Goal: Task Accomplishment & Management: Use online tool/utility

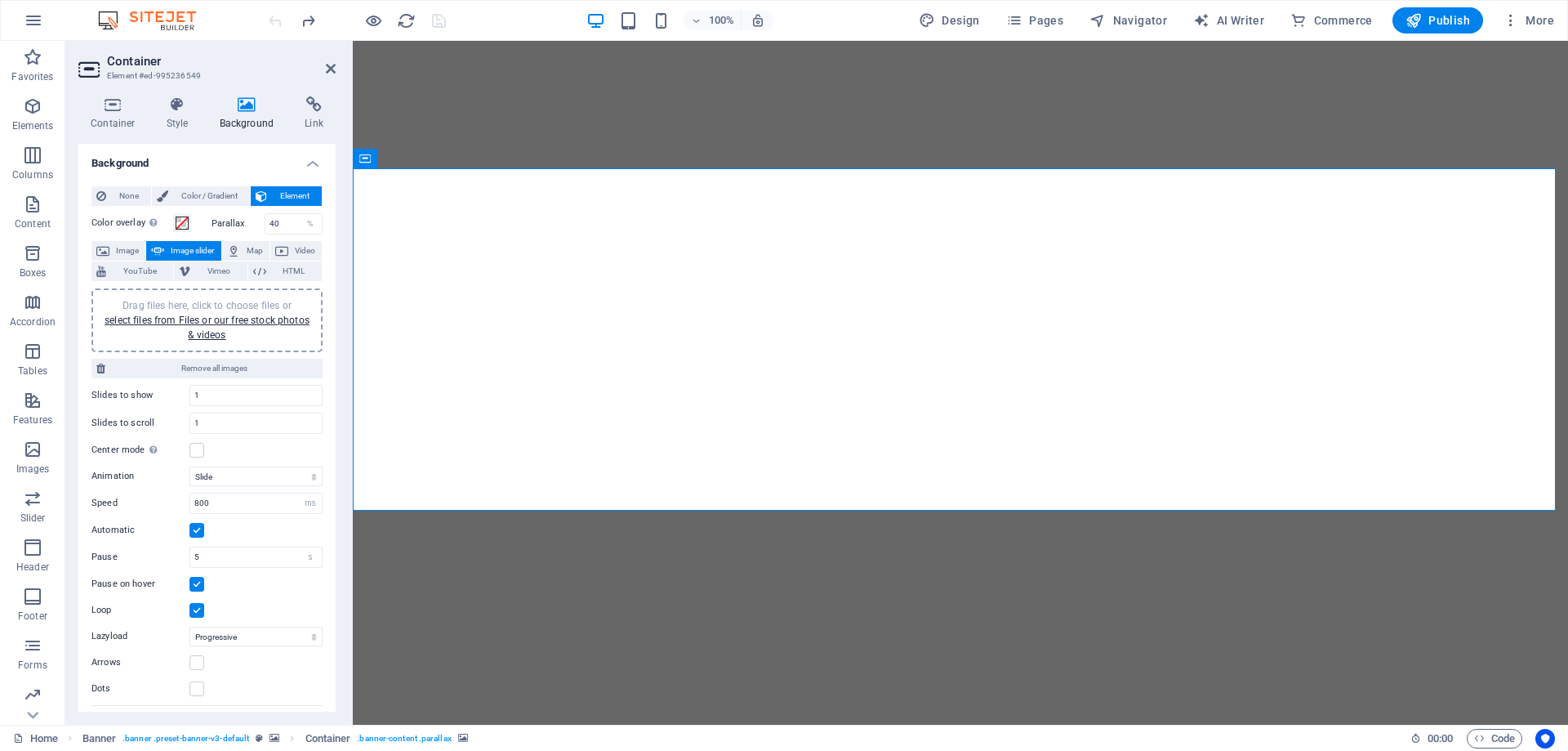
select select "ms"
select select "s"
select select "progressive"
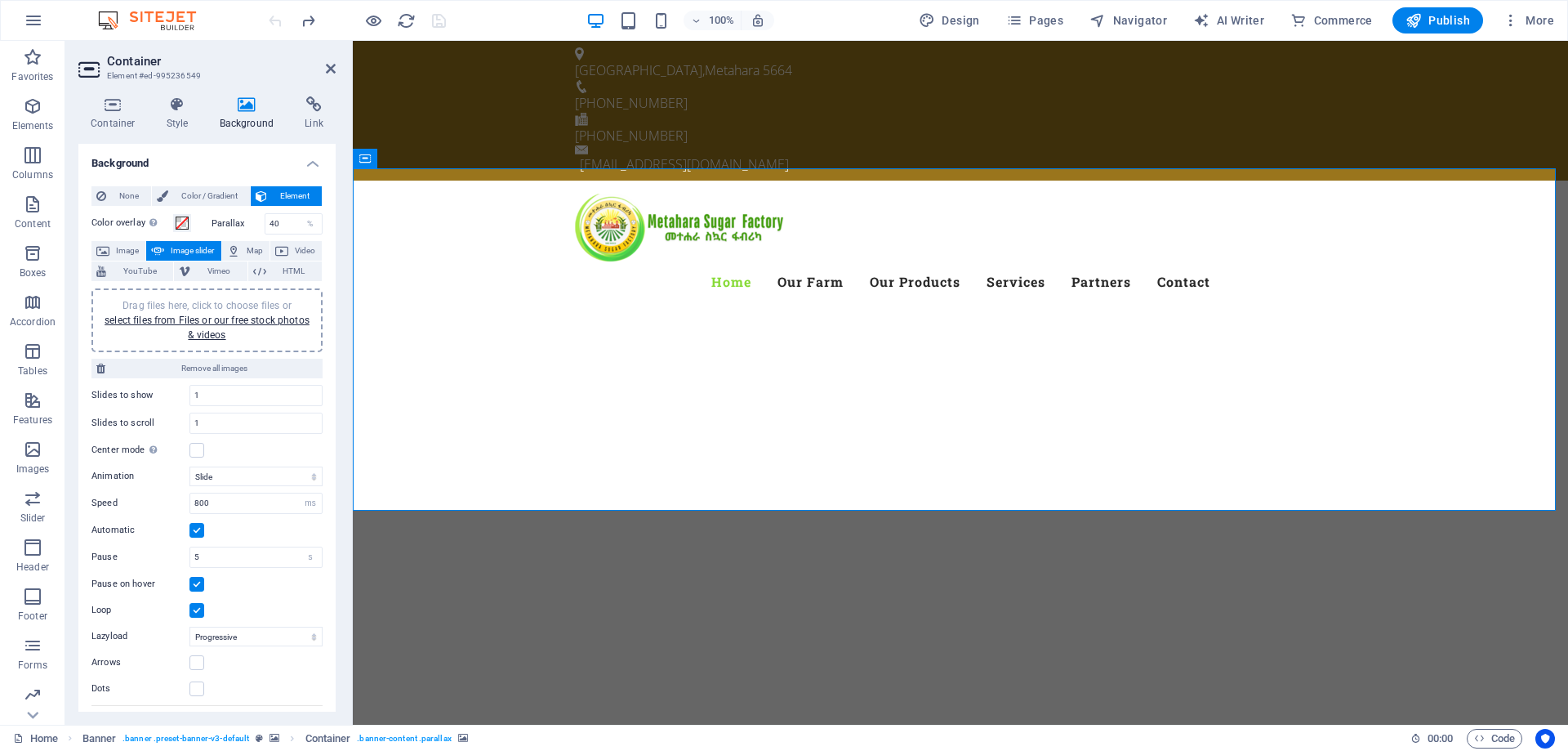
click at [224, 319] on link "select files from Files or our free stock photos & videos" at bounding box center [207, 328] width 205 height 26
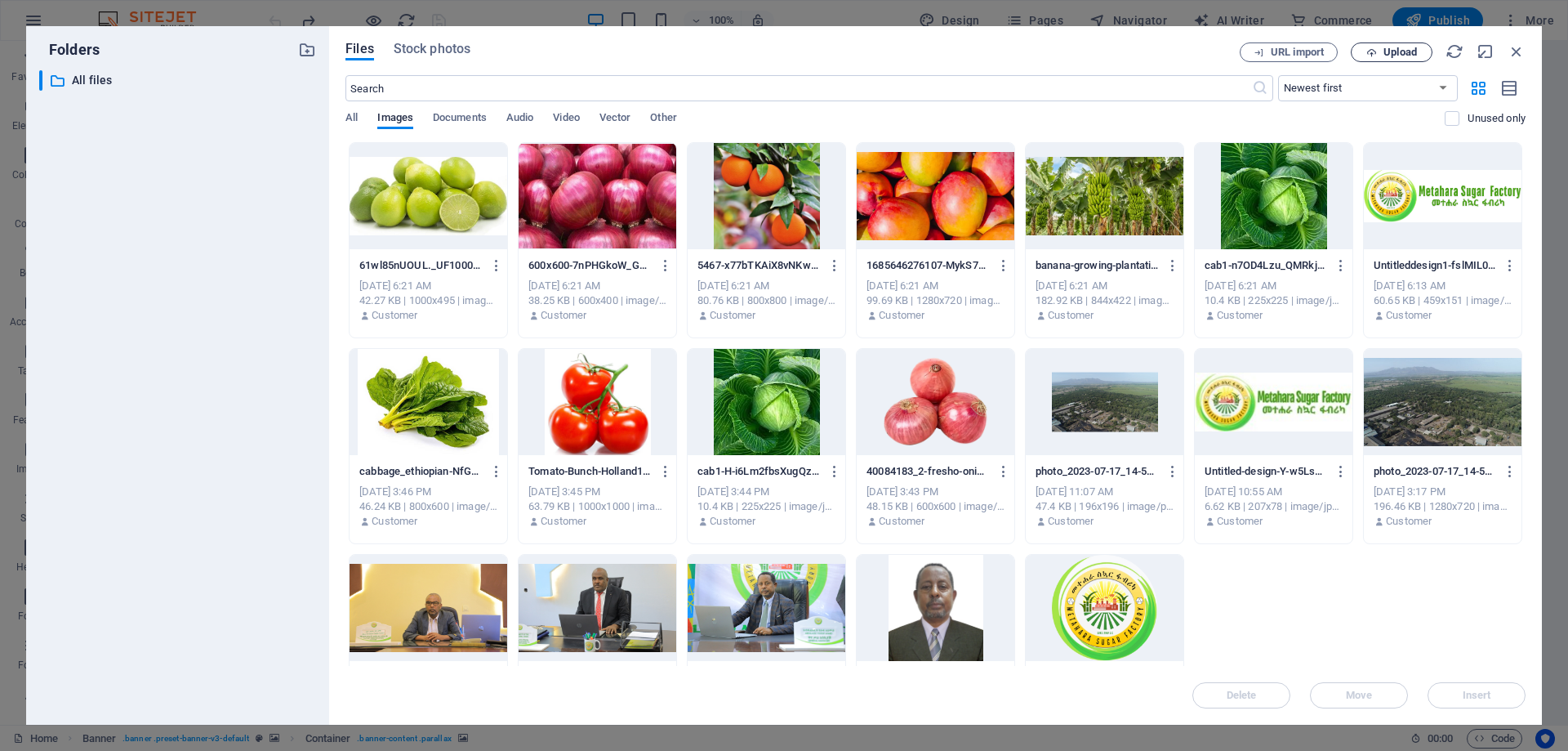
click at [1388, 55] on span "Upload" at bounding box center [1400, 52] width 33 height 10
click at [1351, 662] on p "Upload completed" at bounding box center [1349, 667] width 108 height 22
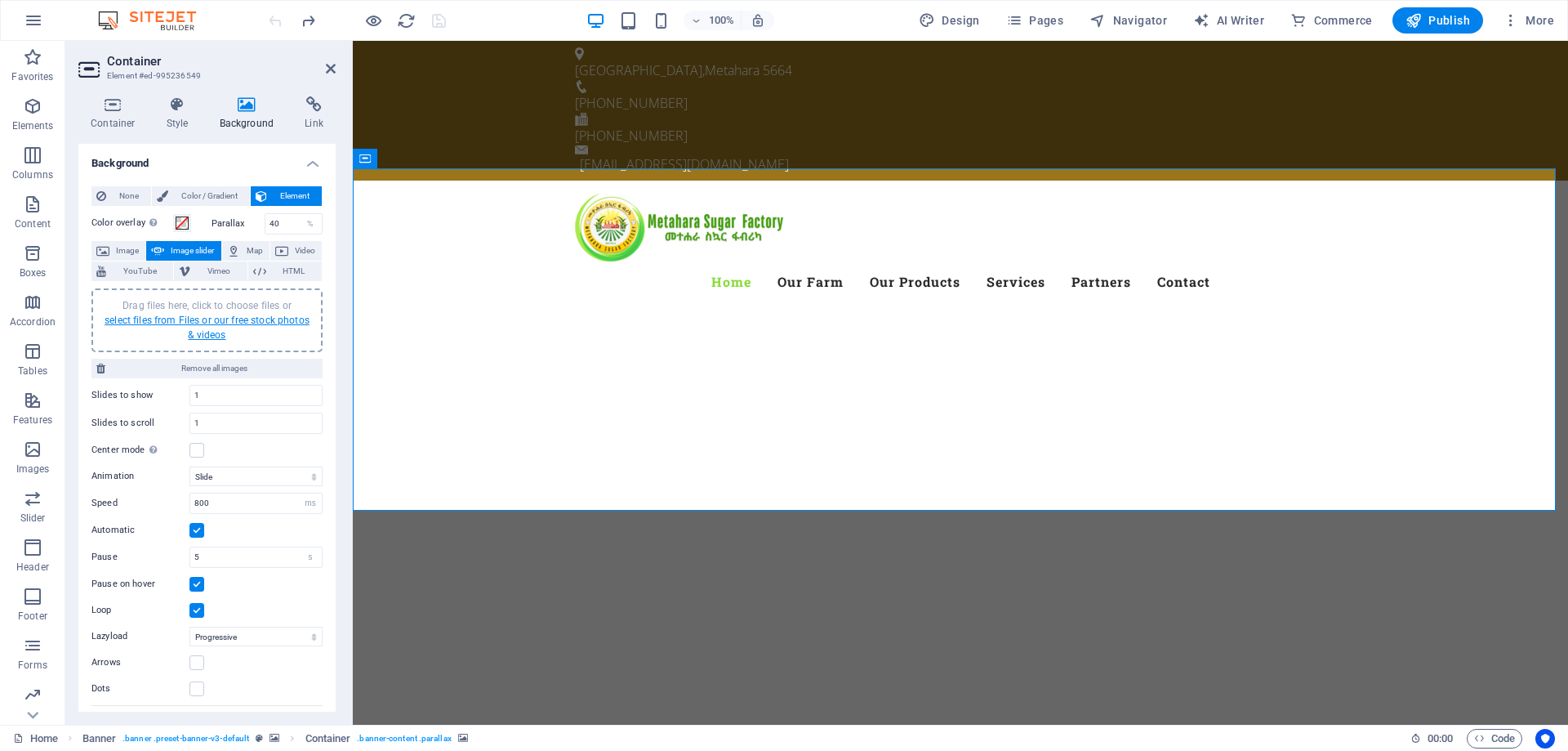
click at [225, 318] on link "select files from Files or our free stock photos & videos" at bounding box center [207, 328] width 205 height 26
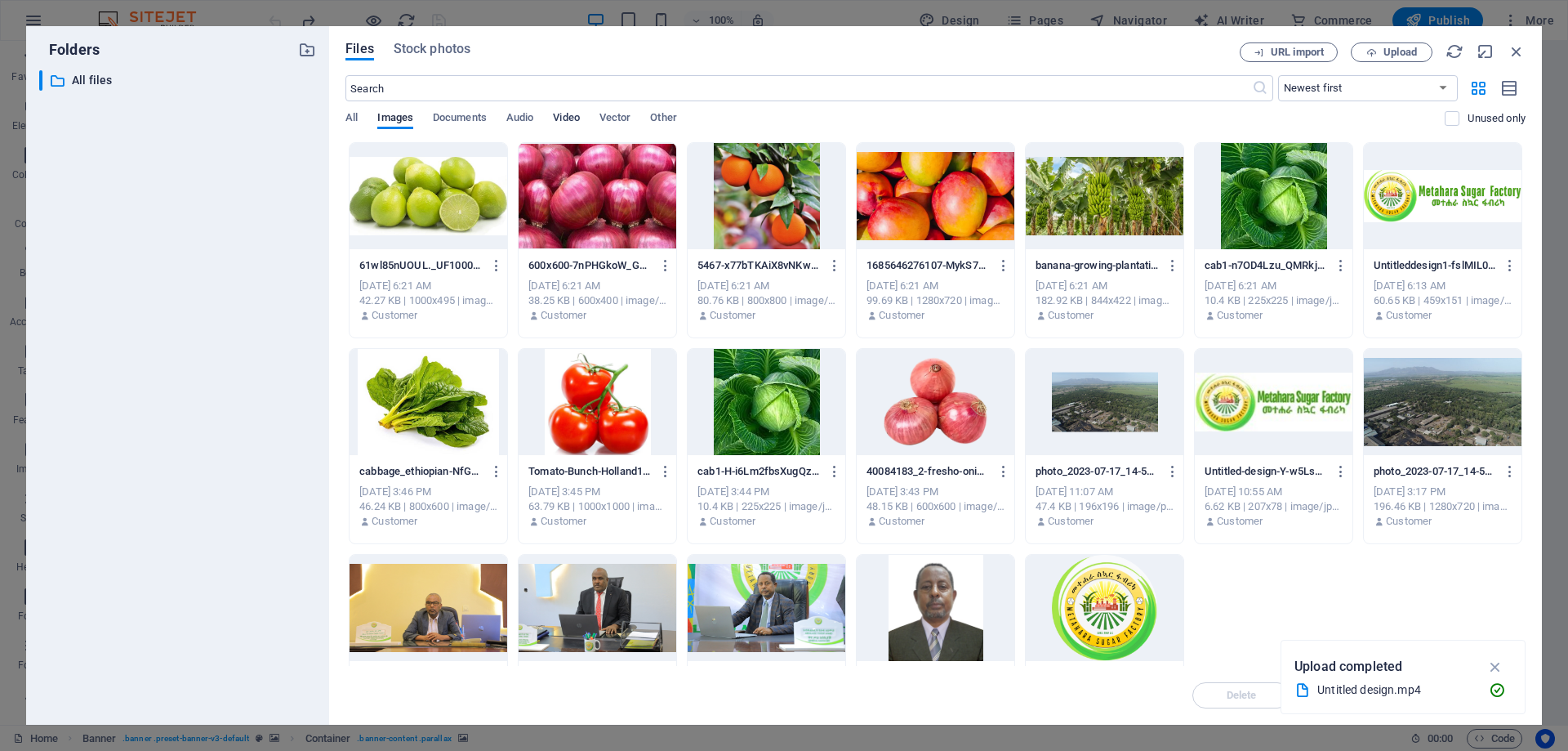
click at [576, 119] on span "Video" at bounding box center [566, 119] width 26 height 23
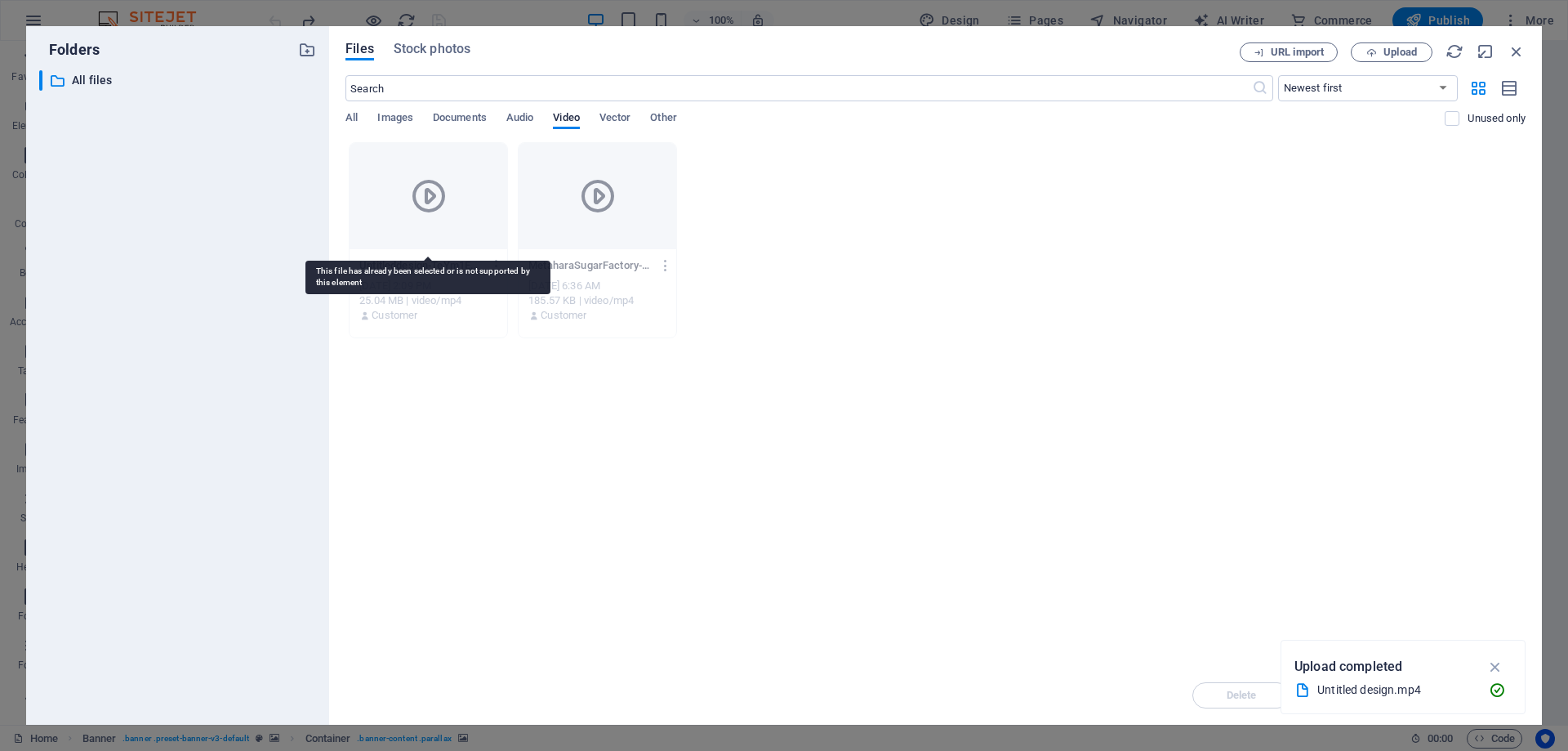
click at [473, 241] on div at bounding box center [429, 196] width 158 height 107
click at [414, 206] on icon at bounding box center [429, 196] width 39 height 39
click at [395, 216] on div at bounding box center [429, 196] width 158 height 107
click at [424, 194] on icon at bounding box center [429, 196] width 39 height 39
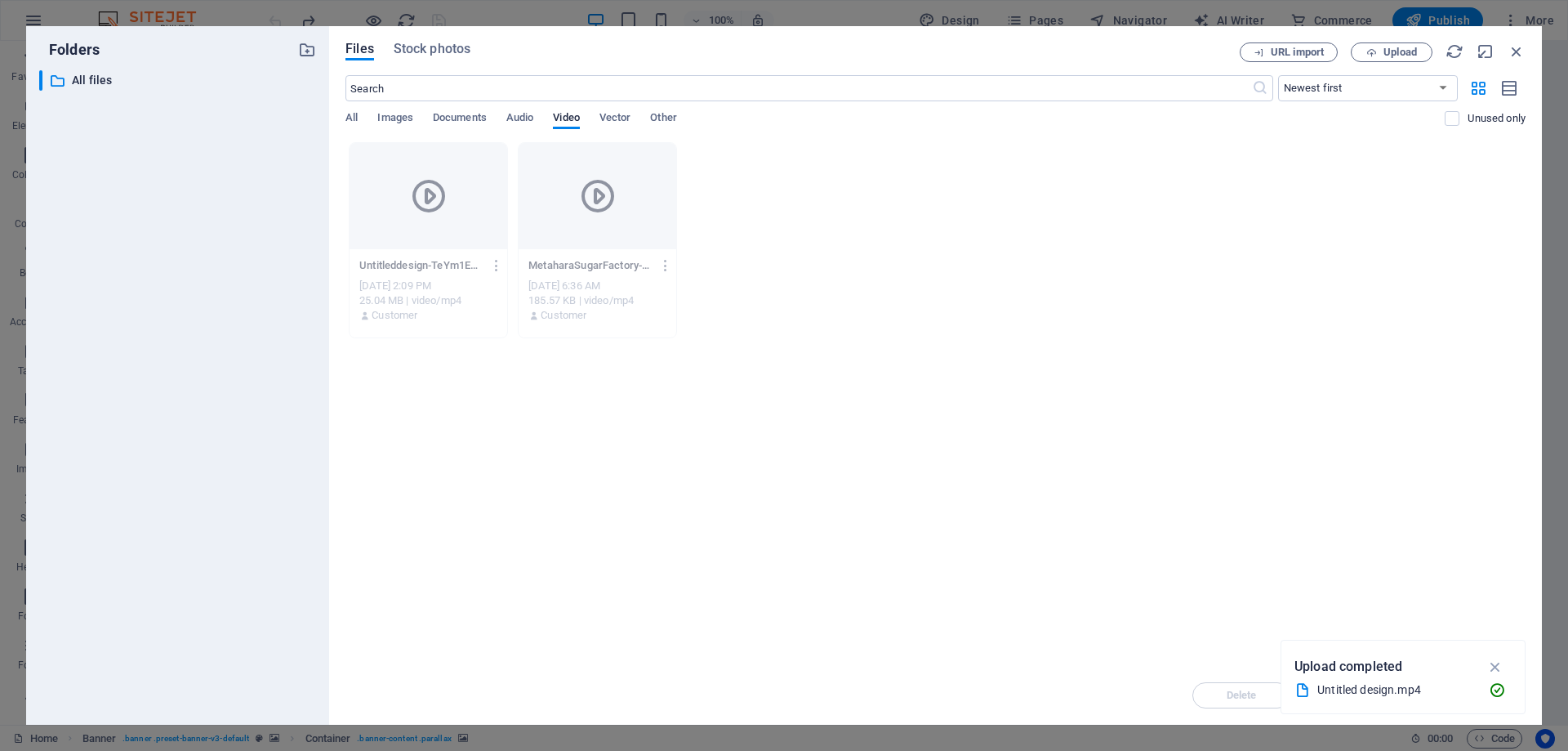
click at [1338, 690] on div "Untitled design.mp4" at bounding box center [1397, 690] width 159 height 19
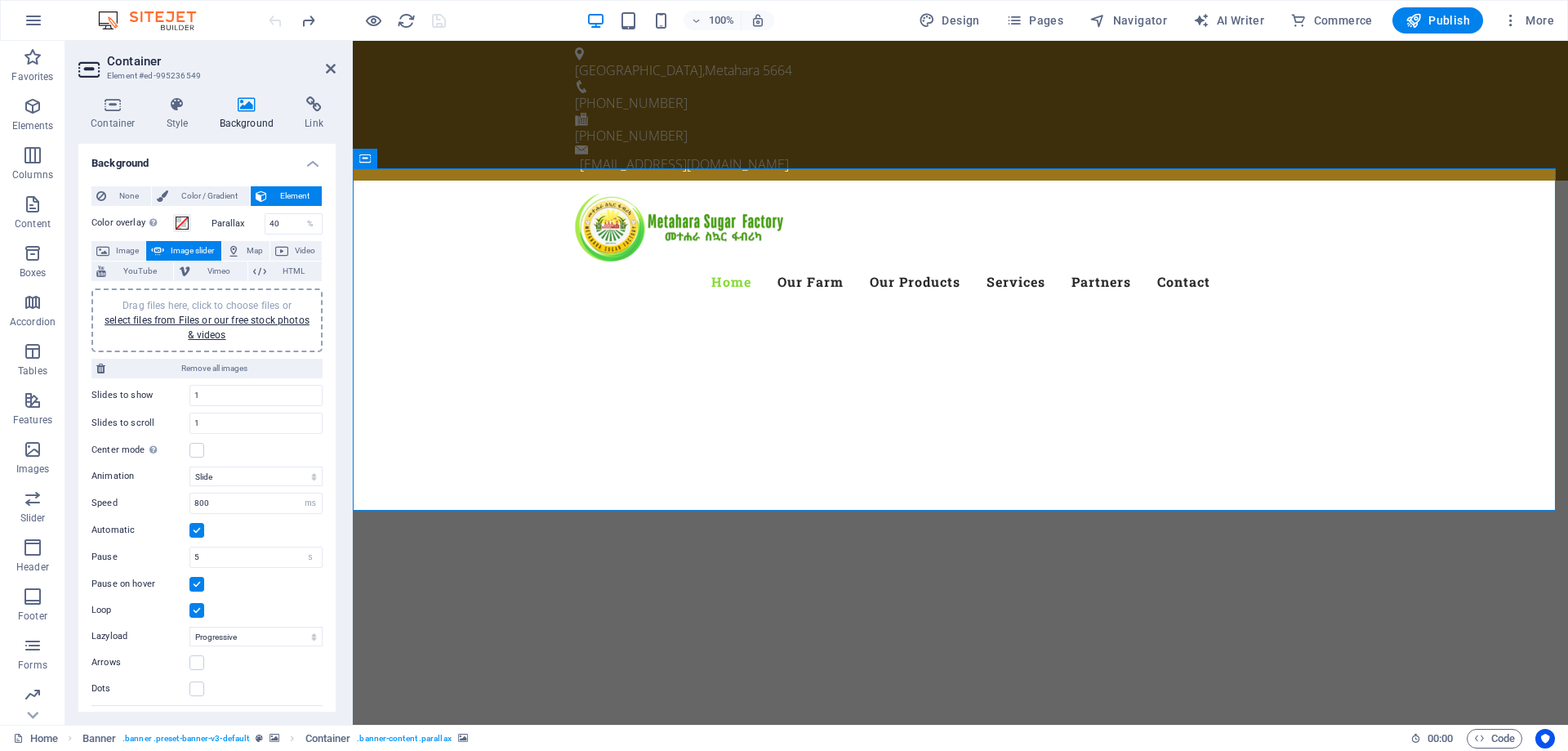
click at [311, 248] on span "Video" at bounding box center [305, 251] width 23 height 20
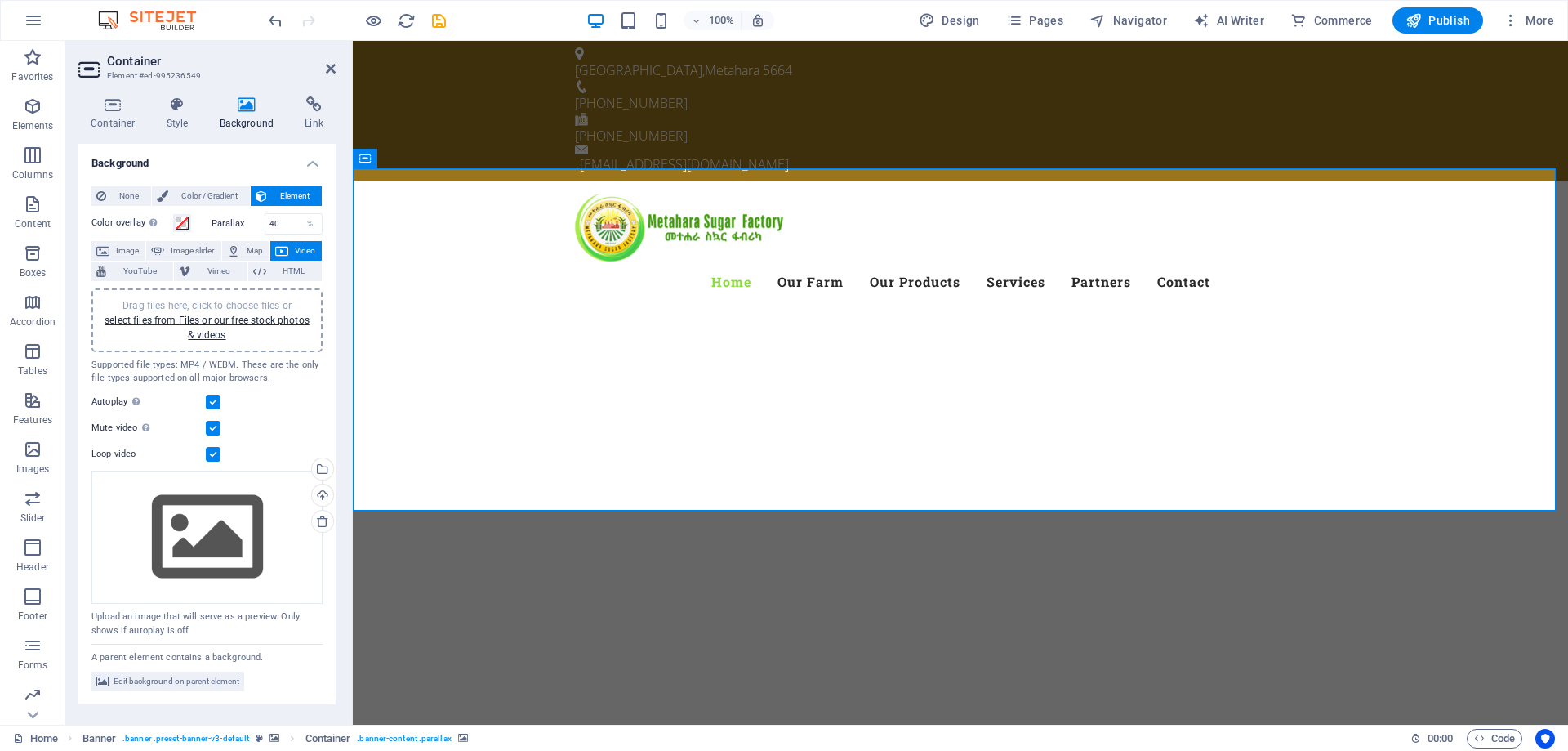
click at [216, 326] on div "Drag files here, click to choose files or select files from Files or our free s…" at bounding box center [207, 320] width 212 height 44
click at [206, 321] on link "select files from Files or our free stock photos & videos" at bounding box center [207, 328] width 205 height 26
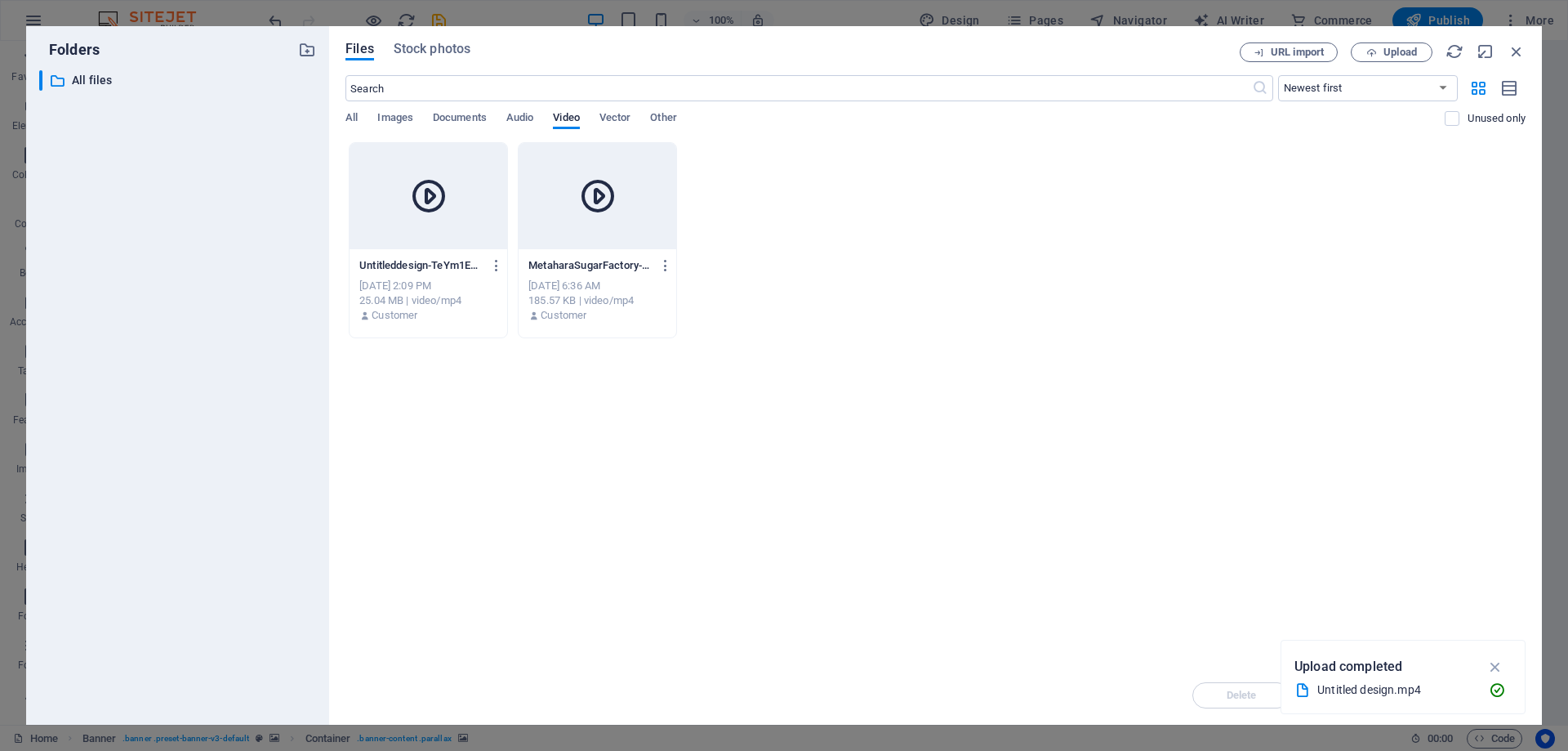
click at [401, 219] on div at bounding box center [429, 196] width 158 height 107
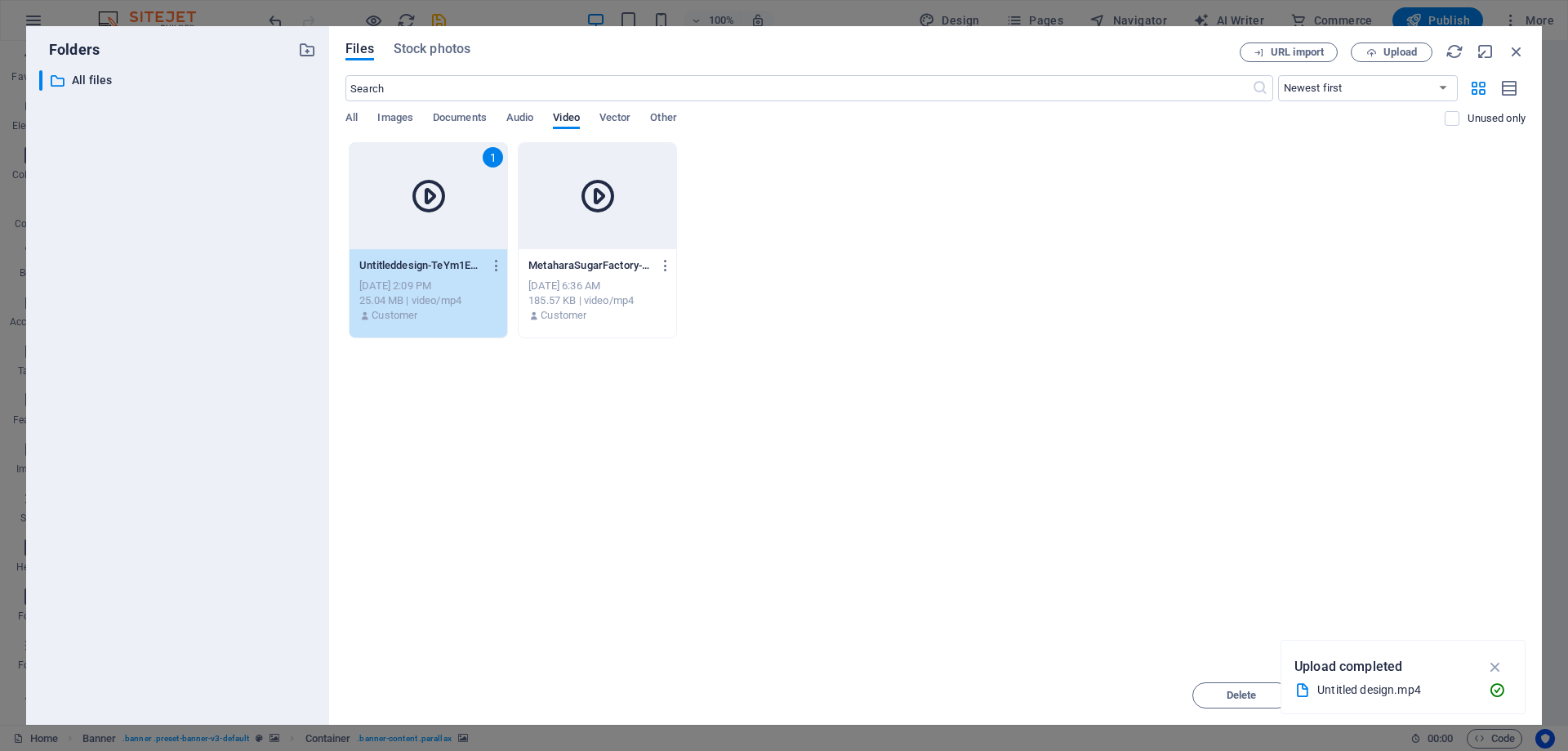
click at [401, 219] on div "1" at bounding box center [429, 196] width 158 height 107
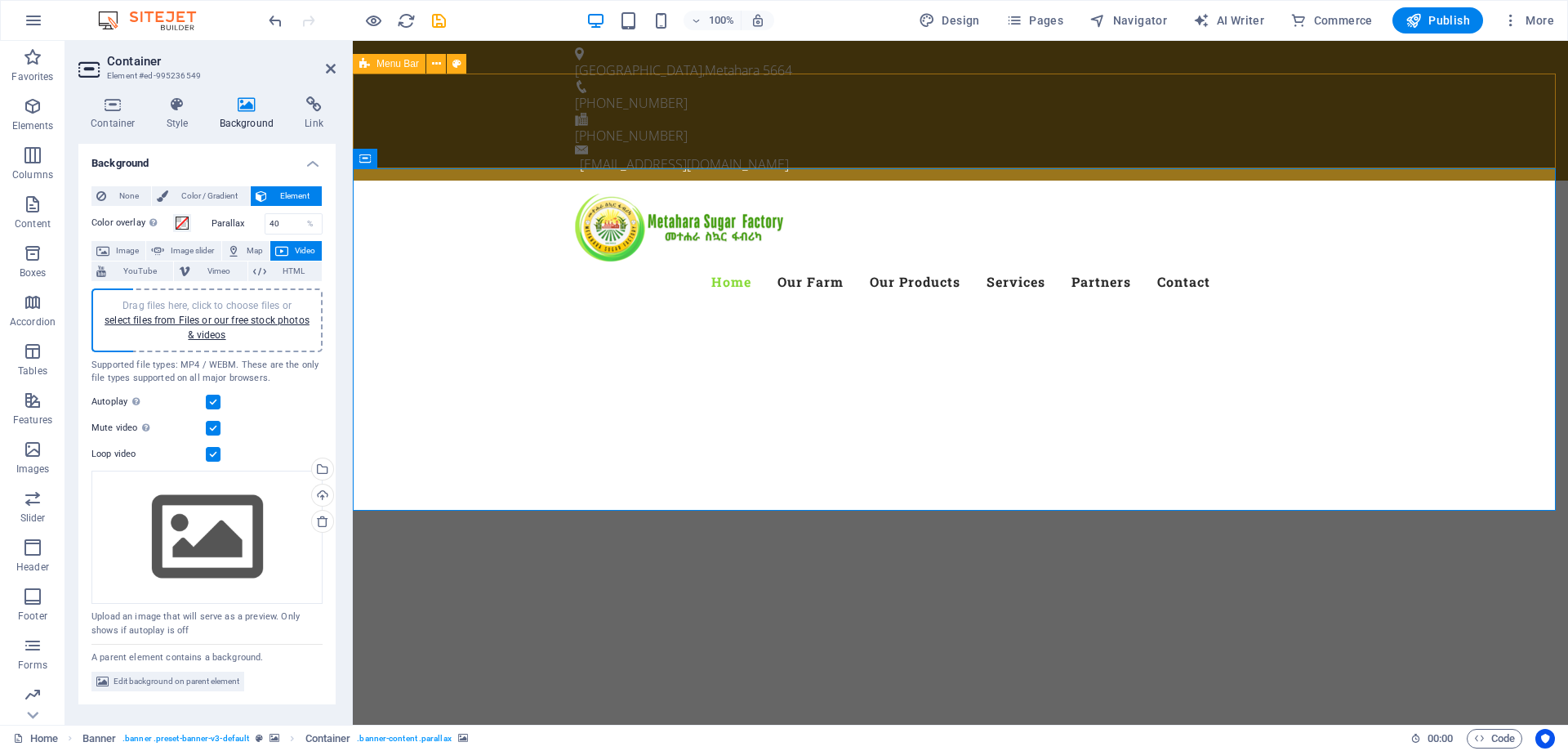
click at [477, 181] on div "Menu Home Our Farm Our Products Services Partners Contact" at bounding box center [960, 247] width 1215 height 134
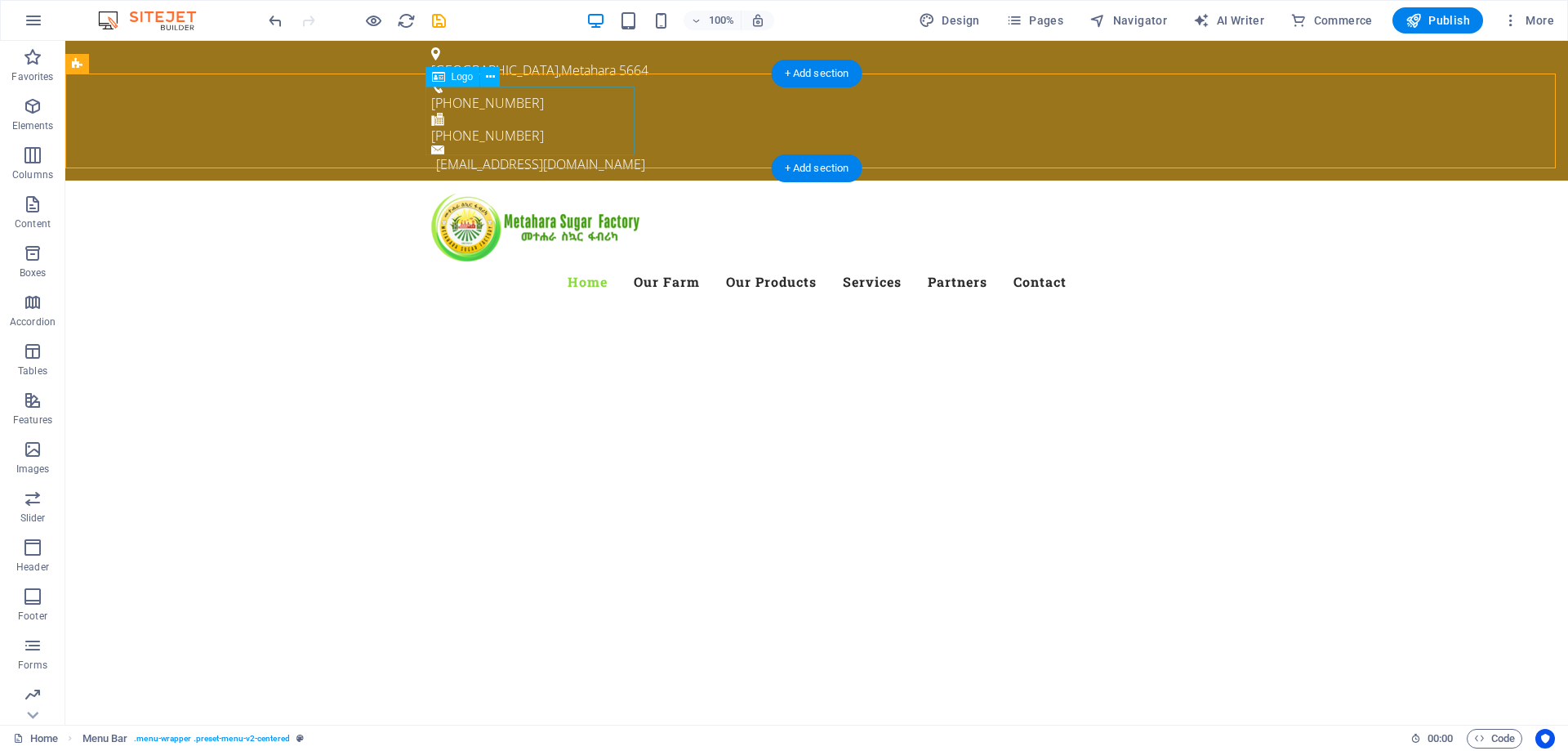
click at [477, 194] on div at bounding box center [816, 228] width 771 height 69
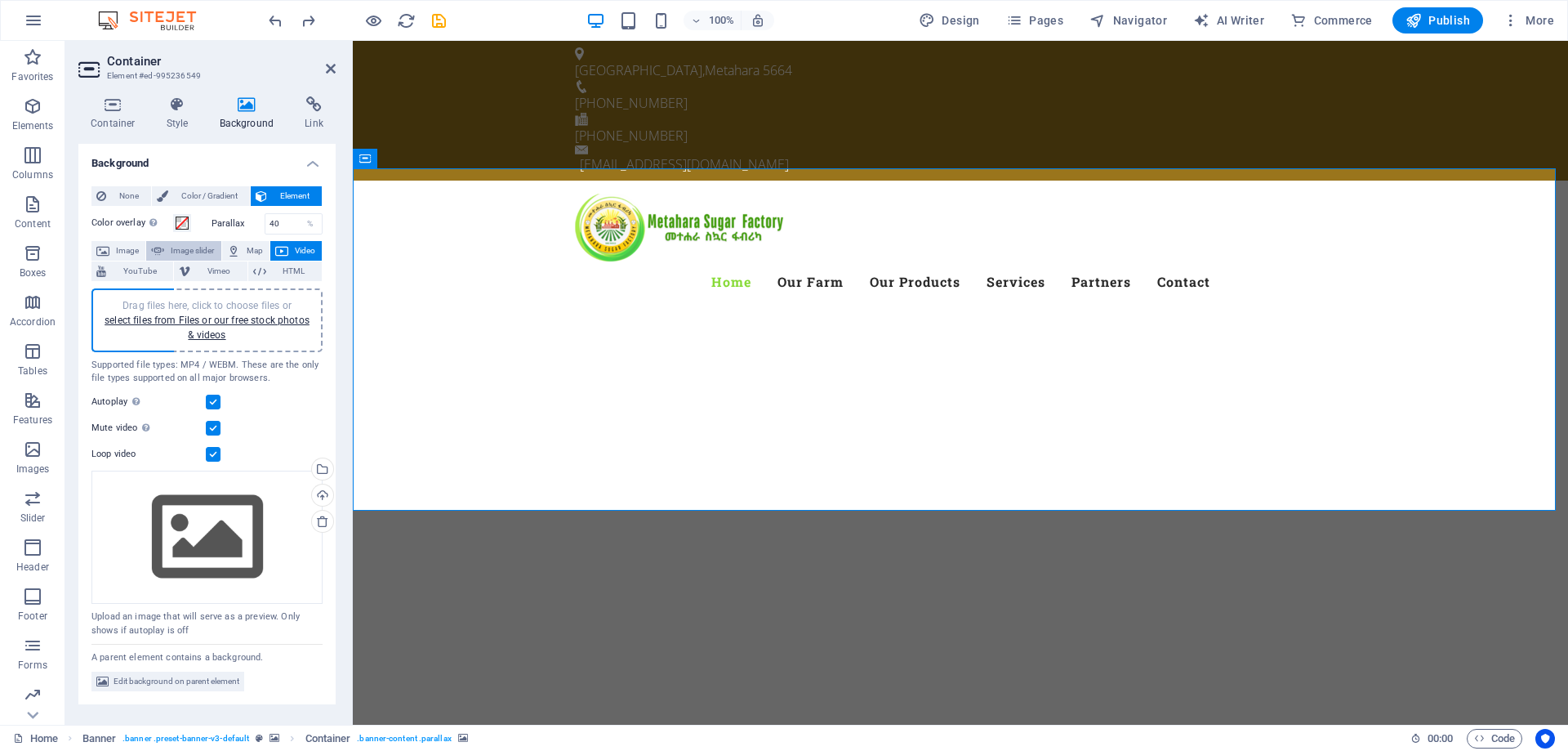
click at [198, 255] on span "Image slider" at bounding box center [192, 251] width 47 height 20
select select "ms"
select select "s"
select select "progressive"
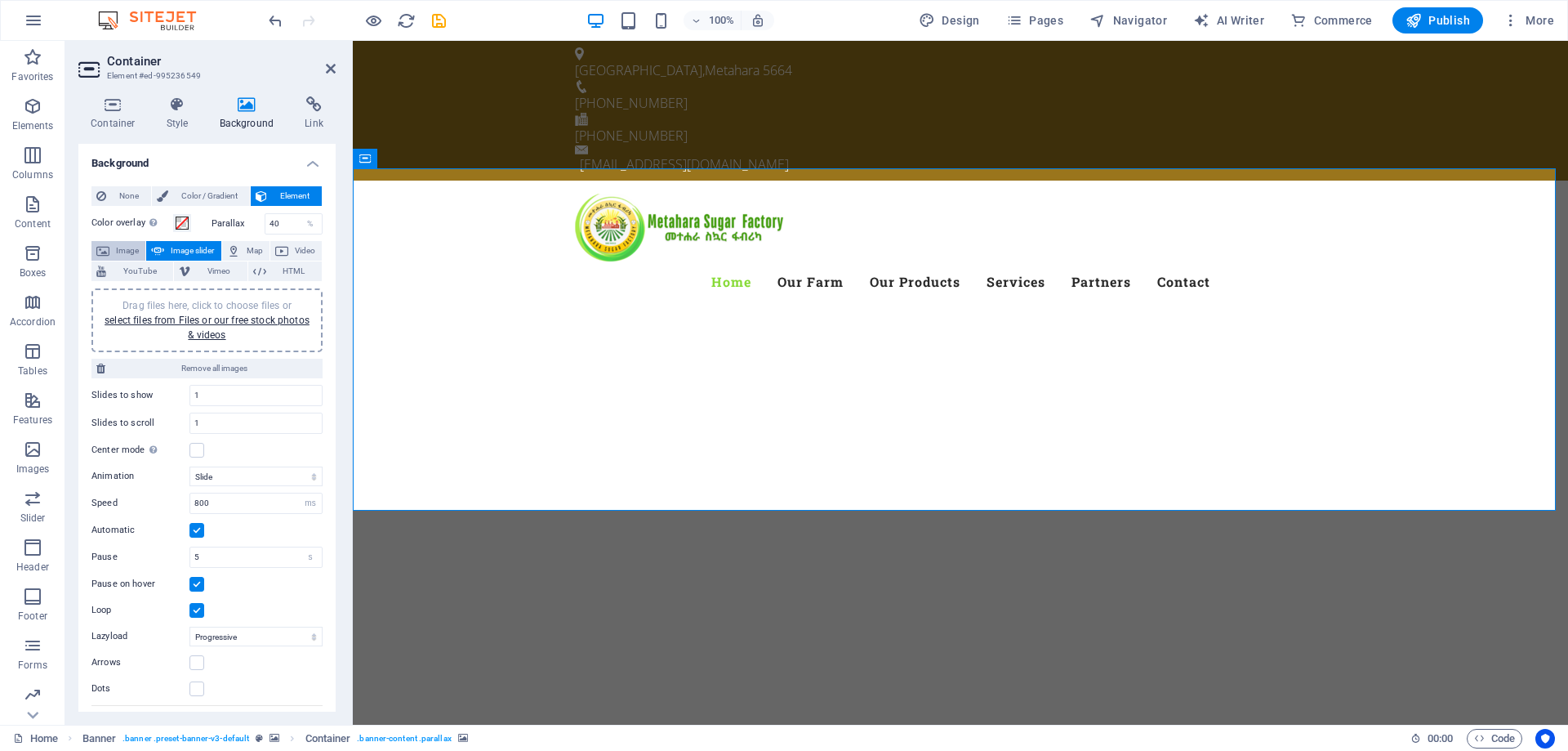
click at [101, 246] on icon at bounding box center [103, 251] width 13 height 20
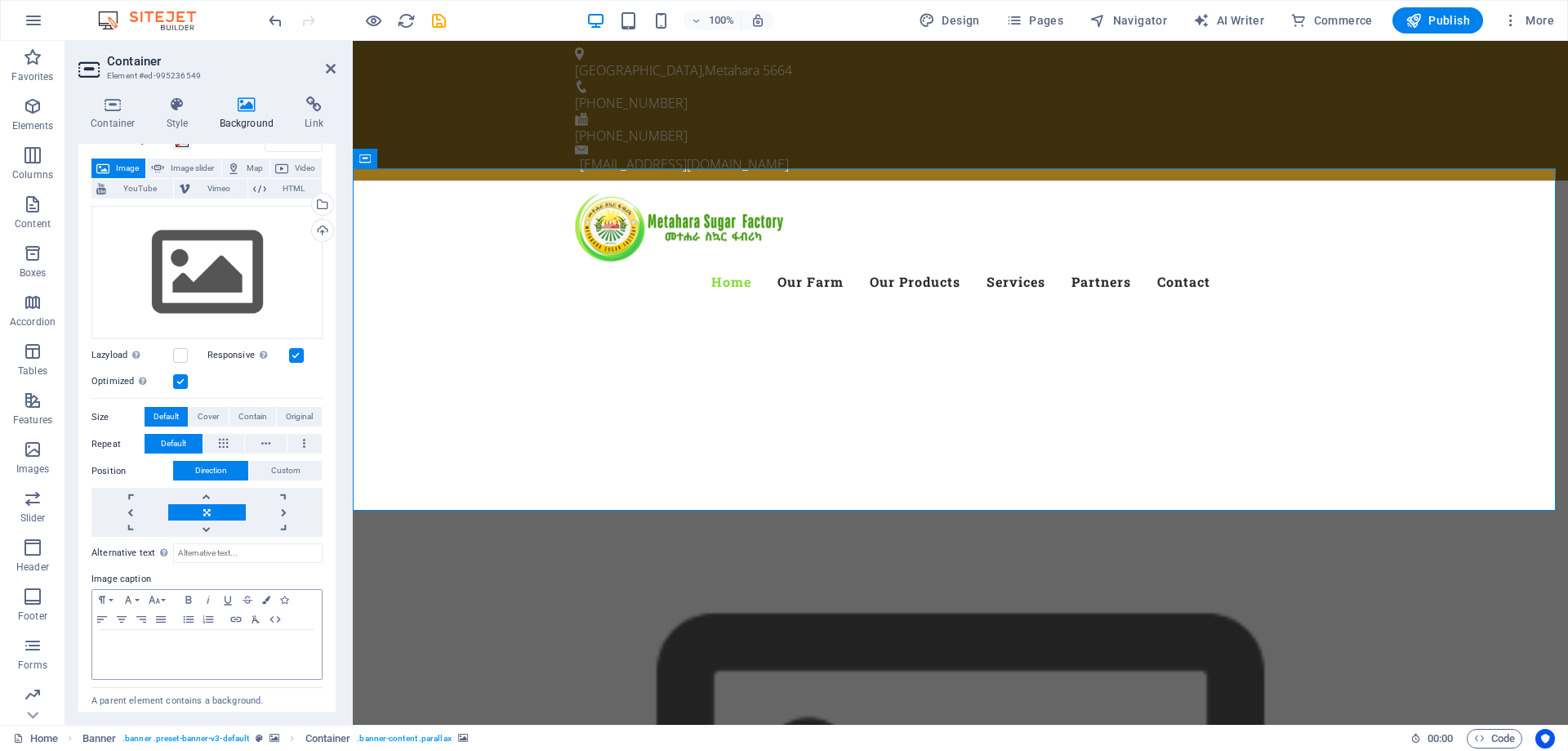
scroll to position [116, 0]
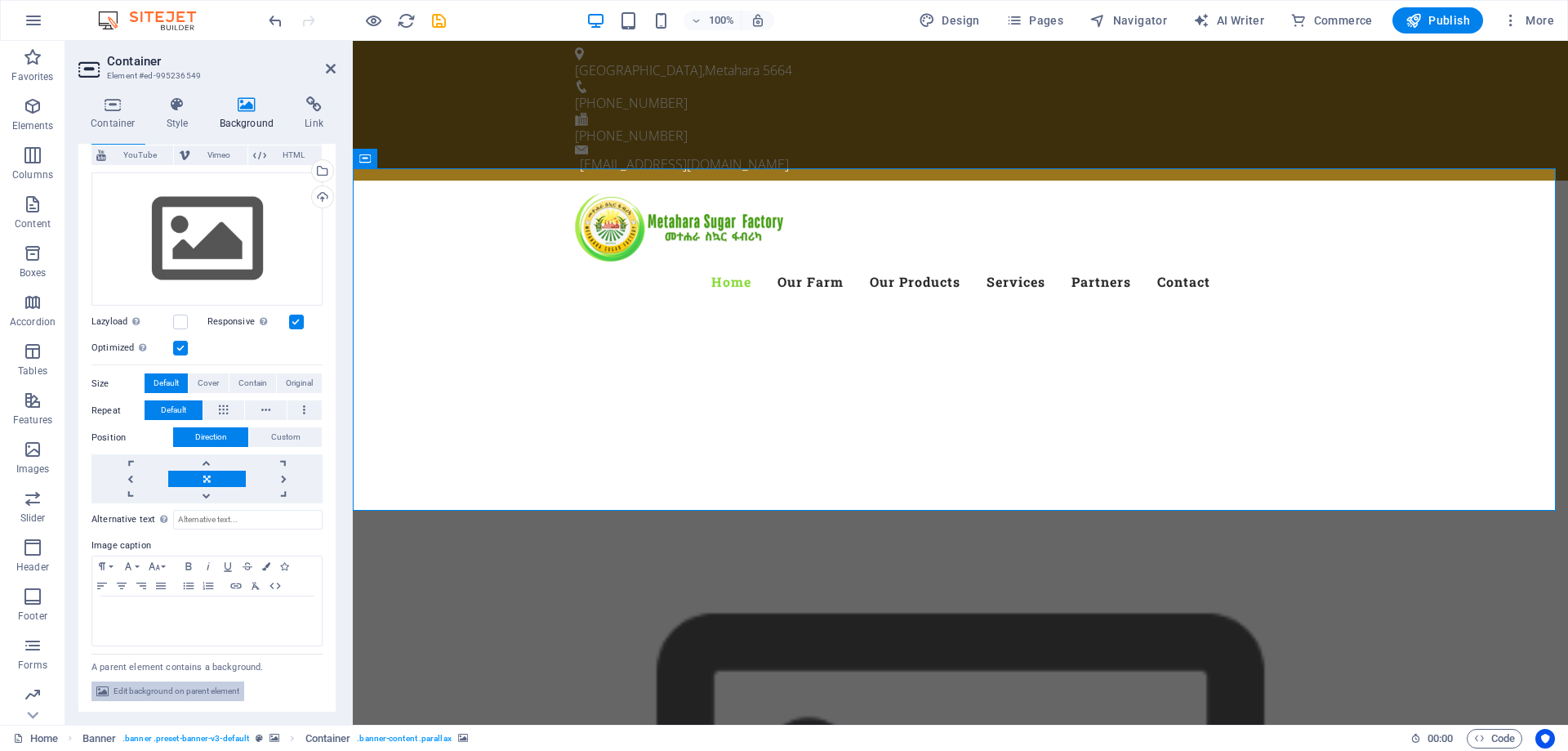
click at [211, 691] on span "Edit background on parent element" at bounding box center [176, 691] width 125 height 20
select select "ms"
select select "s"
select select "progressive"
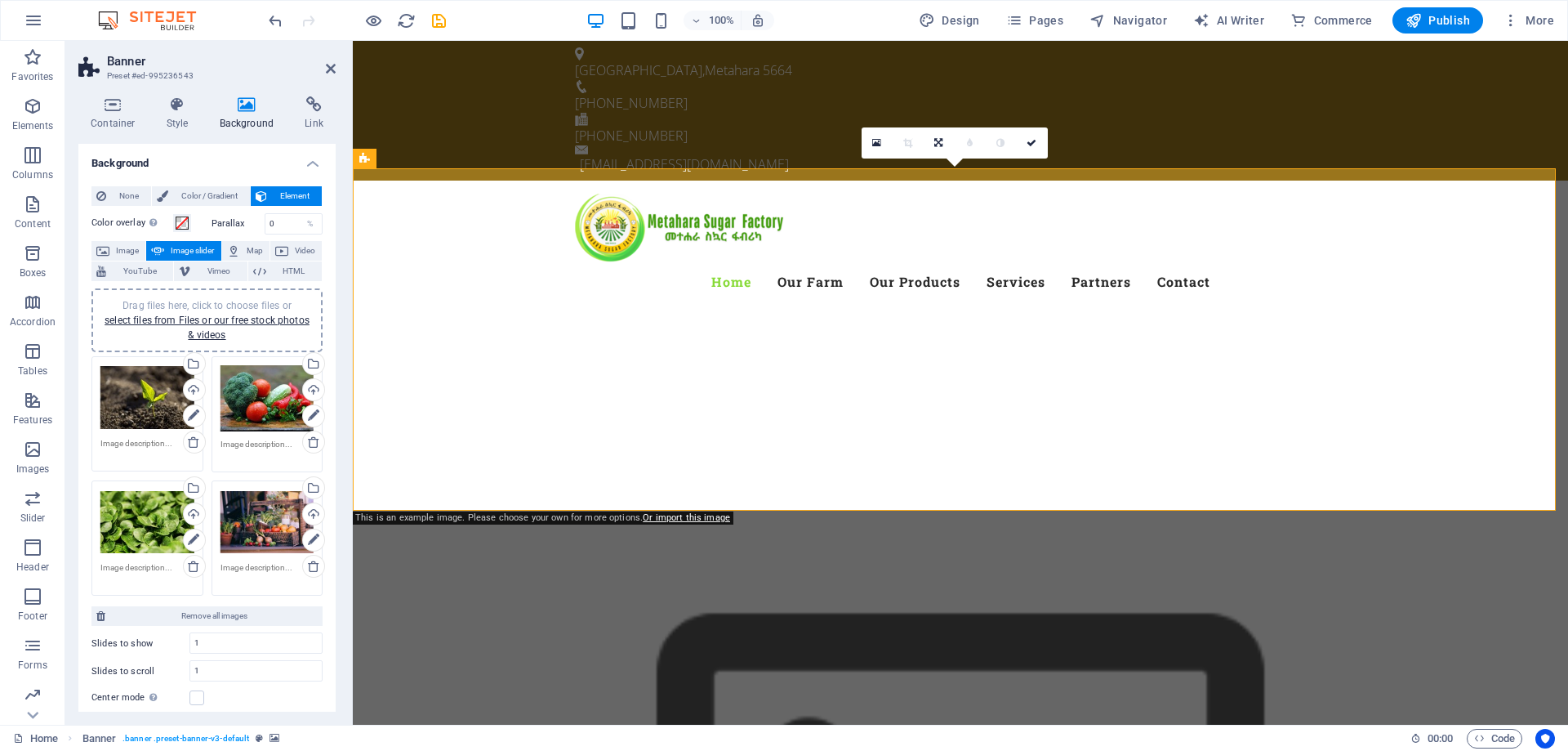
click at [139, 400] on div "Drag files here, click to choose files or select files from Files or our free s…" at bounding box center [147, 398] width 94 height 65
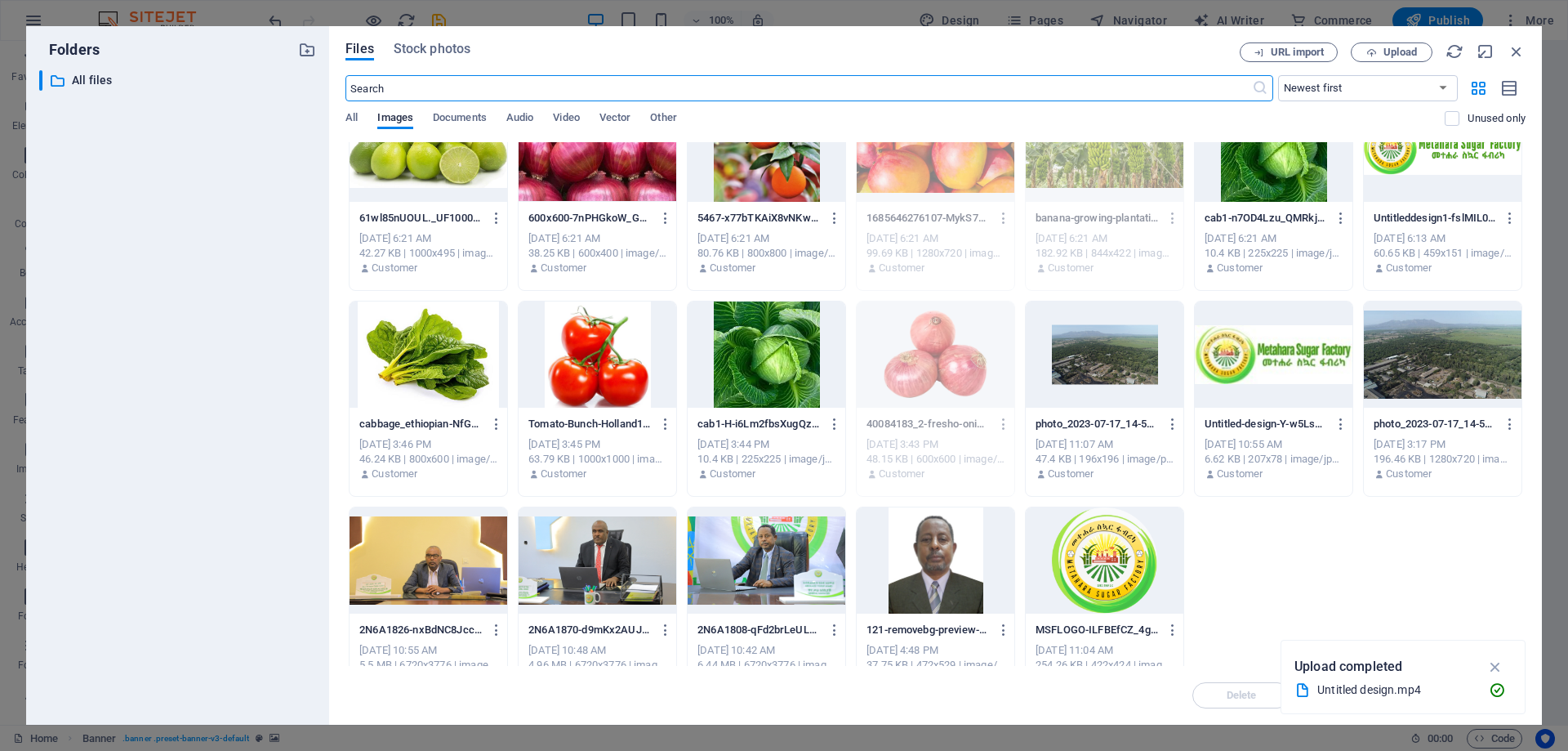
scroll to position [0, 0]
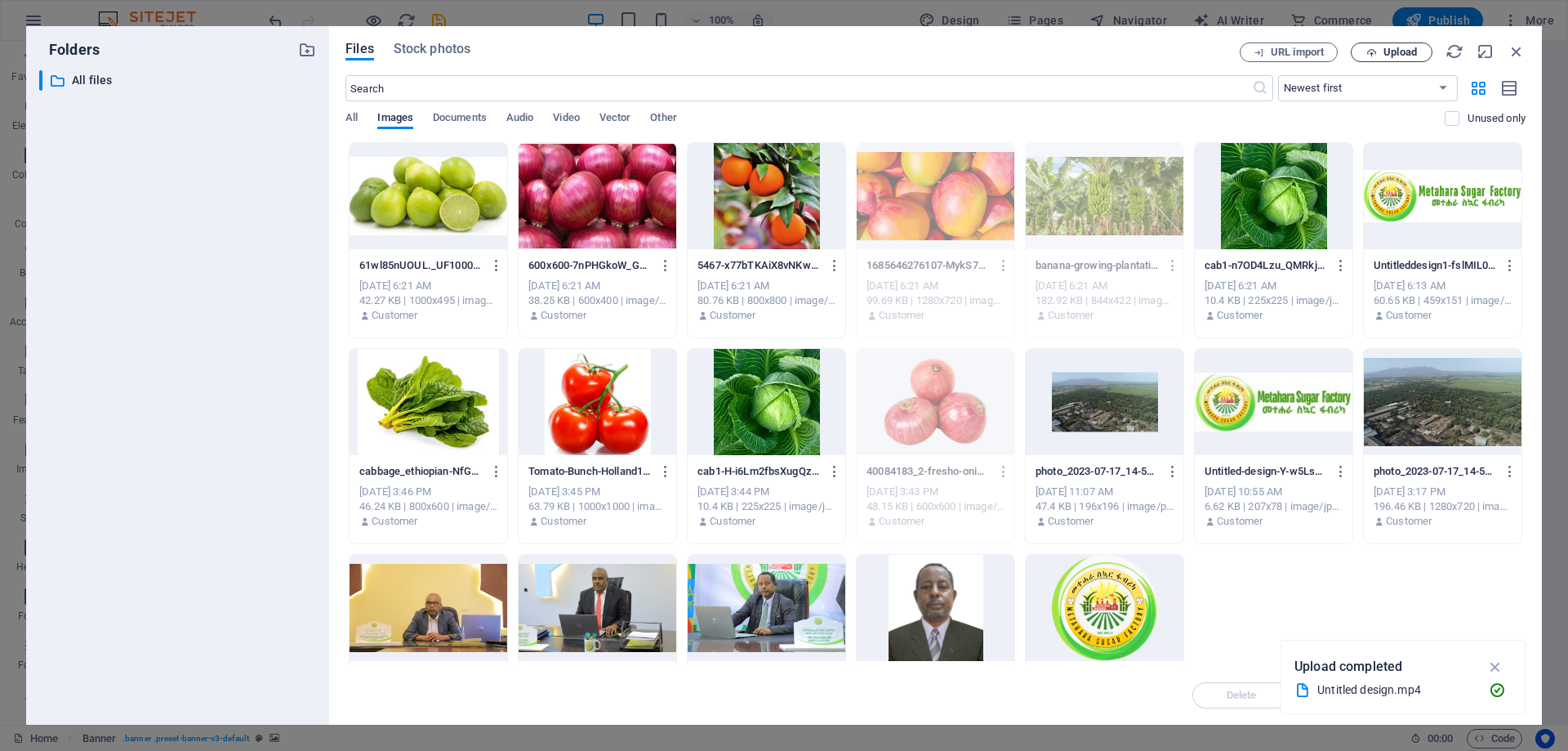
click at [1396, 52] on span "Upload" at bounding box center [1400, 52] width 33 height 10
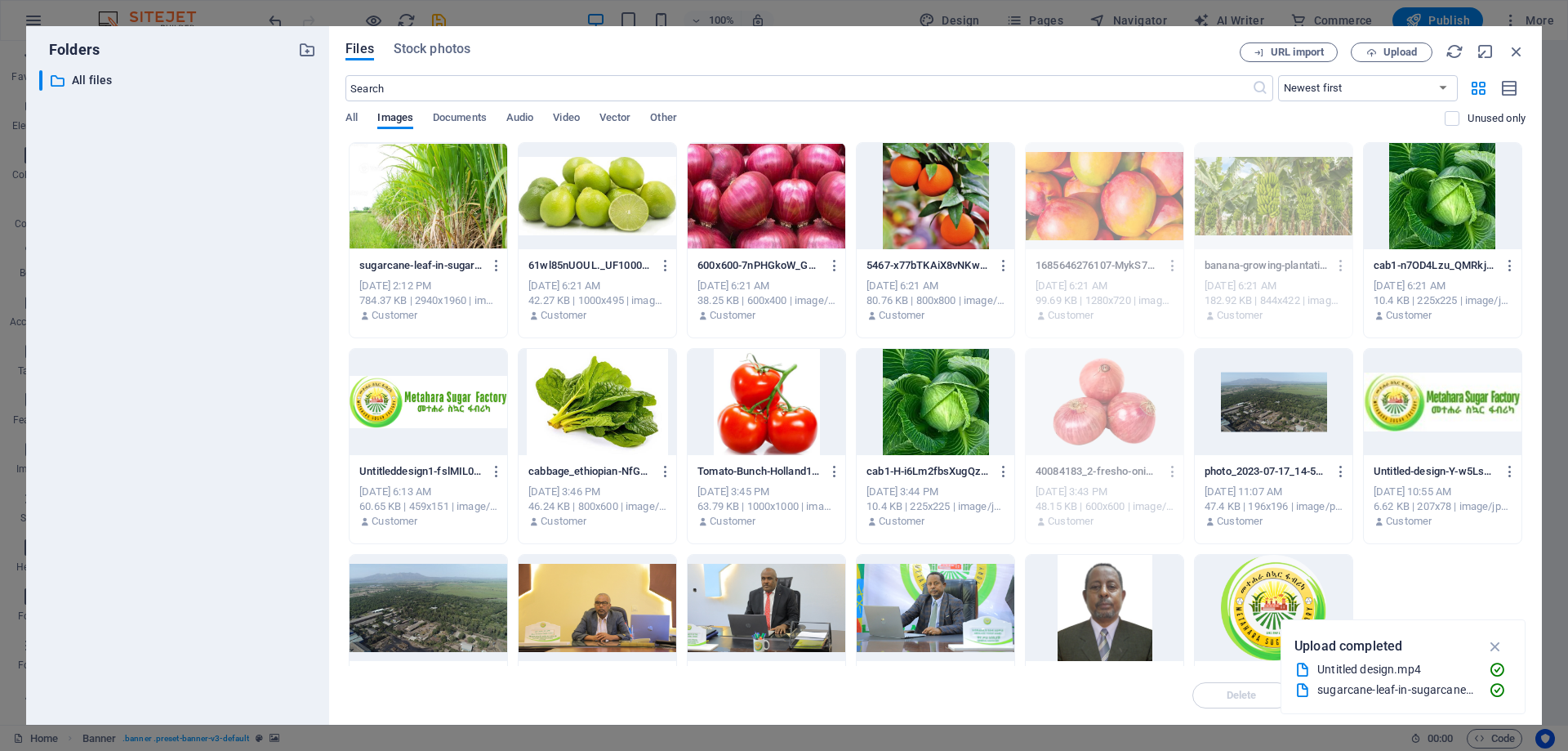
click at [442, 202] on div at bounding box center [429, 196] width 158 height 107
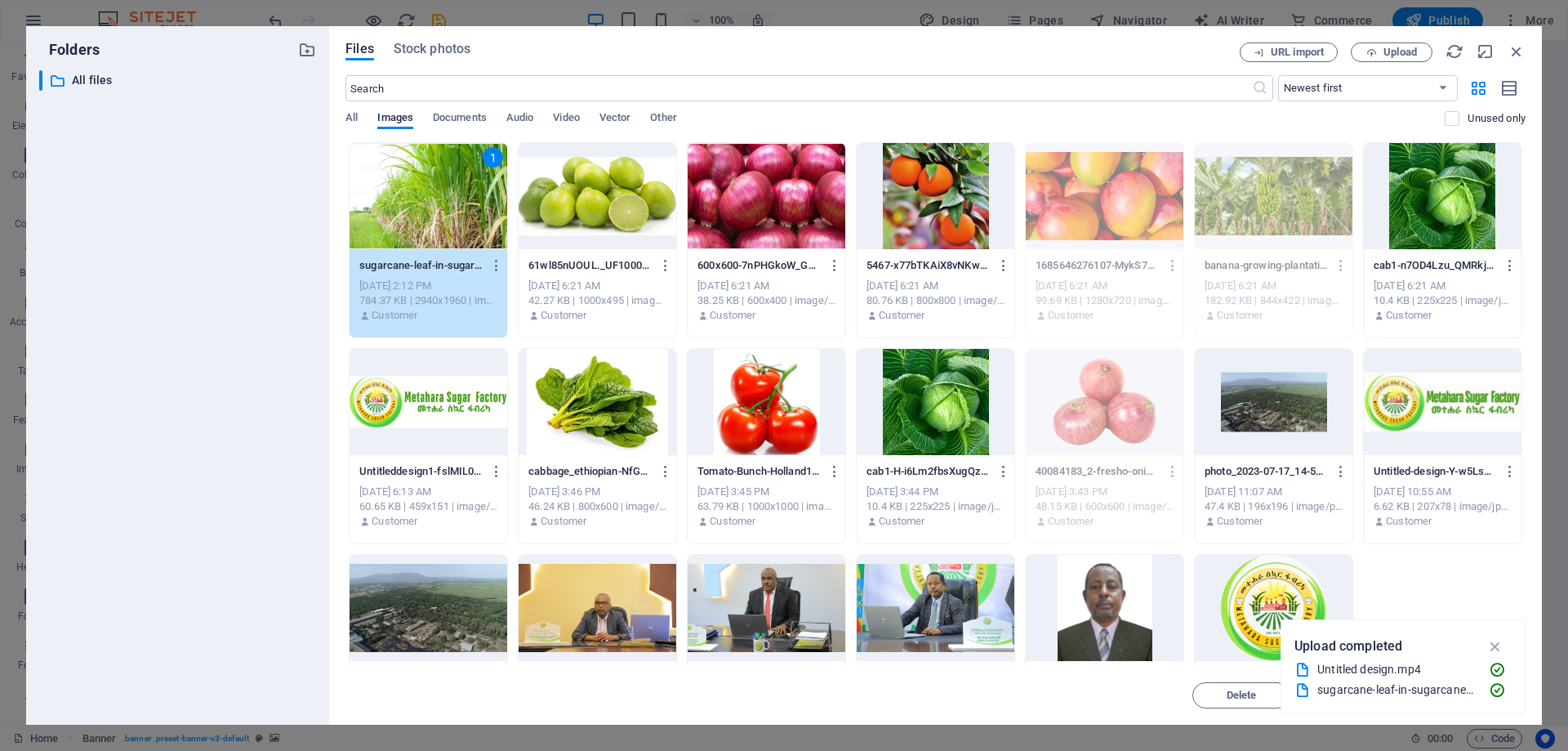
click at [442, 202] on div "1" at bounding box center [429, 196] width 158 height 107
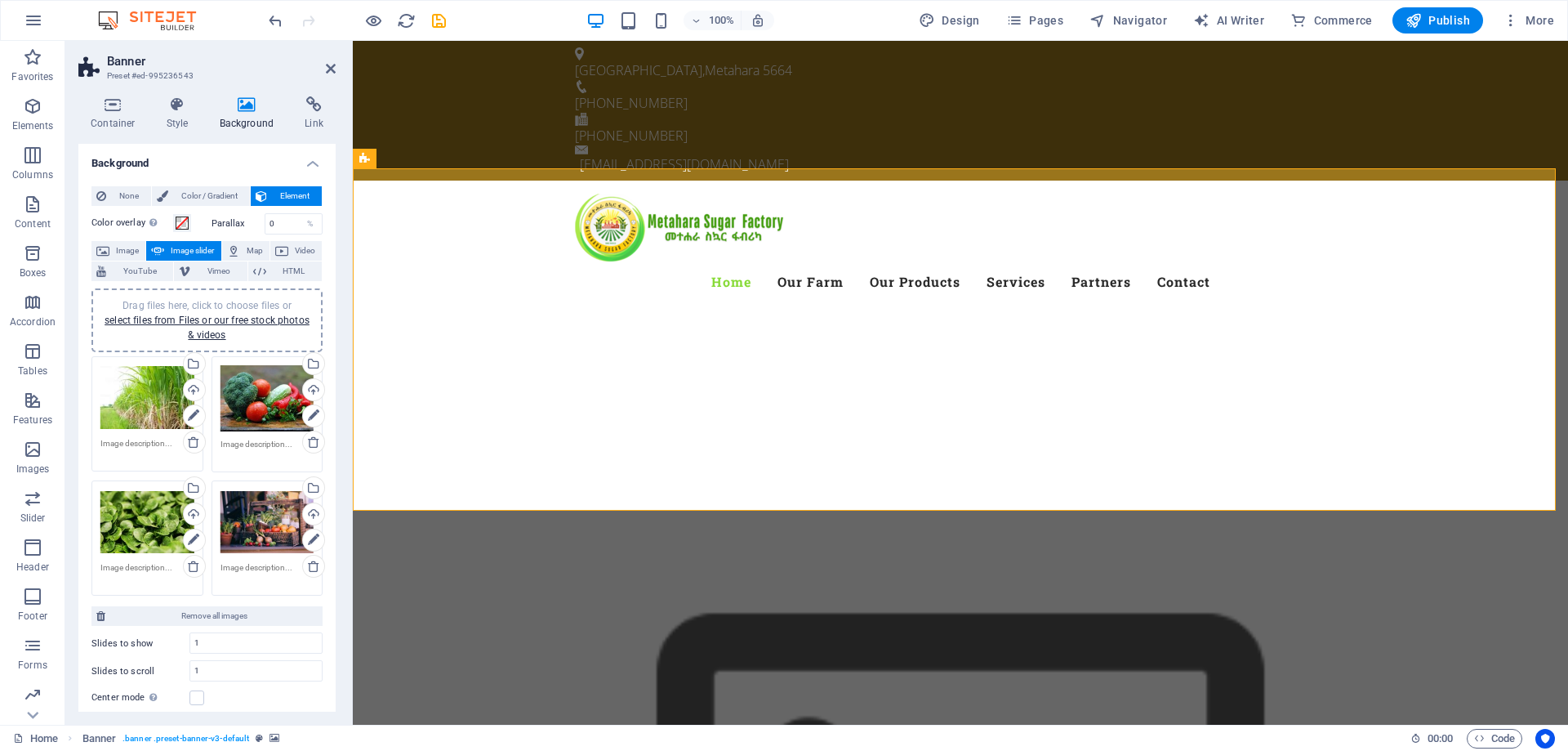
click at [256, 415] on div "Drag files here, click to choose files or select files from Files or our free s…" at bounding box center [267, 399] width 94 height 67
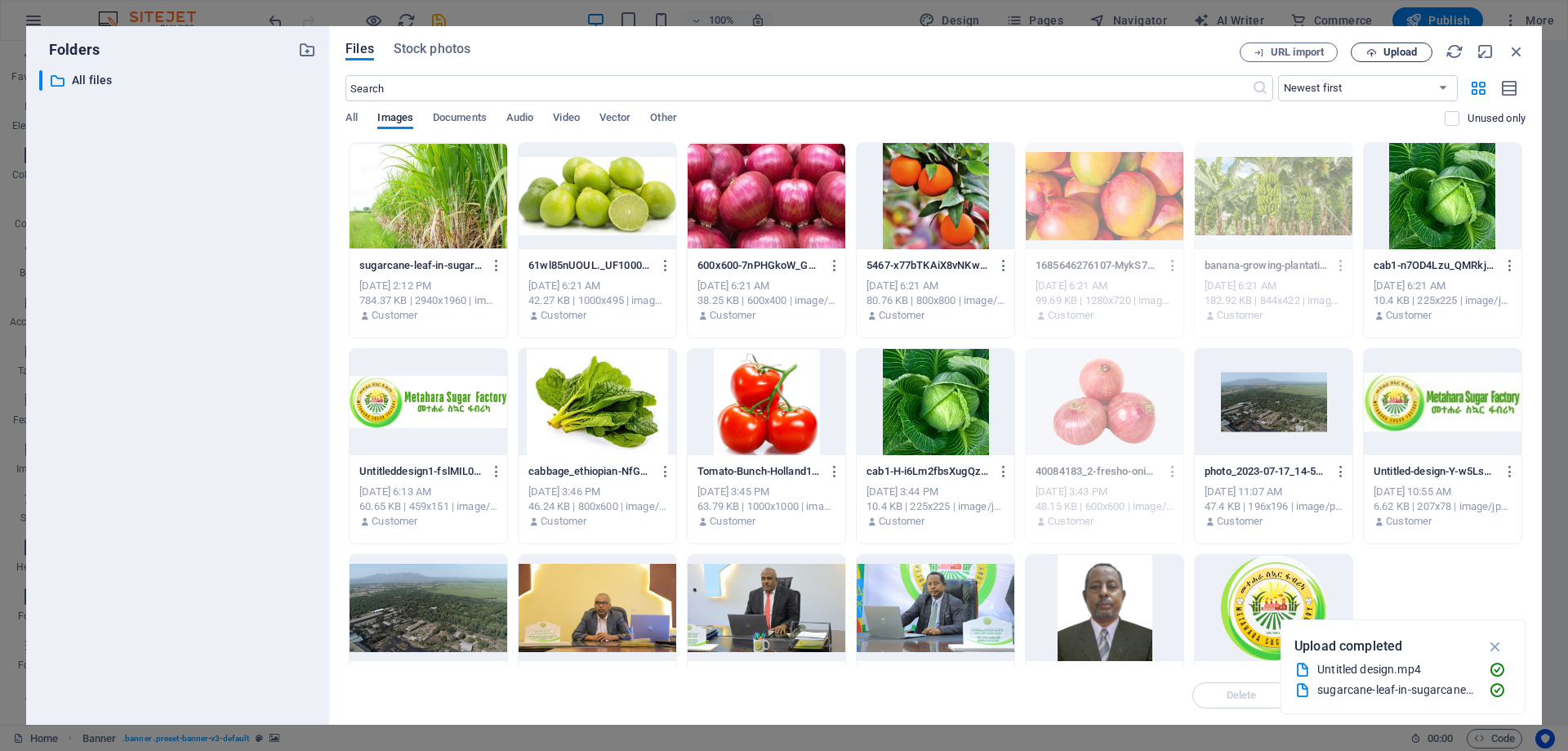
click at [1391, 45] on button "Upload" at bounding box center [1392, 52] width 82 height 20
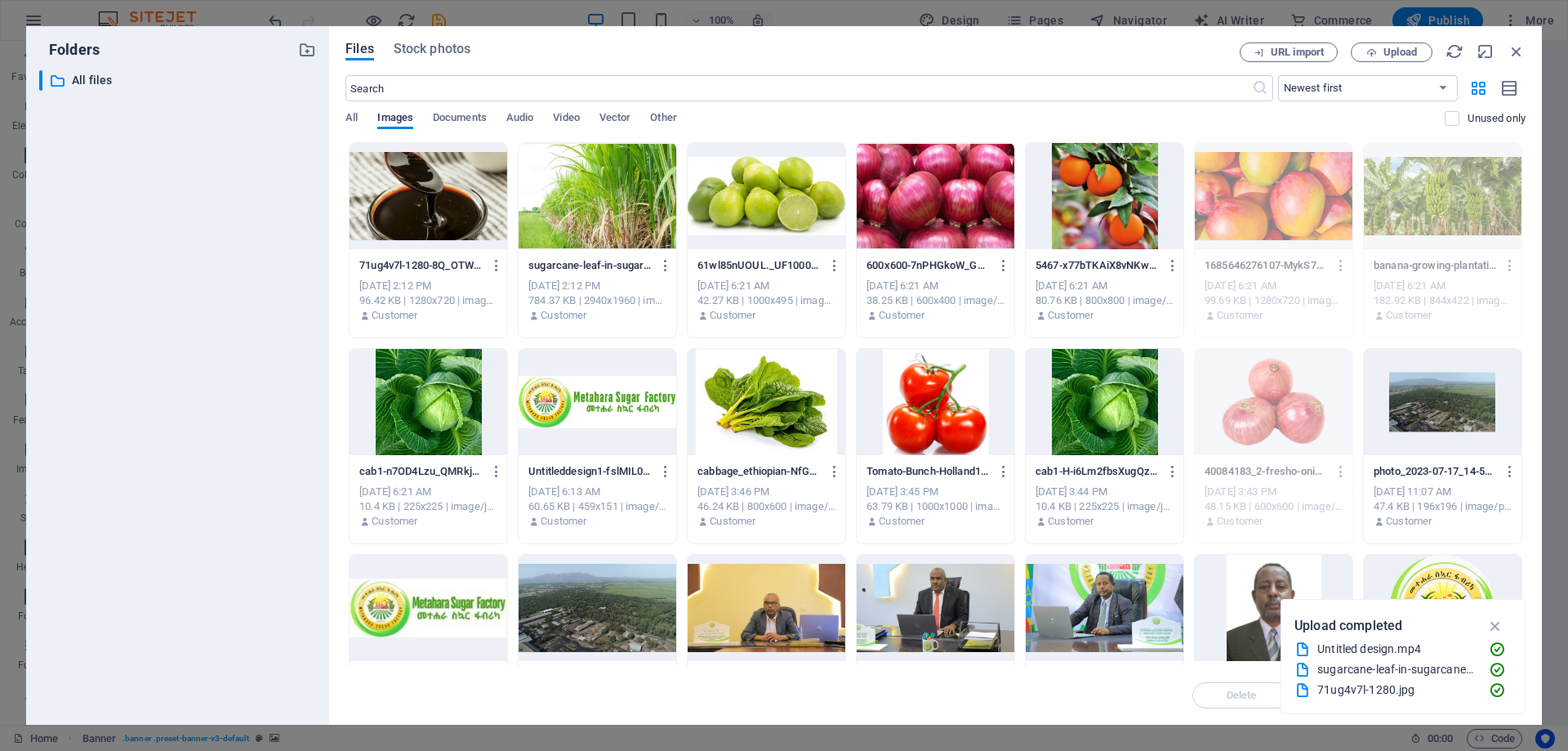
click at [437, 205] on div at bounding box center [429, 196] width 158 height 107
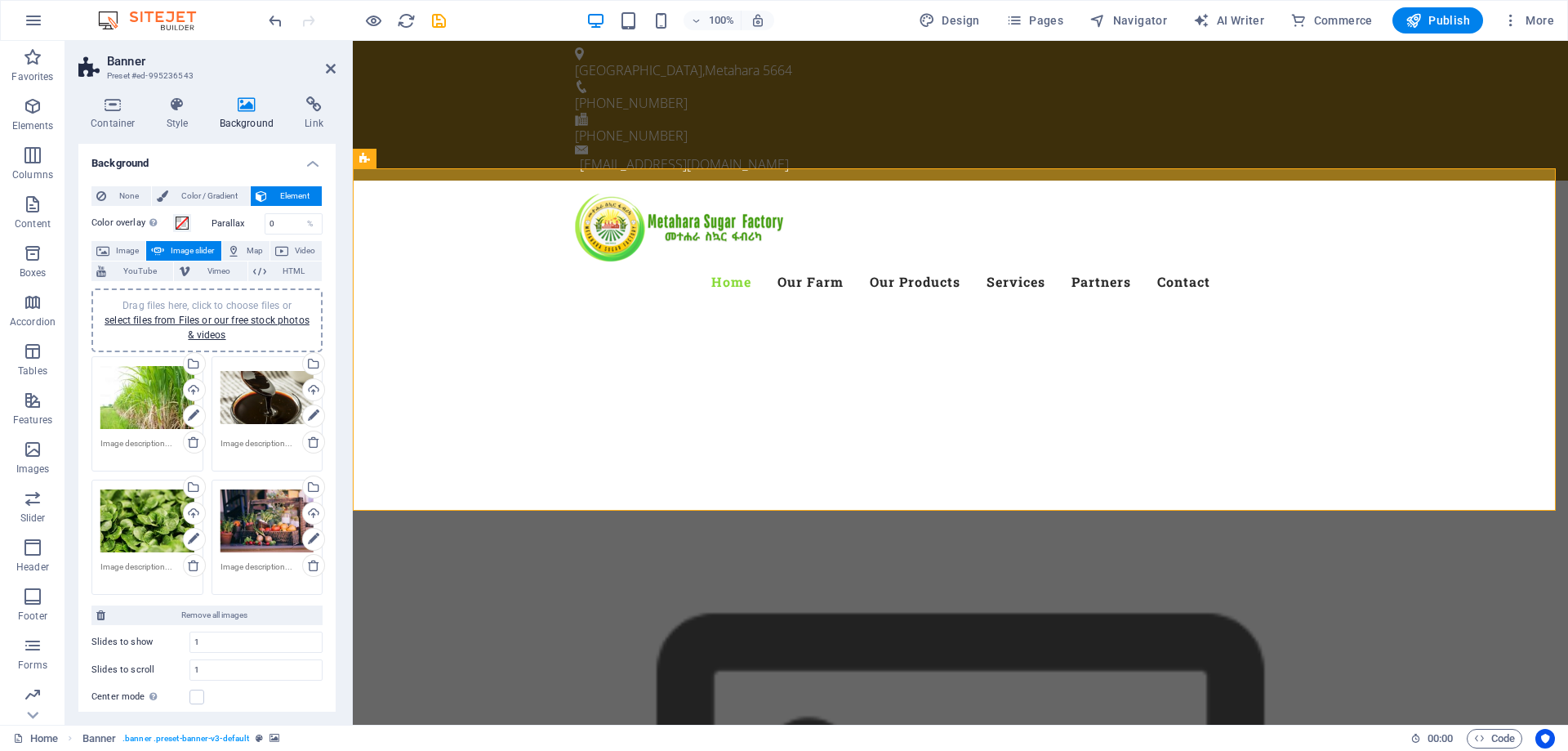
click at [151, 532] on div "Drag files here, click to choose files or select files from Files or our free s…" at bounding box center [147, 521] width 94 height 65
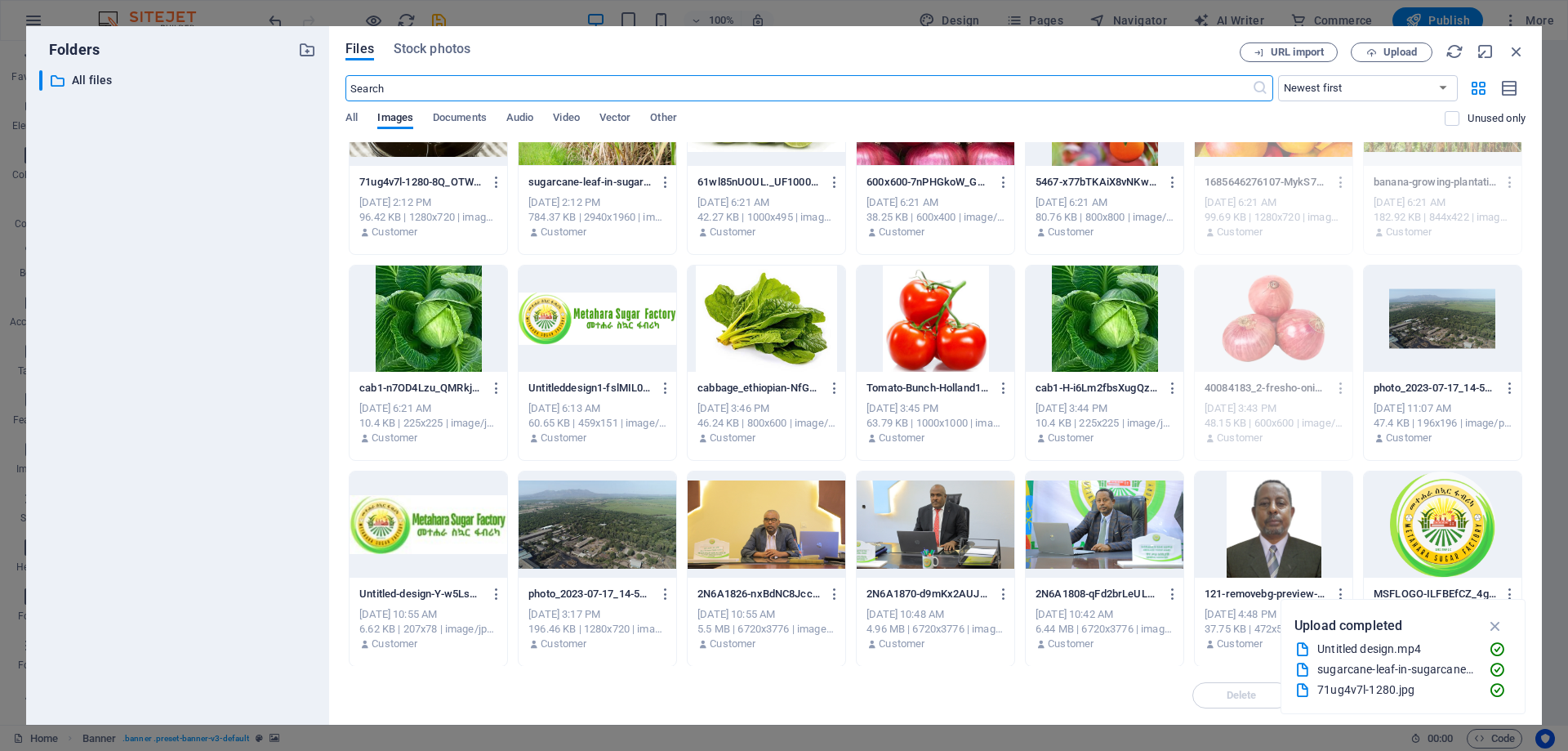
scroll to position [84, 0]
click at [1381, 48] on span "Upload" at bounding box center [1392, 53] width 67 height 11
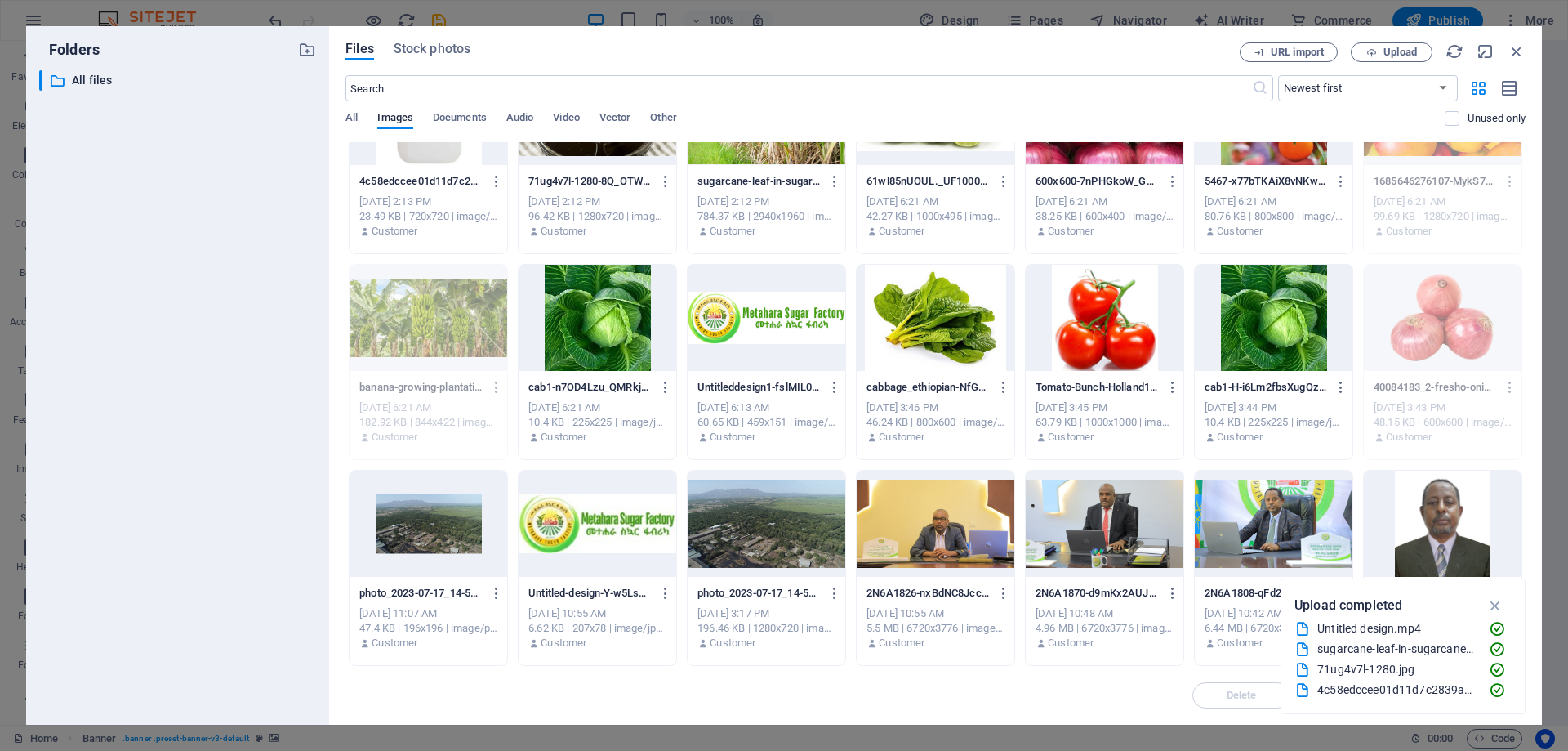
scroll to position [0, 0]
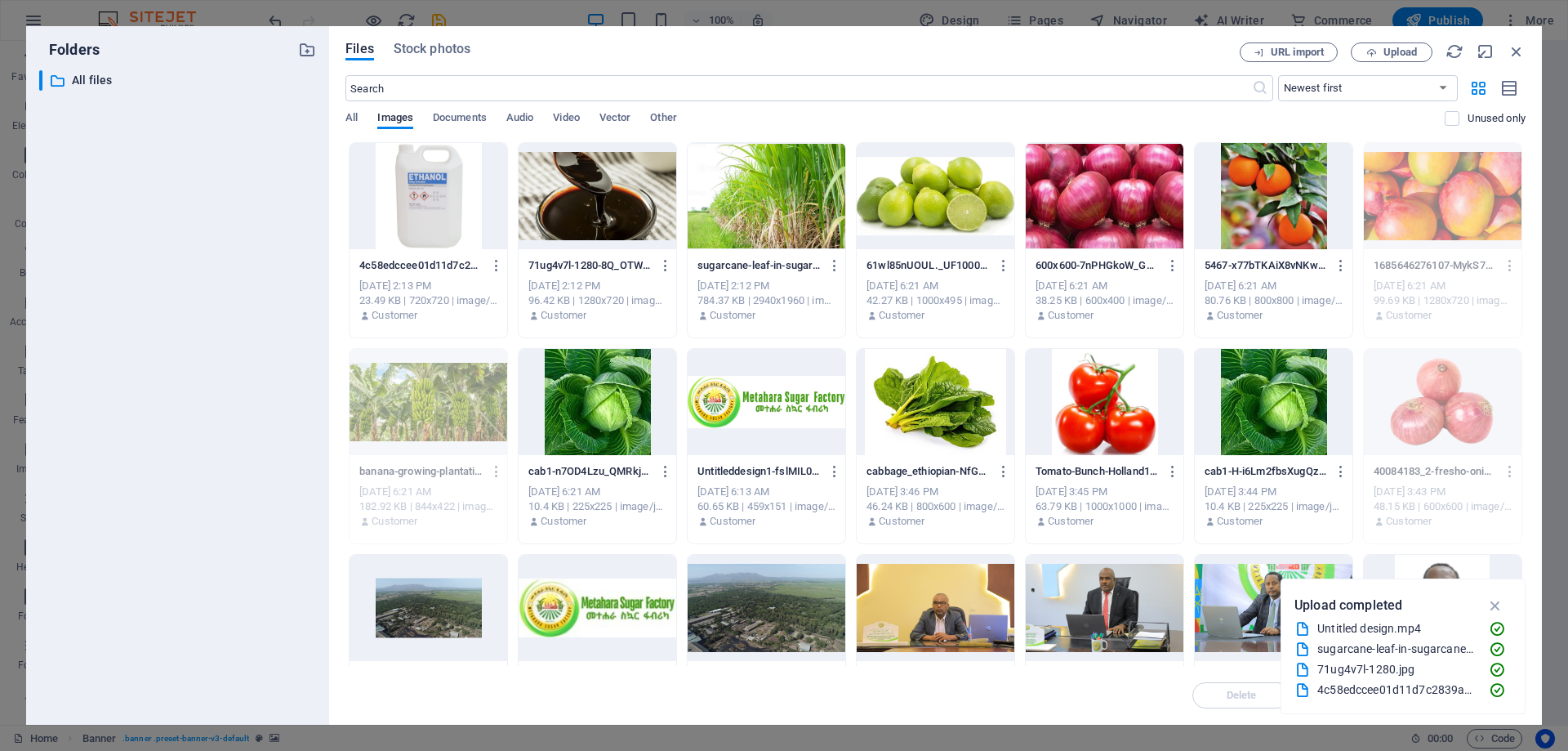
click at [428, 212] on div at bounding box center [429, 196] width 158 height 107
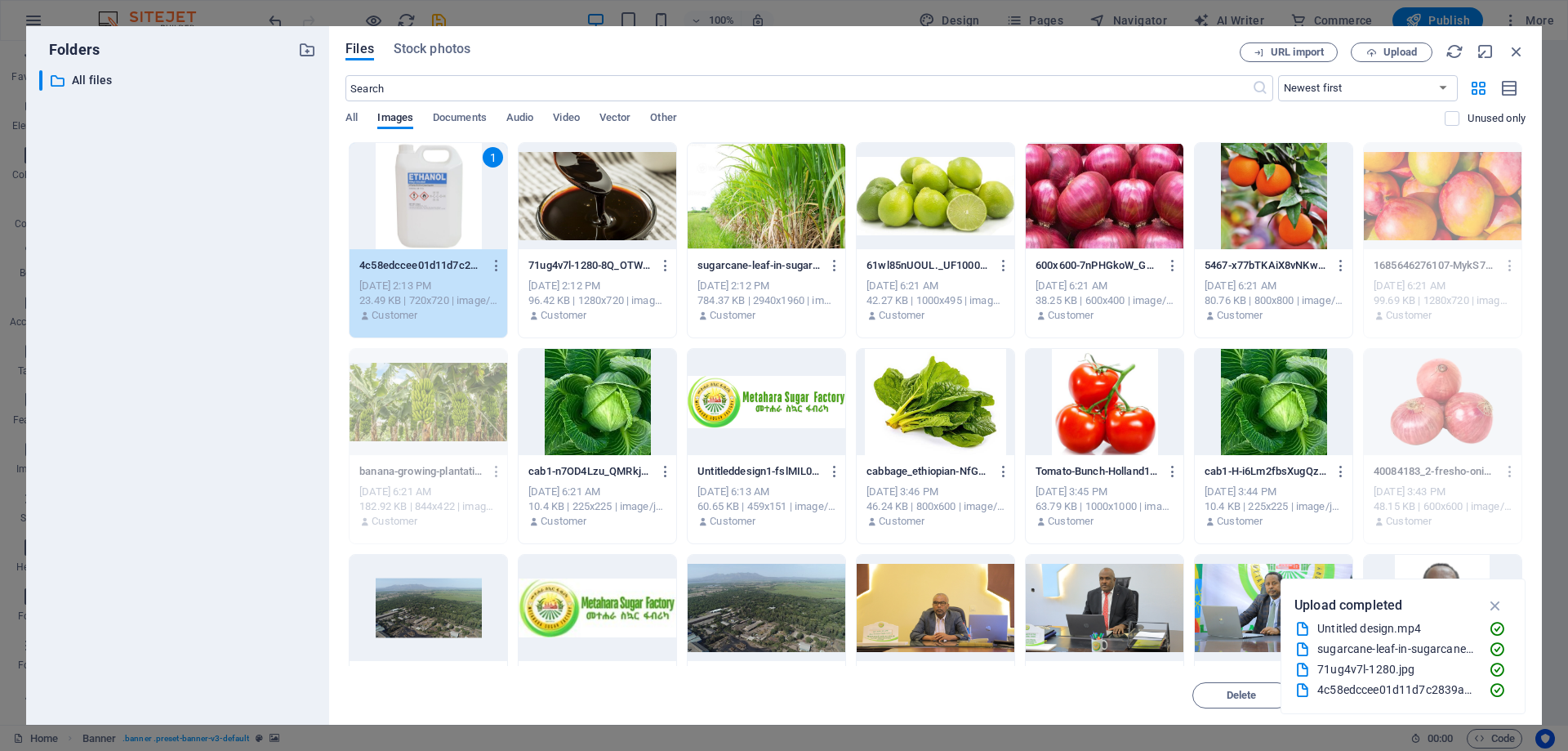
click at [428, 212] on div "1" at bounding box center [429, 196] width 158 height 107
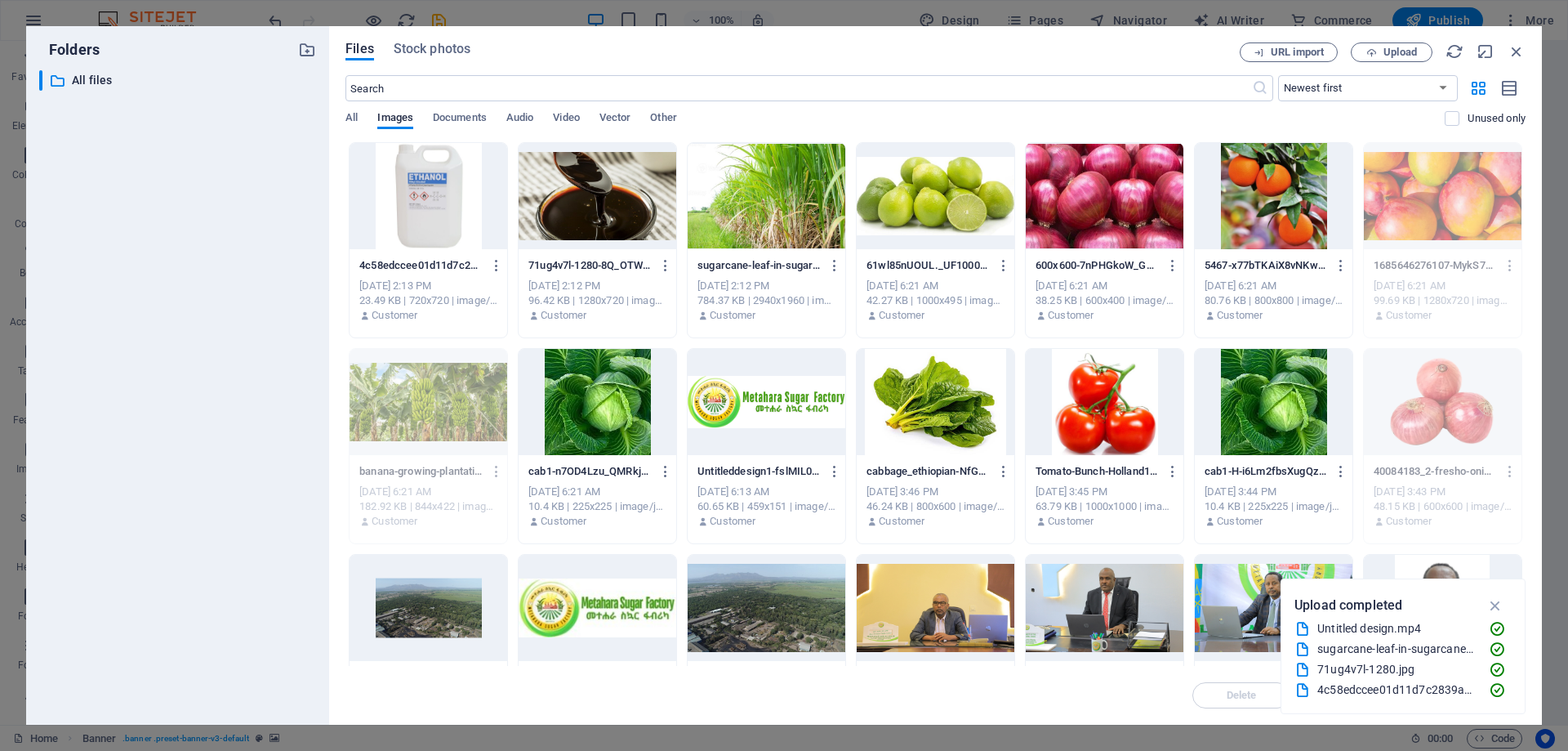
drag, startPoint x: 428, startPoint y: 212, endPoint x: 78, endPoint y: 172, distance: 352.3
click at [428, 212] on div at bounding box center [429, 196] width 158 height 107
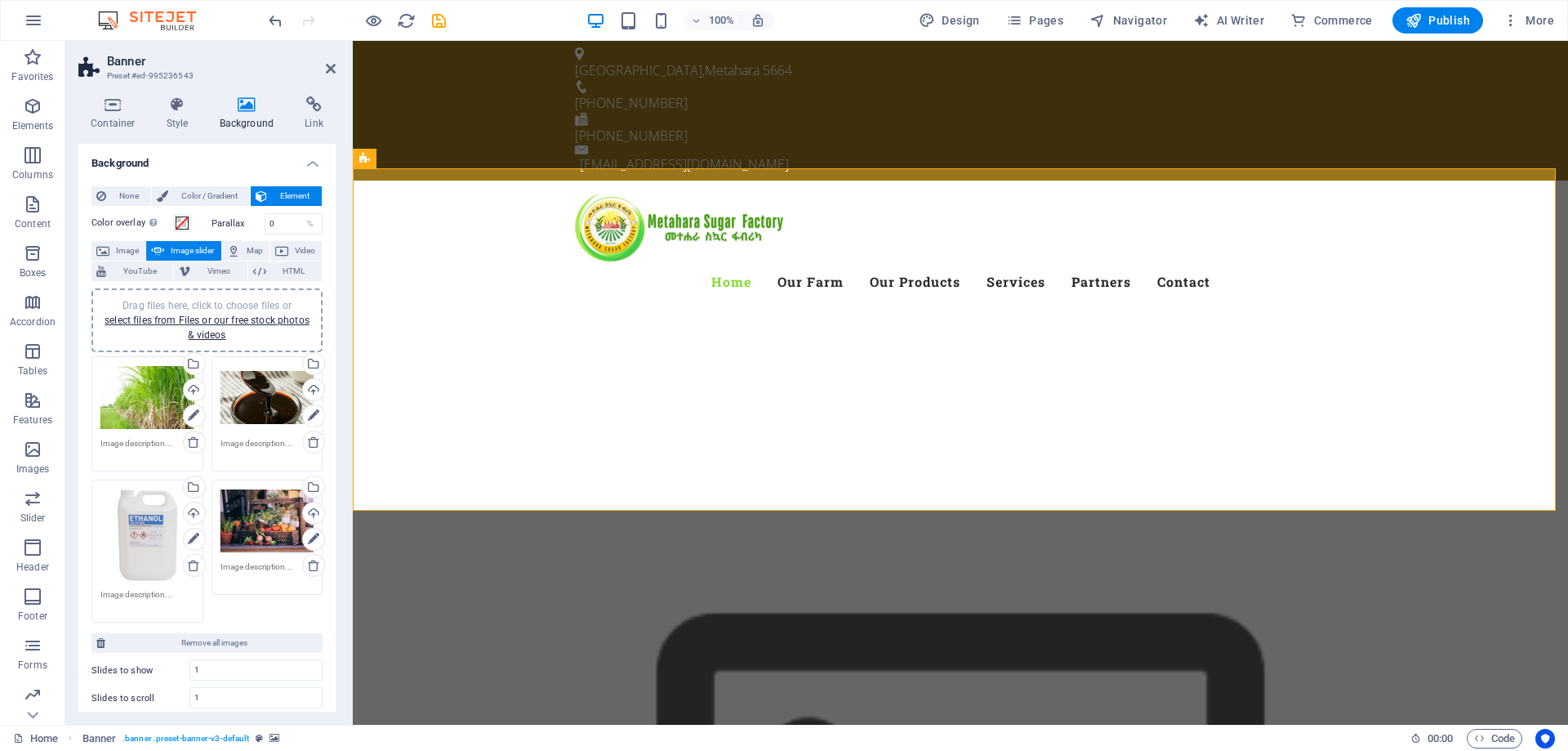
click at [269, 534] on div "Drag files here, click to choose files or select files from Files or our free s…" at bounding box center [267, 521] width 94 height 65
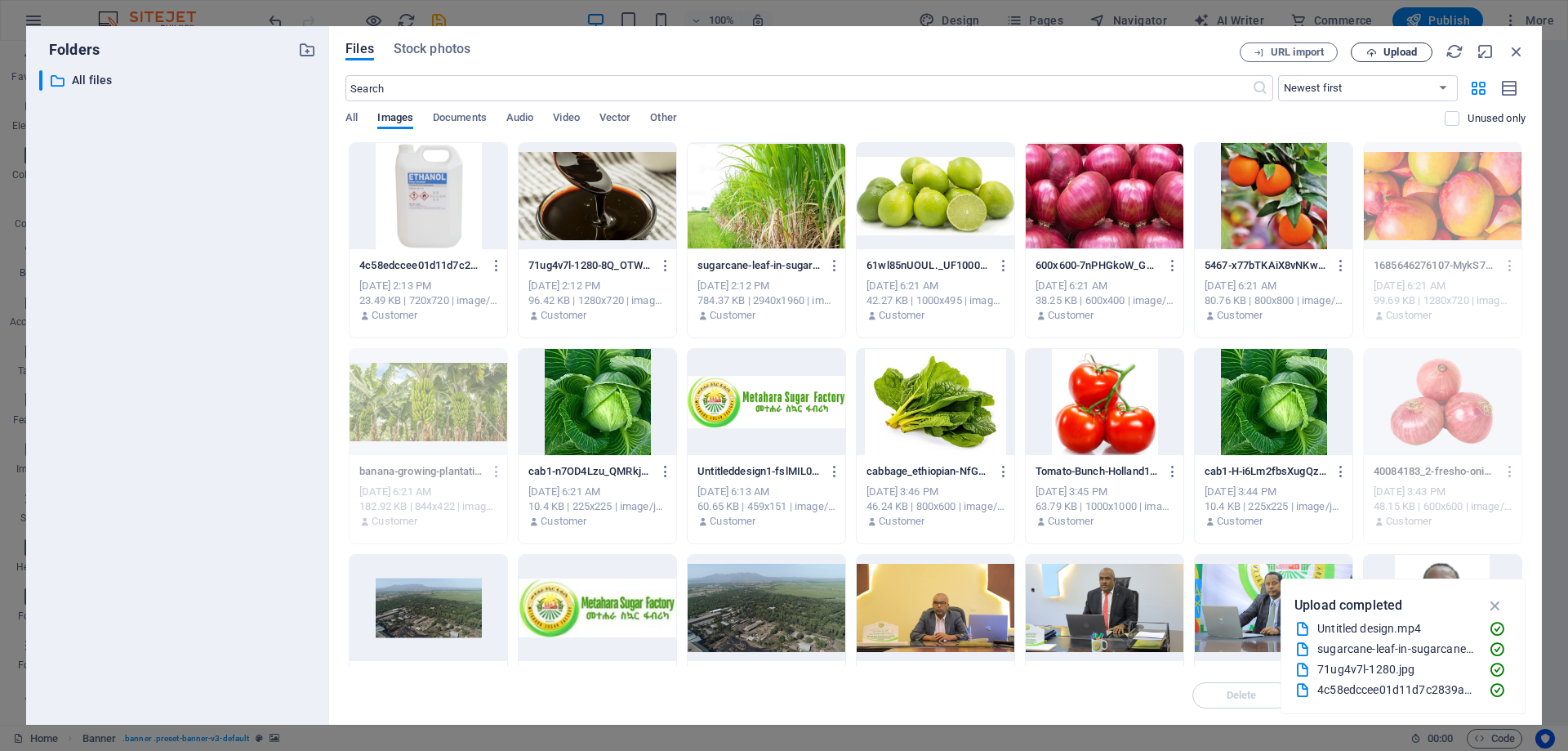
click at [1407, 52] on span "Upload" at bounding box center [1400, 52] width 33 height 10
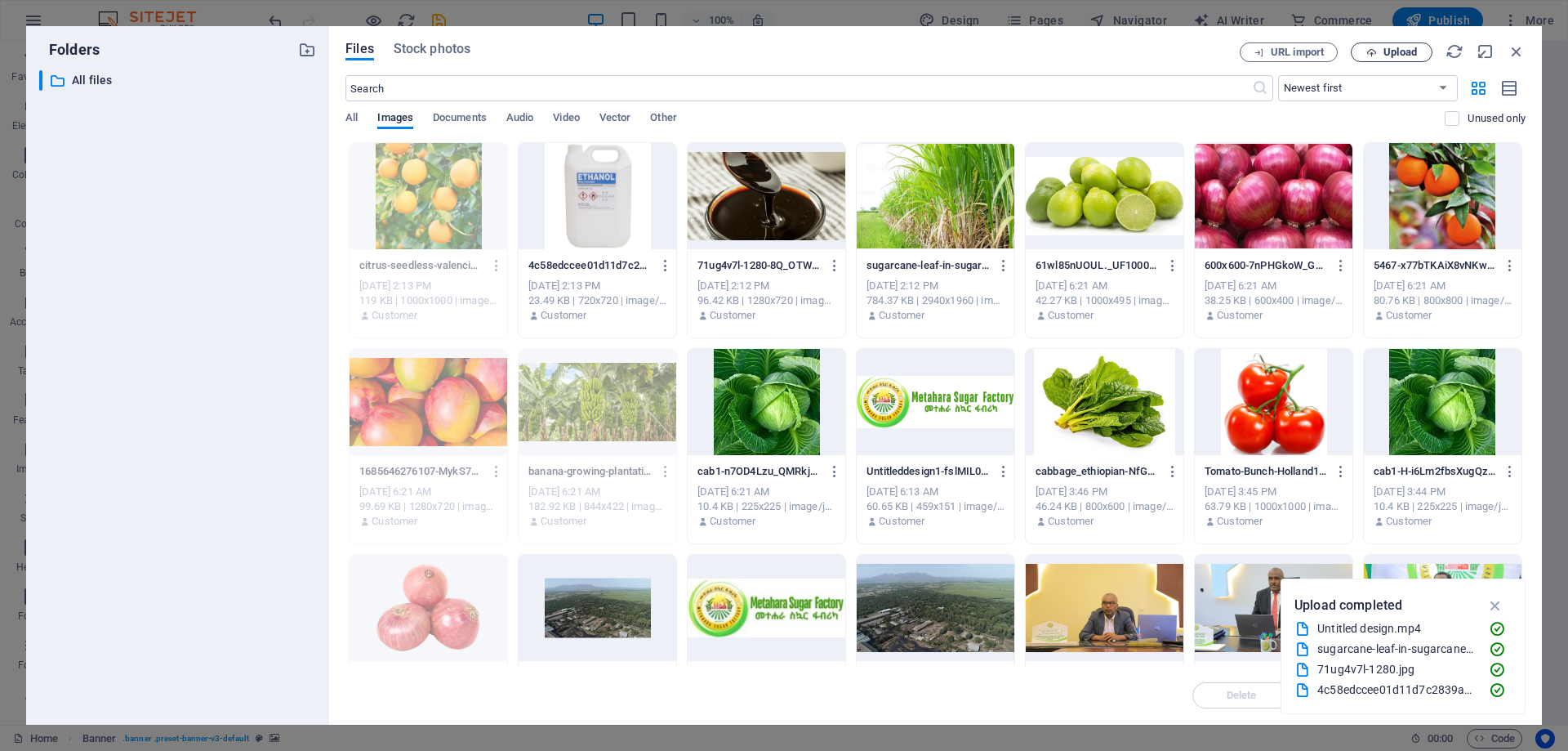
click at [1407, 53] on span "Upload" at bounding box center [1400, 52] width 33 height 10
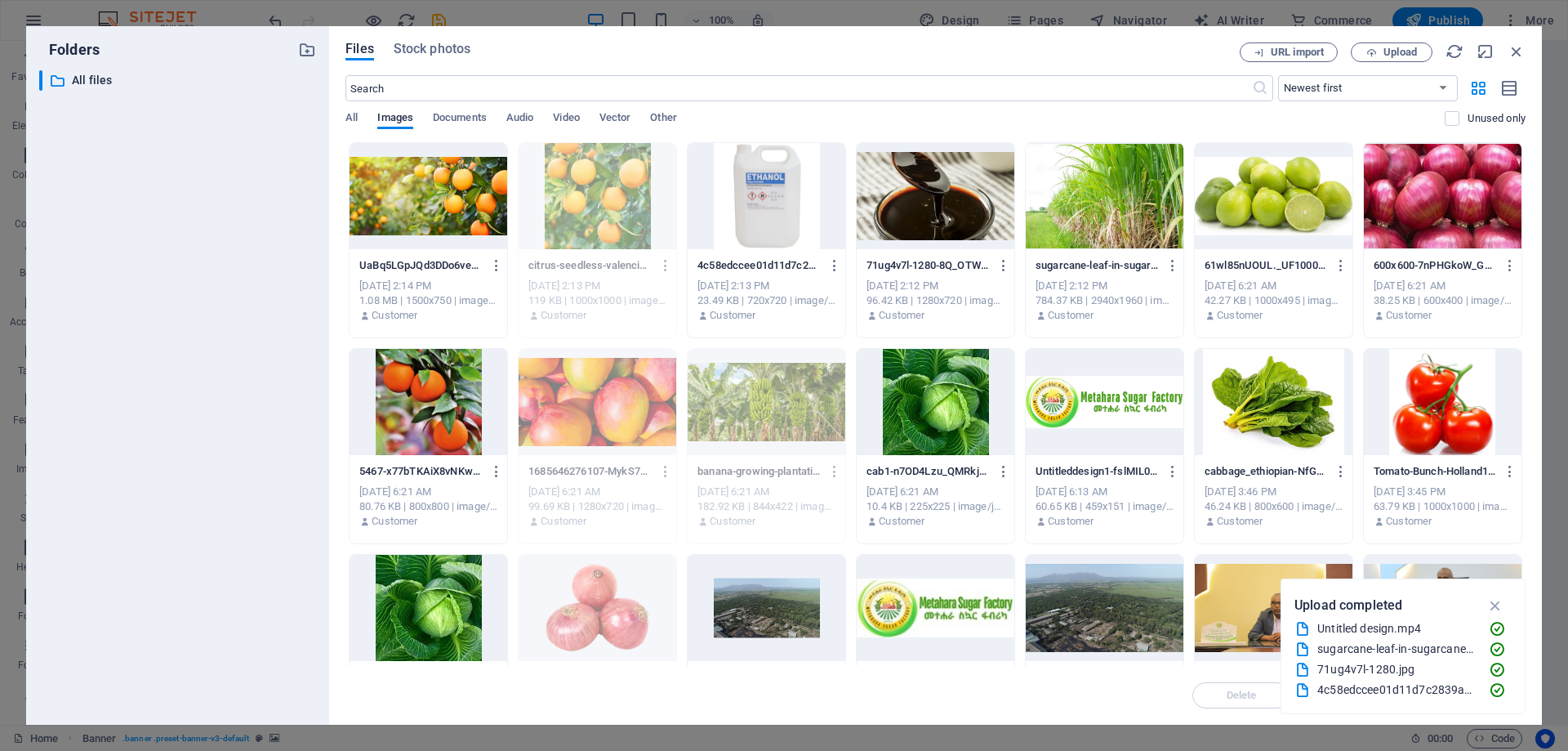
click at [421, 203] on div at bounding box center [429, 196] width 158 height 107
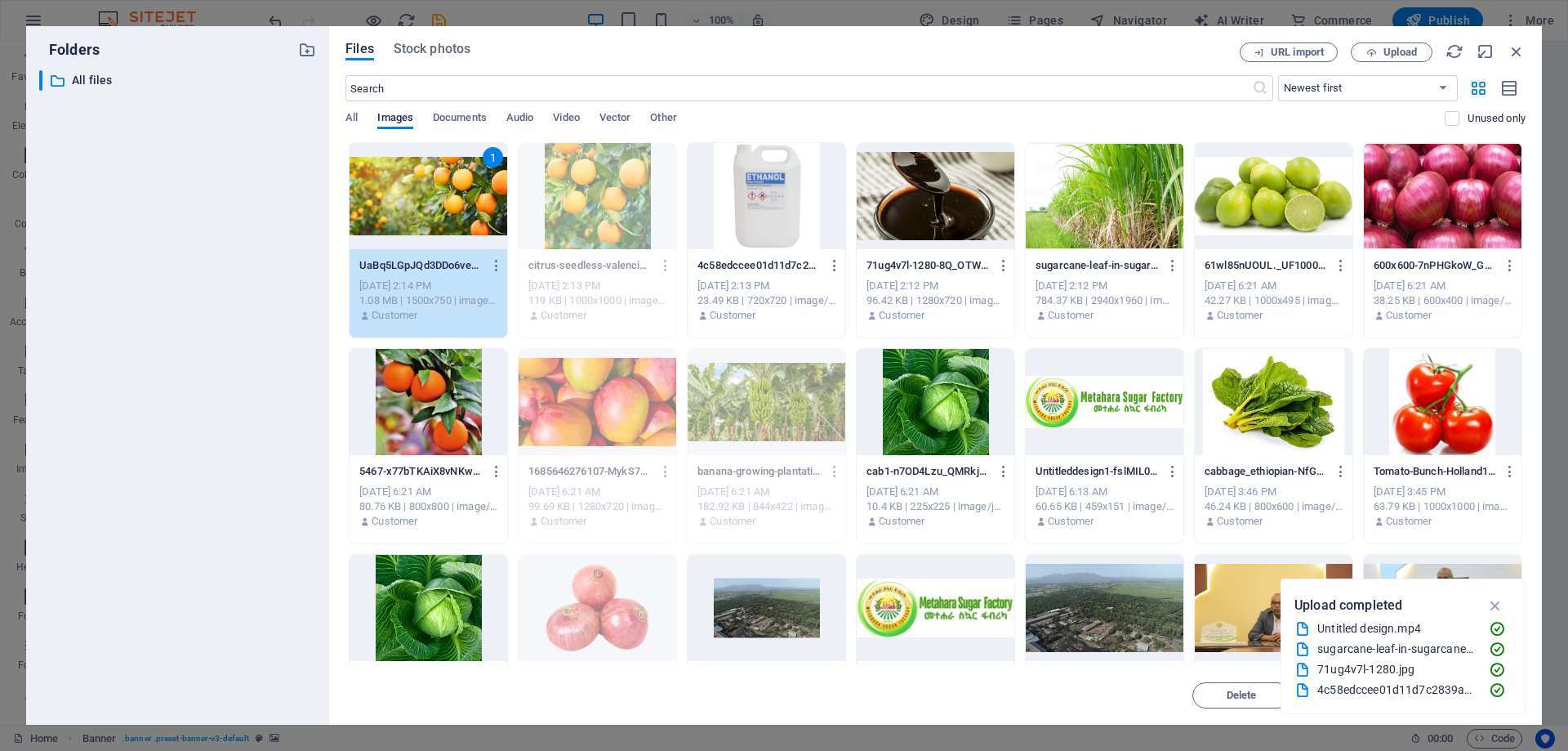
click at [426, 202] on div "1" at bounding box center [429, 196] width 158 height 107
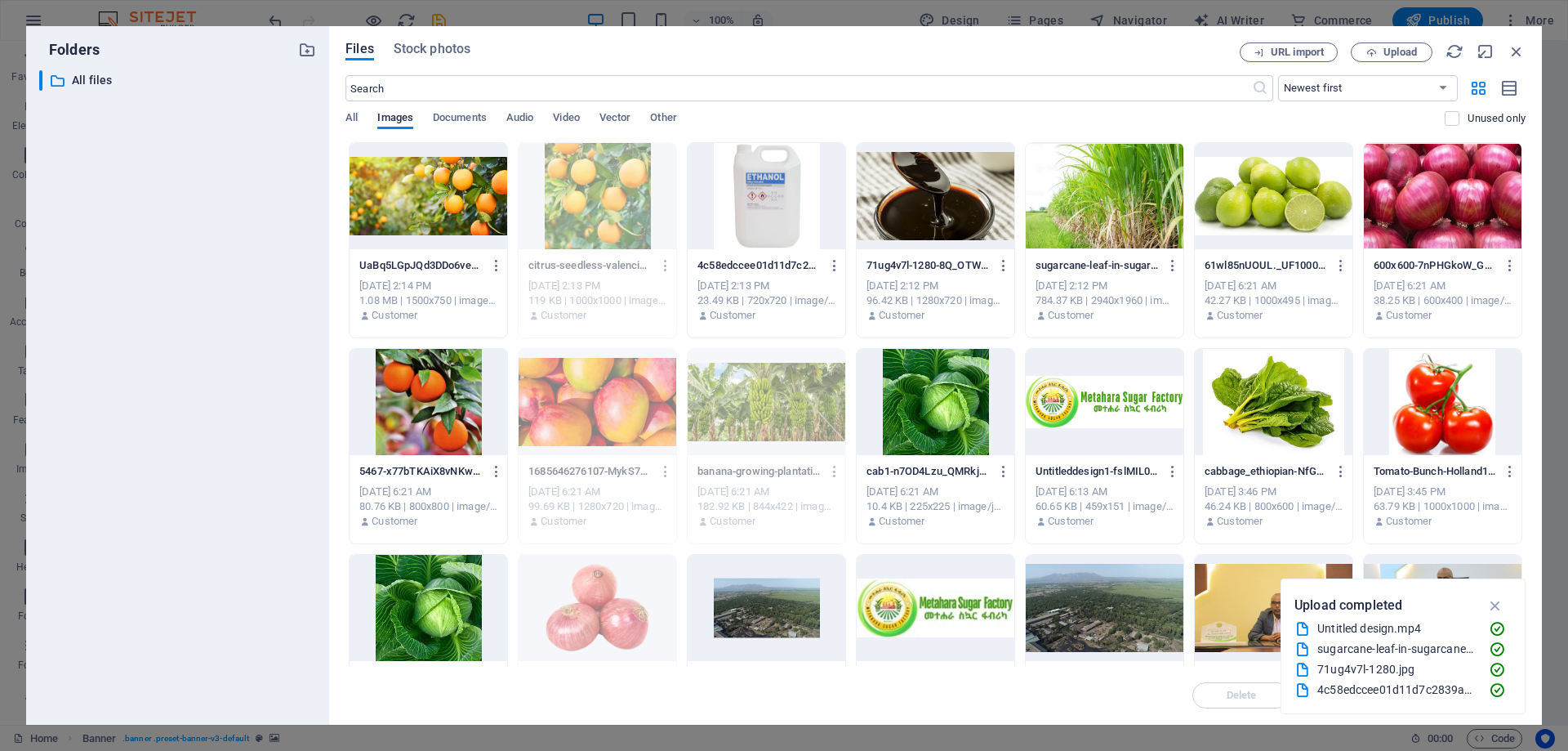
click at [426, 202] on div at bounding box center [429, 196] width 158 height 107
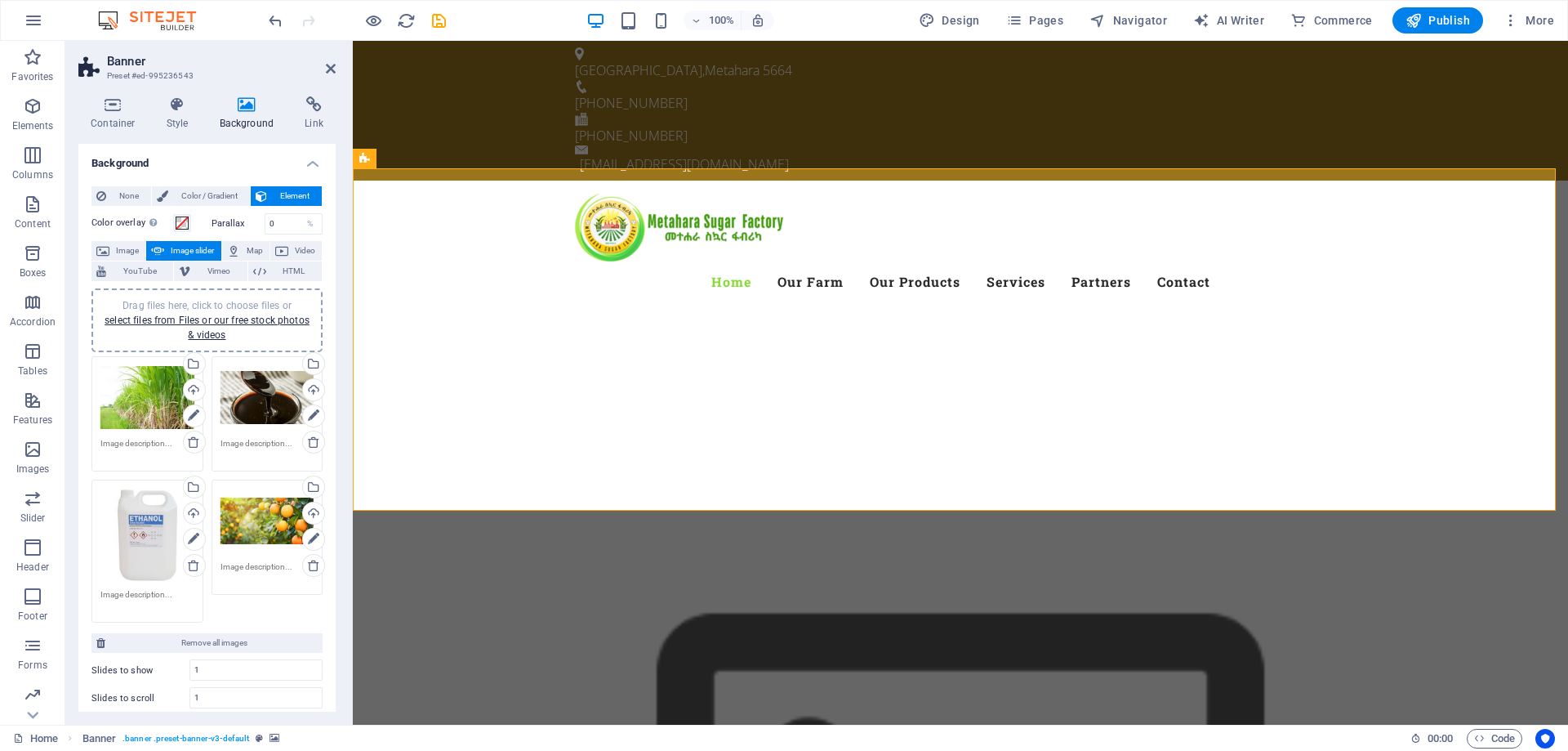
click at [255, 610] on div "Drag files here, click to choose files or select files from Files or our free s…" at bounding box center [207, 489] width 239 height 275
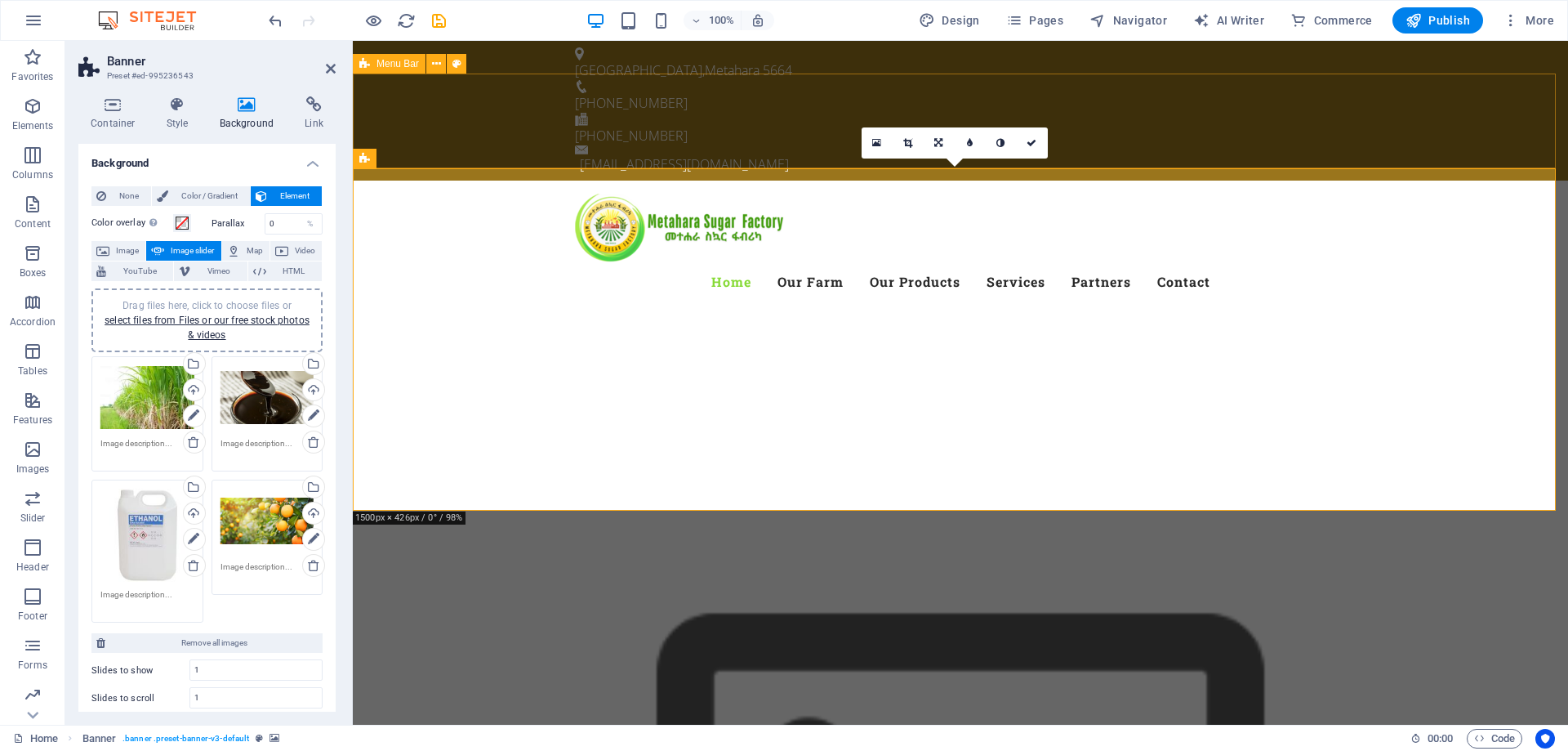
click at [476, 181] on div "Menu Home Our Farm Our Products Services Partners Contact" at bounding box center [960, 247] width 1215 height 134
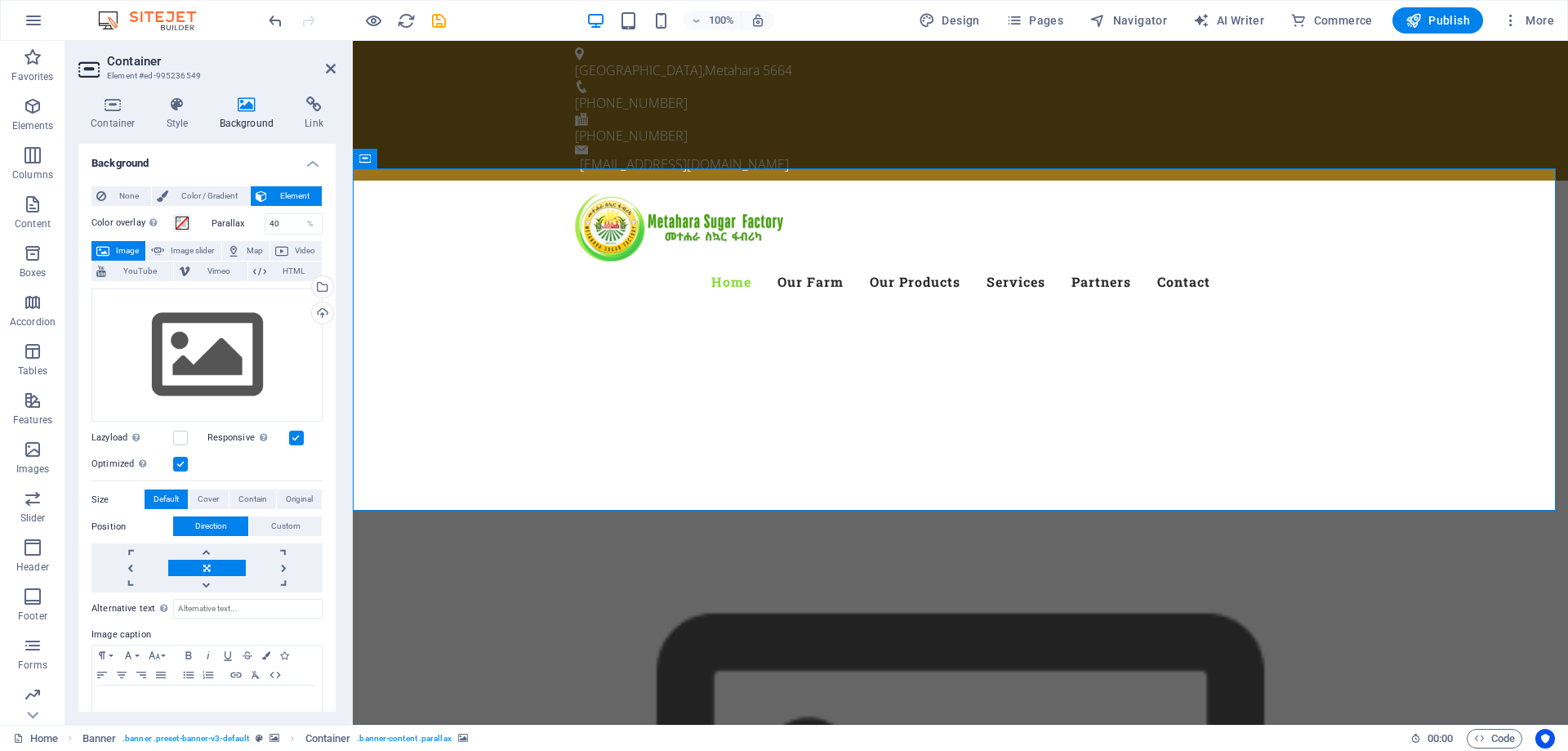
click at [321, 626] on div "None Color / Gradient Element Stretch background to full-width Color overlay Pl…" at bounding box center [207, 488] width 257 height 630
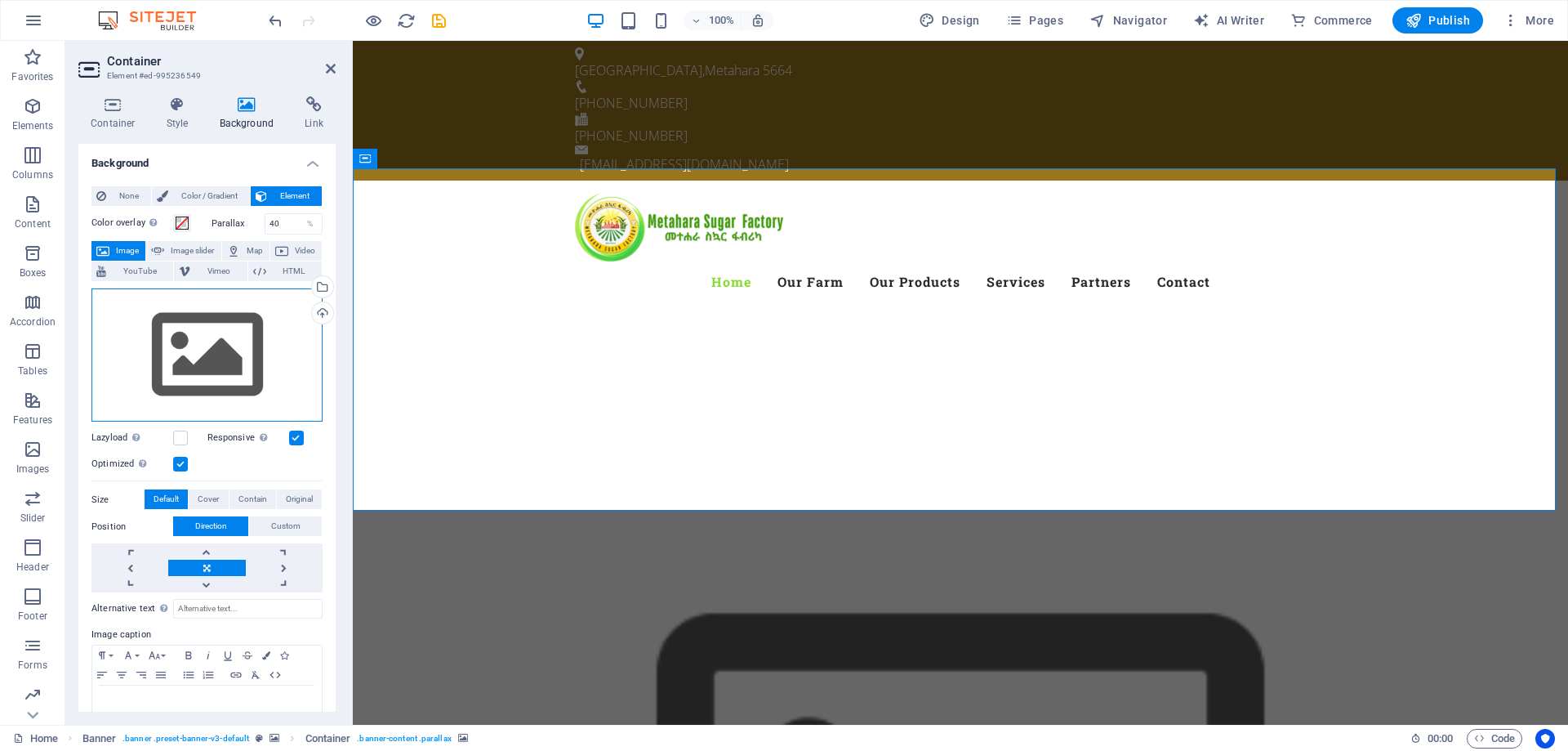
click at [256, 358] on div "Drag files here, click to choose files or select files from Files or our free s…" at bounding box center [207, 356] width 231 height 134
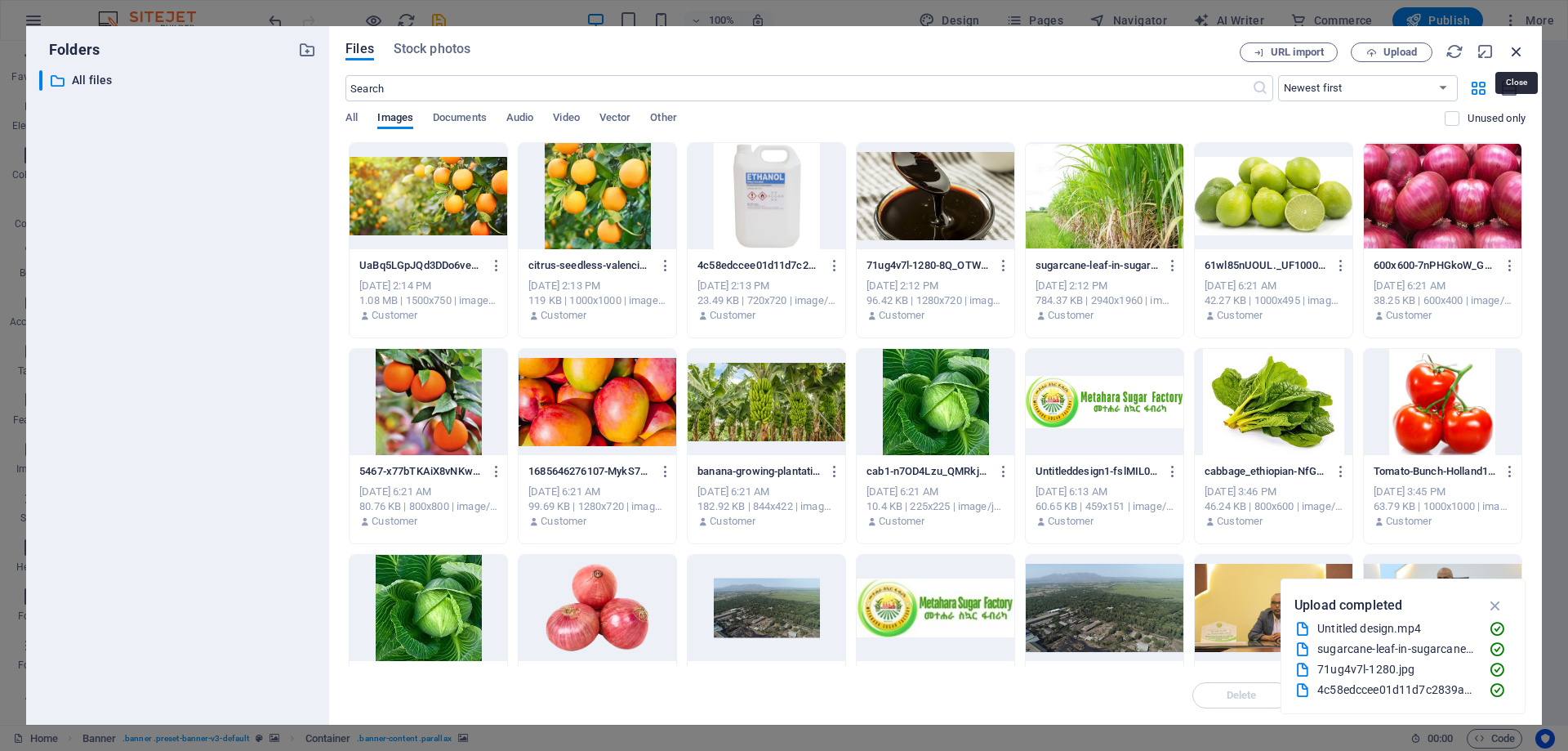
click at [1516, 50] on icon "button" at bounding box center [1517, 51] width 18 height 18
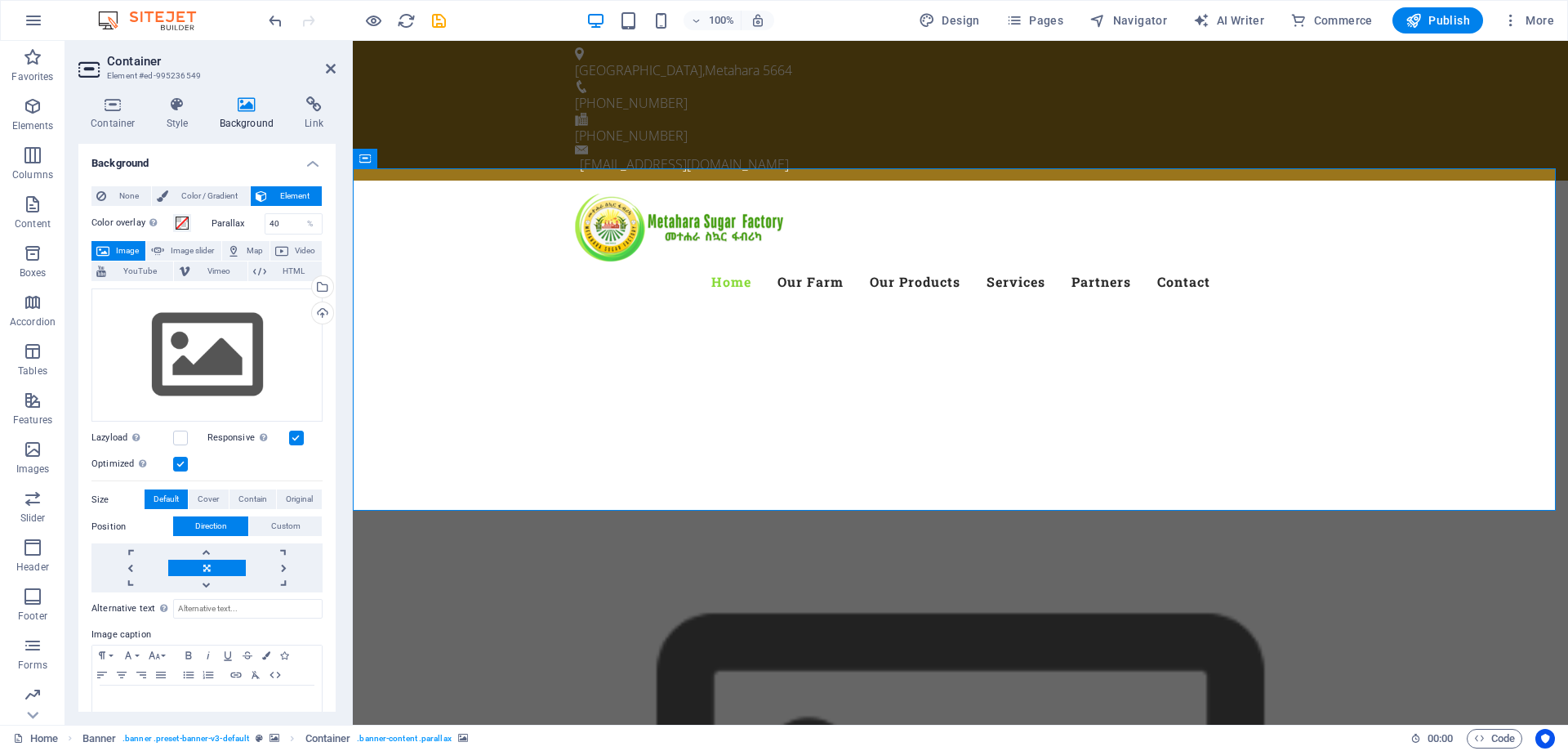
click at [194, 250] on span "Image slider" at bounding box center [192, 251] width 47 height 20
select select "ms"
select select "s"
select select "progressive"
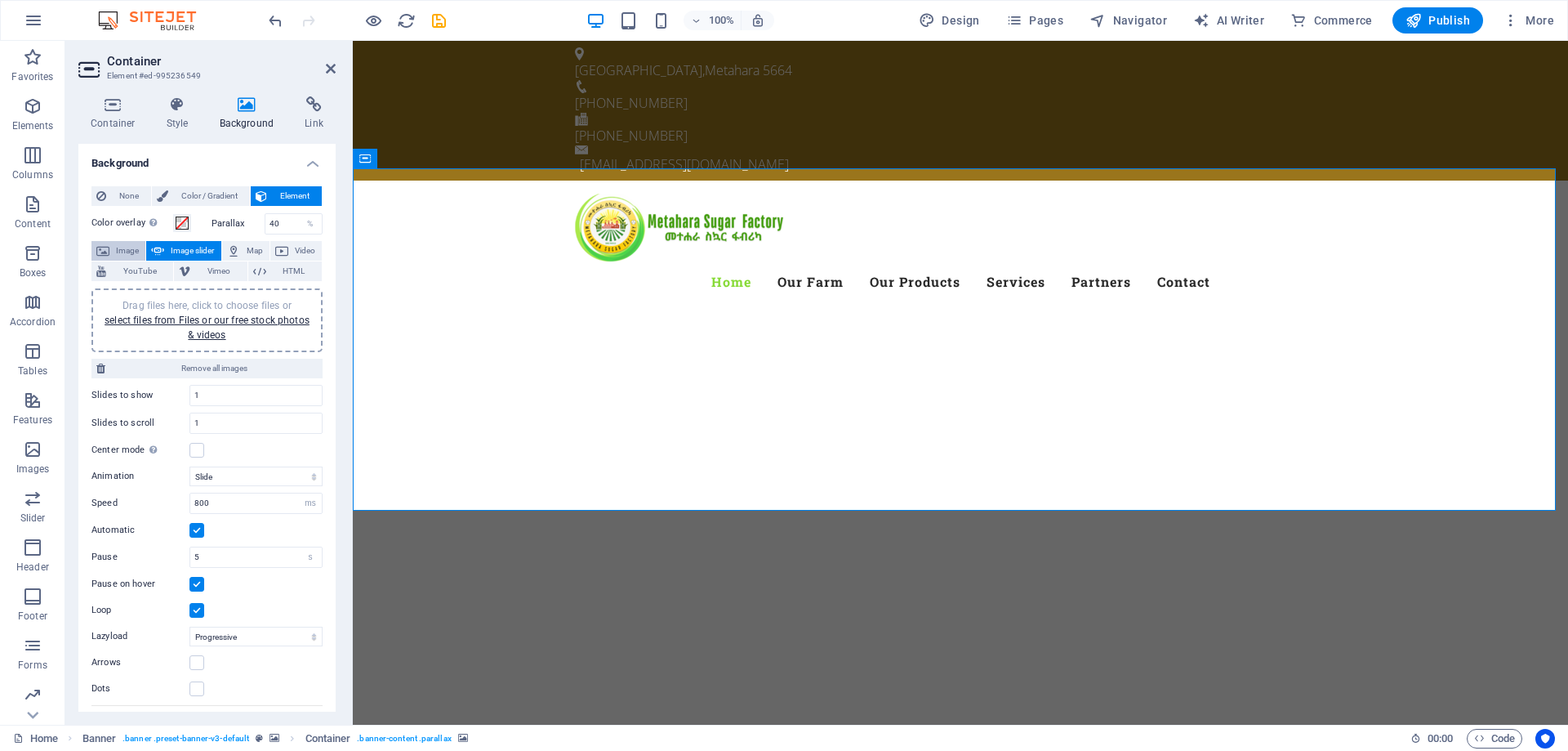
click at [126, 246] on span "Image" at bounding box center [127, 251] width 26 height 20
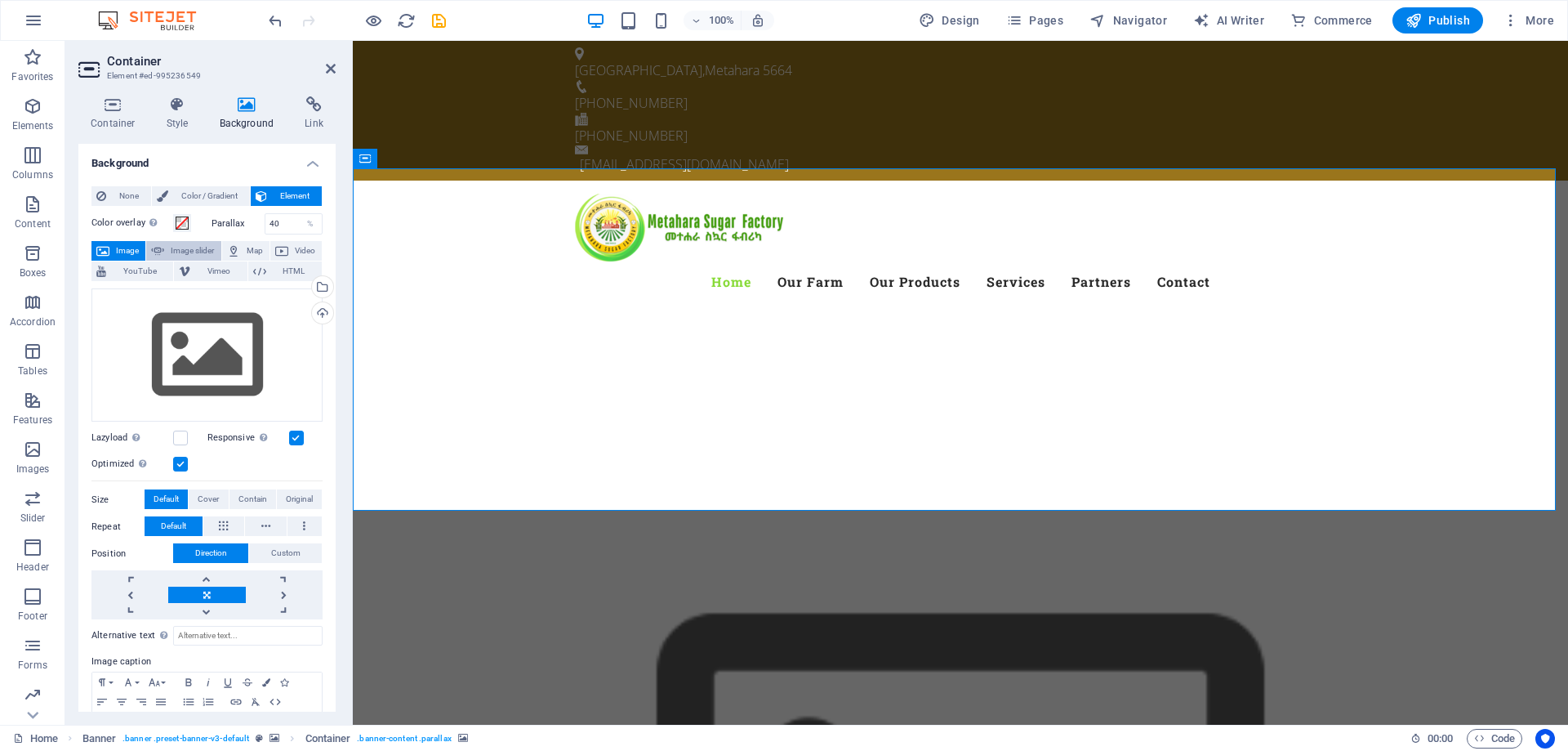
click at [203, 246] on span "Image slider" at bounding box center [192, 251] width 47 height 20
select select "ms"
select select "s"
select select "progressive"
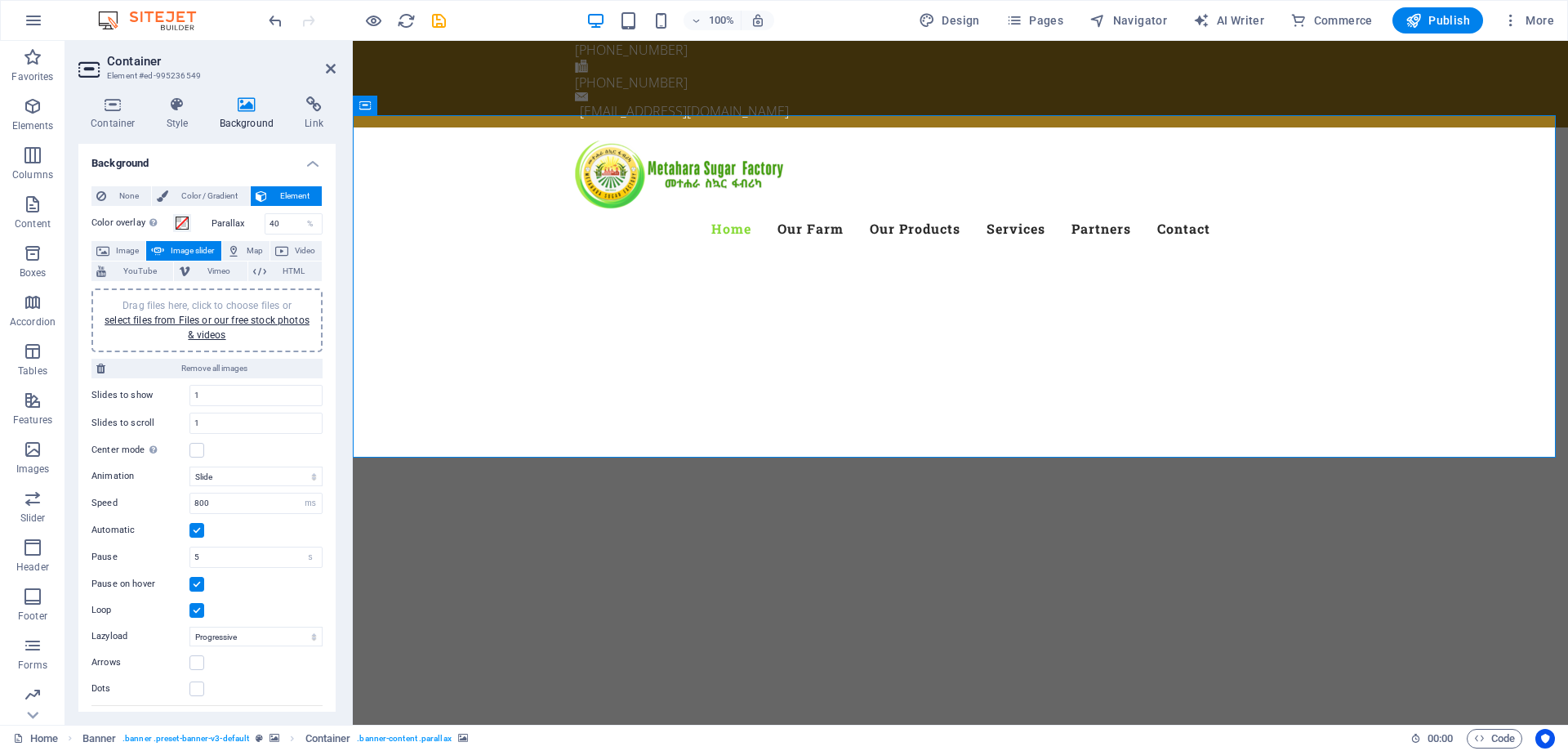
scroll to position [163, 0]
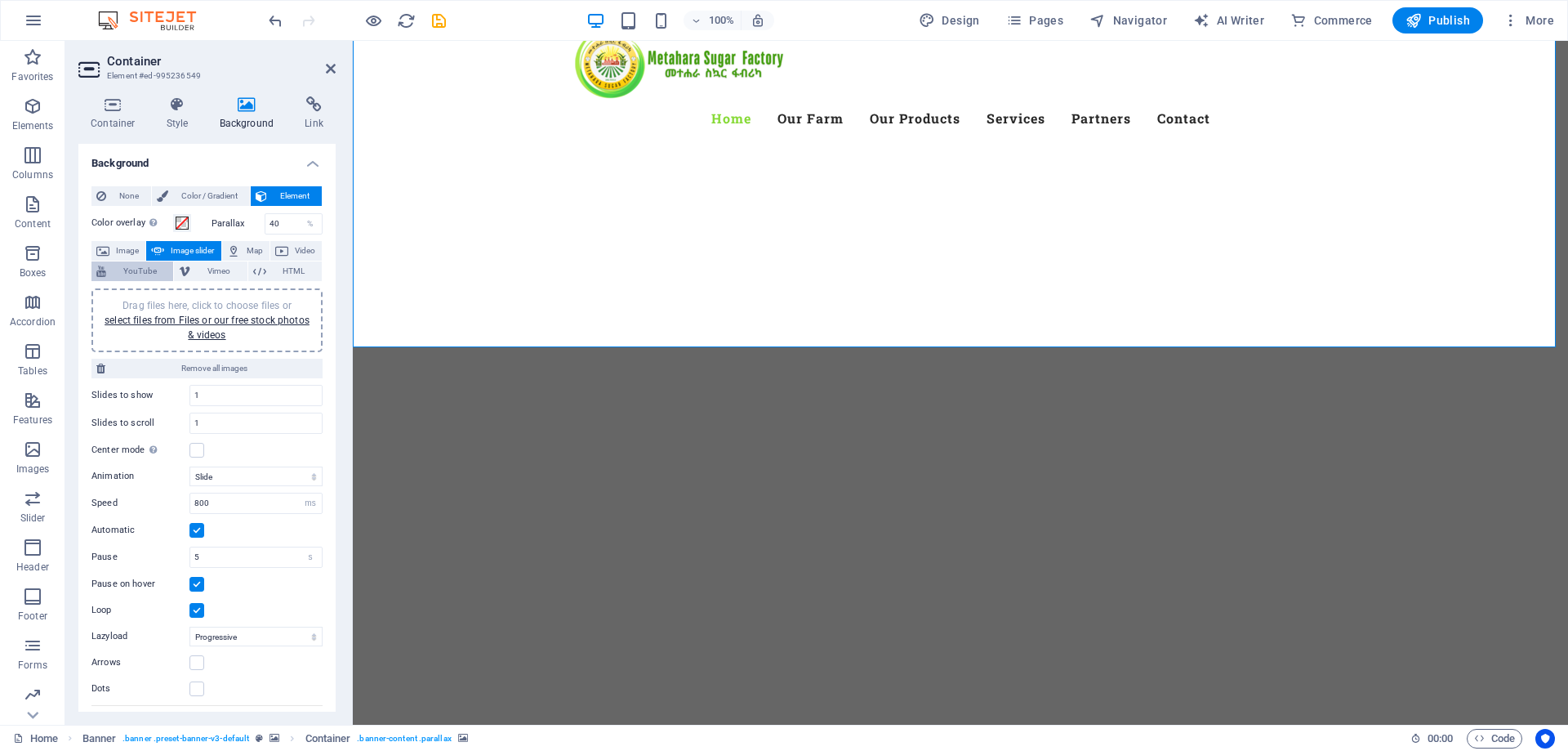
click at [148, 268] on span "YouTube" at bounding box center [139, 272] width 57 height 20
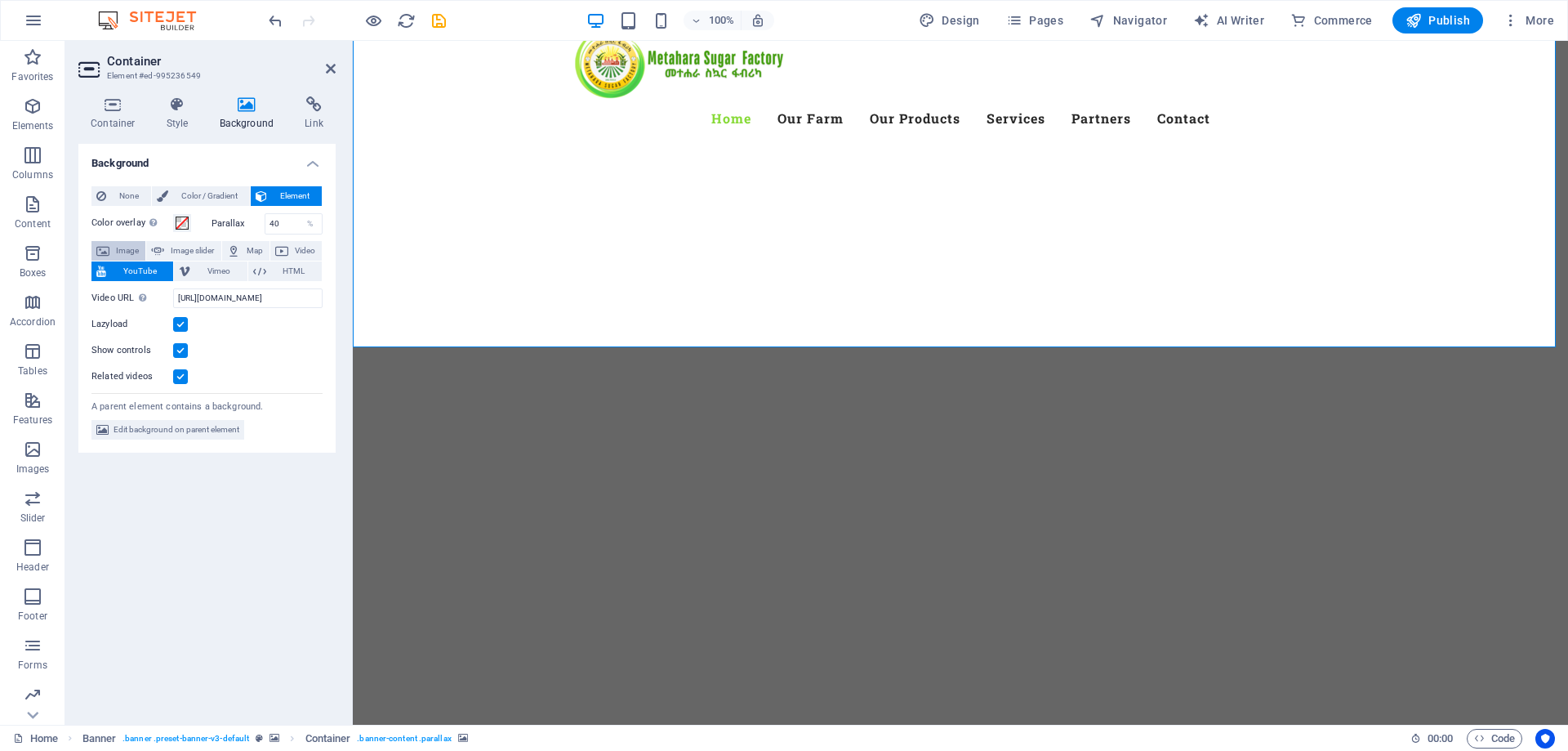
click at [131, 251] on span "Image" at bounding box center [127, 251] width 26 height 20
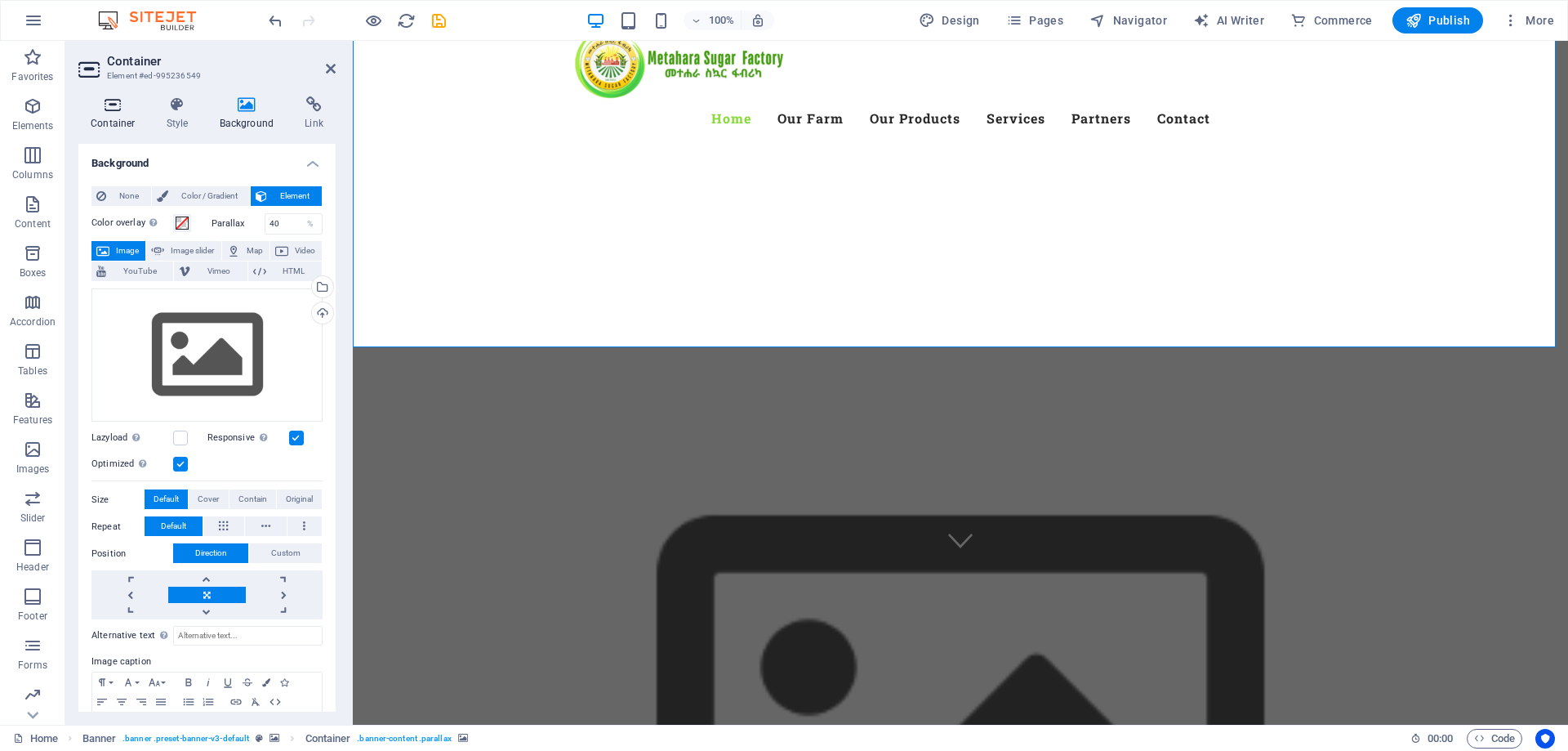
click at [118, 102] on icon at bounding box center [113, 105] width 69 height 16
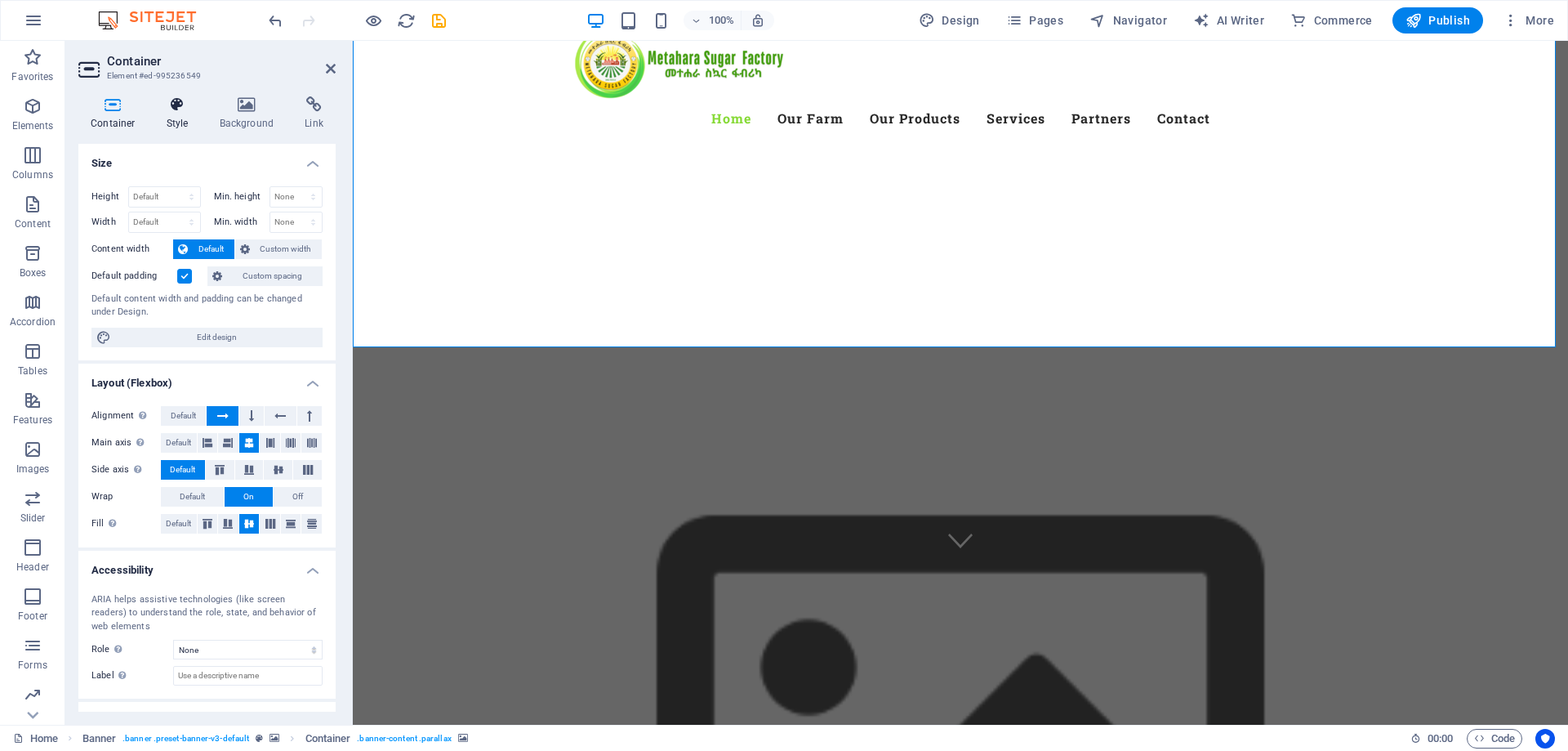
click at [174, 111] on icon at bounding box center [178, 105] width 47 height 16
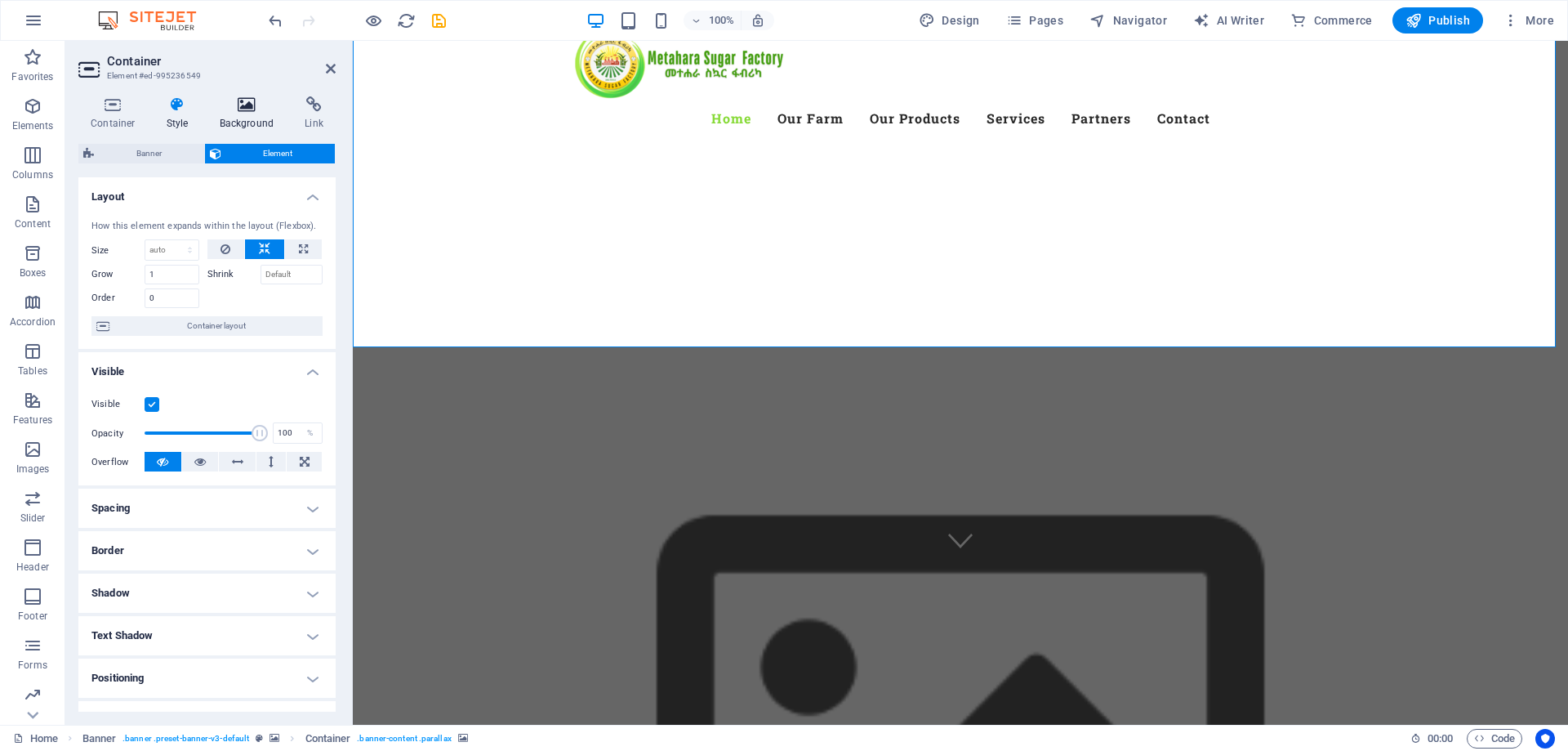
click at [241, 106] on icon at bounding box center [247, 105] width 79 height 16
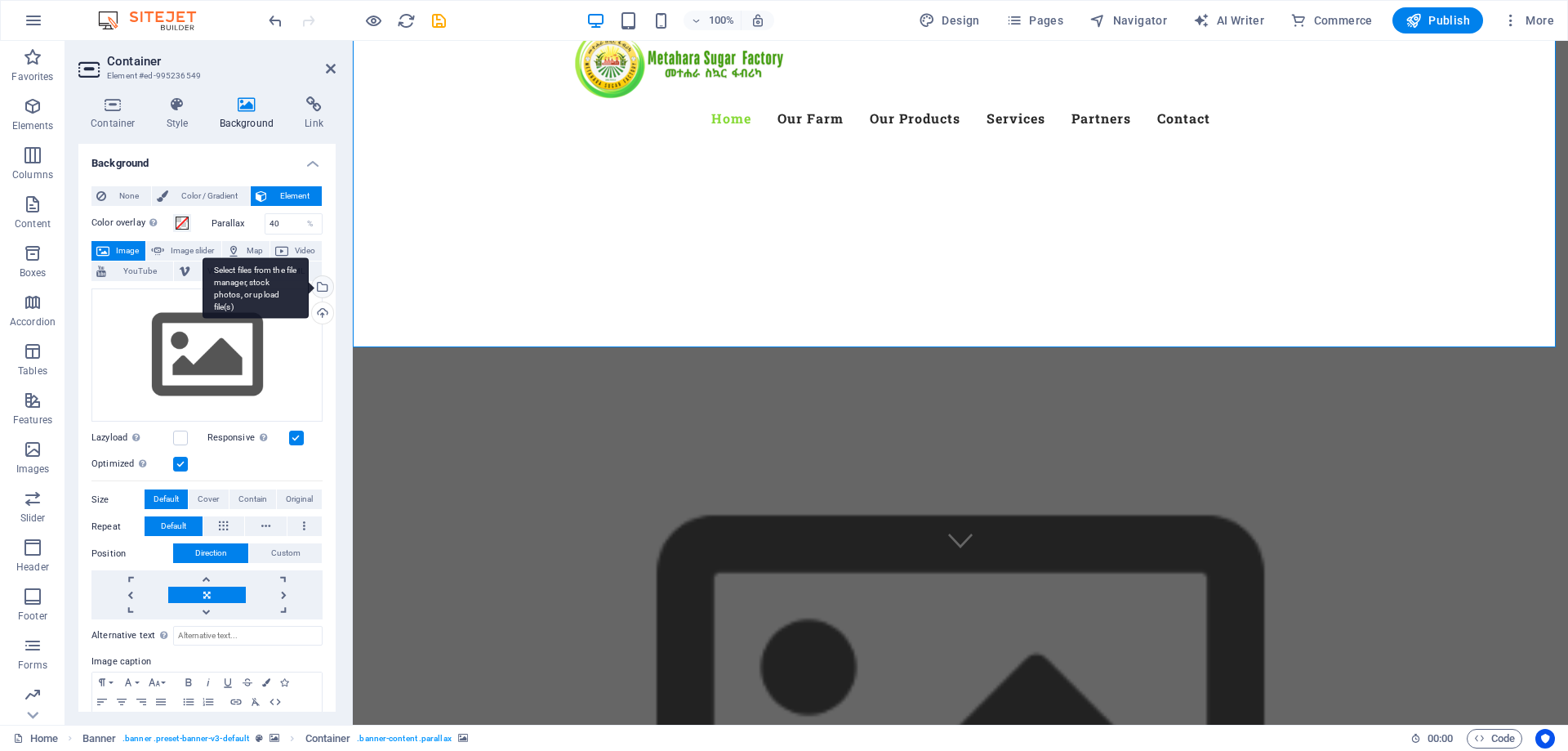
click at [324, 284] on div "Select files from the file manager, stock photos, or upload file(s)" at bounding box center [320, 288] width 24 height 24
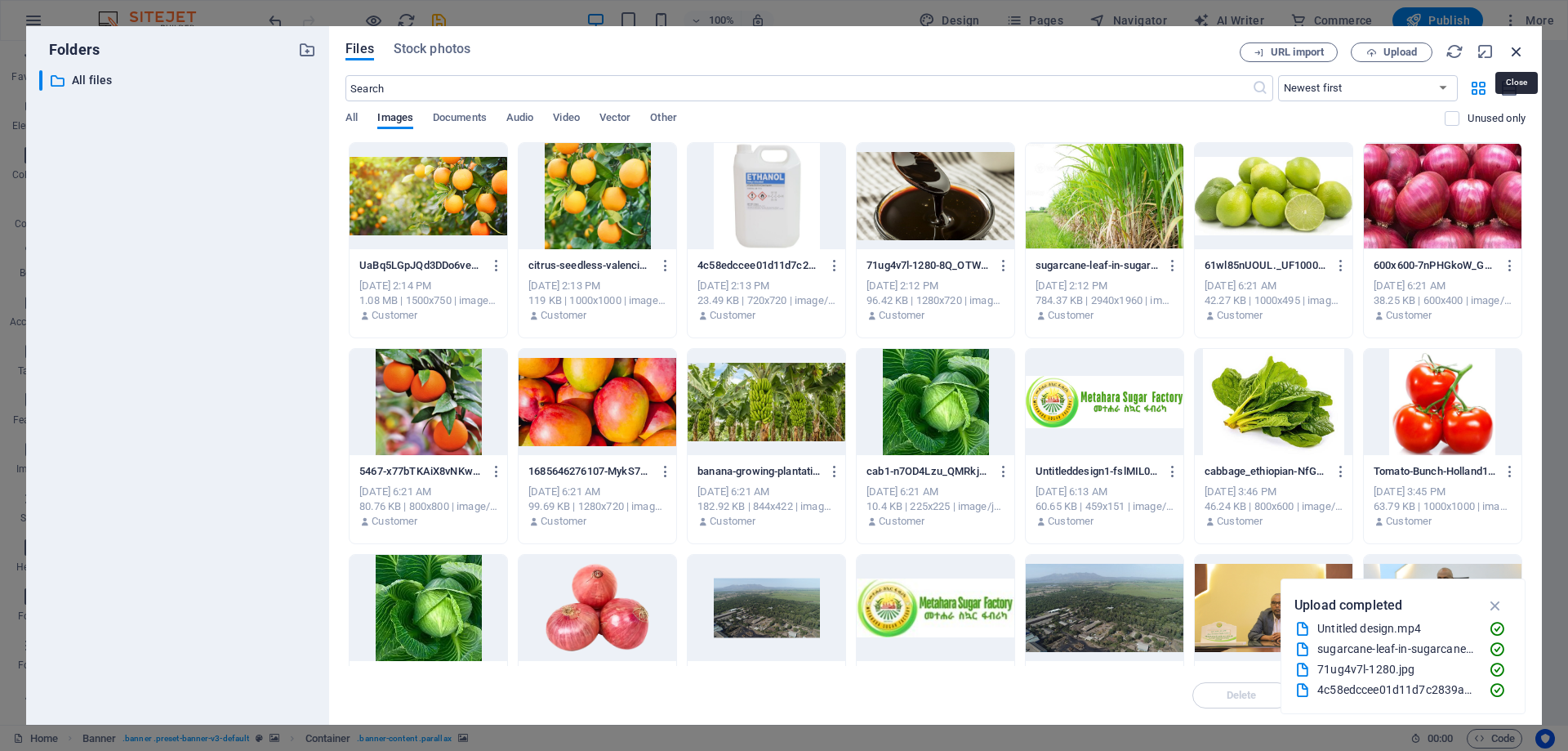
drag, startPoint x: 1516, startPoint y: 53, endPoint x: 1161, endPoint y: 13, distance: 357.2
click at [1516, 53] on icon "button" at bounding box center [1517, 51] width 18 height 18
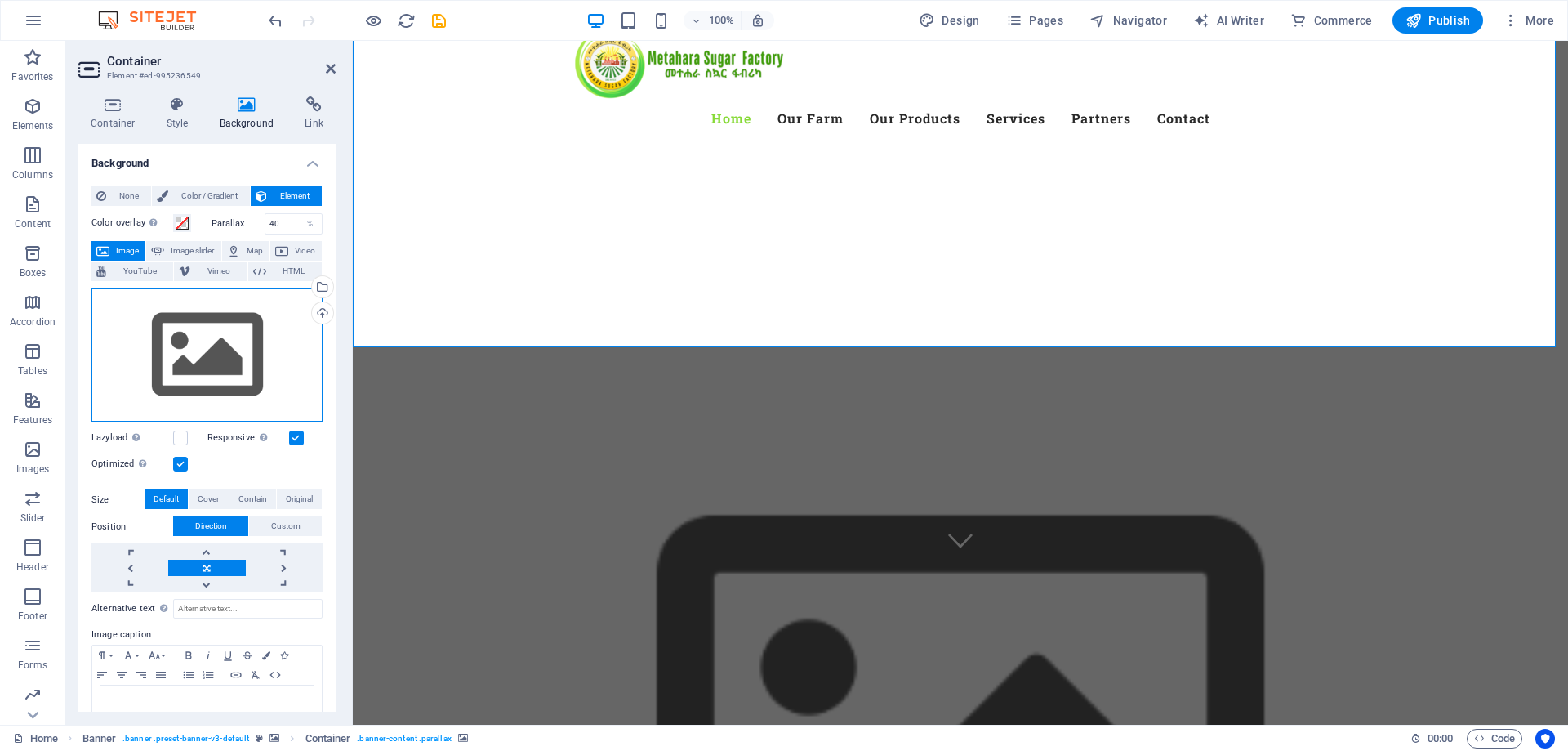
click at [217, 358] on div "Drag files here, click to choose files or select files from Files or our free s…" at bounding box center [207, 356] width 231 height 134
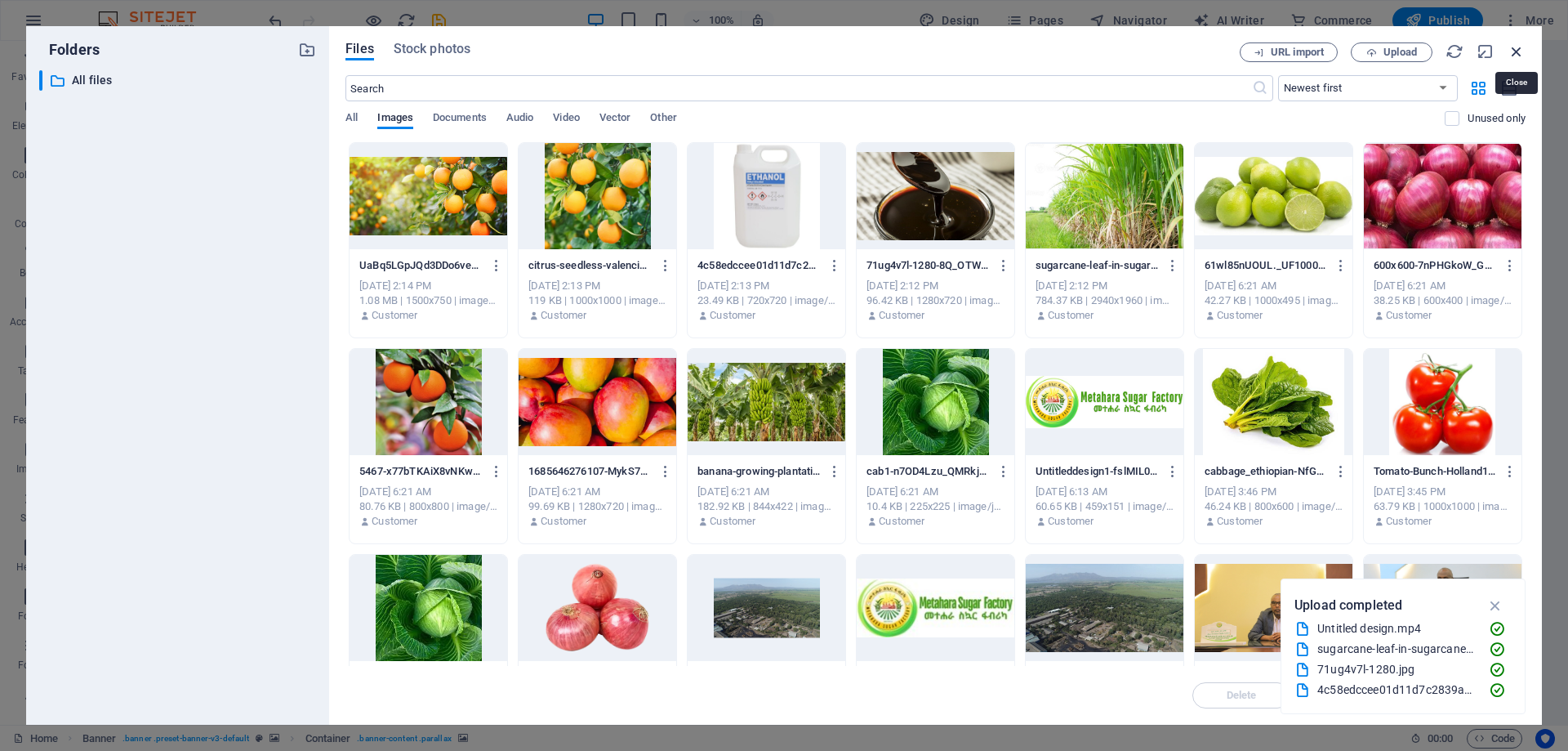
click at [1519, 50] on icon "button" at bounding box center [1517, 51] width 18 height 18
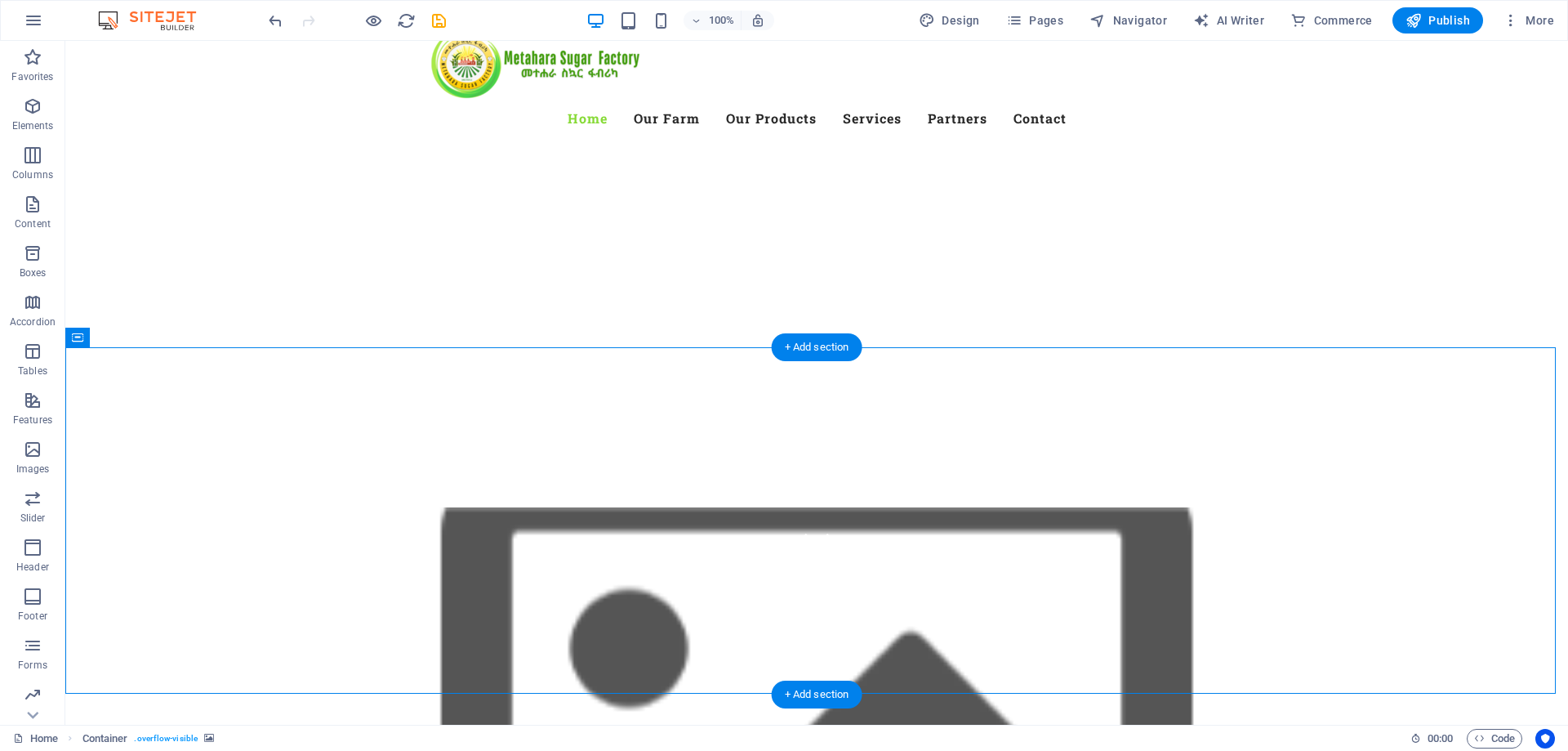
drag, startPoint x: 1359, startPoint y: 544, endPoint x: 1351, endPoint y: 537, distance: 10.6
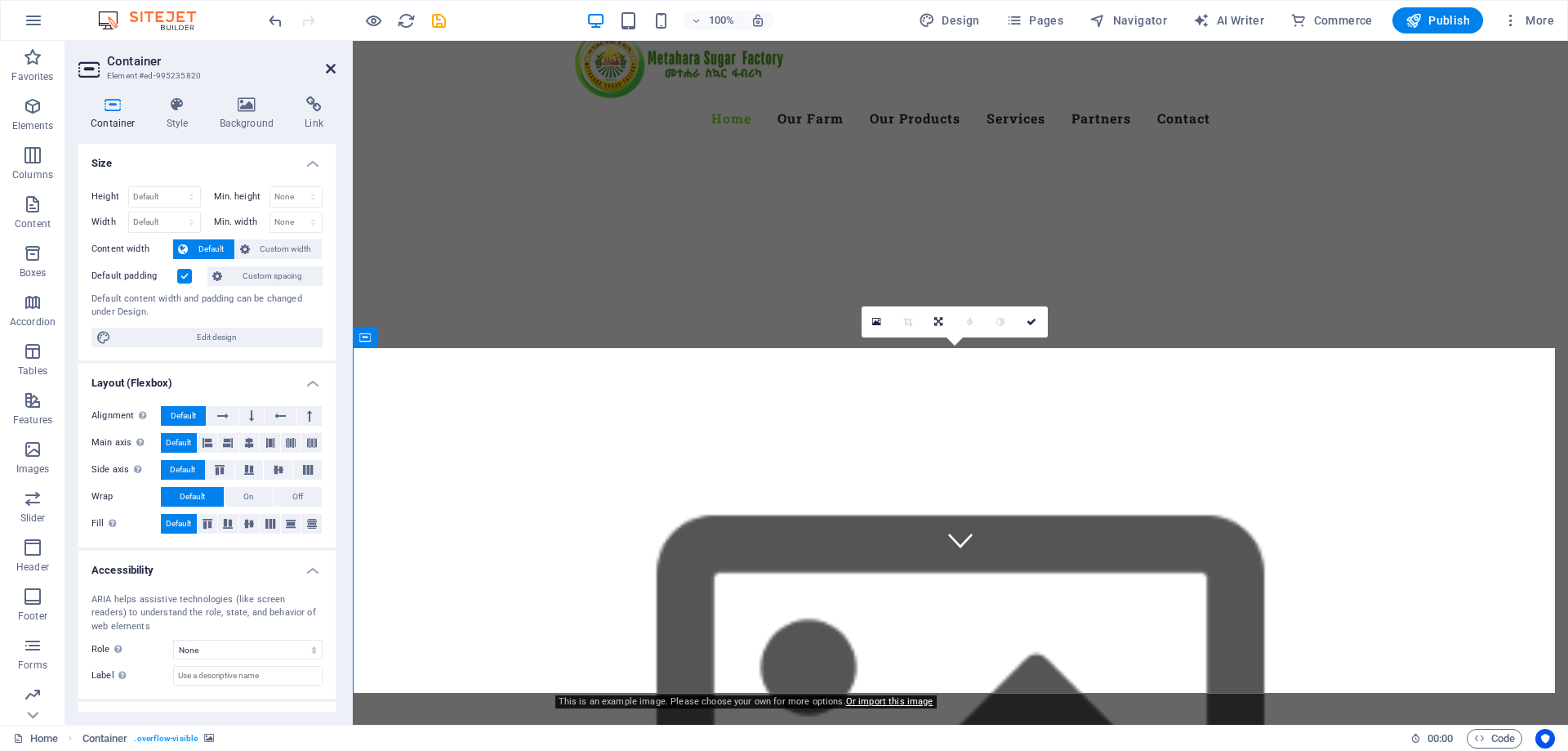
click at [333, 75] on link at bounding box center [330, 69] width 10 height 14
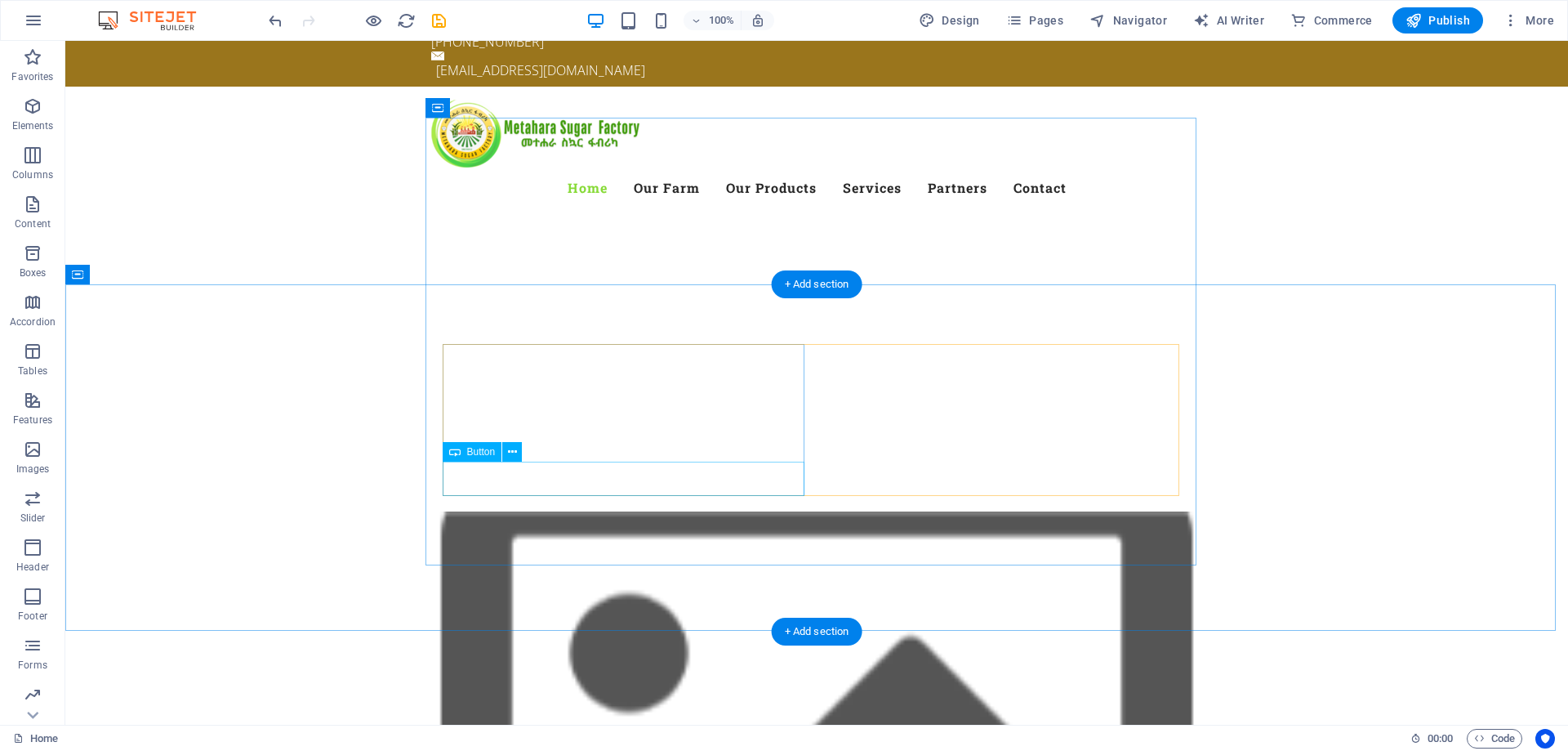
scroll to position [246, 0]
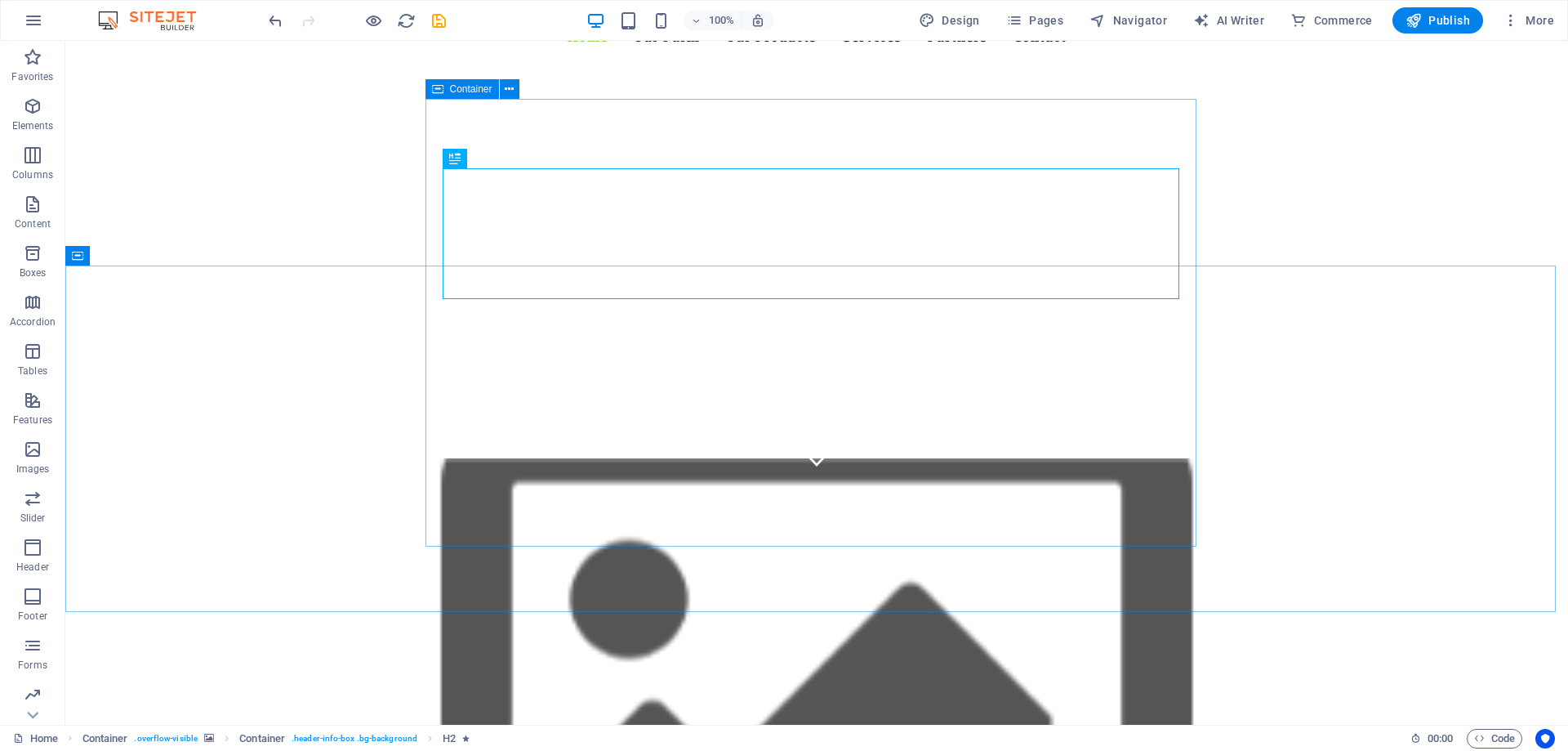
scroll to position [230, 0]
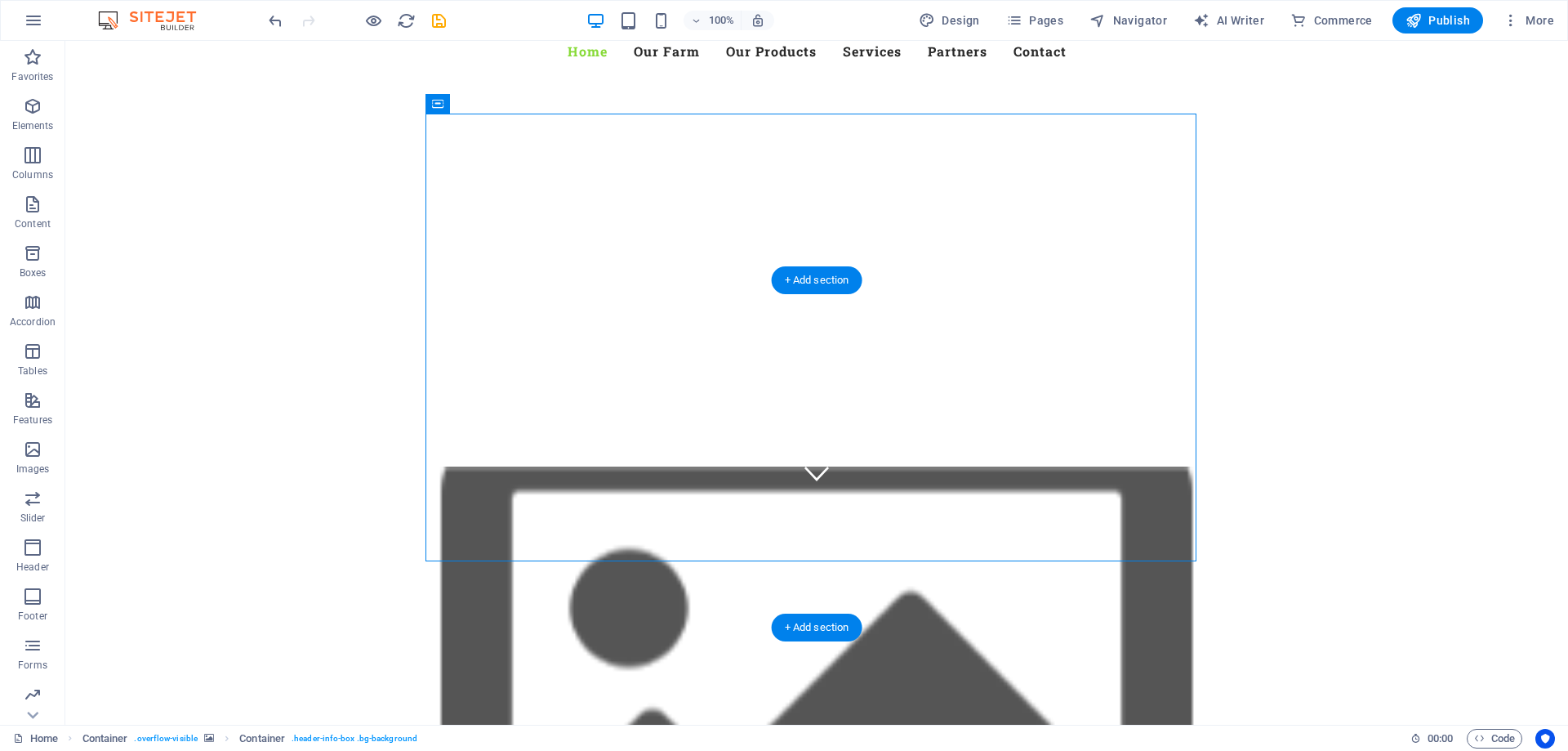
drag, startPoint x: 497, startPoint y: 133, endPoint x: 466, endPoint y: 264, distance: 134.6
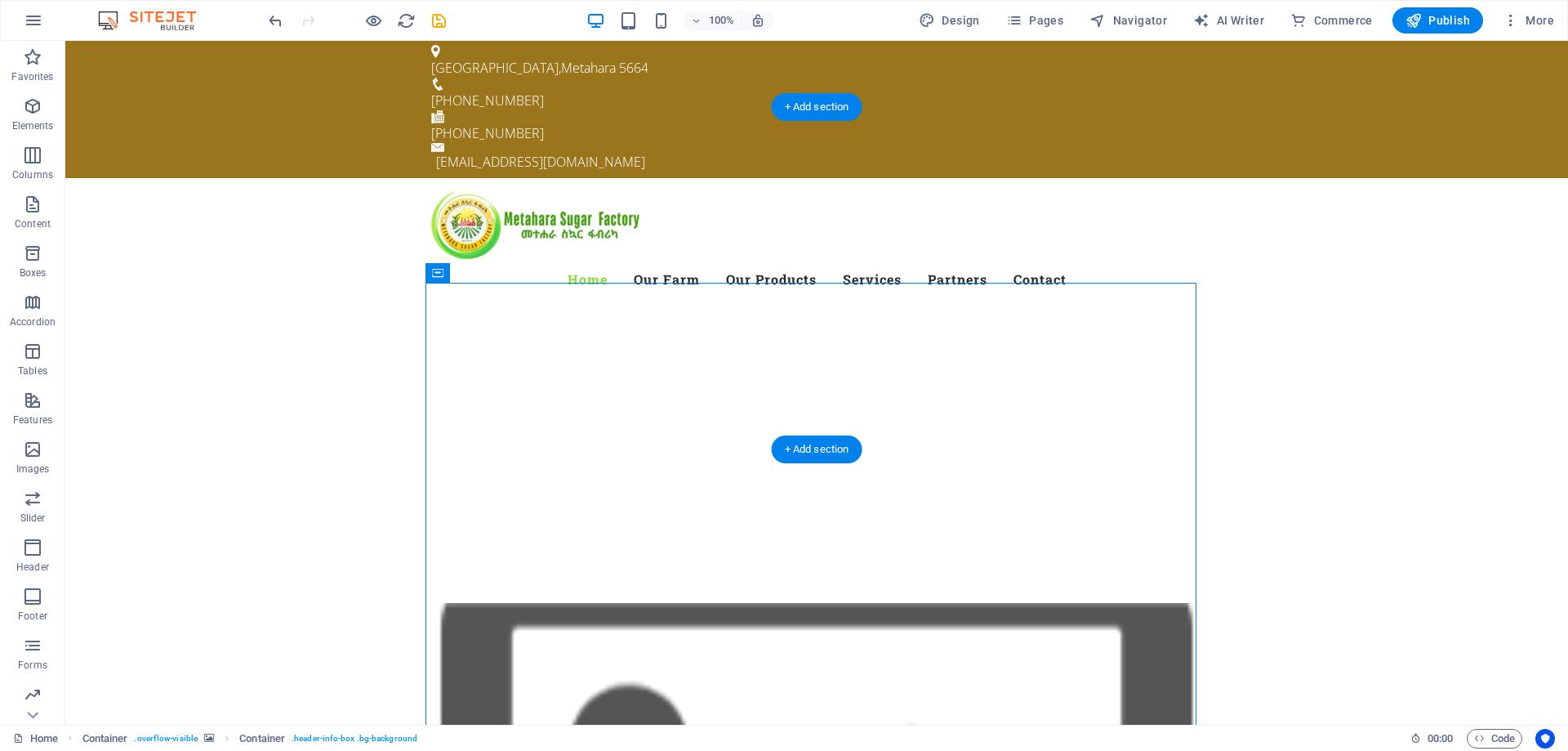
scroll to position [0, 0]
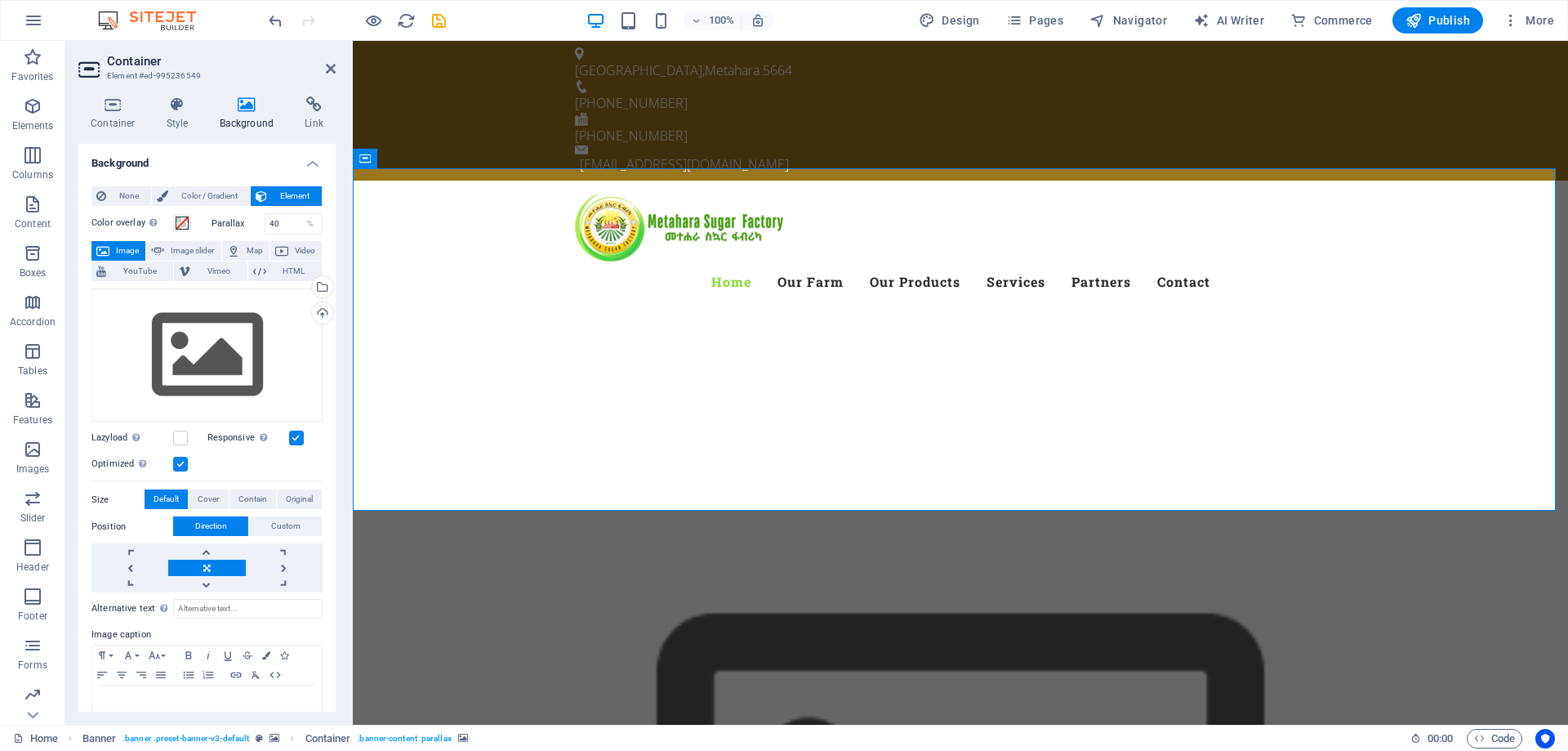
click at [130, 247] on span "Image" at bounding box center [127, 251] width 26 height 20
click at [186, 250] on span "Image slider" at bounding box center [192, 251] width 47 height 20
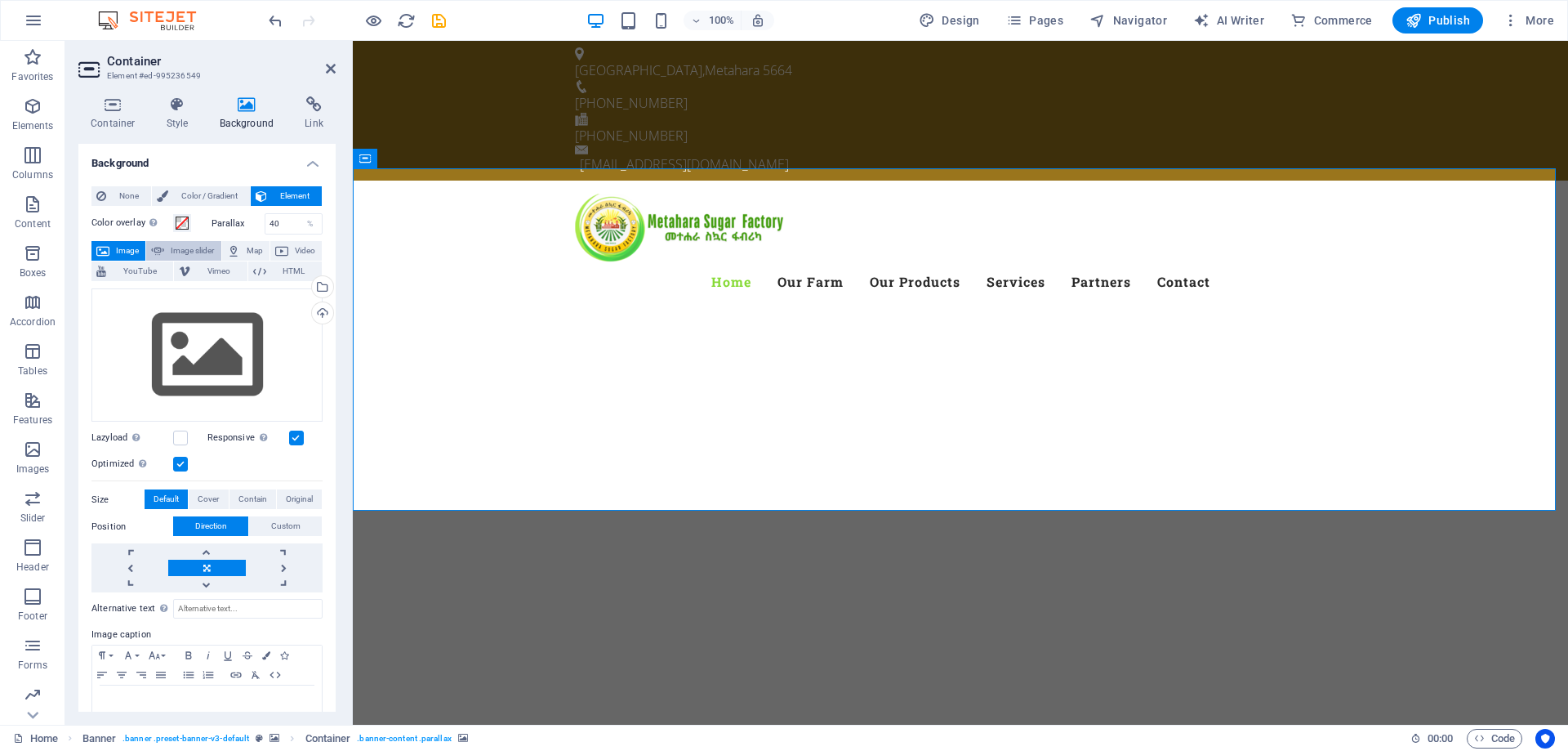
select select "ms"
select select "s"
select select "progressive"
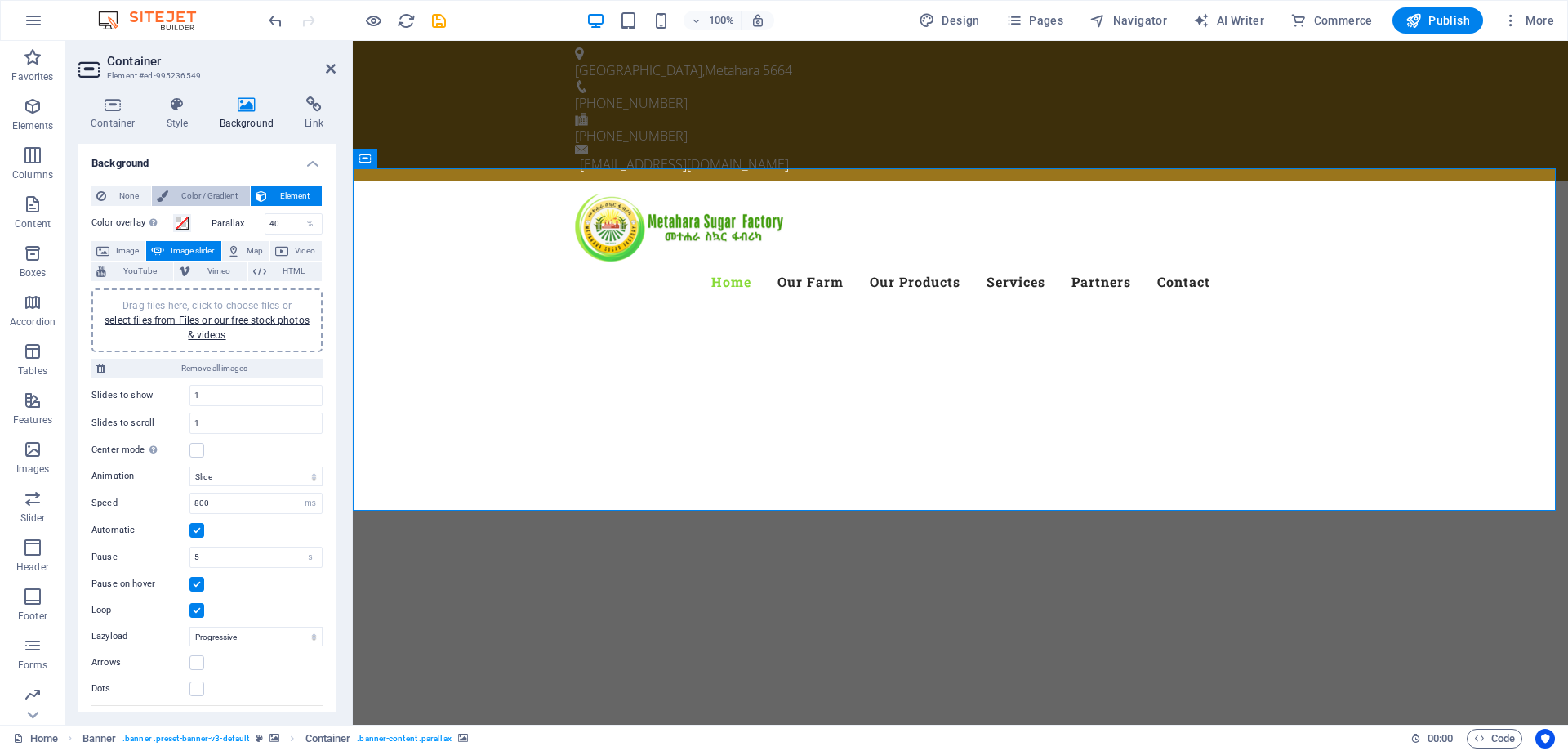
click at [219, 188] on span "Color / Gradient" at bounding box center [209, 196] width 72 height 20
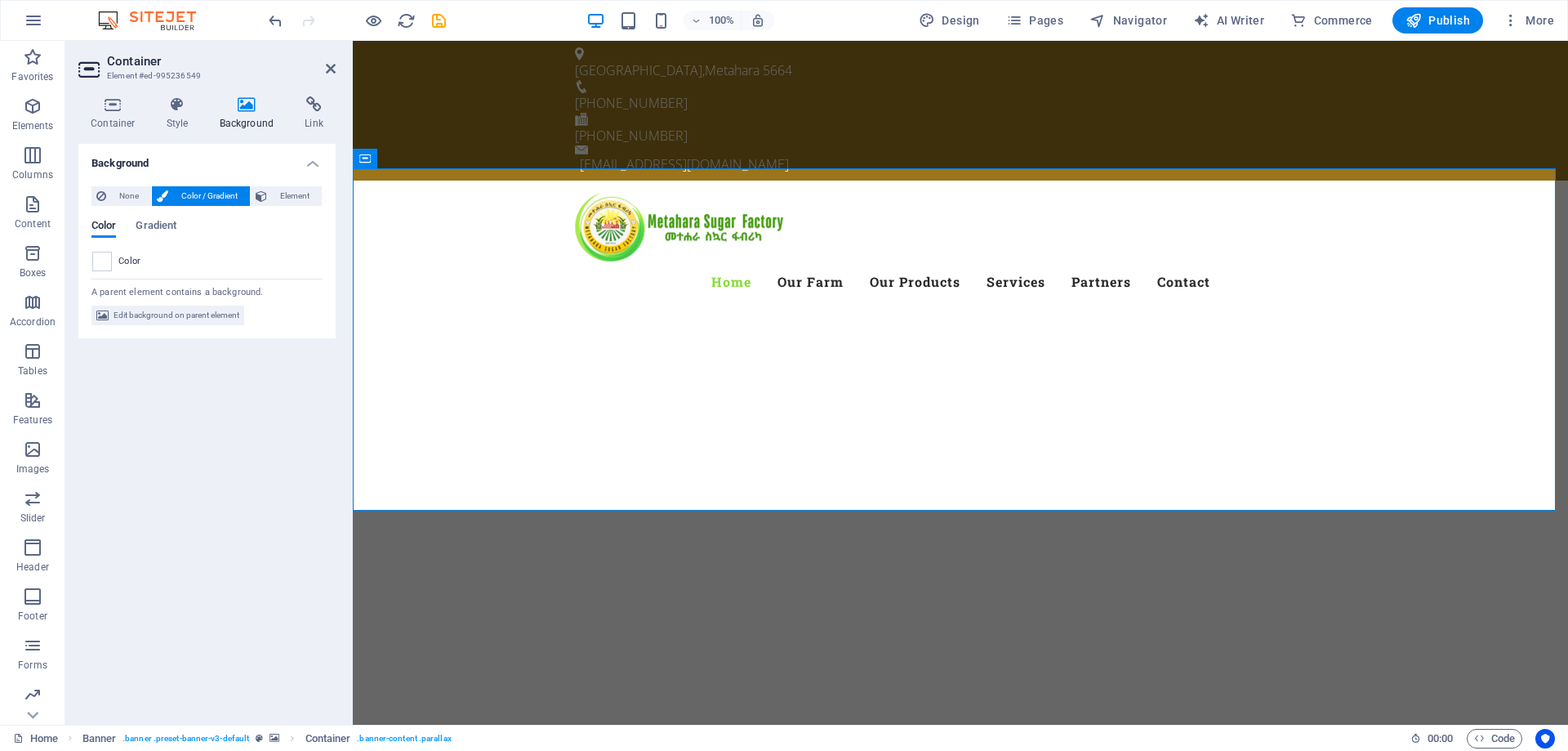
click at [242, 120] on h4 "Background" at bounding box center [250, 114] width 86 height 34
click at [195, 185] on div "None Color / Gradient Element Stretch background to full-width Color overlay Pl…" at bounding box center [207, 256] width 257 height 166
click at [193, 189] on span "Color / Gradient" at bounding box center [209, 196] width 72 height 20
click at [292, 196] on span "Element" at bounding box center [295, 196] width 45 height 20
select select "ms"
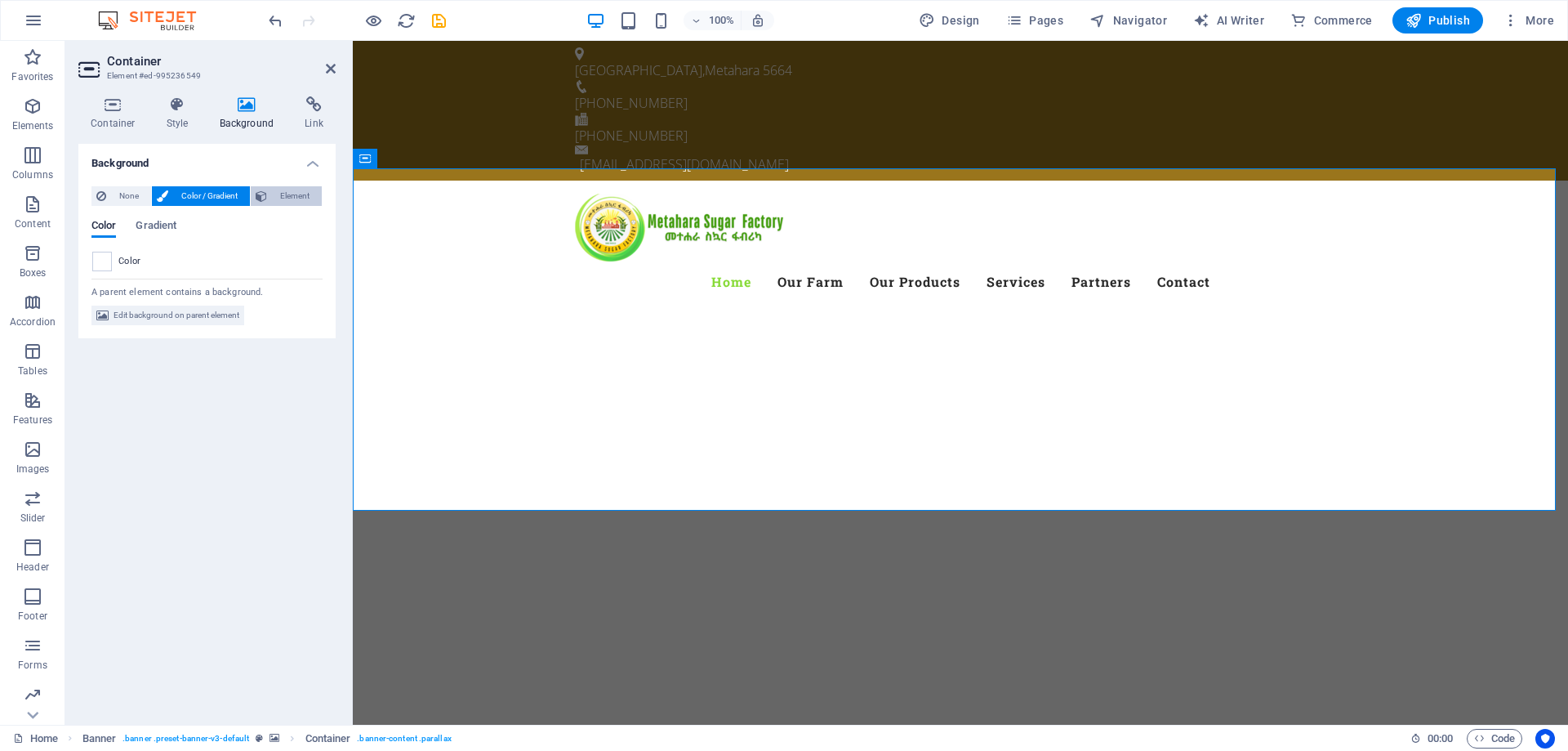
select select "s"
select select "progressive"
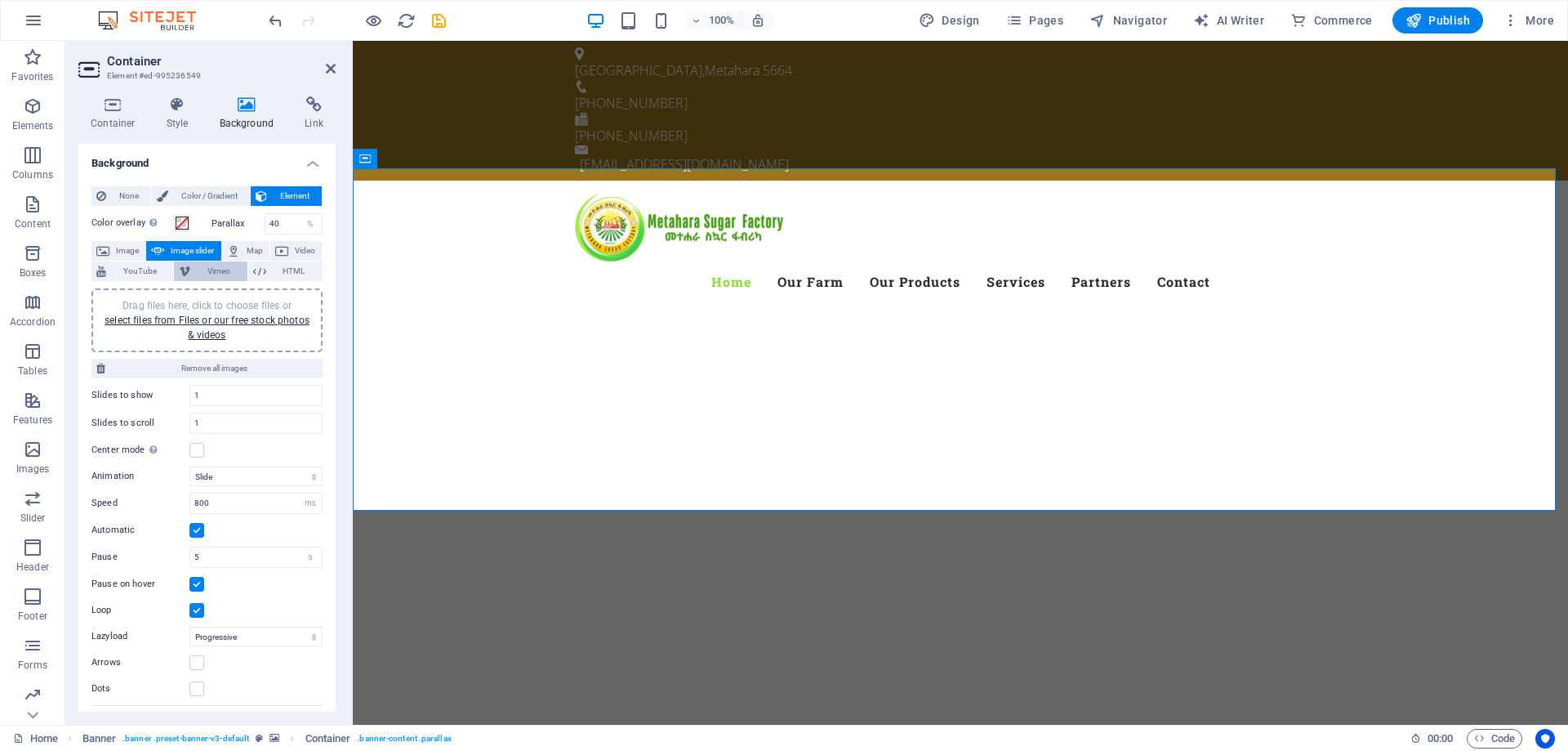
click at [218, 269] on span "Vimeo" at bounding box center [218, 272] width 47 height 20
select select "ar16_9"
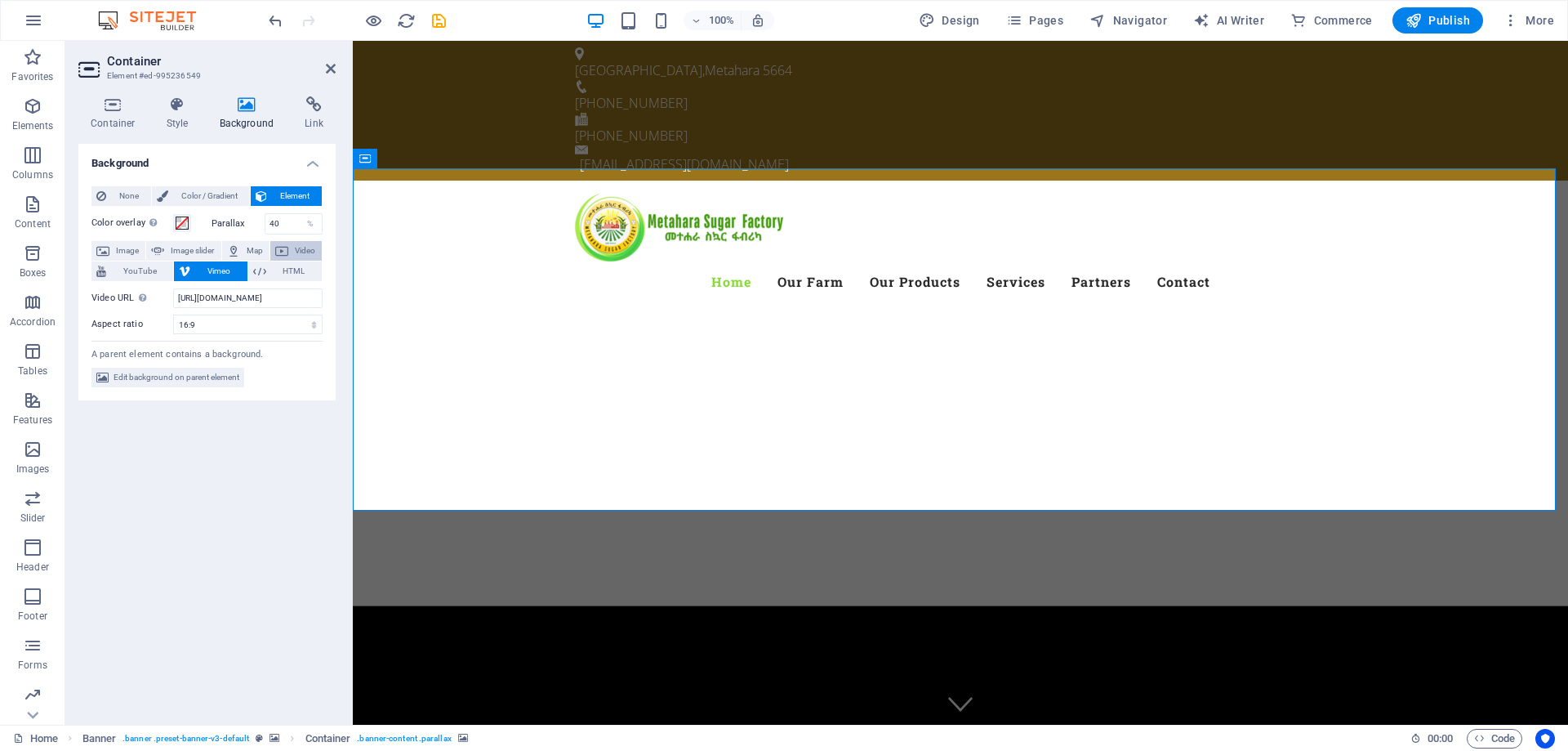
click at [308, 246] on span "Video" at bounding box center [305, 251] width 23 height 20
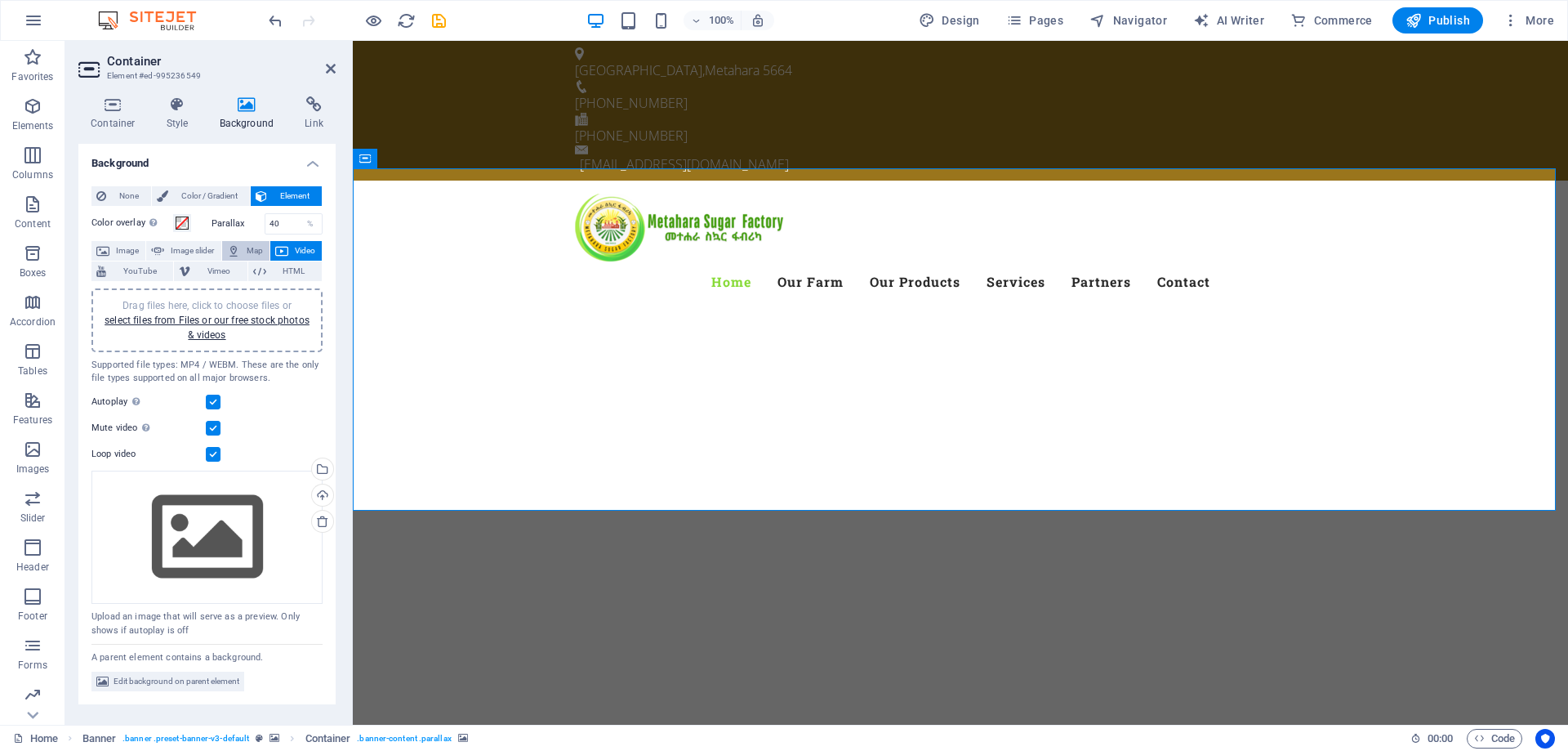
click at [247, 249] on span "Map" at bounding box center [255, 251] width 20 height 20
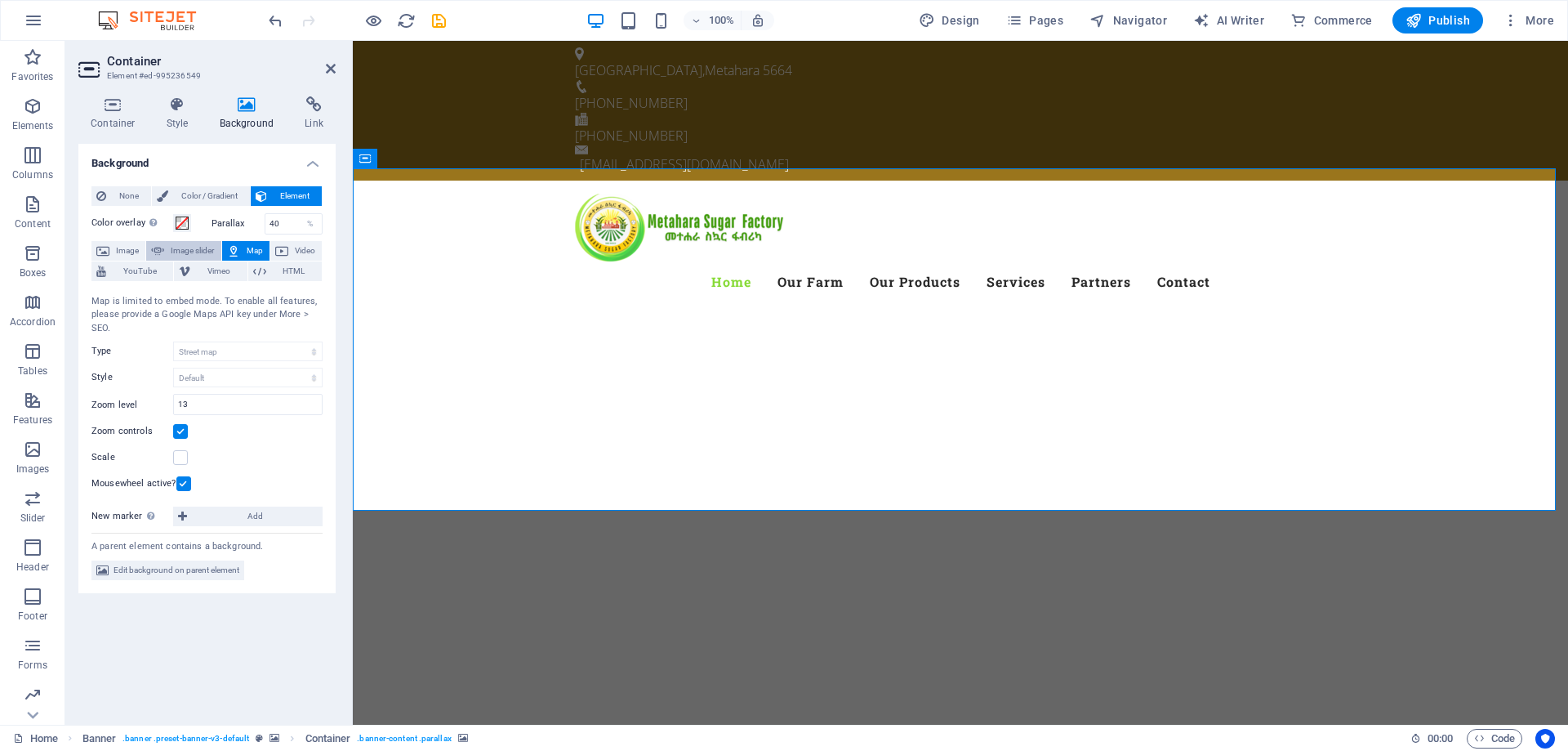
click at [189, 250] on span "Image slider" at bounding box center [192, 251] width 47 height 20
select select "ms"
select select "s"
select select "progressive"
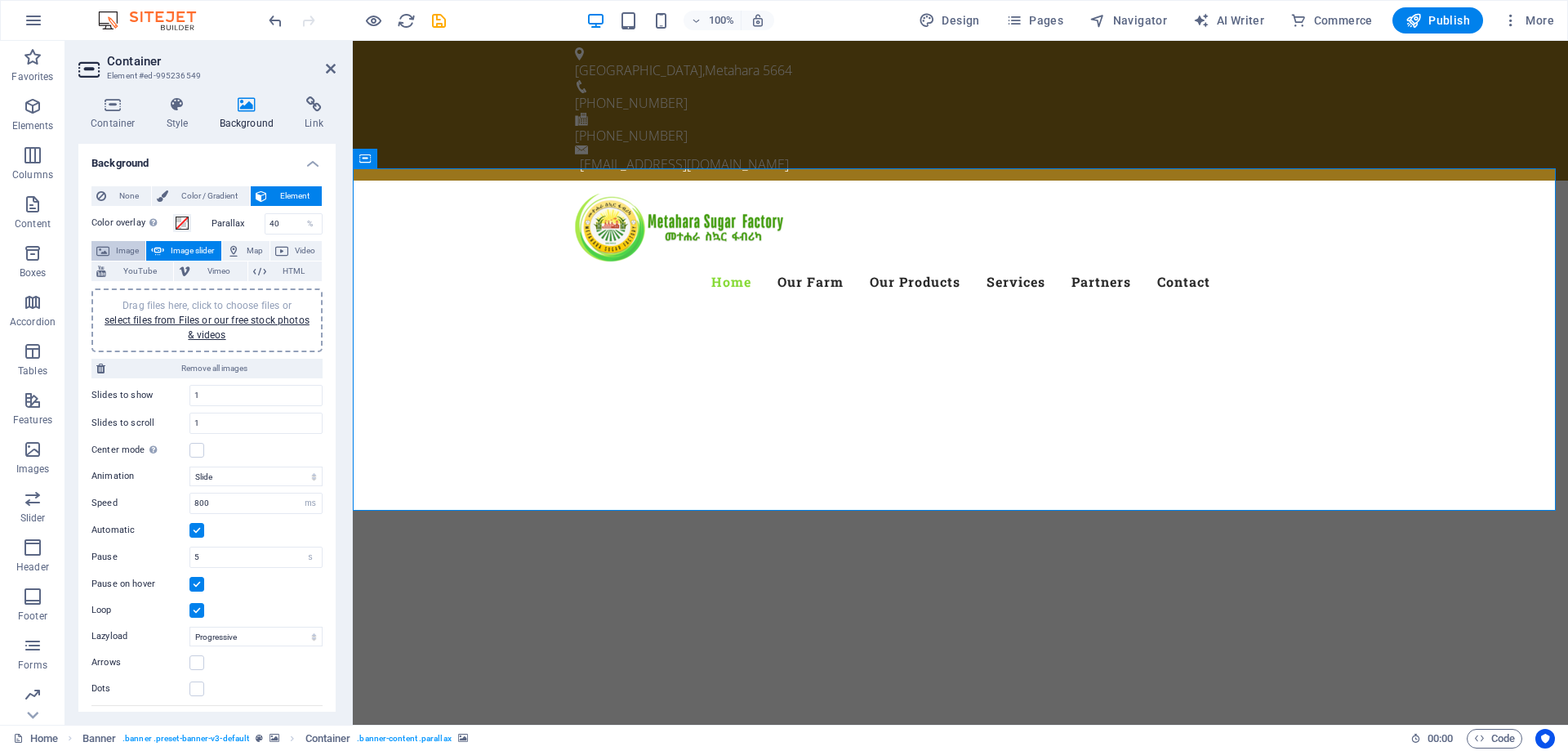
click at [126, 251] on span "Image" at bounding box center [127, 251] width 26 height 20
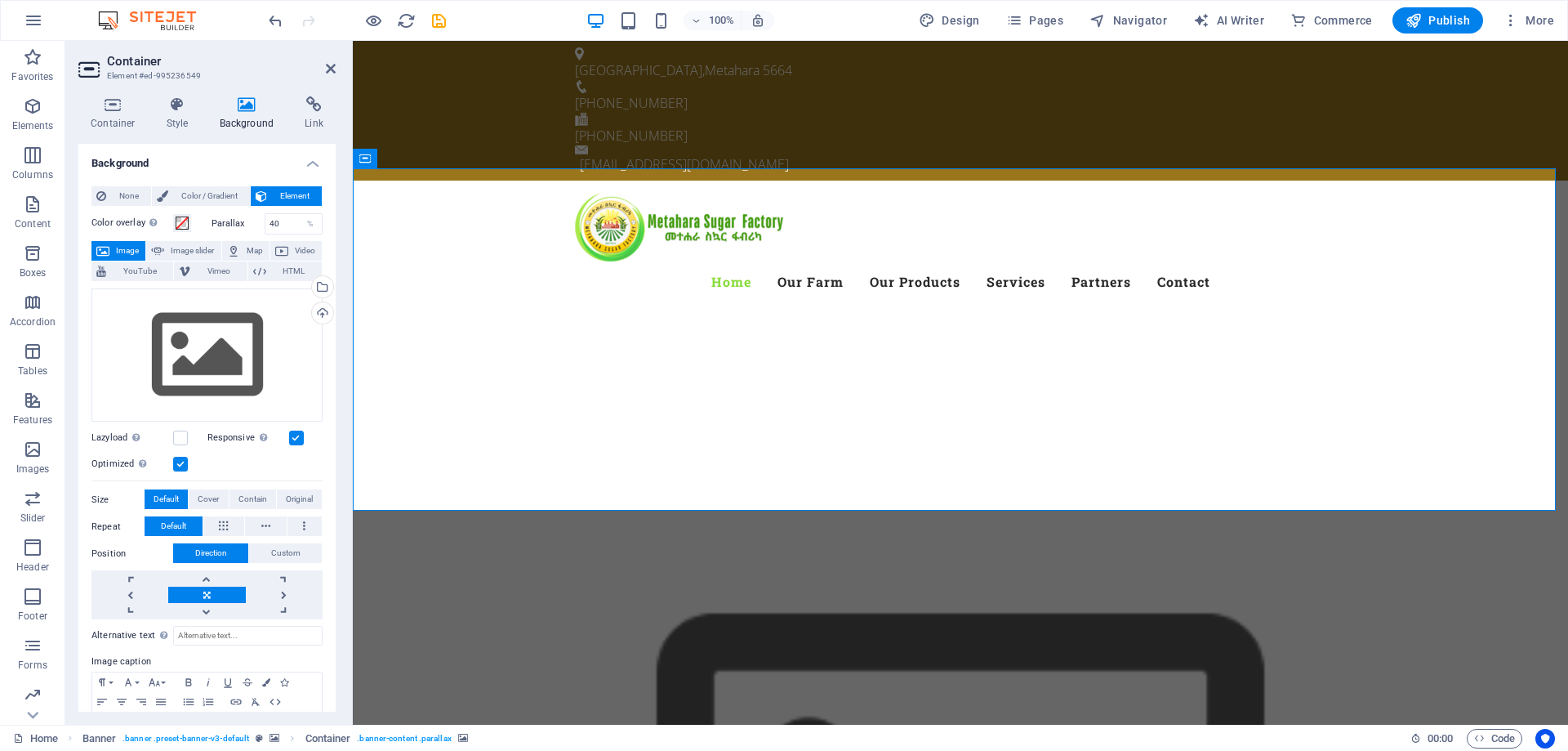
click at [126, 251] on span "Image" at bounding box center [127, 251] width 26 height 20
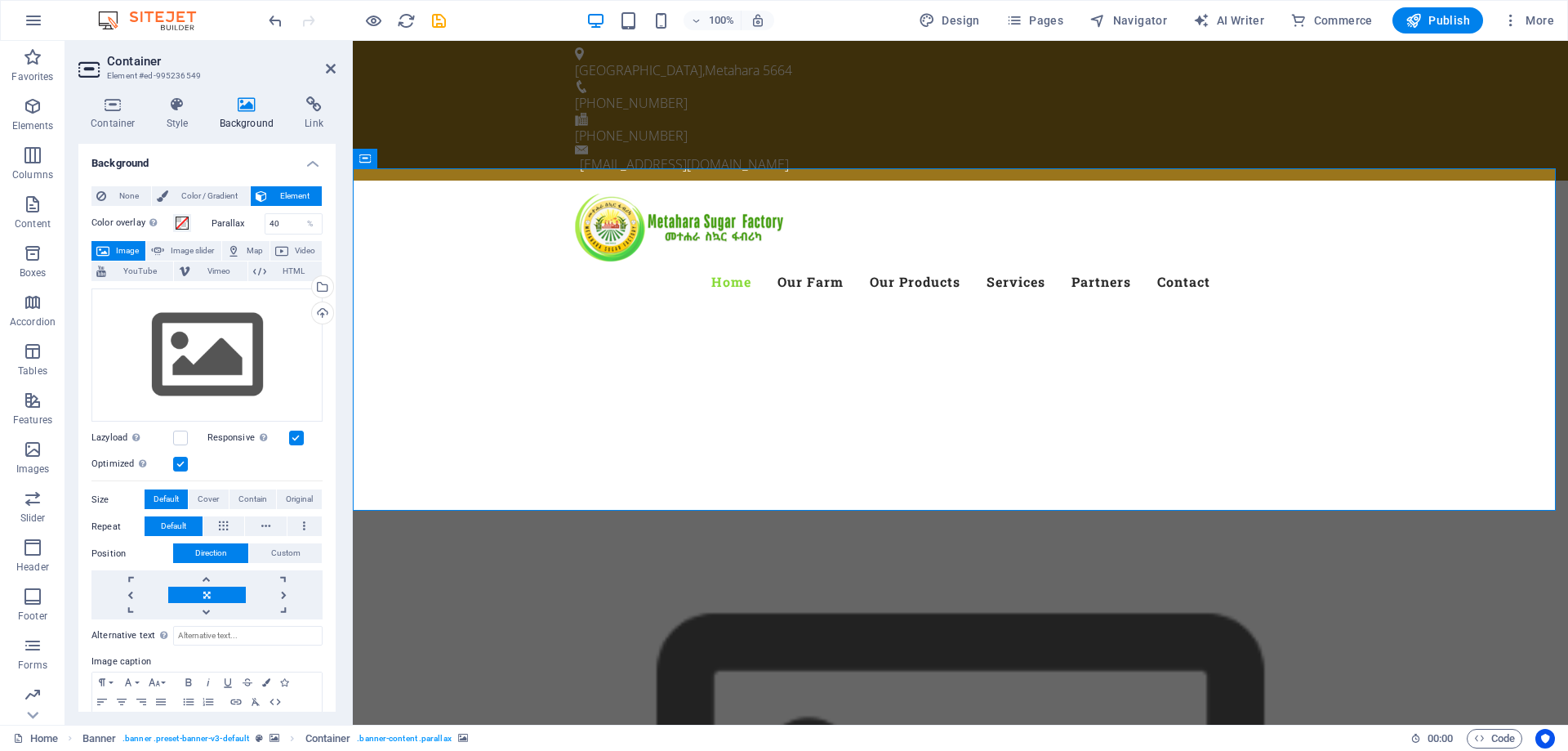
click at [291, 437] on label at bounding box center [297, 438] width 14 height 14
click at [0, 0] on input "Responsive Automatically load retina image and smartphone optimized sizes." at bounding box center [0, 0] width 0 height 0
click at [291, 437] on label at bounding box center [297, 438] width 14 height 14
click at [0, 0] on input "Responsive Automatically load retina image and smartphone optimized sizes." at bounding box center [0, 0] width 0 height 0
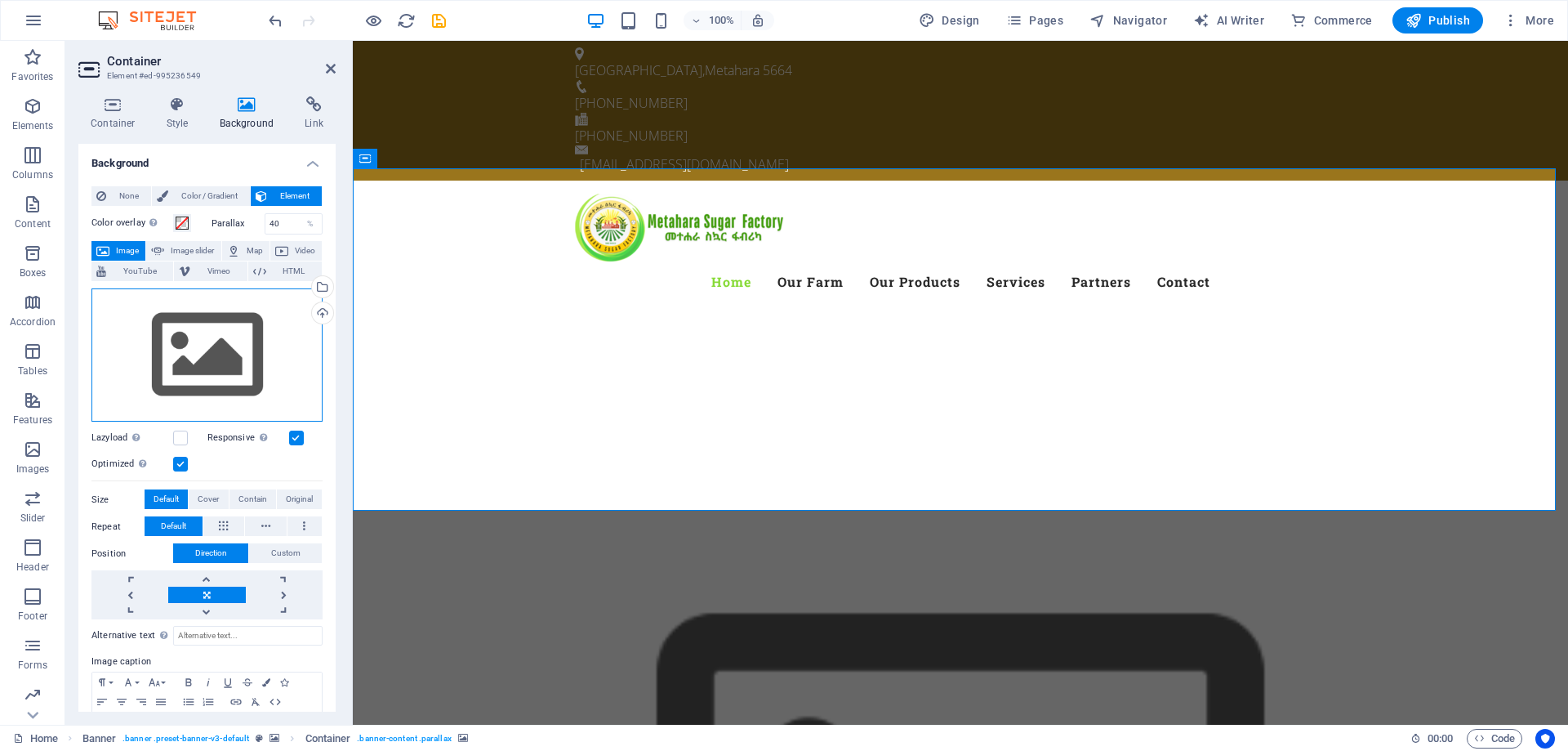
click at [183, 343] on div "Drag files here, click to choose files or select files from Files or our free s…" at bounding box center [207, 356] width 231 height 134
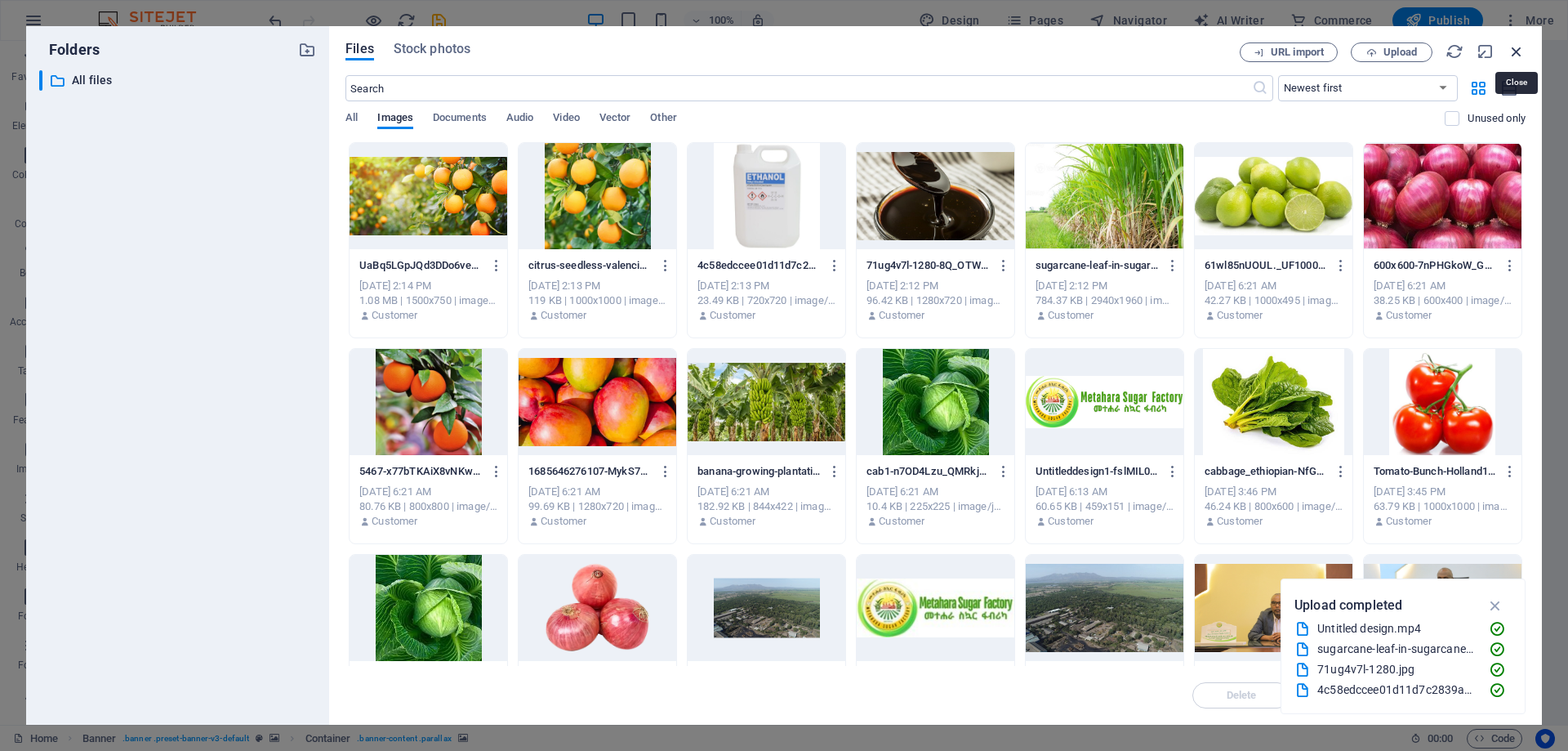
drag, startPoint x: 1515, startPoint y: 47, endPoint x: 881, endPoint y: 60, distance: 634.1
click at [1515, 47] on icon "button" at bounding box center [1517, 51] width 18 height 18
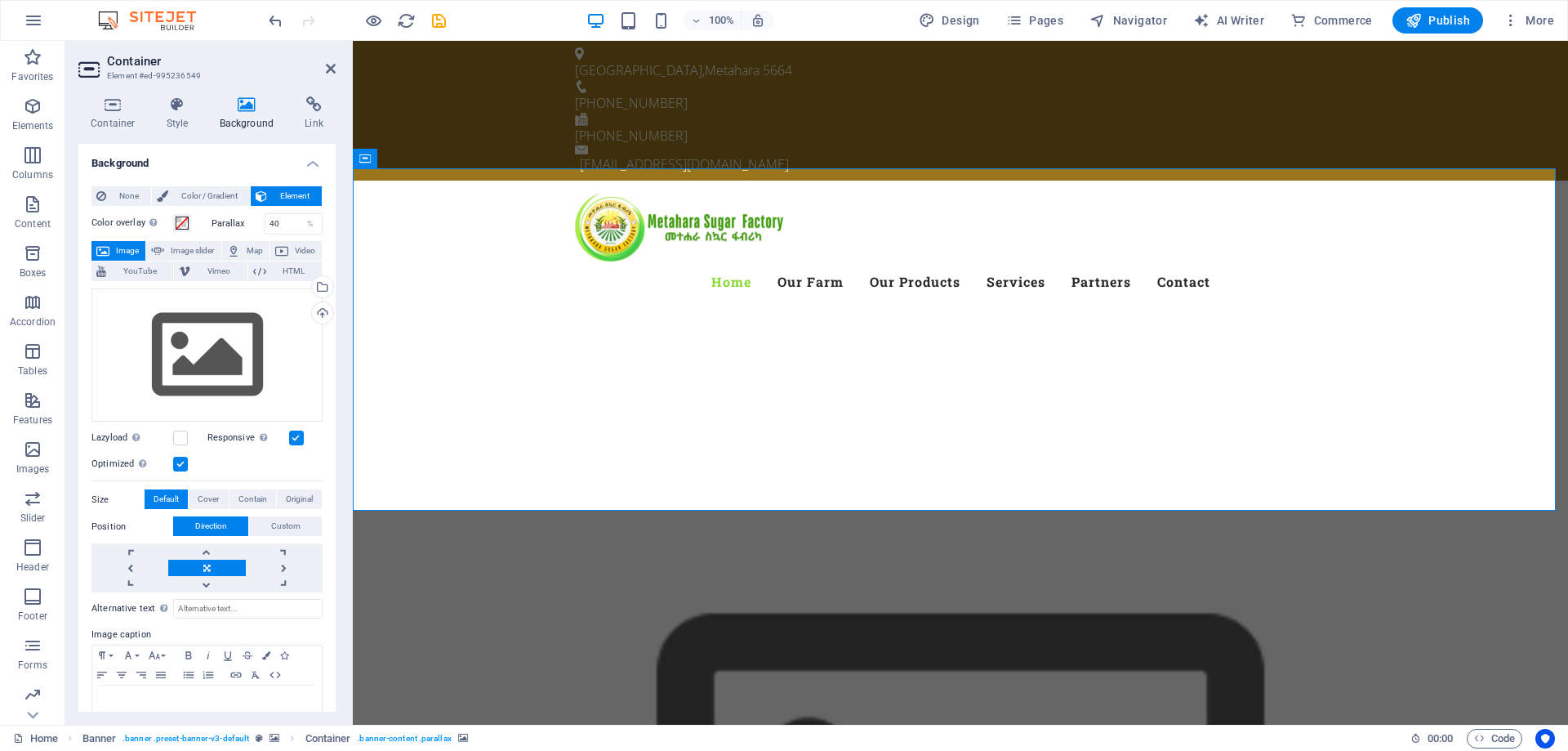
click at [186, 251] on span "Image slider" at bounding box center [192, 251] width 47 height 20
select select "ms"
select select "s"
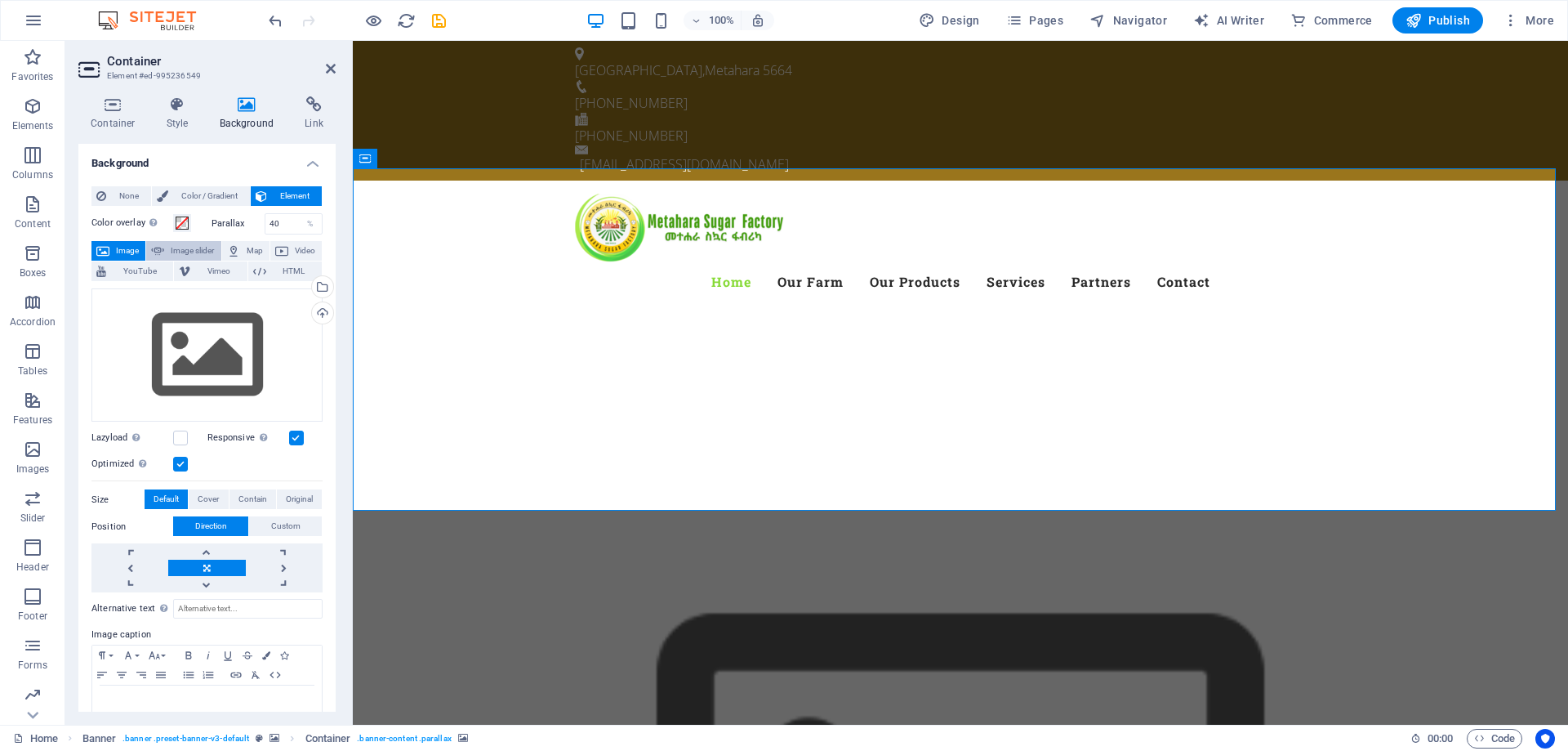
select select "progressive"
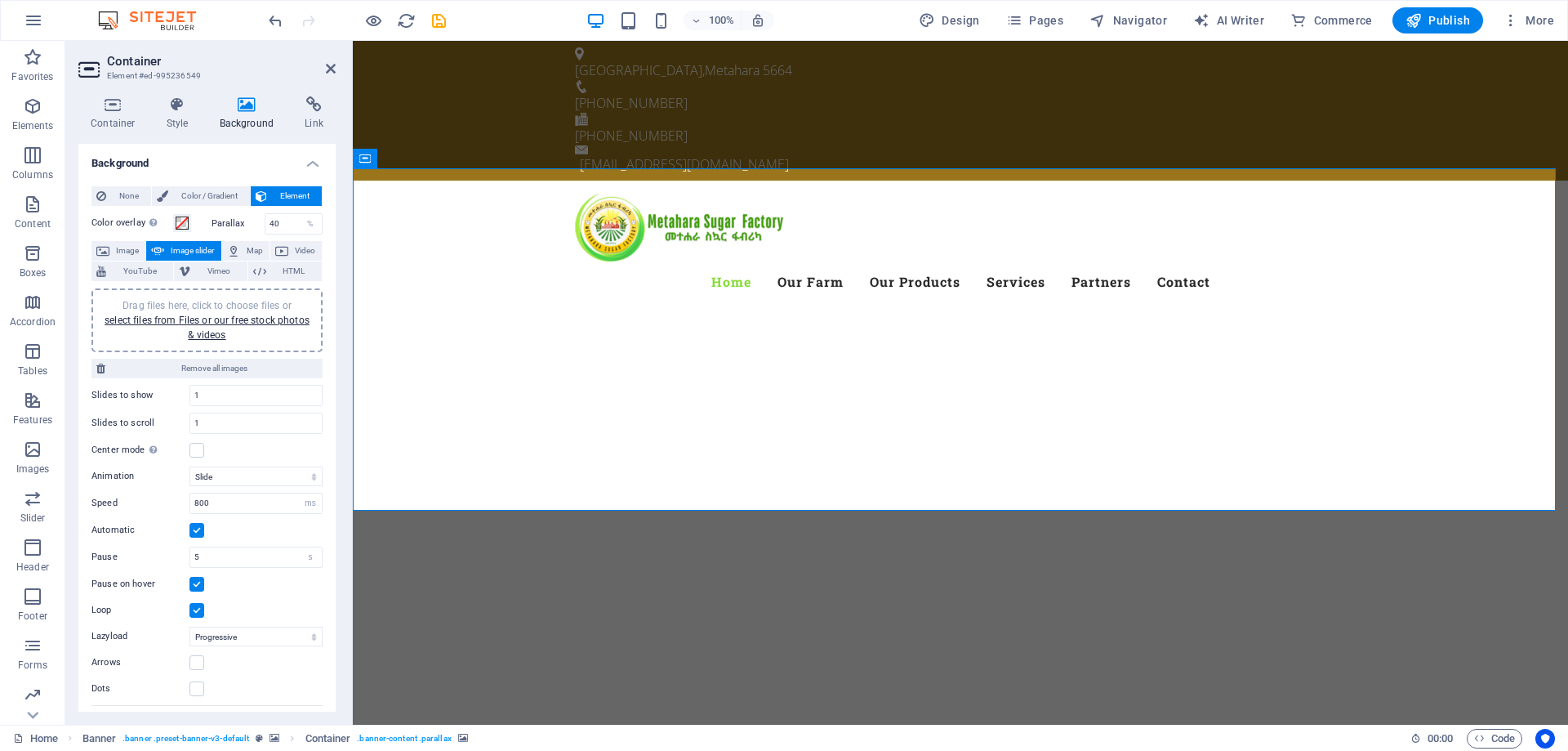
click at [99, 114] on h4 "Container" at bounding box center [116, 114] width 76 height 34
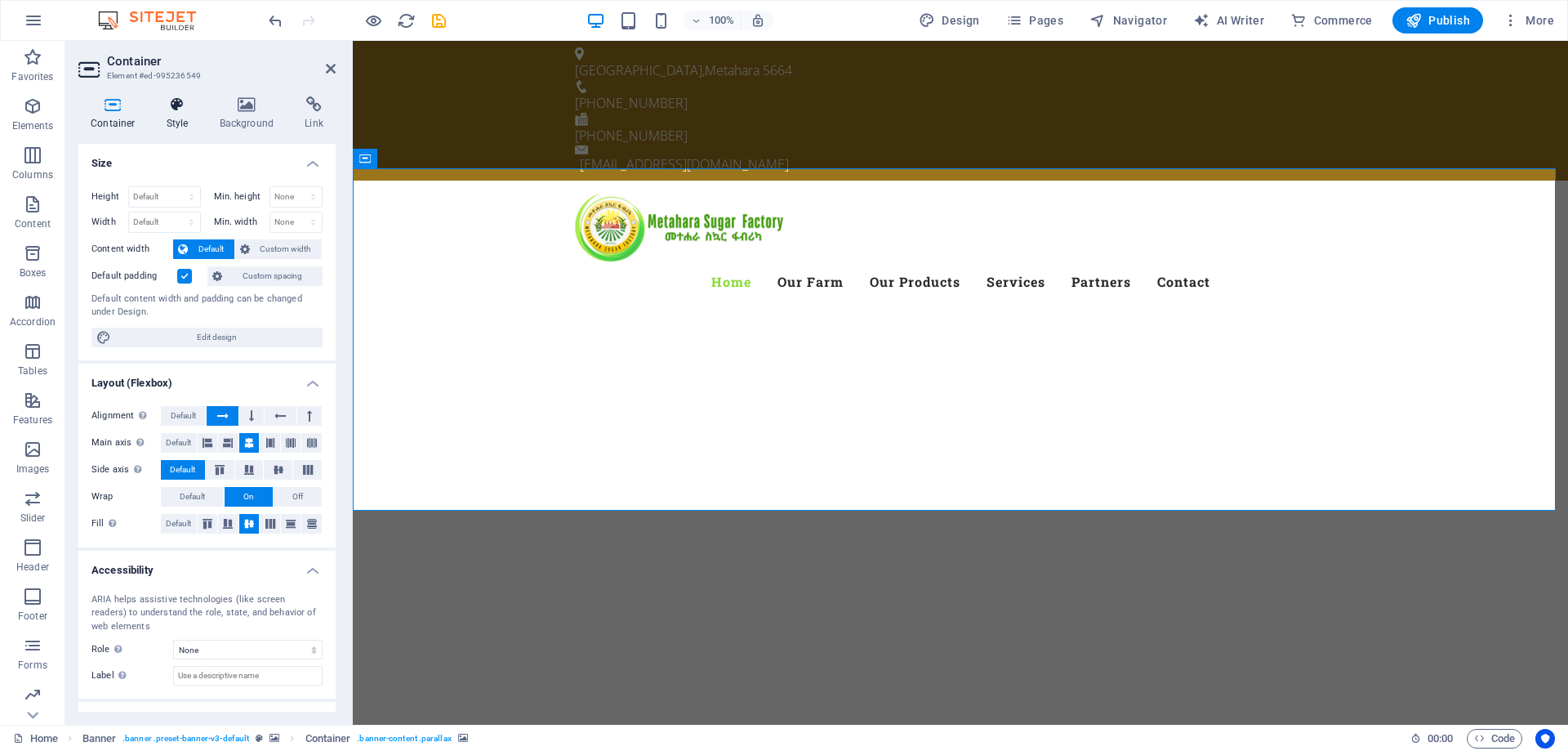
click at [173, 110] on icon at bounding box center [178, 105] width 47 height 16
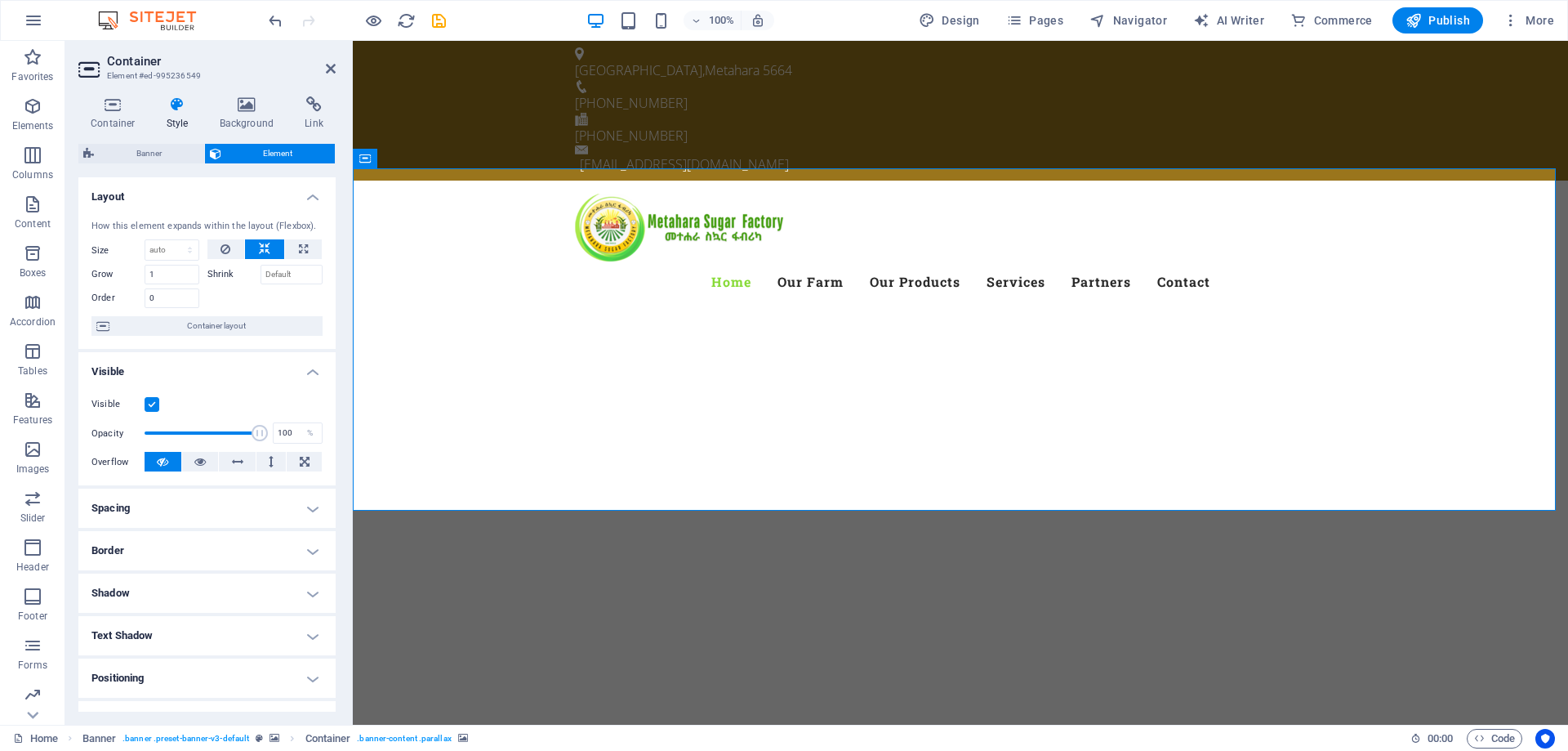
click at [173, 110] on icon at bounding box center [178, 105] width 47 height 16
click at [243, 107] on icon at bounding box center [247, 105] width 79 height 16
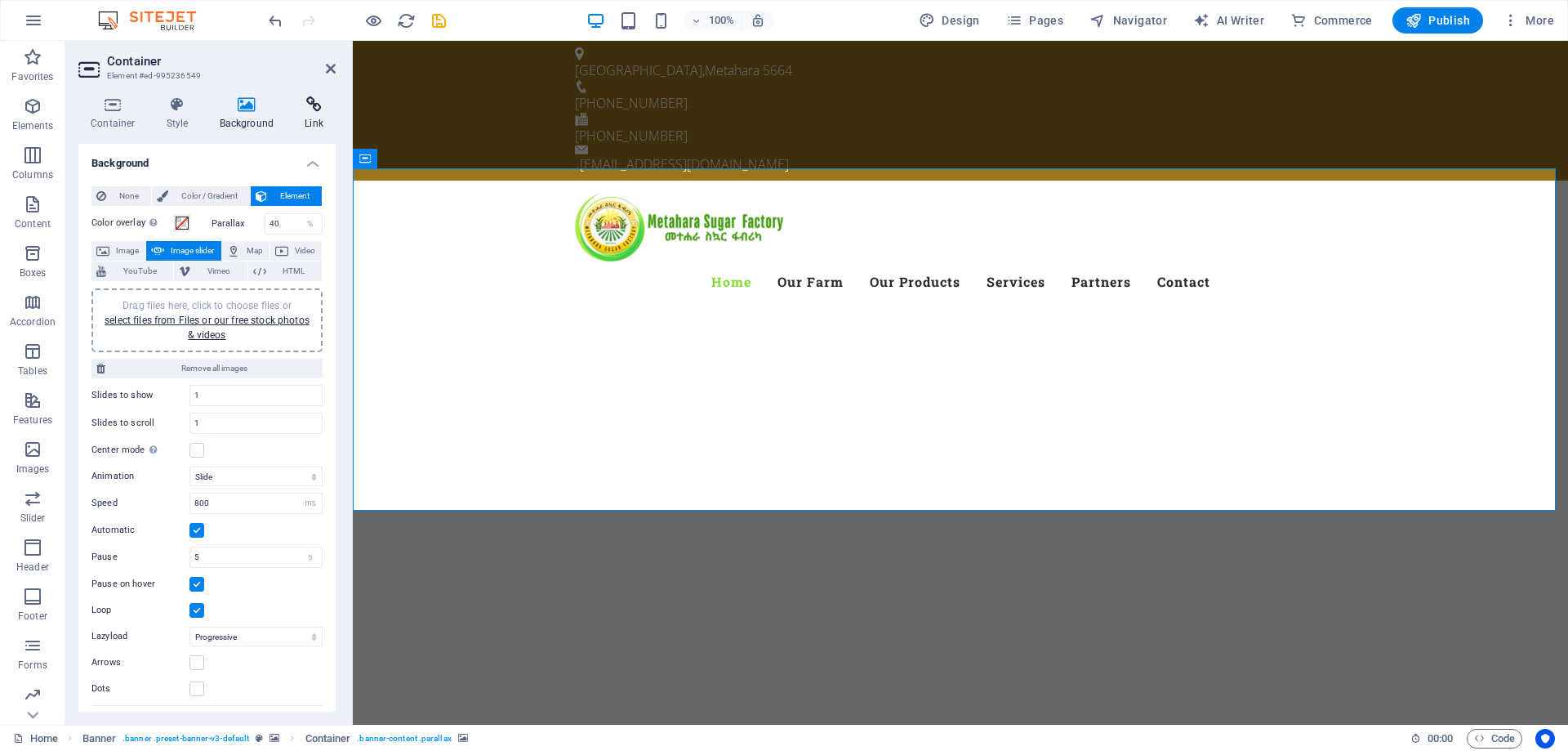
click at [317, 103] on icon at bounding box center [314, 105] width 43 height 16
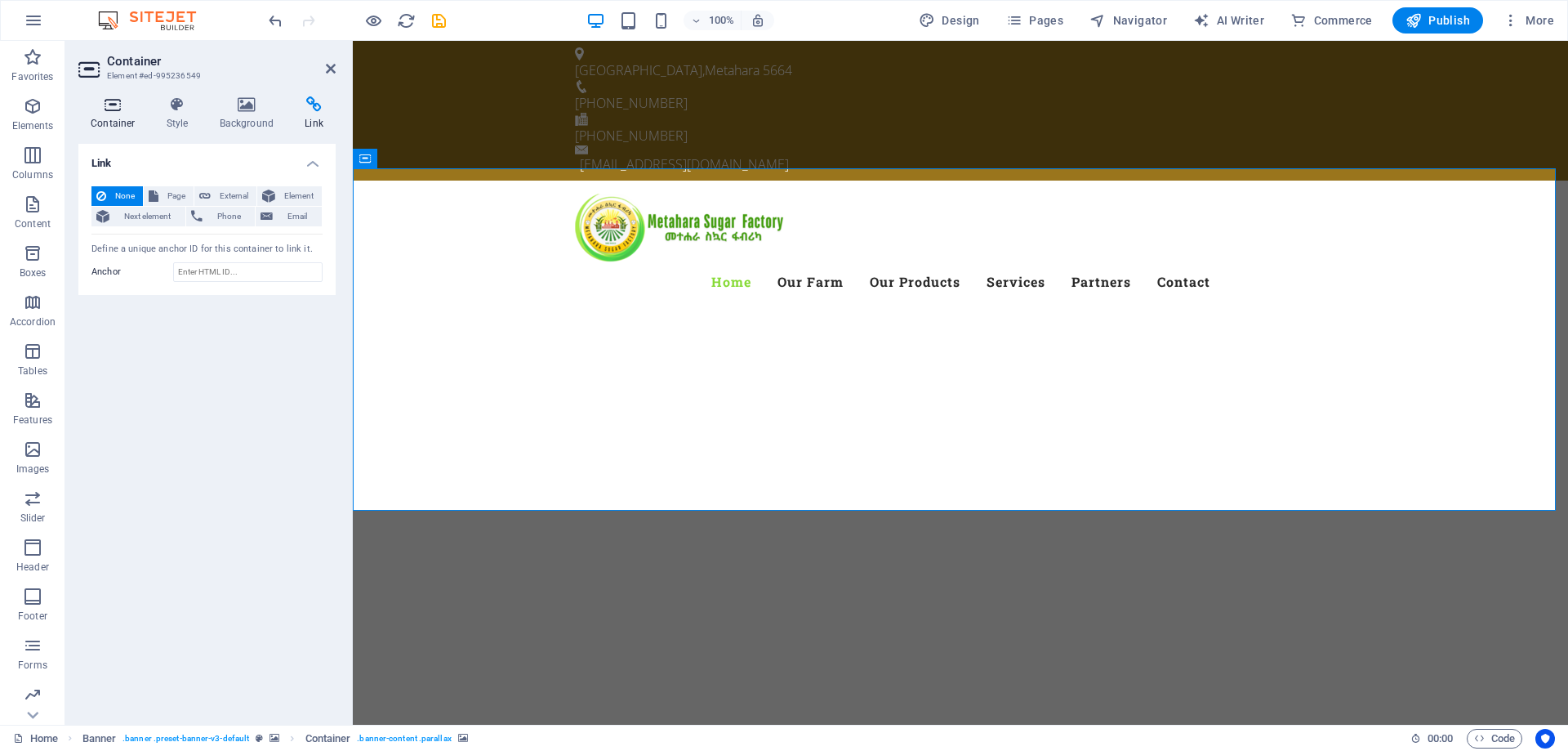
click at [94, 122] on h4 "Container" at bounding box center [116, 114] width 76 height 34
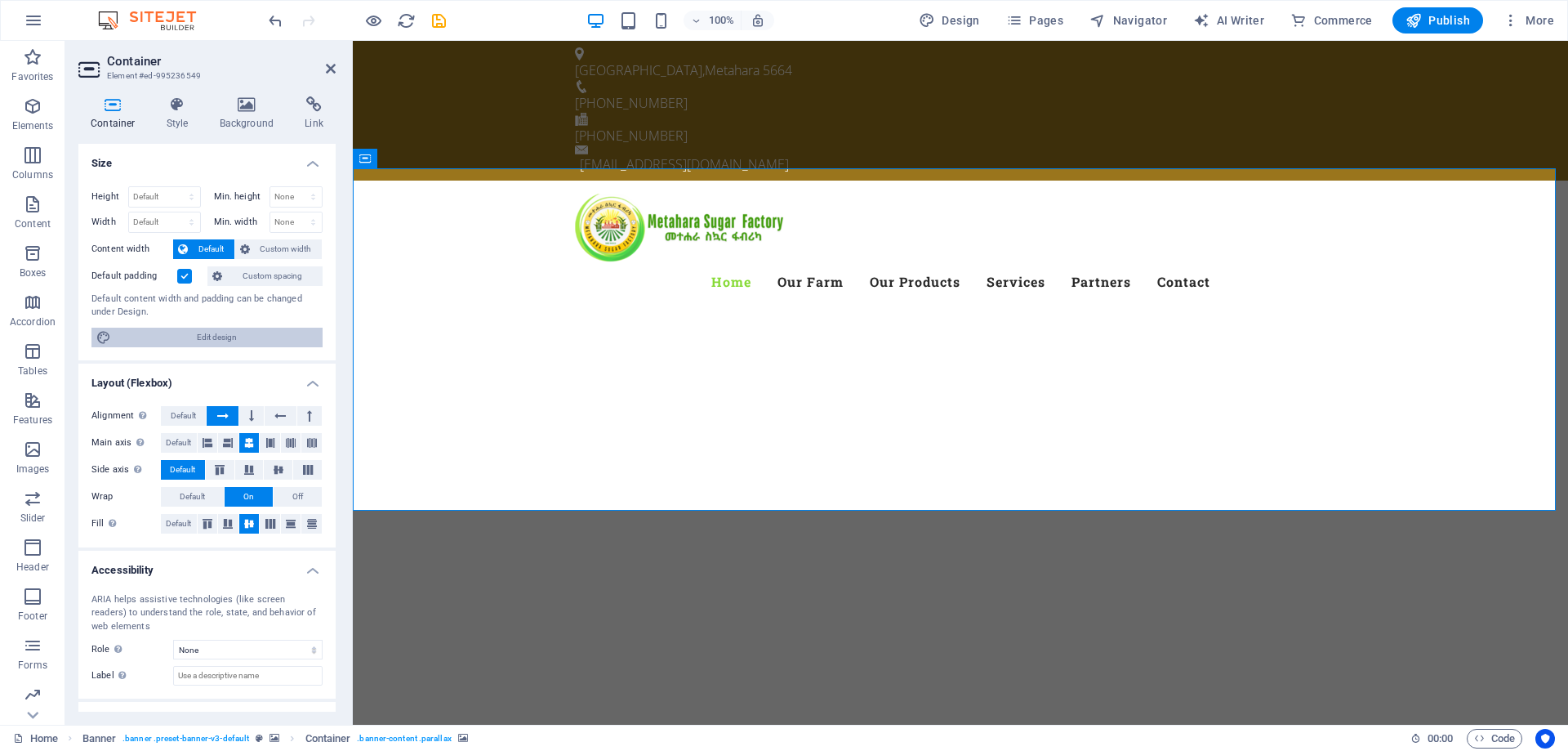
click at [221, 338] on span "Edit design" at bounding box center [217, 338] width 202 height 20
select select "px"
select select "300"
select select "px"
select select "rem"
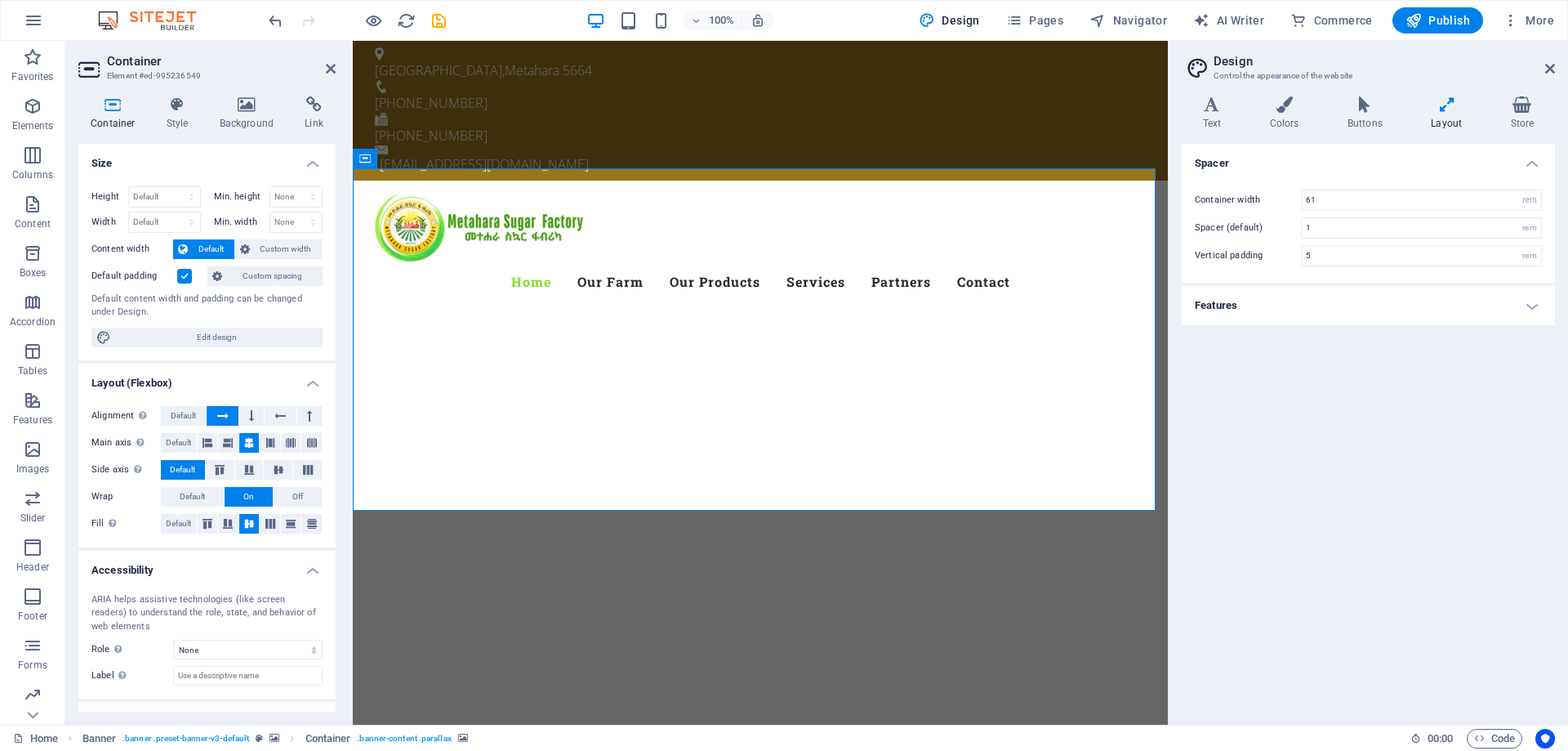
click at [1449, 122] on h4 "Layout" at bounding box center [1451, 114] width 79 height 34
click at [1232, 309] on h4 "Features" at bounding box center [1369, 305] width 374 height 39
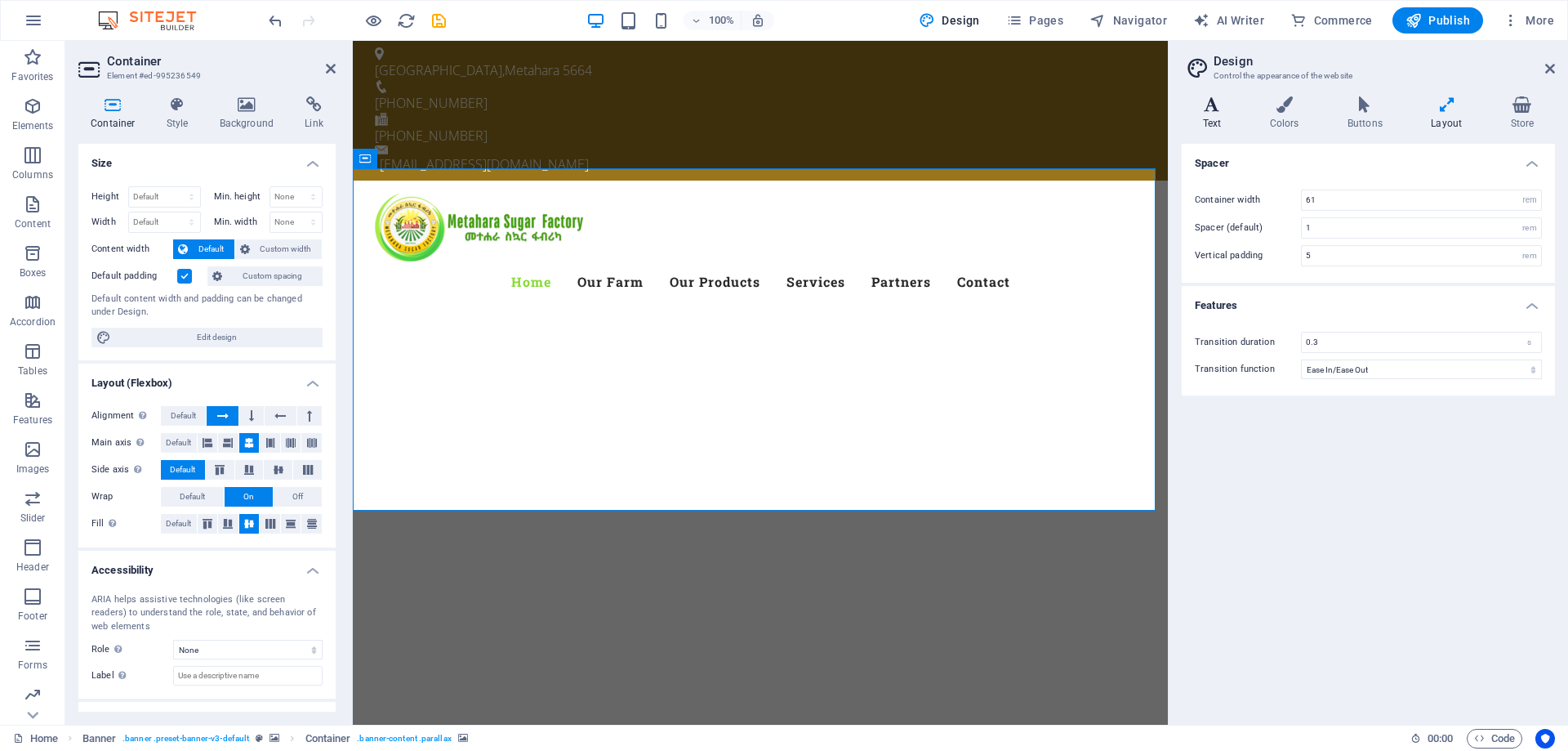
click at [1216, 115] on h4 "Text" at bounding box center [1215, 114] width 67 height 34
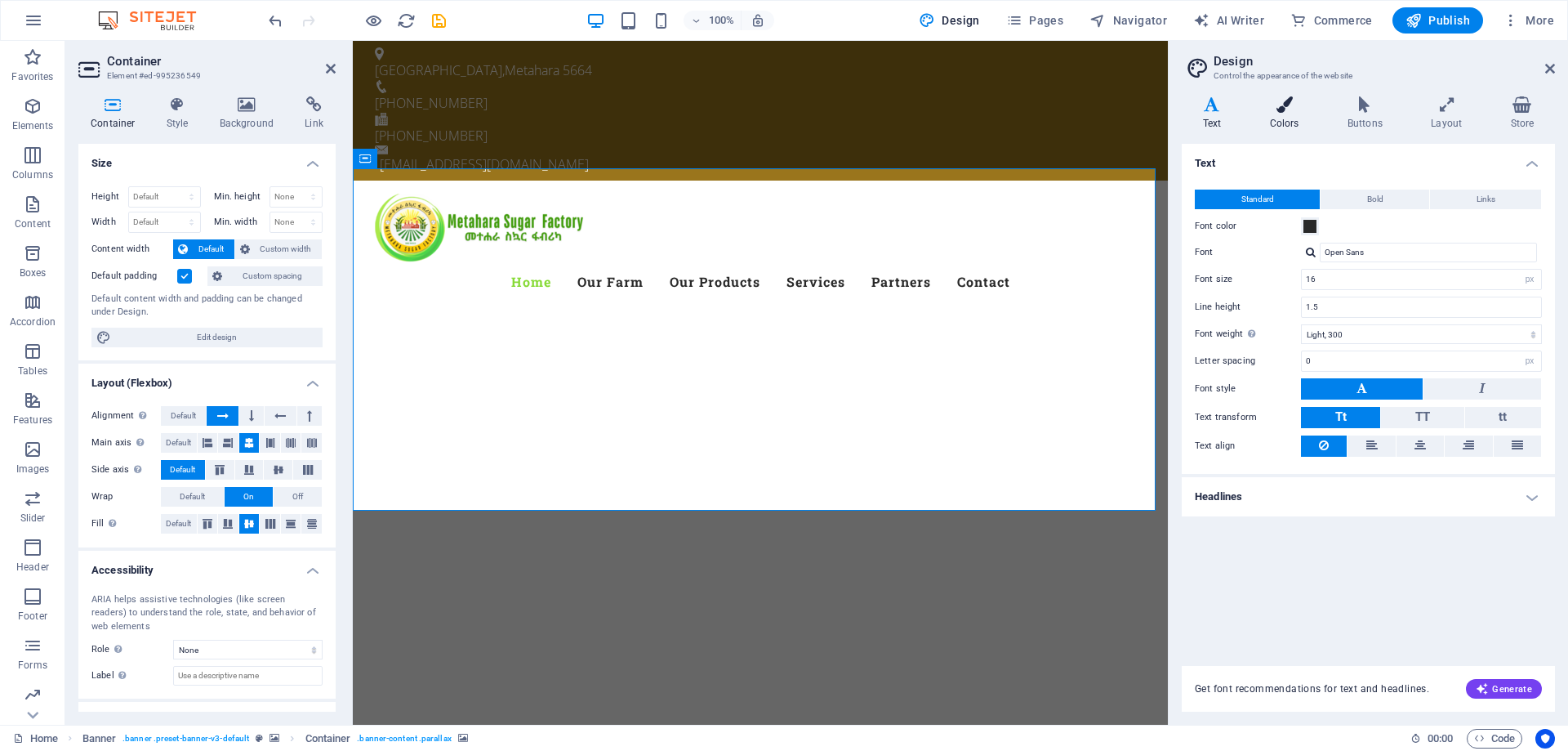
click at [1285, 121] on h4 "Colors" at bounding box center [1287, 114] width 78 height 34
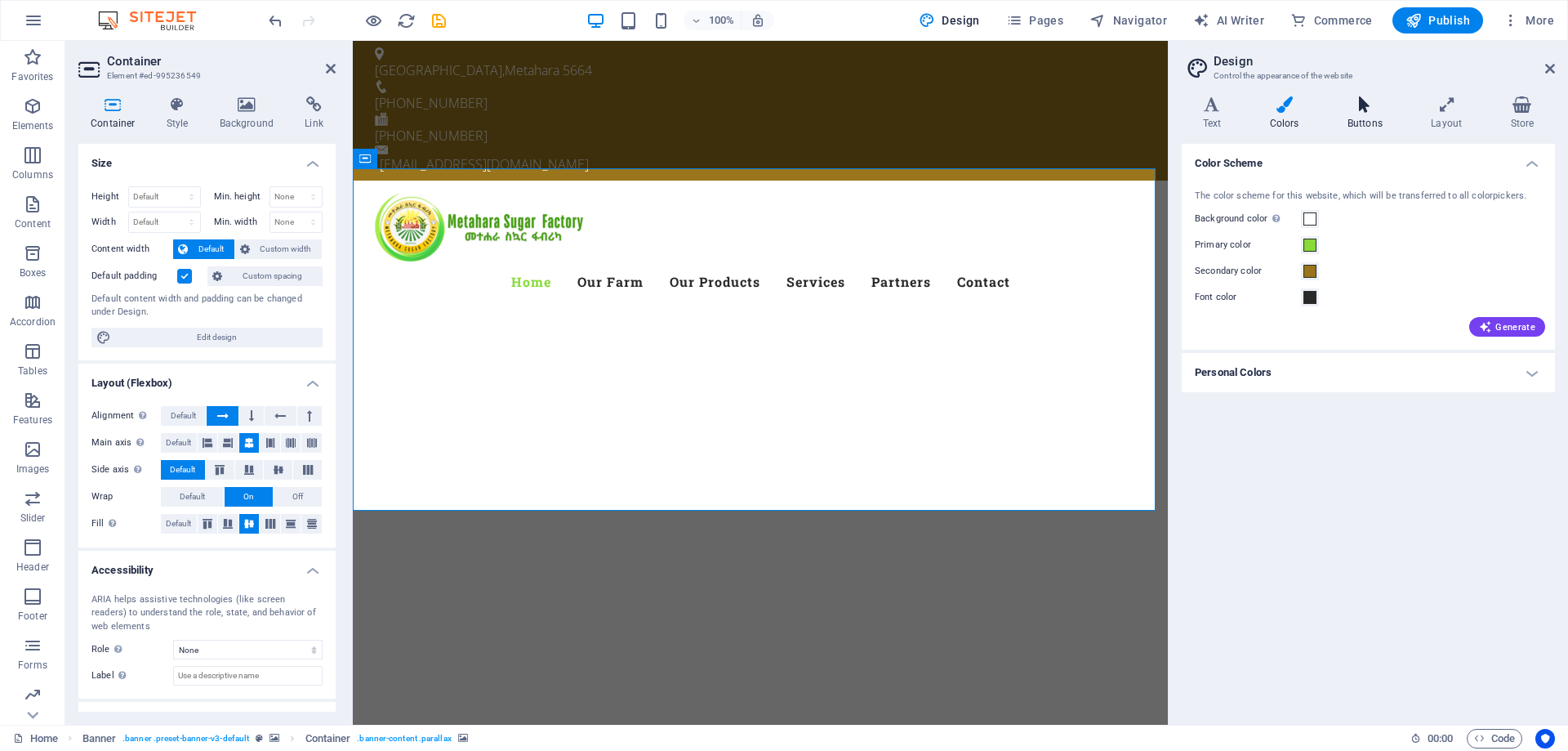
click at [1365, 120] on h4 "Buttons" at bounding box center [1368, 114] width 83 height 34
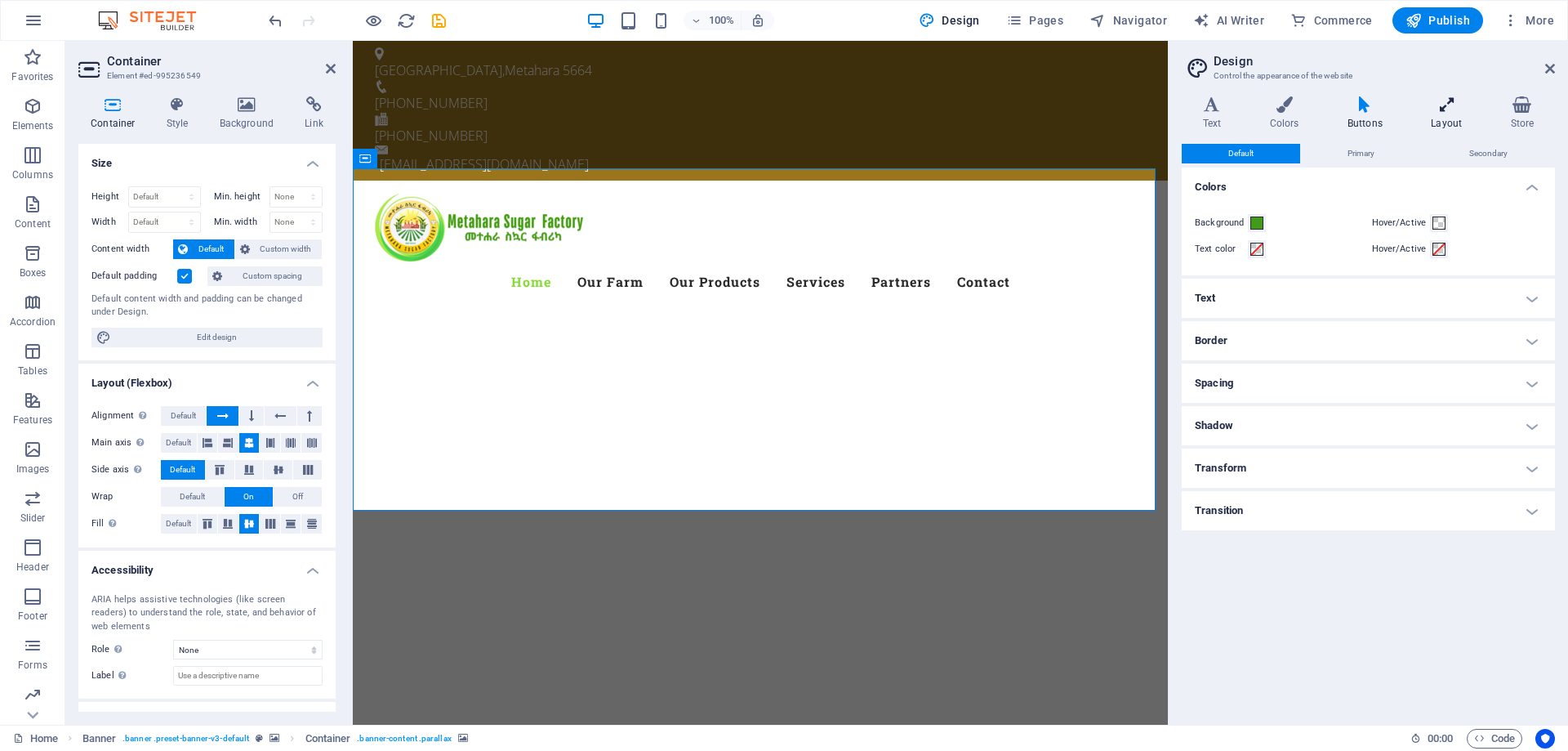
click at [1455, 125] on h4 "Layout" at bounding box center [1451, 114] width 79 height 34
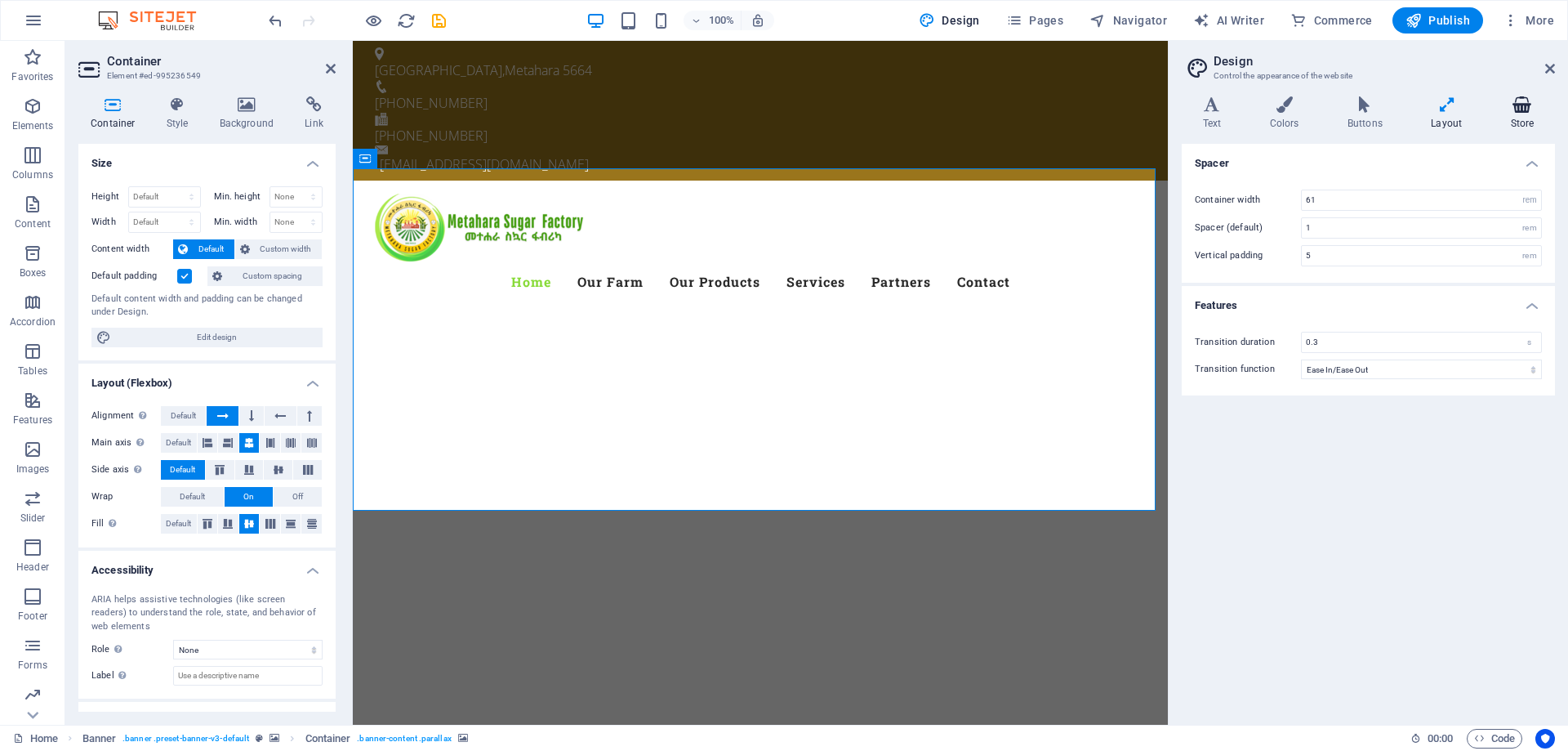
click at [1534, 118] on h4 "Store" at bounding box center [1523, 114] width 65 height 34
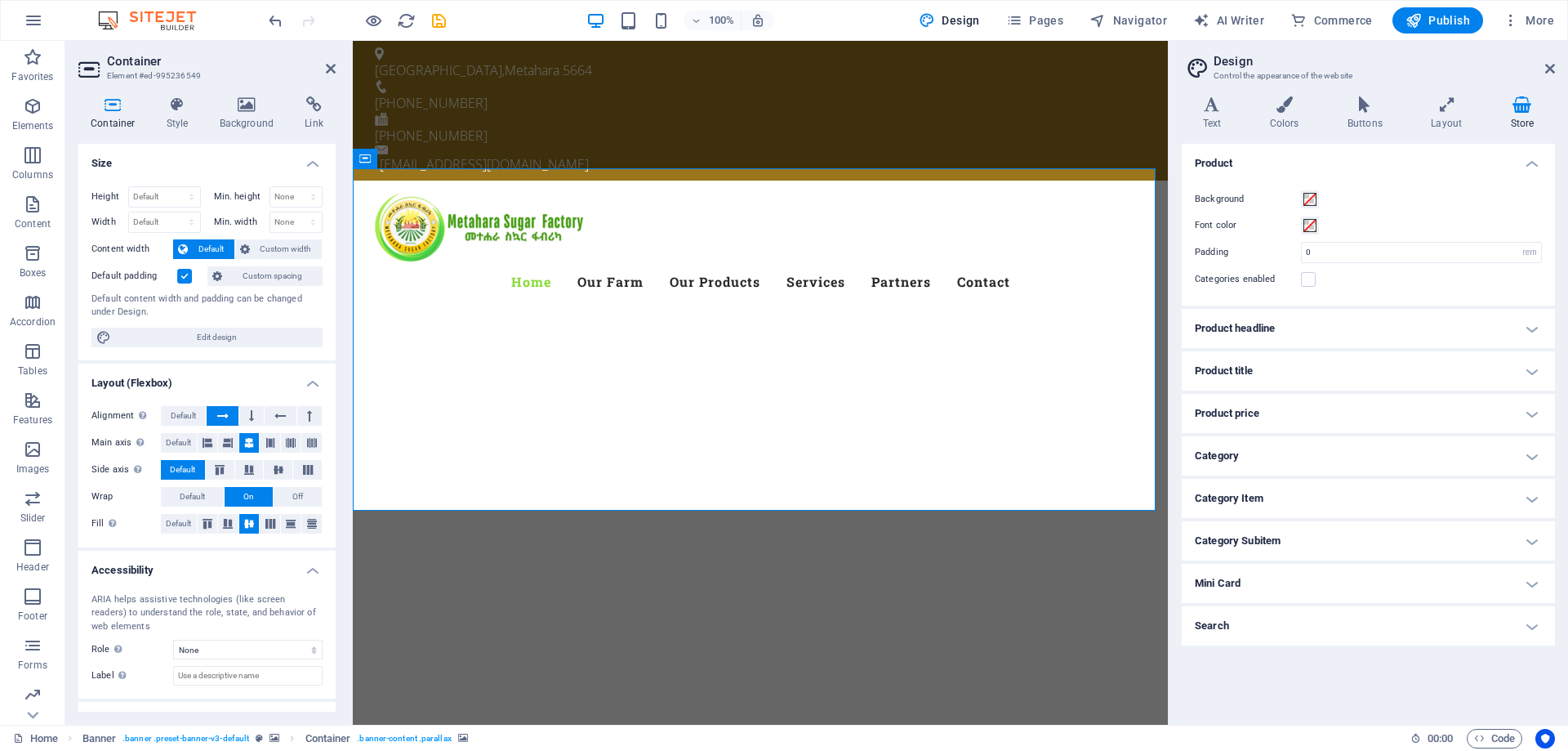
click at [1219, 198] on label "Background" at bounding box center [1249, 199] width 106 height 20
click at [1301, 198] on button "Background" at bounding box center [1310, 199] width 18 height 18
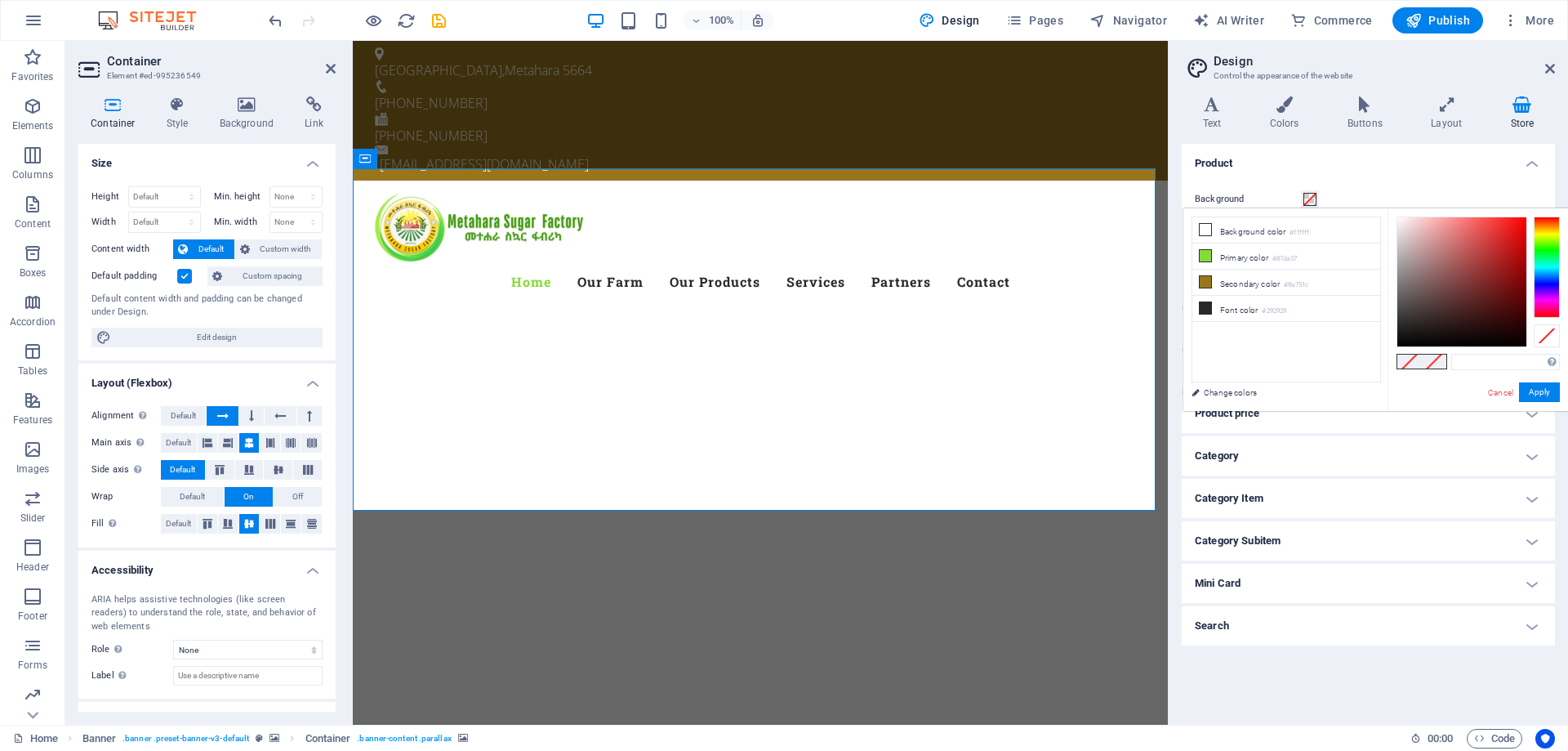
click at [1226, 203] on label "Background" at bounding box center [1249, 199] width 106 height 20
click at [1301, 203] on button "Background" at bounding box center [1310, 199] width 18 height 18
click at [1235, 203] on label "Background" at bounding box center [1249, 199] width 106 height 20
click at [1301, 203] on button "Background" at bounding box center [1310, 199] width 18 height 18
click at [1216, 199] on label "Background" at bounding box center [1249, 199] width 106 height 20
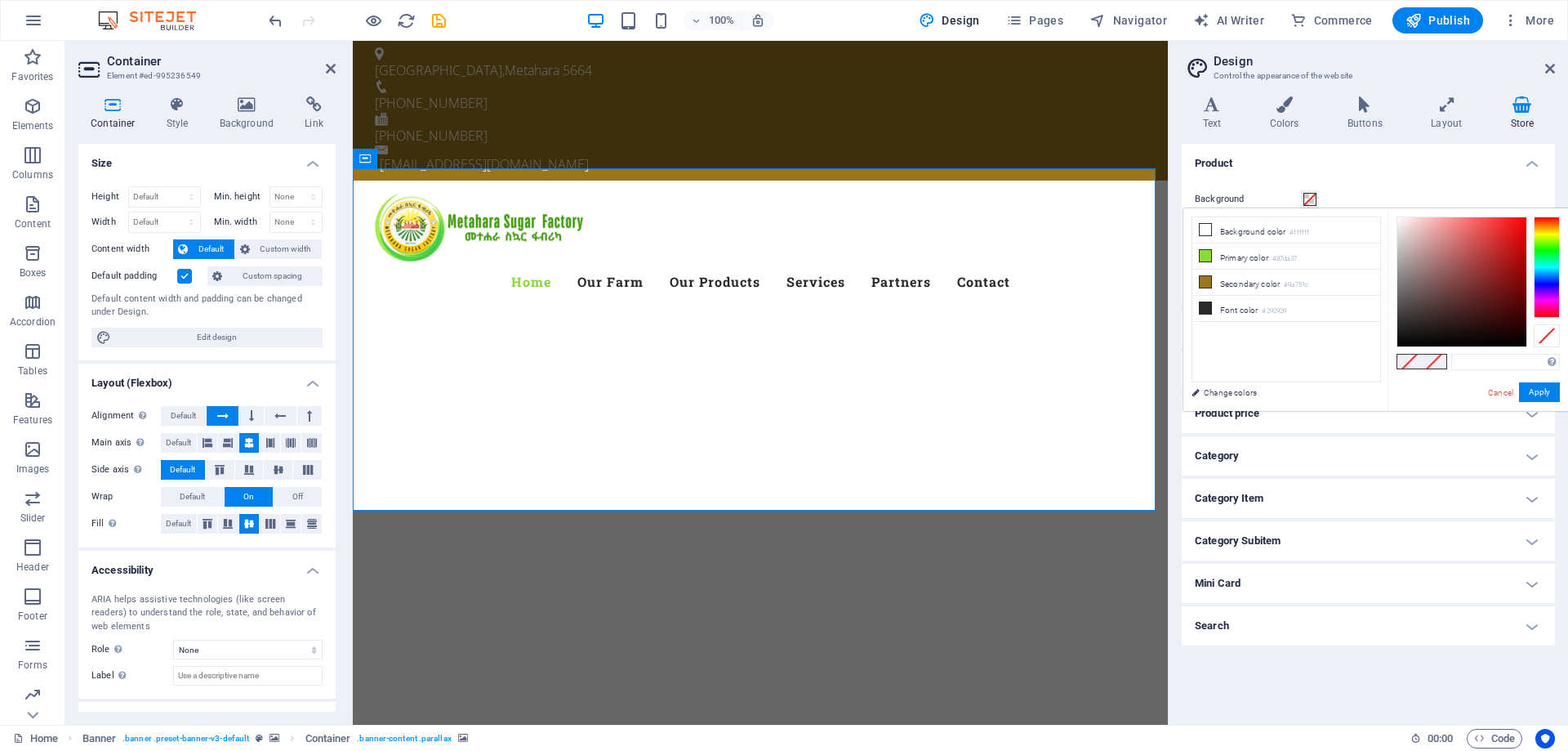
click at [1301, 199] on button "Background" at bounding box center [1310, 199] width 18 height 18
click at [1216, 199] on label "Background" at bounding box center [1249, 199] width 106 height 20
click at [1301, 199] on button "Background" at bounding box center [1310, 199] width 18 height 18
click at [172, 114] on h4 "Style" at bounding box center [180, 114] width 53 height 34
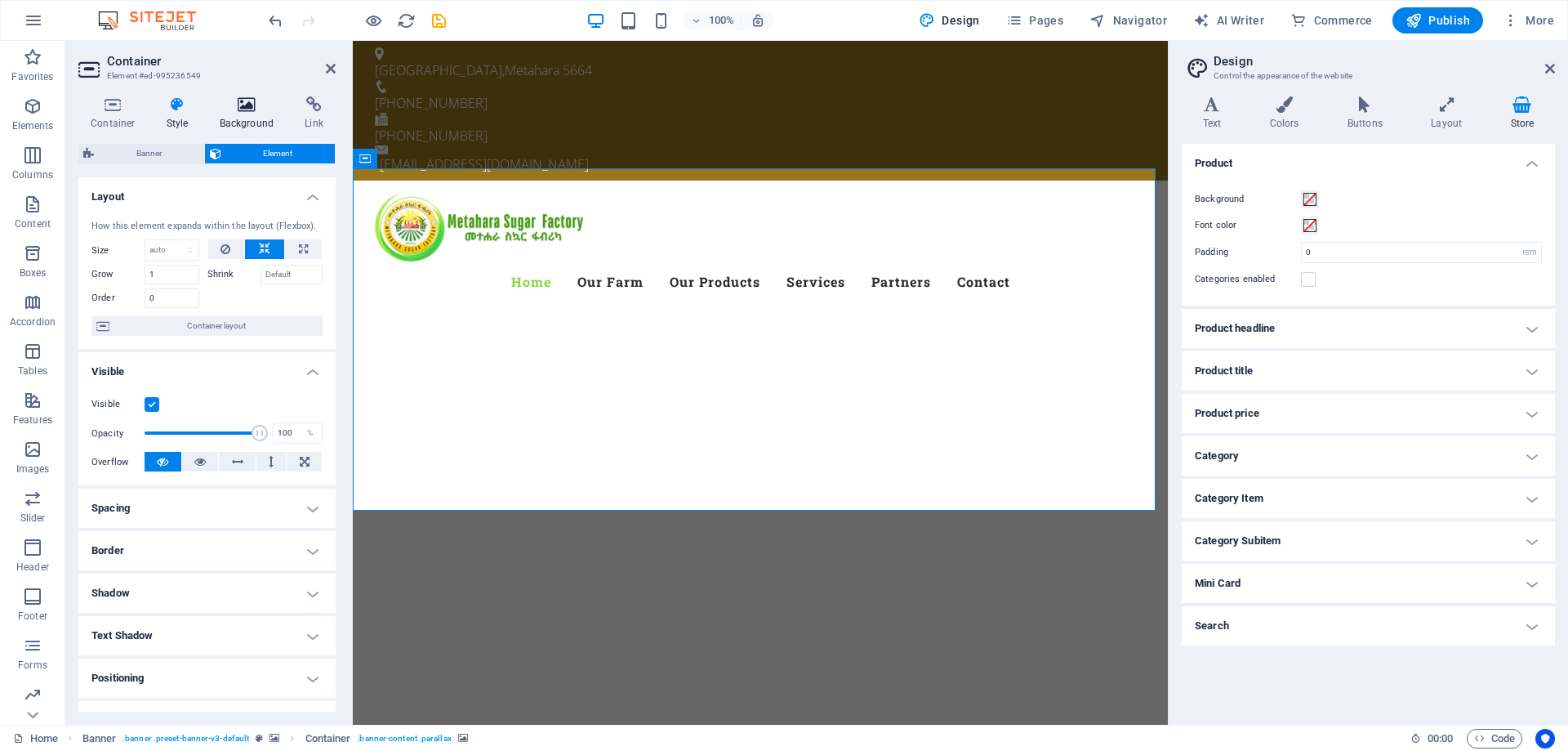
click at [242, 116] on h4 "Background" at bounding box center [250, 114] width 86 height 34
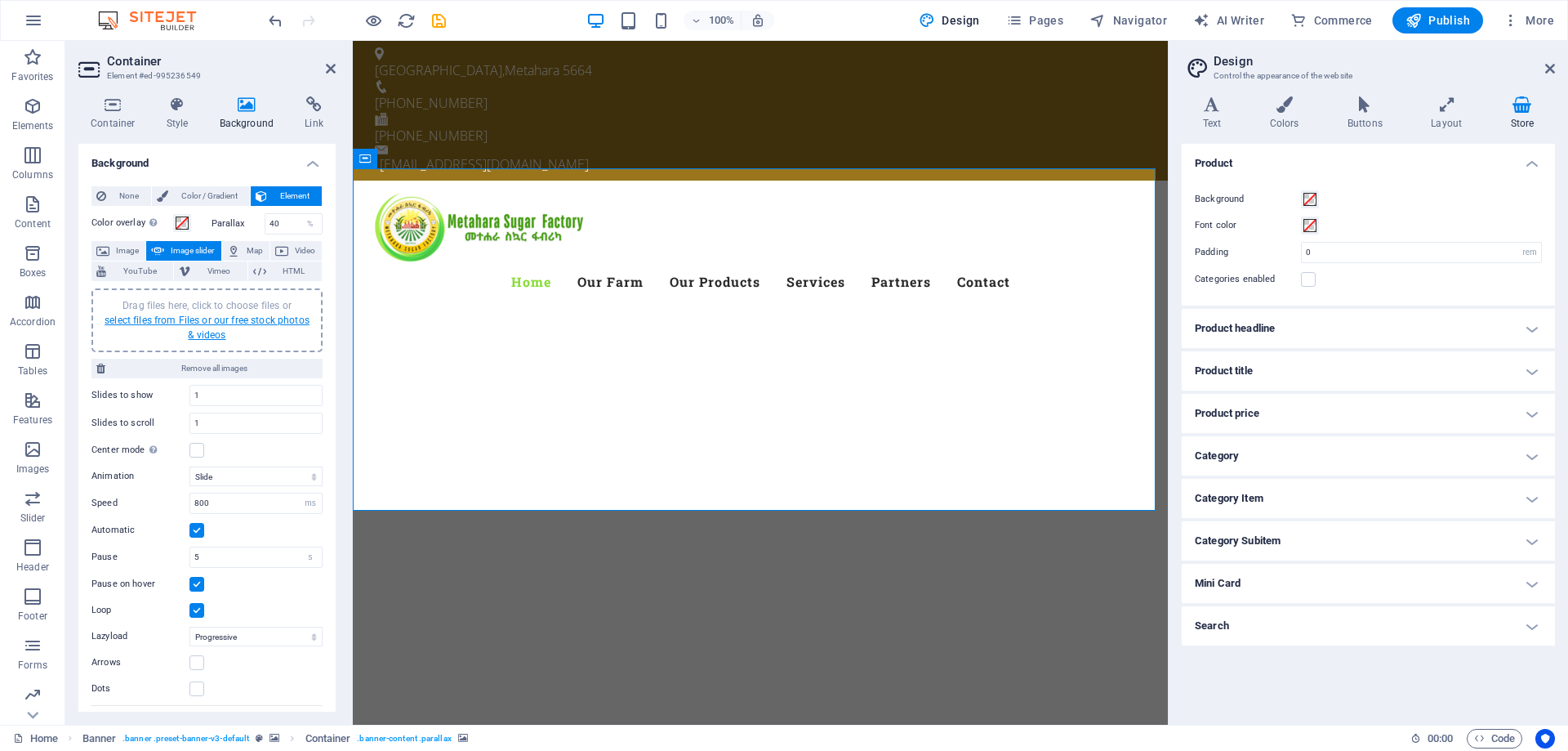
click at [187, 319] on link "select files from Files or our free stock photos & videos" at bounding box center [207, 328] width 205 height 26
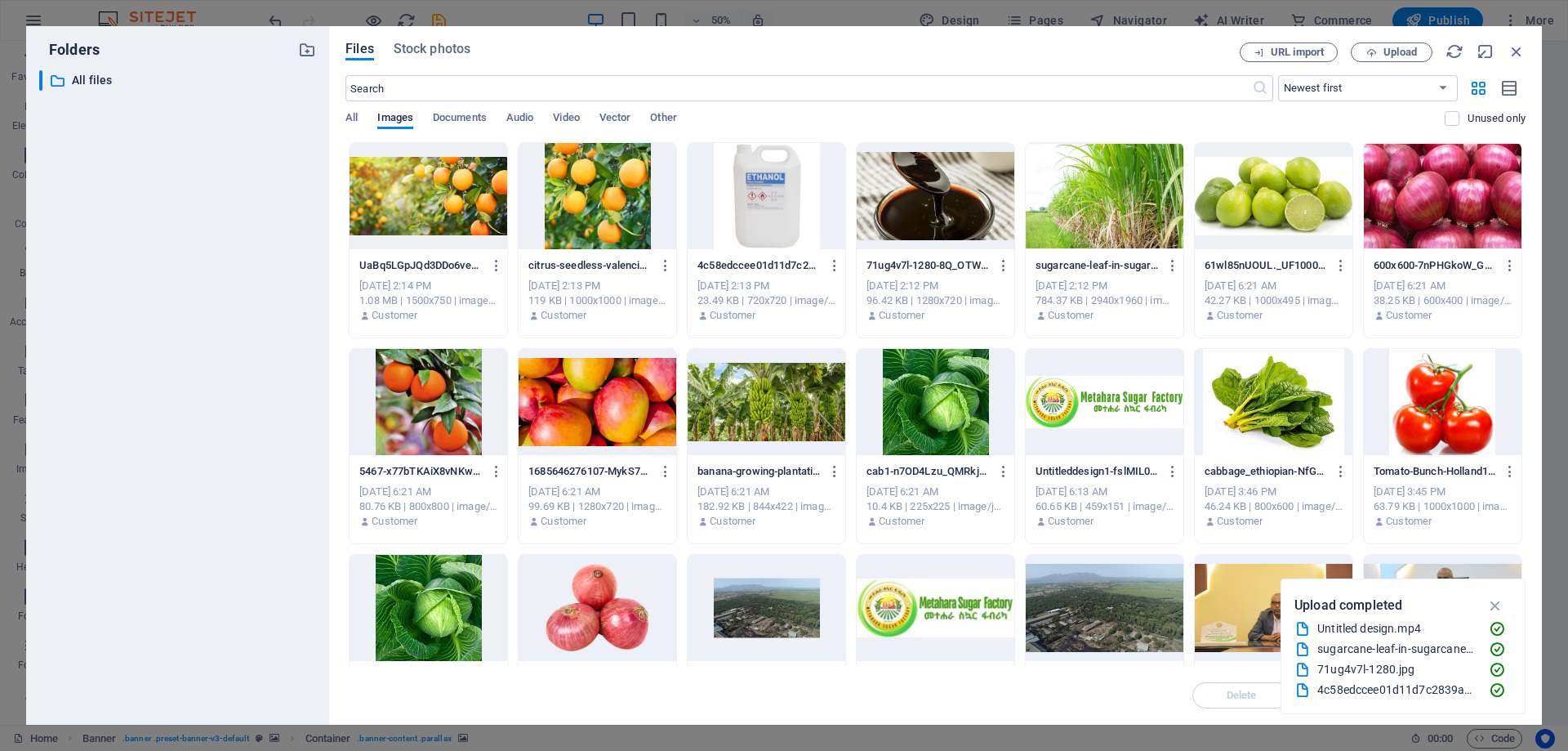
click at [1516, 42] on div "Files Stock photos URL import Upload ​ Newest first Oldest first Name (A-Z) Nam…" at bounding box center [936, 376] width 1213 height 699
click at [1520, 59] on icon "button" at bounding box center [1517, 51] width 18 height 18
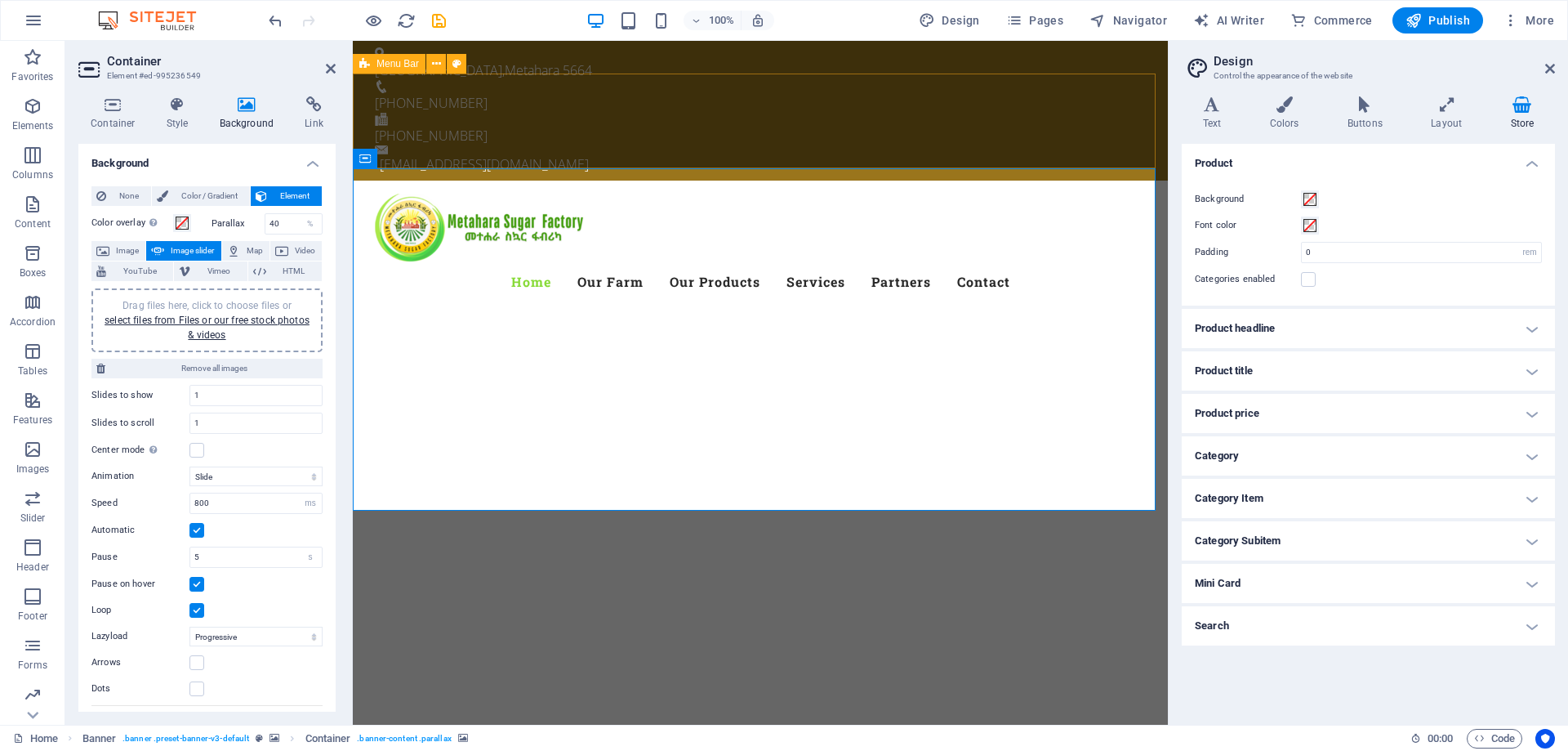
click at [807, 181] on div "Menu Home Our Farm Our Products Services Partners Contact" at bounding box center [761, 247] width 816 height 134
select select "header"
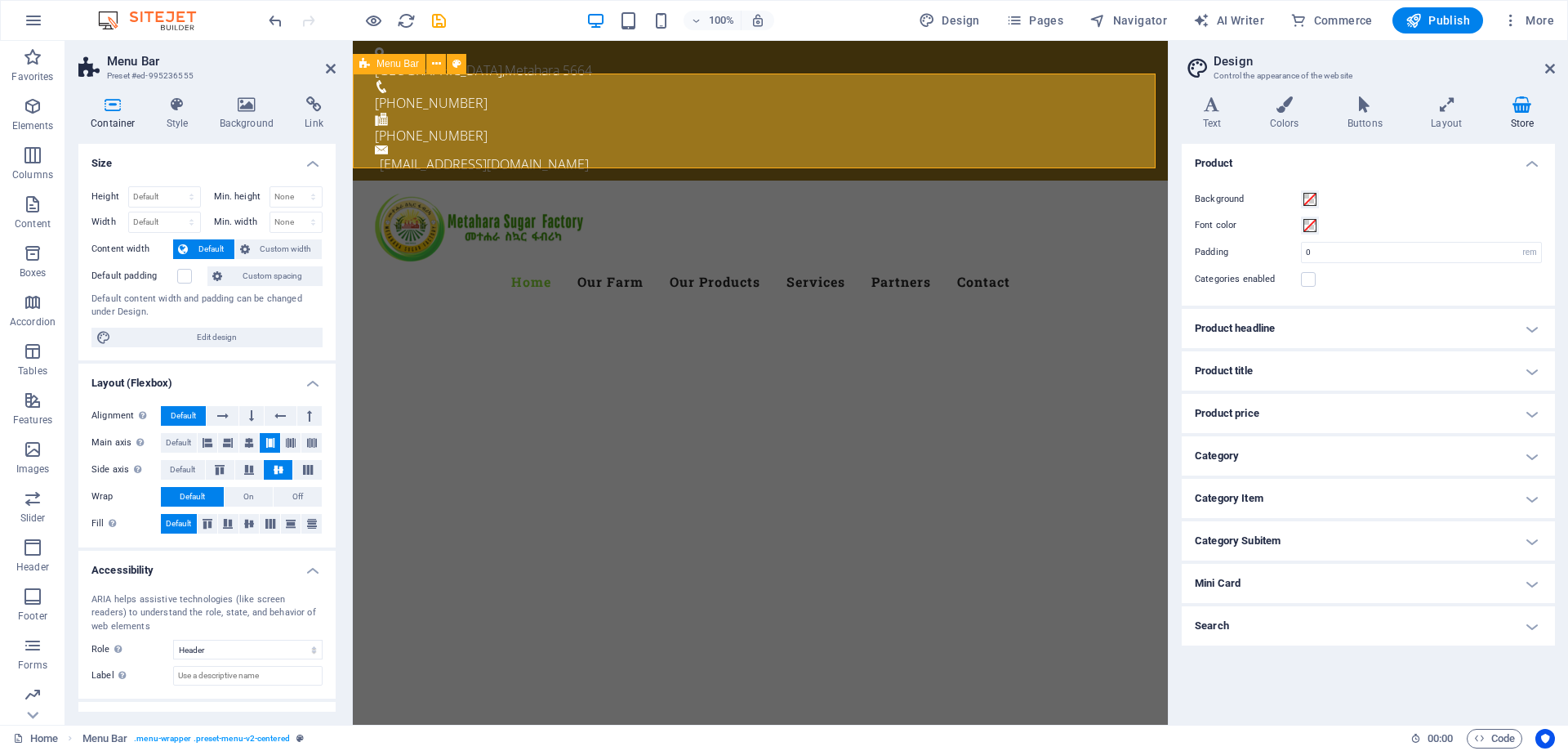
click at [799, 181] on div "Menu Home Our Farm Our Products Services Partners Contact" at bounding box center [761, 247] width 816 height 134
click at [964, 181] on div "Menu Home Our Farm Our Products Services Partners Contact" at bounding box center [761, 247] width 816 height 134
click at [980, 181] on div "Menu Home Our Farm Our Products Services Partners Contact" at bounding box center [761, 247] width 816 height 134
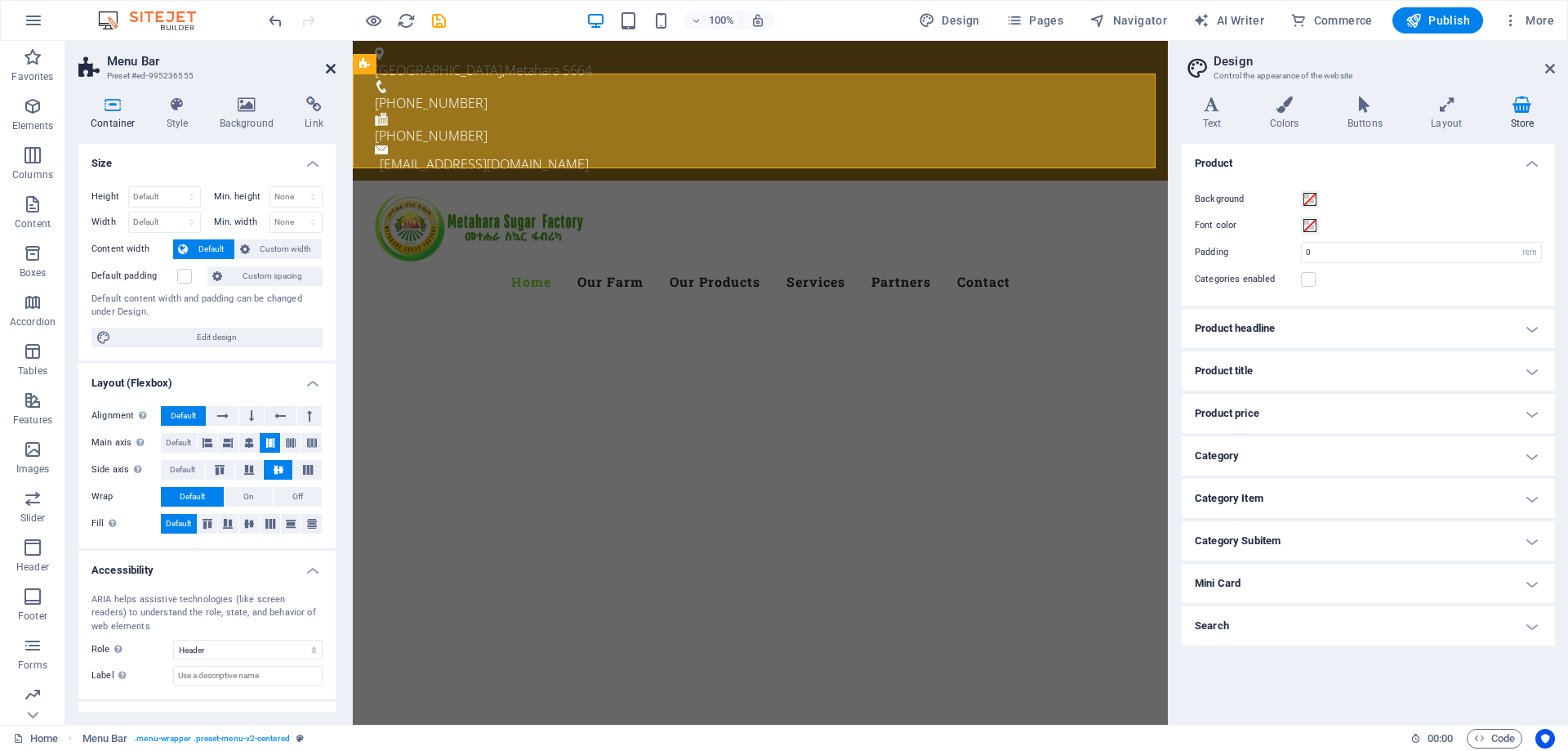
click at [330, 71] on icon at bounding box center [330, 69] width 10 height 13
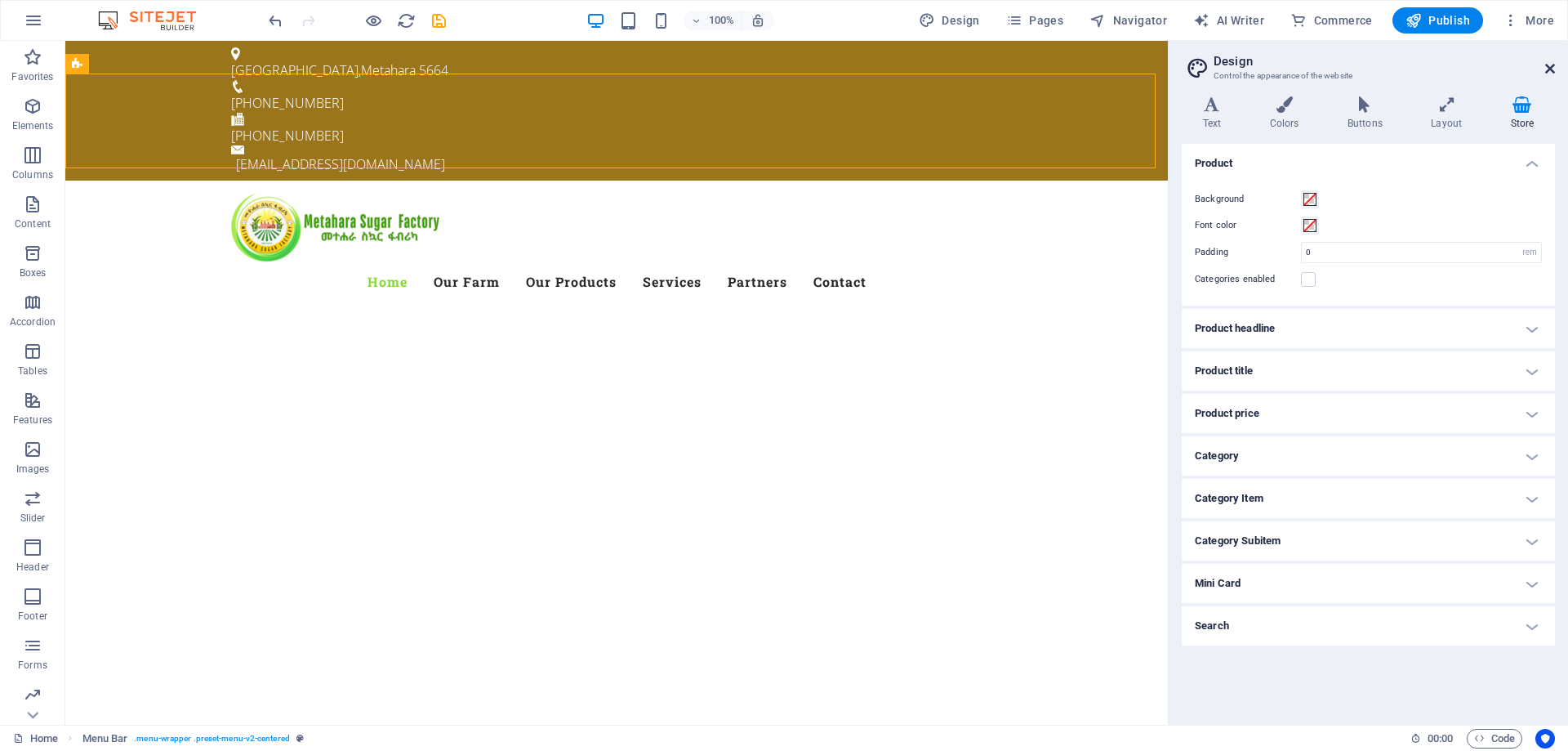
click at [1554, 70] on icon at bounding box center [1550, 69] width 10 height 13
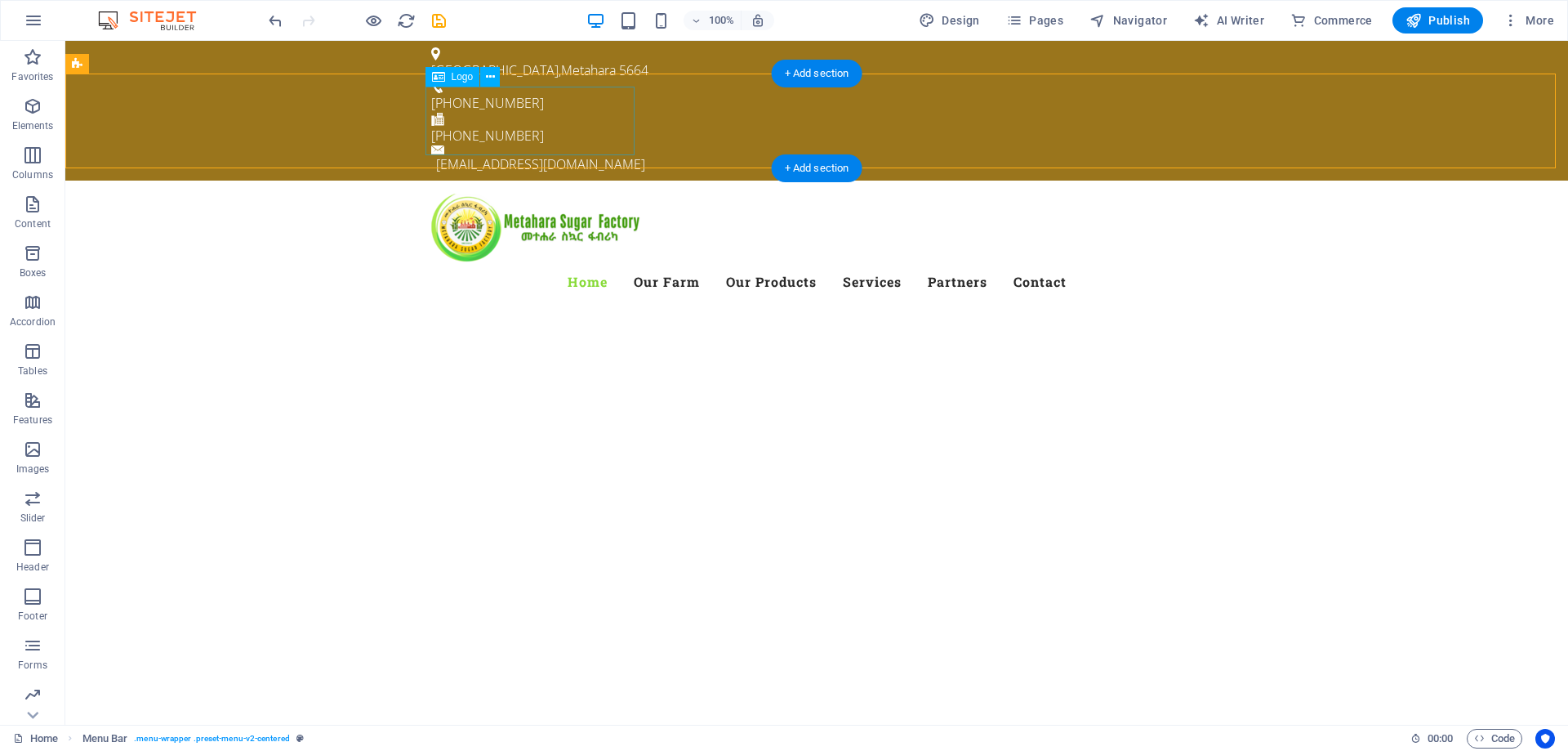
click at [519, 194] on div at bounding box center [816, 228] width 771 height 69
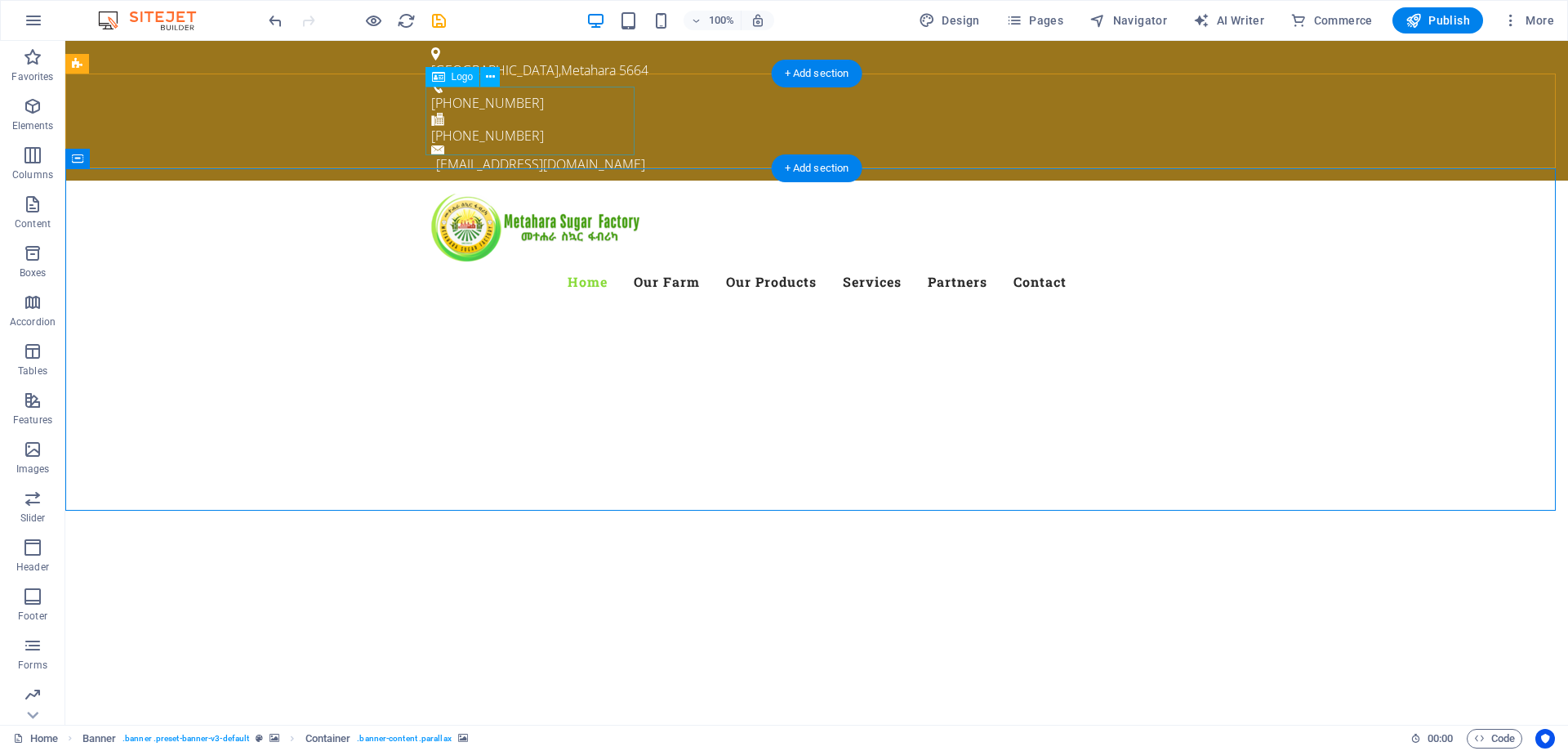
click at [586, 194] on div at bounding box center [816, 228] width 771 height 69
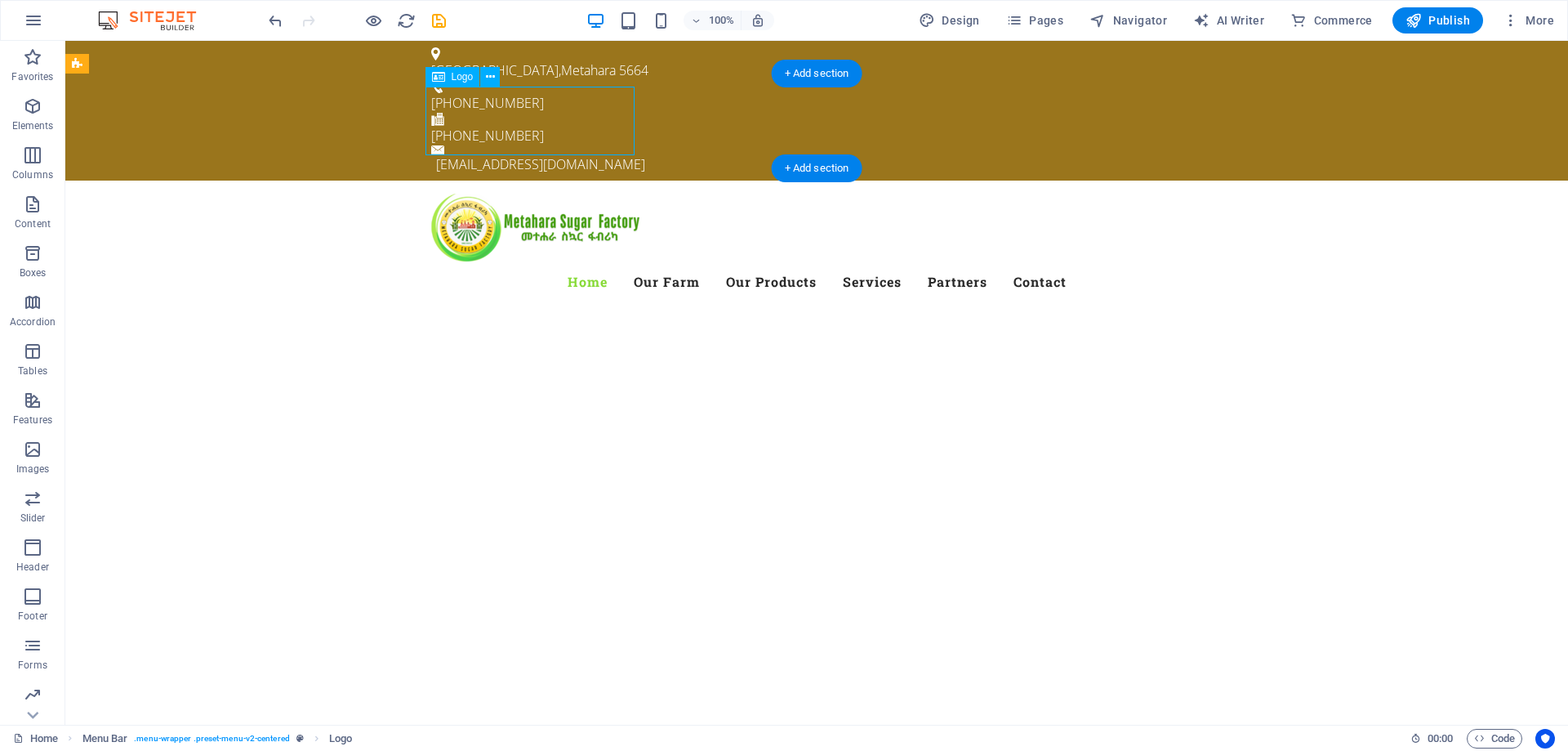
click at [586, 194] on div at bounding box center [816, 228] width 771 height 69
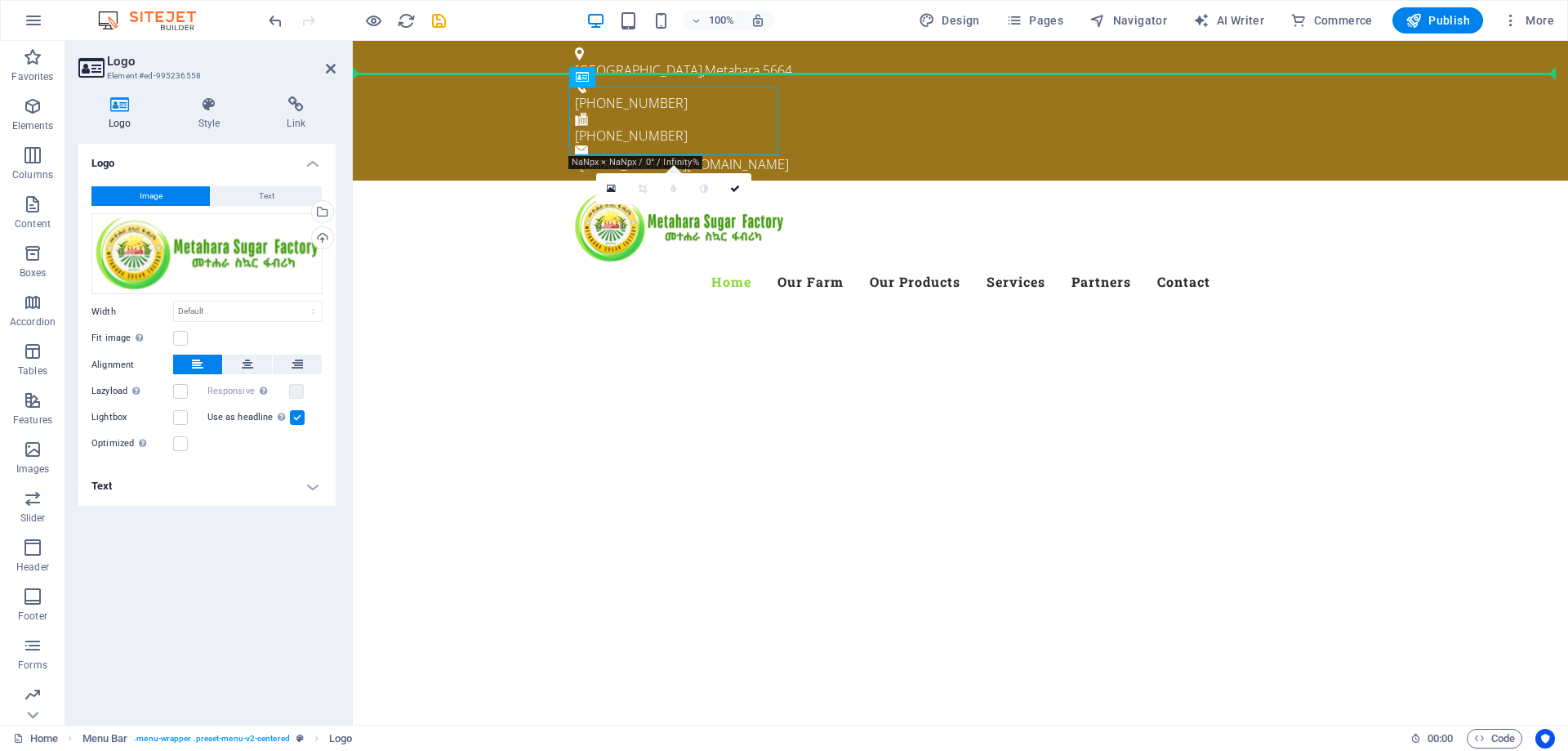
drag, startPoint x: 589, startPoint y: 115, endPoint x: 531, endPoint y: 116, distance: 58.0
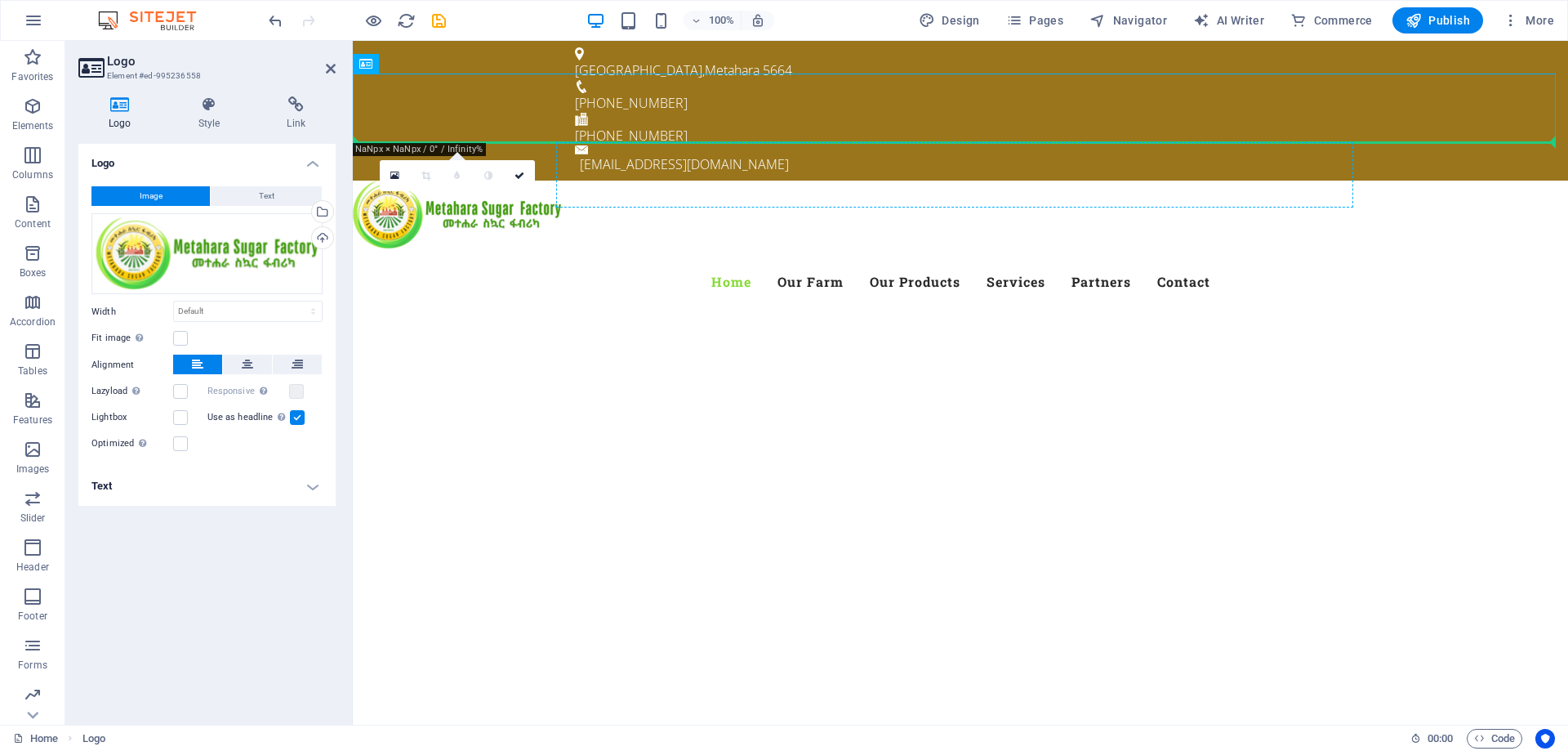
drag, startPoint x: 420, startPoint y: 110, endPoint x: 570, endPoint y: 167, distance: 160.5
drag, startPoint x: 505, startPoint y: 100, endPoint x: 604, endPoint y: 116, distance: 100.3
click at [604, 181] on div at bounding box center [960, 215] width 1215 height 69
click at [678, 181] on div at bounding box center [960, 215] width 1215 height 69
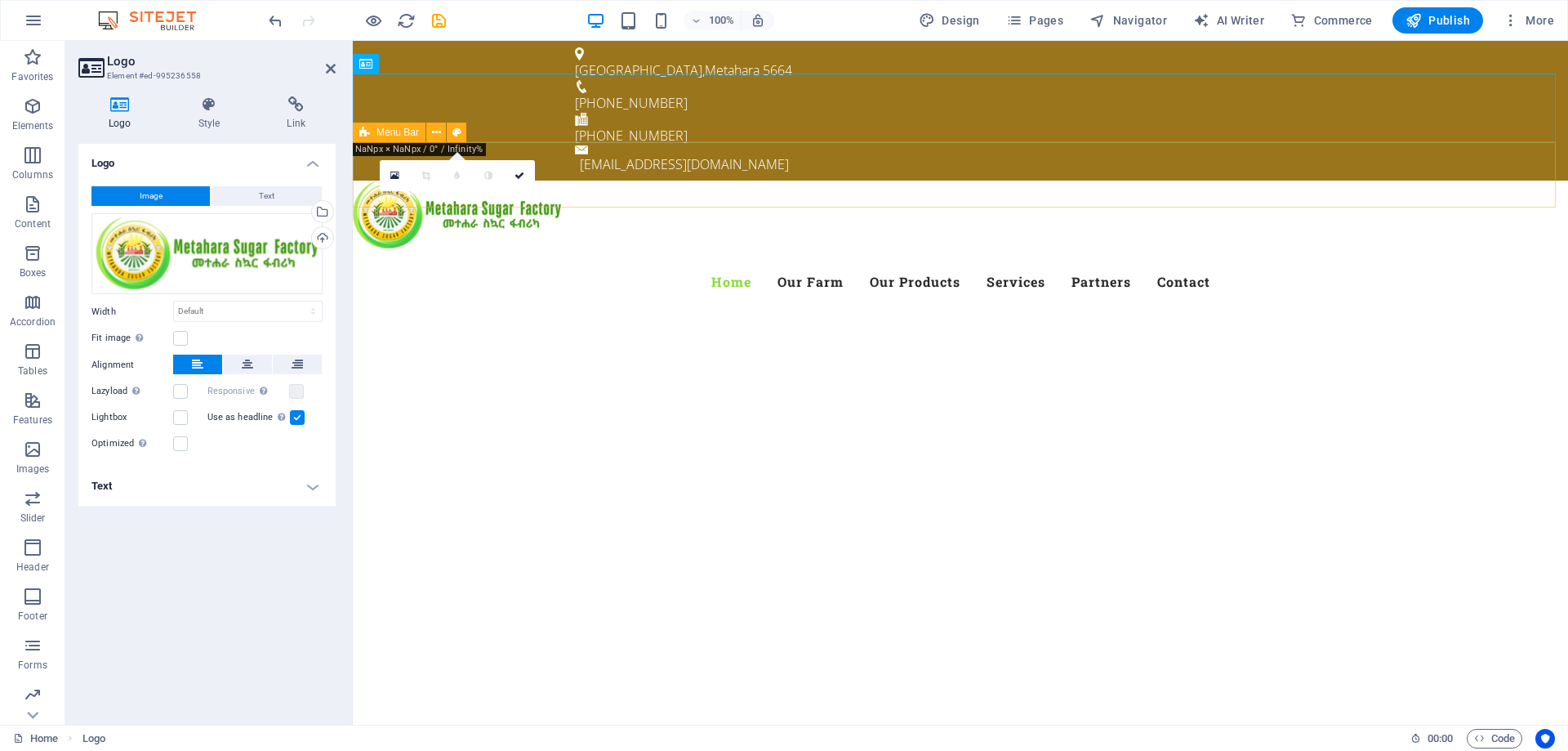
click at [1363, 249] on div "Menu Home Our Farm Our Products Services Partners Contact" at bounding box center [960, 282] width 1215 height 65
select select "header"
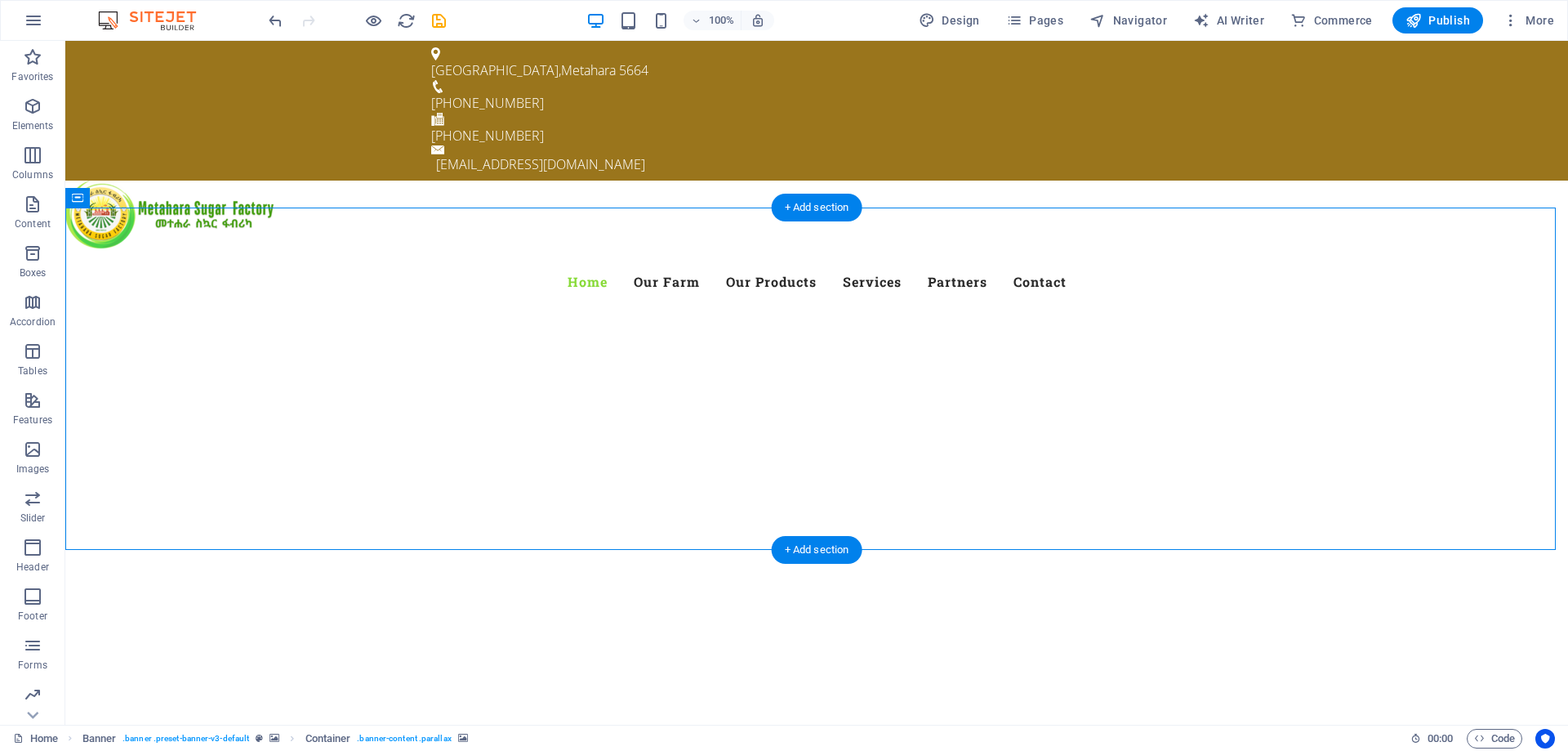
select select "ms"
select select "s"
select select "progressive"
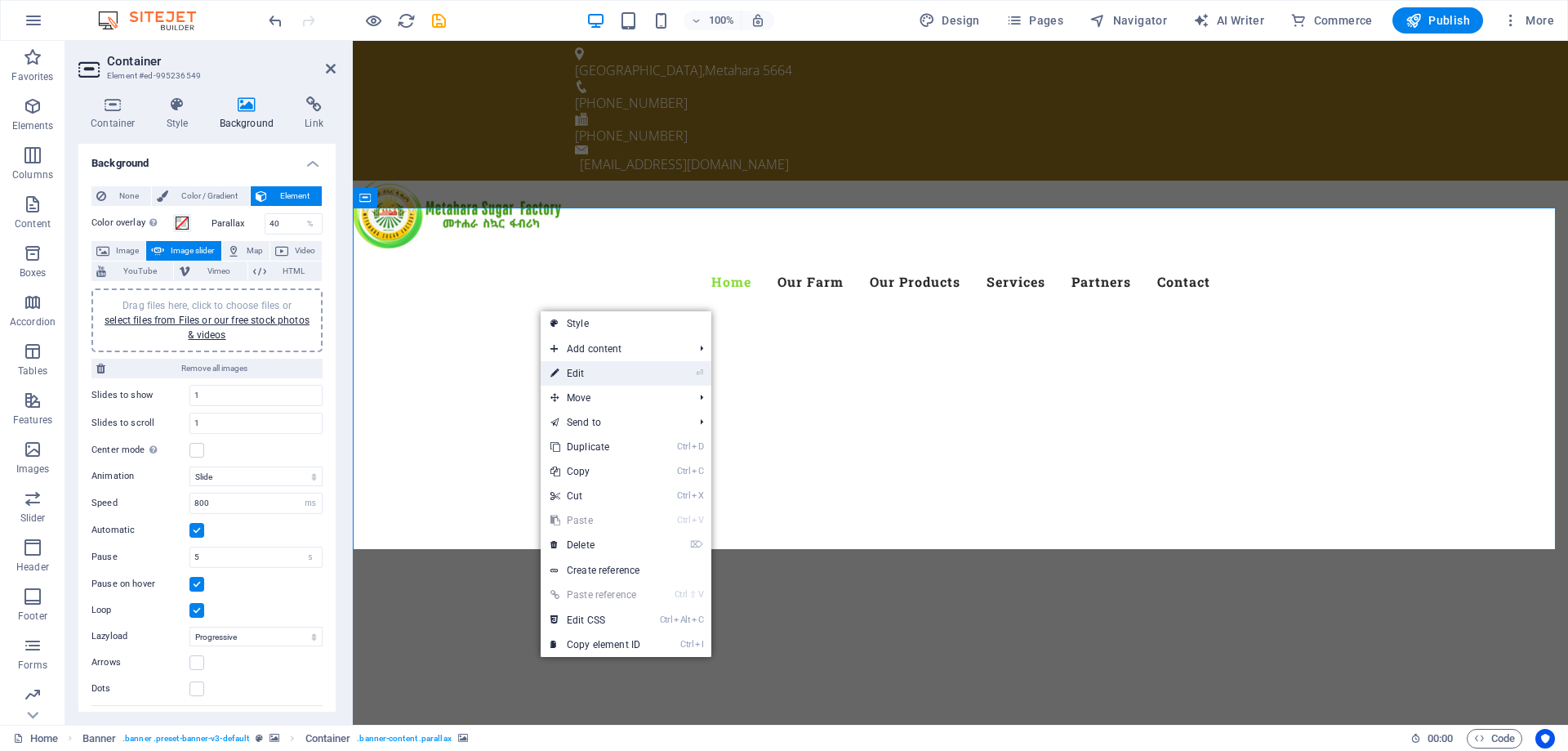
click at [610, 373] on link "⏎ Edit" at bounding box center [595, 373] width 109 height 24
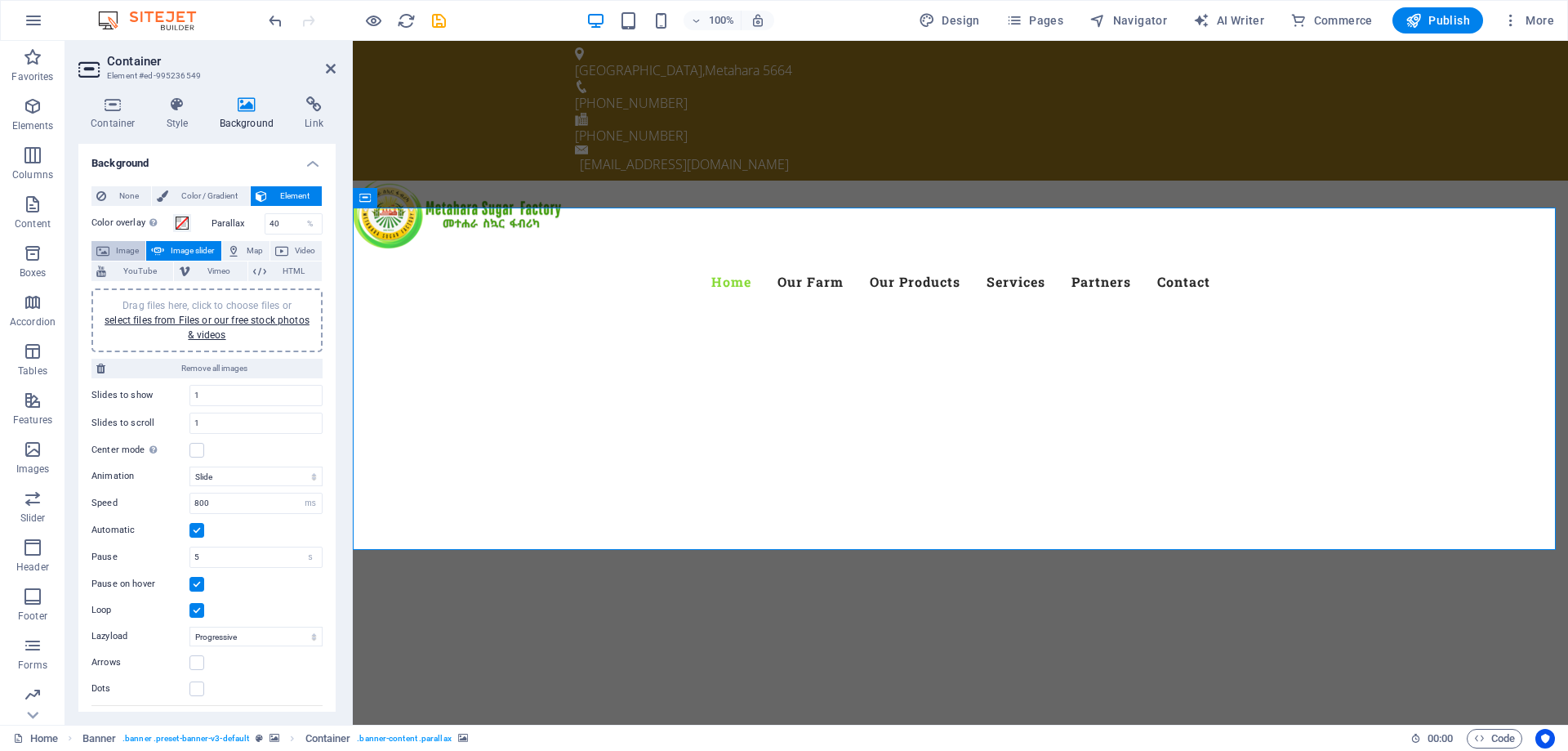
click at [115, 246] on span "Image" at bounding box center [127, 251] width 26 height 20
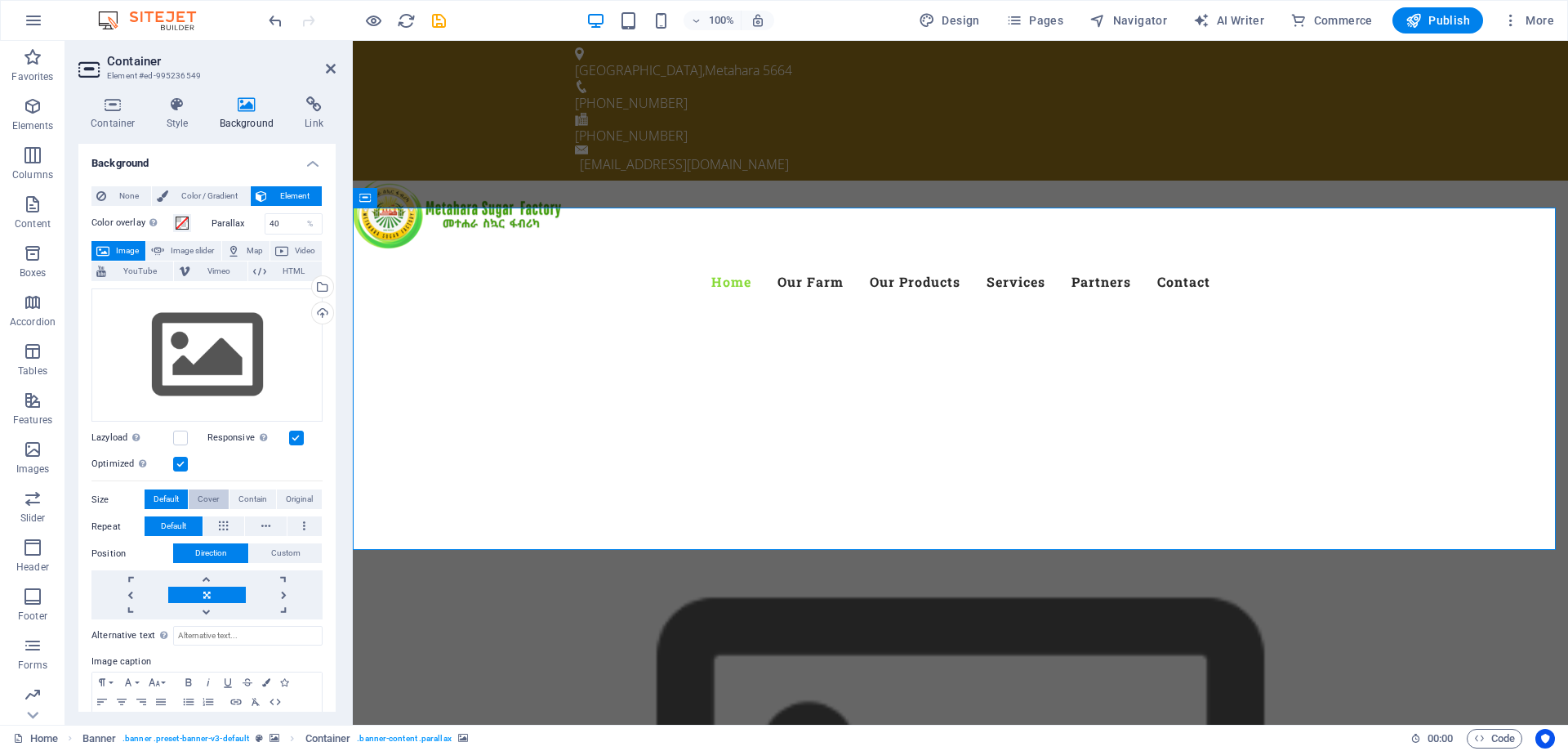
click at [217, 499] on span "Cover" at bounding box center [208, 499] width 22 height 20
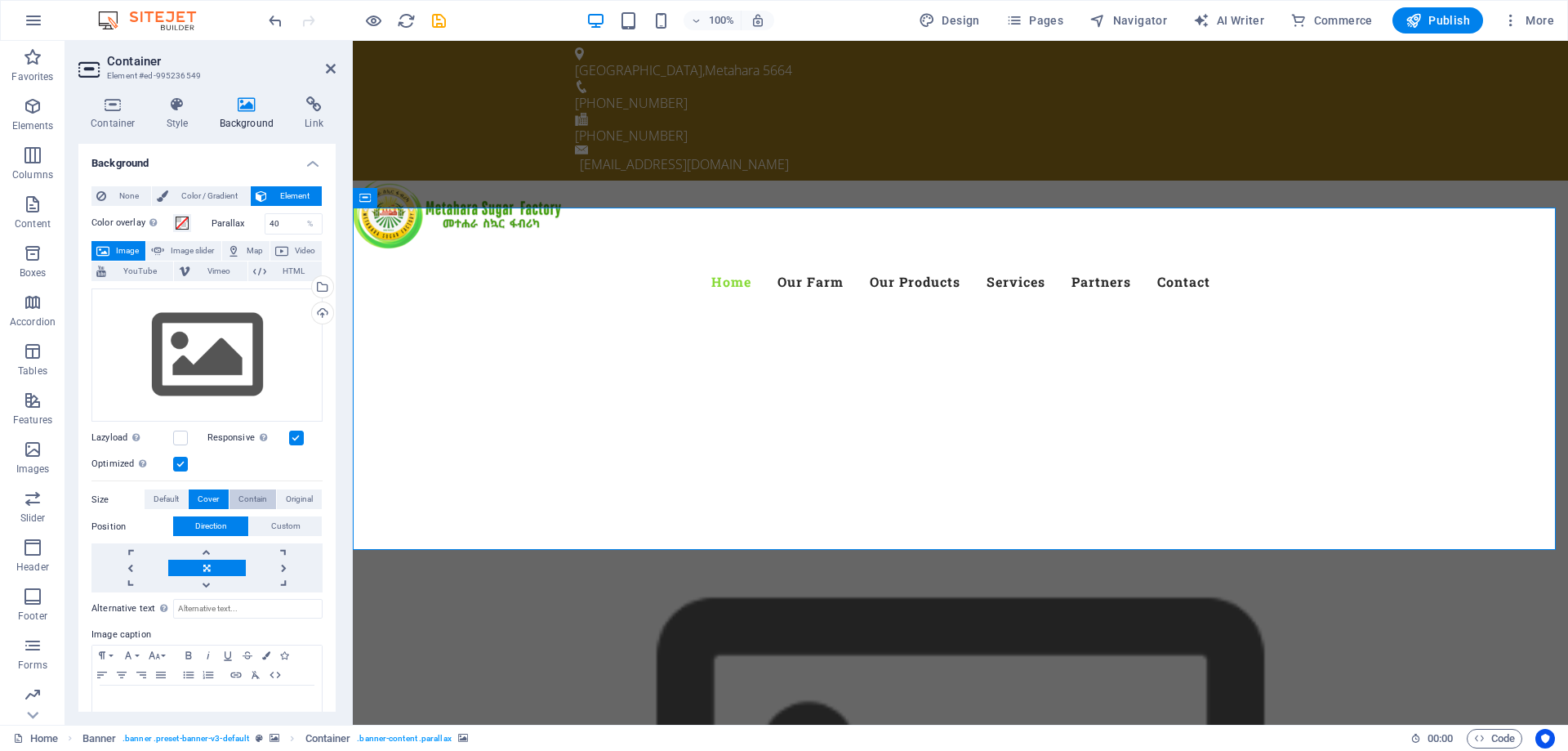
click at [246, 497] on span "Contain" at bounding box center [253, 499] width 29 height 20
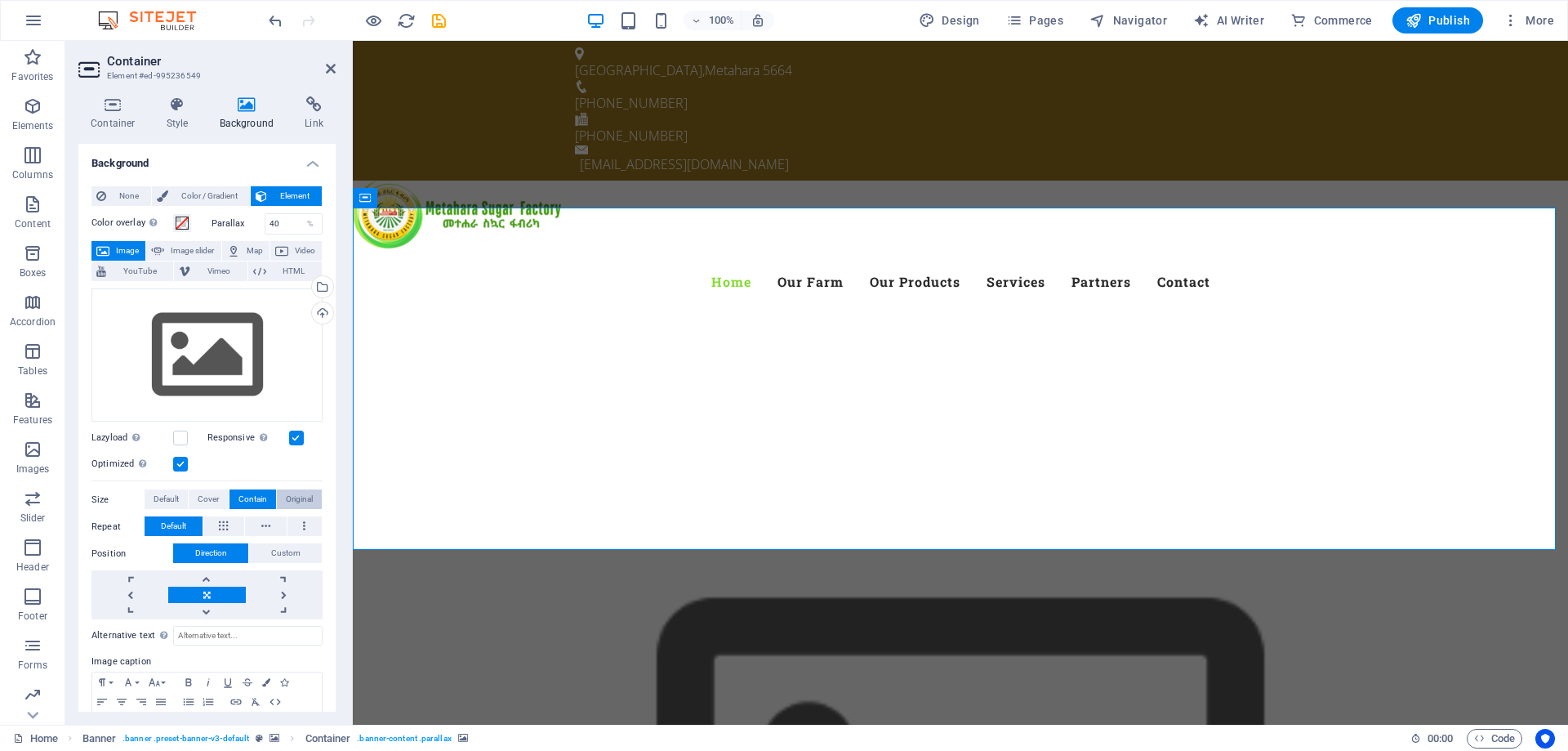
click at [289, 496] on span "Original" at bounding box center [300, 499] width 27 height 20
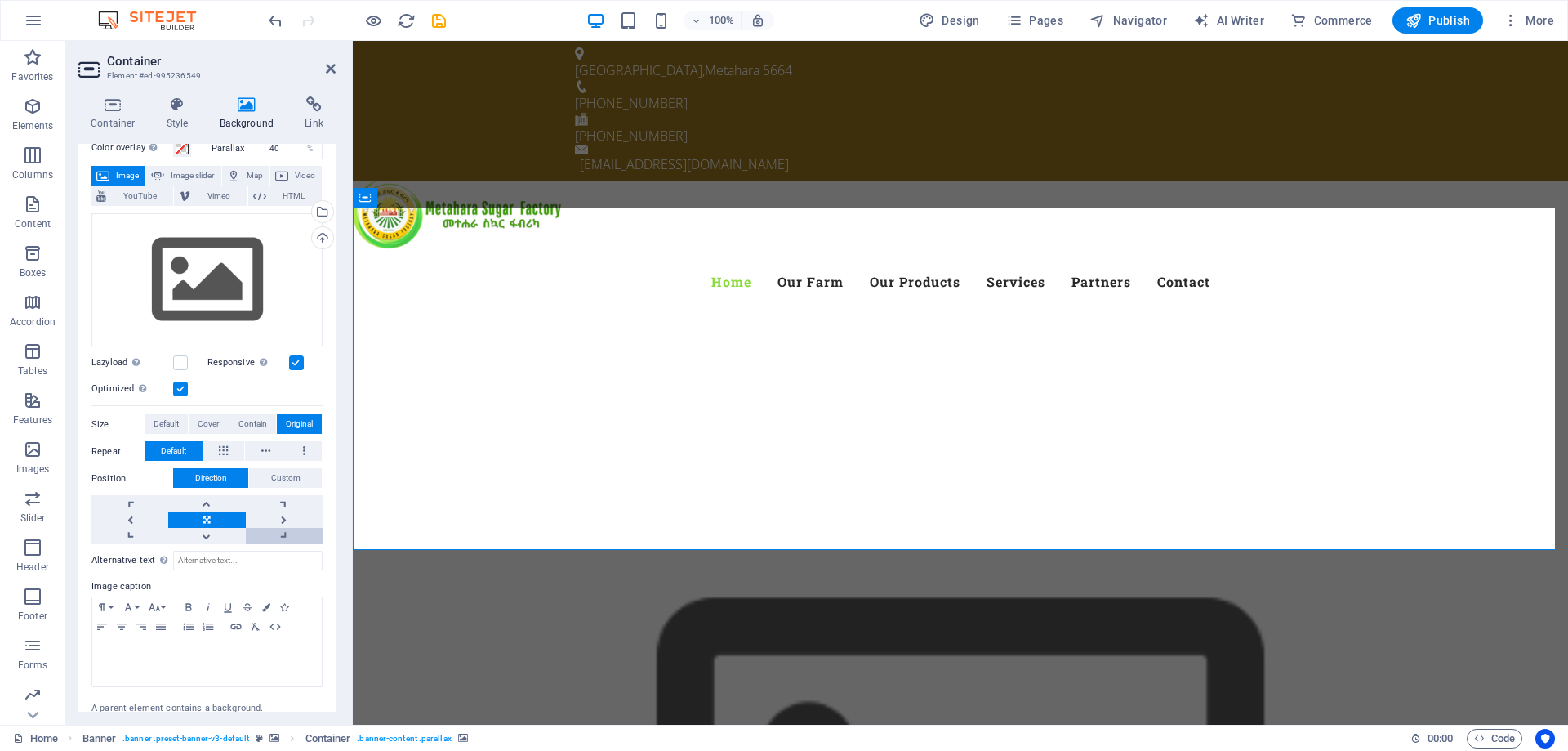
scroll to position [116, 0]
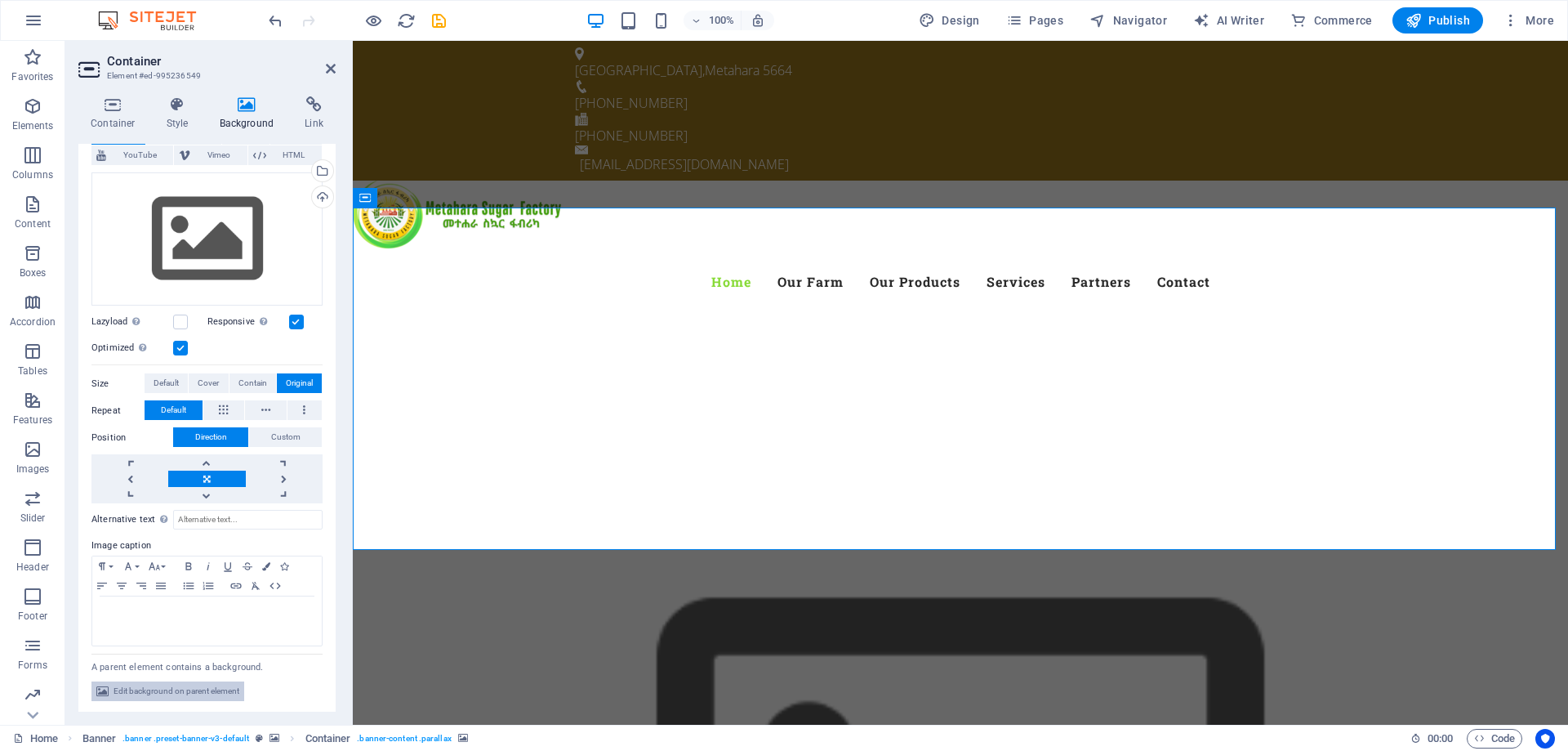
click at [161, 687] on span "Edit background on parent element" at bounding box center [176, 691] width 125 height 20
select select "ms"
select select "s"
select select "progressive"
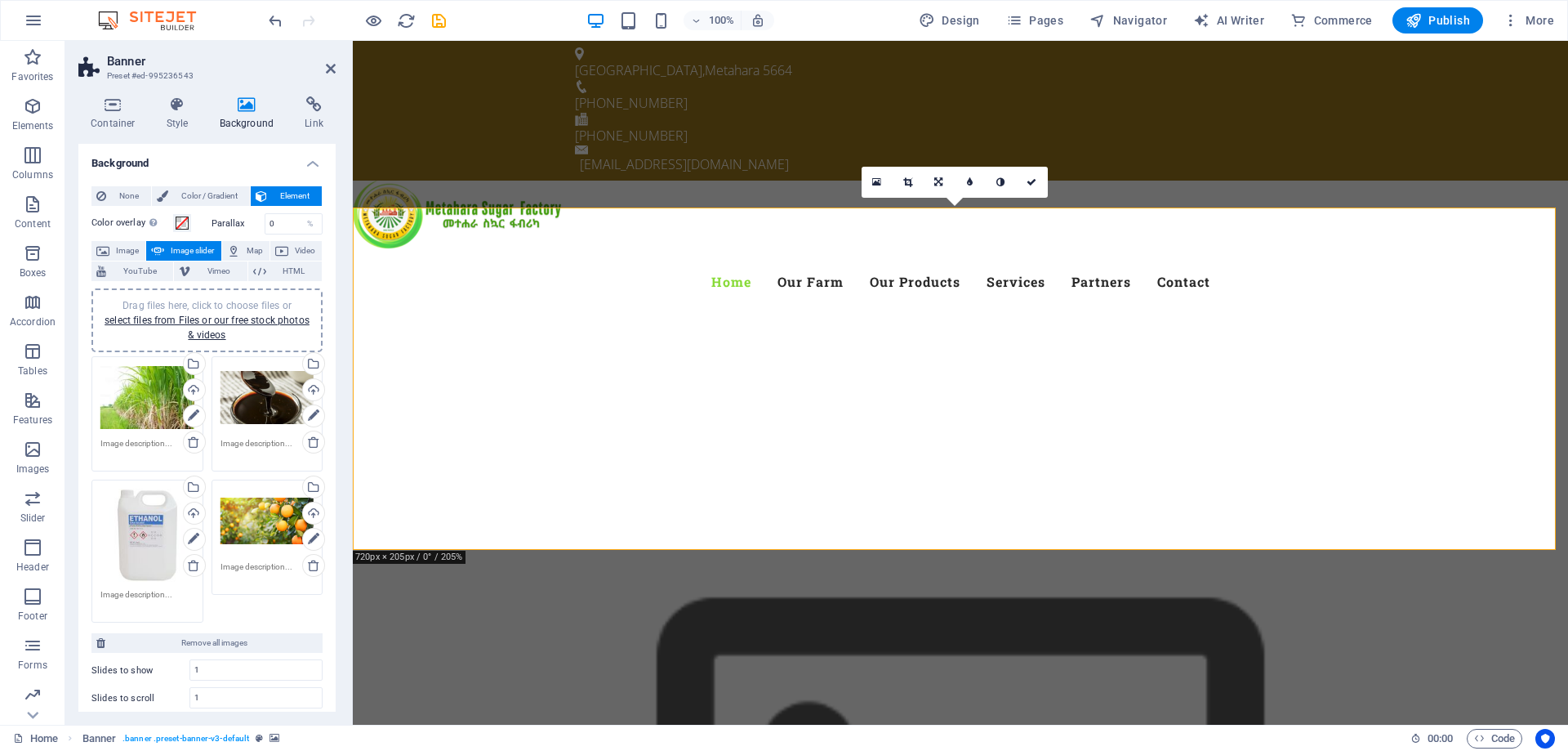
click at [135, 535] on div "Drag files here, click to choose files or select files from Files or our free s…" at bounding box center [147, 535] width 94 height 94
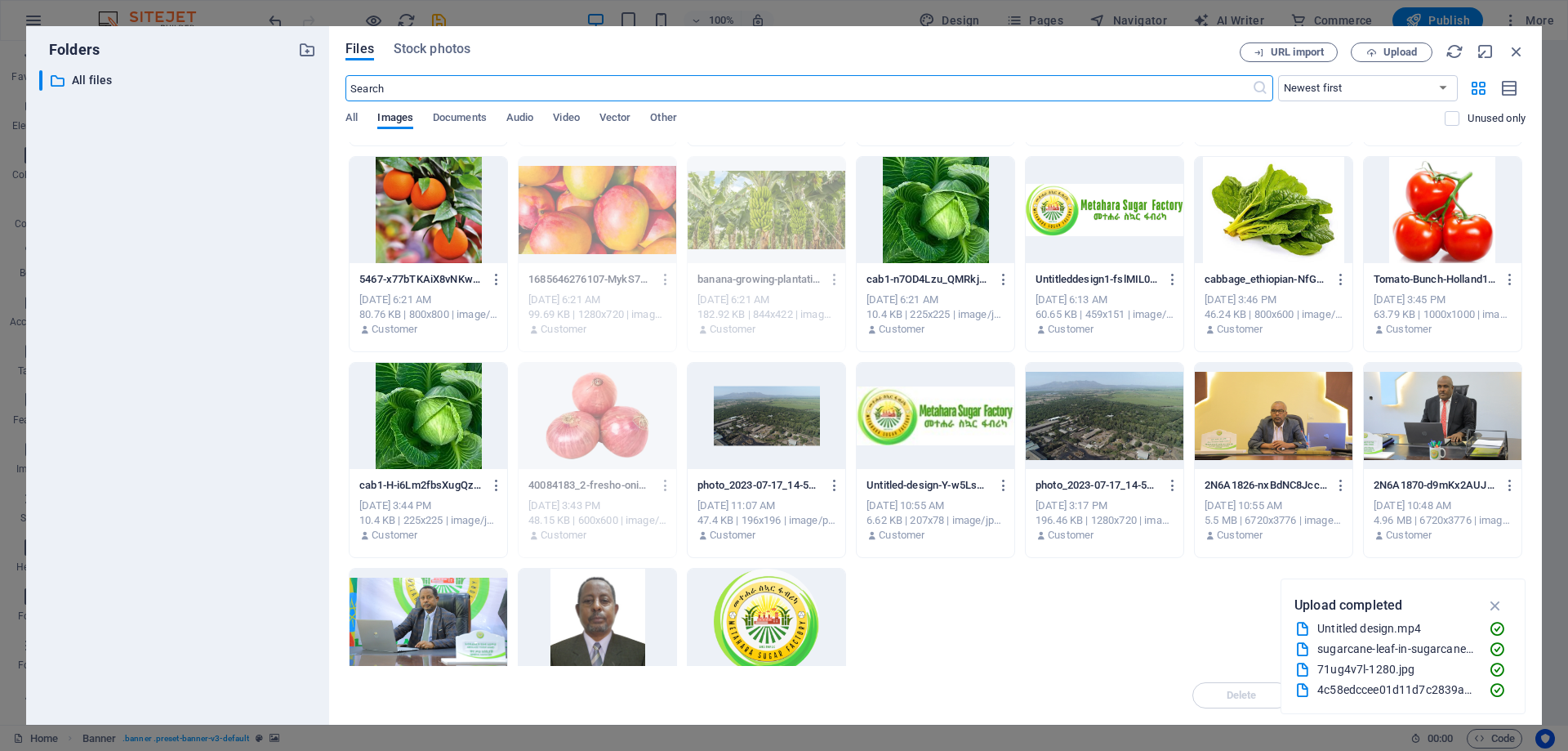
scroll to position [290, 0]
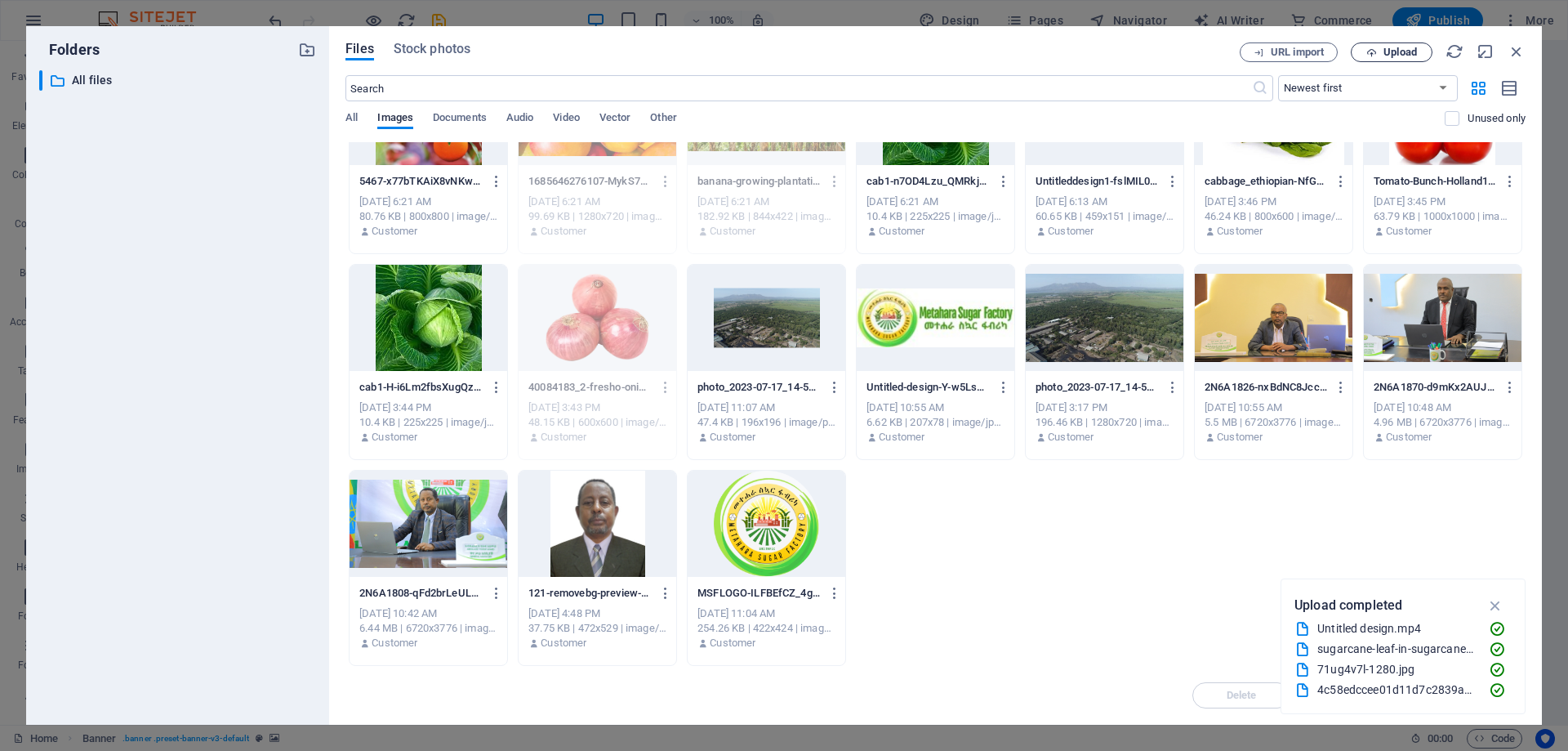
click at [1395, 54] on span "Upload" at bounding box center [1400, 52] width 33 height 10
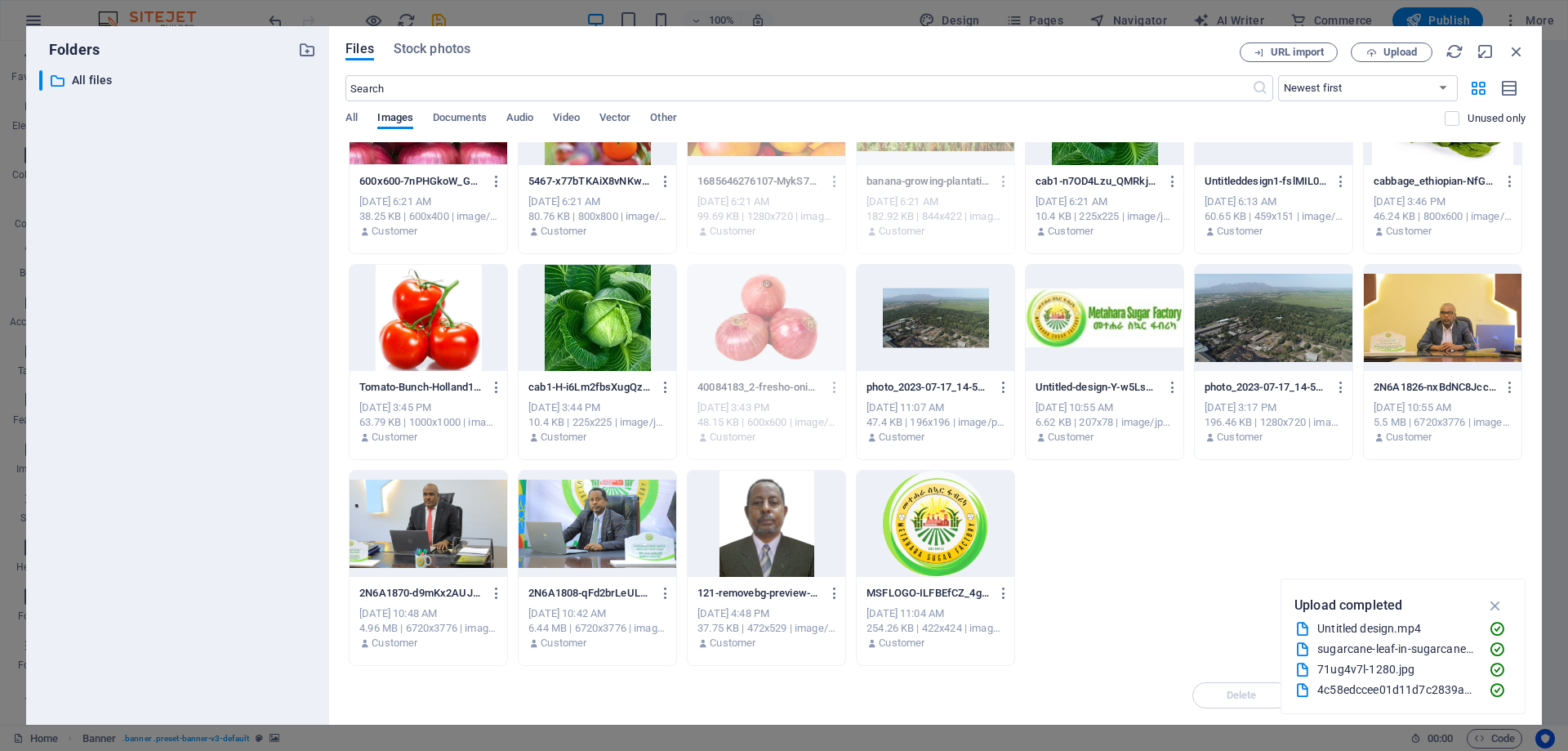
scroll to position [0, 0]
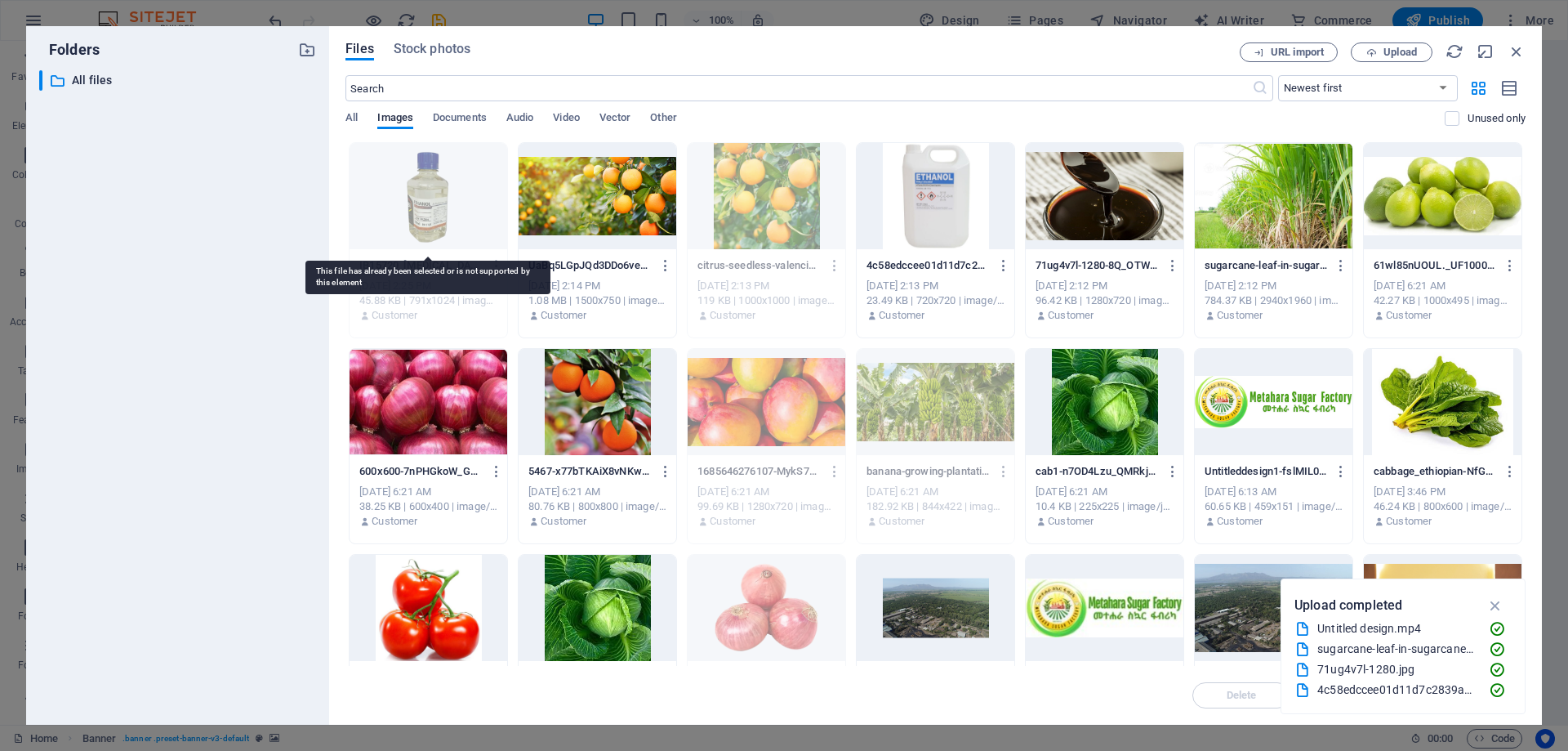
click at [413, 208] on div at bounding box center [429, 196] width 158 height 107
click at [598, 194] on div at bounding box center [597, 196] width 158 height 107
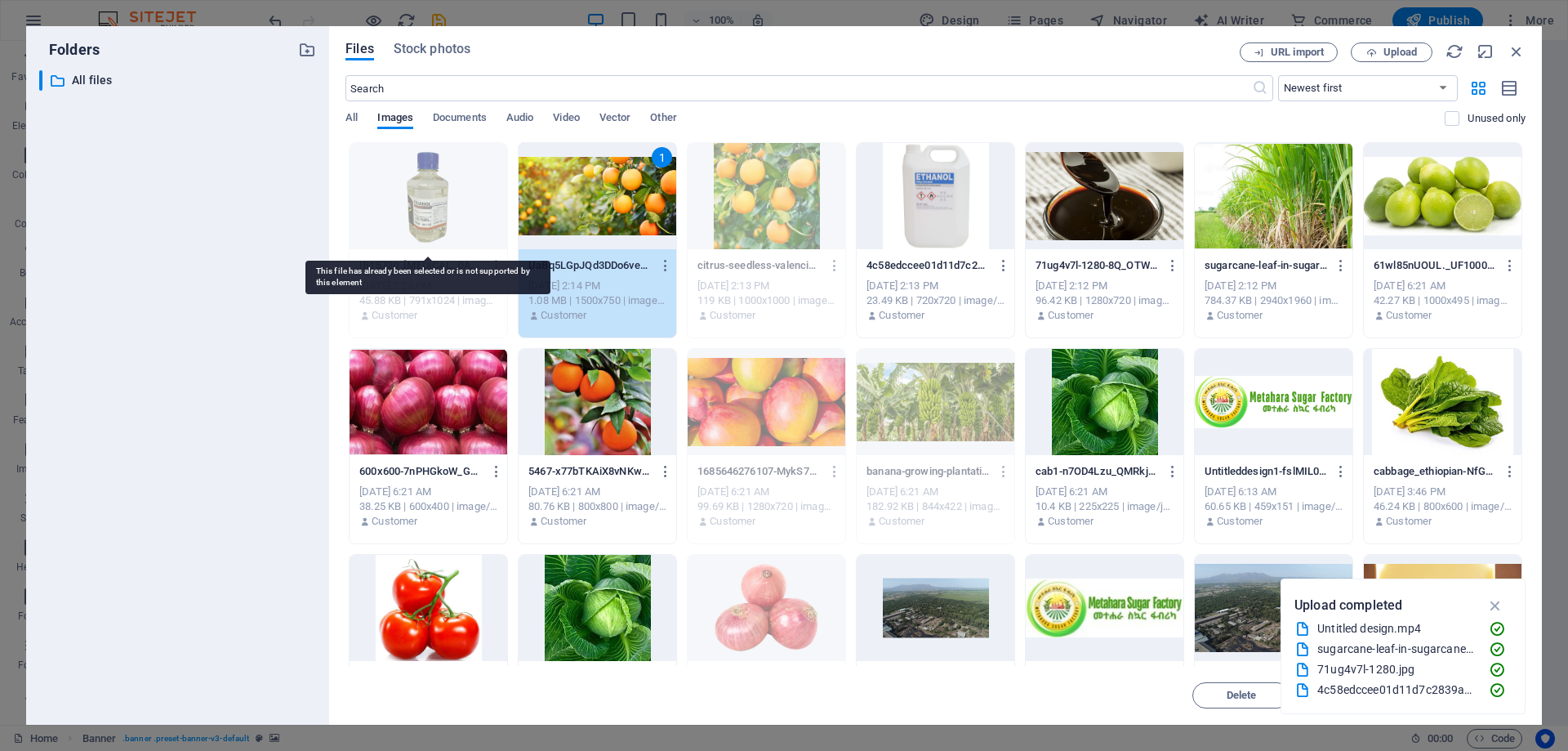
click at [420, 216] on div at bounding box center [429, 196] width 158 height 107
drag, startPoint x: 514, startPoint y: 157, endPoint x: 580, endPoint y: 165, distance: 66.5
click at [514, 157] on div "IB15720_ethanol_1024x1024-GNwwqP7XkMNpw9UPqiEQhQ.webp IB15720_ethanol_1024x1024…" at bounding box center [936, 550] width 1180 height 814
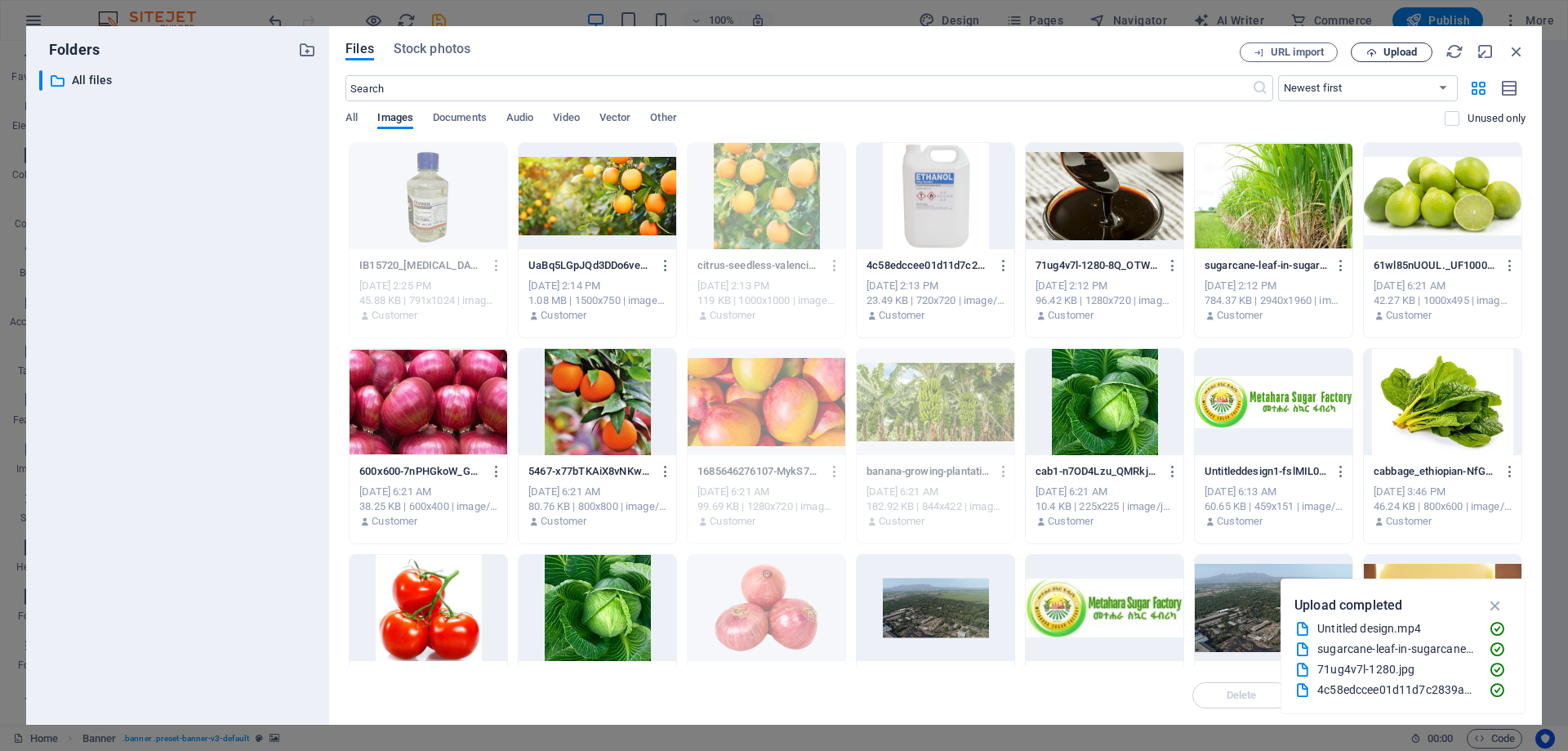
click at [1411, 53] on span "Upload" at bounding box center [1400, 52] width 33 height 10
click at [419, 194] on div at bounding box center [429, 196] width 158 height 107
drag, startPoint x: 1515, startPoint y: 52, endPoint x: 57, endPoint y: 122, distance: 1459.7
click at [1515, 52] on icon "button" at bounding box center [1517, 51] width 18 height 18
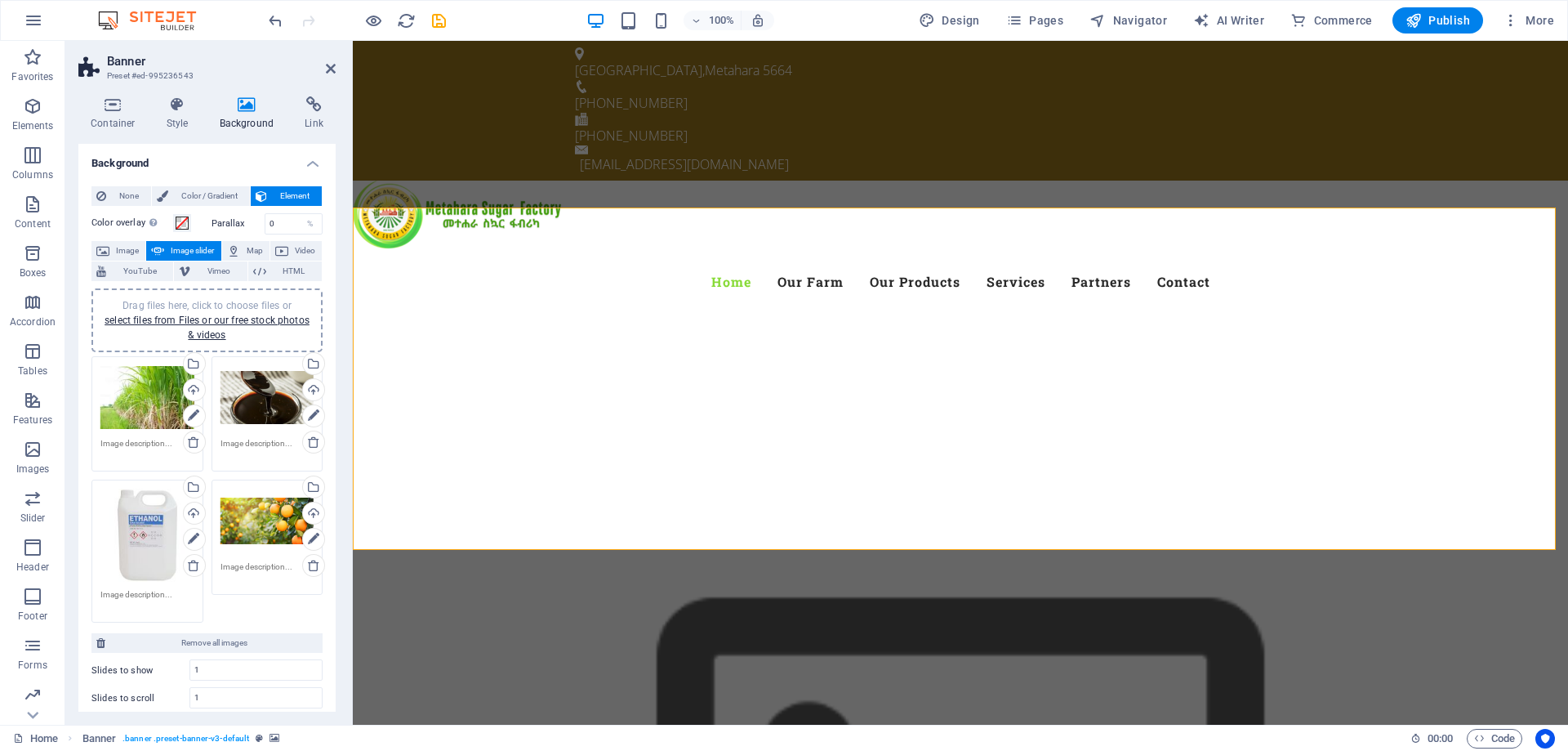
click at [150, 555] on div "Drag files here, click to choose files or select files from Files or our free s…" at bounding box center [147, 535] width 94 height 94
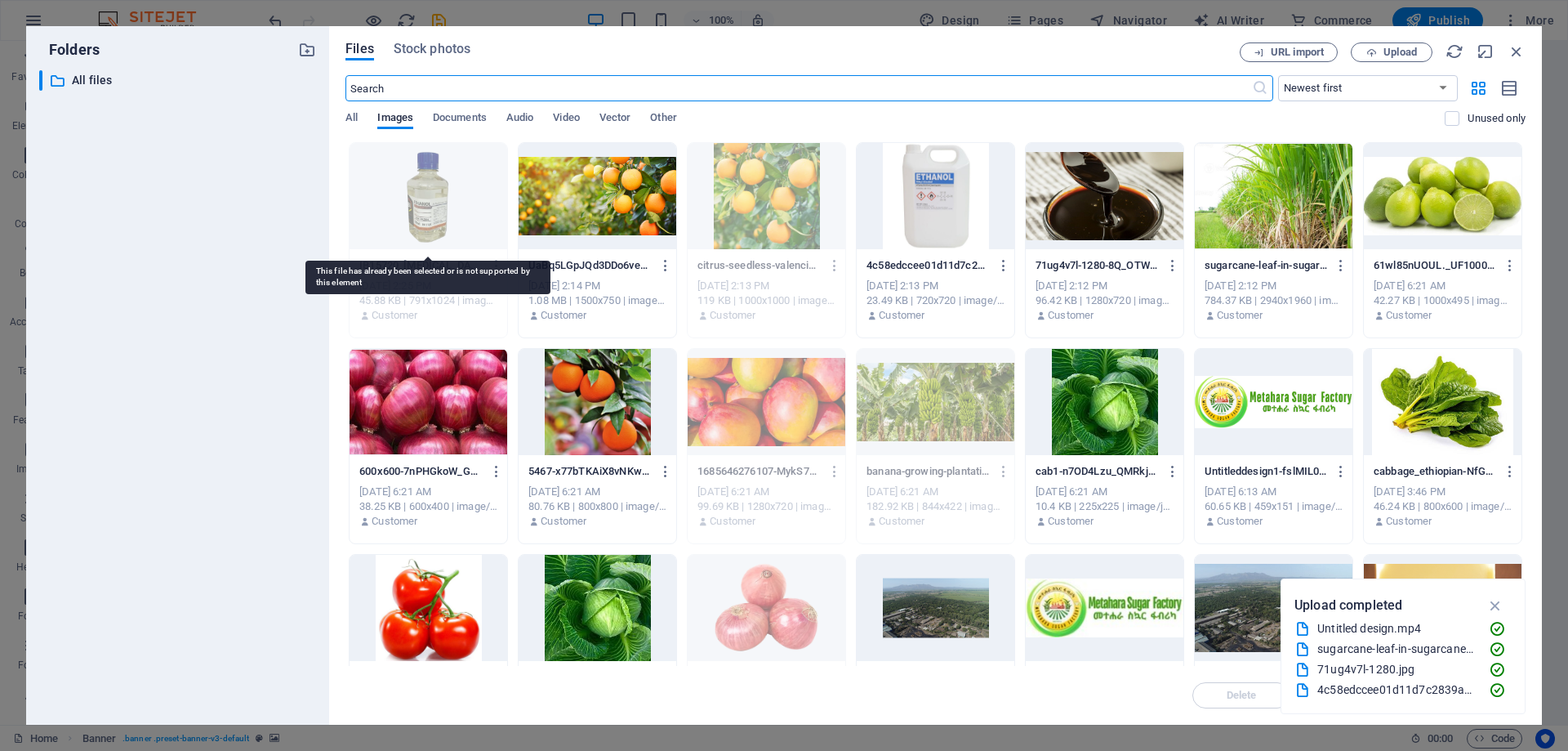
click at [417, 186] on div at bounding box center [429, 196] width 158 height 107
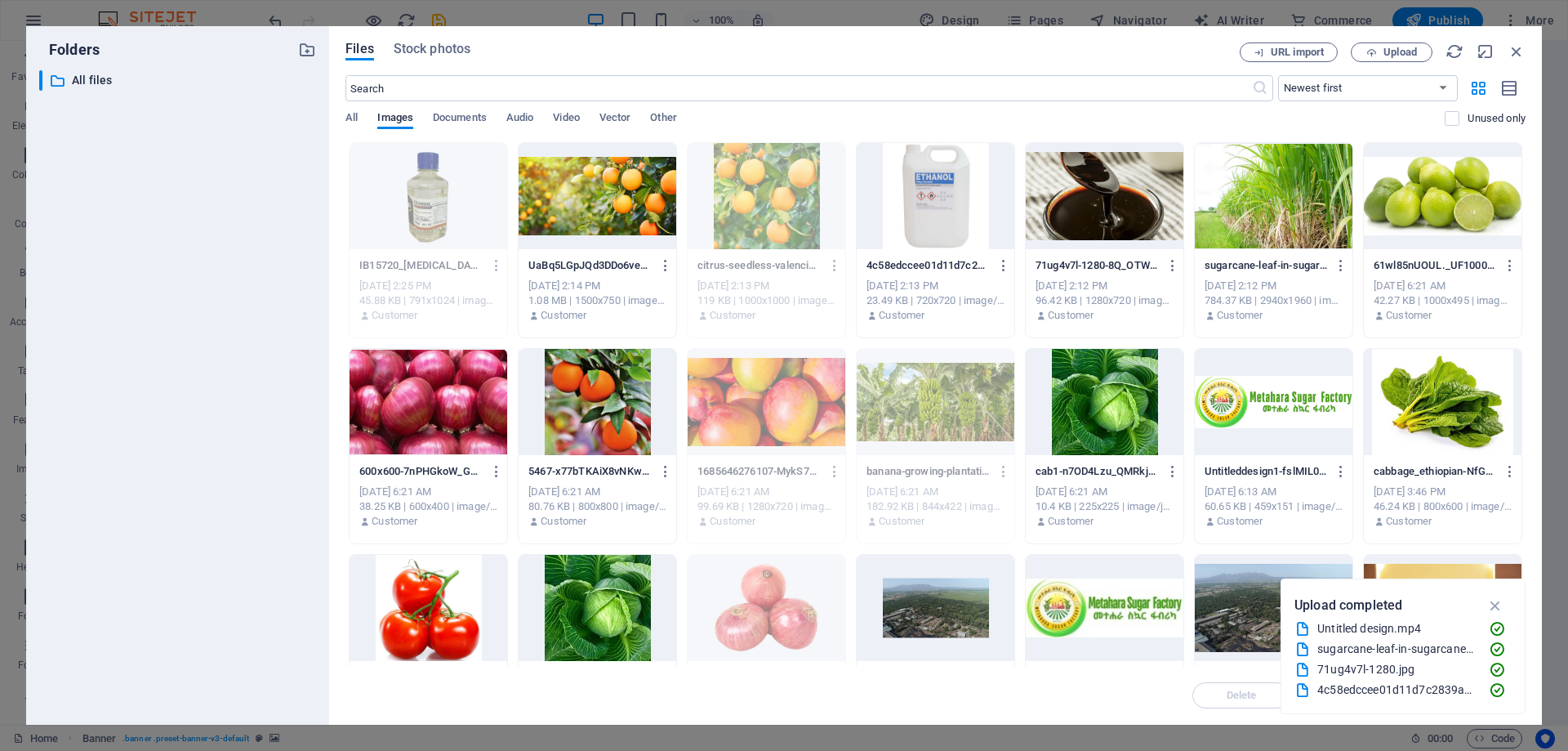
click at [966, 607] on div at bounding box center [936, 608] width 158 height 107
click at [747, 408] on div at bounding box center [766, 403] width 158 height 107
click at [462, 407] on div at bounding box center [429, 403] width 158 height 107
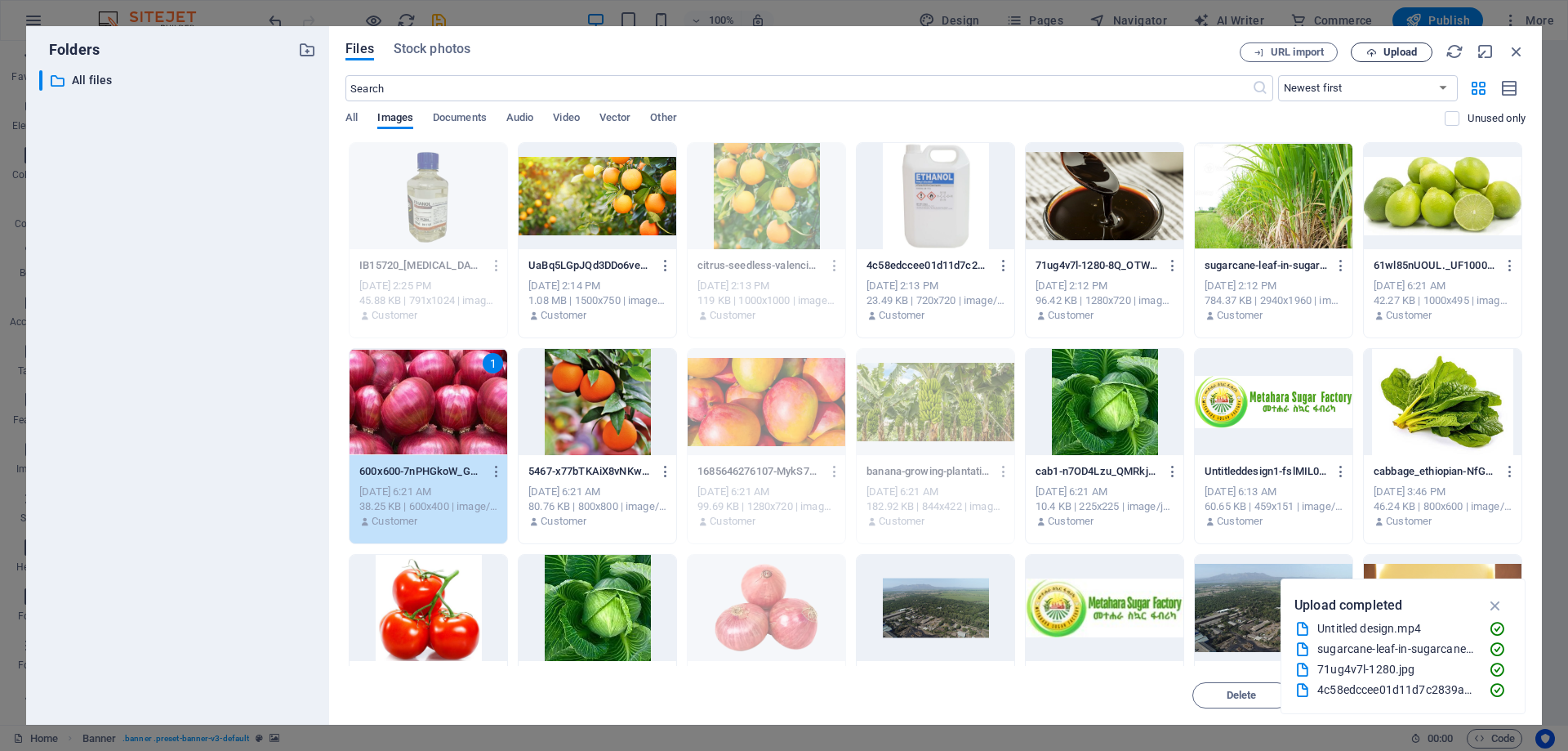
click at [1401, 51] on span "Upload" at bounding box center [1400, 52] width 33 height 10
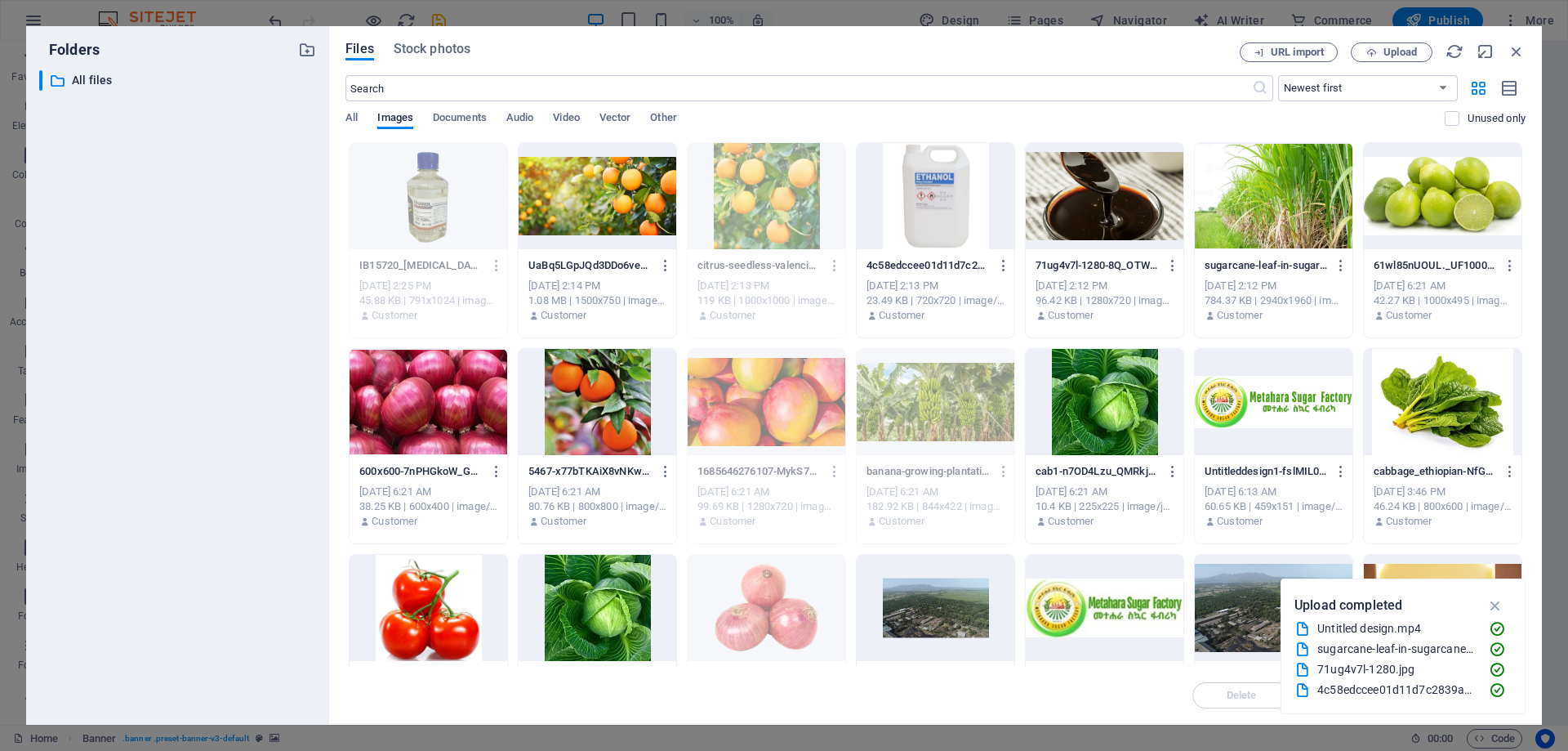
click at [434, 383] on div at bounding box center [429, 403] width 158 height 107
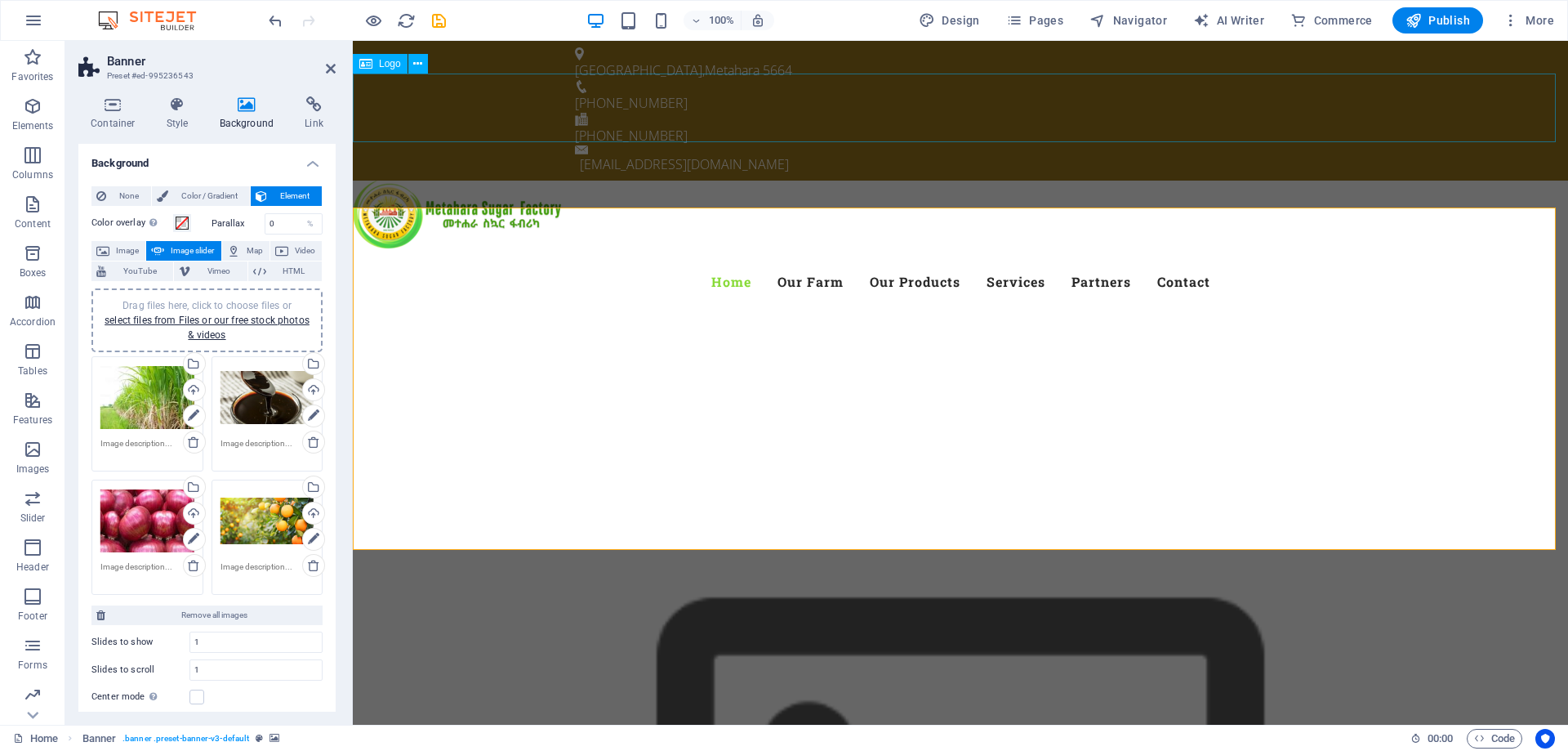
click at [1293, 181] on div at bounding box center [960, 215] width 1215 height 69
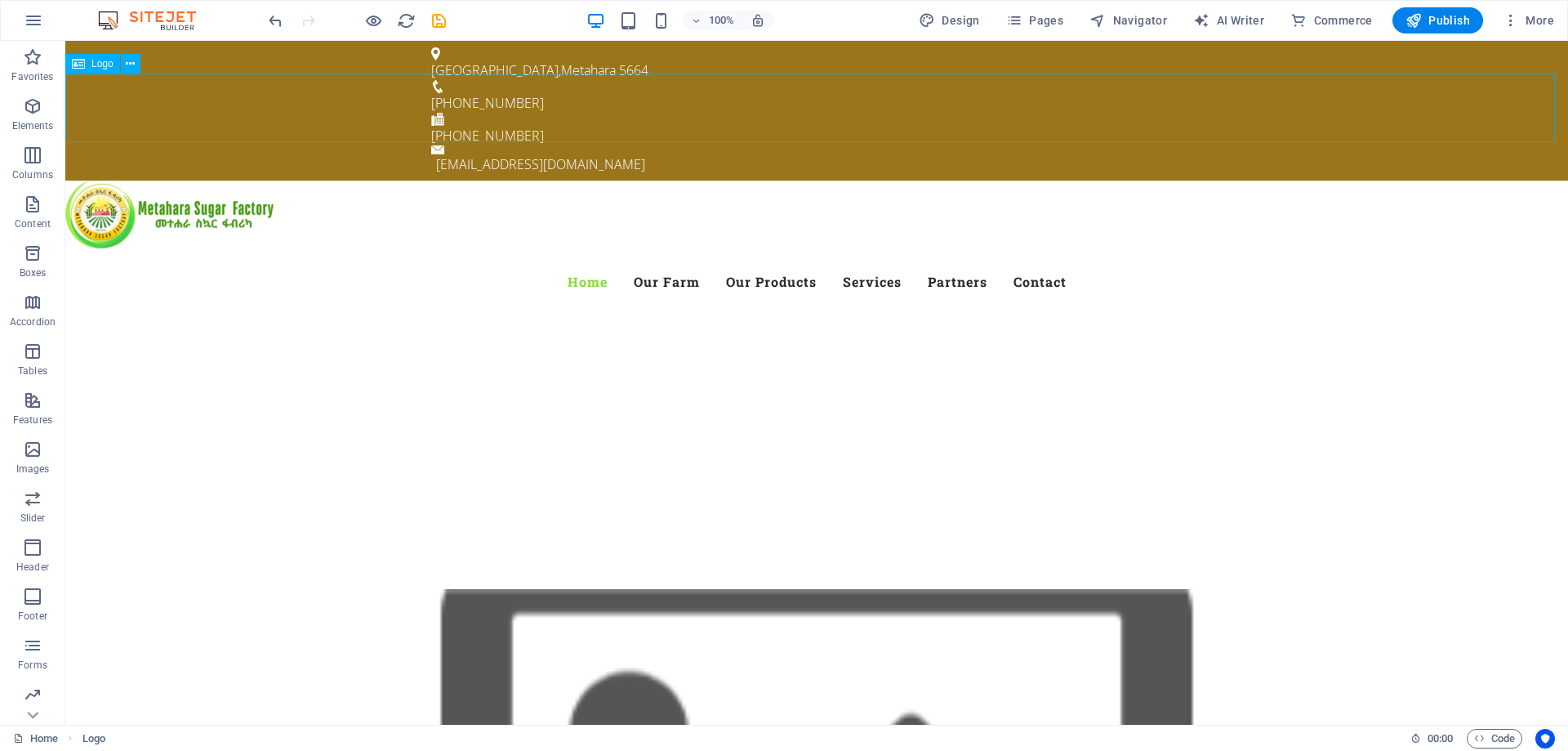
click at [1293, 181] on div at bounding box center [816, 215] width 1503 height 69
click at [1082, 181] on div at bounding box center [816, 215] width 1503 height 69
click at [33, 21] on icon "button" at bounding box center [33, 21] width 20 height 20
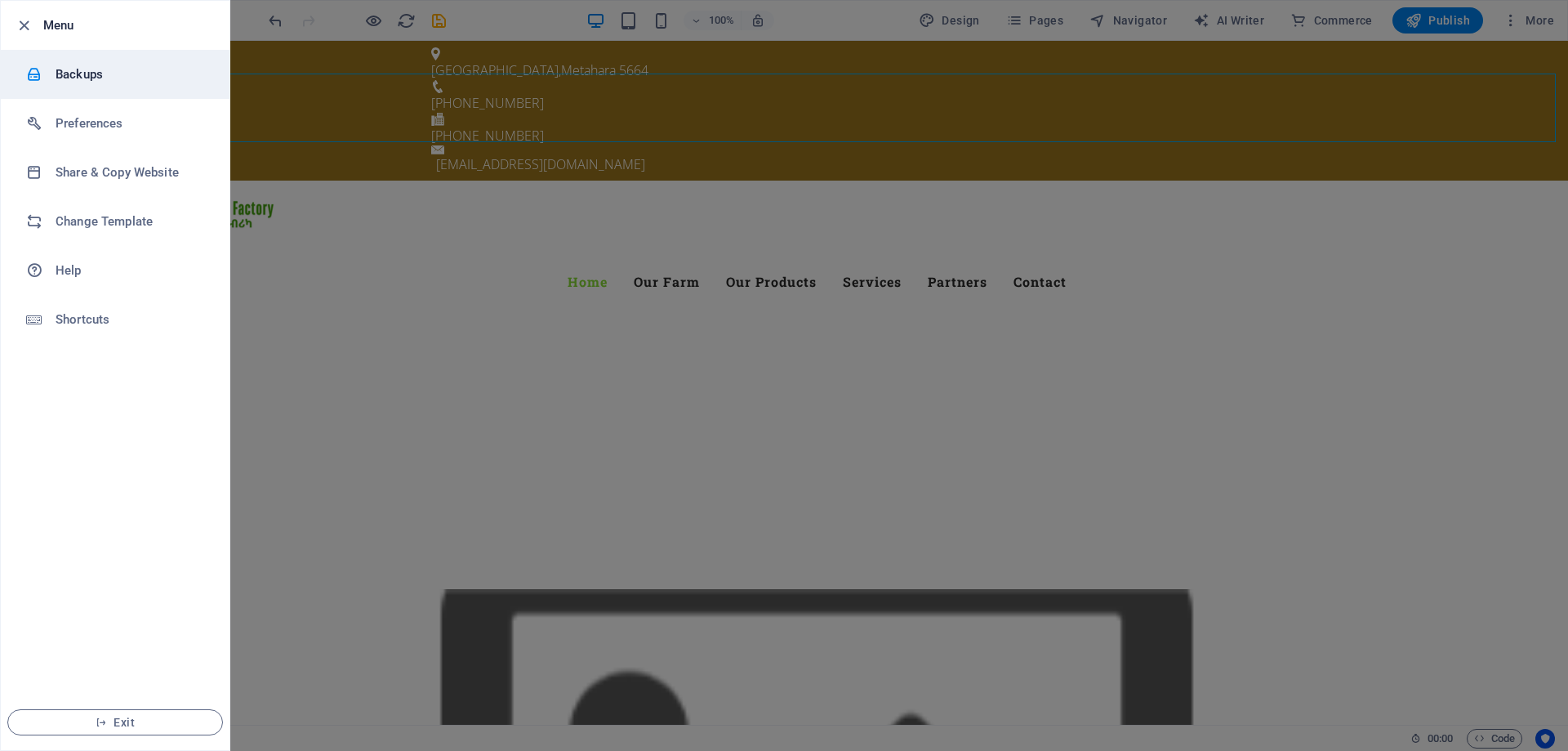
click at [103, 71] on h6 "Backups" at bounding box center [132, 75] width 152 height 20
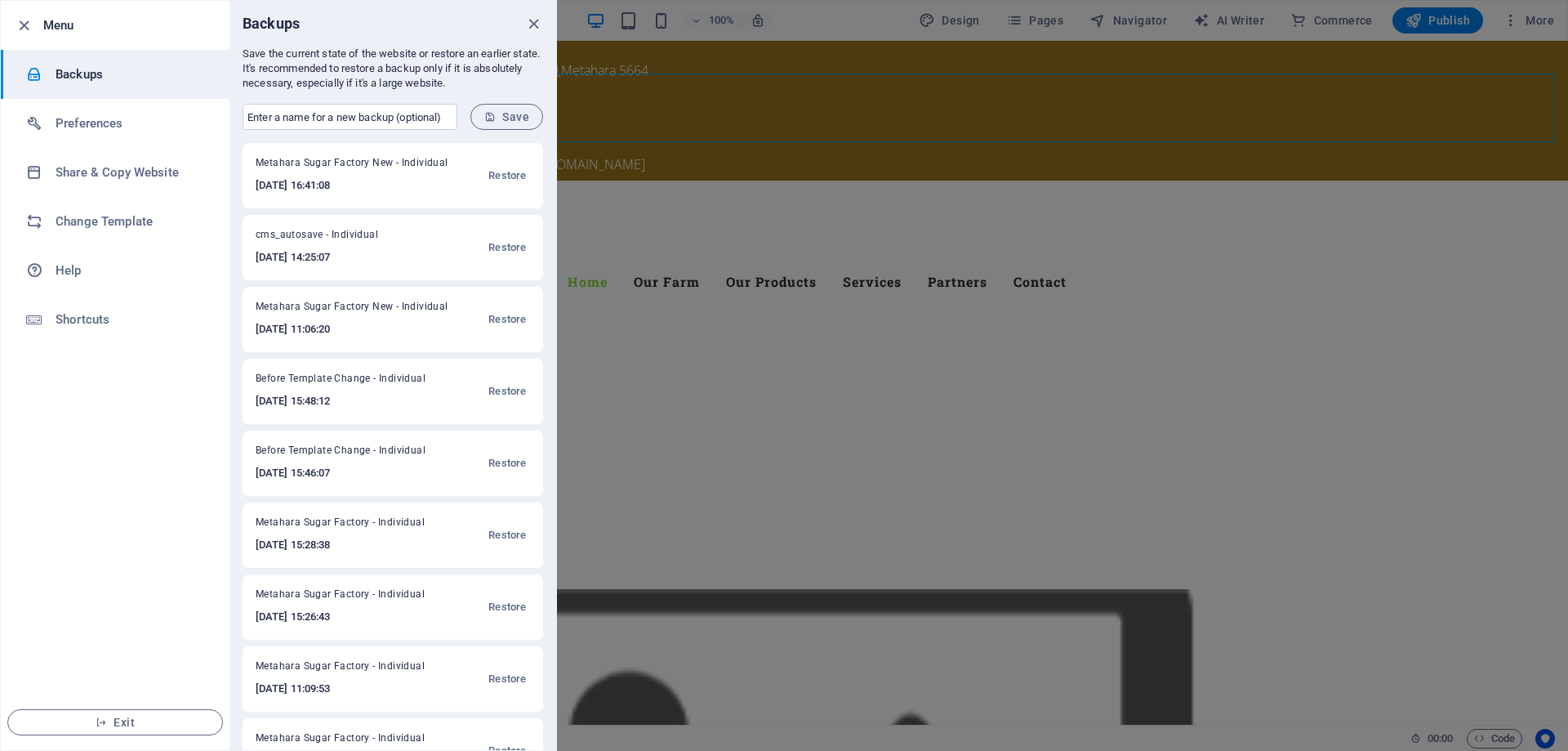
click at [517, 120] on span "Save" at bounding box center [507, 116] width 45 height 13
click at [410, 119] on input "text" at bounding box center [350, 116] width 215 height 26
click at [420, 111] on input "Metahara Sugar Factory" at bounding box center [350, 116] width 215 height 26
type input "Metahara Sugar Factory New"
click at [512, 120] on span "Save" at bounding box center [507, 116] width 45 height 13
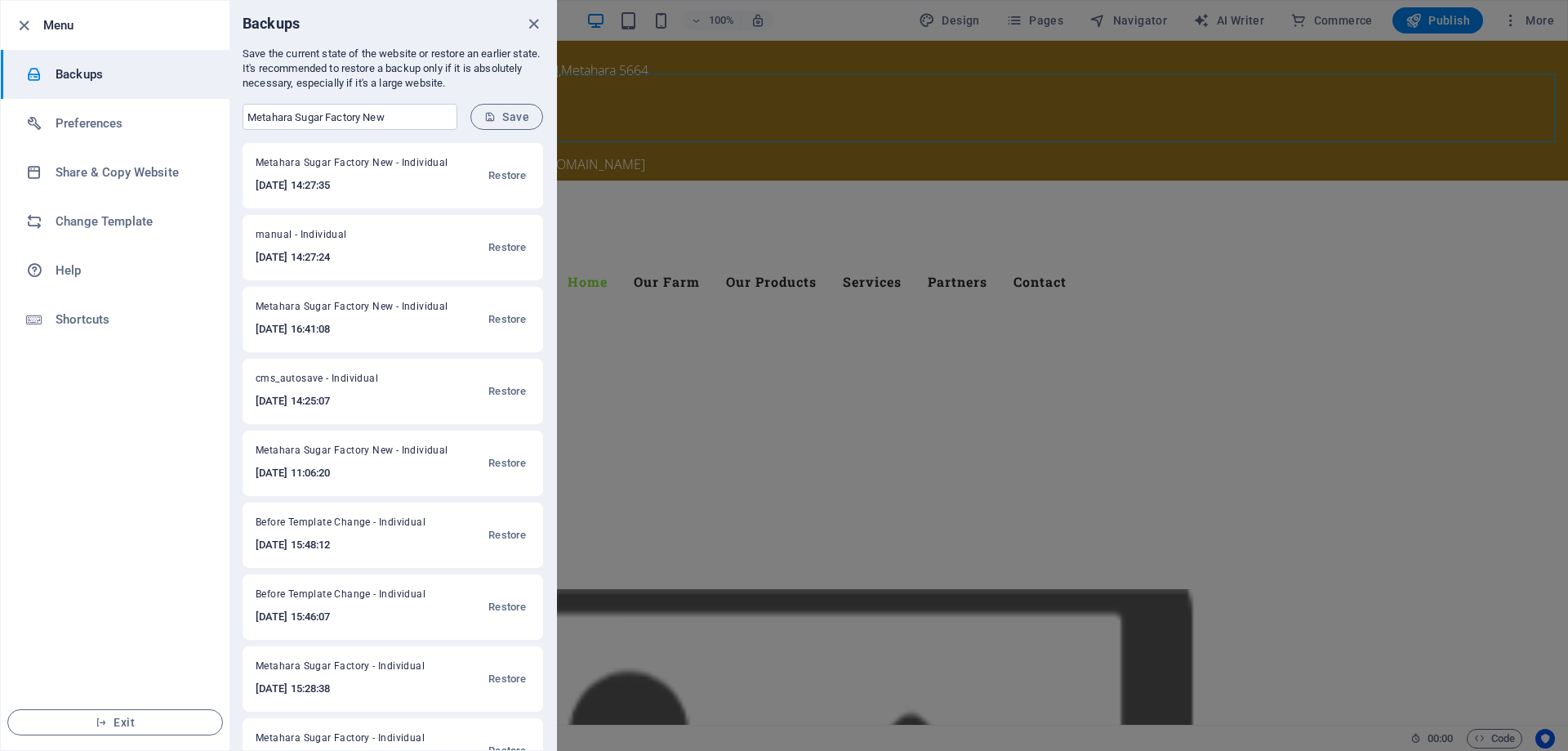
click at [604, 107] on div at bounding box center [784, 376] width 1568 height 751
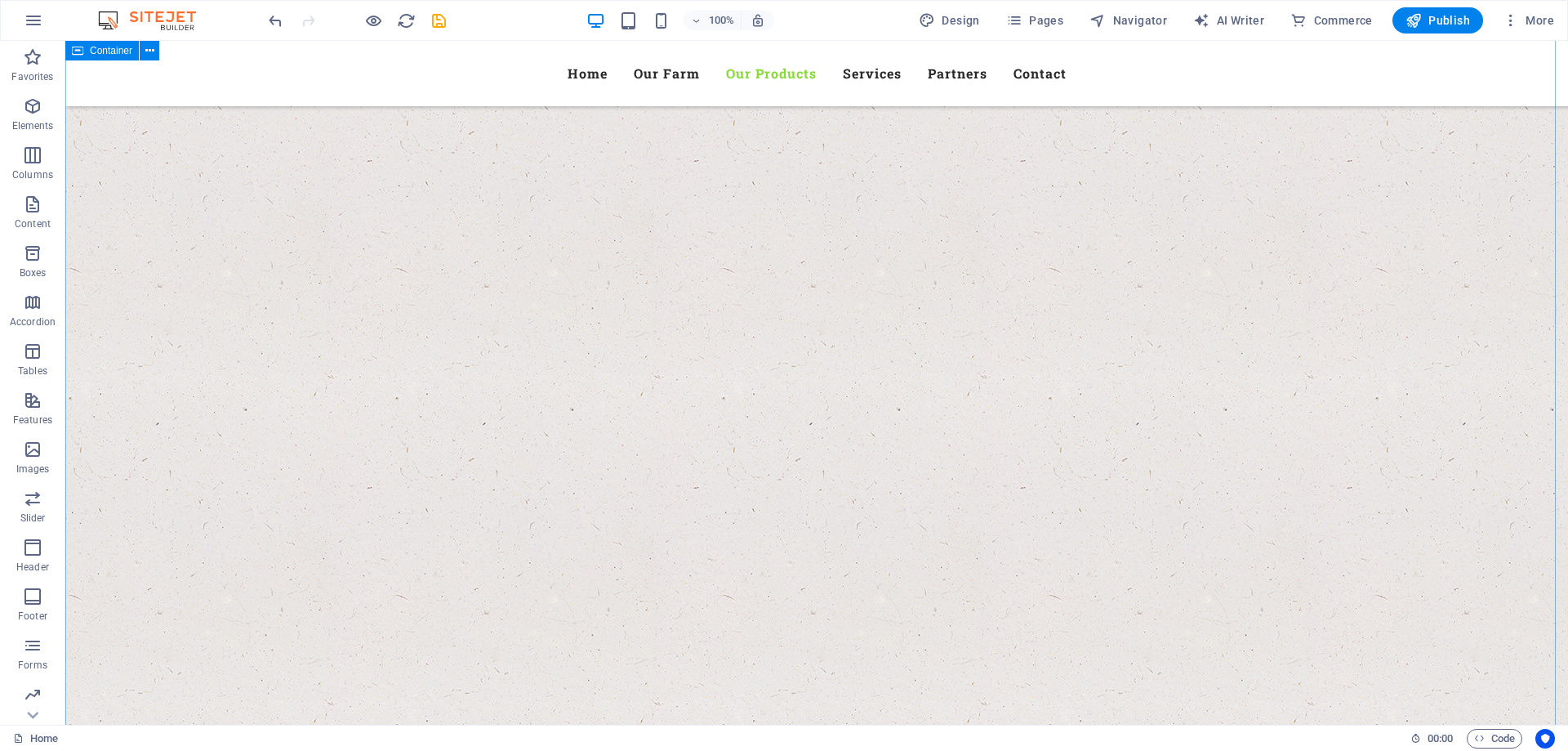
scroll to position [3596, 0]
click at [32, 22] on icon "button" at bounding box center [33, 21] width 20 height 20
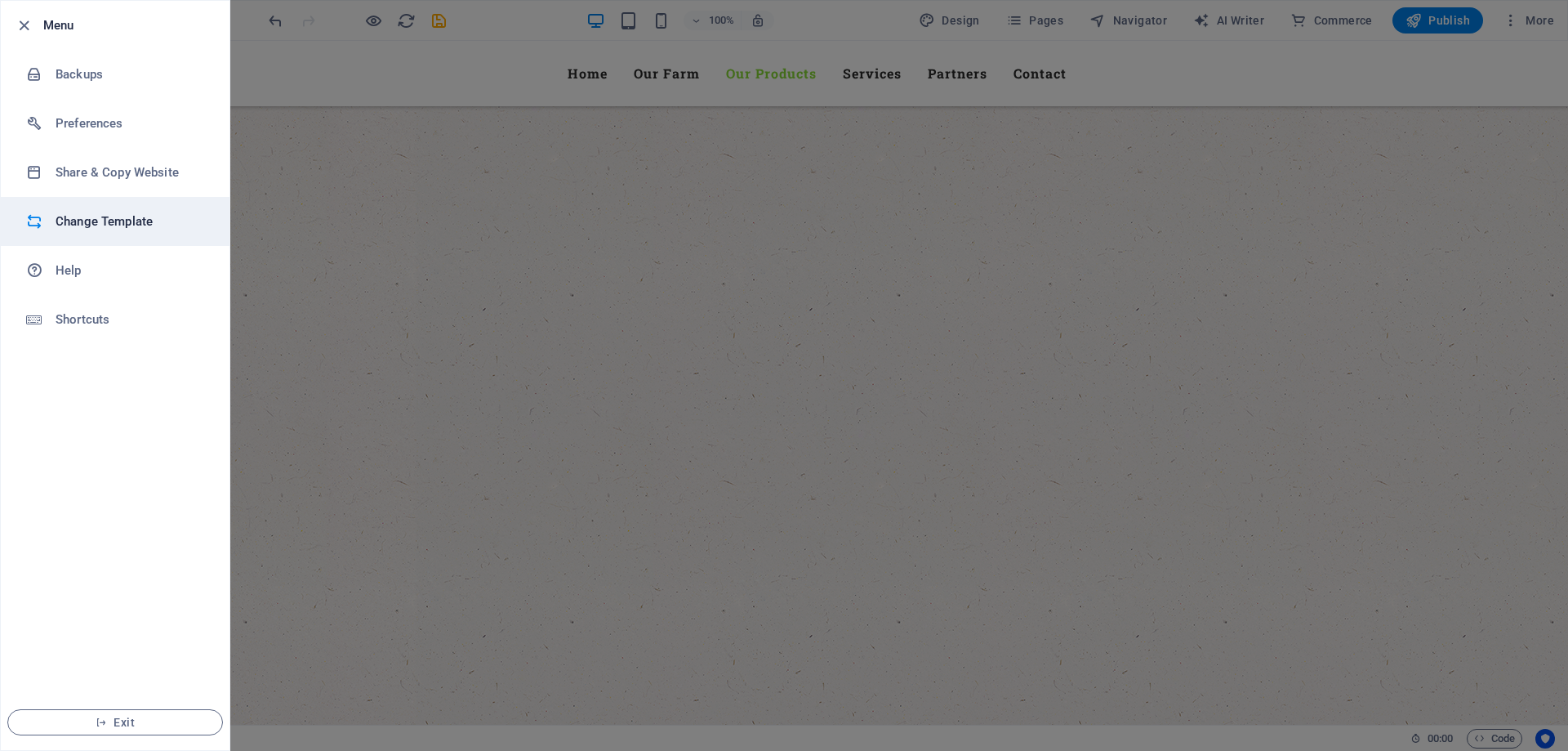
click at [156, 228] on h6 "Change Template" at bounding box center [132, 222] width 152 height 20
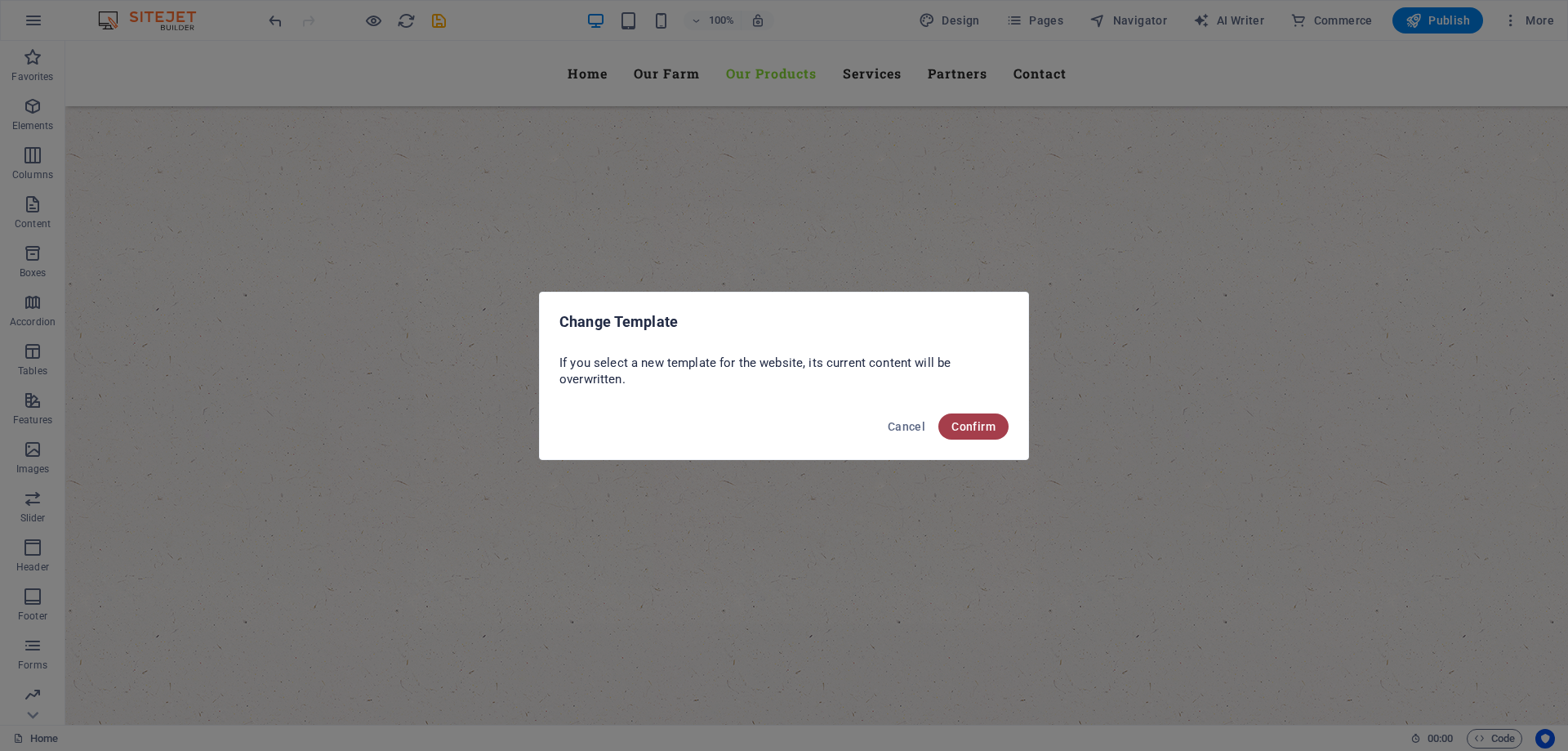
click at [973, 423] on span "Confirm" at bounding box center [973, 426] width 44 height 13
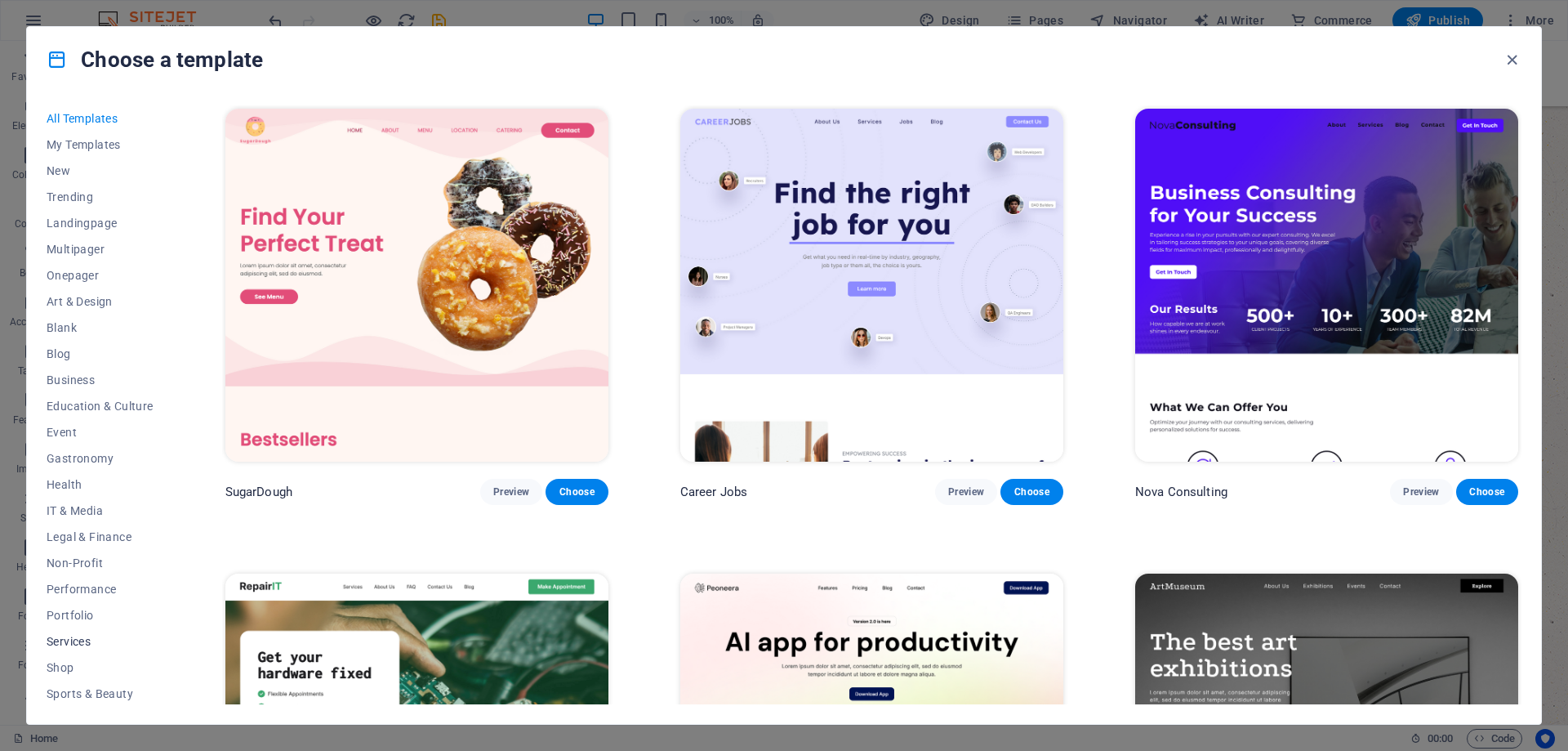
click at [77, 640] on span "Services" at bounding box center [100, 642] width 107 height 13
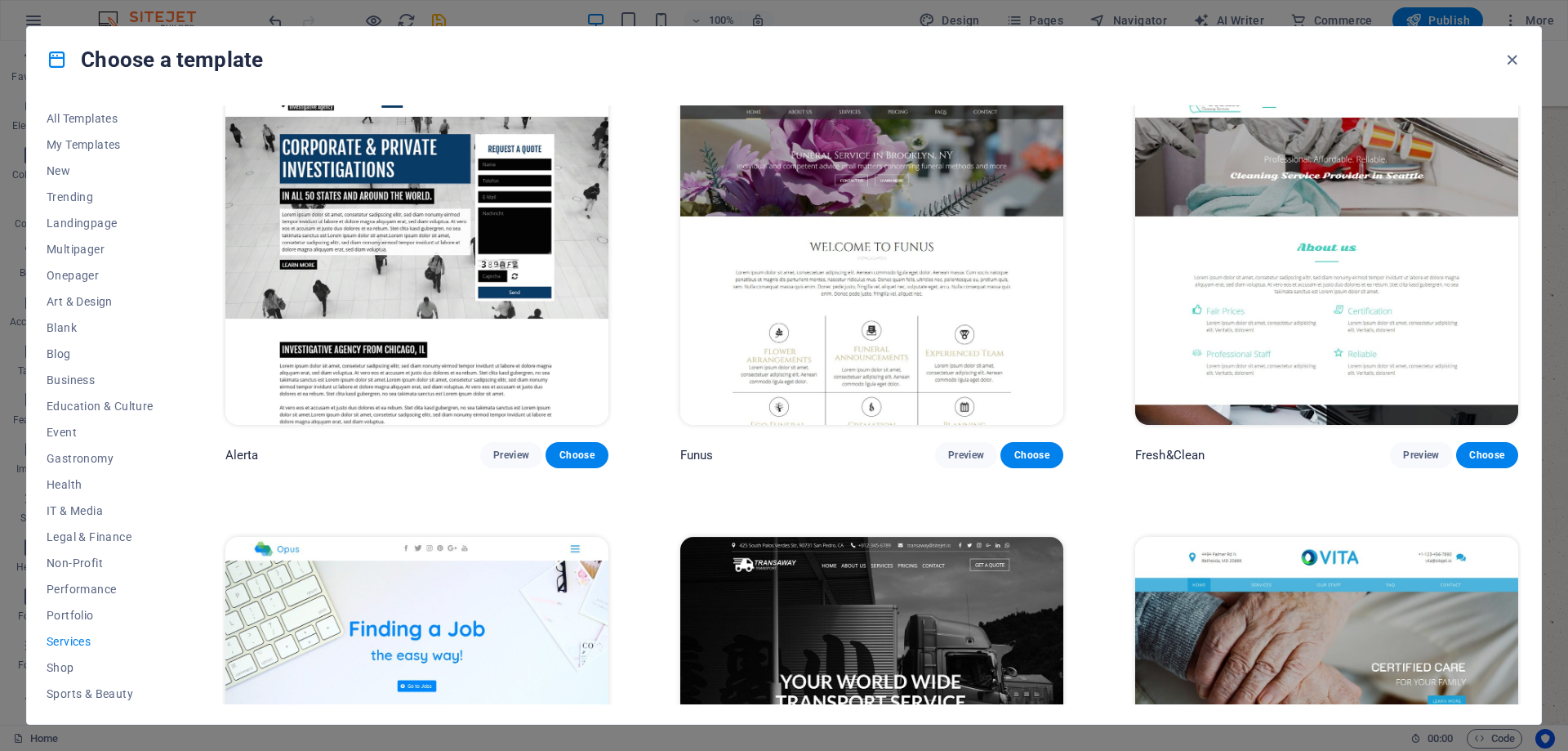
scroll to position [2118, 0]
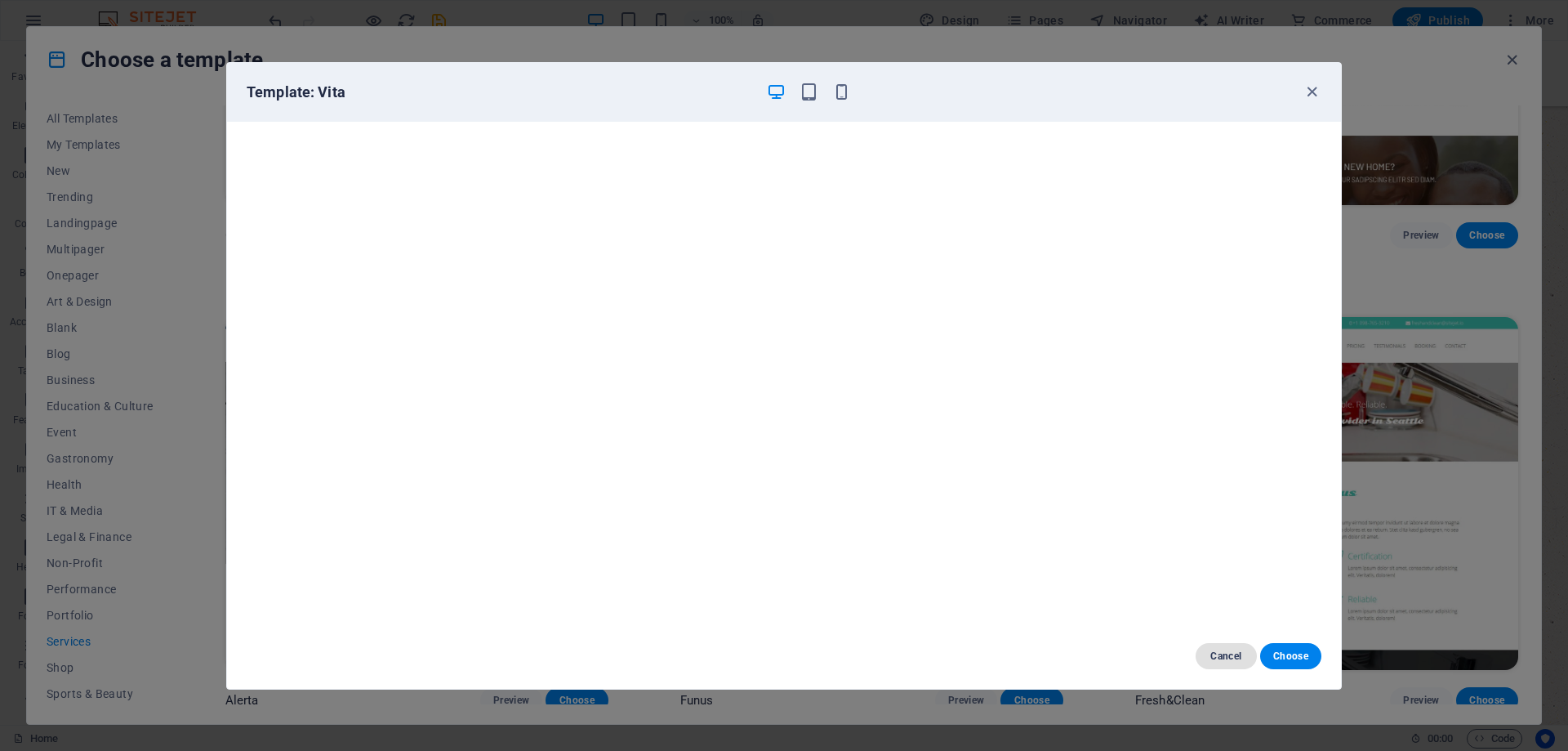
click at [1230, 653] on span "Cancel" at bounding box center [1226, 656] width 35 height 13
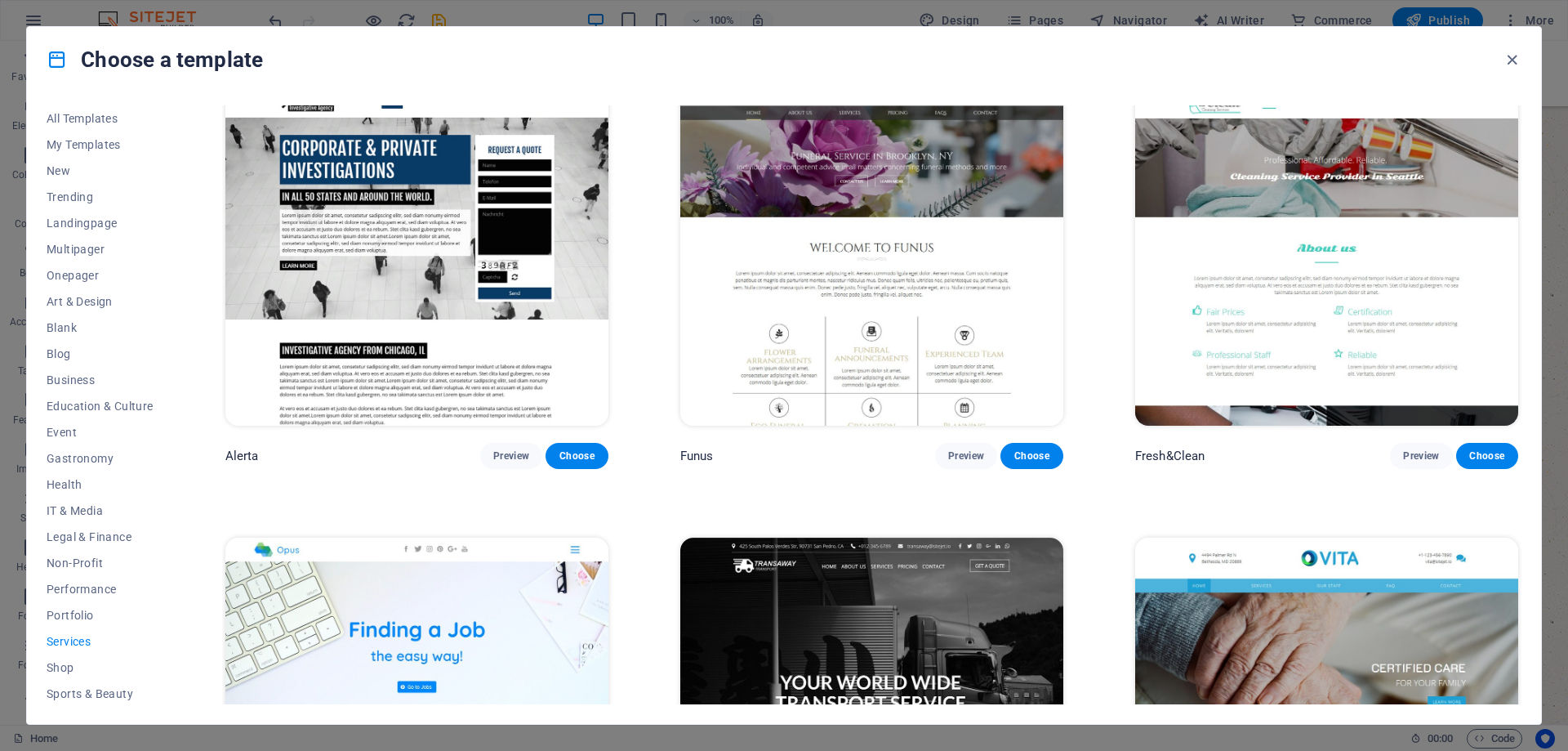
scroll to position [2363, 0]
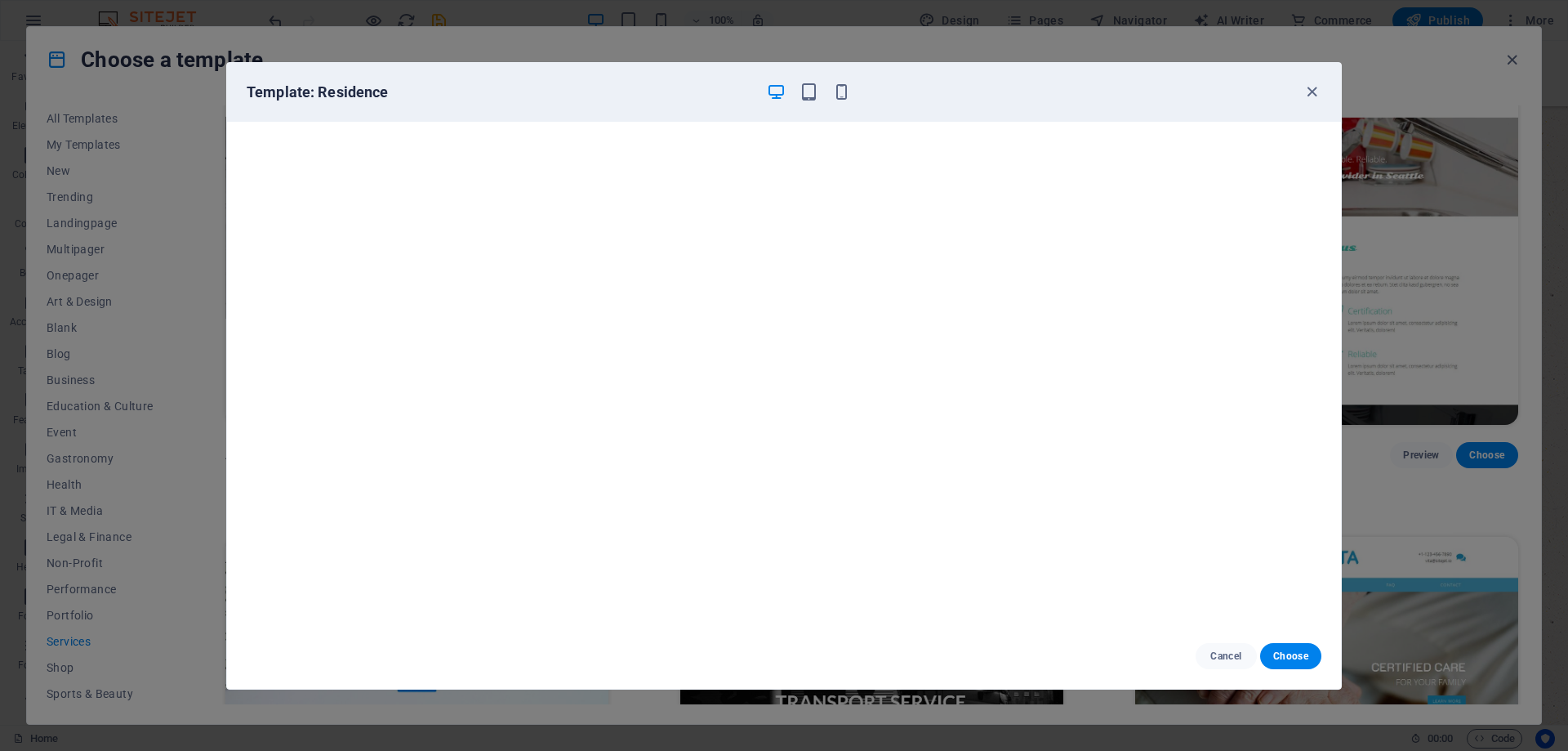
scroll to position [5, 0]
click at [808, 88] on icon "button" at bounding box center [808, 91] width 19 height 19
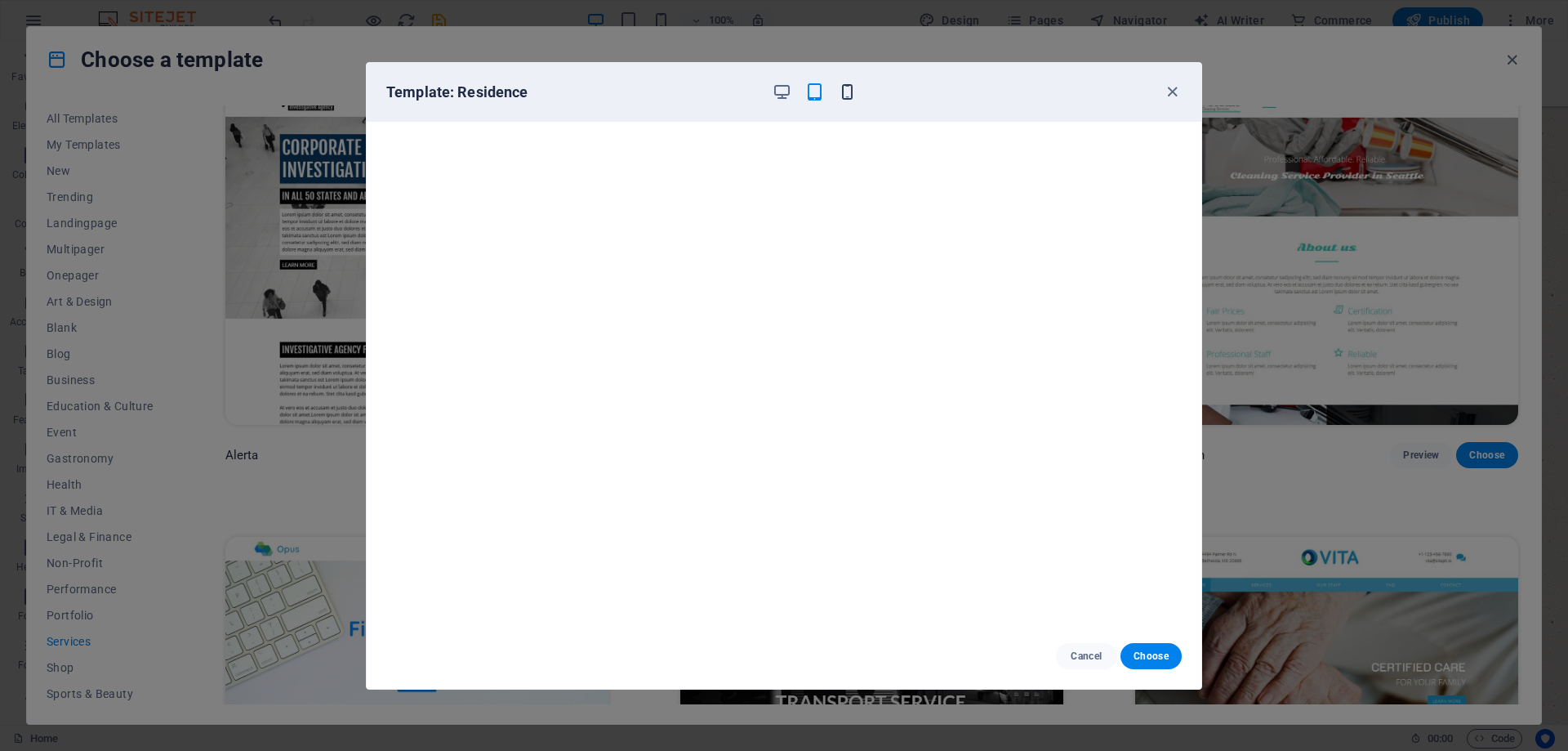
click at [845, 100] on icon "button" at bounding box center [847, 91] width 19 height 19
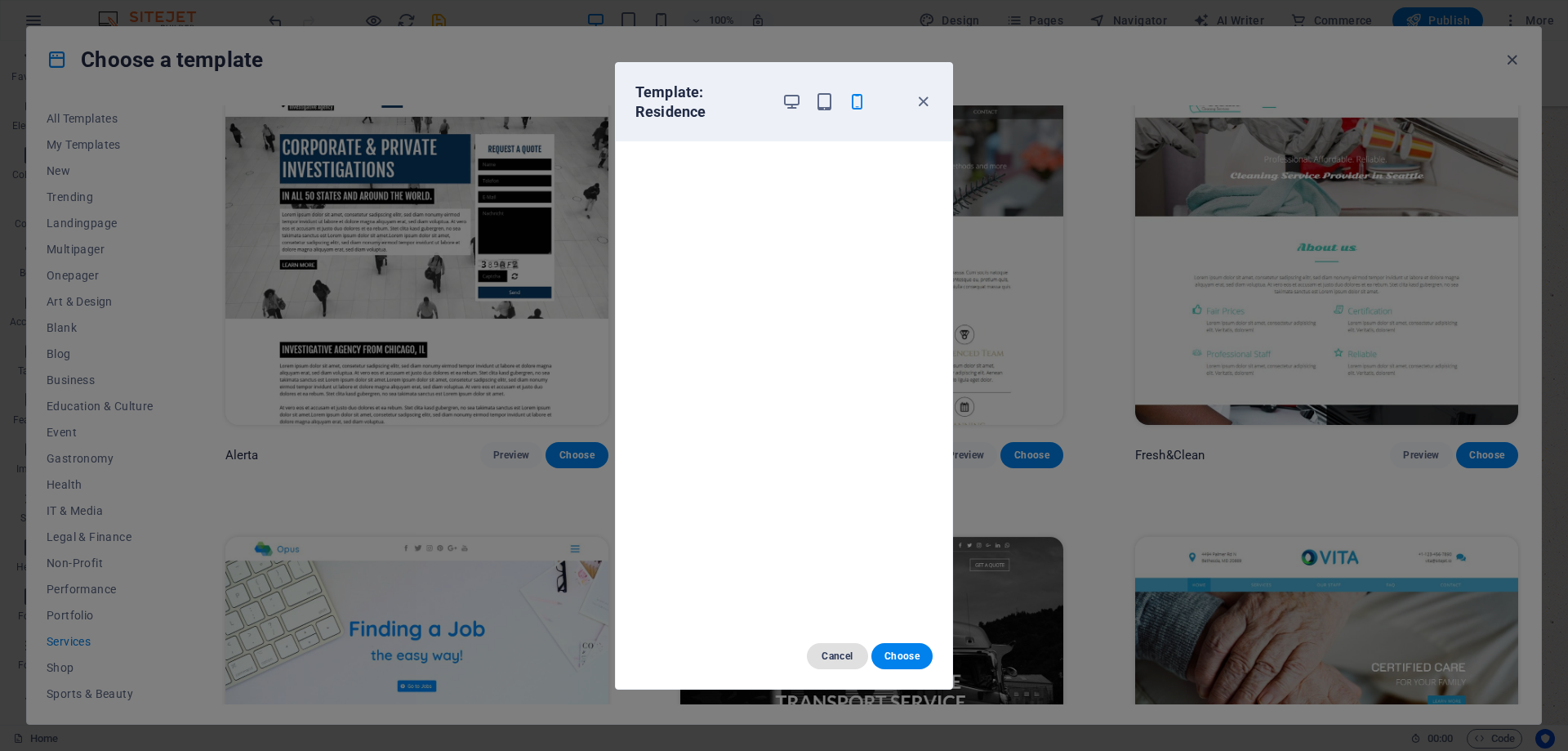
click at [836, 654] on span "Cancel" at bounding box center [837, 656] width 35 height 13
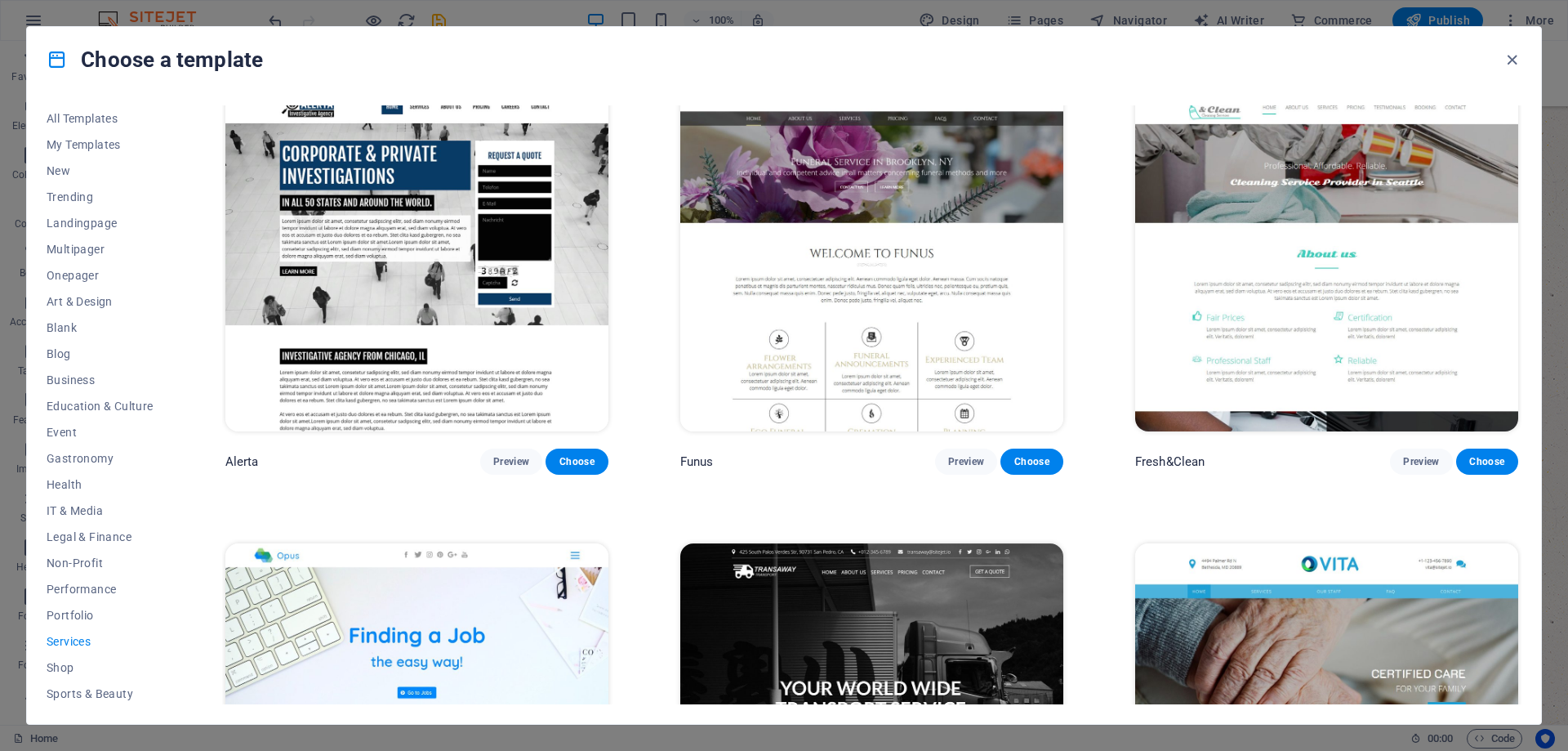
scroll to position [2363, 0]
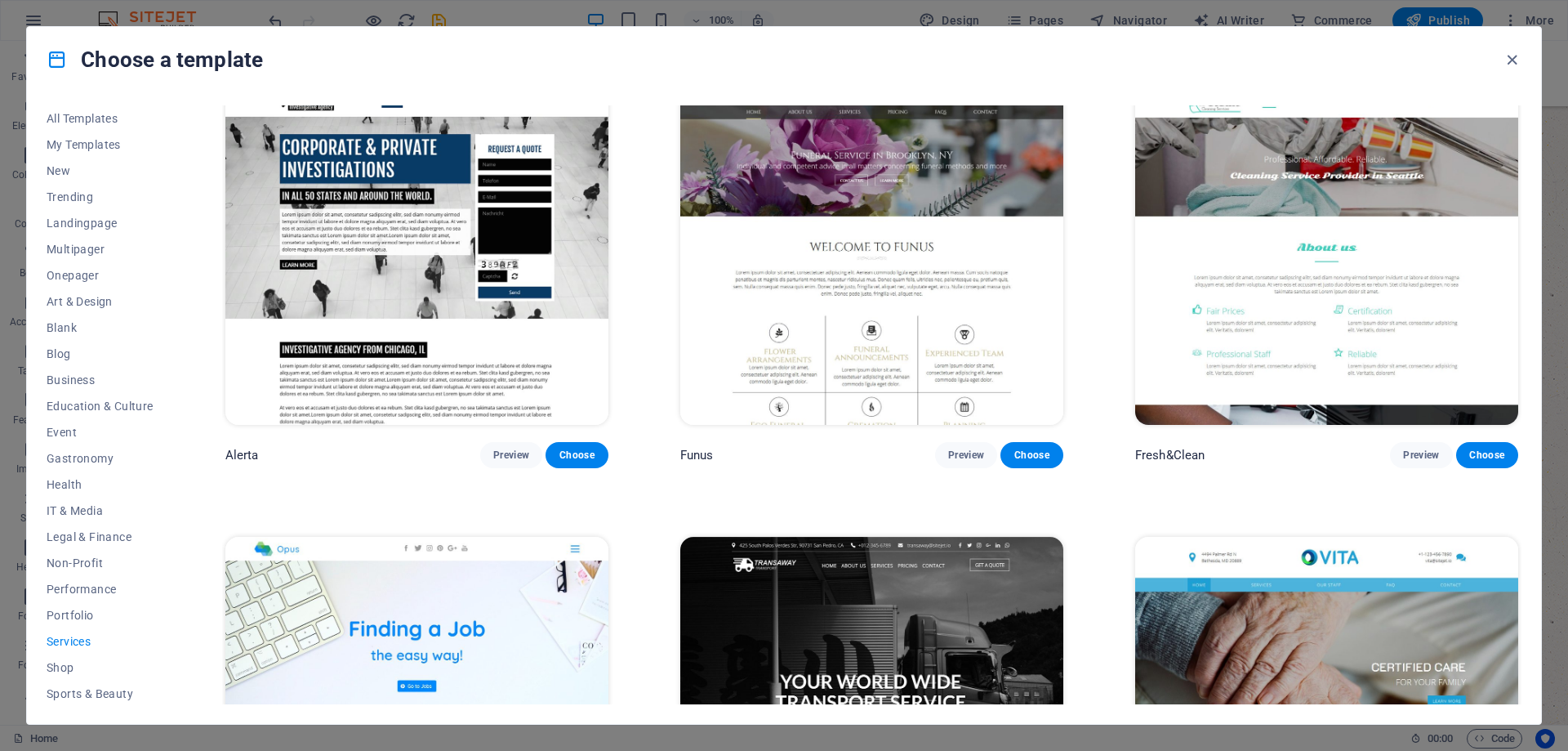
checkbox input "false"
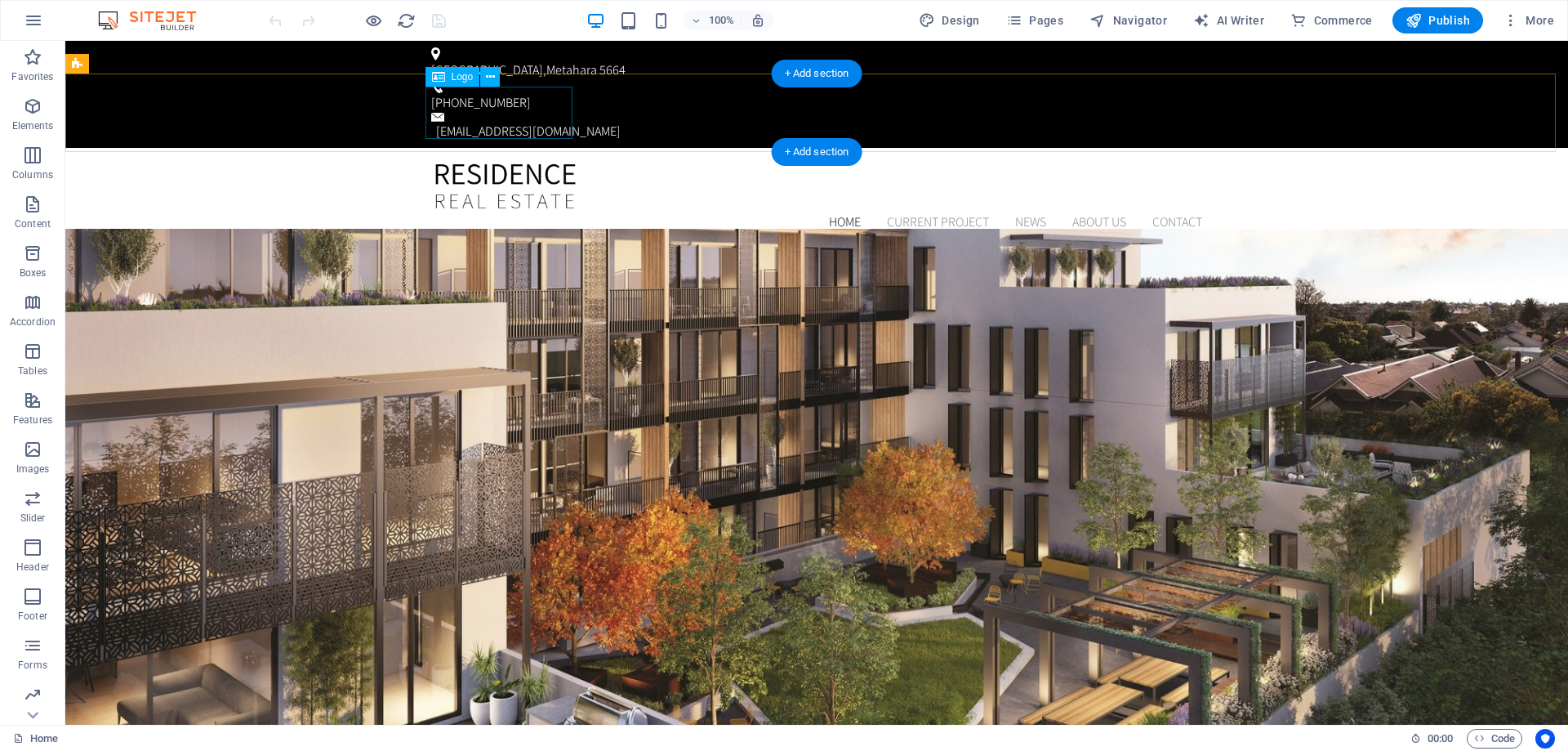
click at [522, 161] on div at bounding box center [816, 187] width 771 height 52
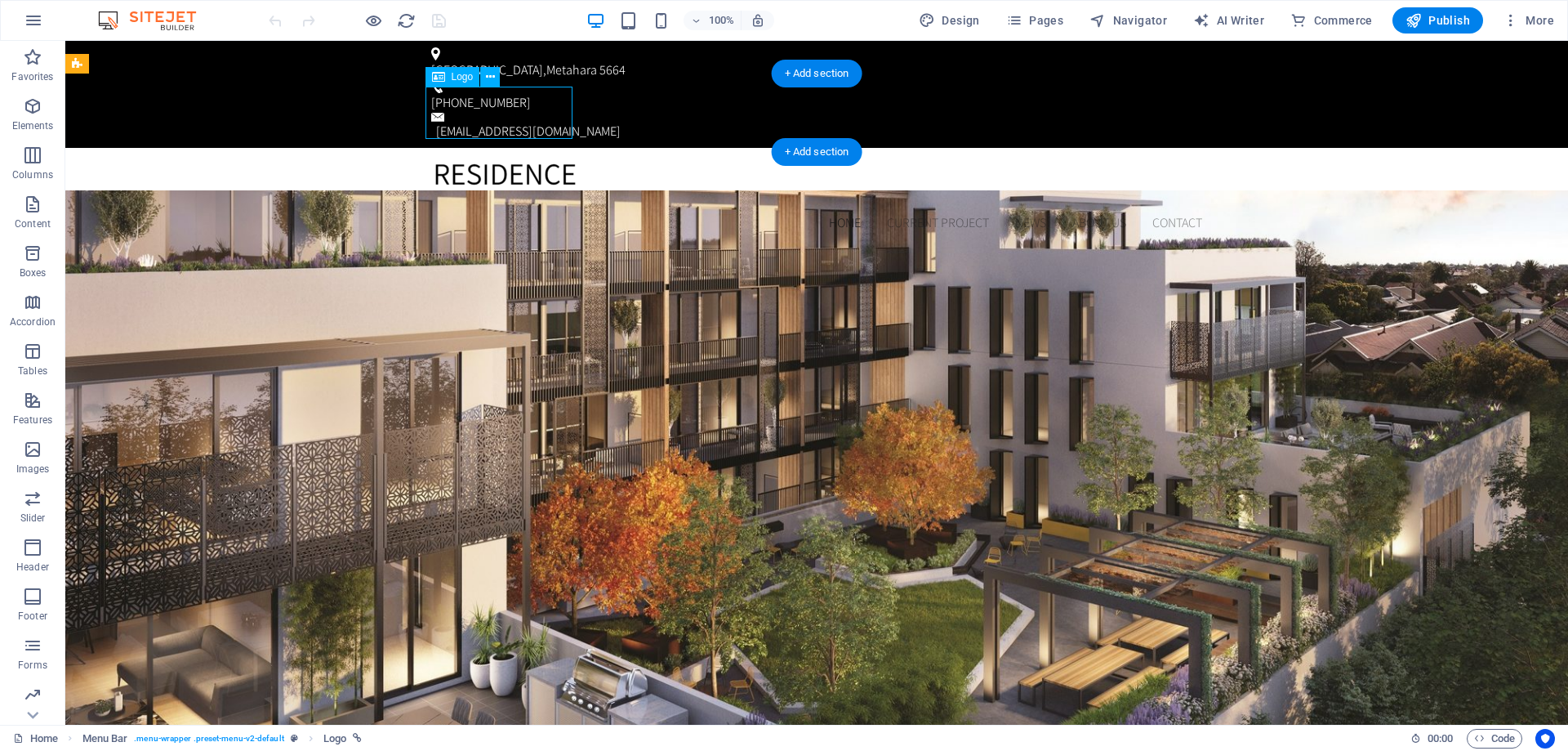
select select "px"
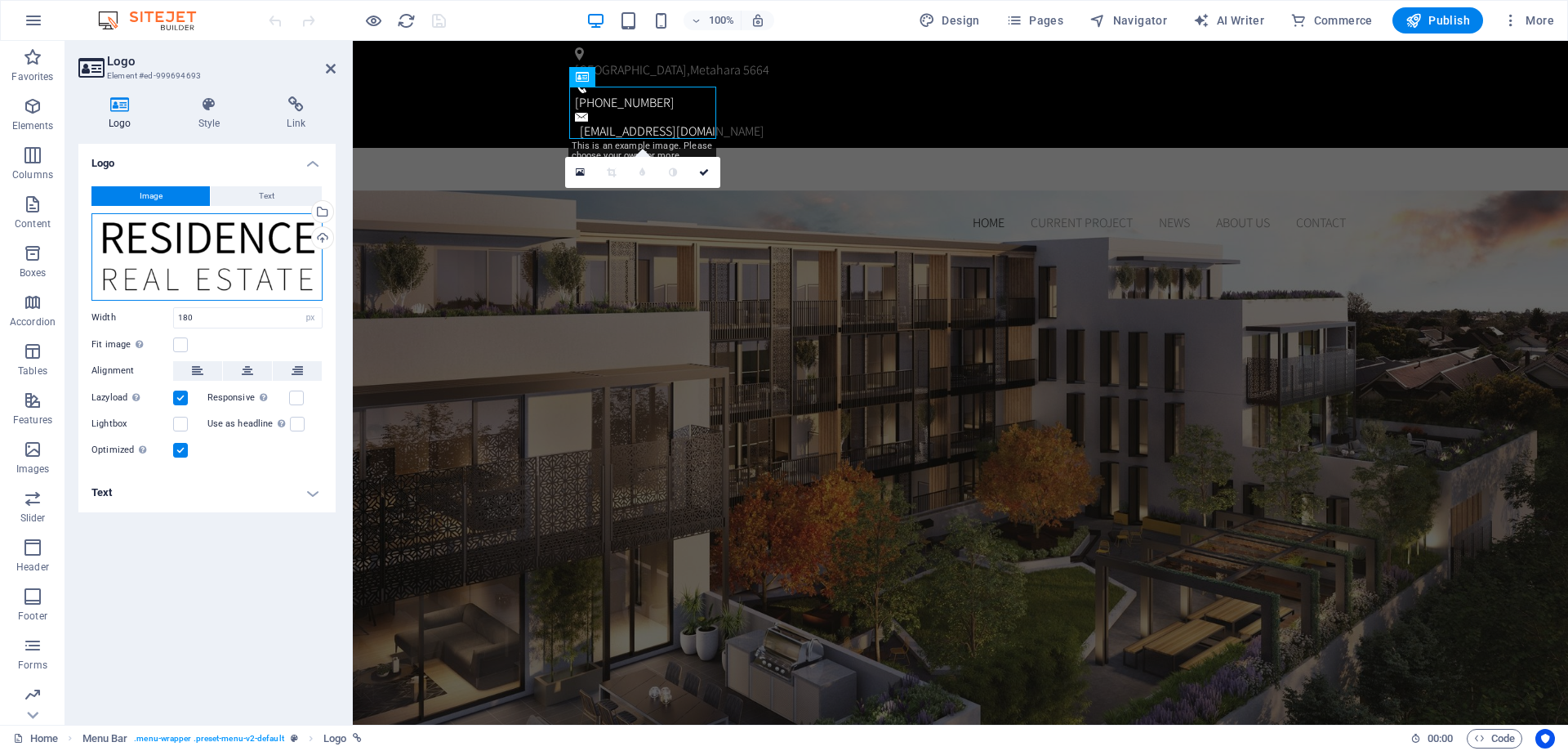
click at [215, 254] on div "Drag files here, click to choose files or select files from Files or our free s…" at bounding box center [207, 256] width 231 height 88
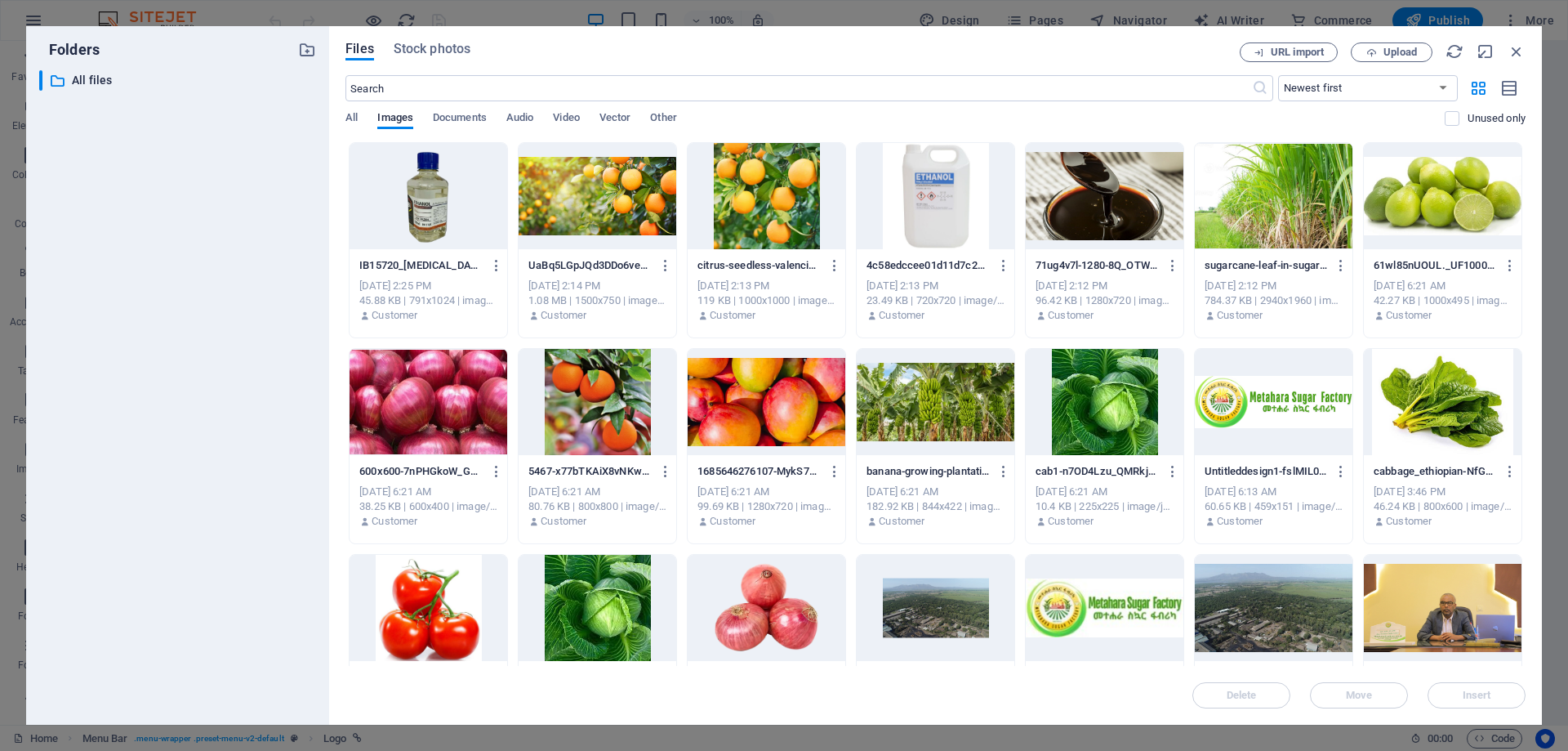
click at [1301, 418] on div at bounding box center [1274, 403] width 158 height 107
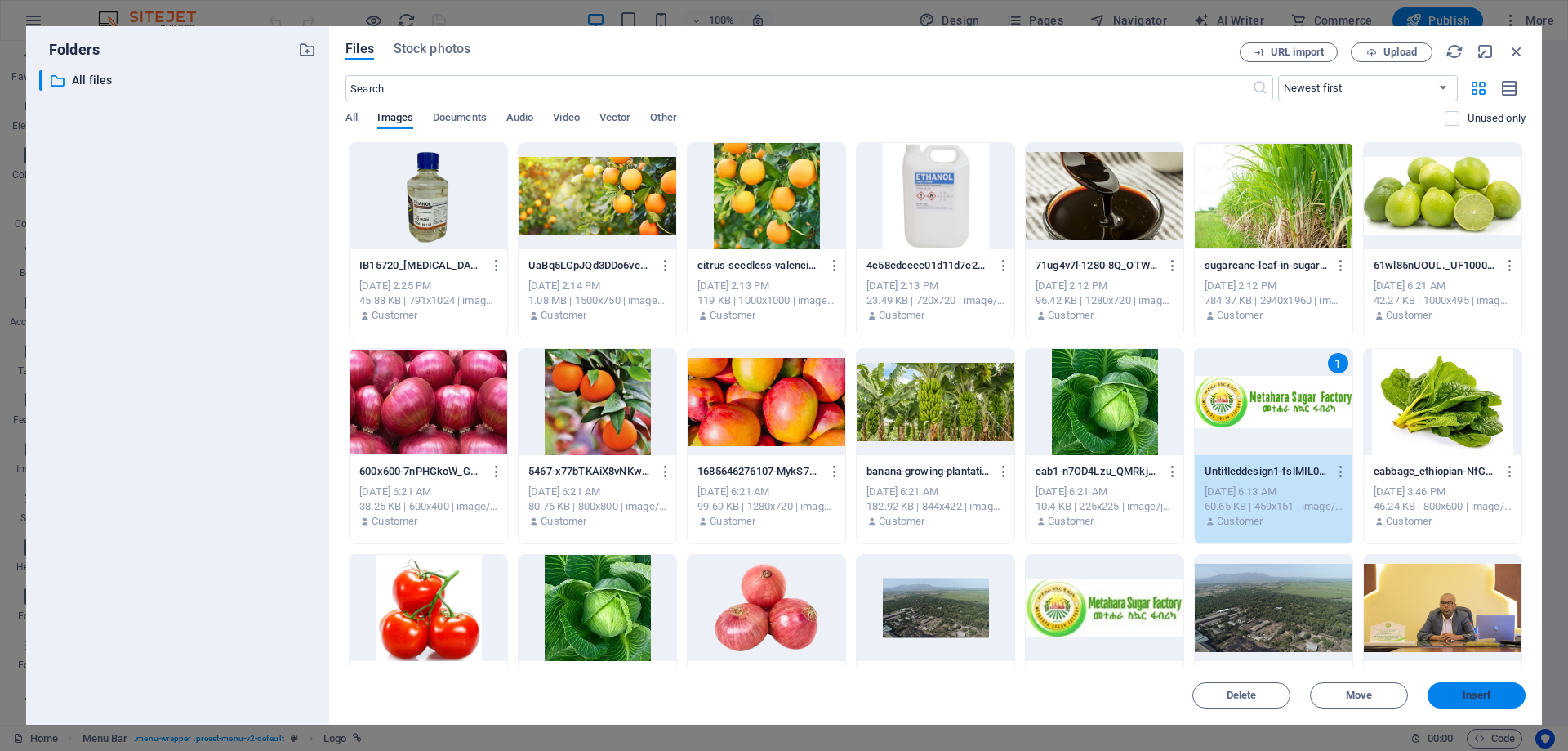
click at [1492, 702] on button "Insert" at bounding box center [1477, 695] width 98 height 26
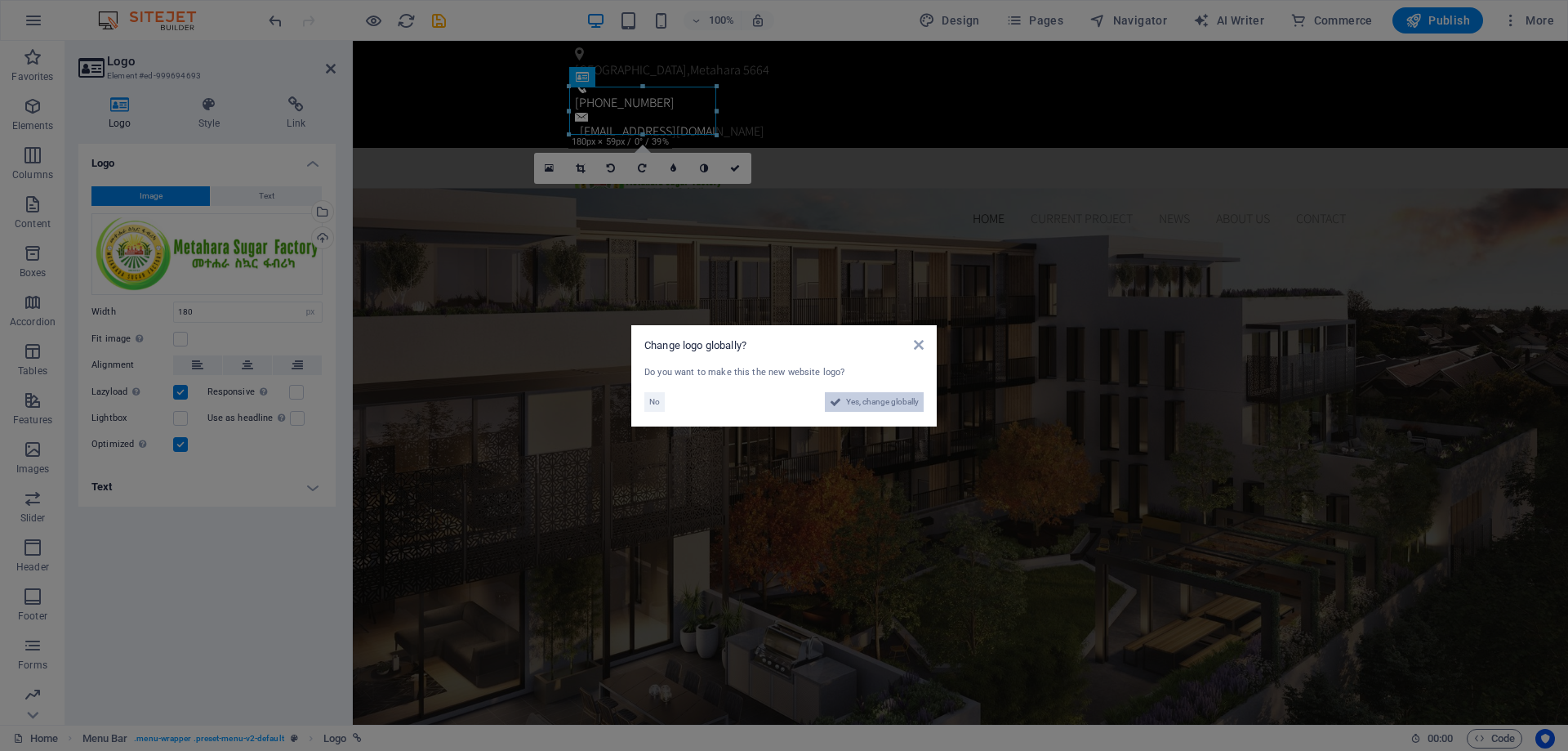
click at [872, 403] on span "Yes, change globally" at bounding box center [882, 403] width 73 height 20
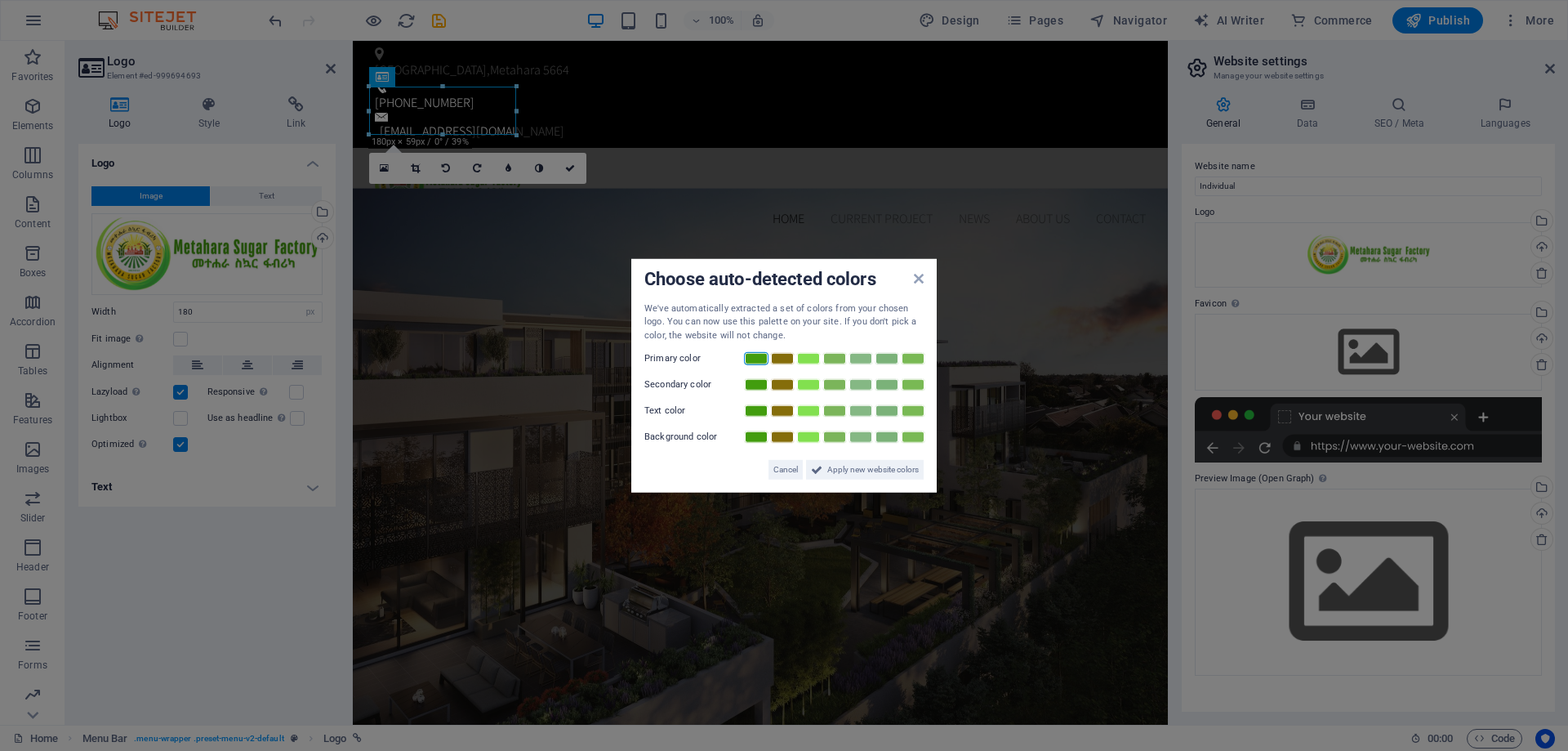
click at [755, 359] on link at bounding box center [756, 358] width 24 height 13
click at [848, 474] on span "Apply new website colors" at bounding box center [872, 470] width 91 height 20
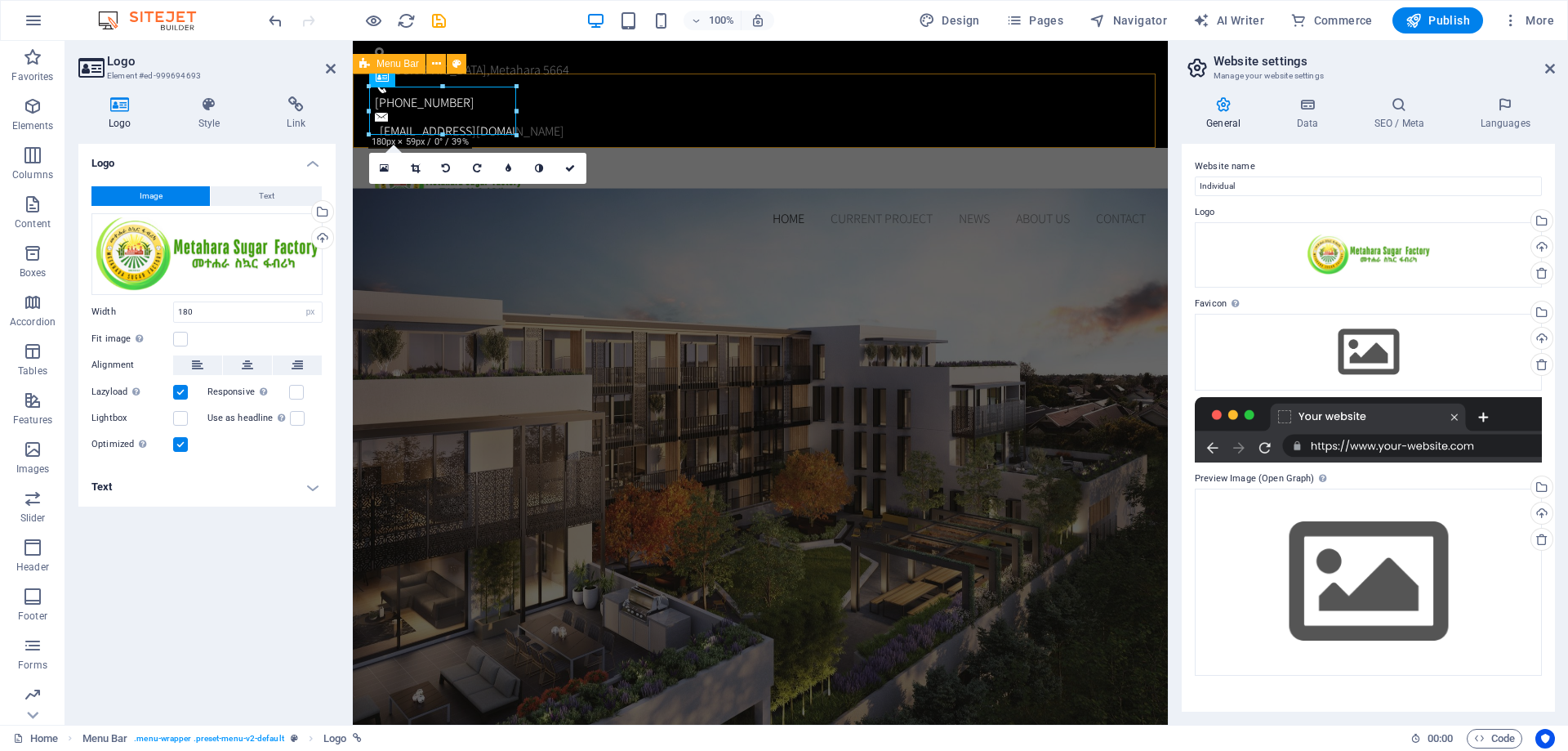
click at [633, 148] on div "Home Current Project News About us Contact Menu" at bounding box center [761, 195] width 816 height 94
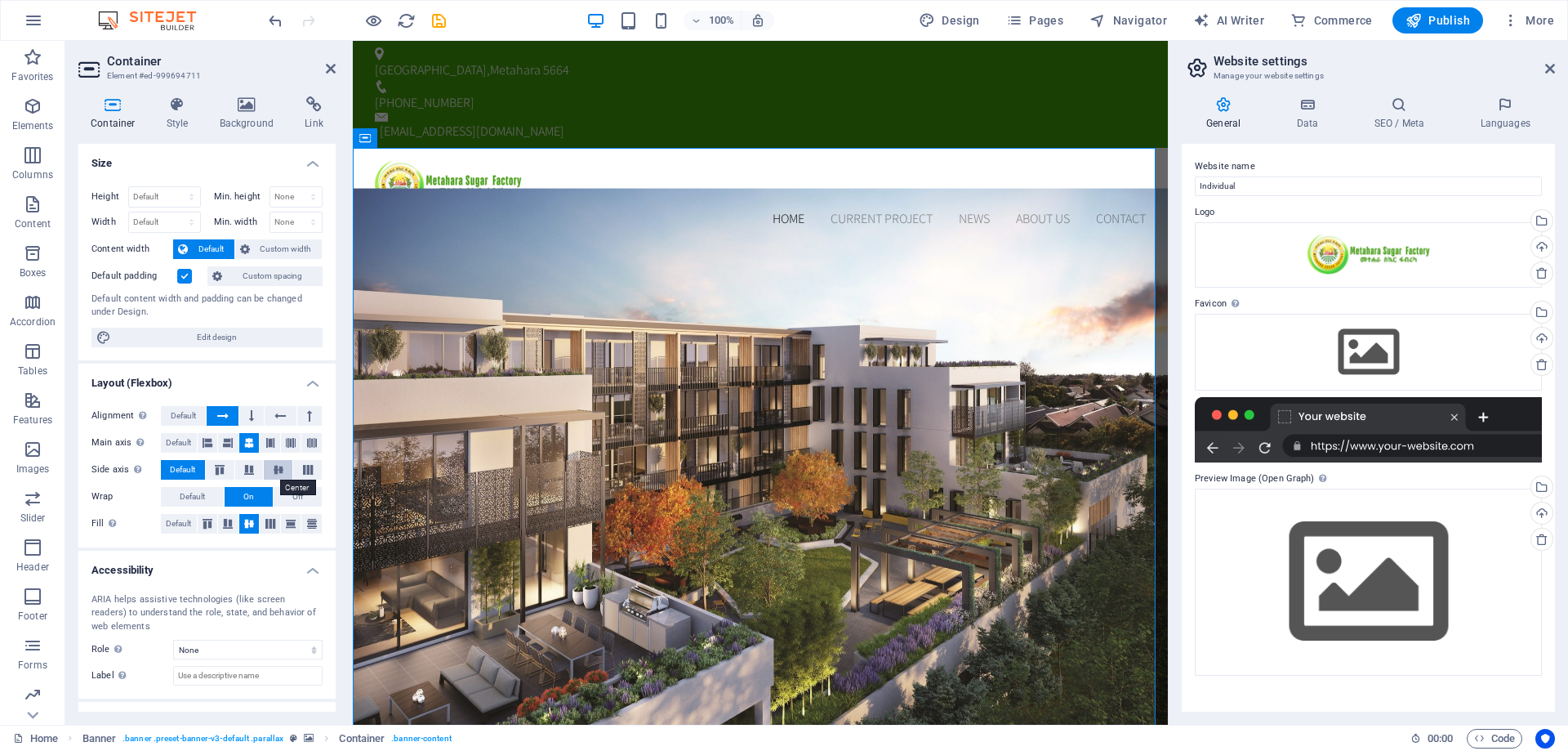
click at [274, 471] on icon at bounding box center [279, 469] width 20 height 10
click at [246, 476] on button at bounding box center [250, 470] width 29 height 20
click at [187, 474] on span "Default" at bounding box center [182, 470] width 25 height 20
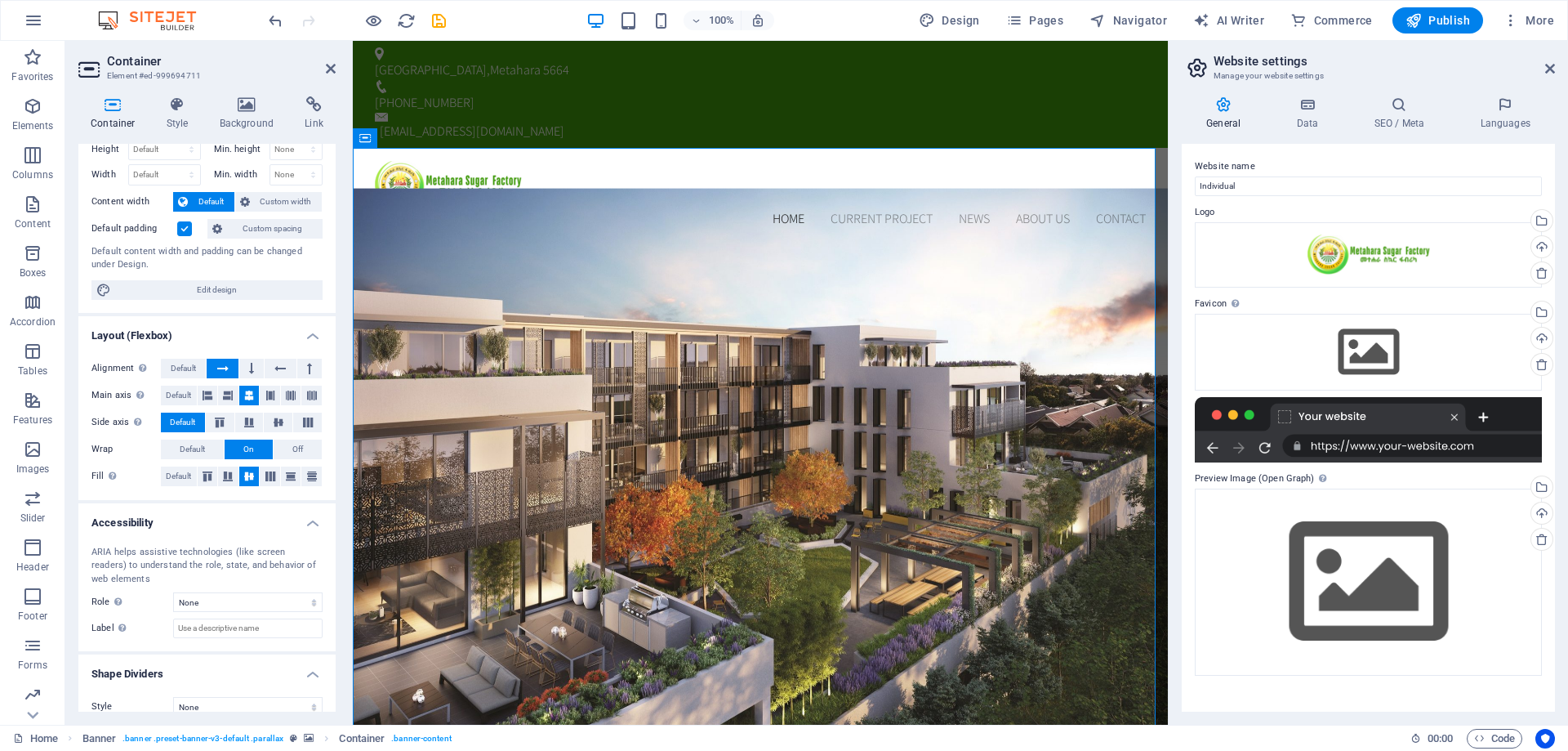
scroll to position [65, 0]
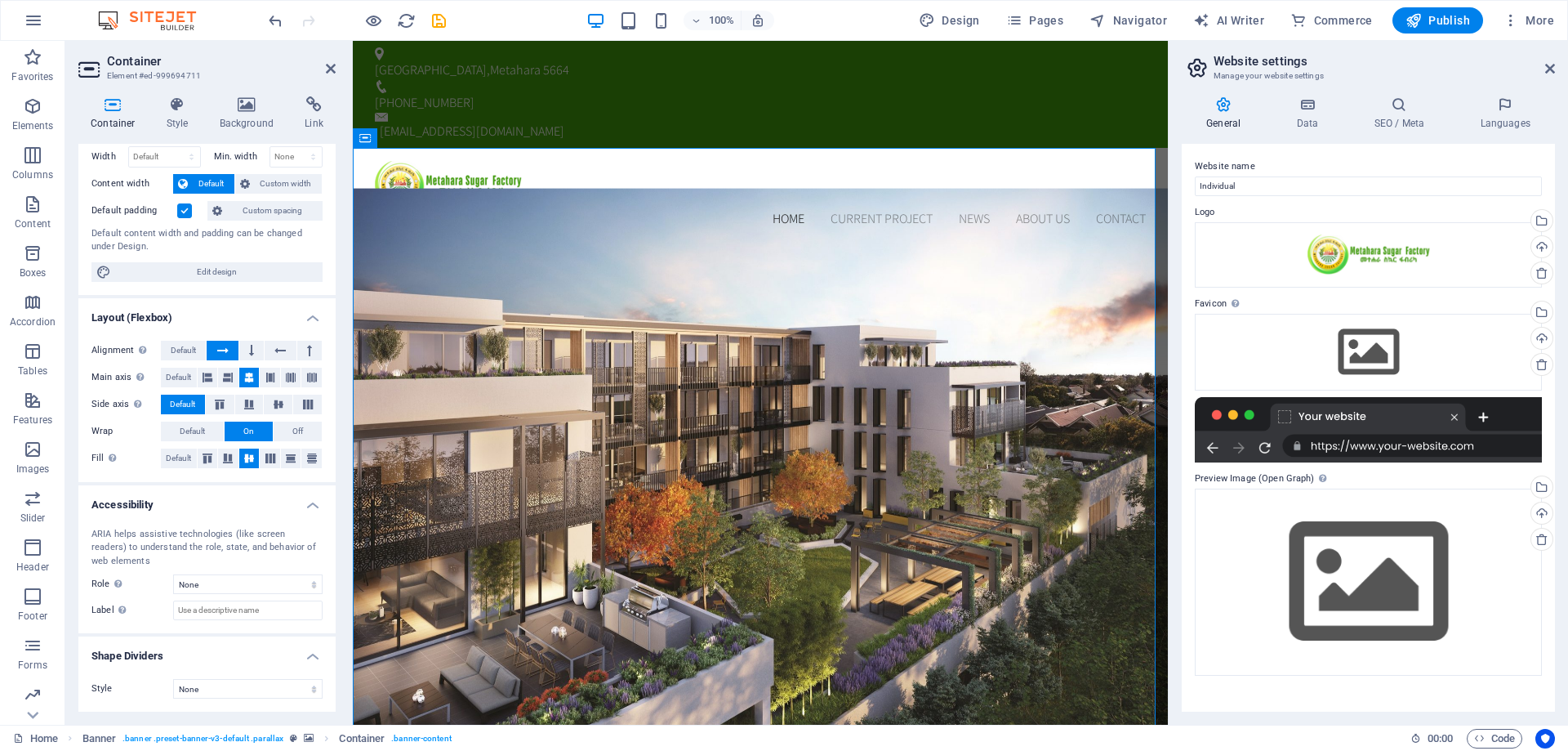
click at [232, 85] on div "Container Style Background Link Size Height Default px rem % vh vw Min. height …" at bounding box center [207, 403] width 283 height 642
click at [262, 112] on icon at bounding box center [247, 105] width 79 height 16
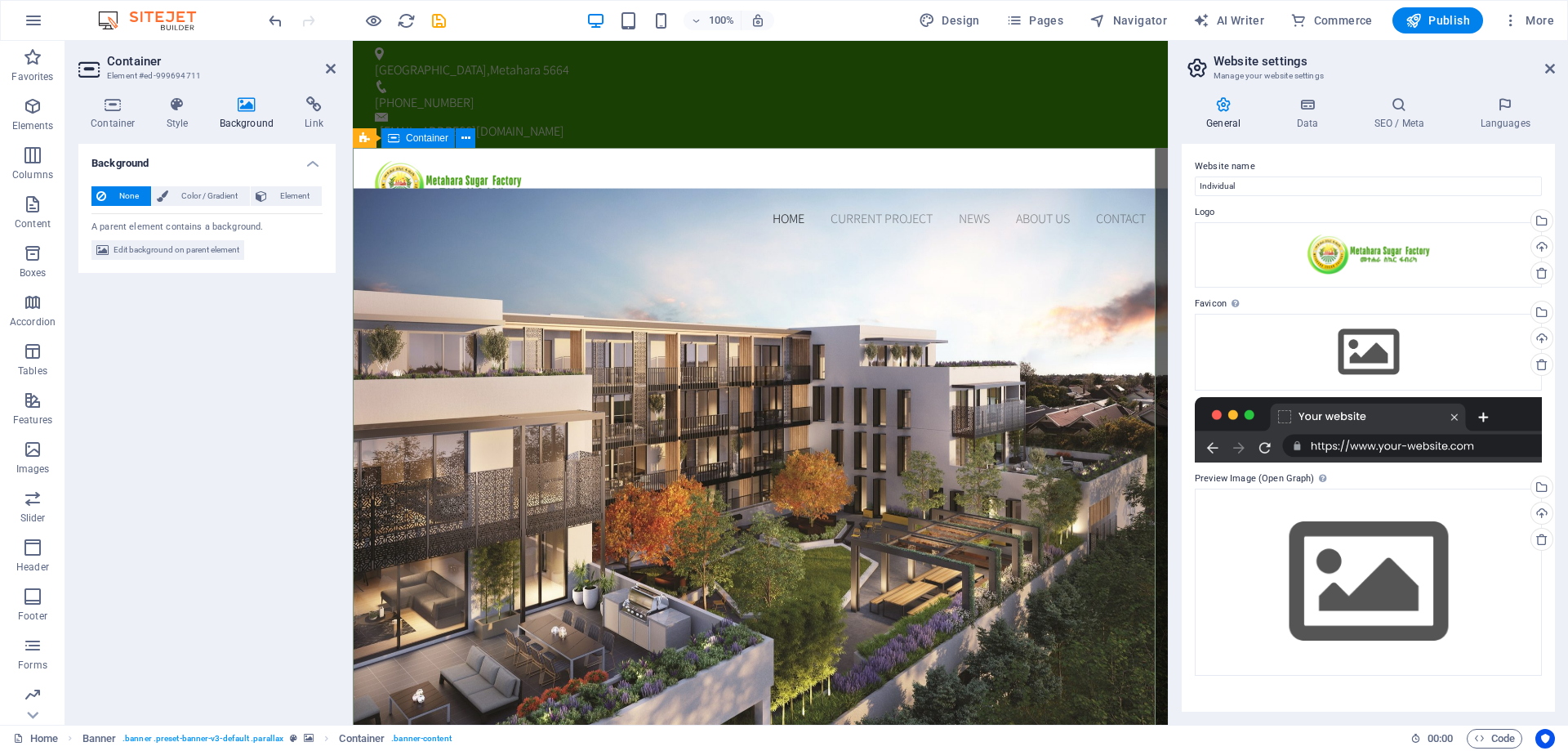
click at [148, 251] on span "Edit background on parent element" at bounding box center [176, 250] width 125 height 20
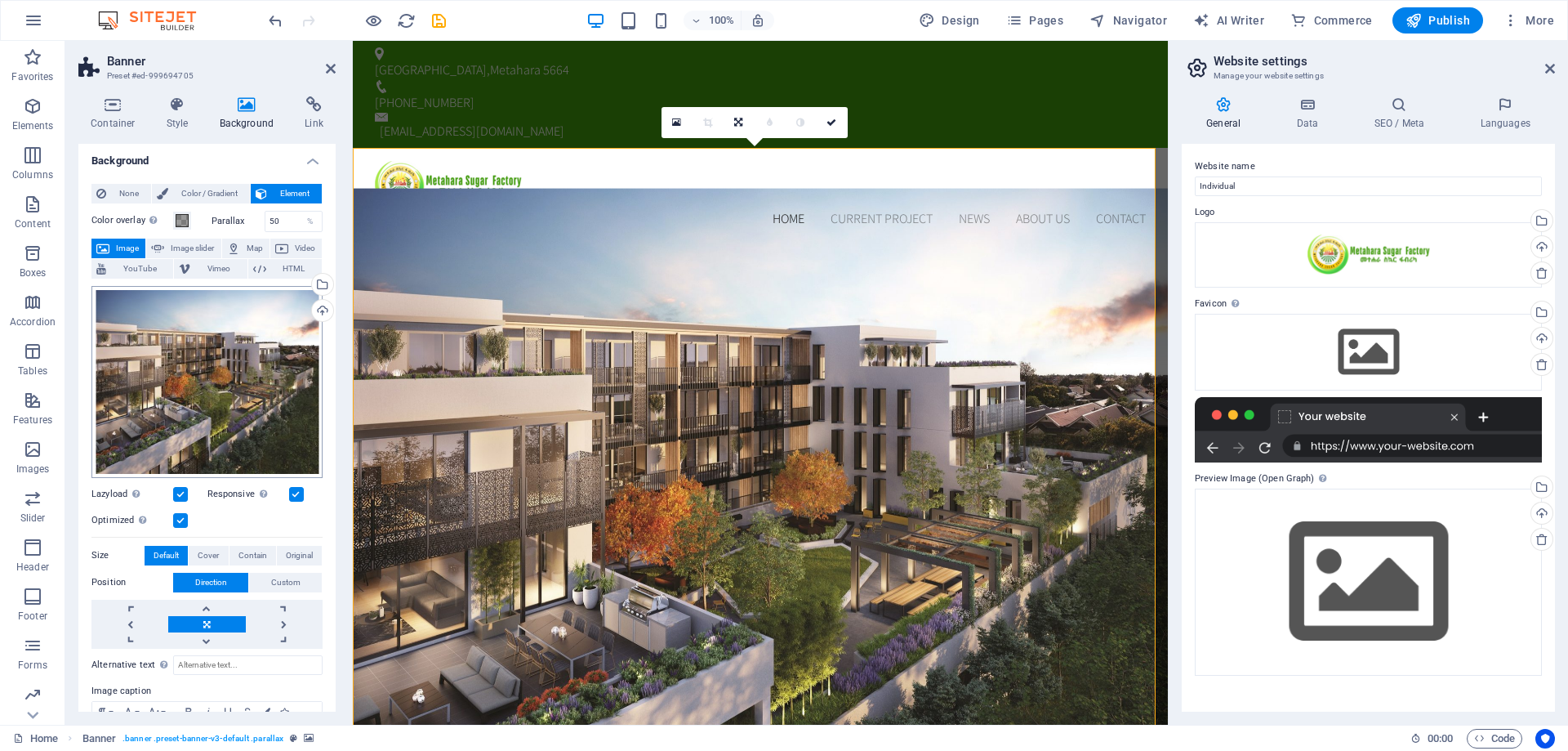
scroll to position [0, 0]
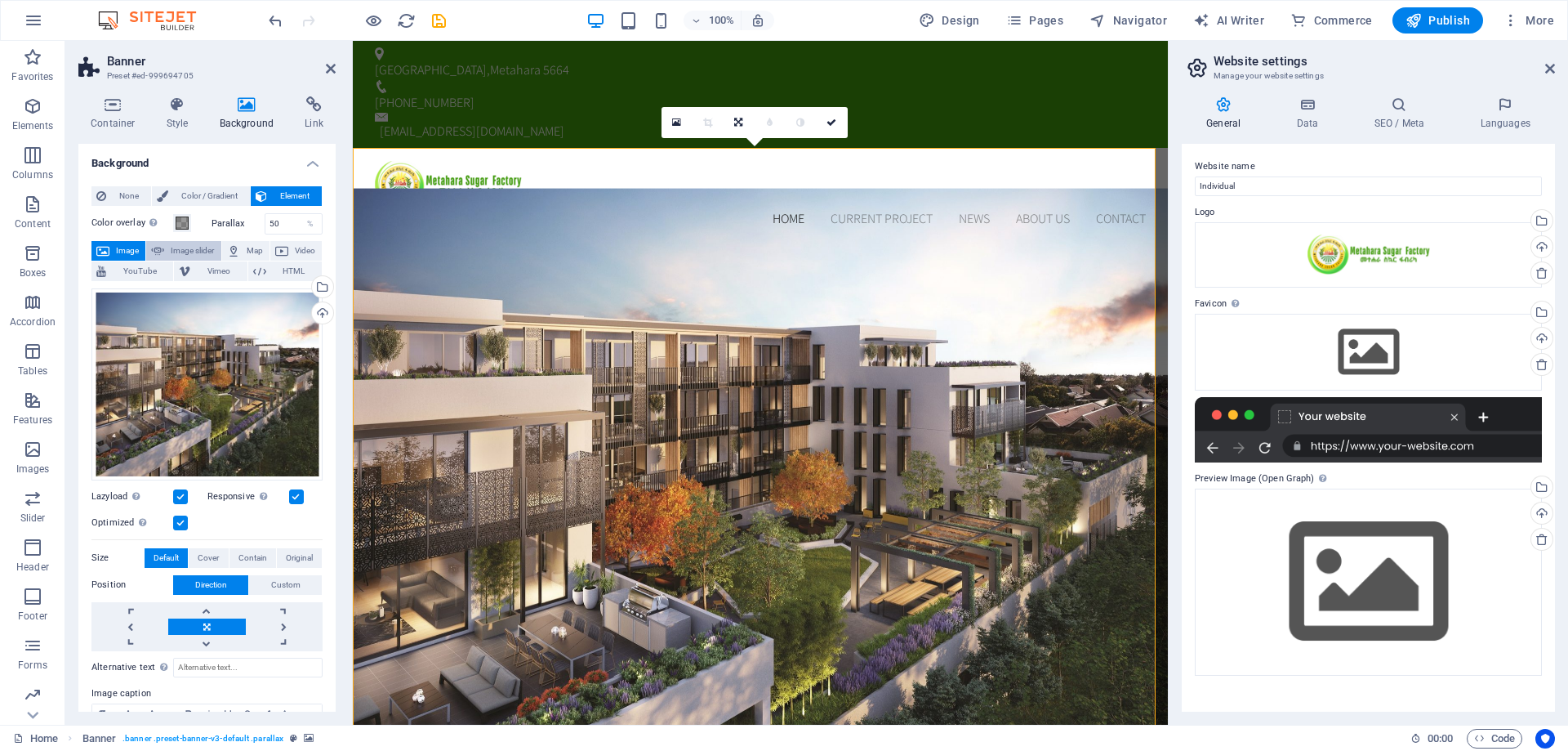
click at [196, 253] on span "Image slider" at bounding box center [192, 251] width 47 height 20
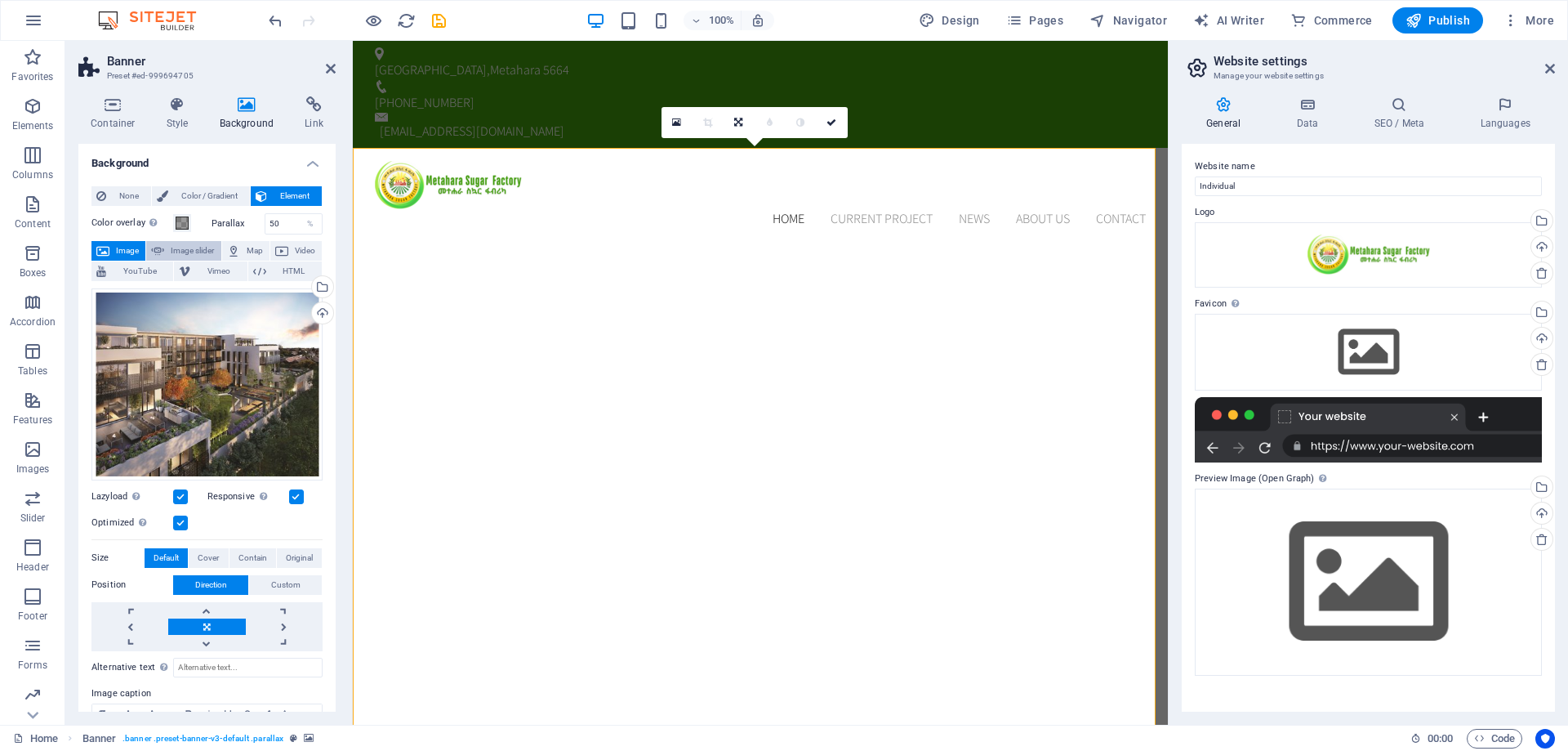
select select "ms"
select select "s"
select select "progressive"
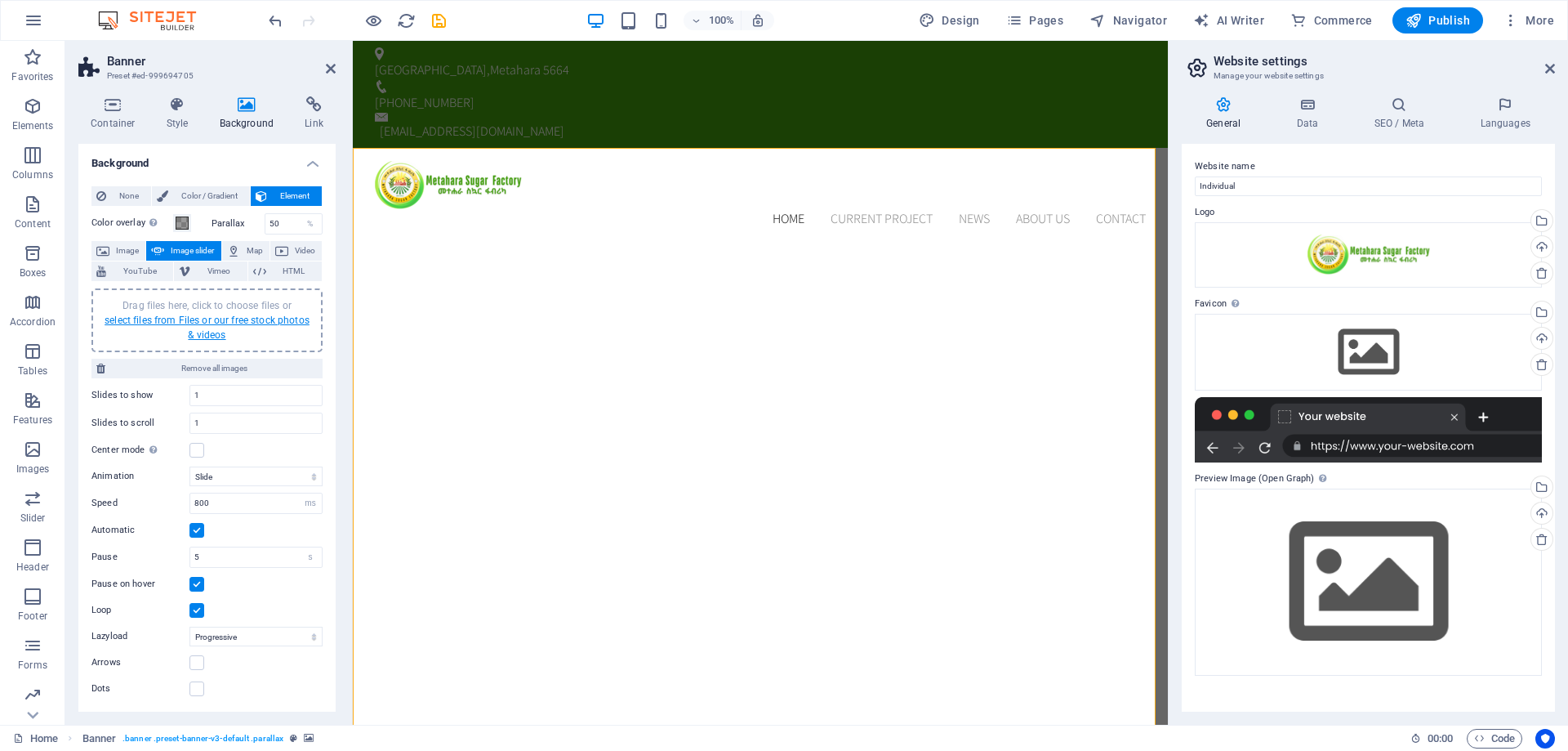
click at [212, 321] on link "select files from Files or our free stock photos & videos" at bounding box center [207, 328] width 205 height 26
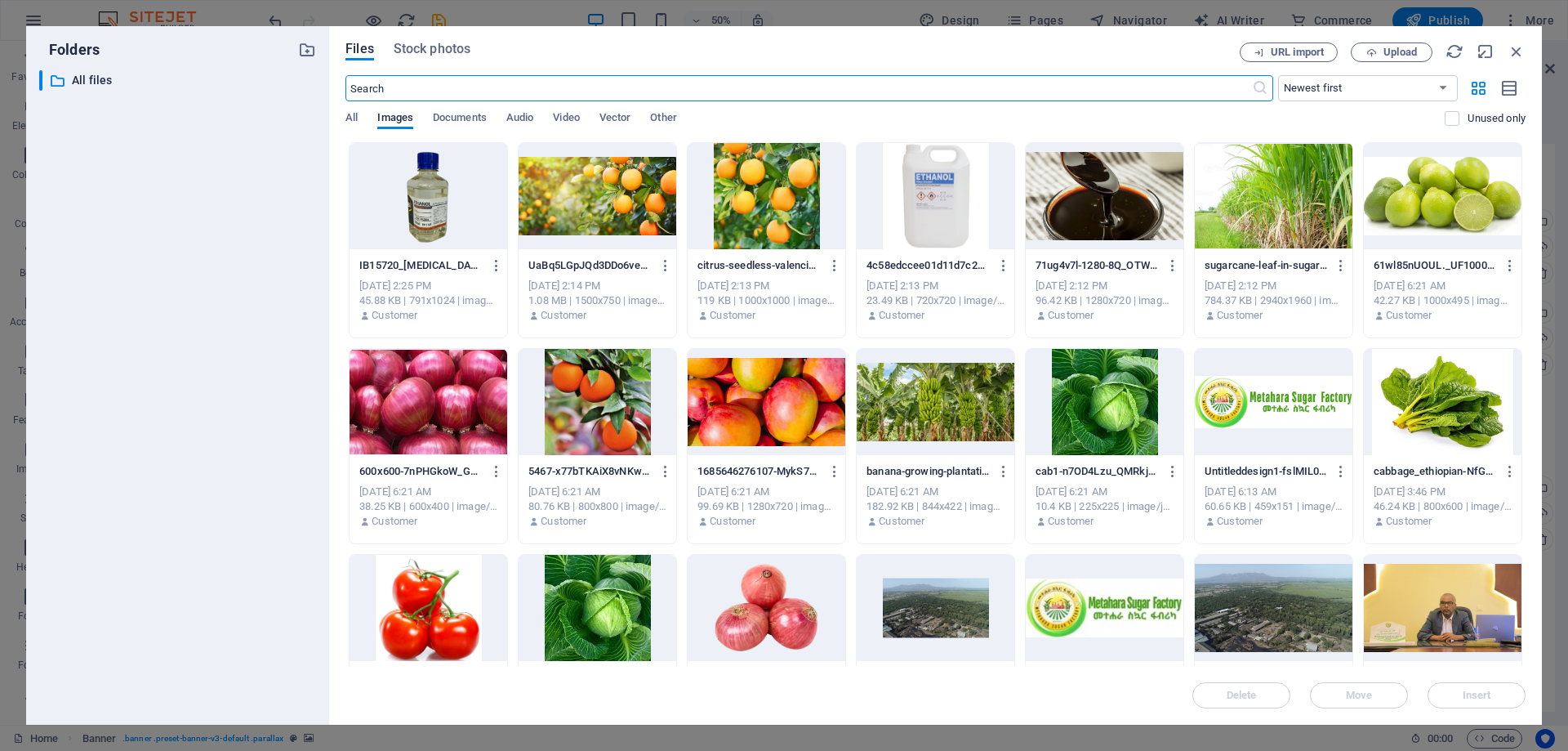
click at [1246, 220] on div at bounding box center [1274, 196] width 158 height 107
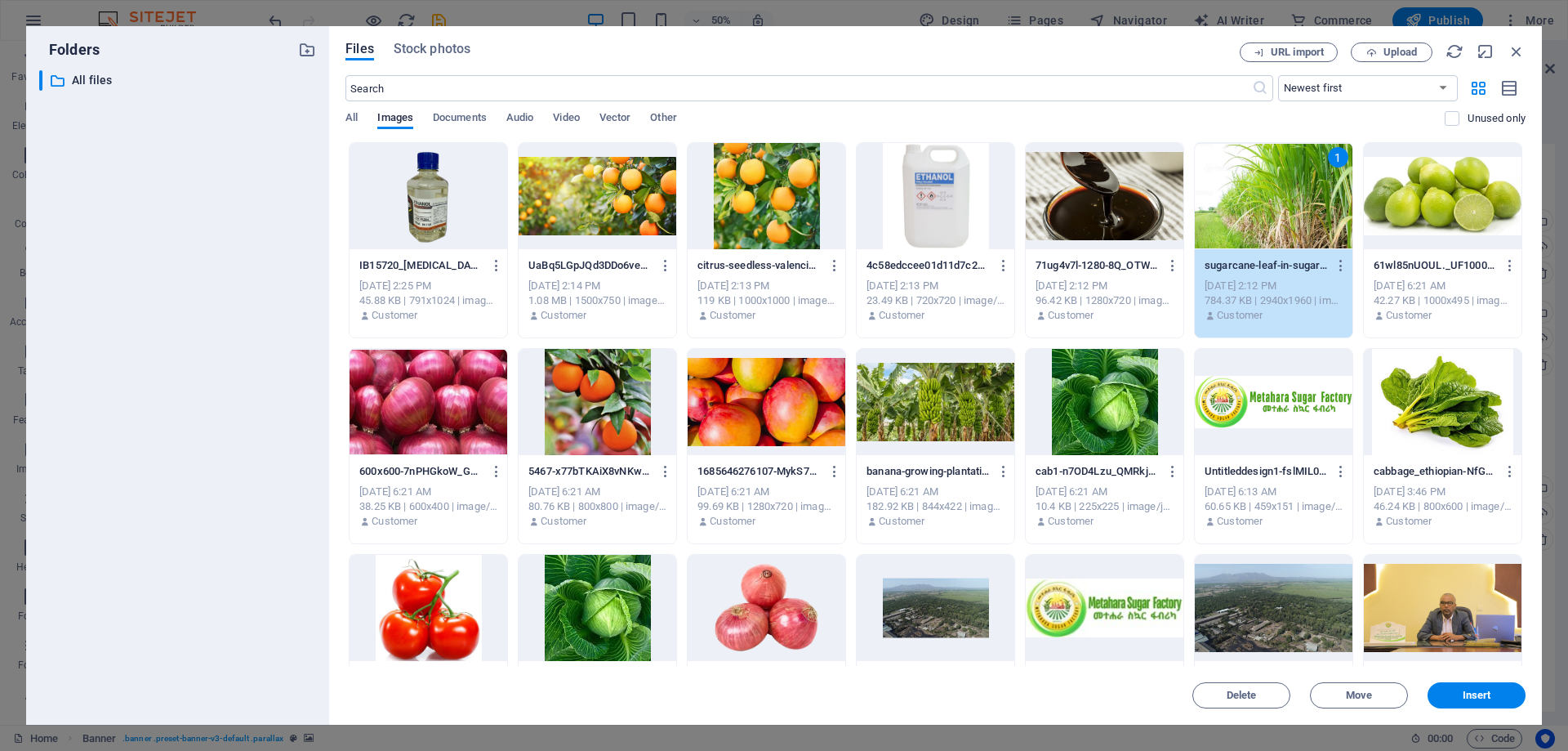
click at [627, 209] on div at bounding box center [597, 196] width 158 height 107
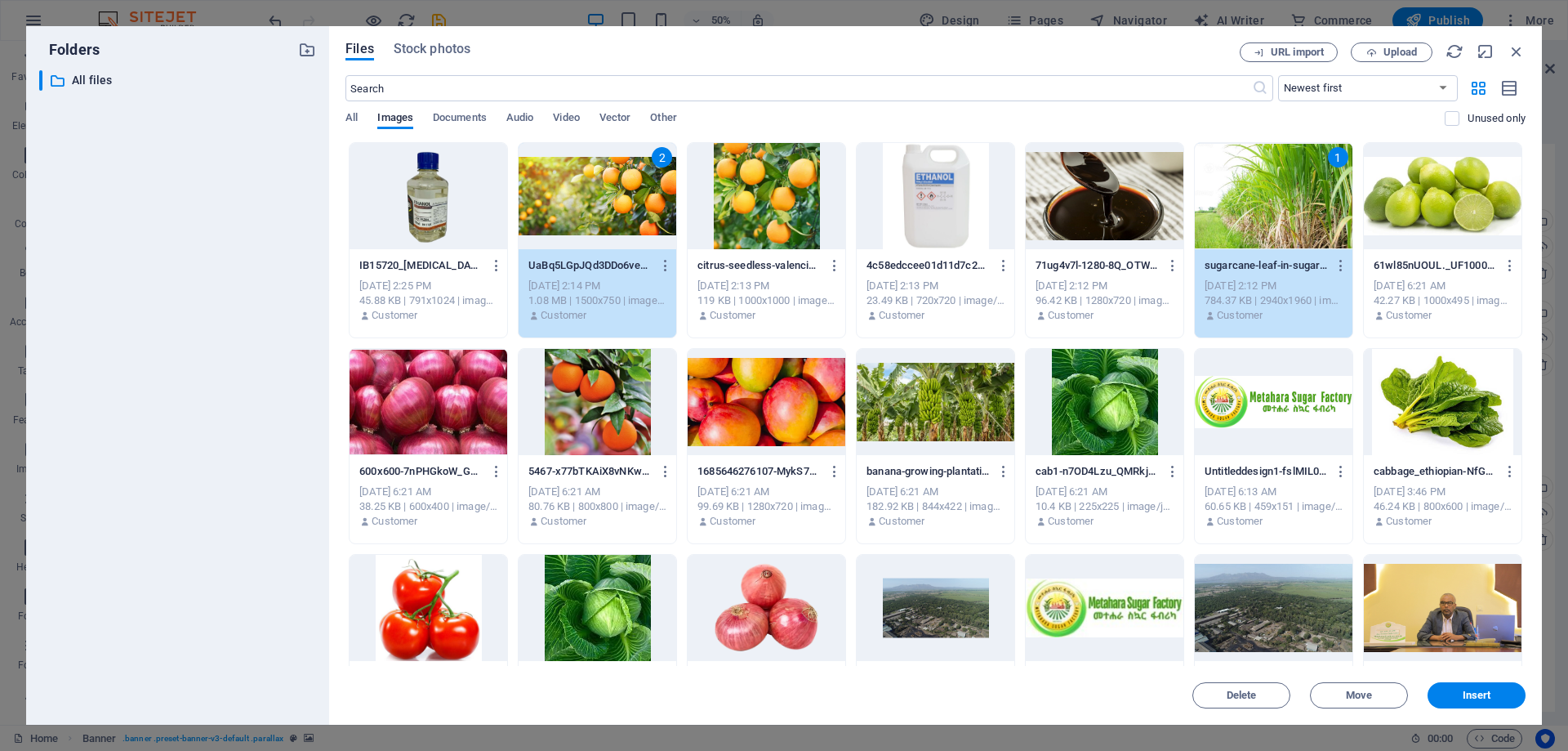
click at [1255, 617] on div at bounding box center [1274, 608] width 158 height 107
click at [1404, 199] on div at bounding box center [1443, 196] width 158 height 107
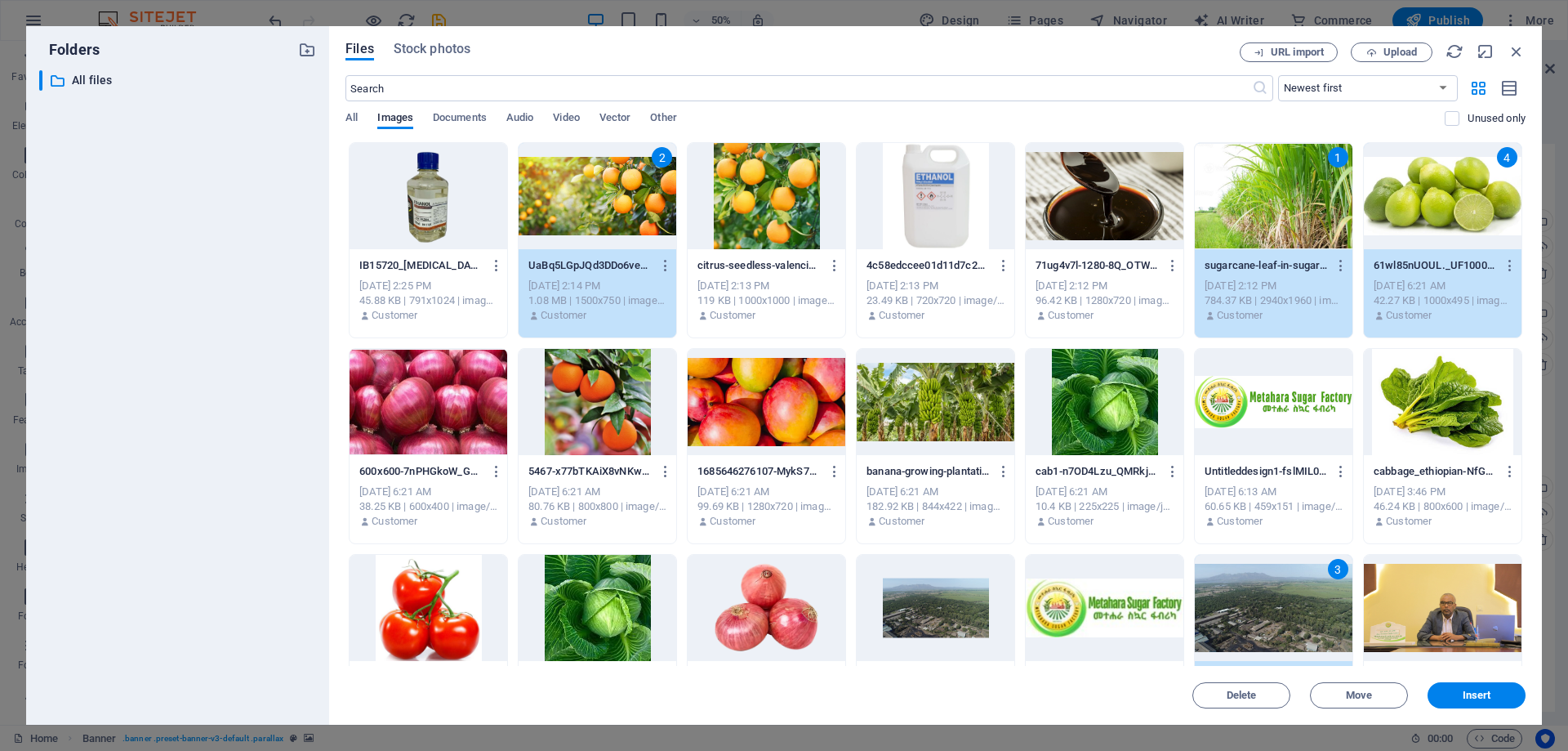
click at [928, 403] on div at bounding box center [936, 403] width 158 height 107
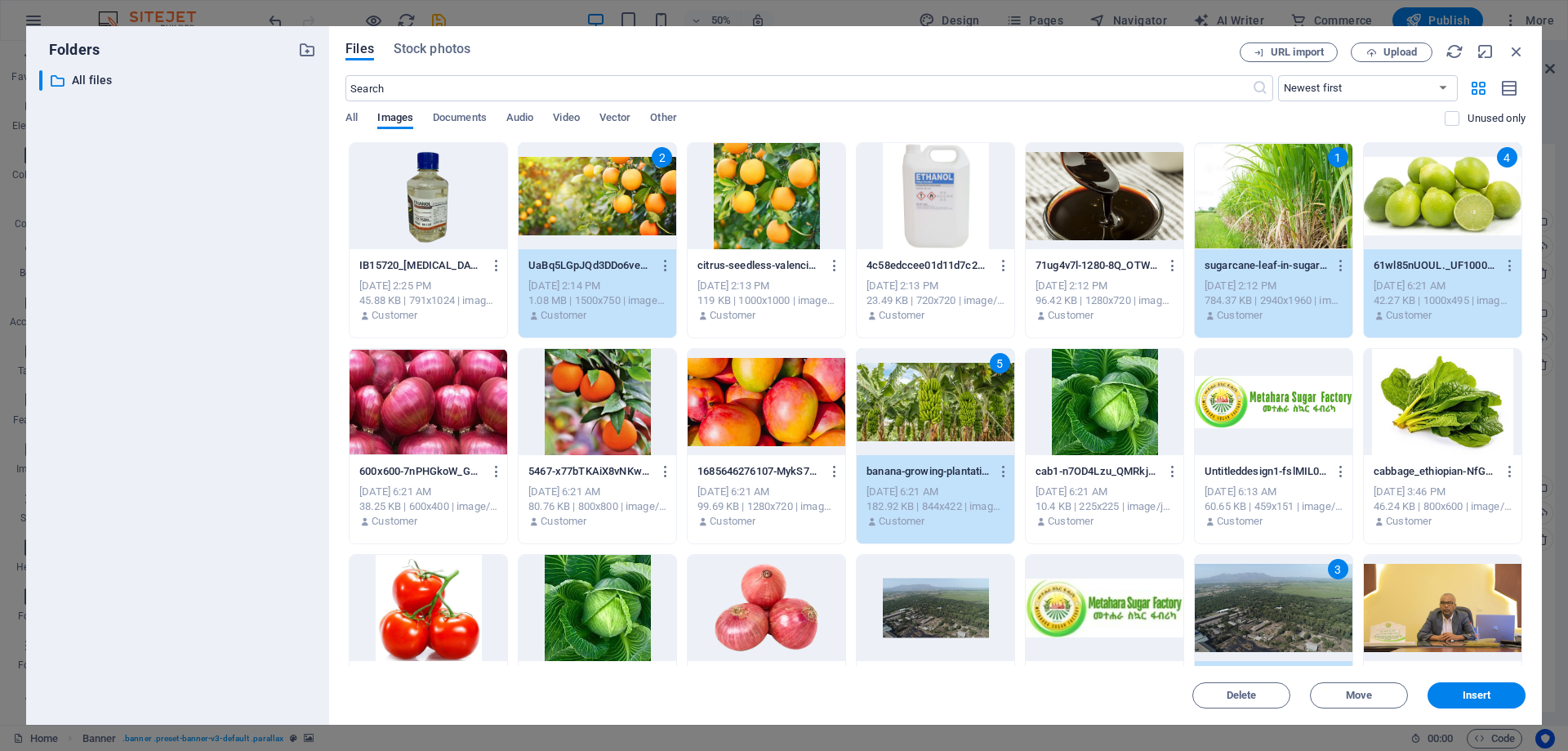
click at [462, 428] on div at bounding box center [429, 403] width 158 height 107
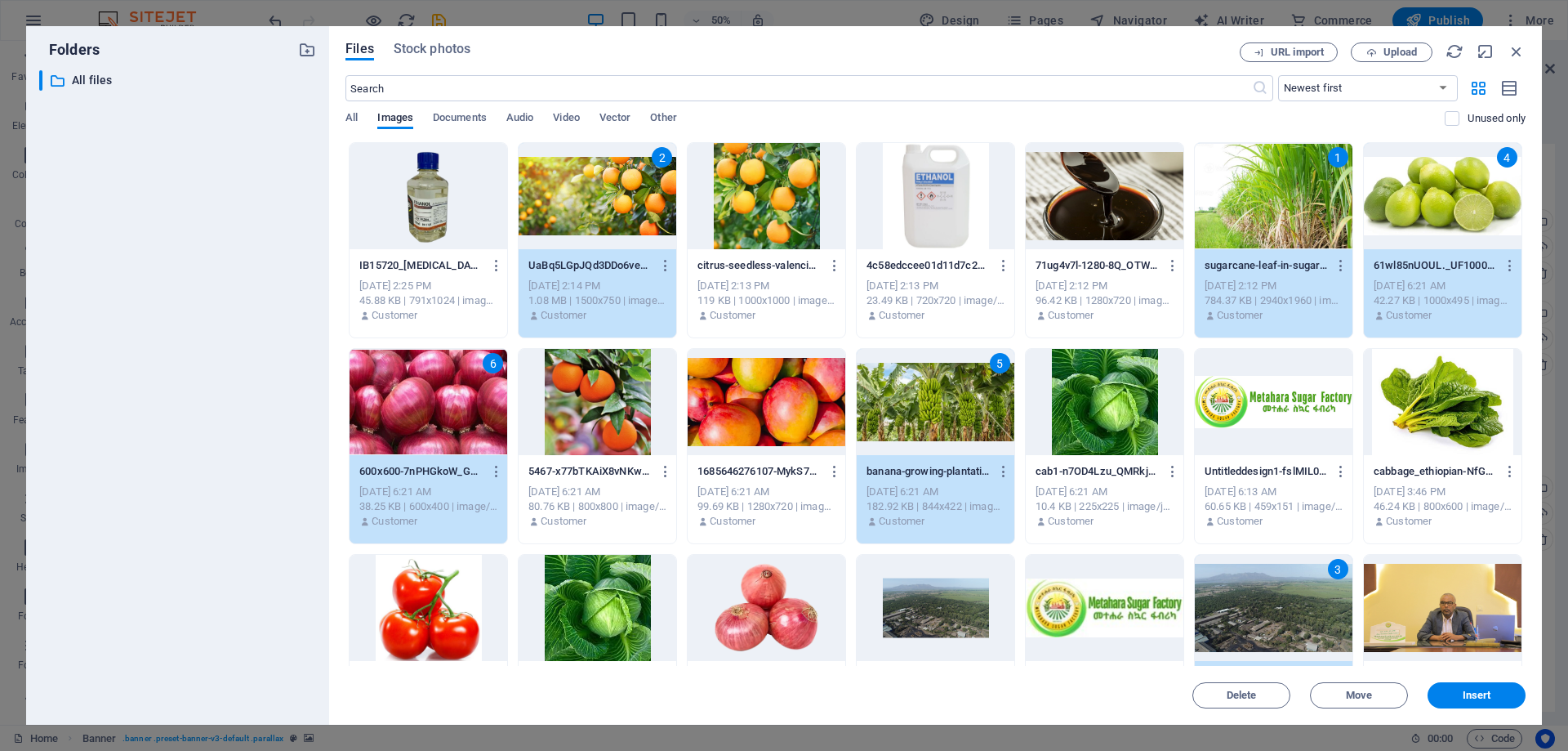
click at [450, 627] on div at bounding box center [429, 608] width 158 height 107
click at [744, 387] on div at bounding box center [766, 403] width 158 height 107
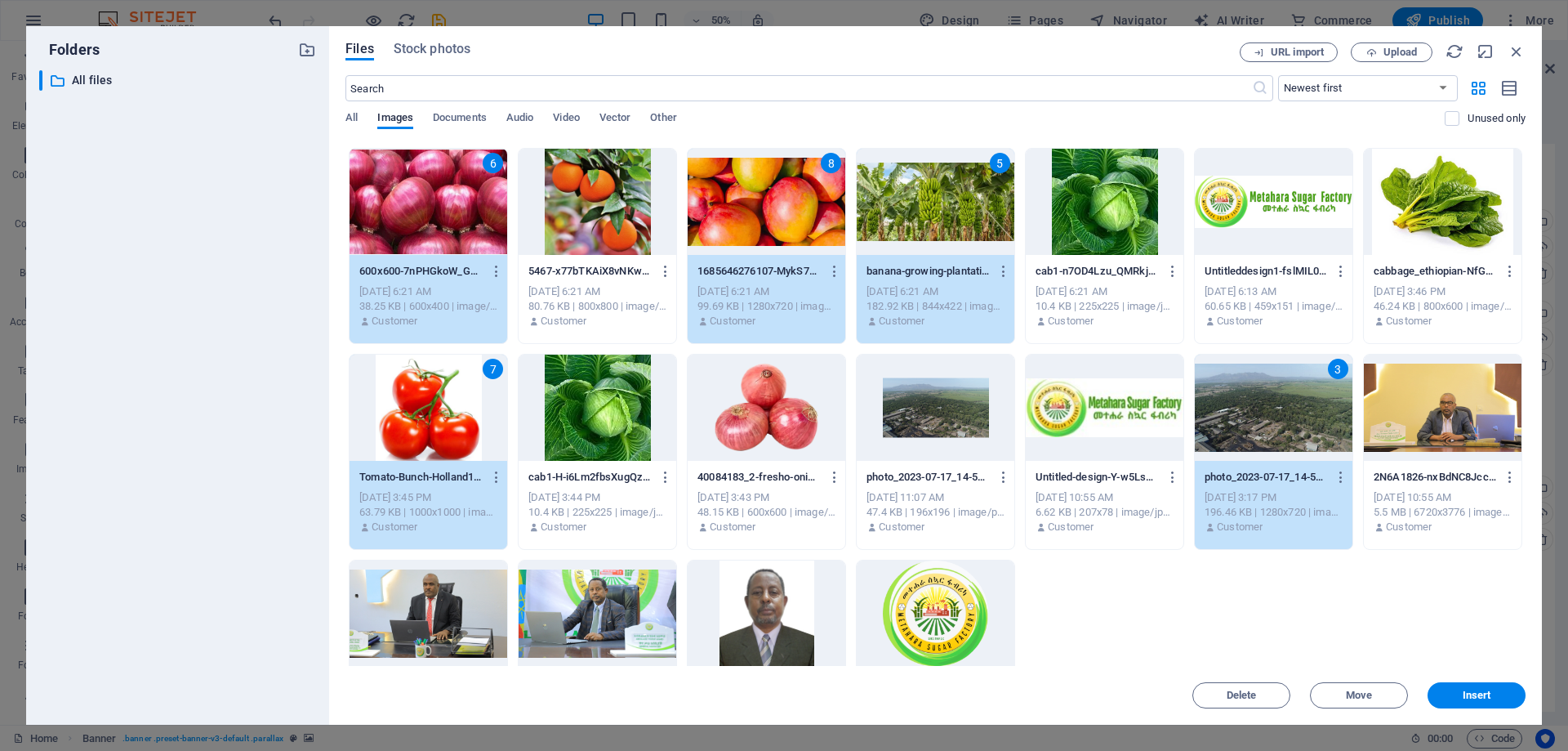
scroll to position [45, 0]
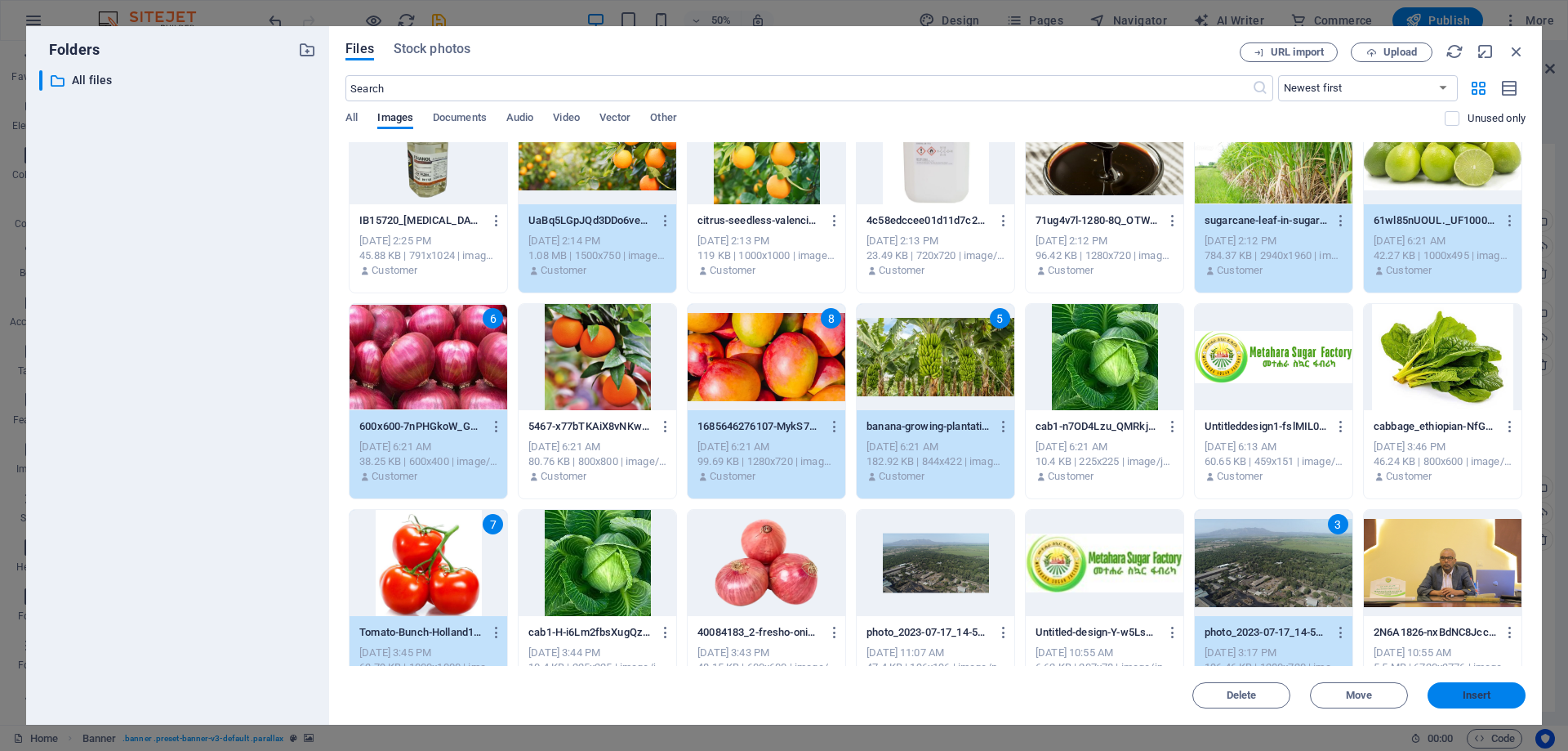
click at [1478, 691] on span "Insert" at bounding box center [1478, 695] width 29 height 10
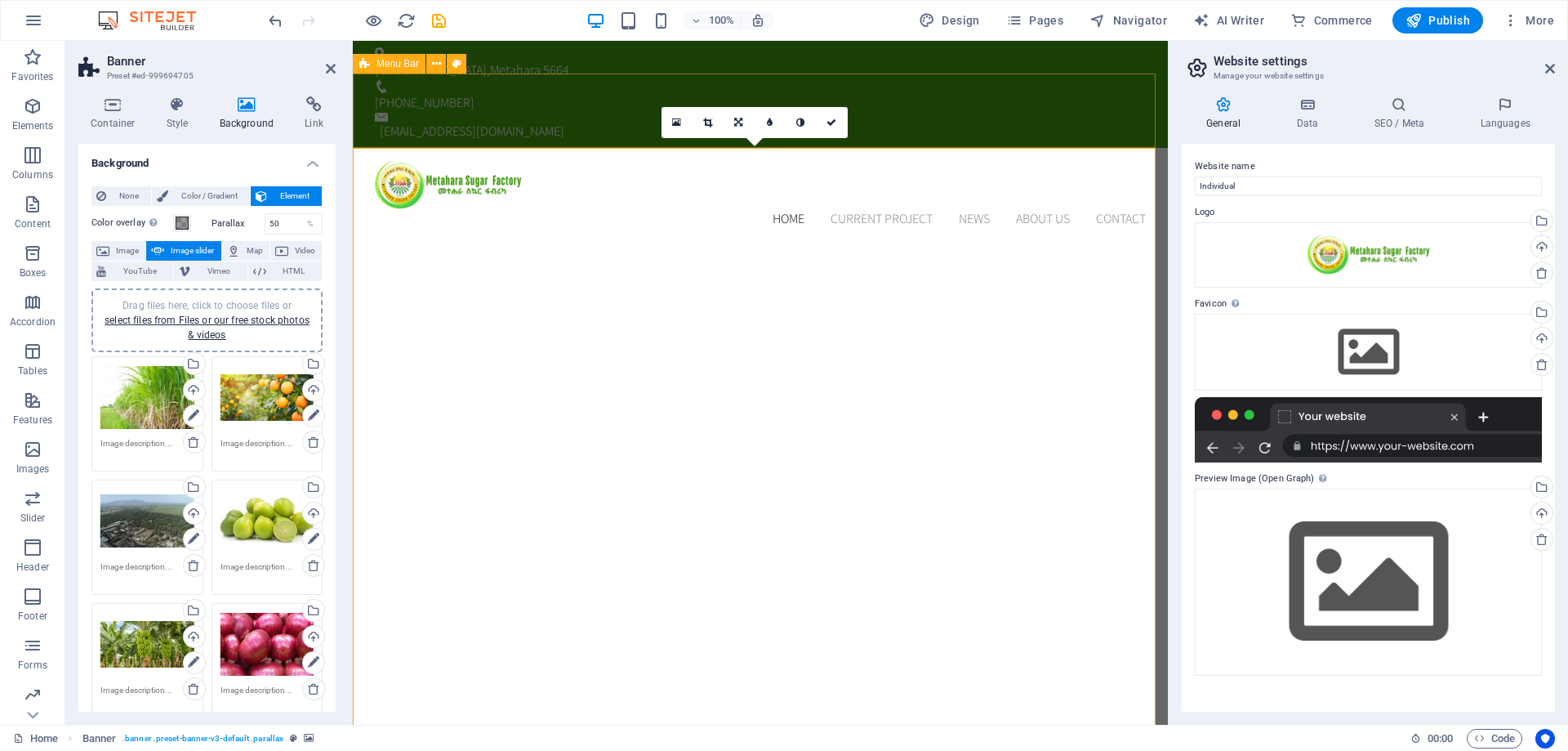
click at [572, 148] on div "Home Current Project News About us Contact Menu" at bounding box center [761, 195] width 816 height 94
select select "header"
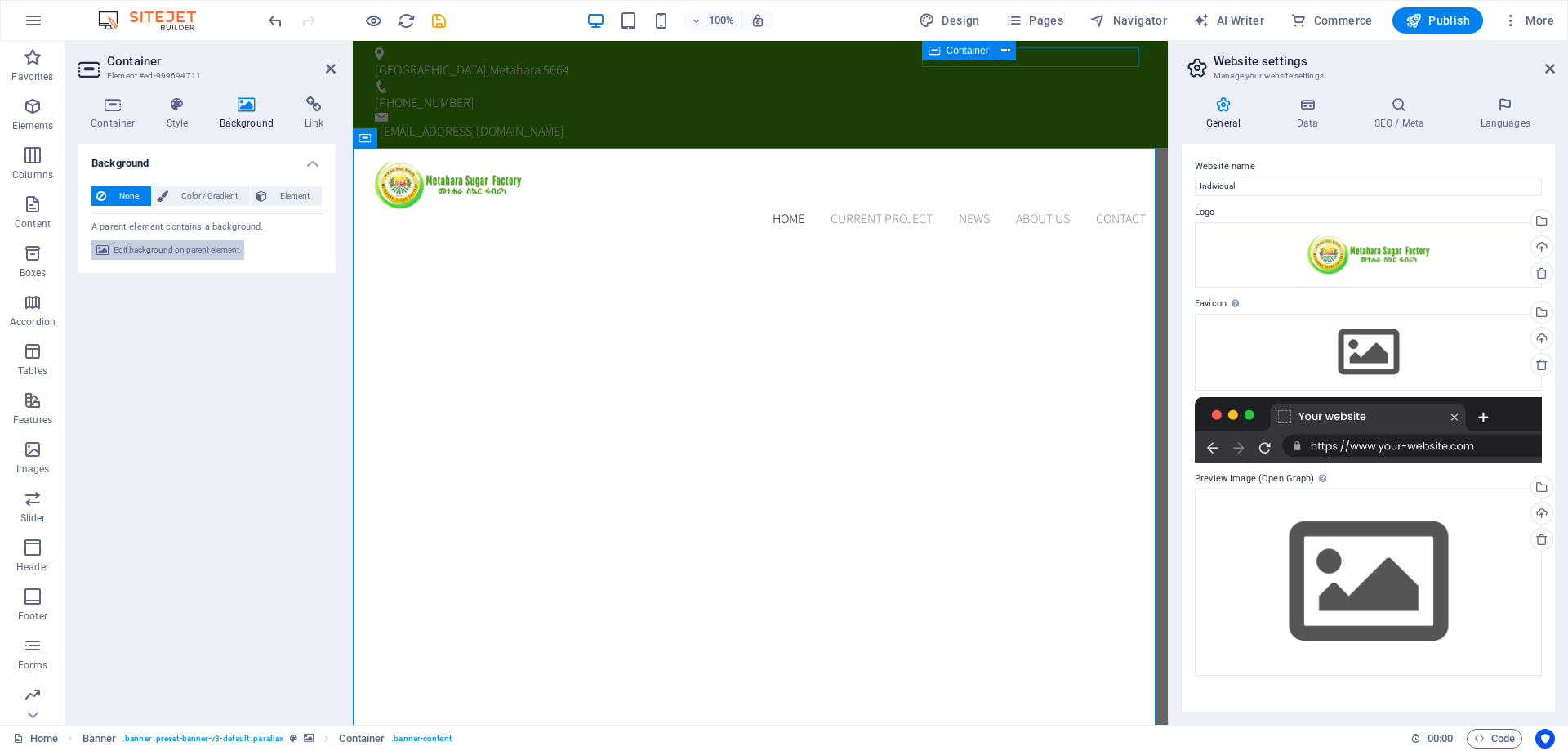
click at [162, 248] on span "Edit background on parent element" at bounding box center [176, 250] width 125 height 20
select select "ms"
select select "s"
select select "progressive"
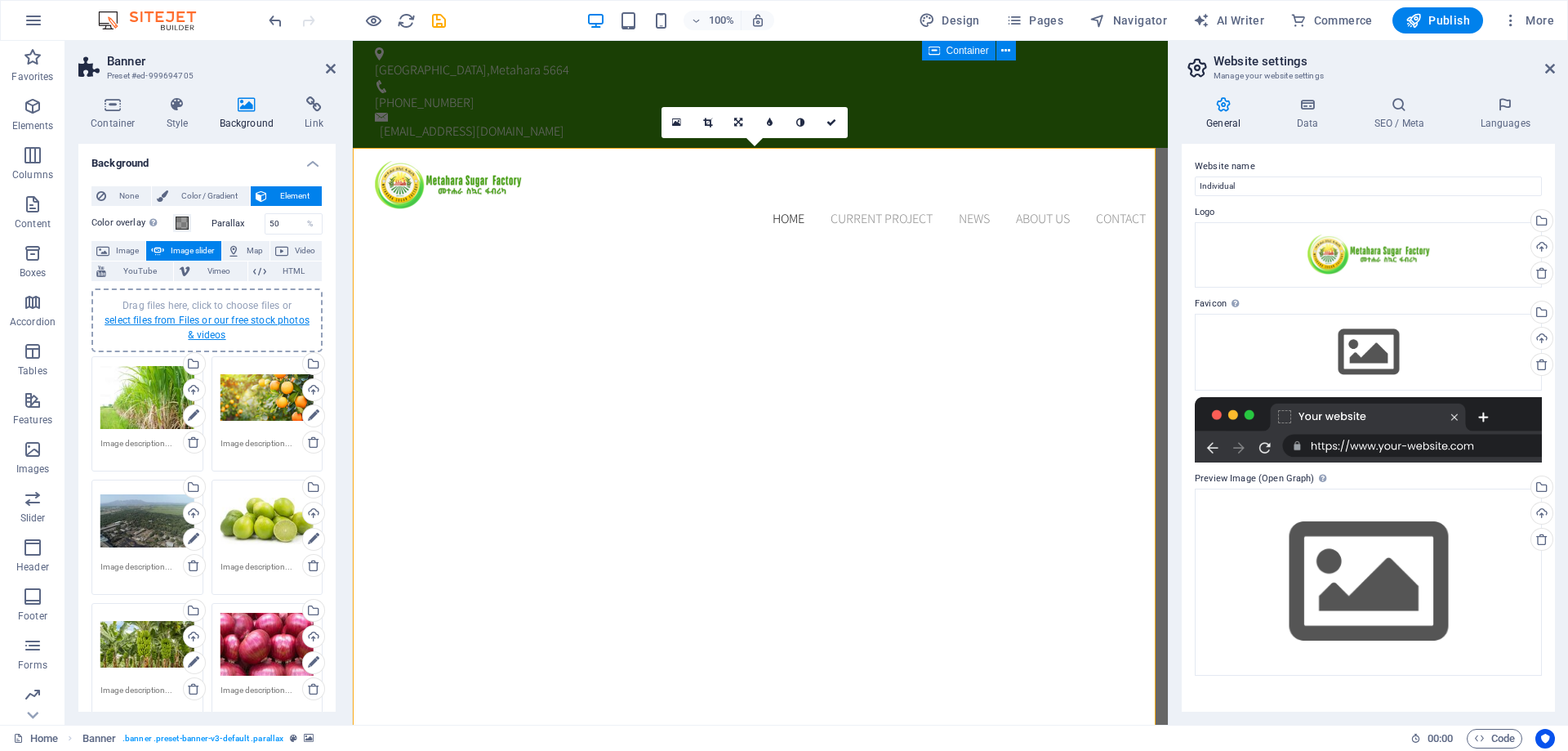
click at [198, 323] on link "select files from Files or our free stock photos & videos" at bounding box center [207, 328] width 205 height 26
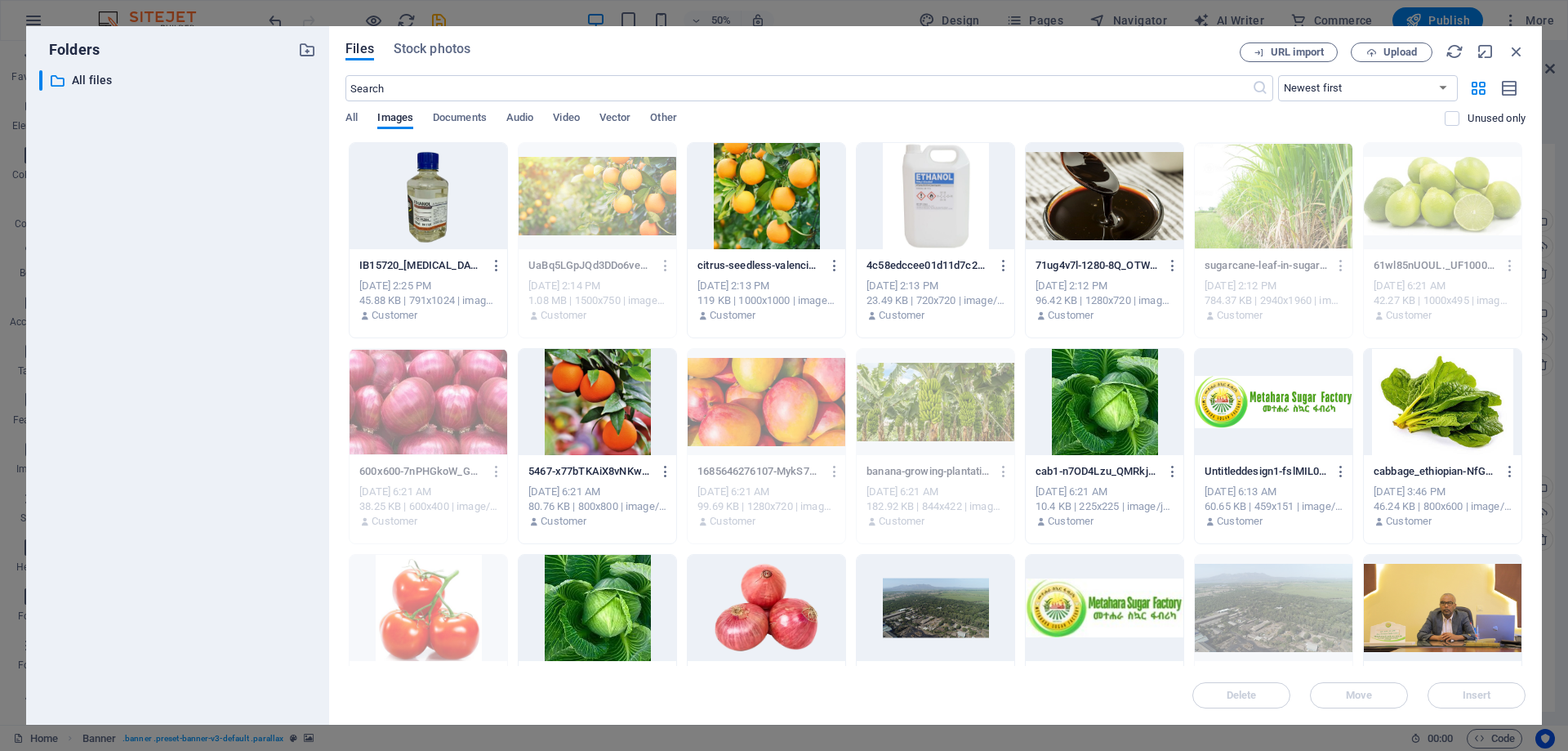
click at [1093, 206] on div at bounding box center [1104, 196] width 158 height 107
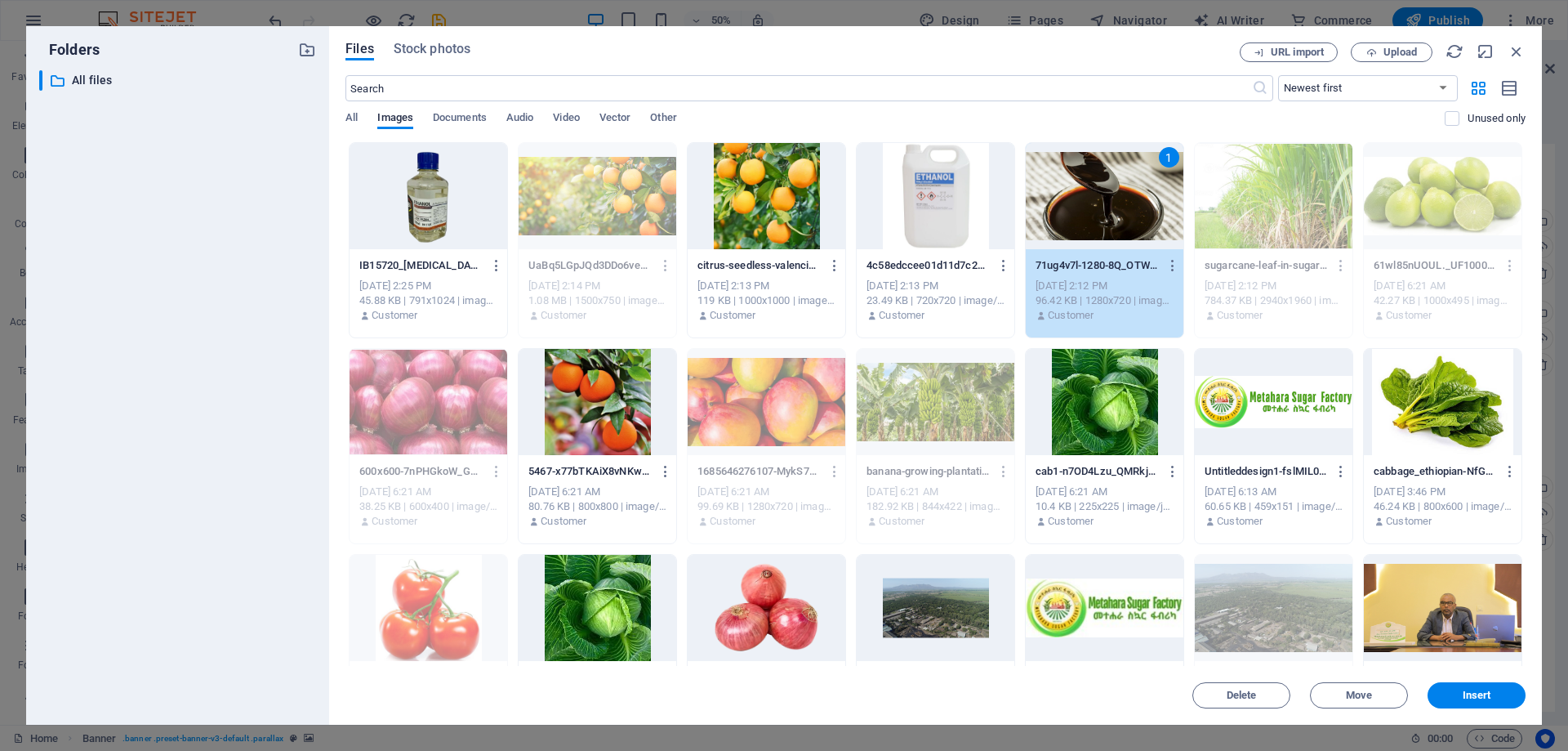
click at [1110, 420] on div at bounding box center [1104, 403] width 158 height 107
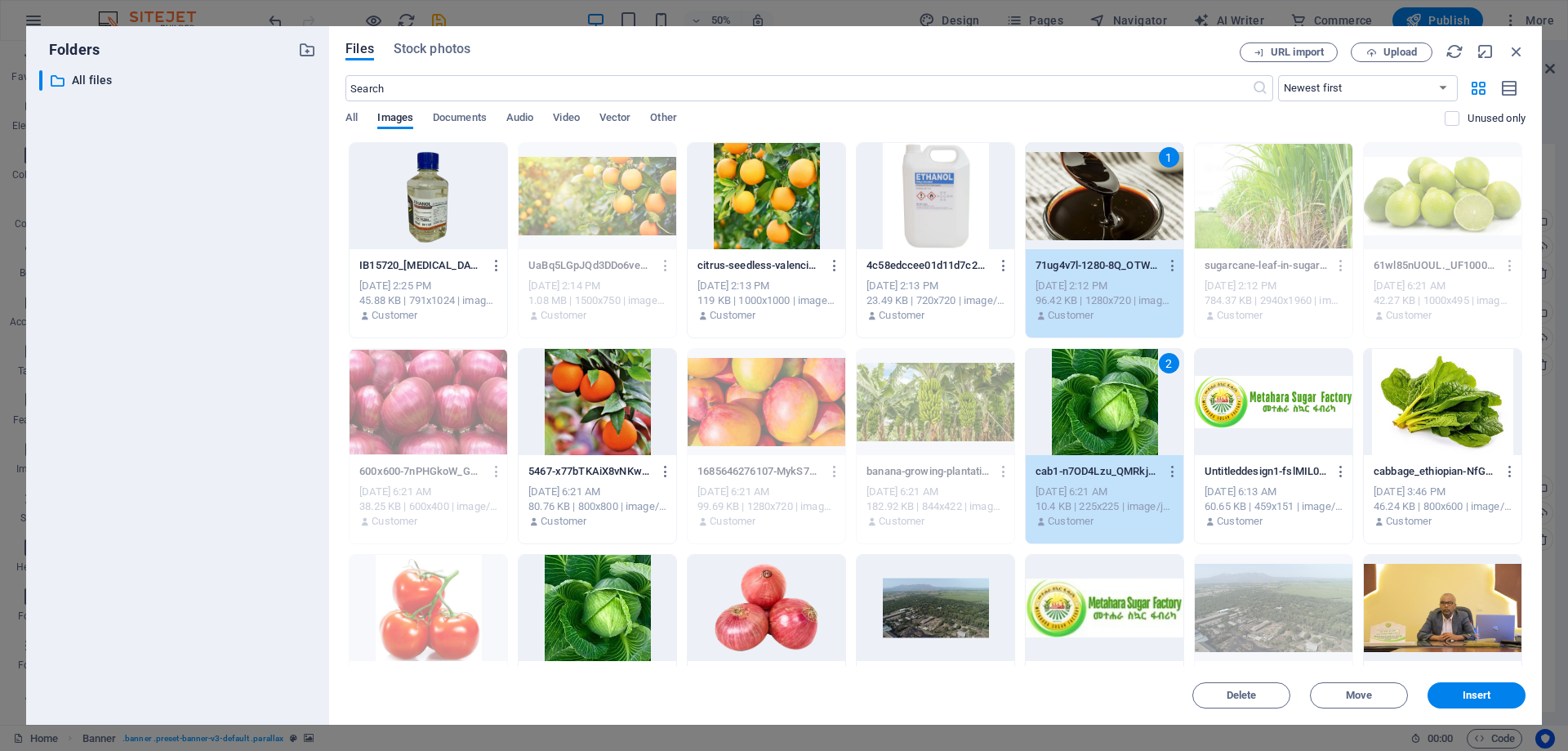
click at [1470, 395] on div at bounding box center [1443, 403] width 158 height 107
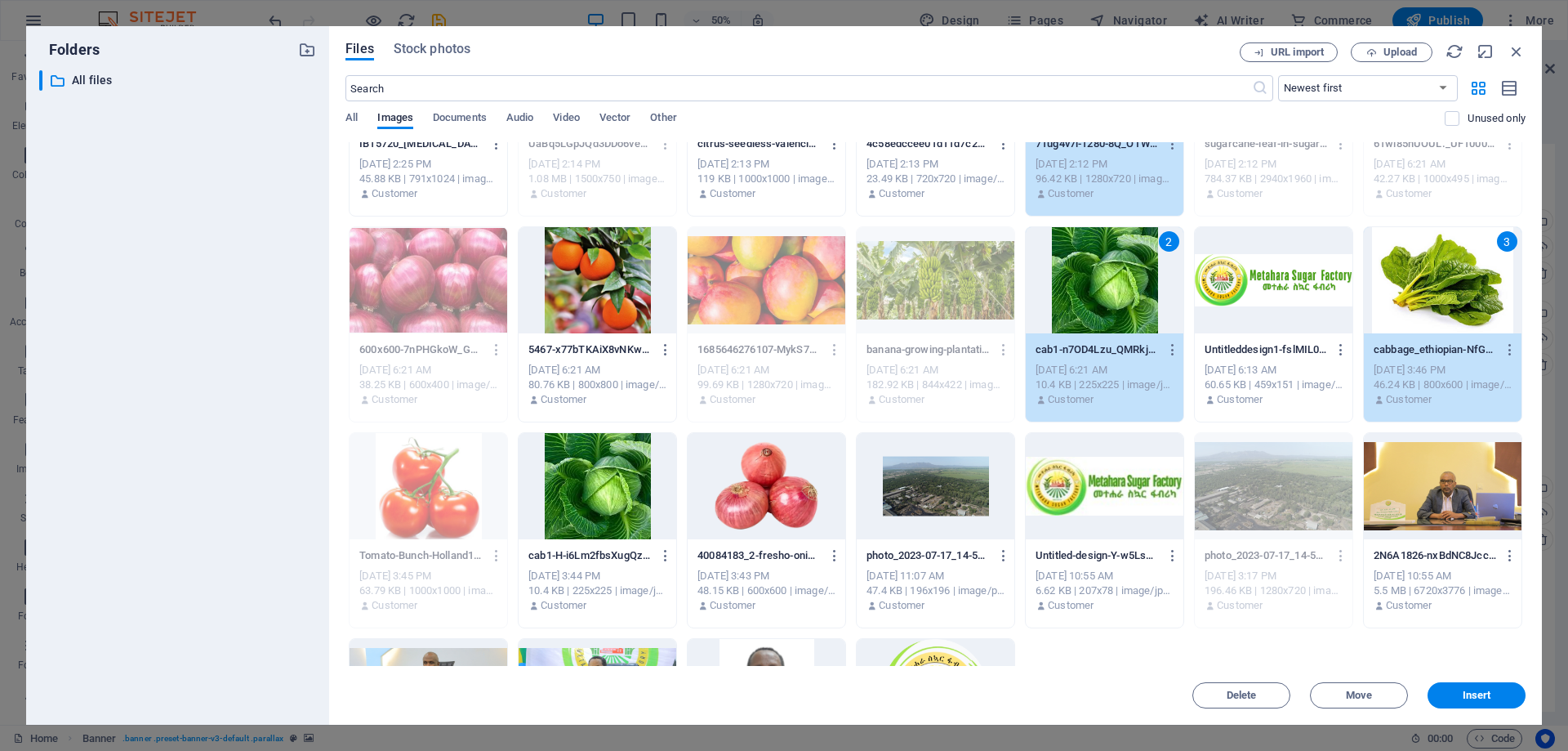
scroll to position [0, 0]
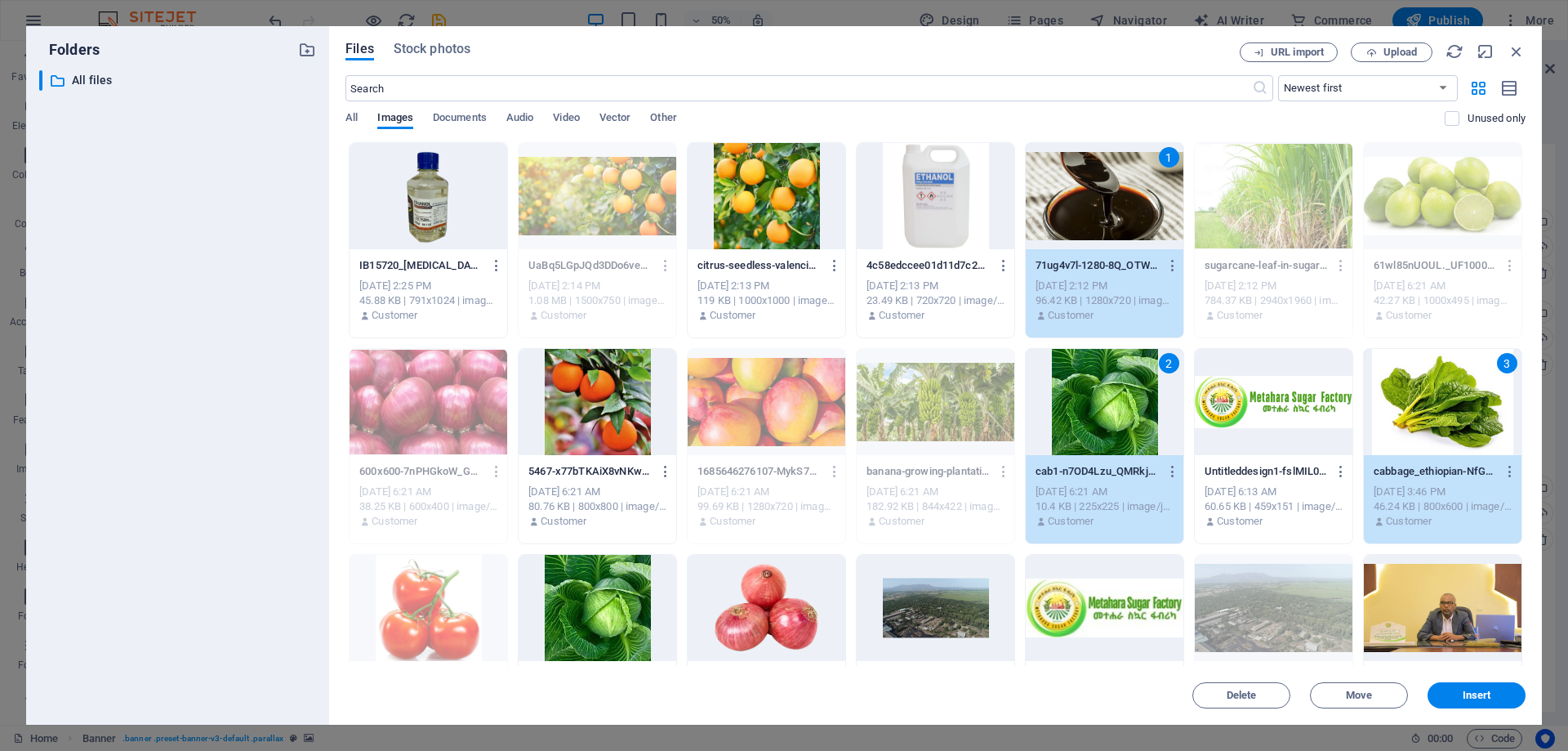
click at [462, 183] on div at bounding box center [429, 196] width 158 height 107
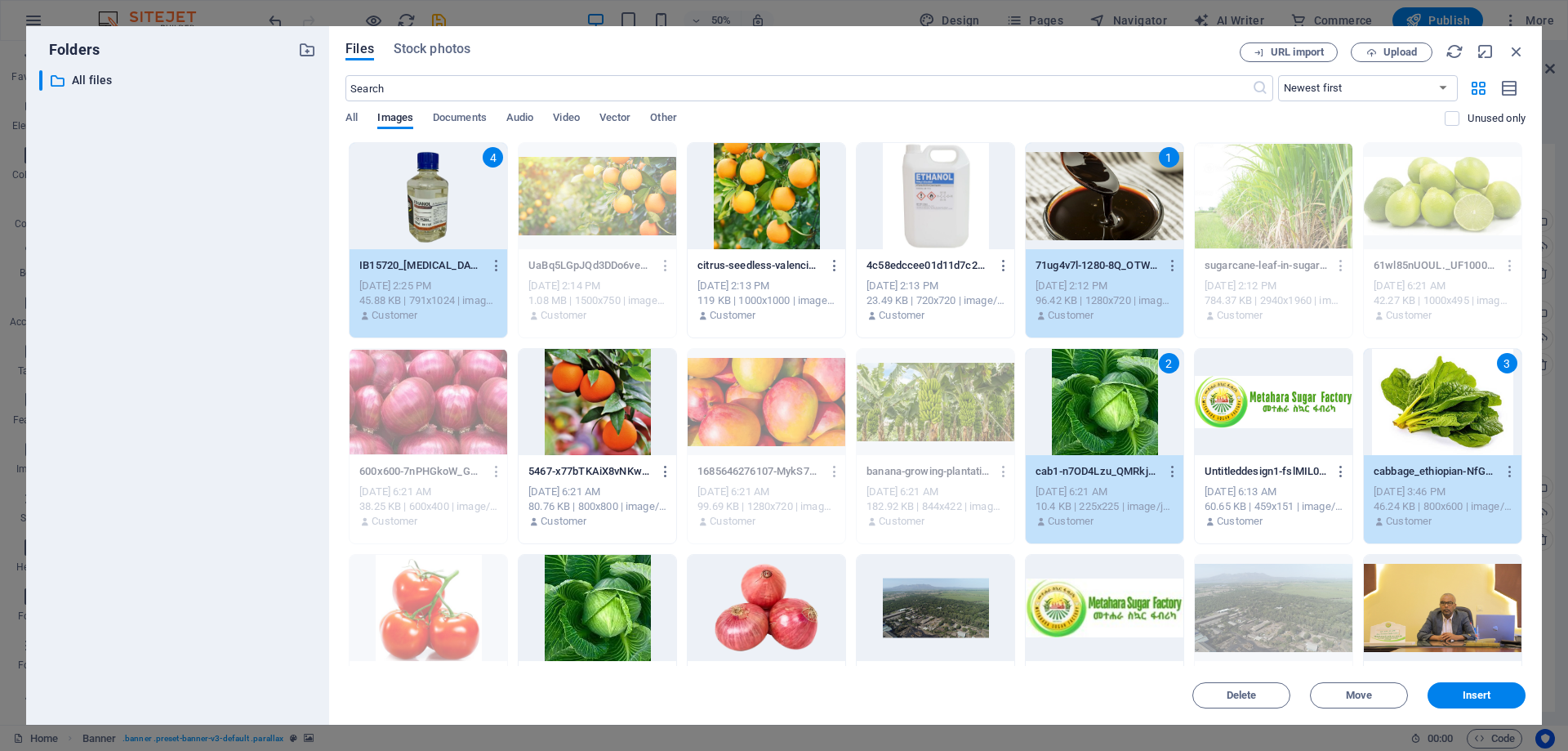
click at [800, 609] on div at bounding box center [766, 608] width 158 height 107
click at [1463, 692] on span "Insert" at bounding box center [1478, 695] width 29 height 10
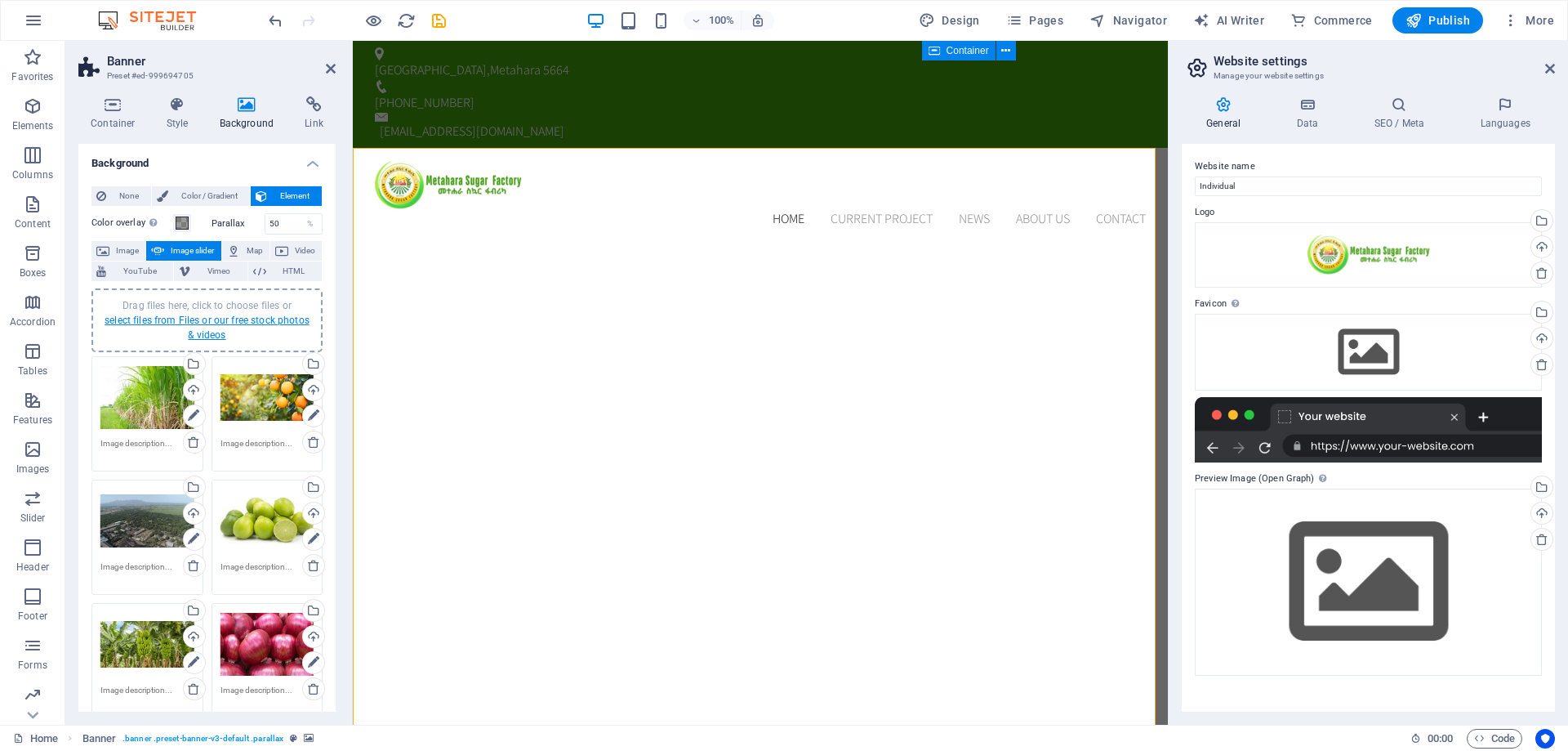
click at [210, 319] on link "select files from Files or our free stock photos & videos" at bounding box center [207, 328] width 205 height 26
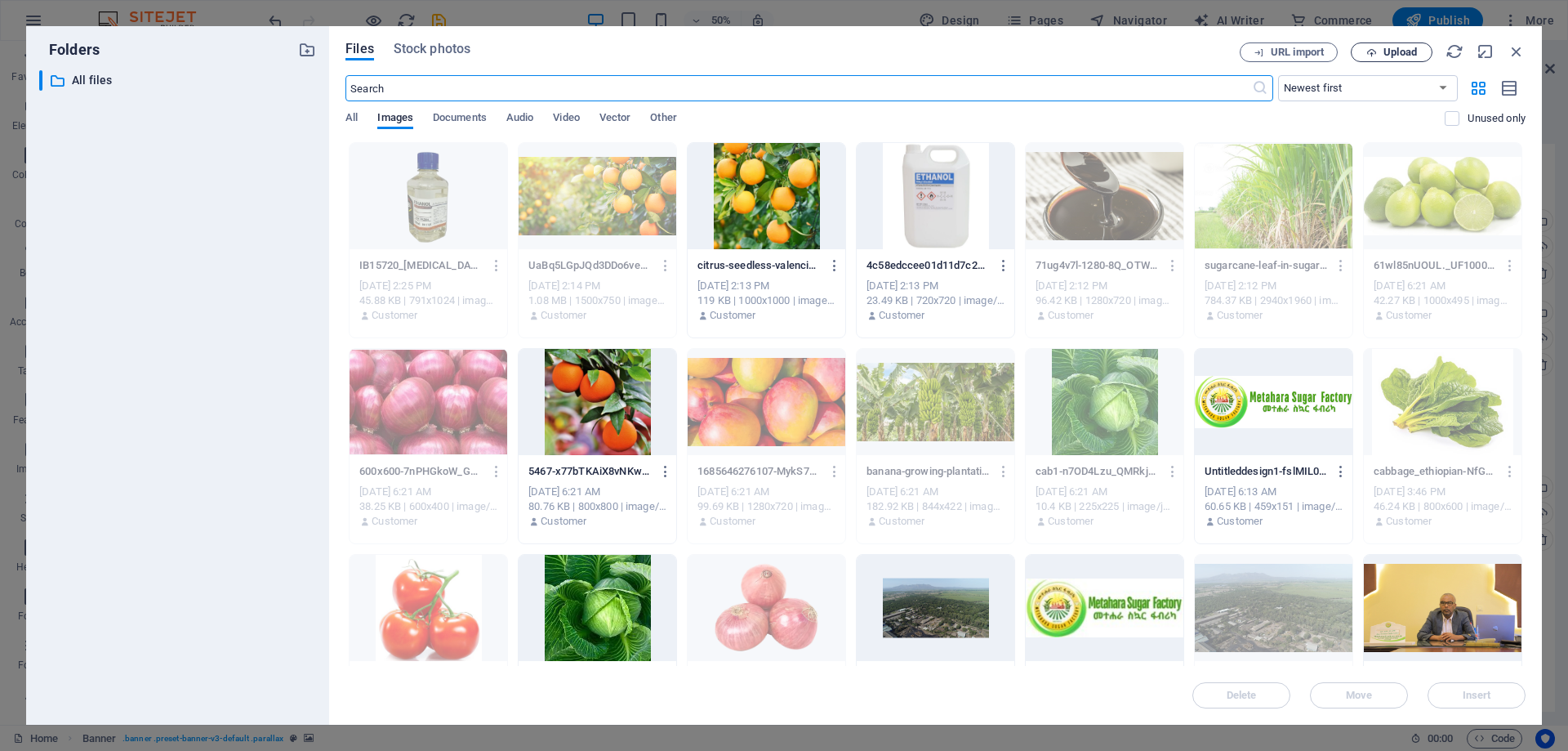
click at [1379, 48] on span "Upload" at bounding box center [1392, 53] width 67 height 11
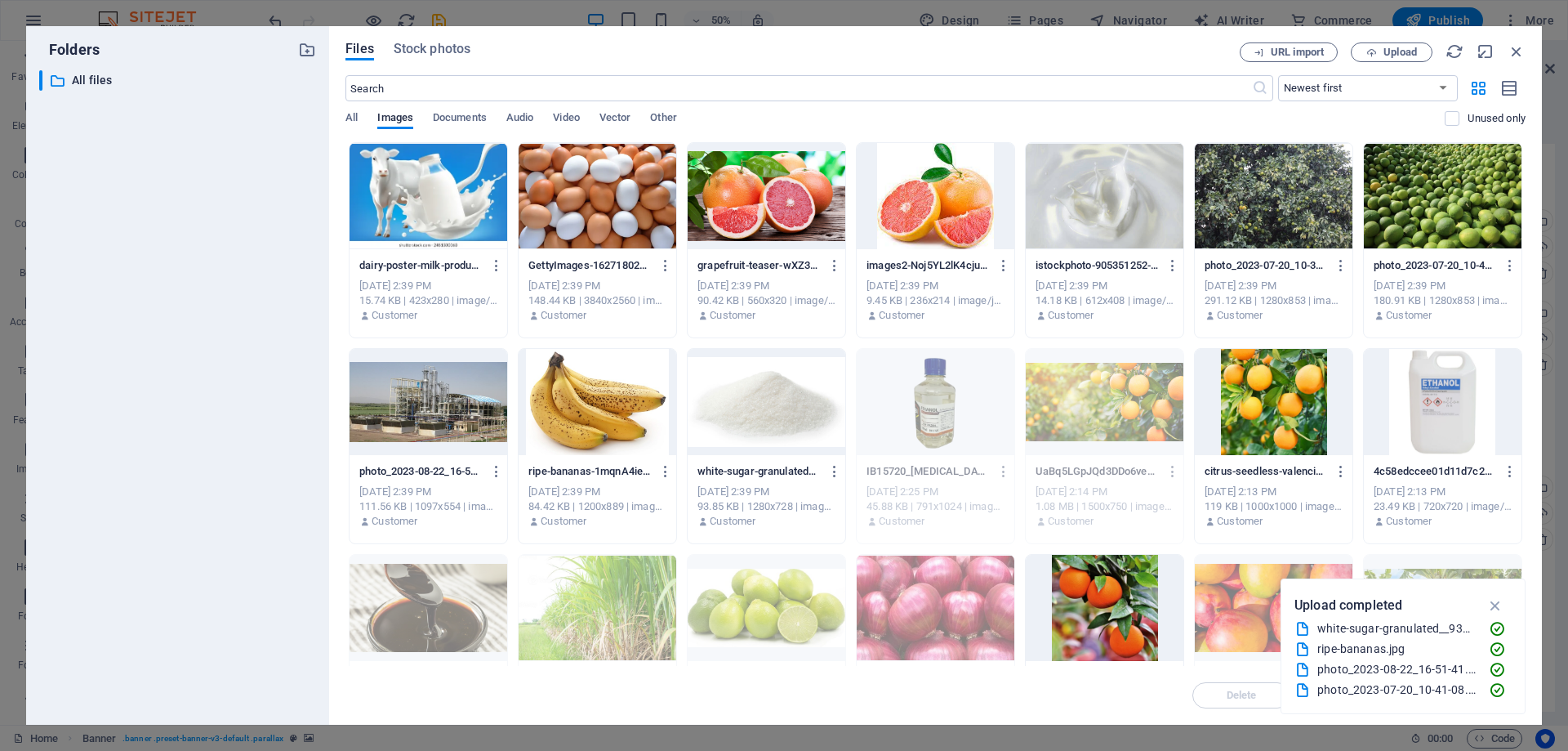
click at [613, 383] on div at bounding box center [597, 403] width 158 height 107
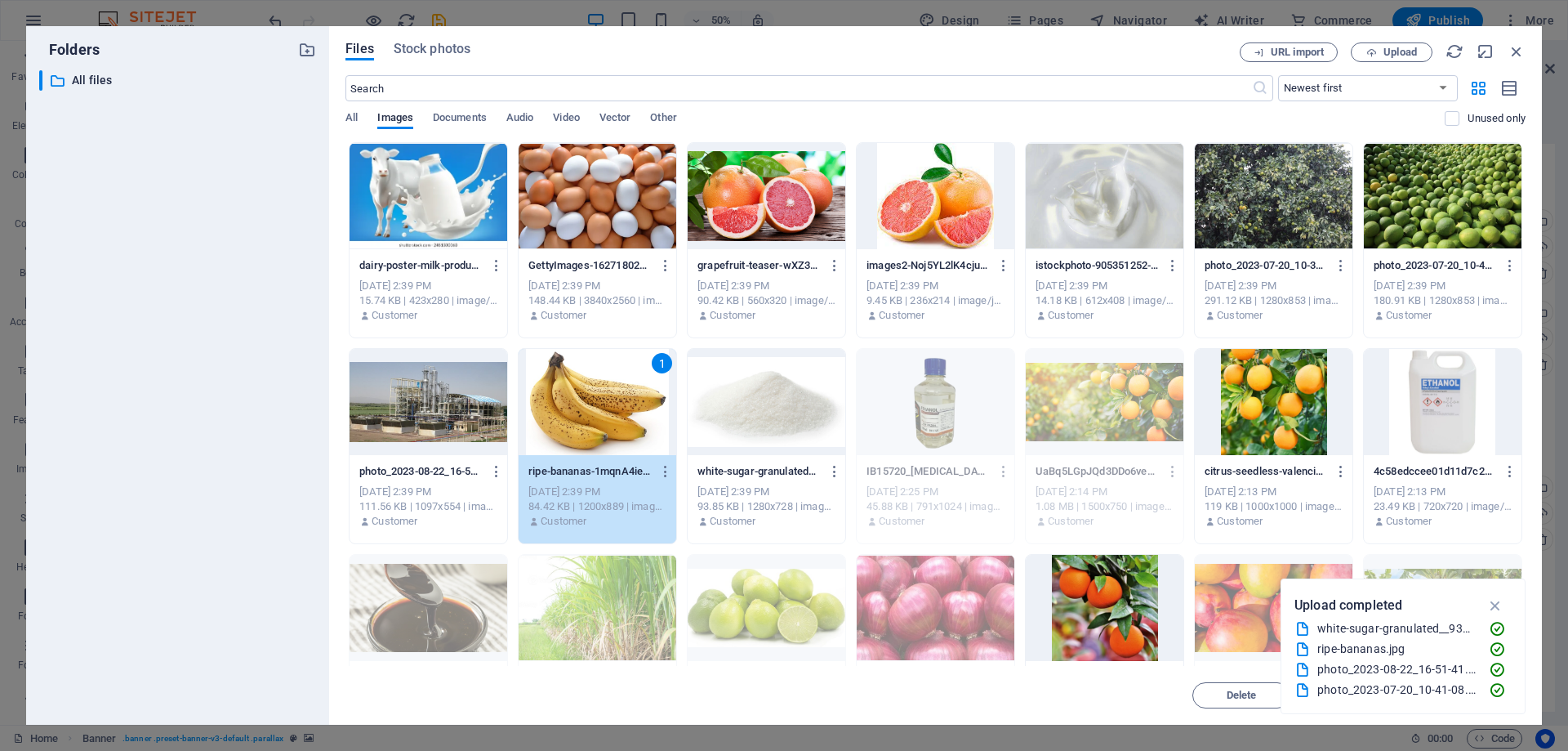
click at [1464, 188] on div at bounding box center [1443, 196] width 158 height 107
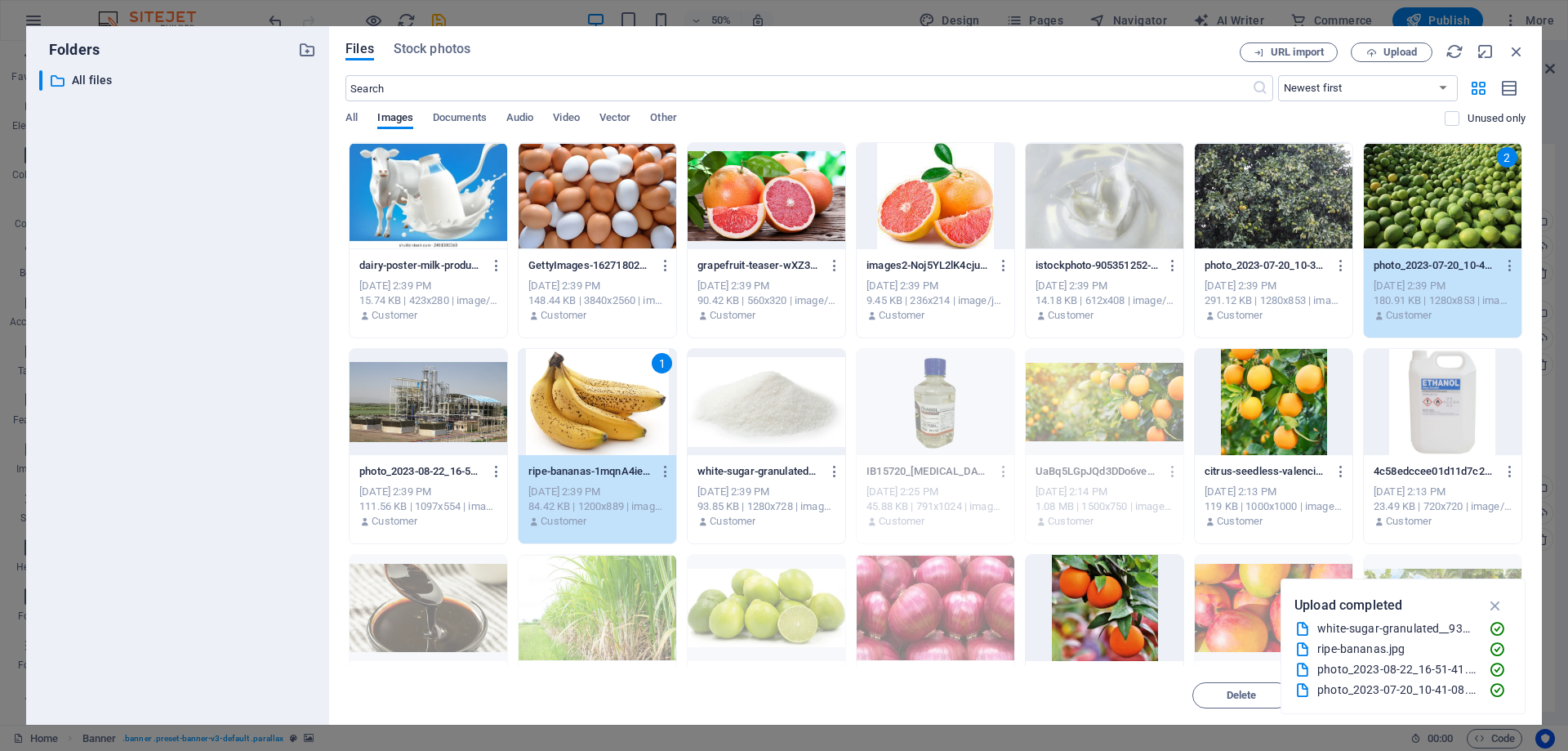
click at [1289, 195] on div at bounding box center [1274, 196] width 158 height 107
click at [937, 193] on div at bounding box center [936, 196] width 158 height 107
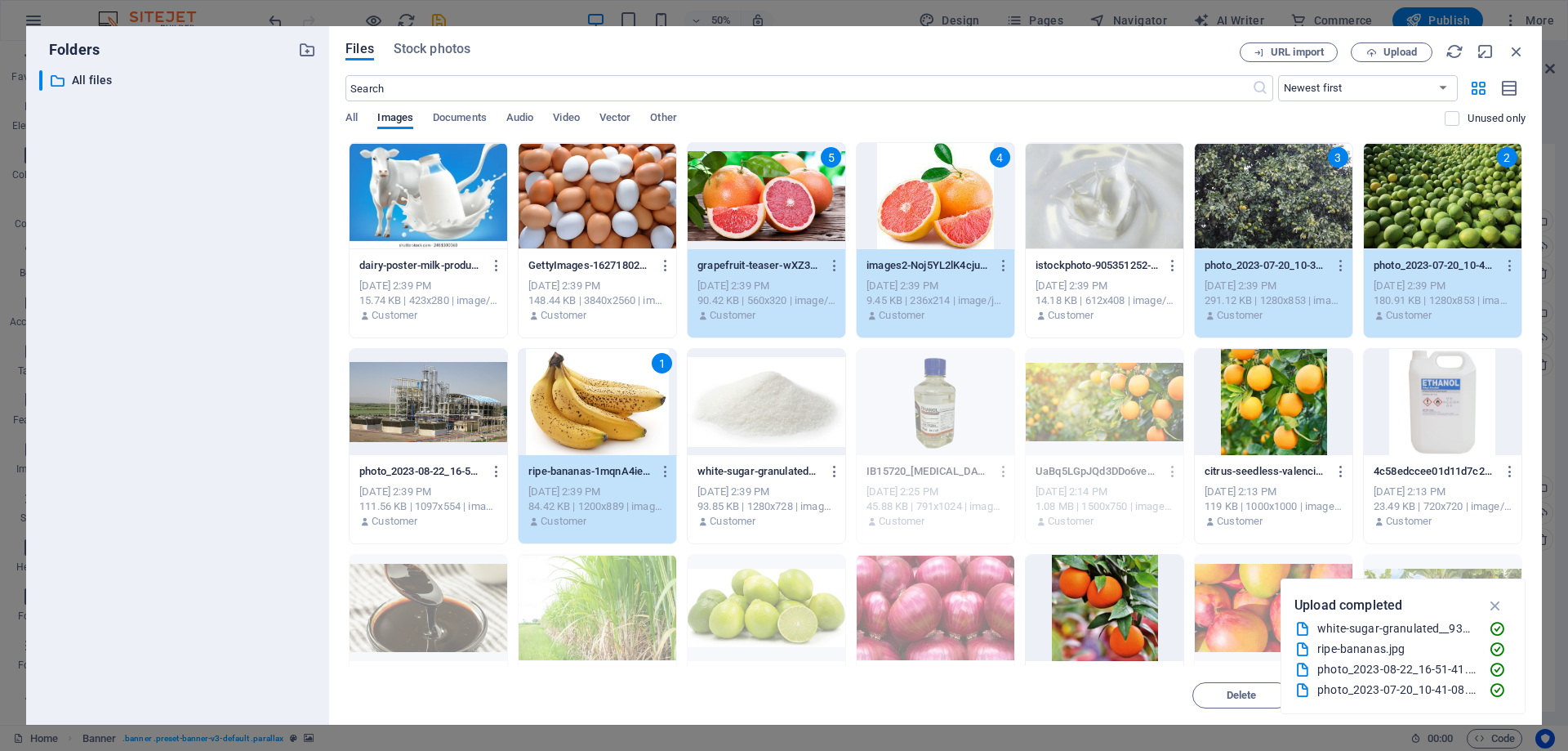
click at [632, 192] on div at bounding box center [597, 196] width 158 height 107
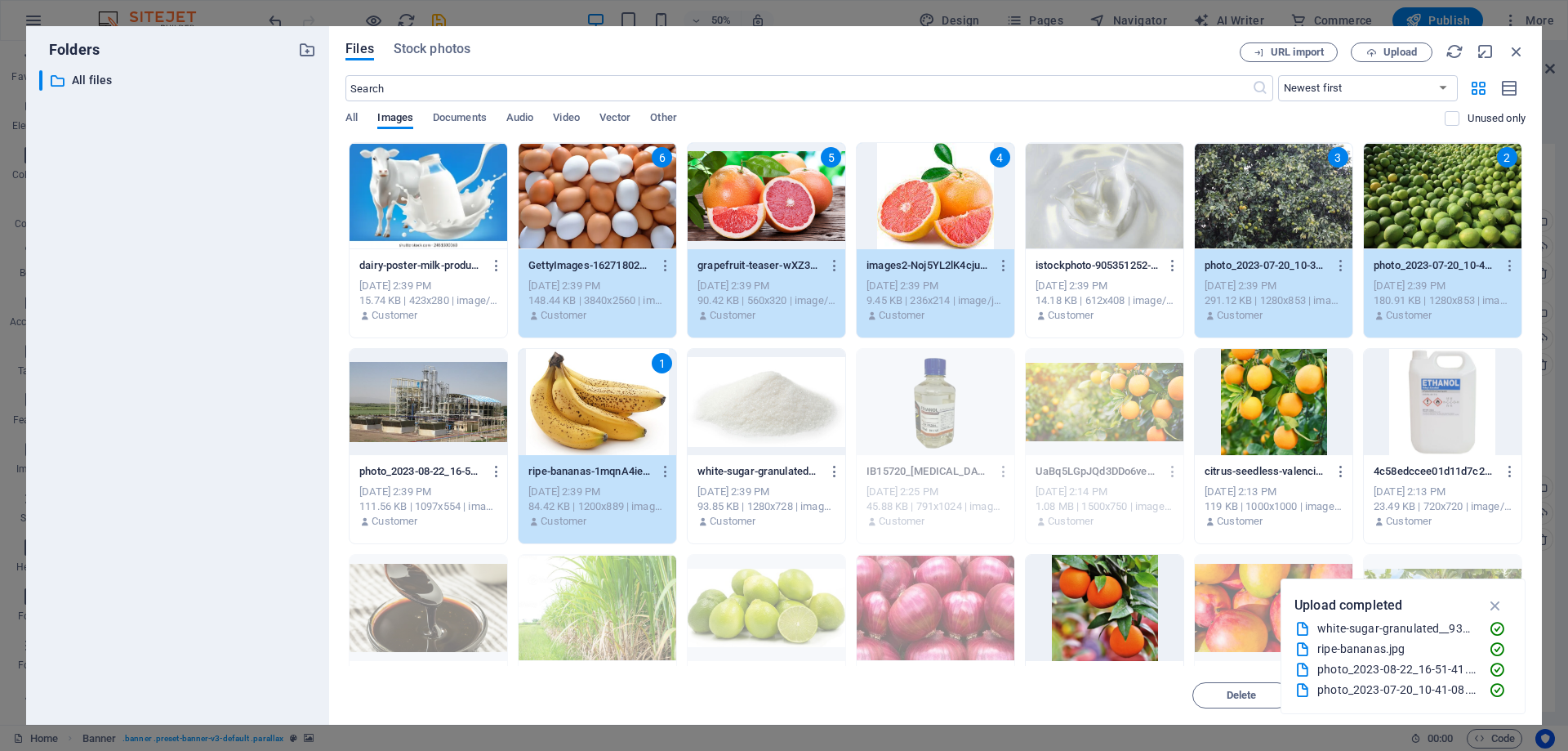
click at [457, 189] on div at bounding box center [429, 196] width 158 height 107
click at [438, 423] on div at bounding box center [429, 403] width 158 height 107
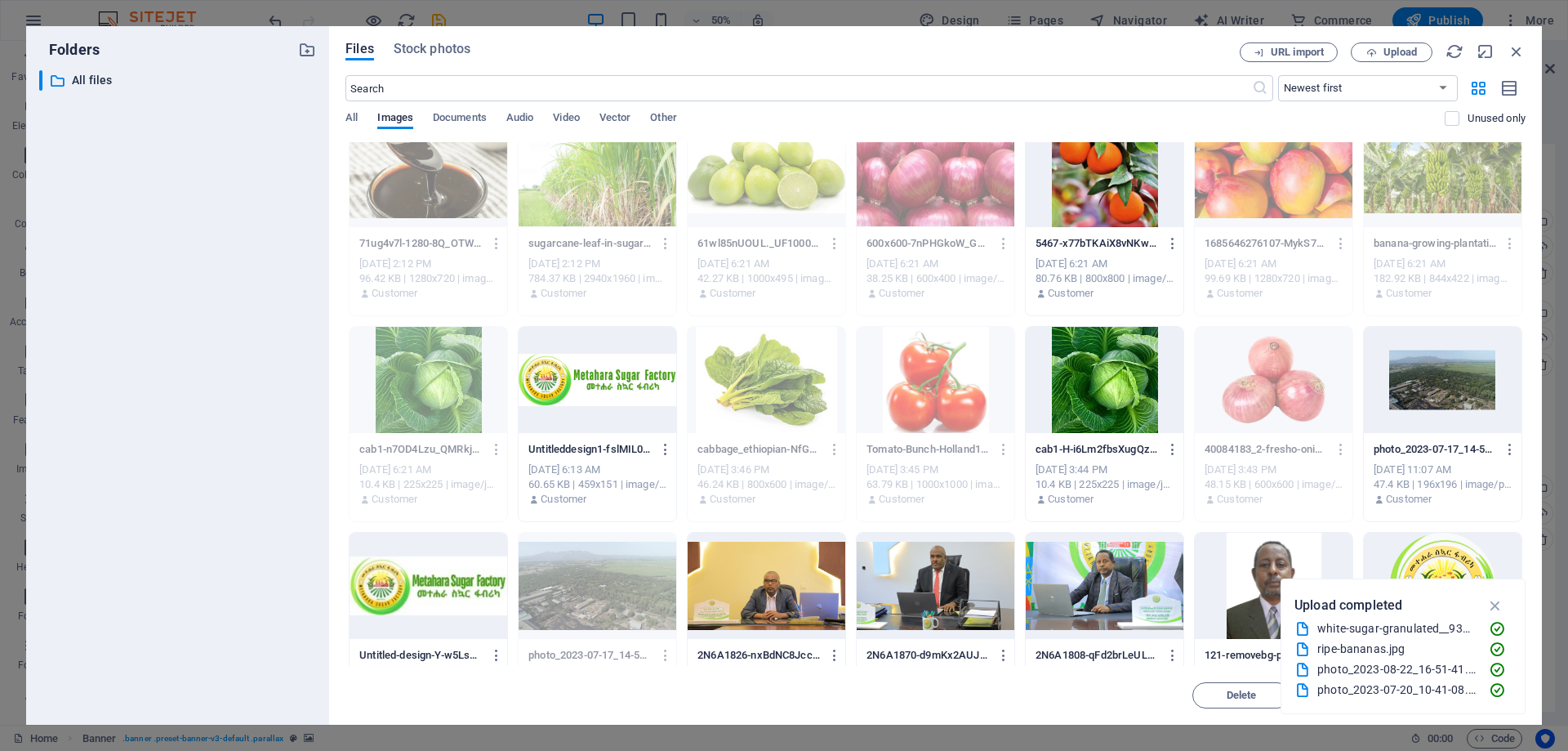
scroll to position [496, 0]
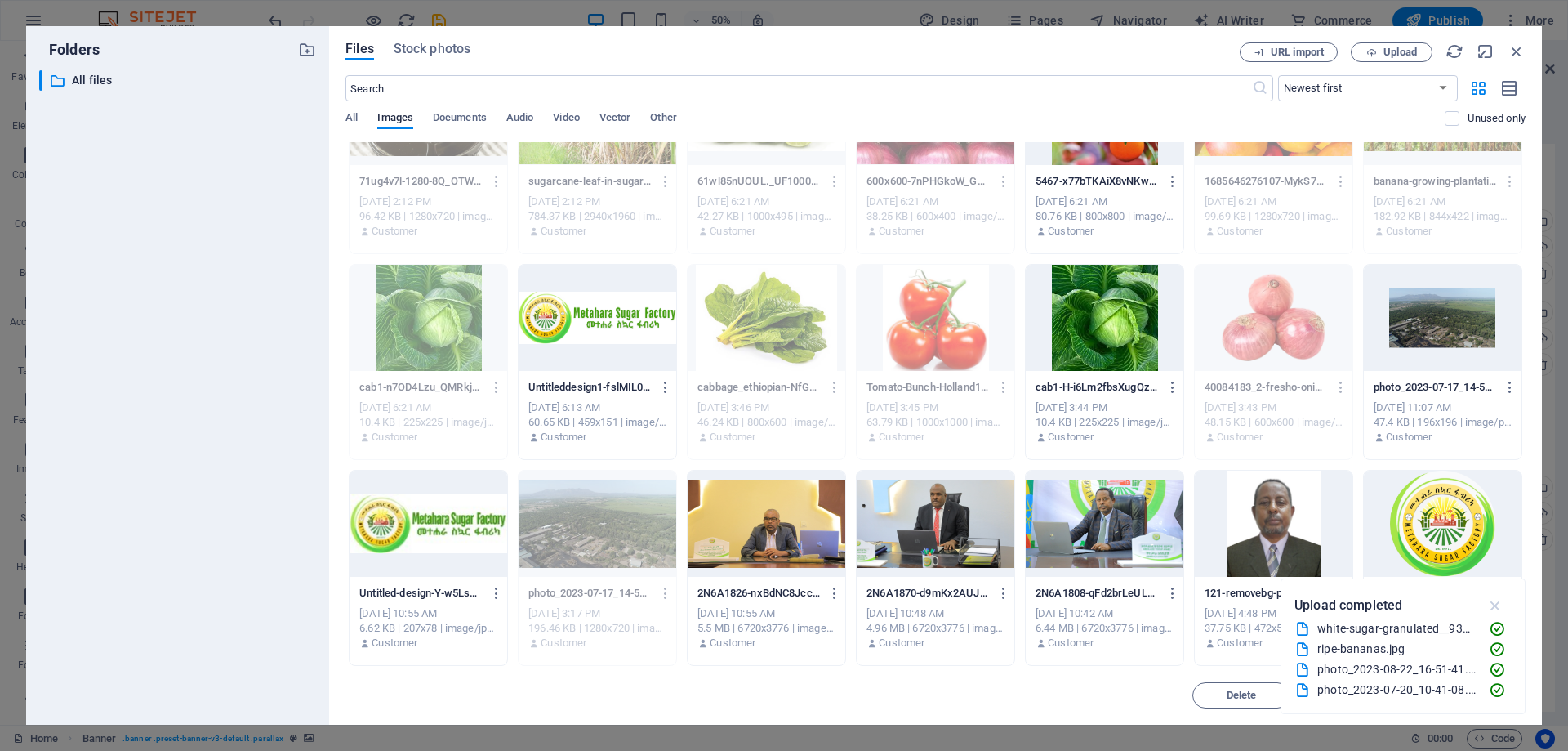
click at [1495, 604] on icon "button" at bounding box center [1496, 606] width 19 height 18
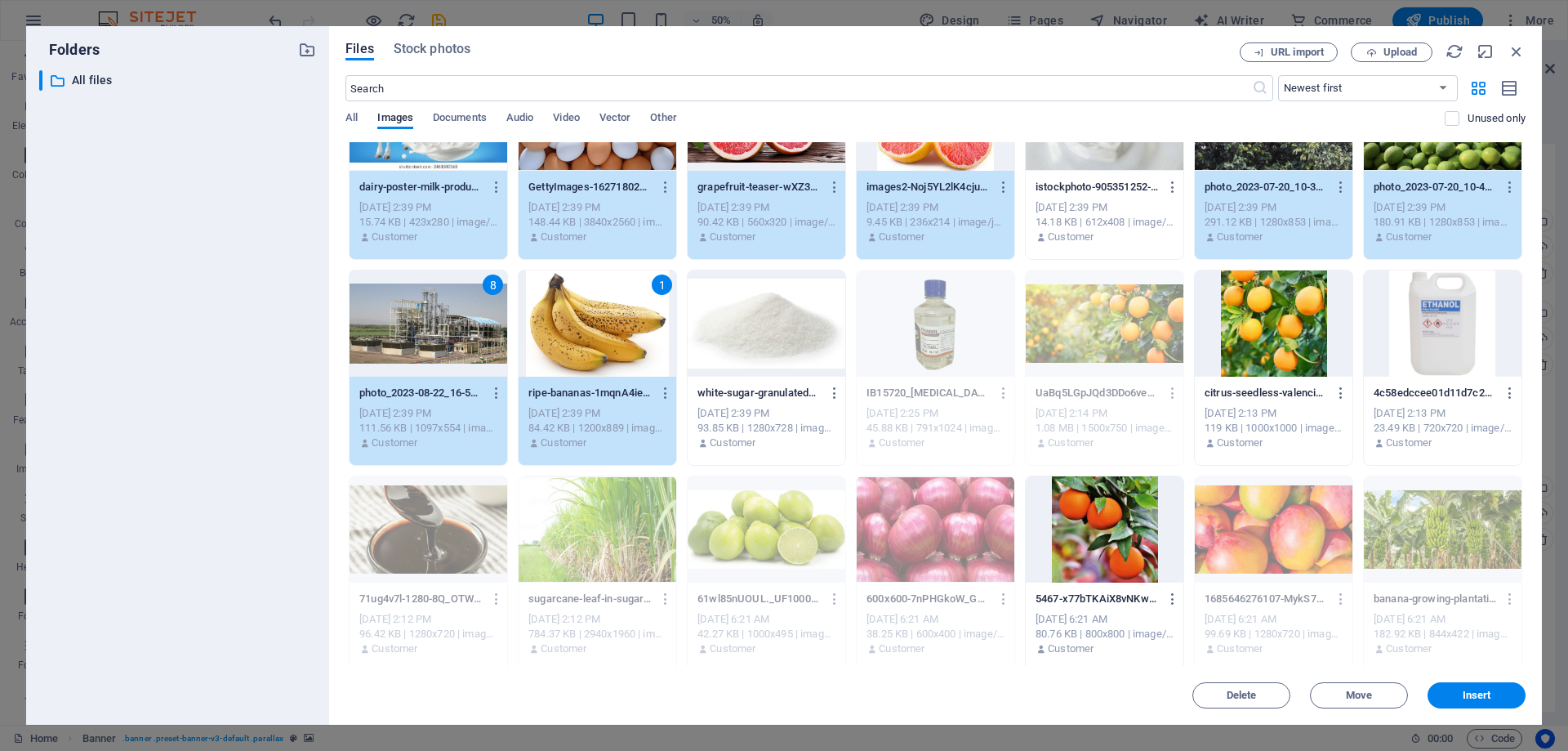
scroll to position [0, 0]
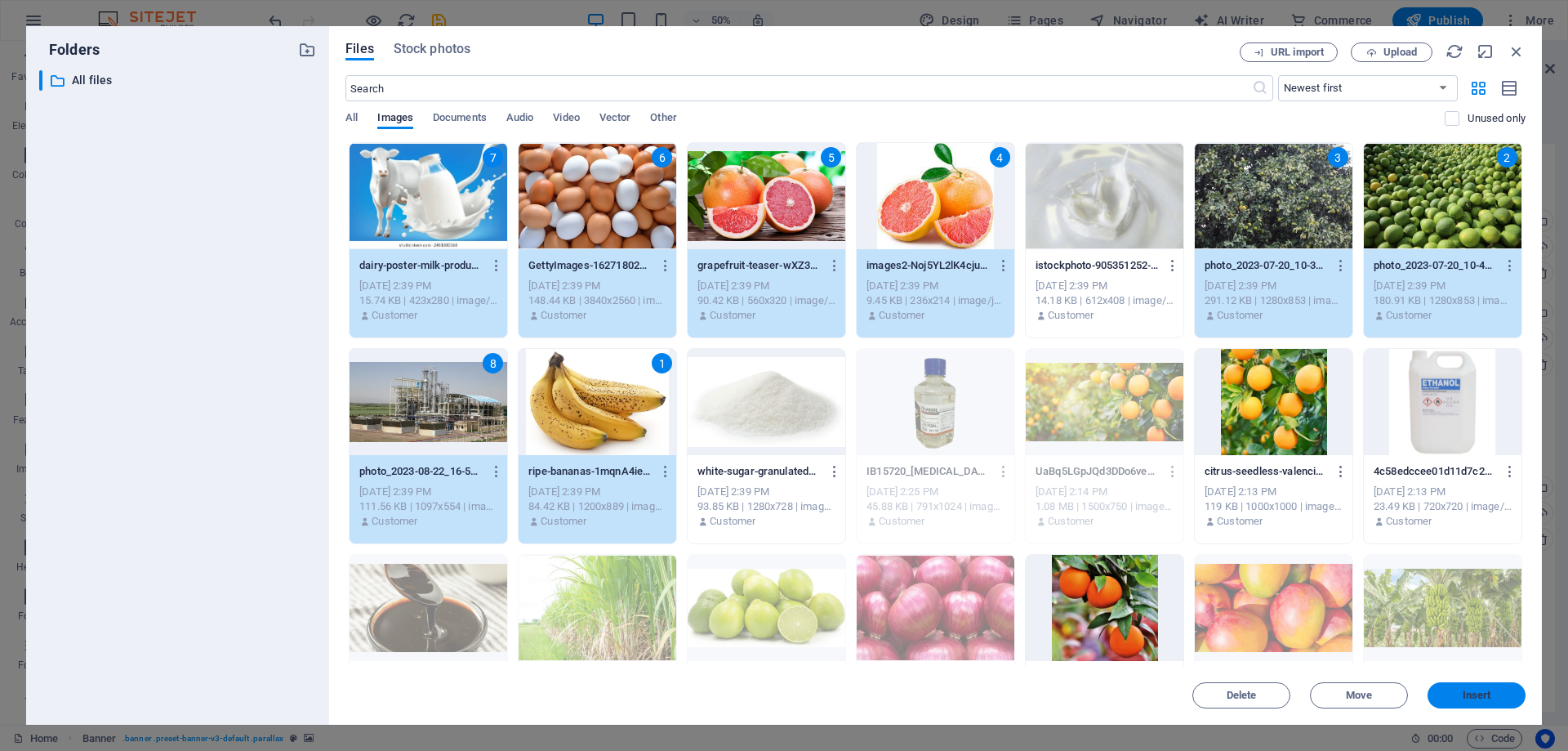
click at [1480, 700] on span "Insert" at bounding box center [1478, 695] width 29 height 10
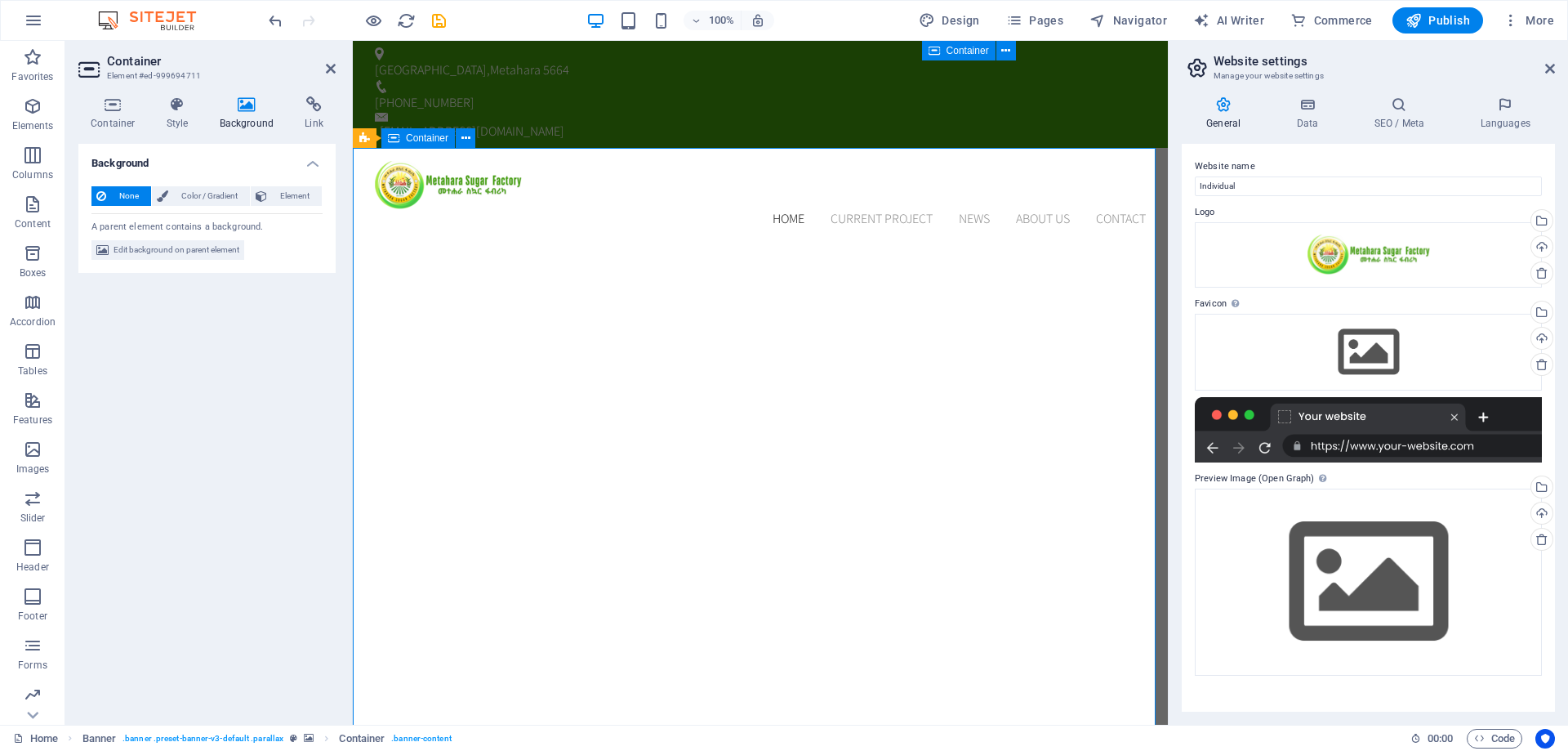
click at [331, 69] on icon at bounding box center [330, 69] width 10 height 13
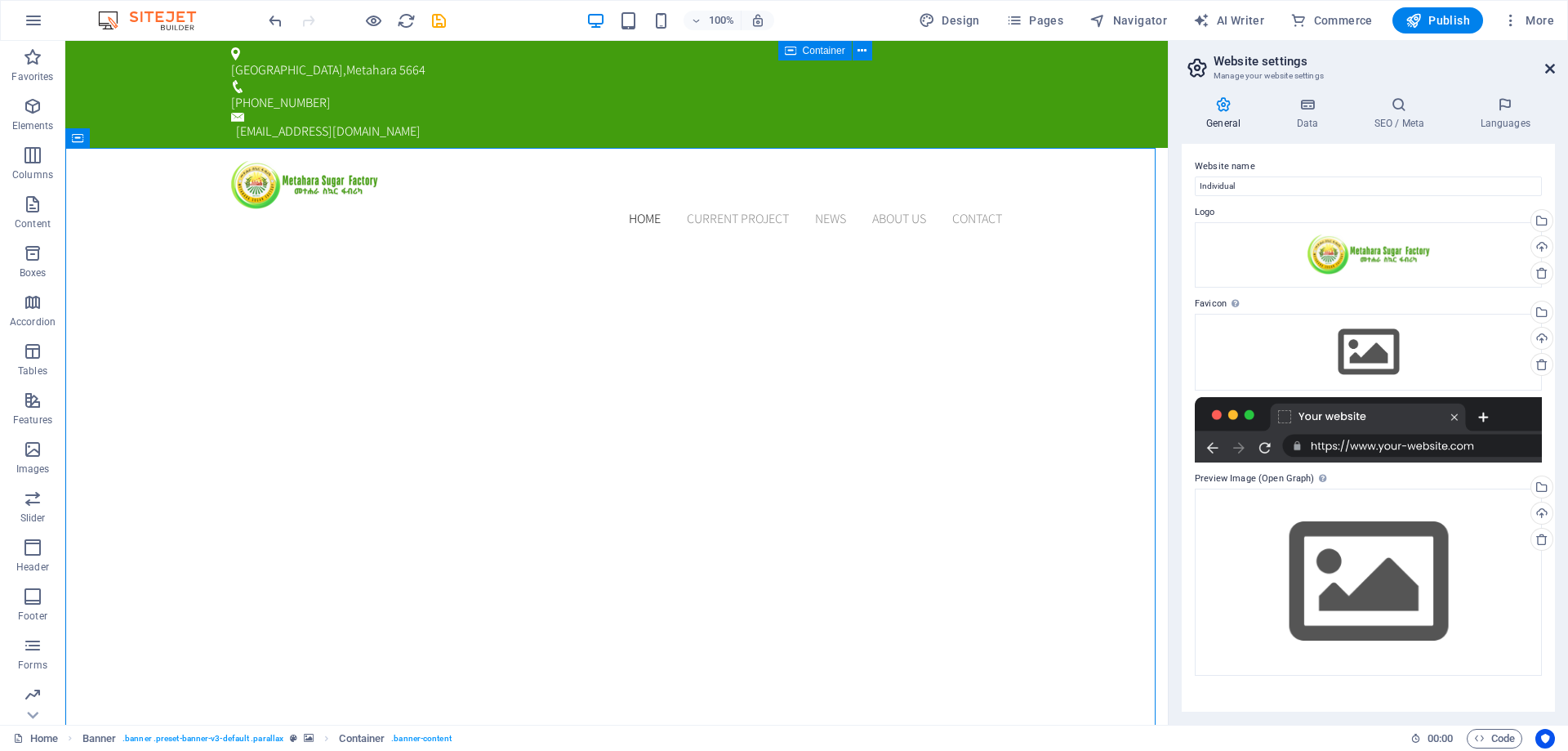
click at [1550, 69] on icon at bounding box center [1550, 69] width 10 height 13
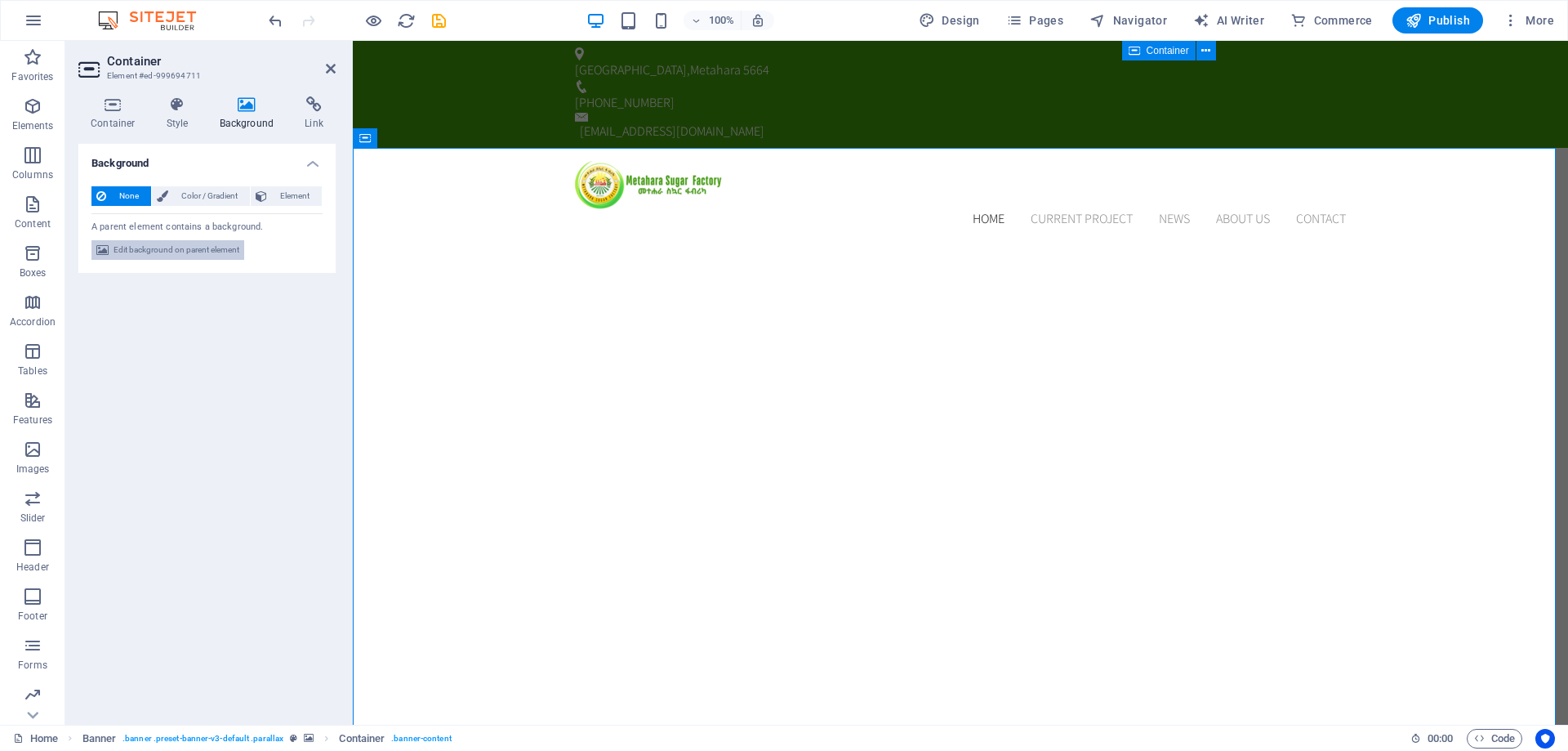
click at [174, 253] on span "Edit background on parent element" at bounding box center [176, 250] width 125 height 20
select select "ms"
select select "s"
select select "progressive"
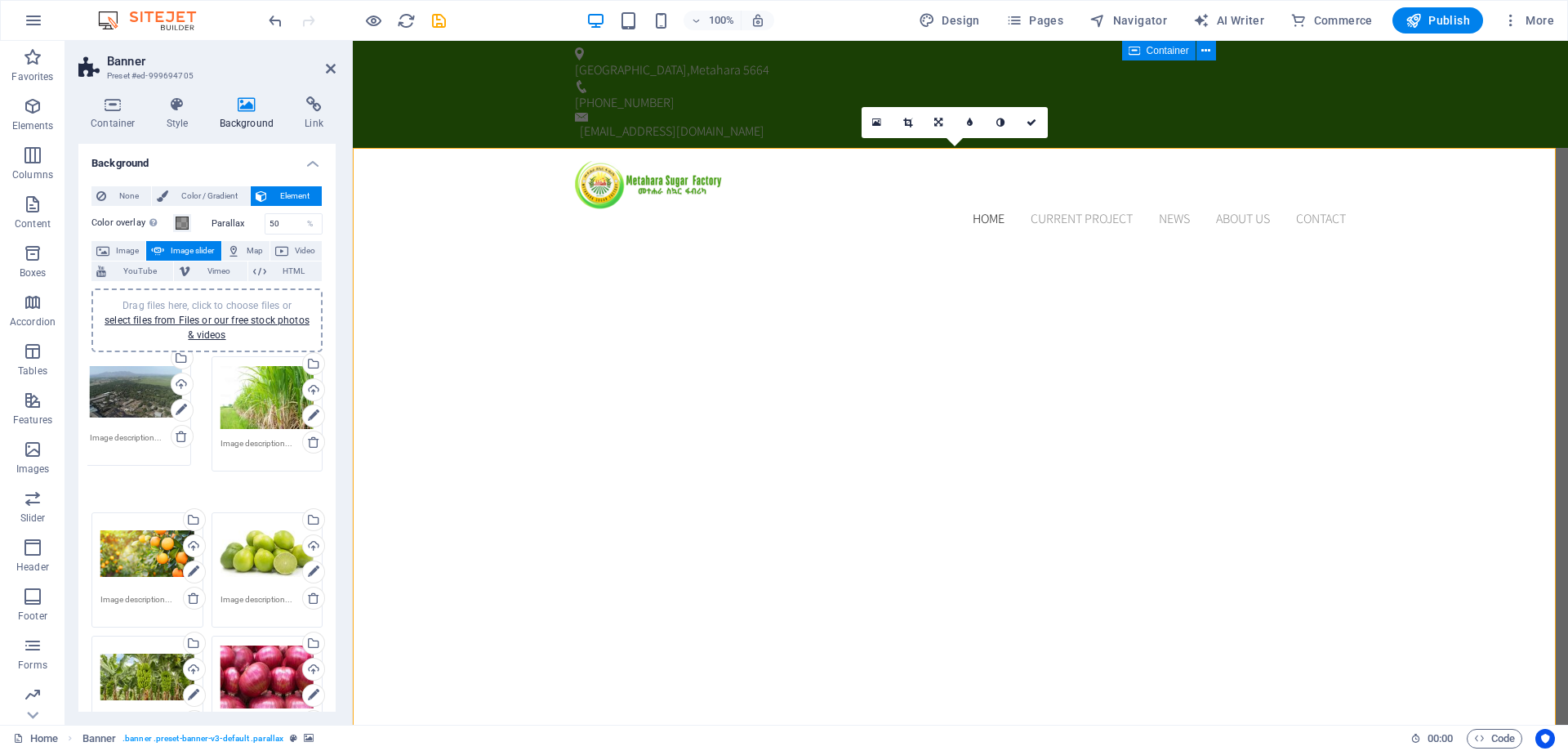
drag, startPoint x: 152, startPoint y: 534, endPoint x: 142, endPoint y: 405, distance: 129.4
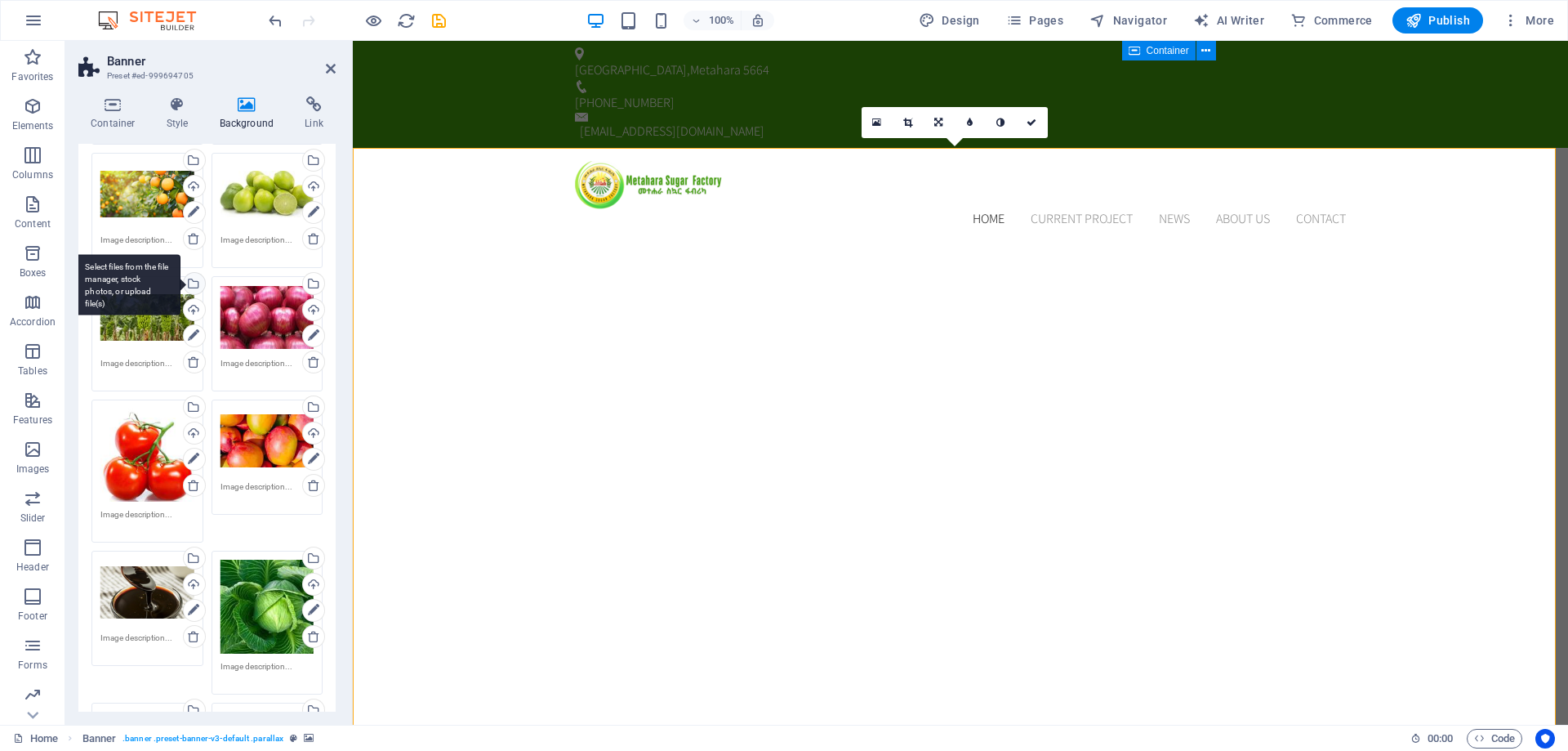
scroll to position [409, 0]
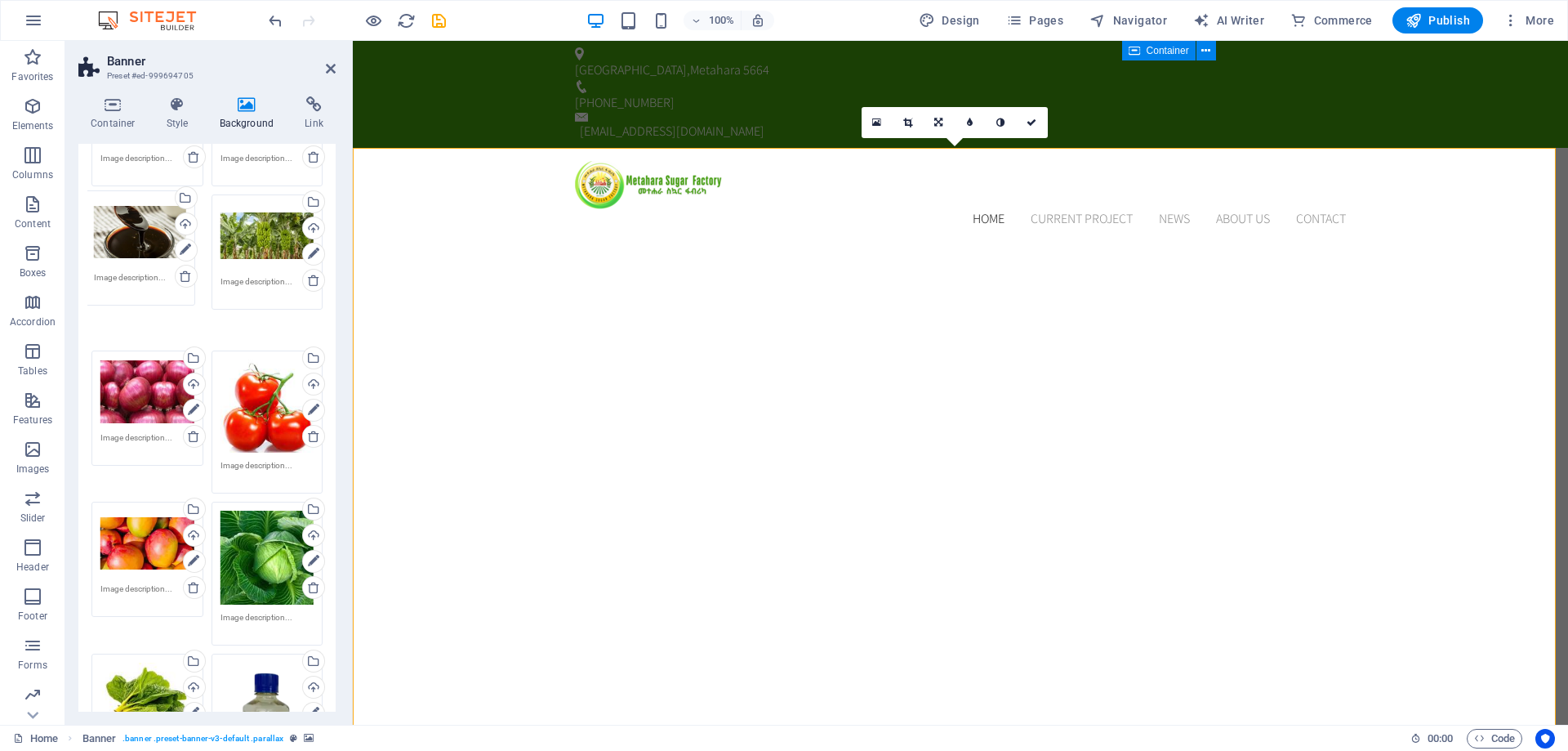
drag, startPoint x: 148, startPoint y: 521, endPoint x: 142, endPoint y: 244, distance: 277.1
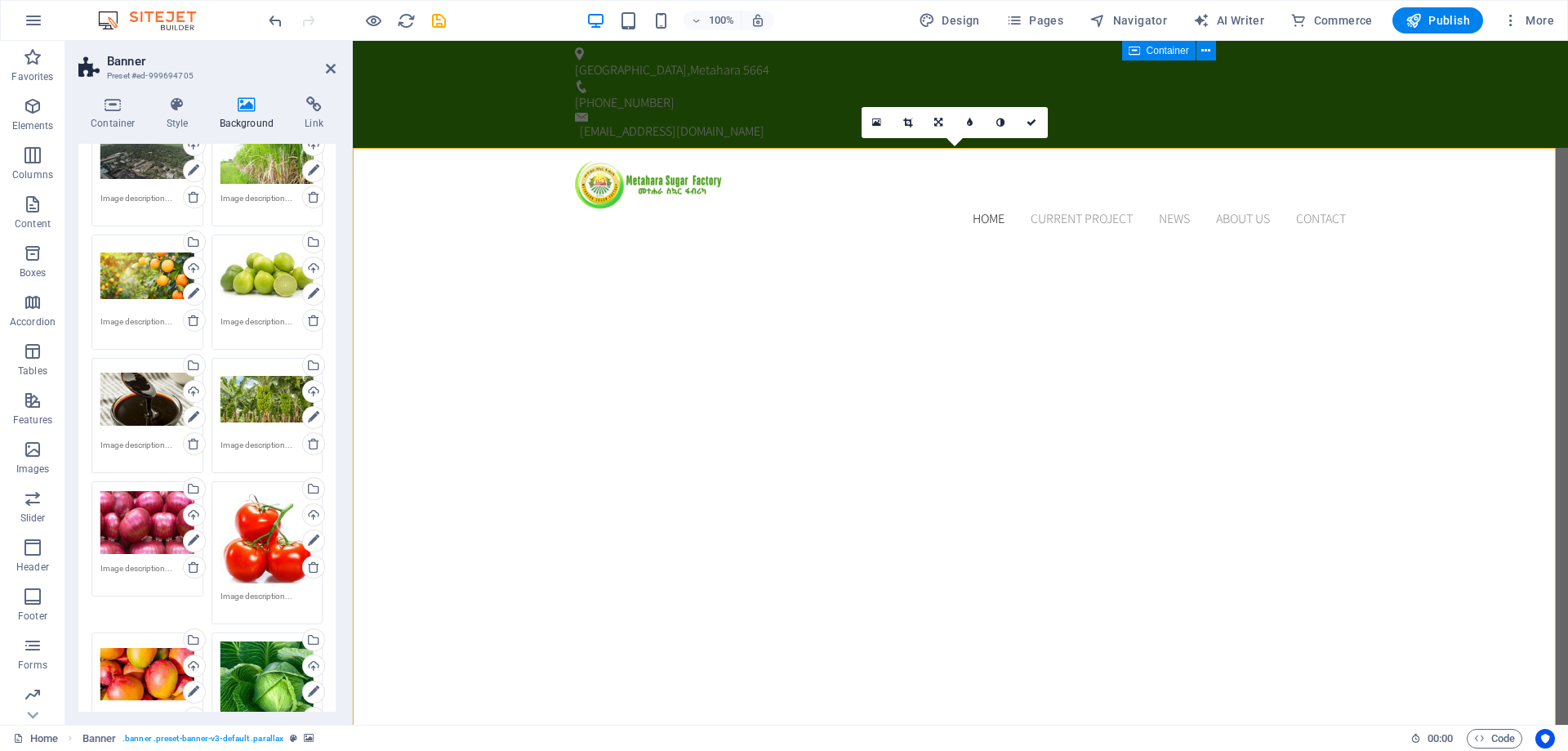
scroll to position [163, 0]
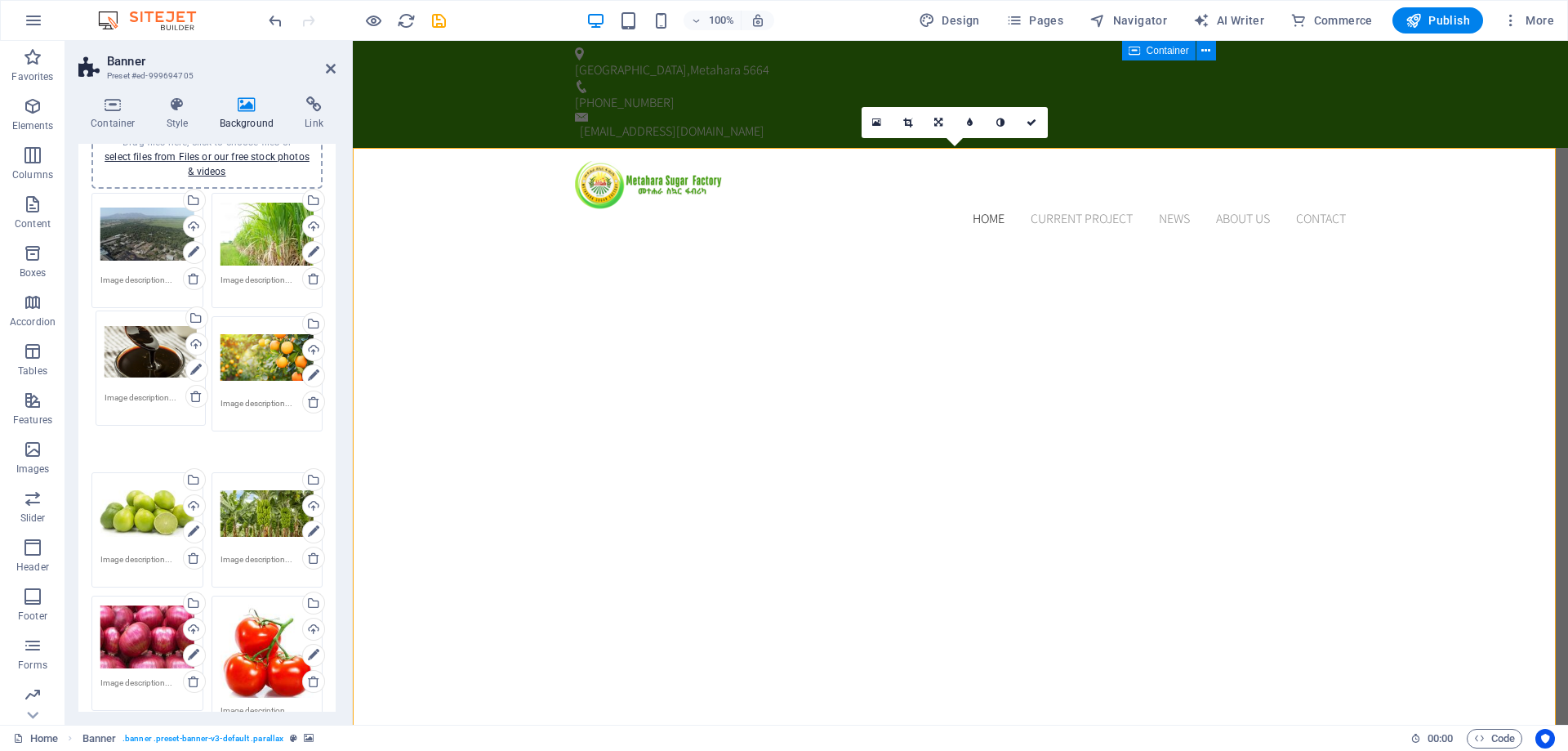
drag, startPoint x: 142, startPoint y: 487, endPoint x: 145, endPoint y: 358, distance: 129.0
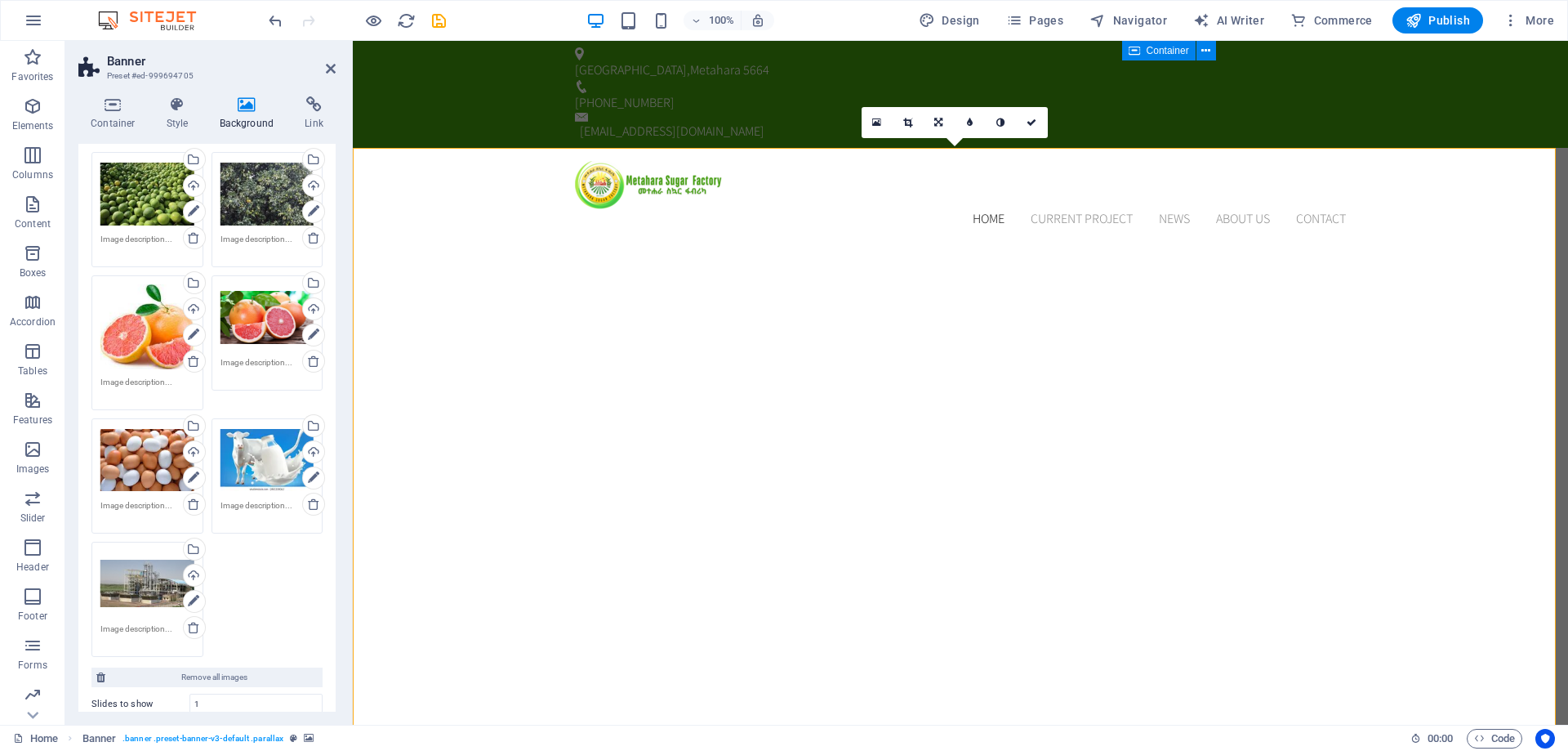
scroll to position [1182, 0]
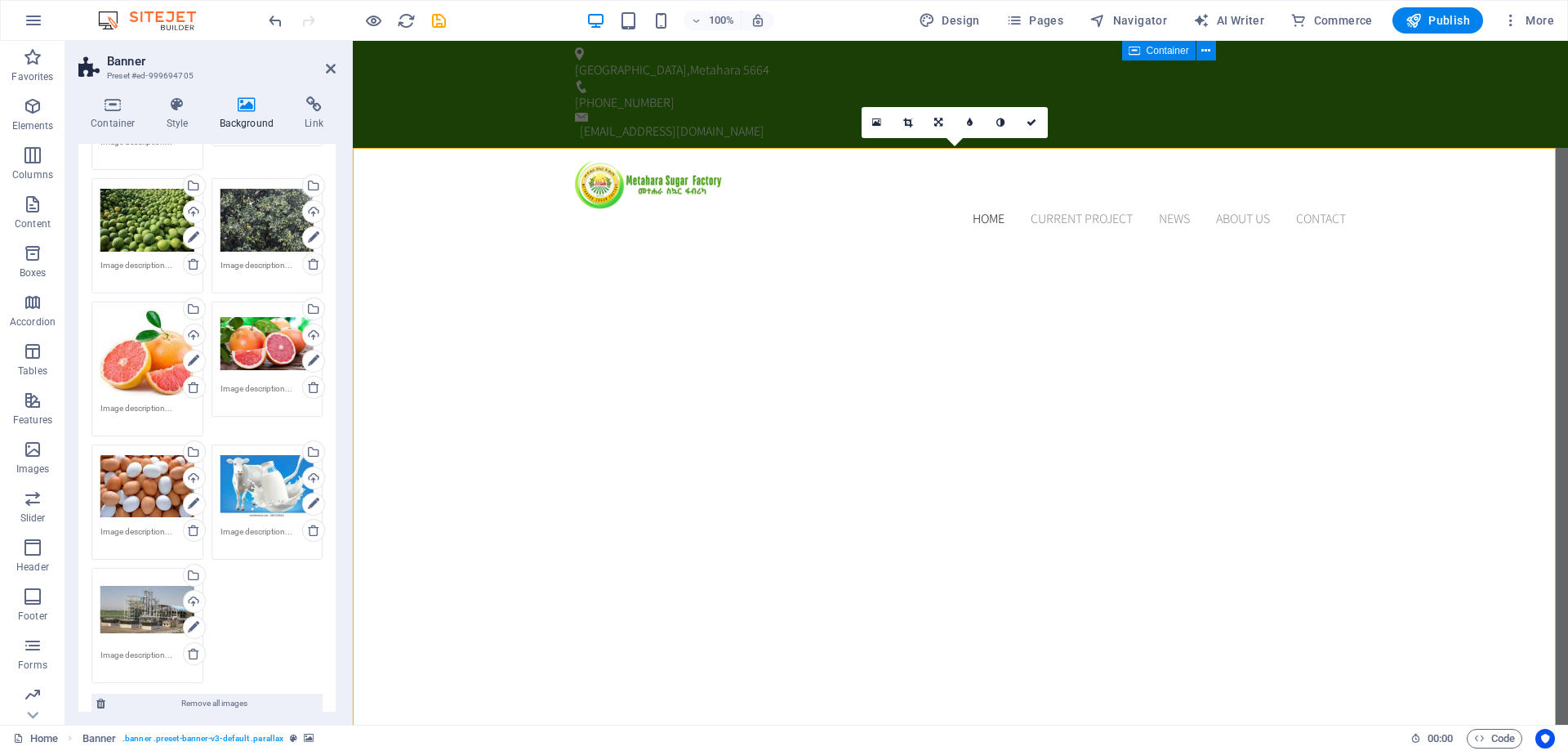
click at [252, 498] on div "Drag files here, click to choose files or select files from Files or our free s…" at bounding box center [267, 487] width 94 height 65
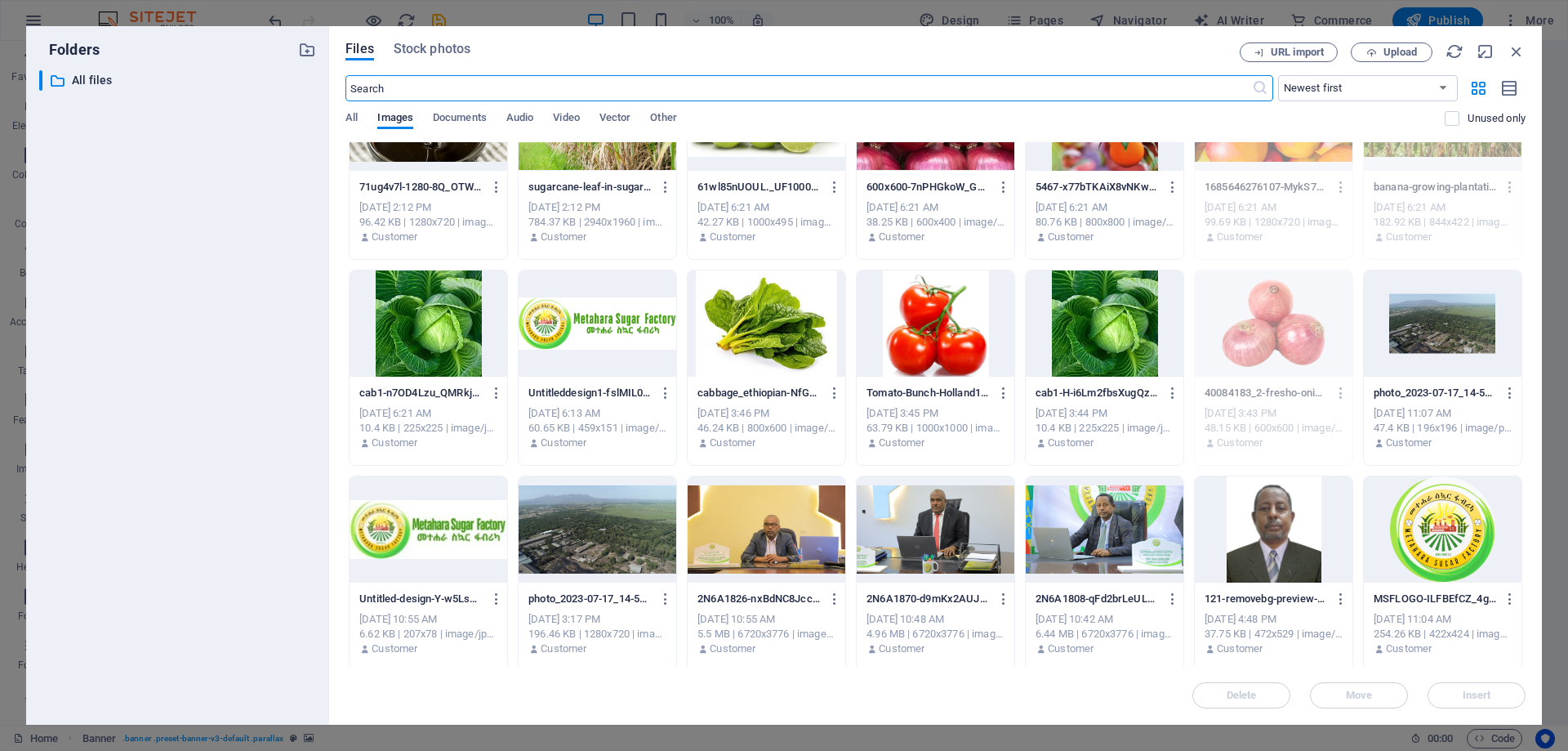
scroll to position [496, 0]
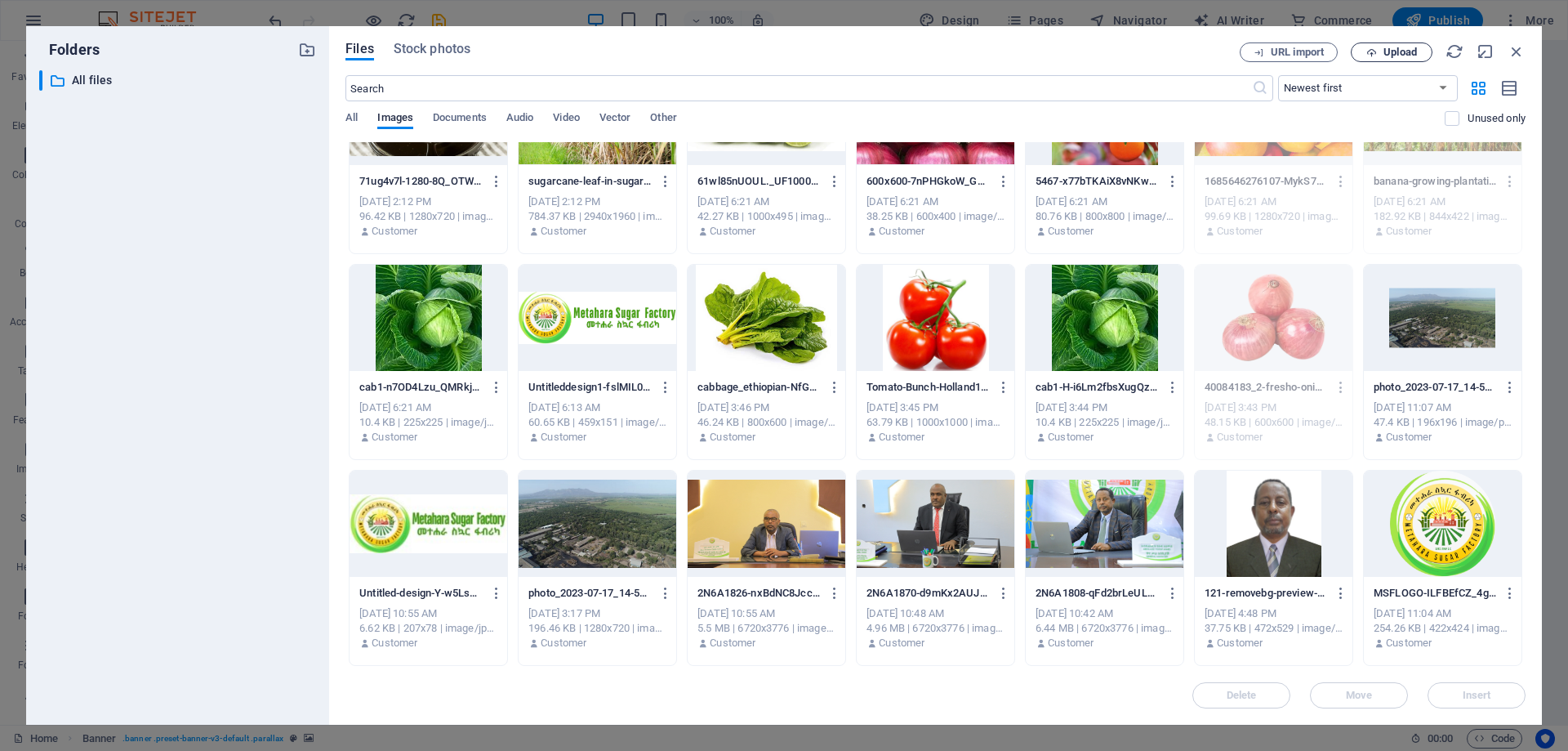
click at [1404, 49] on span "Upload" at bounding box center [1400, 52] width 33 height 10
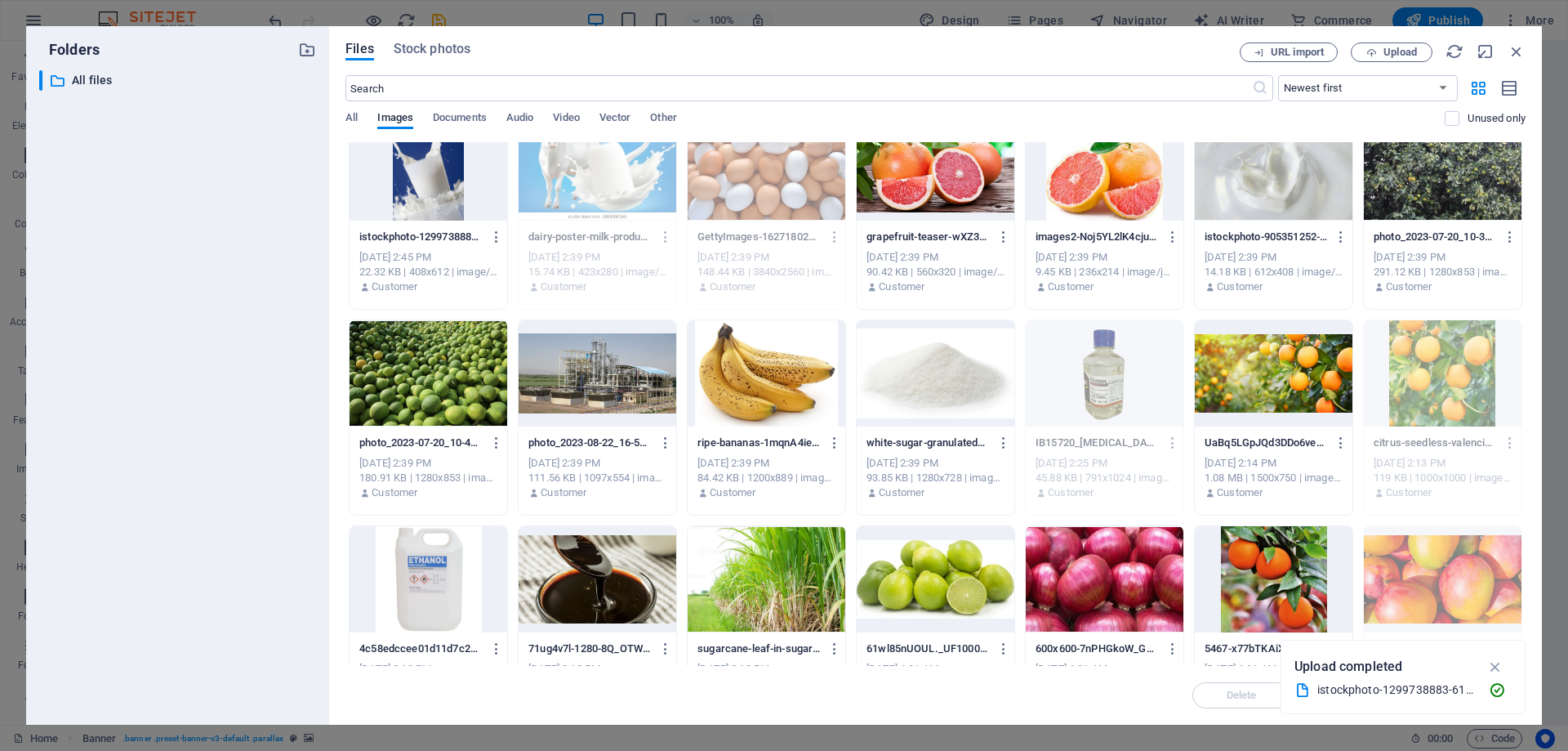
scroll to position [0, 0]
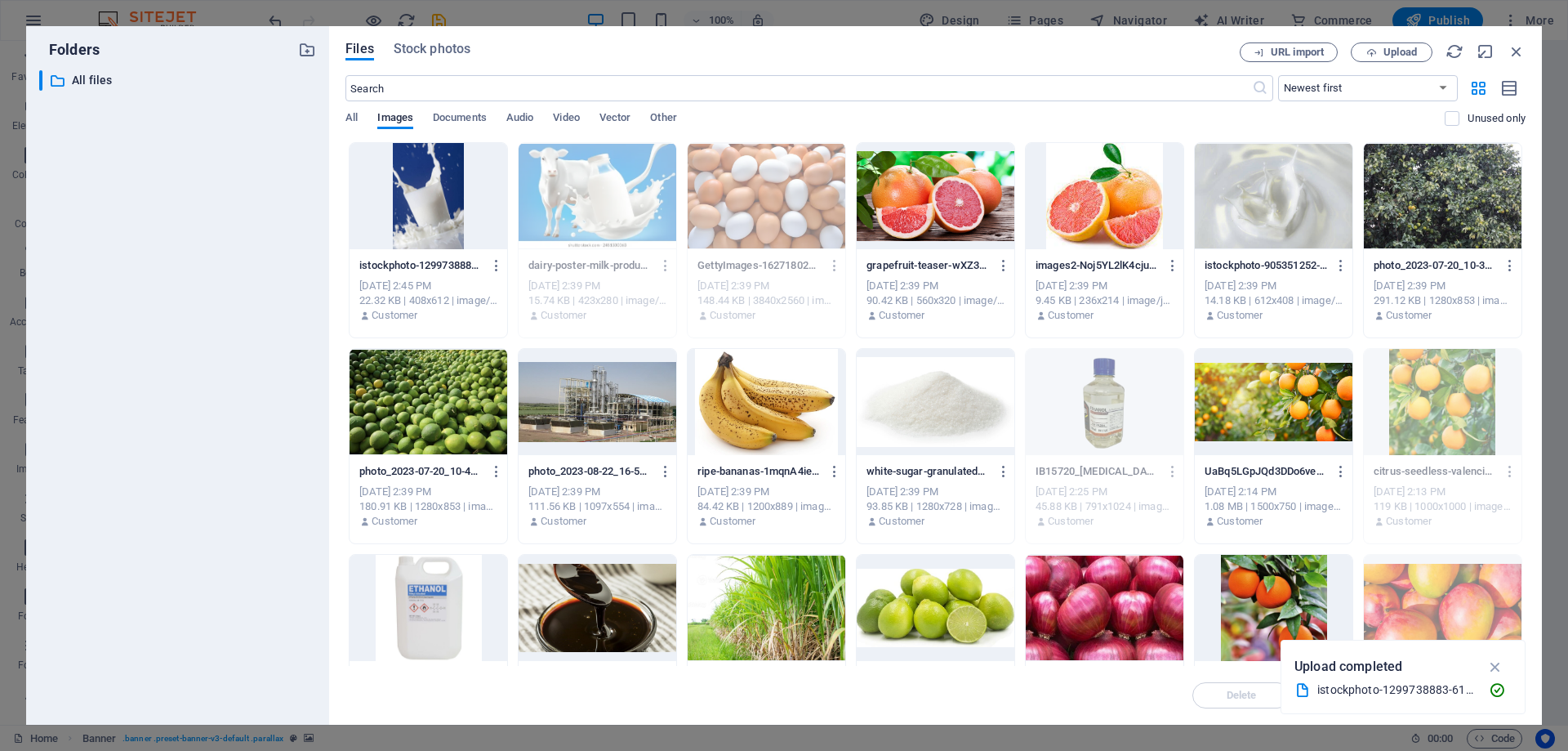
click at [414, 172] on div at bounding box center [429, 196] width 158 height 107
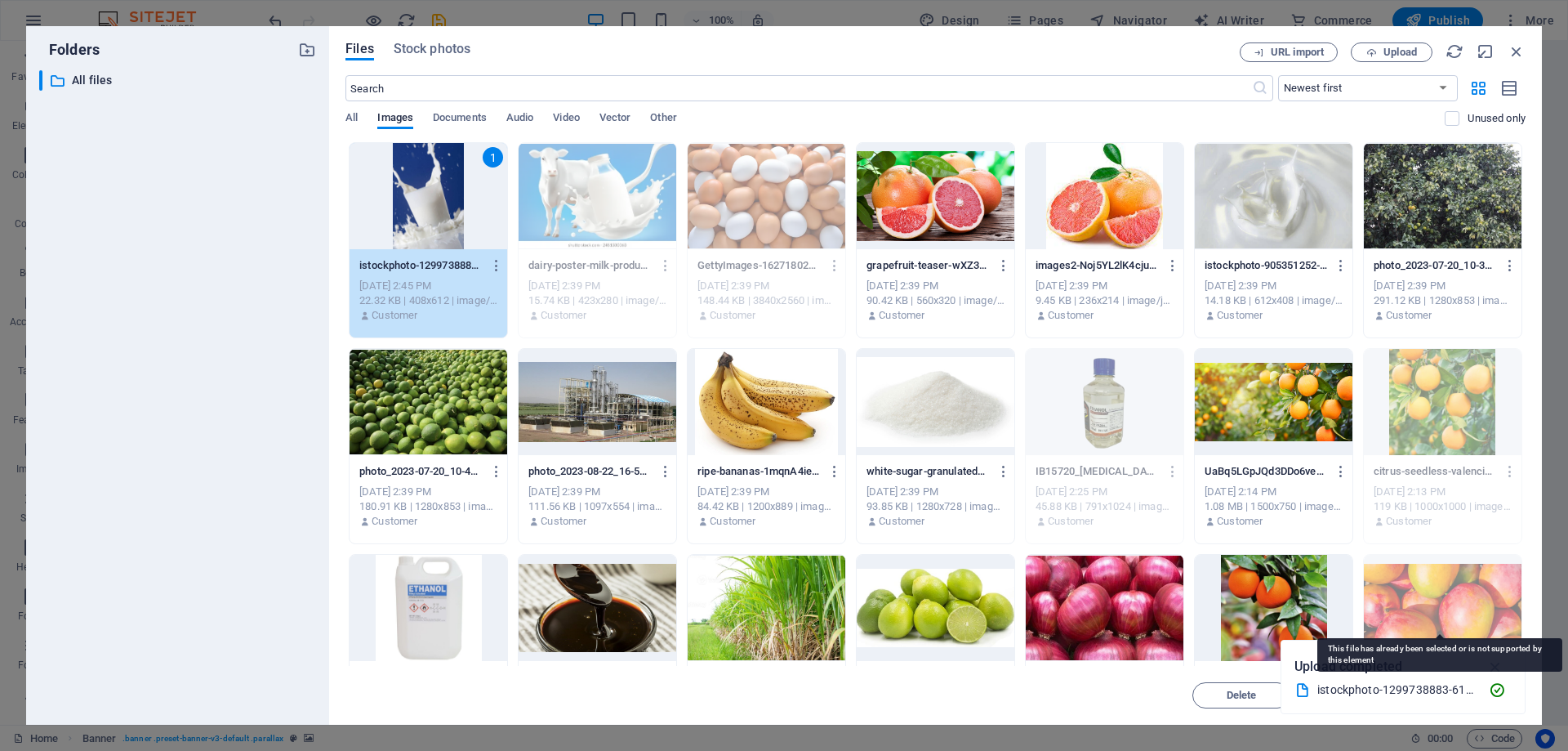
scroll to position [82, 0]
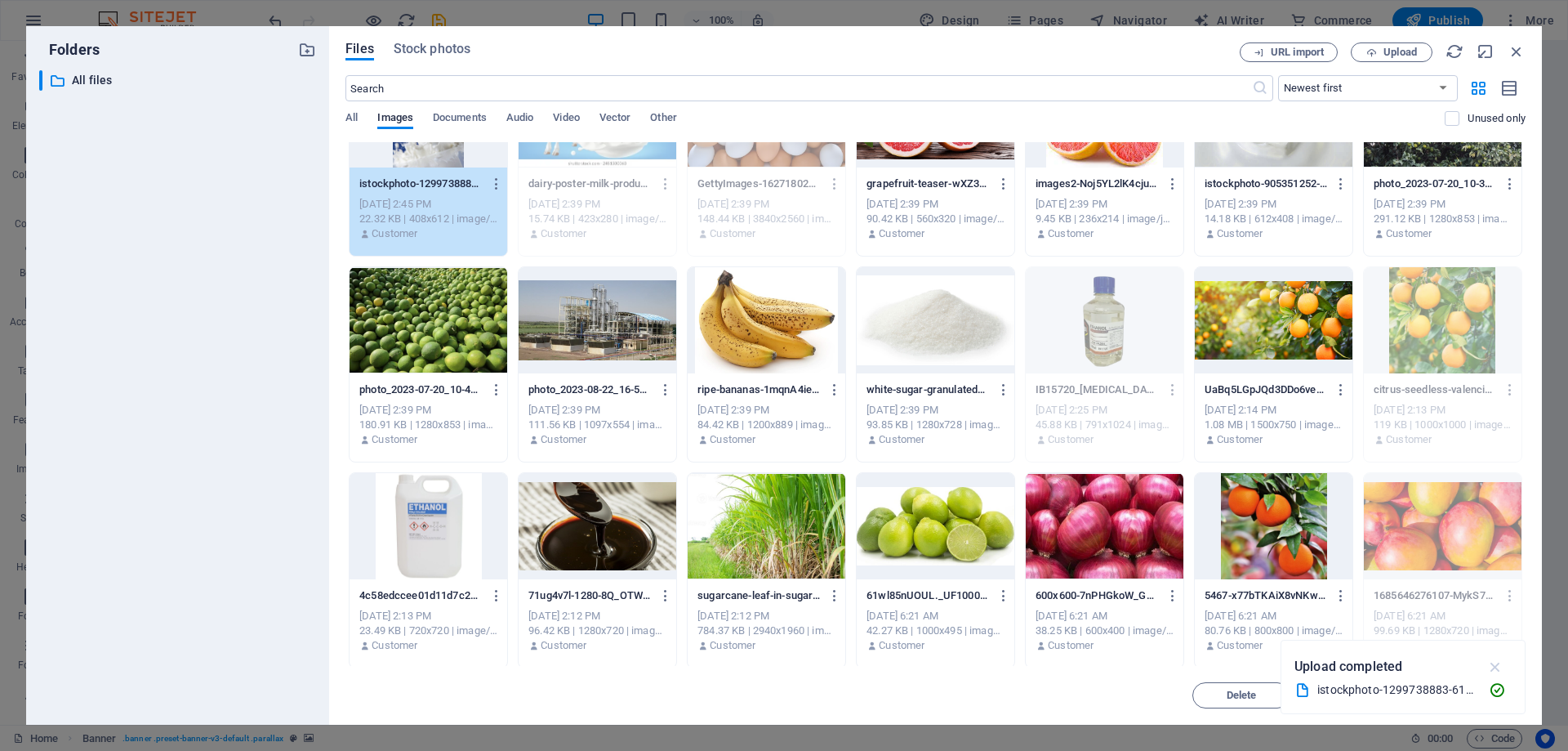
click at [1495, 666] on icon "button" at bounding box center [1496, 667] width 19 height 18
click at [1475, 691] on span "Insert" at bounding box center [1478, 695] width 29 height 10
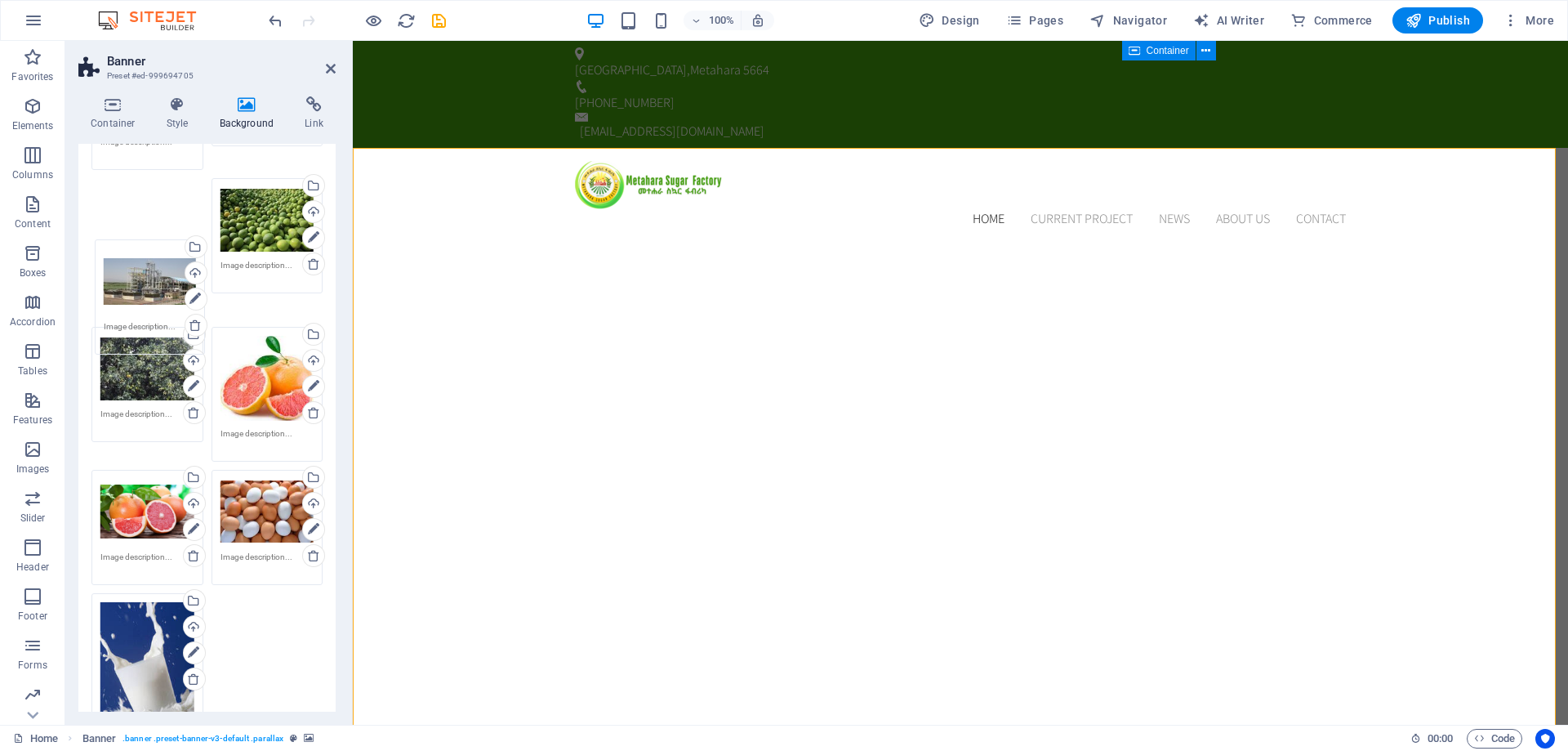
drag, startPoint x: 131, startPoint y: 663, endPoint x: 134, endPoint y: 272, distance: 391.0
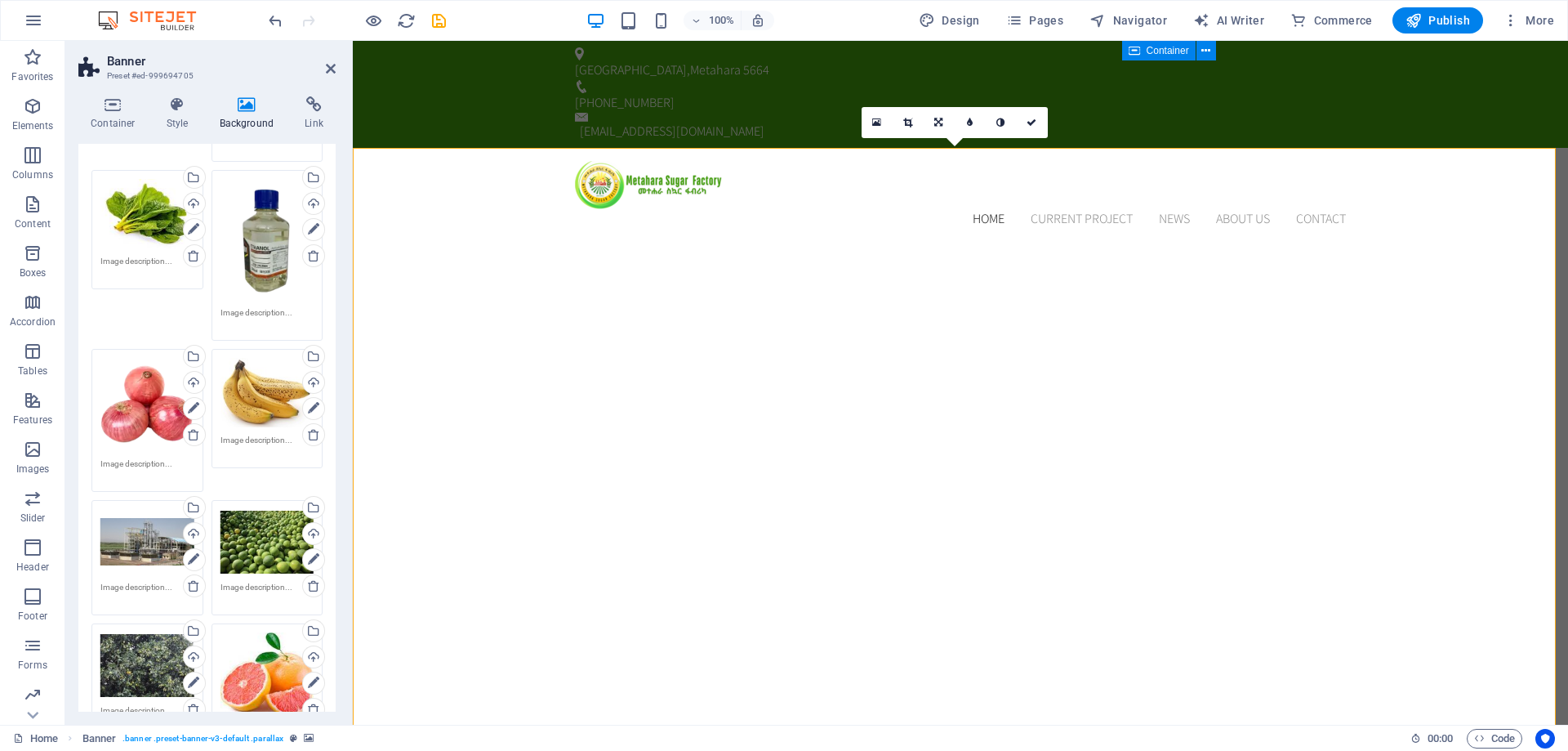
scroll to position [855, 0]
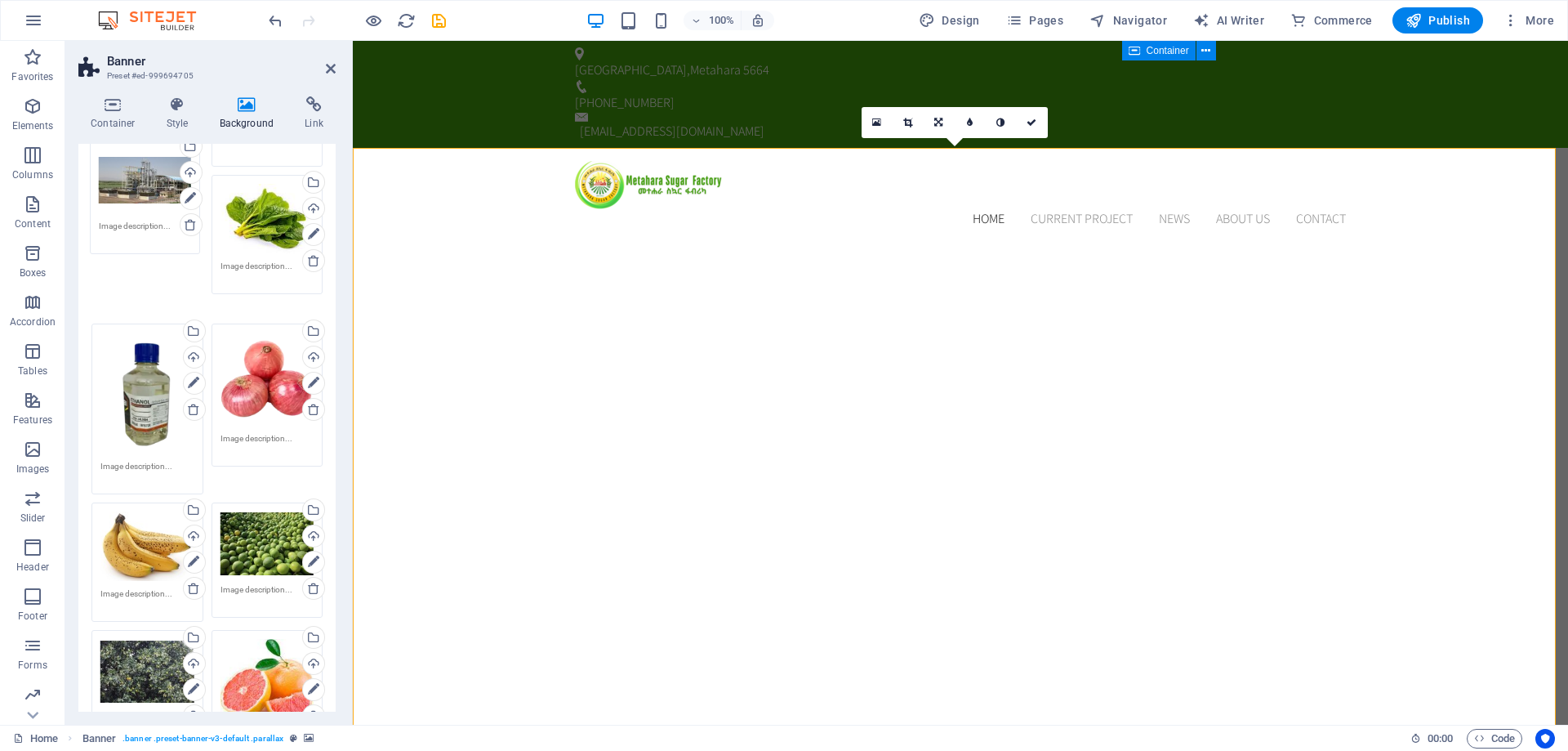
drag, startPoint x: 146, startPoint y: 542, endPoint x: 177, endPoint y: 338, distance: 206.3
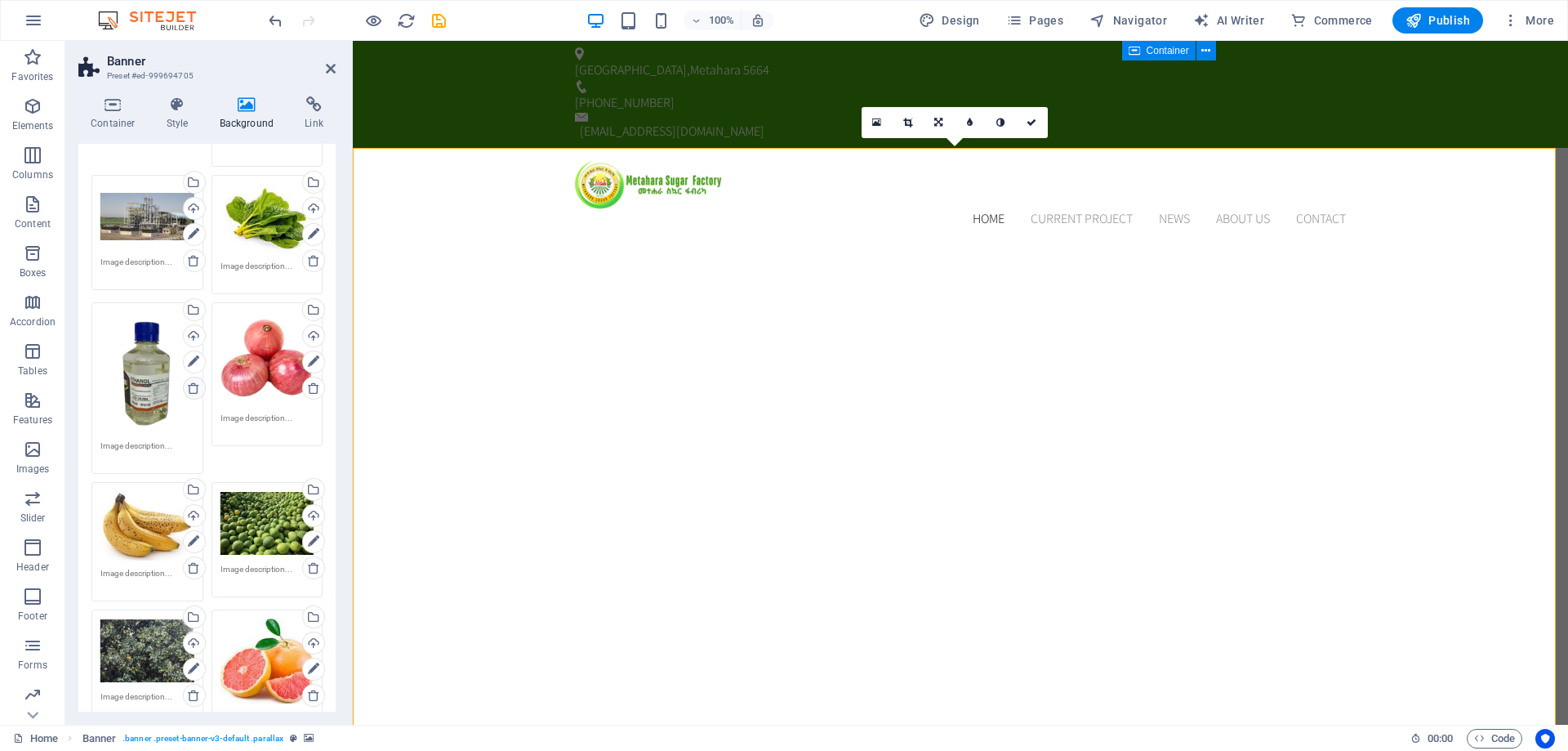
click at [190, 384] on icon at bounding box center [193, 388] width 13 height 13
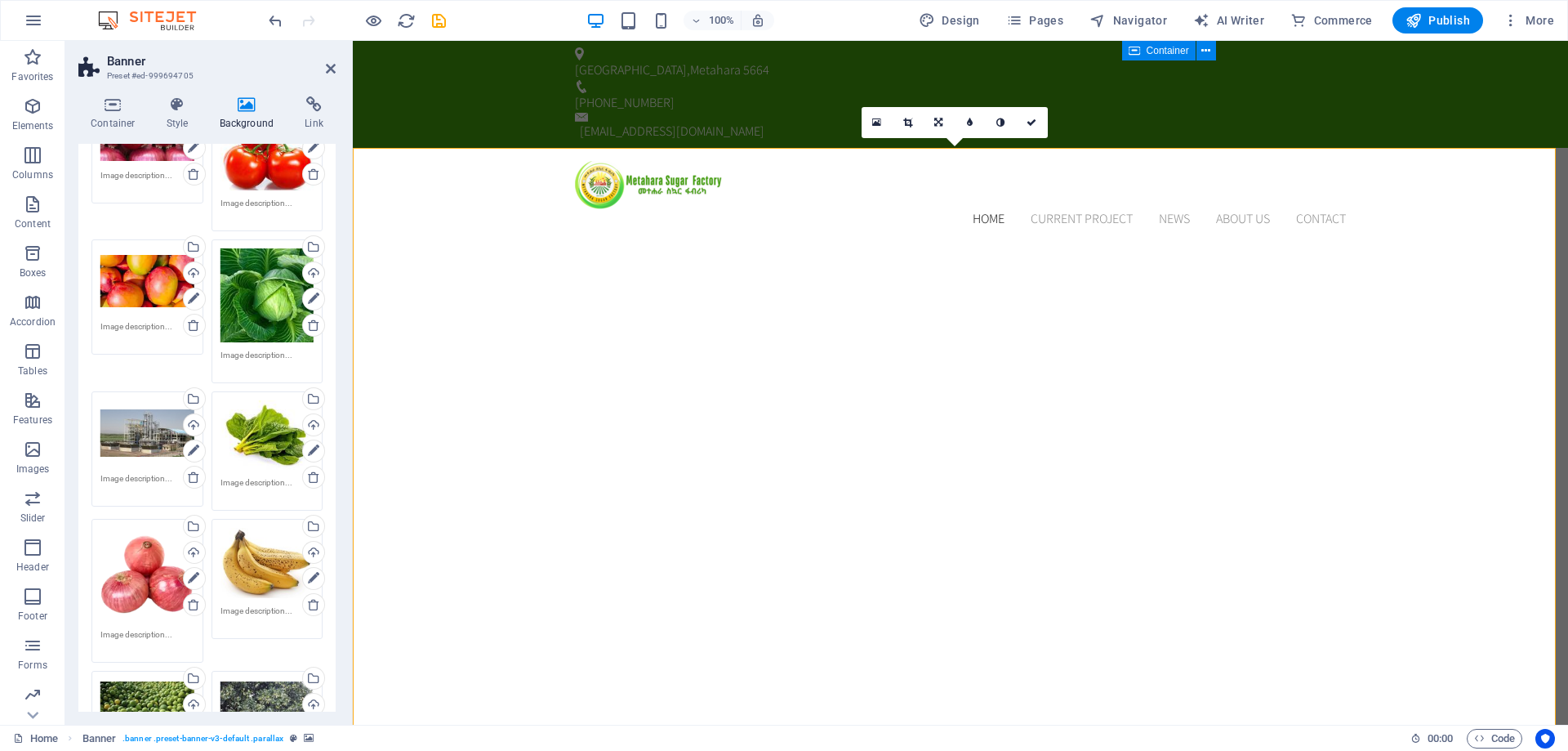
scroll to position [528, 0]
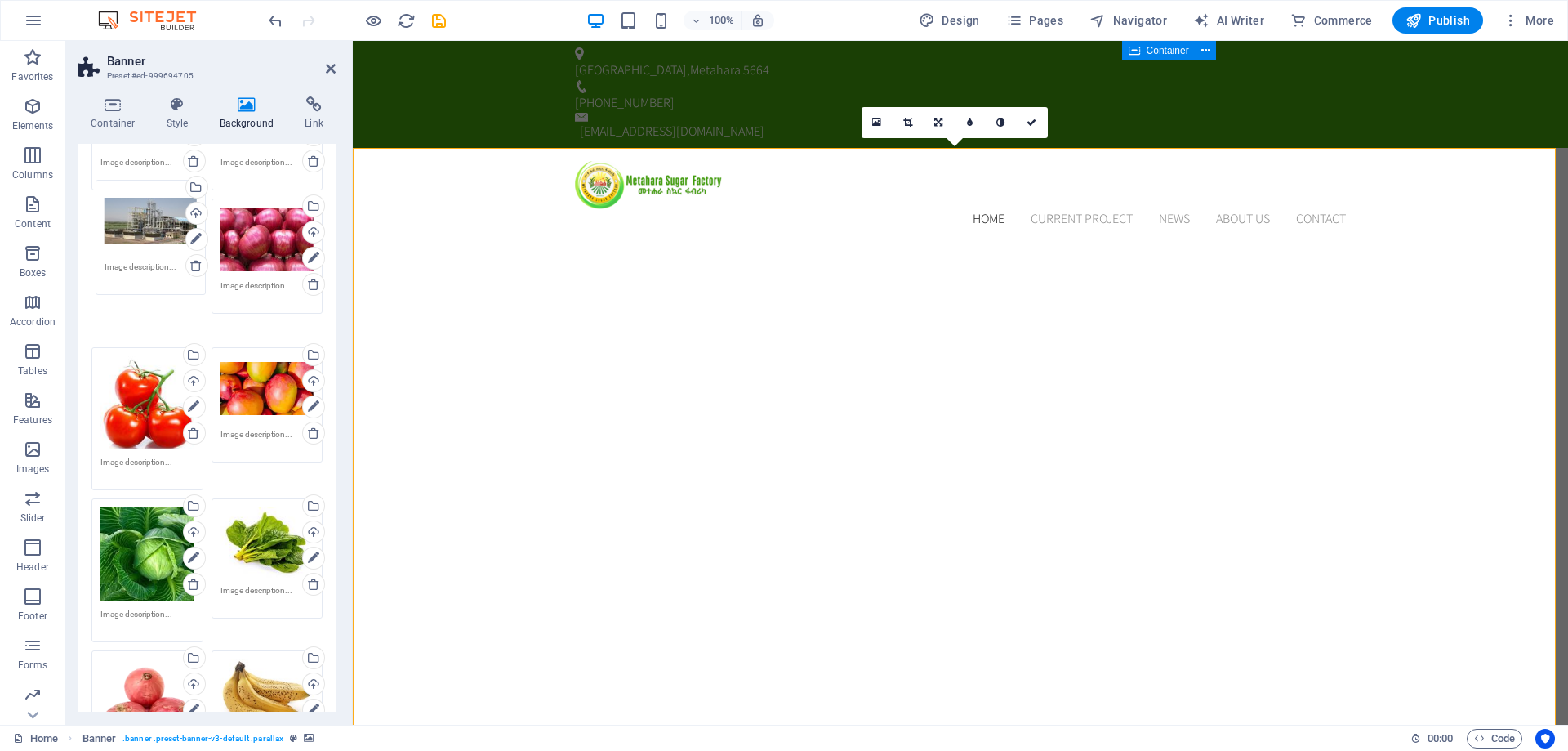
drag, startPoint x: 149, startPoint y: 539, endPoint x: 152, endPoint y: 220, distance: 319.0
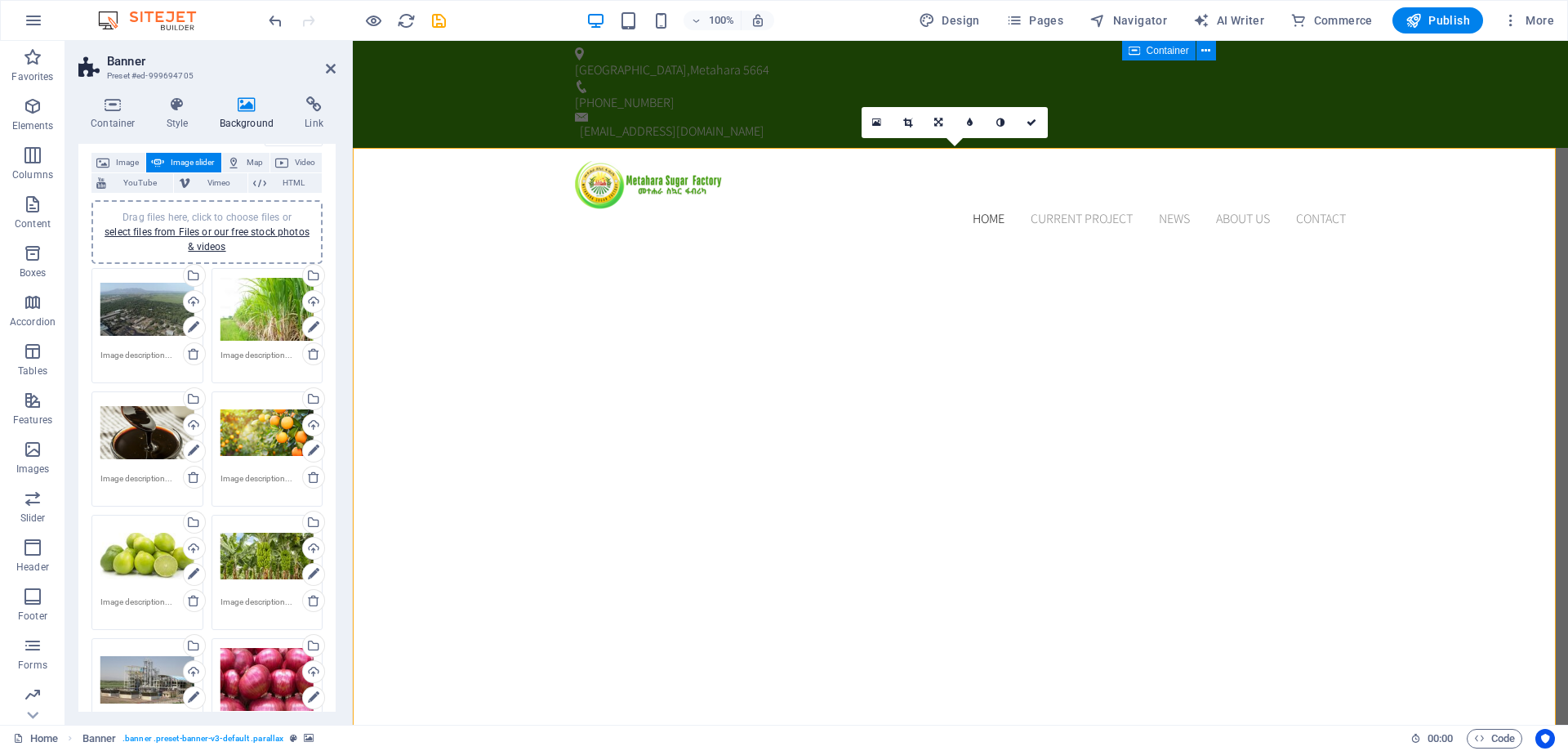
scroll to position [119, 0]
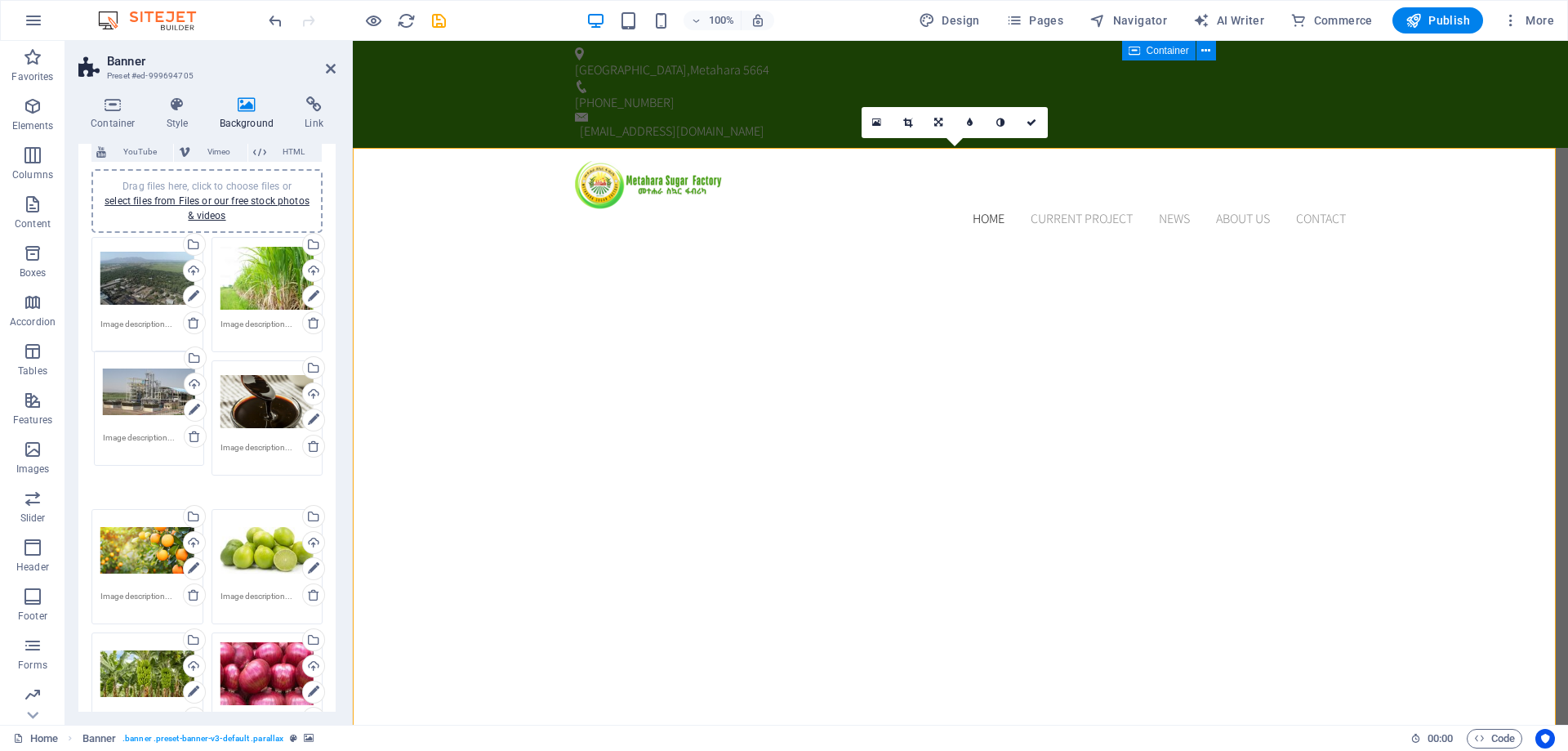
drag, startPoint x: 157, startPoint y: 583, endPoint x: 156, endPoint y: 398, distance: 185.0
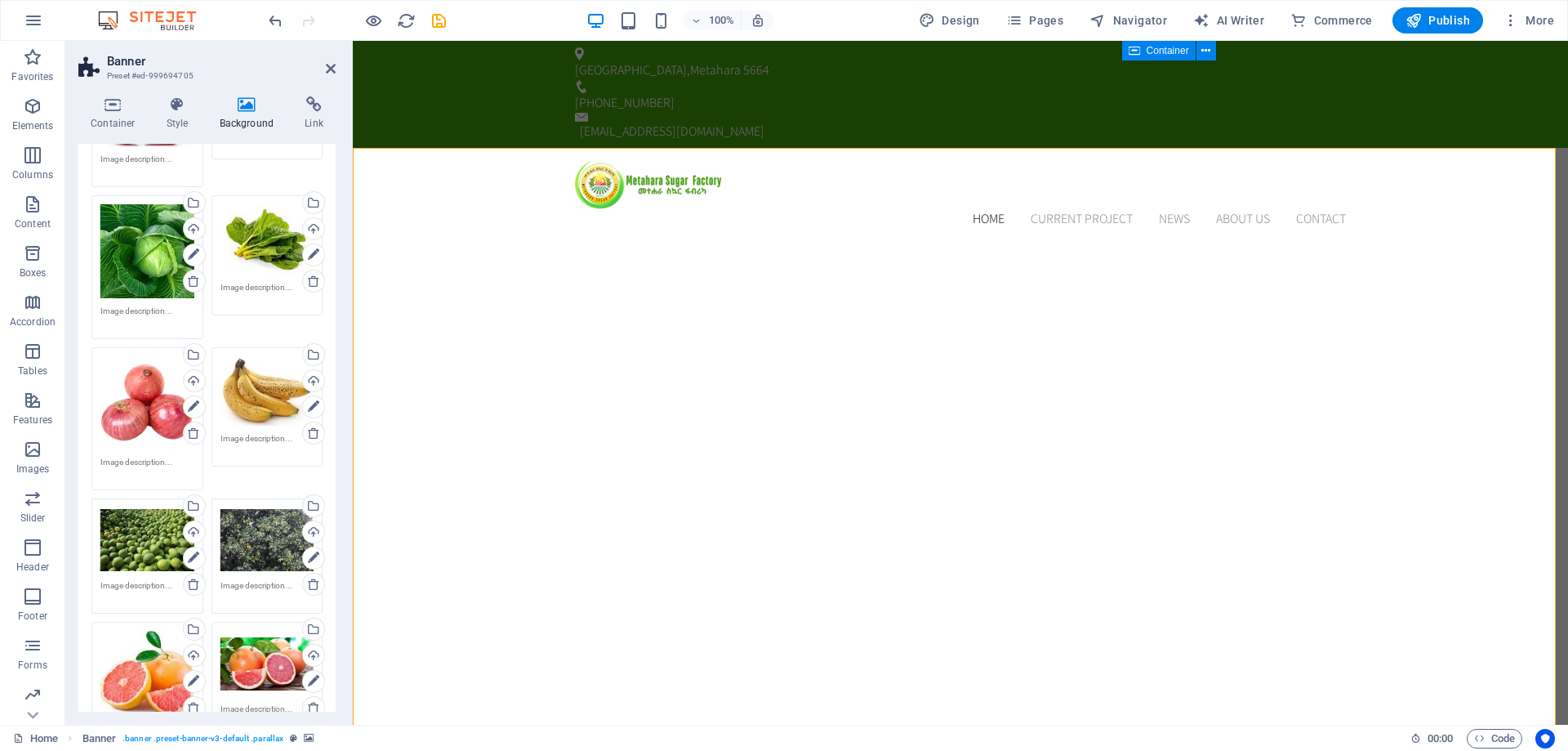
scroll to position [855, 0]
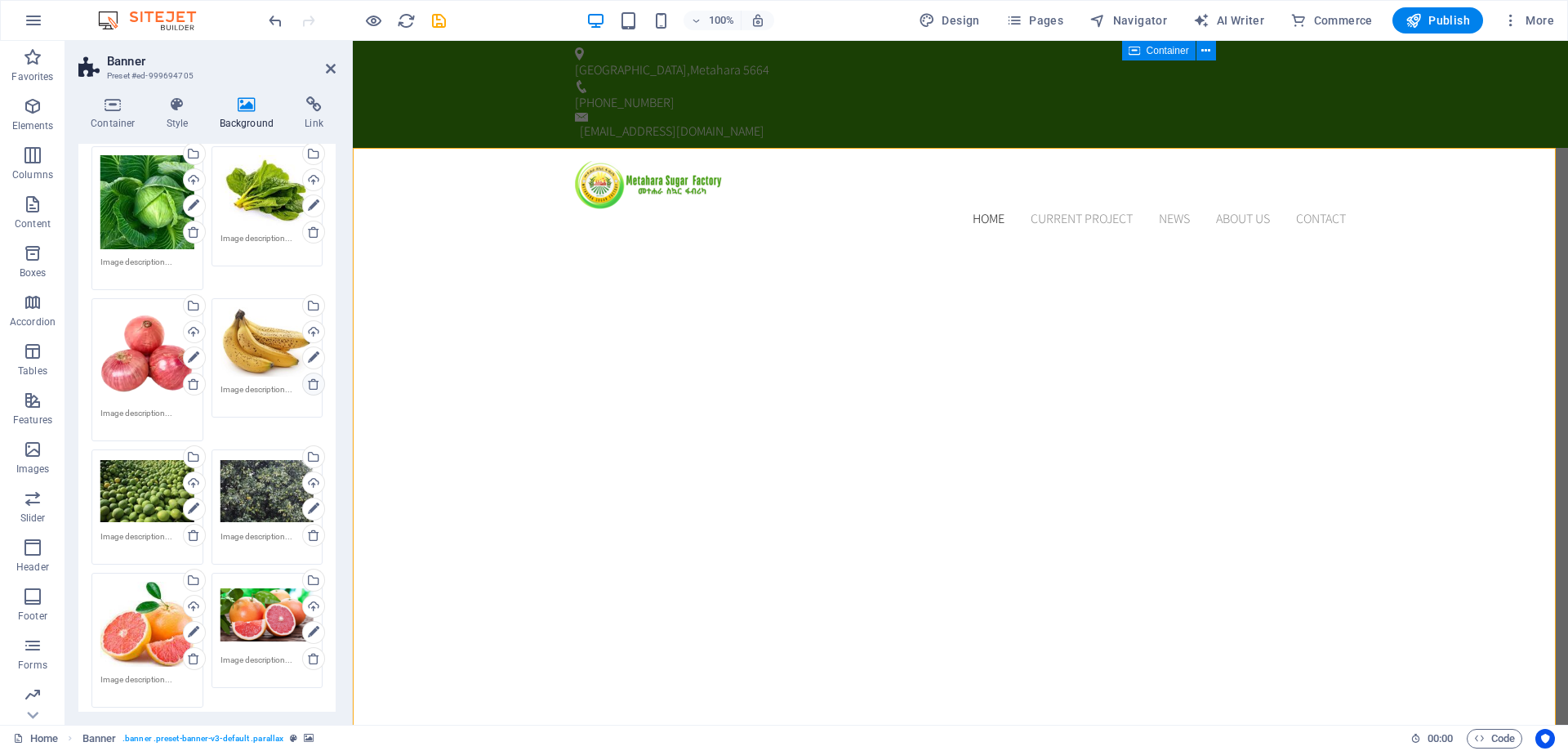
click at [310, 381] on icon at bounding box center [313, 384] width 13 height 13
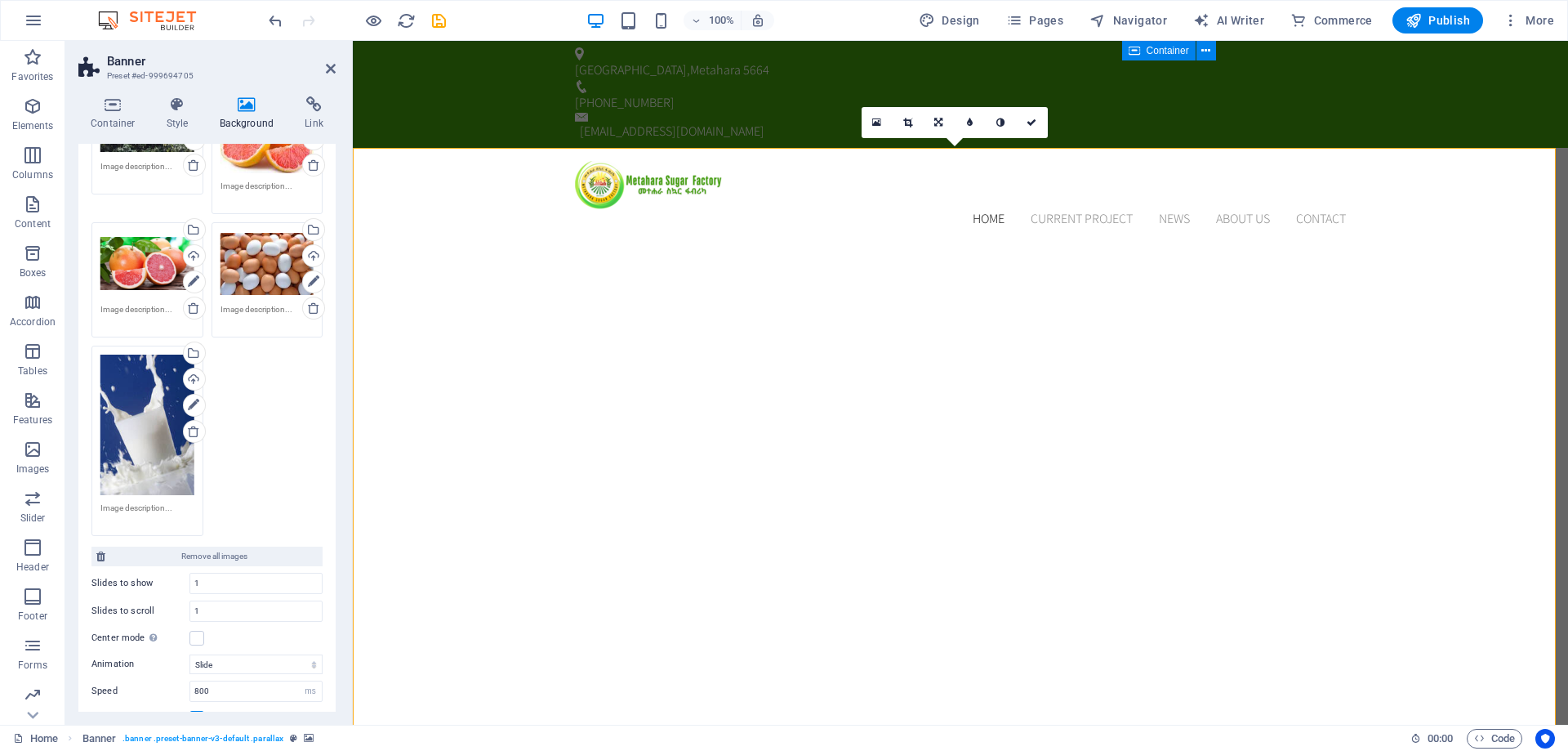
scroll to position [1226, 0]
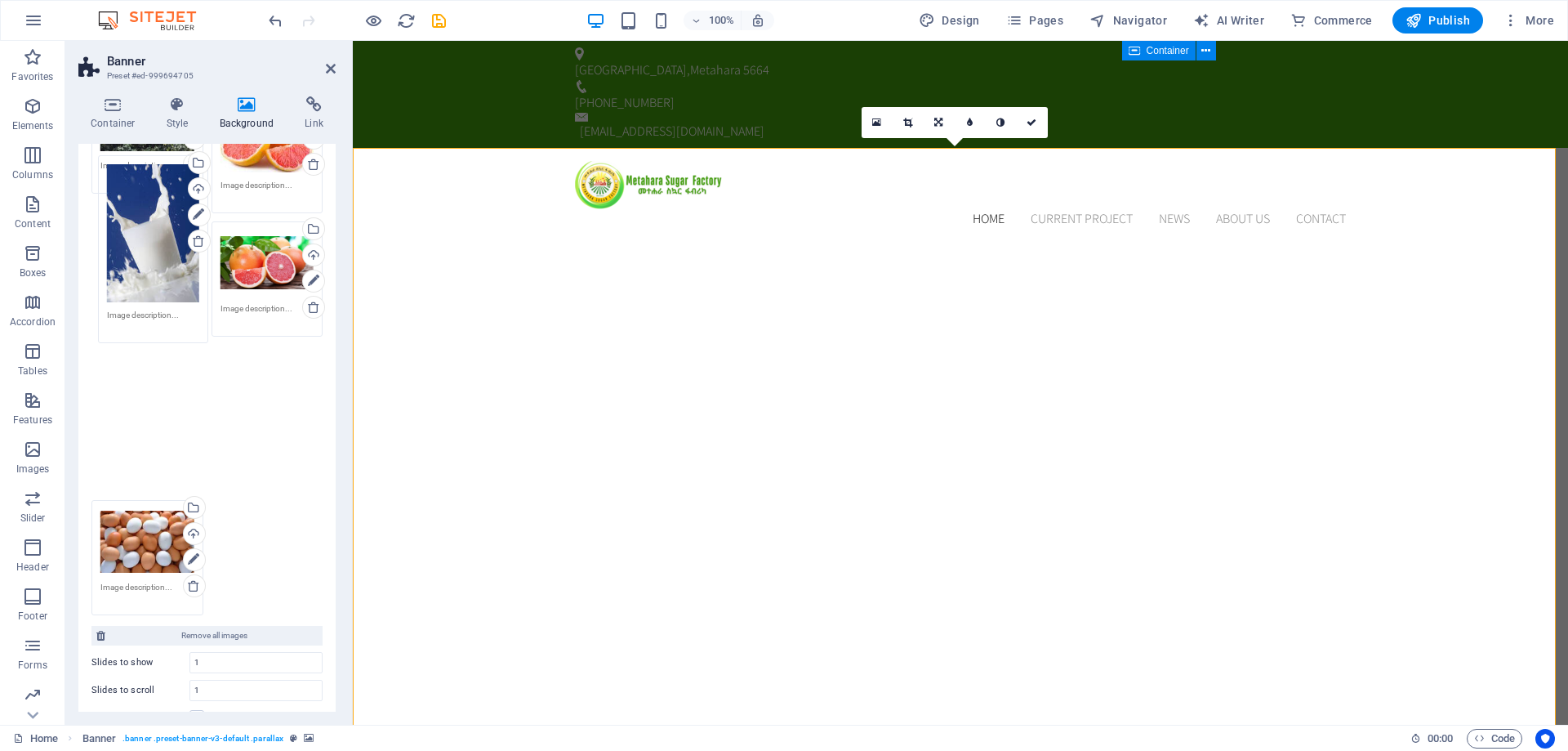
drag, startPoint x: 137, startPoint y: 445, endPoint x: 143, endPoint y: 263, distance: 182.1
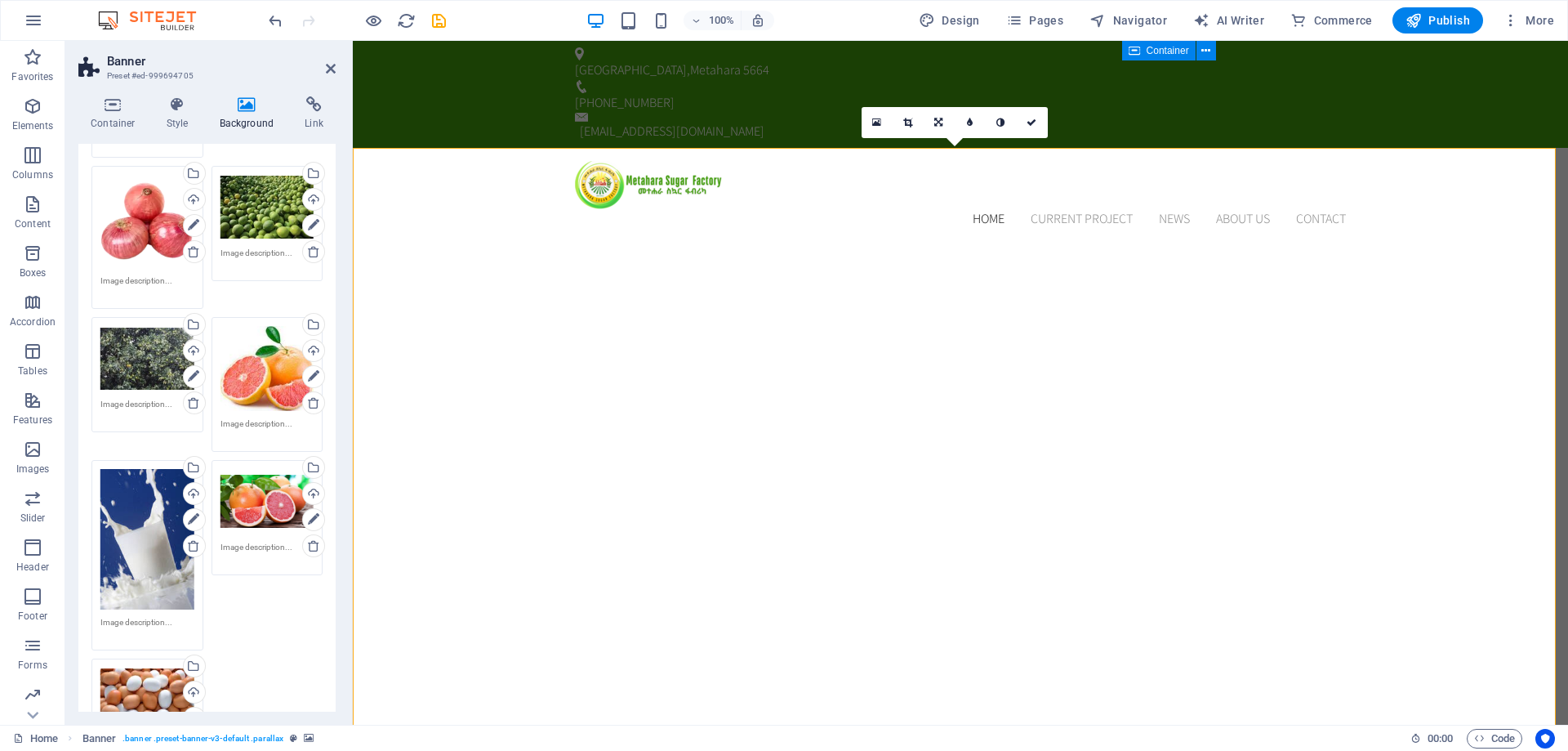
scroll to position [981, 0]
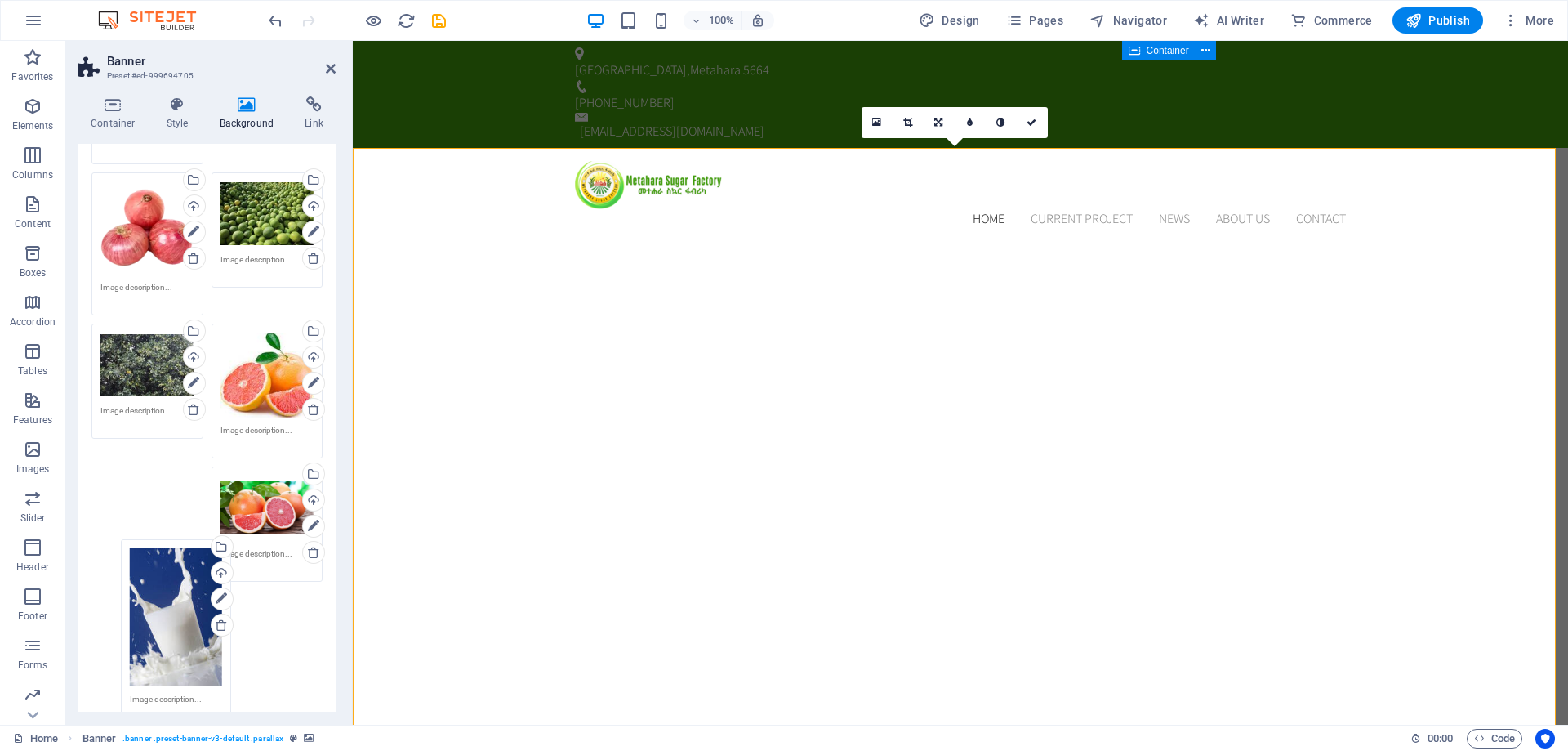
drag, startPoint x: 169, startPoint y: 535, endPoint x: 179, endPoint y: 569, distance: 35.4
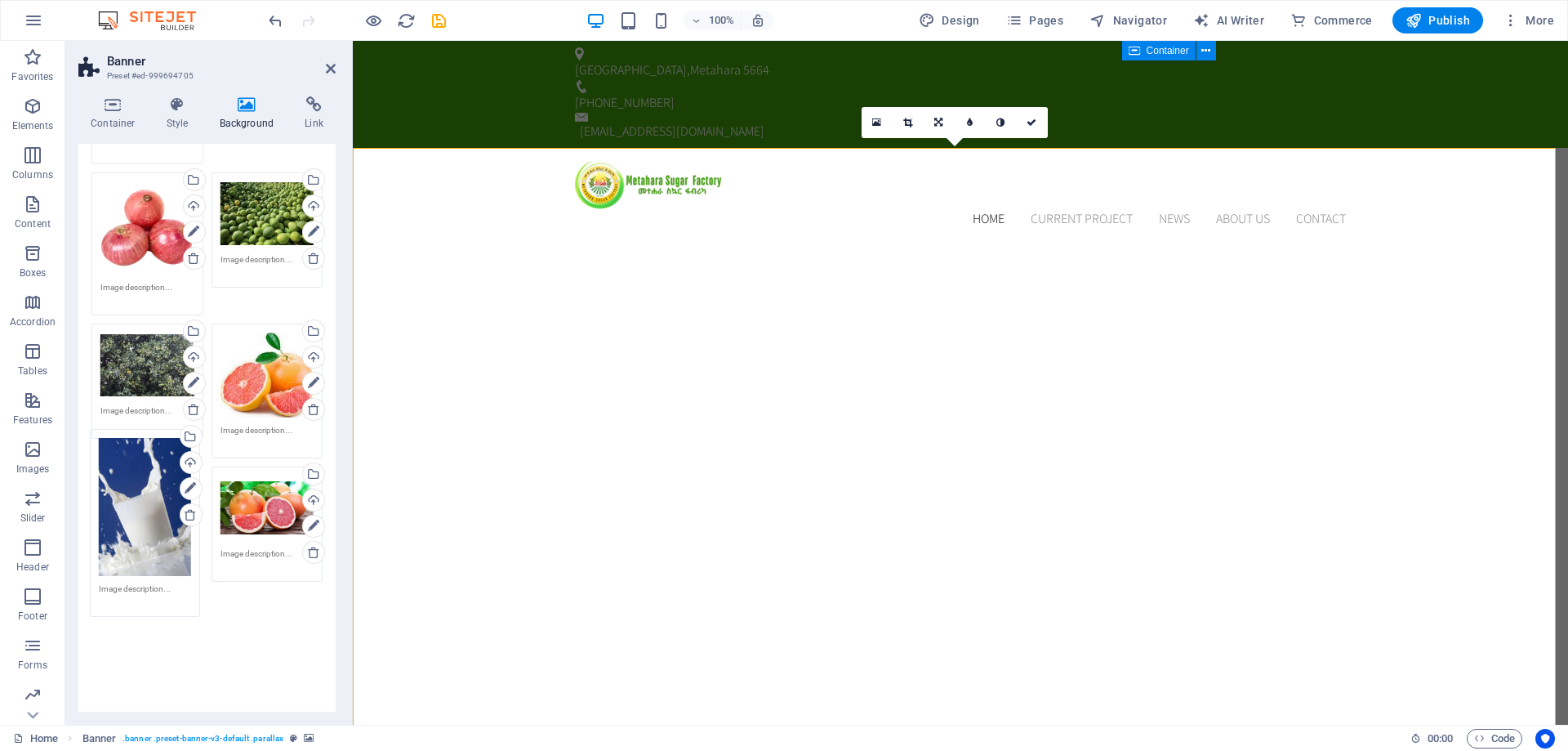
drag, startPoint x: 178, startPoint y: 561, endPoint x: 174, endPoint y: 515, distance: 46.2
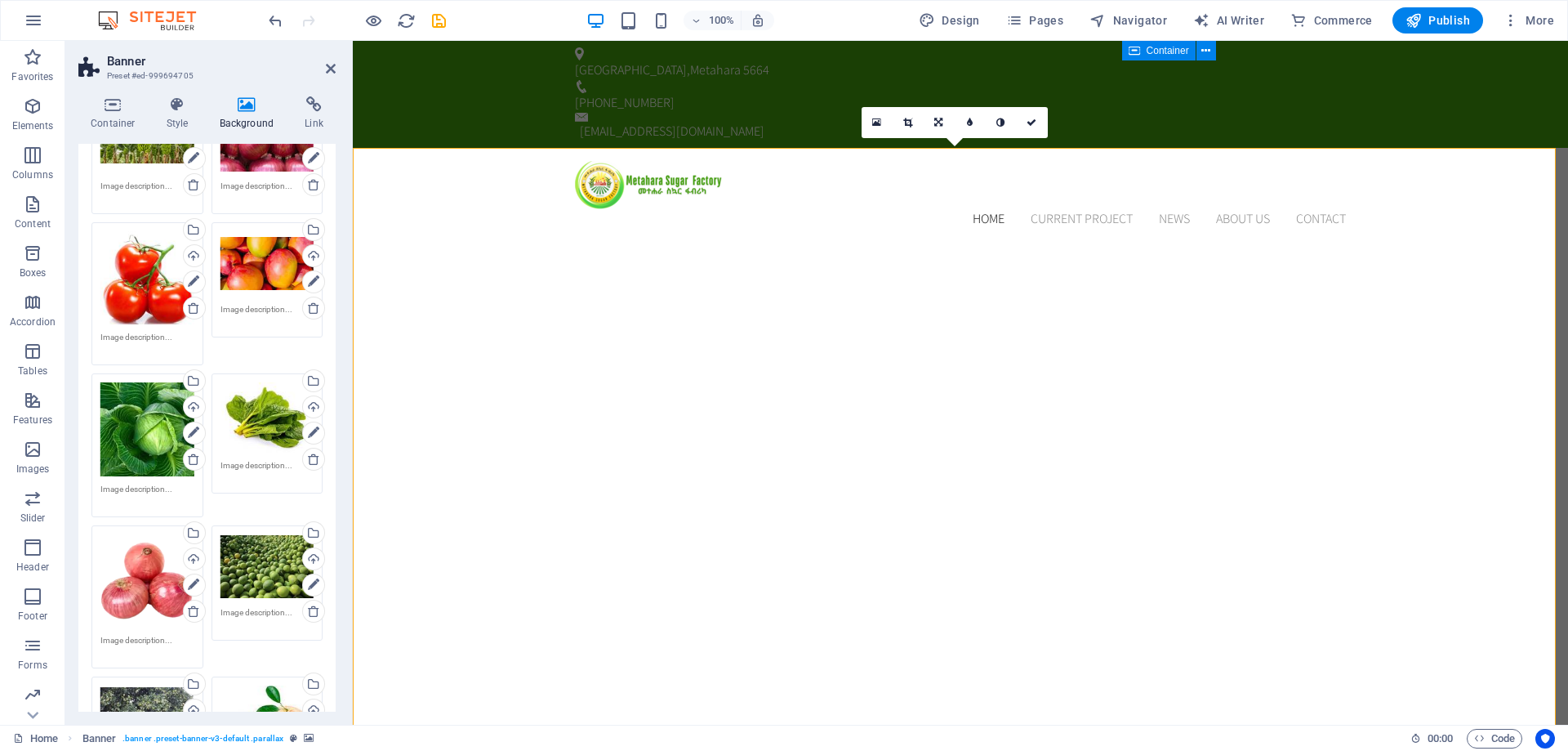
scroll to position [572, 0]
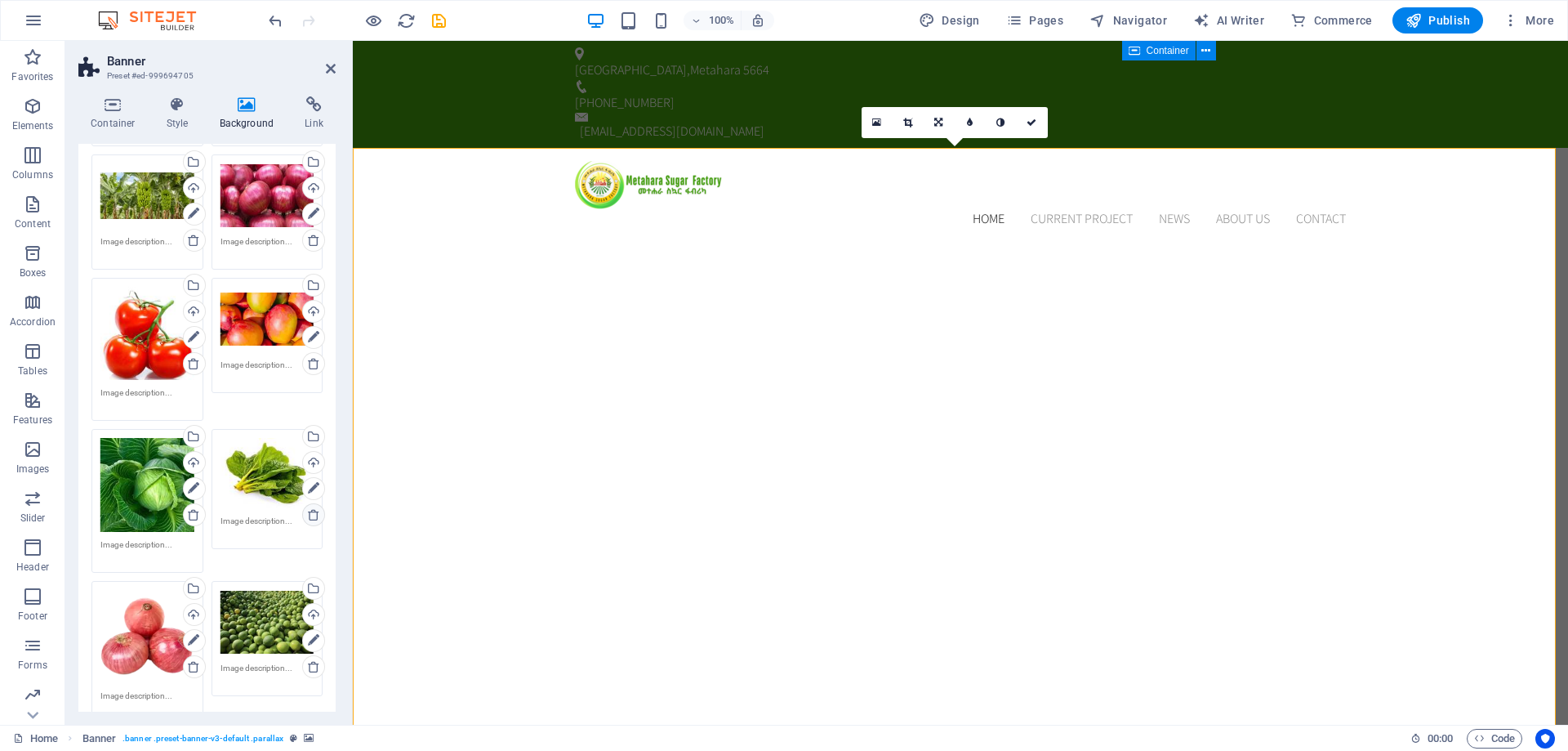
click at [307, 515] on icon at bounding box center [313, 515] width 13 height 13
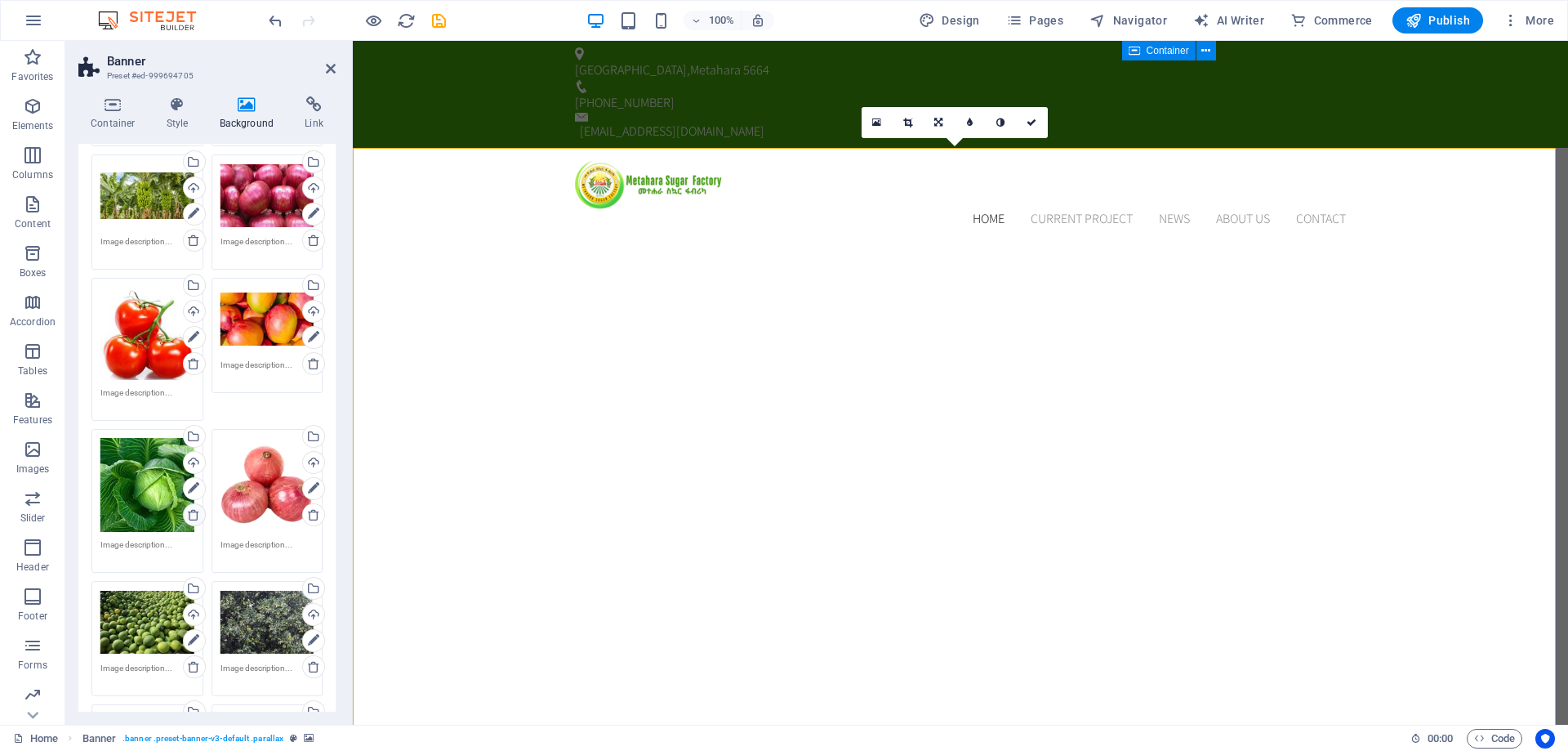
click at [187, 512] on icon at bounding box center [193, 515] width 13 height 13
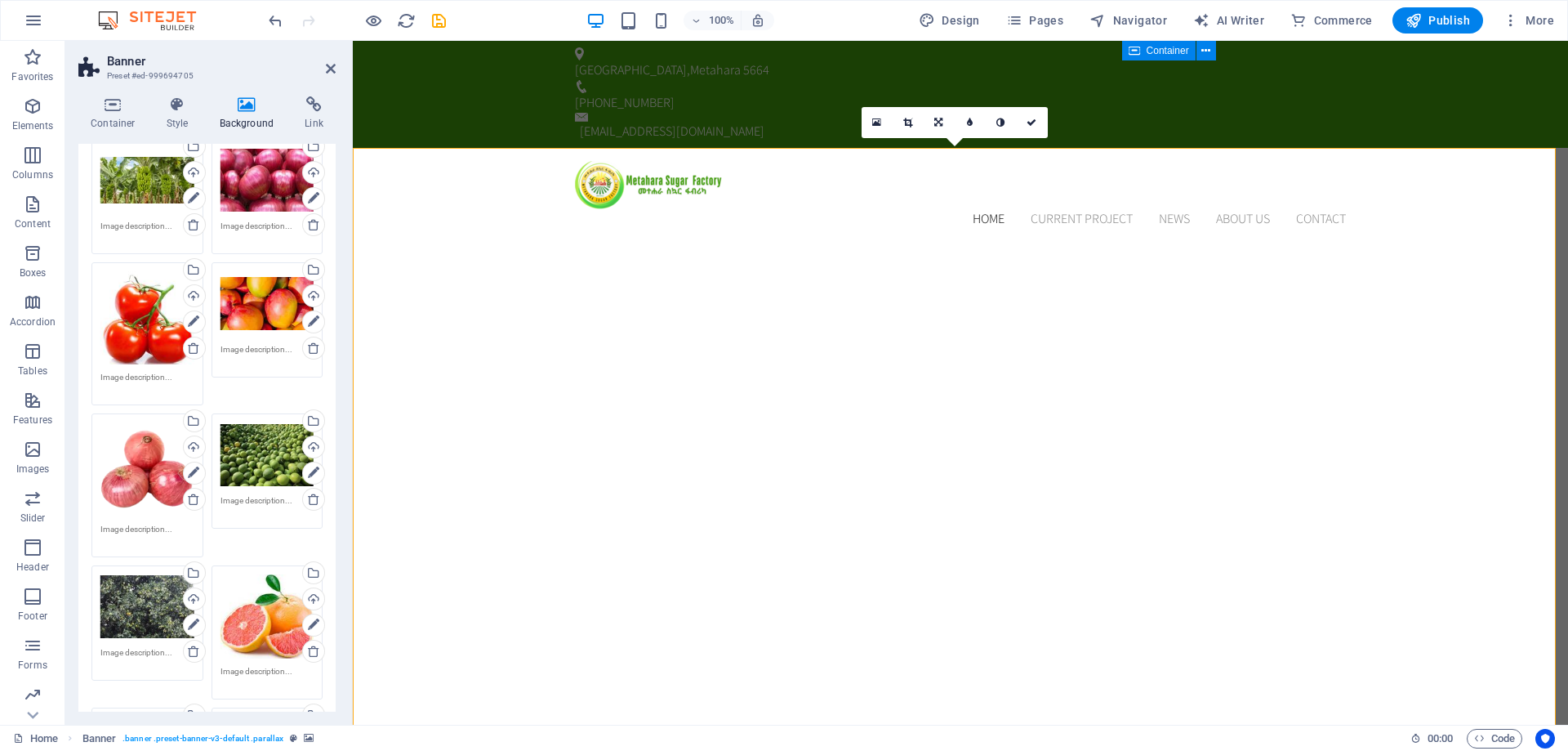
scroll to position [654, 0]
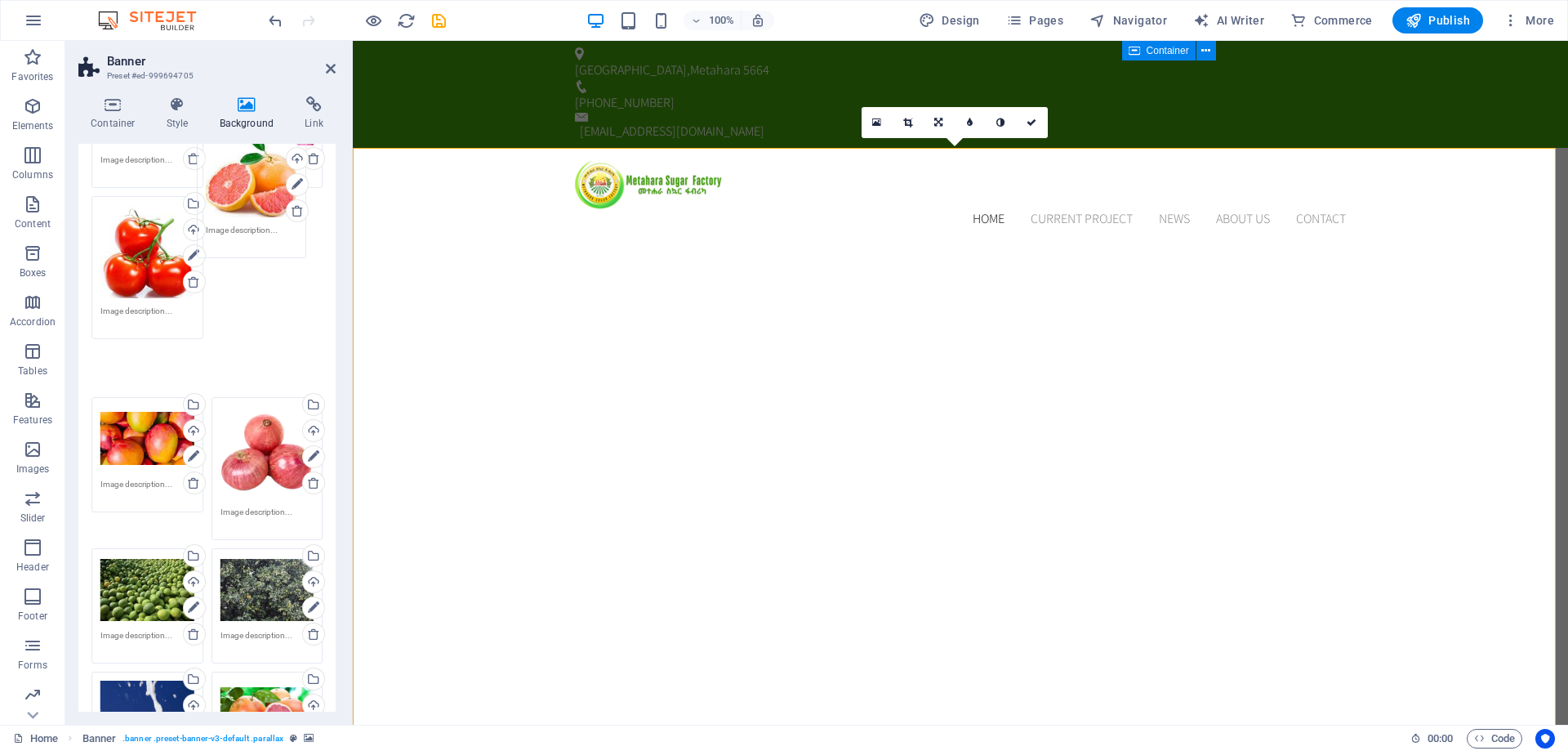
drag, startPoint x: 254, startPoint y: 564, endPoint x: 241, endPoint y: 193, distance: 371.2
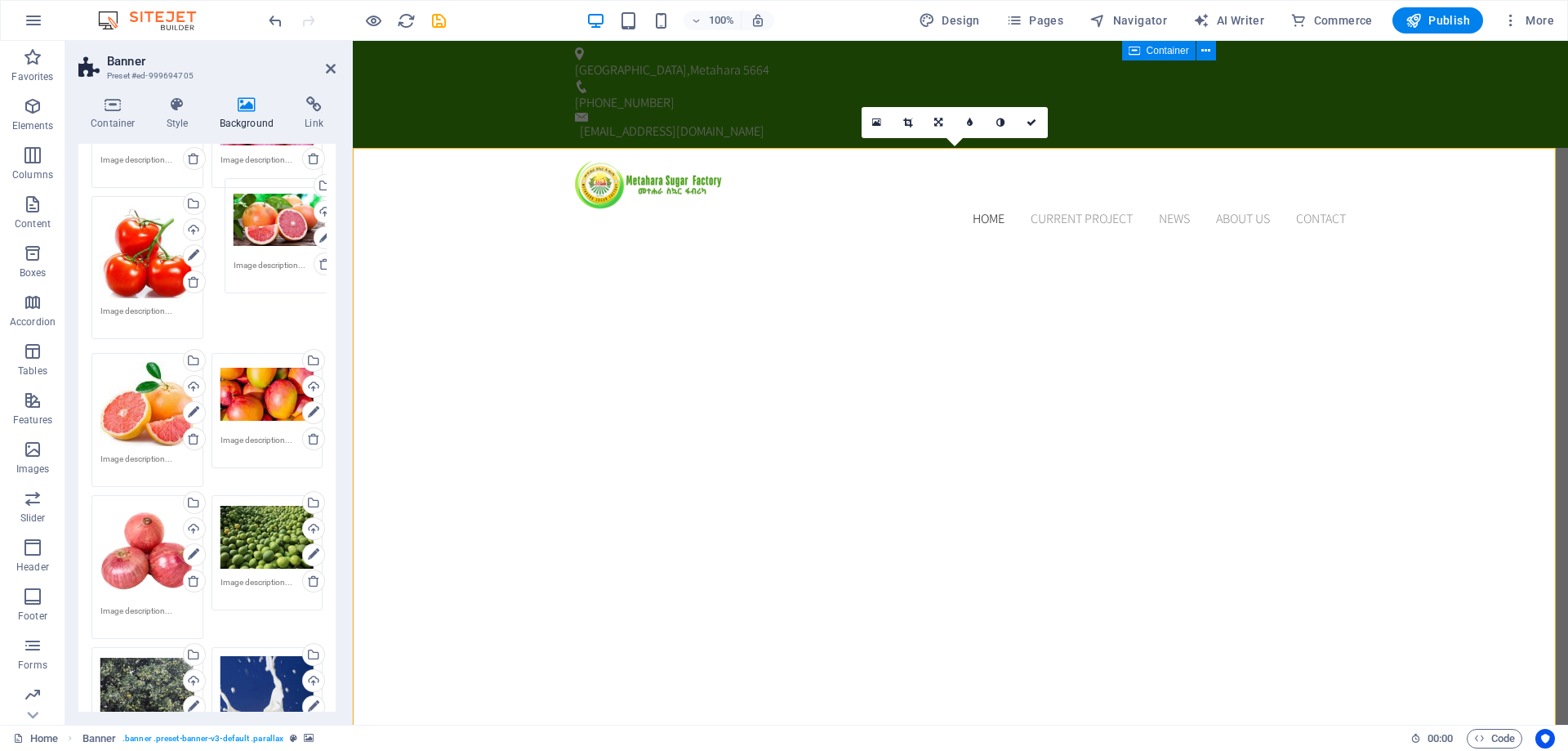
drag, startPoint x: 264, startPoint y: 665, endPoint x: 278, endPoint y: 227, distance: 438.2
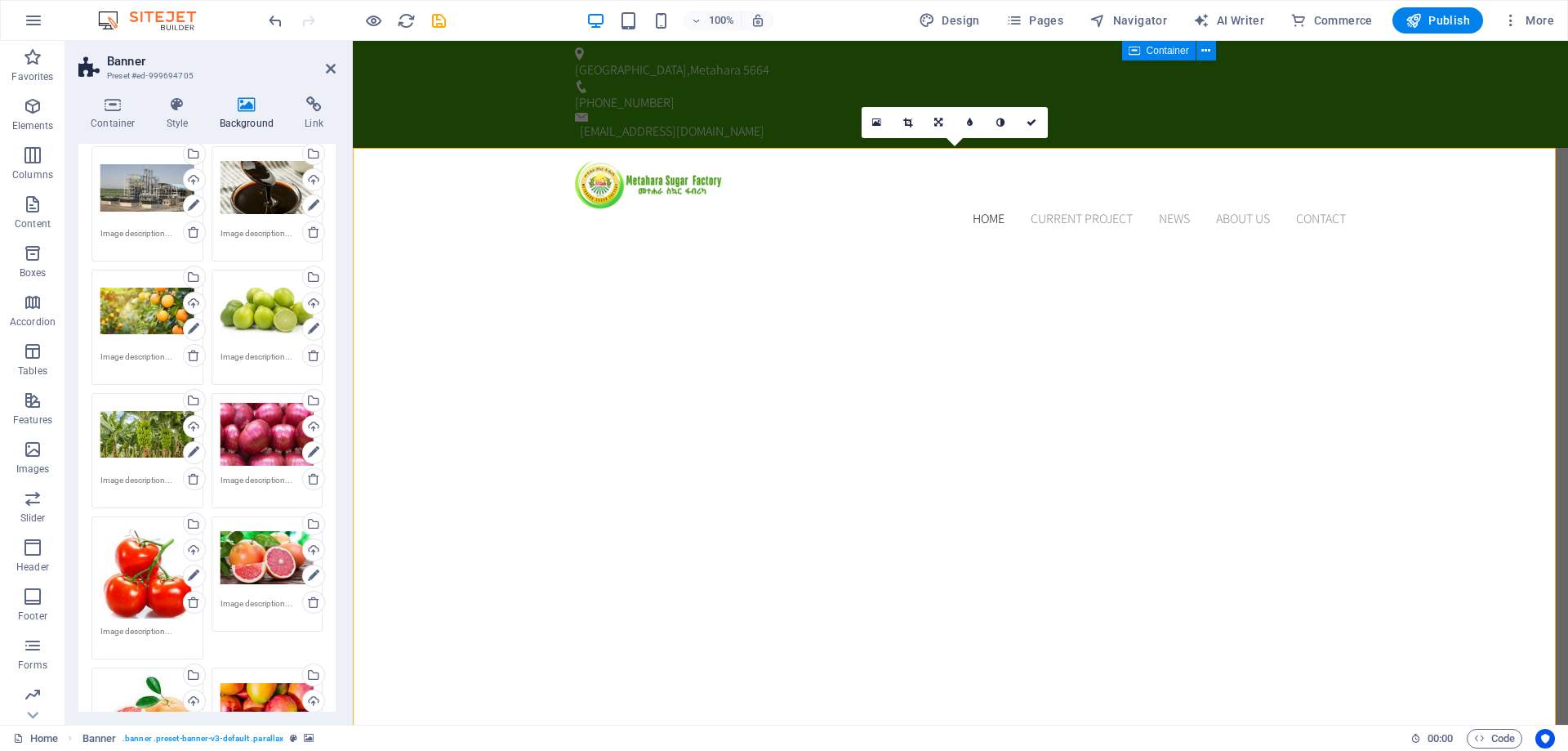
scroll to position [327, 0]
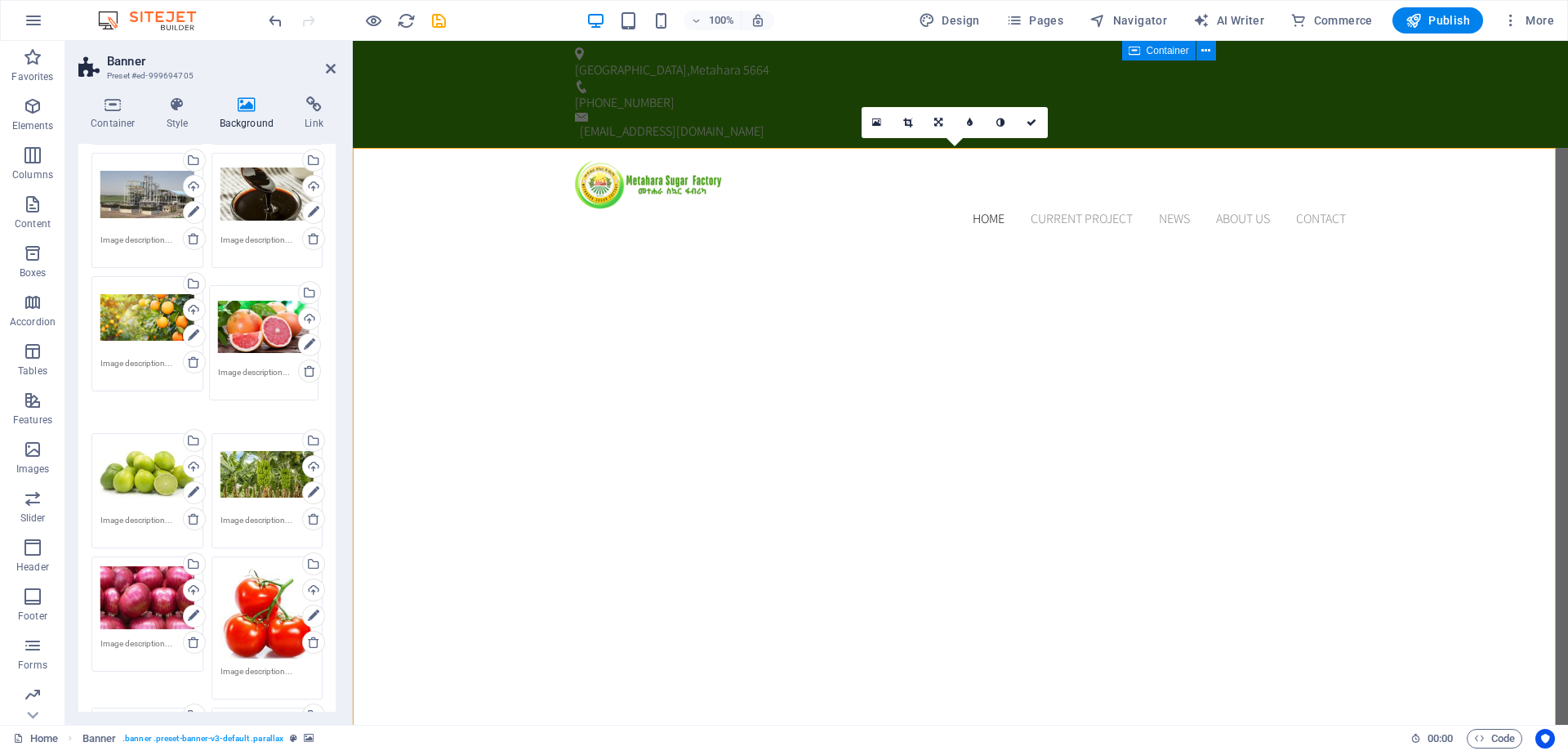
drag, startPoint x: 259, startPoint y: 571, endPoint x: 258, endPoint y: 333, distance: 238.0
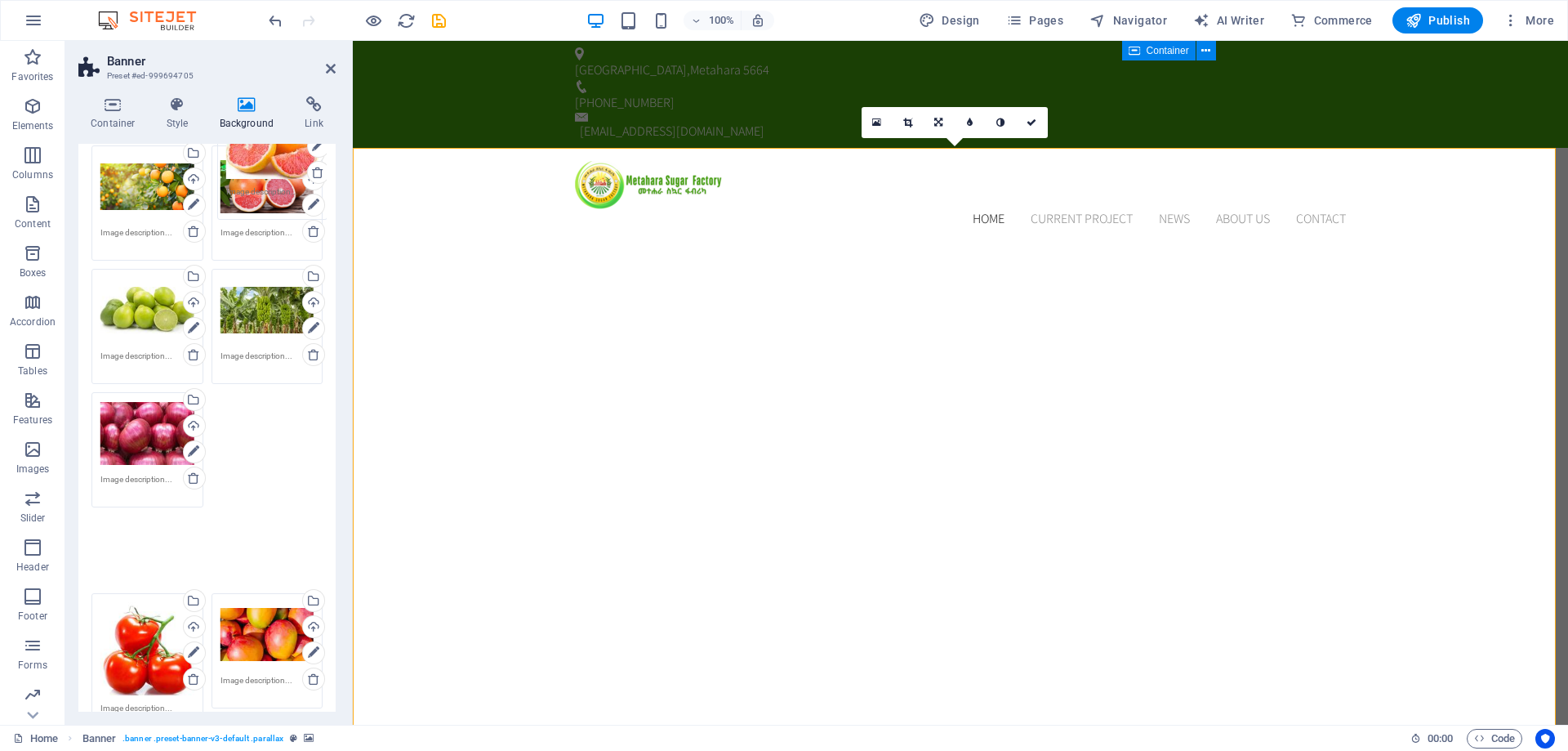
scroll to position [425, 0]
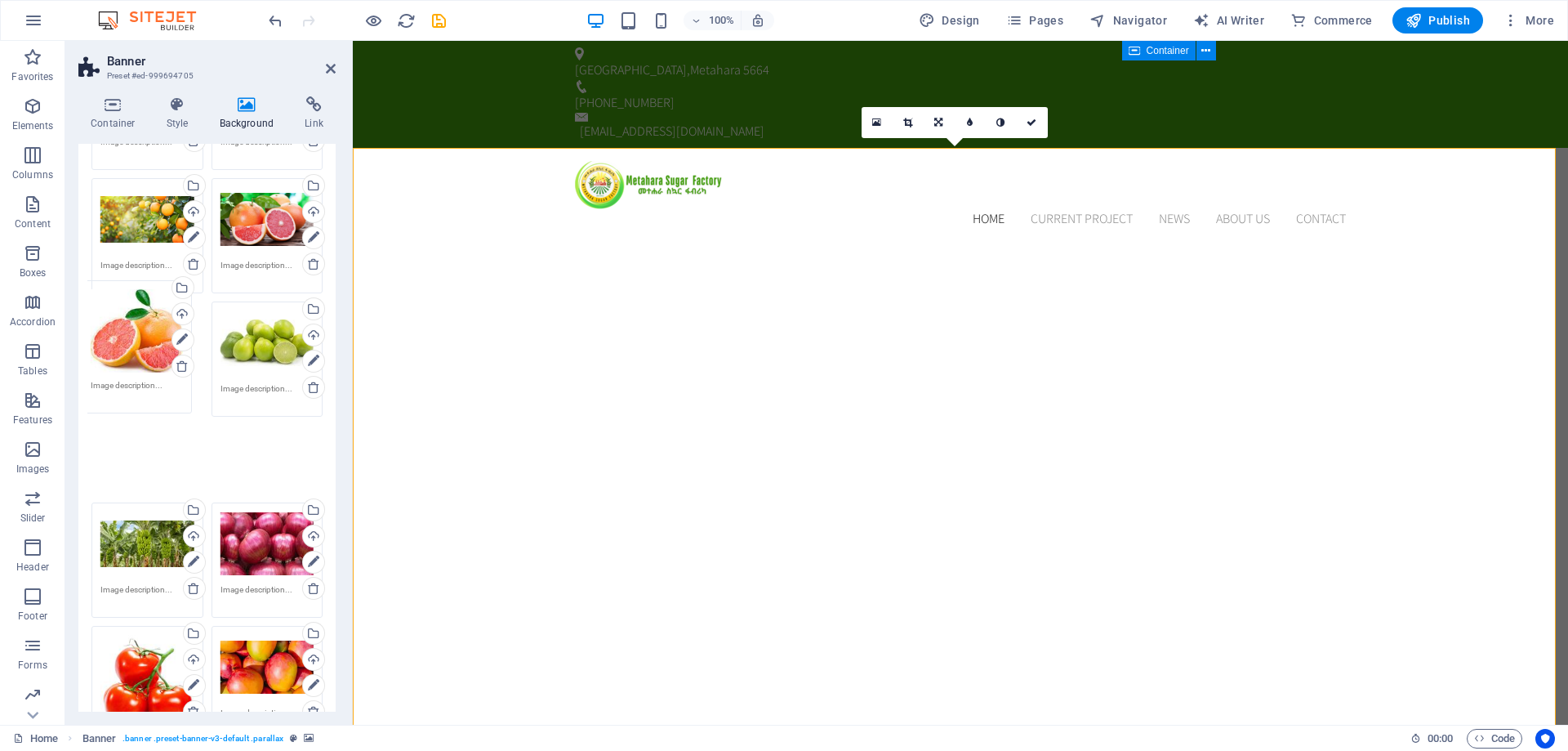
drag, startPoint x: 166, startPoint y: 324, endPoint x: 156, endPoint y: 340, distance: 18.9
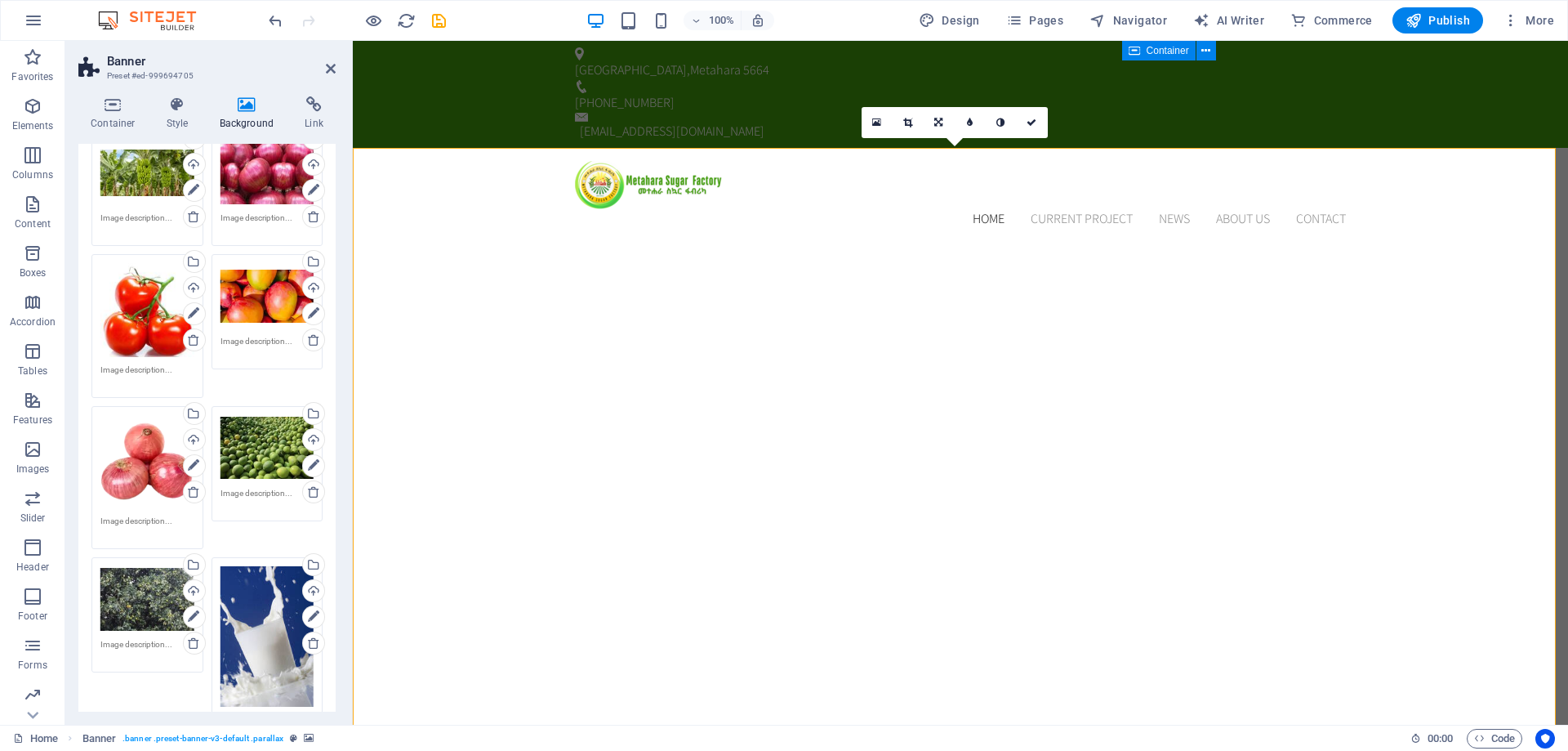
scroll to position [752, 0]
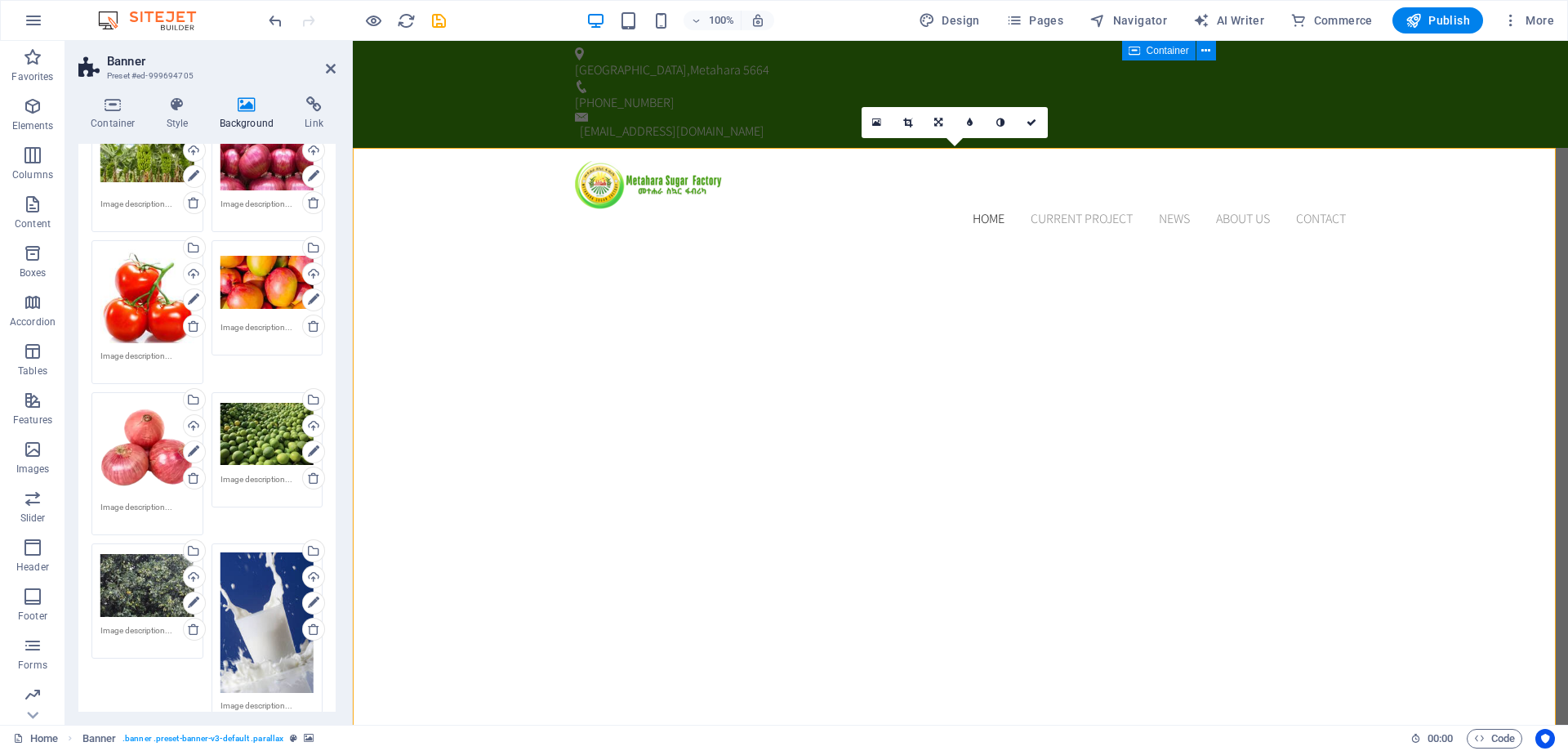
click at [159, 595] on div "Drag files here, click to choose files or select files from Files or our free s…" at bounding box center [147, 585] width 94 height 65
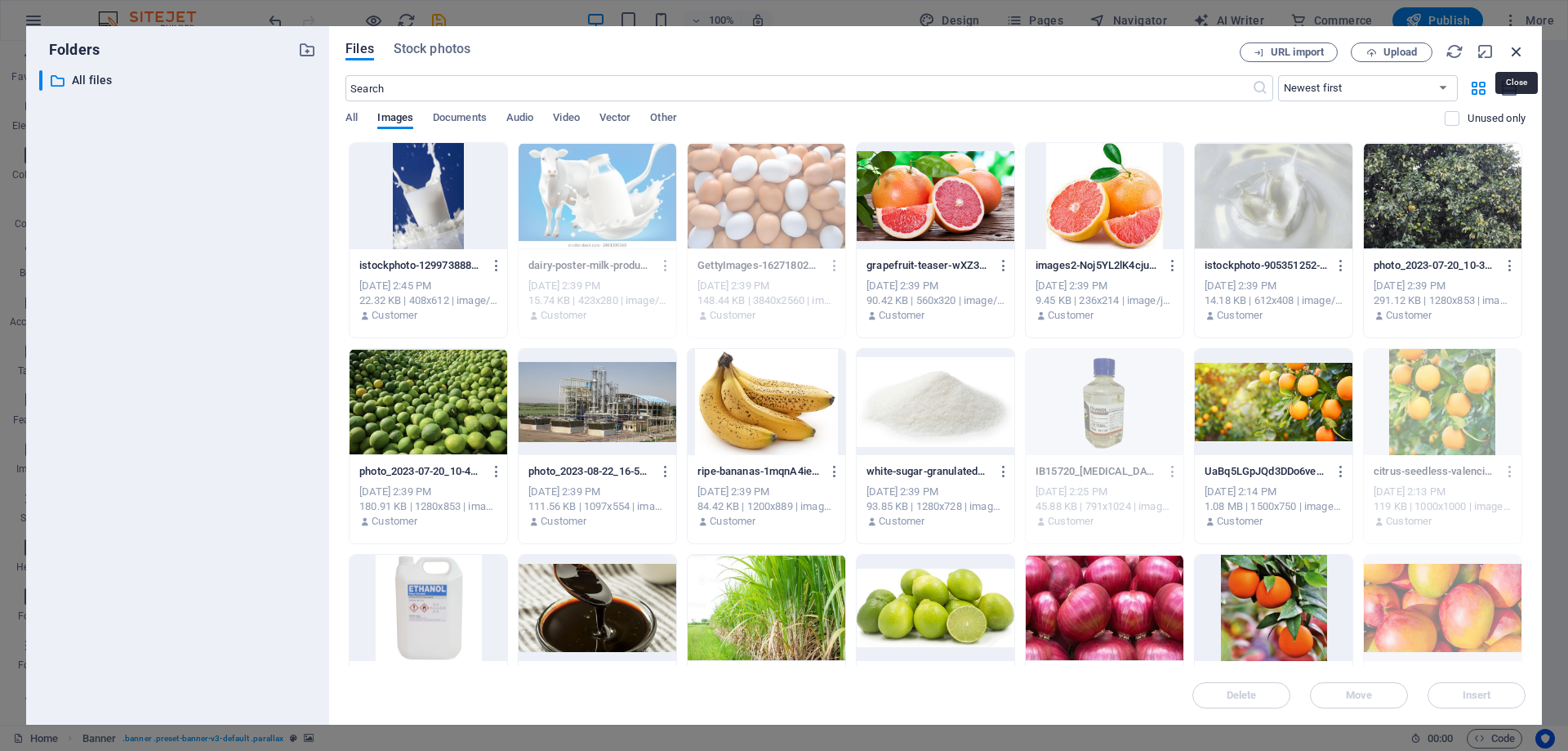
drag, startPoint x: 1515, startPoint y: 47, endPoint x: 1153, endPoint y: 9, distance: 364.0
click at [1515, 47] on icon "button" at bounding box center [1517, 51] width 18 height 18
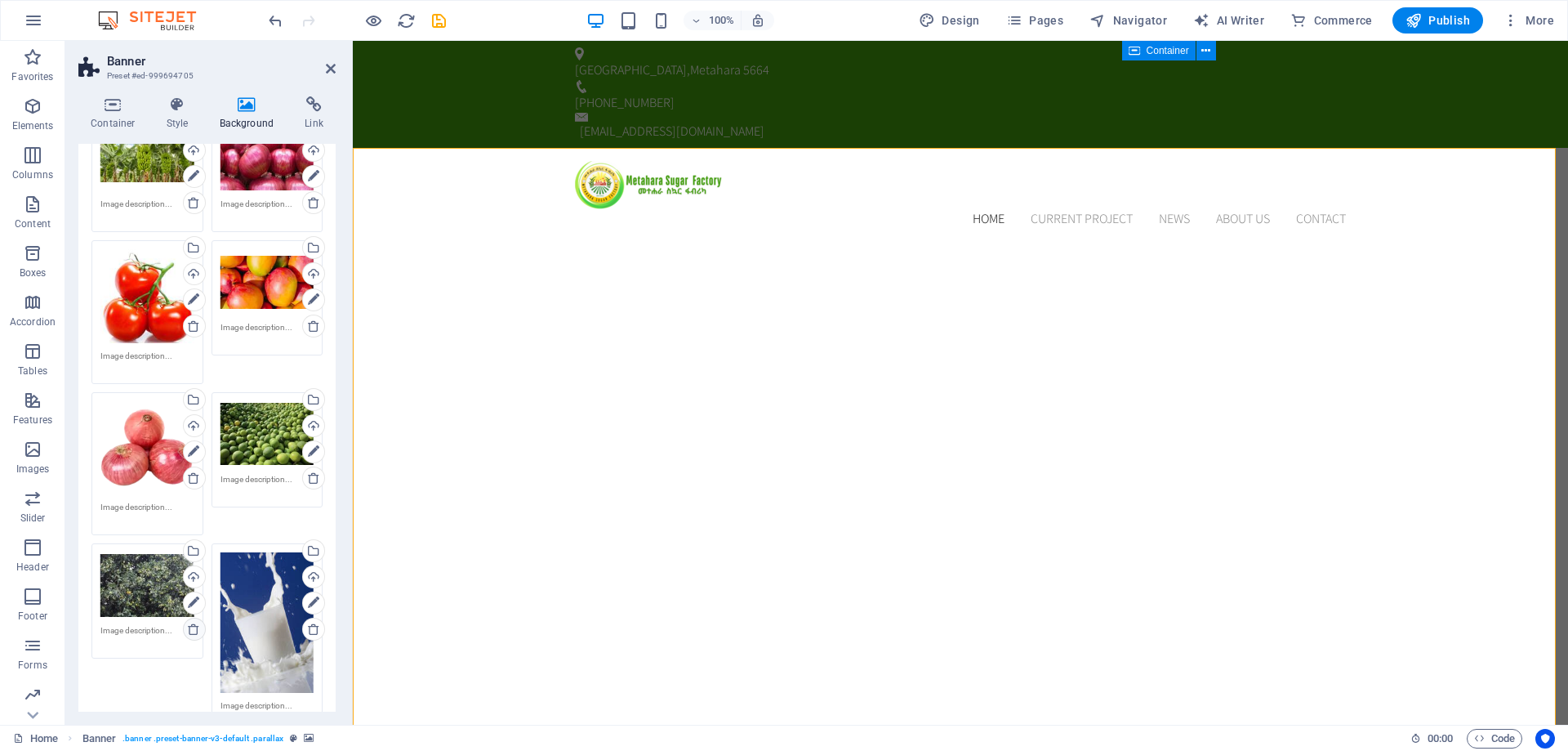
click at [197, 629] on icon at bounding box center [193, 629] width 13 height 13
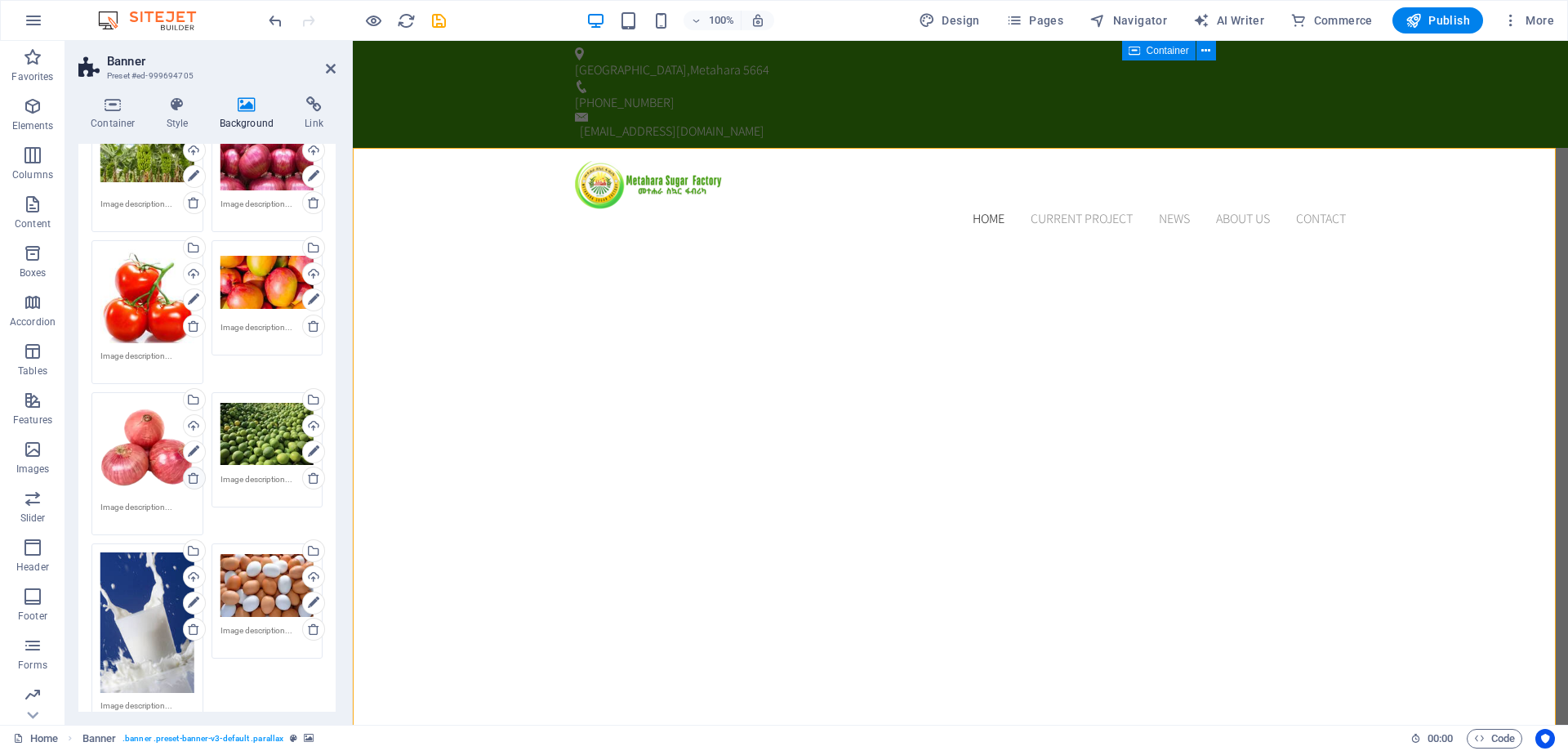
click at [190, 471] on icon at bounding box center [193, 477] width 13 height 13
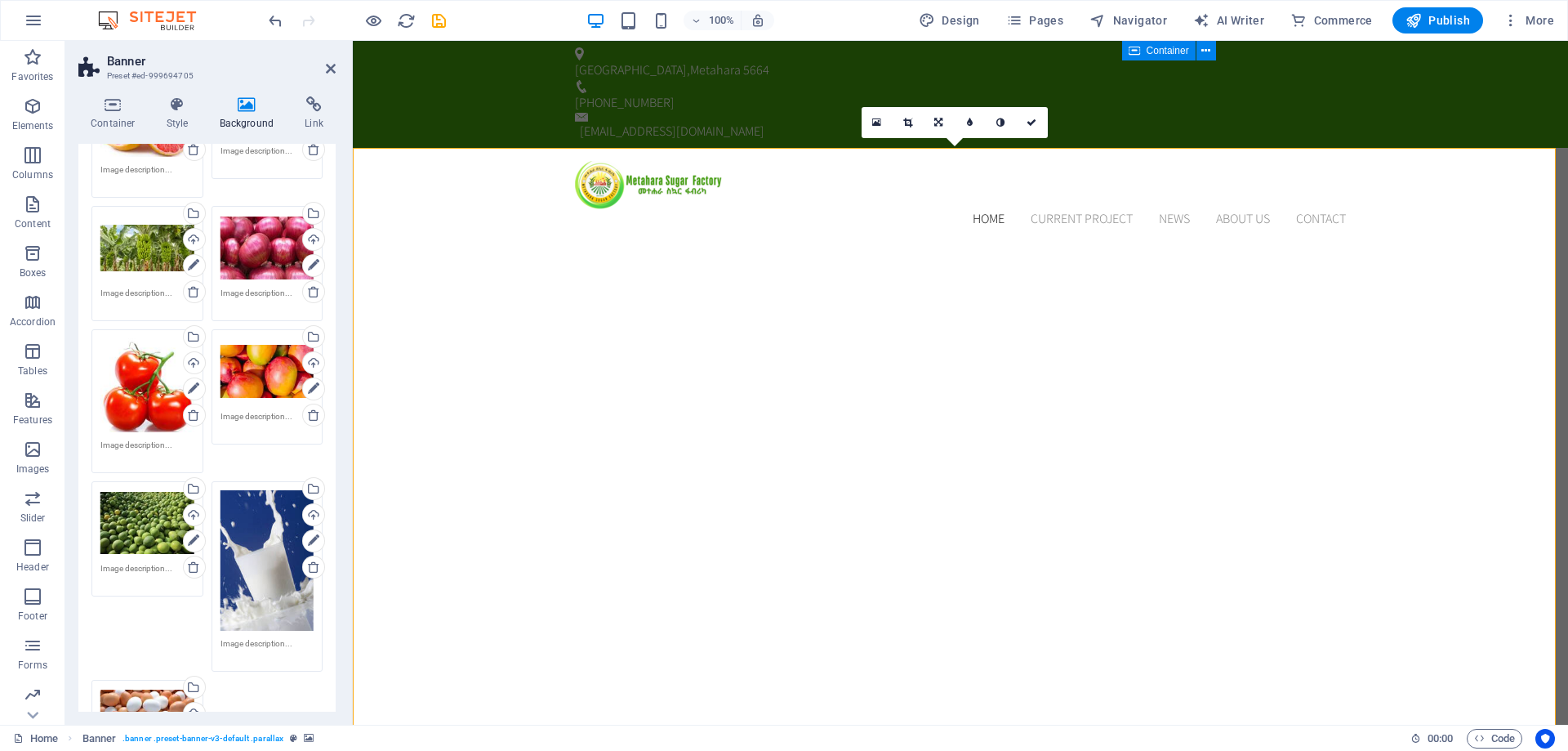
scroll to position [670, 0]
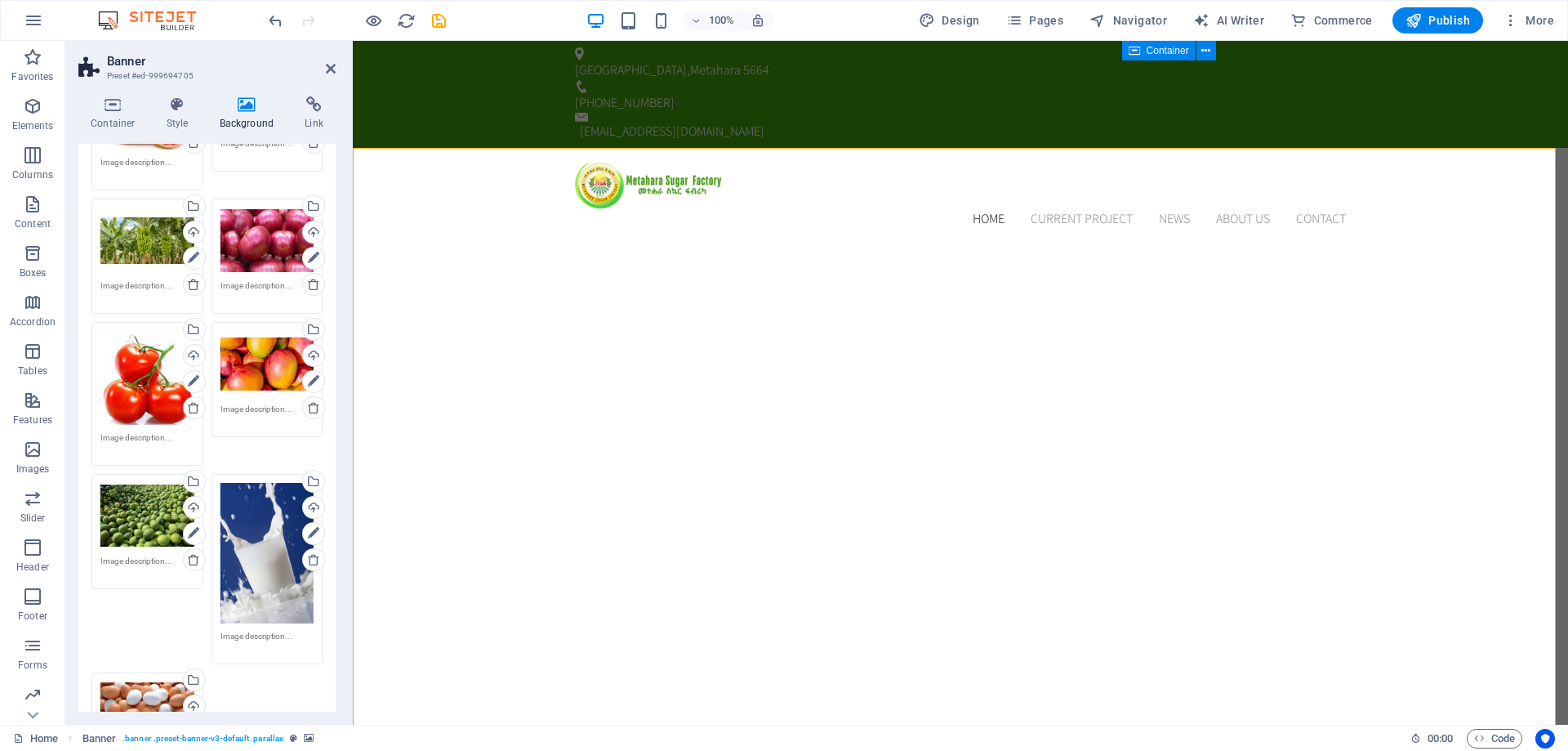
click at [145, 378] on div "Drag files here, click to choose files or select files from Files or our free s…" at bounding box center [147, 378] width 94 height 94
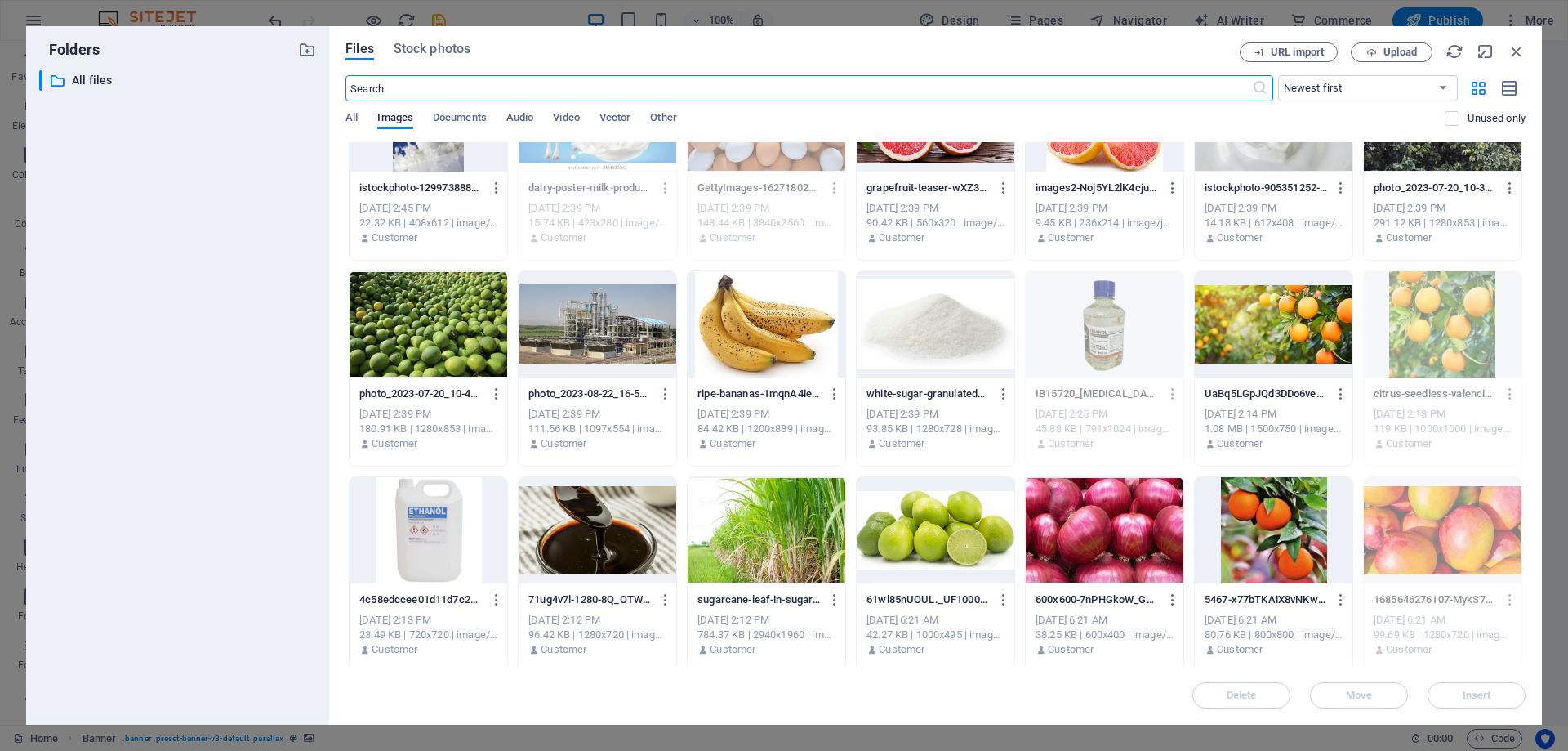
scroll to position [0, 0]
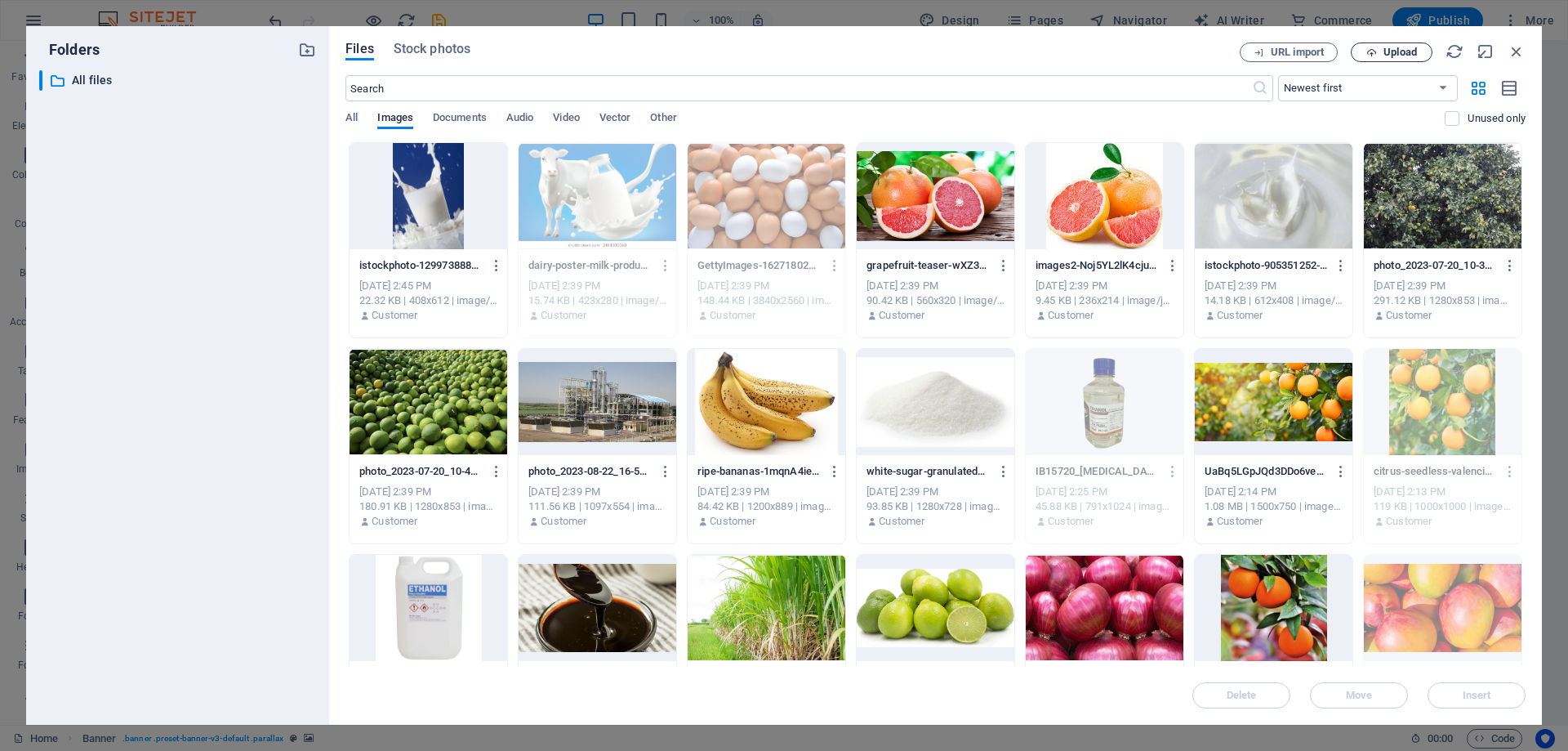
click at [1390, 55] on span "Upload" at bounding box center [1400, 52] width 33 height 10
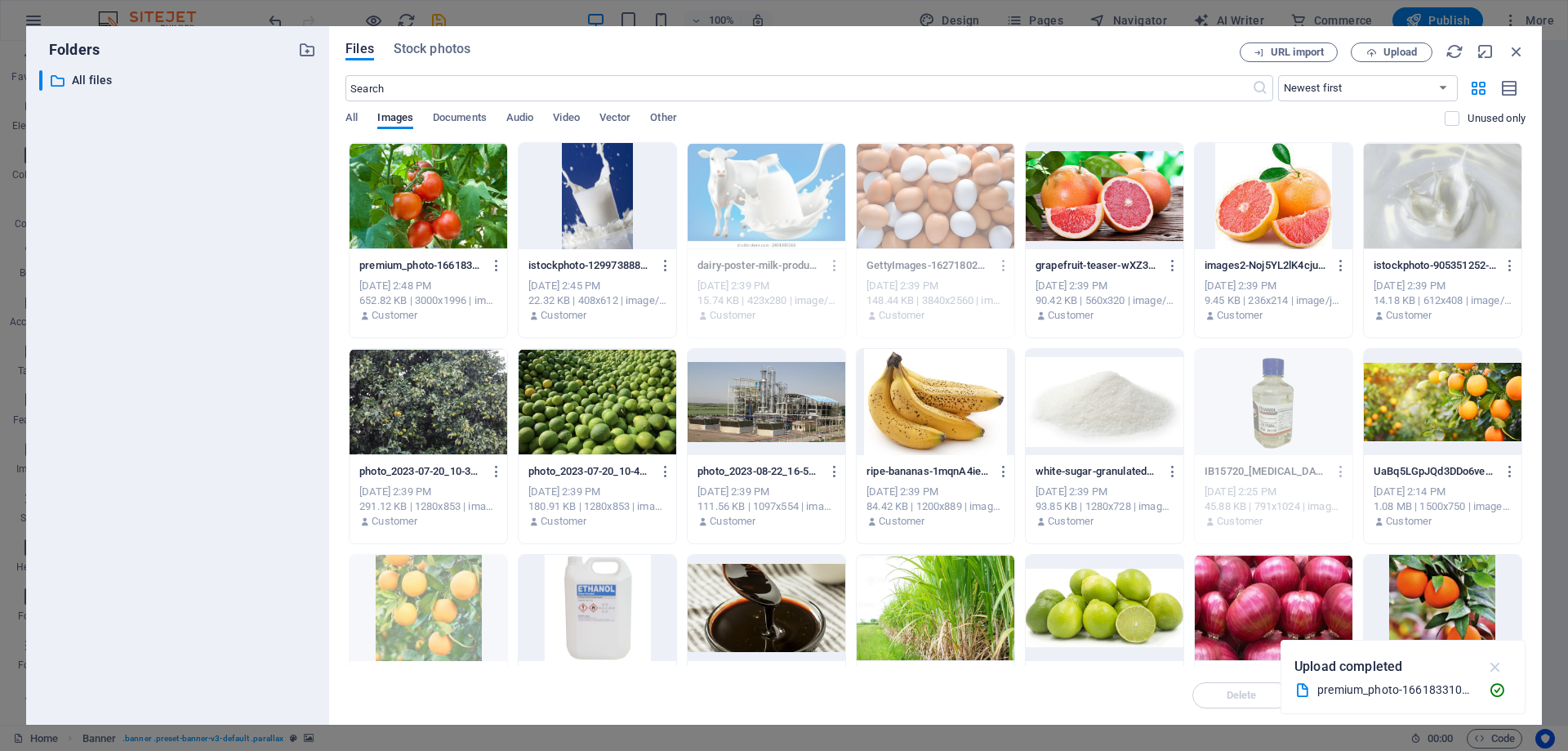
click at [1497, 663] on icon "button" at bounding box center [1496, 667] width 19 height 18
click at [430, 228] on div at bounding box center [429, 196] width 158 height 107
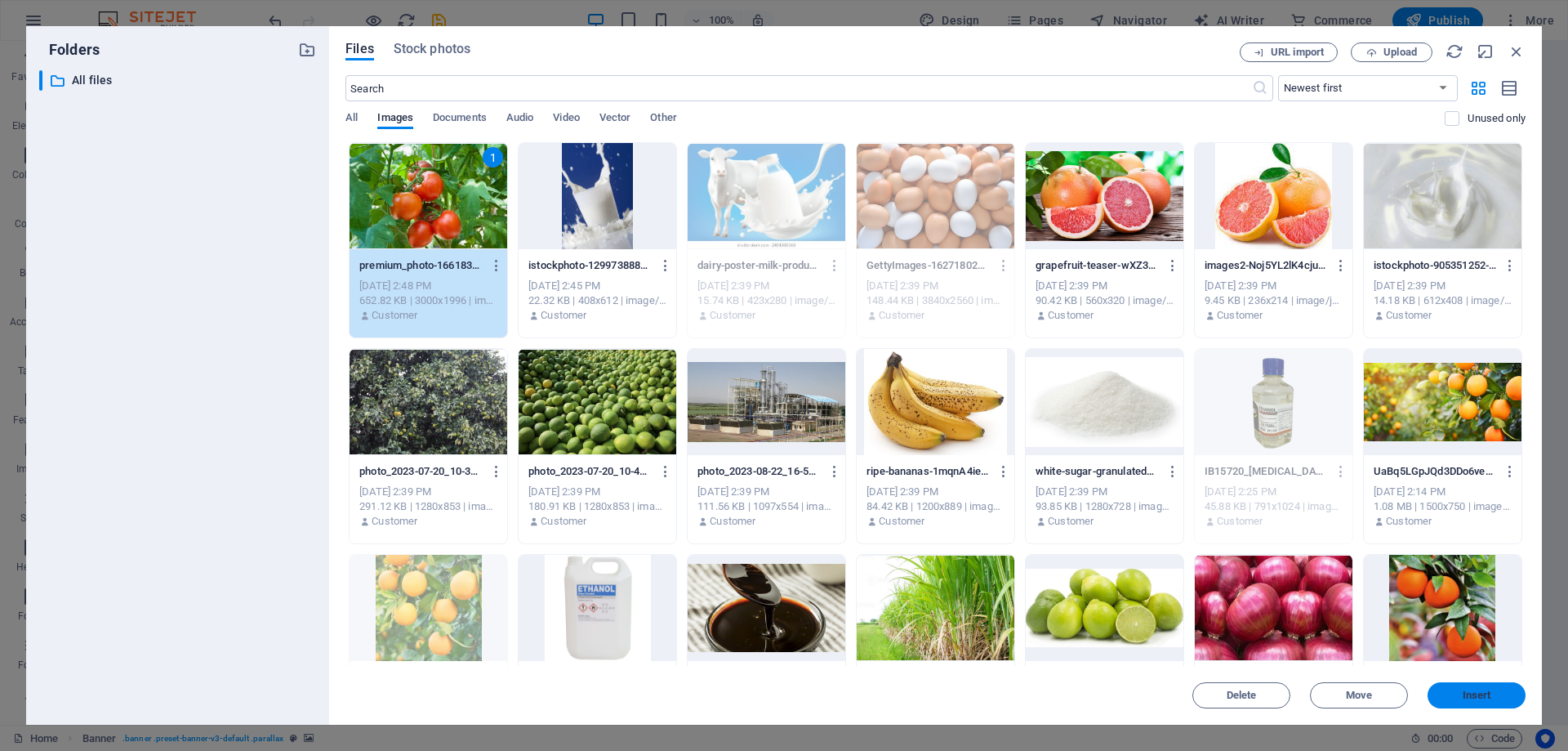
drag, startPoint x: 1494, startPoint y: 700, endPoint x: 29, endPoint y: 441, distance: 1487.7
click at [1494, 700] on button "Insert" at bounding box center [1477, 695] width 98 height 26
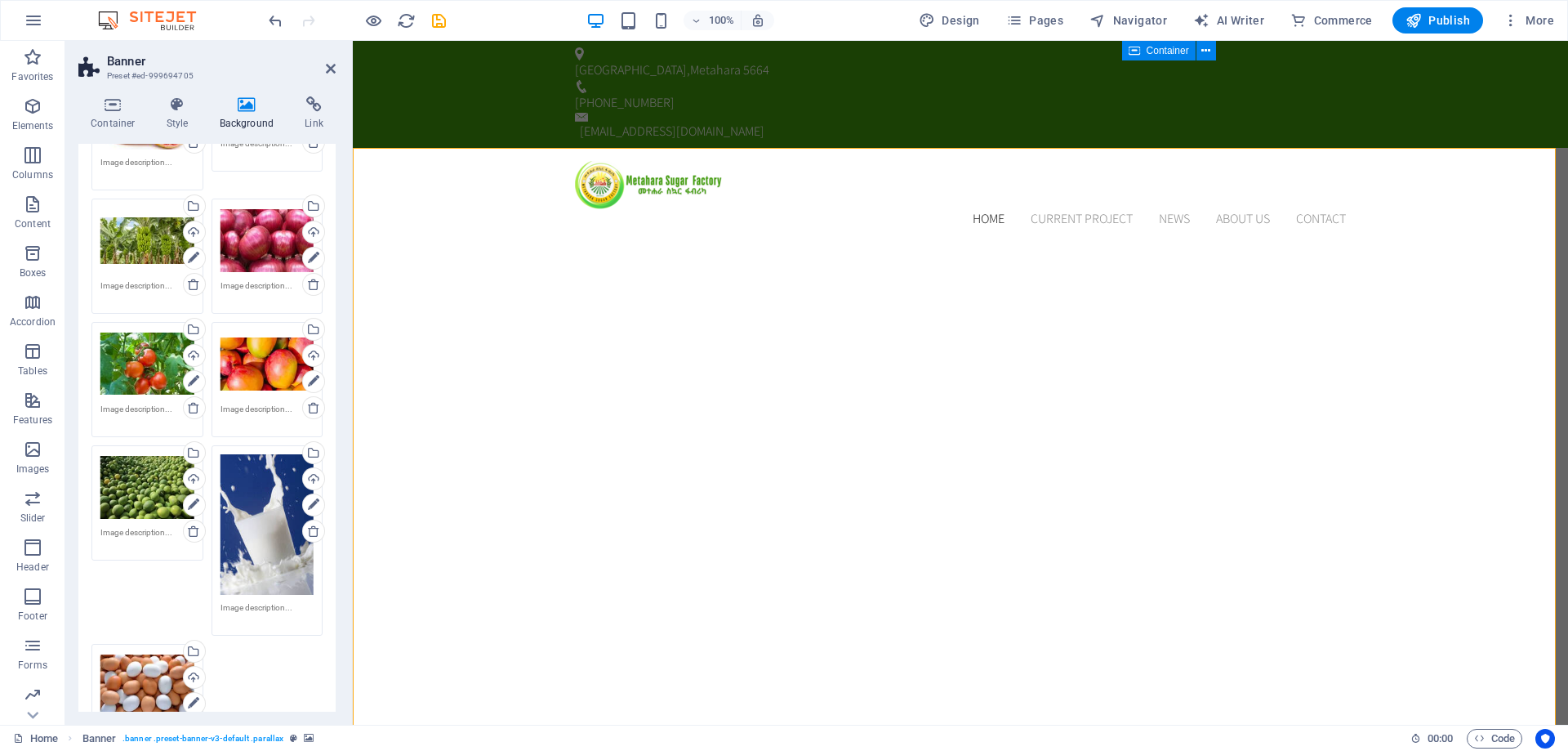
click at [135, 377] on div "Drag files here, click to choose files or select files from Files or our free s…" at bounding box center [147, 364] width 94 height 65
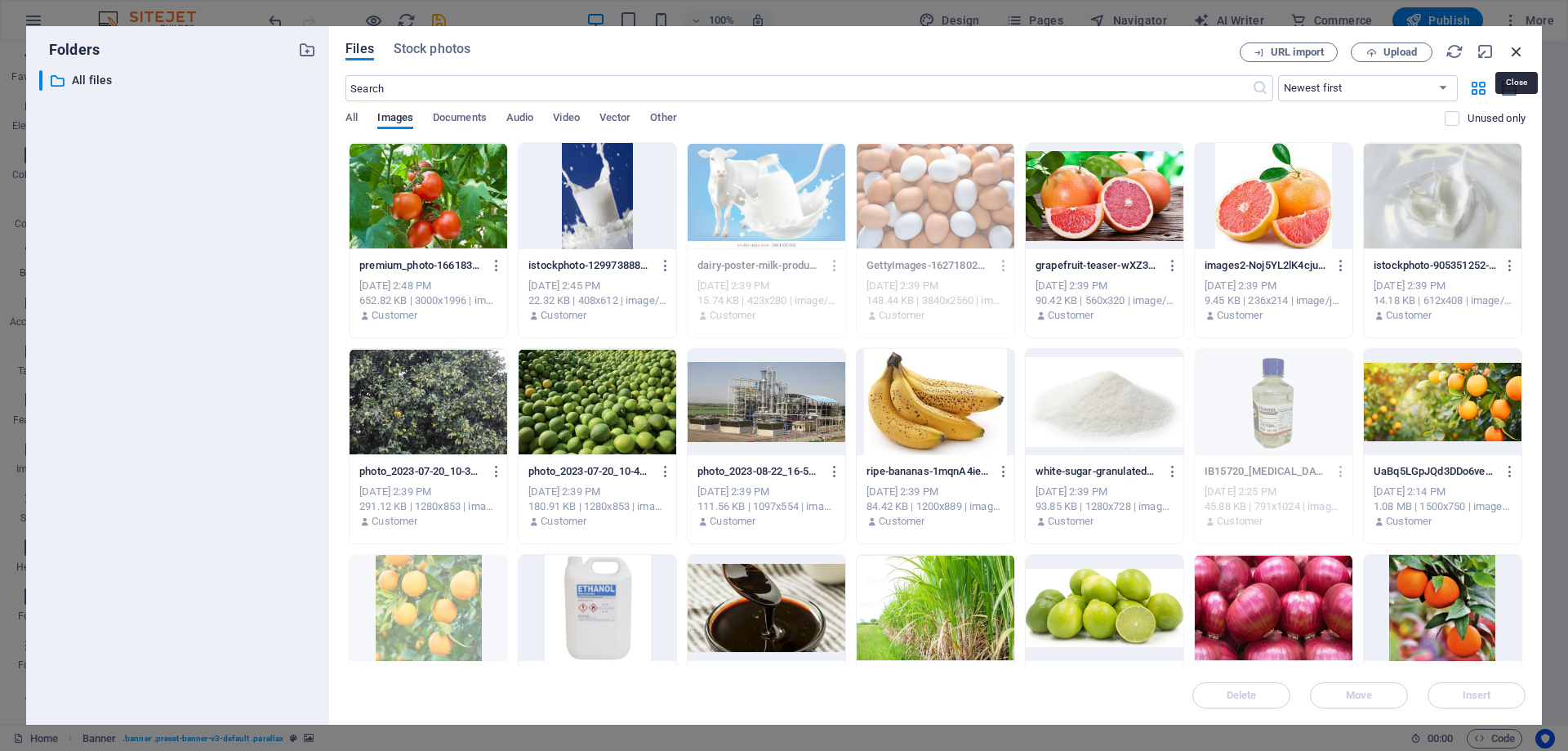
drag, startPoint x: 1518, startPoint y: 53, endPoint x: 912, endPoint y: 9, distance: 607.6
click at [1518, 53] on icon "button" at bounding box center [1517, 51] width 18 height 18
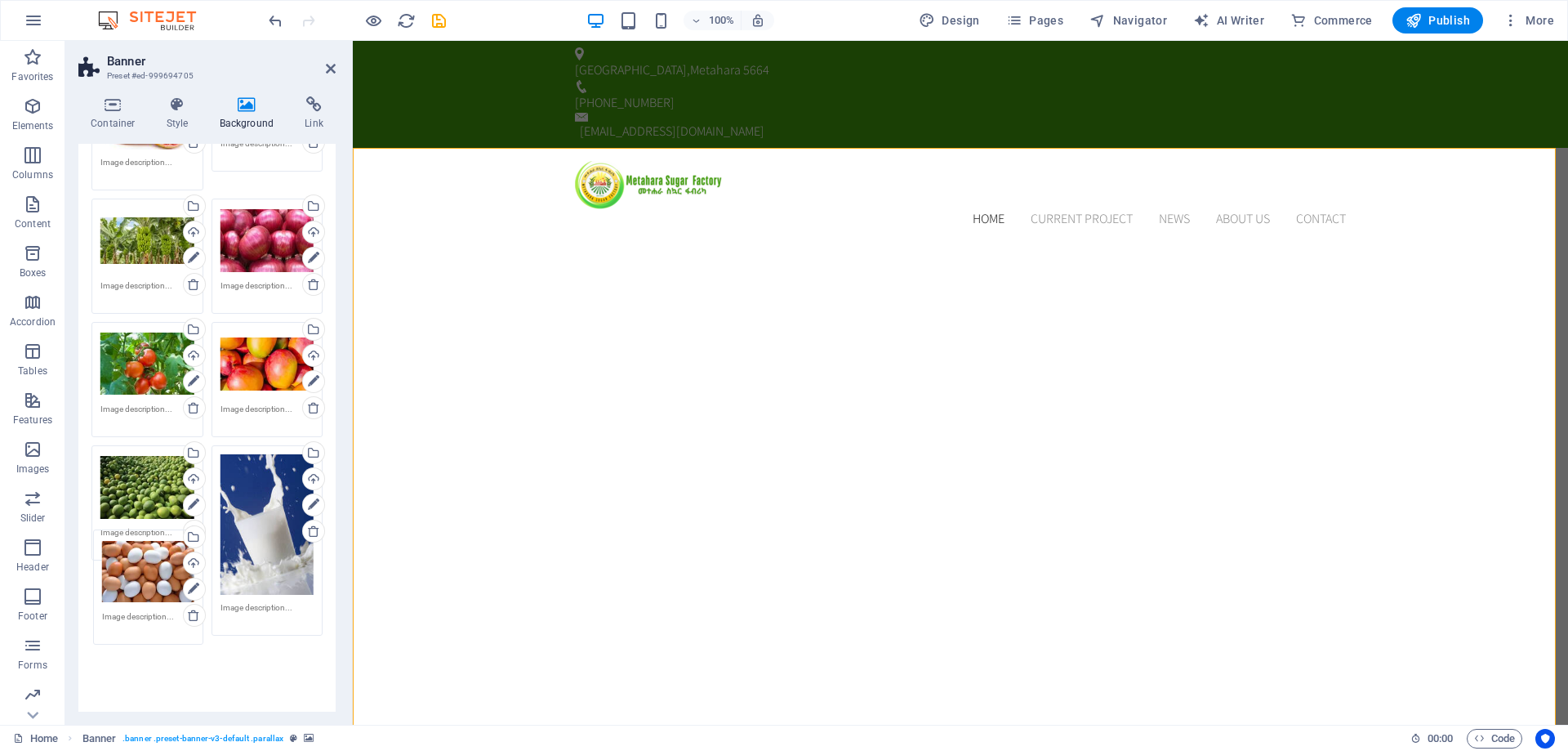
drag, startPoint x: 132, startPoint y: 676, endPoint x: 134, endPoint y: 566, distance: 110.0
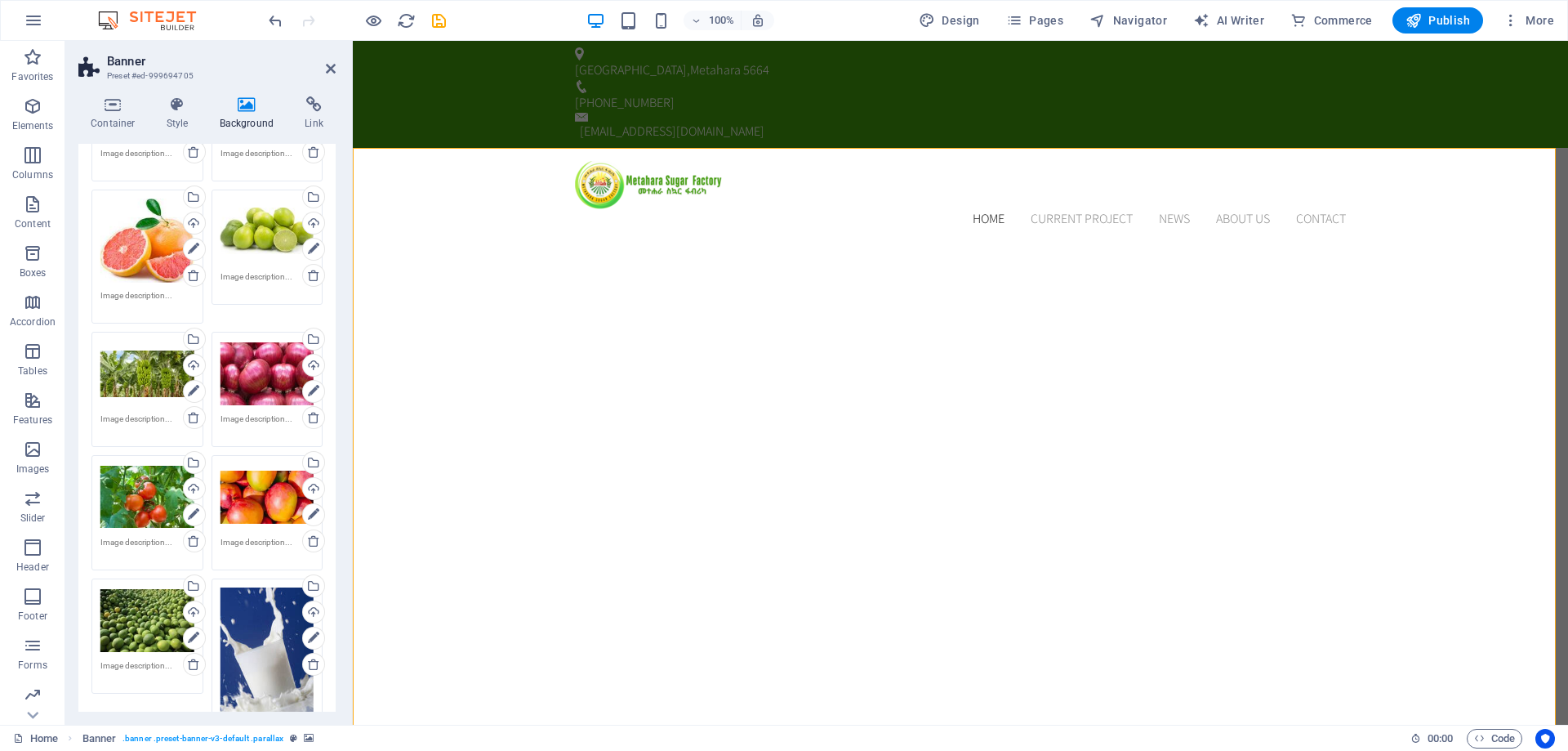
scroll to position [506, 0]
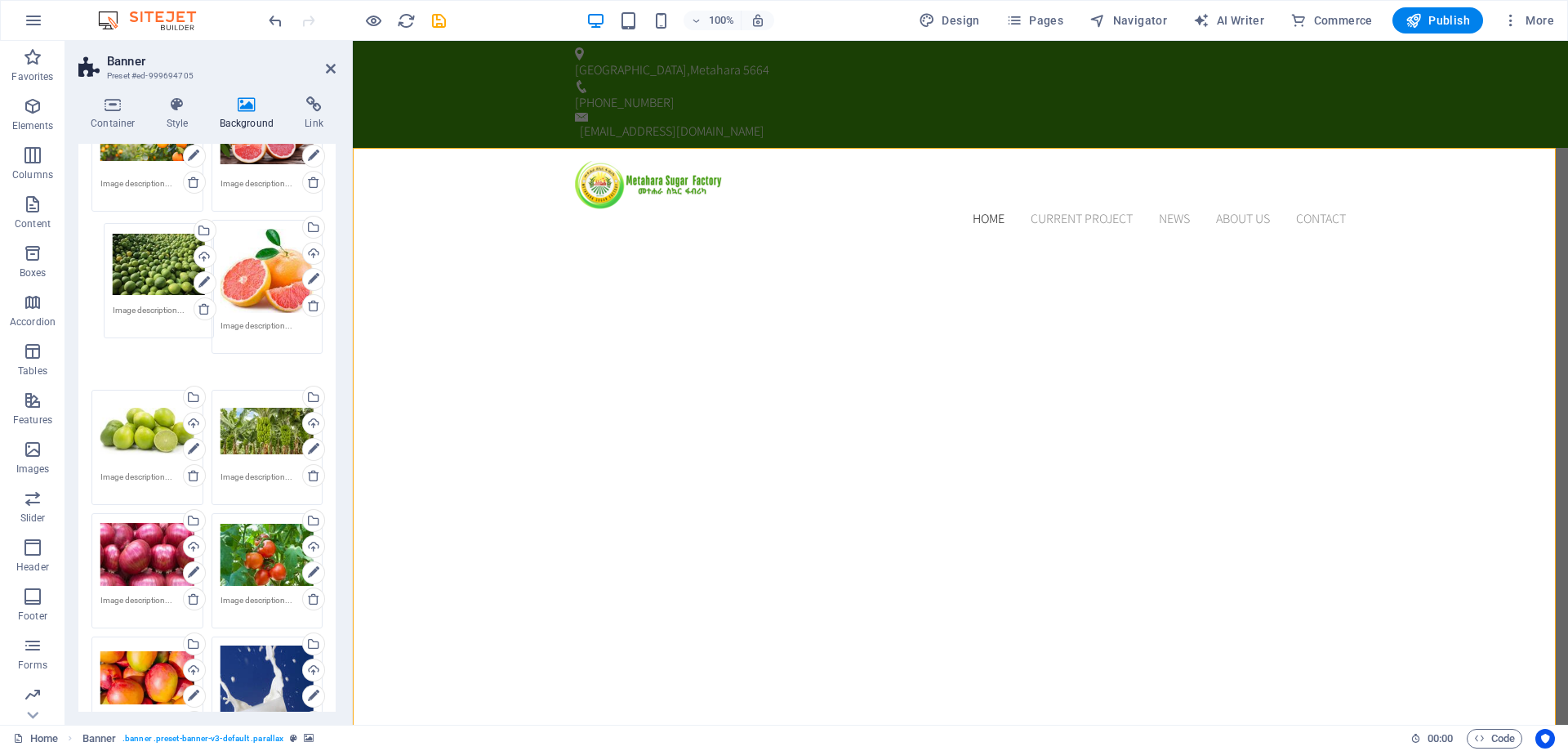
drag, startPoint x: 127, startPoint y: 654, endPoint x: 142, endPoint y: 254, distance: 400.3
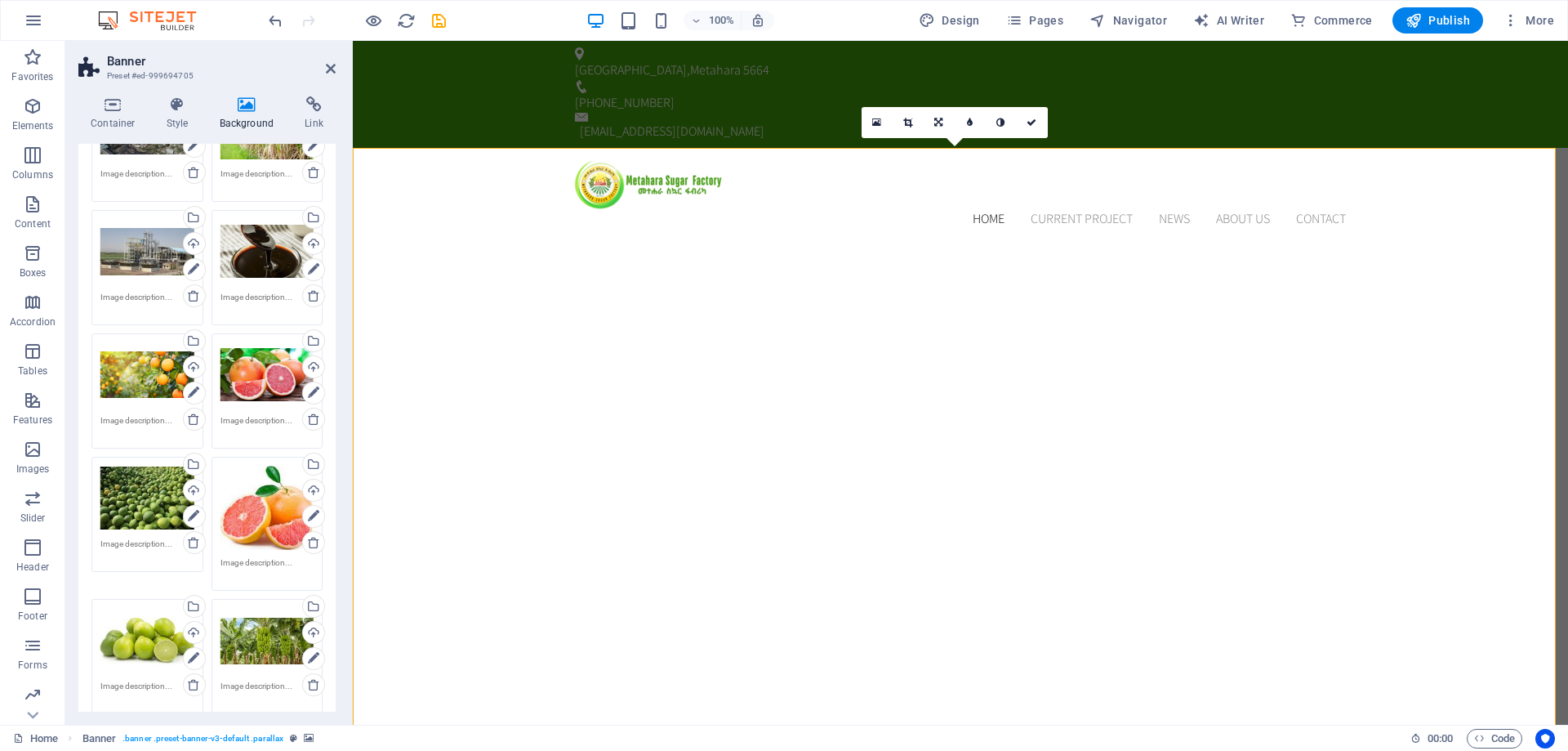
scroll to position [262, 0]
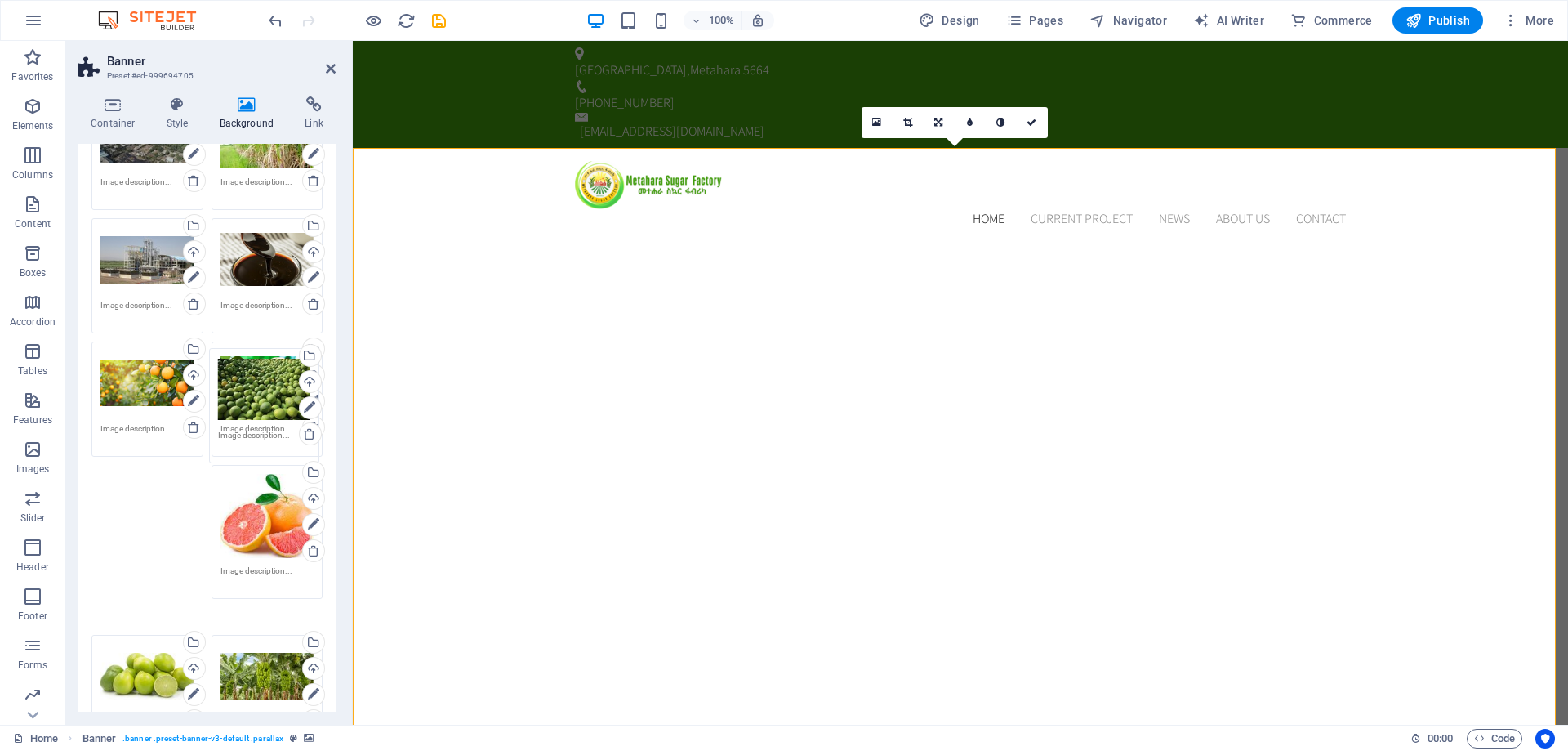
drag, startPoint x: 125, startPoint y: 517, endPoint x: 245, endPoint y: 399, distance: 168.3
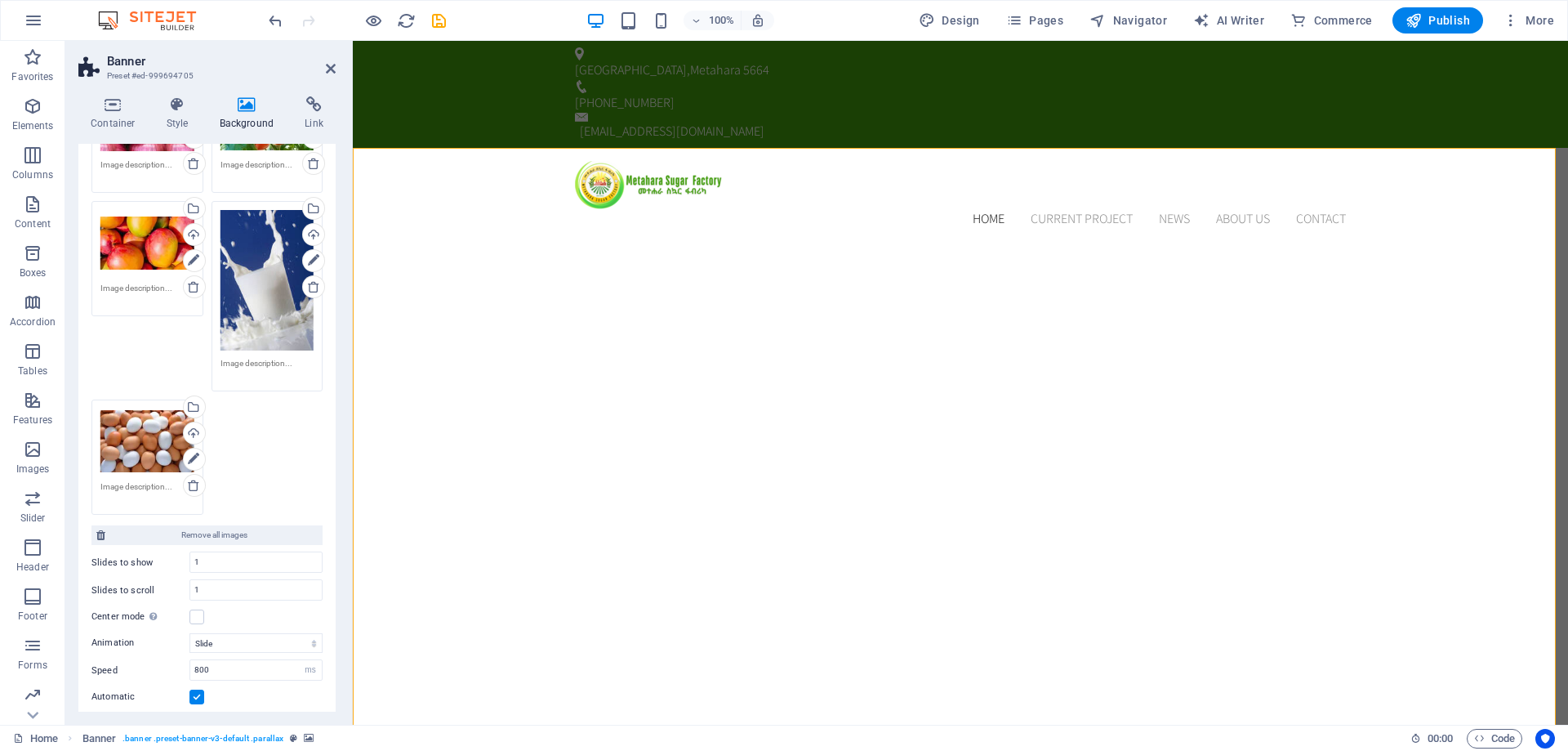
scroll to position [913, 0]
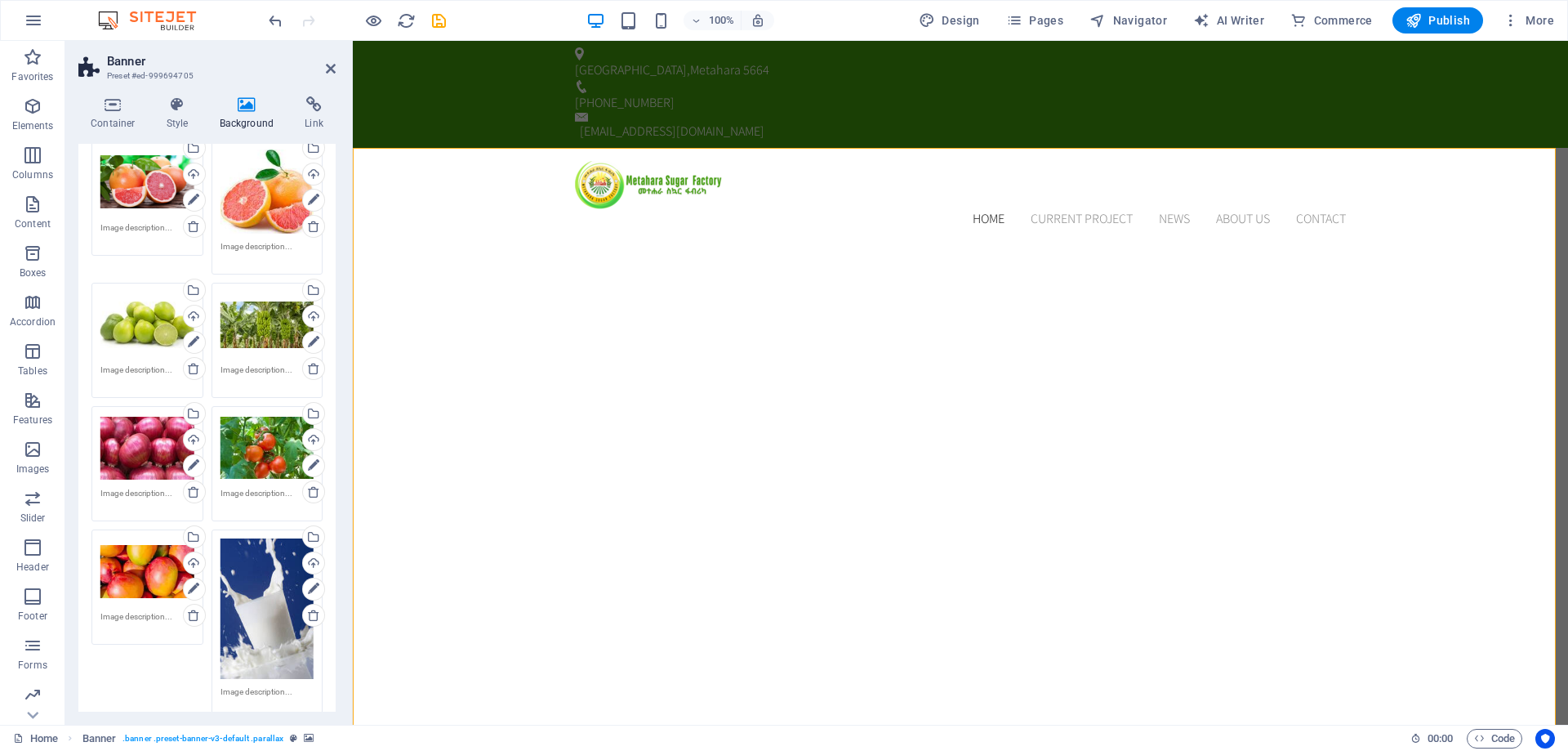
scroll to position [587, 0]
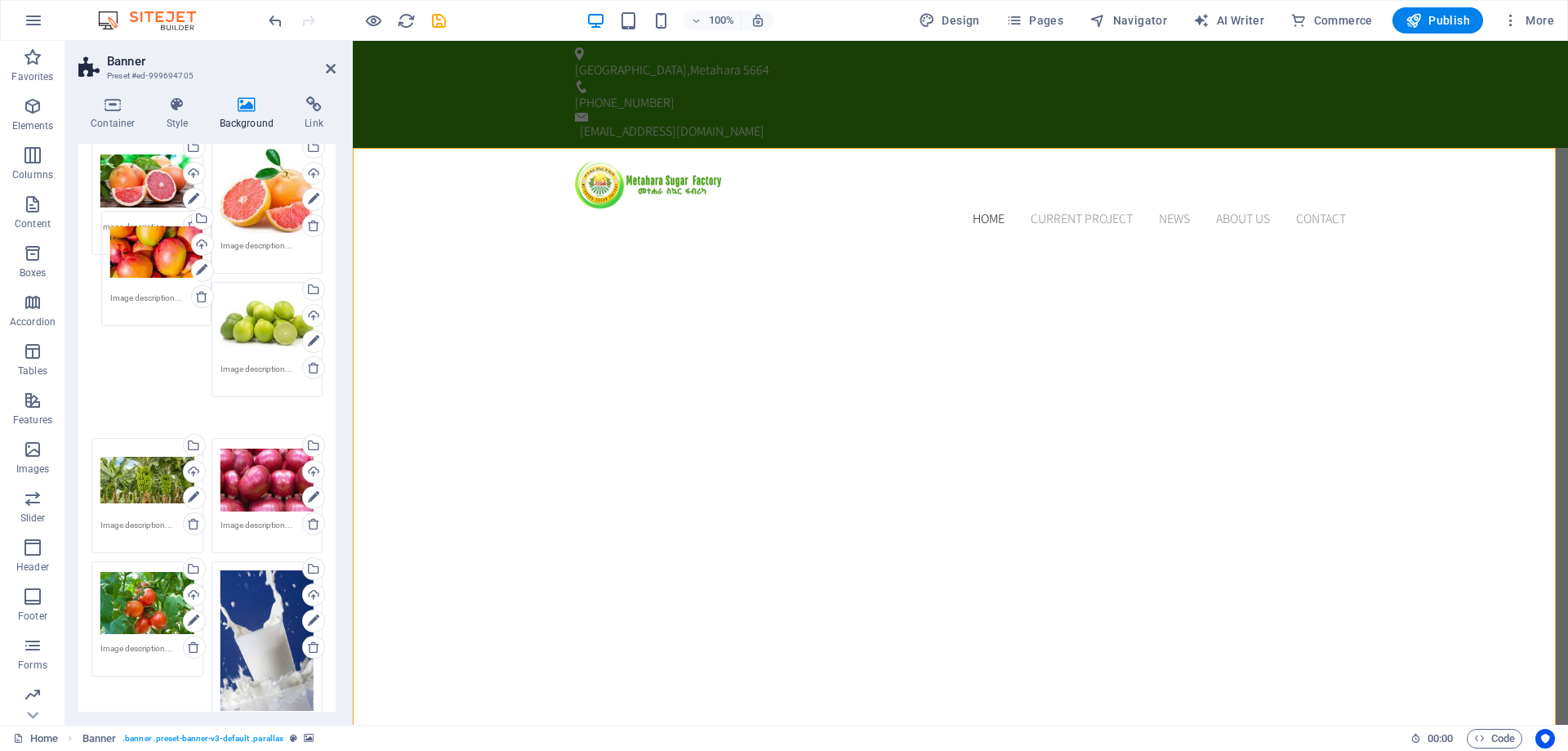
drag, startPoint x: 168, startPoint y: 505, endPoint x: 169, endPoint y: 252, distance: 253.0
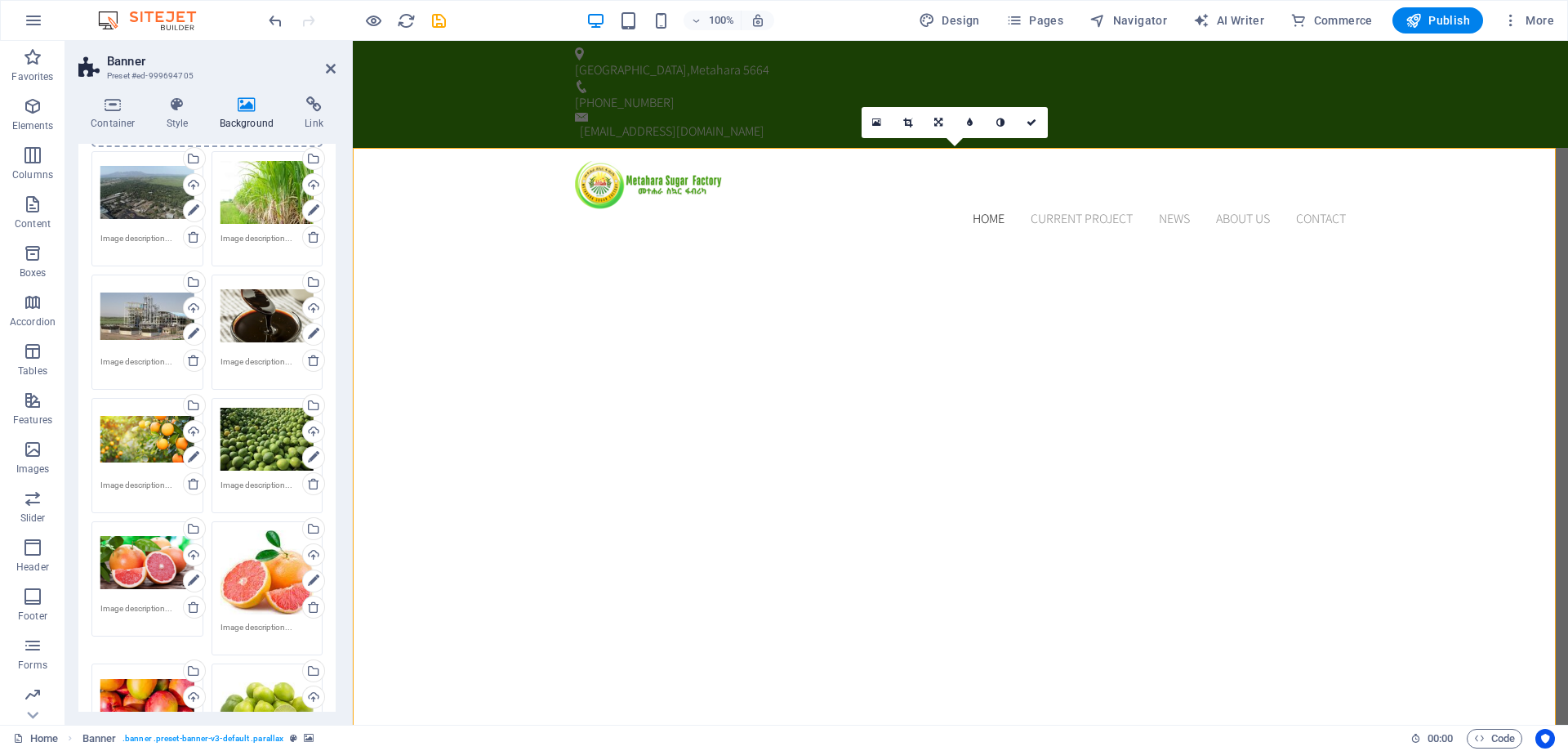
scroll to position [178, 0]
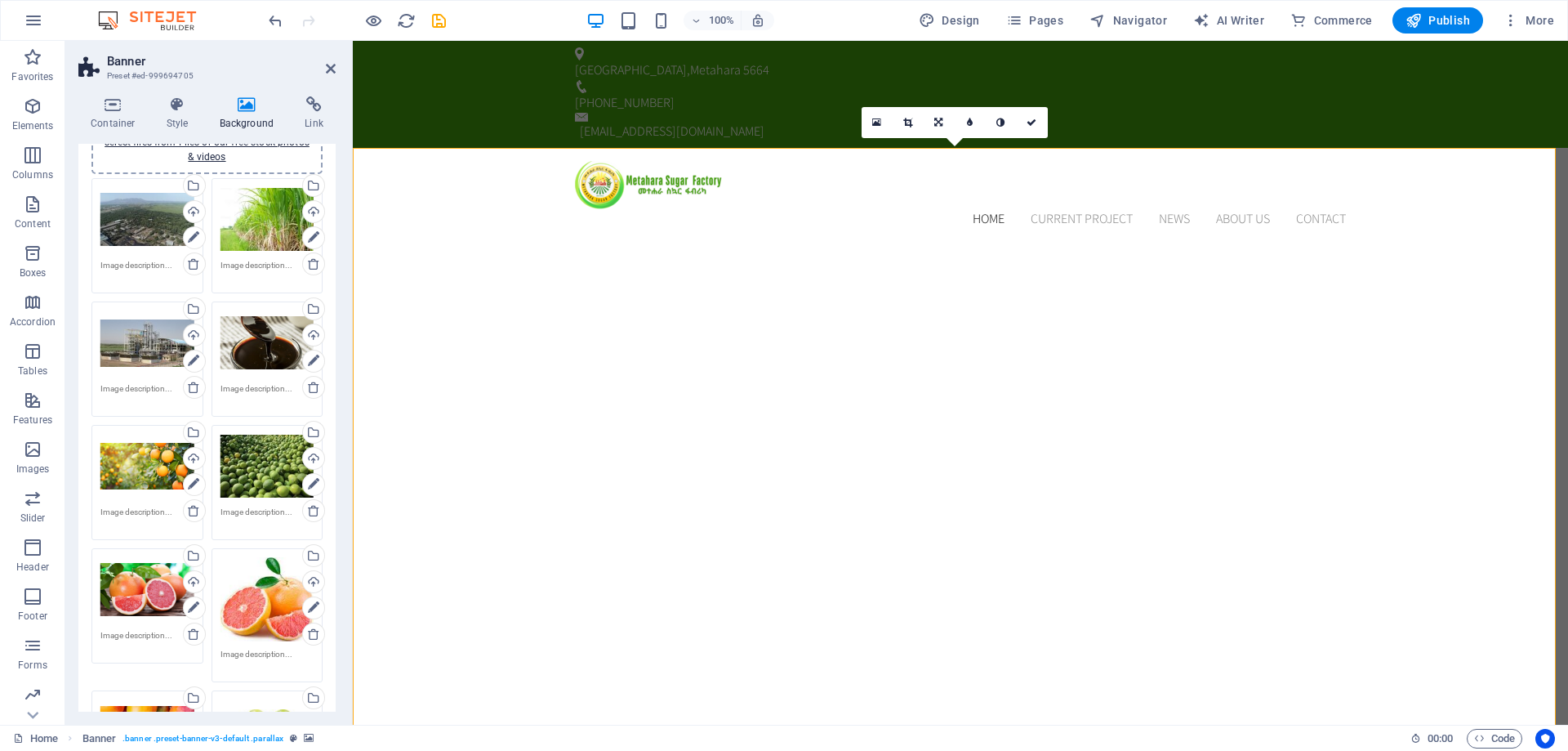
click at [119, 210] on div "Drag files here, click to choose files or select files from Files or our free s…" at bounding box center [147, 219] width 94 height 65
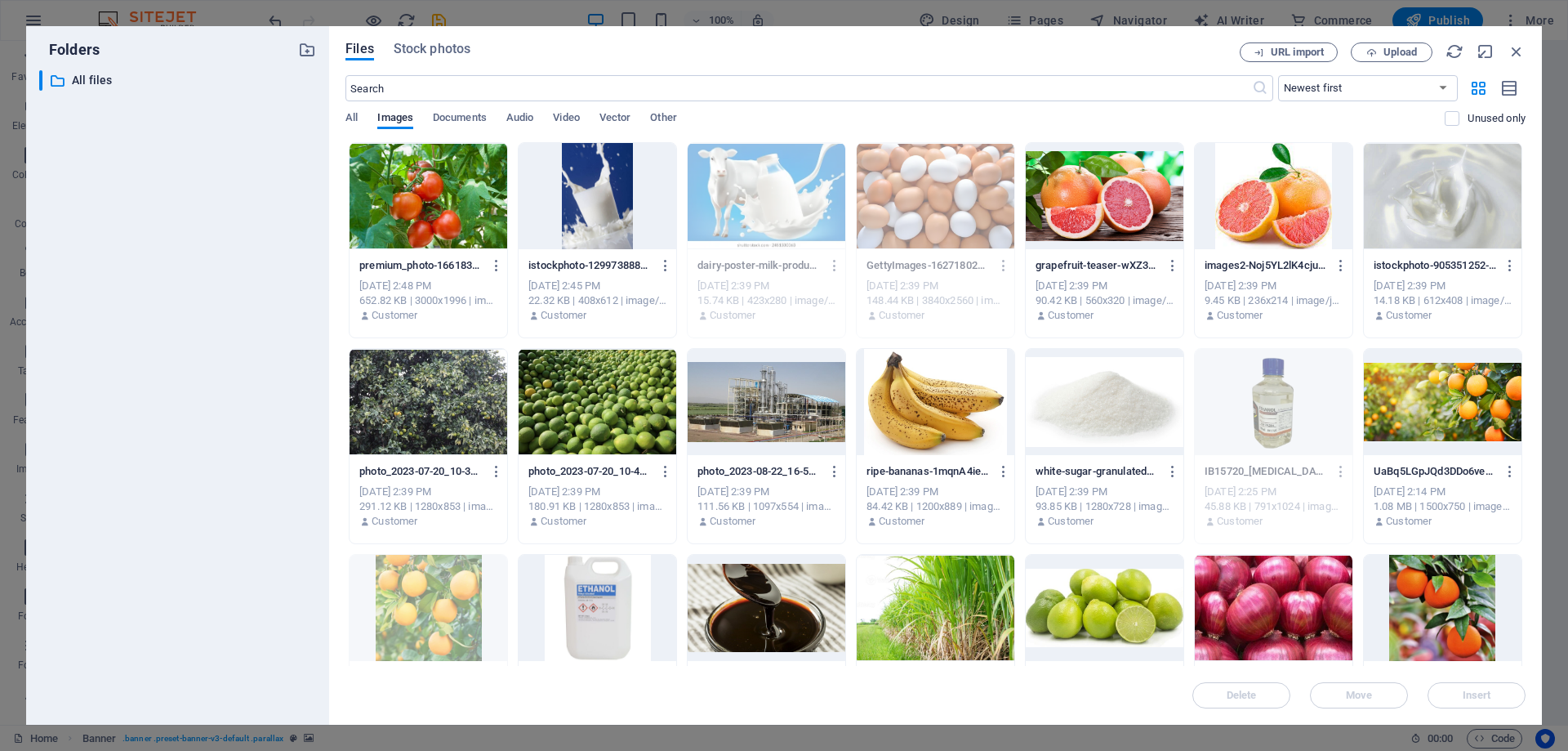
click at [1128, 392] on div at bounding box center [1104, 403] width 158 height 107
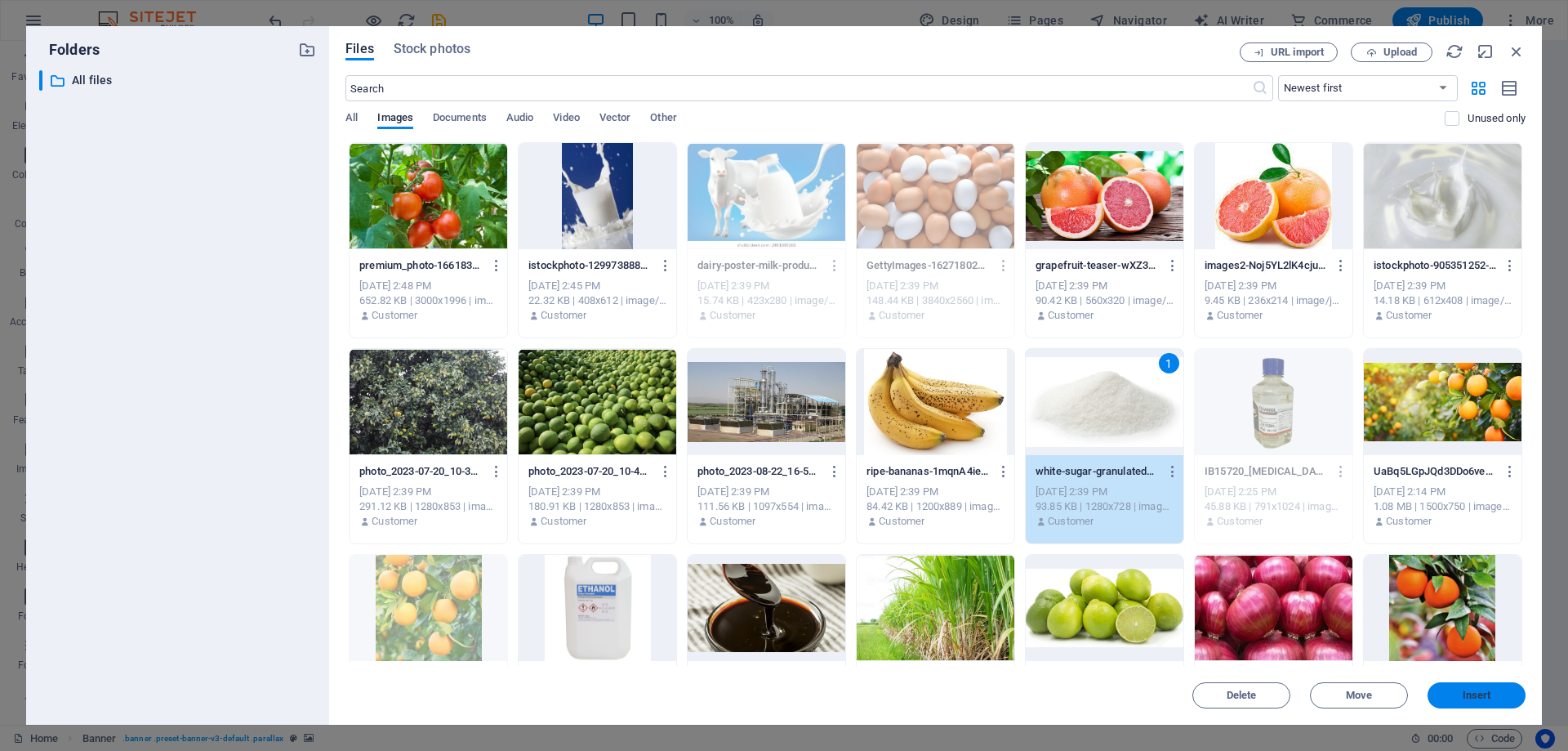
click at [1482, 691] on span "Insert" at bounding box center [1478, 695] width 29 height 10
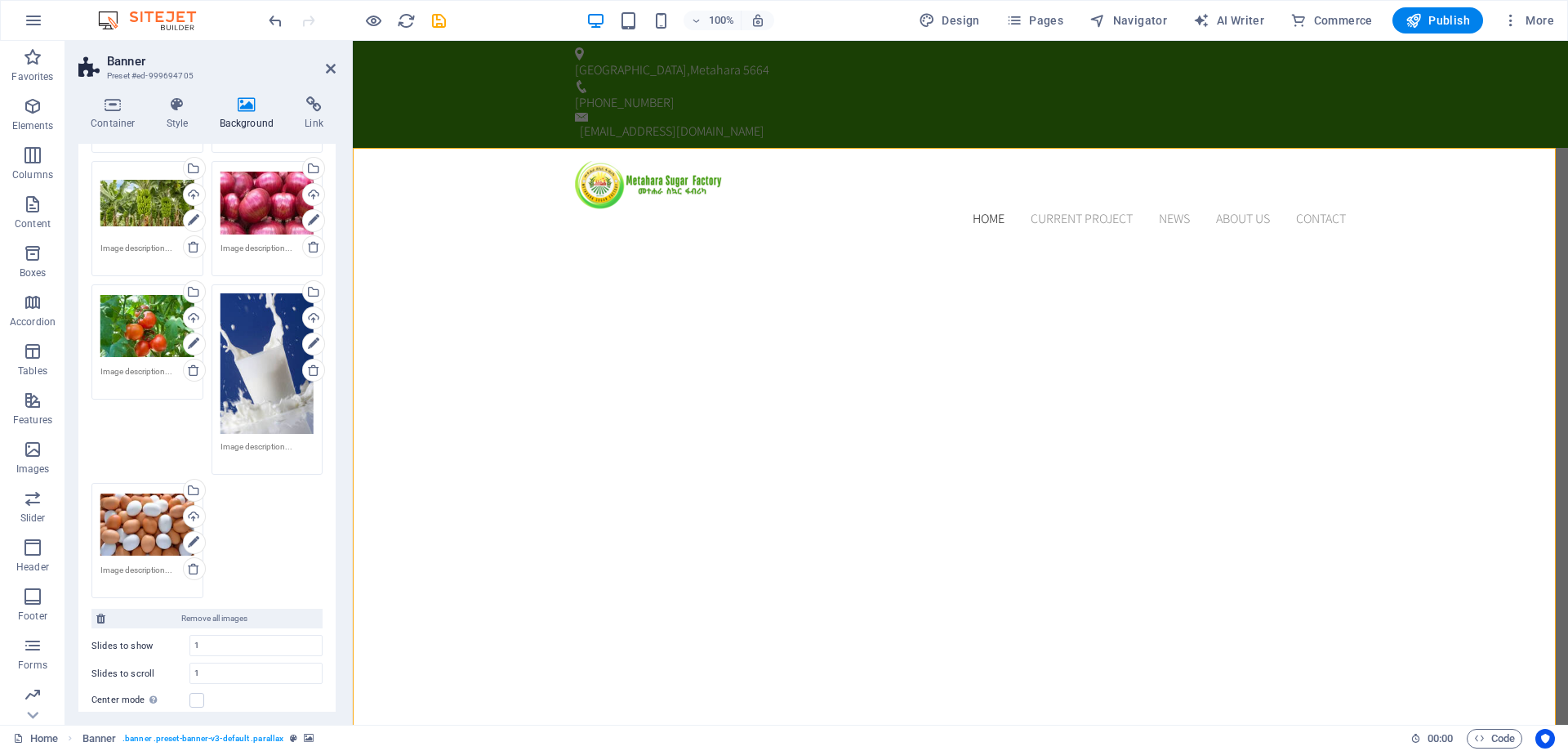
scroll to position [832, 0]
click at [268, 537] on div "Drag files here, click to choose files or select files from Files or our free s…" at bounding box center [207, 61] width 239 height 1082
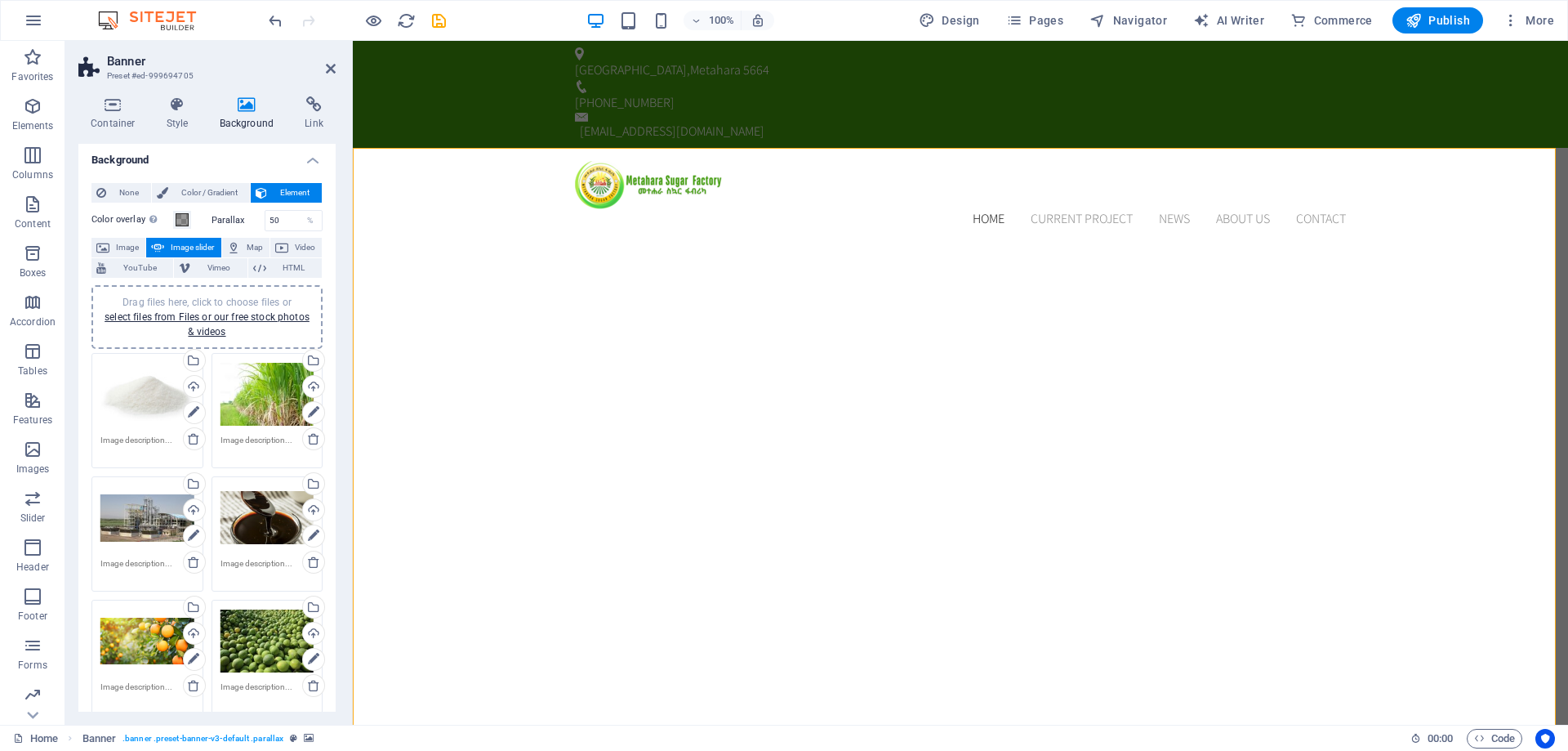
scroll to position [0, 0]
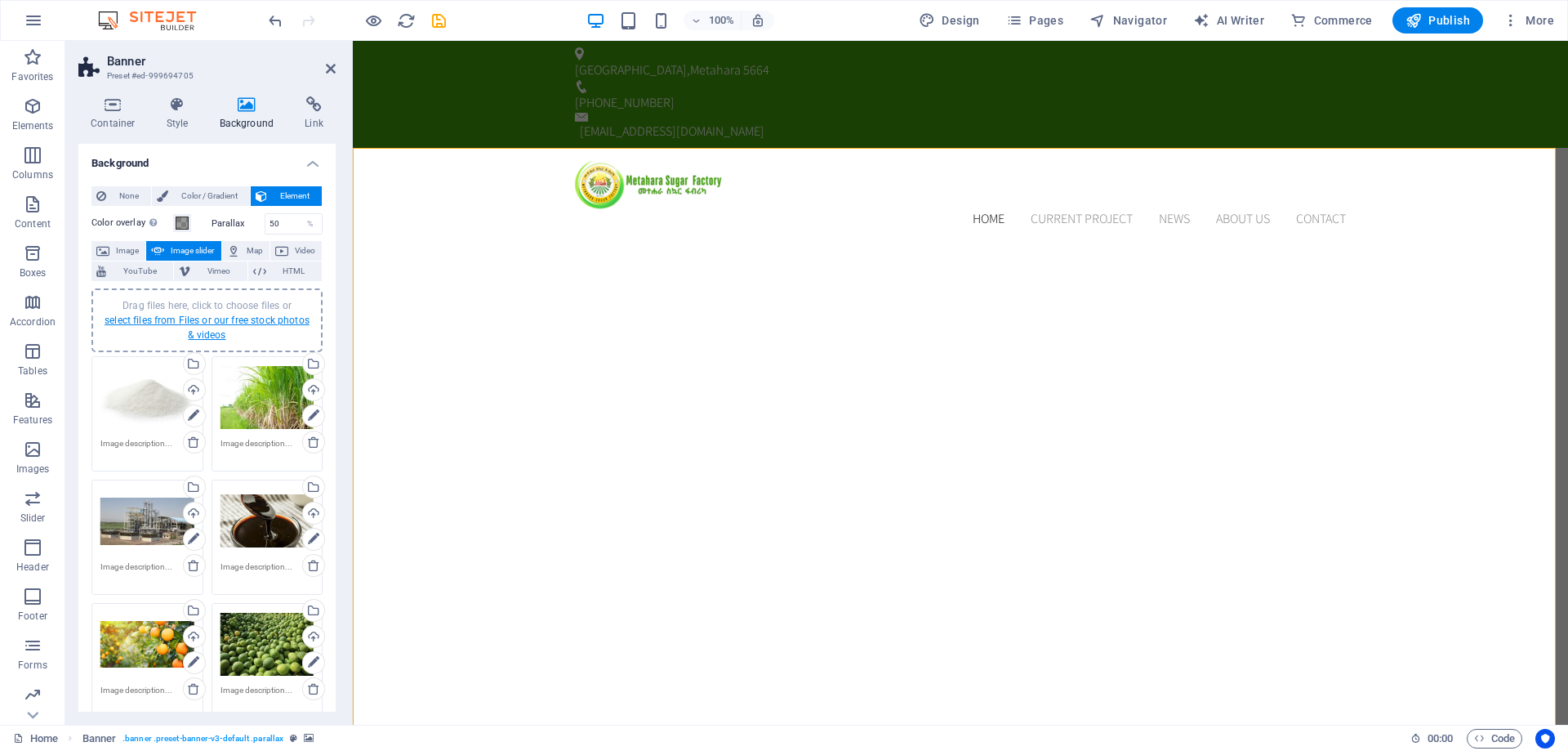
click at [169, 320] on link "select files from Files or our free stock photos & videos" at bounding box center [207, 328] width 205 height 26
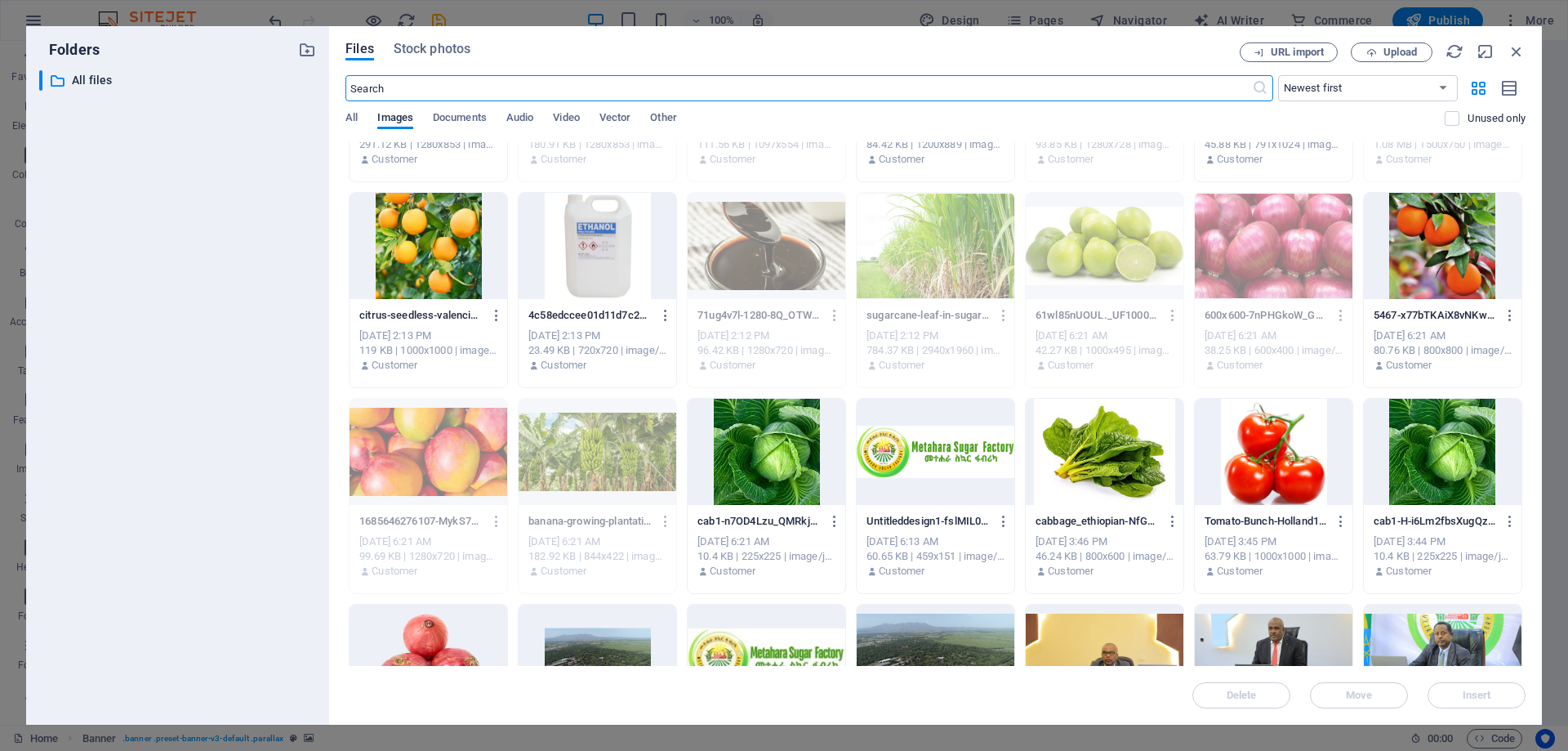
scroll to position [163, 0]
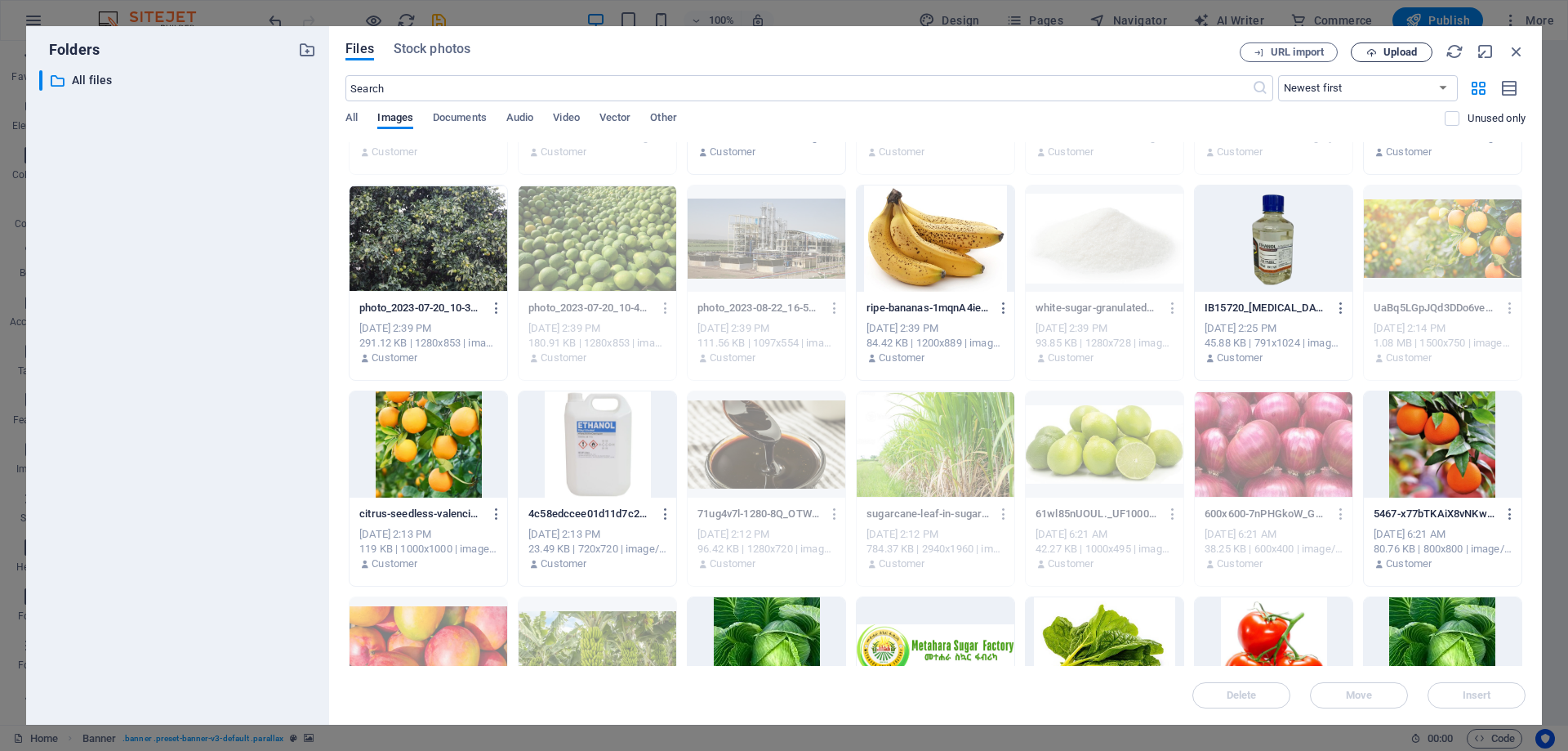
click at [1409, 49] on span "Upload" at bounding box center [1400, 52] width 33 height 10
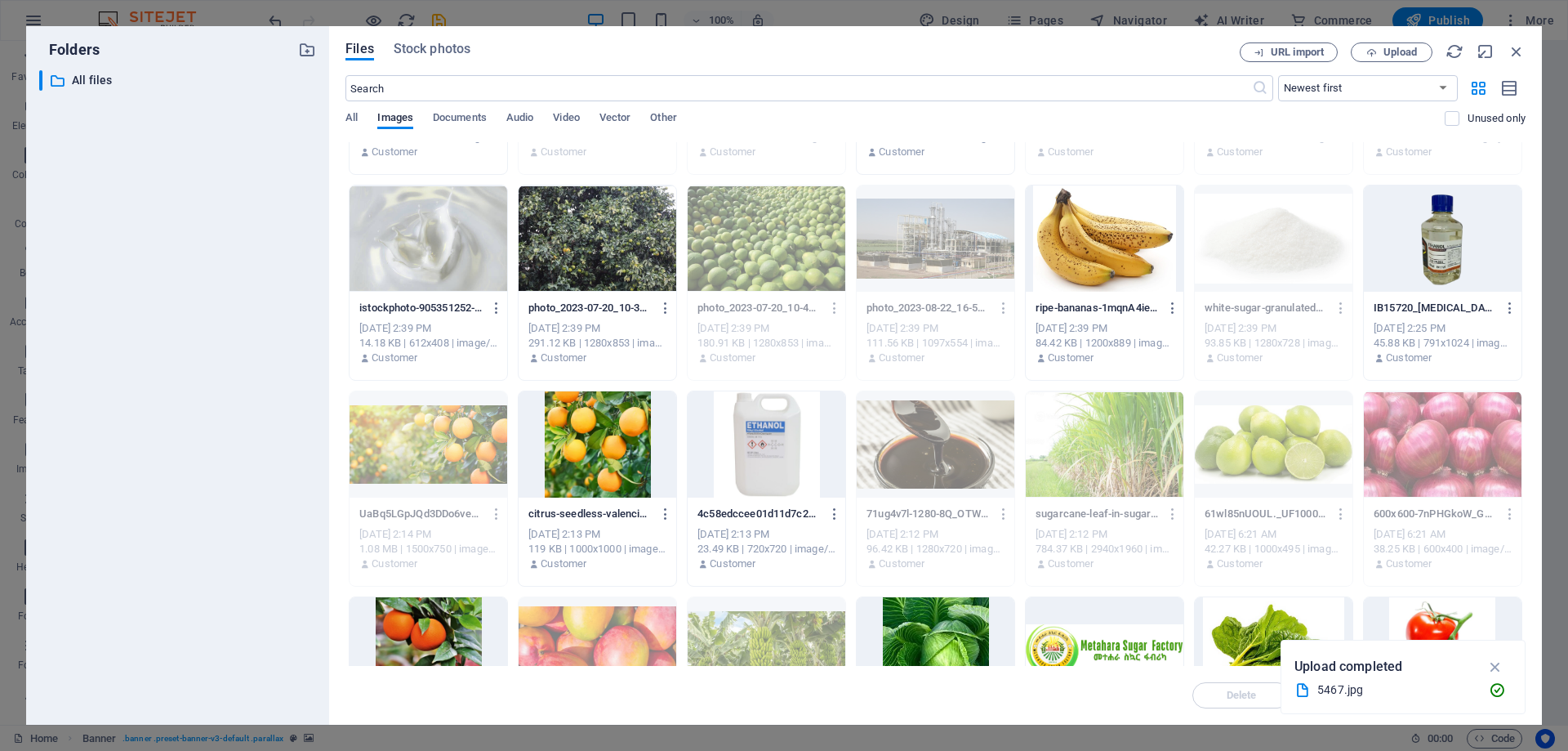
scroll to position [0, 0]
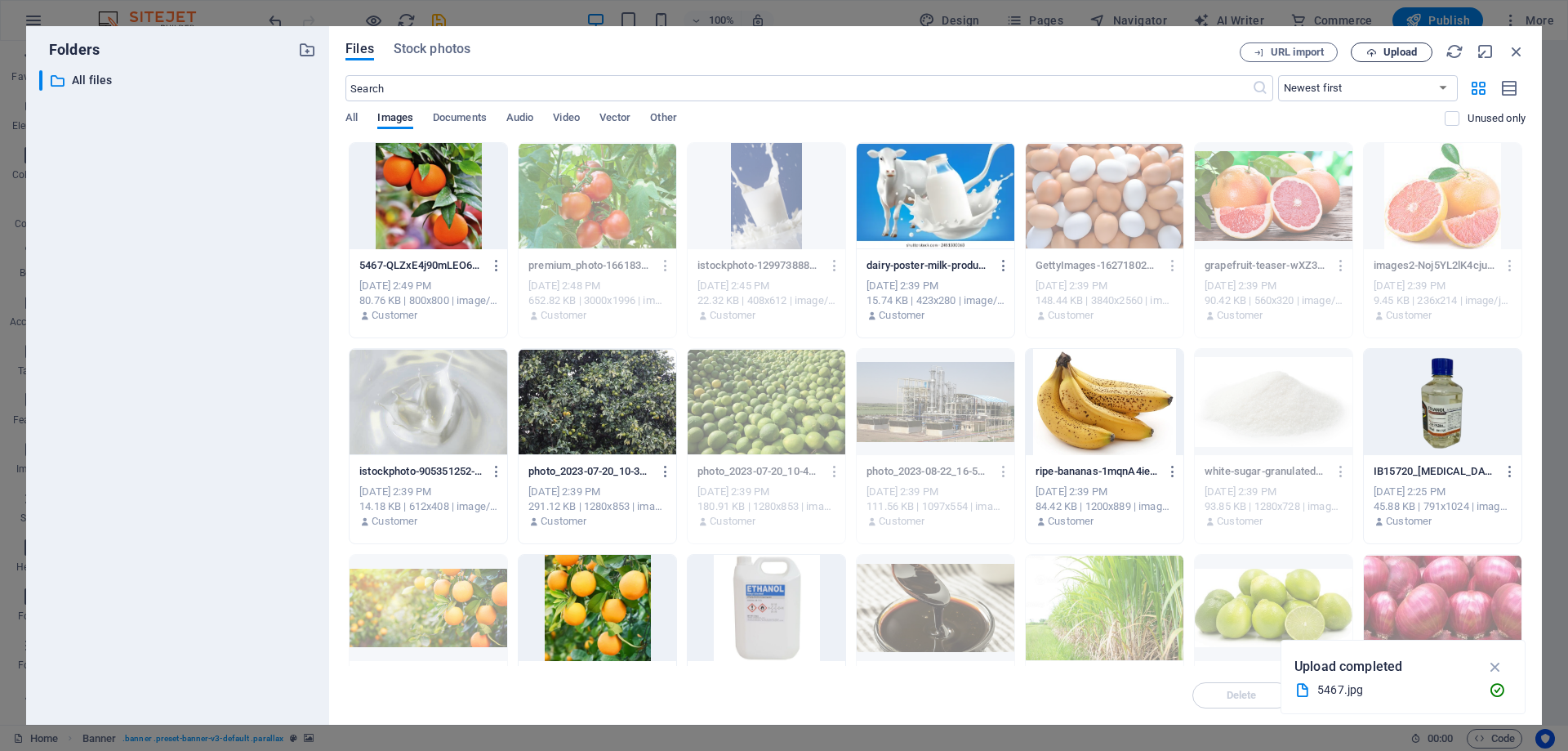
click at [1369, 48] on icon "button" at bounding box center [1372, 53] width 11 height 11
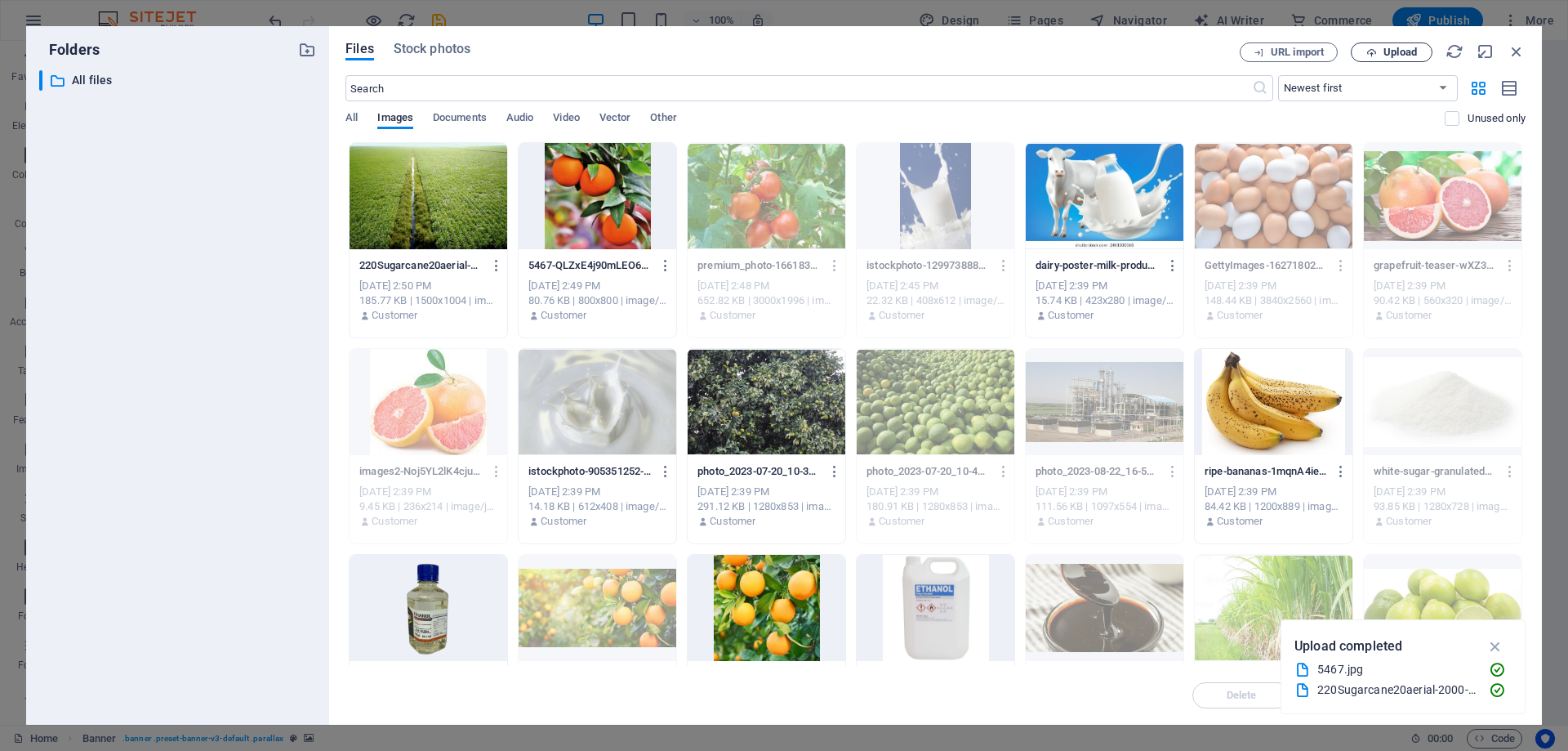
click at [1411, 49] on span "Upload" at bounding box center [1400, 52] width 33 height 10
click at [456, 212] on div at bounding box center [429, 196] width 158 height 107
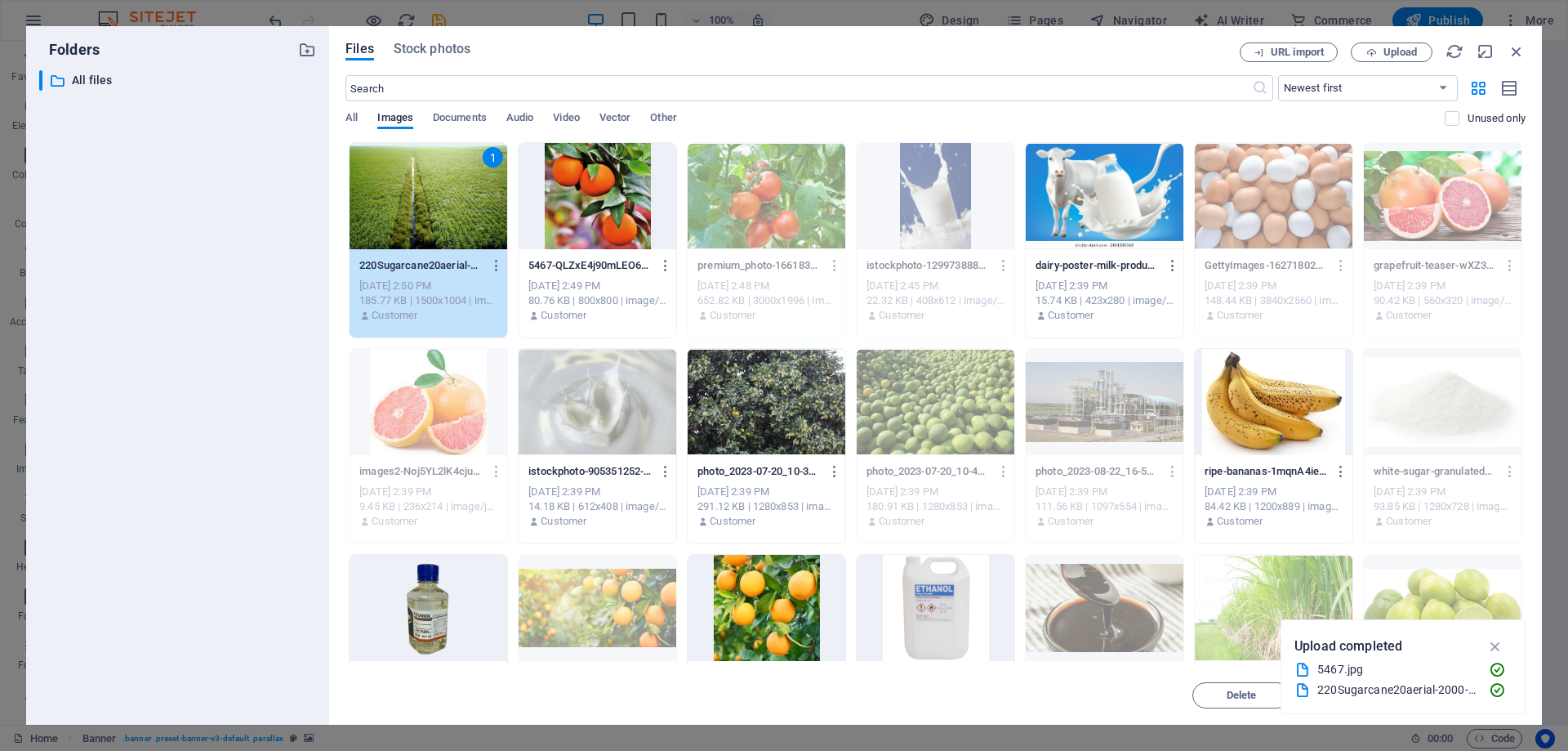
click at [600, 203] on div at bounding box center [597, 196] width 158 height 107
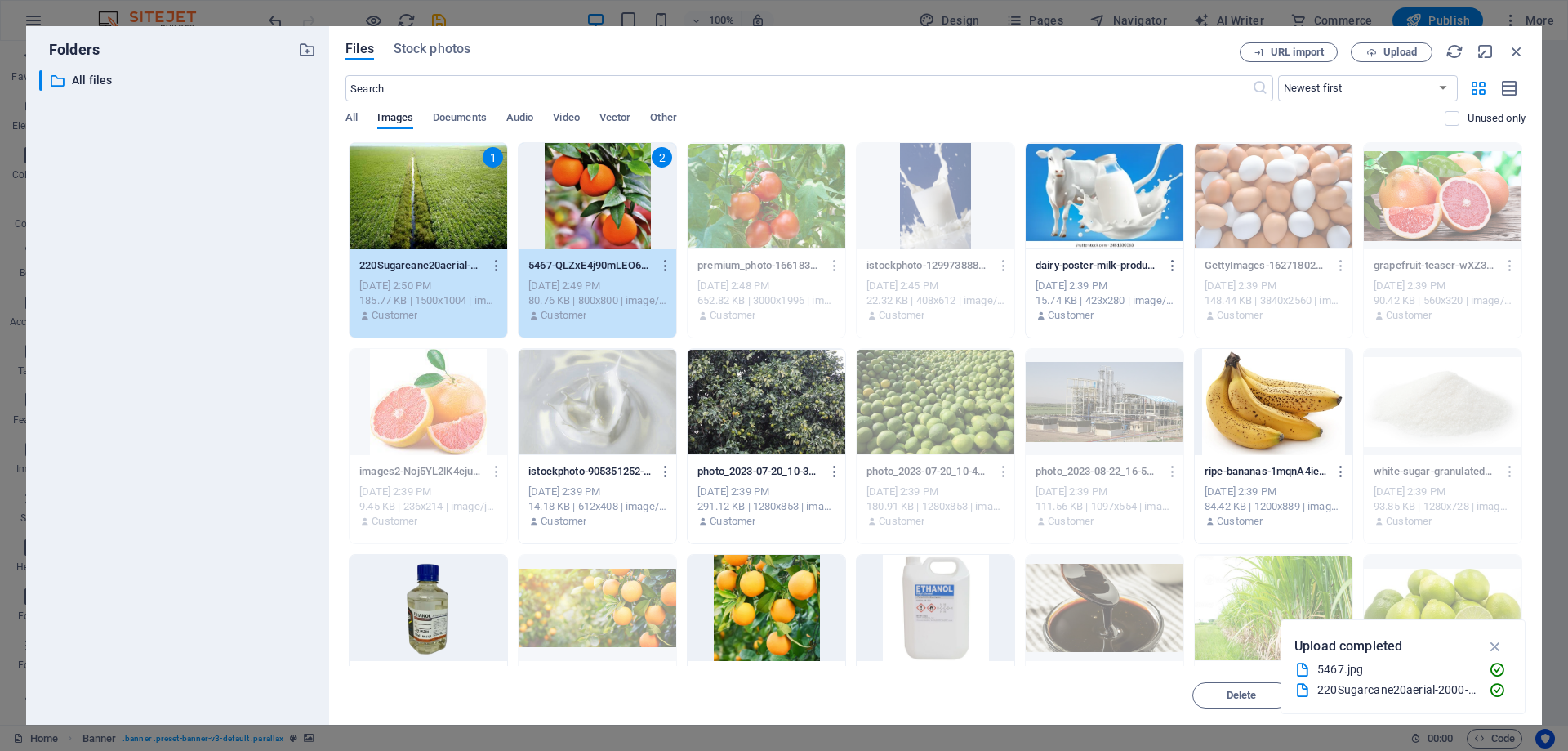
click at [727, 214] on div at bounding box center [766, 196] width 158 height 107
click at [1390, 51] on span "Upload" at bounding box center [1400, 52] width 33 height 10
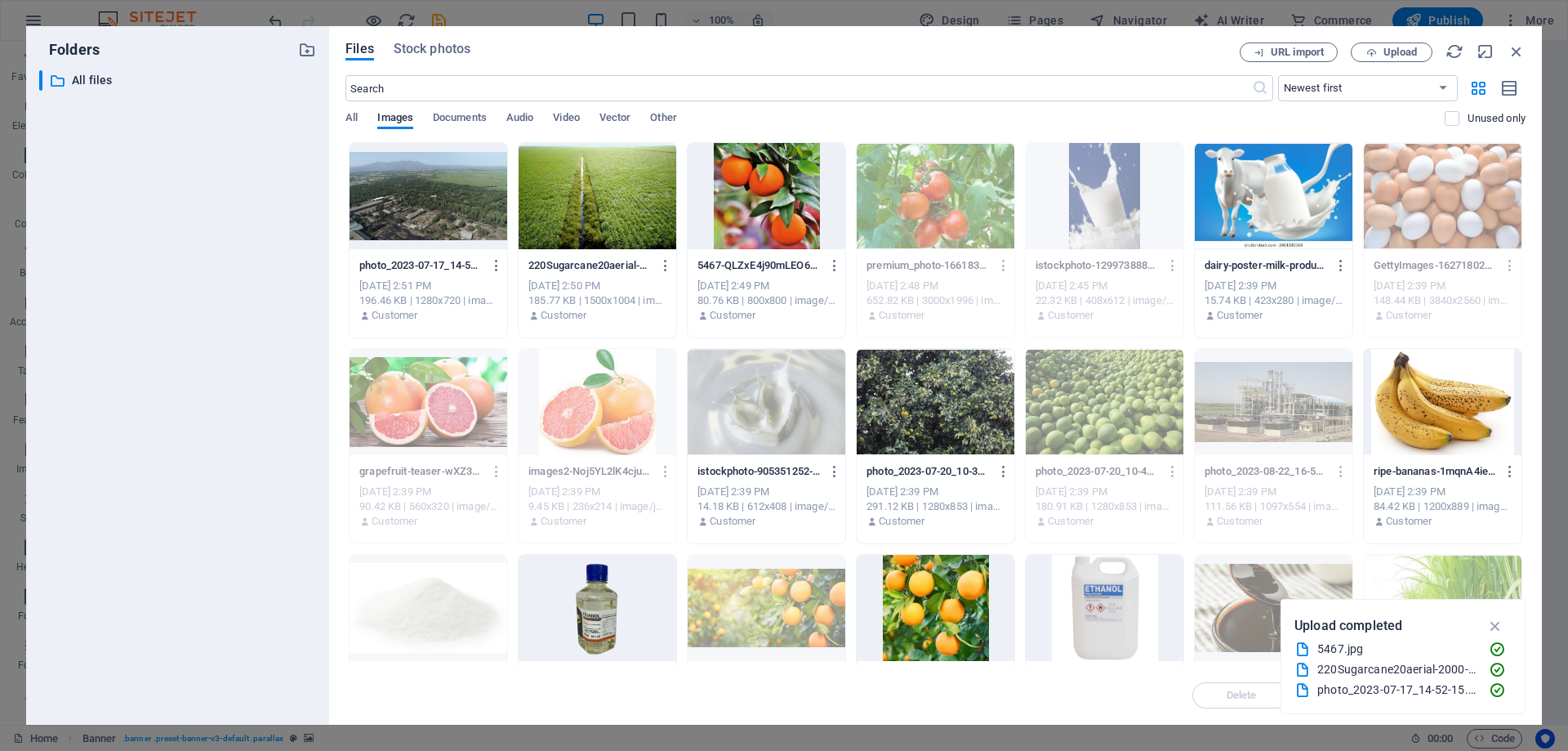
click at [439, 185] on div at bounding box center [429, 196] width 158 height 107
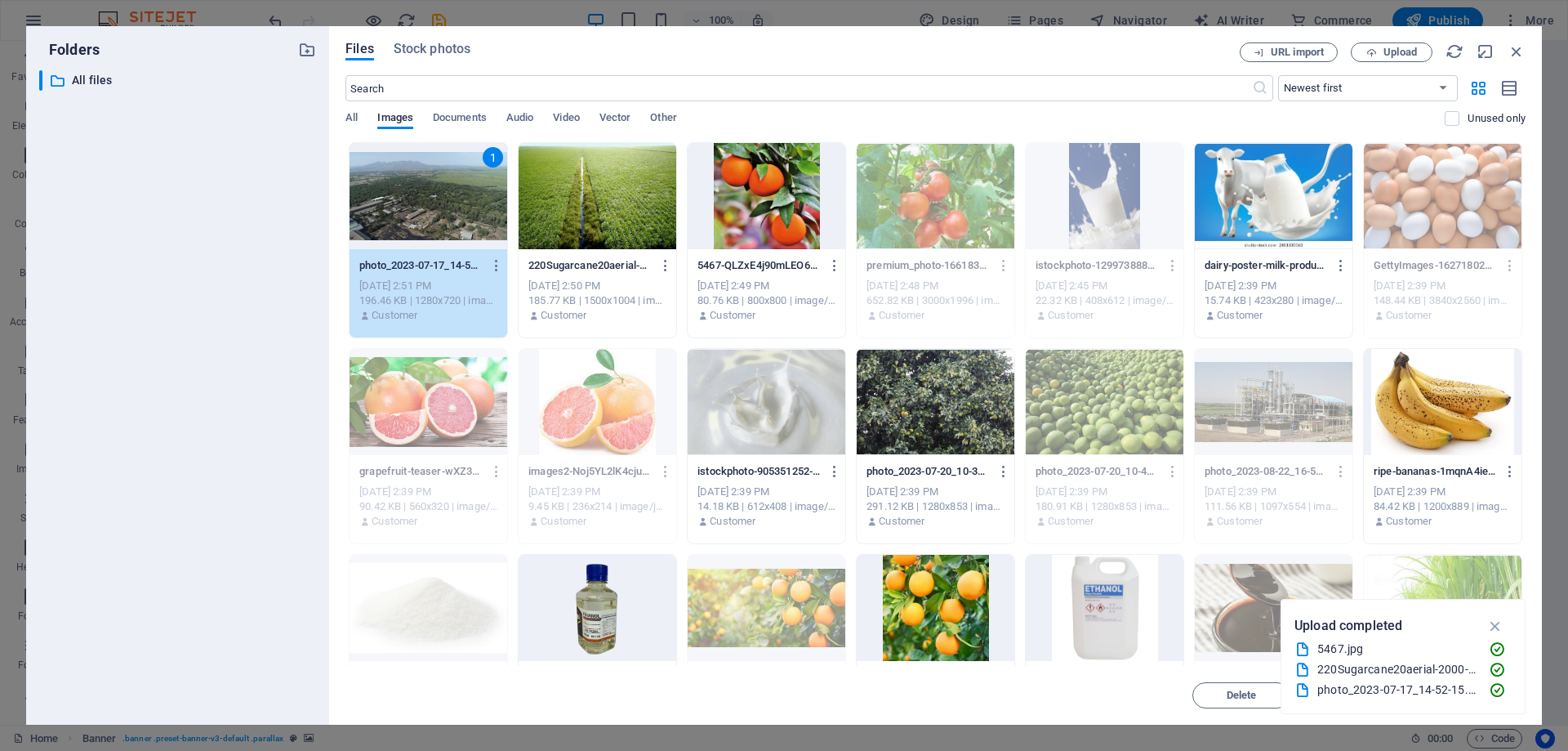
click at [582, 181] on div at bounding box center [597, 196] width 158 height 107
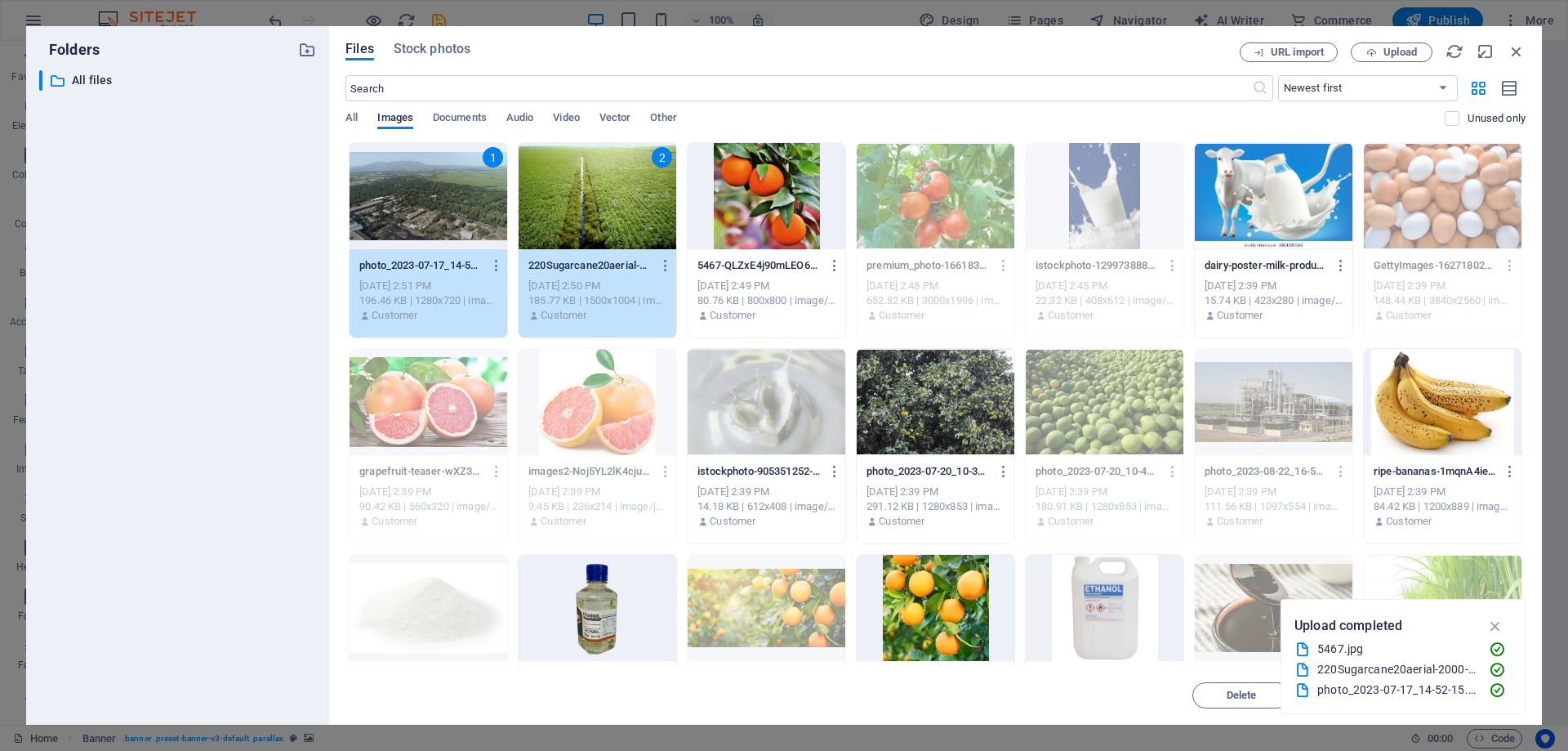
click at [758, 188] on div at bounding box center [766, 196] width 158 height 107
drag, startPoint x: 1492, startPoint y: 626, endPoint x: 1486, endPoint y: 669, distance: 43.4
click at [1492, 626] on icon "button" at bounding box center [1496, 626] width 19 height 18
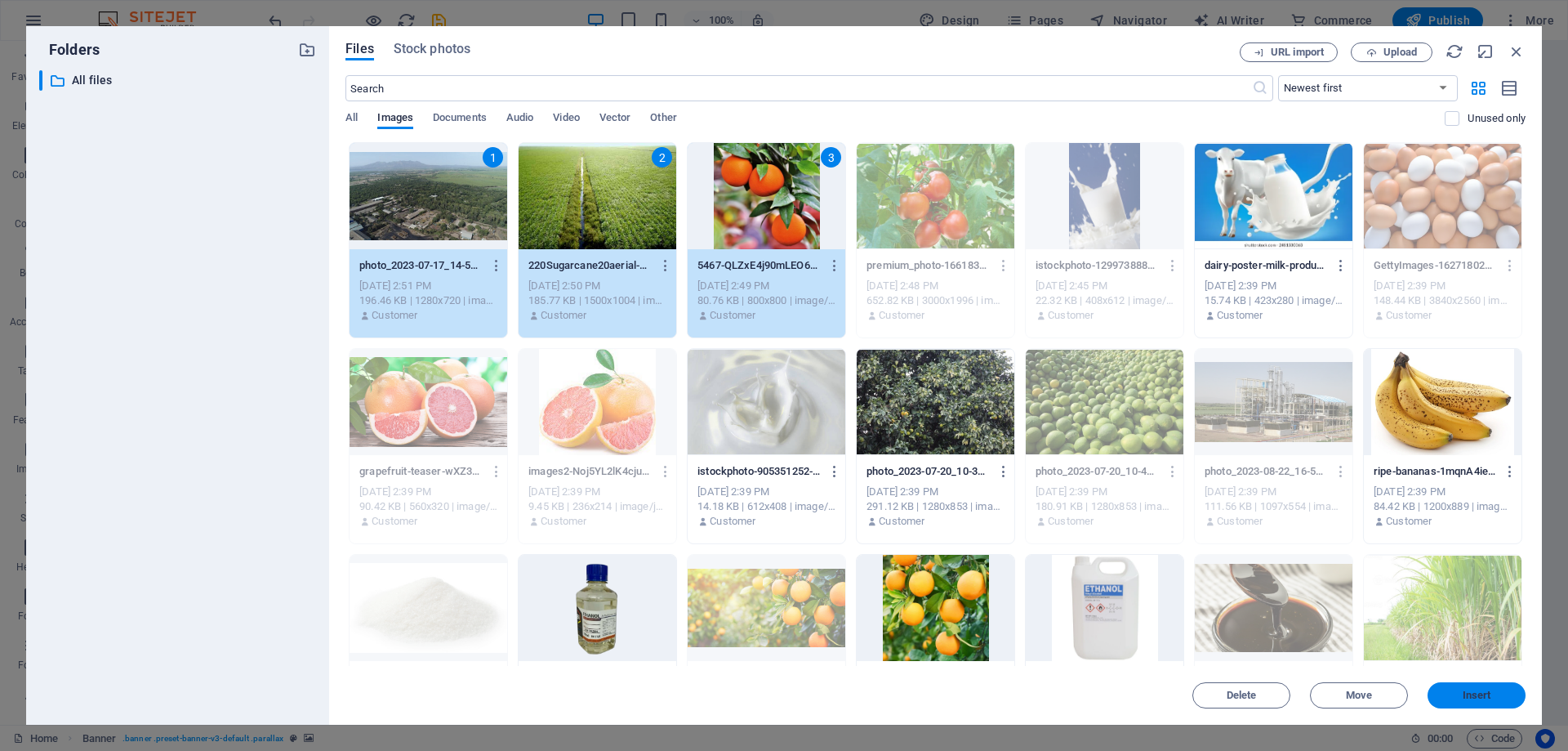
drag, startPoint x: 1476, startPoint y: 693, endPoint x: 367, endPoint y: 431, distance: 1139.5
click at [1476, 693] on span "Insert" at bounding box center [1478, 695] width 29 height 10
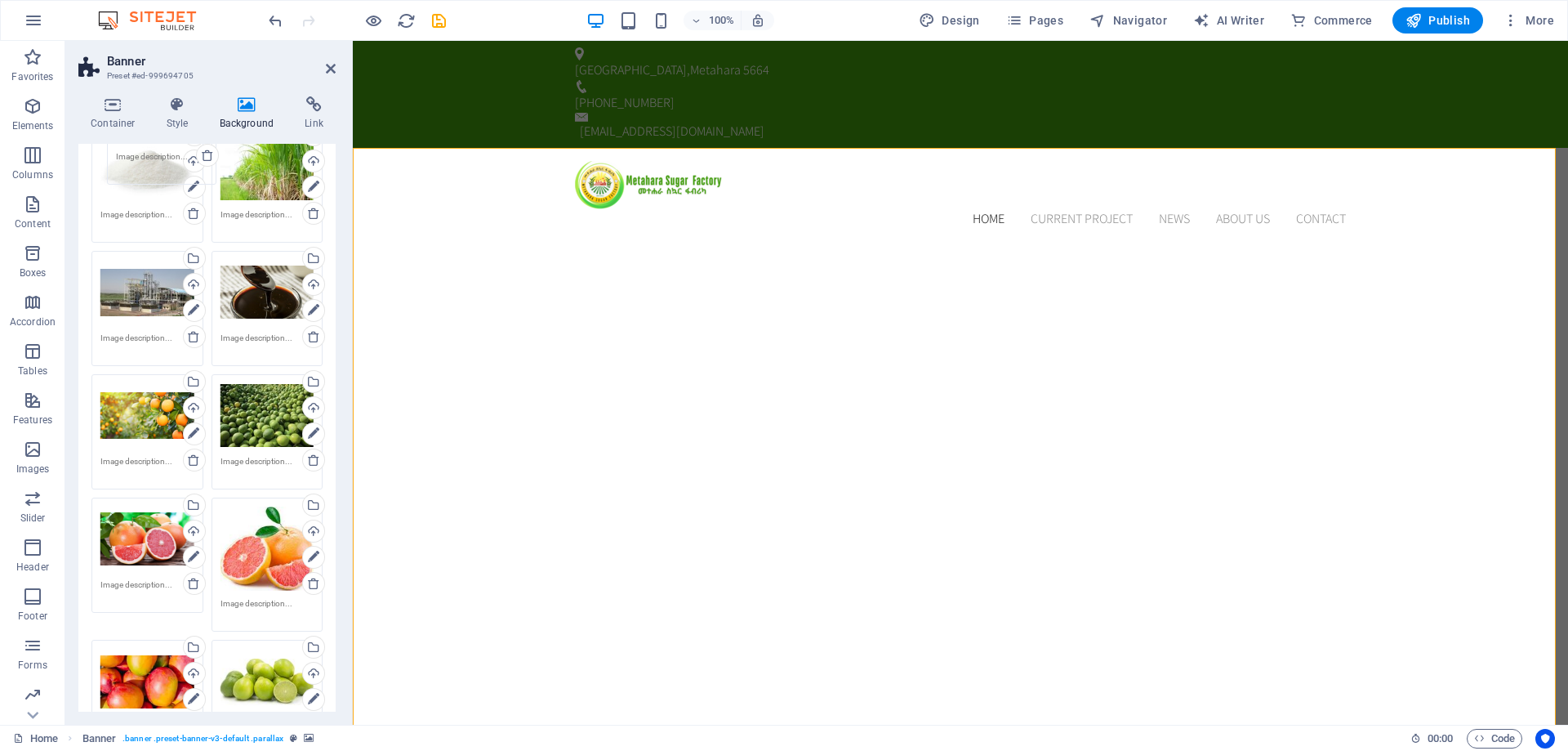
scroll to position [180, 0]
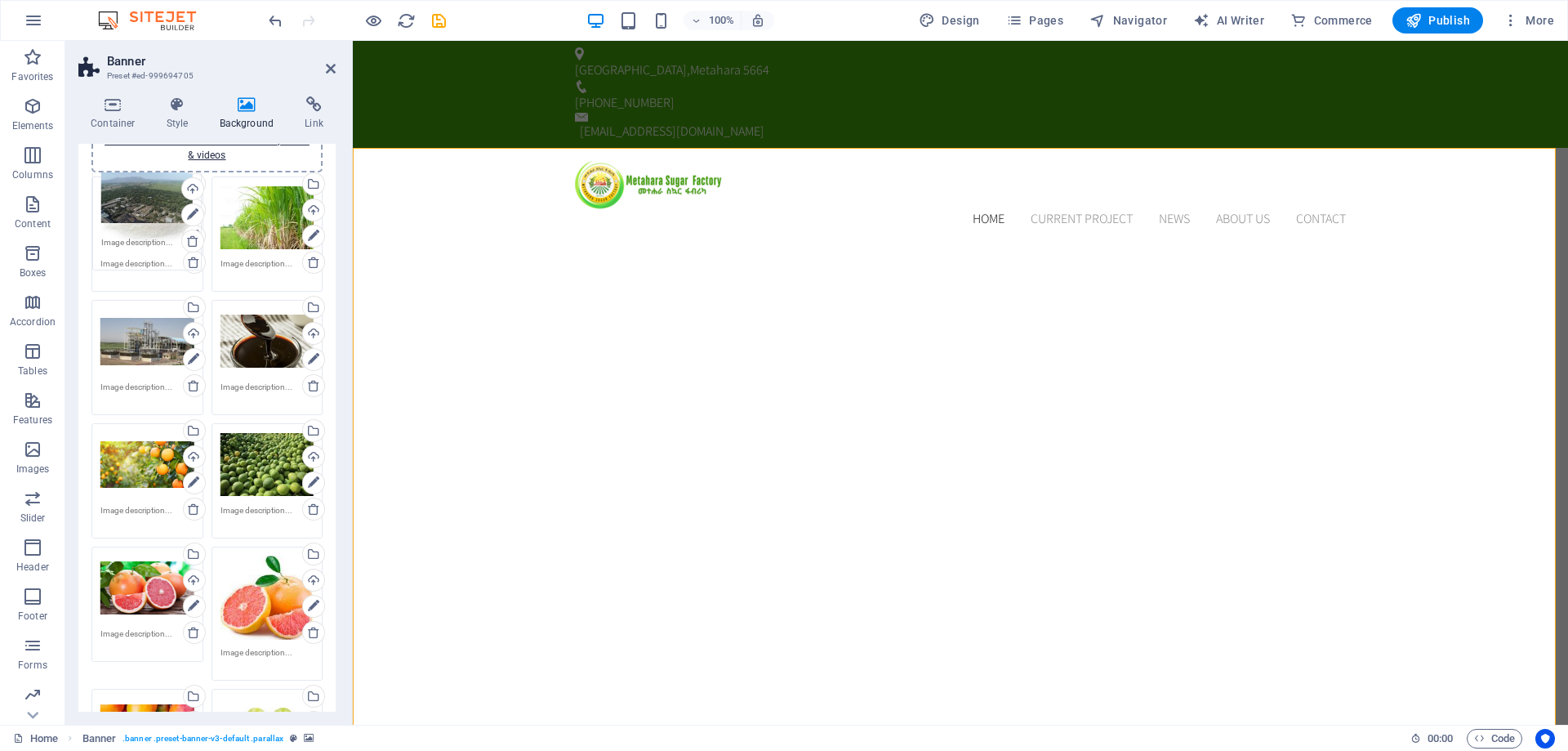
drag, startPoint x: 261, startPoint y: 307, endPoint x: 143, endPoint y: 214, distance: 150.2
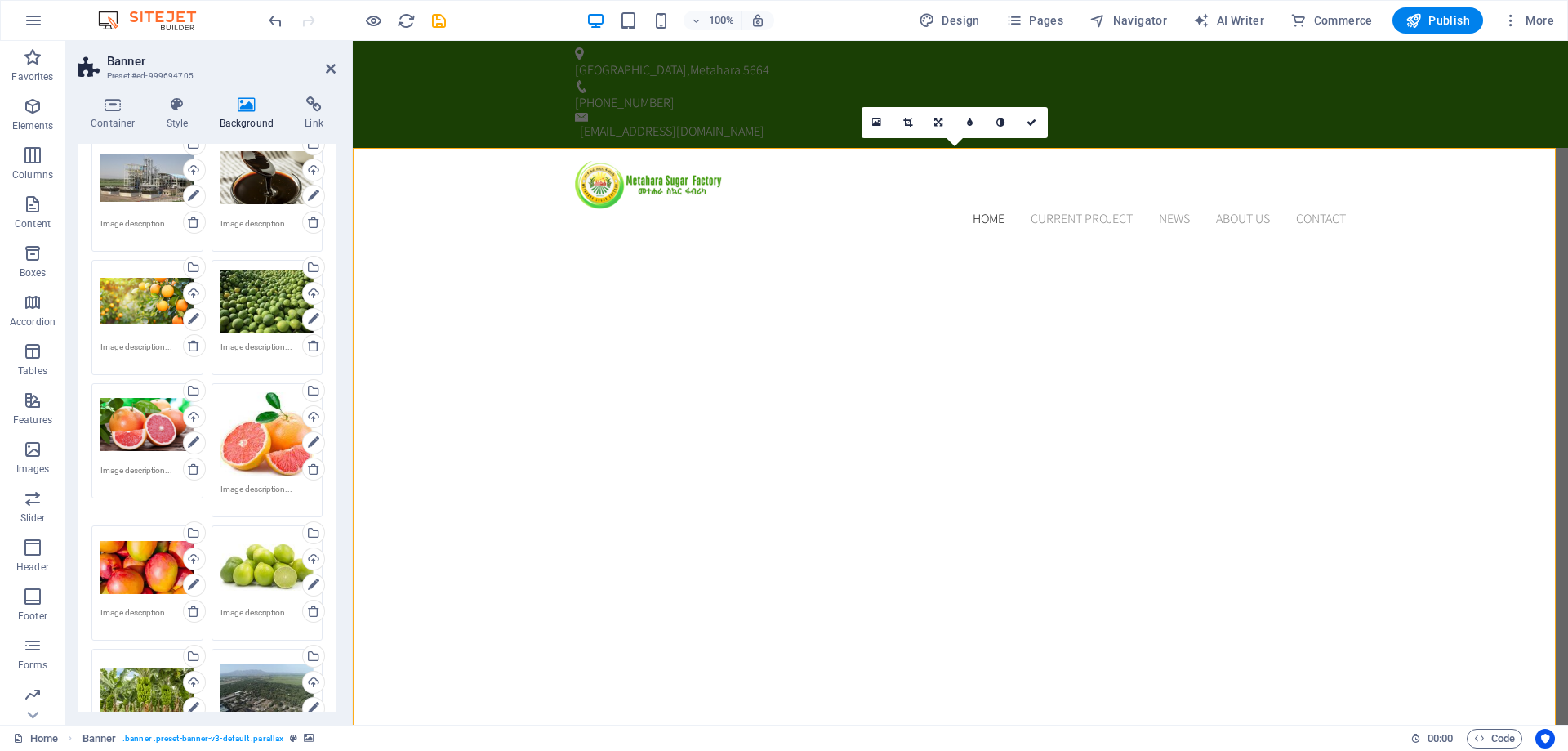
scroll to position [506, 0]
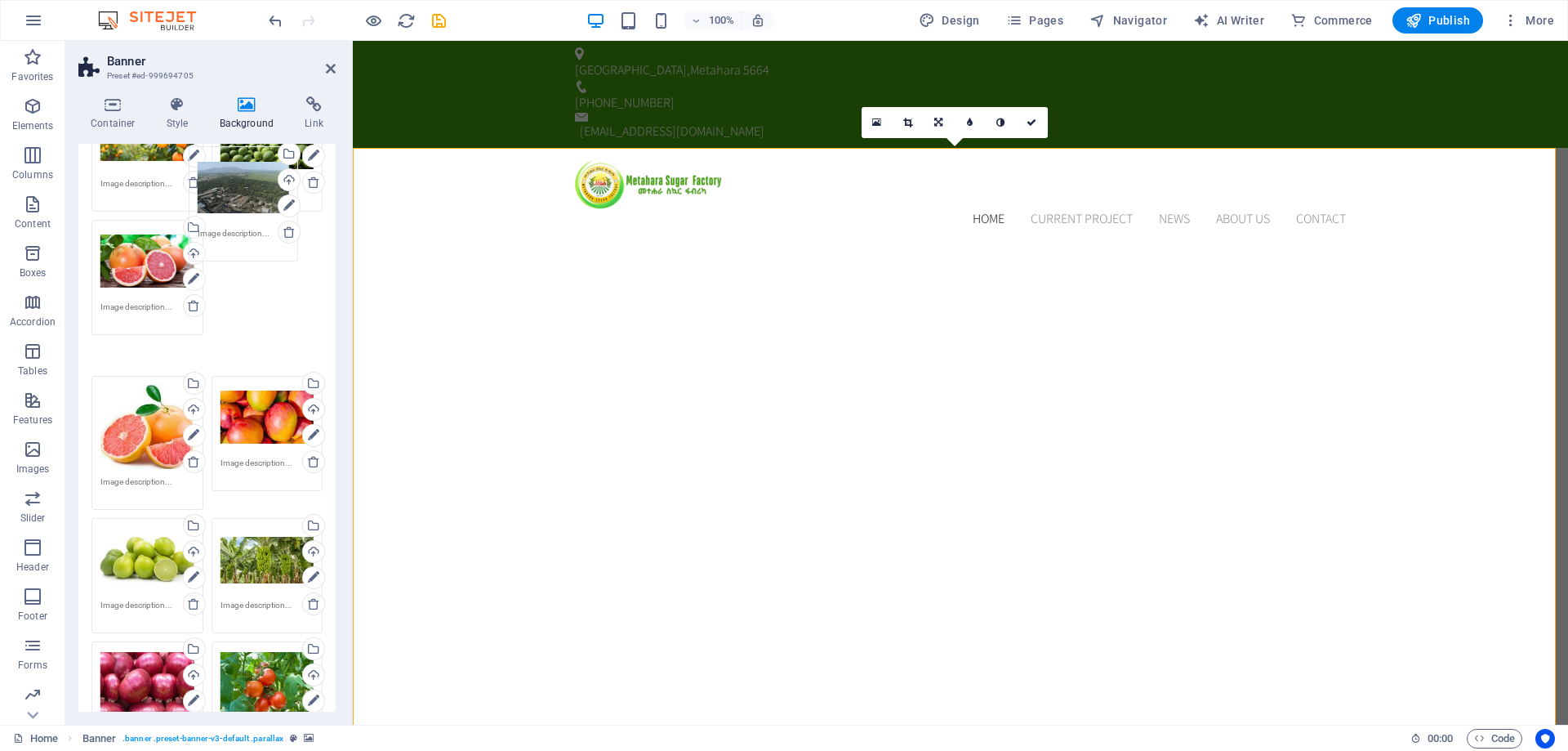
drag, startPoint x: 275, startPoint y: 477, endPoint x: 244, endPoint y: 292, distance: 187.6
drag, startPoint x: 261, startPoint y: 282, endPoint x: 226, endPoint y: 166, distance: 121.2
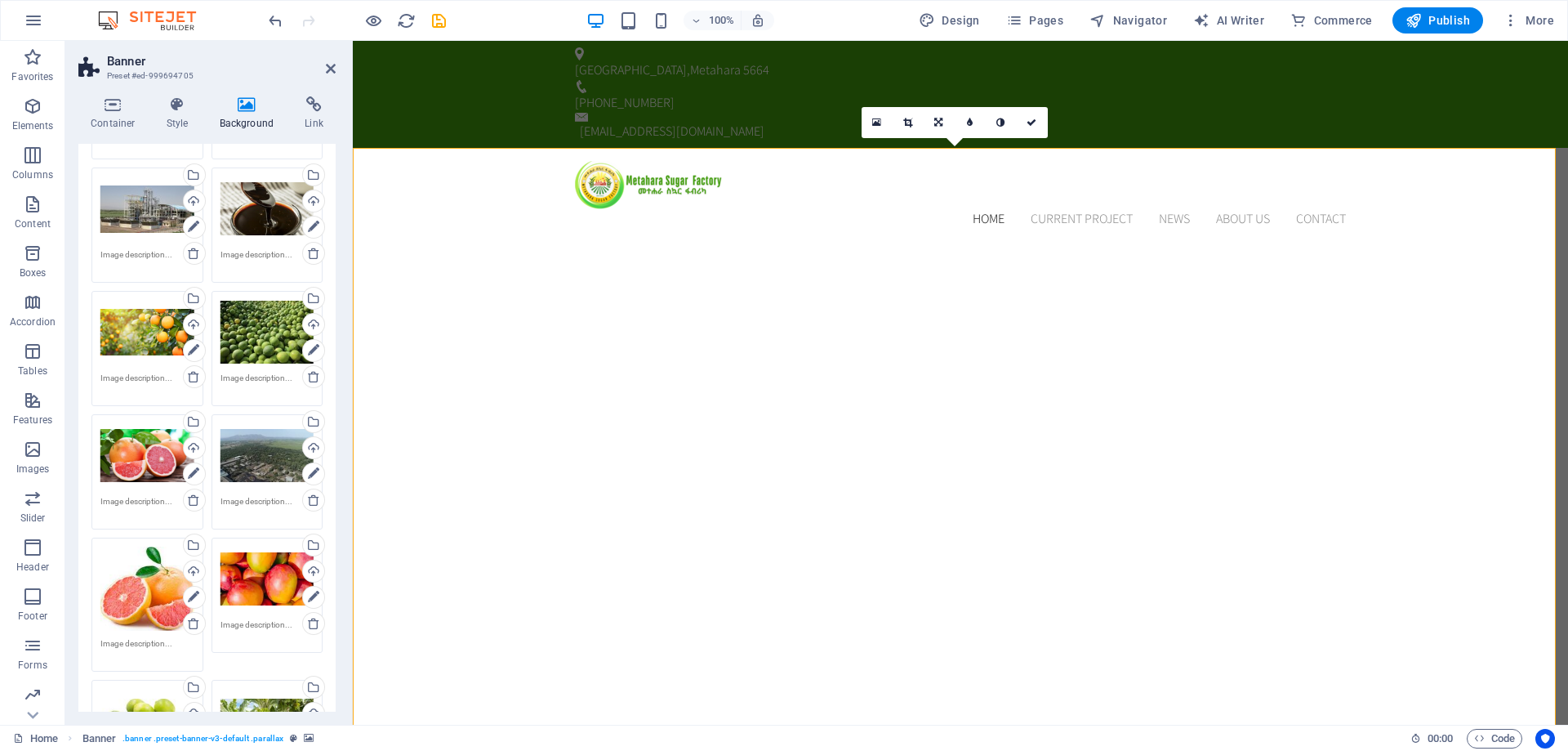
scroll to position [180, 0]
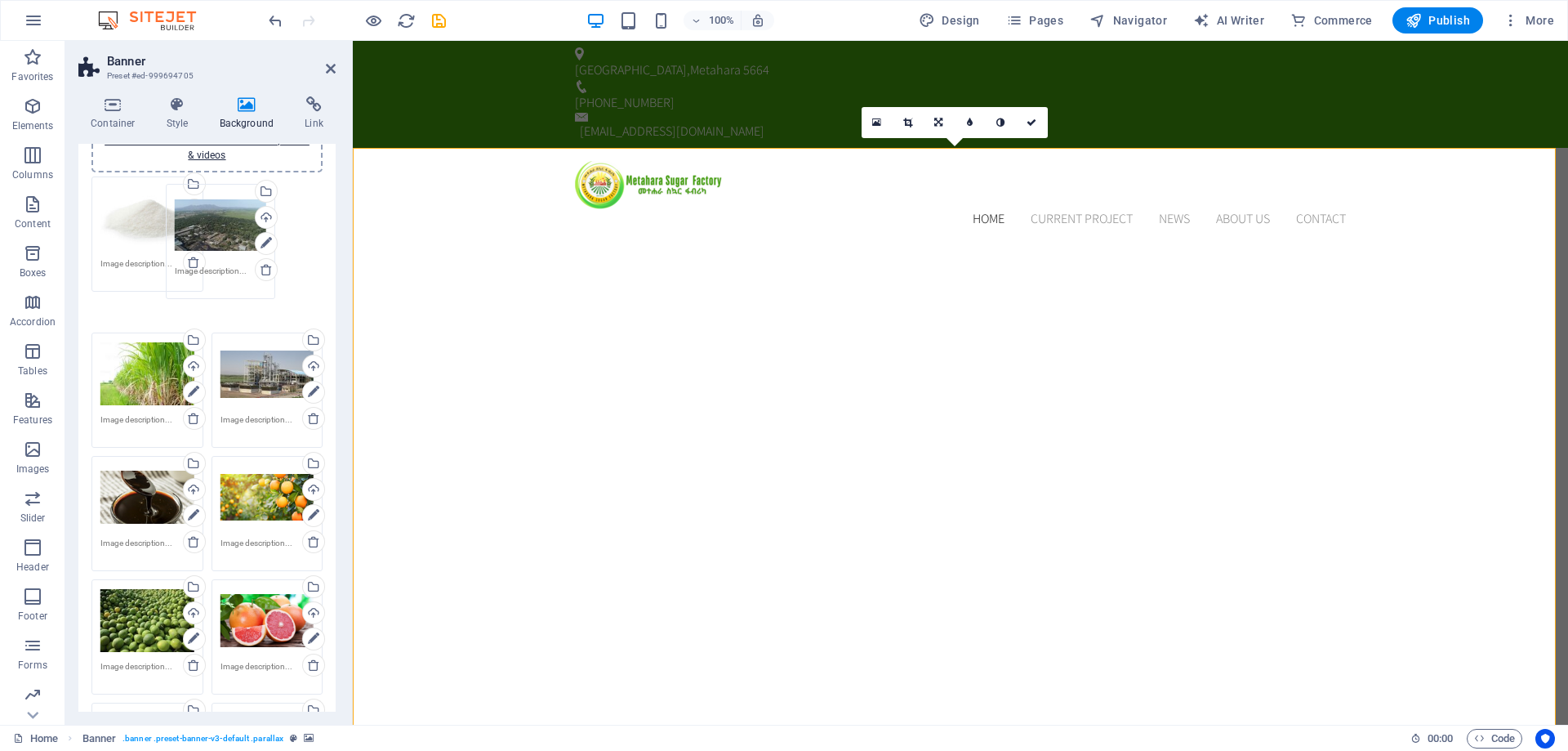
drag, startPoint x: 265, startPoint y: 585, endPoint x: 260, endPoint y: 408, distance: 177.1
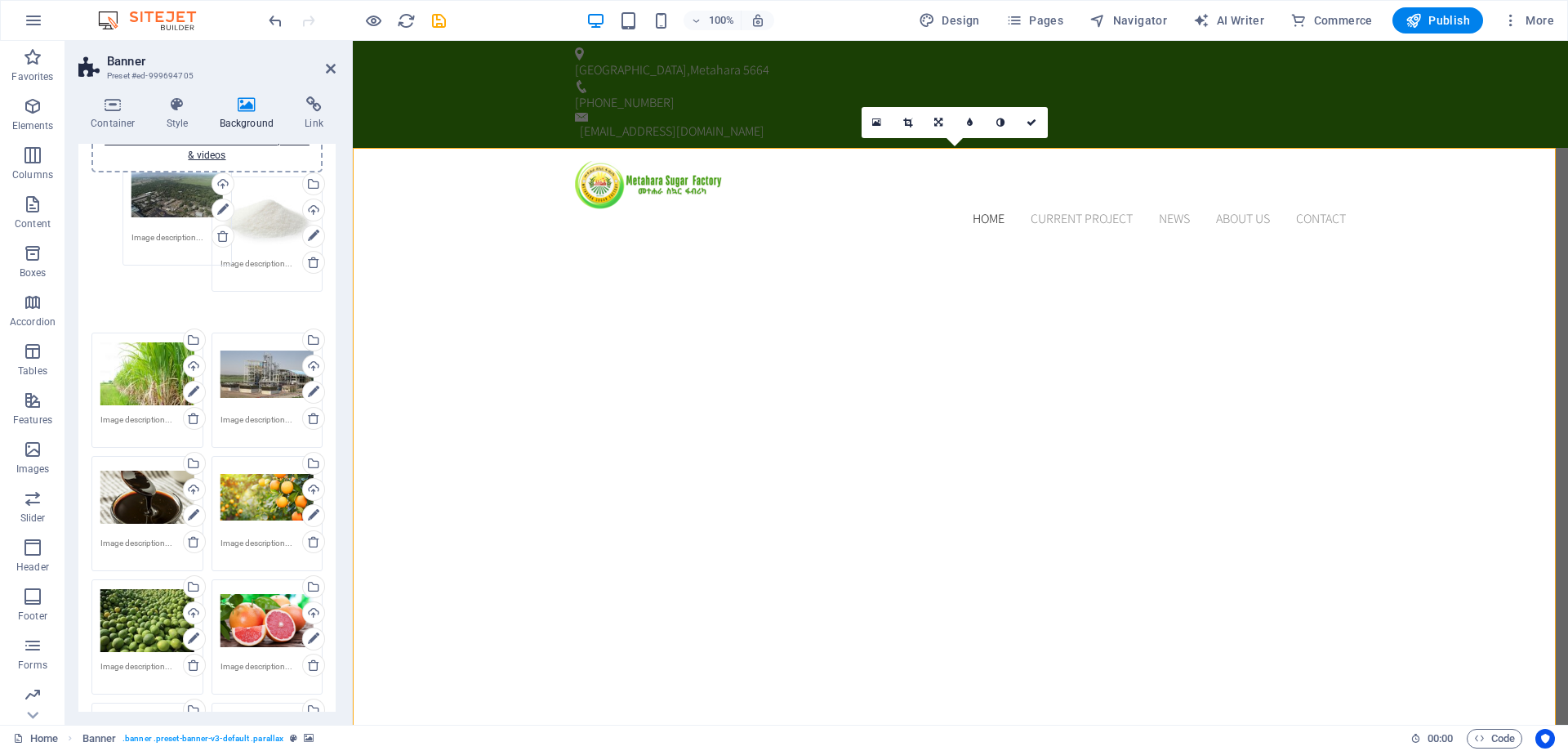
drag, startPoint x: 241, startPoint y: 228, endPoint x: 116, endPoint y: 222, distance: 125.1
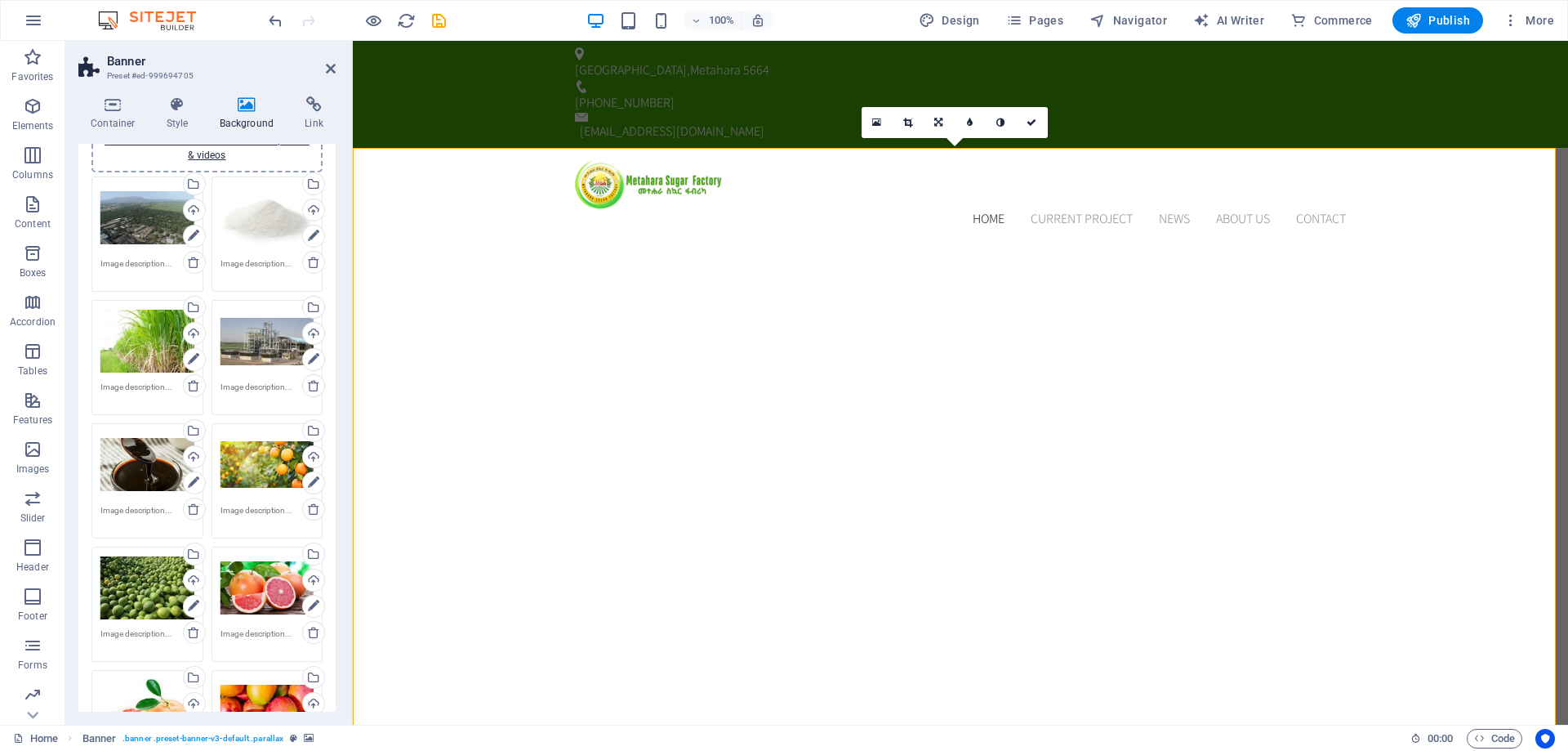
click at [163, 232] on div "Drag files here, click to choose files or select files from Files or our free s…" at bounding box center [147, 218] width 94 height 65
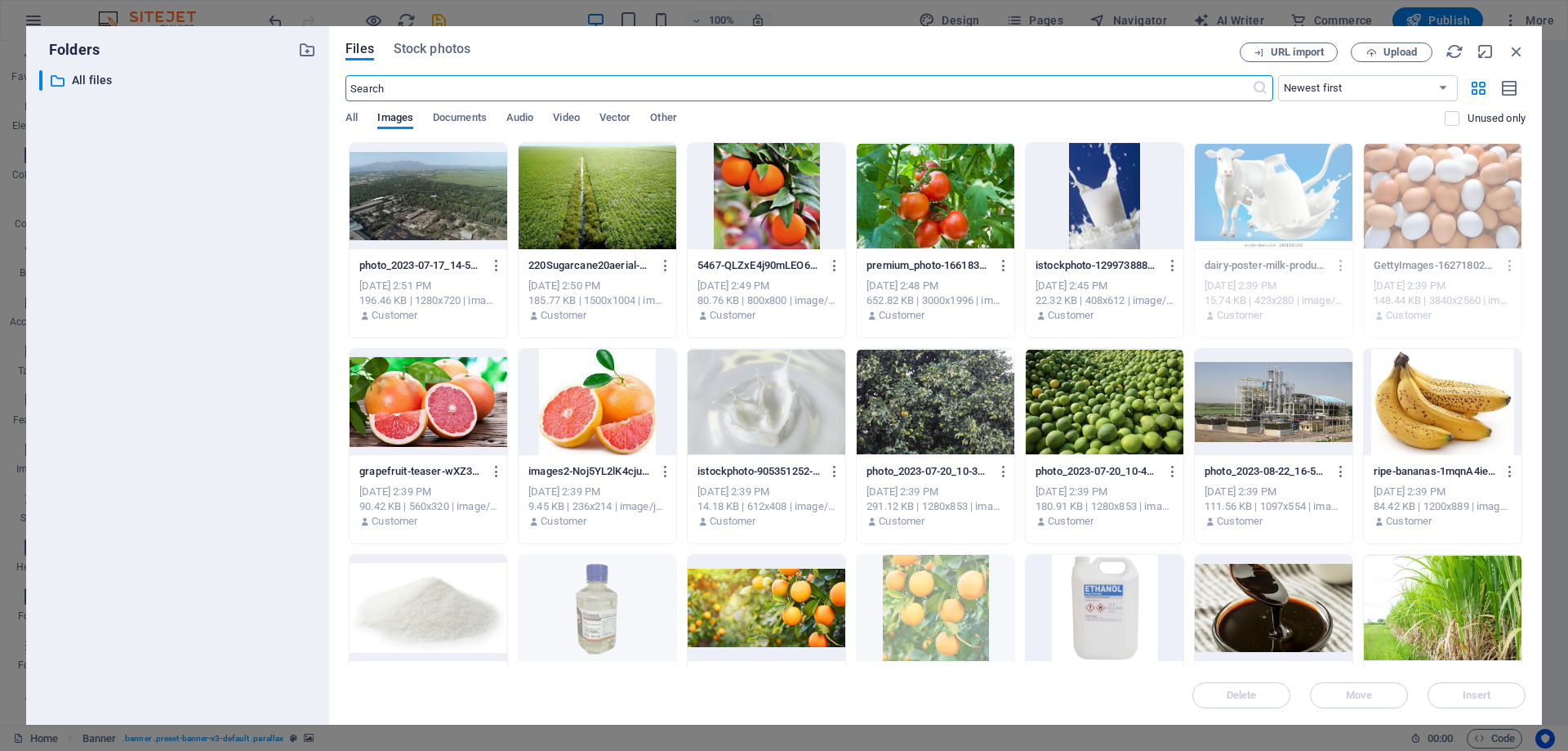
click at [1516, 42] on div "Files Stock photos URL import Upload ​ Newest first Oldest first Name (A-Z) Nam…" at bounding box center [936, 376] width 1213 height 699
drag, startPoint x: 1516, startPoint y: 42, endPoint x: 1162, endPoint y: 3, distance: 356.1
click at [1516, 42] on icon "button" at bounding box center [1517, 51] width 18 height 18
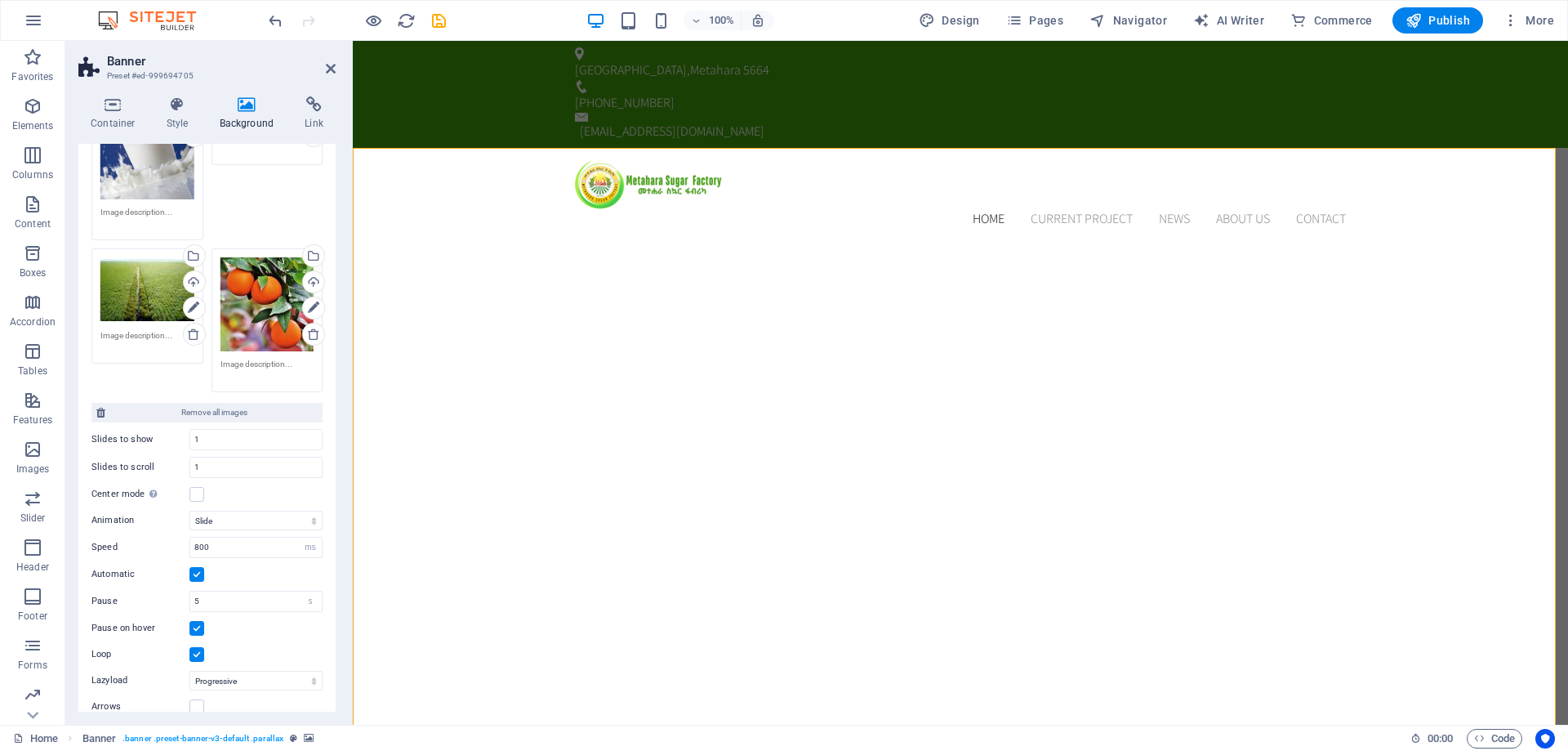
scroll to position [1228, 0]
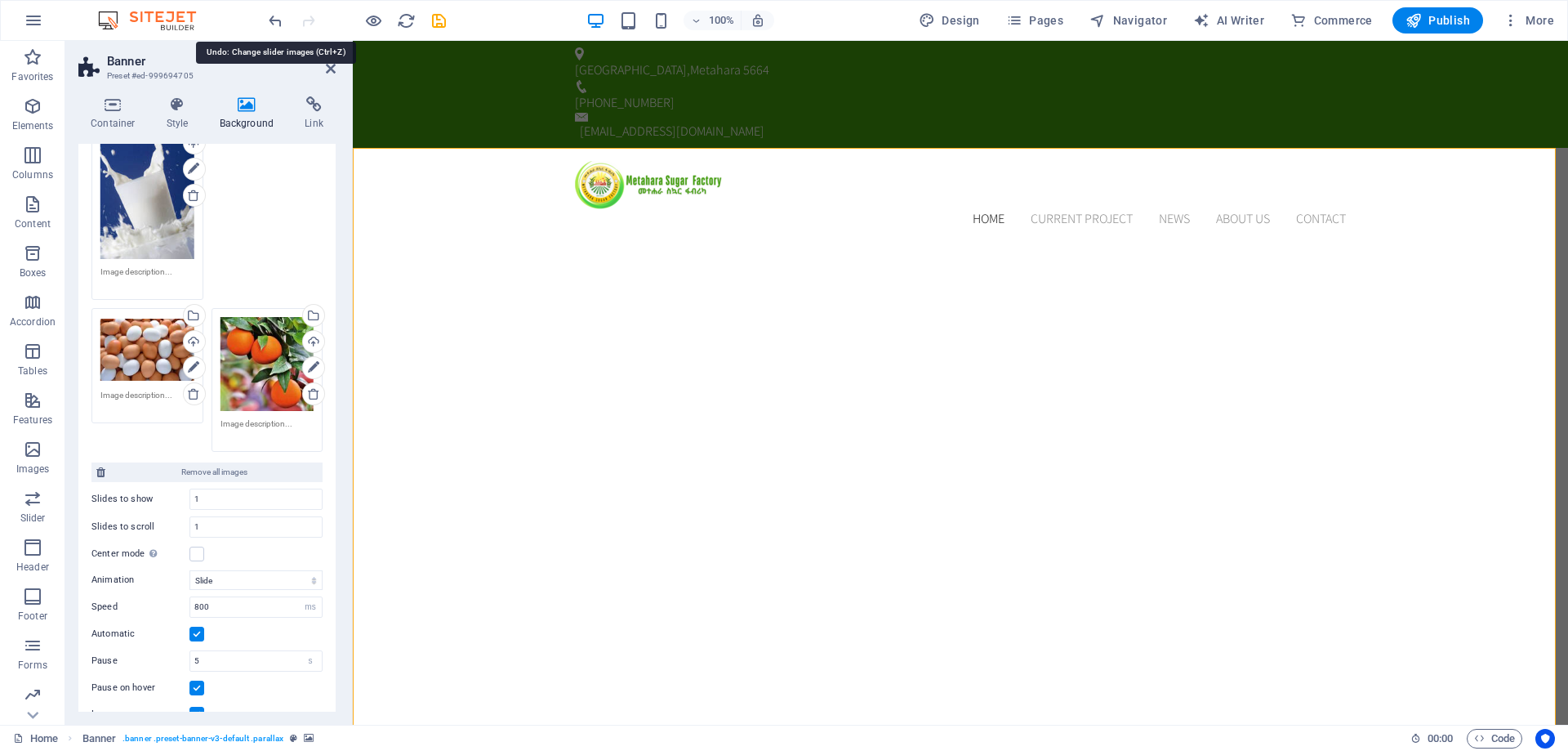
drag, startPoint x: 159, startPoint y: 256, endPoint x: 243, endPoint y: 348, distance: 124.6
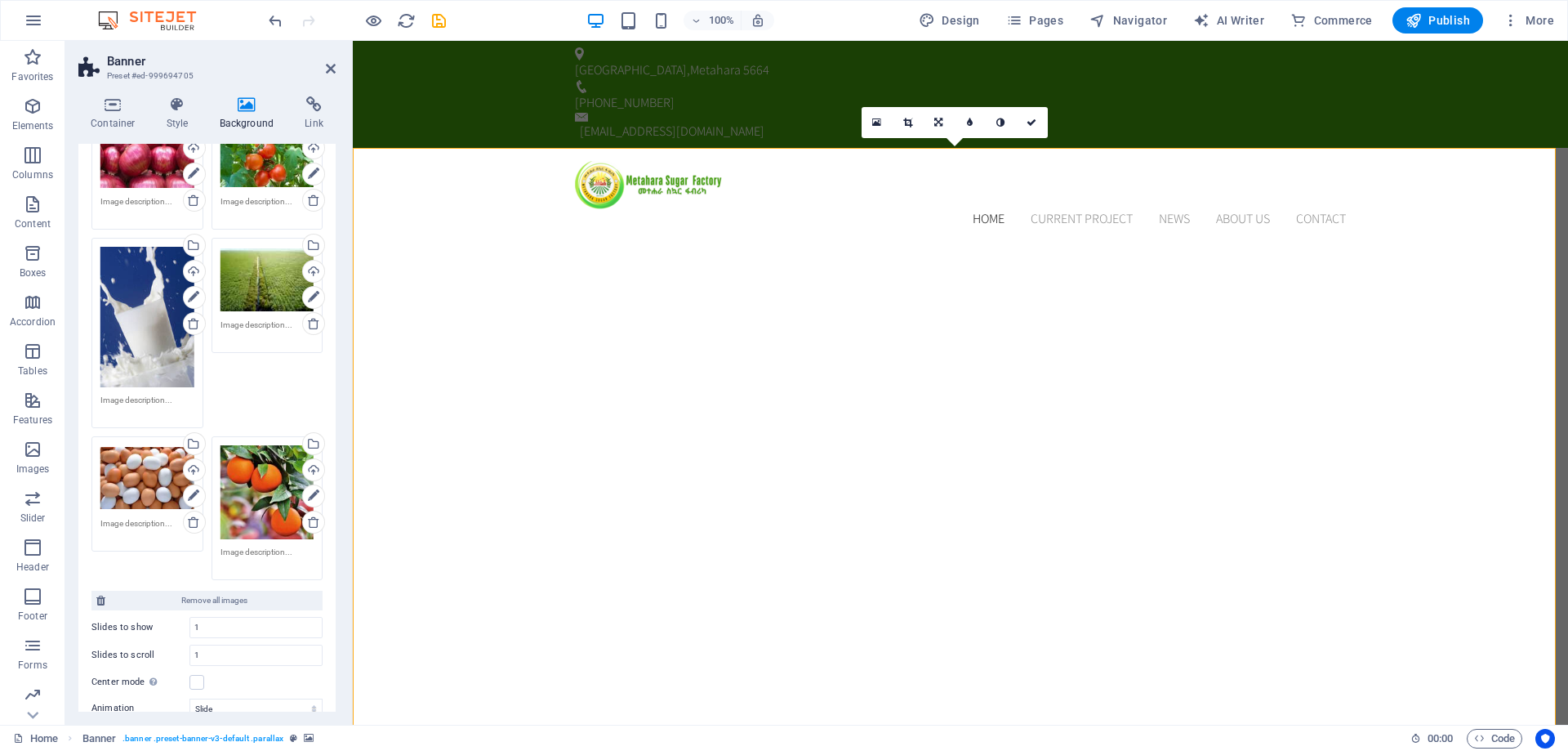
scroll to position [901, 0]
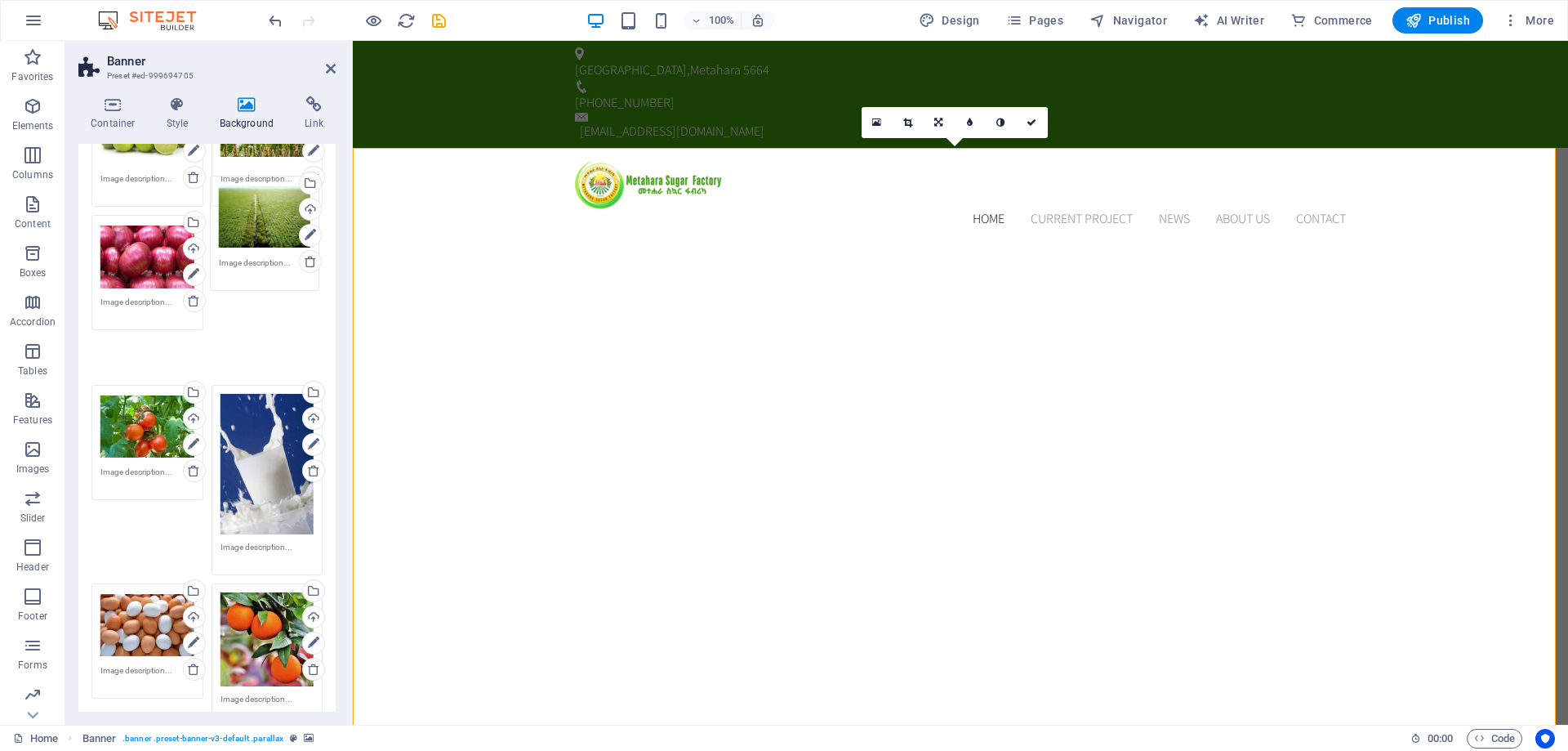
drag, startPoint x: 275, startPoint y: 388, endPoint x: 290, endPoint y: 446, distance: 59.9
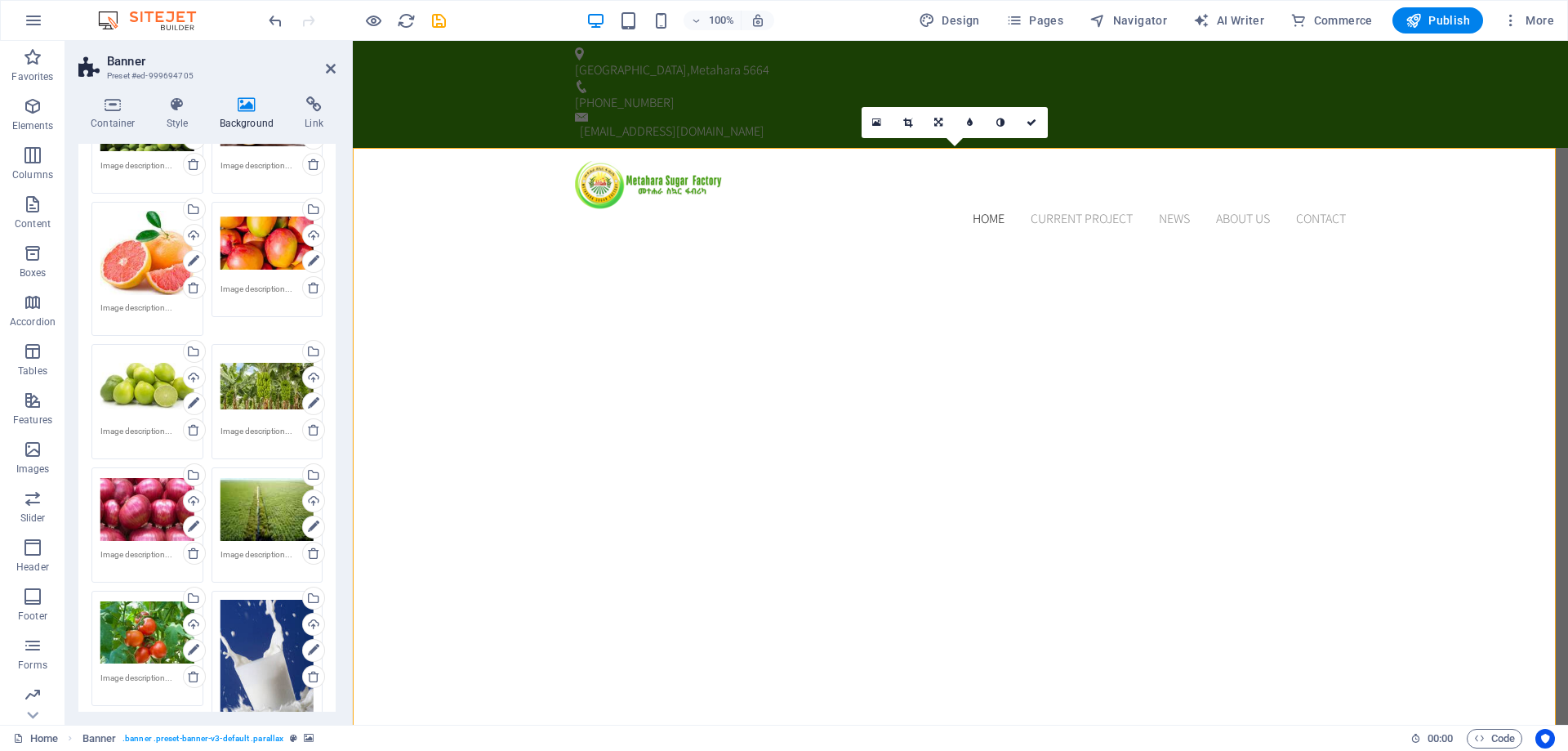
scroll to position [655, 0]
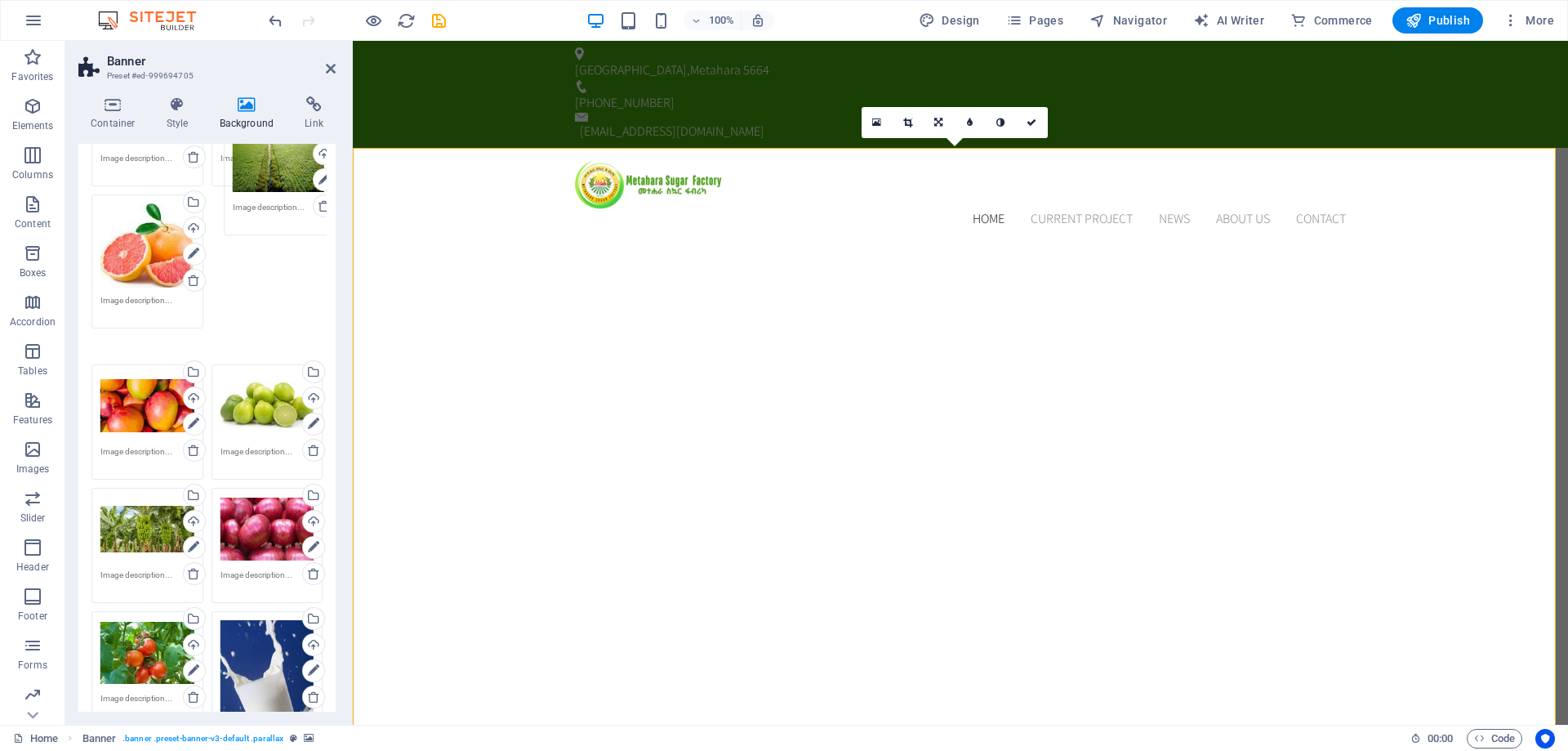
drag, startPoint x: 233, startPoint y: 504, endPoint x: 246, endPoint y: 164, distance: 340.2
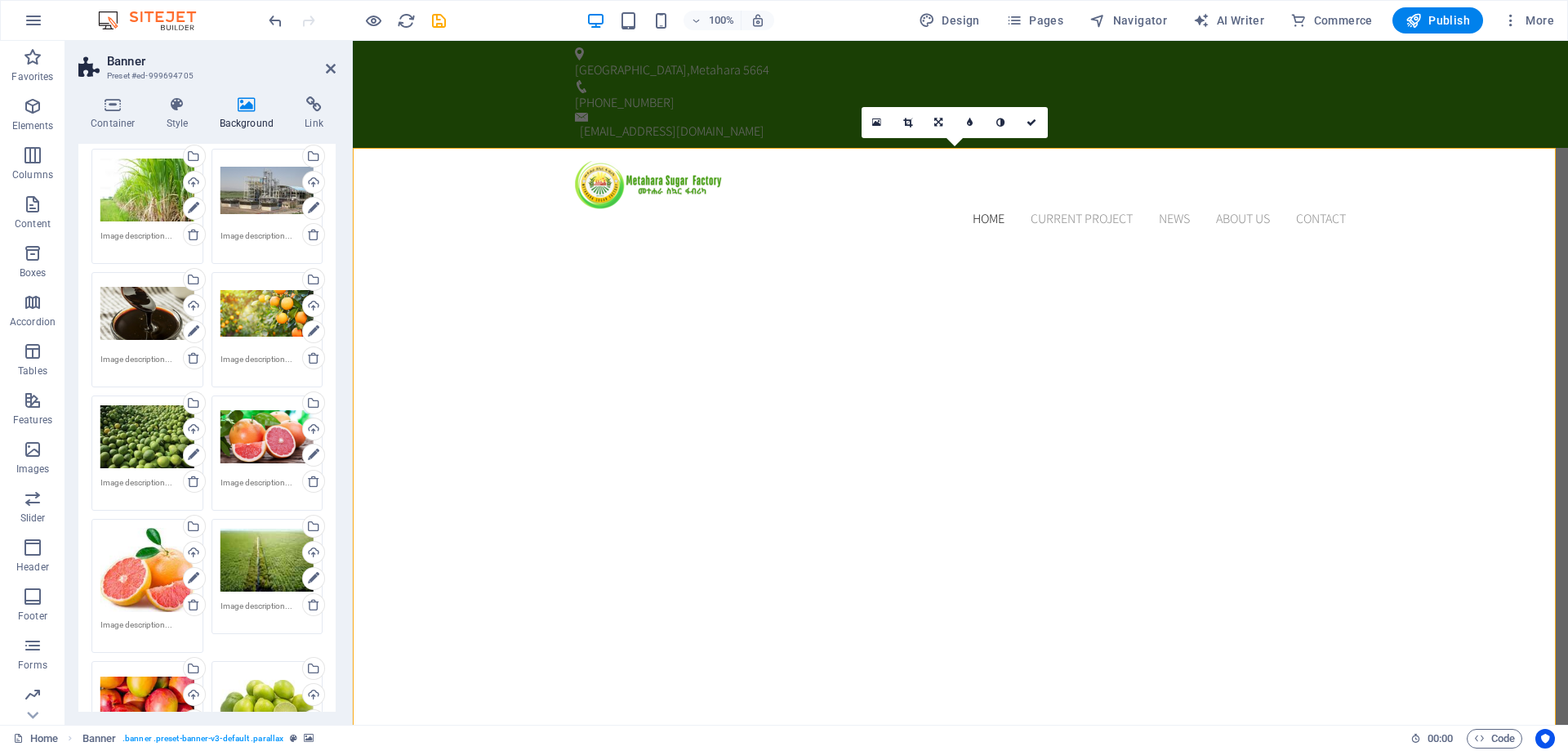
scroll to position [329, 0]
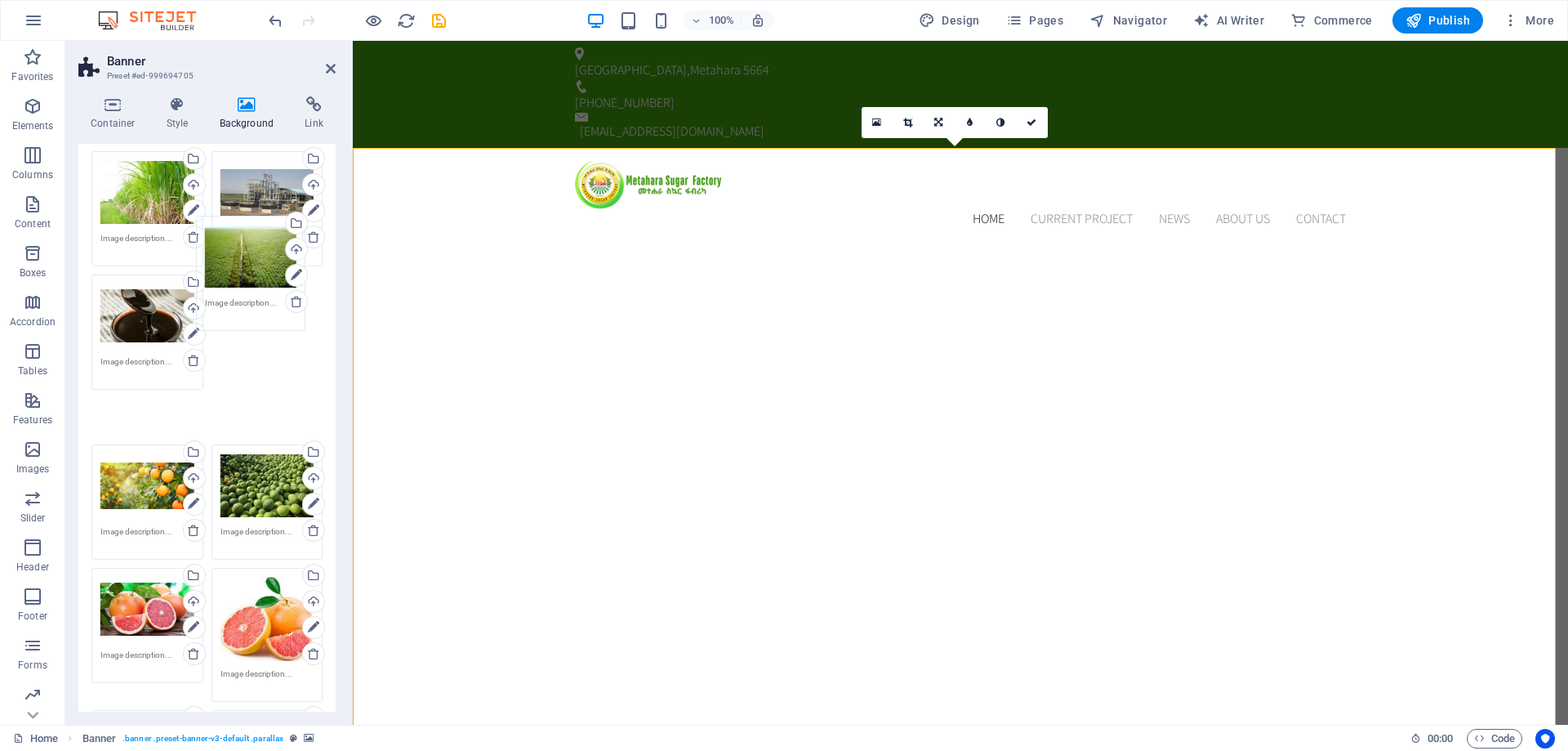
drag, startPoint x: 267, startPoint y: 553, endPoint x: 254, endPoint y: 246, distance: 307.3
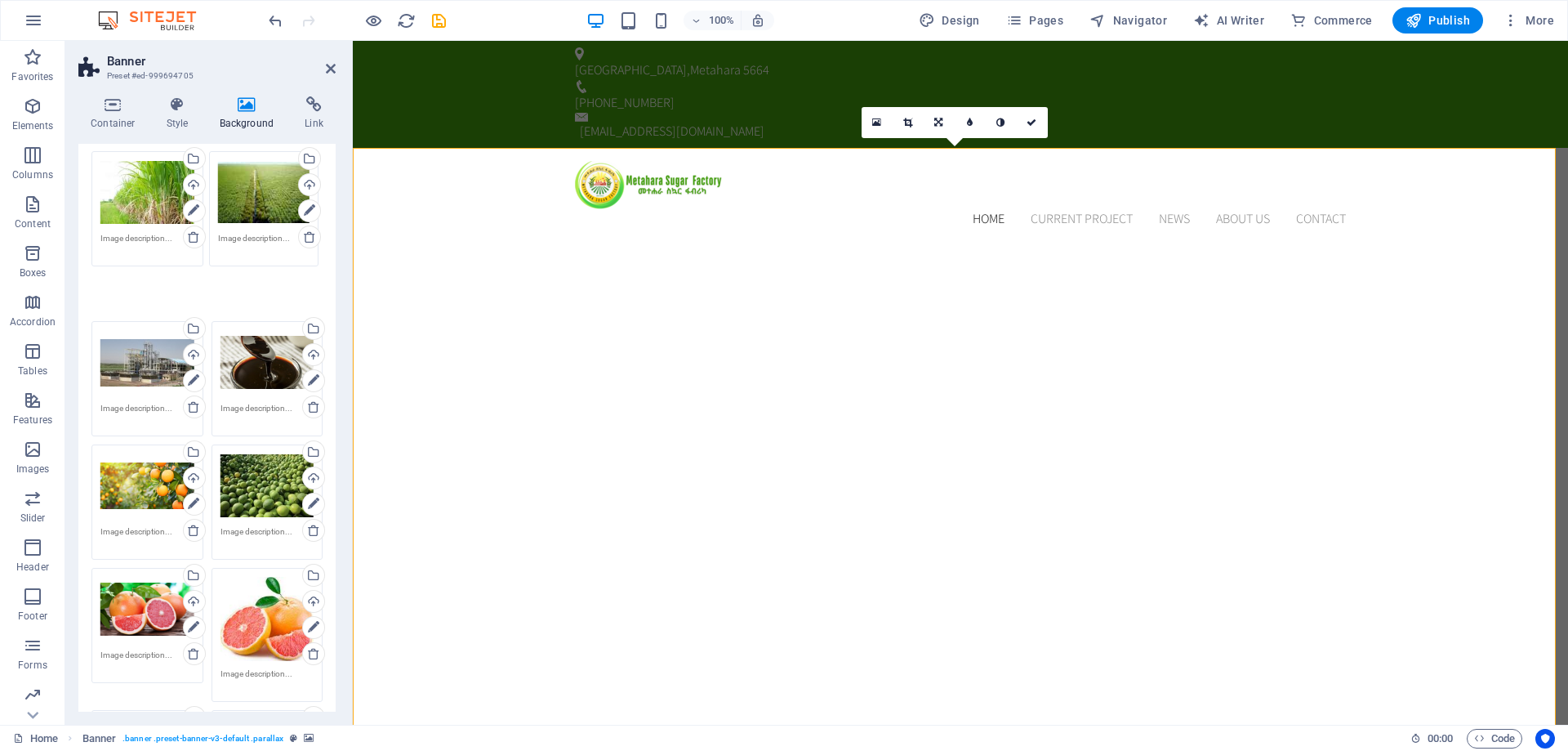
drag, startPoint x: 257, startPoint y: 318, endPoint x: 286, endPoint y: 337, distance: 34.7
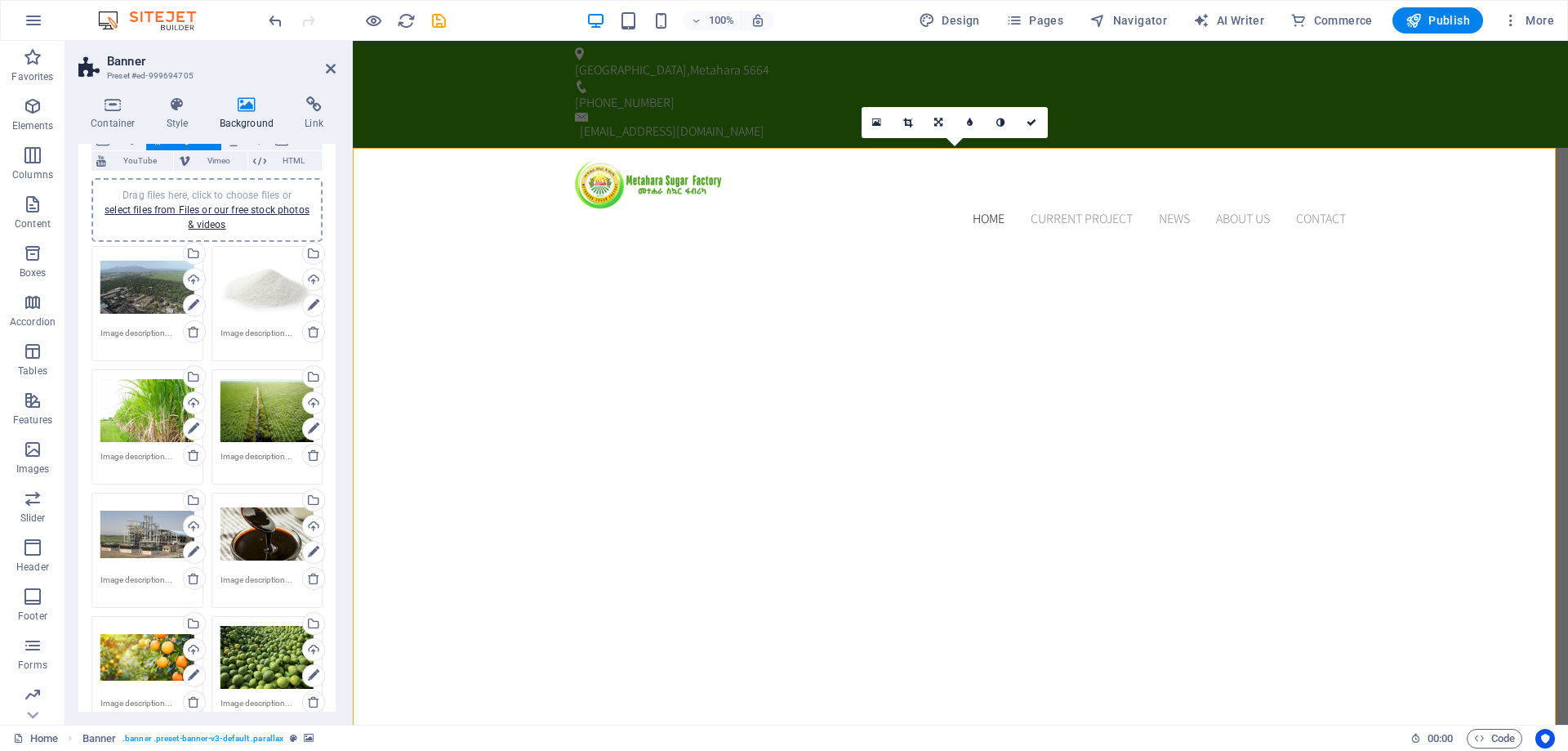
scroll to position [83, 0]
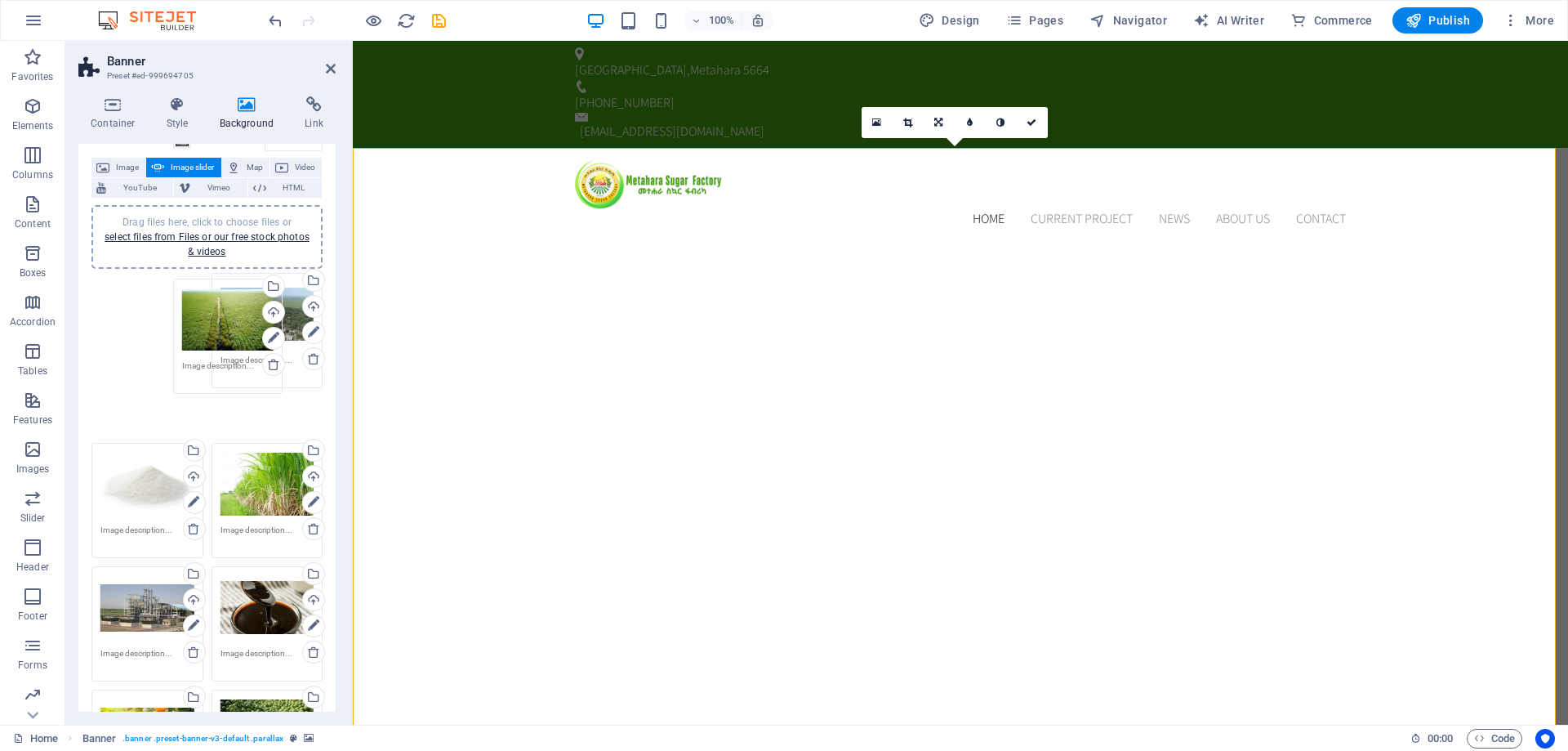
drag, startPoint x: 259, startPoint y: 437, endPoint x: 222, endPoint y: 320, distance: 122.7
drag, startPoint x: 165, startPoint y: 325, endPoint x: 279, endPoint y: 382, distance: 127.5
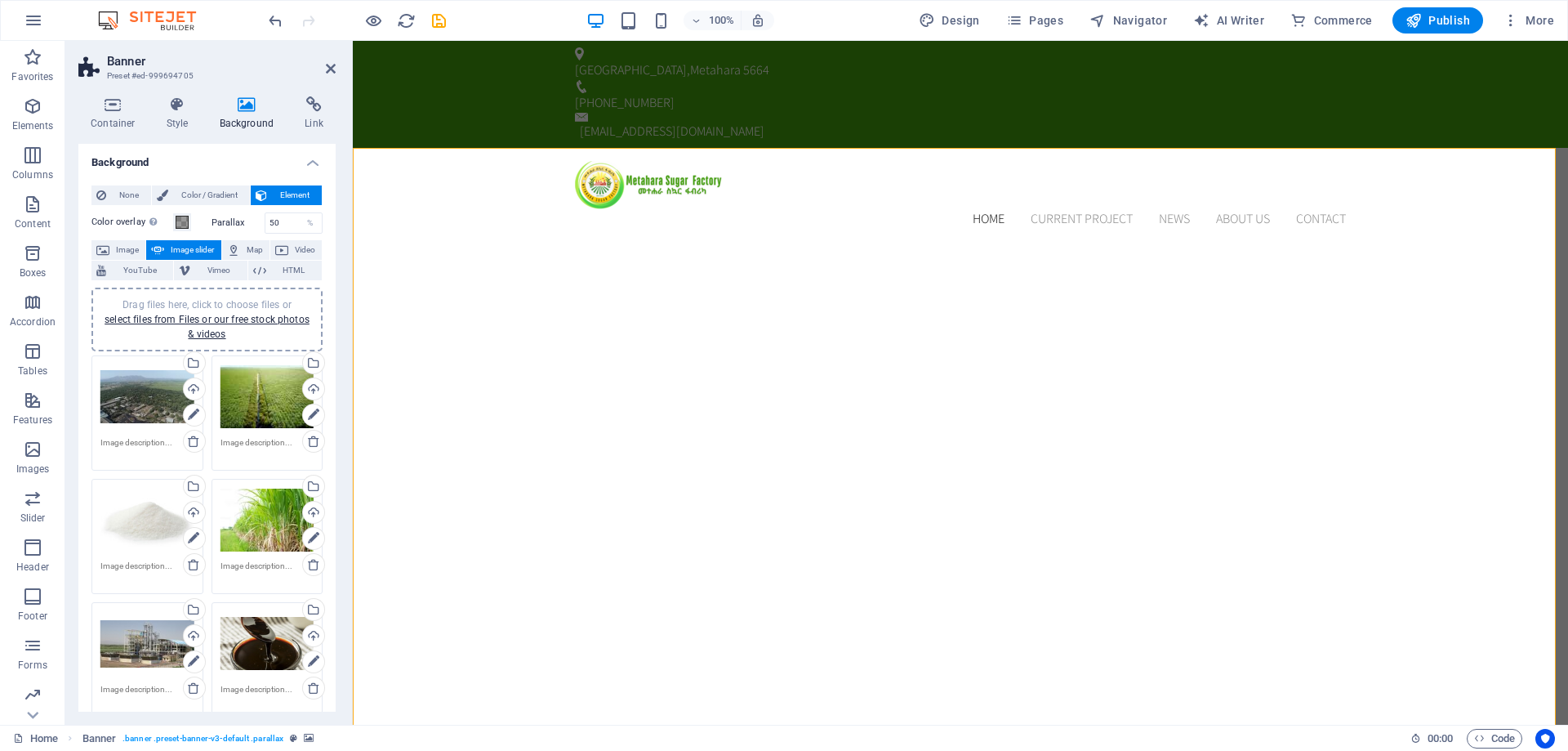
scroll to position [0, 0]
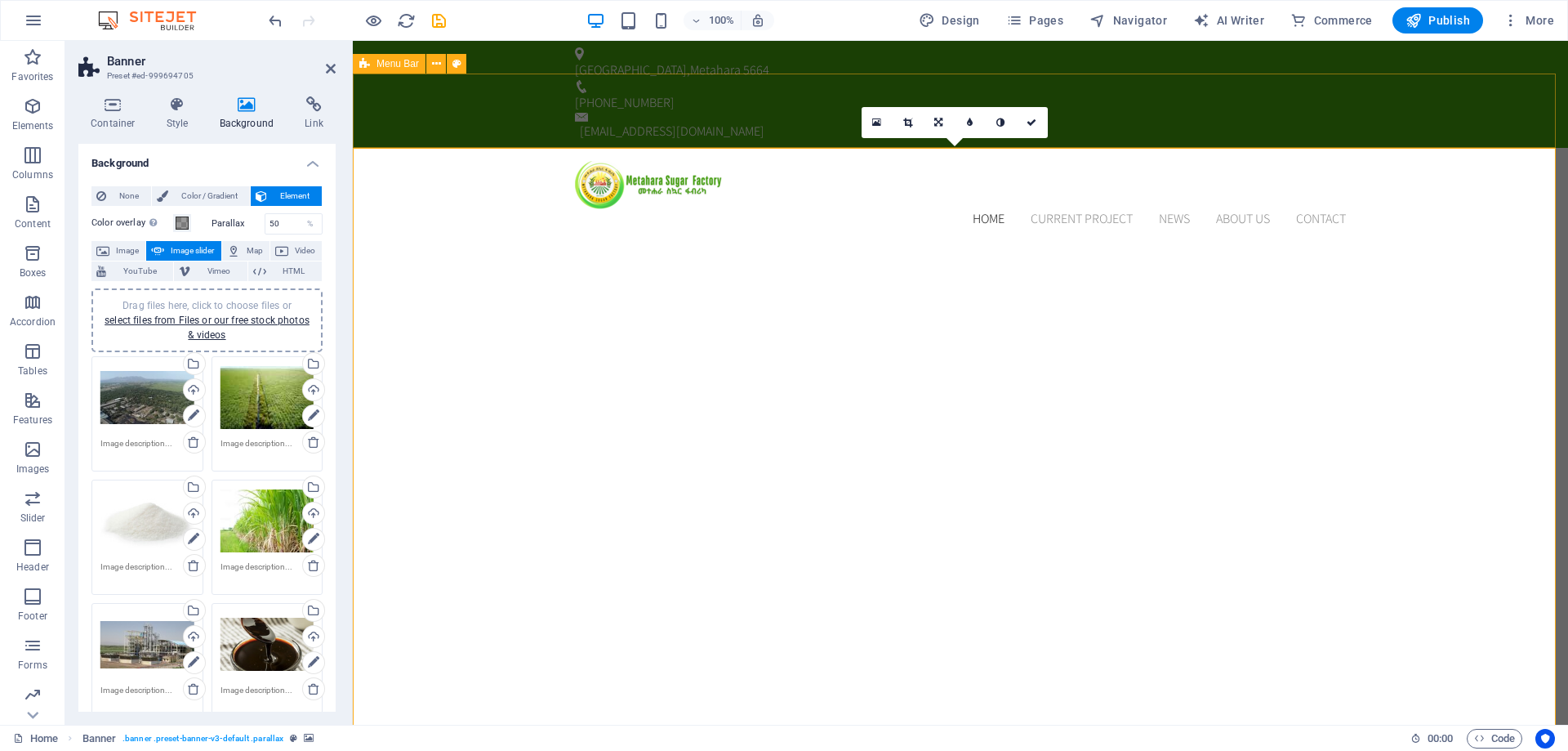
click at [446, 148] on div "Home Current Project News About us Contact Menu" at bounding box center [960, 195] width 1215 height 94
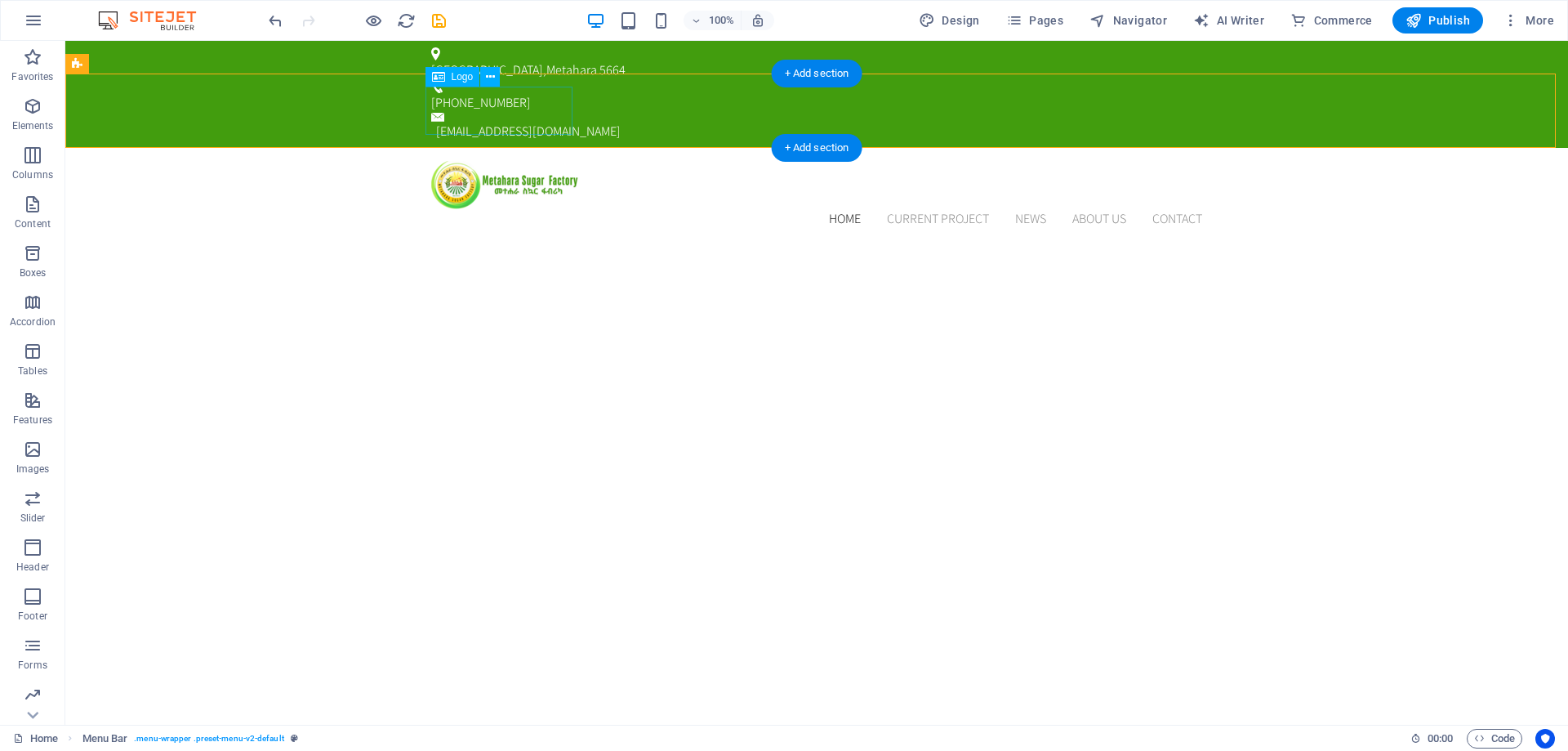
click at [516, 161] on div at bounding box center [816, 184] width 771 height 48
select select "px"
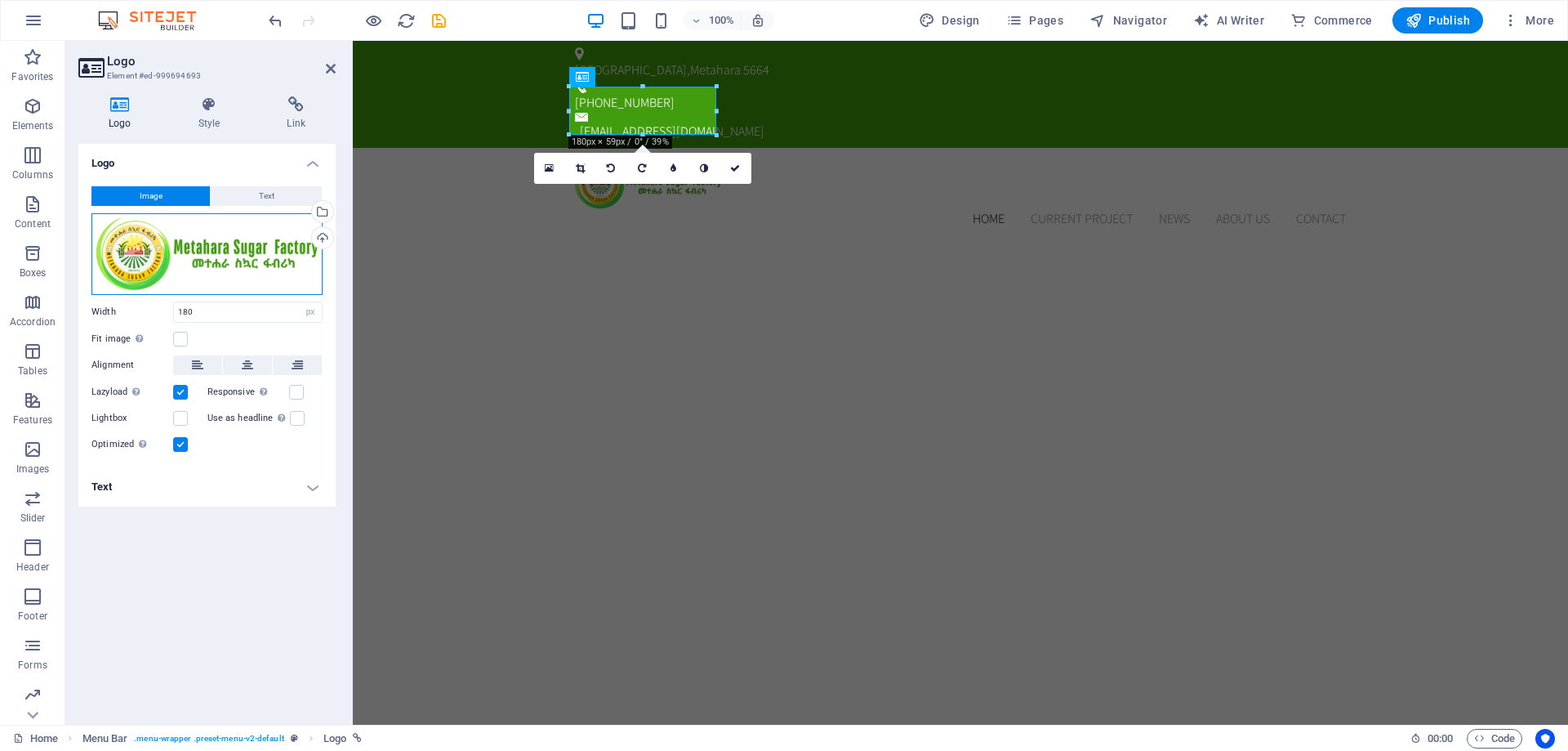
click at [237, 253] on div "Drag files here, click to choose files or select files from Files or our free s…" at bounding box center [207, 254] width 231 height 82
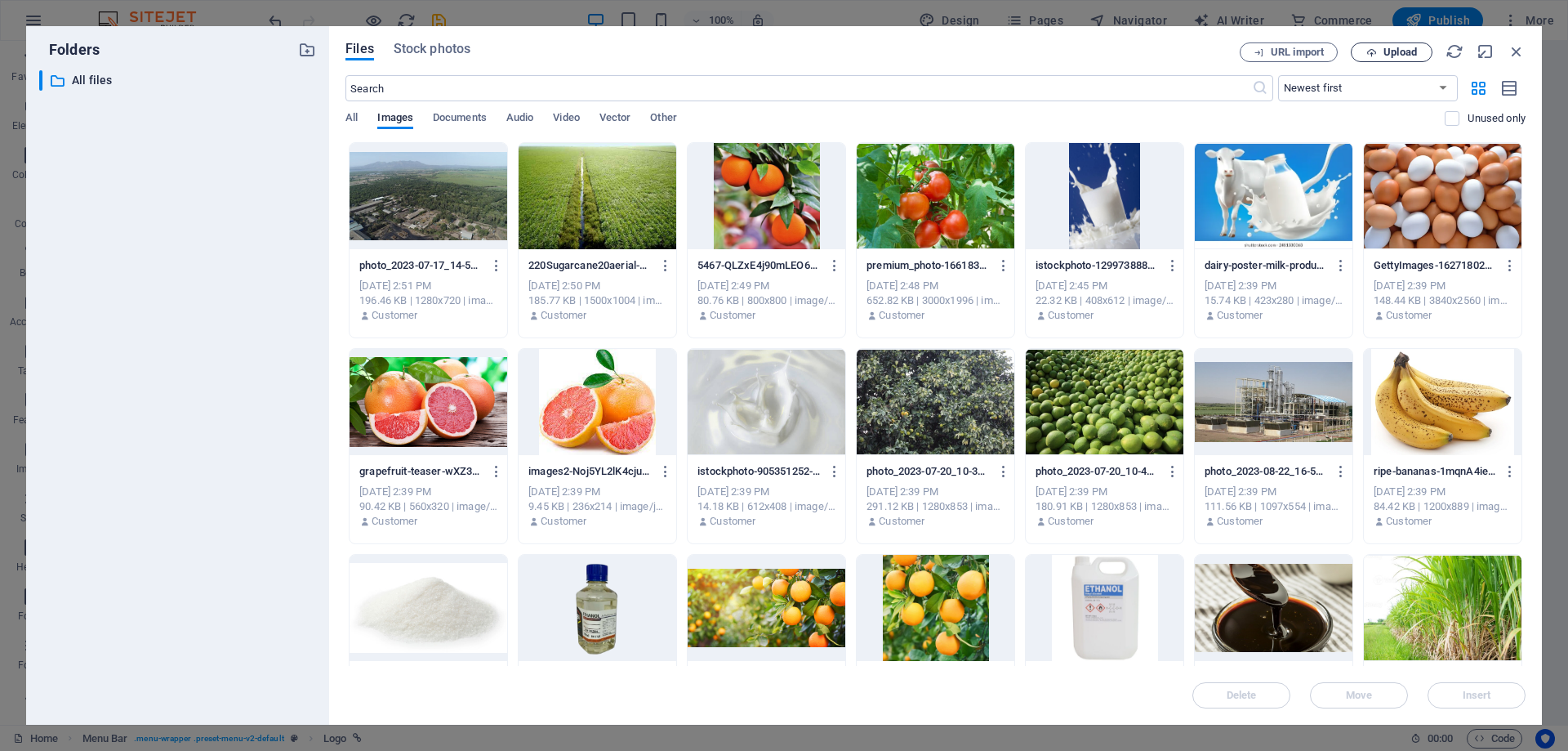
click at [1404, 45] on button "Upload" at bounding box center [1392, 52] width 82 height 20
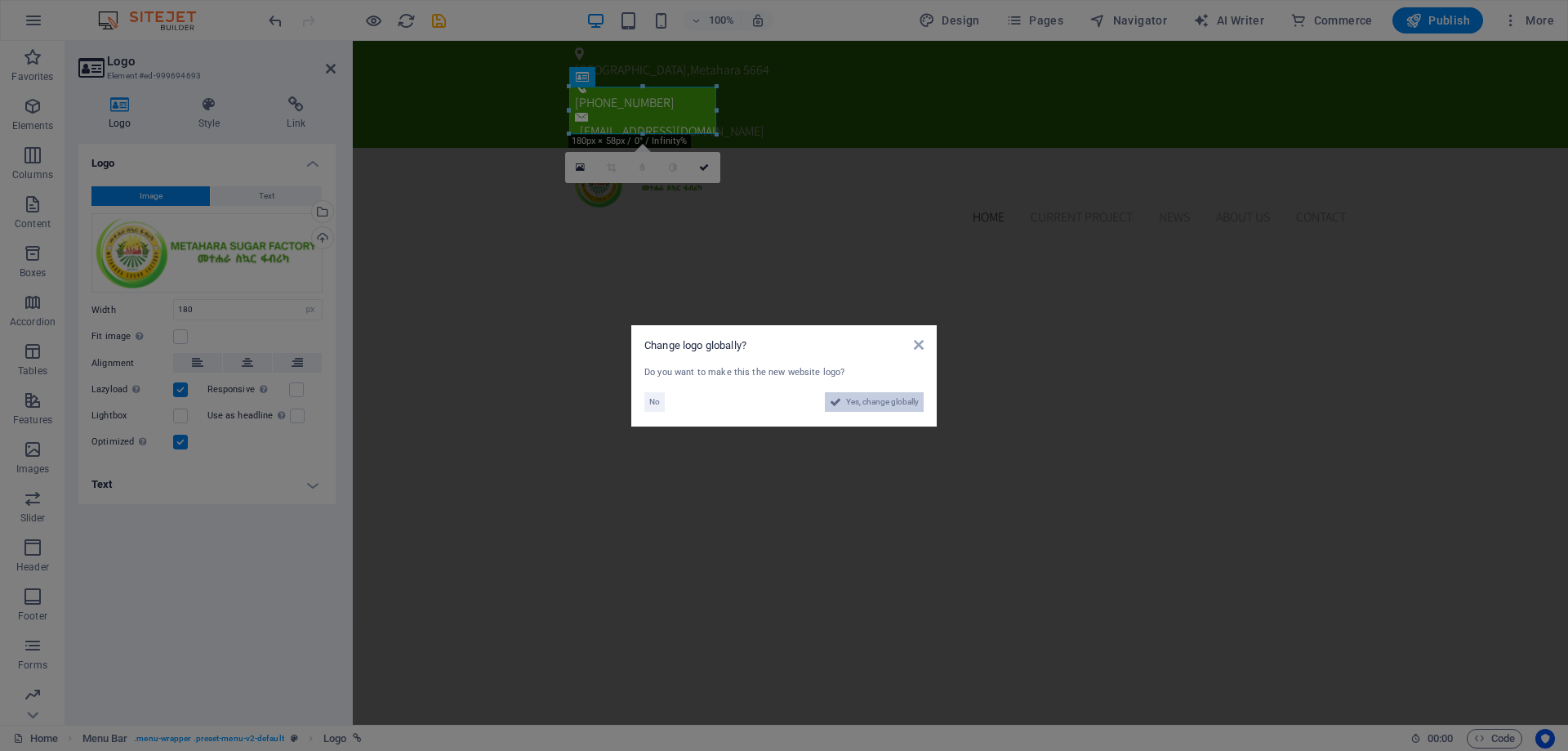
click at [877, 404] on span "Yes, change globally" at bounding box center [882, 403] width 73 height 20
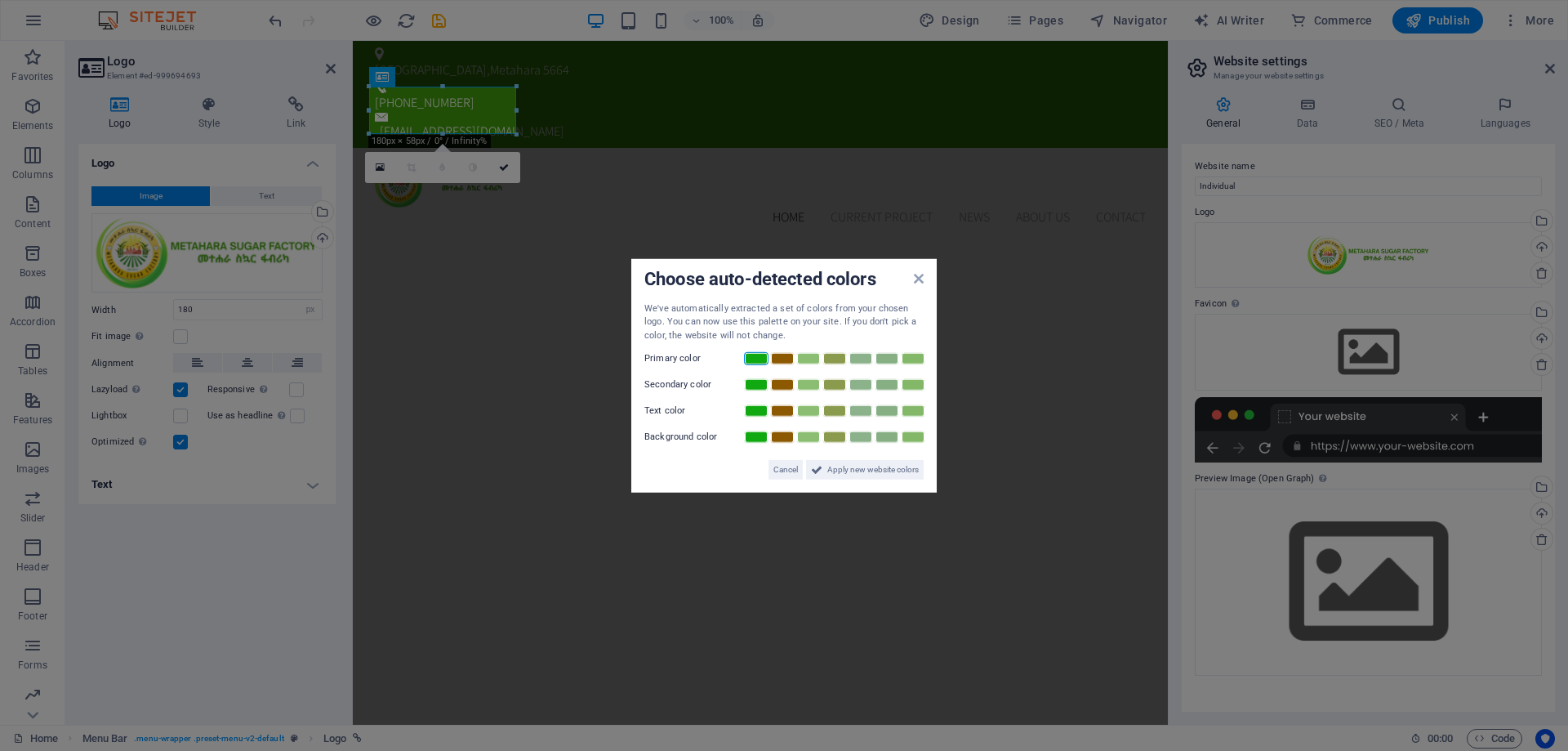
click at [759, 360] on link at bounding box center [756, 358] width 24 height 13
click at [875, 472] on span "Apply new website colors" at bounding box center [872, 470] width 91 height 20
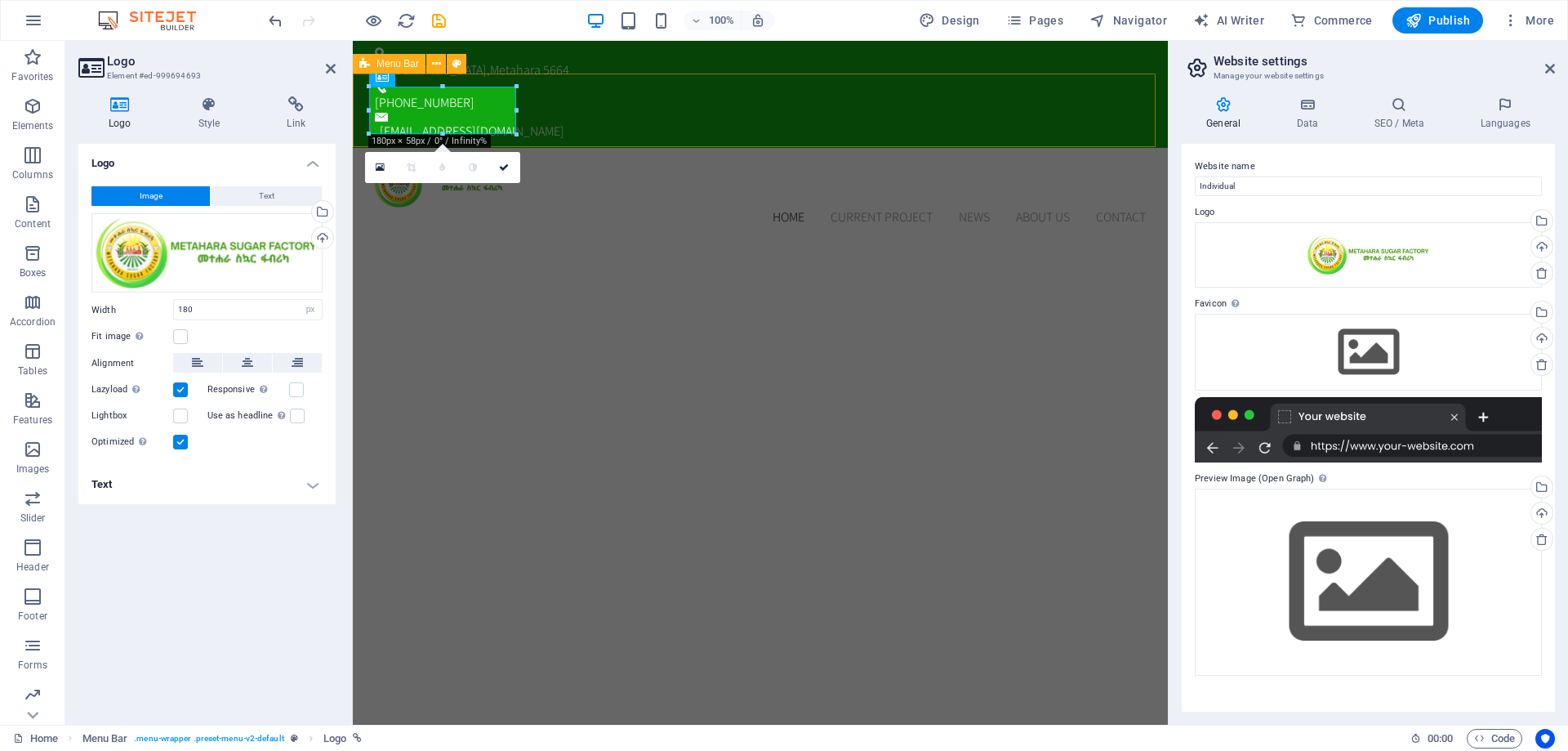
click at [605, 148] on div "Home Current Project News About us Contact Menu" at bounding box center [761, 194] width 816 height 93
select select "header"
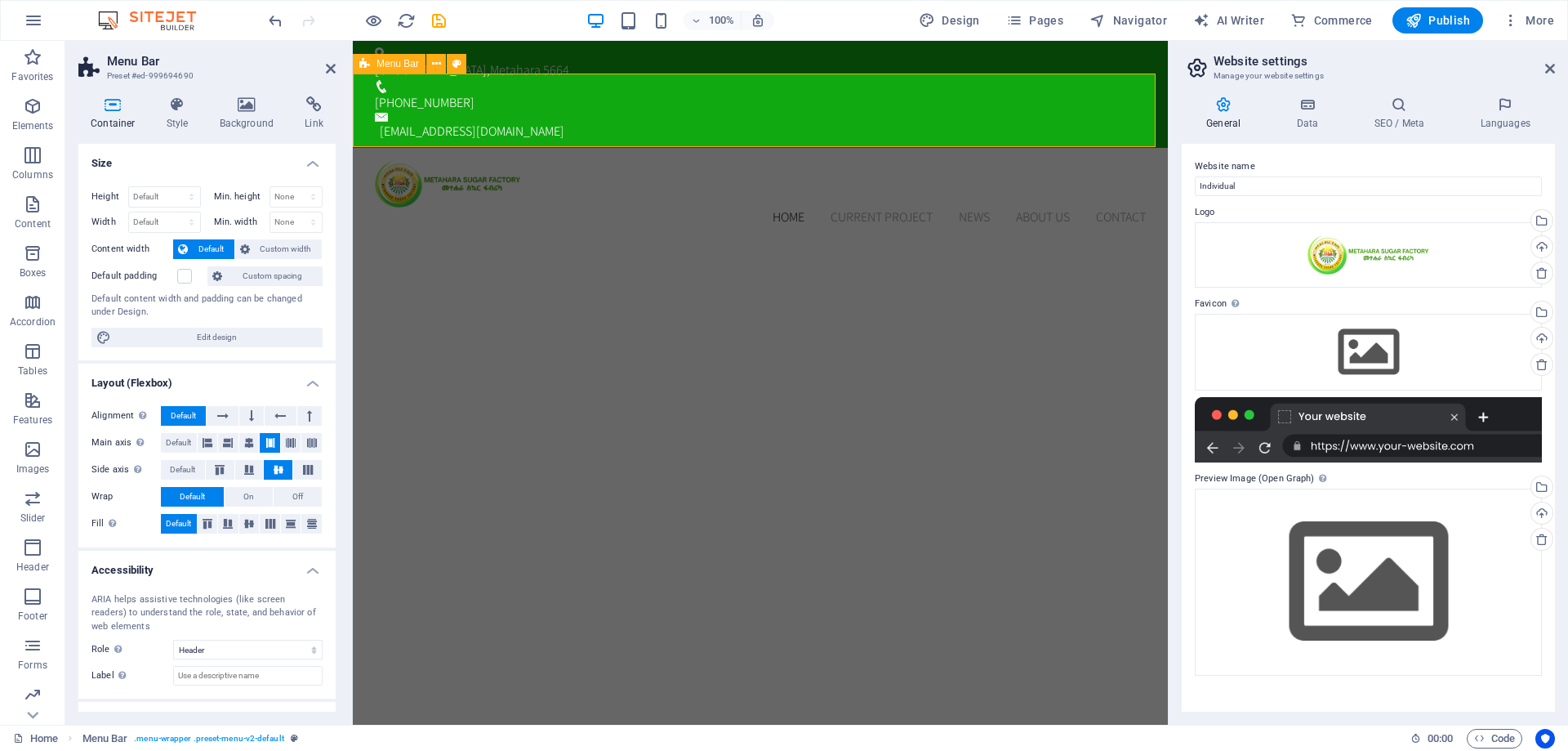
click at [638, 148] on div "Home Current Project News About us Contact Menu" at bounding box center [761, 194] width 816 height 93
click at [324, 70] on header "Menu Bar Preset #ed-999694690" at bounding box center [207, 61] width 257 height 42
click at [328, 69] on icon at bounding box center [330, 69] width 10 height 13
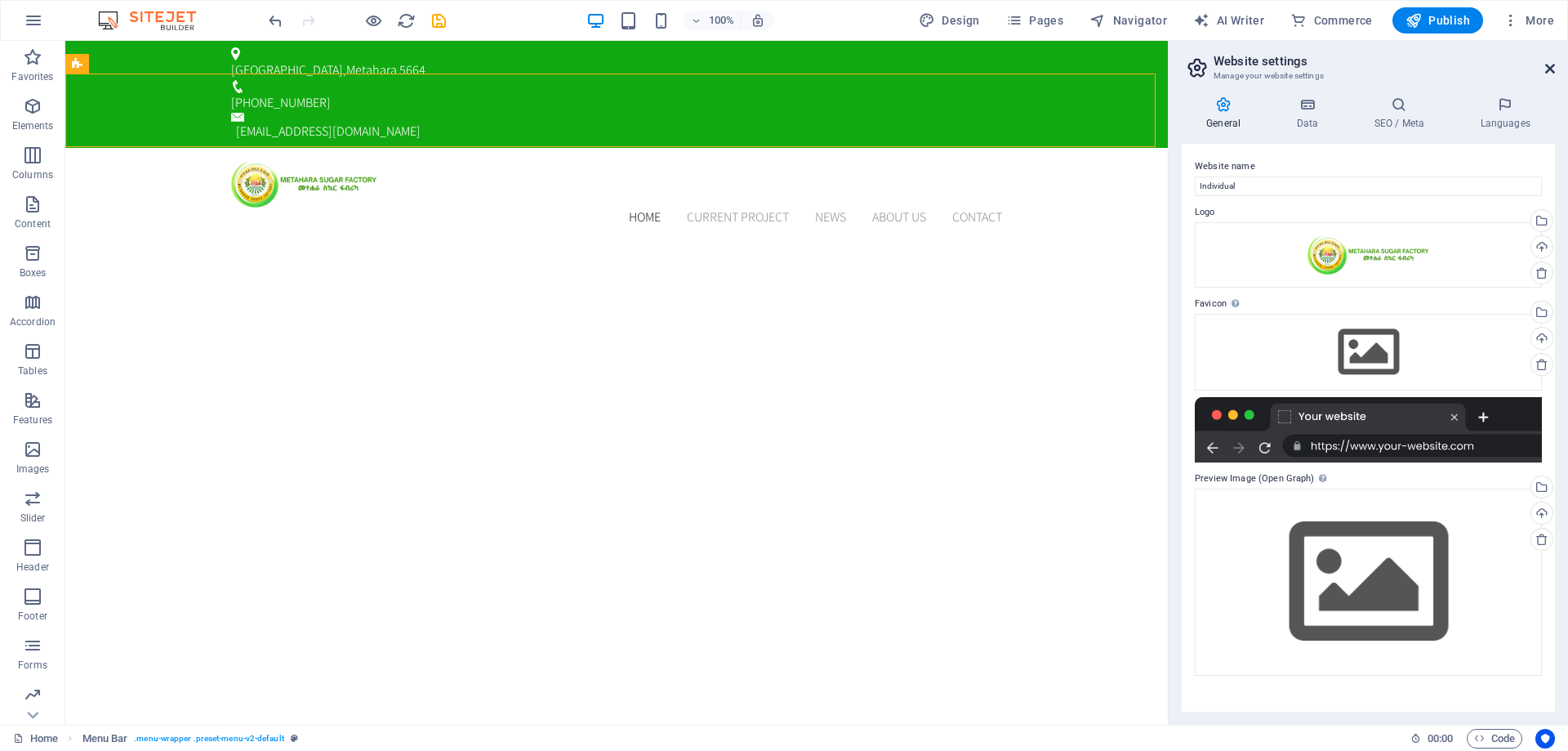
click at [1553, 72] on icon at bounding box center [1550, 69] width 10 height 13
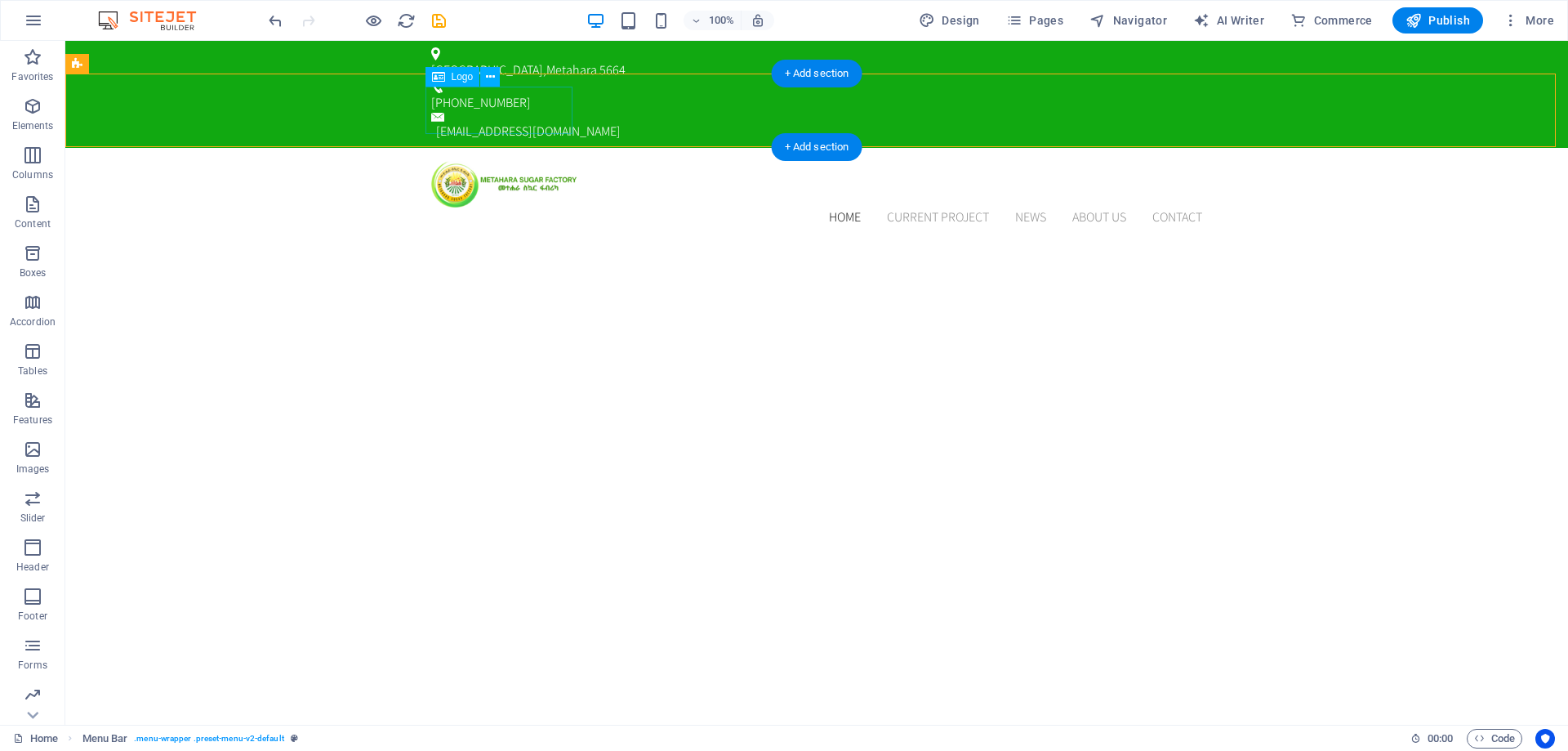
click at [509, 161] on div at bounding box center [816, 184] width 771 height 48
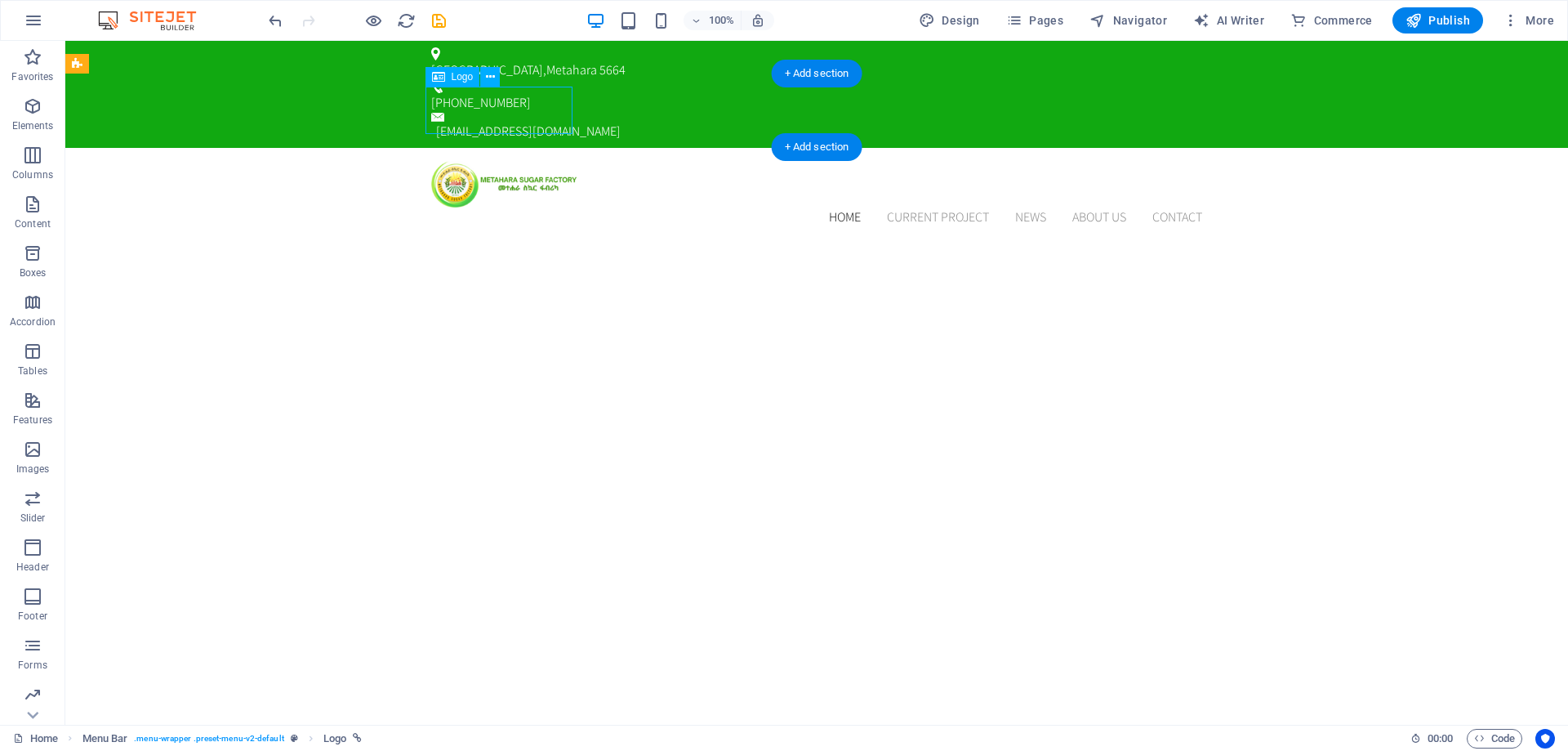
click at [496, 161] on div at bounding box center [816, 184] width 771 height 48
click at [495, 79] on button at bounding box center [490, 77] width 20 height 20
click at [450, 161] on div at bounding box center [816, 184] width 771 height 48
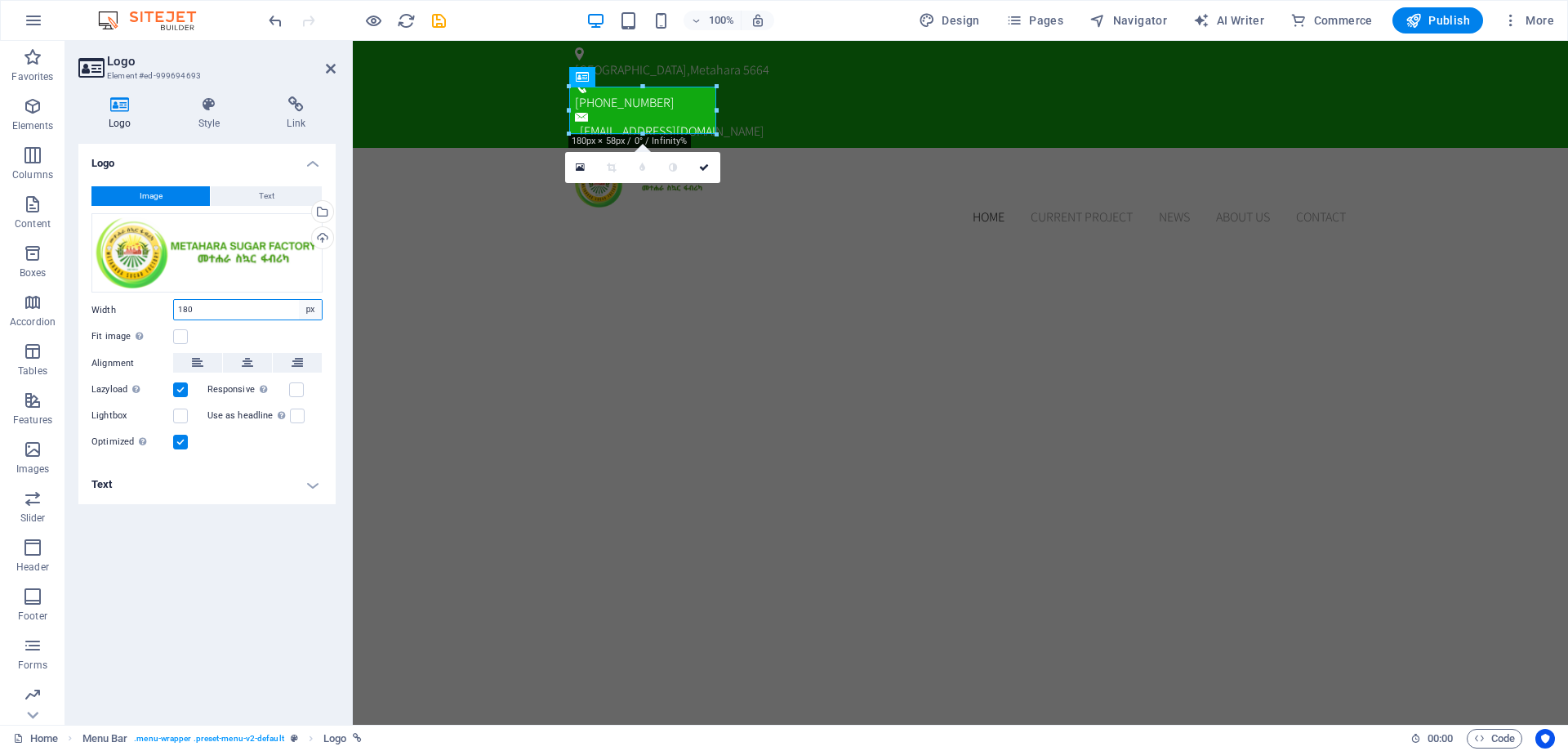
click at [313, 309] on select "Default auto px rem % em vh vw" at bounding box center [309, 310] width 23 height 20
select select "default"
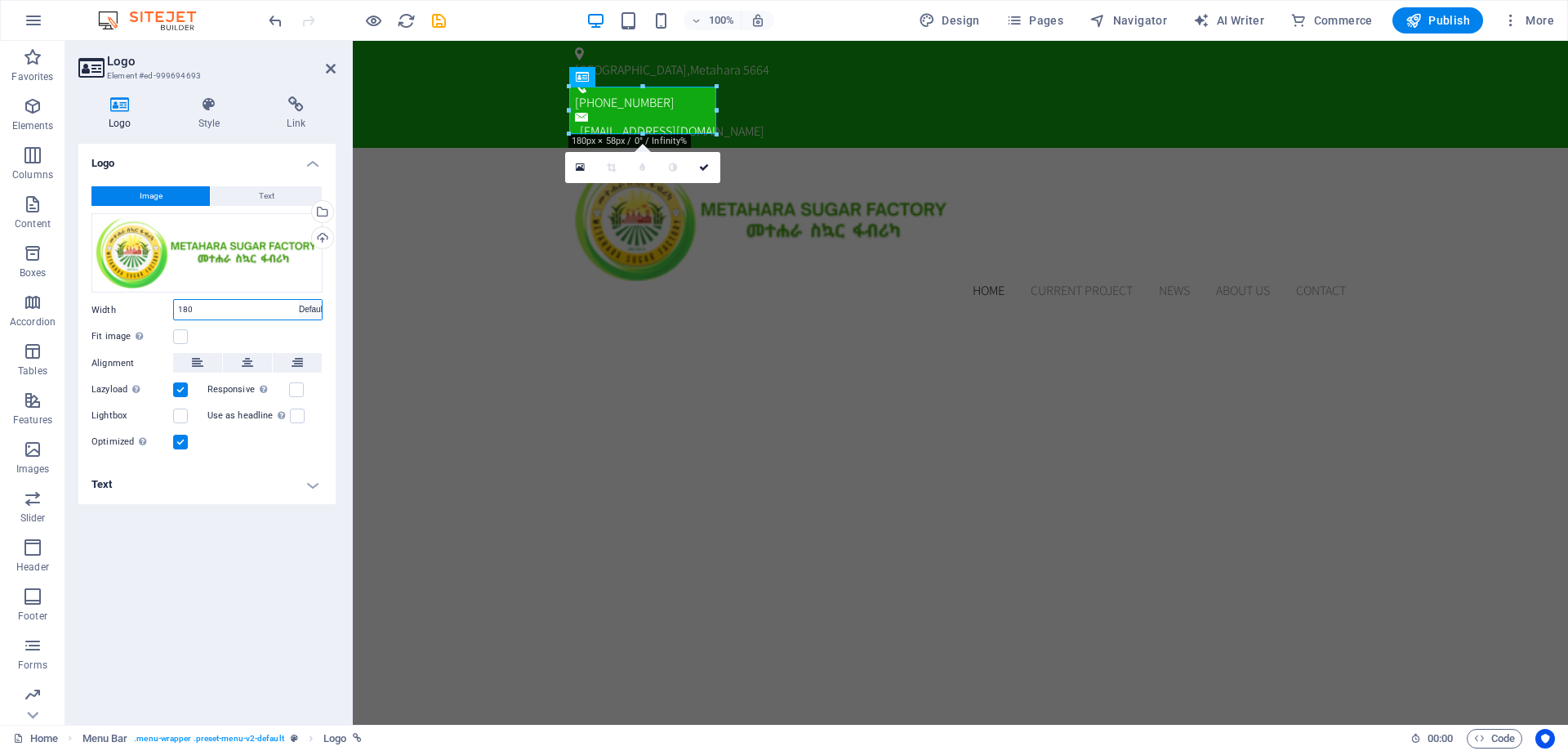
click at [299, 300] on select "Default auto px rem % em vh vw" at bounding box center [309, 310] width 23 height 20
select select "DISABLED_OPTION_VALUE"
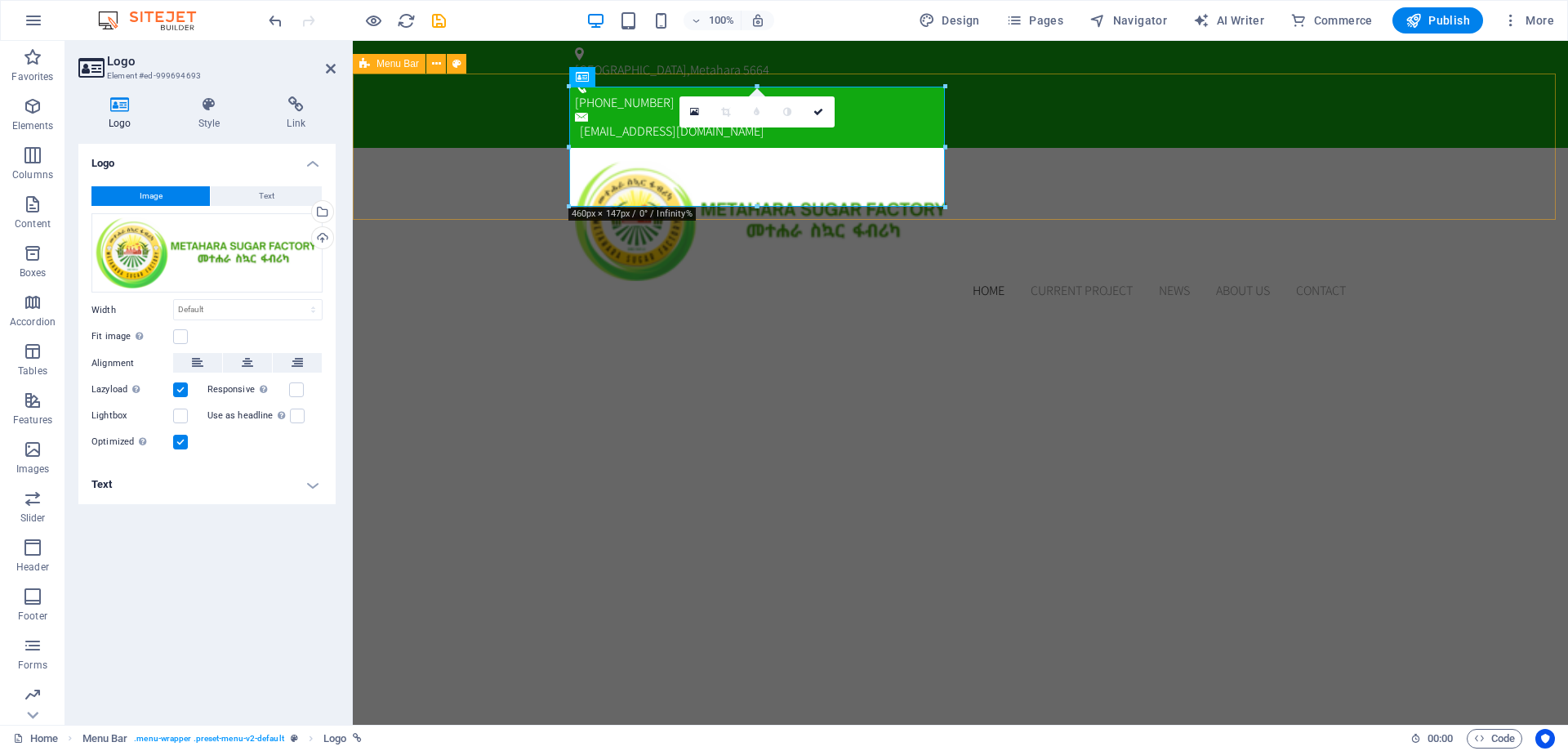
click at [466, 154] on div "Home Current Project News About us Contact Menu" at bounding box center [960, 231] width 1215 height 166
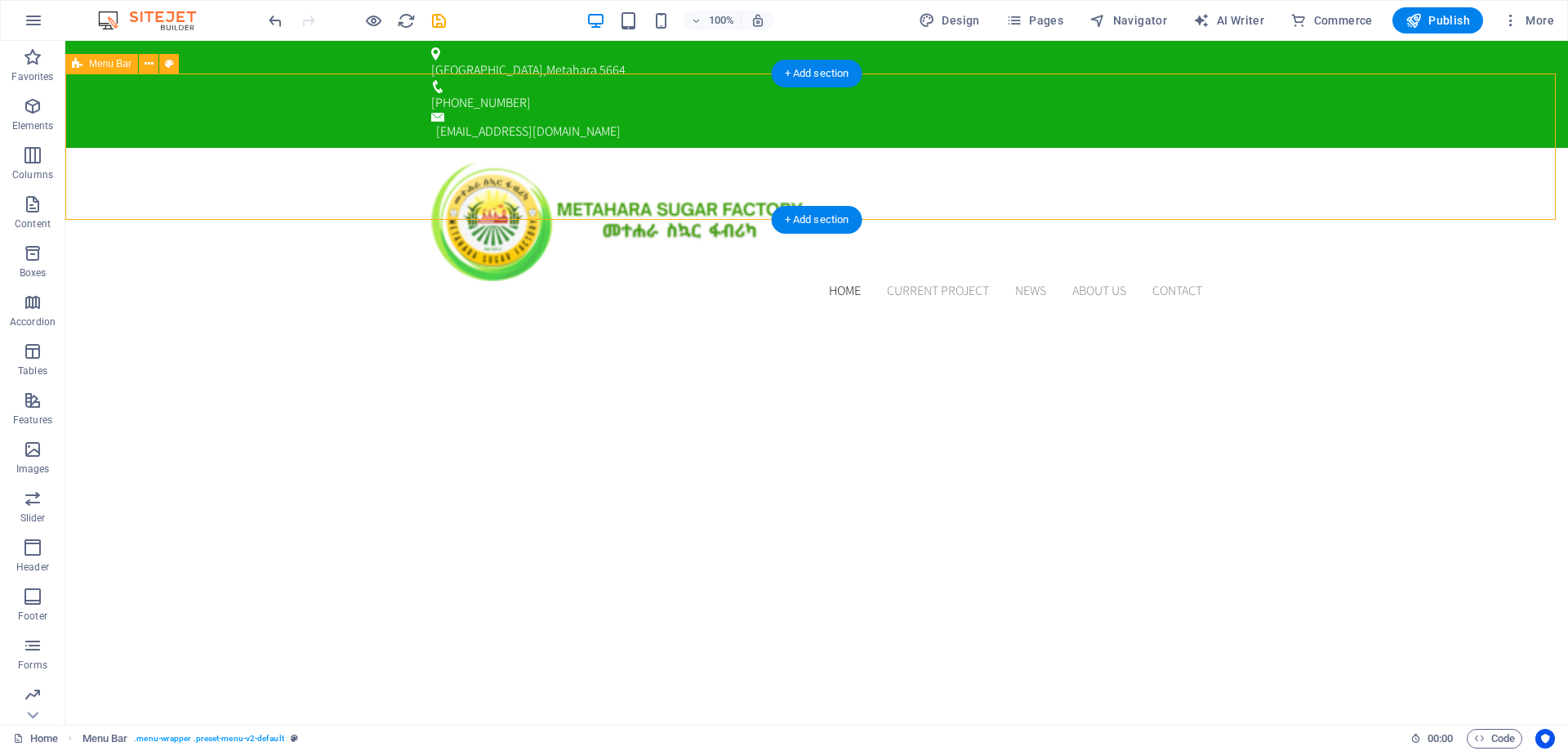
click at [1332, 151] on div "Home Current Project News About us Contact Menu" at bounding box center [816, 231] width 1503 height 166
click at [573, 161] on div at bounding box center [816, 220] width 771 height 120
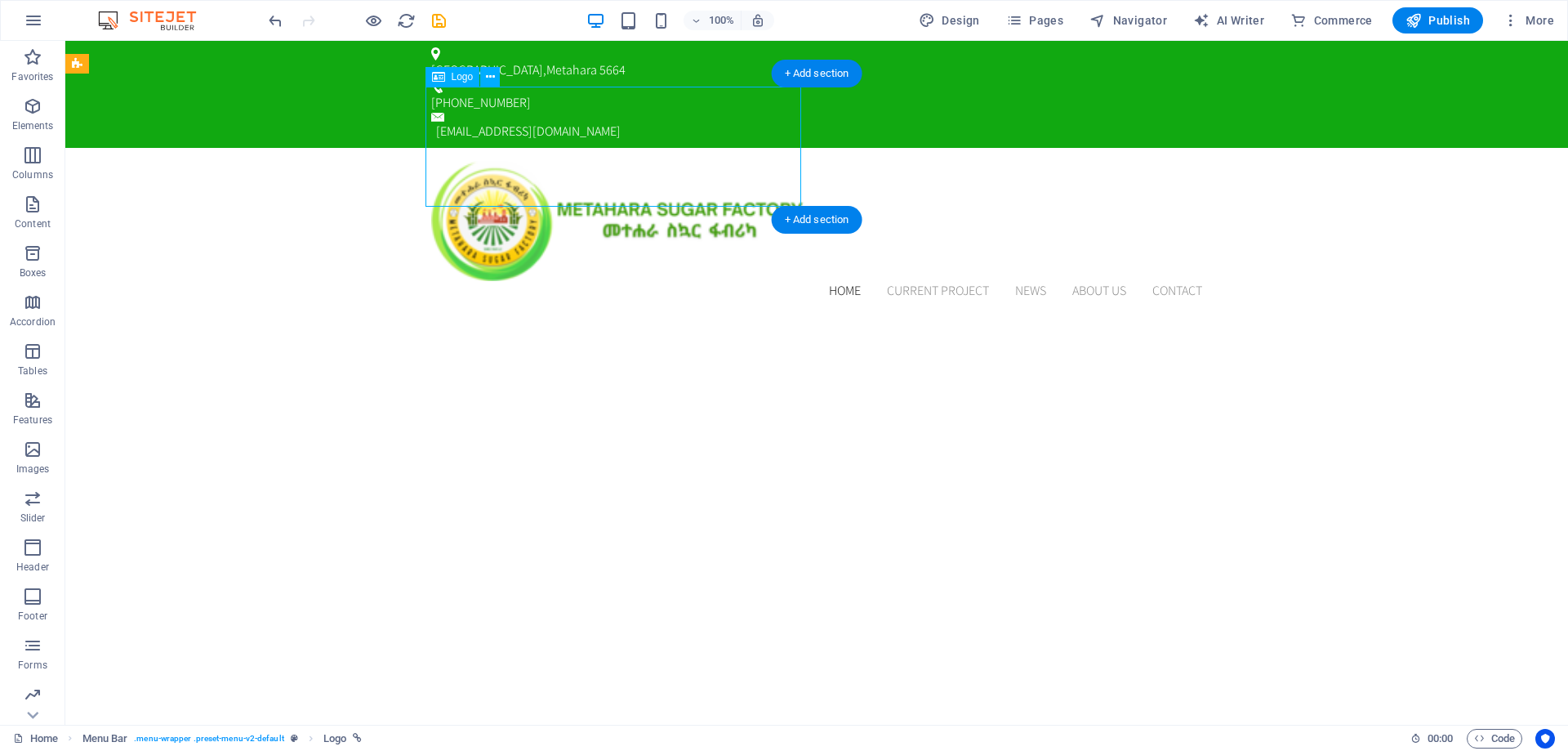
click at [555, 161] on div at bounding box center [816, 220] width 771 height 120
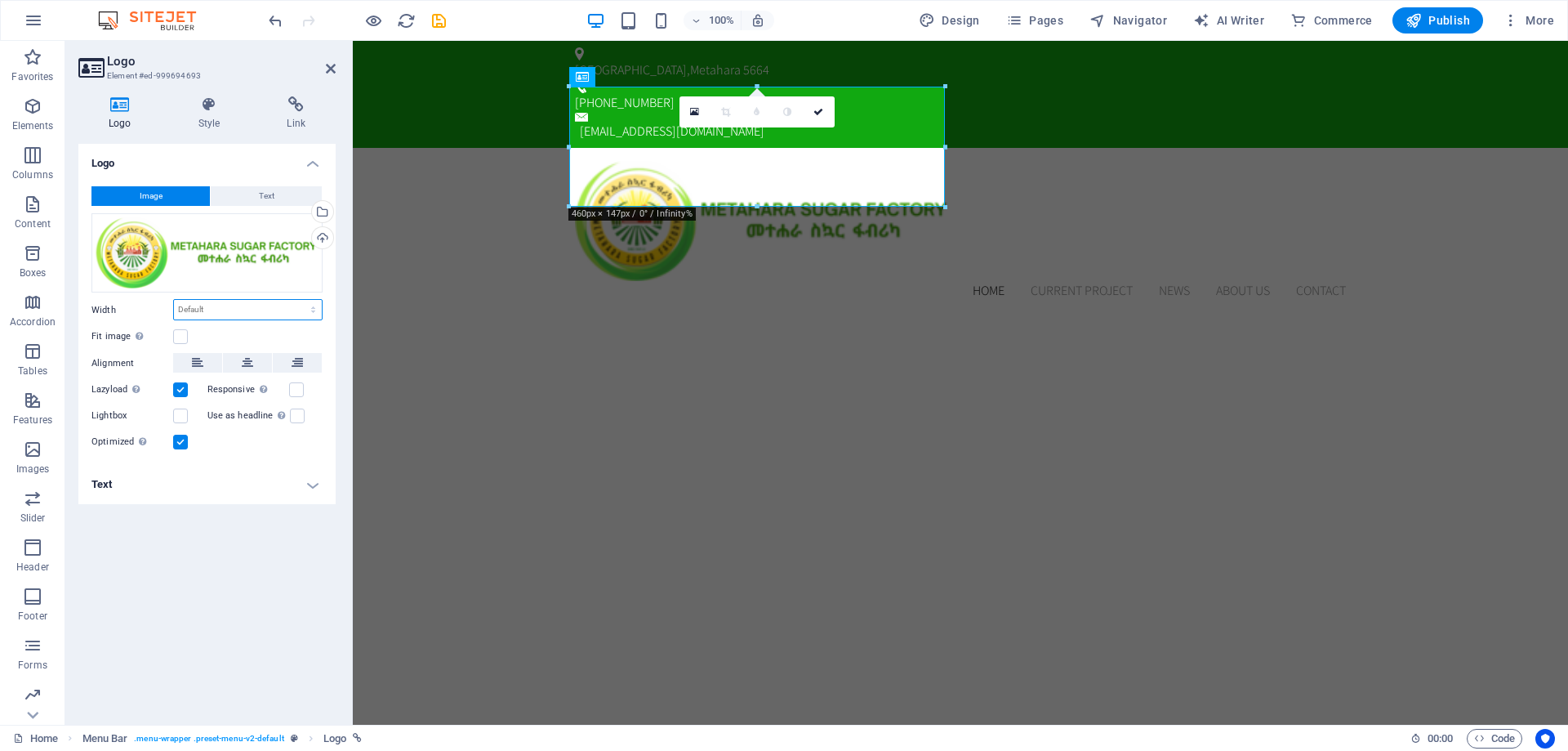
click at [250, 317] on select "Default auto px rem % em vh vw" at bounding box center [248, 310] width 148 height 20
click at [174, 300] on select "Default auto px rem % em vh vw" at bounding box center [248, 310] width 148 height 20
select select "DISABLED_OPTION_VALUE"
click at [246, 309] on select "Default auto px rem % em vh vw" at bounding box center [248, 310] width 148 height 20
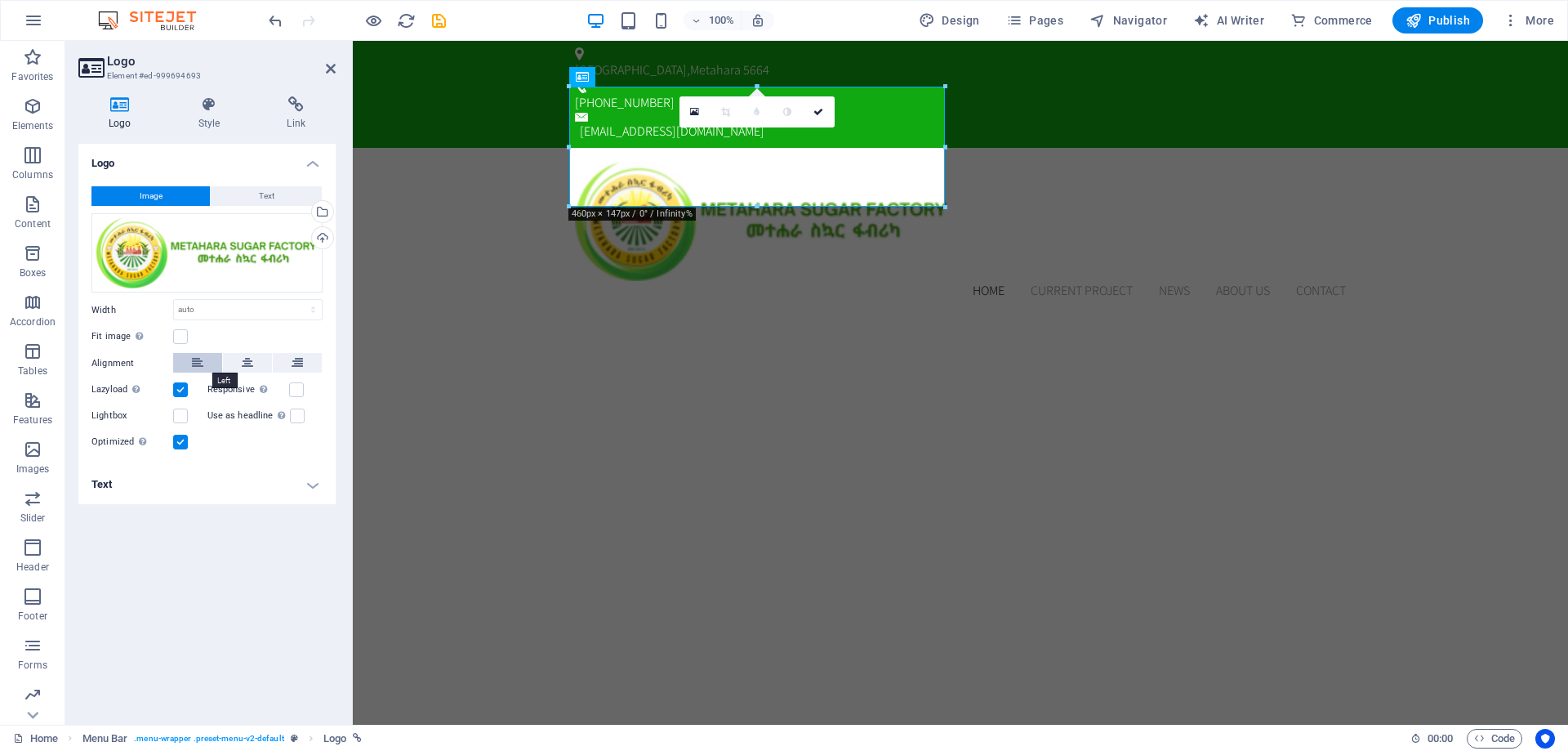
click at [200, 365] on icon at bounding box center [198, 363] width 12 height 20
click at [498, 160] on div "Home Current Project News About us Contact Menu" at bounding box center [960, 231] width 1215 height 166
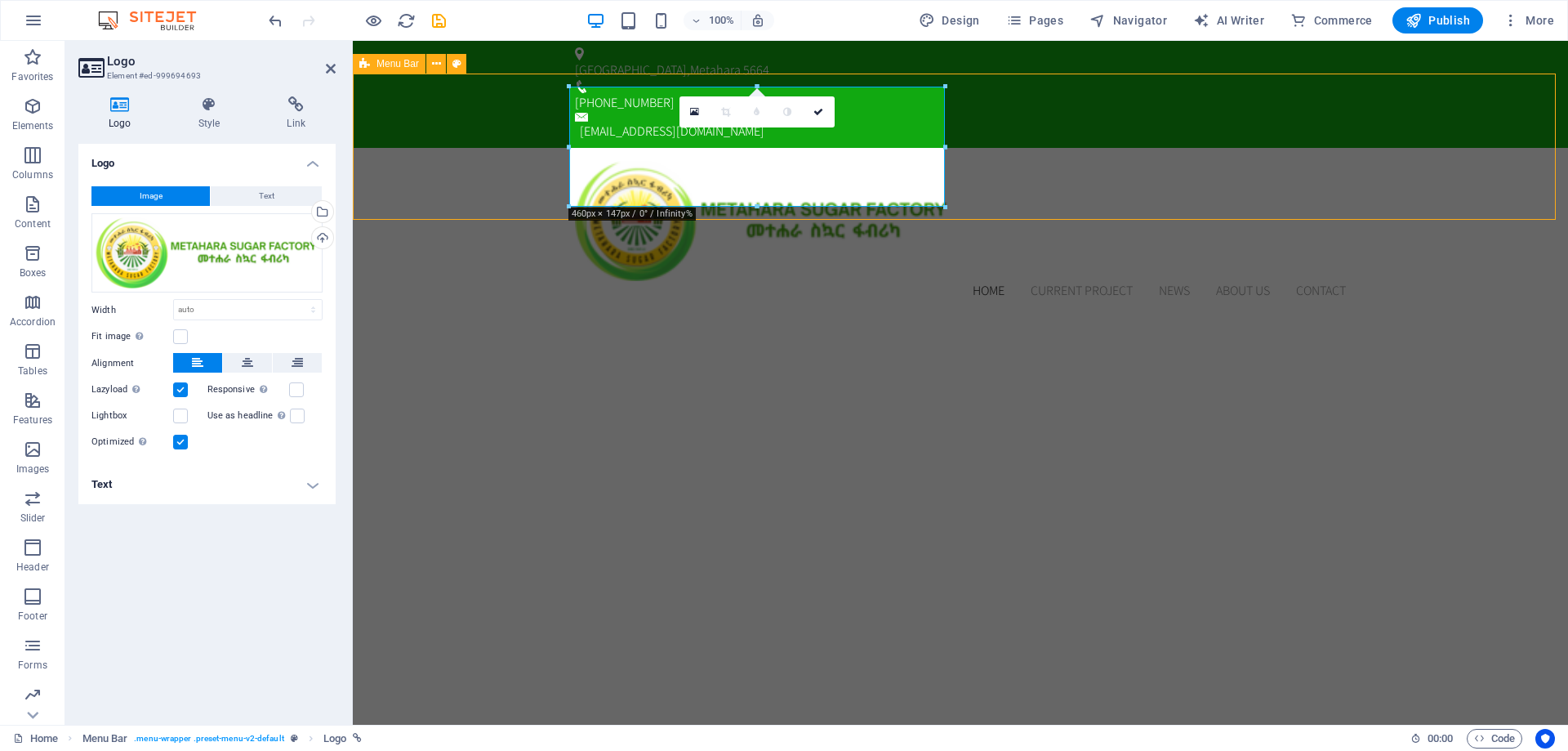
click at [498, 160] on div "Home Current Project News About us Contact Menu" at bounding box center [960, 231] width 1215 height 166
select select "header"
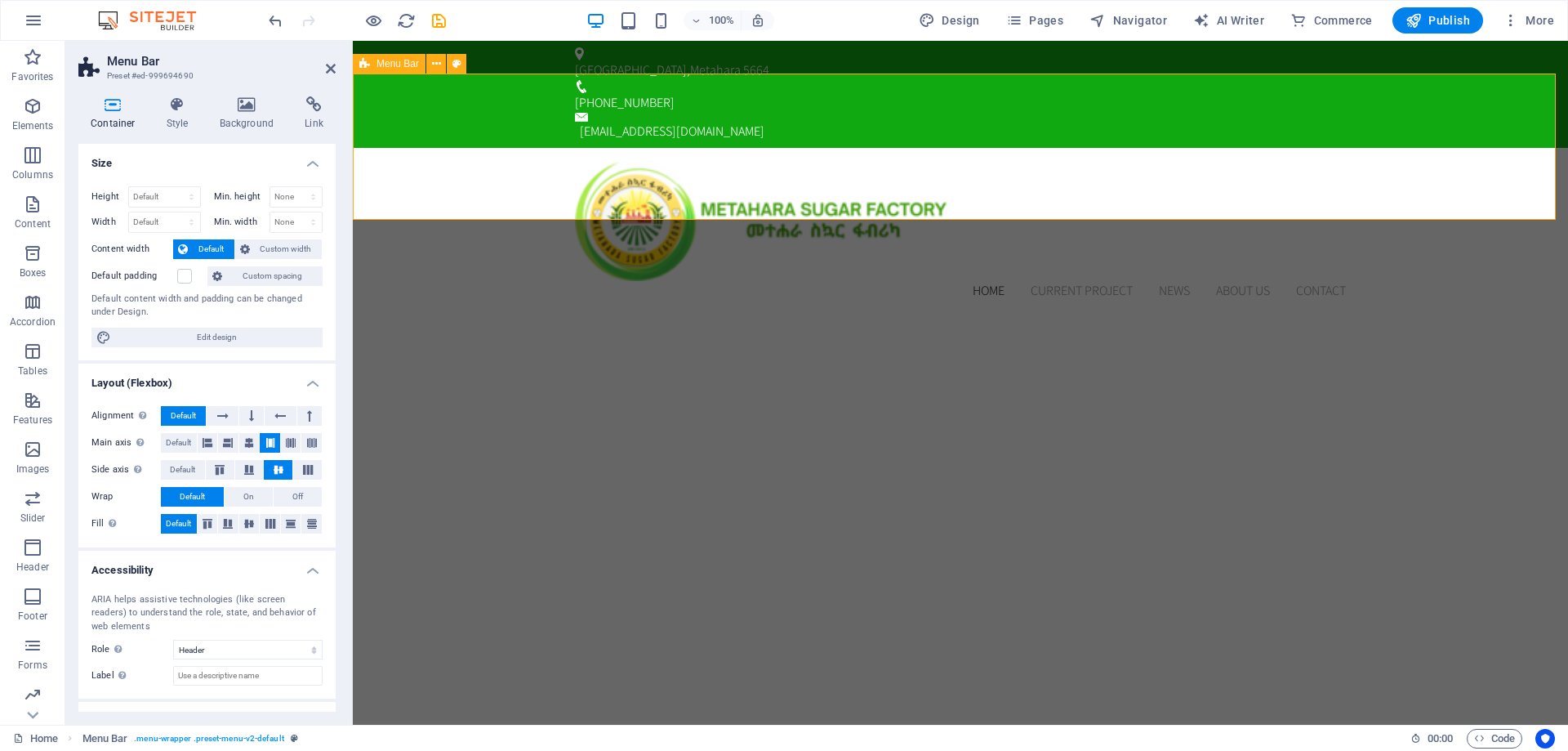
click at [1423, 169] on div "Home Current Project News About us Contact Menu" at bounding box center [960, 231] width 1215 height 166
drag, startPoint x: 333, startPoint y: 62, endPoint x: 262, endPoint y: 31, distance: 77.5
click at [333, 62] on icon at bounding box center [330, 69] width 10 height 13
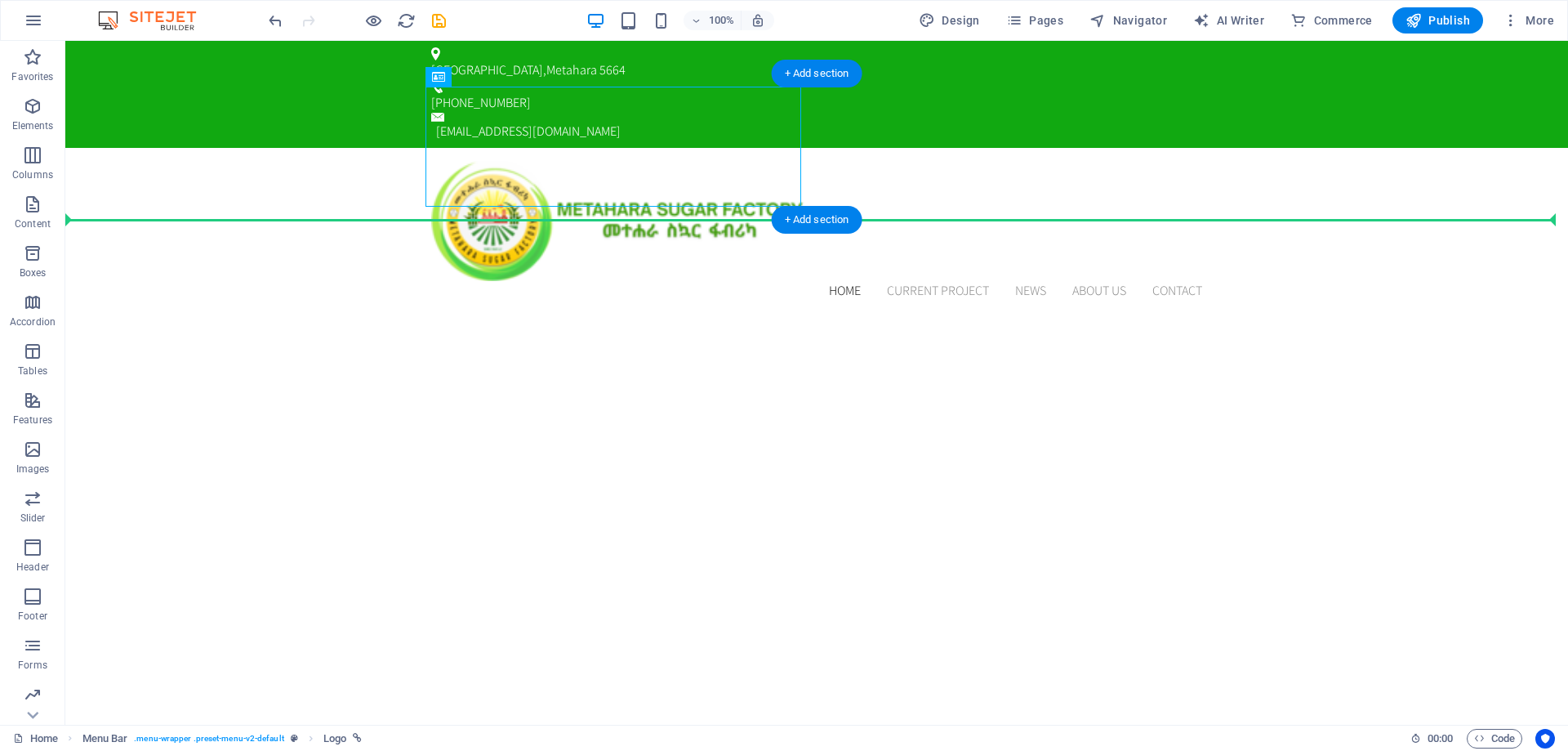
drag, startPoint x: 484, startPoint y: 153, endPoint x: 390, endPoint y: 156, distance: 94.0
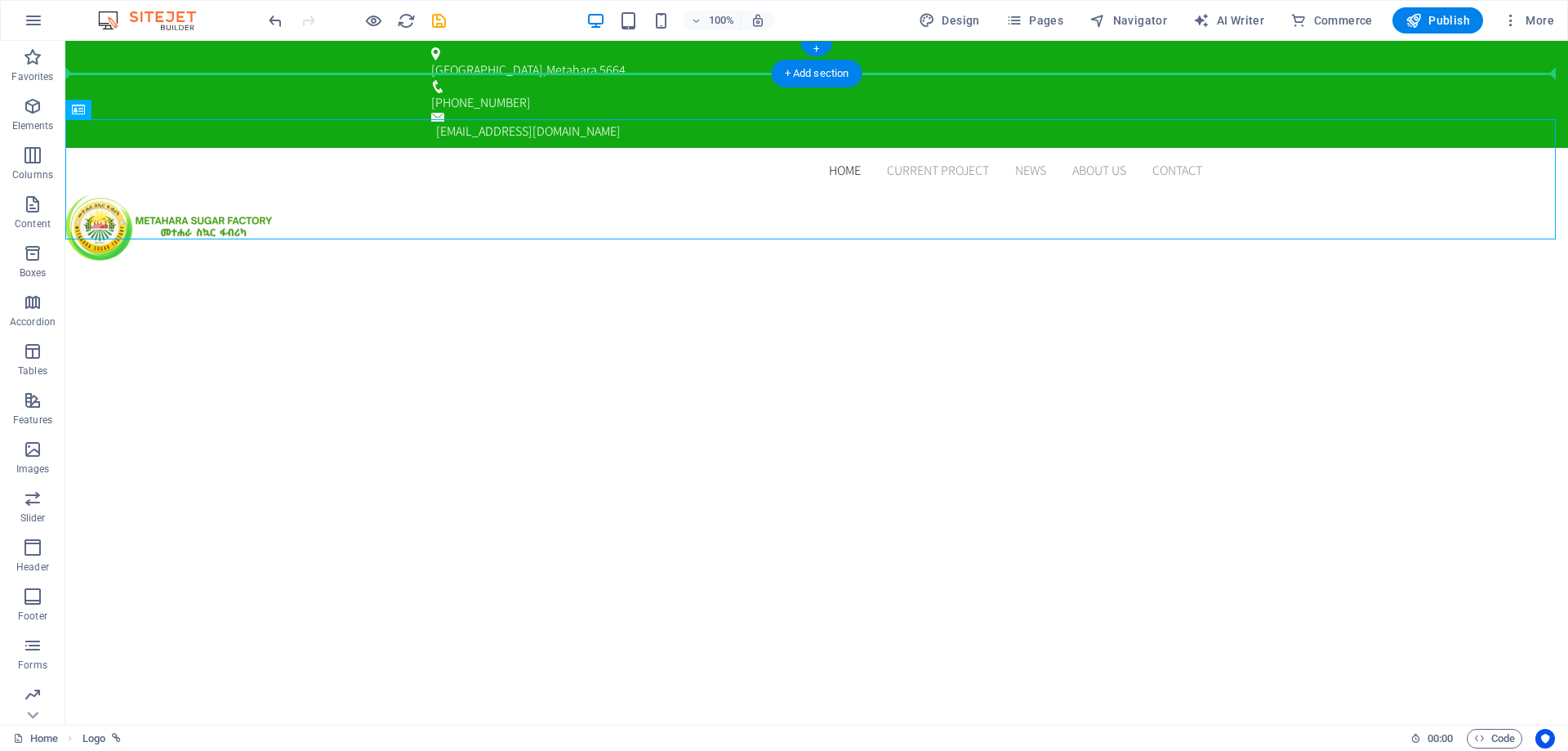
drag, startPoint x: 244, startPoint y: 135, endPoint x: 276, endPoint y: 65, distance: 77.0
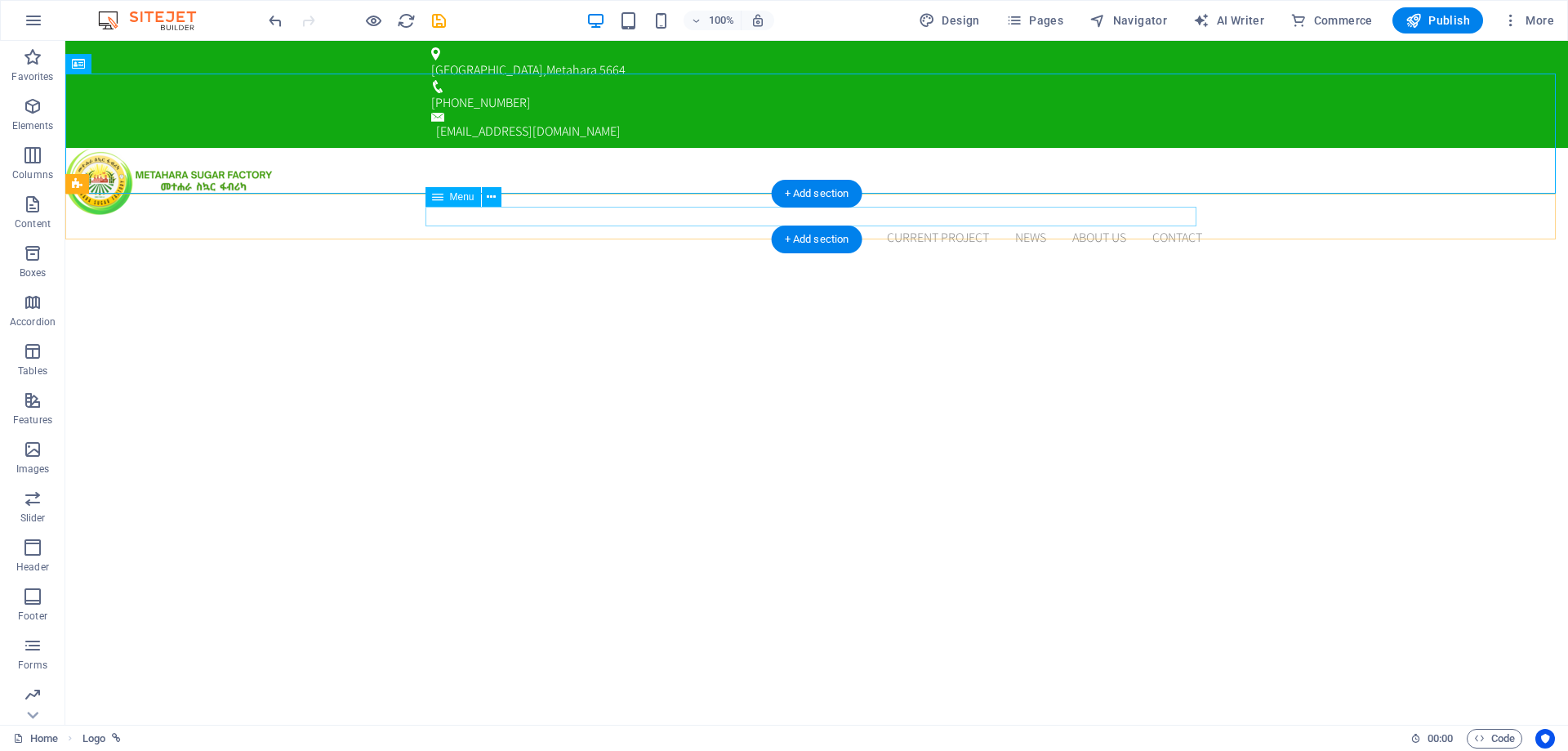
click at [463, 228] on nav "Home Current Project News About us Contact" at bounding box center [816, 238] width 771 height 20
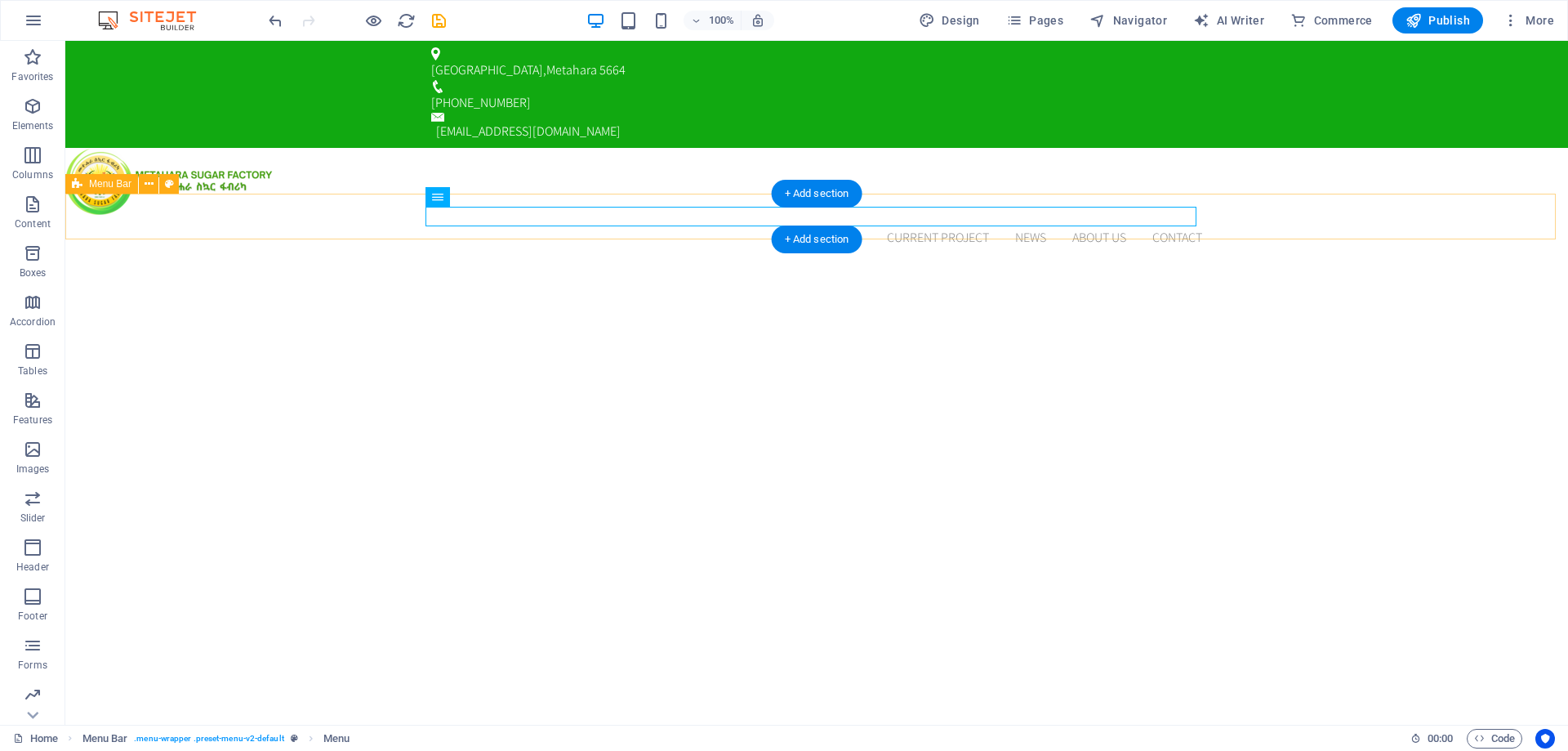
click at [346, 215] on div "Home Current Project News About us Contact Menu" at bounding box center [816, 237] width 1503 height 46
select select "header"
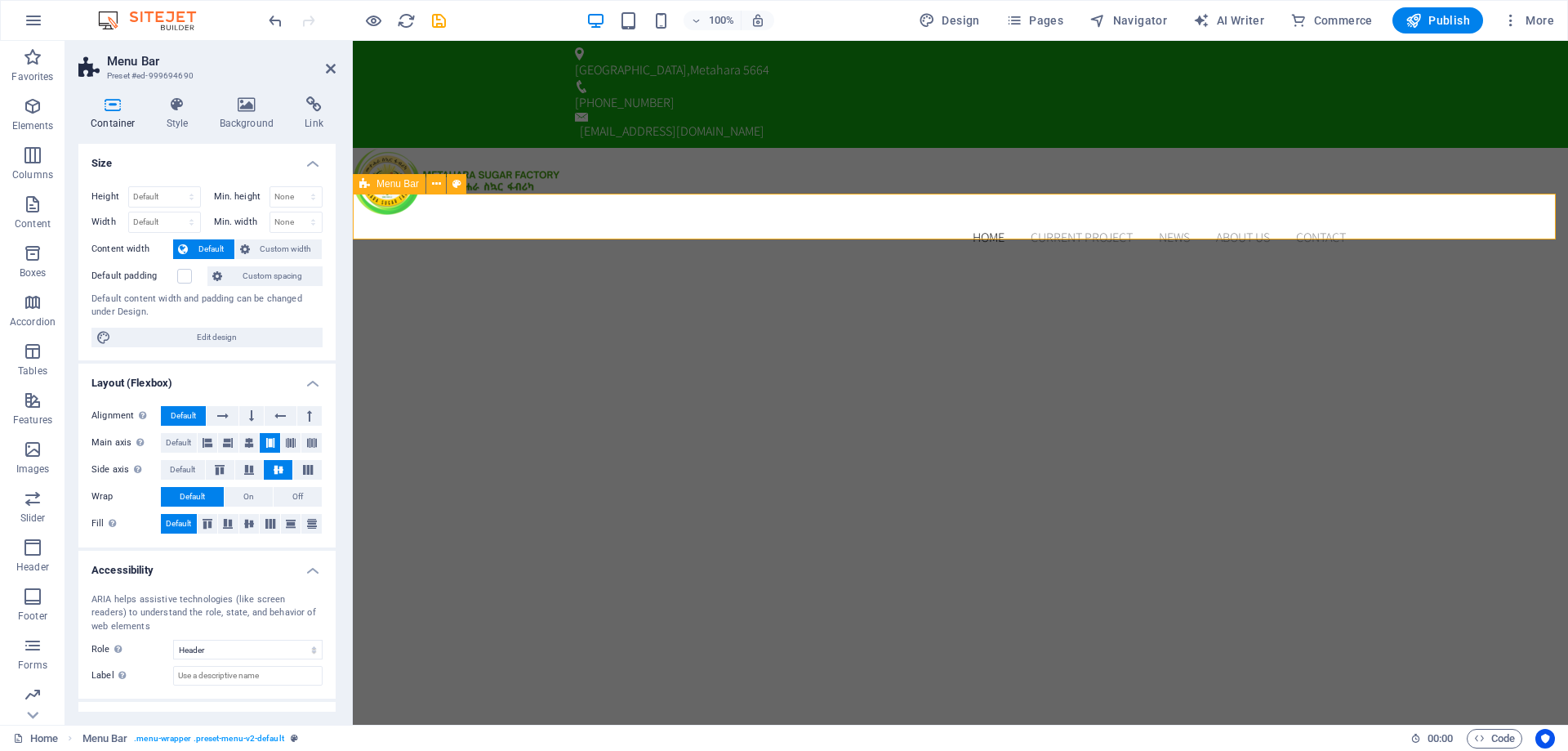
click at [532, 221] on div "Home Current Project News About us Contact Menu" at bounding box center [960, 237] width 1215 height 46
click at [1069, 148] on div at bounding box center [960, 181] width 1215 height 67
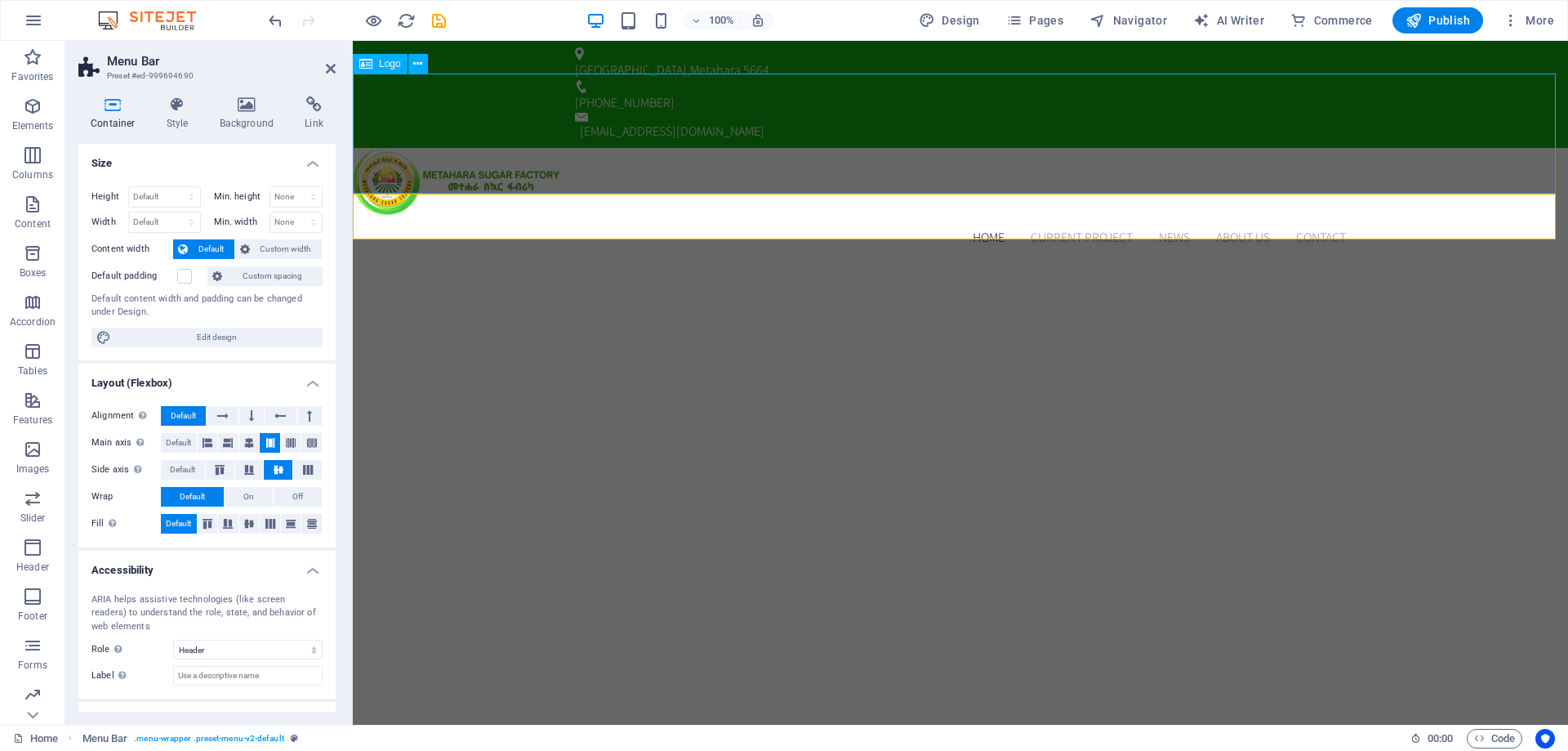
click at [1069, 148] on div at bounding box center [960, 181] width 1215 height 67
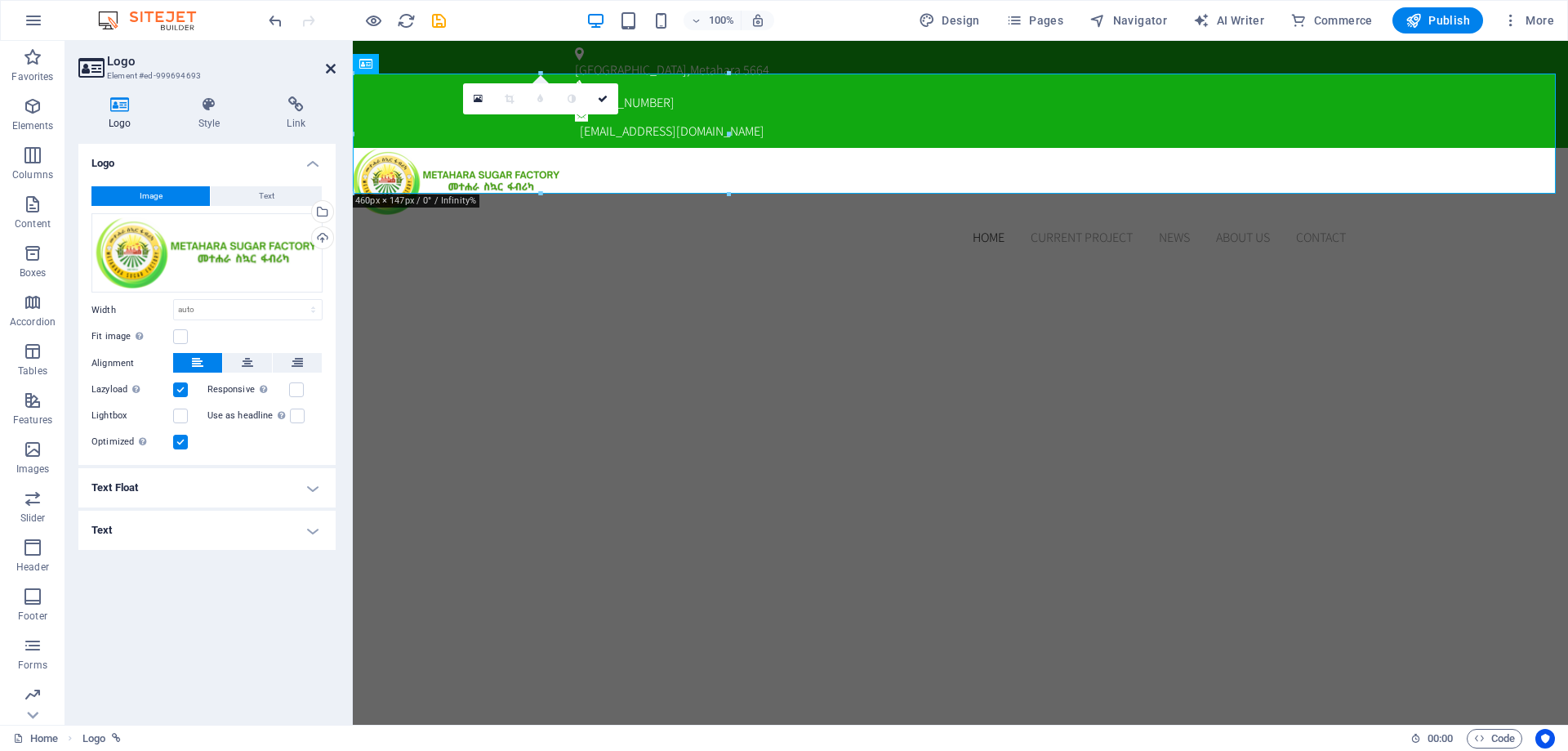
drag, startPoint x: 328, startPoint y: 69, endPoint x: 244, endPoint y: 99, distance: 89.2
click at [328, 69] on icon at bounding box center [330, 69] width 10 height 13
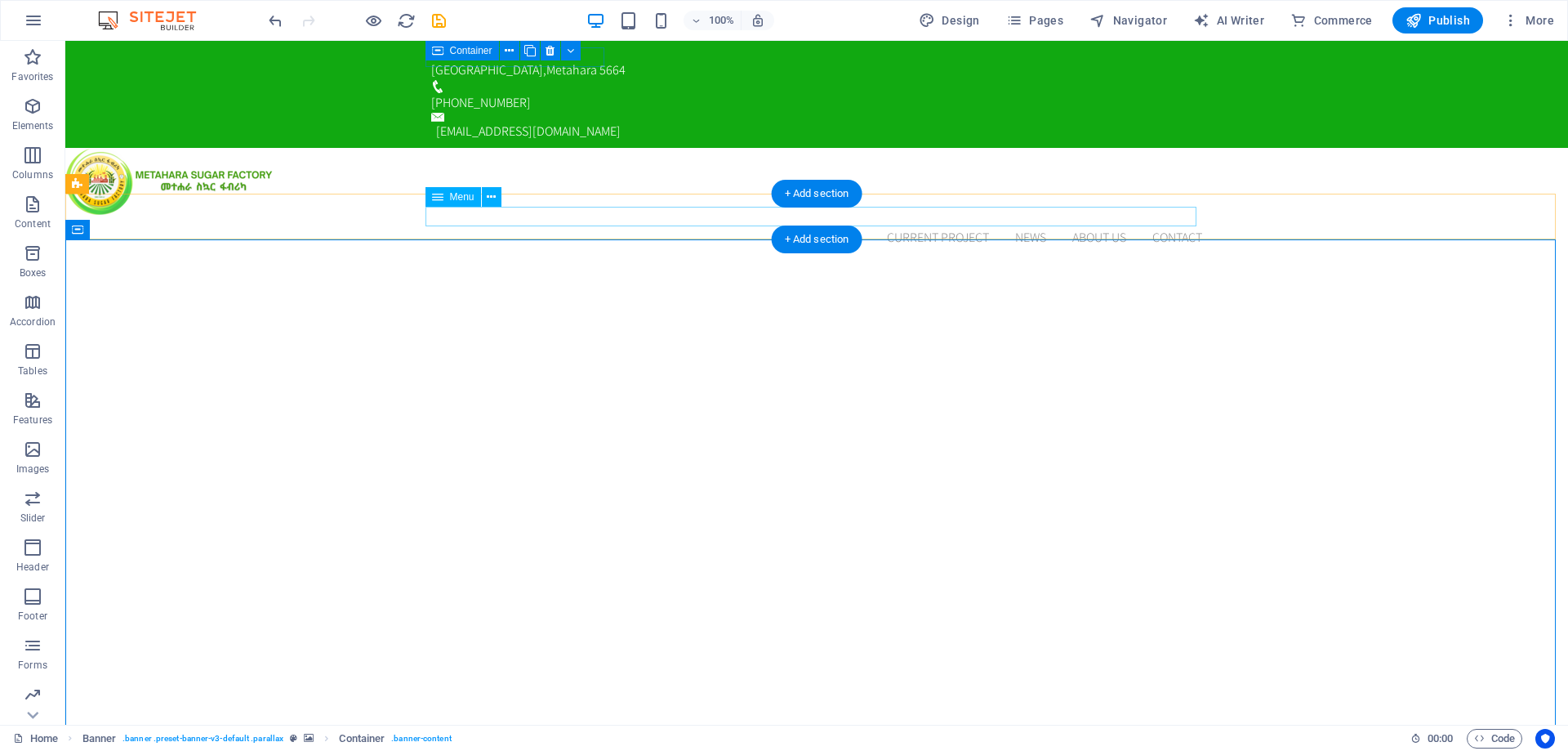
click at [877, 228] on nav "Home Current Project News About us Contact" at bounding box center [816, 238] width 771 height 20
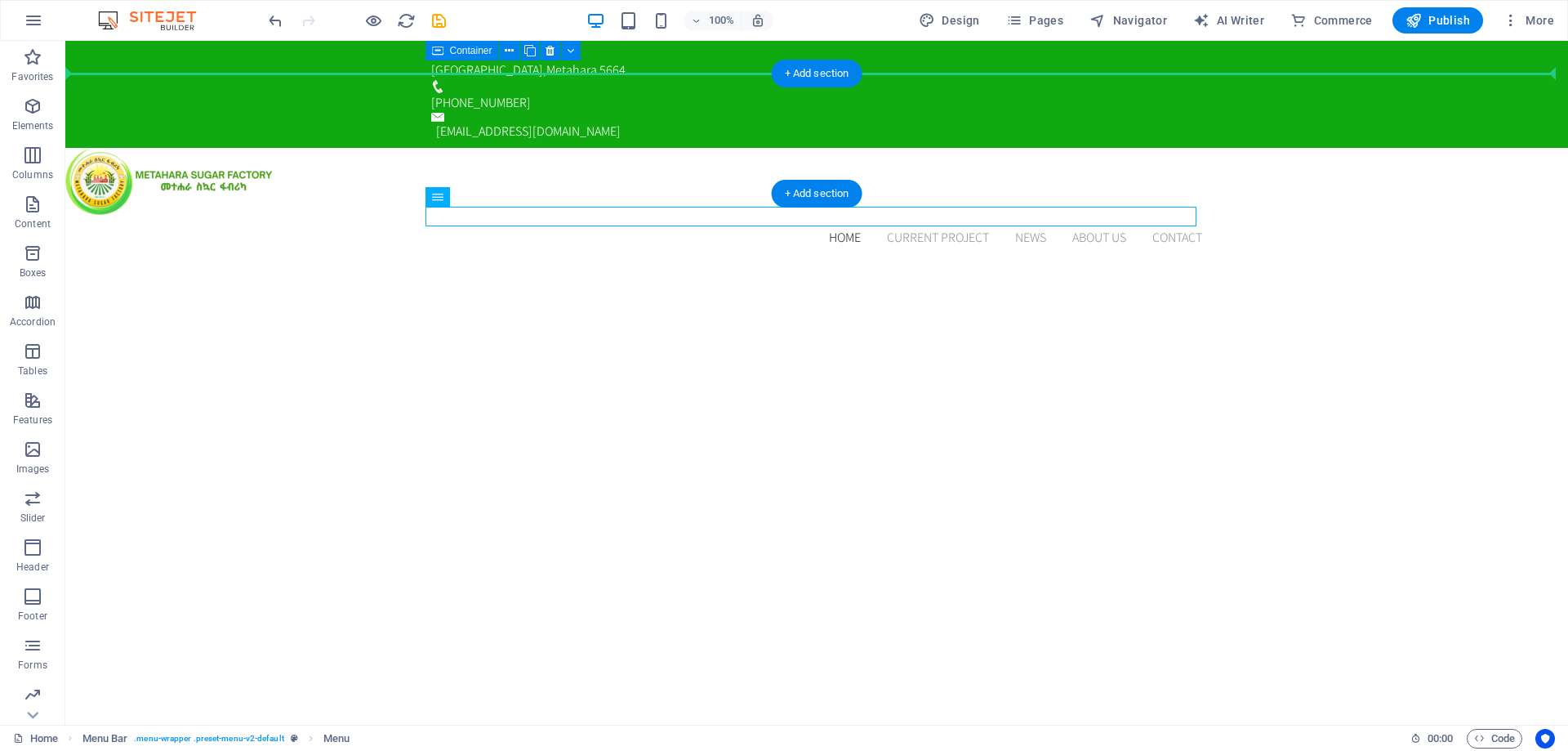
drag, startPoint x: 726, startPoint y: 220, endPoint x: 736, endPoint y: 128, distance: 92.5
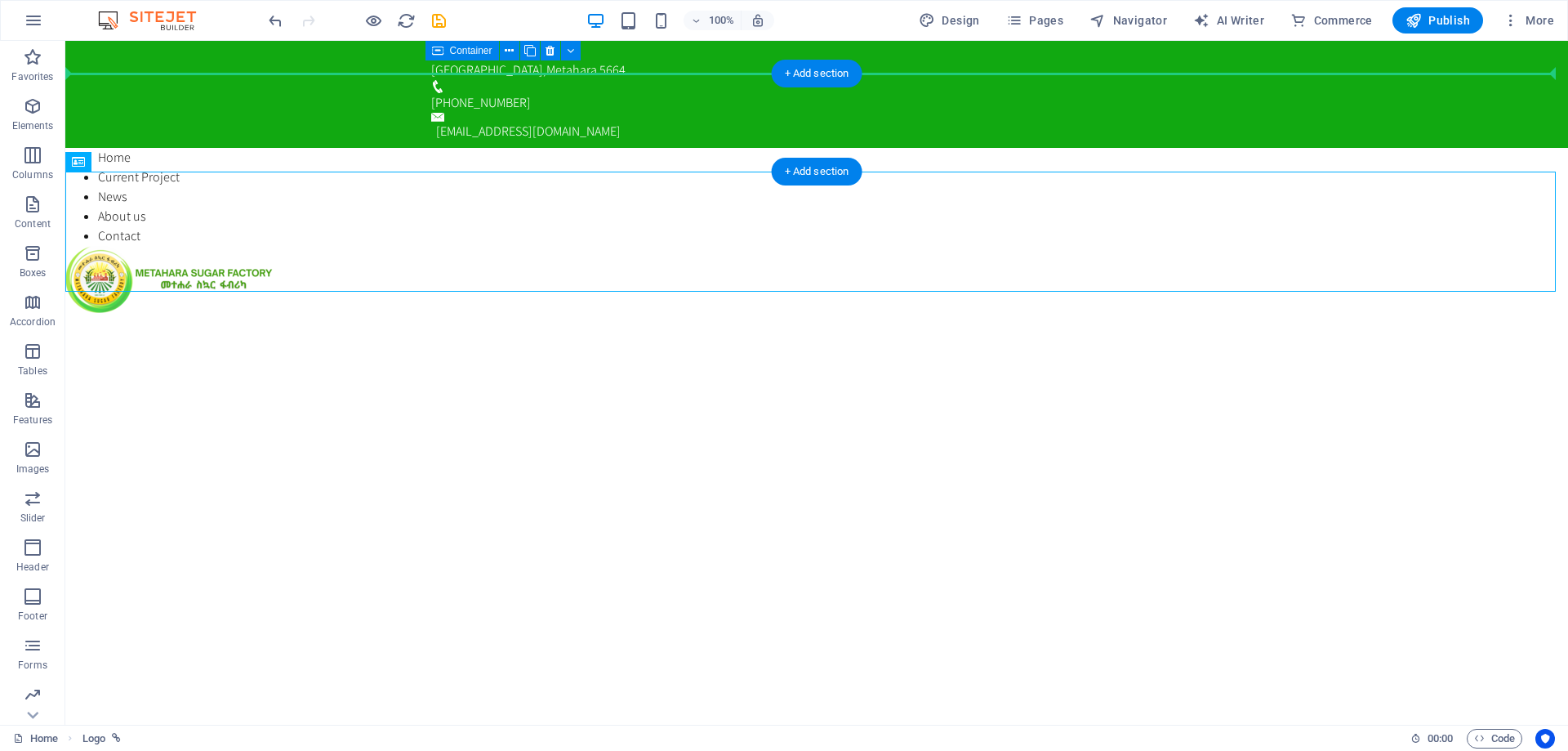
drag, startPoint x: 258, startPoint y: 236, endPoint x: 264, endPoint y: 104, distance: 132.1
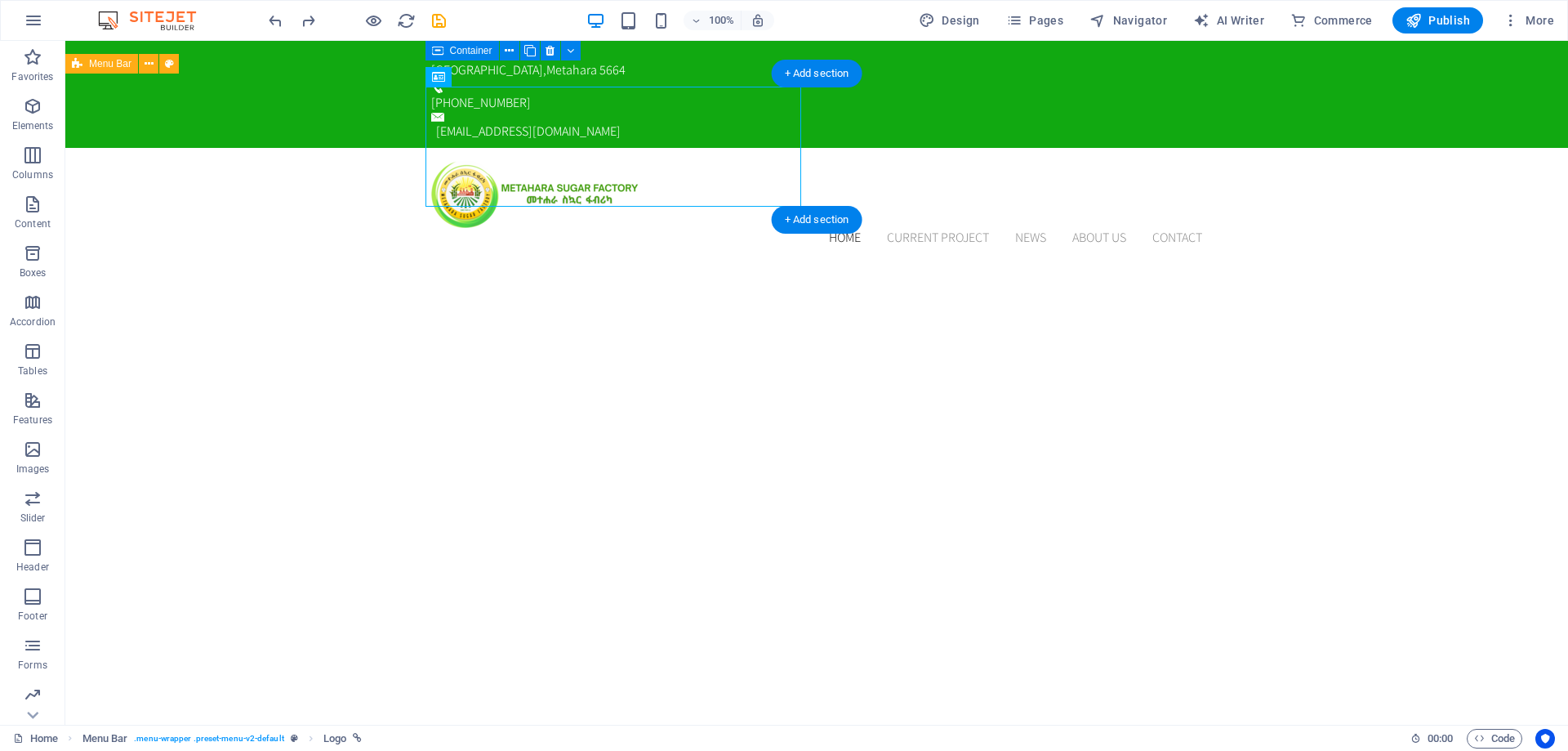
click at [1261, 148] on div "Home Current Project News About us Contact Menu" at bounding box center [816, 204] width 1503 height 113
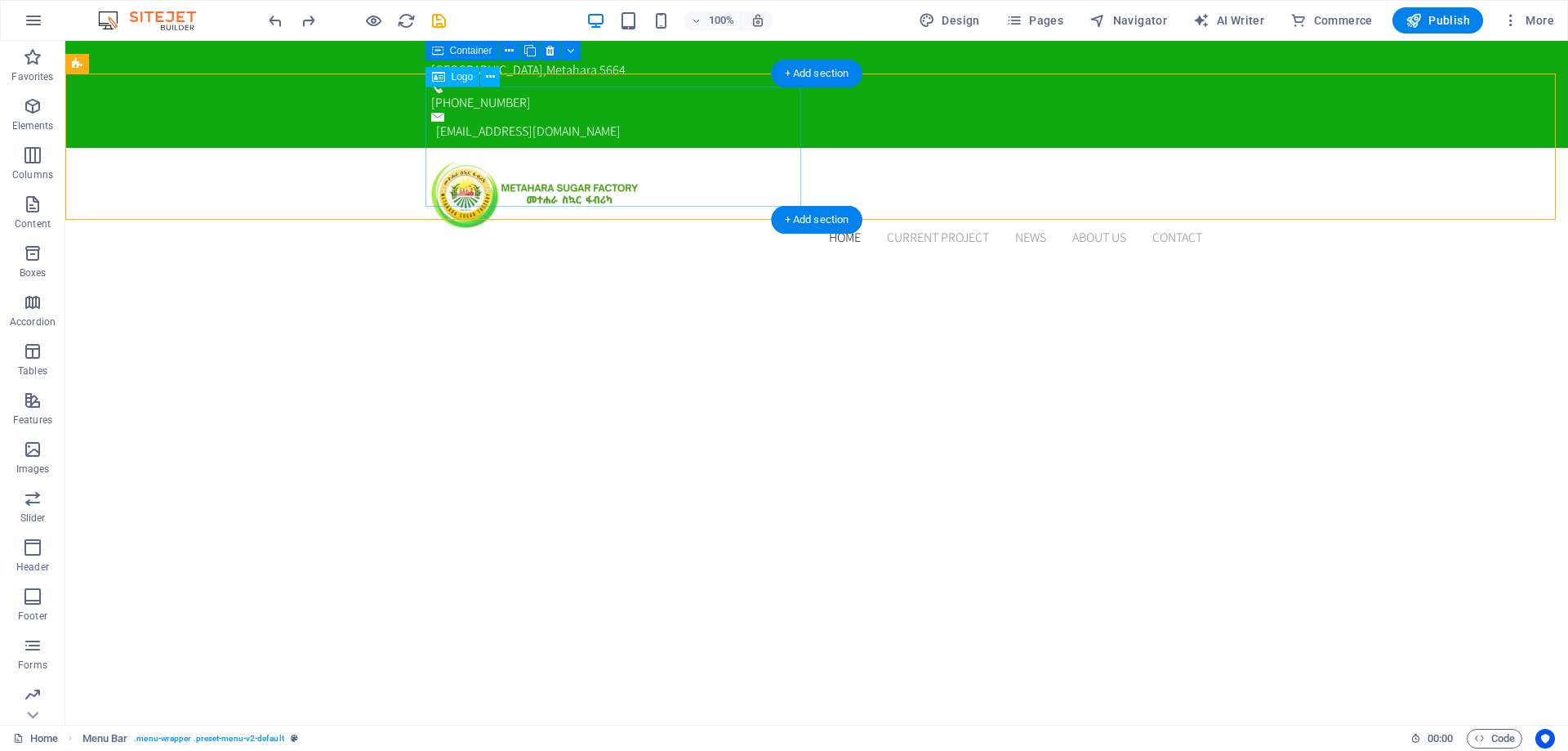
click at [626, 161] on div at bounding box center [816, 194] width 771 height 67
click at [492, 78] on icon at bounding box center [491, 77] width 9 height 17
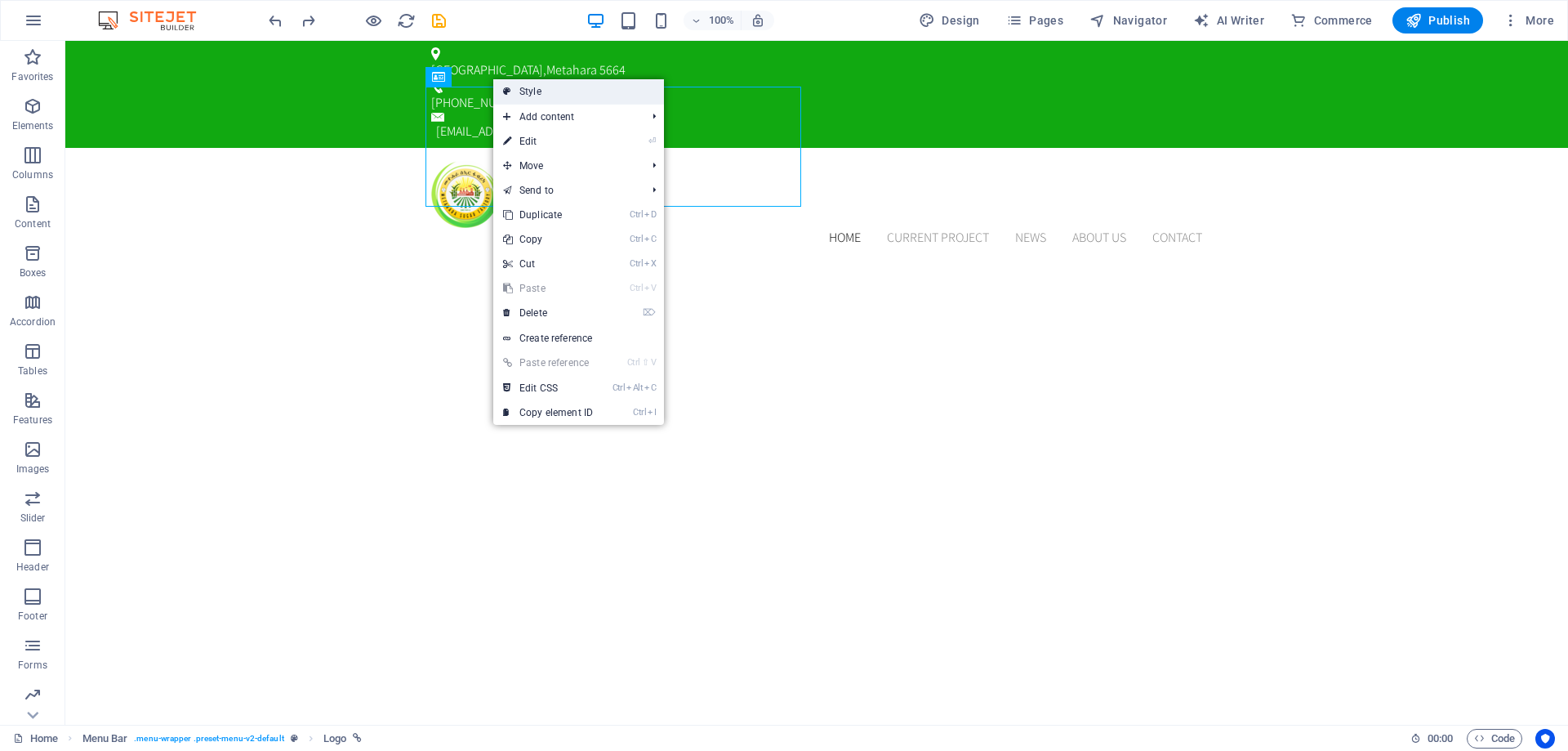
click at [552, 91] on link "Style" at bounding box center [578, 91] width 171 height 24
select select "rem"
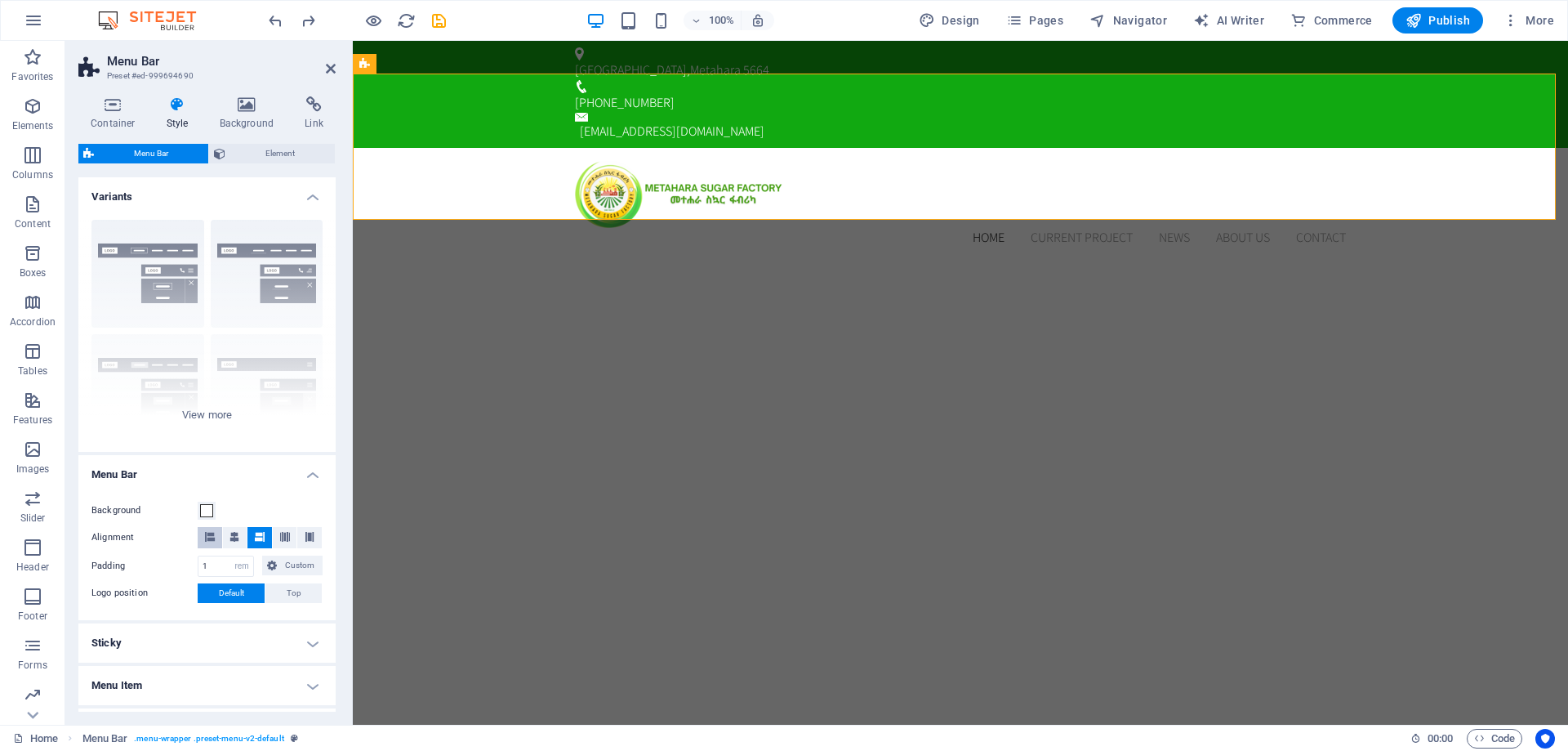
click at [212, 539] on icon at bounding box center [209, 536] width 10 height 10
click at [460, 148] on div "Home Current Project News About us Contact Menu" at bounding box center [960, 204] width 1215 height 113
click at [205, 512] on span at bounding box center [207, 511] width 13 height 13
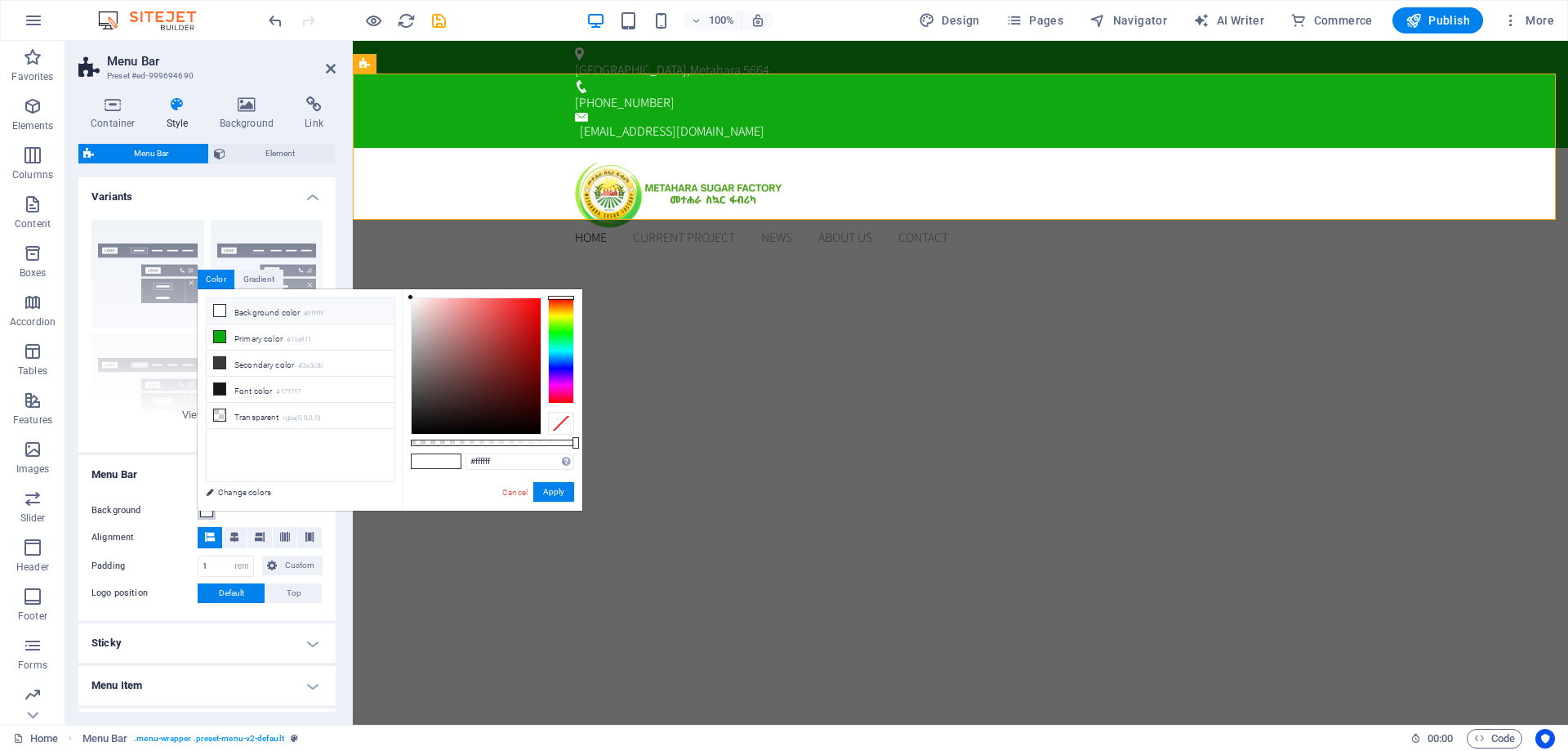
click at [205, 512] on span at bounding box center [207, 511] width 13 height 13
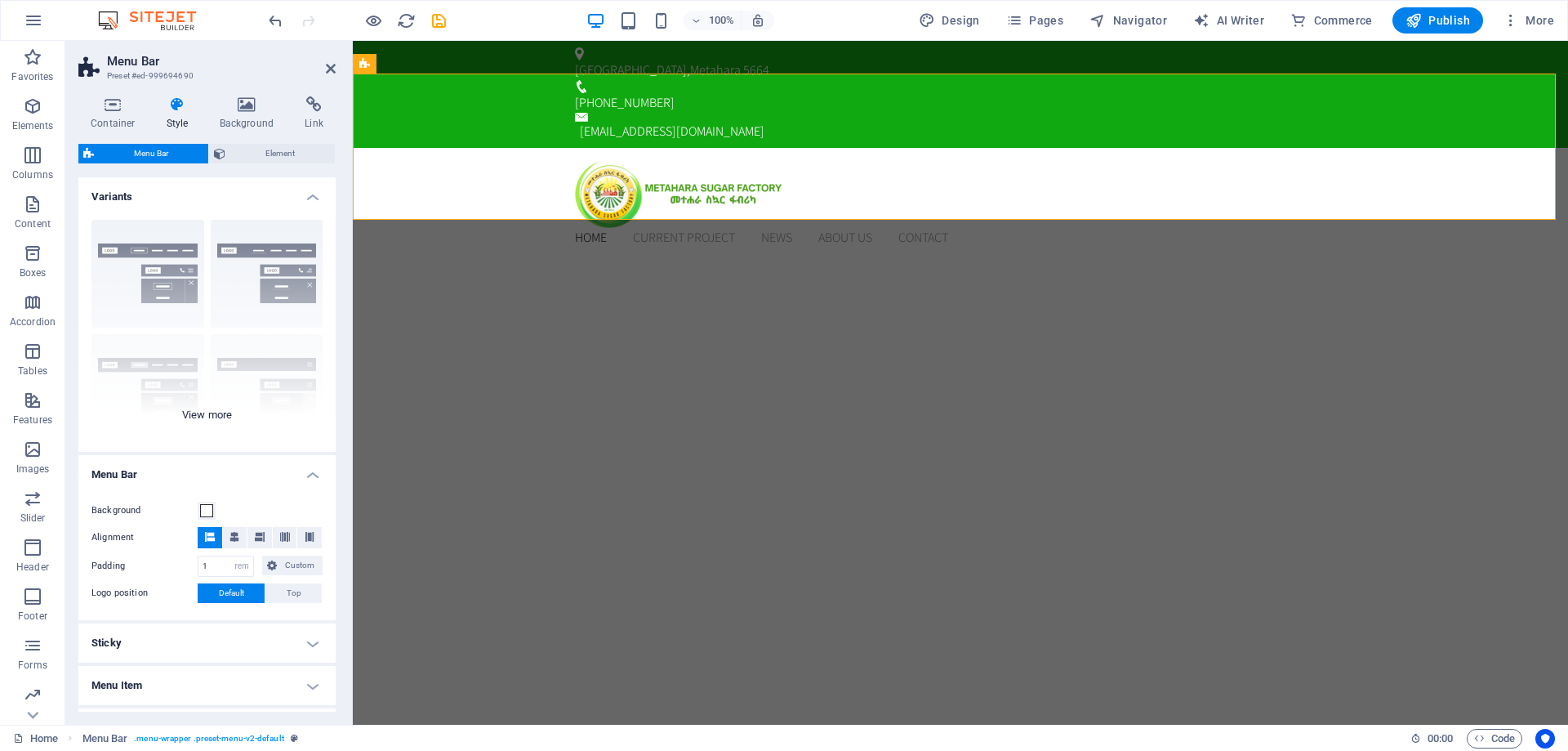
click at [204, 420] on div "Border Centered Default Fixed Loki Trigger Wide XXL" at bounding box center [207, 329] width 257 height 246
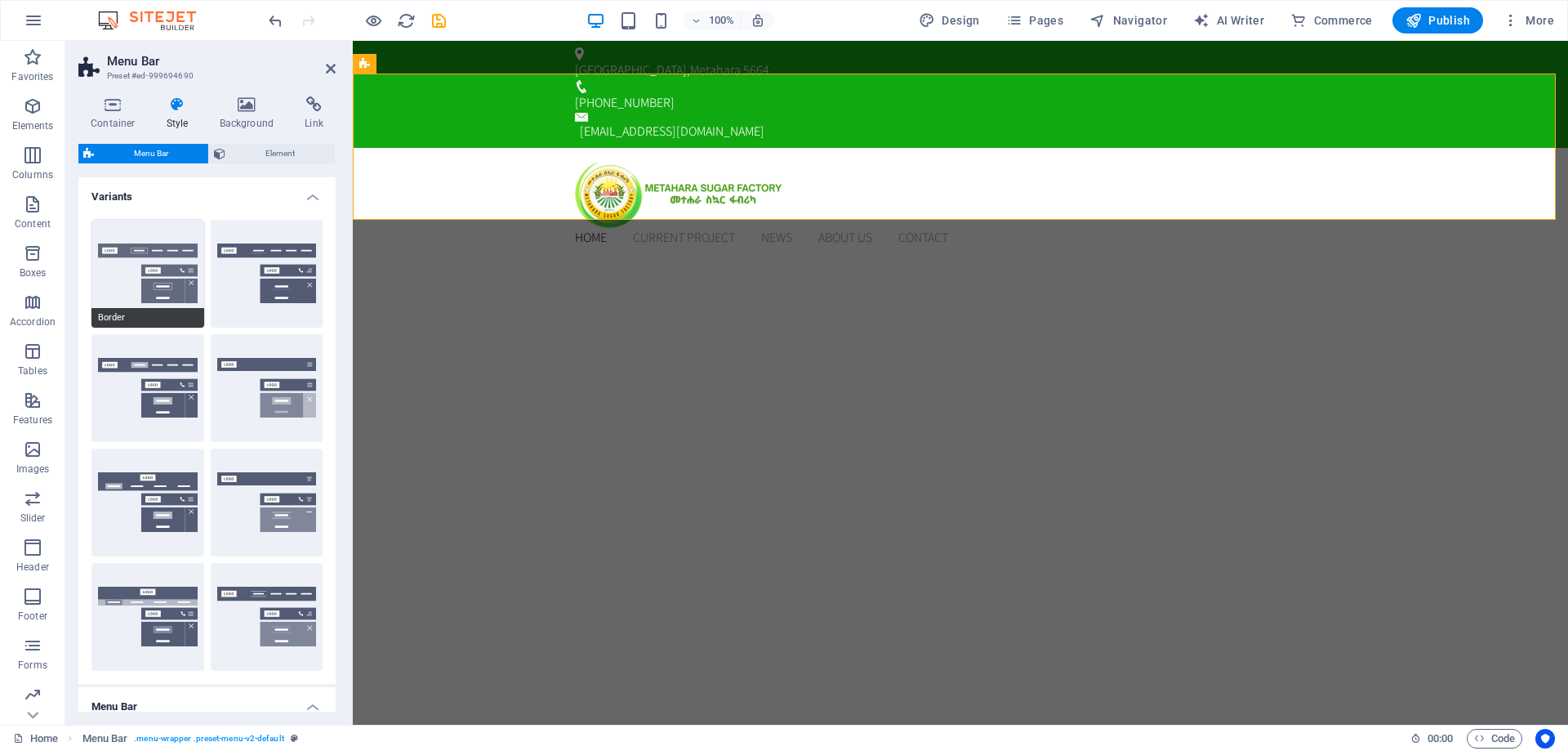
click at [147, 246] on button "Border" at bounding box center [147, 274] width 113 height 108
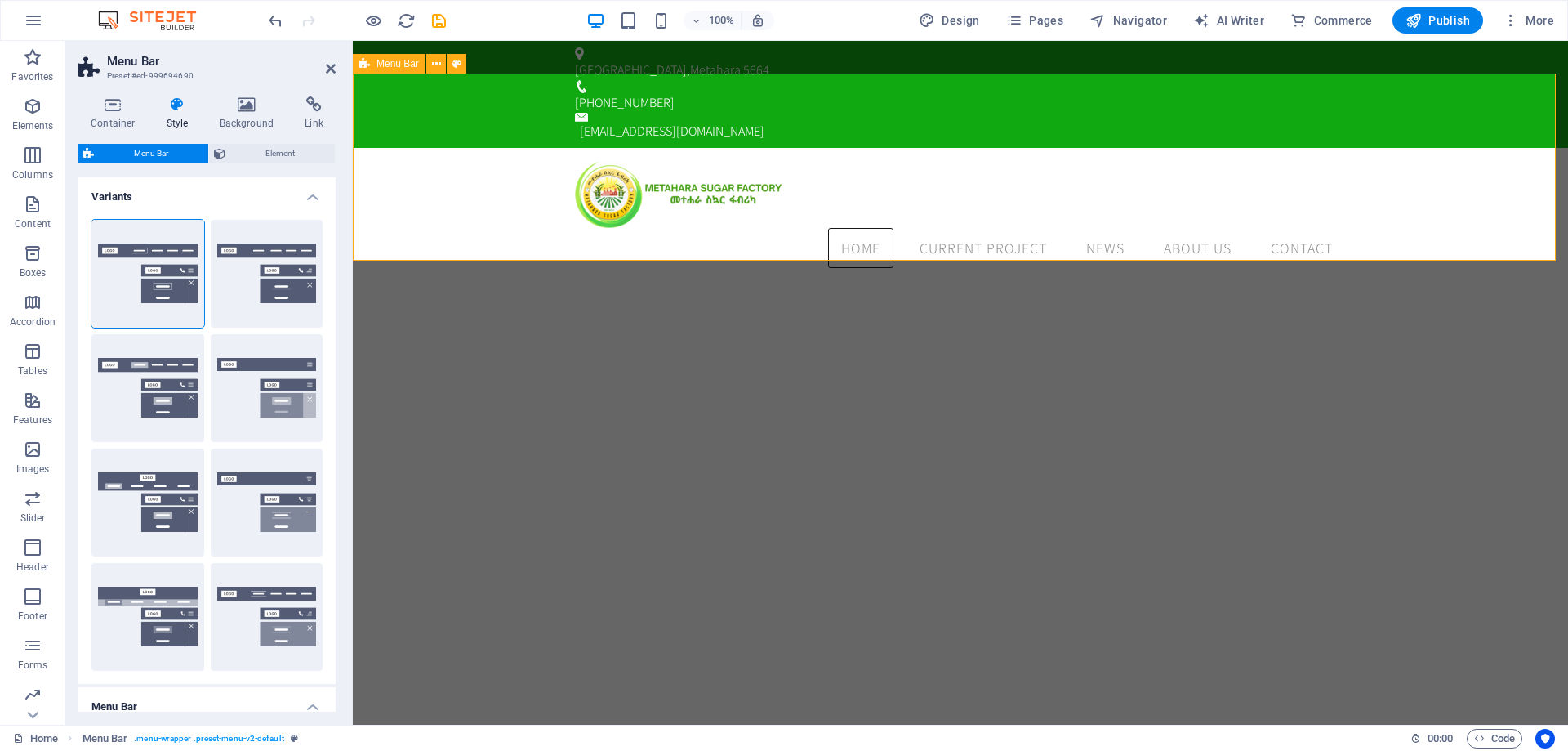
click at [437, 171] on div "Home Current Project News About us Contact Menu" at bounding box center [960, 215] width 1215 height 134
click at [264, 281] on button "Centered" at bounding box center [267, 274] width 113 height 108
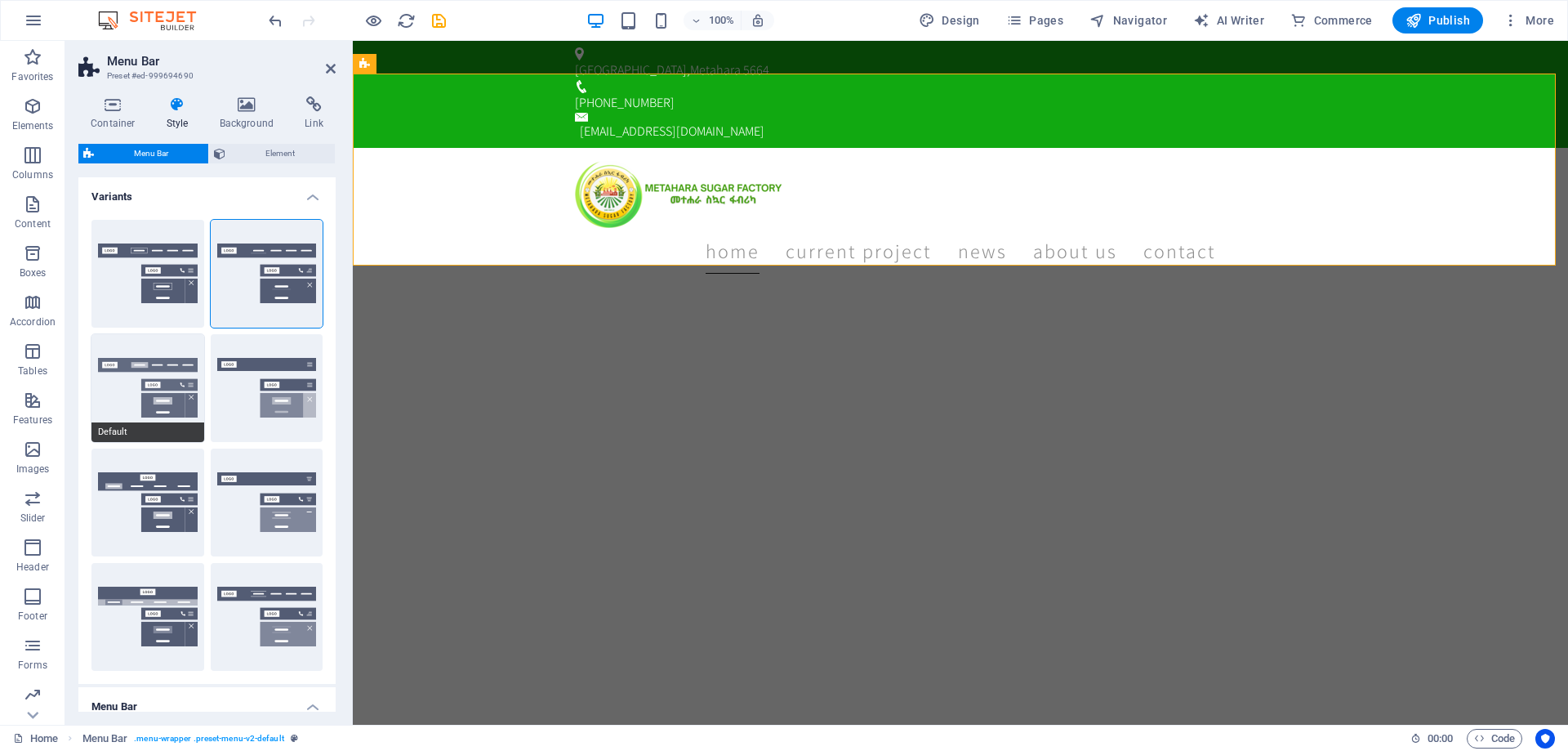
click at [160, 371] on button "Default" at bounding box center [147, 388] width 113 height 108
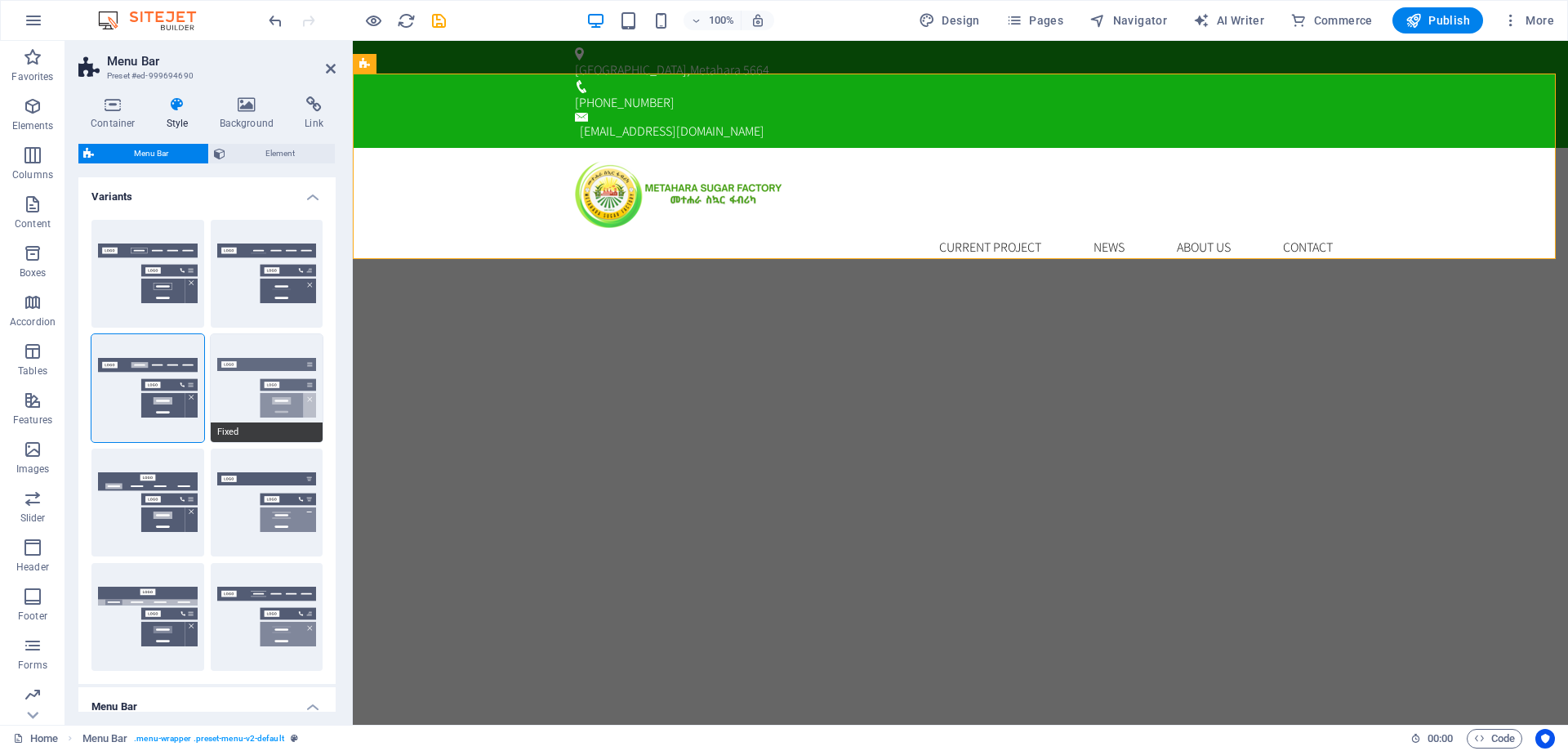
click at [281, 403] on button "Fixed" at bounding box center [267, 388] width 113 height 108
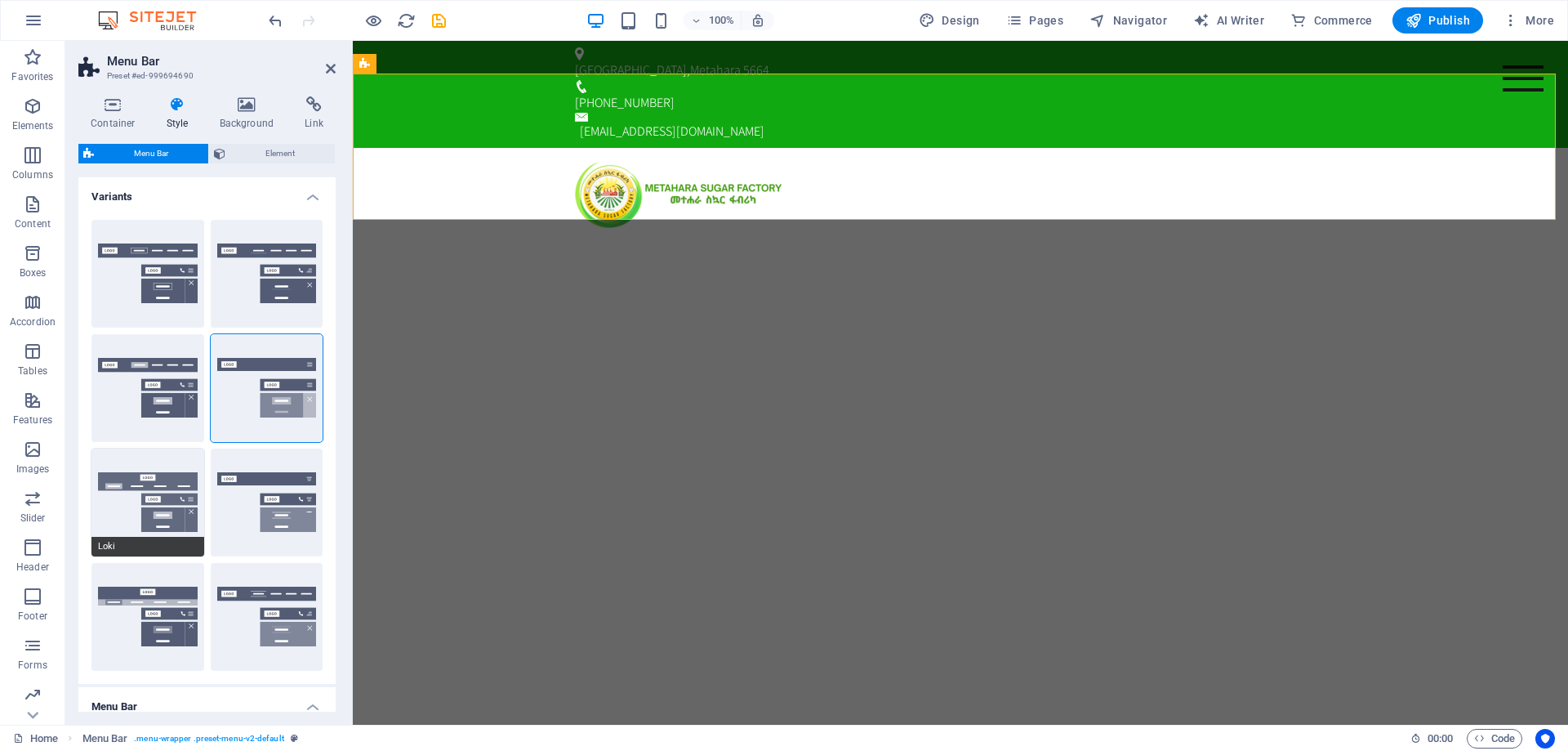
click at [158, 515] on button "Loki" at bounding box center [147, 503] width 113 height 108
type input "0"
select select "DISABLED_OPTION_VALUE"
type input "2"
type input "1"
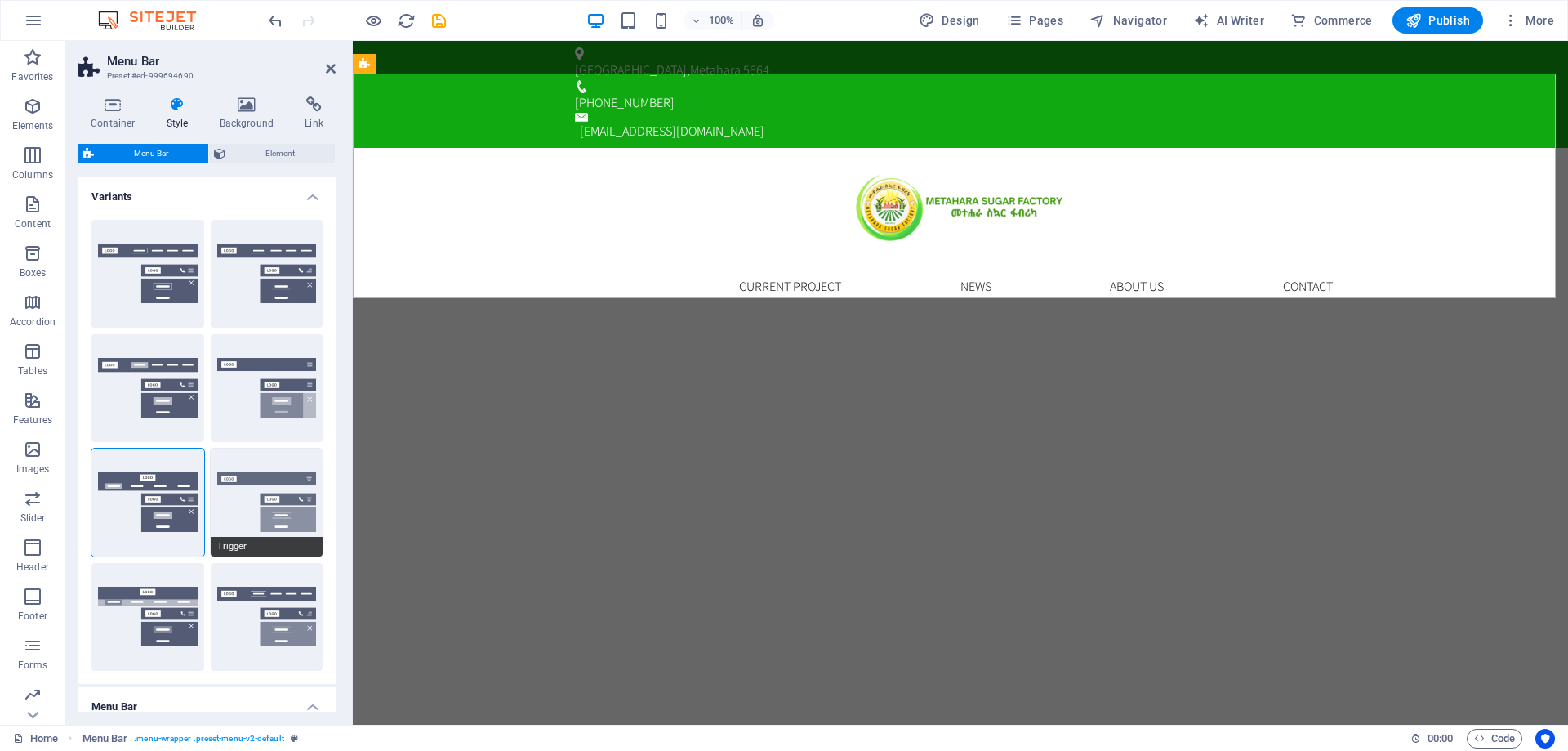
click at [262, 501] on button "Trigger" at bounding box center [267, 503] width 113 height 108
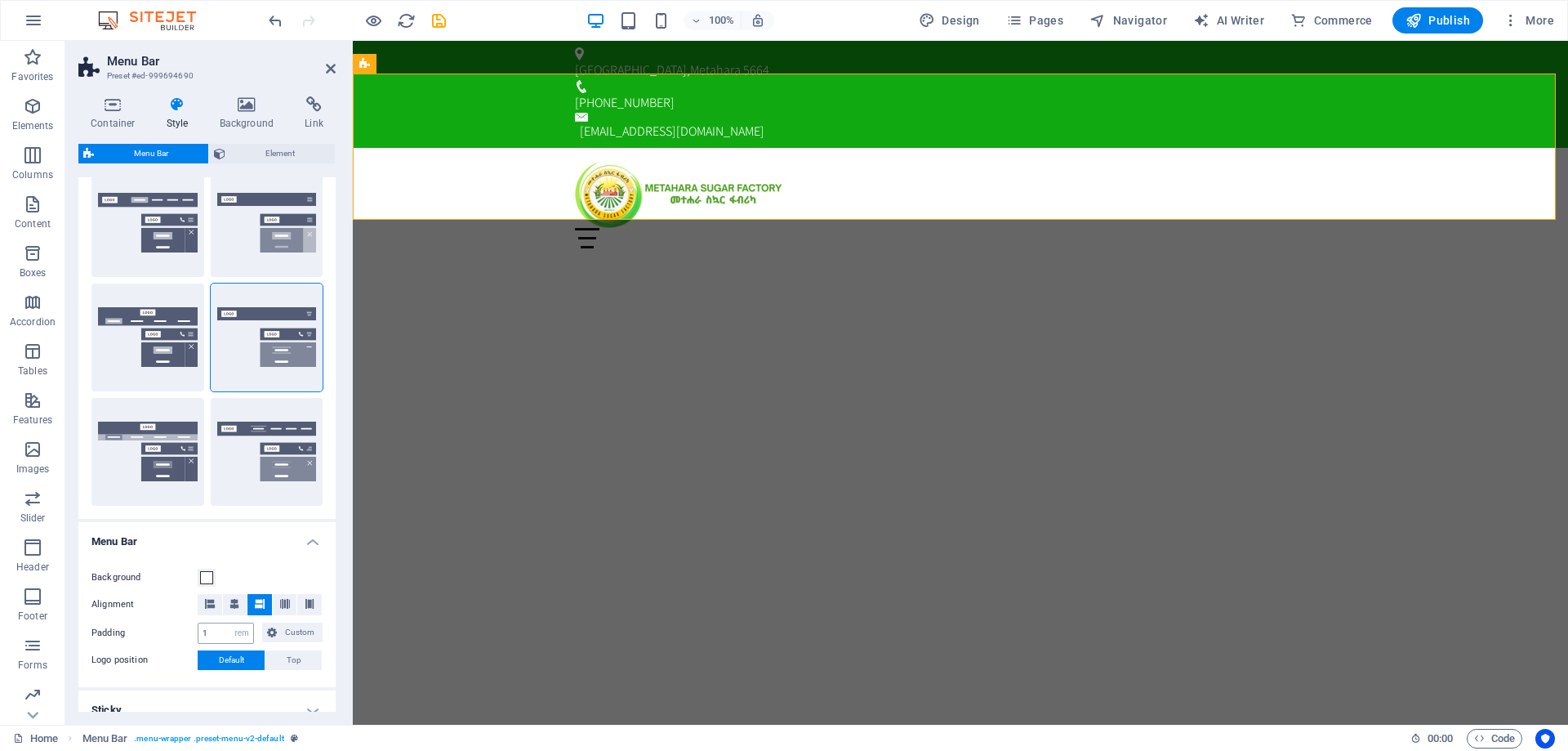
scroll to position [163, 0]
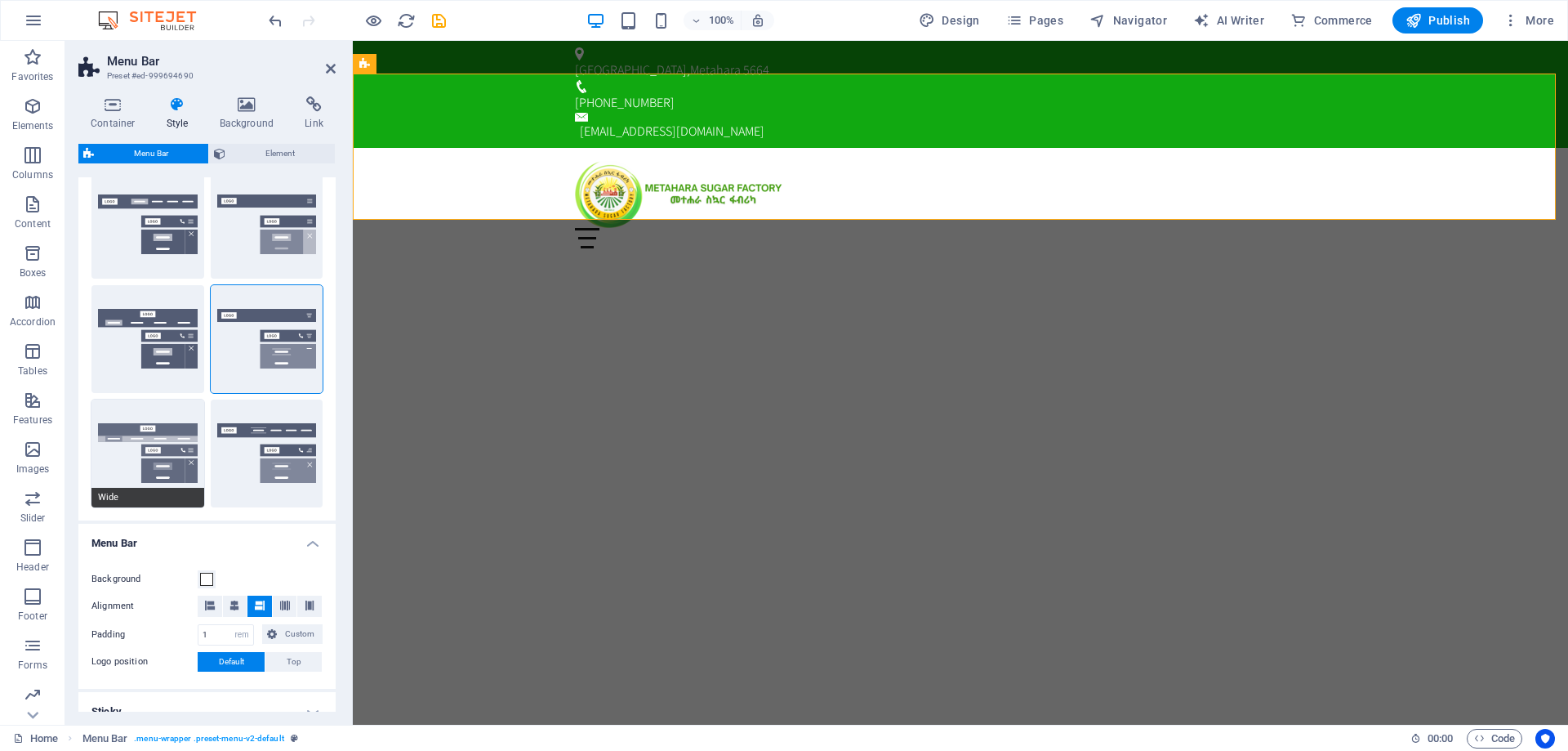
click at [127, 465] on button "Wide" at bounding box center [147, 454] width 113 height 108
type input "0"
type input "2"
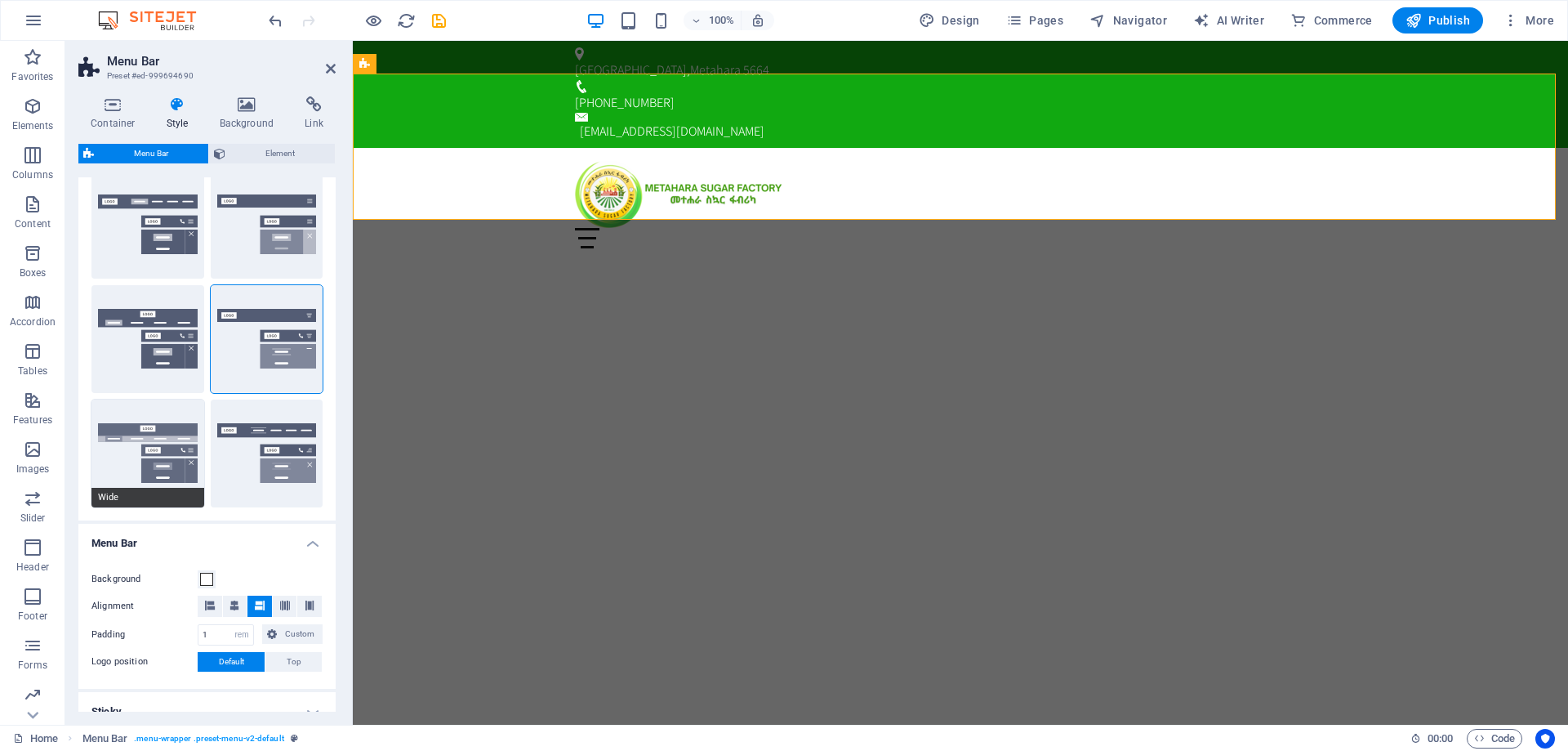
type input "2"
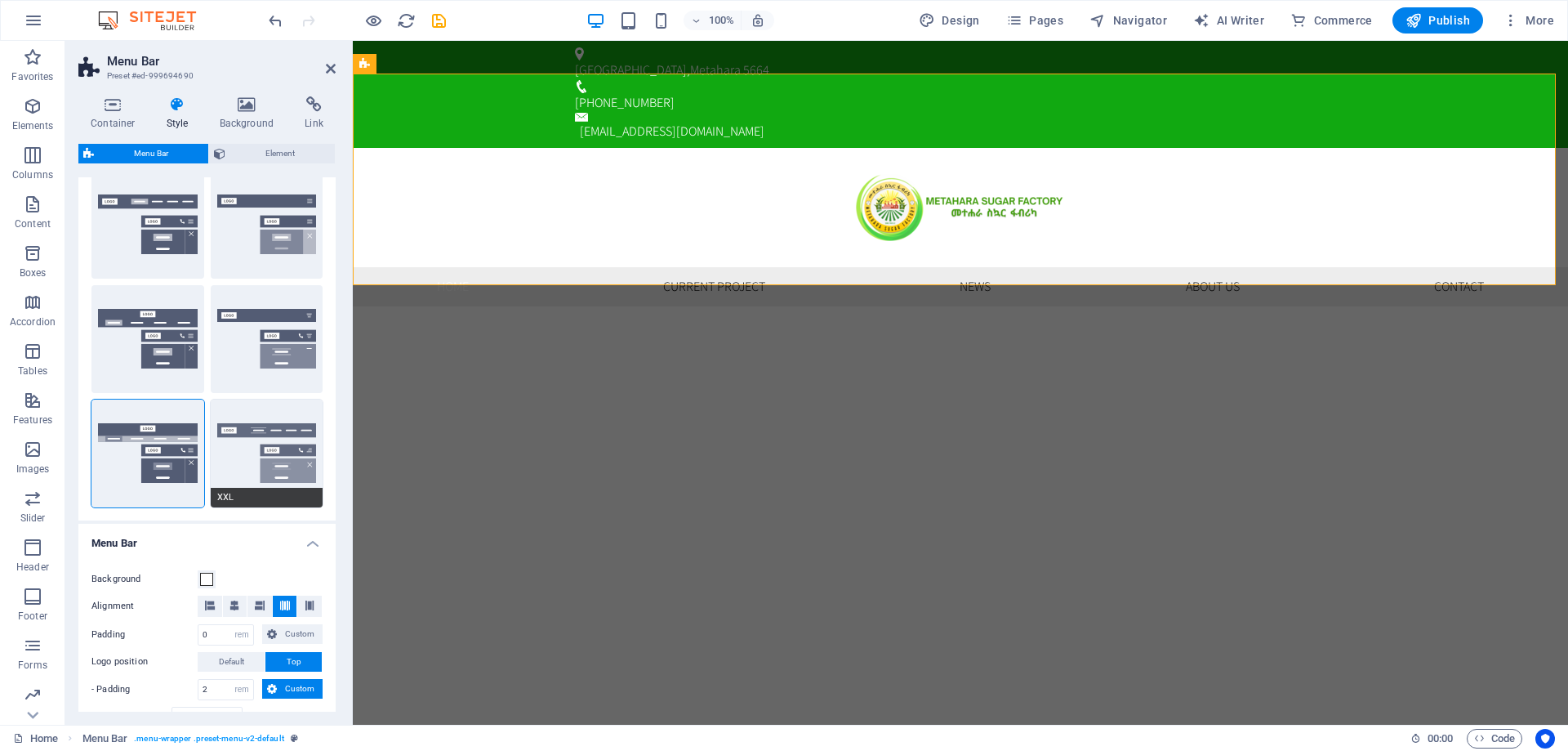
click at [272, 448] on button "XXL" at bounding box center [267, 454] width 113 height 108
type input "1"
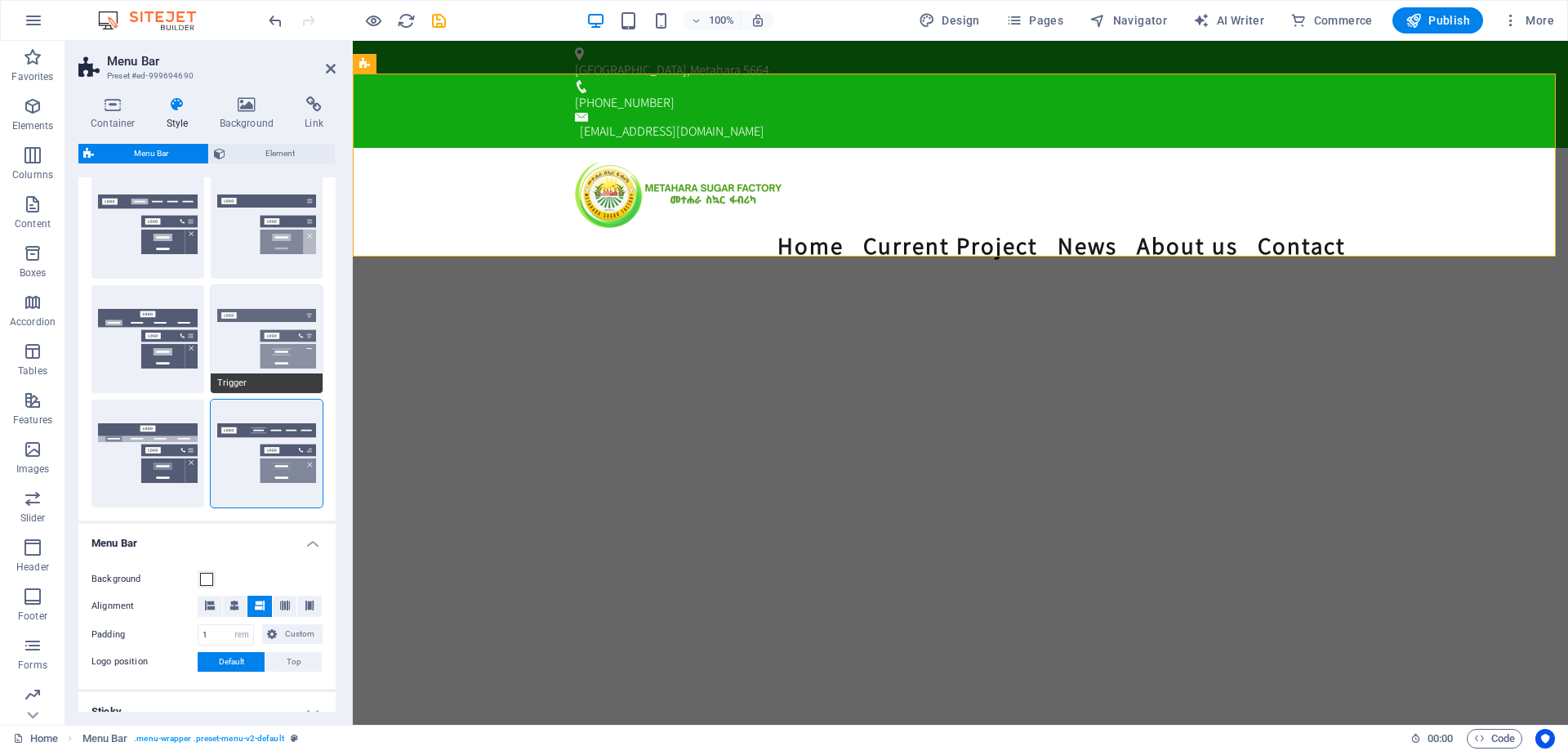
click at [300, 345] on button "Trigger" at bounding box center [267, 339] width 113 height 108
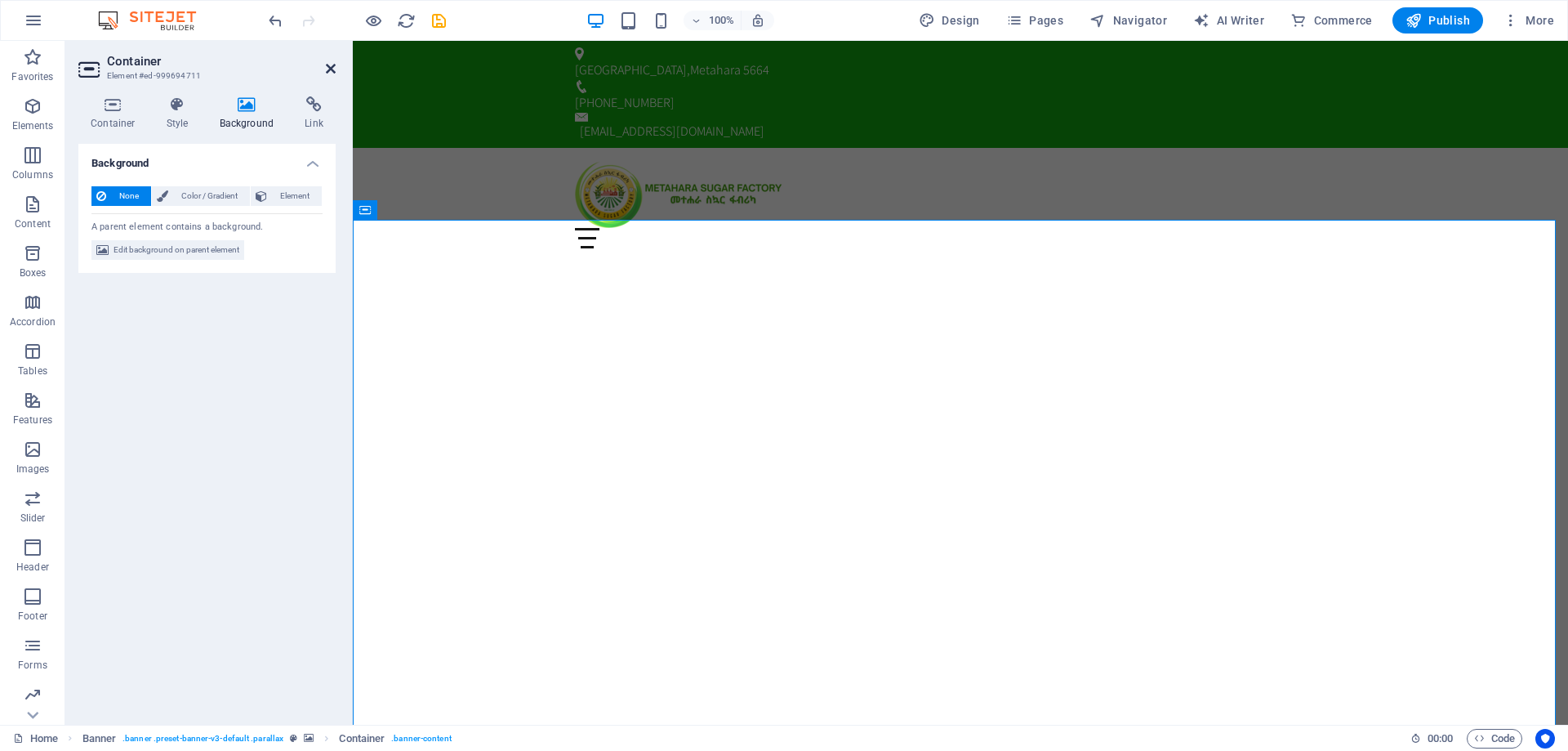
drag, startPoint x: 326, startPoint y: 70, endPoint x: 258, endPoint y: 42, distance: 73.5
click at [326, 70] on icon at bounding box center [330, 69] width 10 height 13
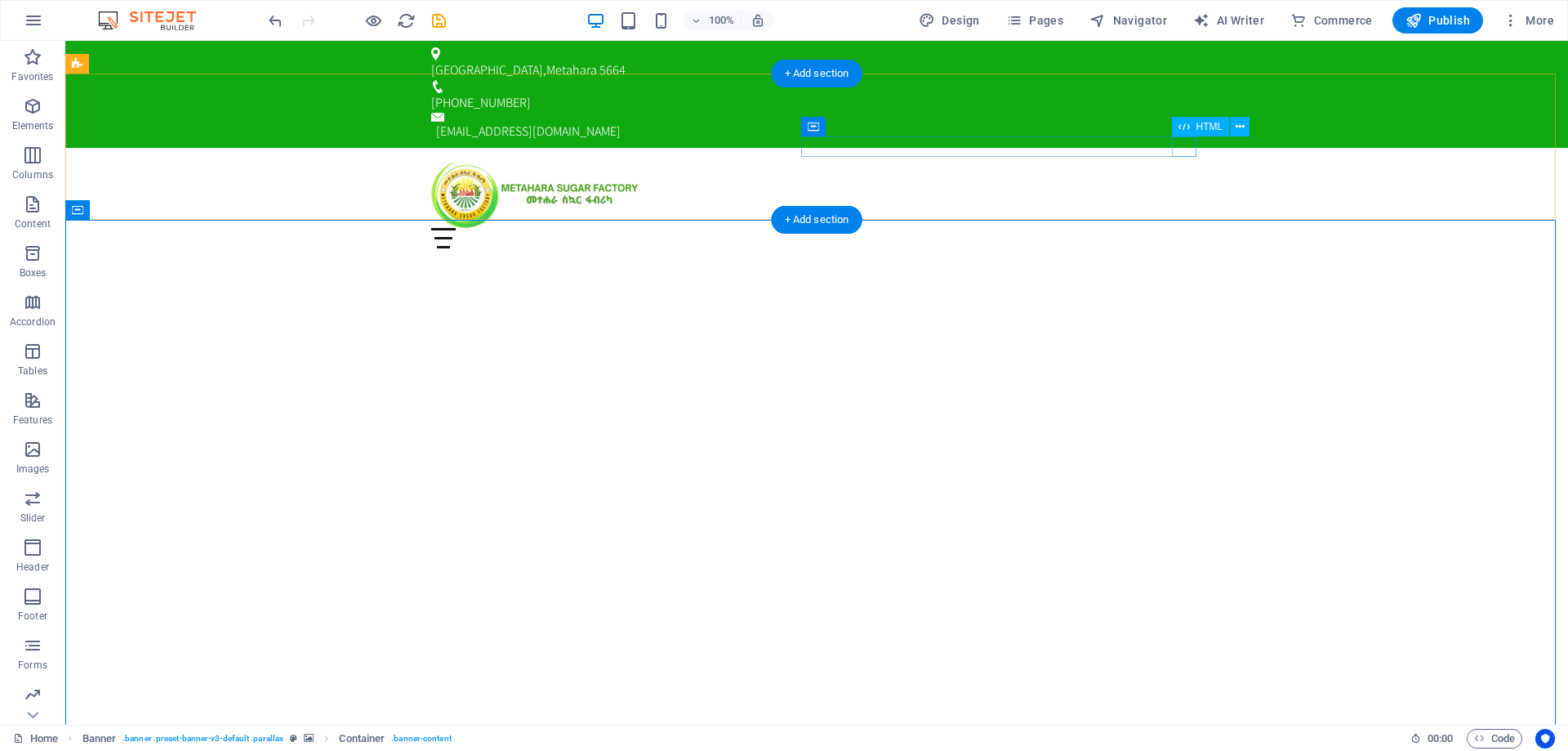
click at [1186, 228] on div "Menu" at bounding box center [816, 238] width 771 height 21
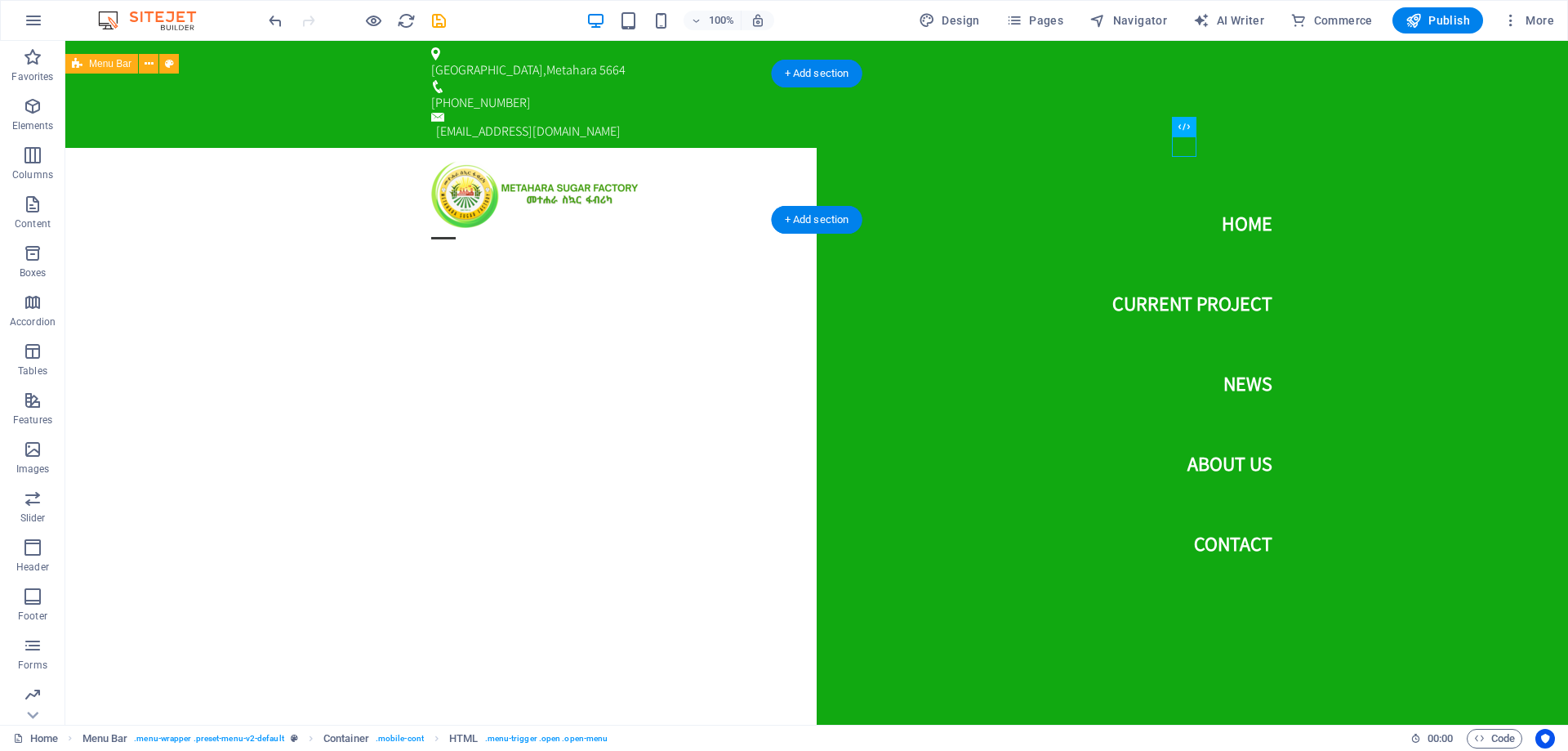
click at [300, 154] on div "Home Current Project News About us Contact Menu" at bounding box center [816, 194] width 1503 height 93
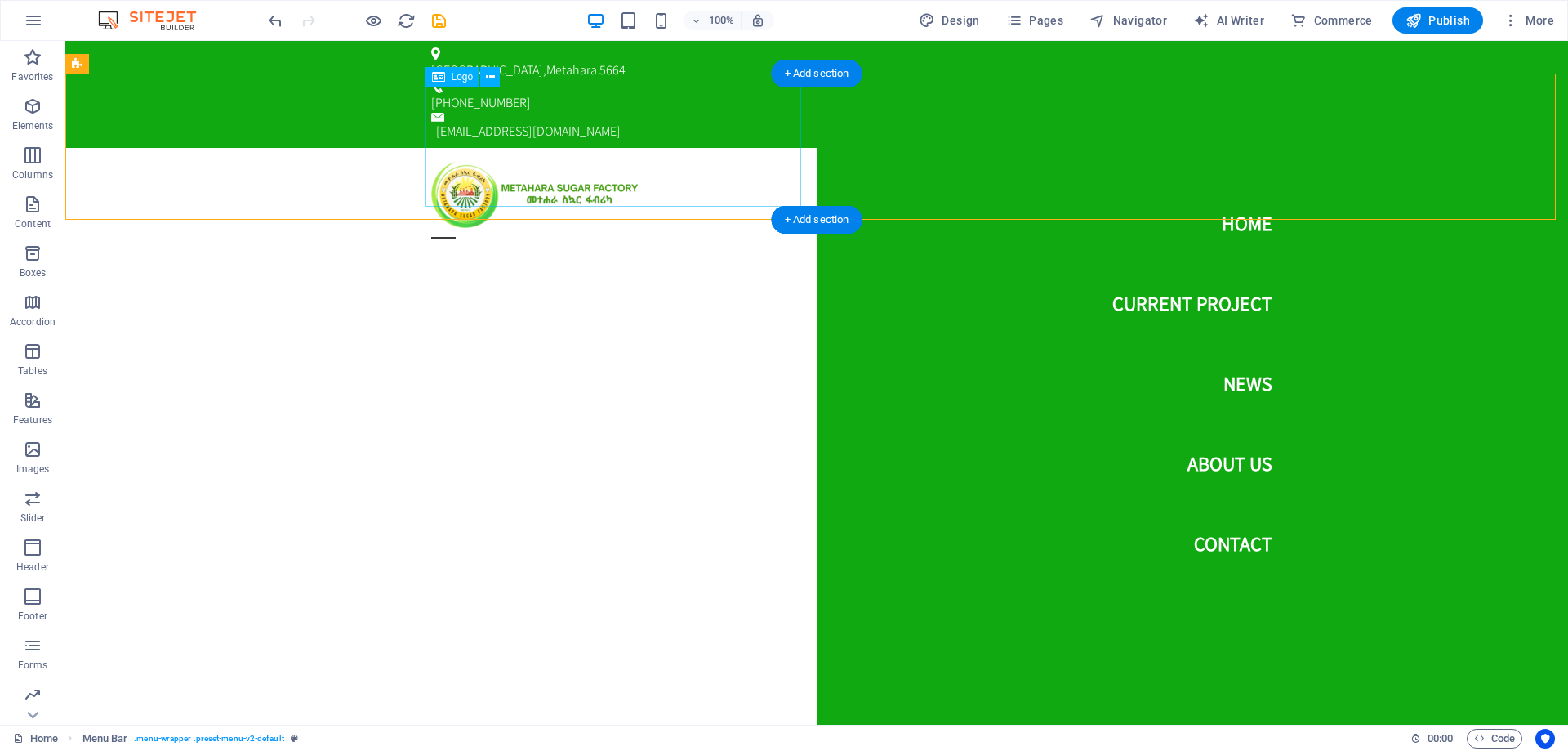
click at [704, 161] on div at bounding box center [816, 194] width 771 height 67
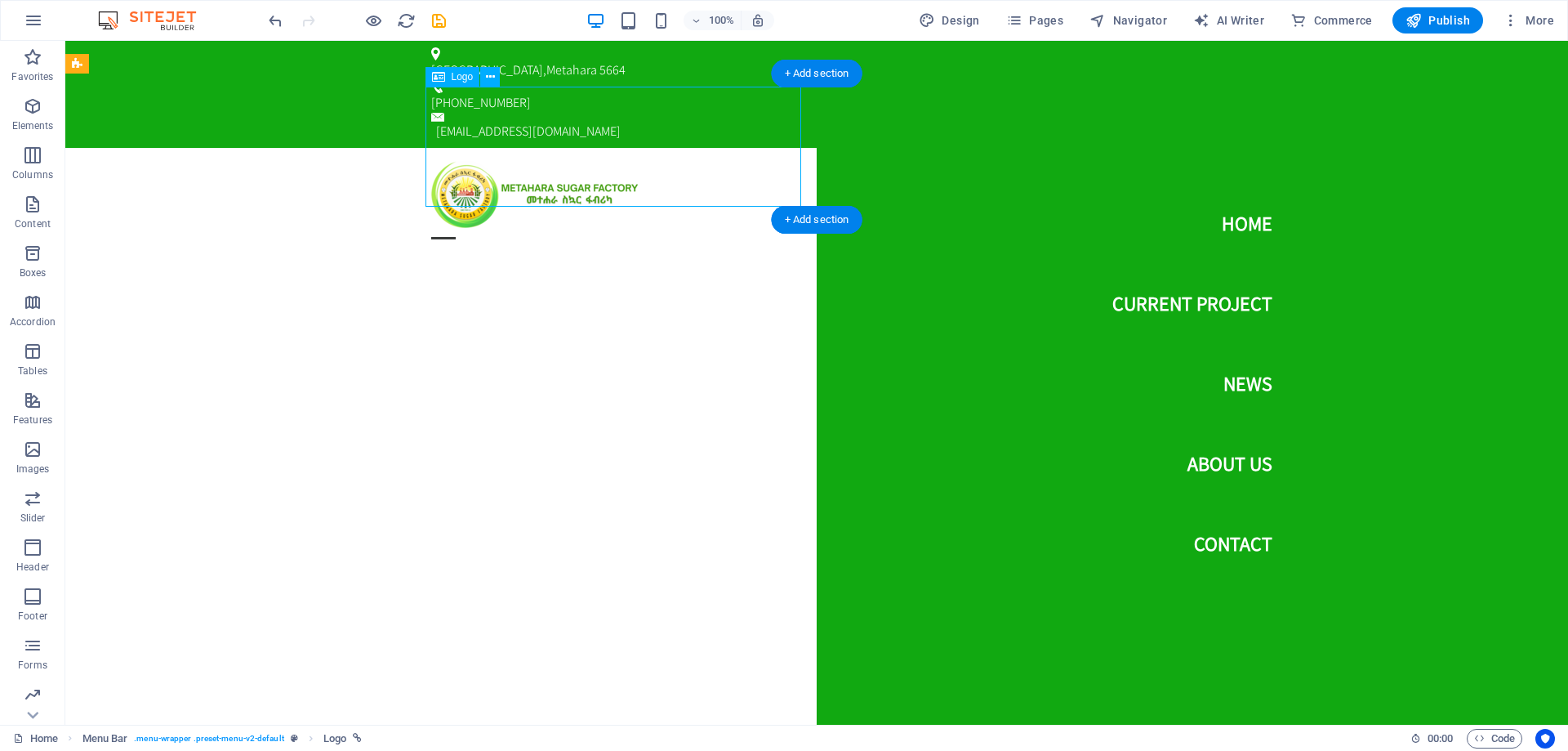
click at [704, 161] on div at bounding box center [816, 194] width 771 height 67
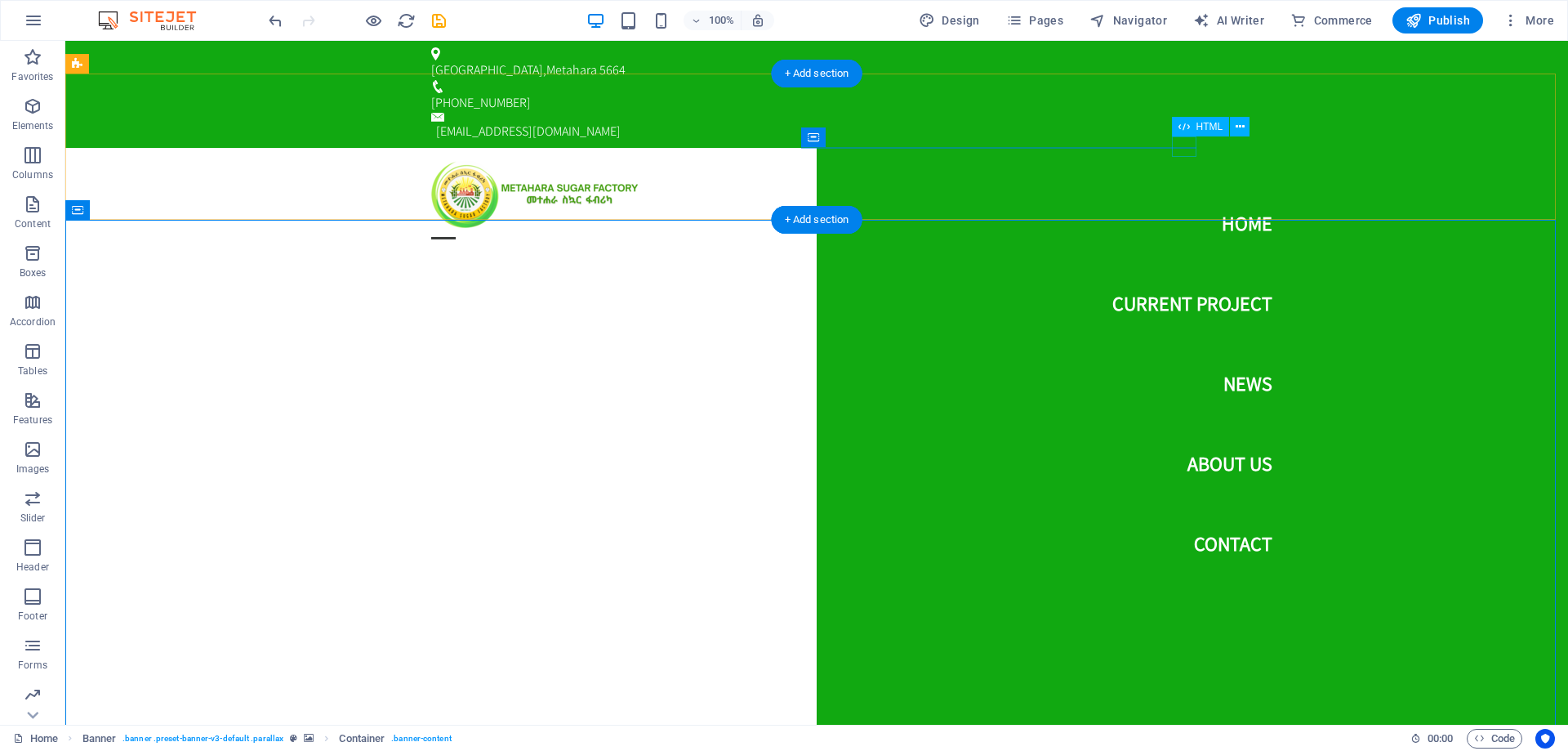
click at [456, 228] on div "Menu" at bounding box center [443, 238] width 24 height 21
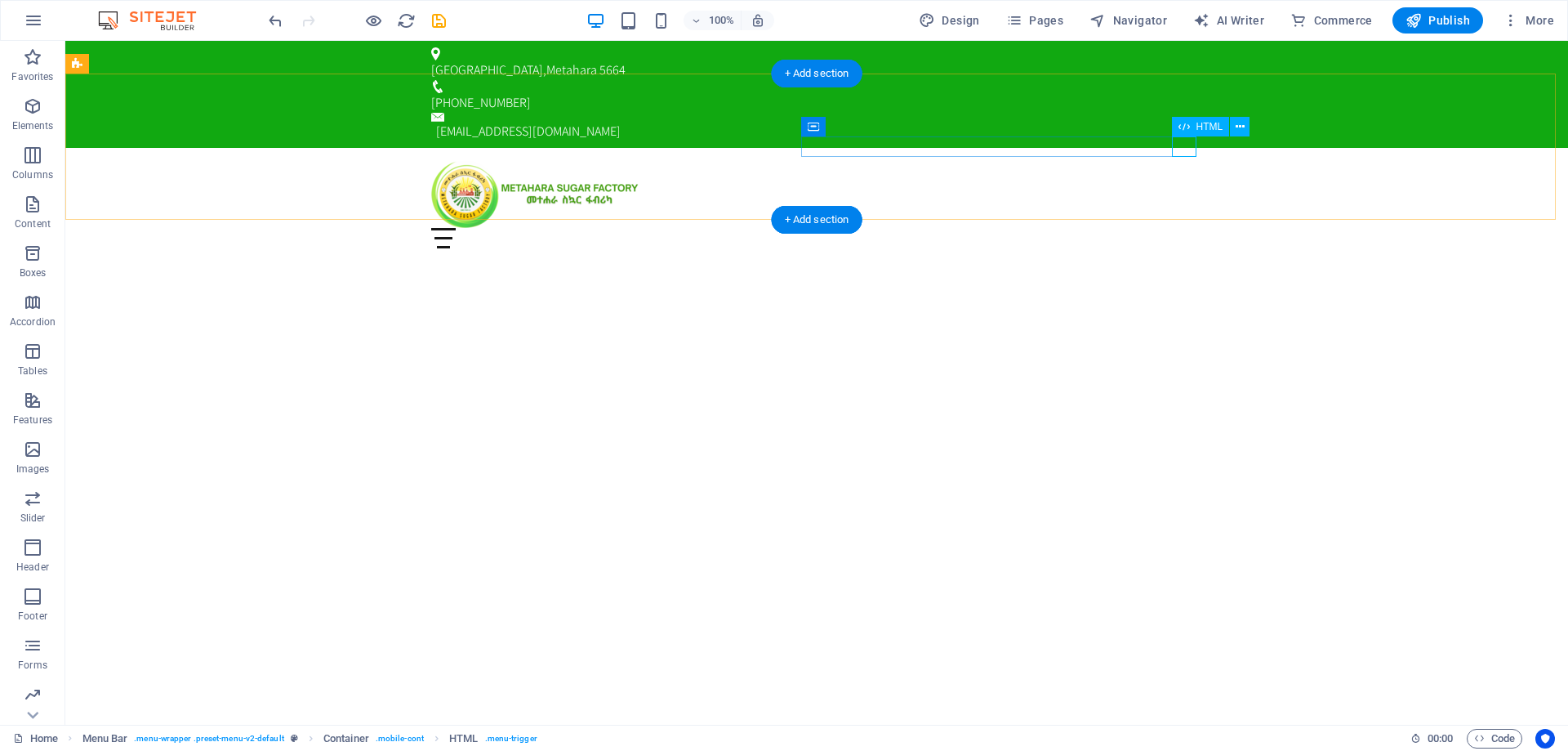
click at [1181, 228] on div "Menu" at bounding box center [816, 238] width 771 height 21
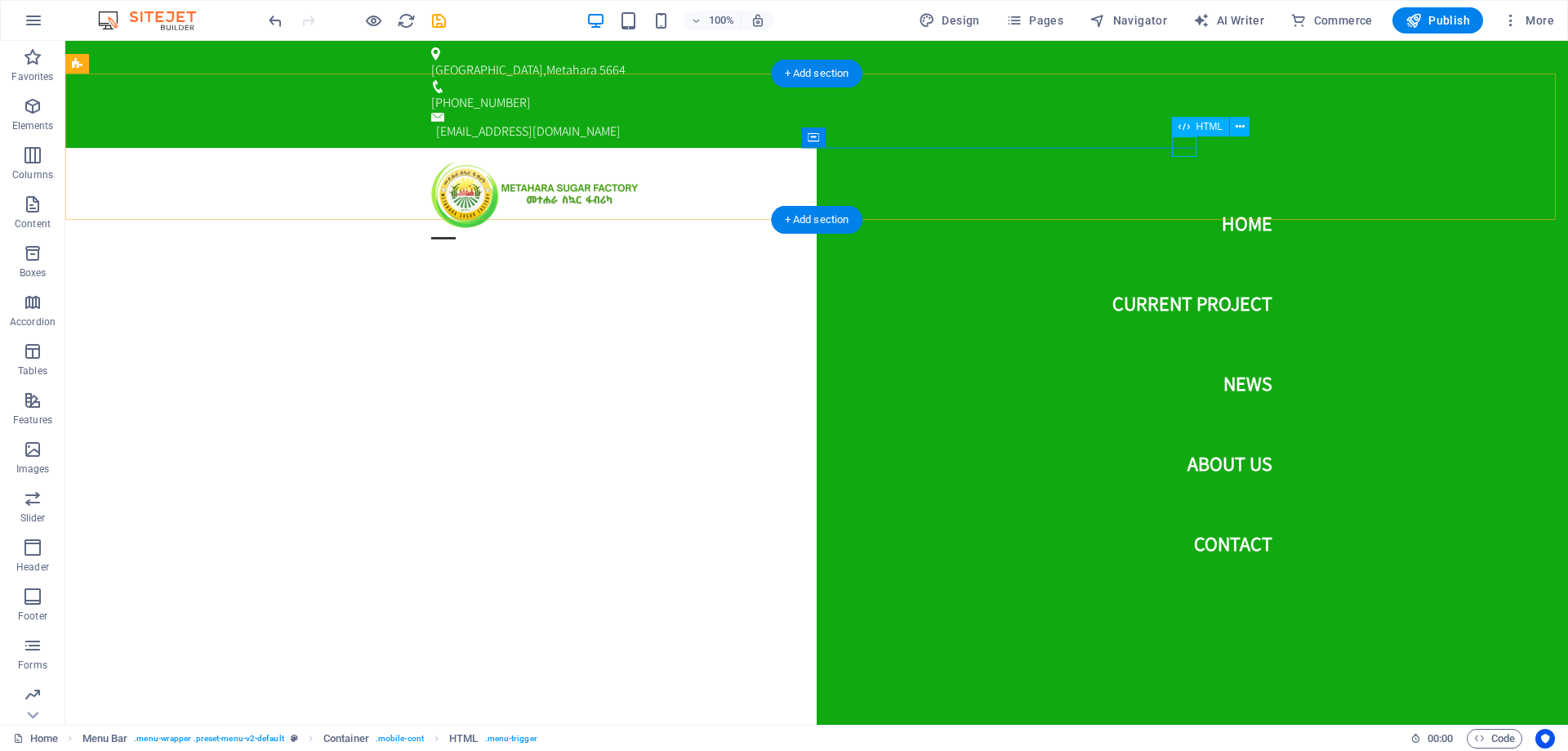
click at [456, 228] on div "Menu" at bounding box center [443, 238] width 24 height 21
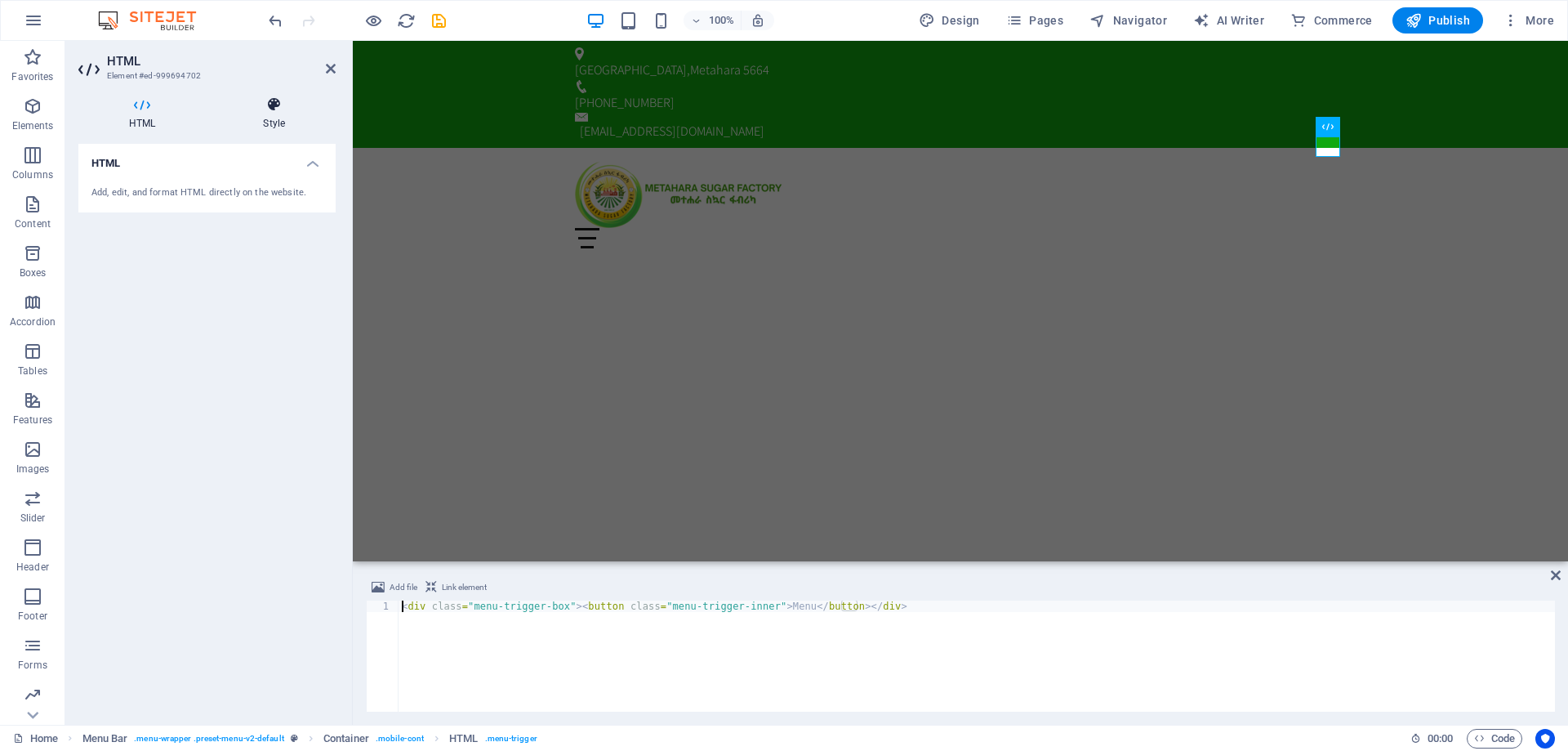
click at [276, 117] on h4 "Style" at bounding box center [273, 114] width 124 height 34
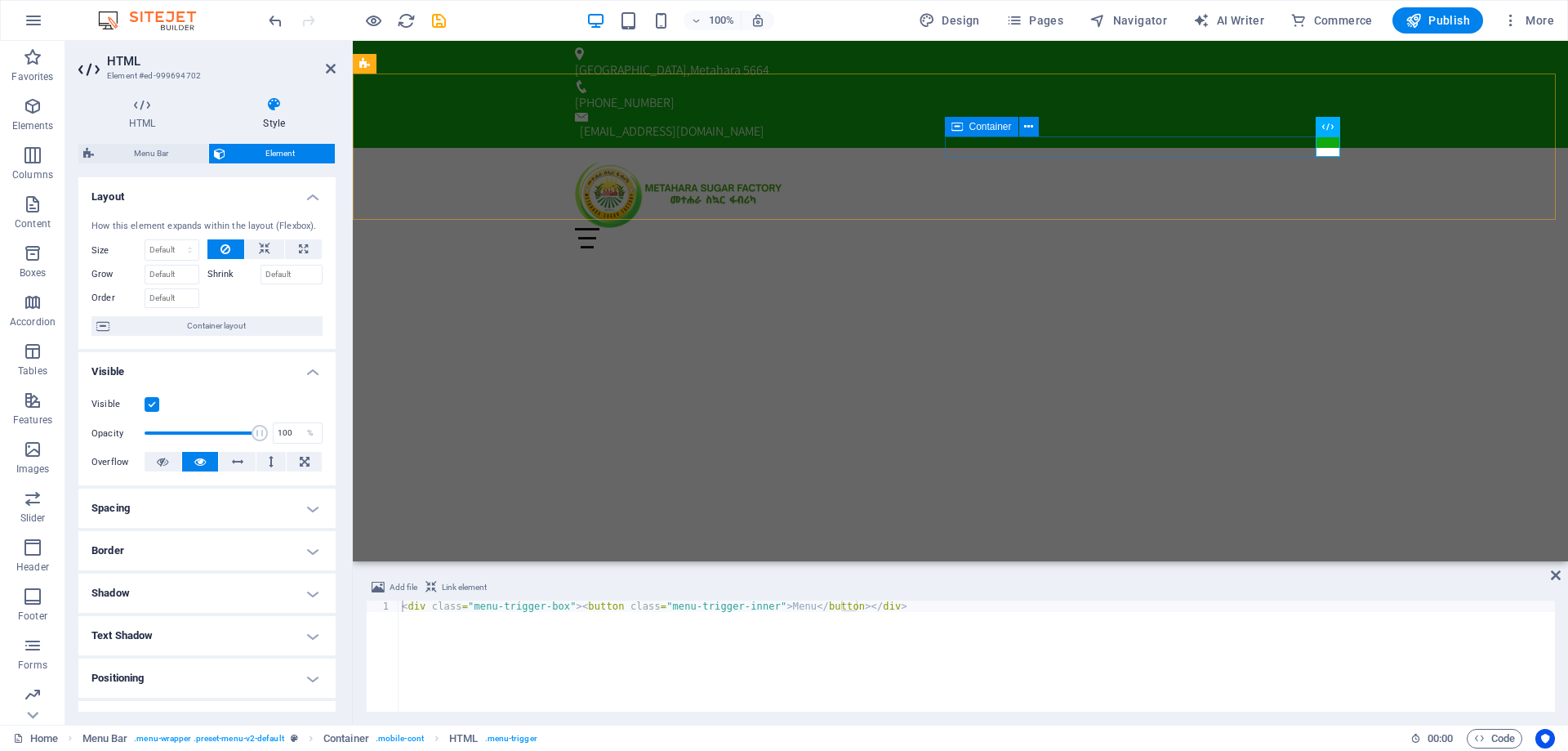
click at [1109, 228] on div "Menu" at bounding box center [960, 238] width 771 height 21
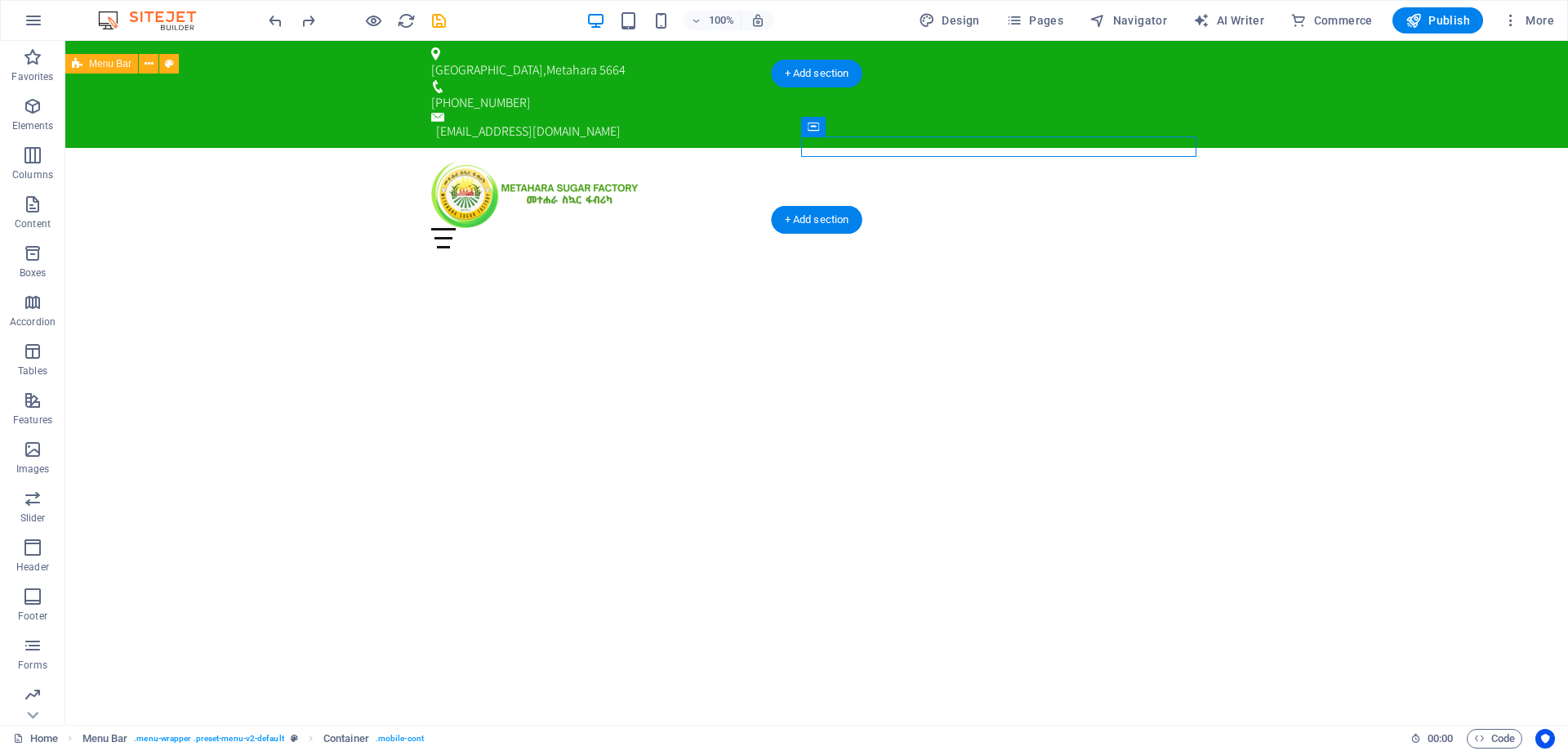
click at [322, 148] on div "Home Current Project News About us Contact Menu" at bounding box center [816, 205] width 1503 height 114
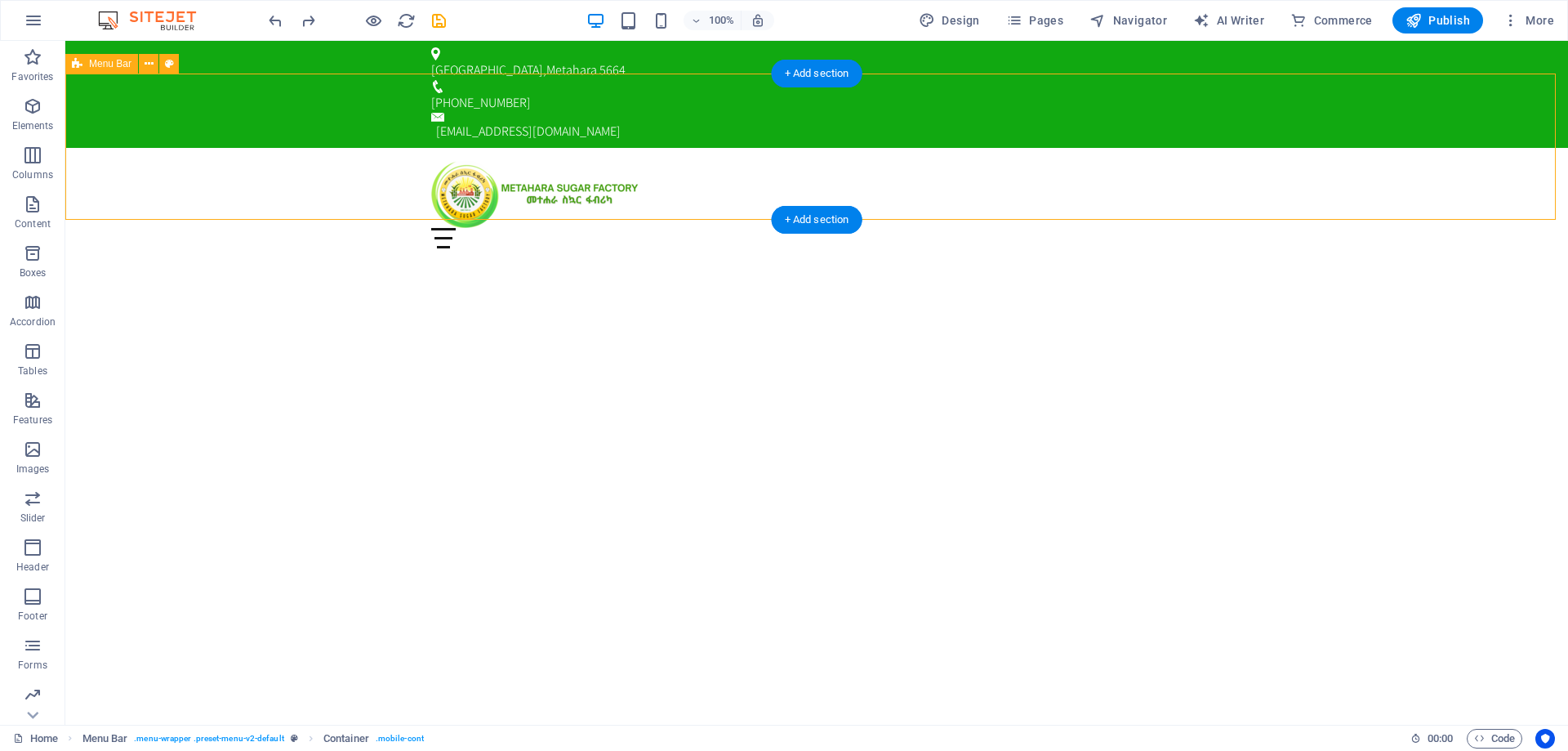
click at [322, 148] on div "Home Current Project News About us Contact Menu" at bounding box center [816, 205] width 1503 height 114
select select "rem"
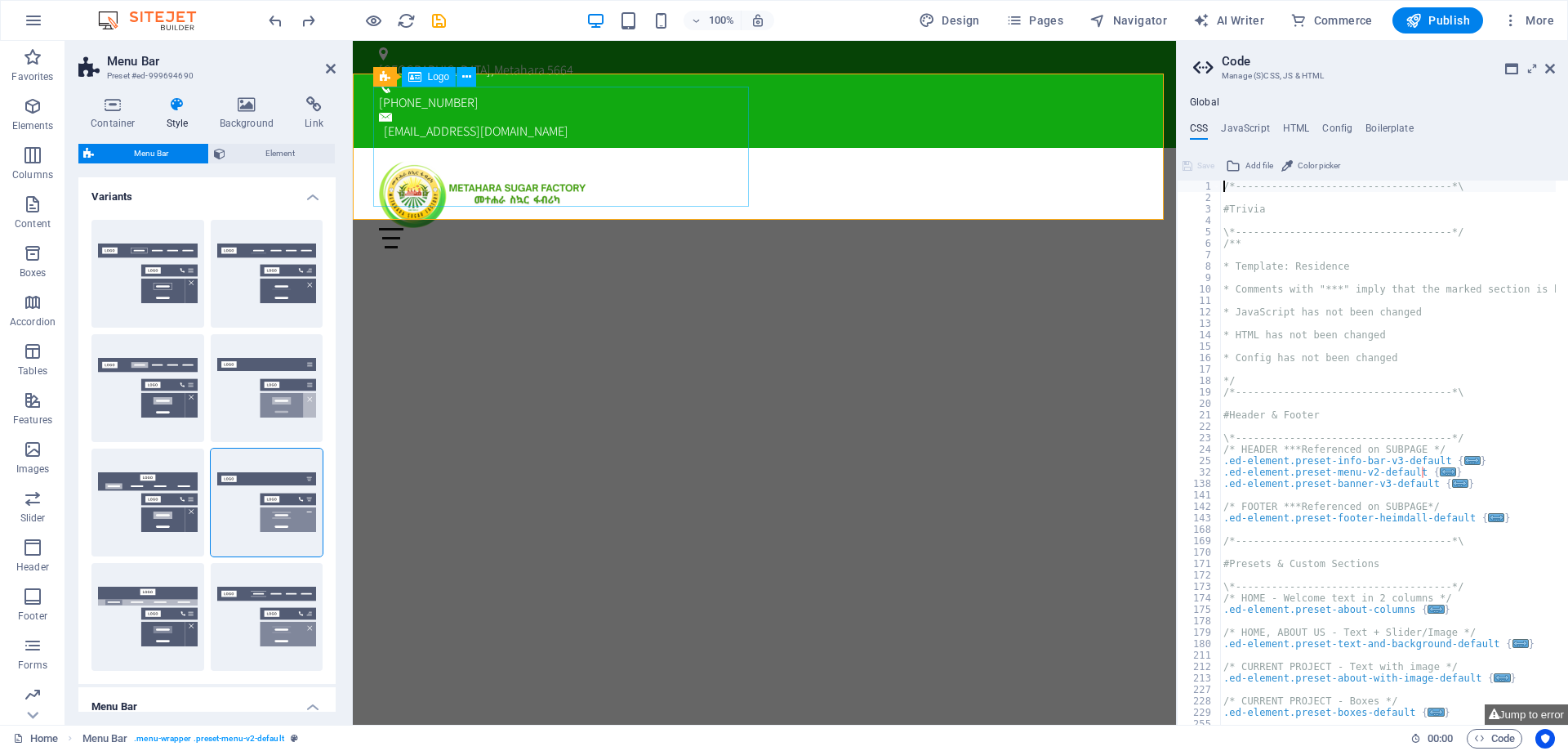
click at [728, 161] on div at bounding box center [764, 194] width 771 height 67
click at [469, 75] on icon at bounding box center [466, 77] width 9 height 17
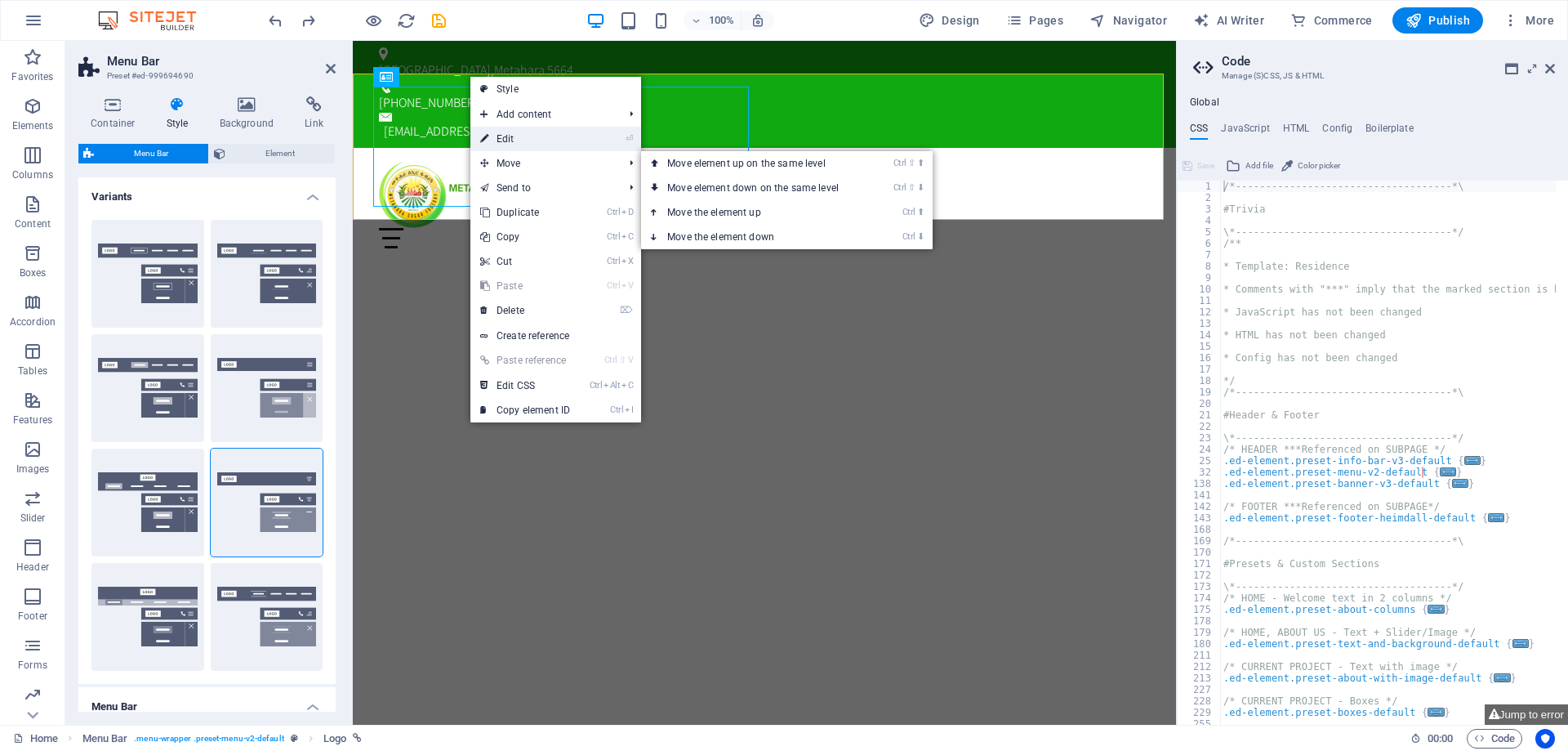
drag, startPoint x: 514, startPoint y: 140, endPoint x: 147, endPoint y: 99, distance: 369.3
click at [514, 140] on link "⏎ Edit" at bounding box center [525, 138] width 109 height 24
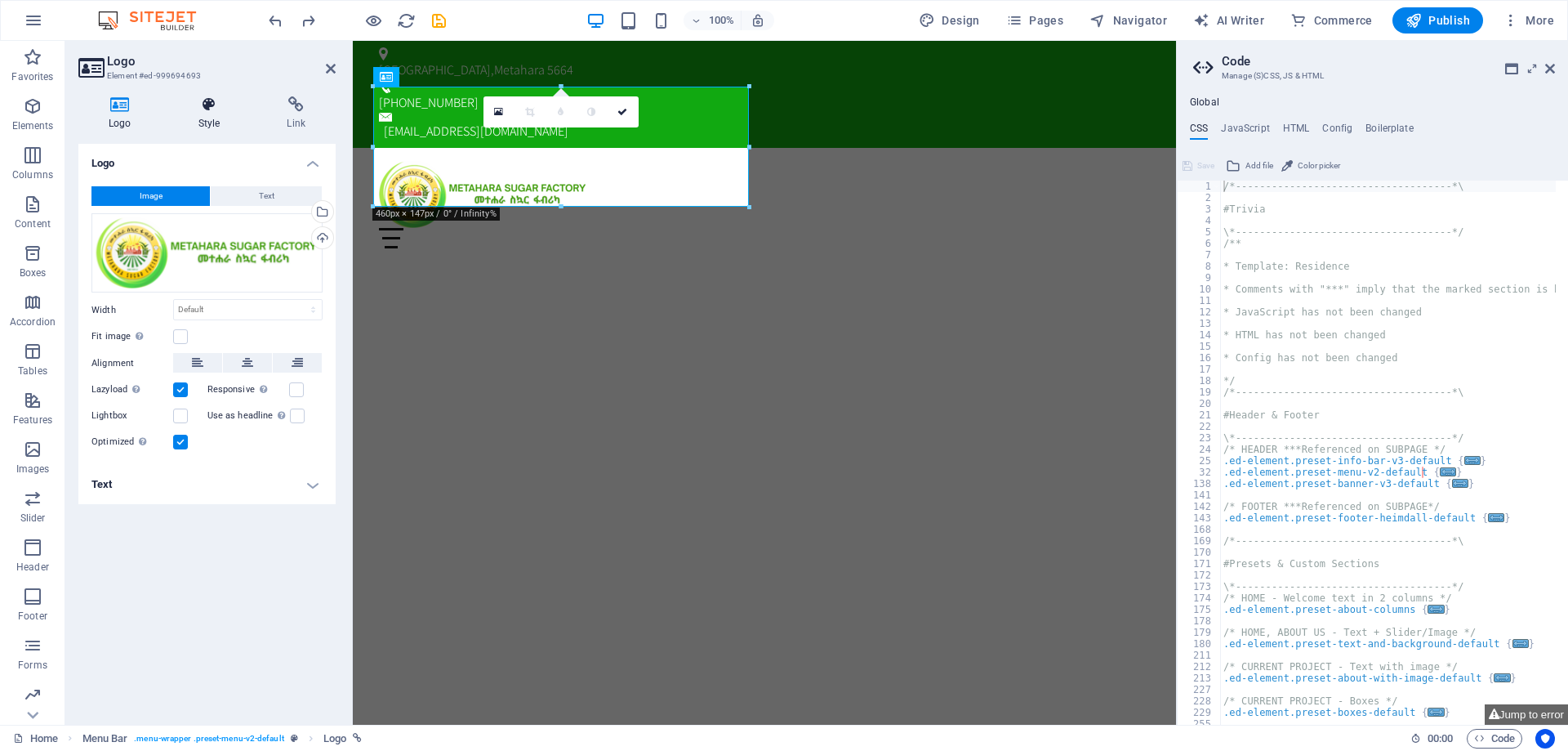
click at [221, 127] on h4 "Style" at bounding box center [213, 114] width 89 height 34
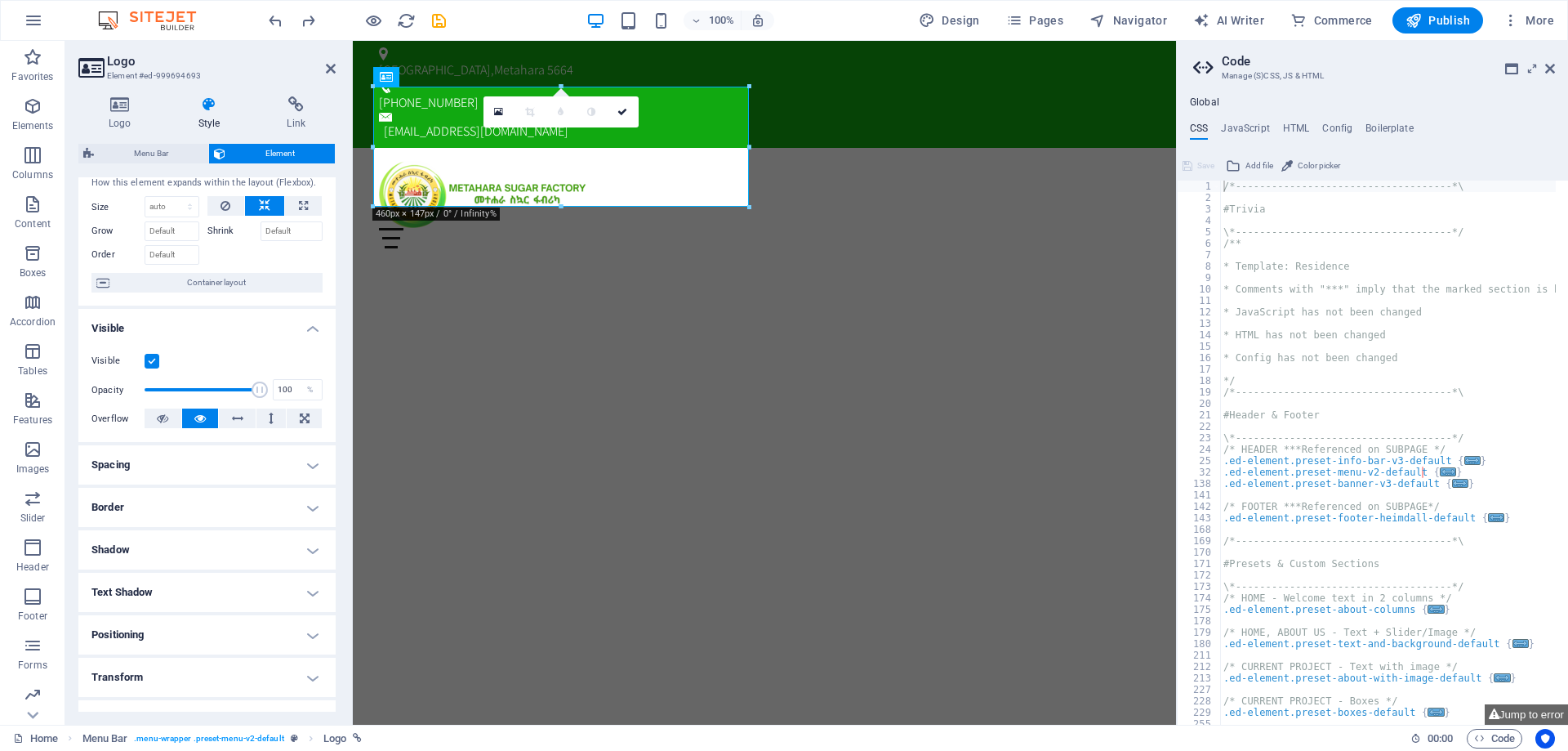
scroll to position [0, 0]
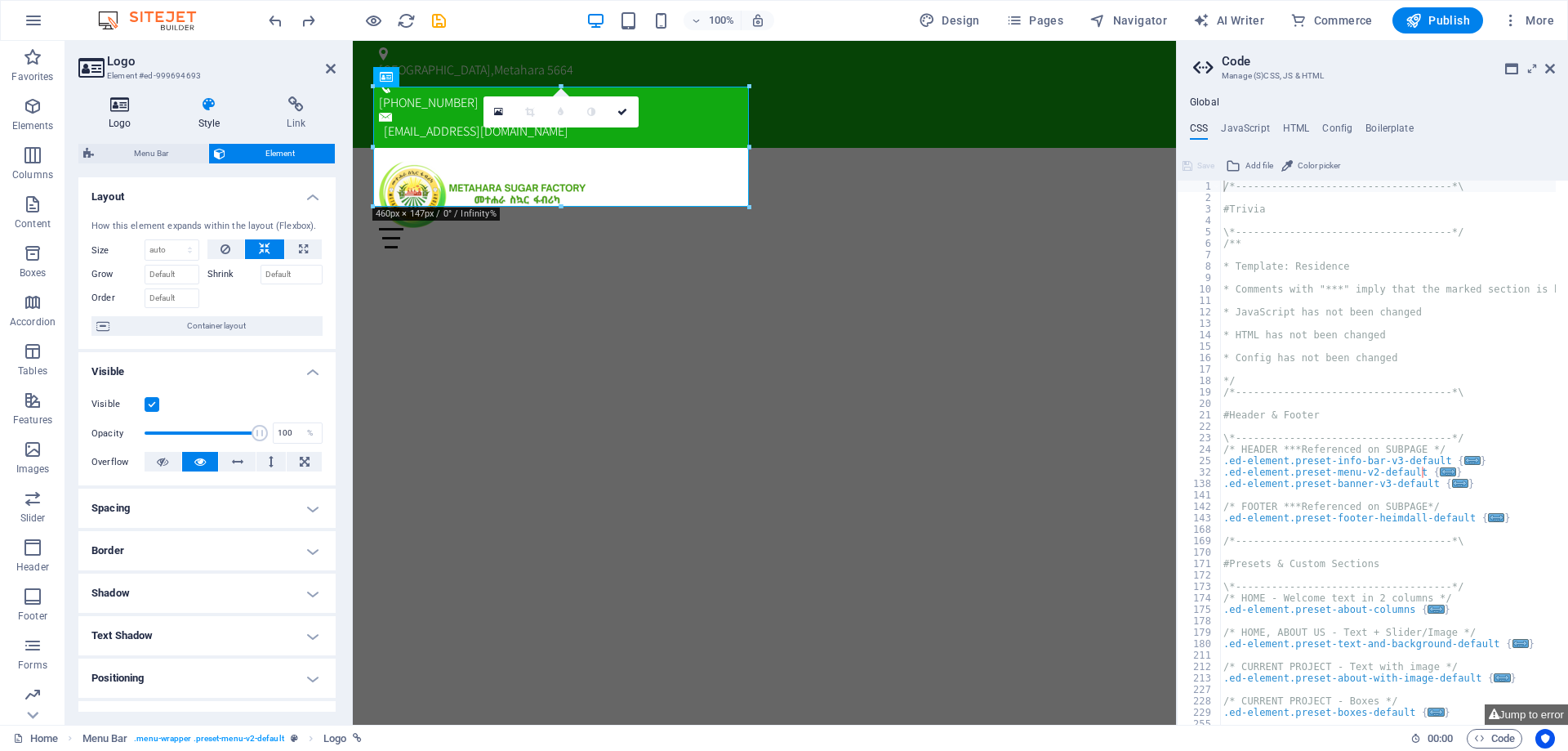
click at [134, 112] on icon at bounding box center [120, 105] width 83 height 16
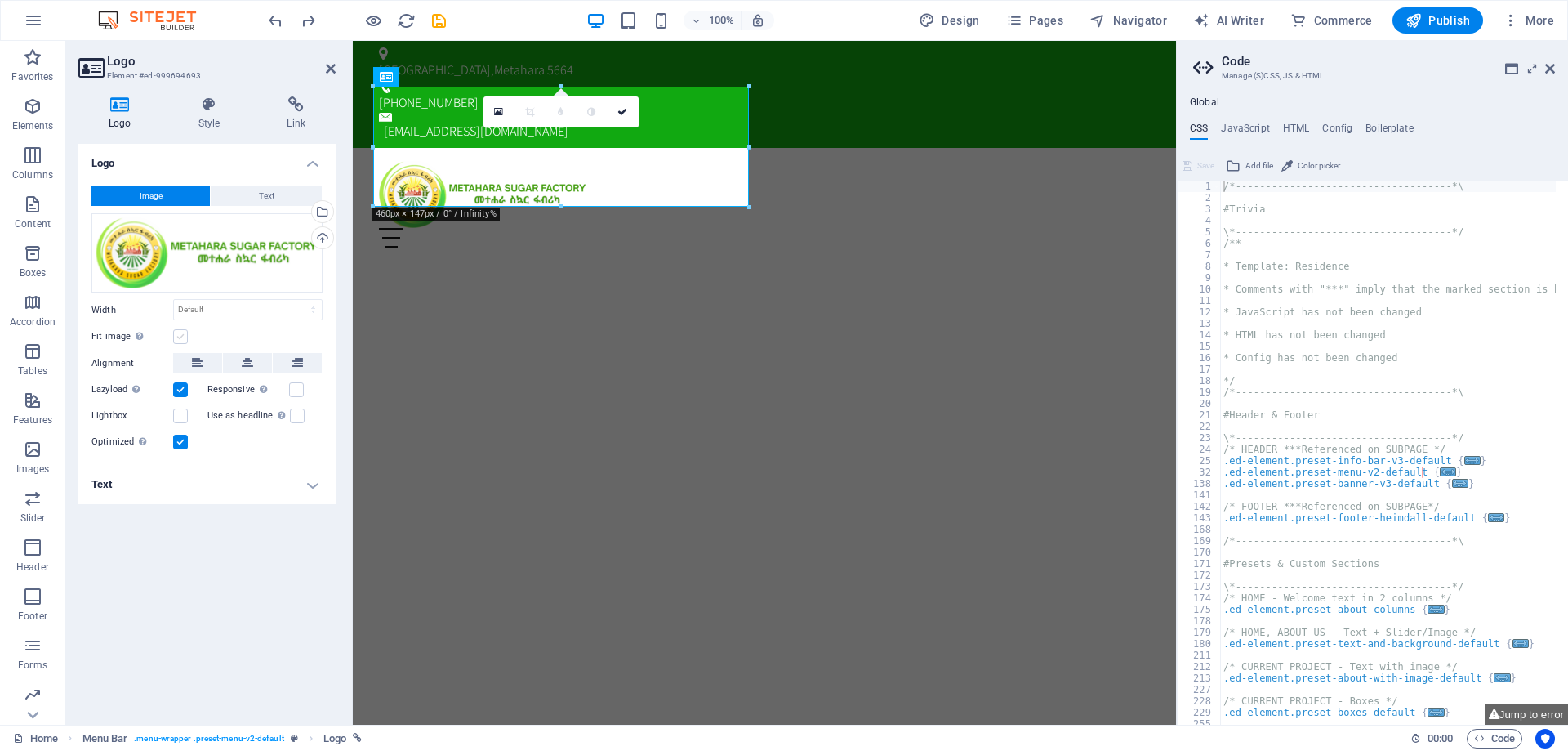
click at [182, 333] on label at bounding box center [180, 337] width 14 height 14
click at [0, 0] on input "Fit image Automatically fit image to a fixed width and height" at bounding box center [0, 0] width 0 height 0
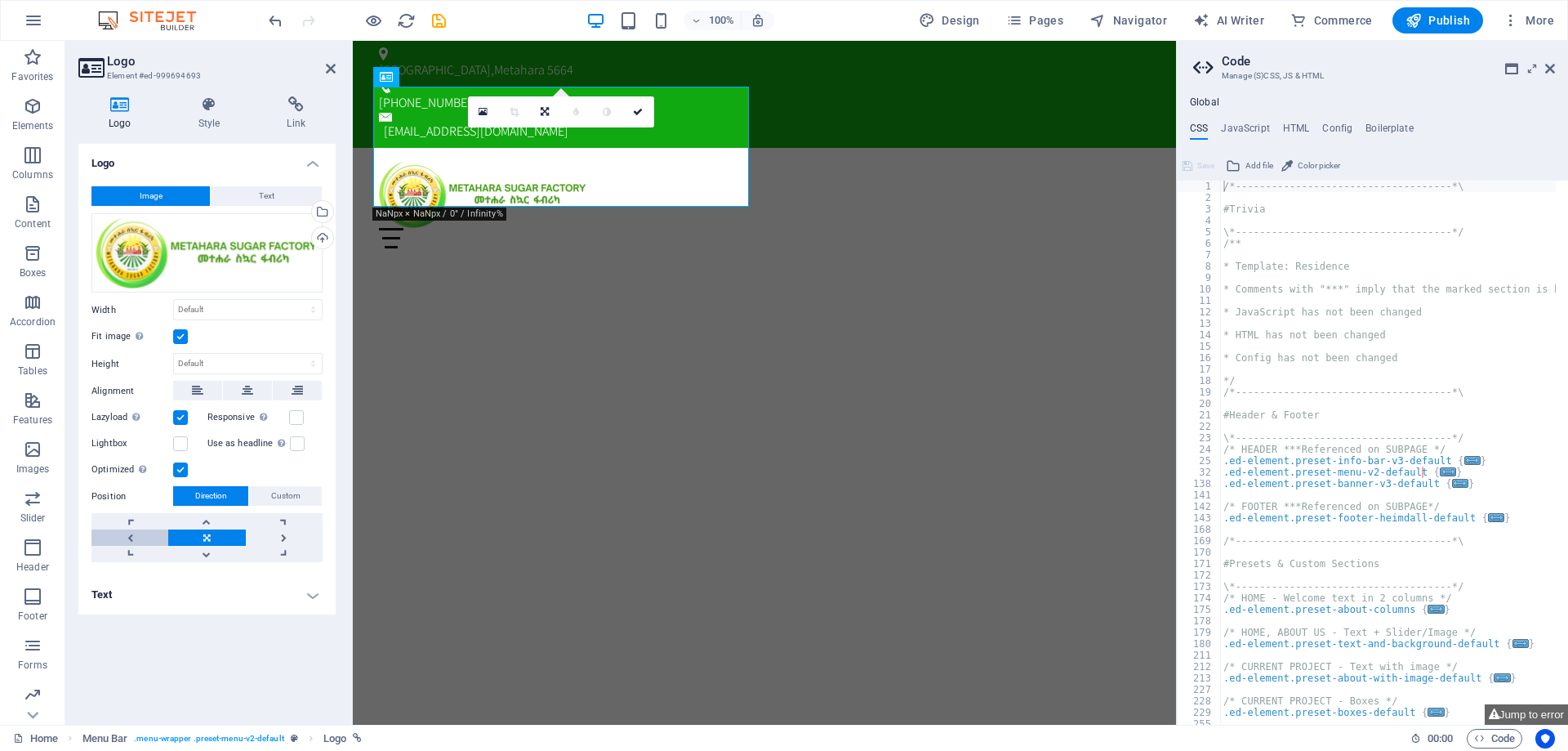
click at [136, 534] on link at bounding box center [129, 538] width 77 height 16
click at [315, 599] on h4 "Text" at bounding box center [207, 594] width 257 height 39
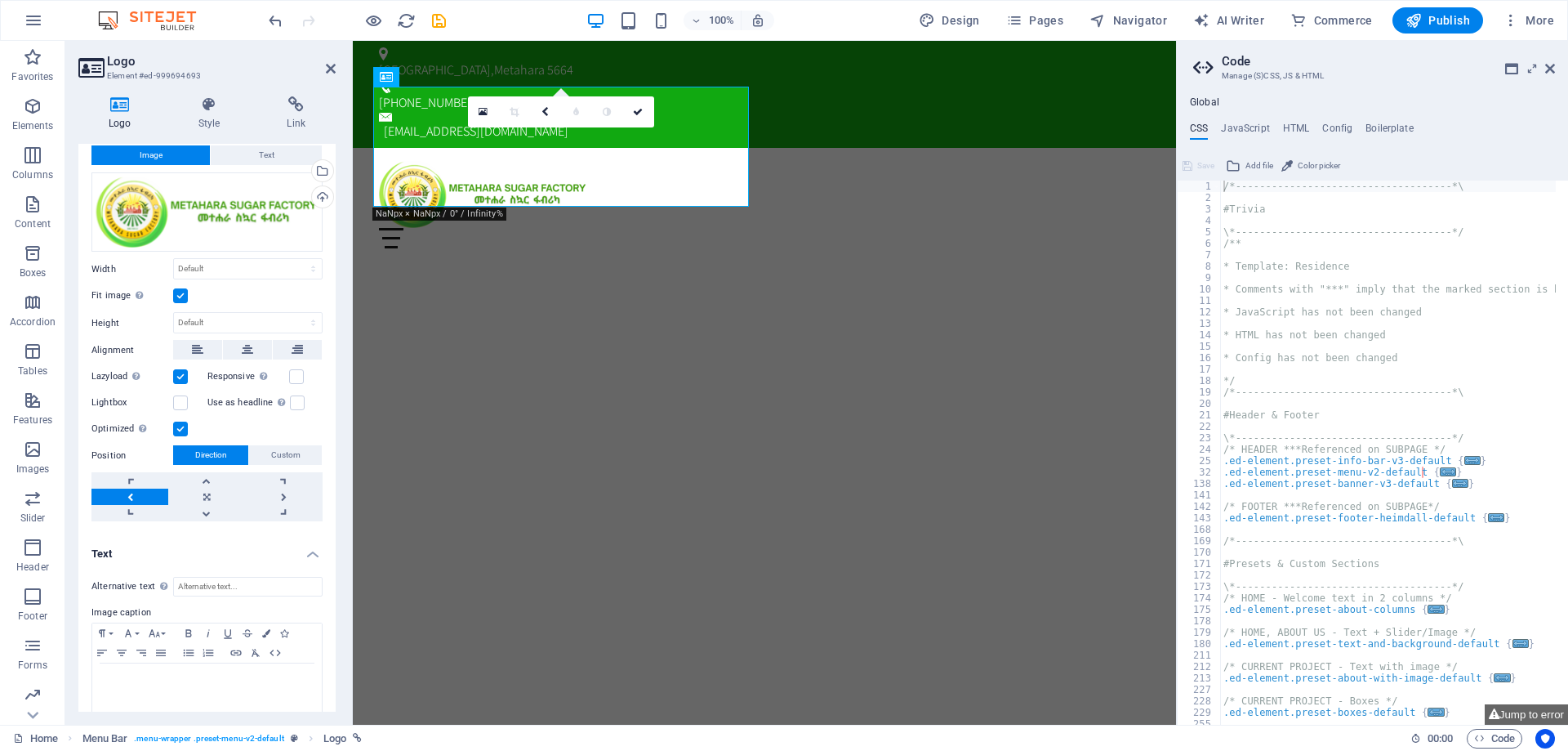
scroll to position [56, 0]
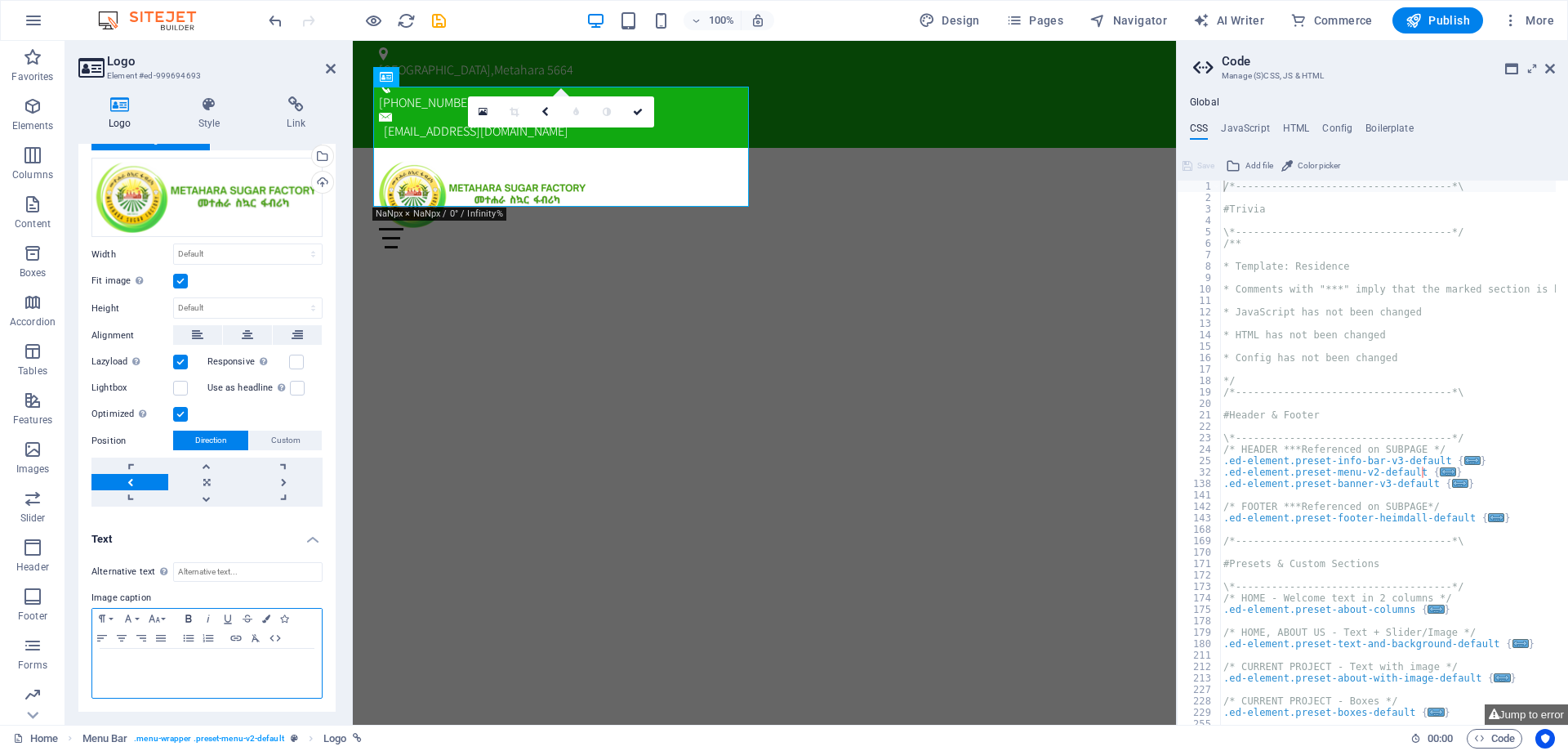
click at [189, 617] on icon "button" at bounding box center [189, 618] width 20 height 13
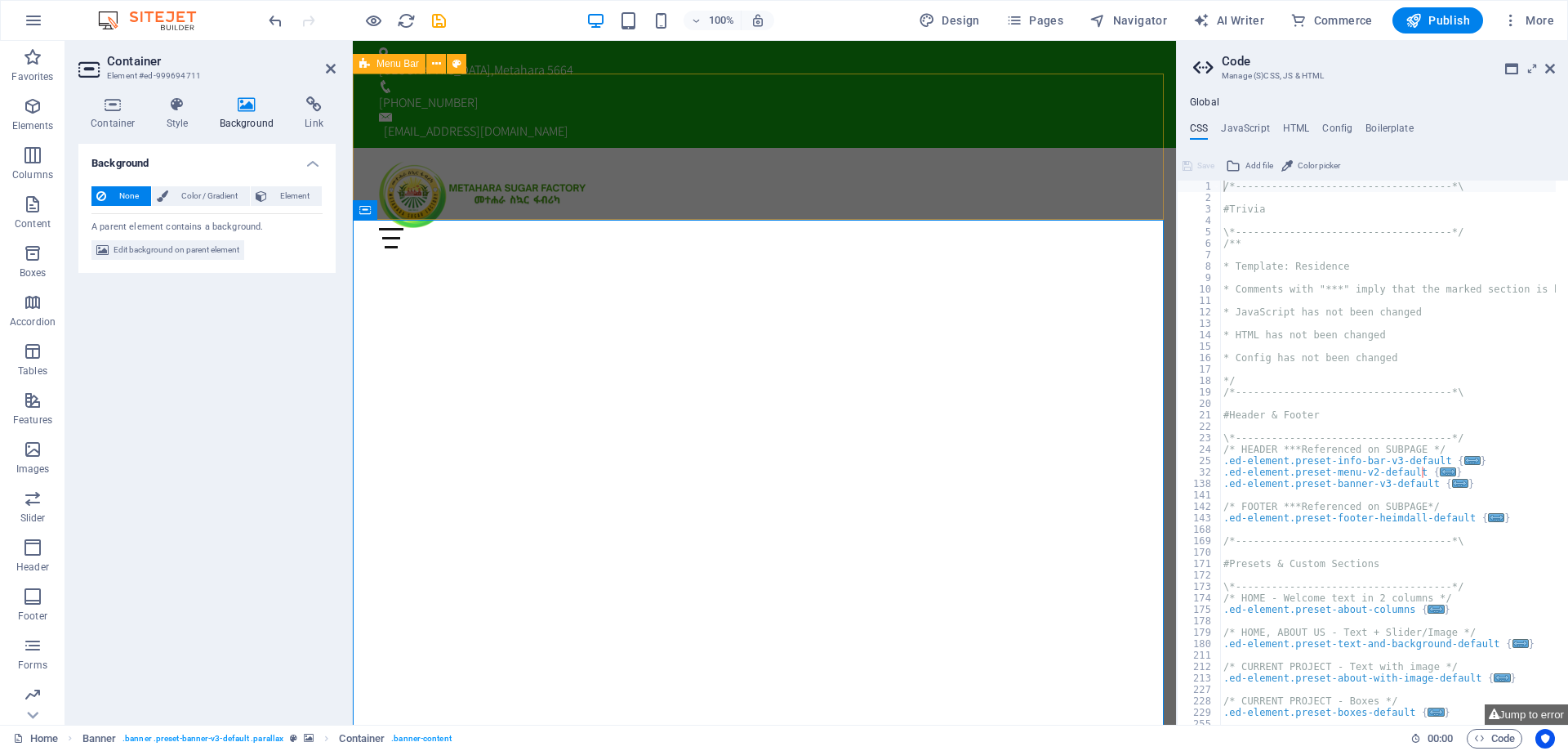
click at [871, 148] on div "Home Current Project News About us Contact Menu" at bounding box center [764, 205] width 824 height 114
select select "rem"
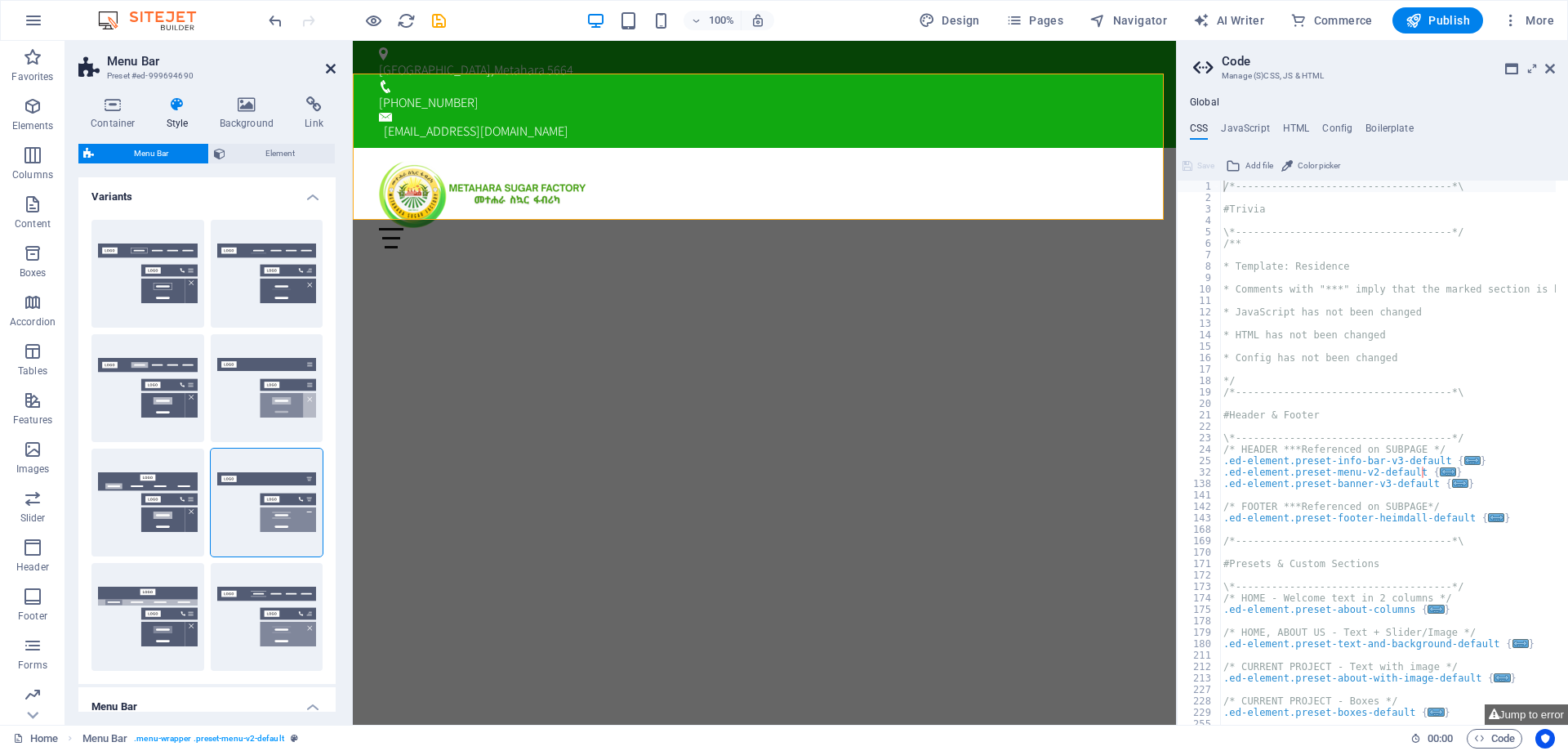
click at [327, 67] on icon at bounding box center [330, 69] width 10 height 13
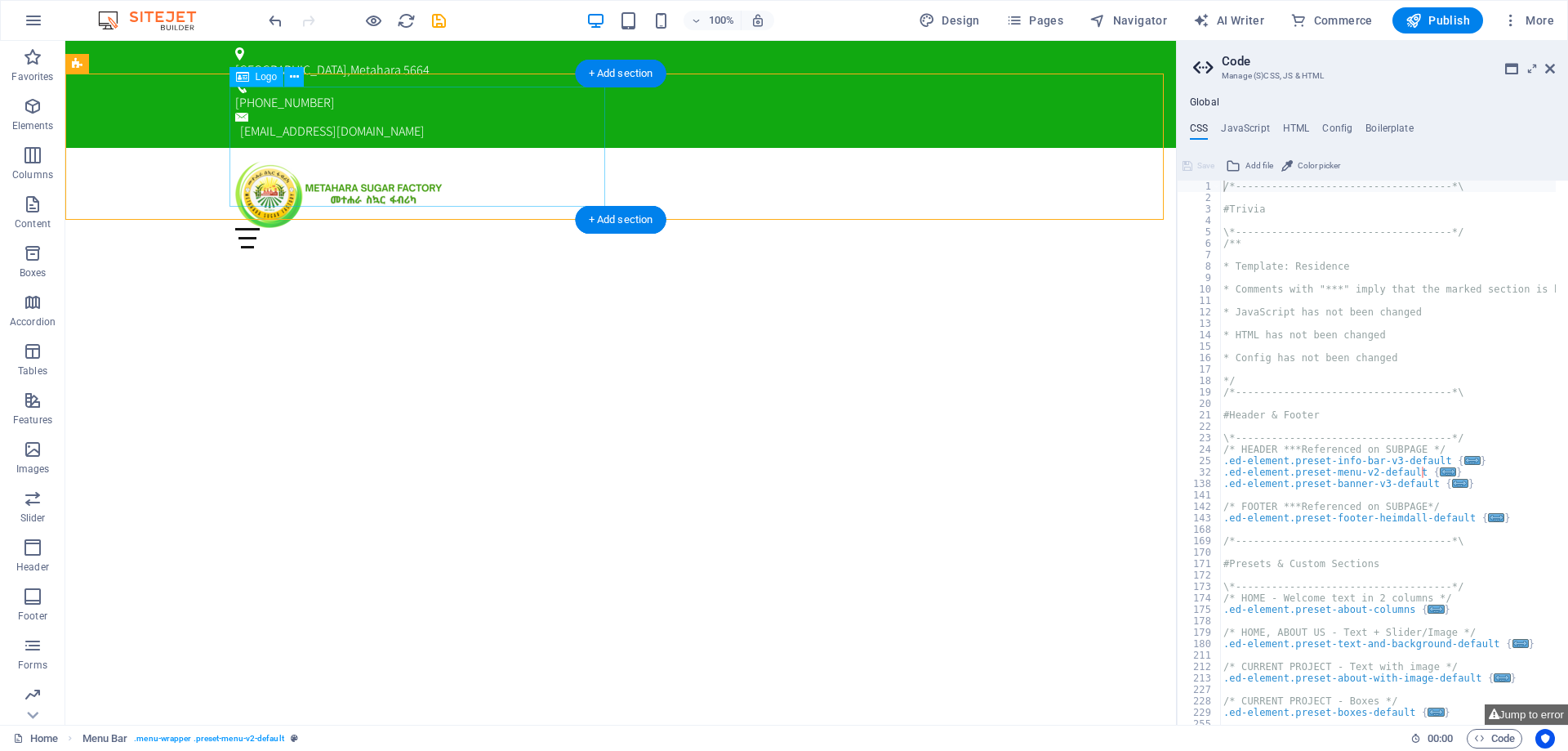
click at [309, 161] on div at bounding box center [621, 194] width 771 height 67
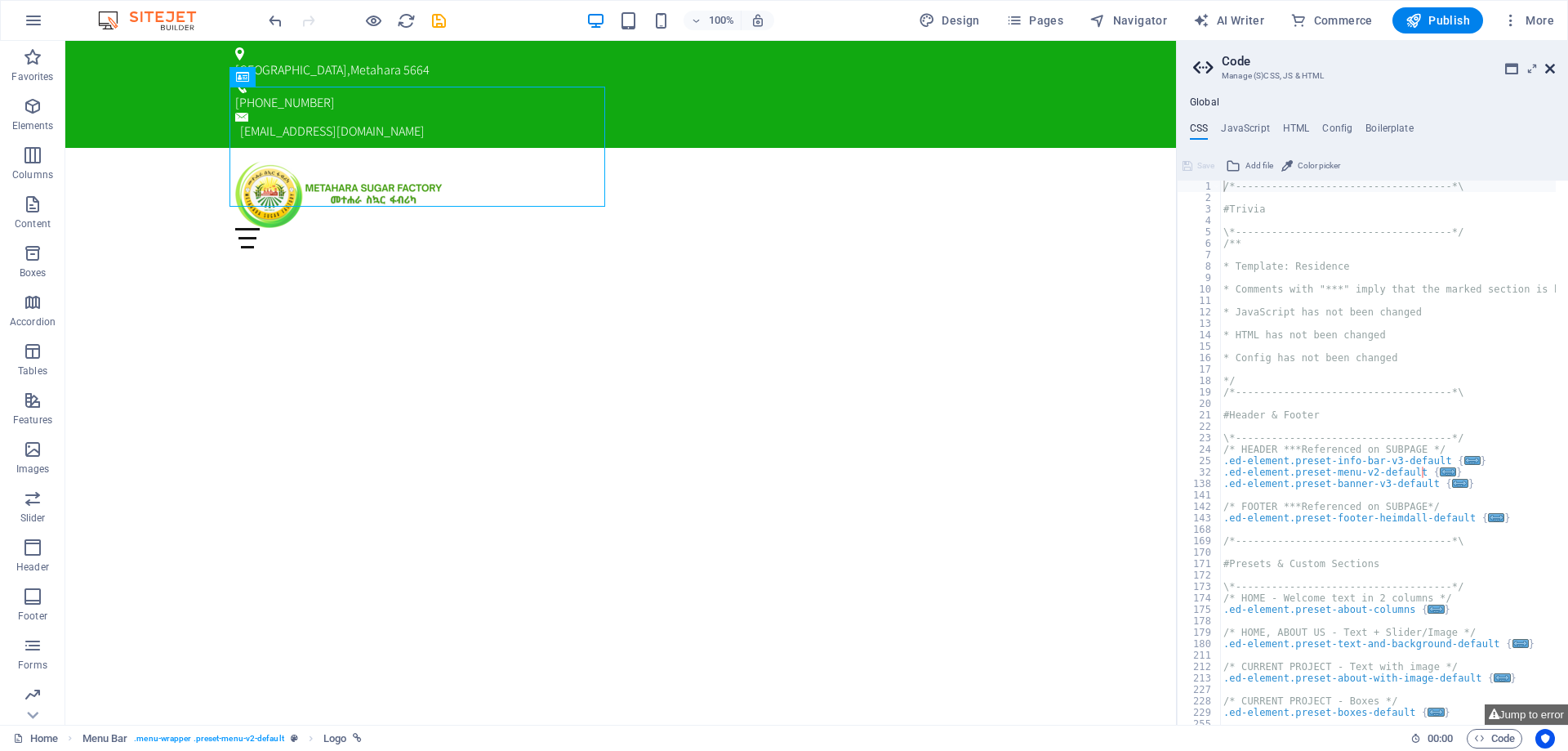
drag, startPoint x: 1481, startPoint y: 31, endPoint x: 1550, endPoint y: 69, distance: 78.8
click at [1550, 69] on icon at bounding box center [1550, 69] width 10 height 13
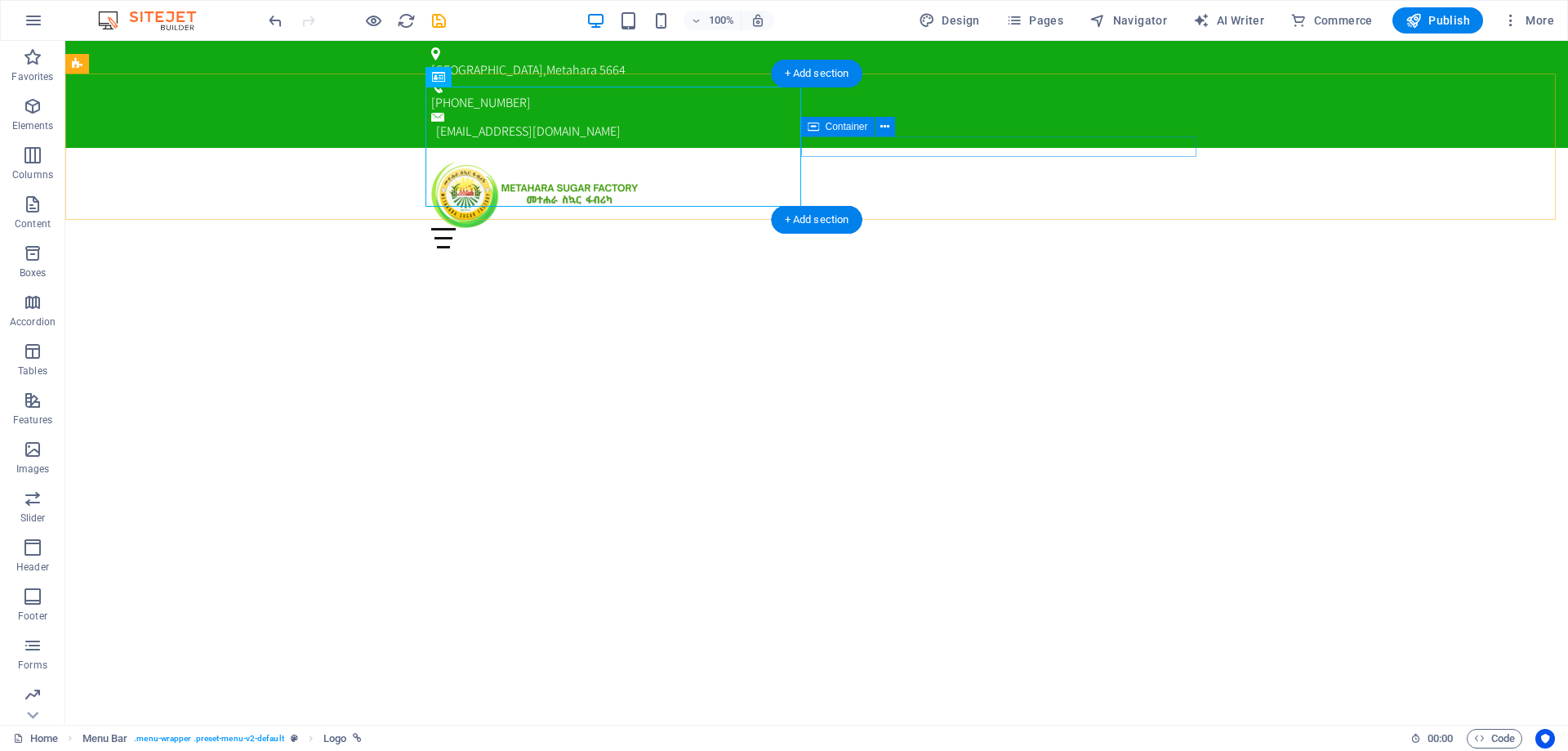
click at [1019, 228] on div "Menu" at bounding box center [816, 238] width 771 height 21
click at [731, 228] on div "Menu" at bounding box center [816, 238] width 771 height 21
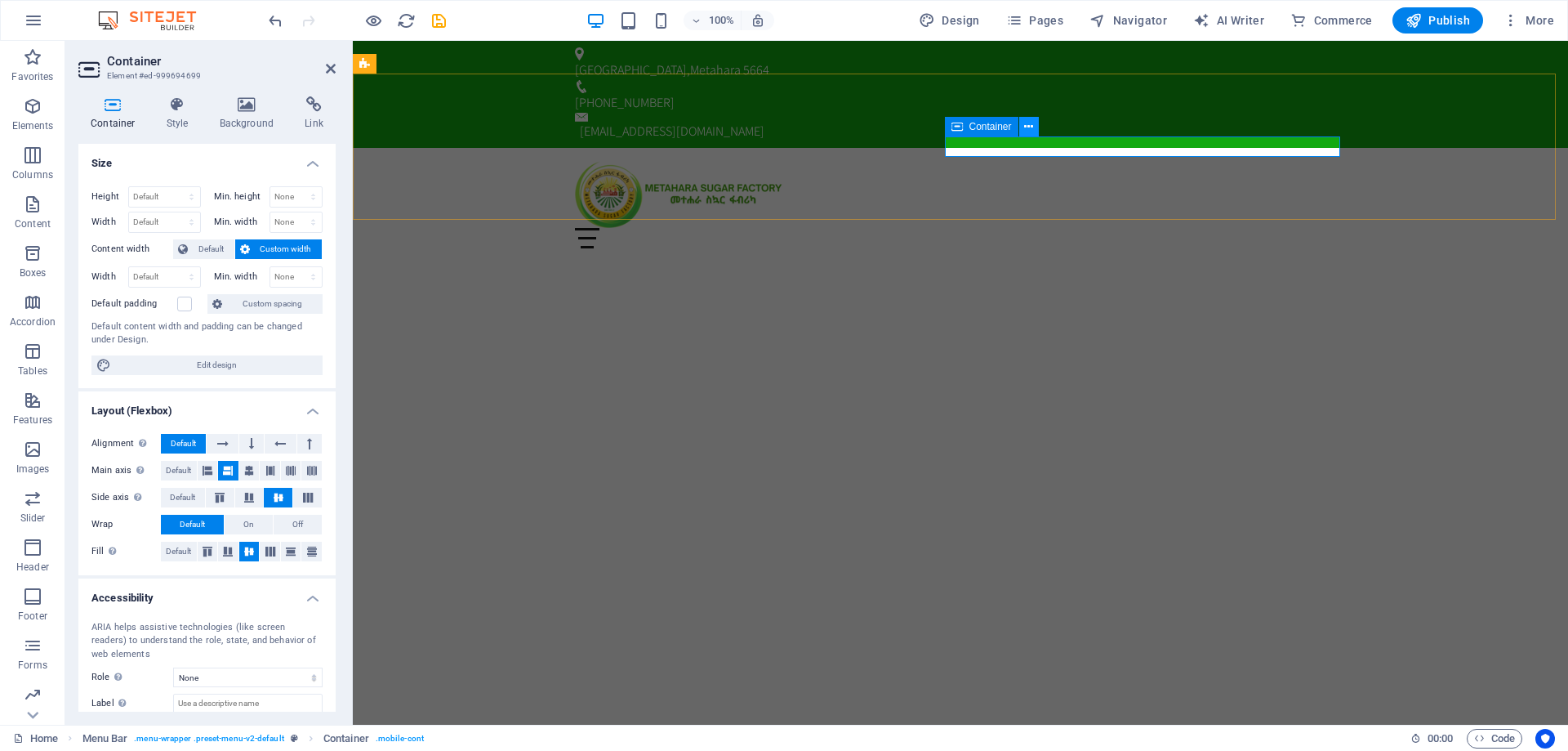
click at [1029, 128] on icon at bounding box center [1028, 126] width 9 height 17
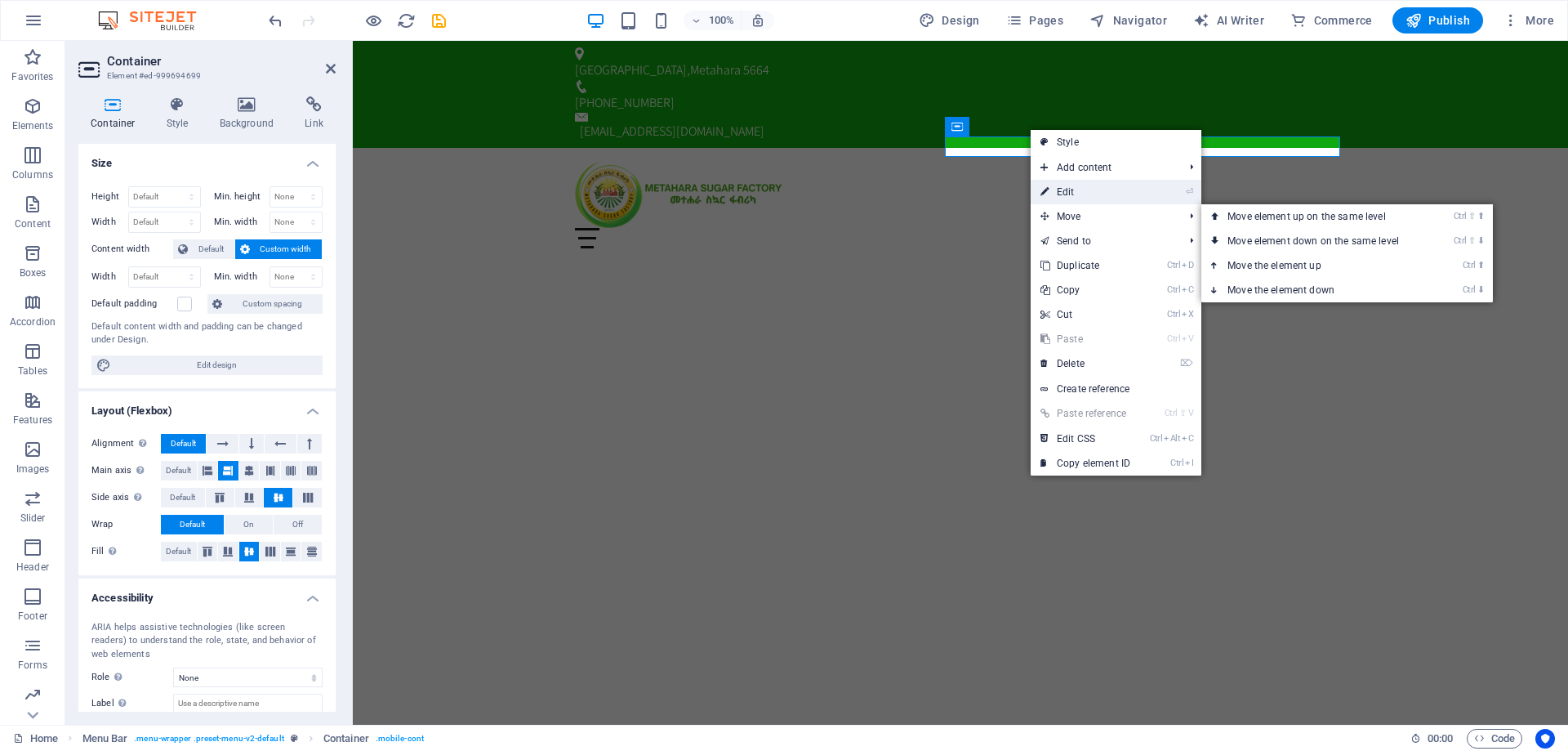
drag, startPoint x: 1074, startPoint y: 187, endPoint x: 709, endPoint y: 146, distance: 367.3
click at [1074, 187] on link "⏎ Edit" at bounding box center [1085, 191] width 109 height 24
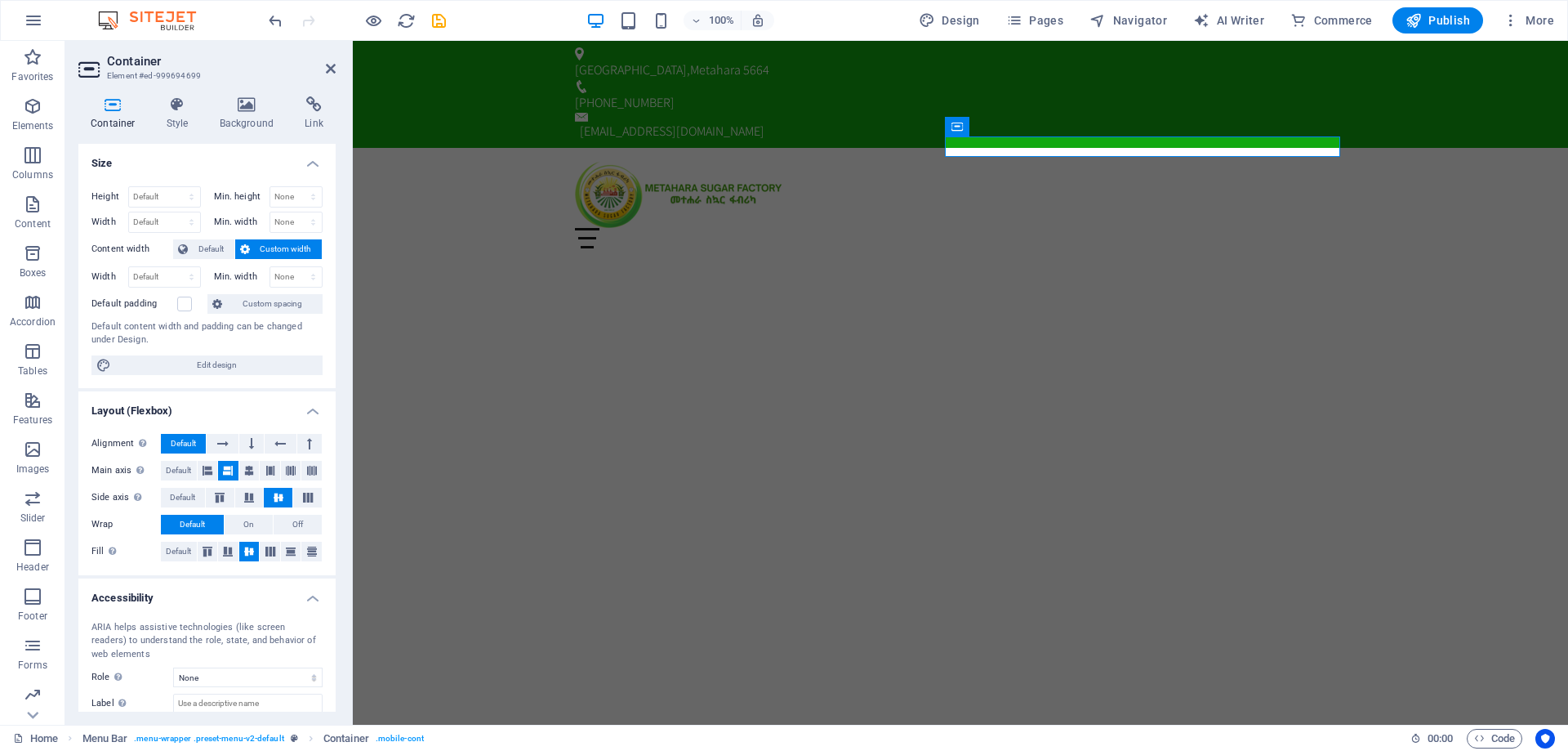
click at [186, 91] on div "Container Style Background Link Size Height Default px rem % vh vw Min. height …" at bounding box center [207, 403] width 283 height 642
click at [175, 112] on icon at bounding box center [178, 105] width 47 height 16
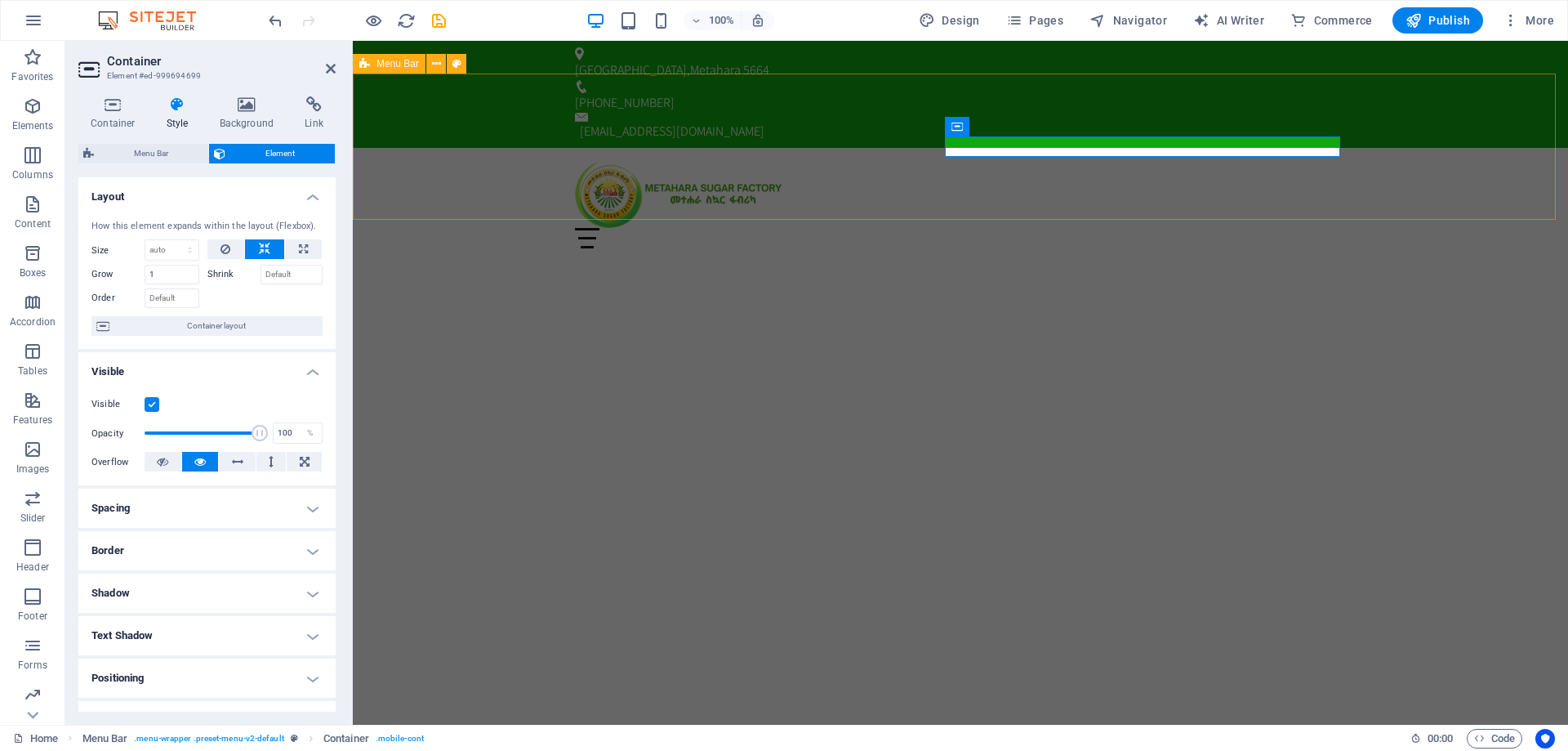
click at [471, 160] on div "Home Current Project News About us Contact Menu" at bounding box center [960, 205] width 1215 height 114
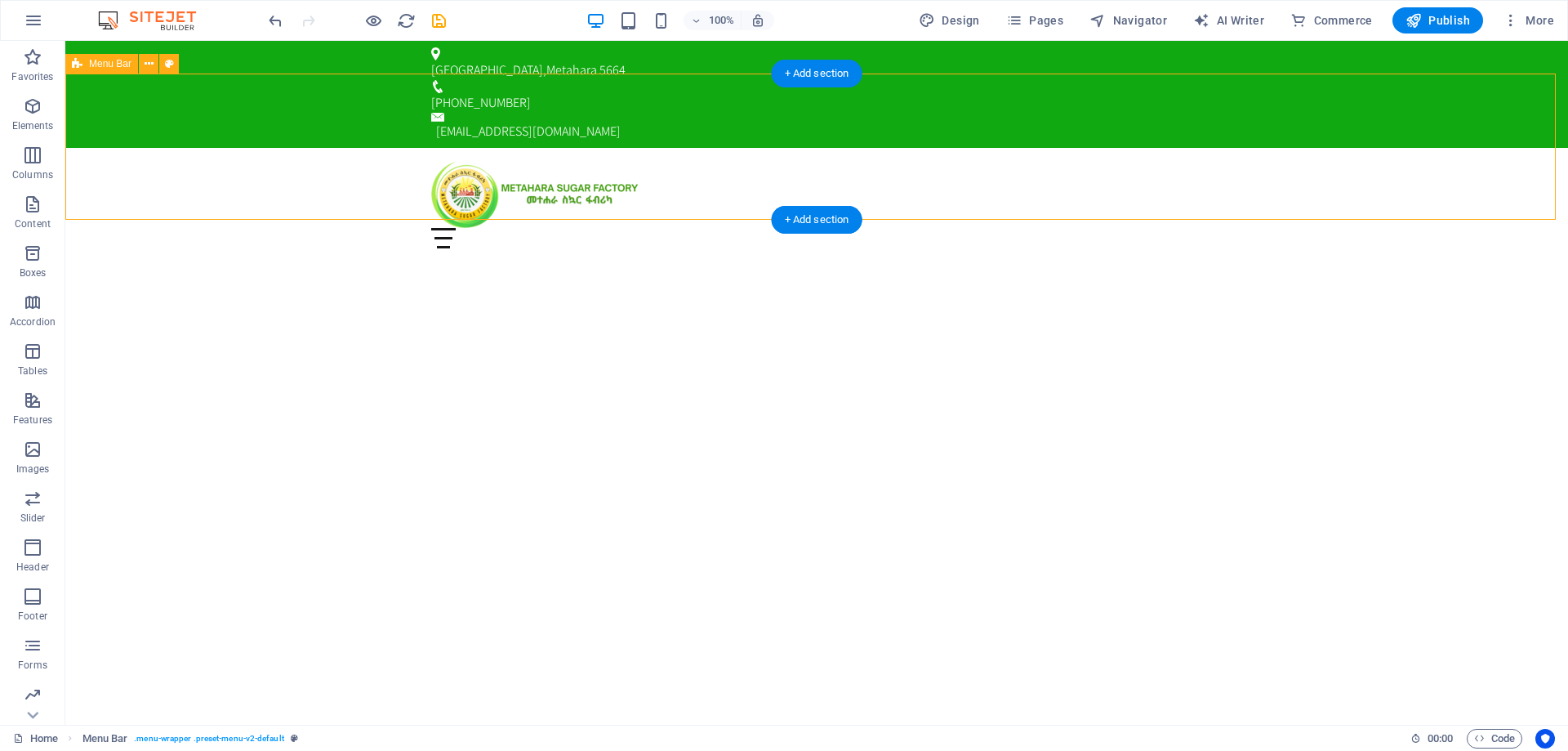
click at [281, 148] on div "Home Current Project News About us Contact Menu" at bounding box center [816, 205] width 1503 height 114
select select "rem"
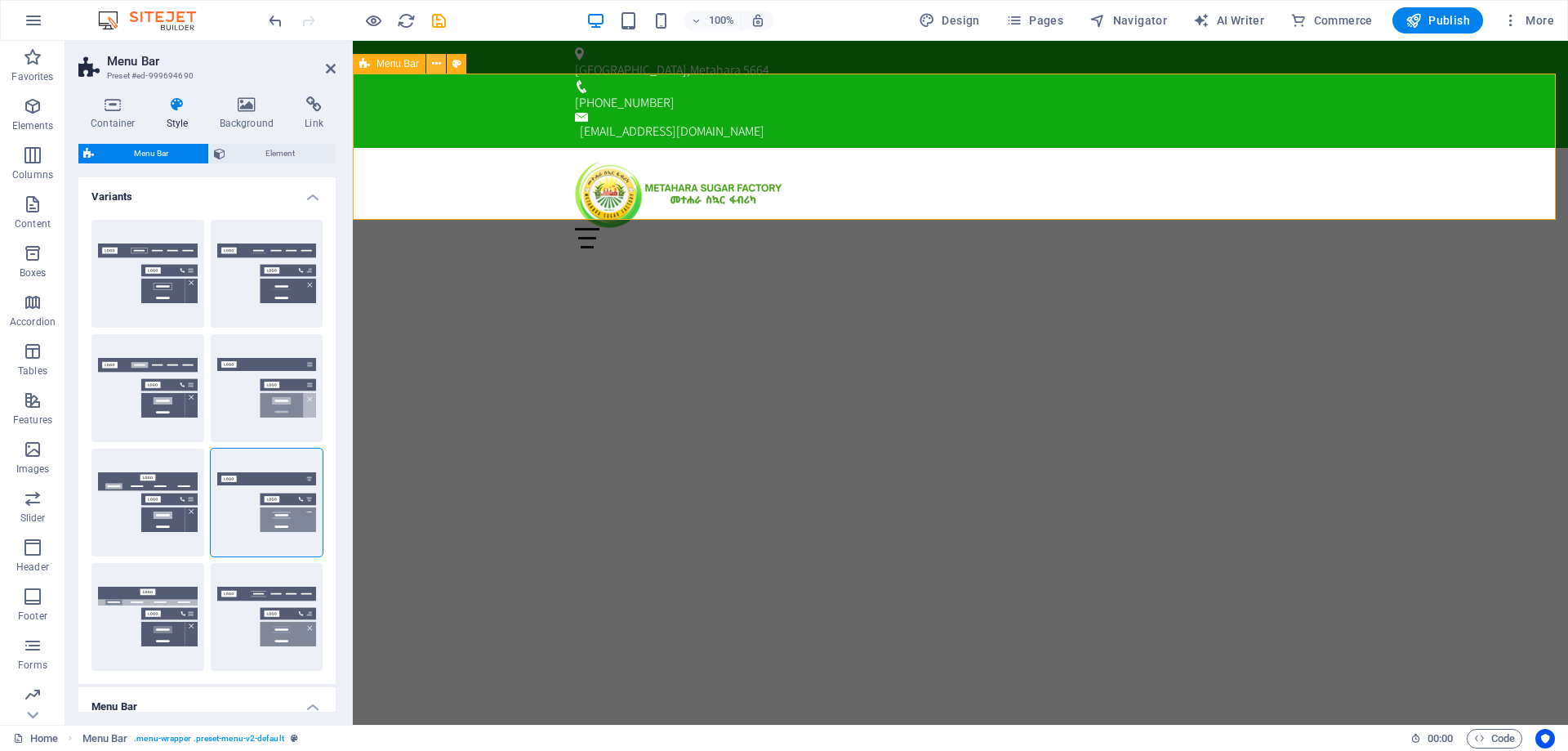
click at [437, 60] on icon at bounding box center [437, 64] width 9 height 17
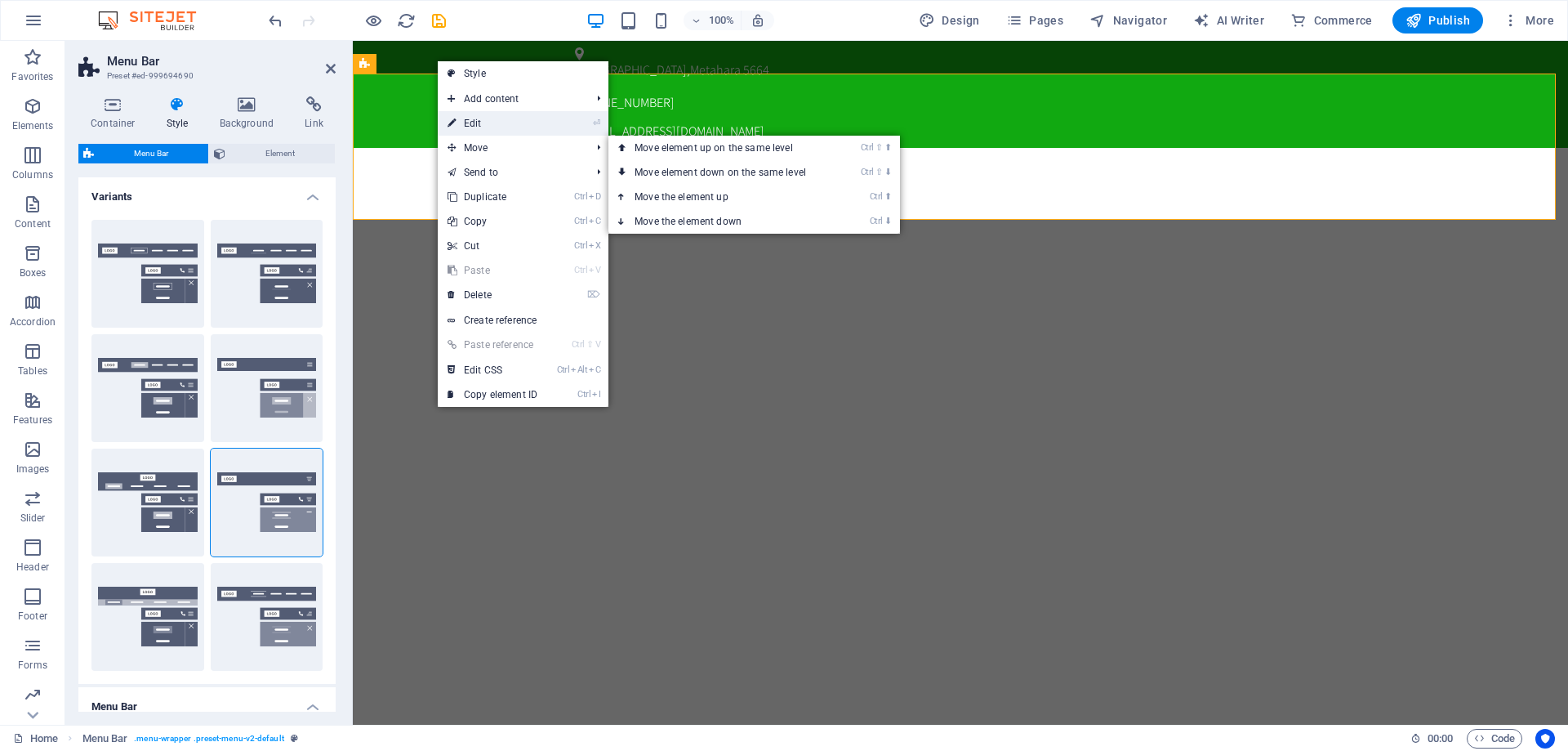
click at [479, 124] on link "⏎ Edit" at bounding box center [492, 123] width 109 height 24
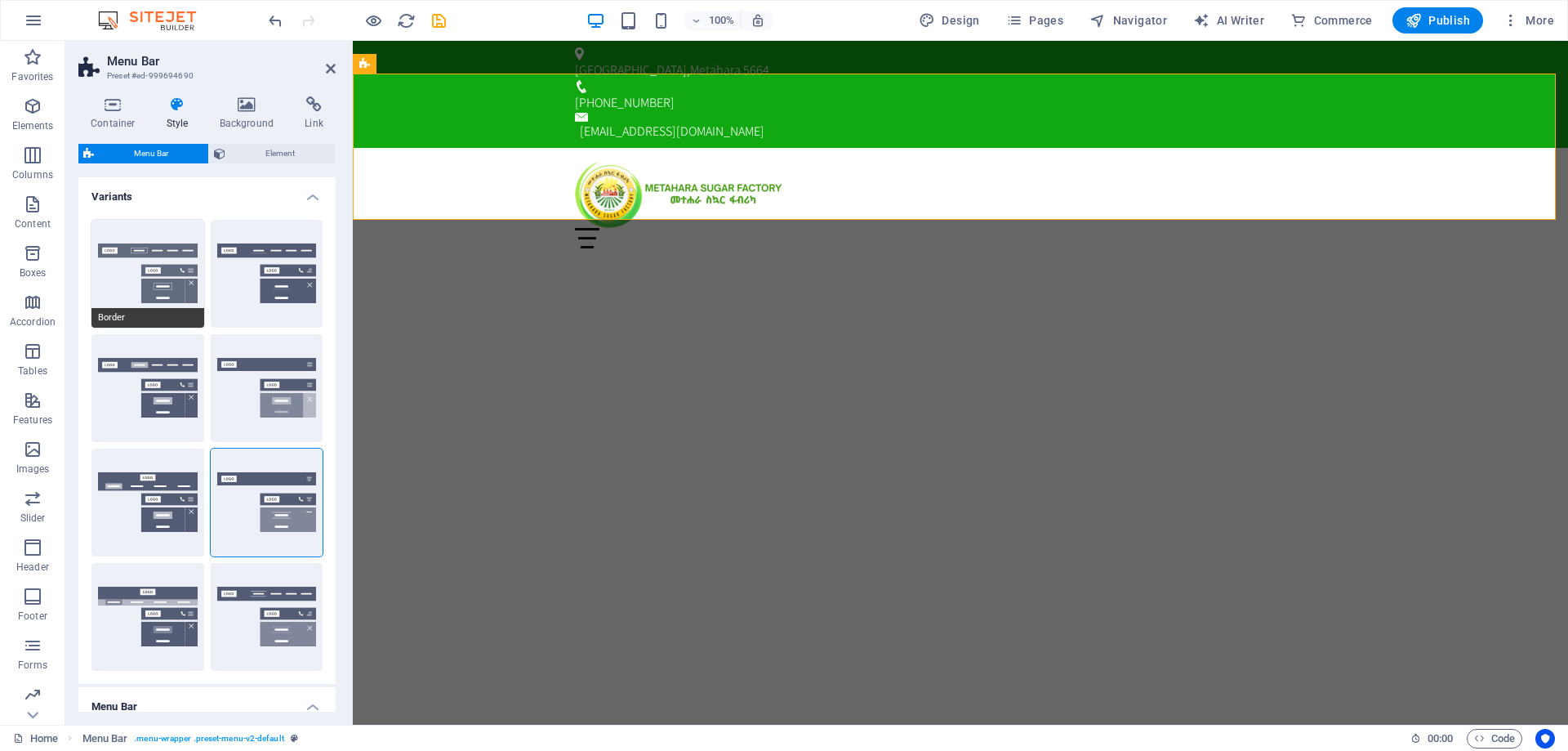
click at [146, 279] on button "Border" at bounding box center [147, 274] width 113 height 108
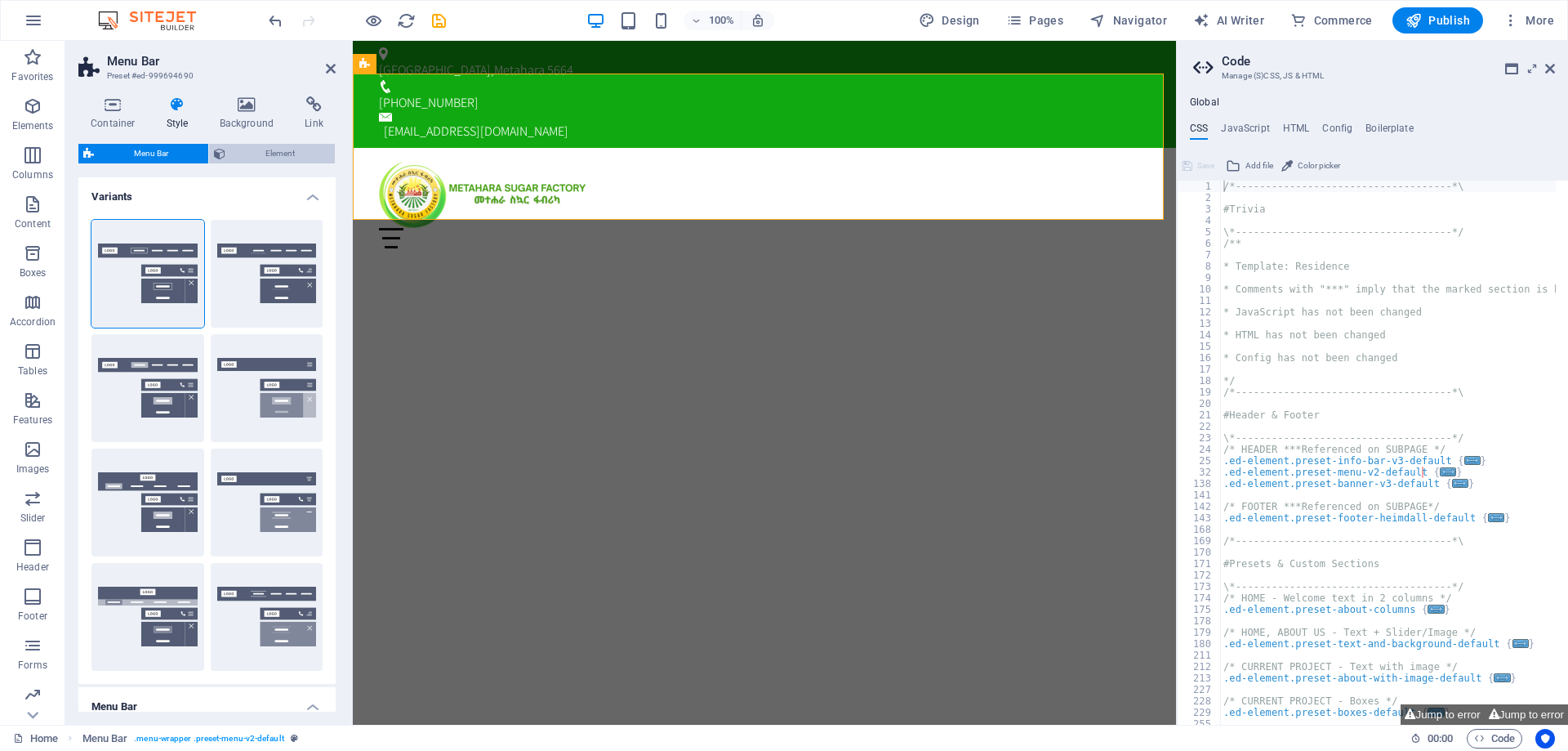
click at [290, 160] on span "Element" at bounding box center [280, 153] width 99 height 20
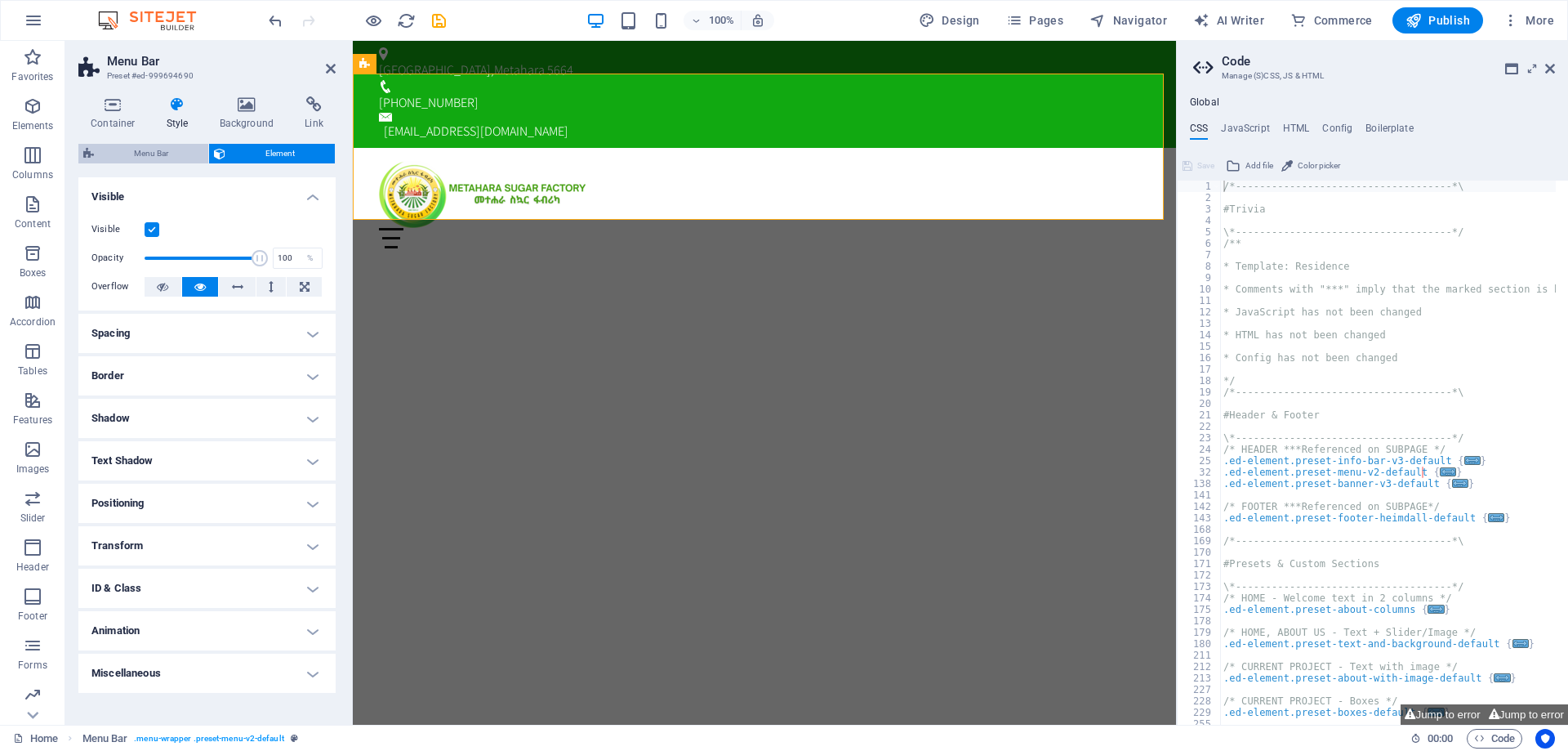
click at [155, 154] on span "Menu Bar" at bounding box center [152, 153] width 105 height 20
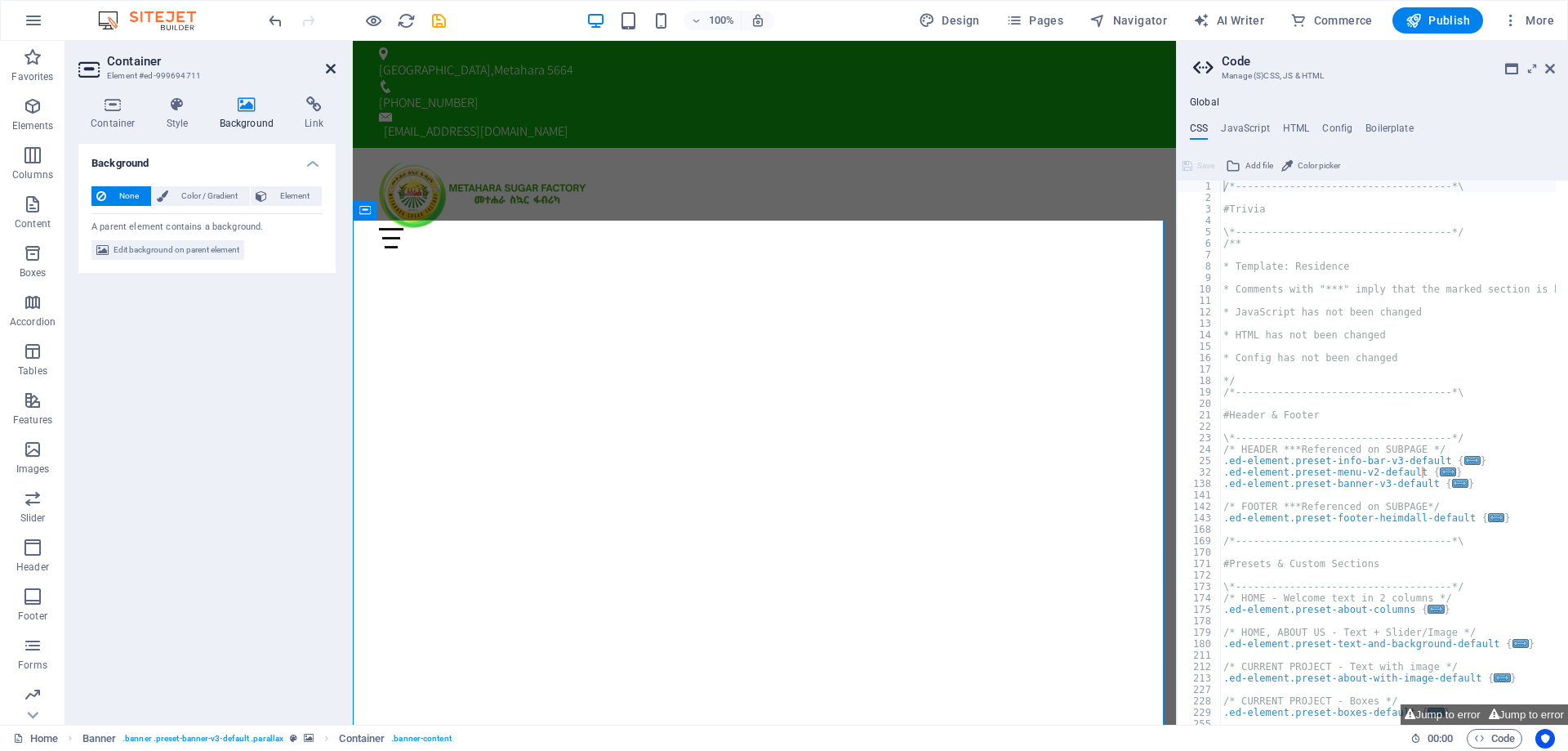
click at [329, 73] on icon at bounding box center [330, 69] width 10 height 13
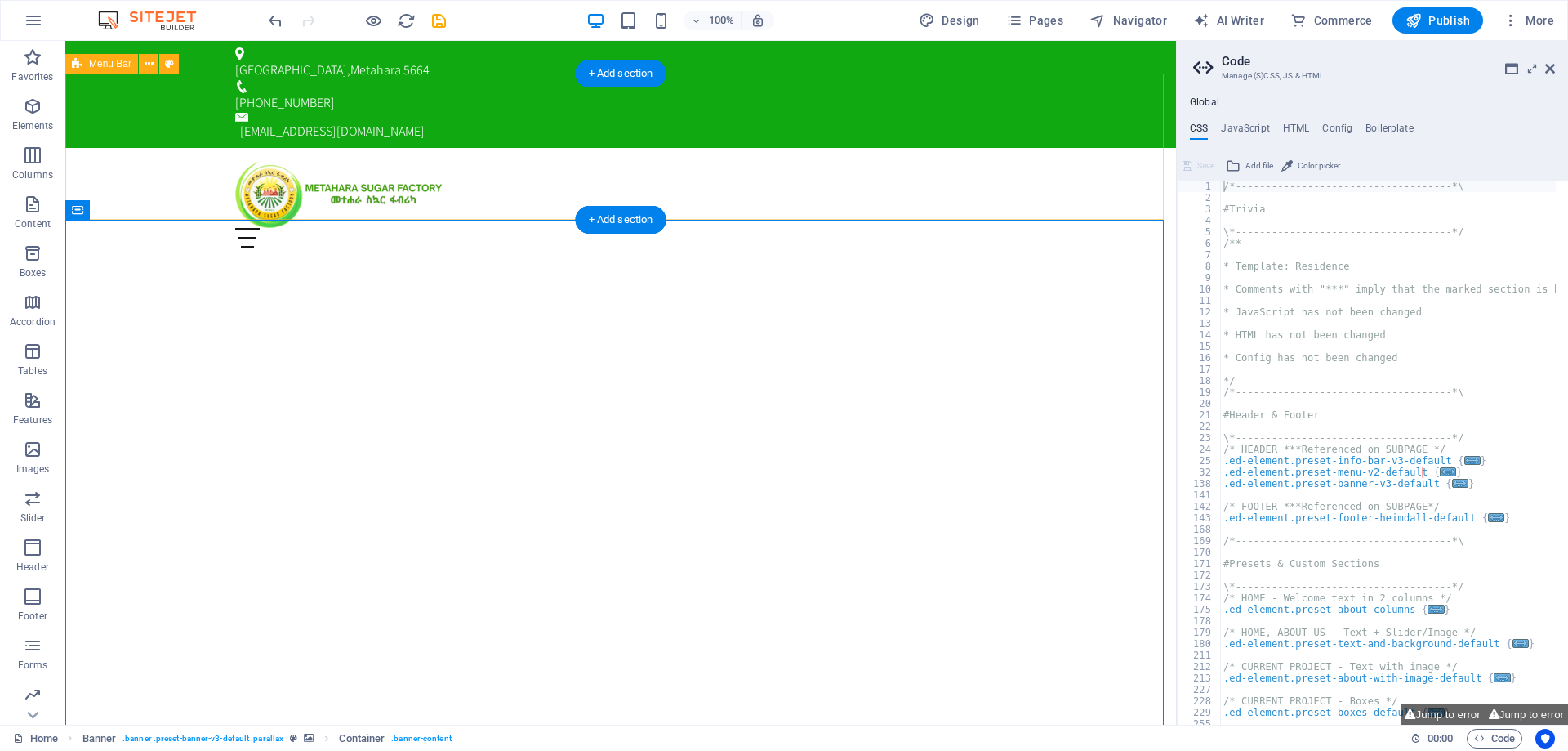
click at [738, 148] on div "Home Current Project News About us Contact Menu" at bounding box center [620, 205] width 1111 height 114
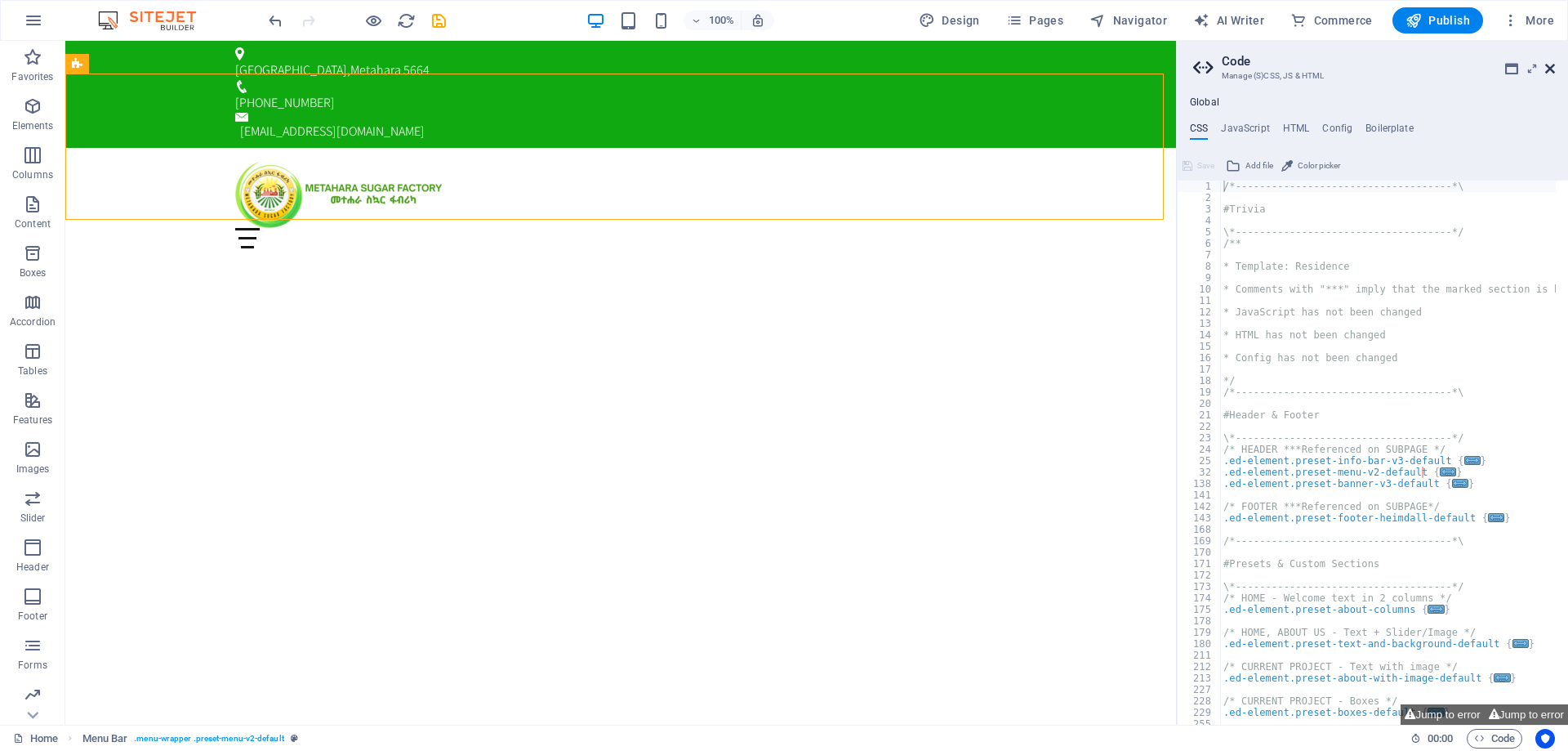
drag, startPoint x: 1553, startPoint y: 70, endPoint x: 1448, endPoint y: 41, distance: 108.9
click at [1553, 70] on icon at bounding box center [1550, 69] width 10 height 13
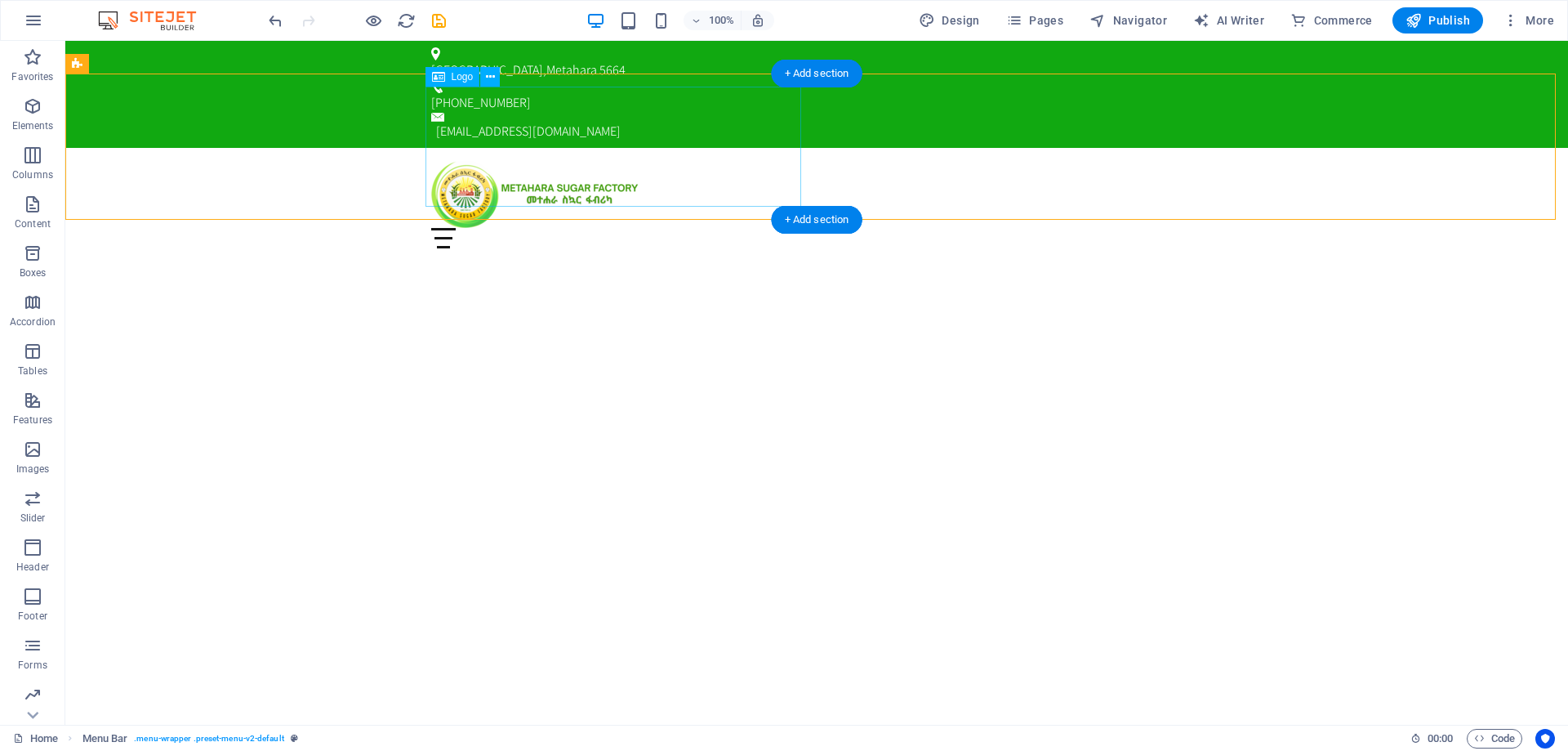
click at [508, 161] on div at bounding box center [816, 194] width 771 height 67
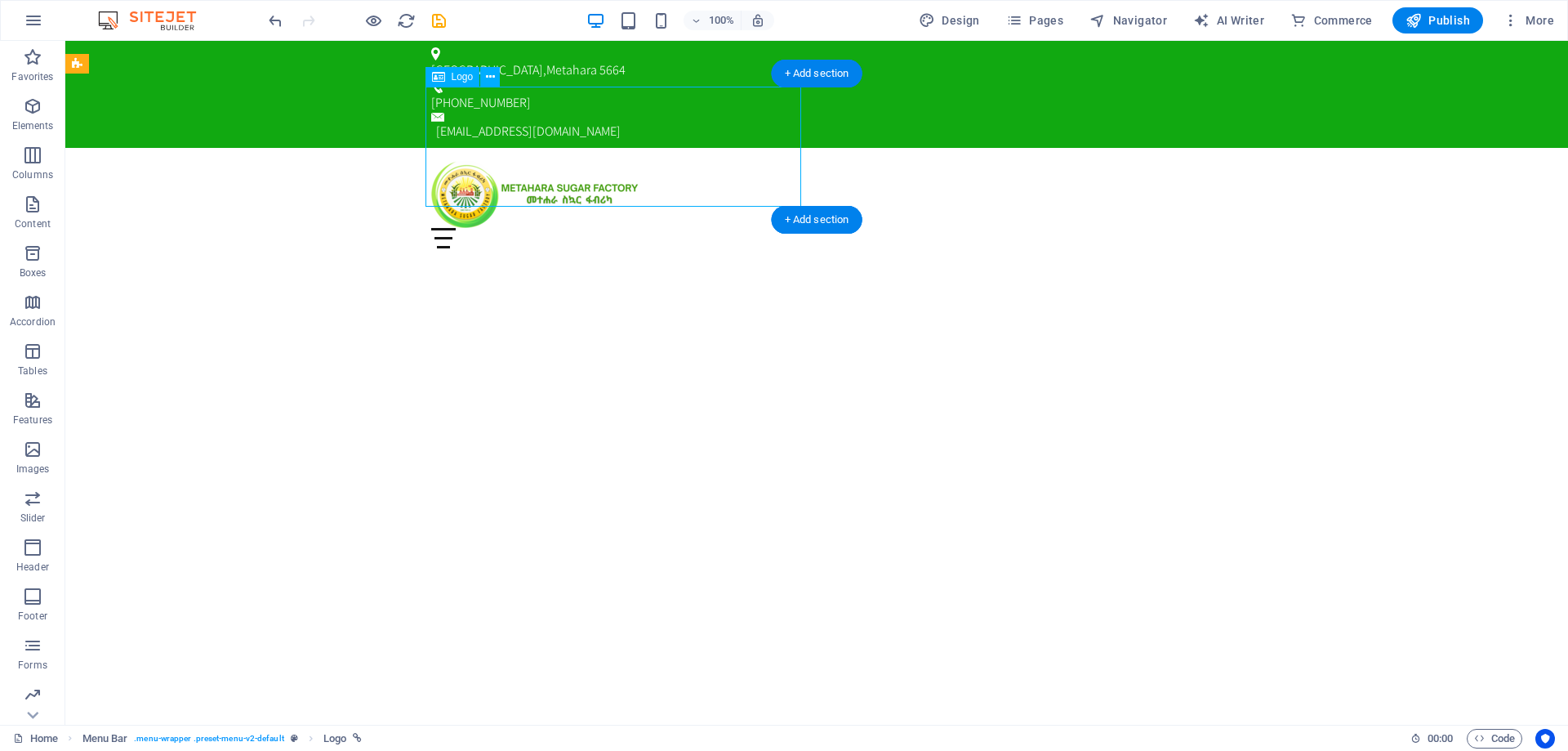
click at [508, 161] on div at bounding box center [816, 194] width 771 height 67
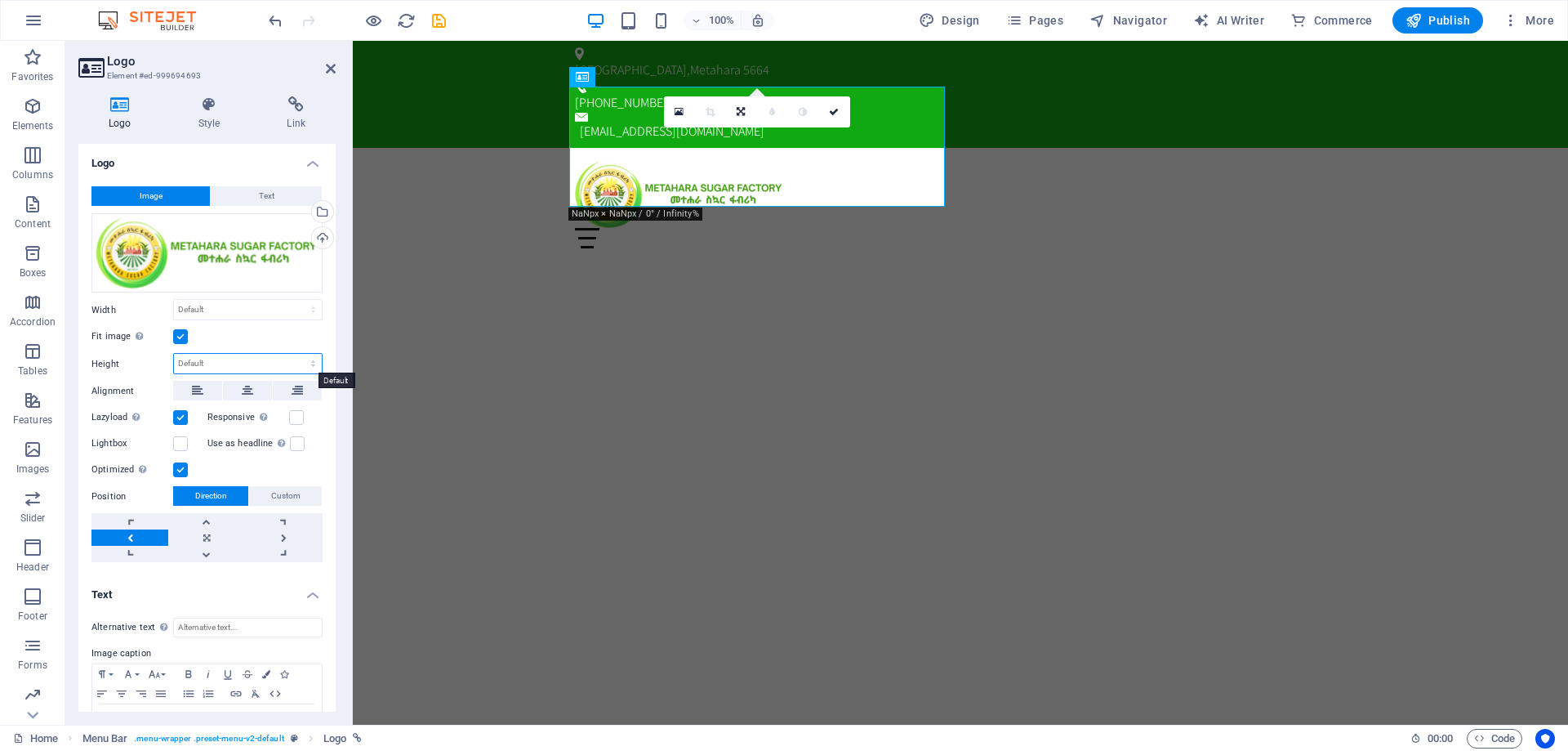
click at [236, 363] on select "Default auto px" at bounding box center [248, 364] width 148 height 20
select select "px"
click at [296, 354] on select "Default auto px" at bounding box center [248, 364] width 148 height 20
type input "147"
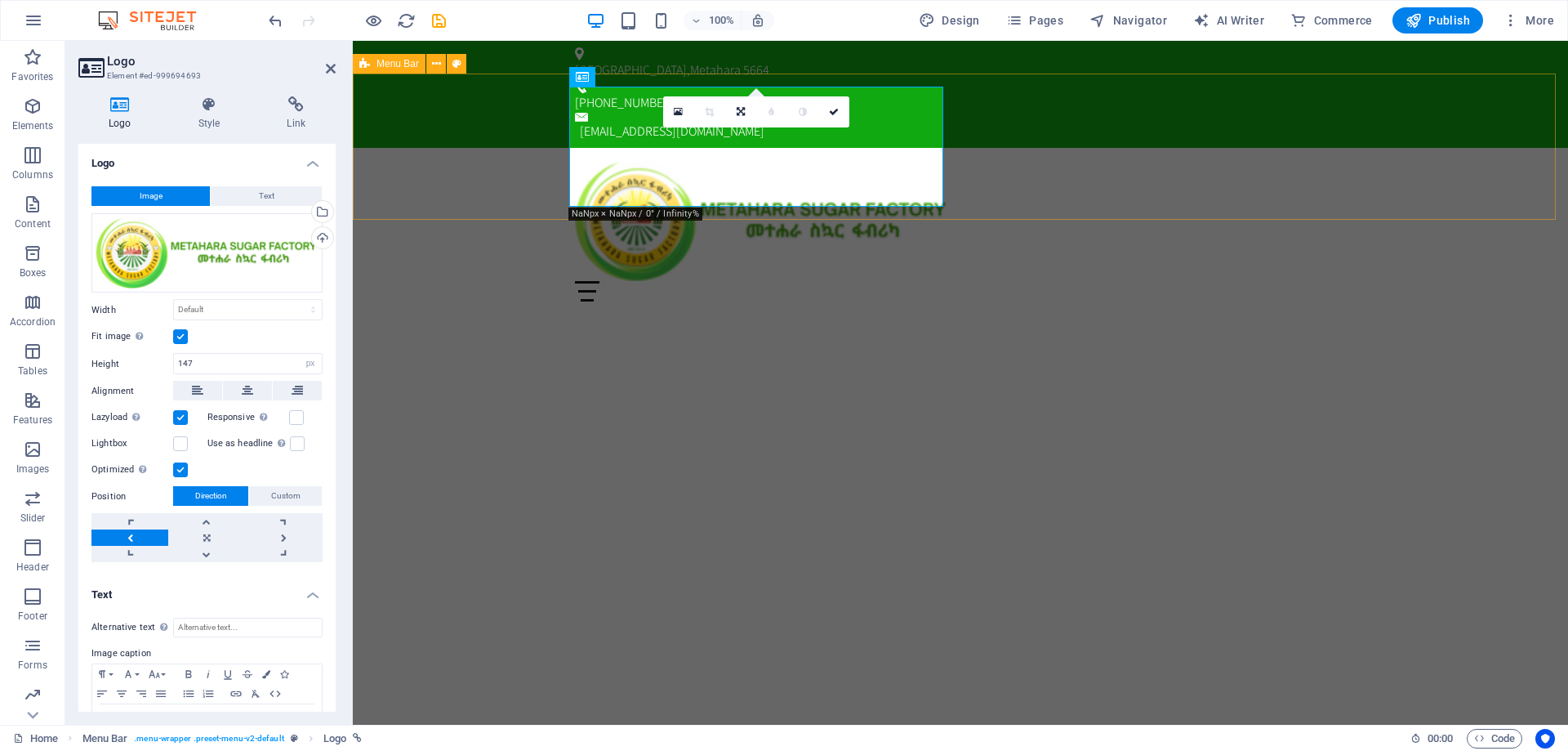
click at [461, 161] on div "Home Current Project News About us Contact Menu" at bounding box center [960, 231] width 1215 height 167
select select "rem"
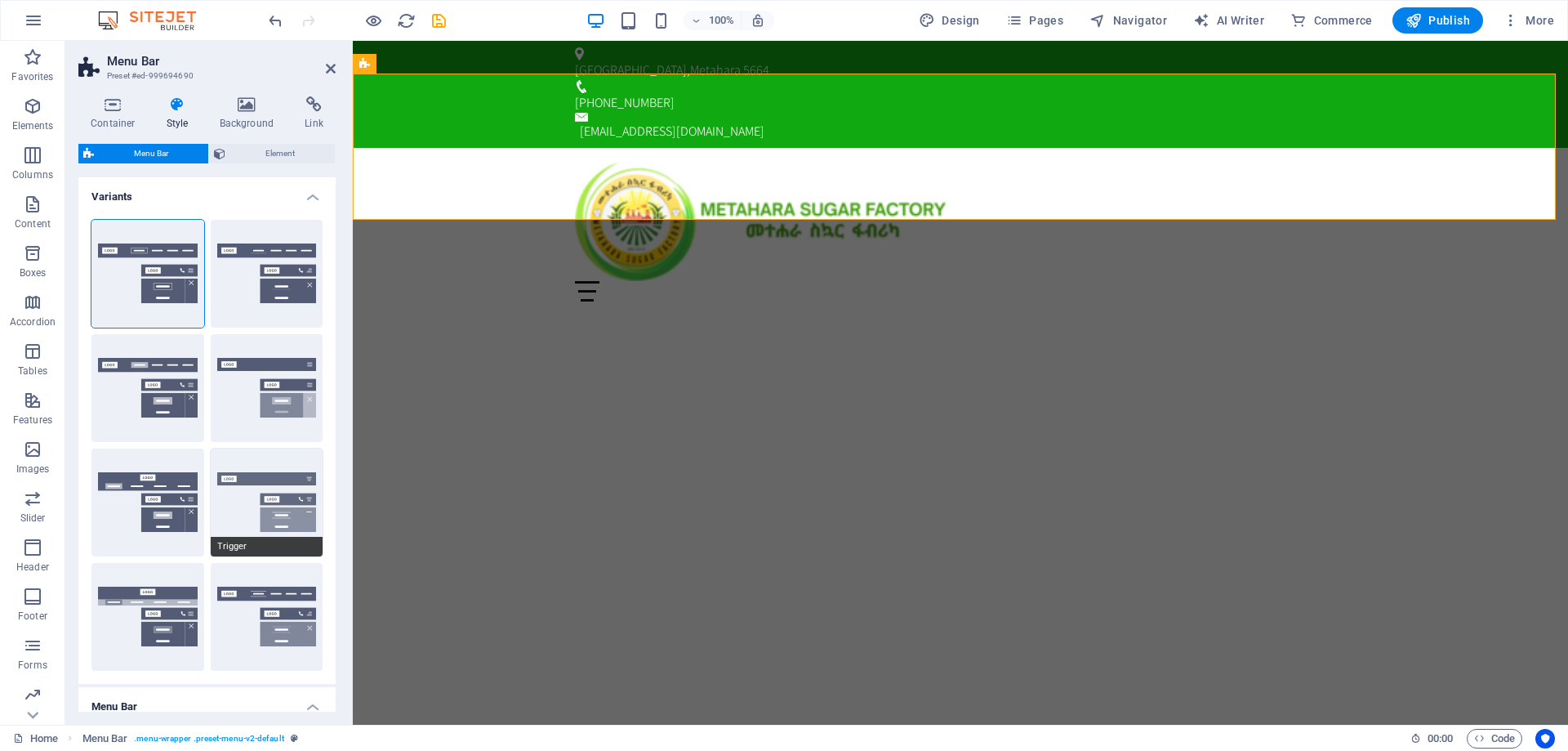
click at [268, 499] on button "Trigger" at bounding box center [267, 503] width 113 height 108
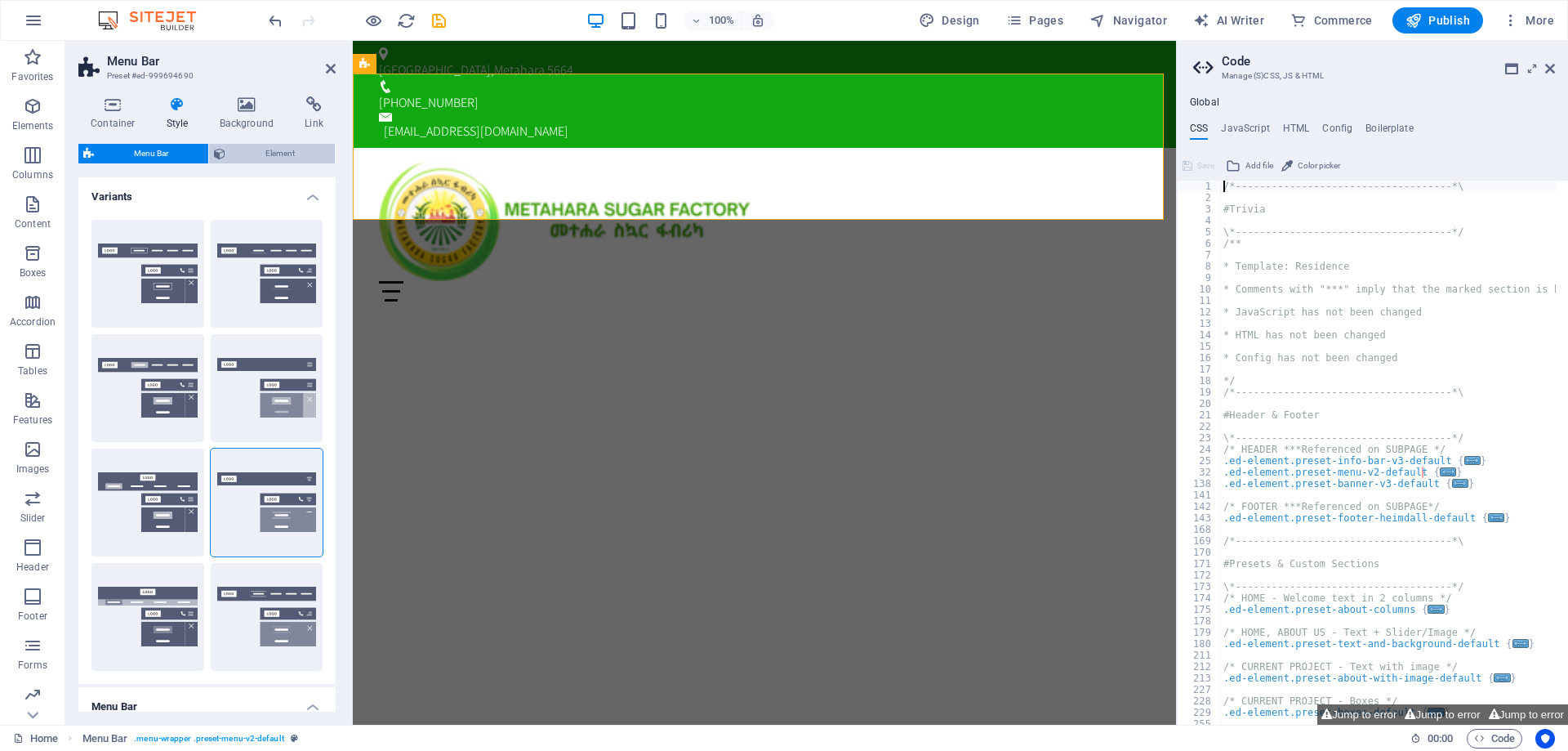
click at [290, 150] on span "Element" at bounding box center [280, 153] width 99 height 20
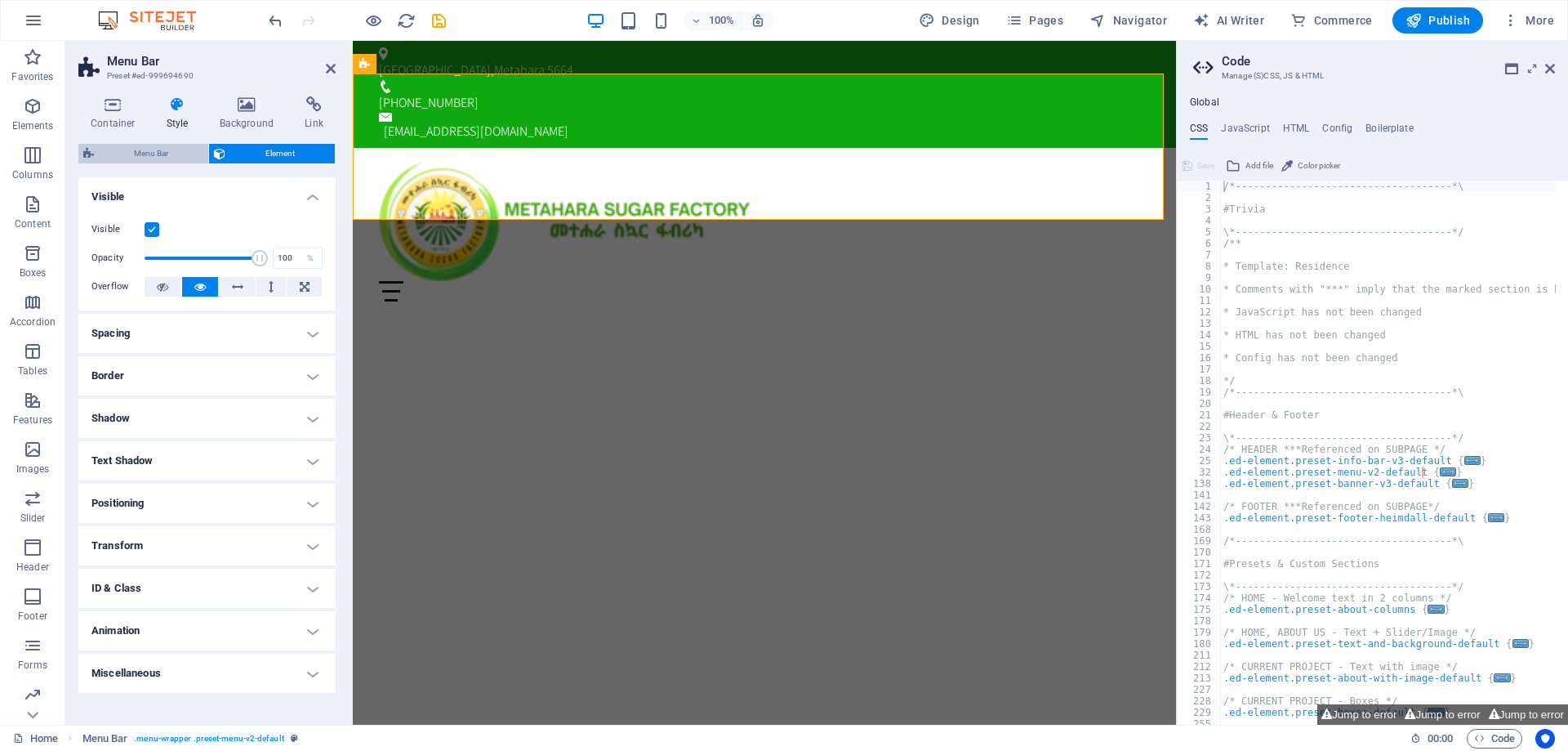
click at [151, 158] on span "Menu Bar" at bounding box center [152, 153] width 105 height 20
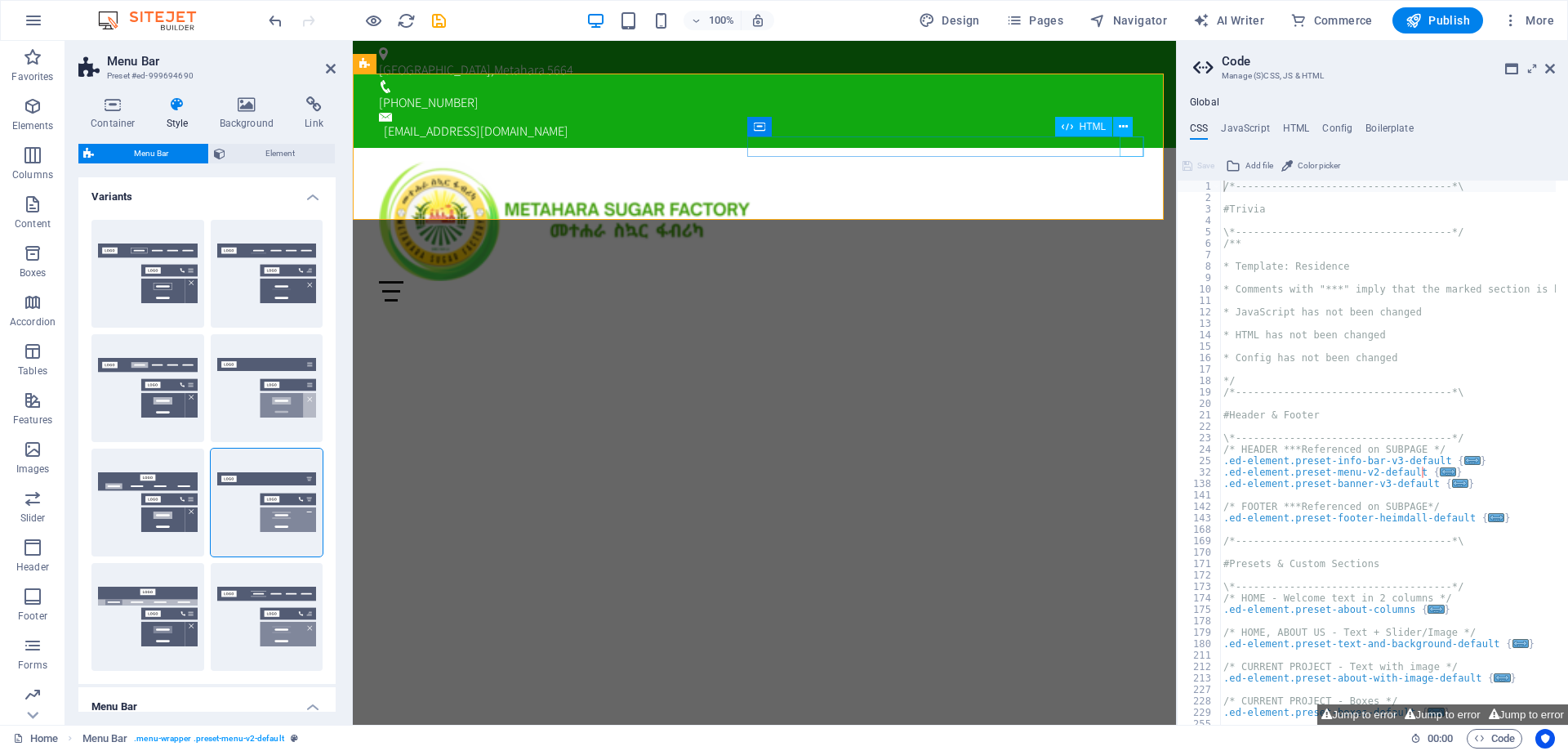
click at [1124, 281] on div "Menu" at bounding box center [764, 291] width 771 height 21
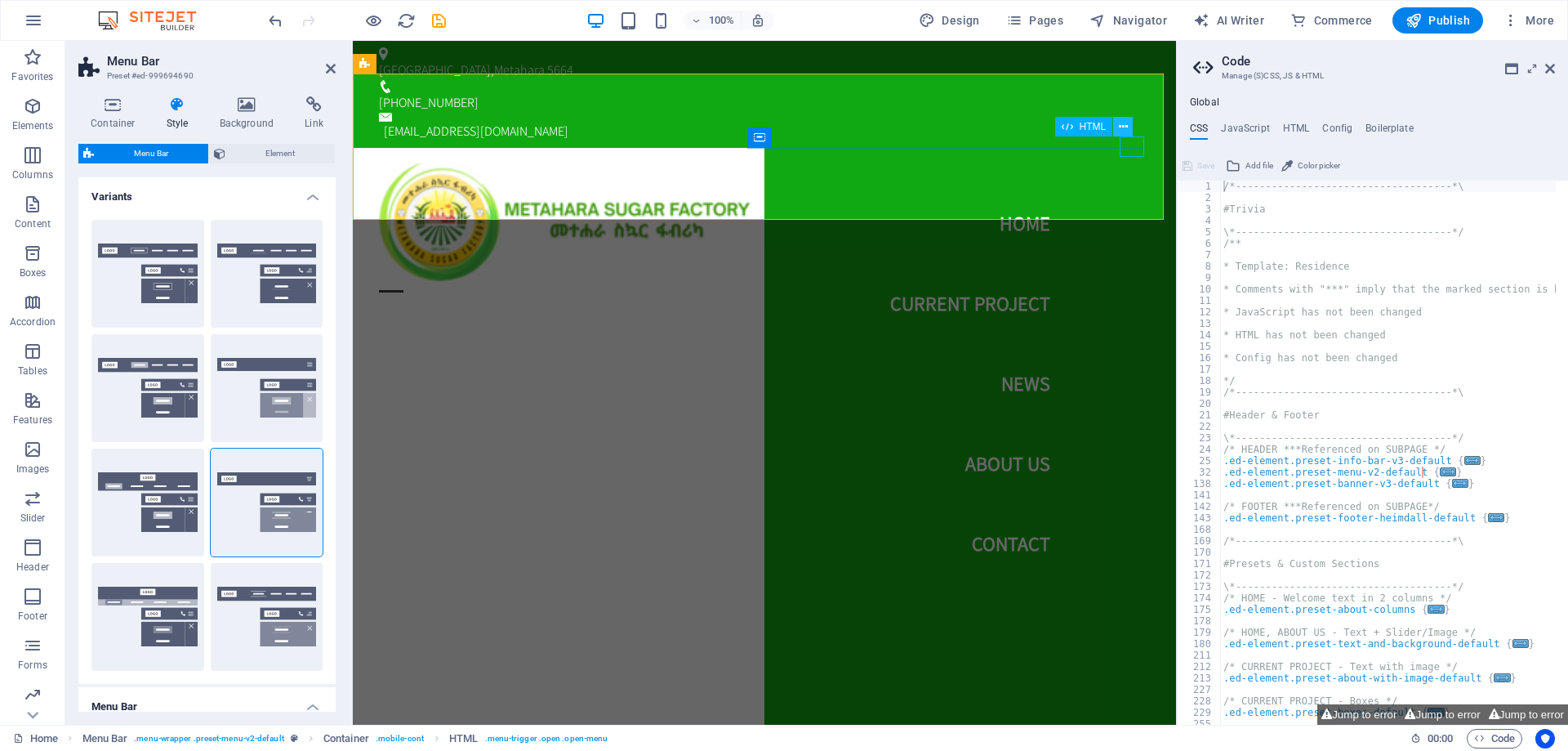
click at [1121, 120] on icon at bounding box center [1123, 126] width 9 height 17
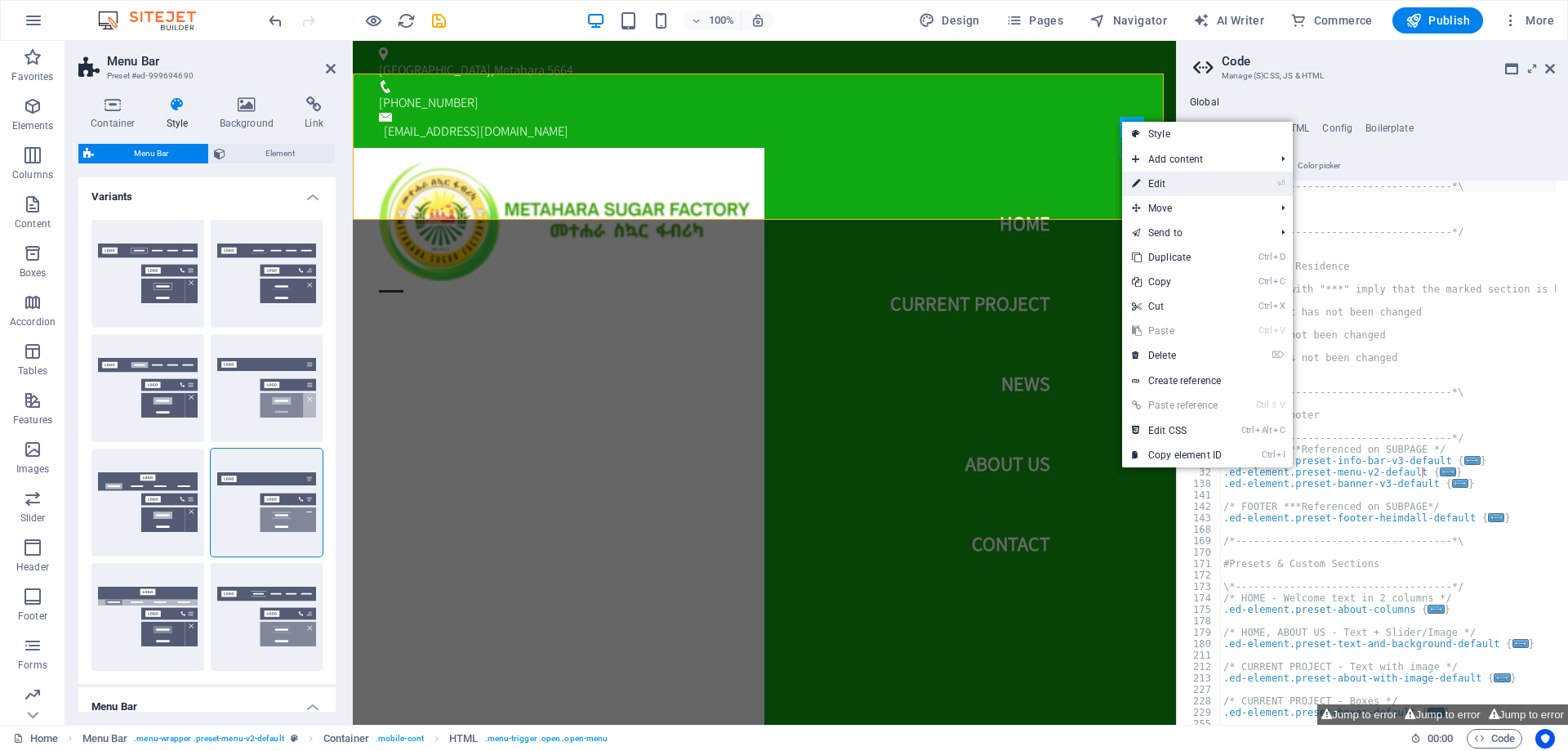
drag, startPoint x: 1166, startPoint y: 181, endPoint x: 761, endPoint y: 141, distance: 407.0
click at [1166, 181] on link "⏎ Edit" at bounding box center [1176, 183] width 109 height 24
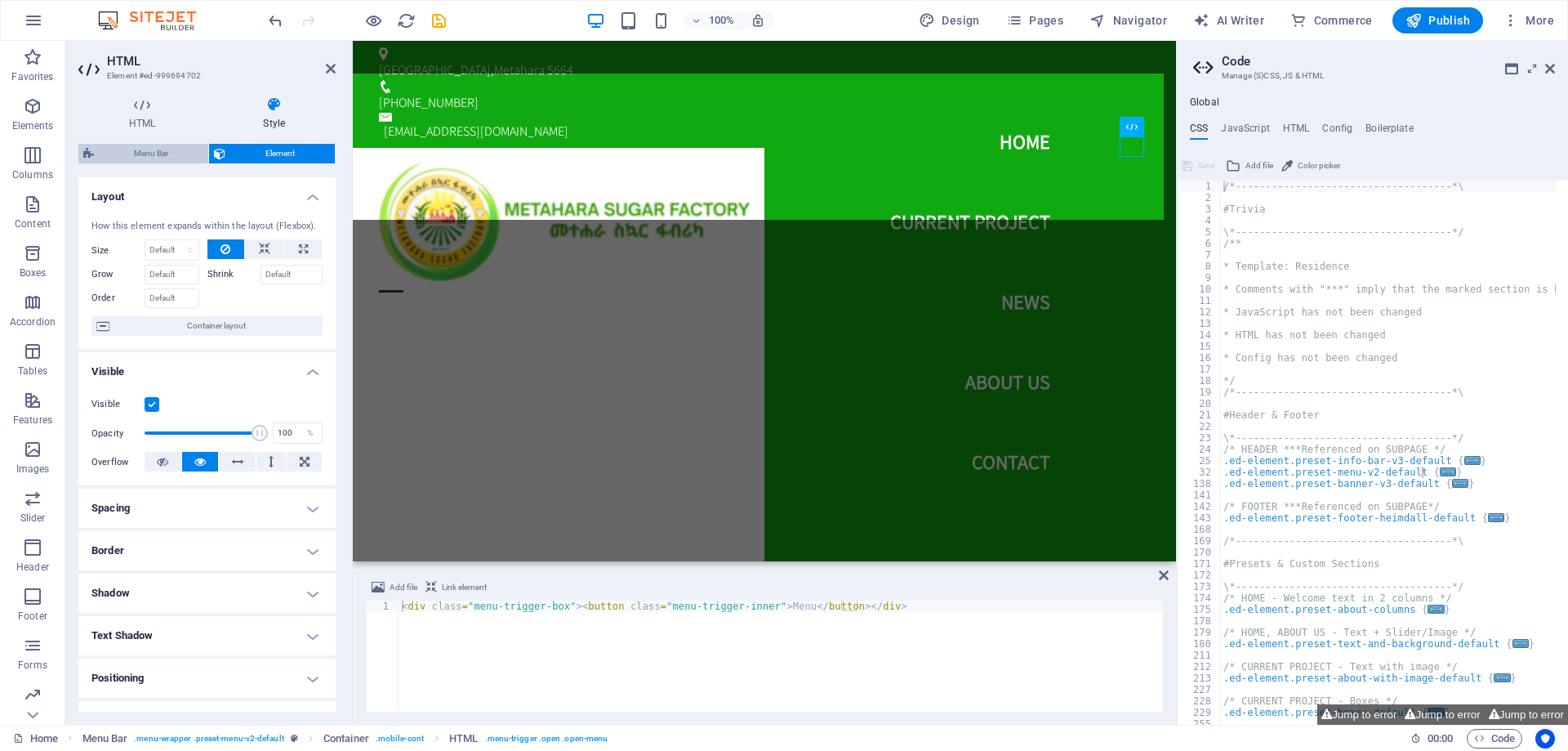
click at [152, 156] on span "Menu Bar" at bounding box center [152, 153] width 105 height 20
select select "rem"
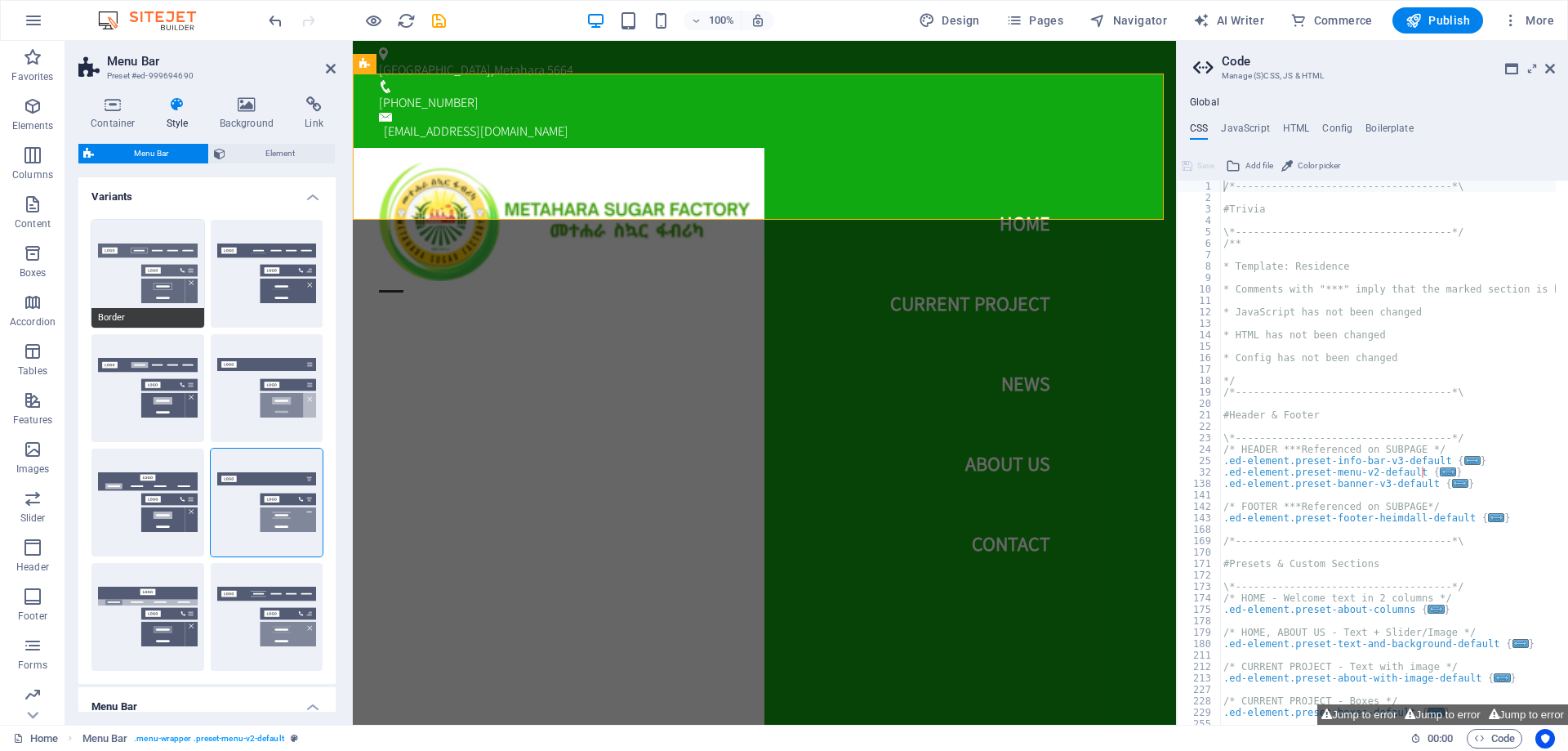
click at [157, 289] on button "Border" at bounding box center [147, 274] width 113 height 108
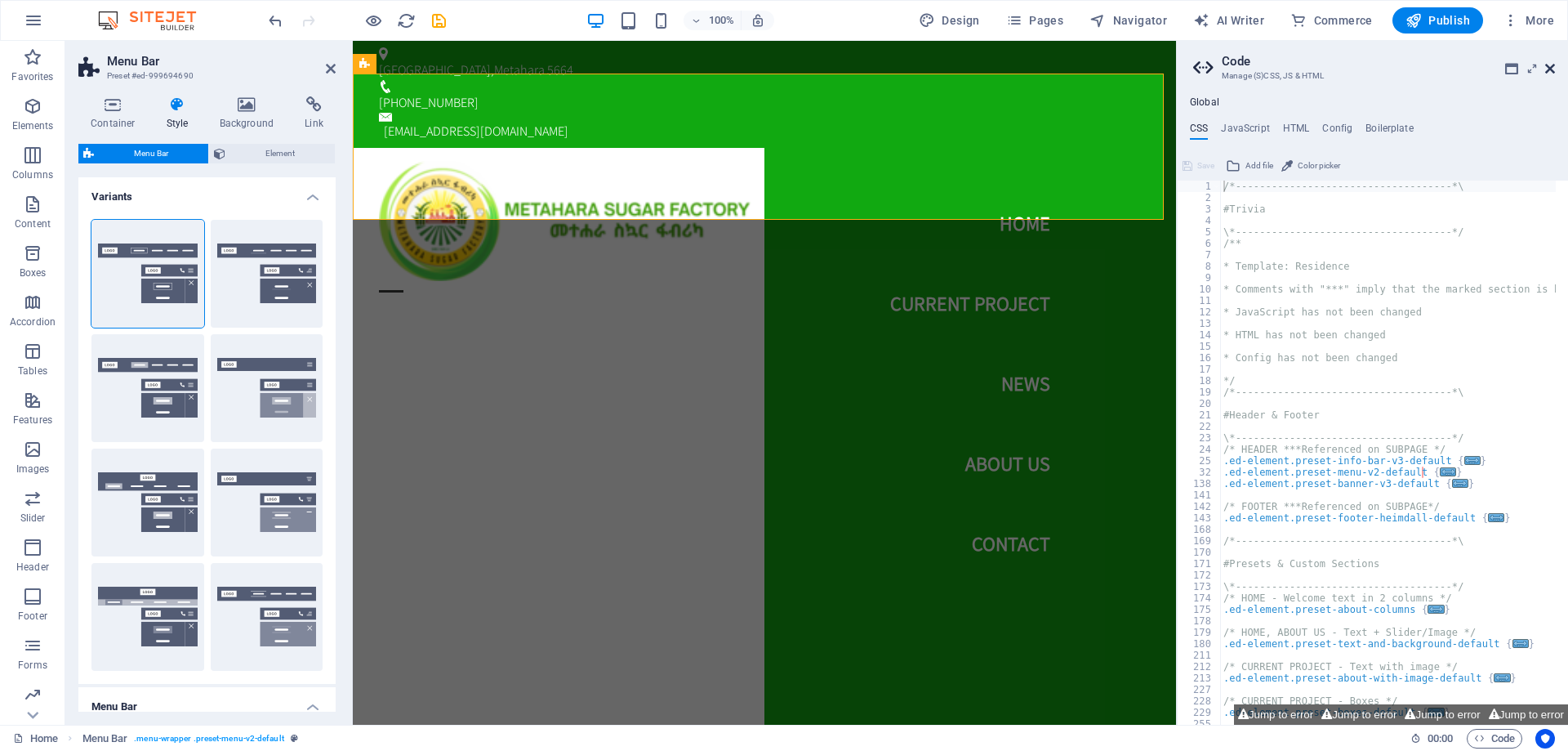
click at [1552, 65] on icon at bounding box center [1550, 69] width 10 height 13
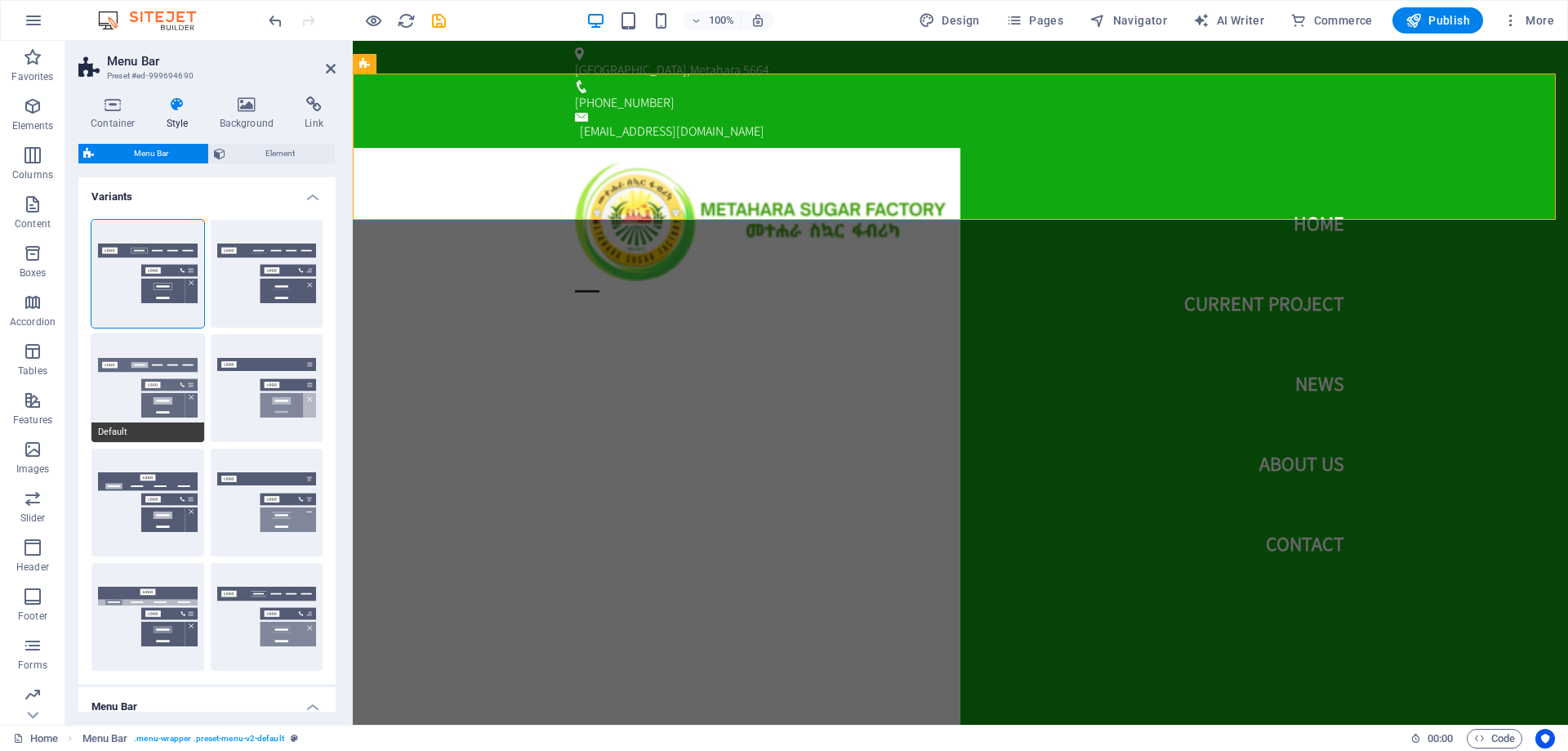
click at [176, 374] on button "Default" at bounding box center [147, 388] width 113 height 108
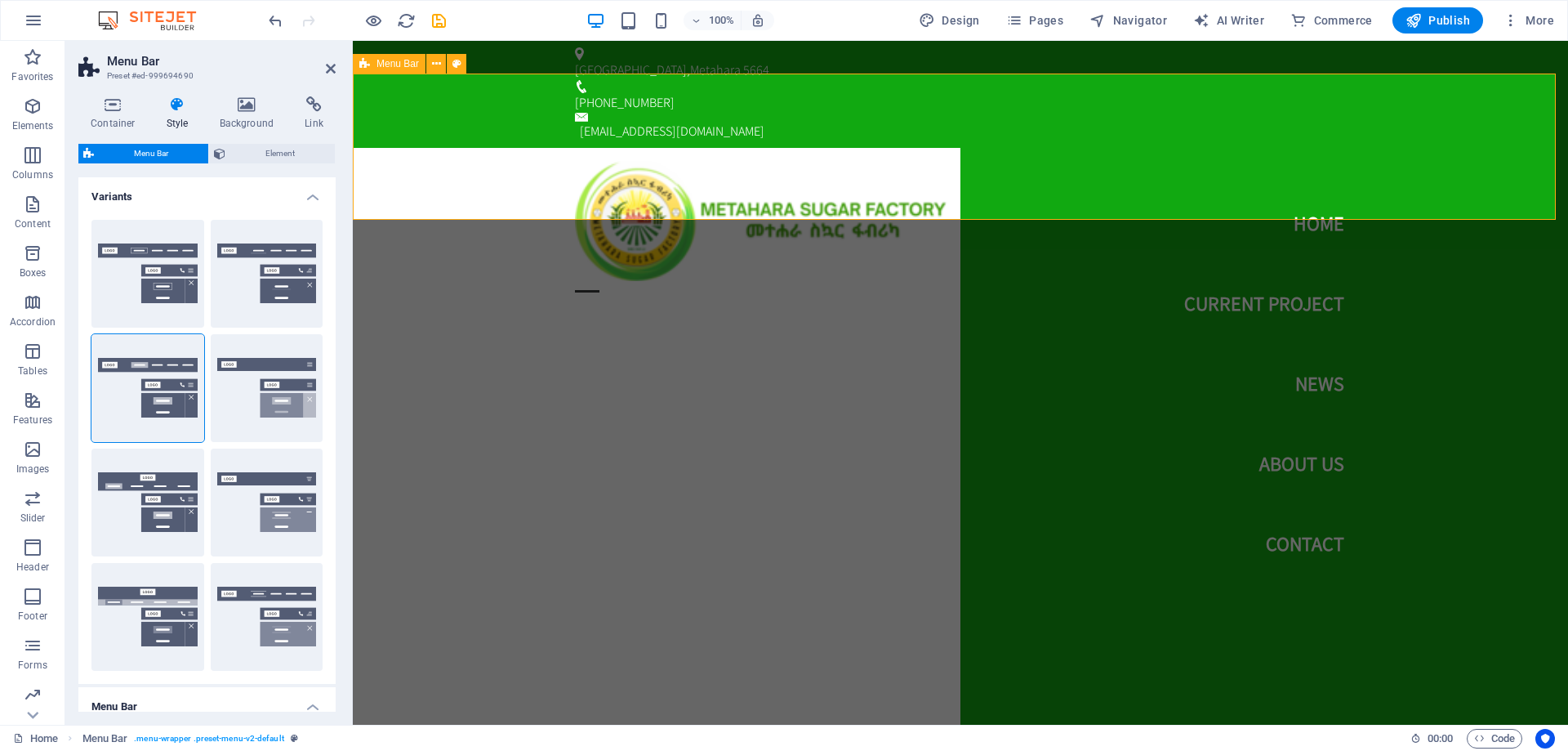
click at [462, 182] on div "Home Current Project News About us Contact Menu" at bounding box center [960, 221] width 1215 height 146
click at [896, 207] on div "Home Current Project News About us Contact Menu" at bounding box center [960, 221] width 1215 height 146
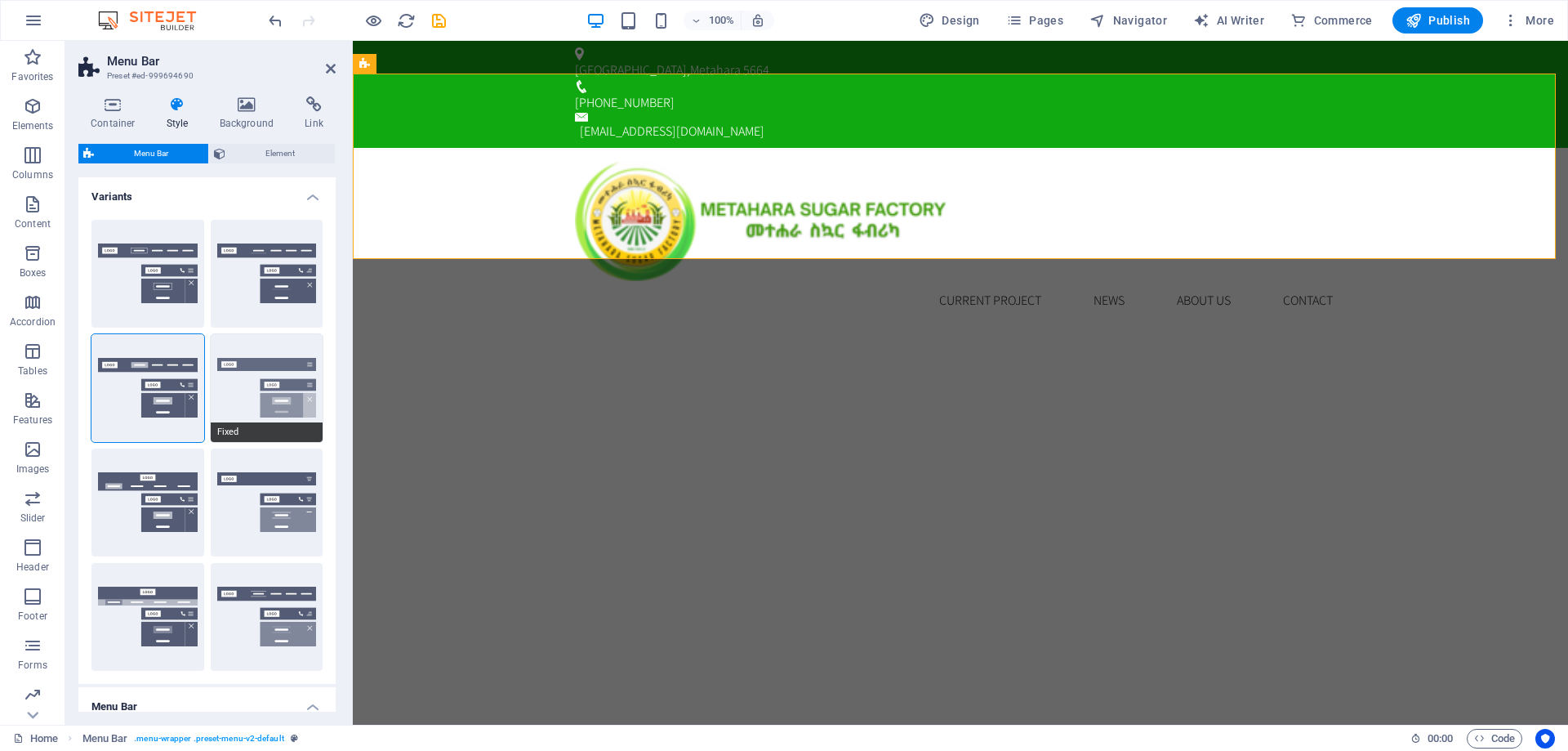
click at [273, 394] on button "Fixed" at bounding box center [267, 388] width 113 height 108
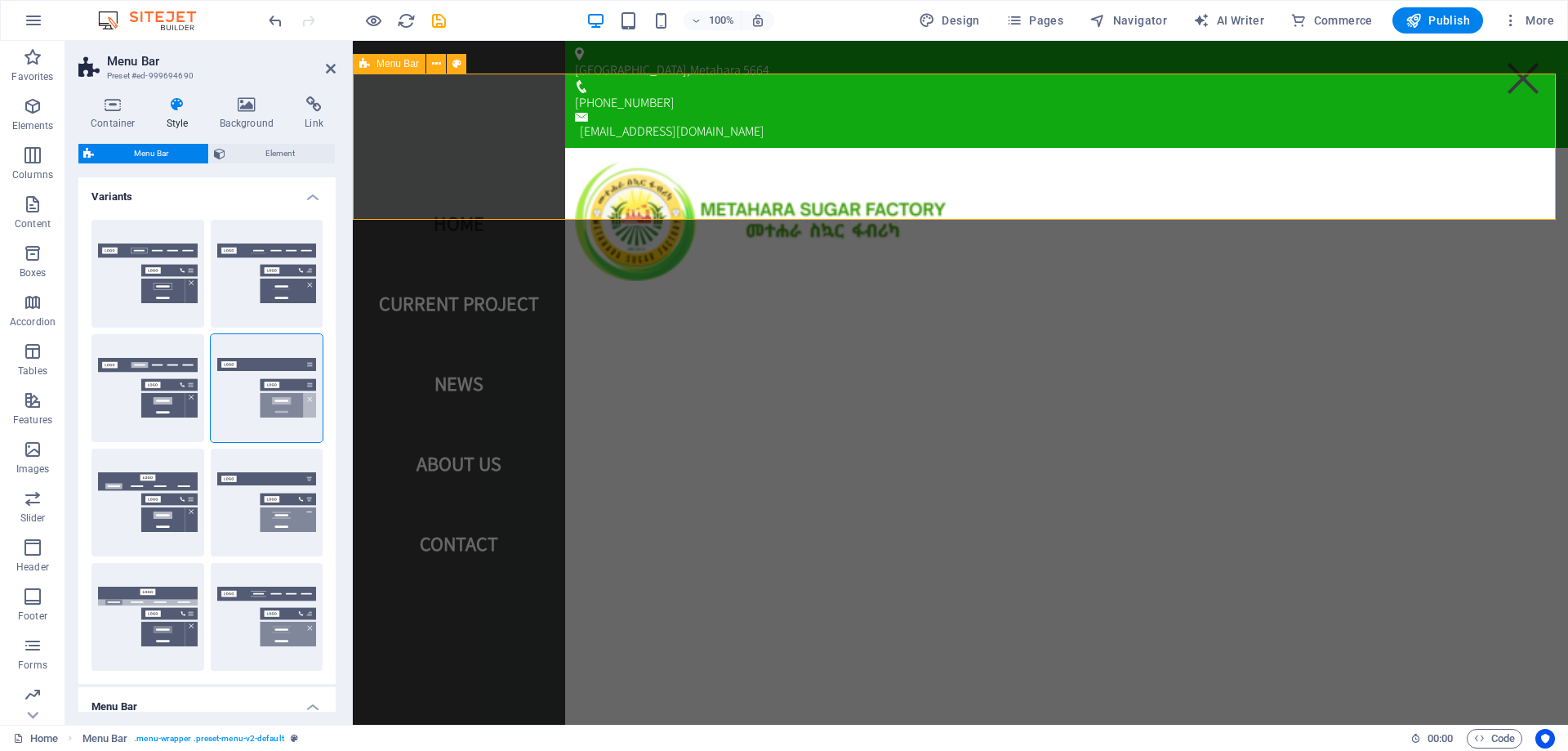
click at [1301, 148] on div "Home Current Project News About us Contact Menu" at bounding box center [960, 221] width 1215 height 146
click at [1047, 148] on div "Home Current Project News About us Contact Menu" at bounding box center [960, 221] width 1215 height 146
click at [328, 73] on icon at bounding box center [330, 69] width 10 height 13
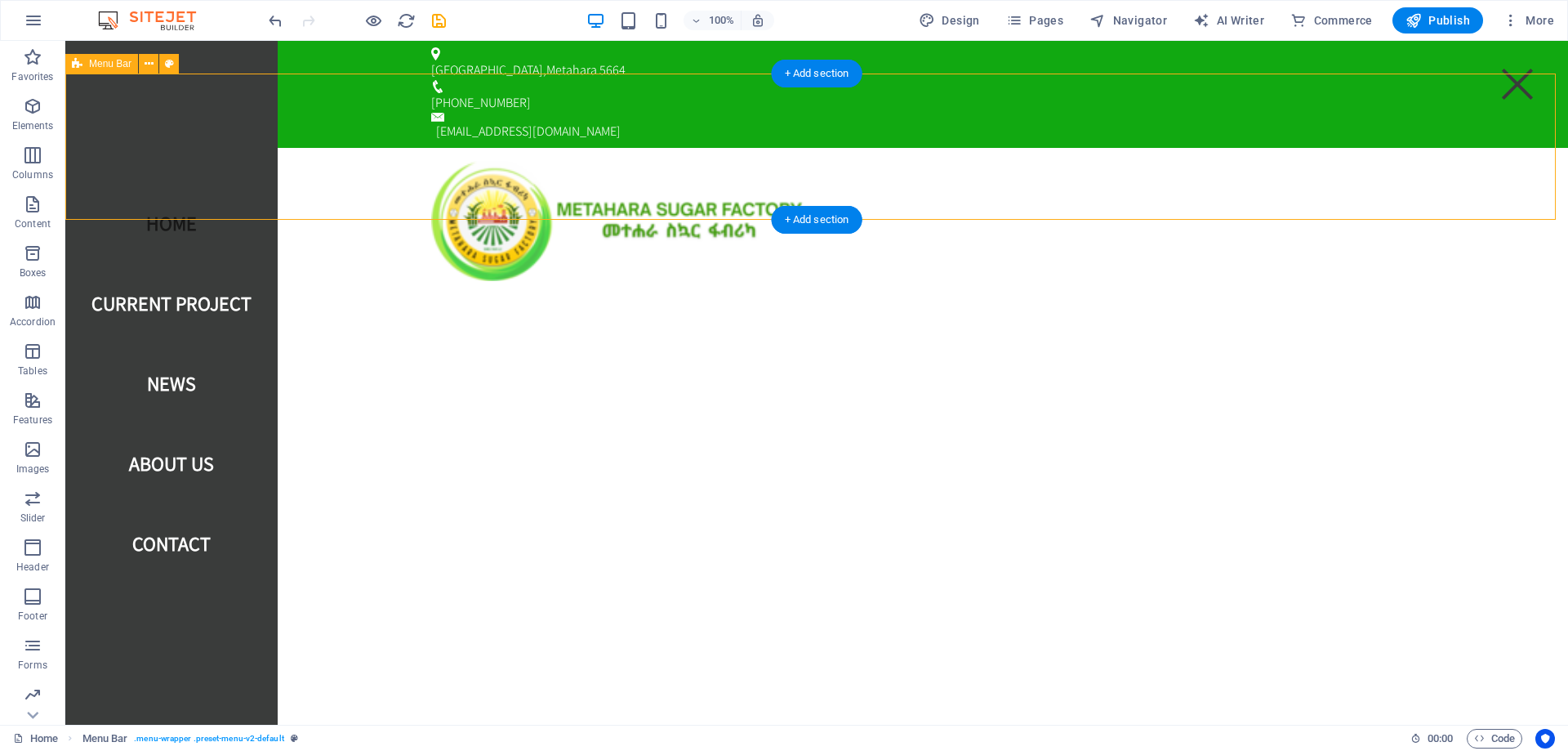
click at [1065, 148] on div "Home Current Project News About us Contact Menu" at bounding box center [816, 221] width 1503 height 146
select select "rem"
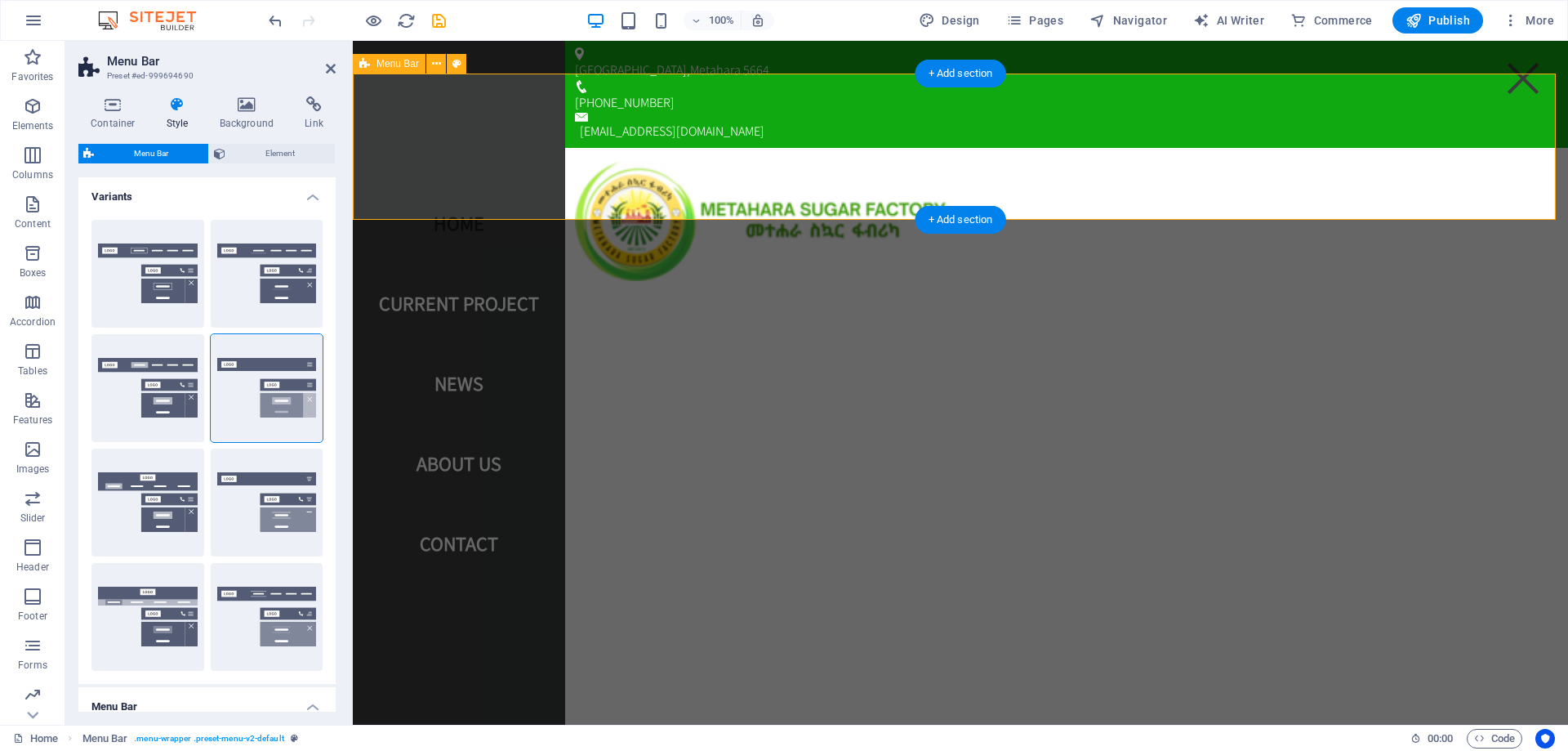
click at [1019, 148] on div "Home Current Project News About us Contact Menu" at bounding box center [960, 221] width 1215 height 146
drag, startPoint x: 333, startPoint y: 67, endPoint x: 291, endPoint y: 54, distance: 44.0
click at [333, 67] on icon at bounding box center [330, 69] width 10 height 13
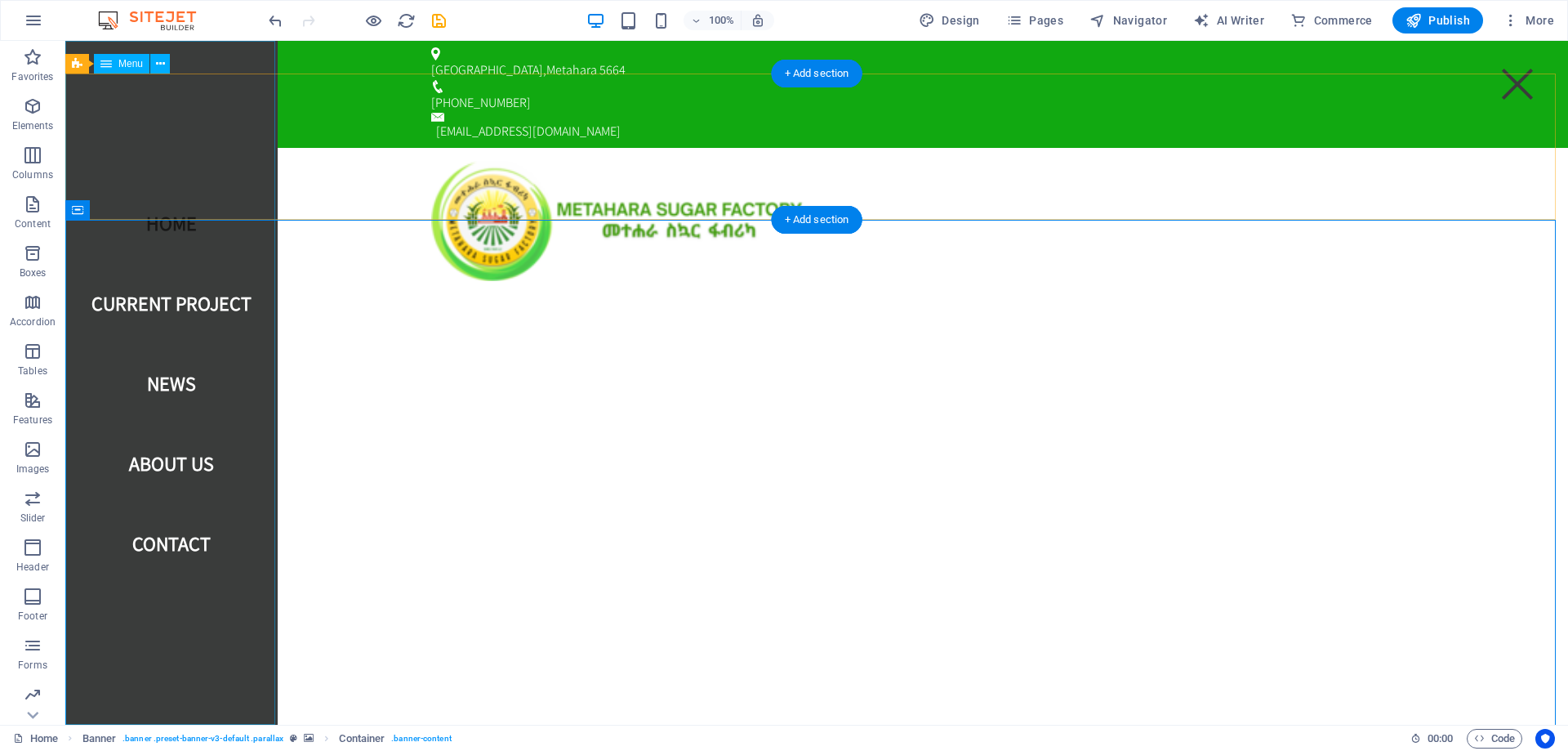
click at [154, 307] on nav "Home Current Project News About us Contact" at bounding box center [171, 383] width 212 height 684
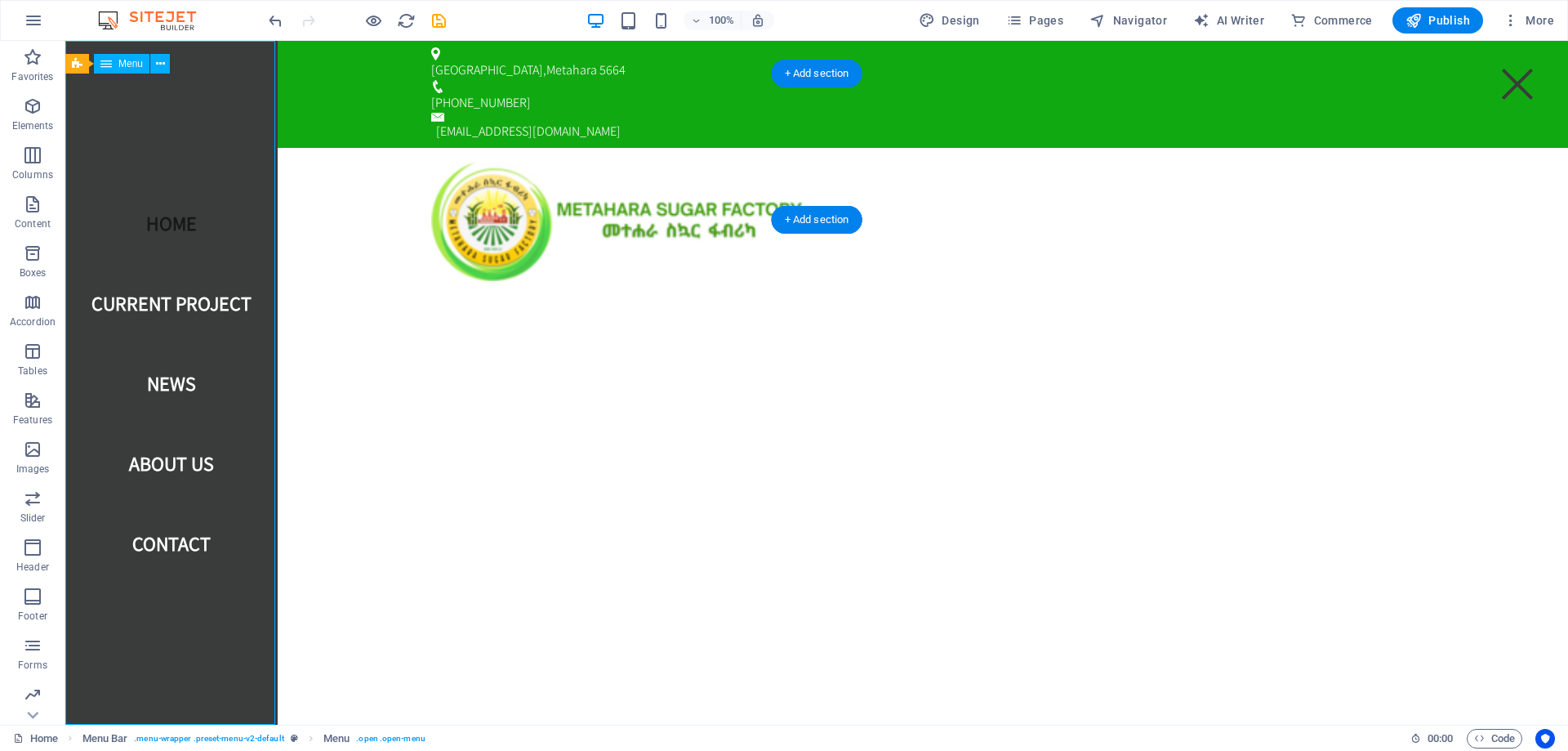
click at [167, 320] on nav "Home Current Project News About us Contact" at bounding box center [171, 383] width 212 height 684
click at [387, 153] on div "Home Current Project News About us Contact Menu" at bounding box center [816, 221] width 1503 height 146
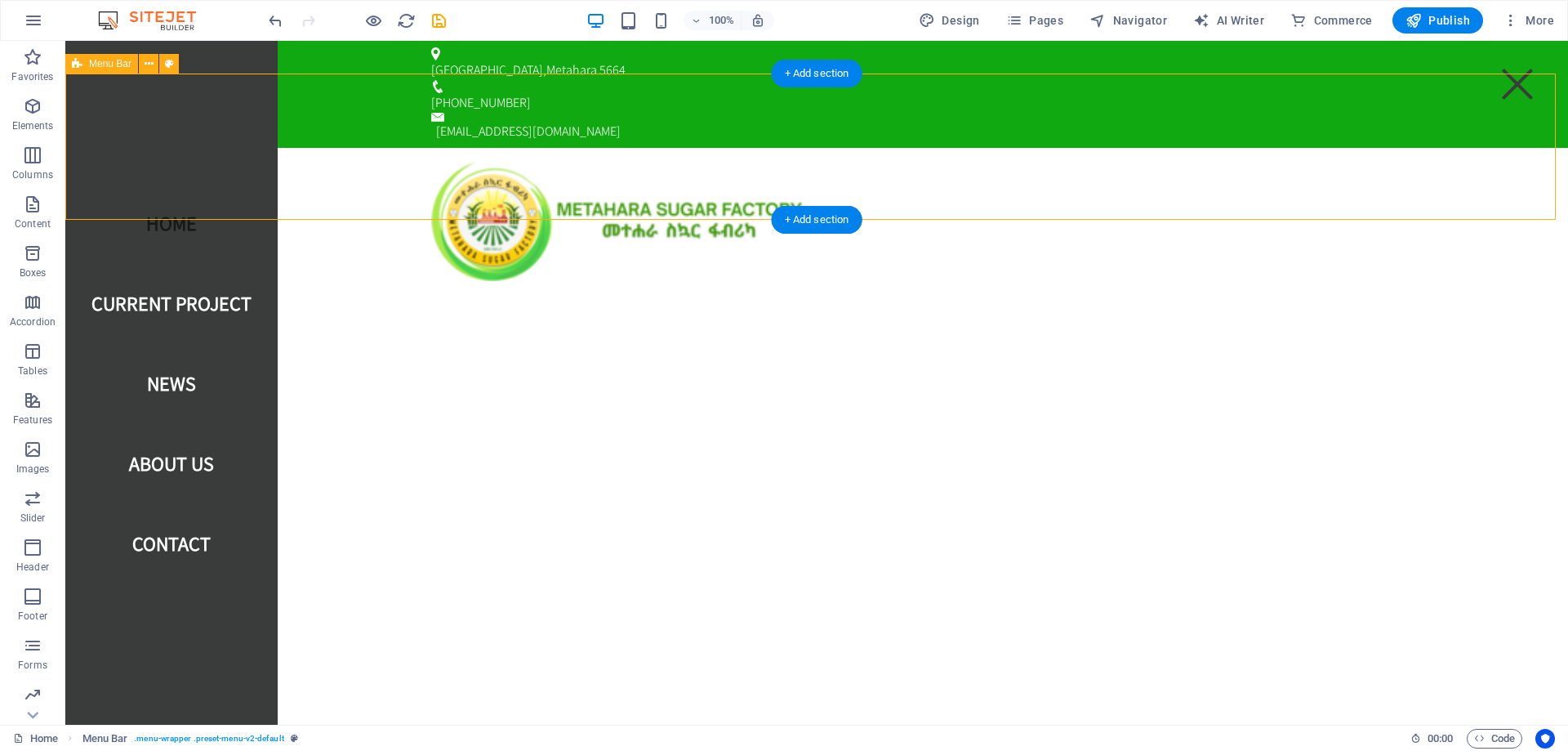
click at [339, 172] on div "Home Current Project News About us Contact Menu" at bounding box center [816, 221] width 1503 height 146
select select "rem"
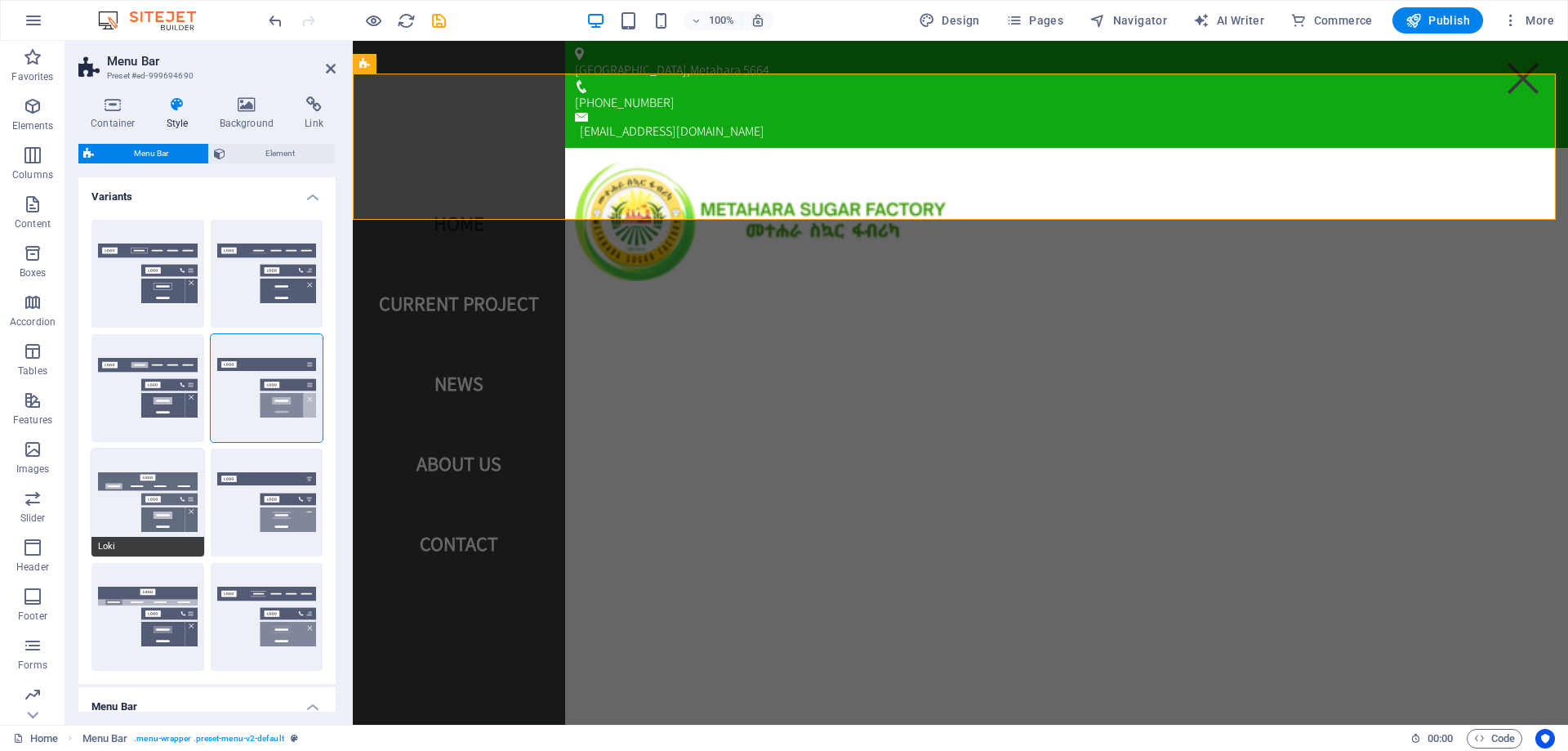
click at [144, 515] on button "Loki" at bounding box center [147, 503] width 113 height 108
type input "0"
select select "DISABLED_OPTION_VALUE"
type input "2"
type input "1"
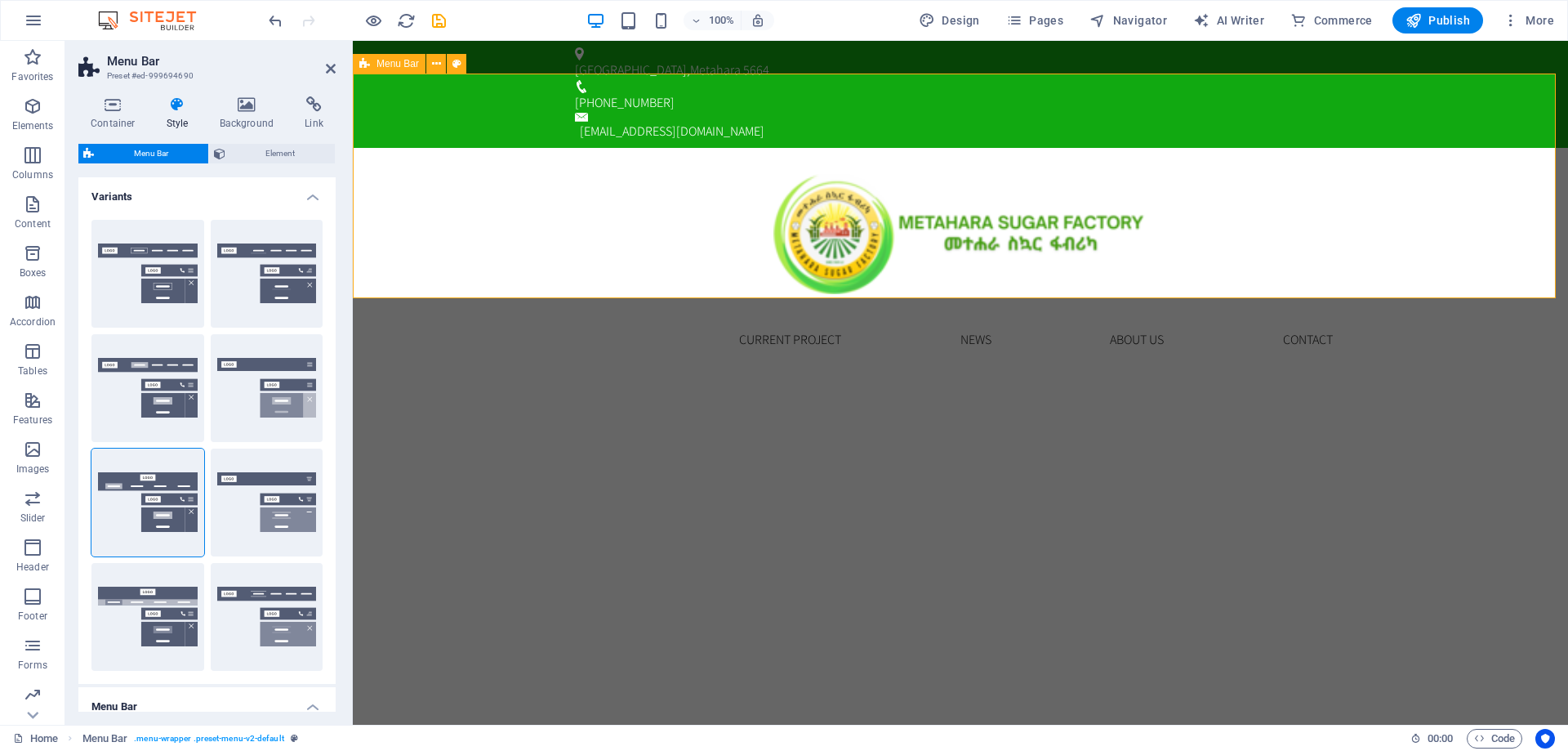
click at [1461, 148] on div "Home Current Project News About us Contact Menu" at bounding box center [960, 260] width 1215 height 225
click at [721, 179] on div at bounding box center [961, 227] width 798 height 160
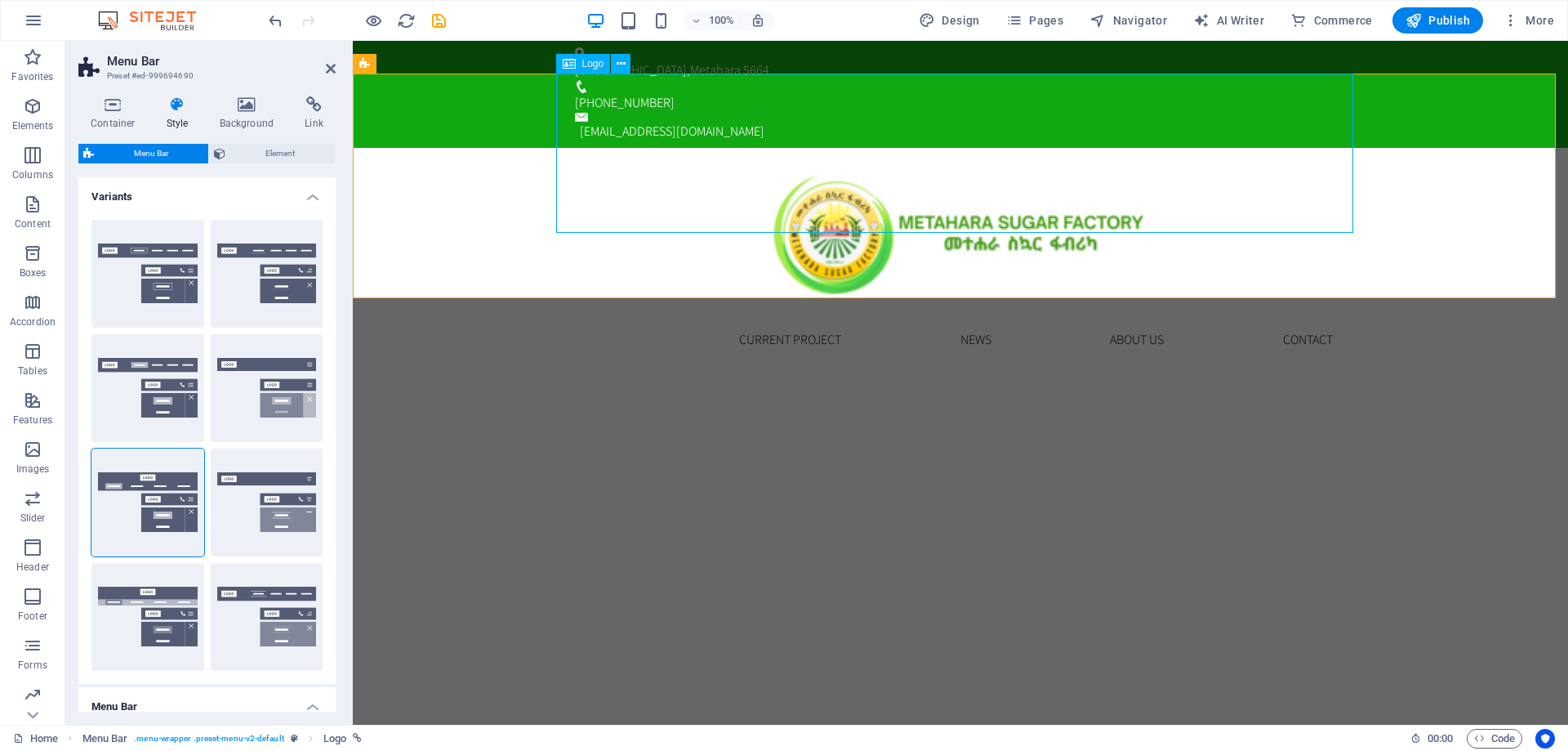
click at [713, 218] on div at bounding box center [961, 227] width 798 height 160
click at [641, 148] on div at bounding box center [961, 227] width 798 height 160
select select "px"
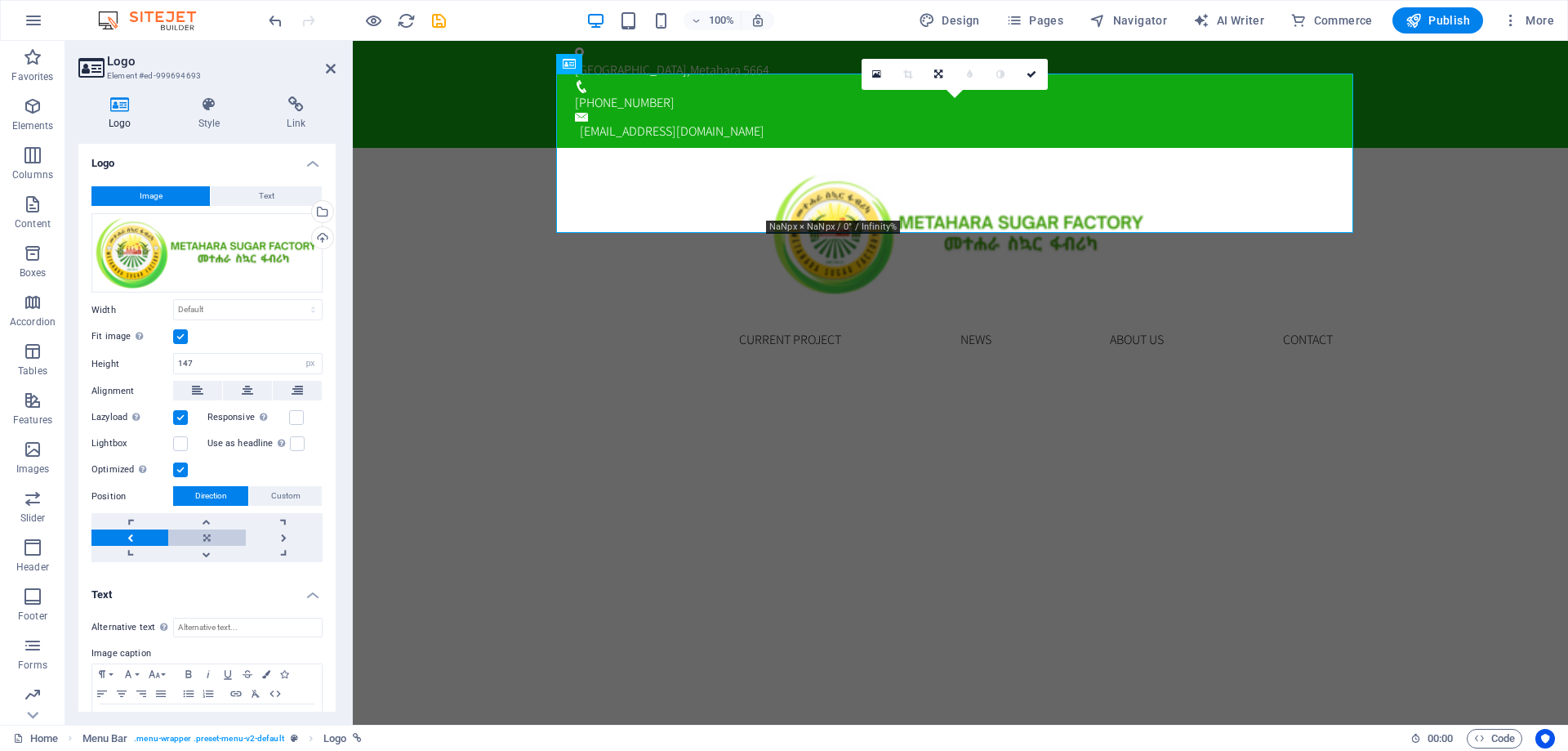
click at [210, 532] on link at bounding box center [207, 538] width 77 height 16
click at [134, 537] on link at bounding box center [129, 538] width 77 height 16
click at [280, 497] on span "Custom" at bounding box center [286, 496] width 30 height 20
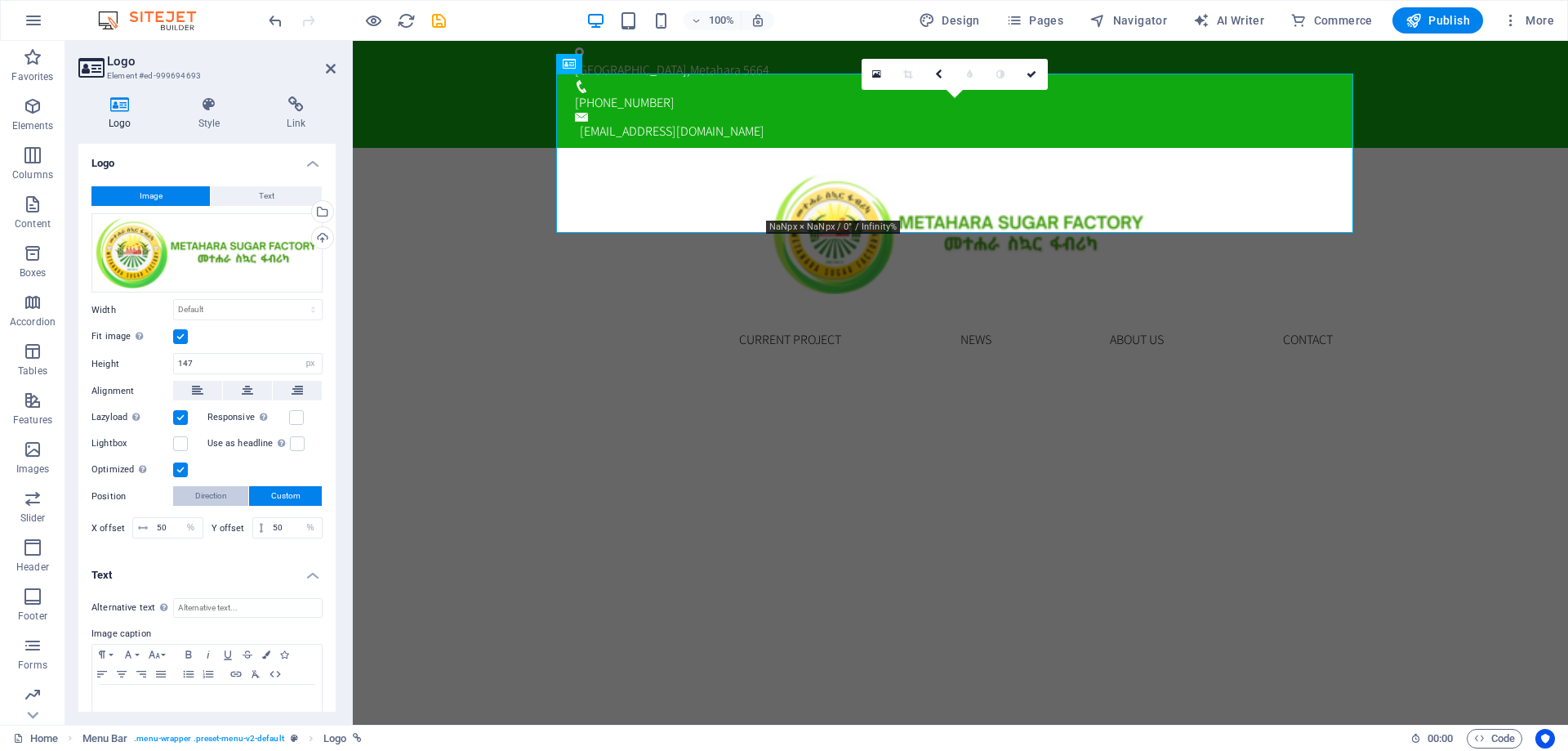
click at [226, 497] on span "Direction" at bounding box center [210, 496] width 32 height 20
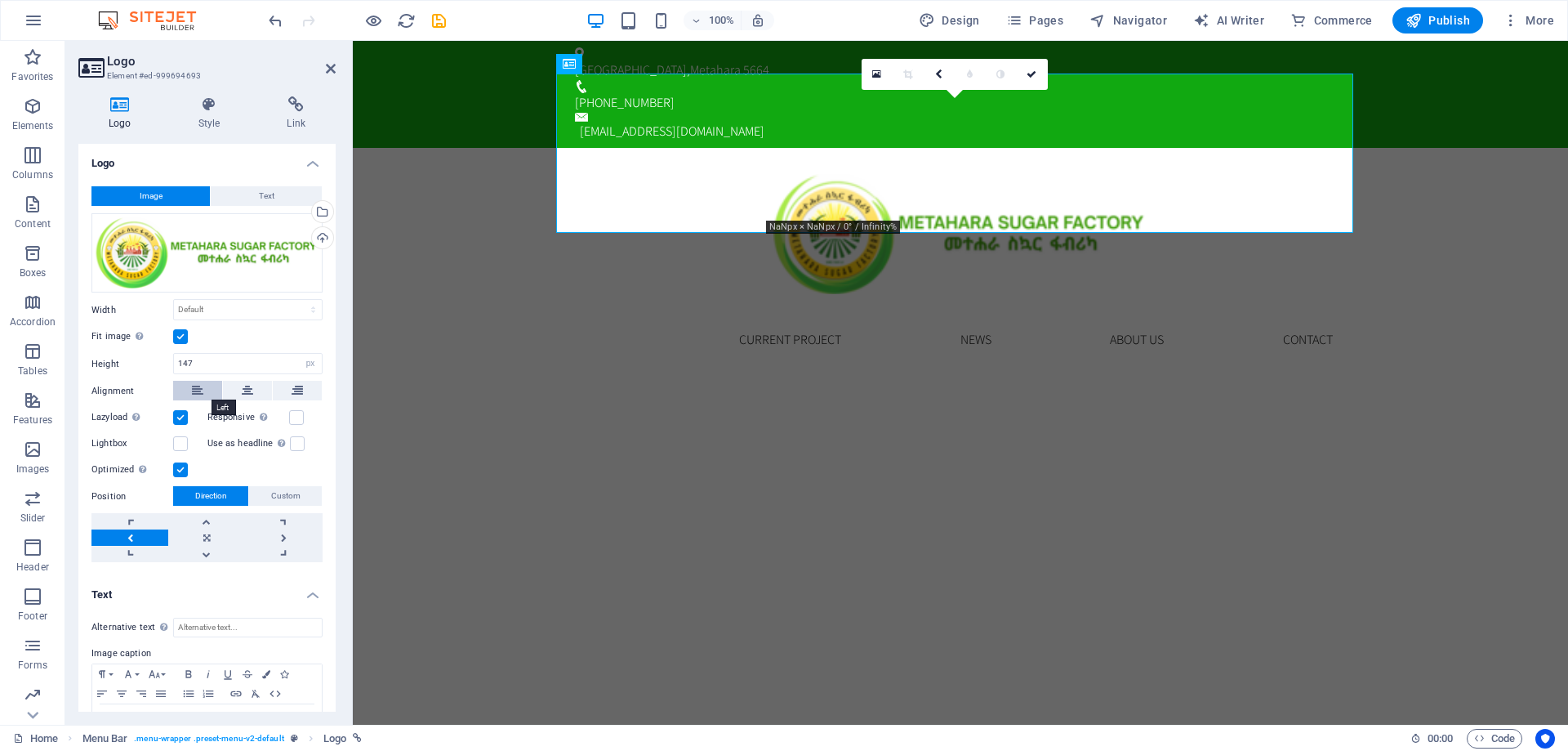
click at [189, 388] on button at bounding box center [198, 391] width 49 height 20
click at [307, 364] on select "Default auto px" at bounding box center [309, 364] width 23 height 20
click at [352, 305] on aside "Logo Element #ed-999694693 Logo Style Link Logo Image Text Drag files here, cli…" at bounding box center [208, 383] width 288 height 684
click at [278, 311] on select "Default auto px rem % em vh vw" at bounding box center [248, 310] width 148 height 20
select select "px"
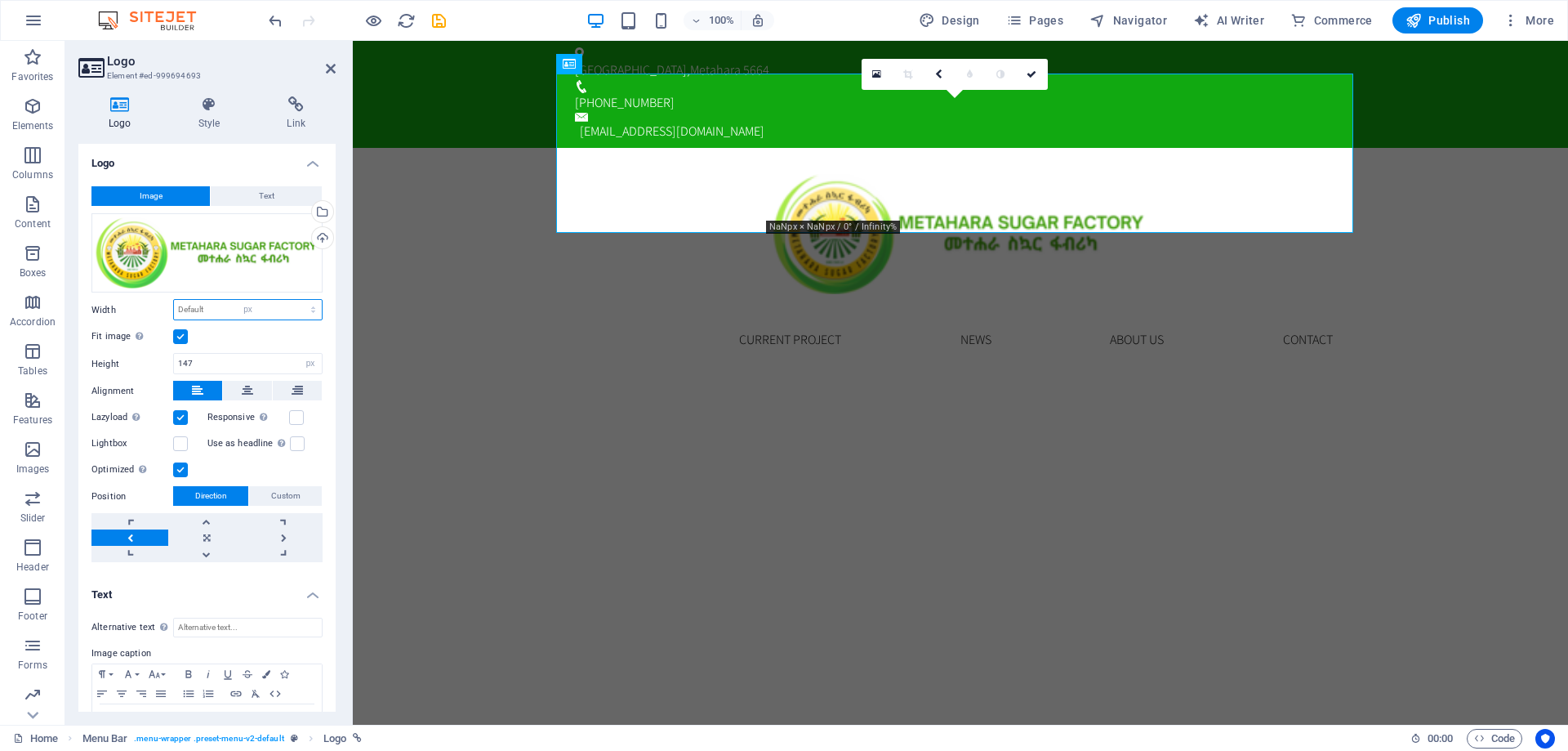
click at [296, 300] on select "Default auto px rem % em vh vw" at bounding box center [248, 310] width 148 height 20
type input "459"
click at [479, 187] on div "Home Current Project News About us Contact Menu" at bounding box center [960, 260] width 1215 height 225
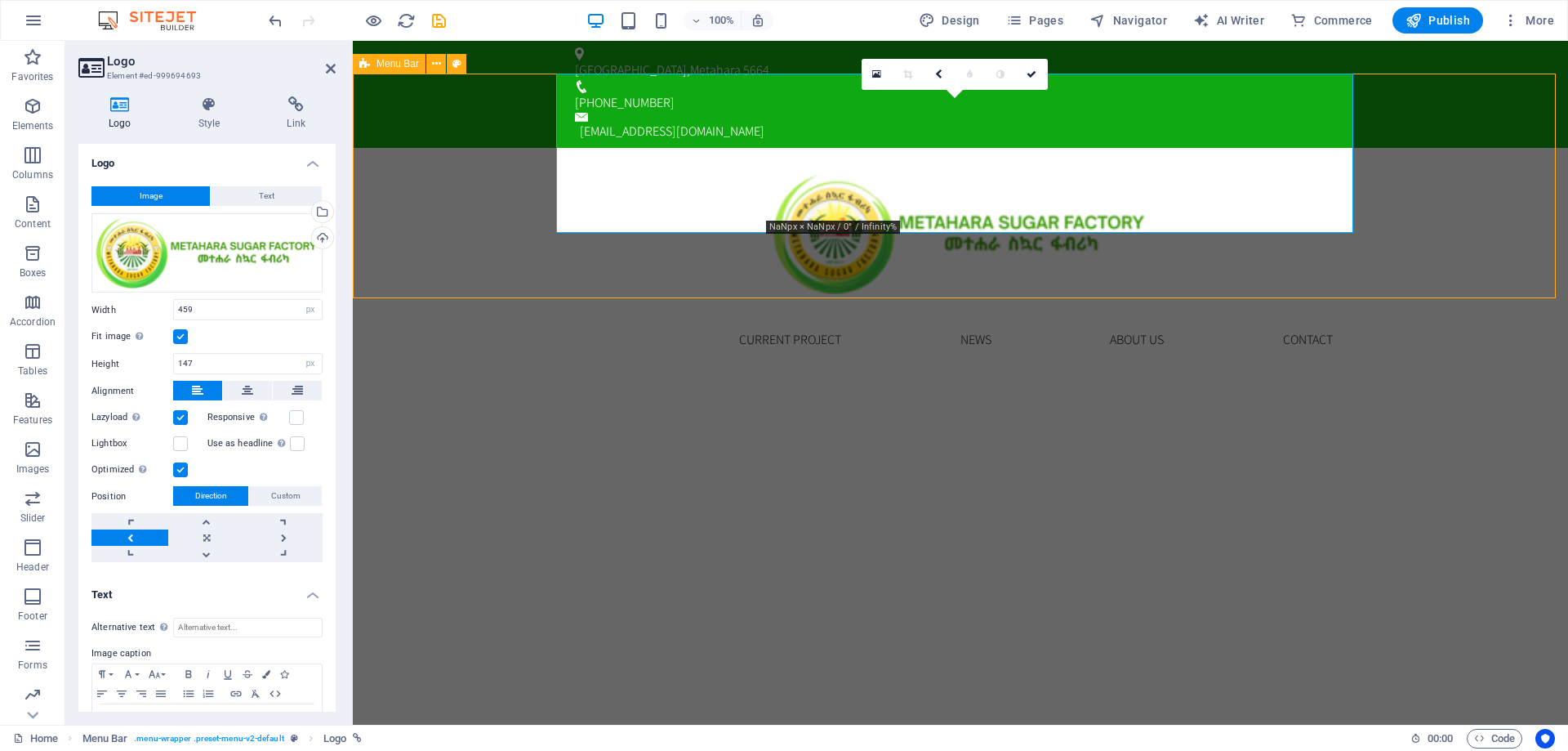
click at [479, 187] on div "Home Current Project News About us Contact Menu" at bounding box center [960, 260] width 1215 height 225
select select "rem"
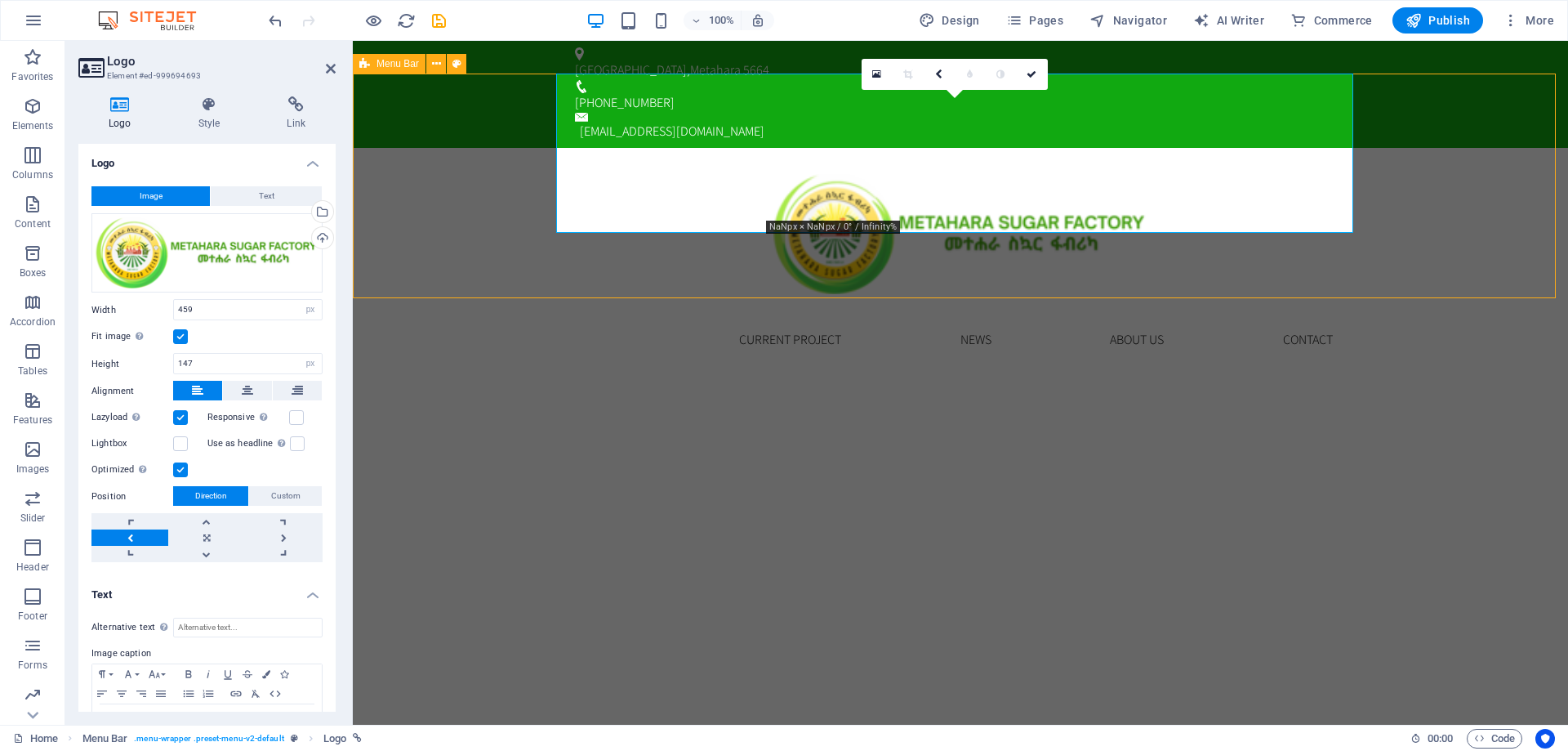
select select "rem"
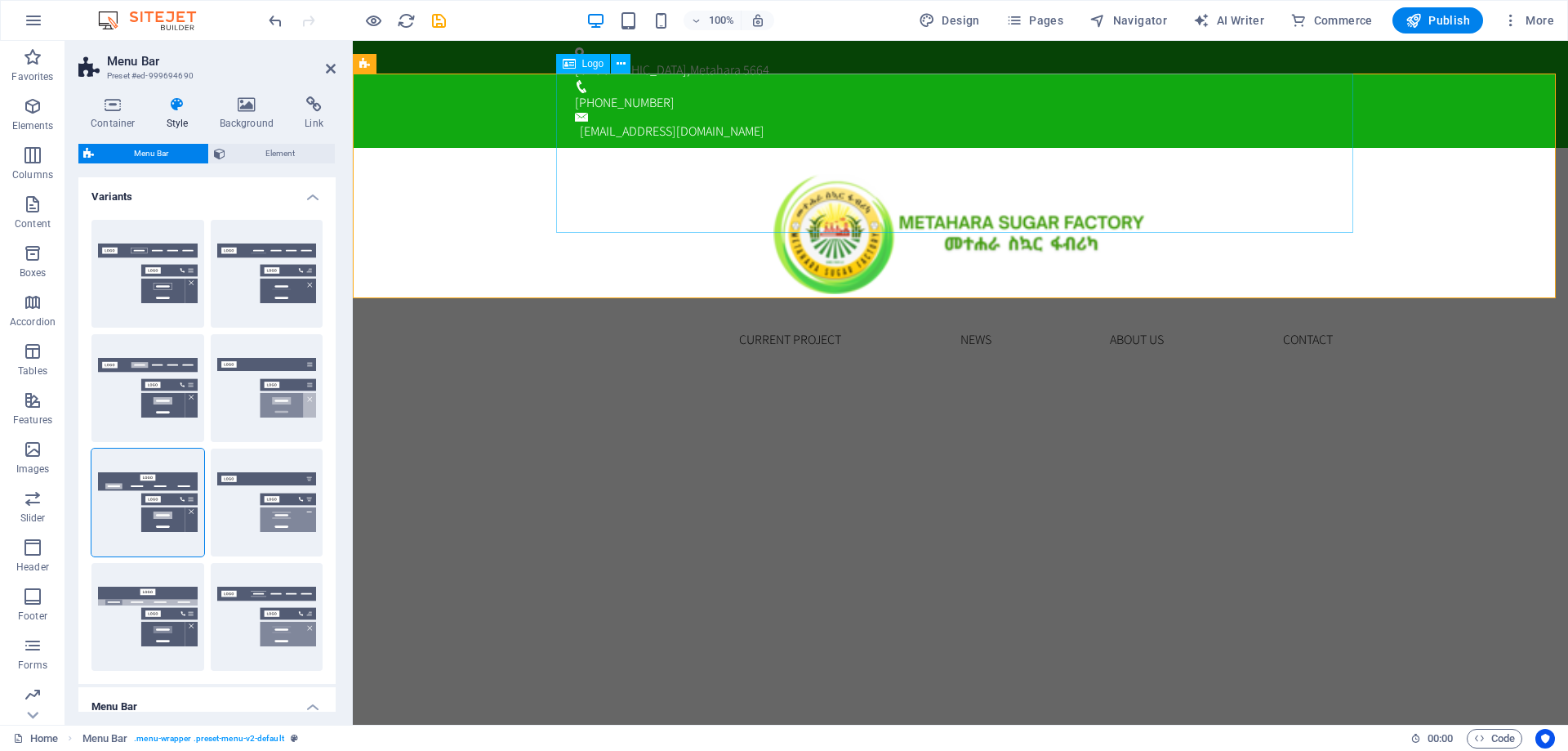
click at [989, 148] on div at bounding box center [961, 227] width 798 height 160
click at [1225, 165] on div at bounding box center [961, 227] width 798 height 160
select select "px"
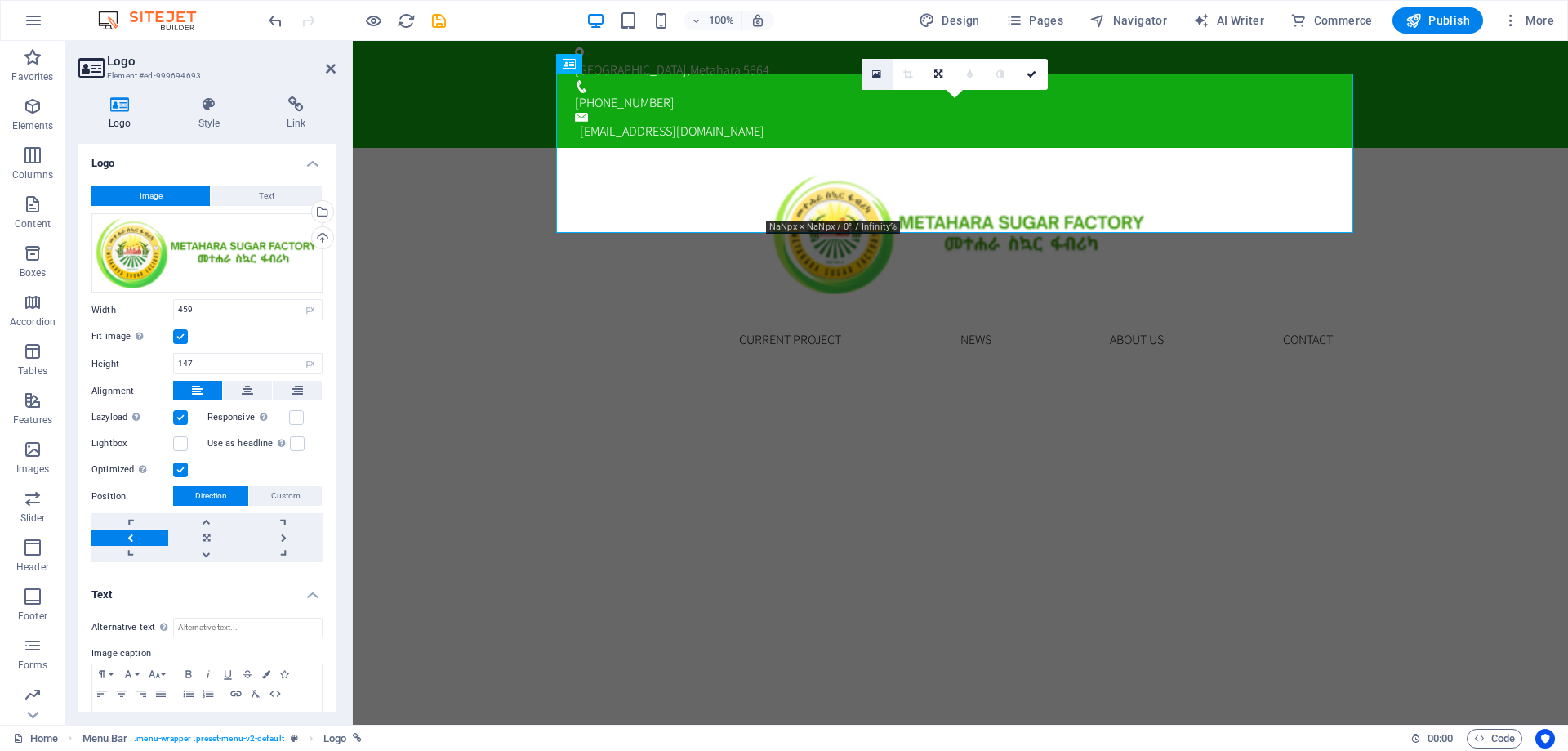
drag, startPoint x: 521, startPoint y: 38, endPoint x: 877, endPoint y: 73, distance: 357.7
click at [877, 73] on icon at bounding box center [877, 74] width 9 height 12
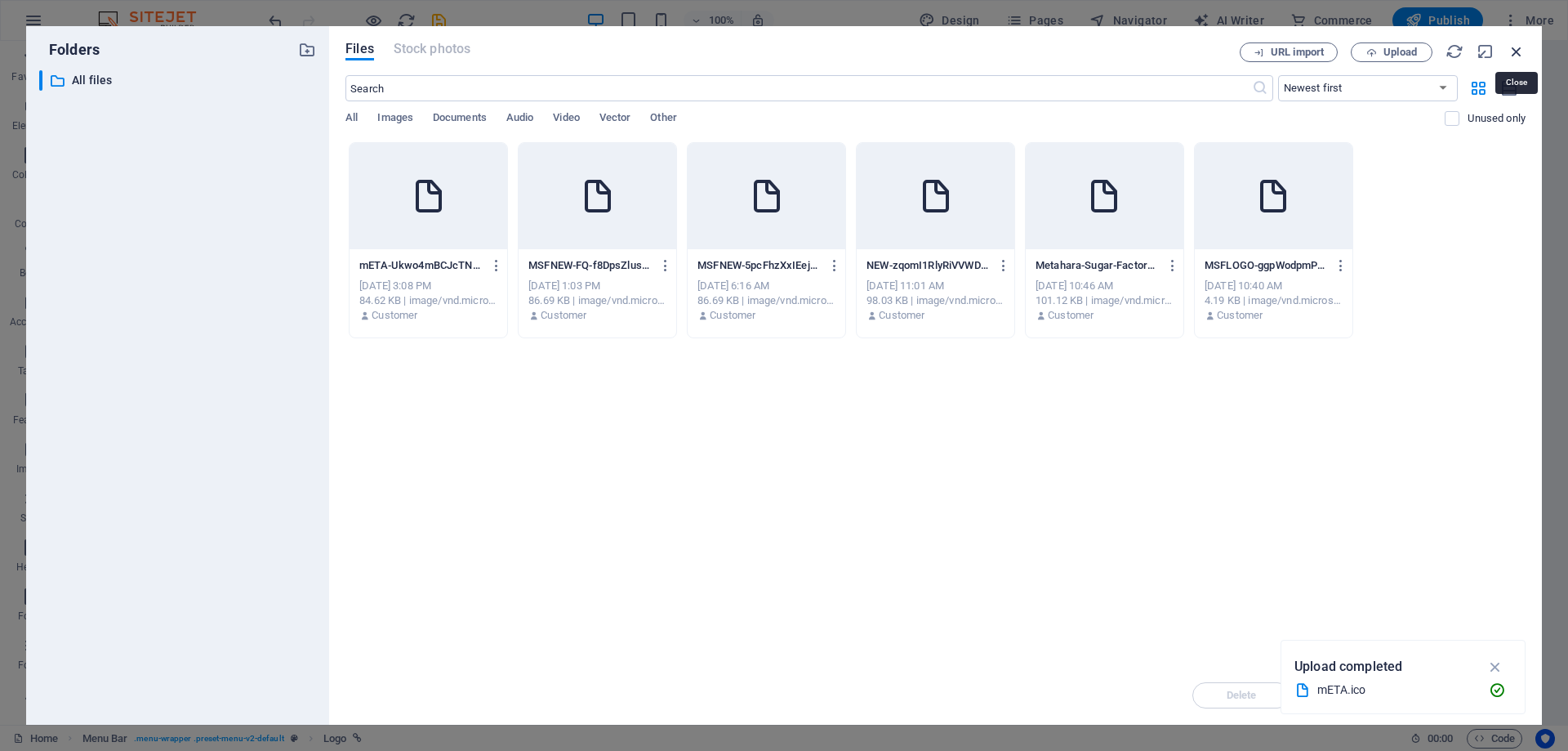
drag, startPoint x: 1511, startPoint y: 50, endPoint x: 1032, endPoint y: 11, distance: 480.6
click at [1511, 50] on icon "button" at bounding box center [1517, 51] width 18 height 18
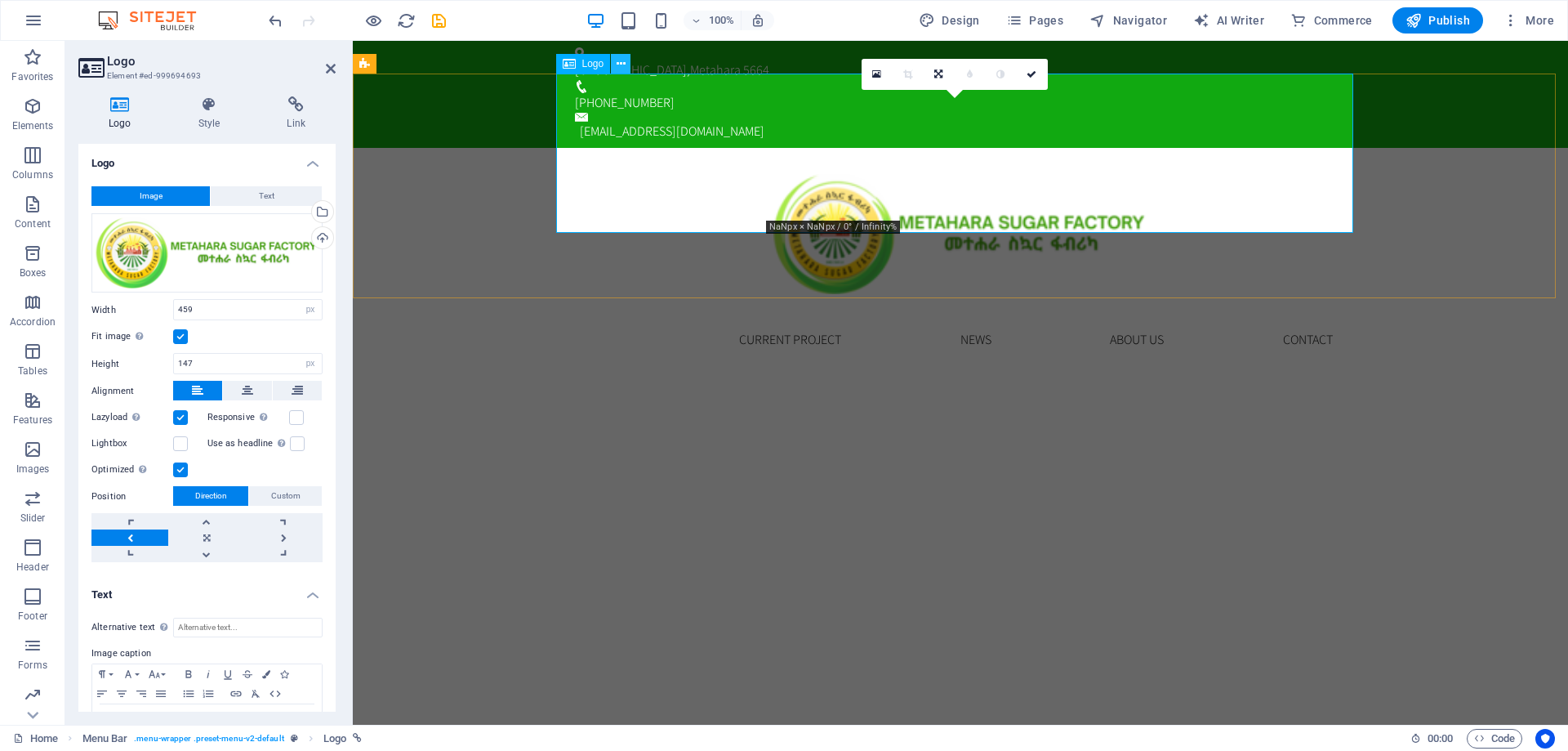
click at [620, 66] on icon at bounding box center [622, 64] width 9 height 17
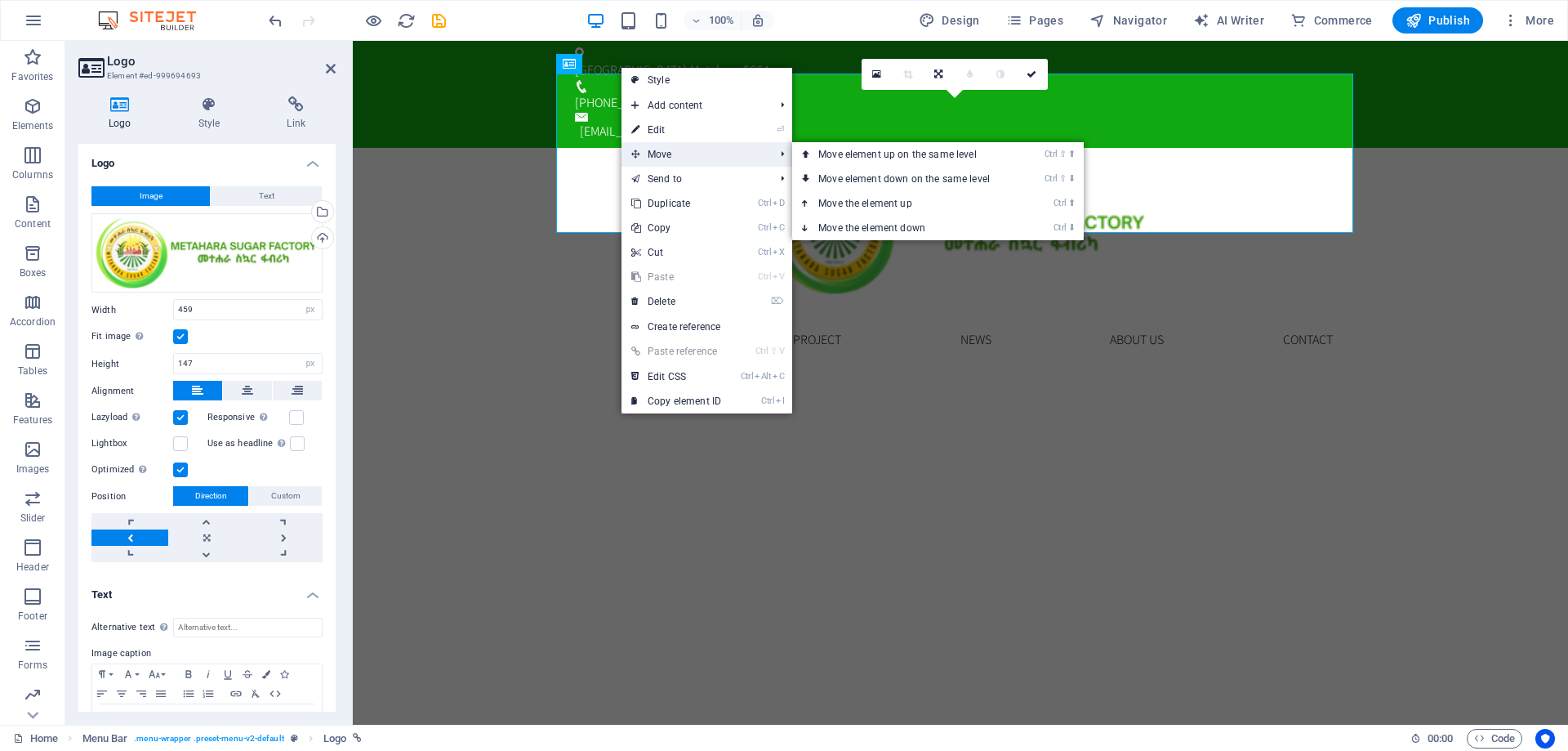
click at [680, 153] on span "Move" at bounding box center [695, 154] width 146 height 24
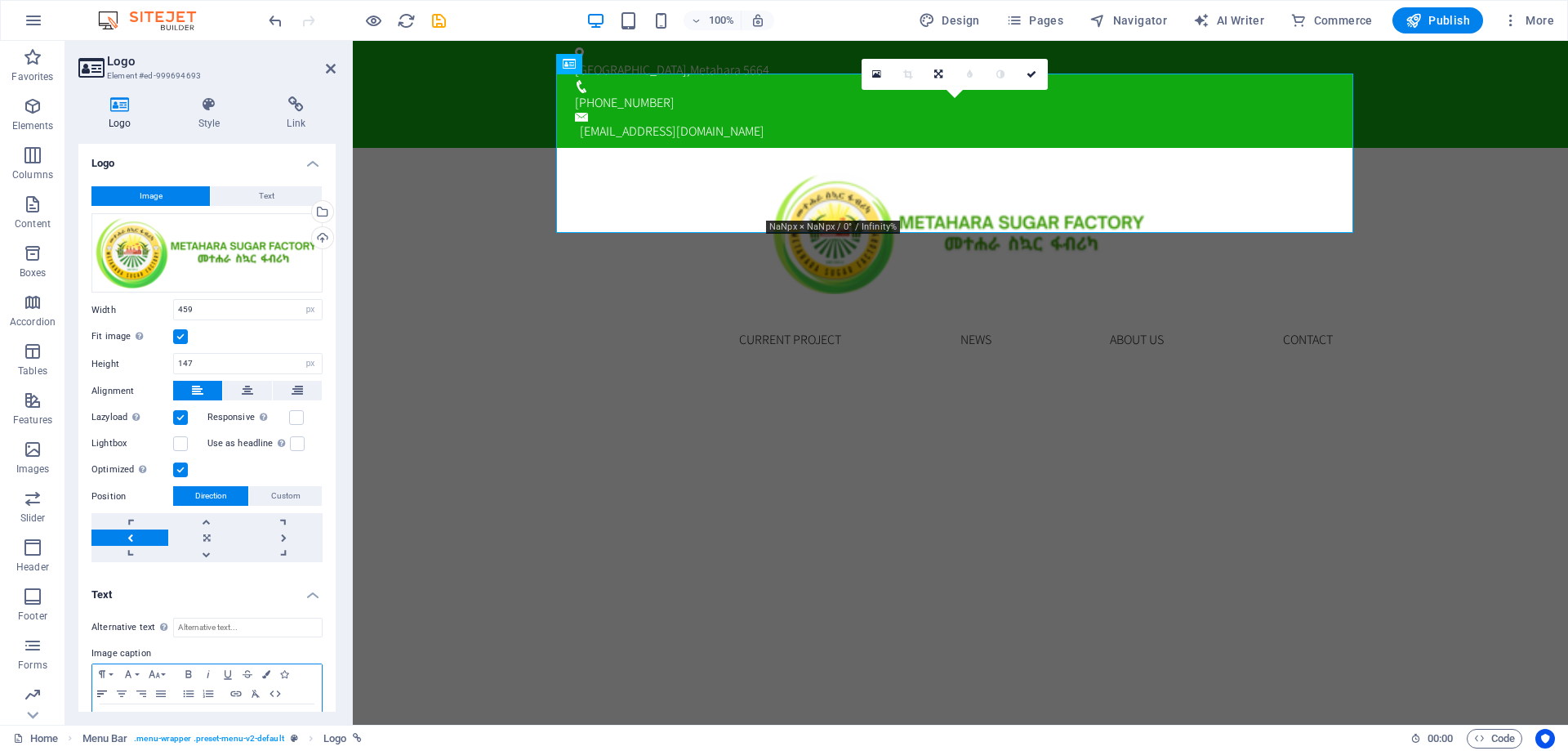
click at [96, 692] on icon "button" at bounding box center [102, 693] width 20 height 13
click at [640, 307] on nav "Home Current Project News About us Contact" at bounding box center [961, 339] width 798 height 65
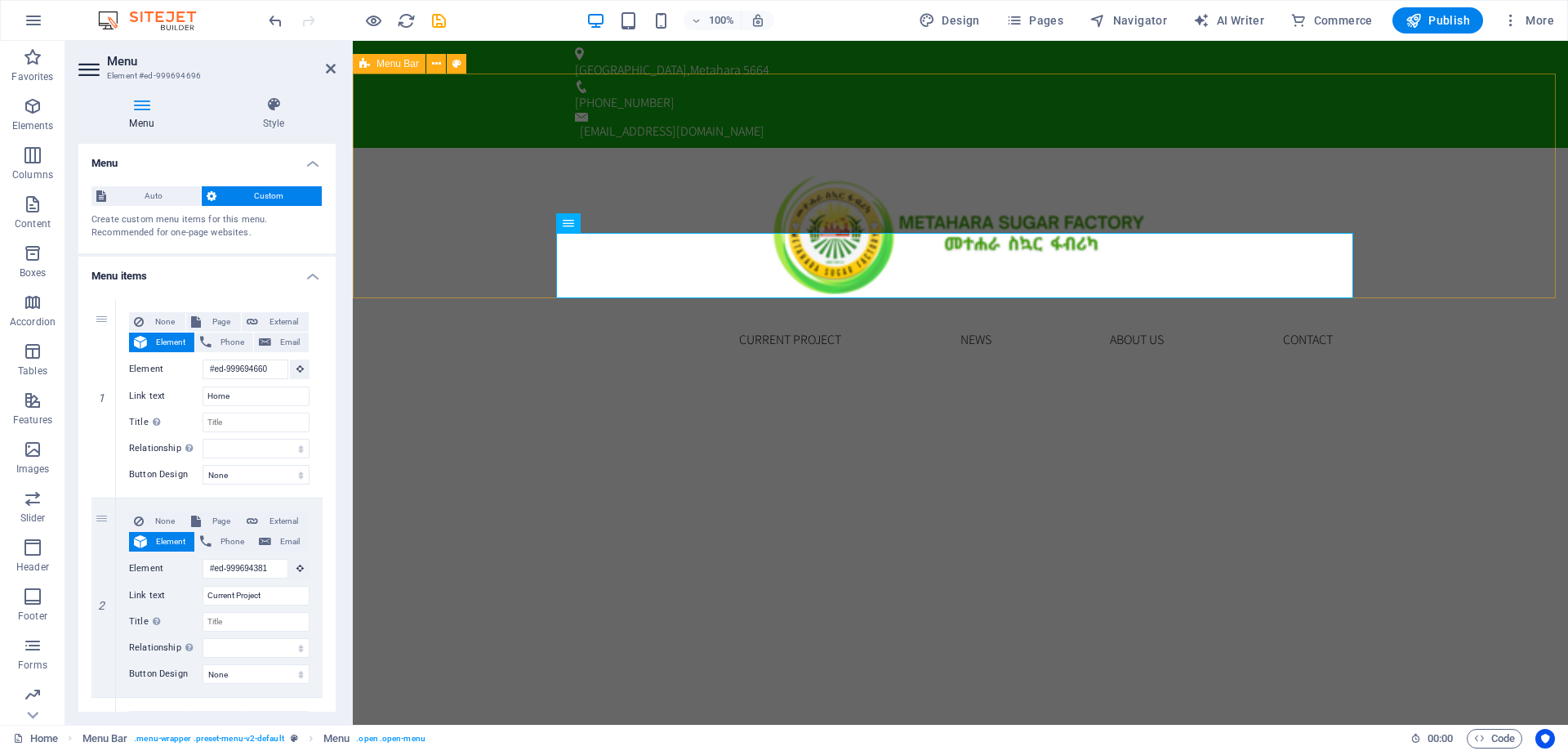
click at [475, 231] on div "Home Current Project News About us Contact Menu" at bounding box center [960, 260] width 1215 height 225
select select "rem"
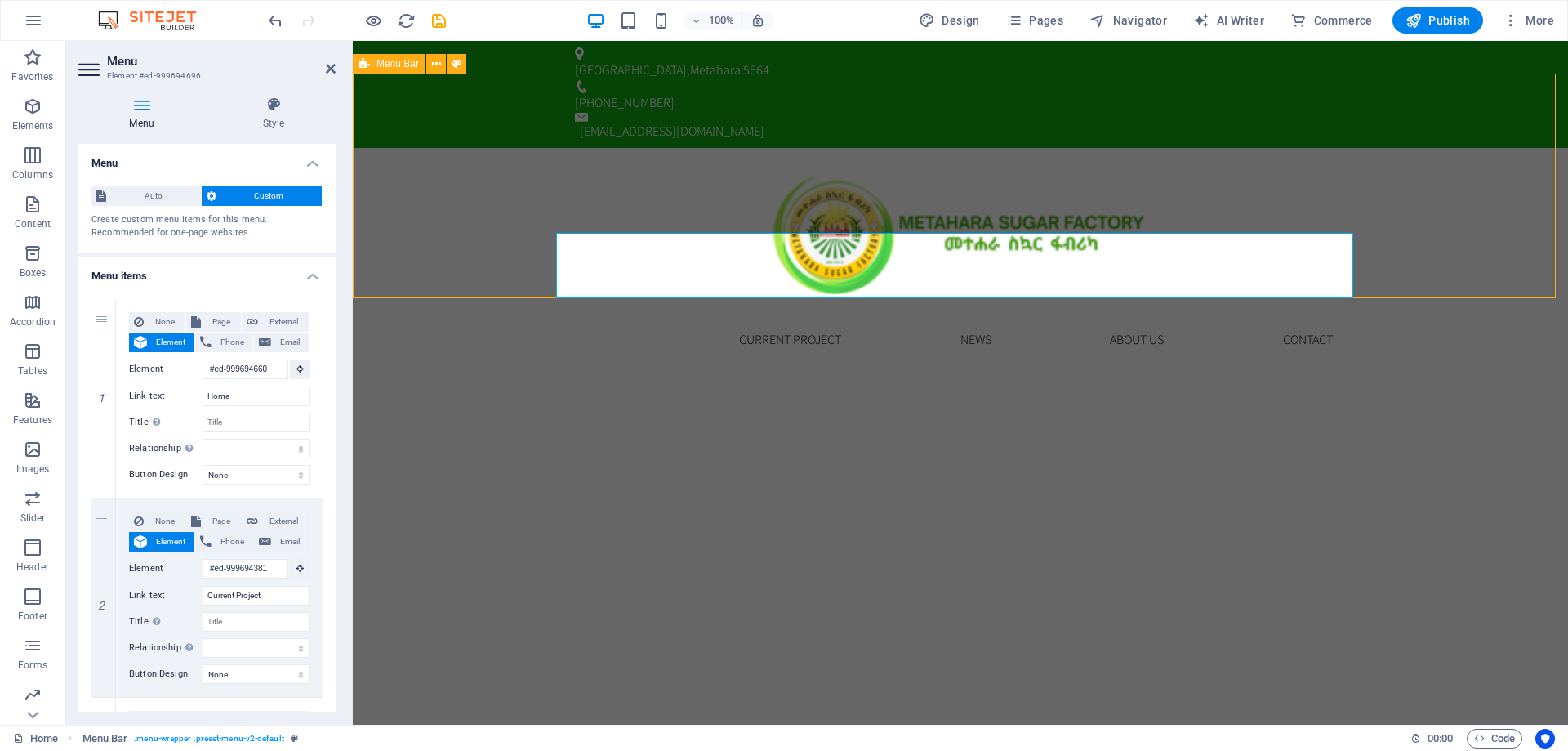
select select "rem"
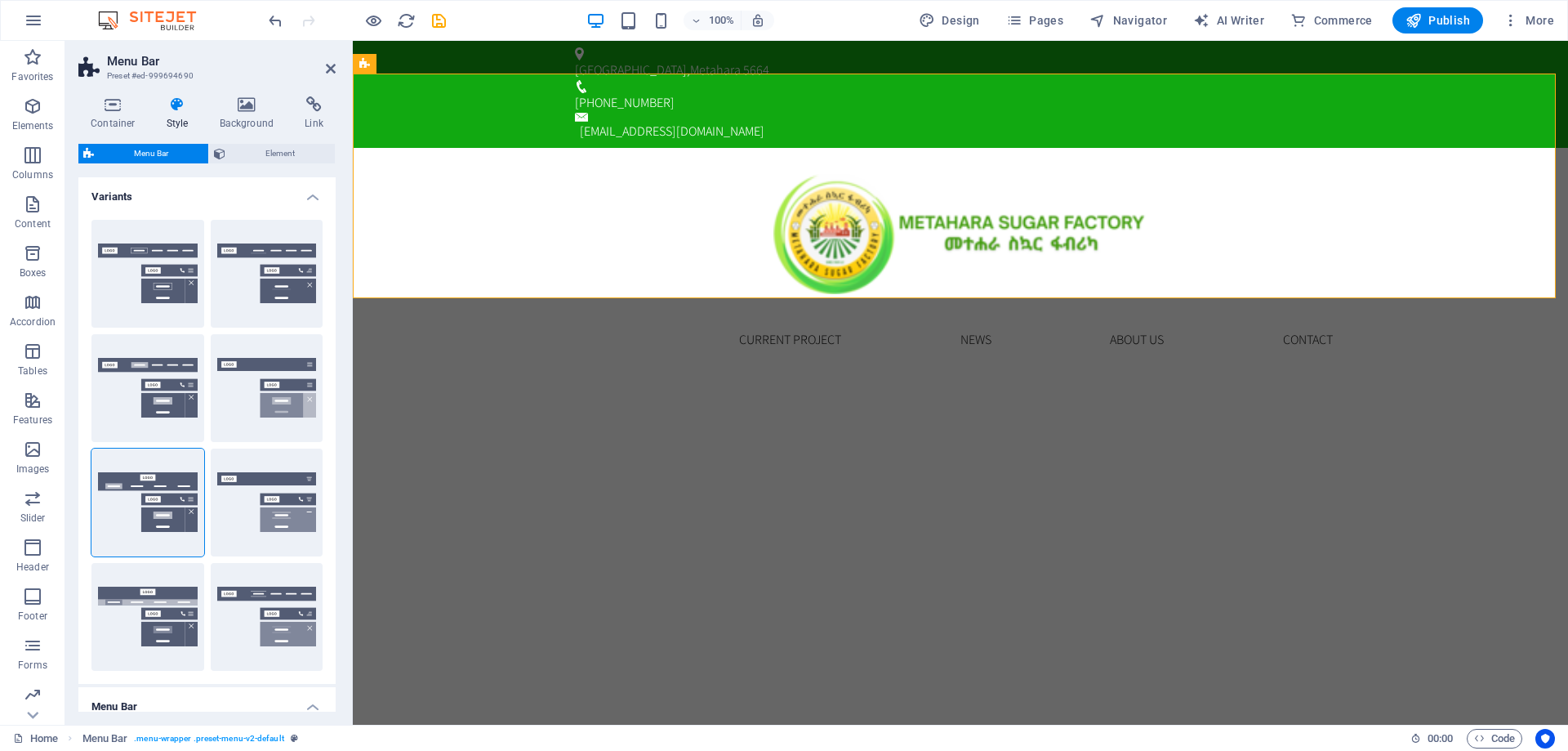
click at [339, 71] on aside "Menu Bar Preset #ed-999694690 Container Style Background Link Size Height Defau…" at bounding box center [208, 383] width 288 height 684
click at [329, 68] on icon at bounding box center [330, 69] width 10 height 13
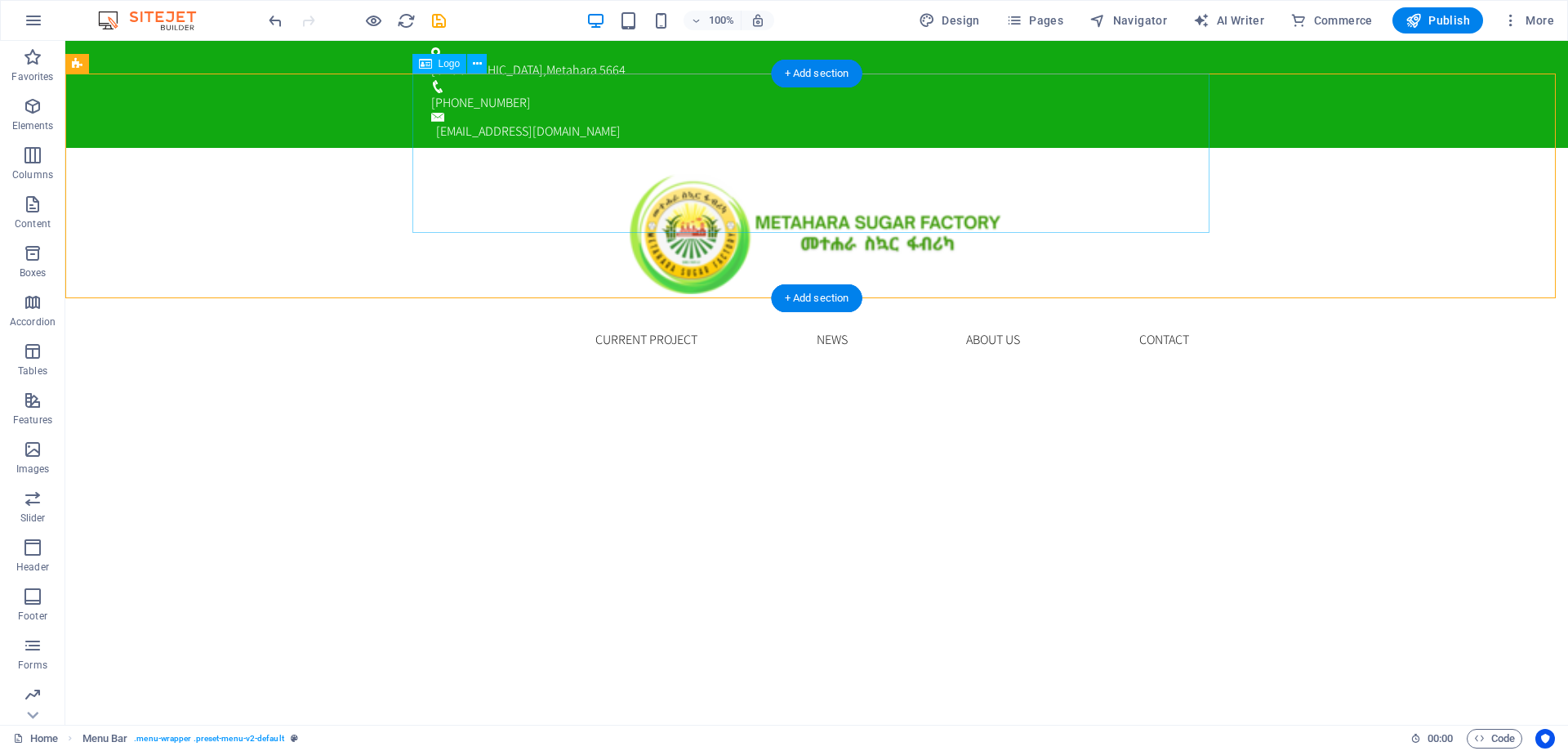
click at [698, 163] on div at bounding box center [817, 227] width 798 height 160
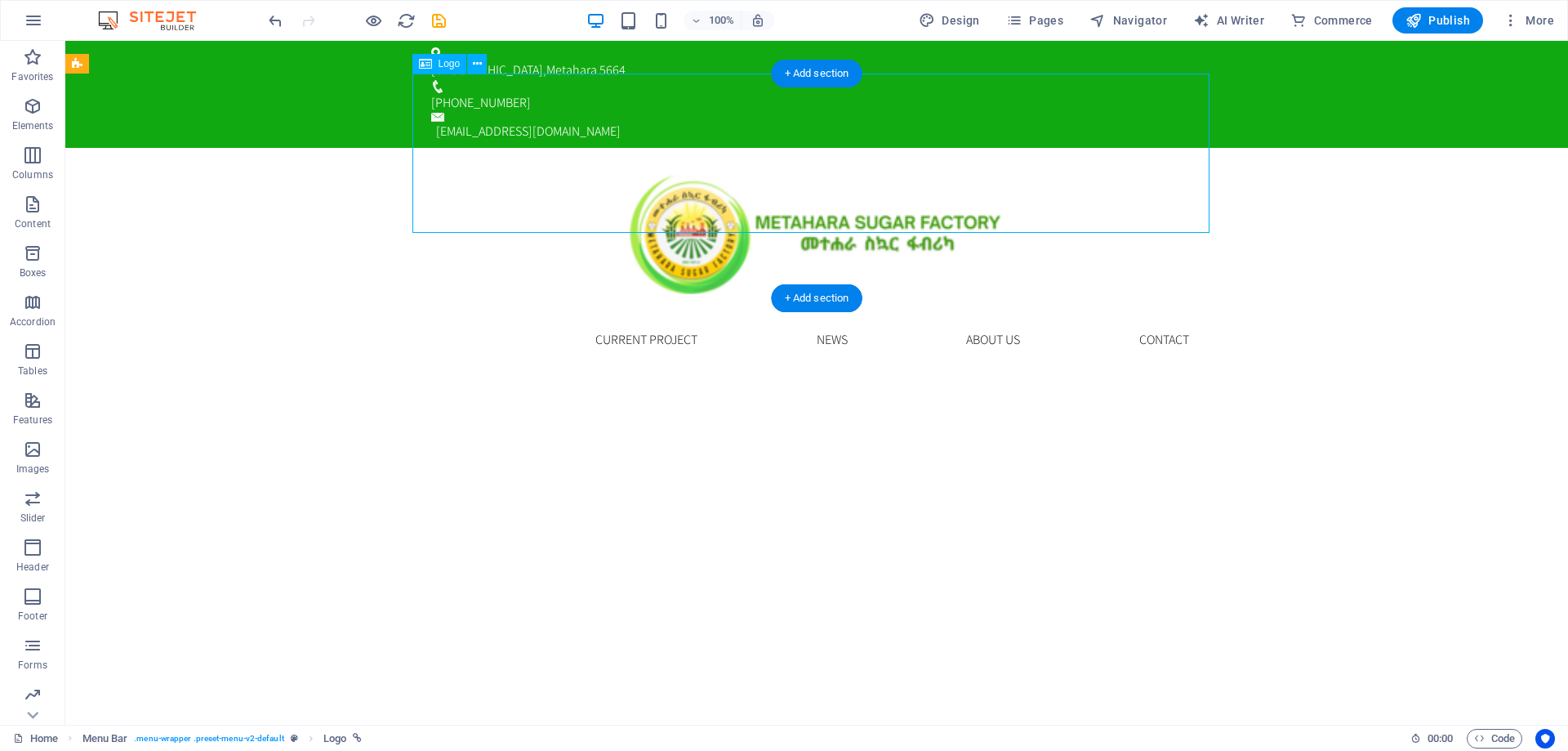
click at [698, 163] on div at bounding box center [817, 227] width 798 height 160
select select "px"
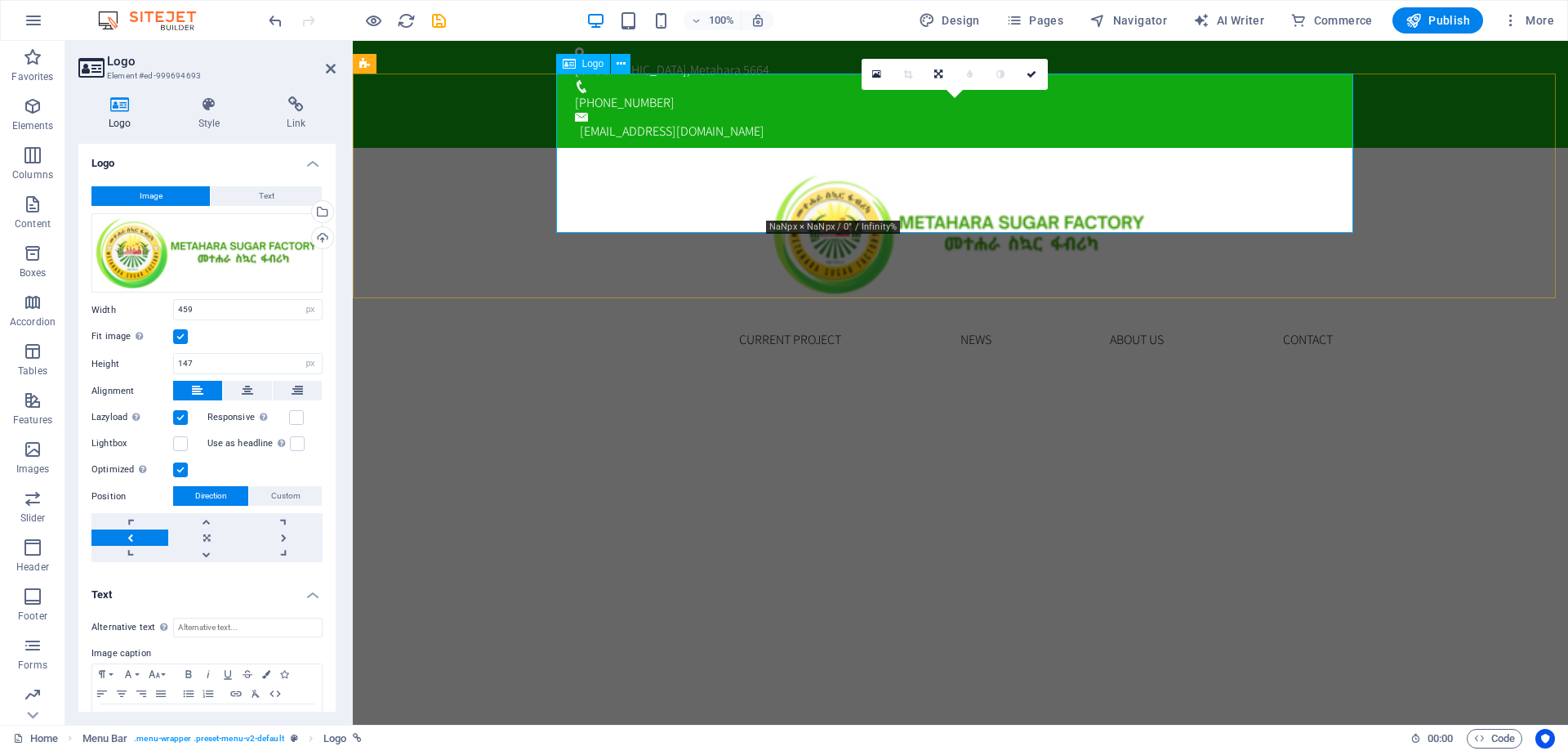
select select "DISABLED_OPTION_VALUE"
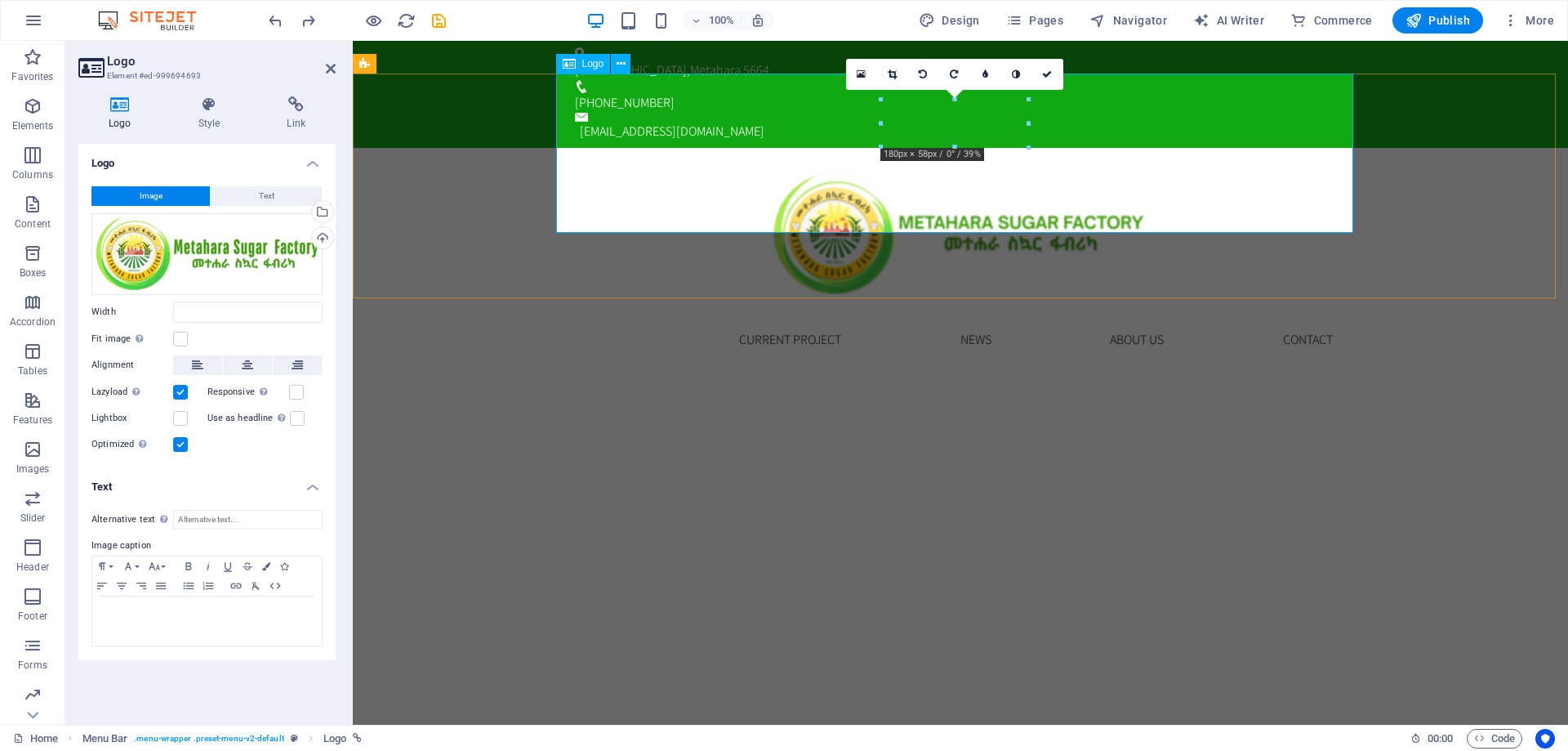
type input "180"
select select "px"
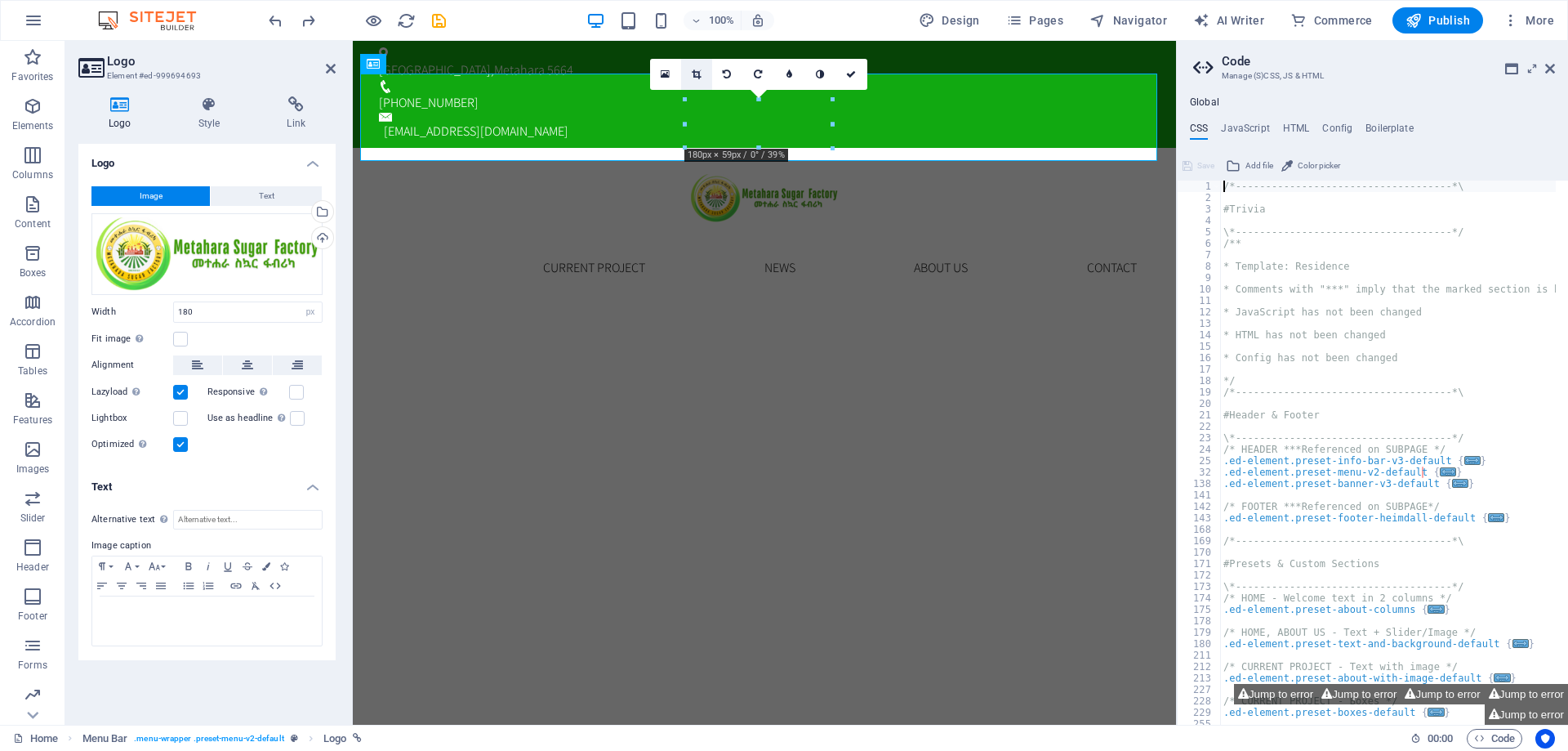
click at [704, 70] on link at bounding box center [696, 74] width 31 height 31
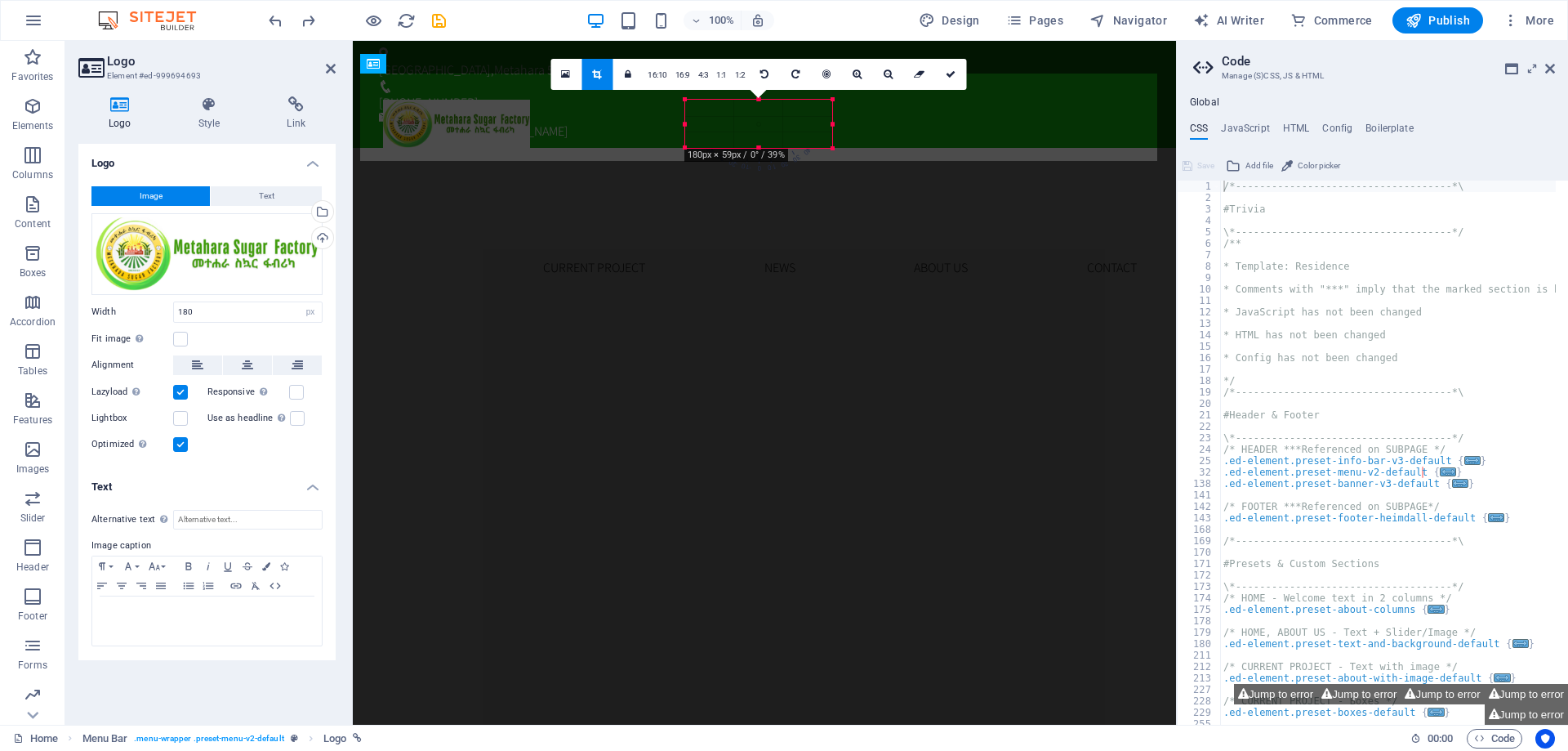
drag, startPoint x: 749, startPoint y: 128, endPoint x: 94, endPoint y: 88, distance: 656.2
click at [447, 128] on div at bounding box center [457, 123] width 147 height 48
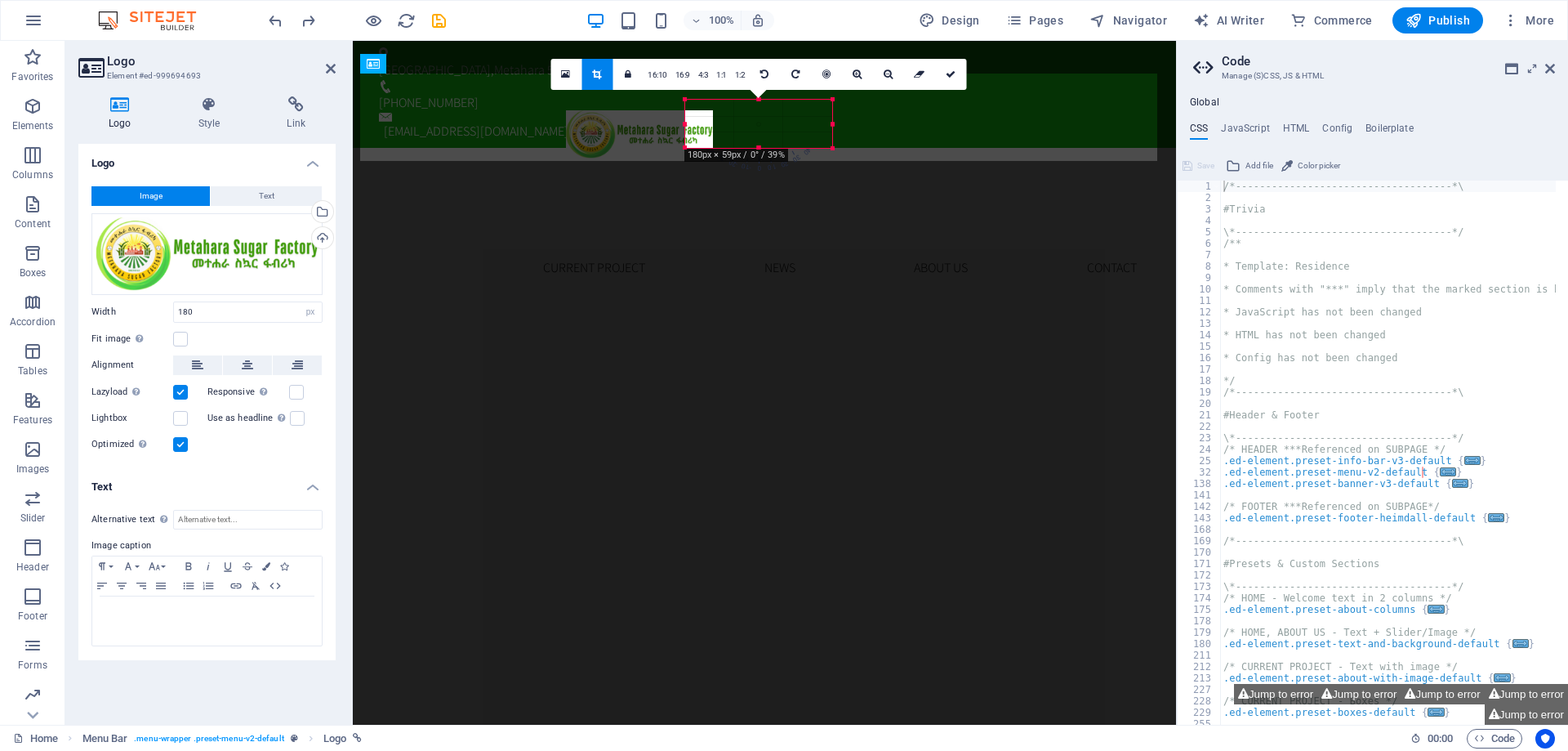
drag, startPoint x: 756, startPoint y: 133, endPoint x: 288, endPoint y: 104, distance: 468.9
click at [637, 143] on div at bounding box center [639, 134] width 147 height 48
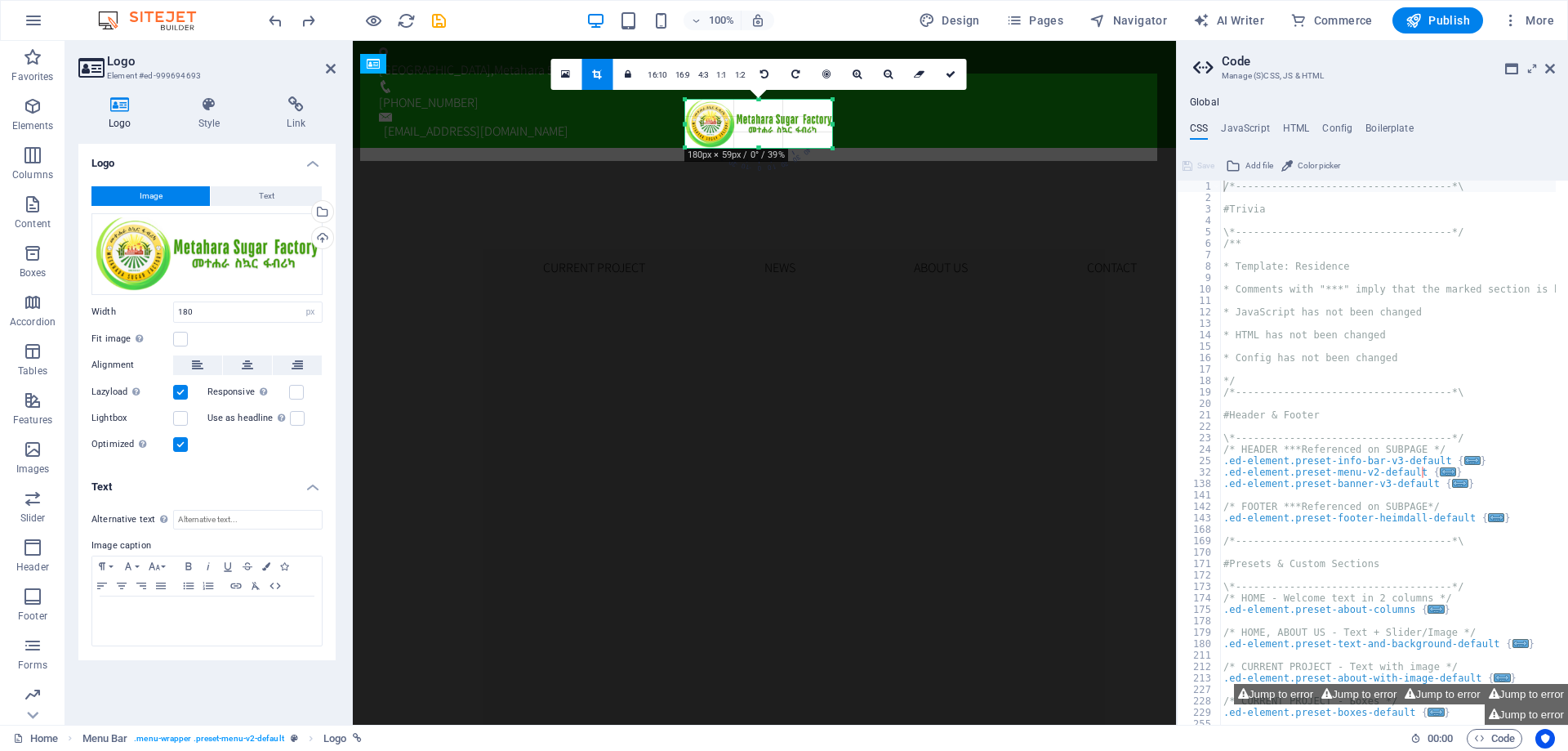
click at [766, 146] on div at bounding box center [759, 148] width 147 height 5
click at [911, 148] on div at bounding box center [765, 191] width 798 height 88
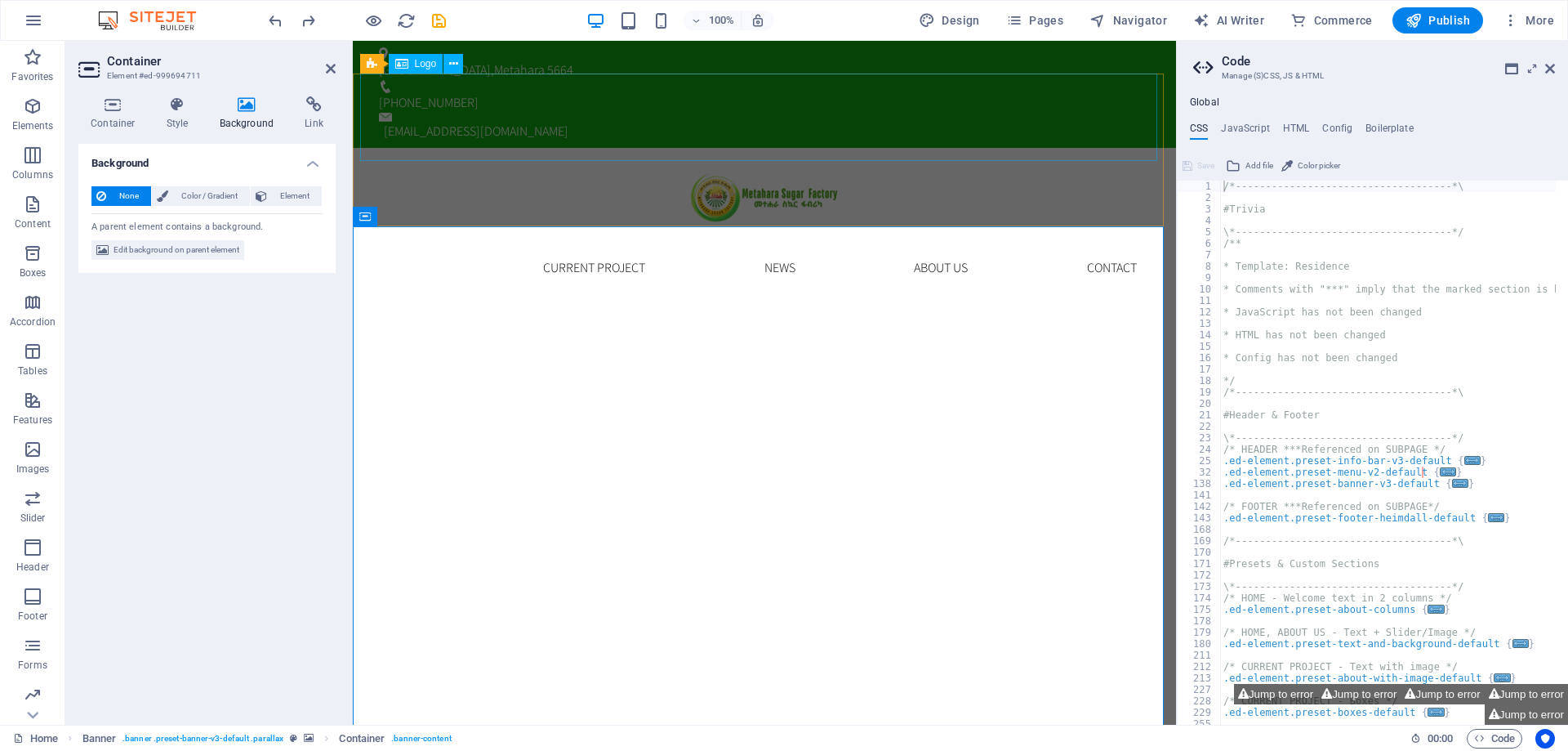
click at [788, 148] on div at bounding box center [765, 191] width 798 height 88
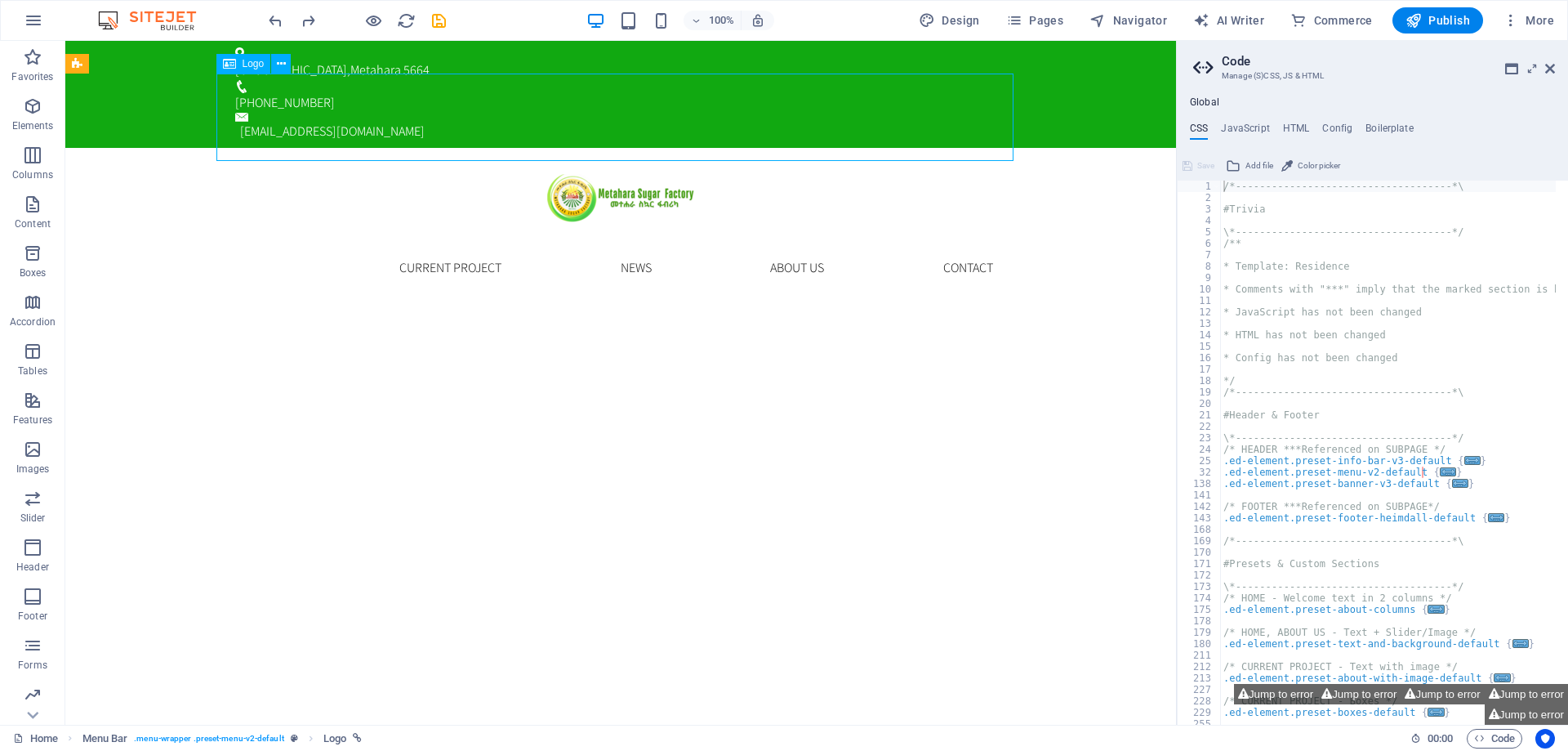
click at [650, 148] on div at bounding box center [621, 191] width 798 height 88
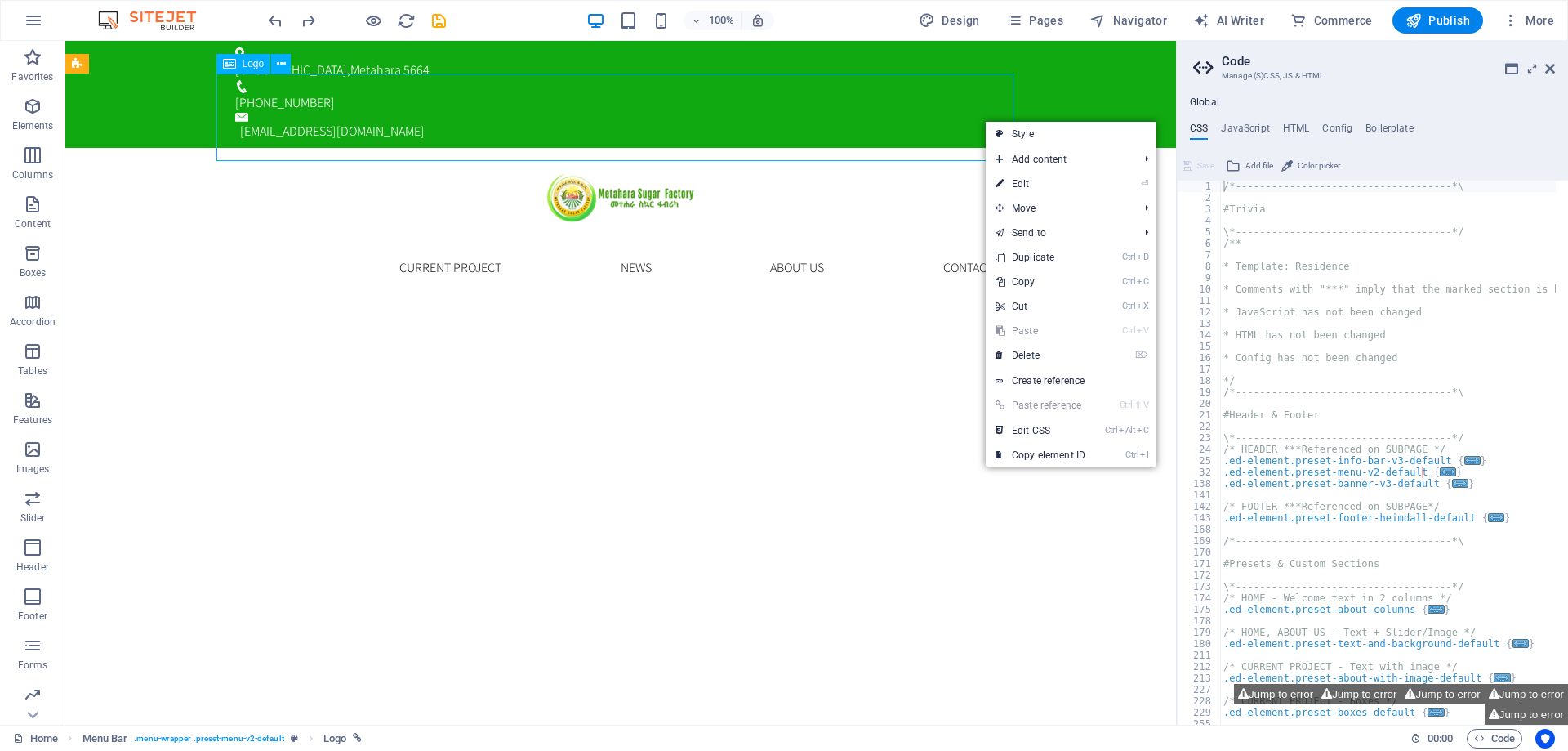
click at [983, 148] on div at bounding box center [621, 191] width 798 height 88
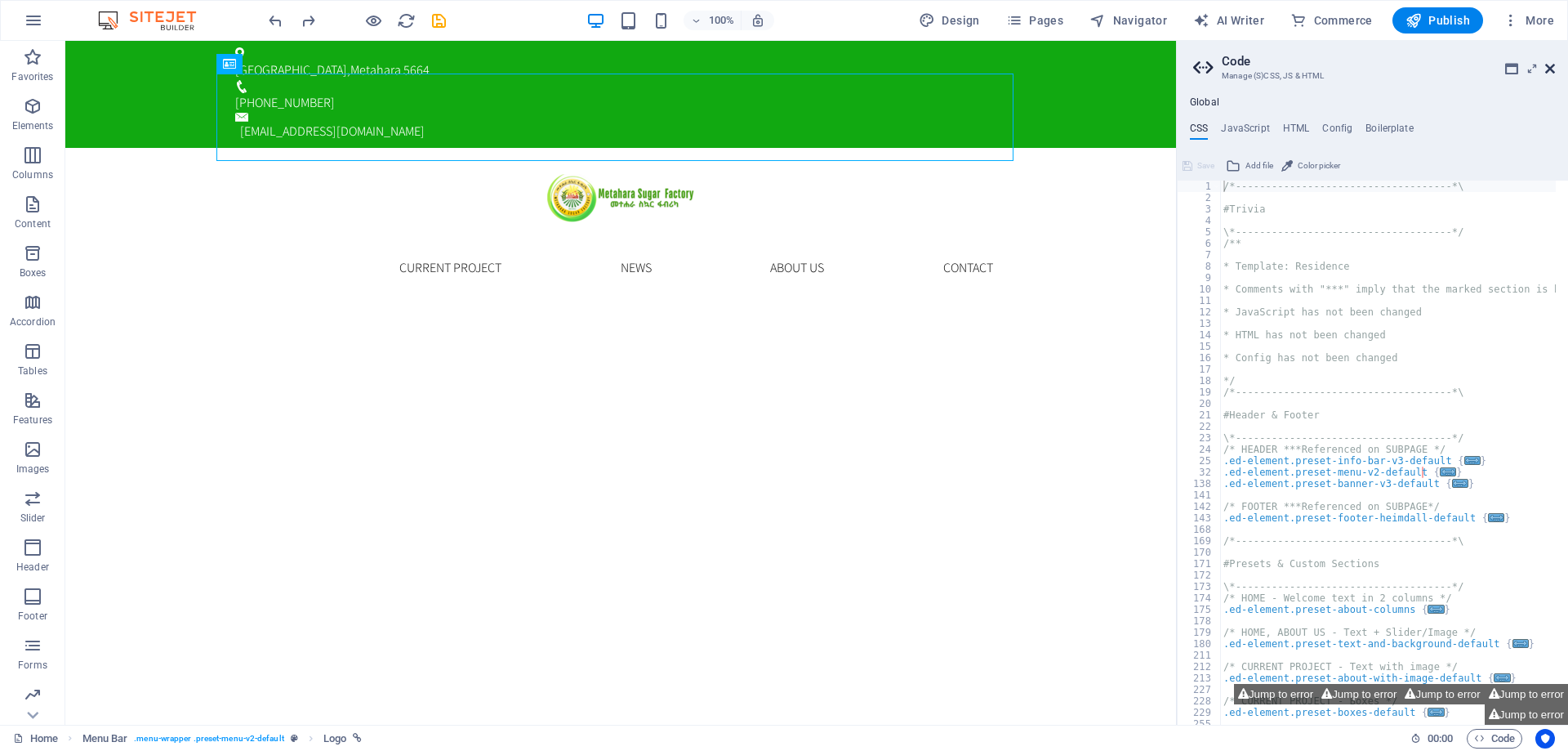
drag, startPoint x: 1550, startPoint y: 70, endPoint x: 1472, endPoint y: 45, distance: 81.9
click at [1550, 70] on icon at bounding box center [1550, 69] width 10 height 13
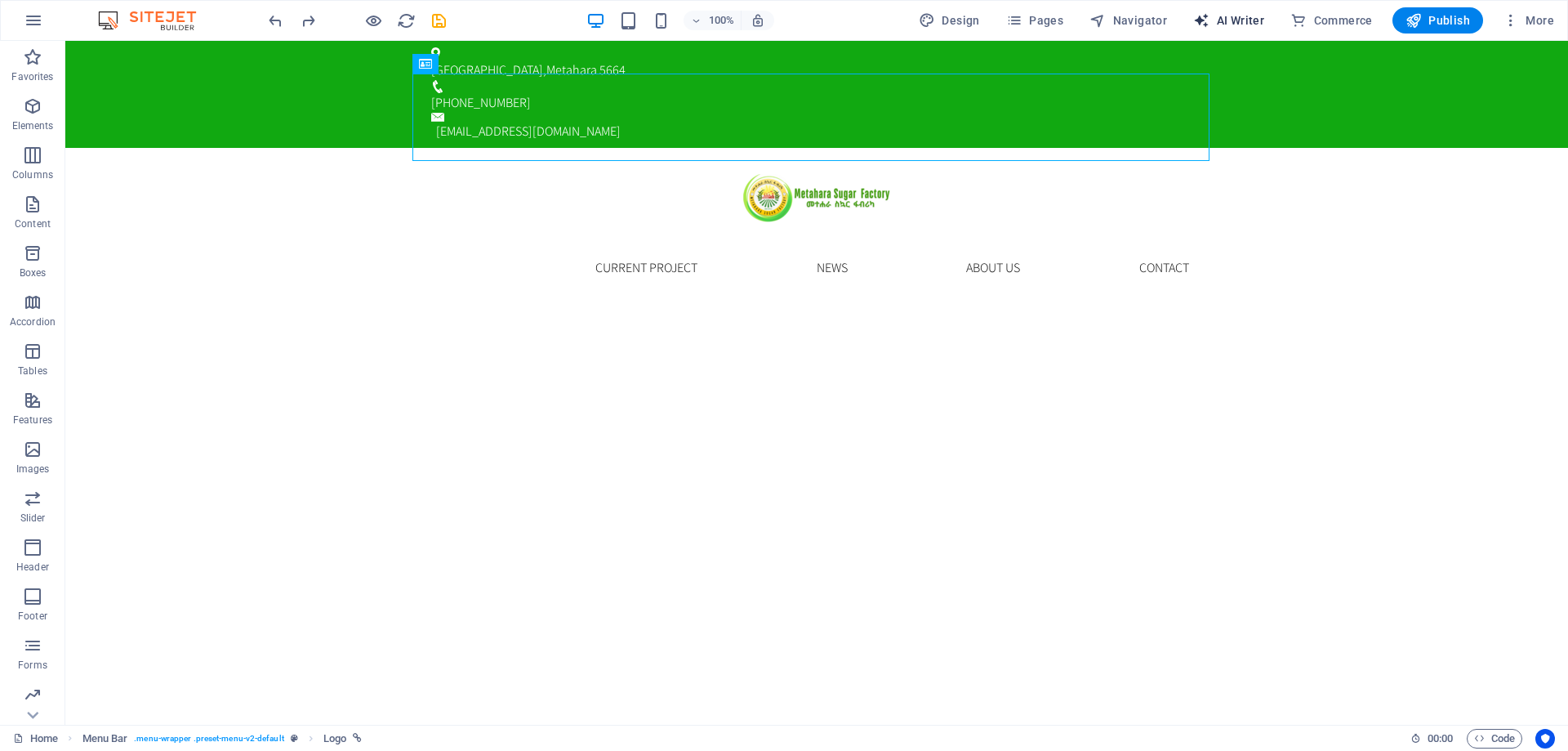
click at [1240, 18] on span "AI Writer" at bounding box center [1229, 21] width 71 height 16
select select "English"
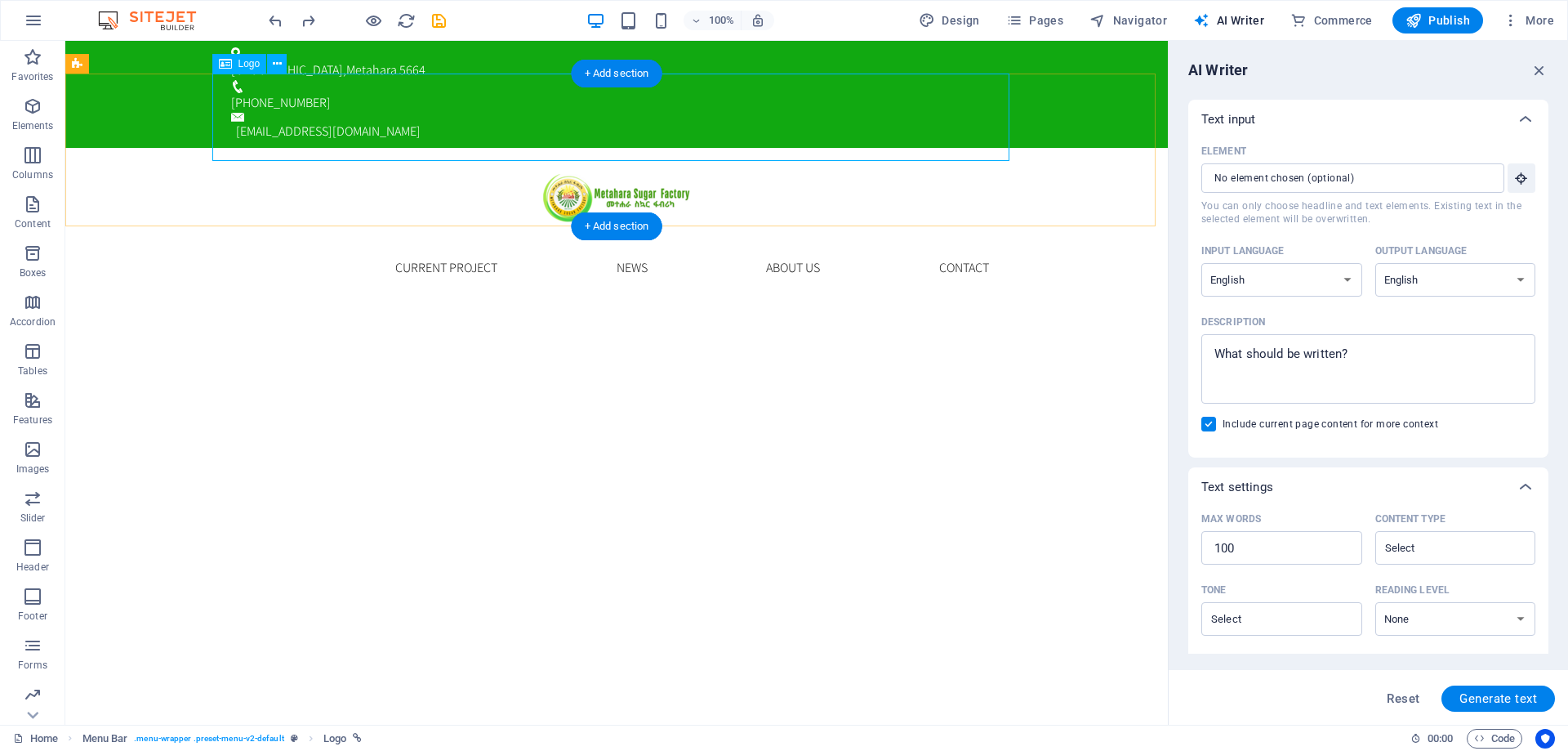
click at [266, 148] on div at bounding box center [617, 191] width 798 height 88
click at [466, 236] on nav "Home Current Project News About us Contact" at bounding box center [617, 268] width 798 height 65
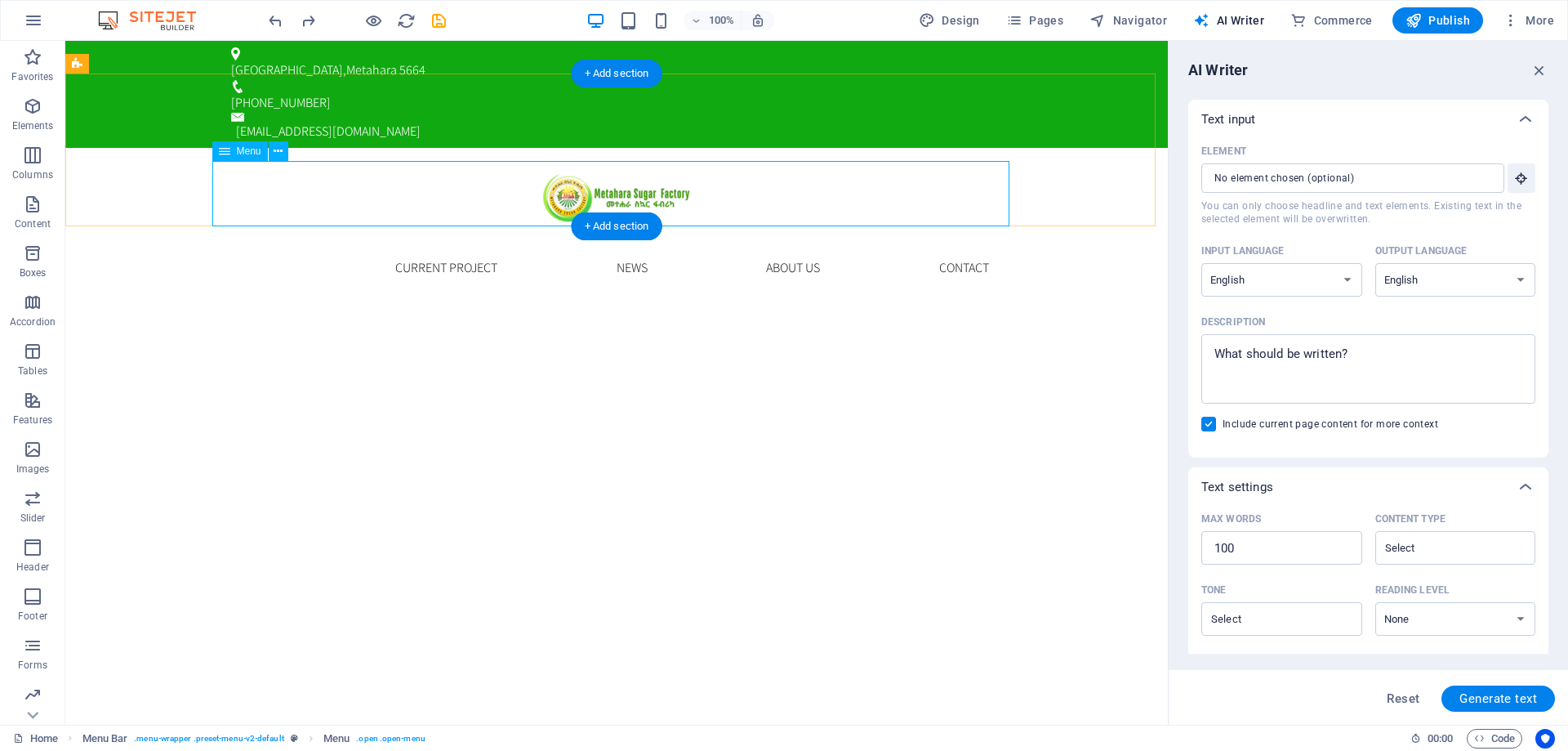
click at [242, 236] on nav "Home Current Project News About us Contact" at bounding box center [617, 268] width 798 height 65
click at [276, 152] on icon at bounding box center [278, 151] width 9 height 17
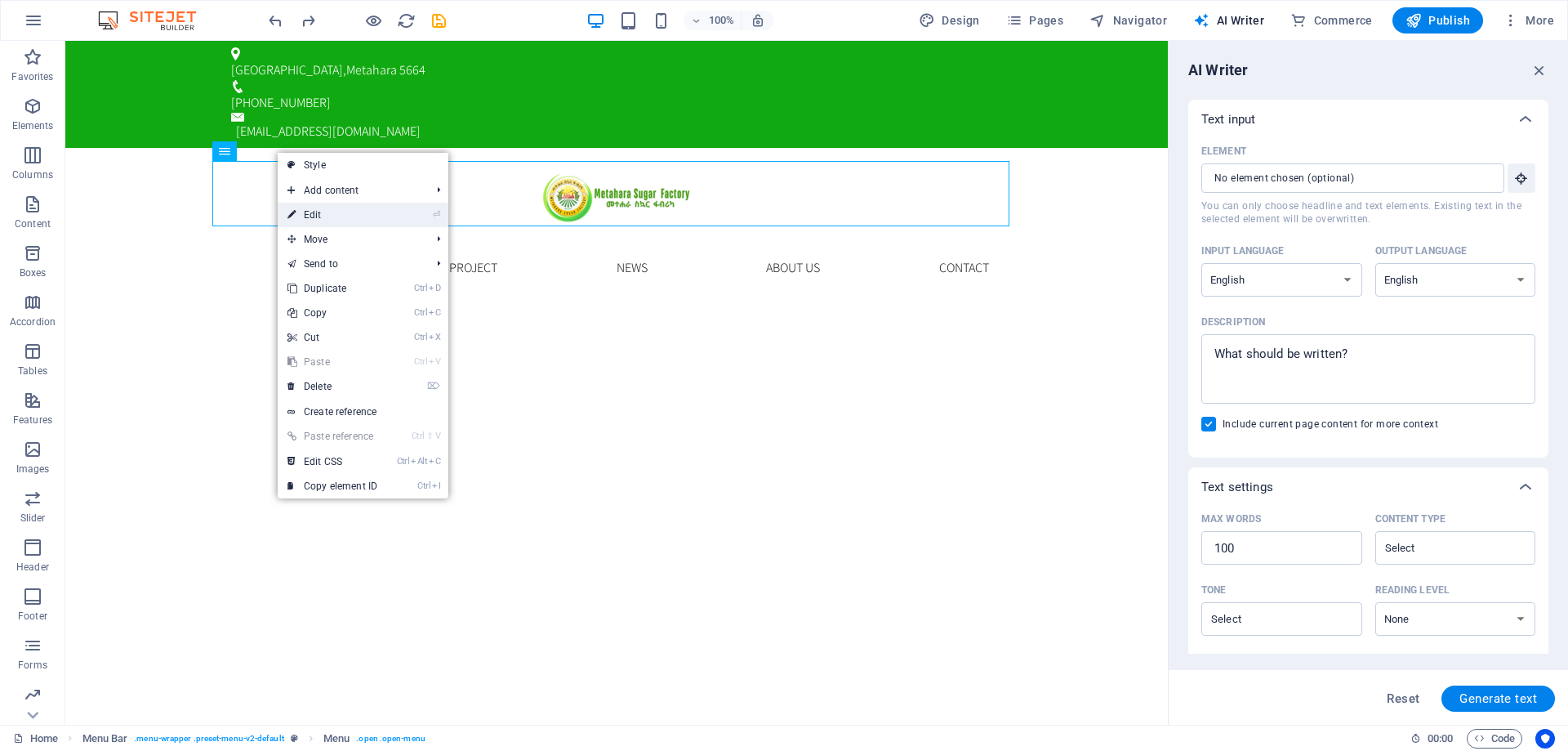
click at [327, 209] on link "⏎ Edit" at bounding box center [332, 215] width 109 height 24
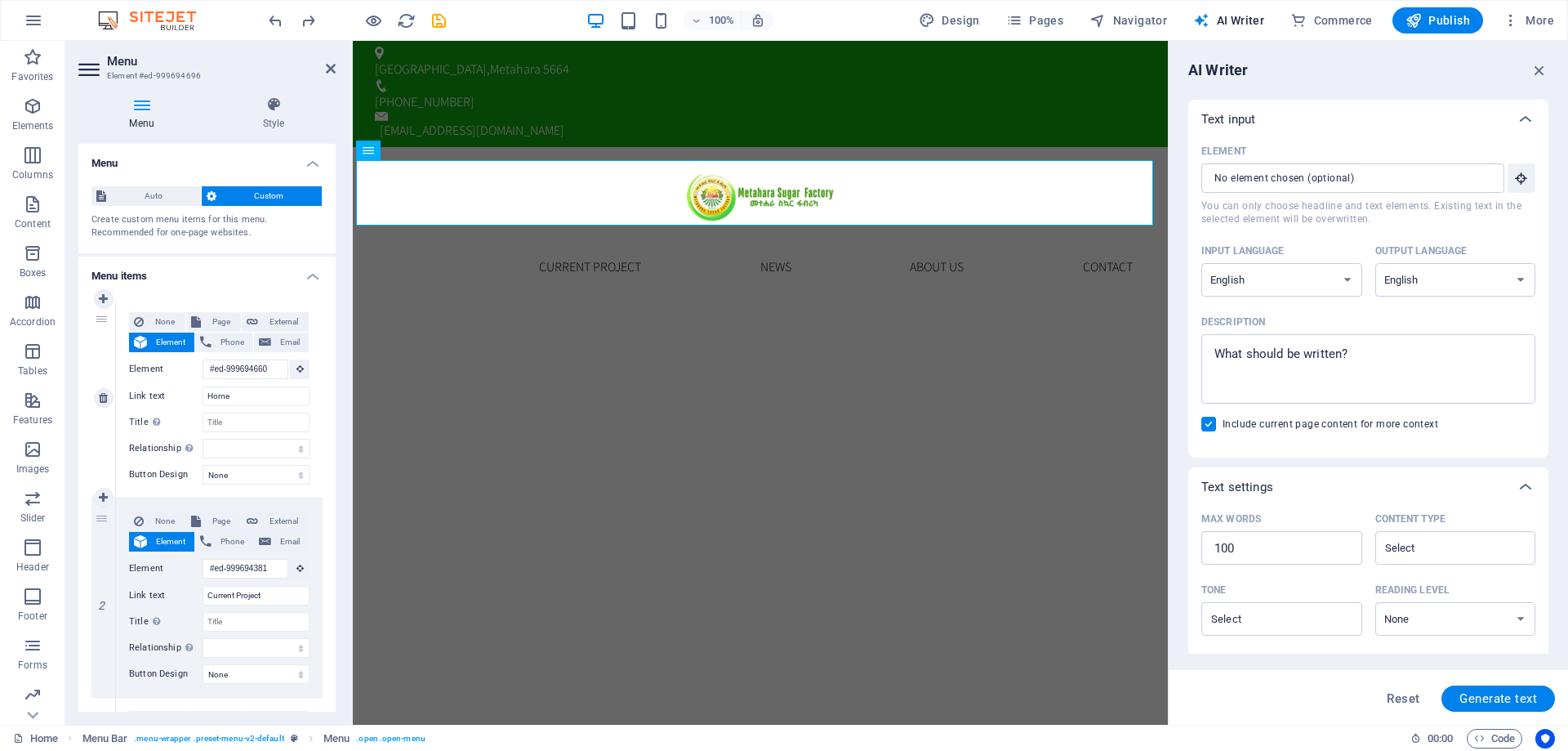
scroll to position [0, 0]
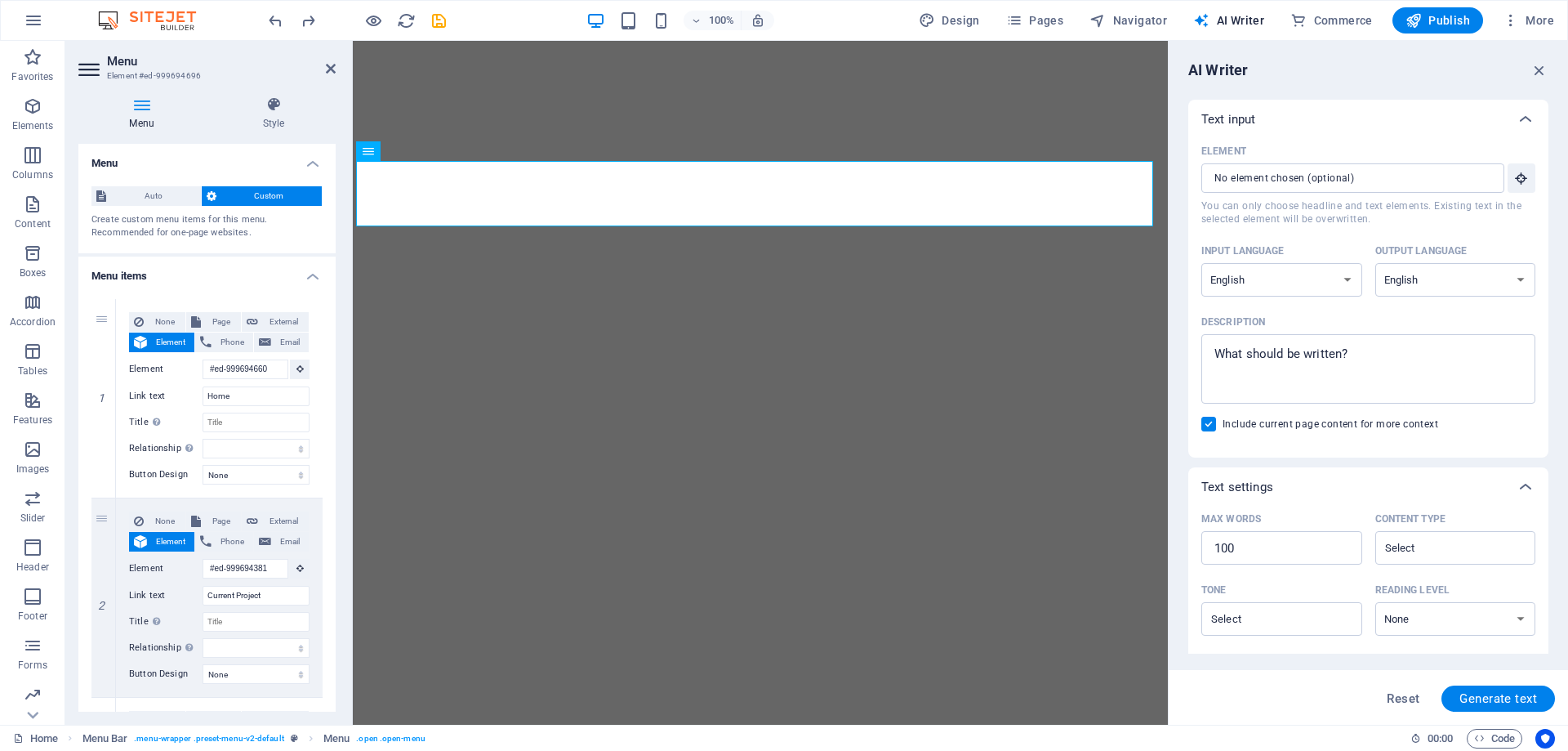
select select "English"
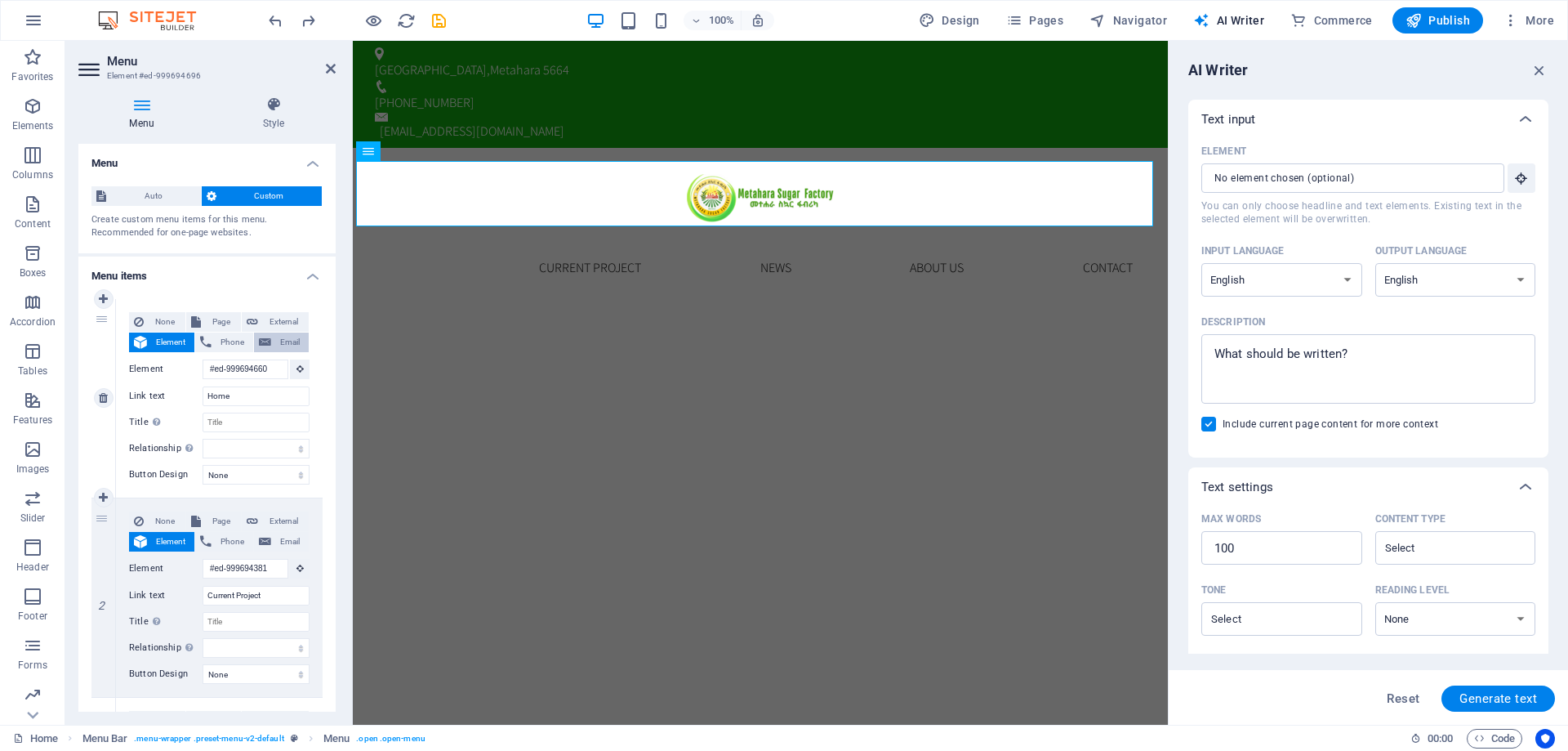
click at [281, 341] on span "Email" at bounding box center [290, 343] width 28 height 20
select select
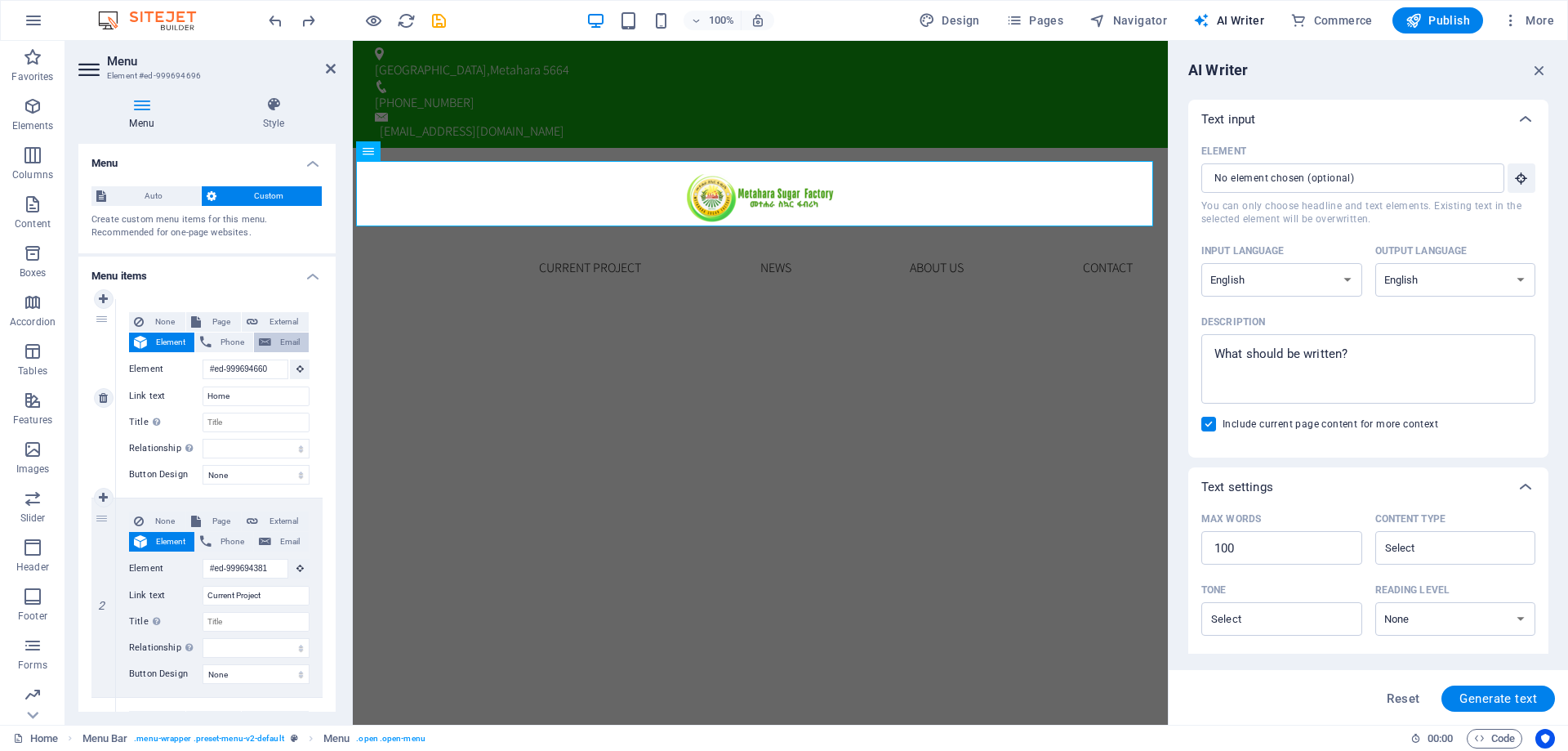
select select
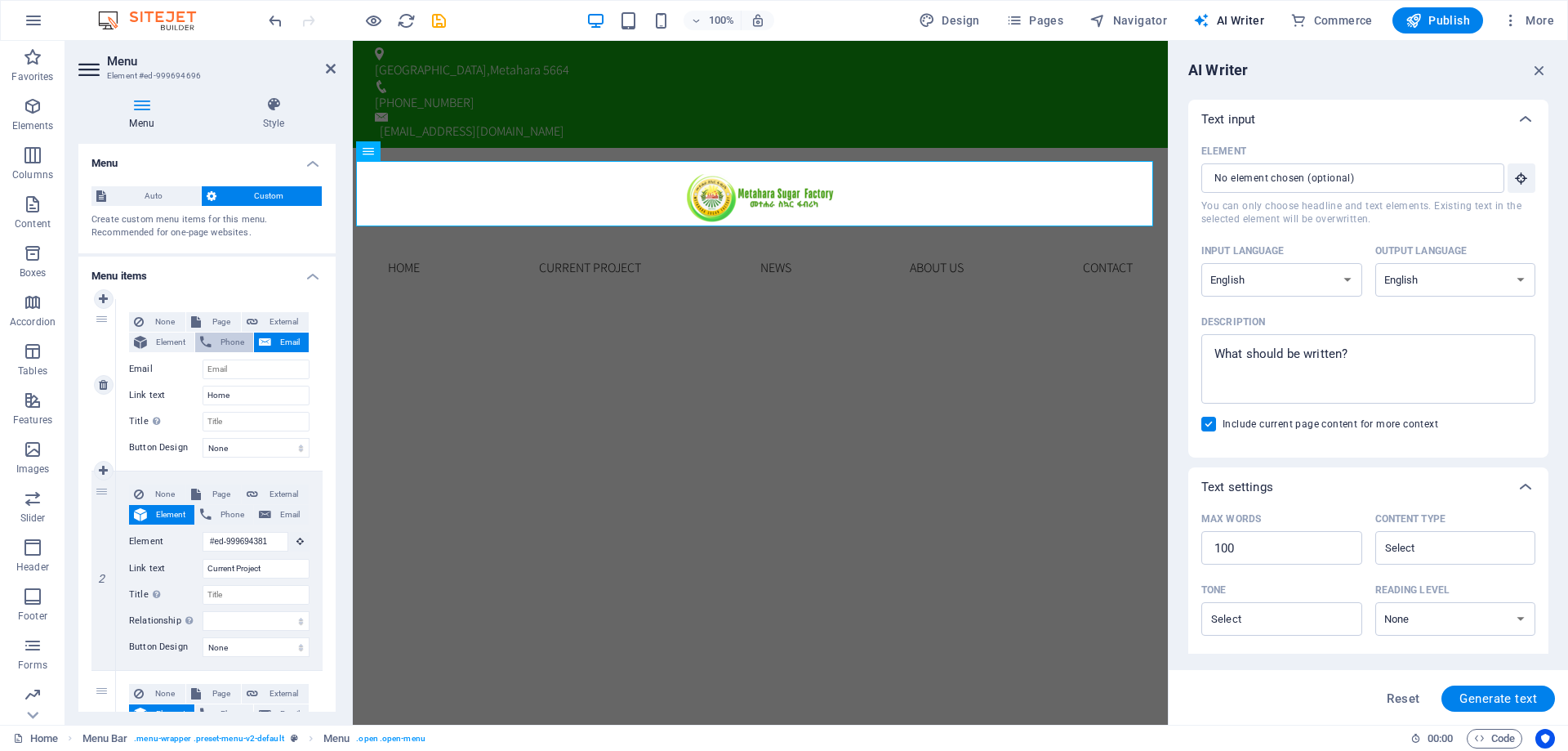
click at [228, 341] on span "Phone" at bounding box center [232, 343] width 32 height 20
select select
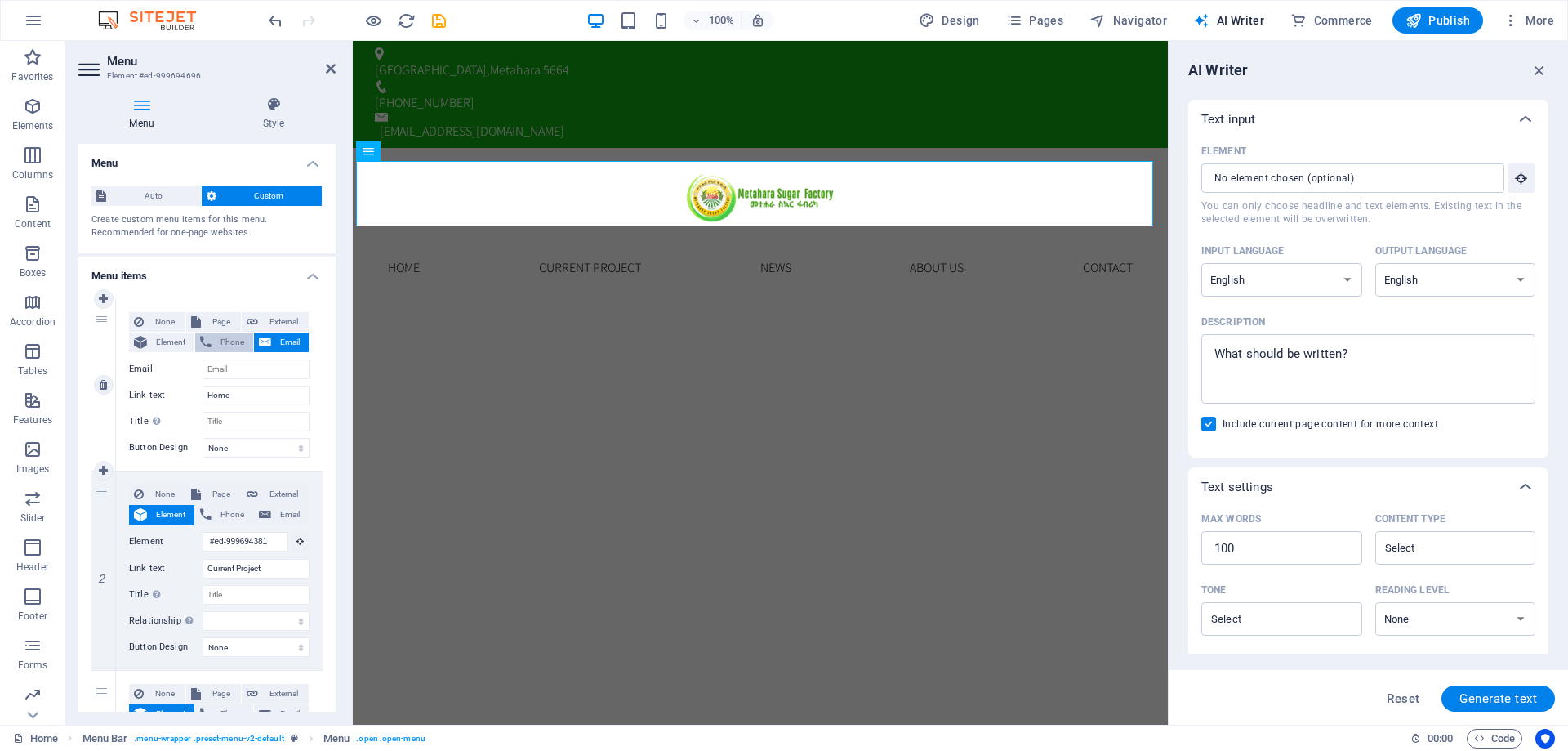
select select
click at [164, 335] on span "Element" at bounding box center [171, 343] width 38 height 20
select select
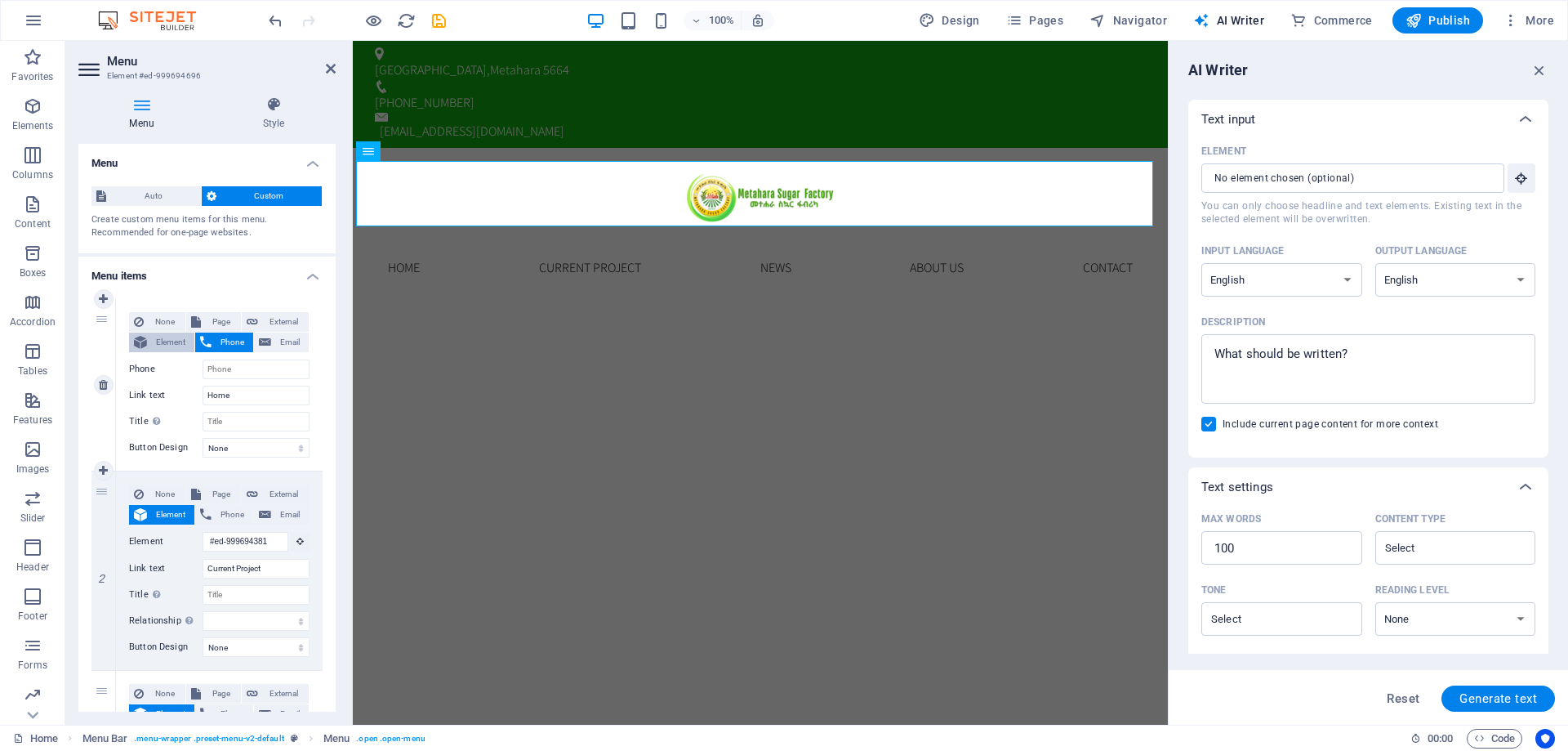
select select
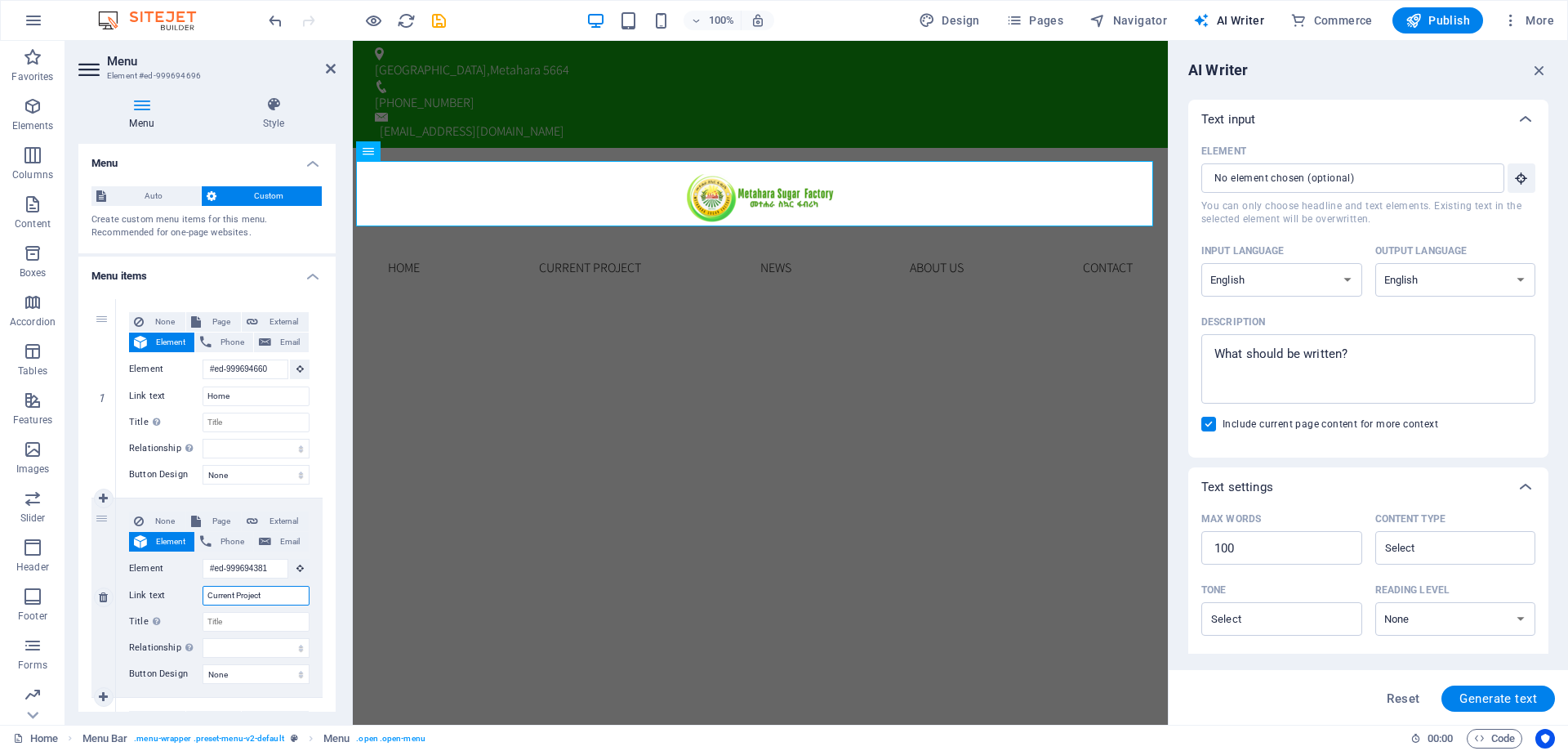
click at [271, 595] on input "Current Project" at bounding box center [256, 596] width 107 height 20
click at [249, 624] on input "Title Additional link description, should not be the same as the link text. The…" at bounding box center [256, 622] width 107 height 20
type input "a"
select select
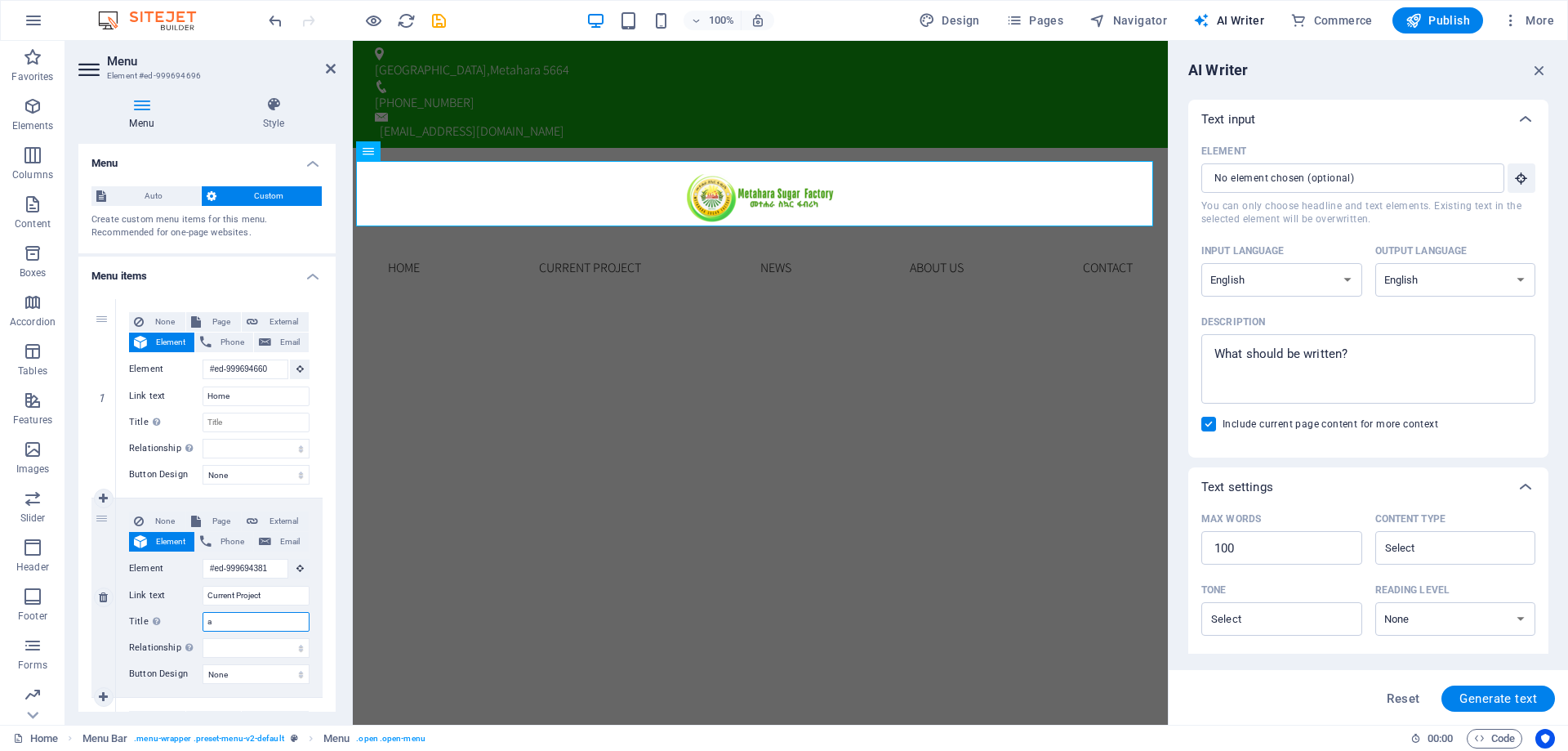
select select
type input "A"
select select
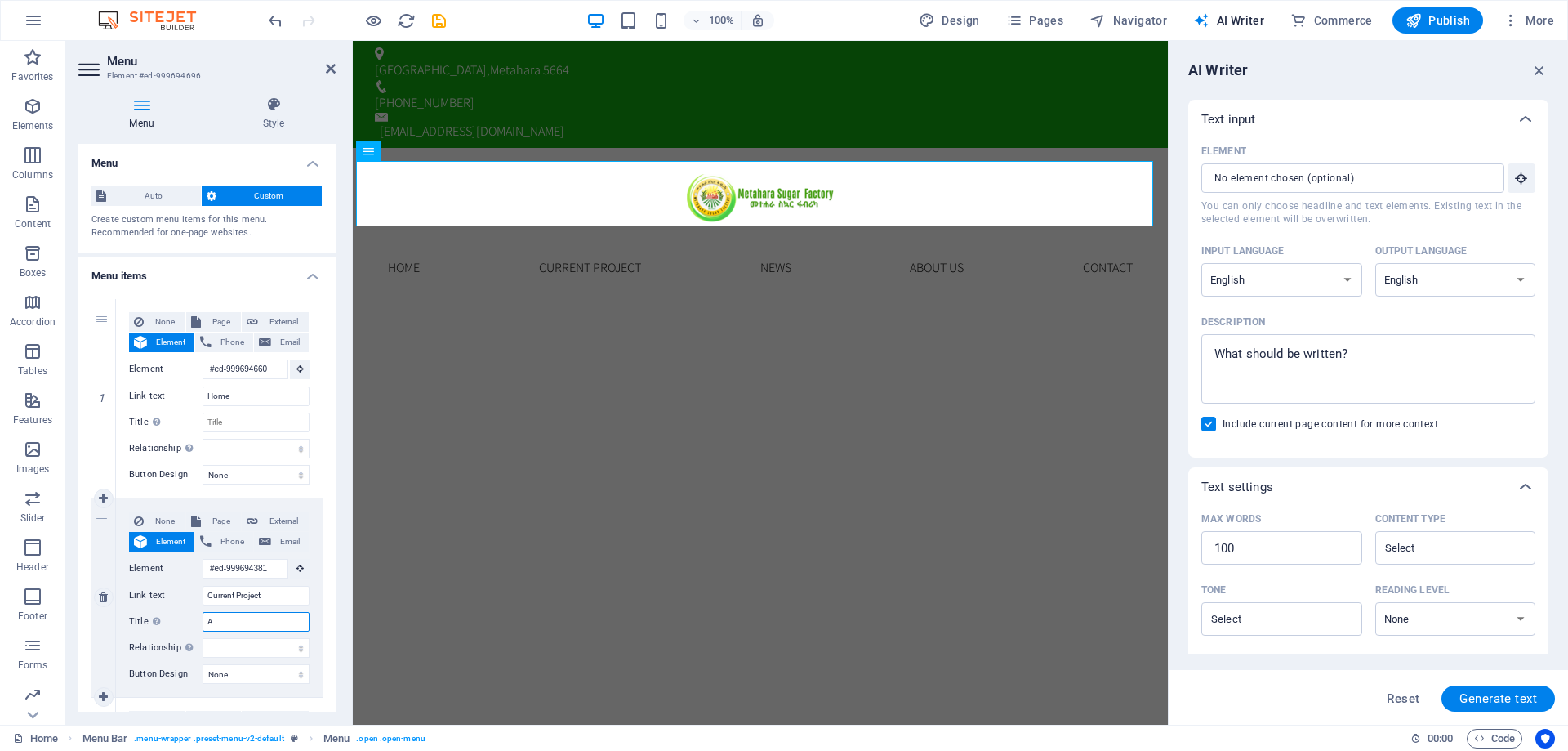
select select
type input "Abo"
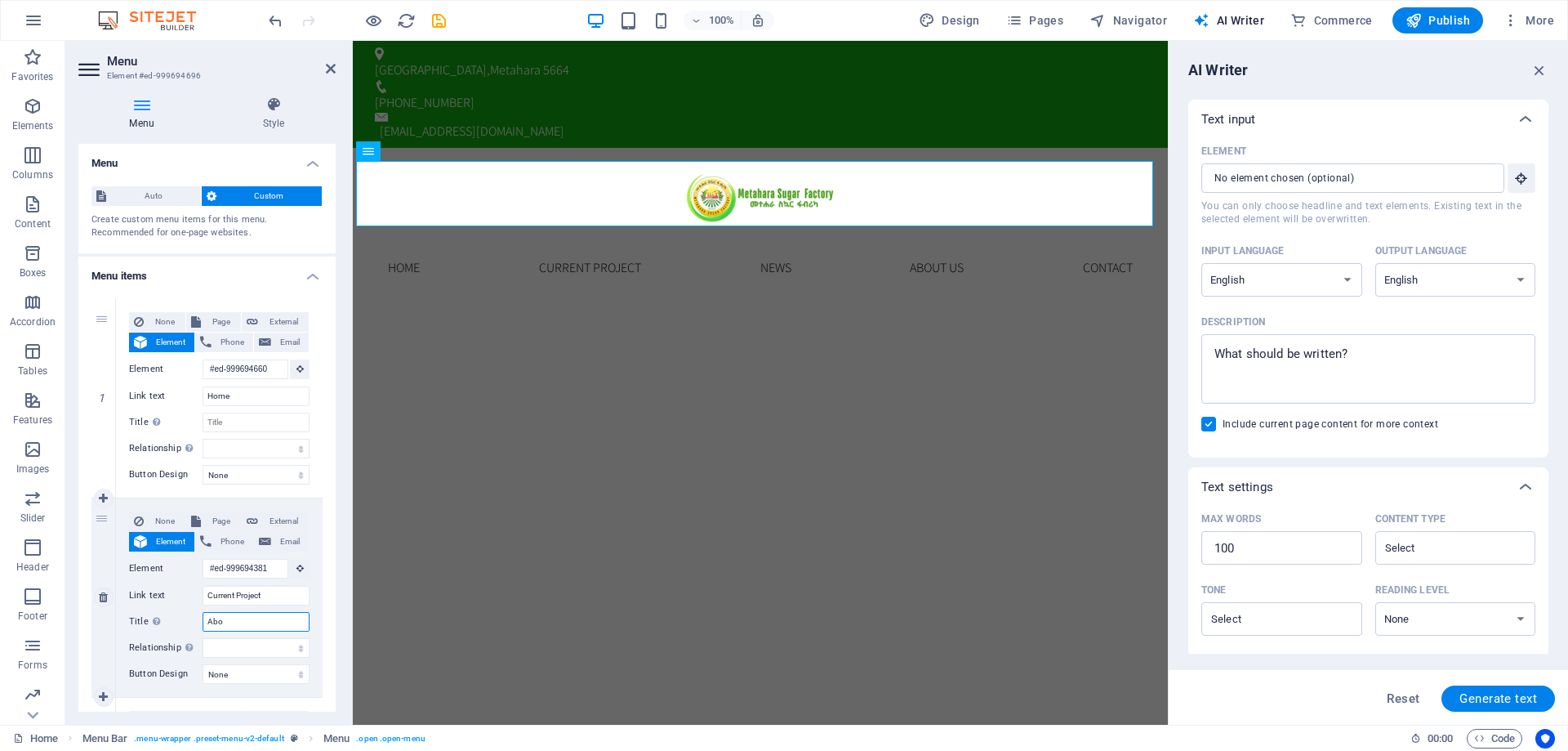
select select
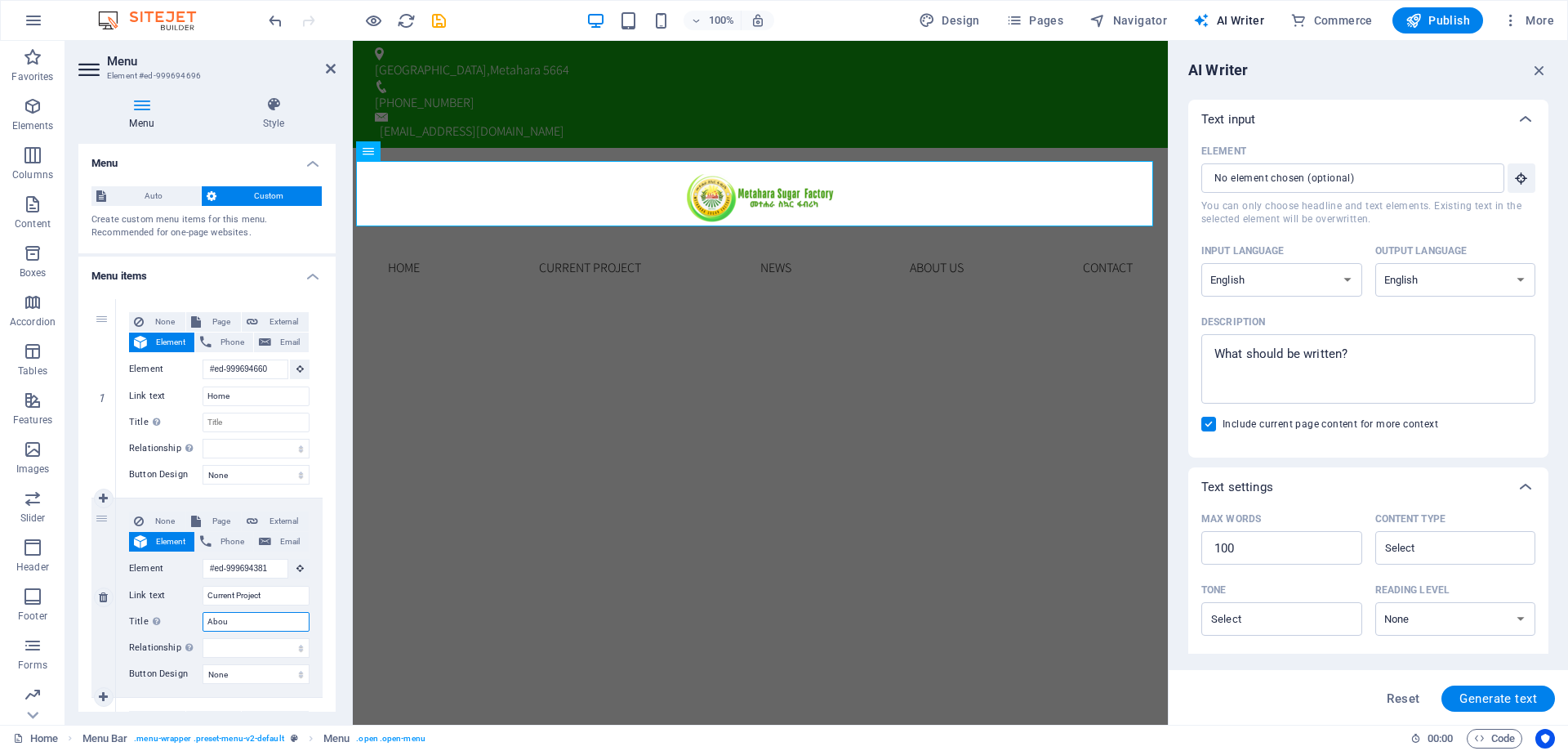
type input "About"
select select
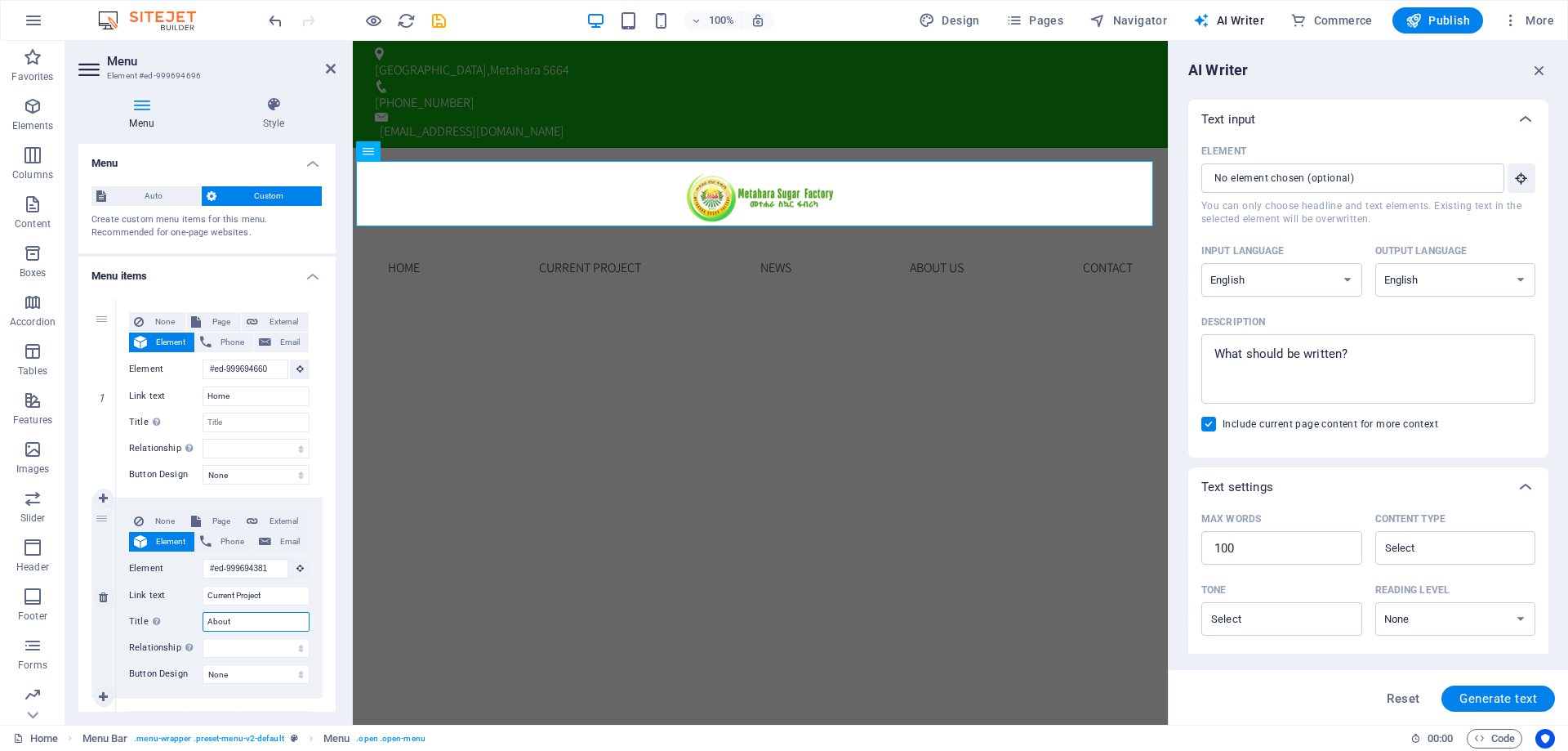
select select
type input "About"
drag, startPoint x: 272, startPoint y: 593, endPoint x: 161, endPoint y: 581, distance: 111.6
click at [161, 581] on div "None Page External Element Phone Email Page Home Subpage Legal Notice Privacy E…" at bounding box center [219, 585] width 180 height 146
type input "A"
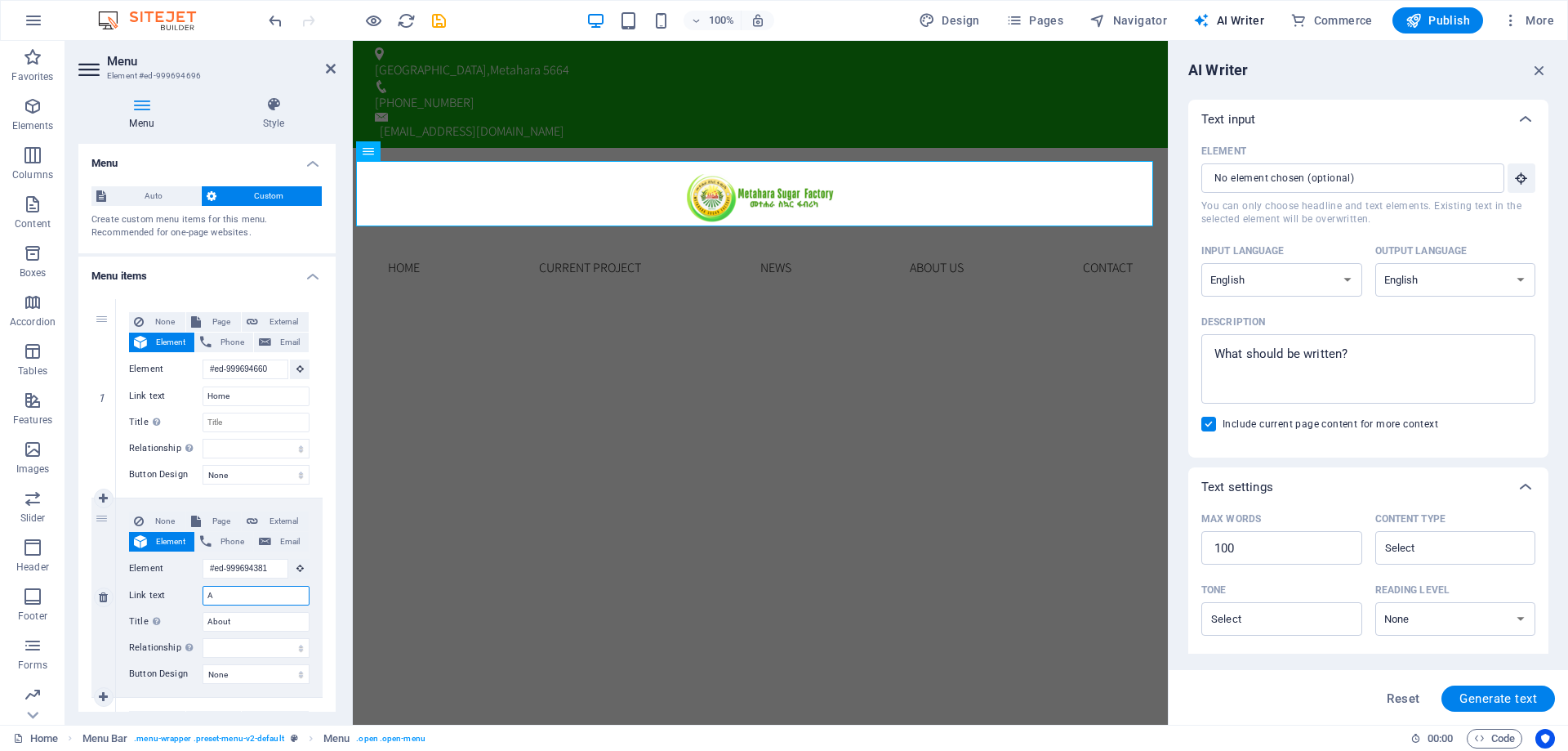
select select
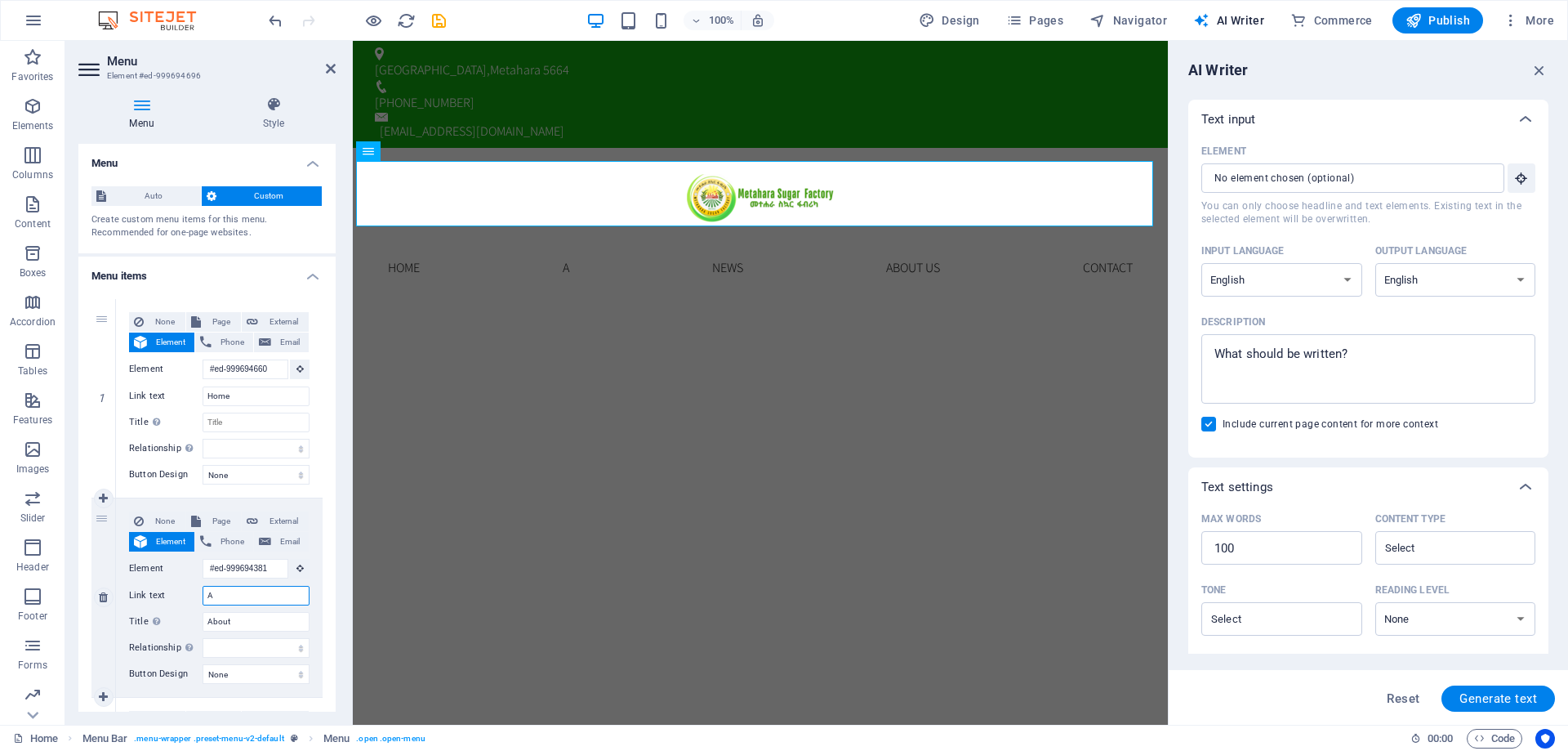
select select
type input "Current Project"
select select
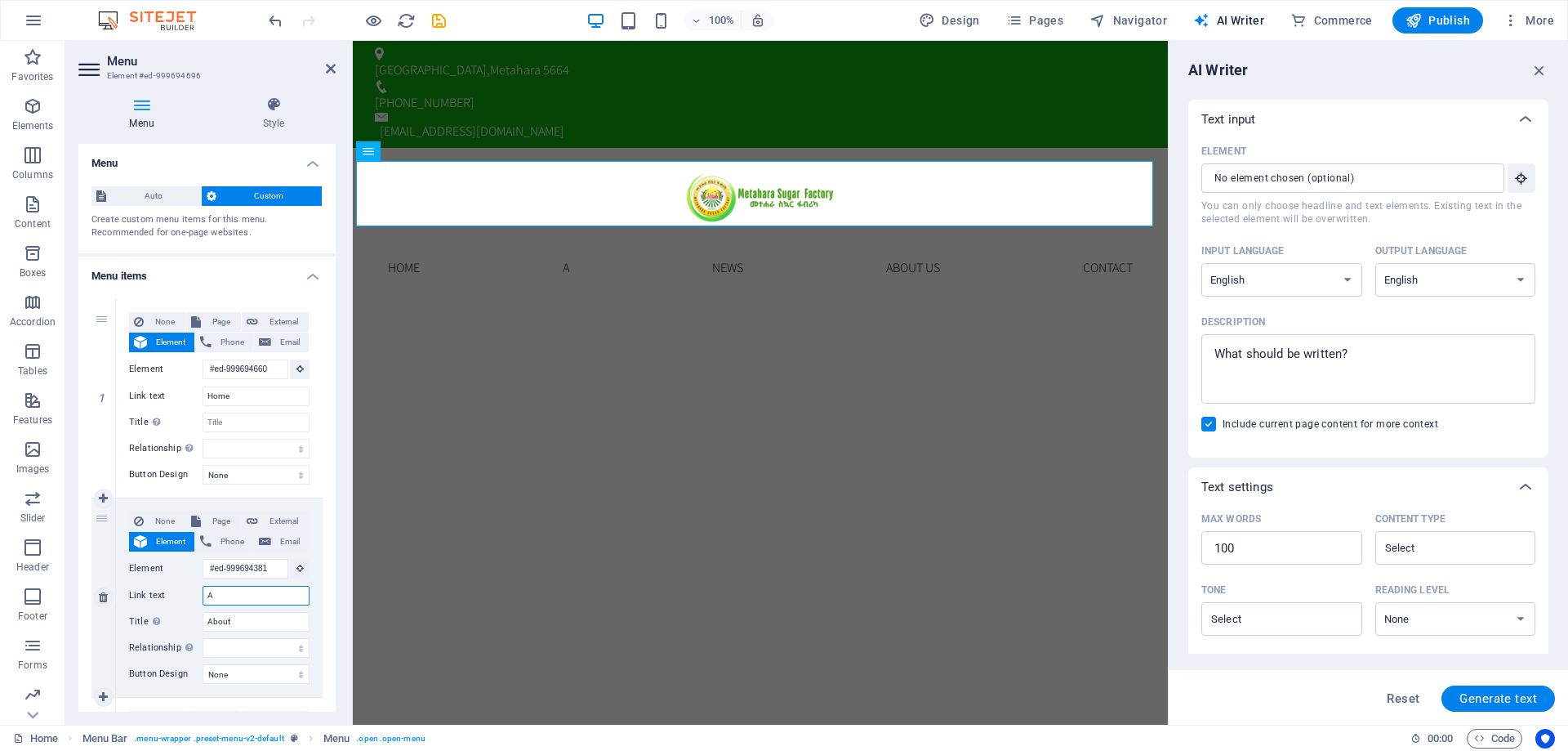
select select
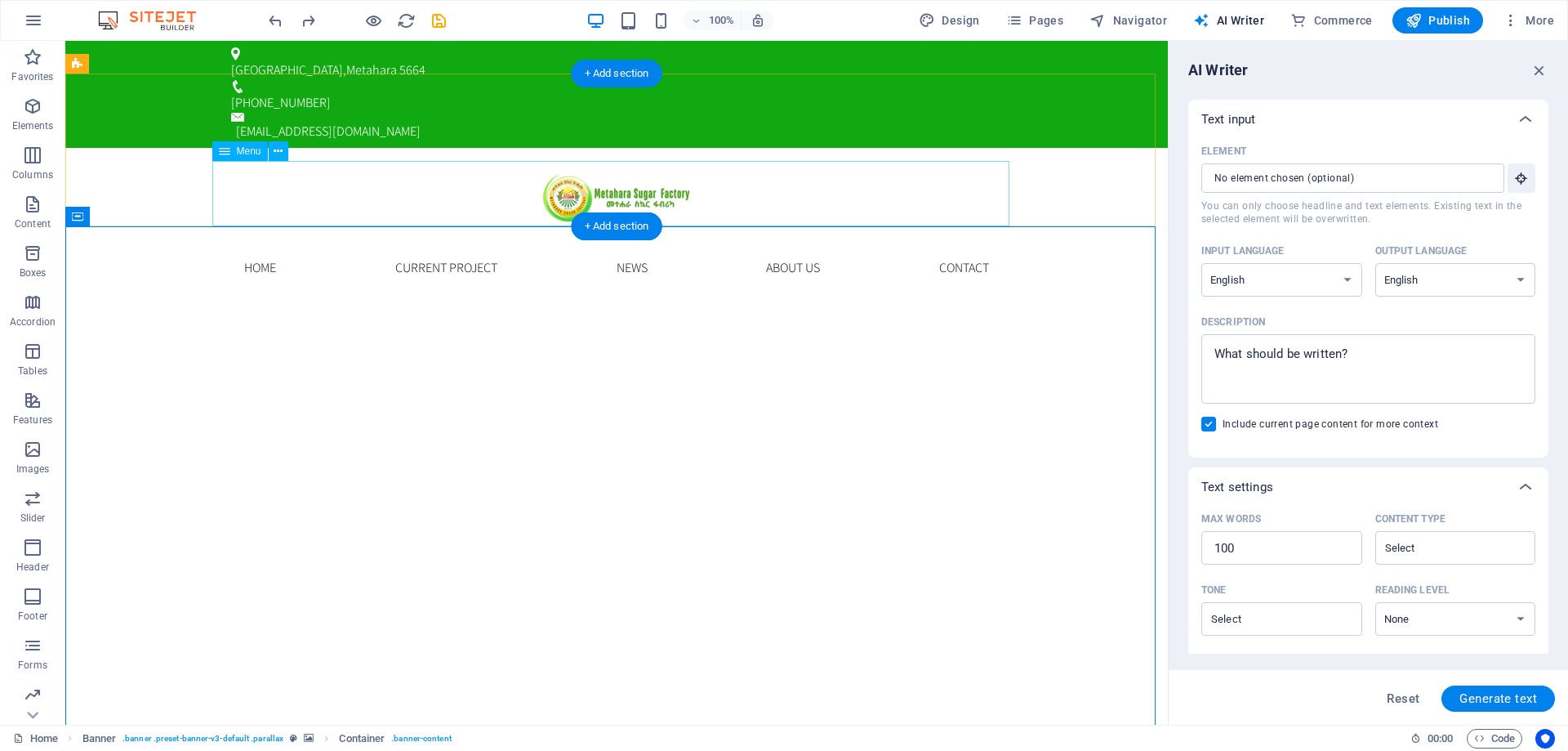
click at [363, 236] on nav "Home Current Project News About us Contact" at bounding box center [617, 268] width 798 height 65
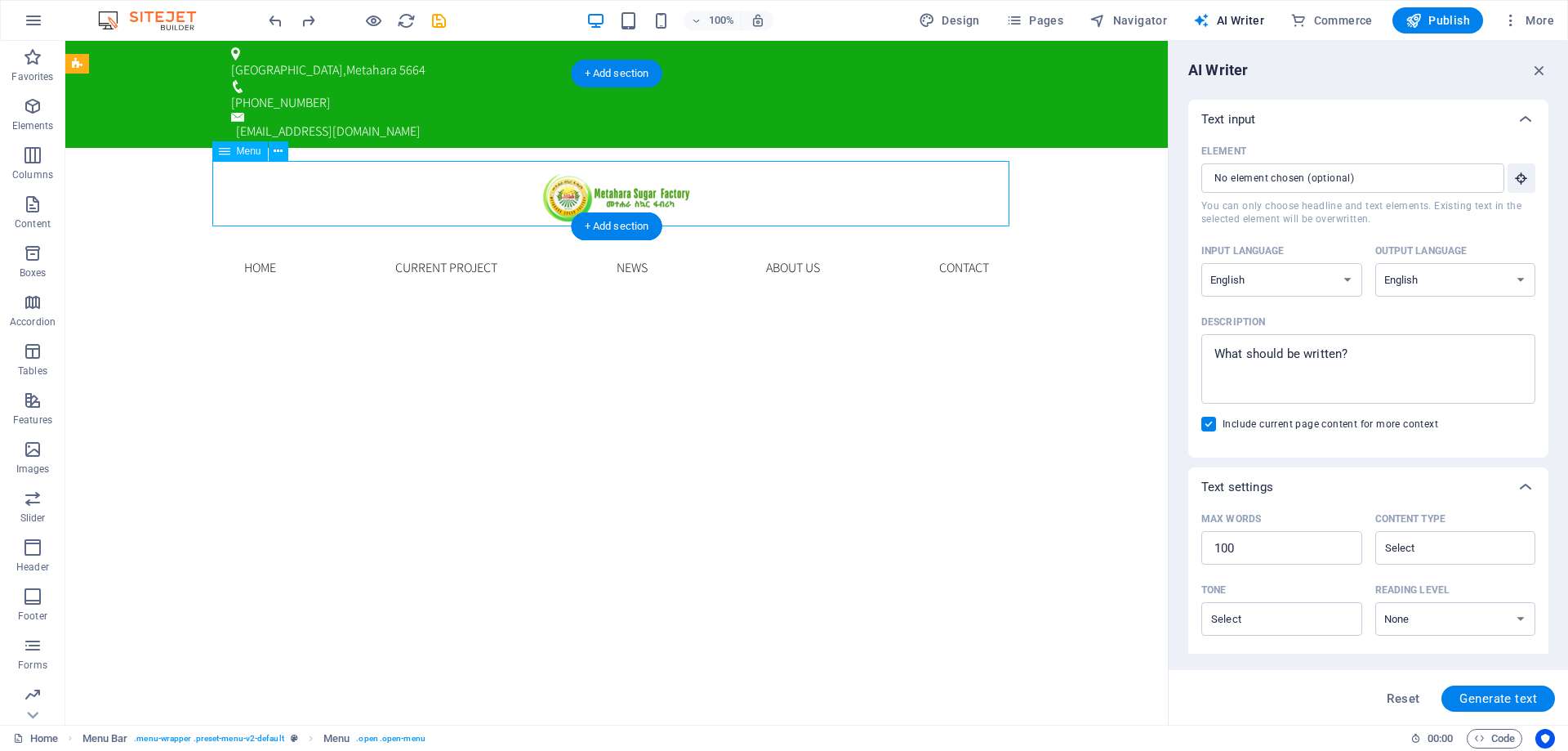
click at [363, 236] on nav "Home Current Project News About us Contact" at bounding box center [617, 268] width 798 height 65
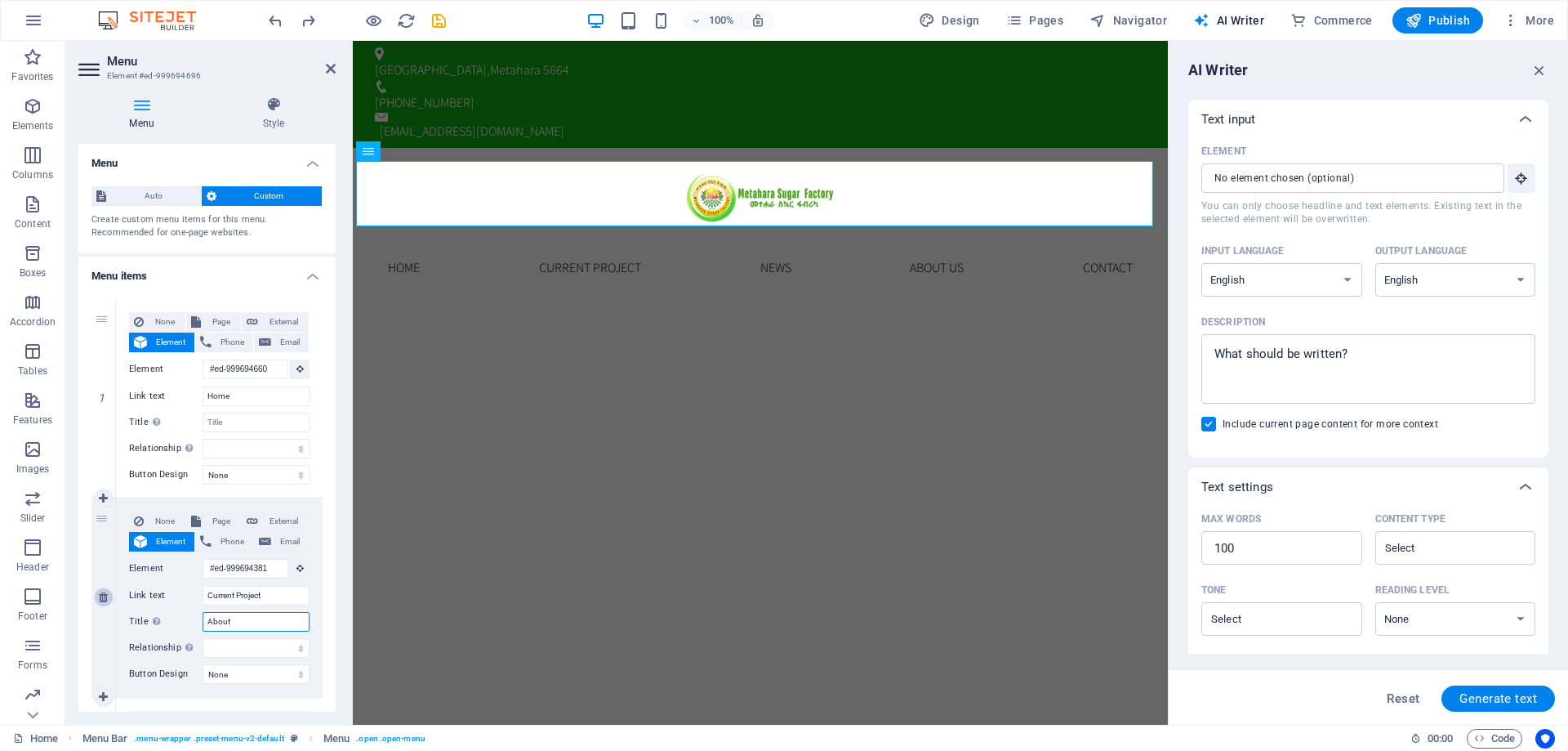
drag, startPoint x: 254, startPoint y: 626, endPoint x: 113, endPoint y: 598, distance: 143.8
click at [113, 598] on div "2 None Page External Element Phone Email Page Home Subpage Legal Notice Privacy…" at bounding box center [207, 598] width 231 height 199
select select
type input "Abo"
select select
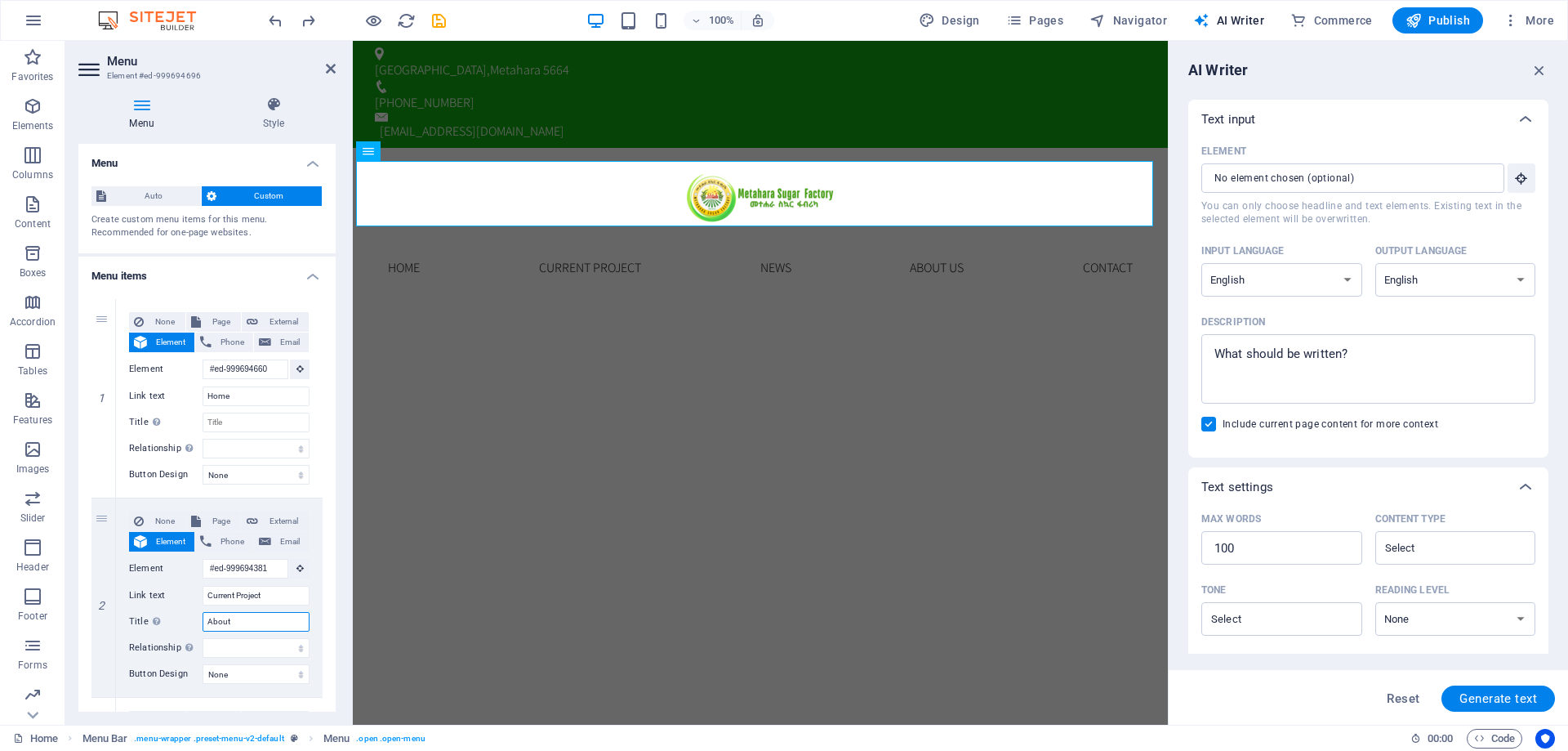
select select
type input "A"
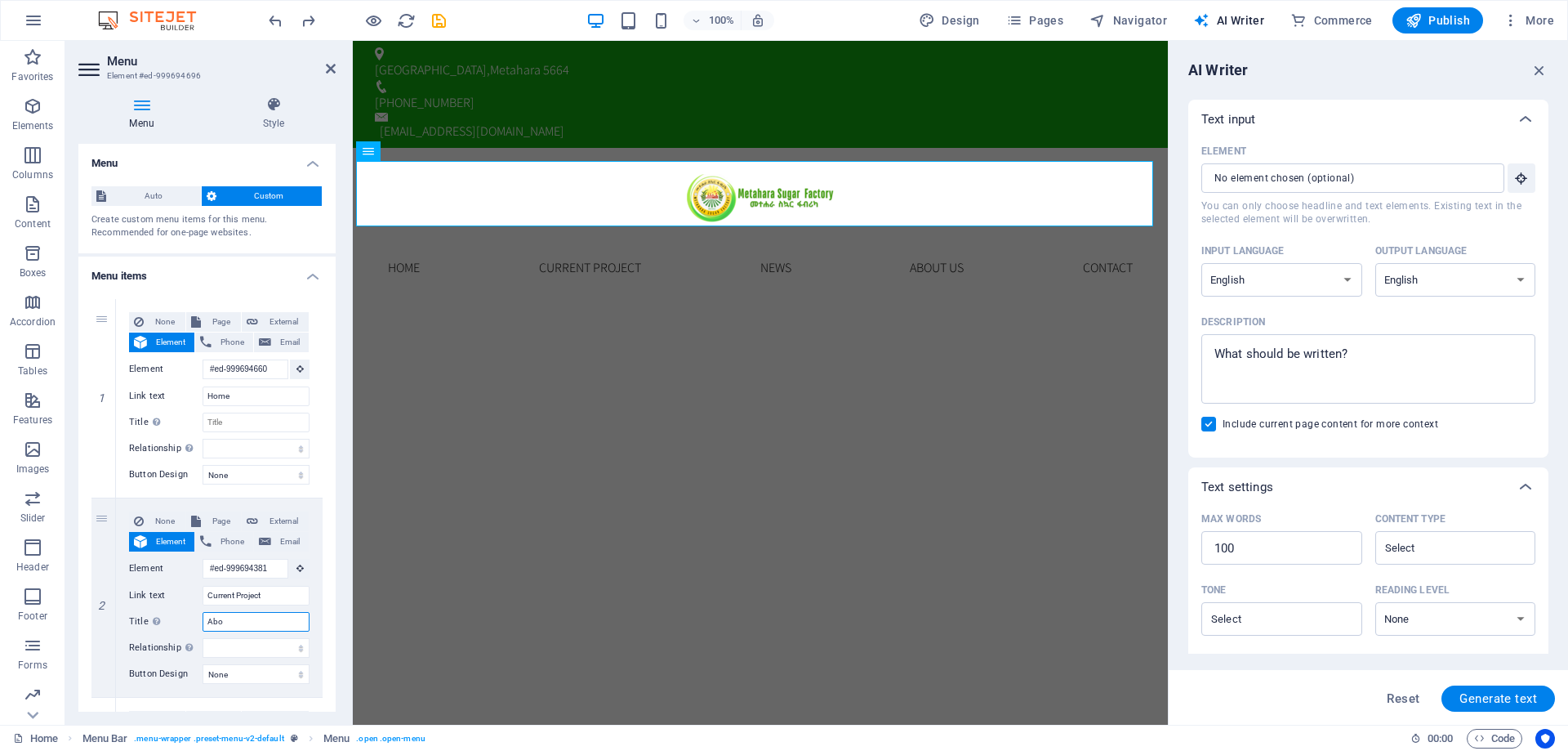
select select
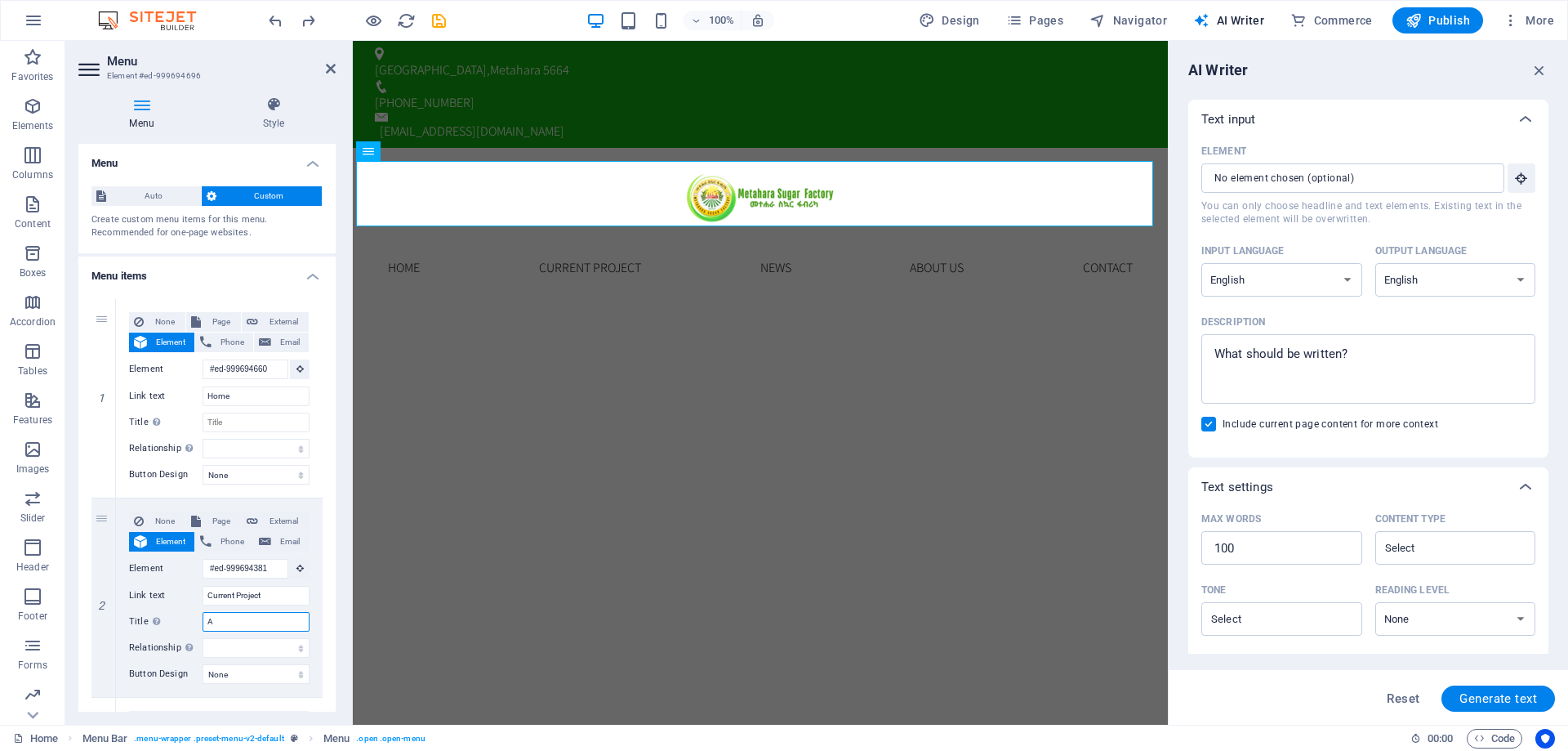
type input "a"
select select
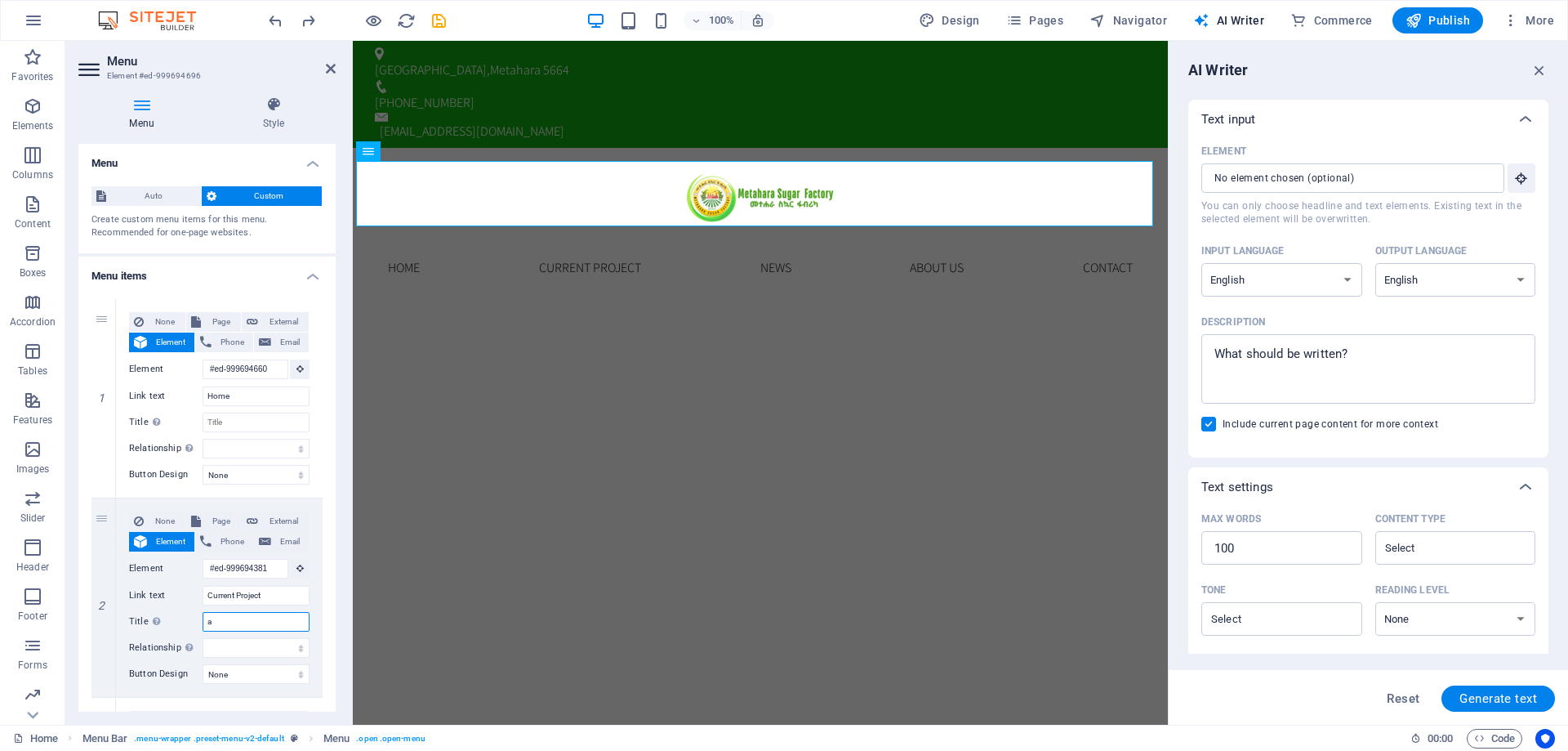
select select
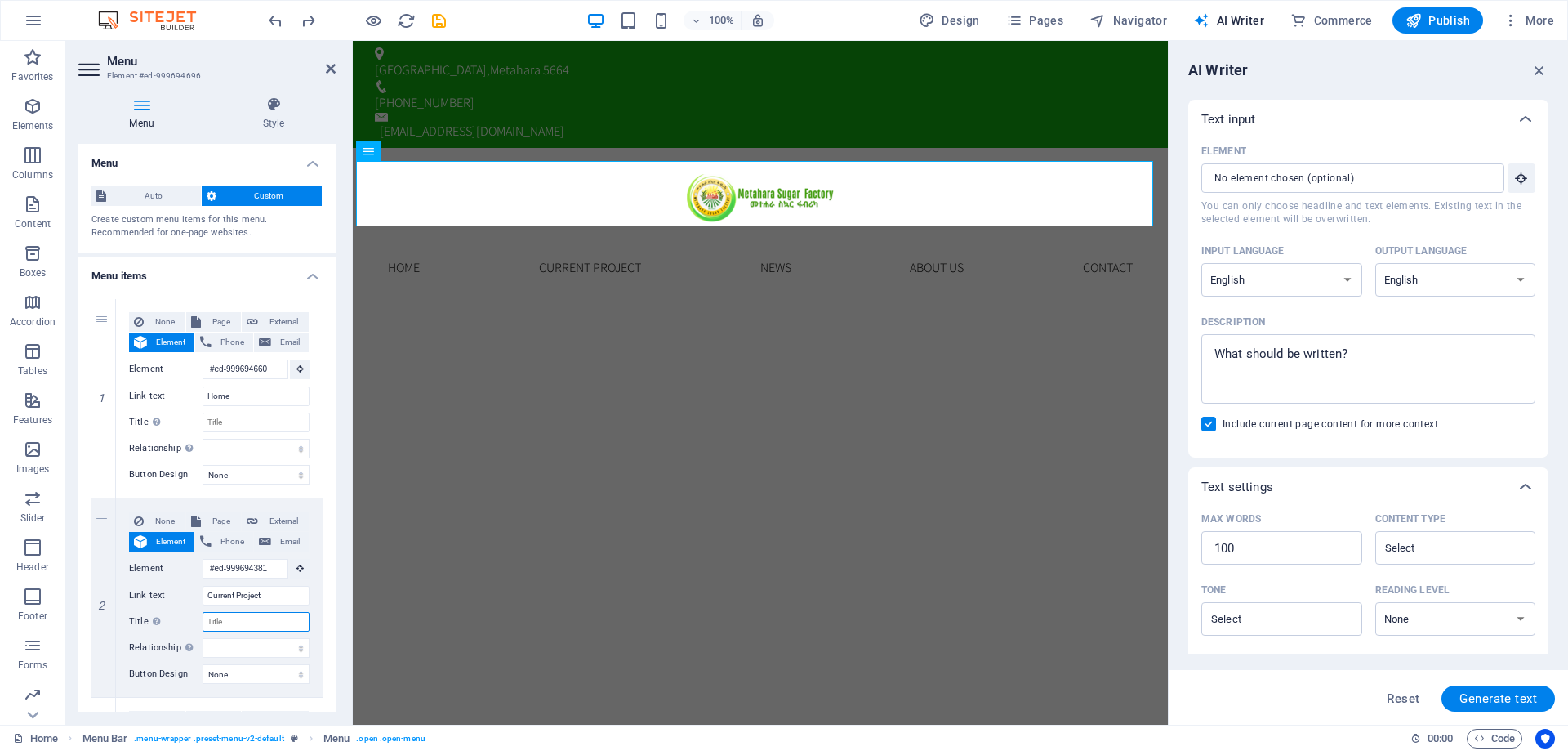
select select
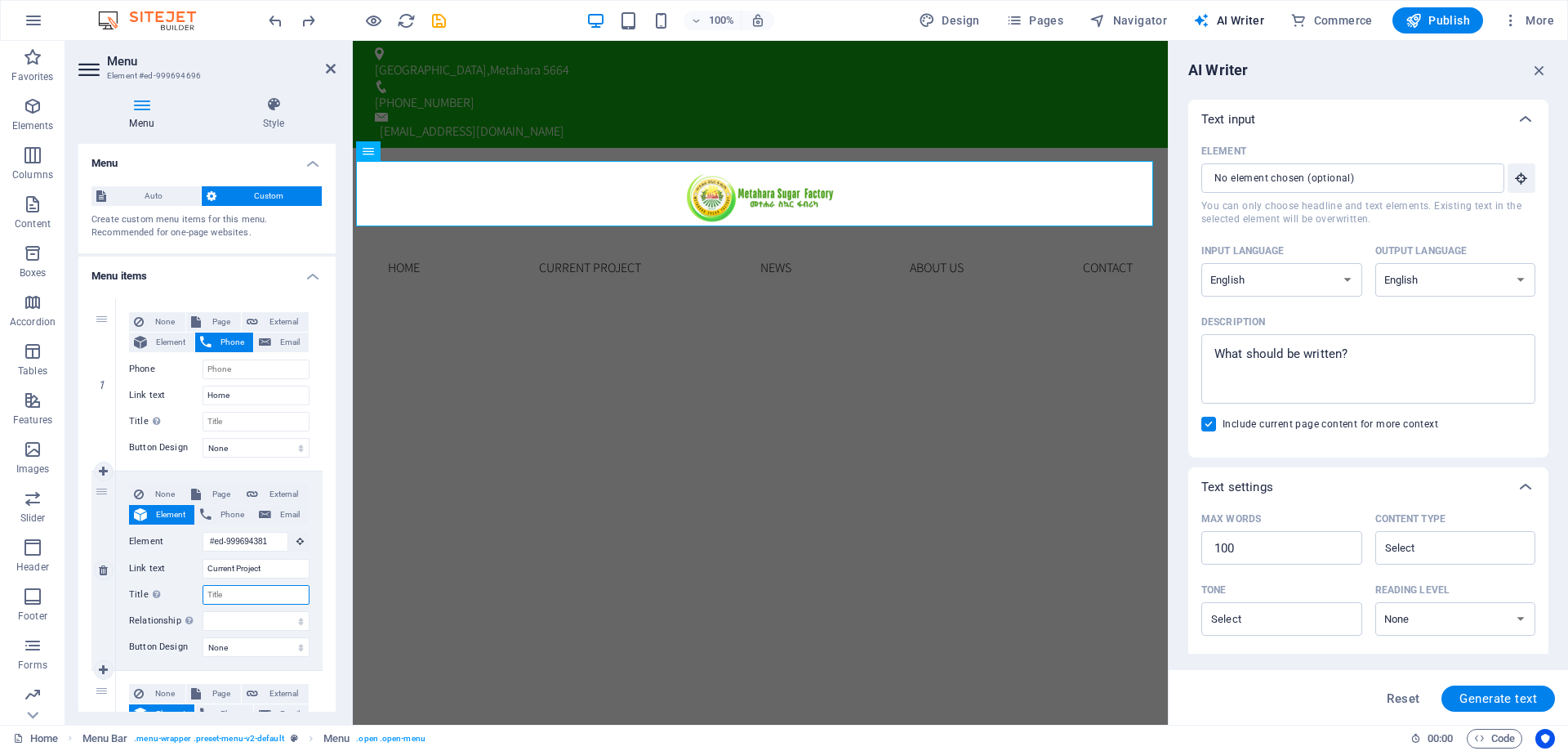
select select
drag, startPoint x: 268, startPoint y: 569, endPoint x: 199, endPoint y: 570, distance: 69.0
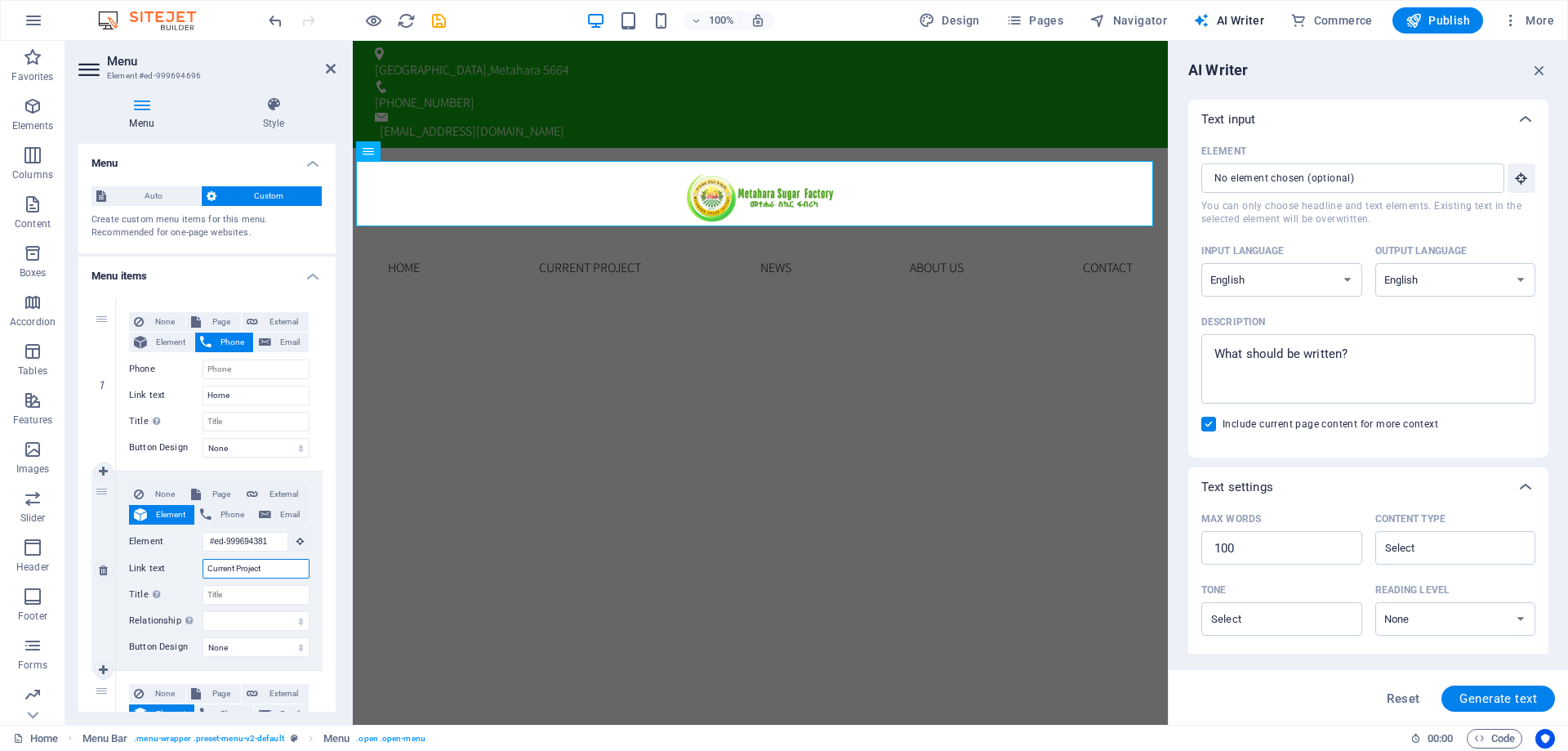
click at [199, 570] on div "Link text Current Project" at bounding box center [219, 569] width 180 height 20
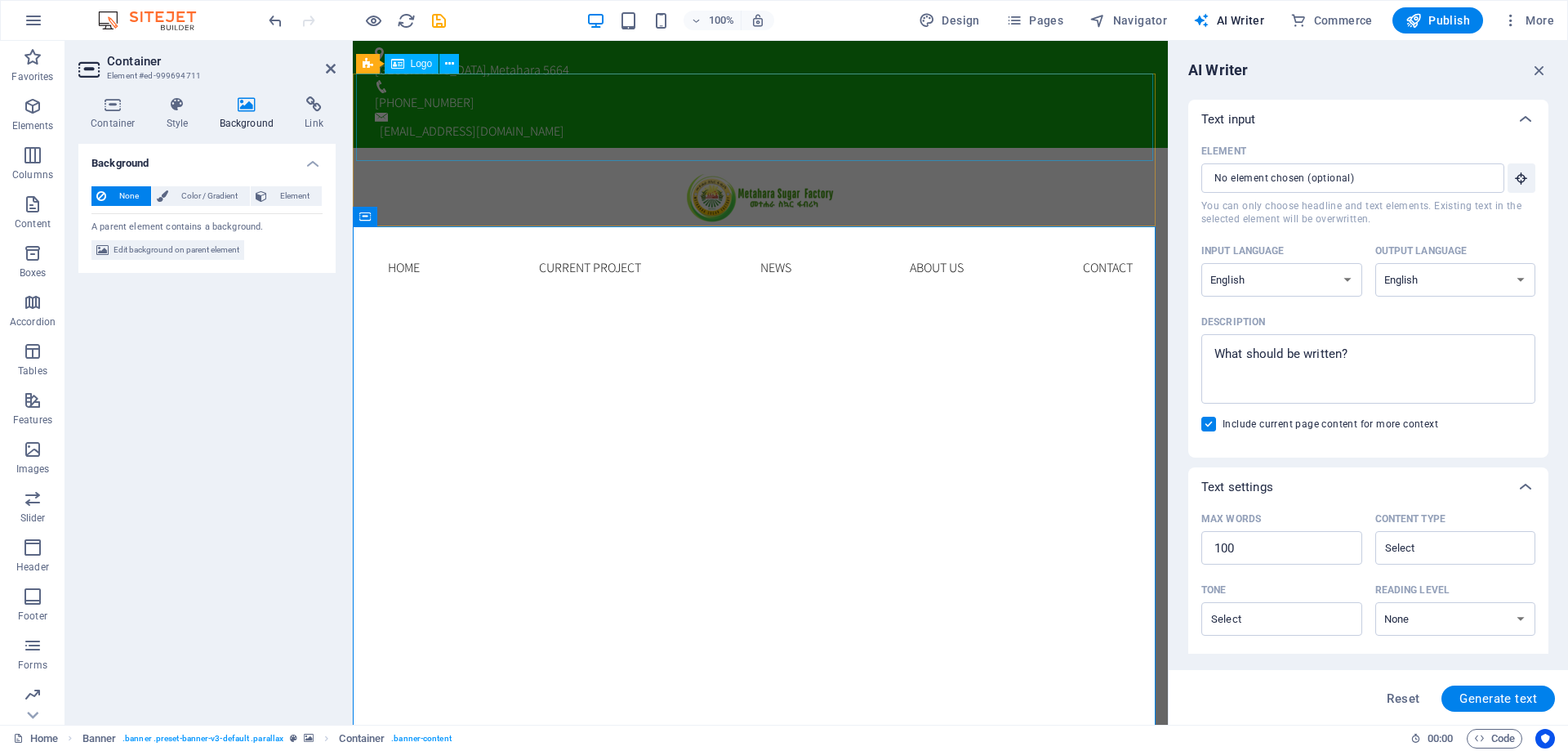
click at [467, 148] on div at bounding box center [761, 191] width 798 height 88
click at [755, 148] on div at bounding box center [761, 191] width 798 height 88
select select "px"
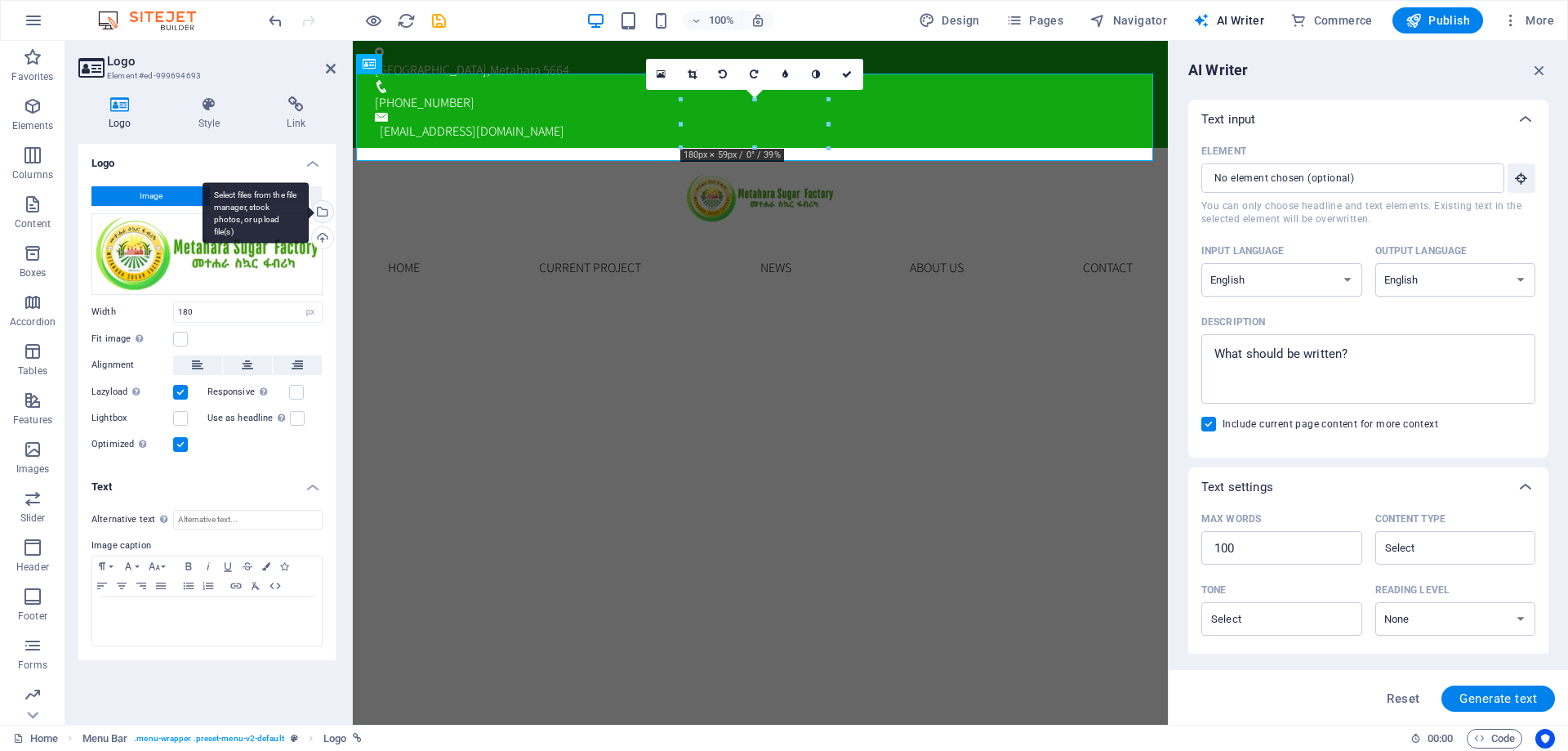
click at [330, 208] on div "Select files from the file manager, stock photos, or upload file(s)" at bounding box center [320, 213] width 24 height 24
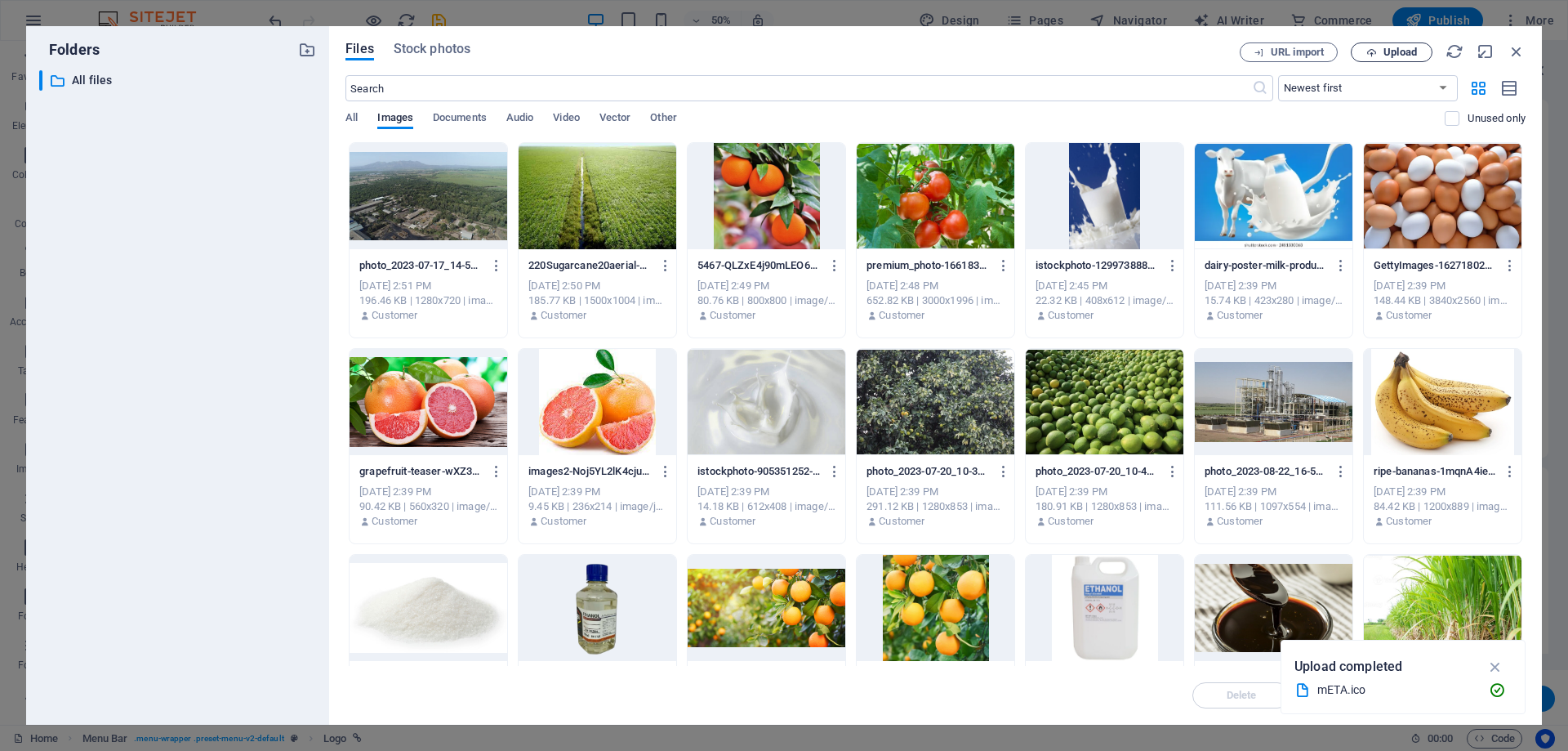
click at [1405, 54] on span "Upload" at bounding box center [1400, 52] width 33 height 10
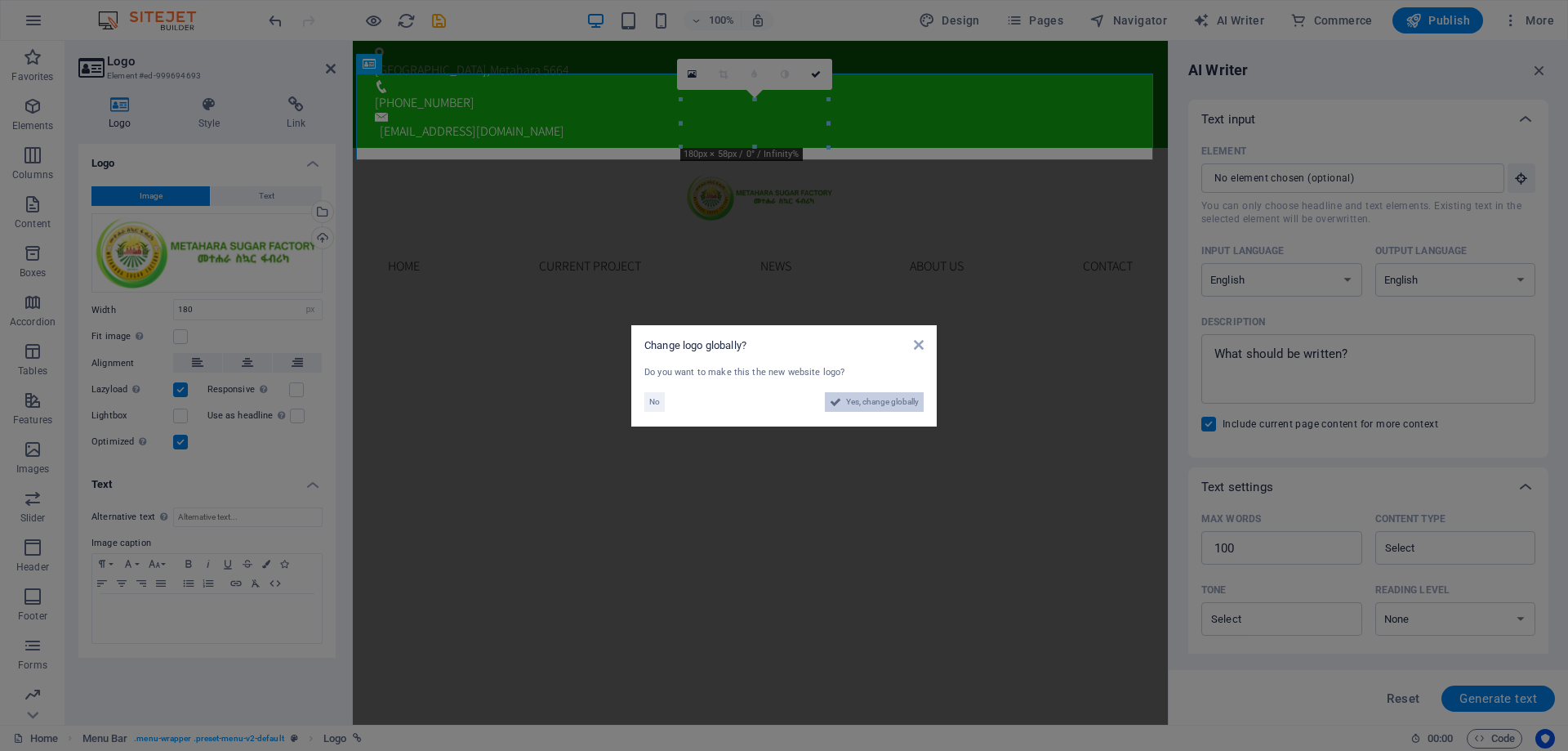
drag, startPoint x: 885, startPoint y: 407, endPoint x: 531, endPoint y: 367, distance: 356.3
click at [885, 407] on span "Yes, change globally" at bounding box center [882, 403] width 73 height 20
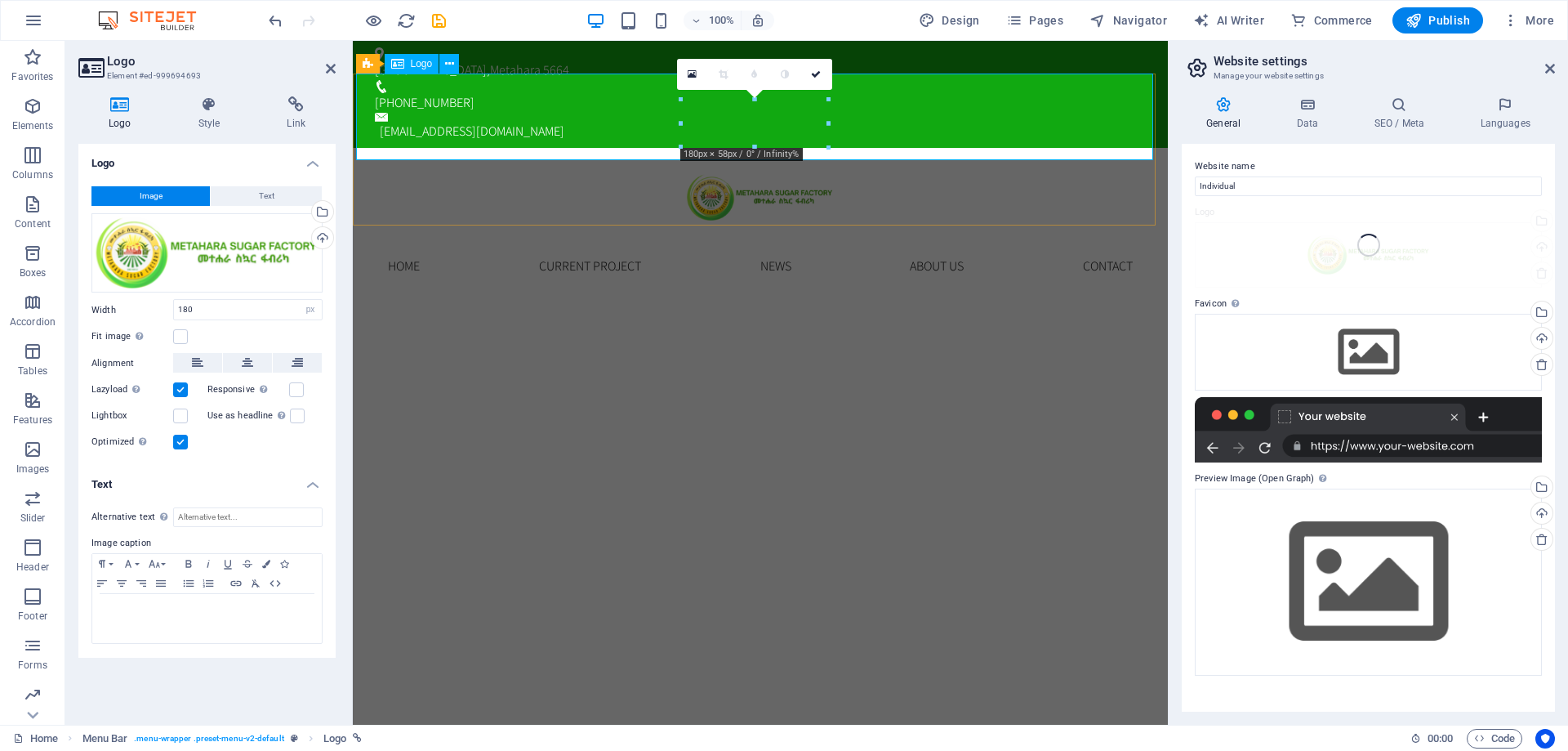
click at [883, 148] on div at bounding box center [761, 191] width 798 height 87
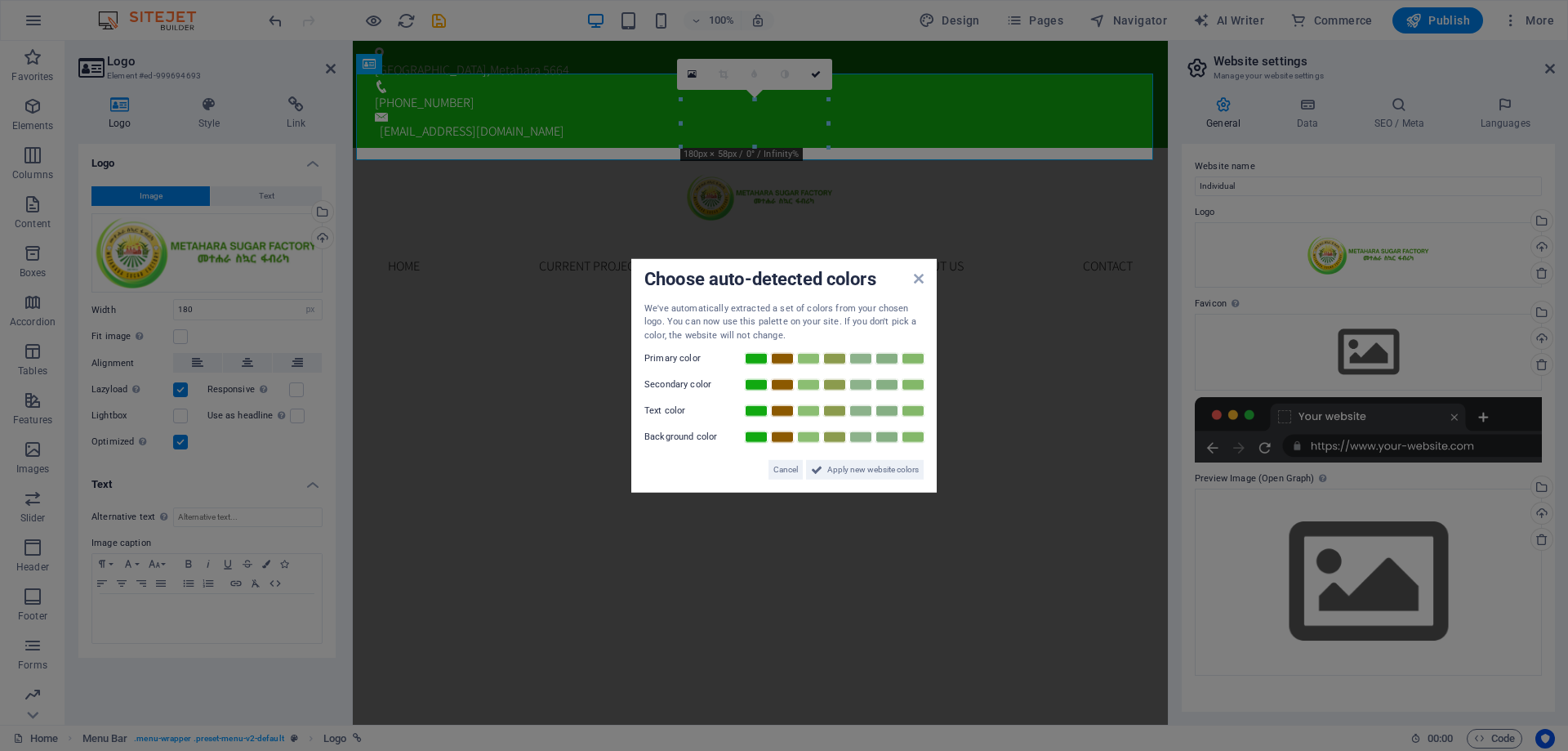
drag, startPoint x: 751, startPoint y: 357, endPoint x: 753, endPoint y: 369, distance: 12.2
click at [752, 357] on link at bounding box center [756, 358] width 24 height 13
drag, startPoint x: 847, startPoint y: 470, endPoint x: 487, endPoint y: 435, distance: 361.7
click at [847, 470] on span "Apply new website colors" at bounding box center [872, 470] width 91 height 20
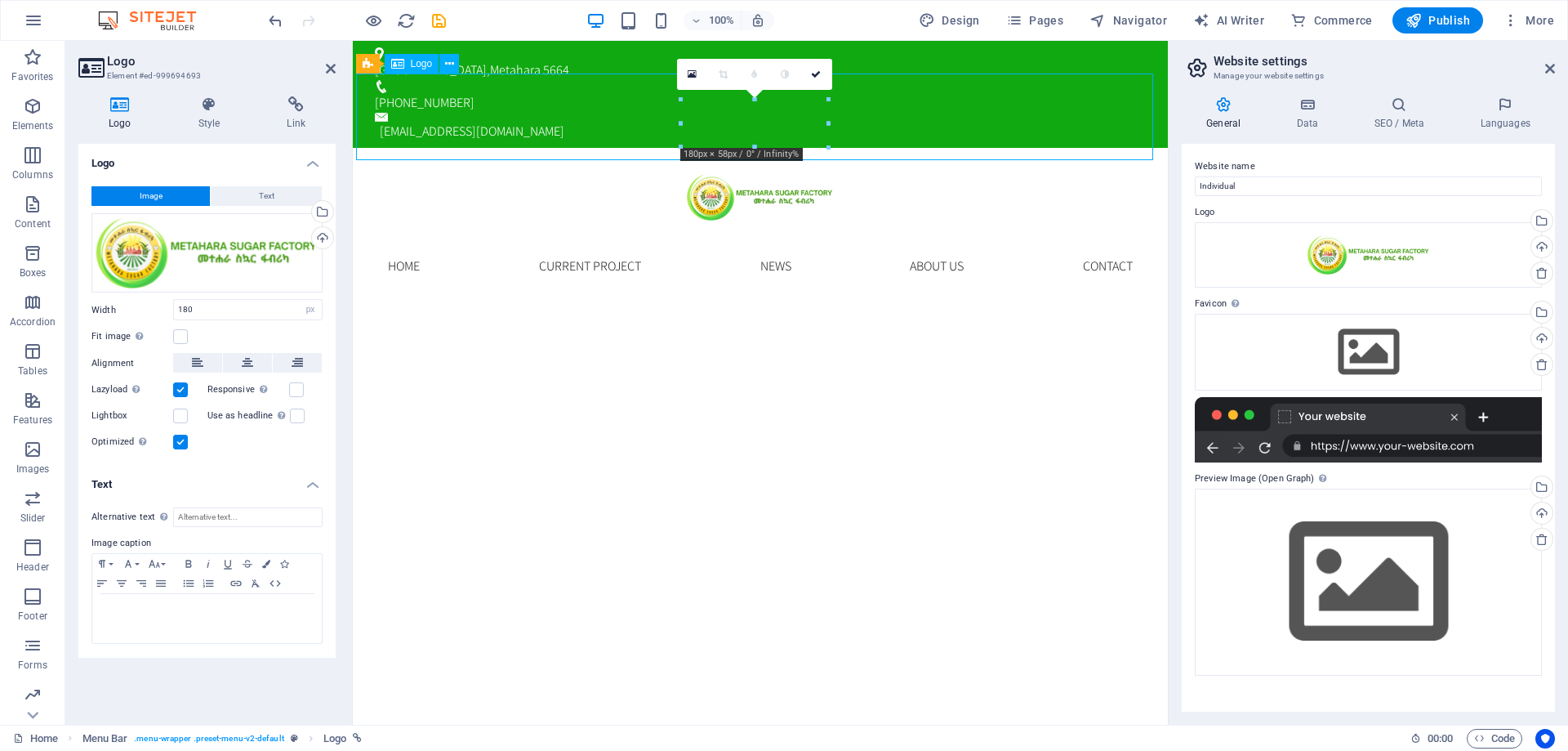
drag, startPoint x: 730, startPoint y: 121, endPoint x: 673, endPoint y: 116, distance: 57.2
click at [673, 148] on div at bounding box center [761, 191] width 798 height 87
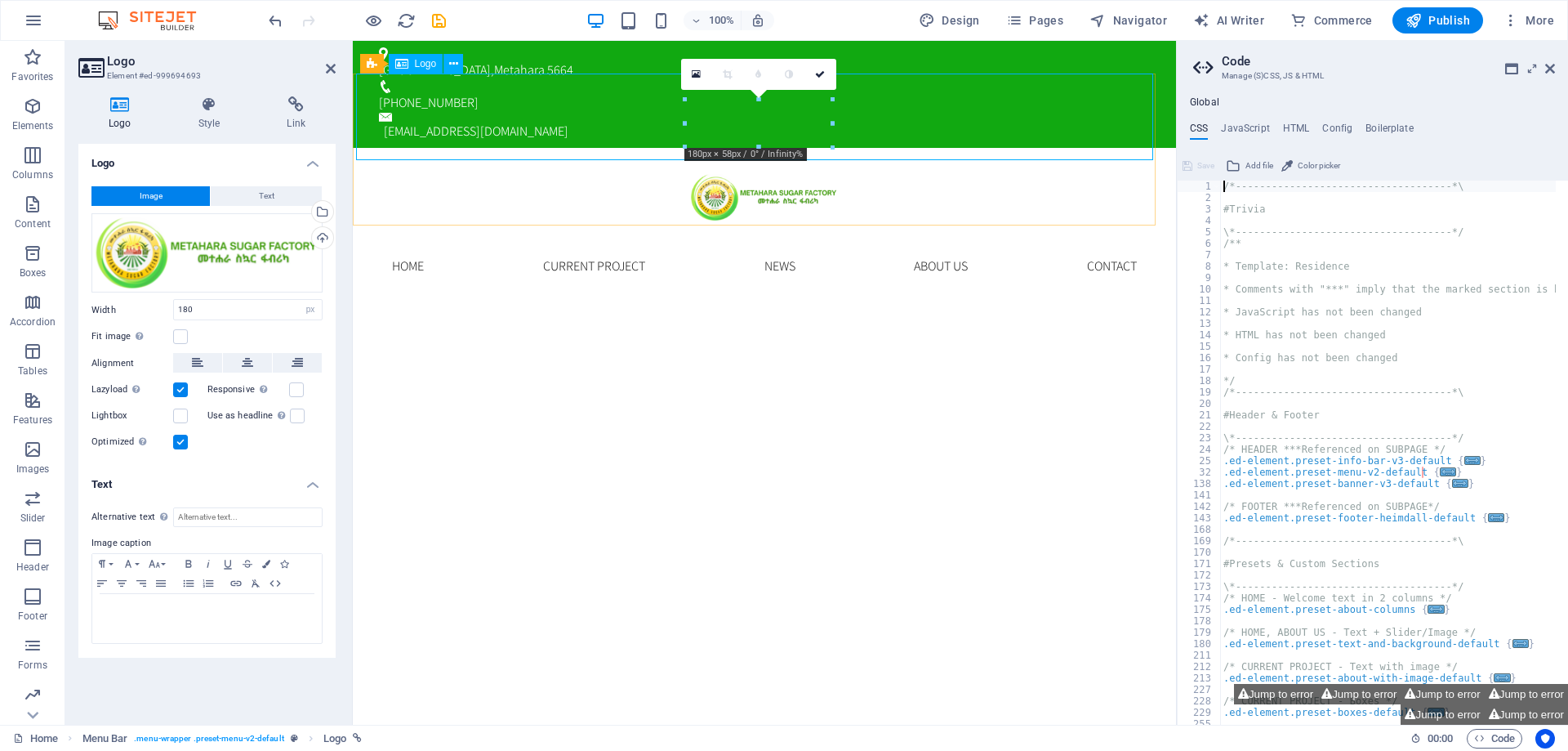
click at [943, 148] on div at bounding box center [765, 191] width 798 height 87
drag, startPoint x: 818, startPoint y: 65, endPoint x: 756, endPoint y: 30, distance: 71.2
click at [818, 65] on link at bounding box center [821, 74] width 31 height 31
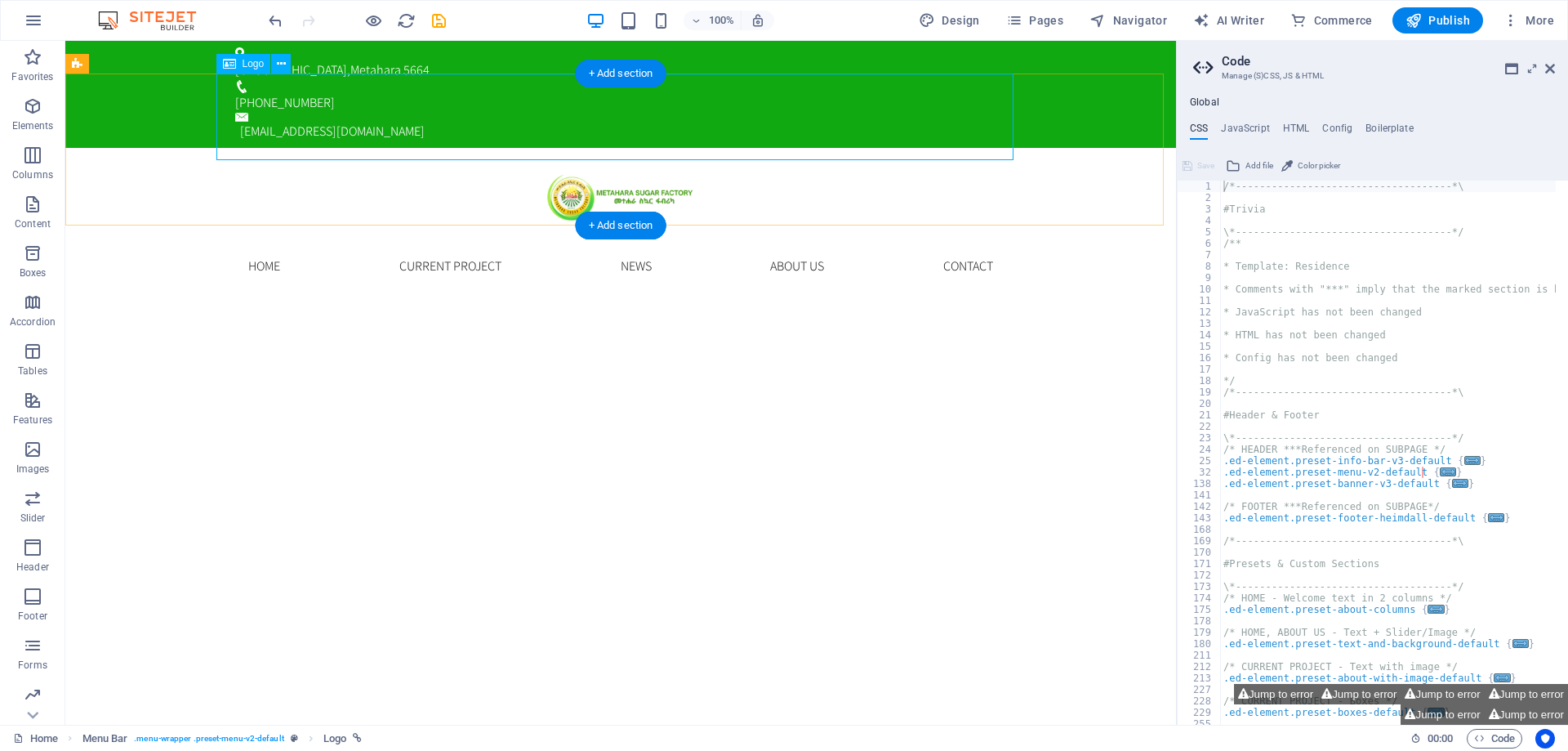
click at [392, 148] on div at bounding box center [621, 191] width 798 height 87
click at [280, 70] on icon at bounding box center [281, 64] width 9 height 17
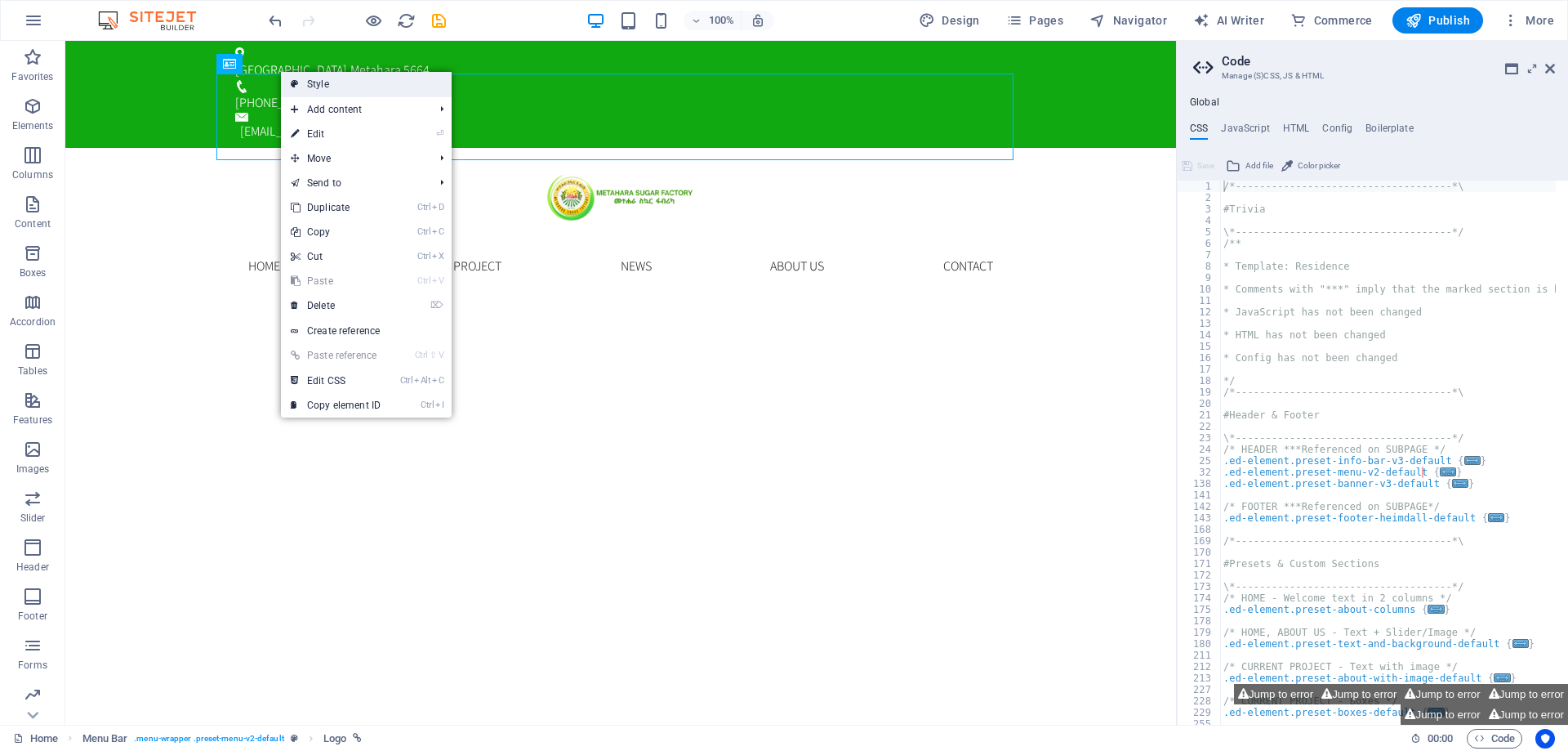
click at [325, 86] on link "Style" at bounding box center [365, 84] width 171 height 24
select select "rem"
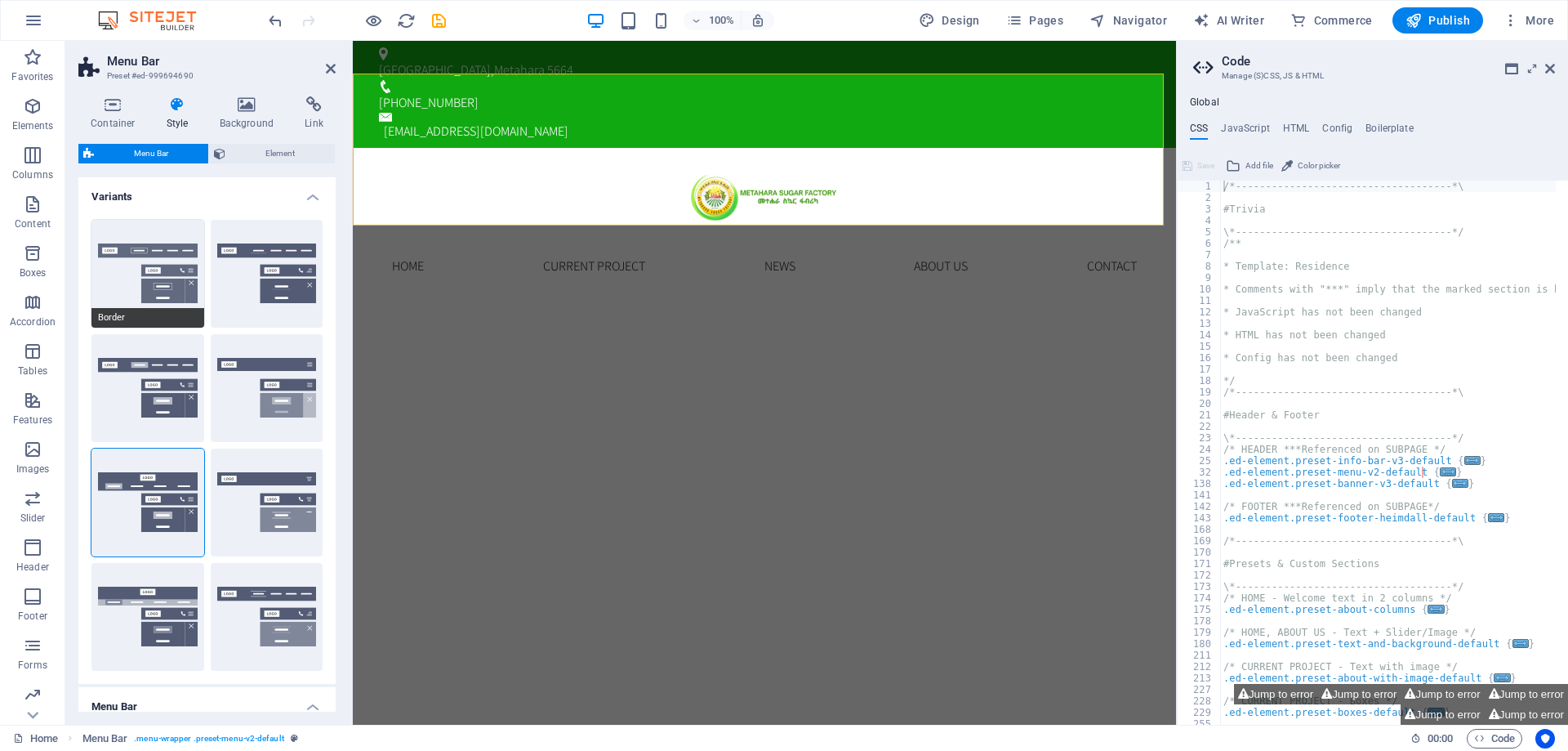
click at [153, 306] on button "Border" at bounding box center [147, 274] width 113 height 108
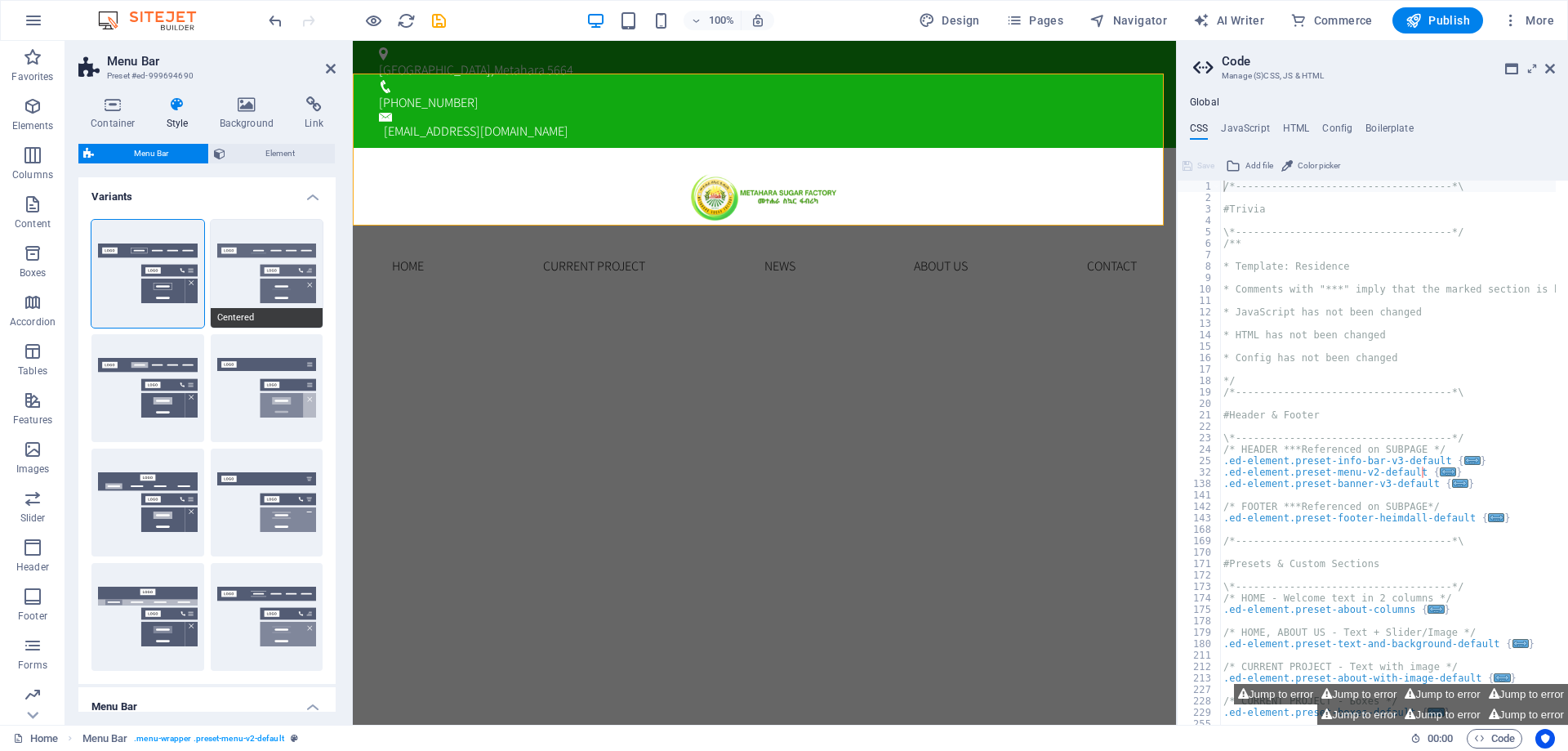
click at [250, 297] on button "Centered" at bounding box center [267, 274] width 113 height 108
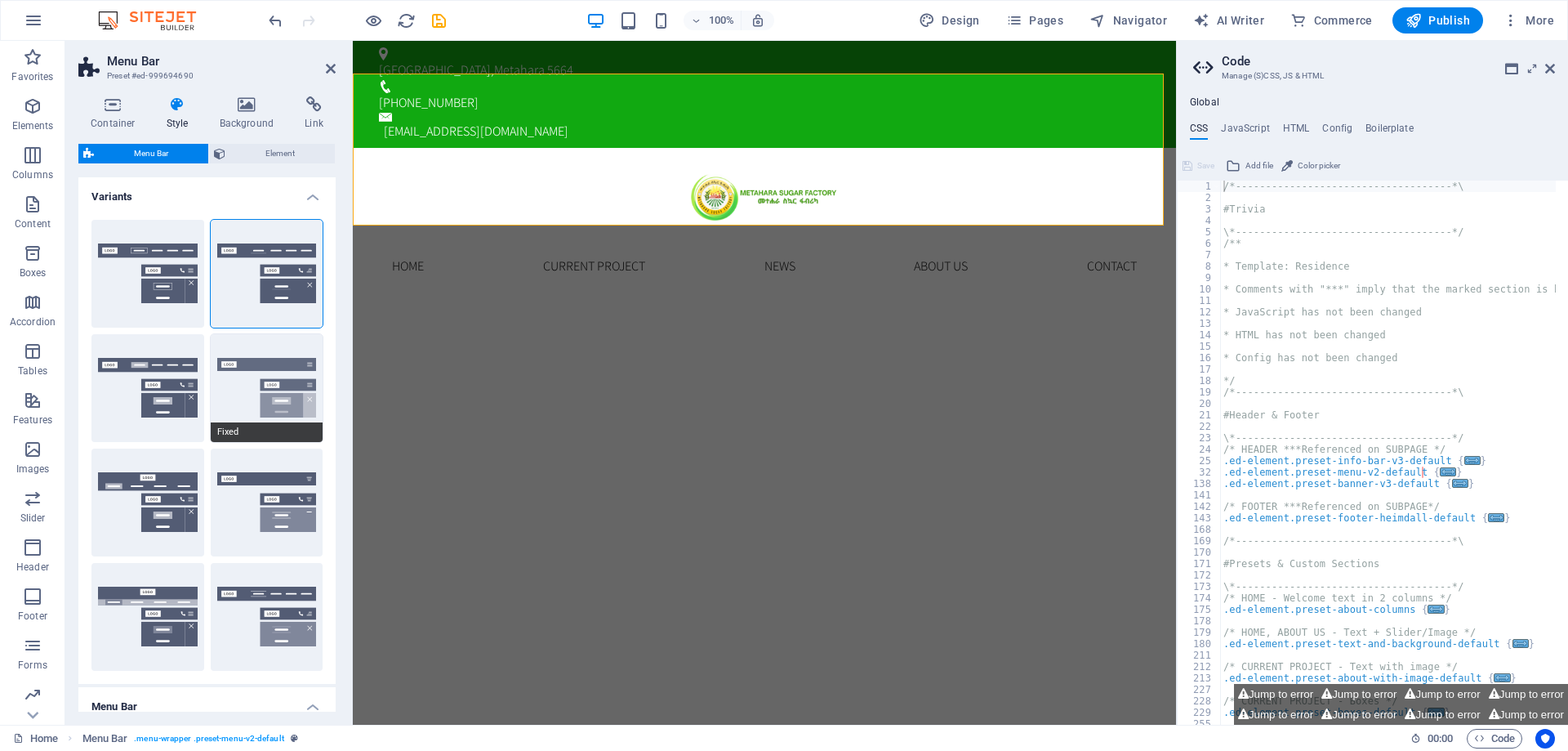
click at [285, 408] on button "Fixed" at bounding box center [267, 388] width 113 height 108
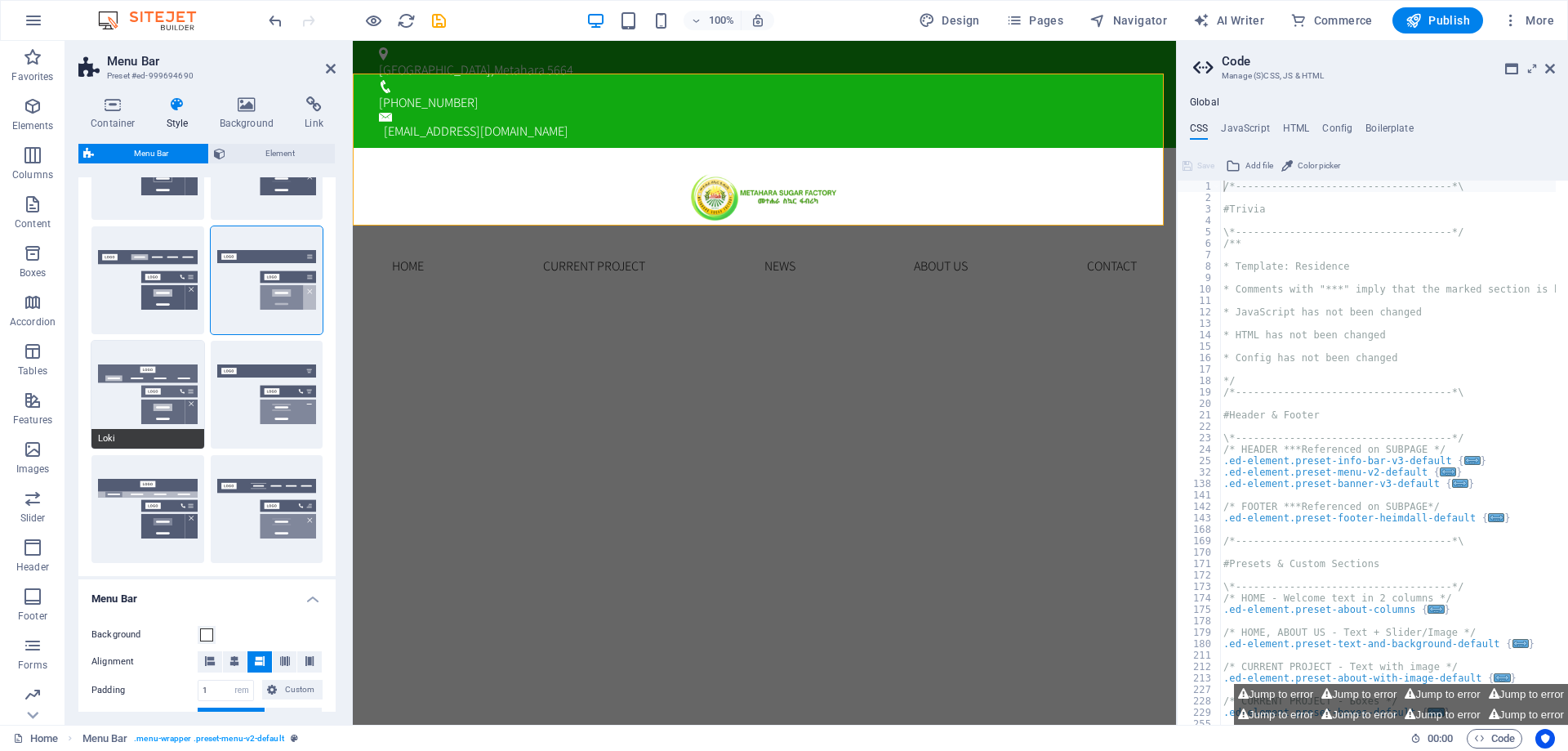
scroll to position [163, 0]
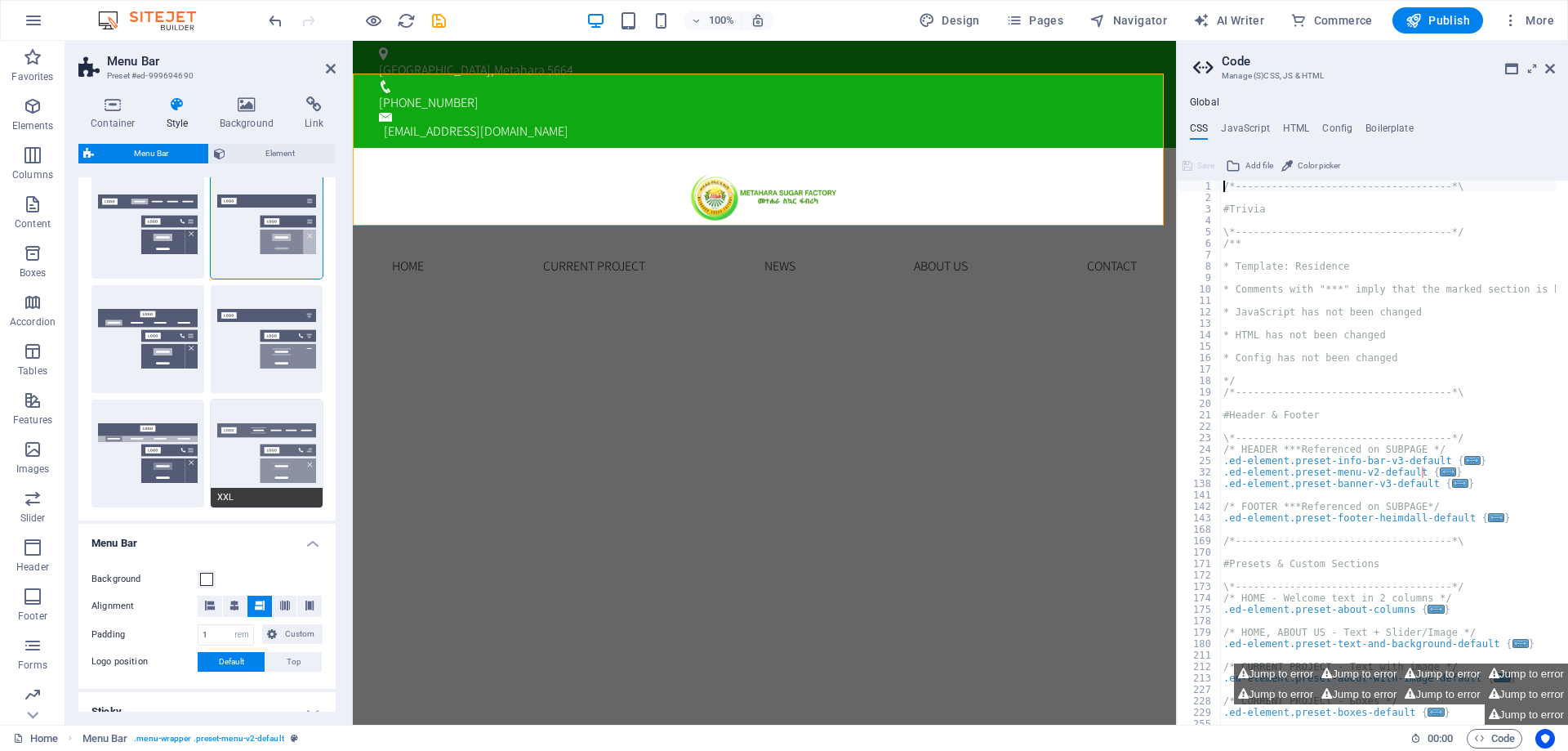
click at [275, 450] on button "XXL" at bounding box center [267, 454] width 113 height 108
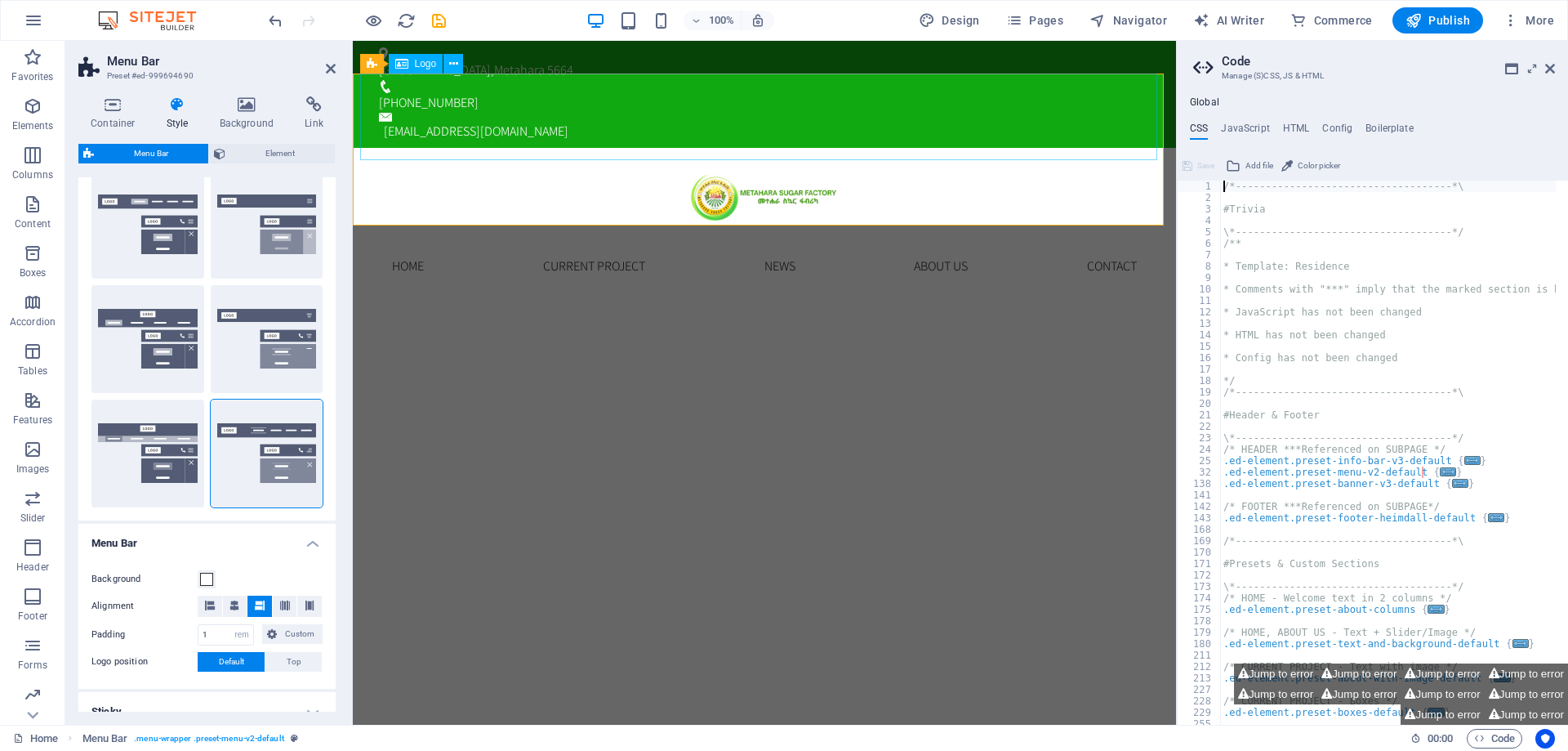
click at [547, 148] on div at bounding box center [765, 191] width 798 height 87
click at [337, 70] on aside "Menu Bar Preset #ed-999694690 Container Style Background Link Size Height Defau…" at bounding box center [208, 383] width 288 height 684
click at [328, 70] on icon at bounding box center [330, 69] width 10 height 13
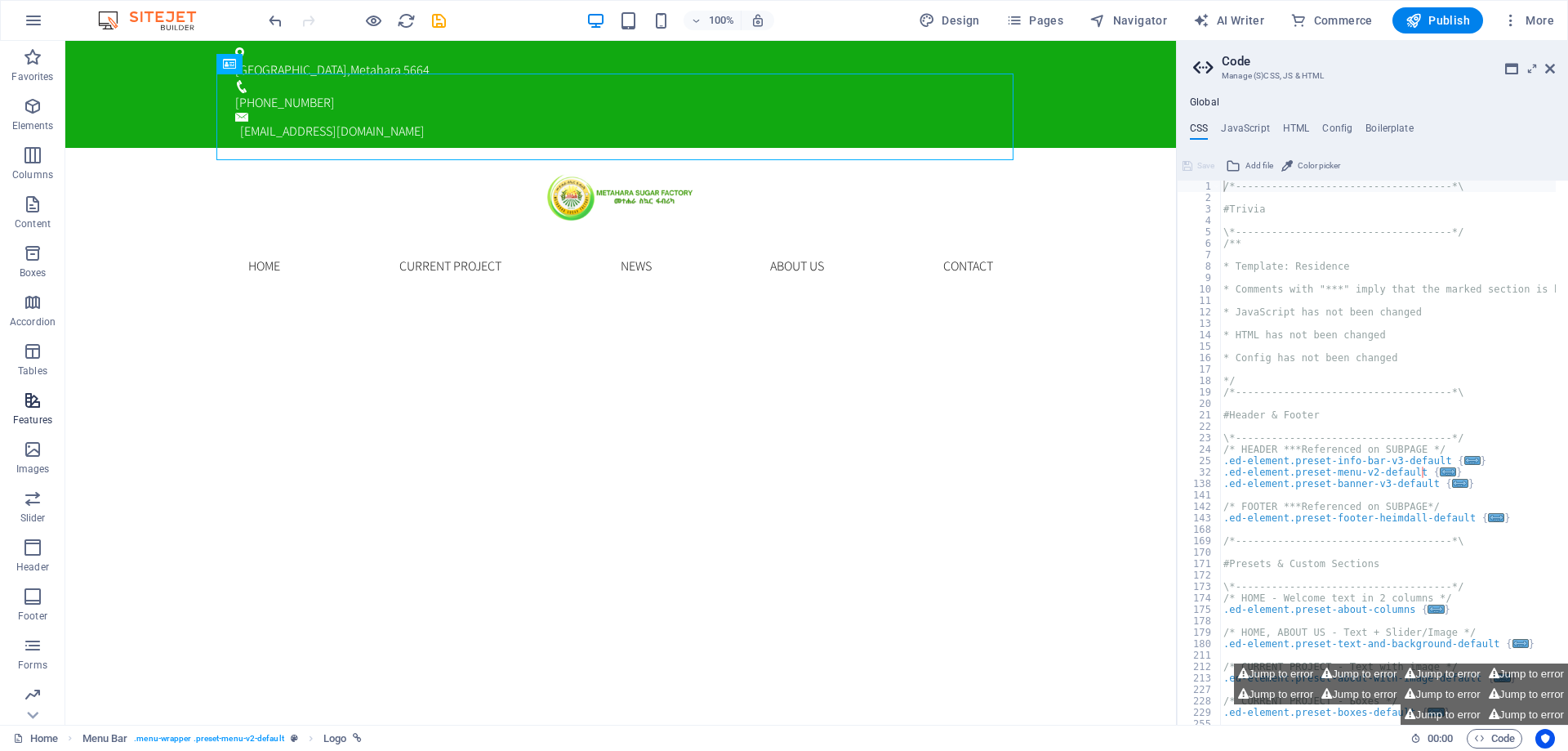
click at [29, 407] on icon "button" at bounding box center [32, 401] width 20 height 20
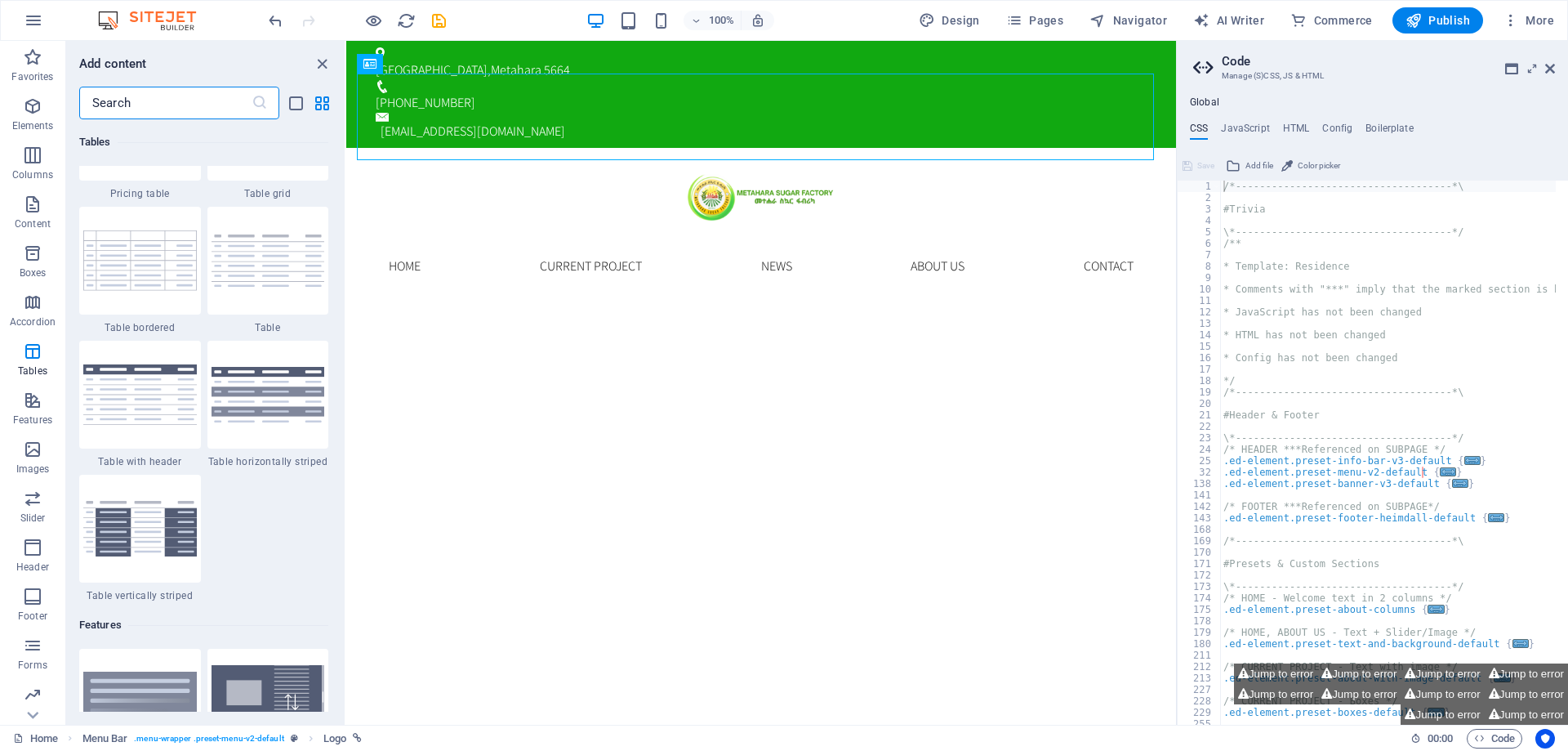
scroll to position [5881, 0]
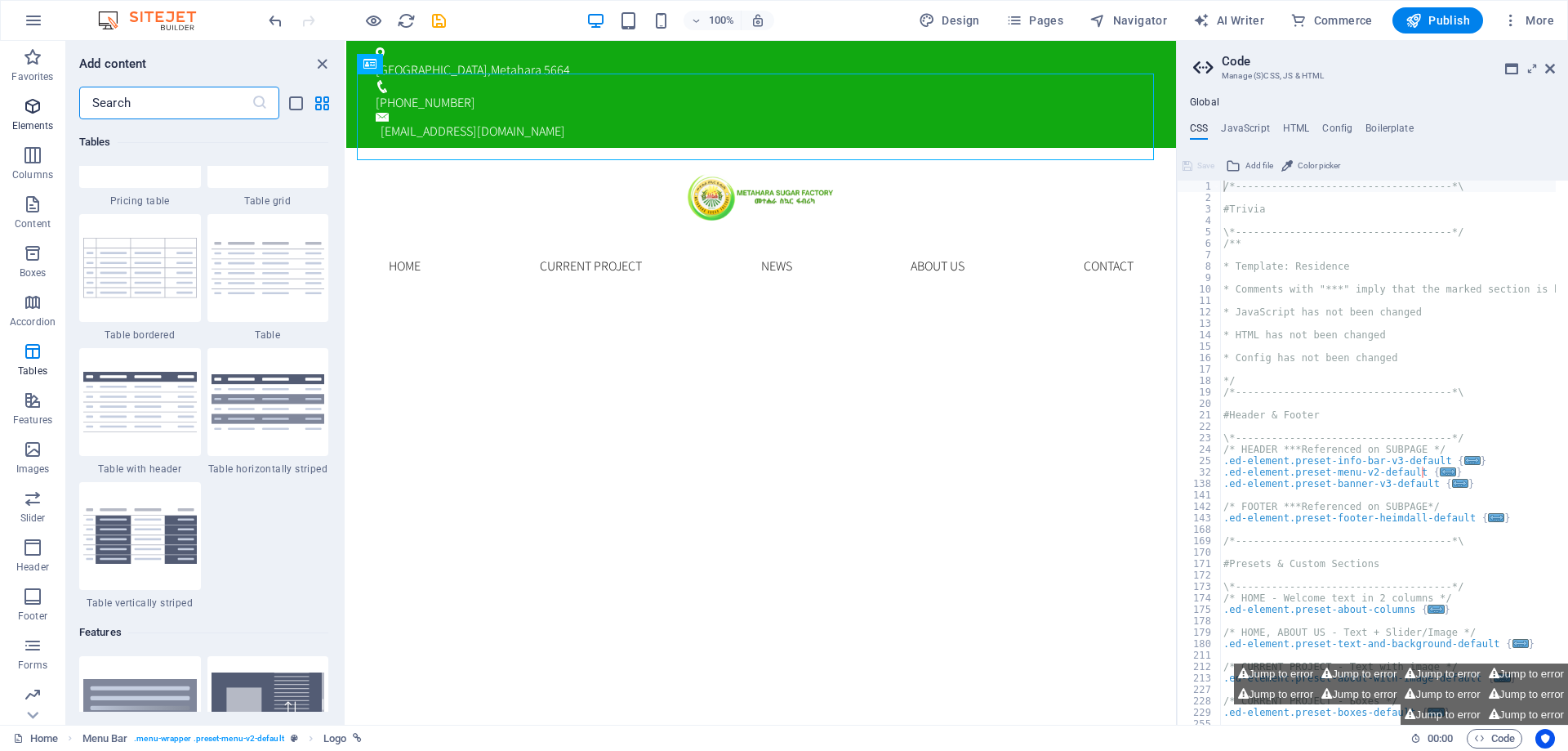
click at [39, 116] on span "Elements" at bounding box center [32, 116] width 65 height 39
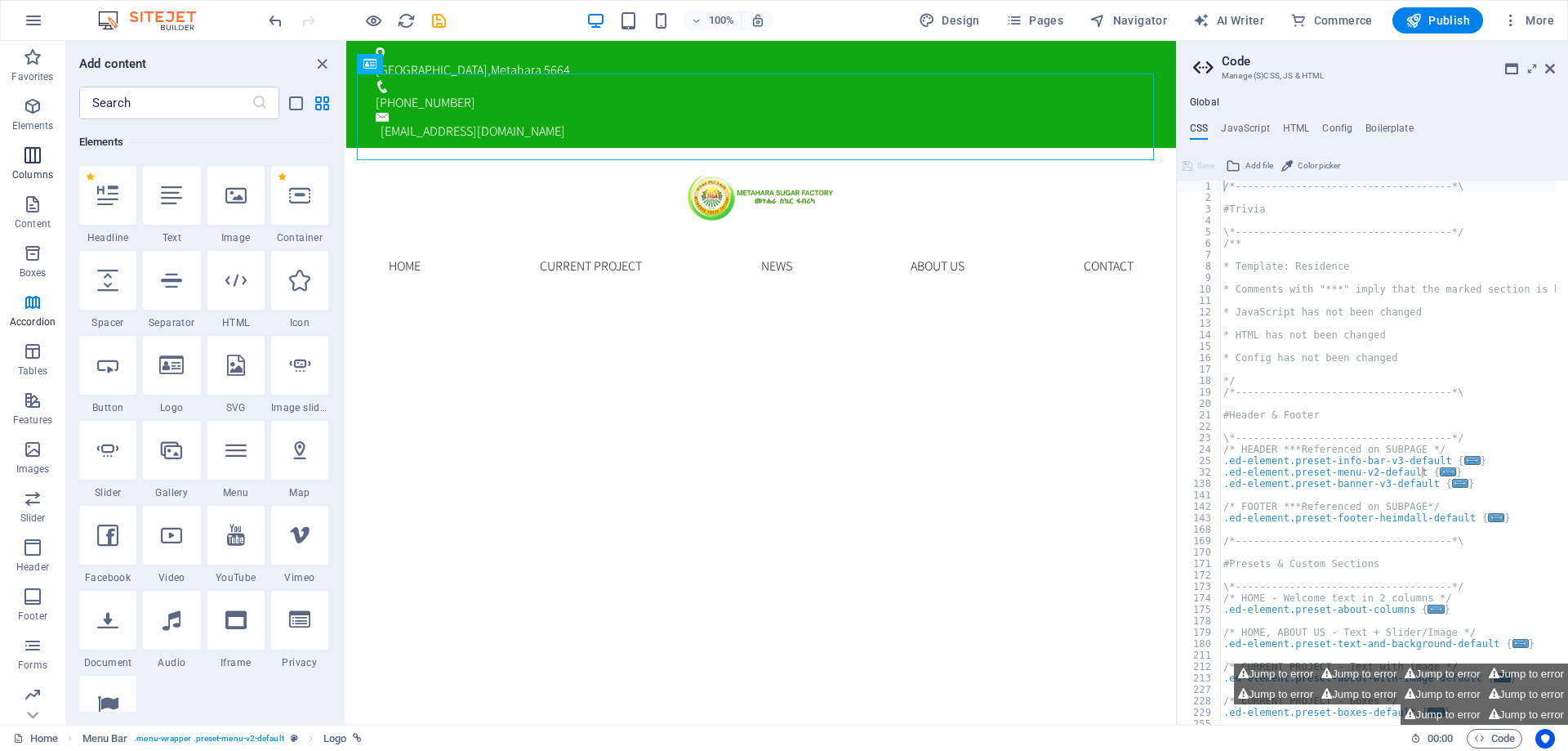
scroll to position [174, 0]
click at [1563, 65] on aside "Code Manage (S)CSS, JS & HTML Global CSS JavaScript HTML Config Boilerplate /*-…" at bounding box center [1372, 383] width 392 height 684
drag, startPoint x: 1550, startPoint y: 69, endPoint x: 1172, endPoint y: 23, distance: 380.8
click at [1550, 69] on icon at bounding box center [1550, 69] width 10 height 13
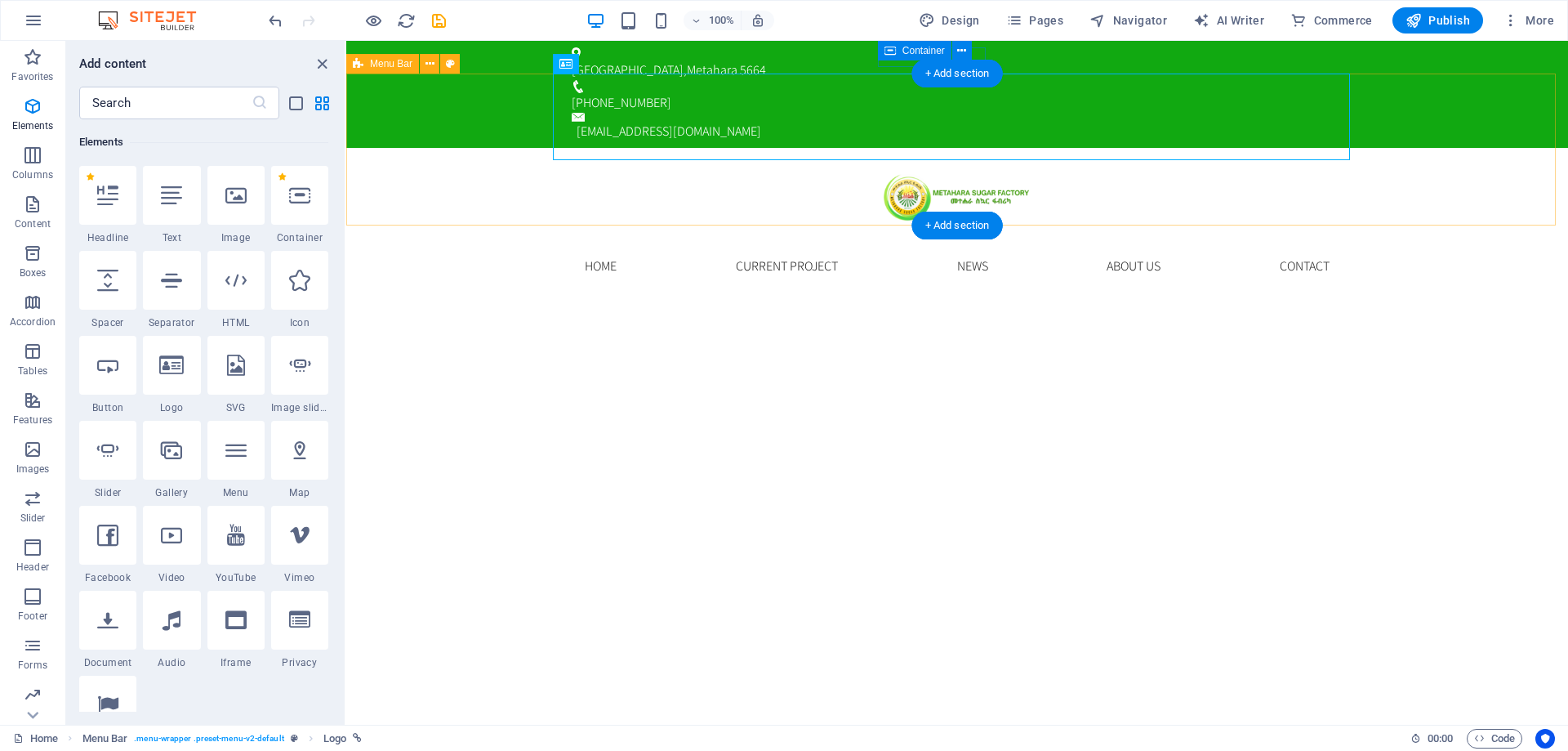
drag, startPoint x: 466, startPoint y: 141, endPoint x: 414, endPoint y: 140, distance: 52.0
click at [465, 148] on div "Home Current Project News About us Contact Menu" at bounding box center [957, 224] width 1222 height 152
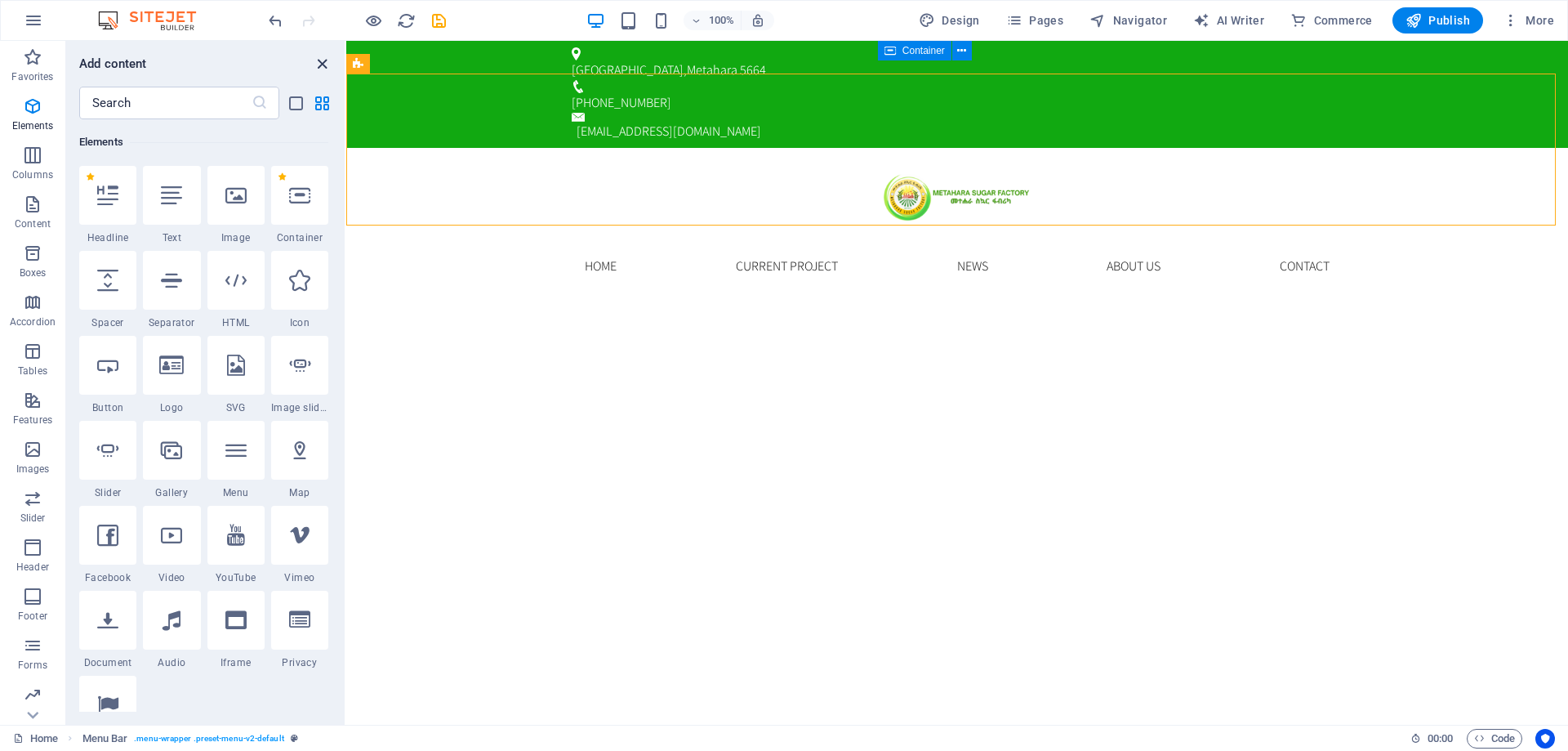
click at [325, 64] on icon "close panel" at bounding box center [322, 64] width 19 height 19
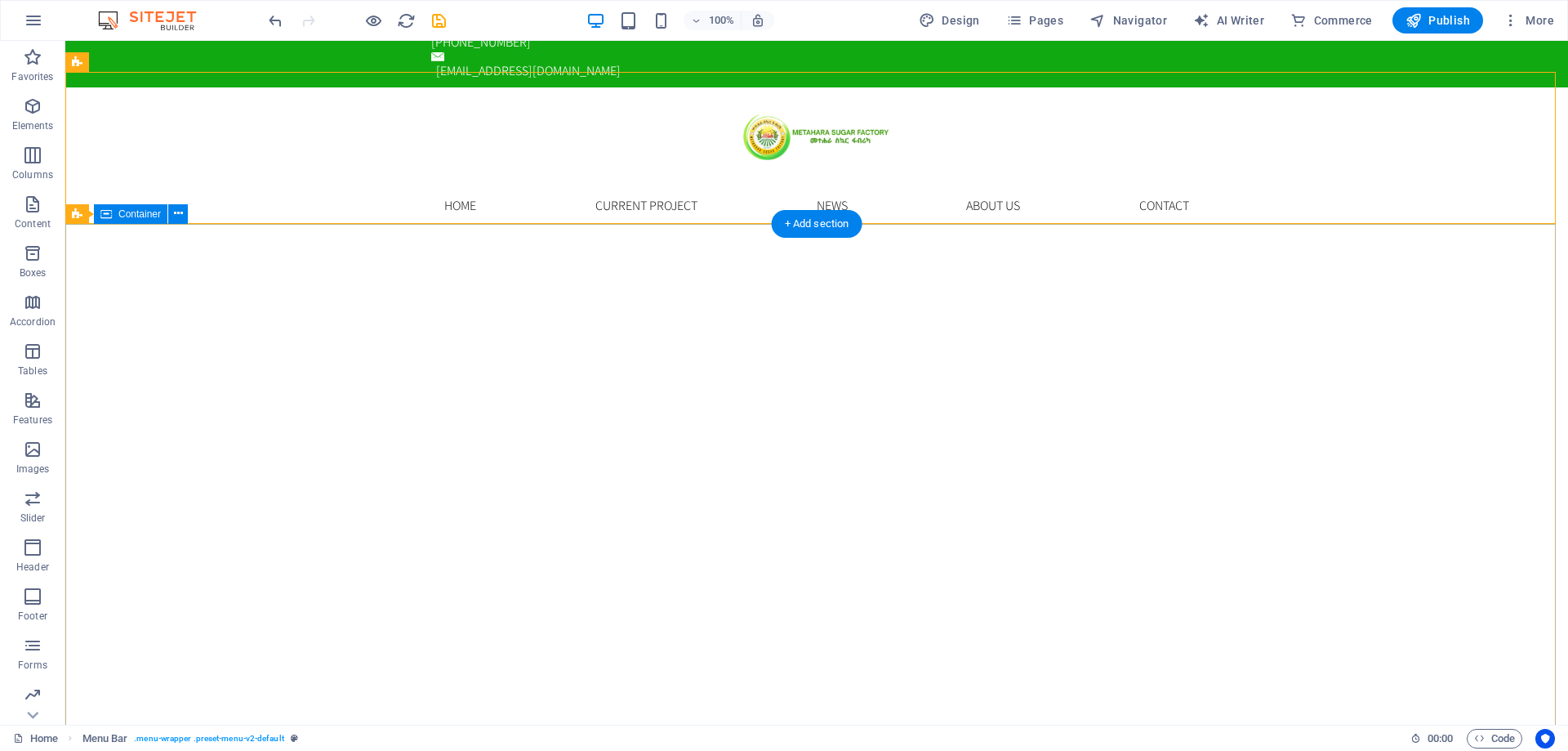
scroll to position [82, 0]
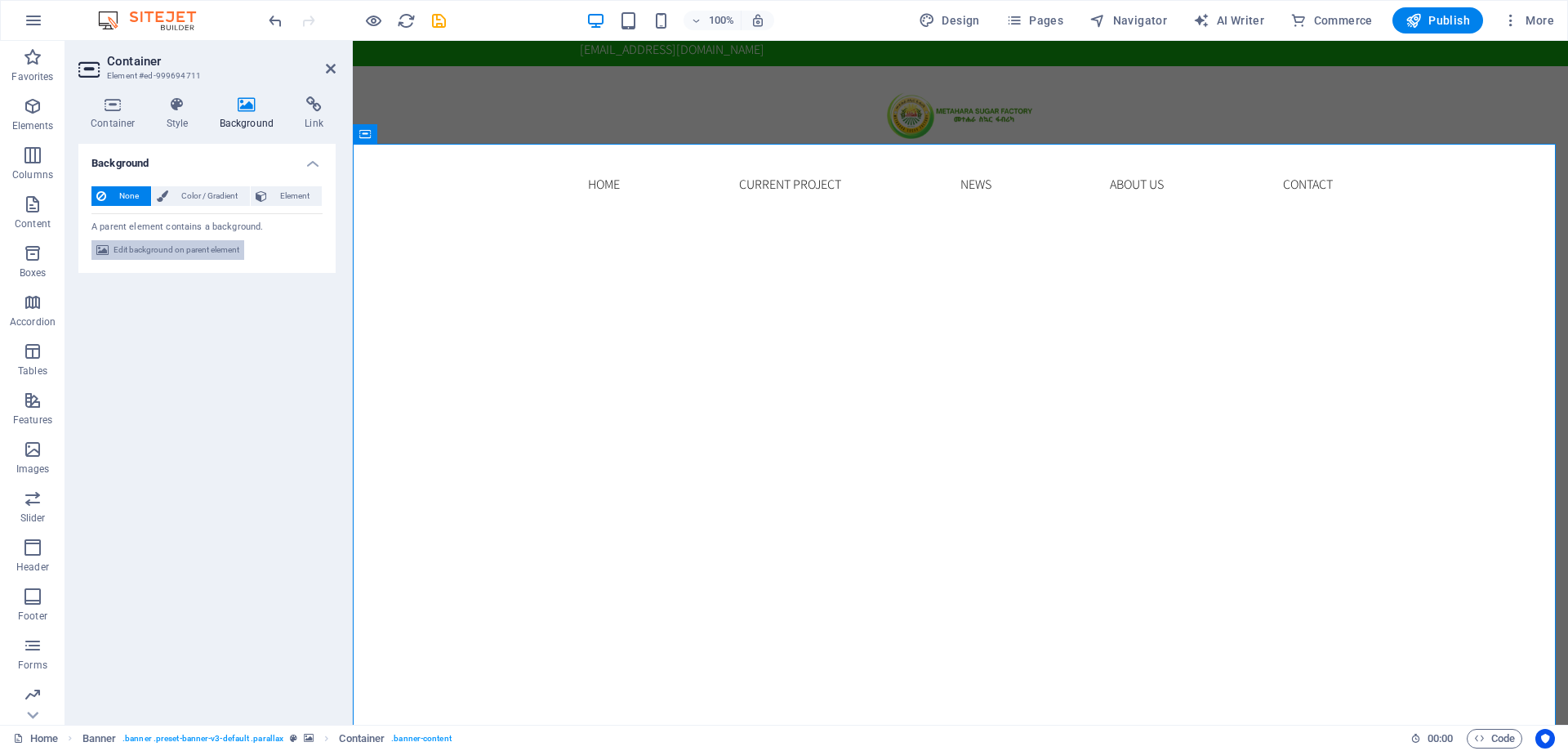
click at [152, 248] on span "Edit background on parent element" at bounding box center [176, 250] width 125 height 20
select select "ms"
select select "s"
select select "progressive"
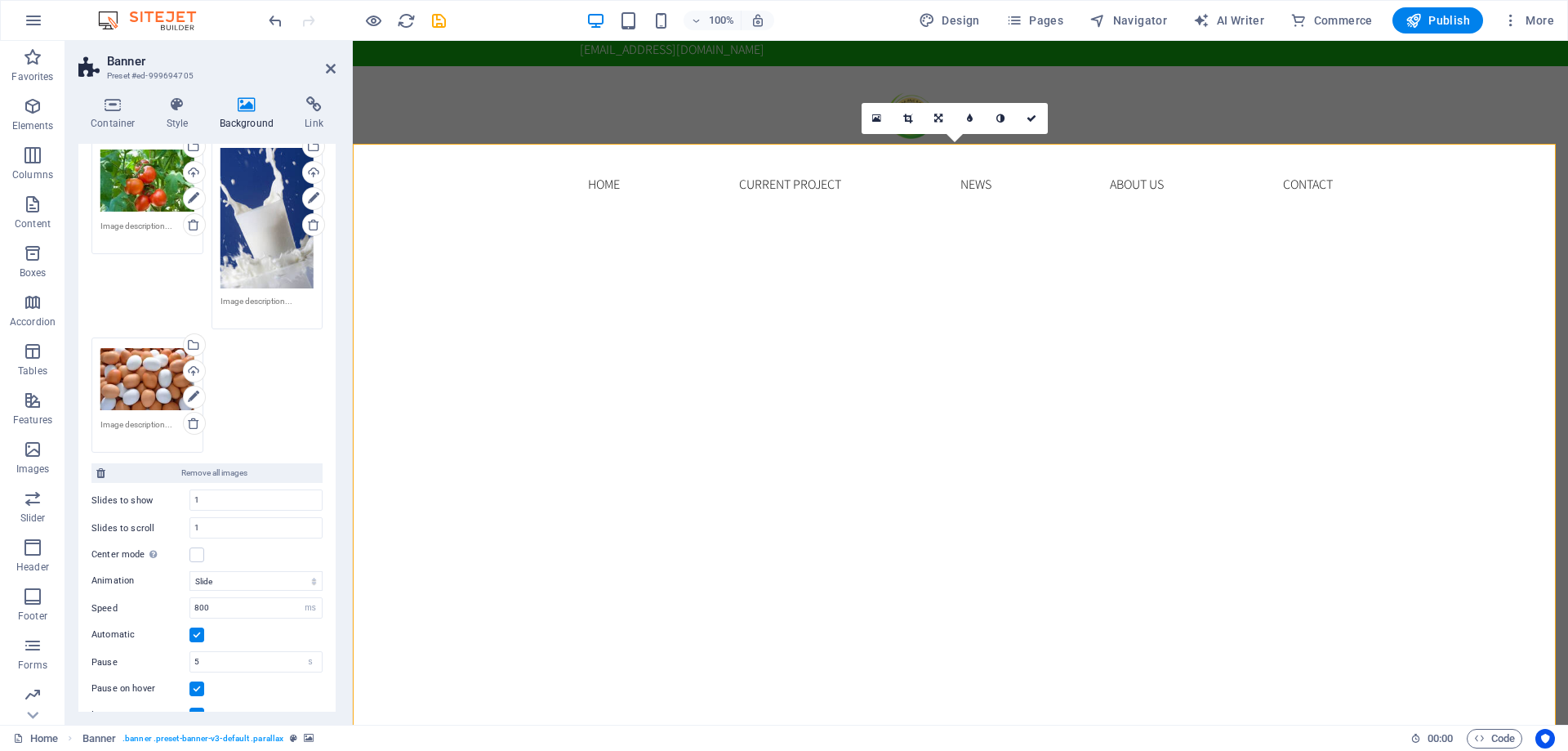
scroll to position [1062, 0]
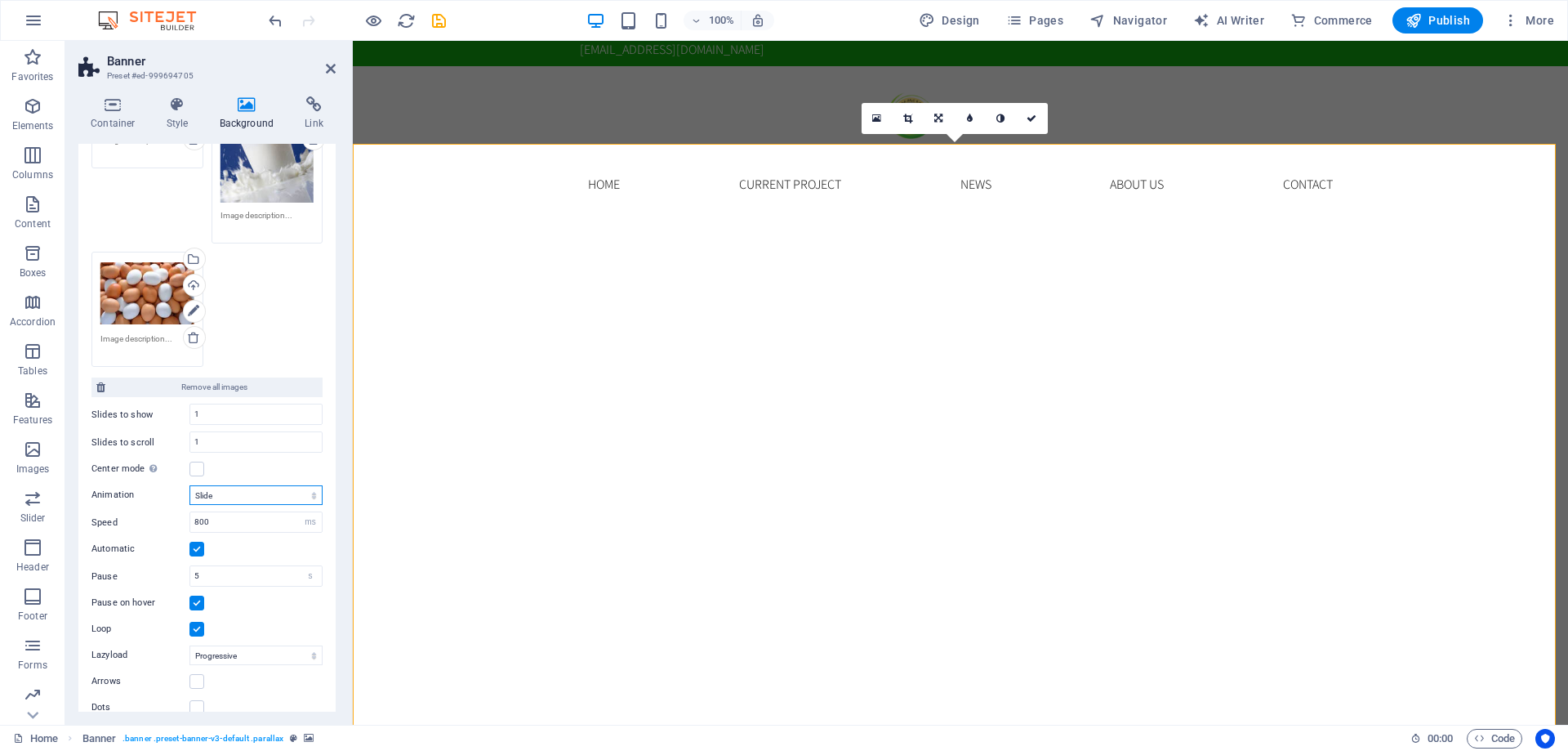
click at [315, 492] on select "Slide Fade" at bounding box center [256, 496] width 134 height 20
select select "fade"
click at [189, 486] on select "Slide Fade" at bounding box center [256, 496] width 134 height 20
click at [316, 492] on select "Slide Fade" at bounding box center [256, 496] width 134 height 20
click at [318, 413] on div "1" at bounding box center [256, 414] width 134 height 22
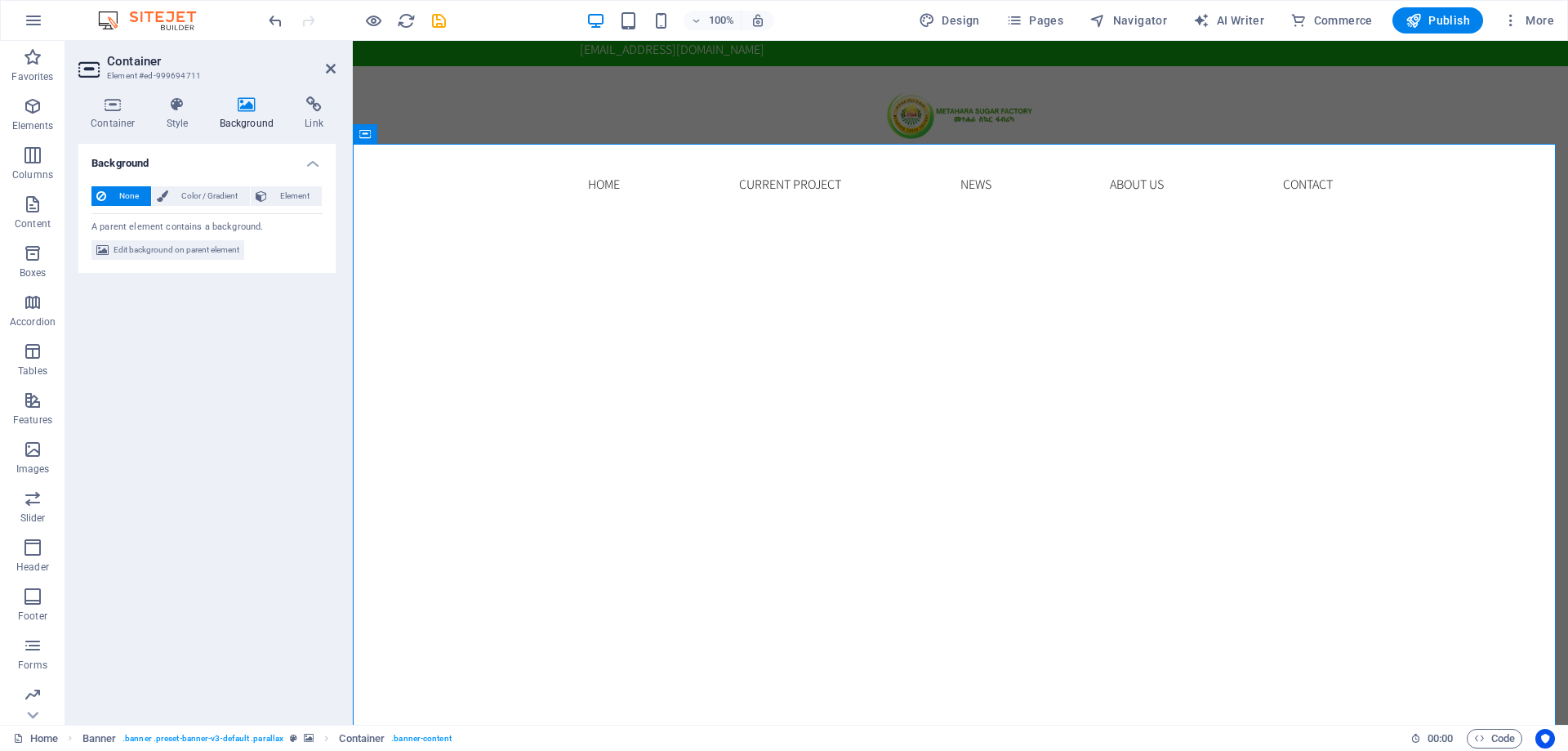
click at [324, 66] on h2 "Container" at bounding box center [222, 61] width 229 height 14
drag, startPoint x: 328, startPoint y: 70, endPoint x: 259, endPoint y: 31, distance: 79.3
click at [328, 70] on icon at bounding box center [330, 69] width 10 height 13
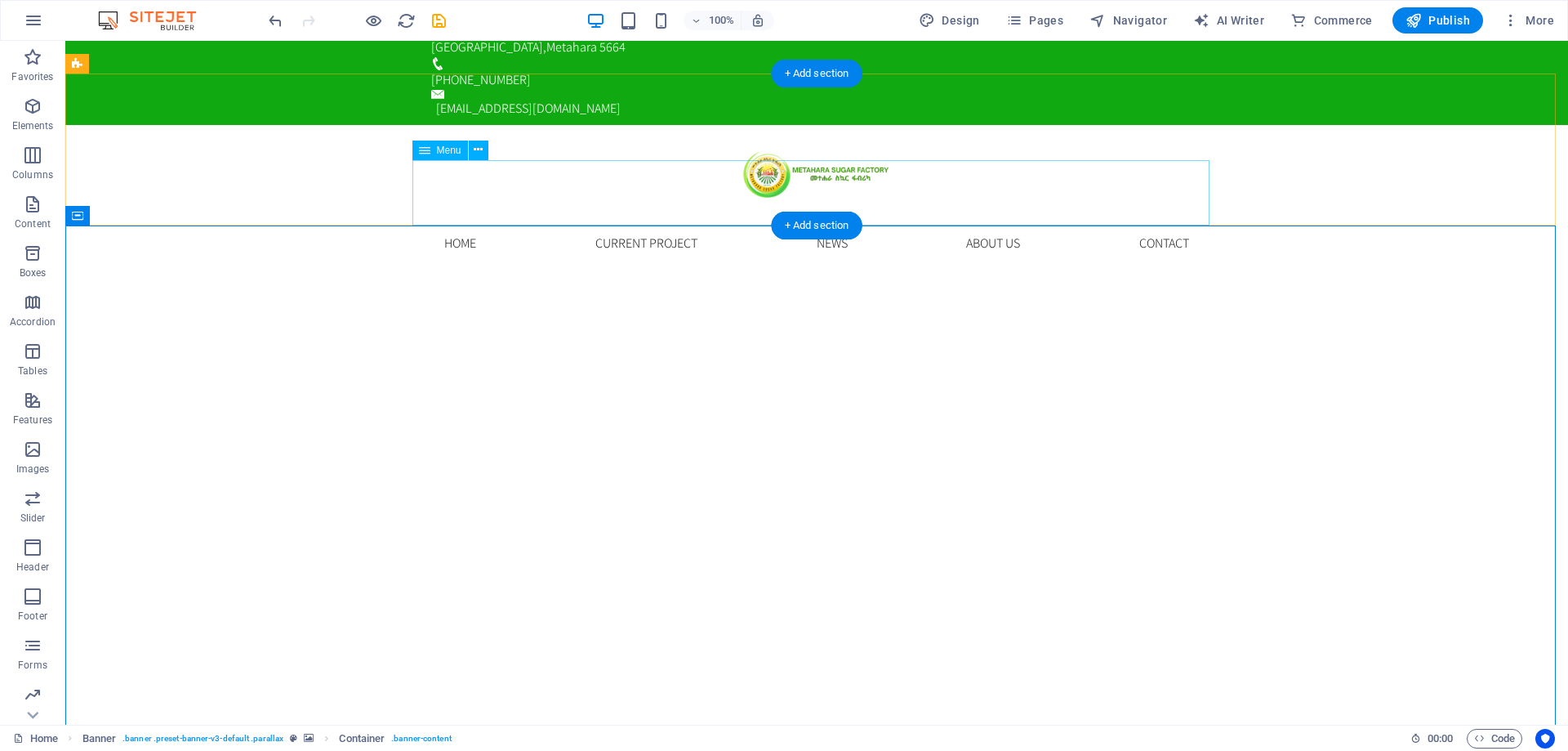
scroll to position [0, 0]
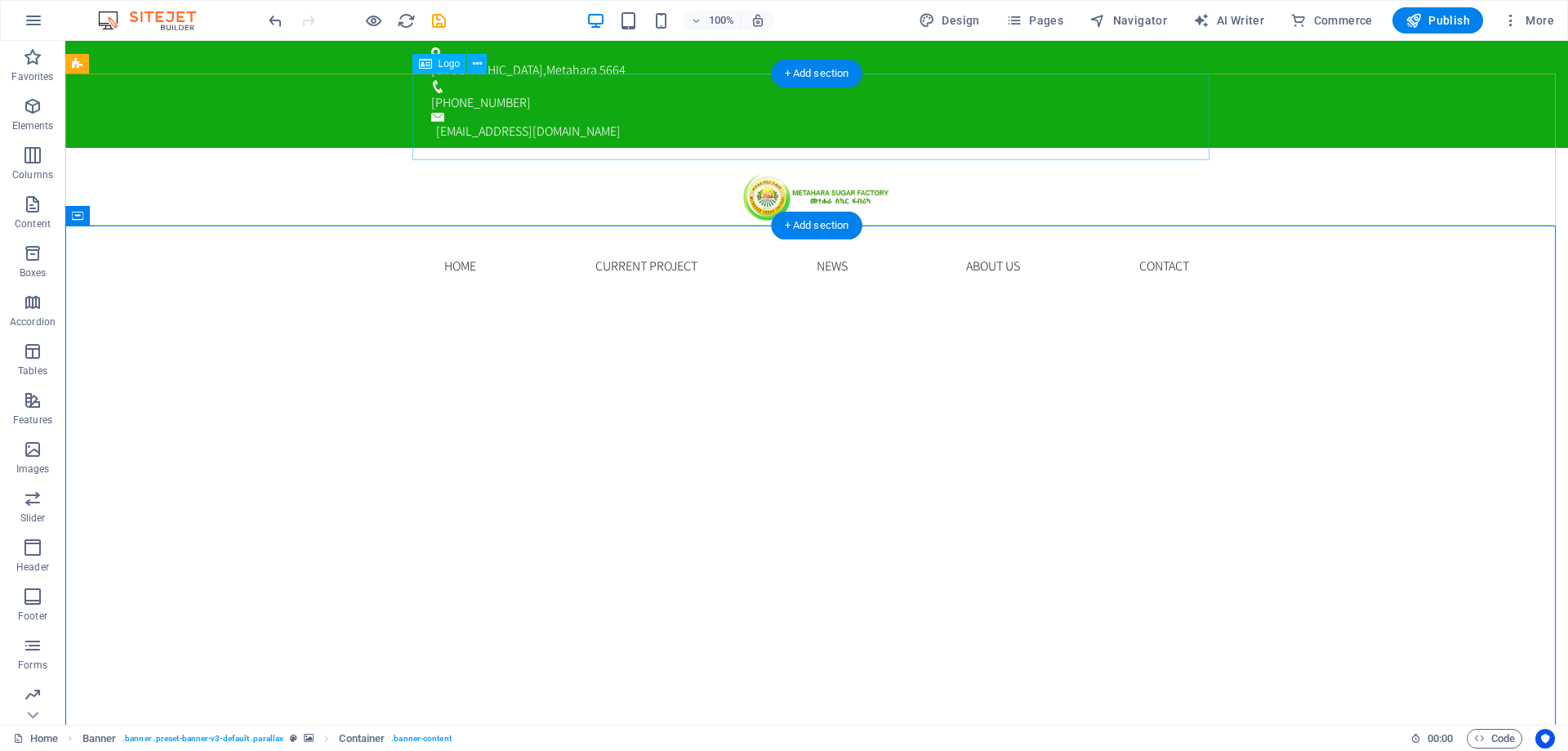
click at [819, 148] on div at bounding box center [817, 191] width 798 height 87
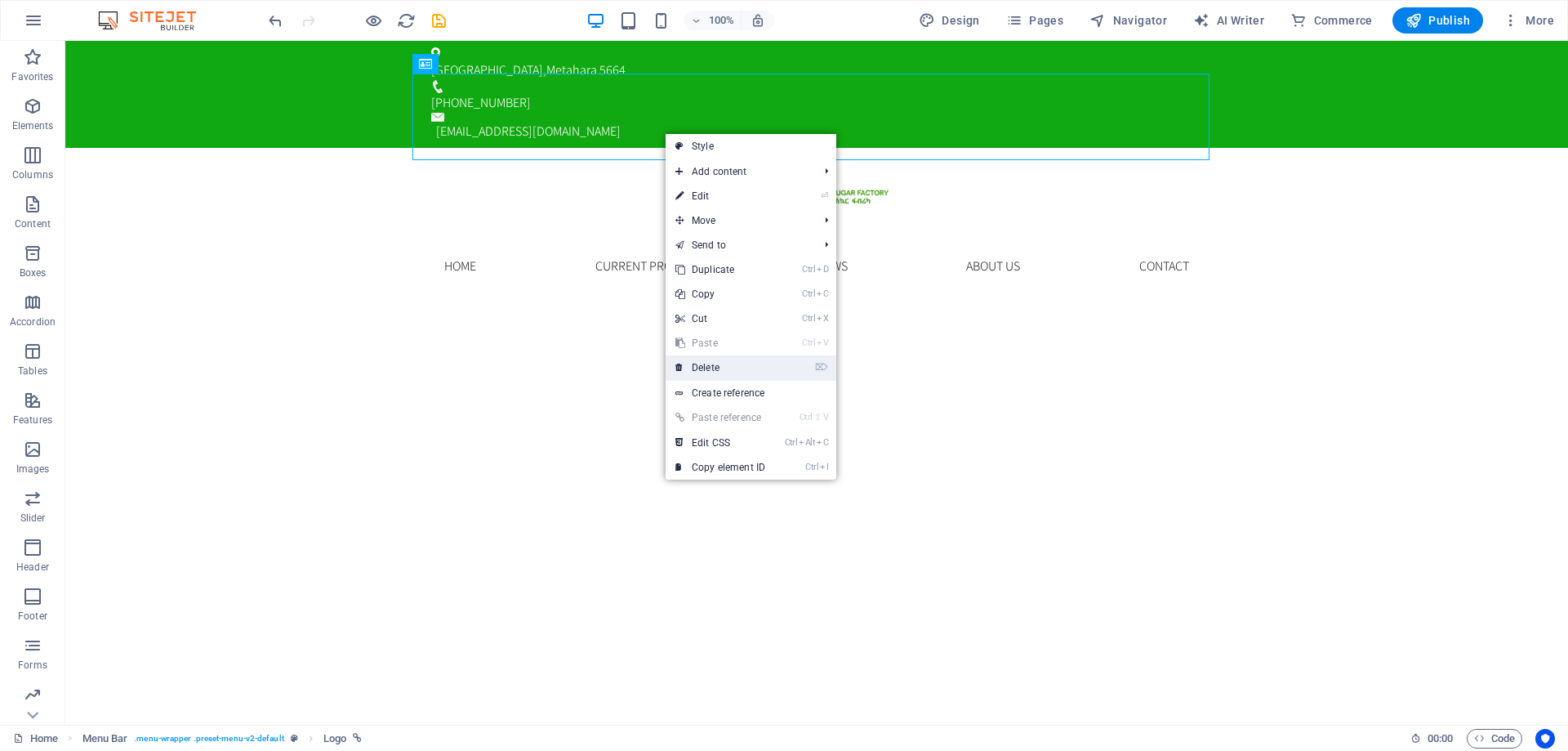
click at [723, 372] on link "⌦ Delete" at bounding box center [720, 367] width 109 height 24
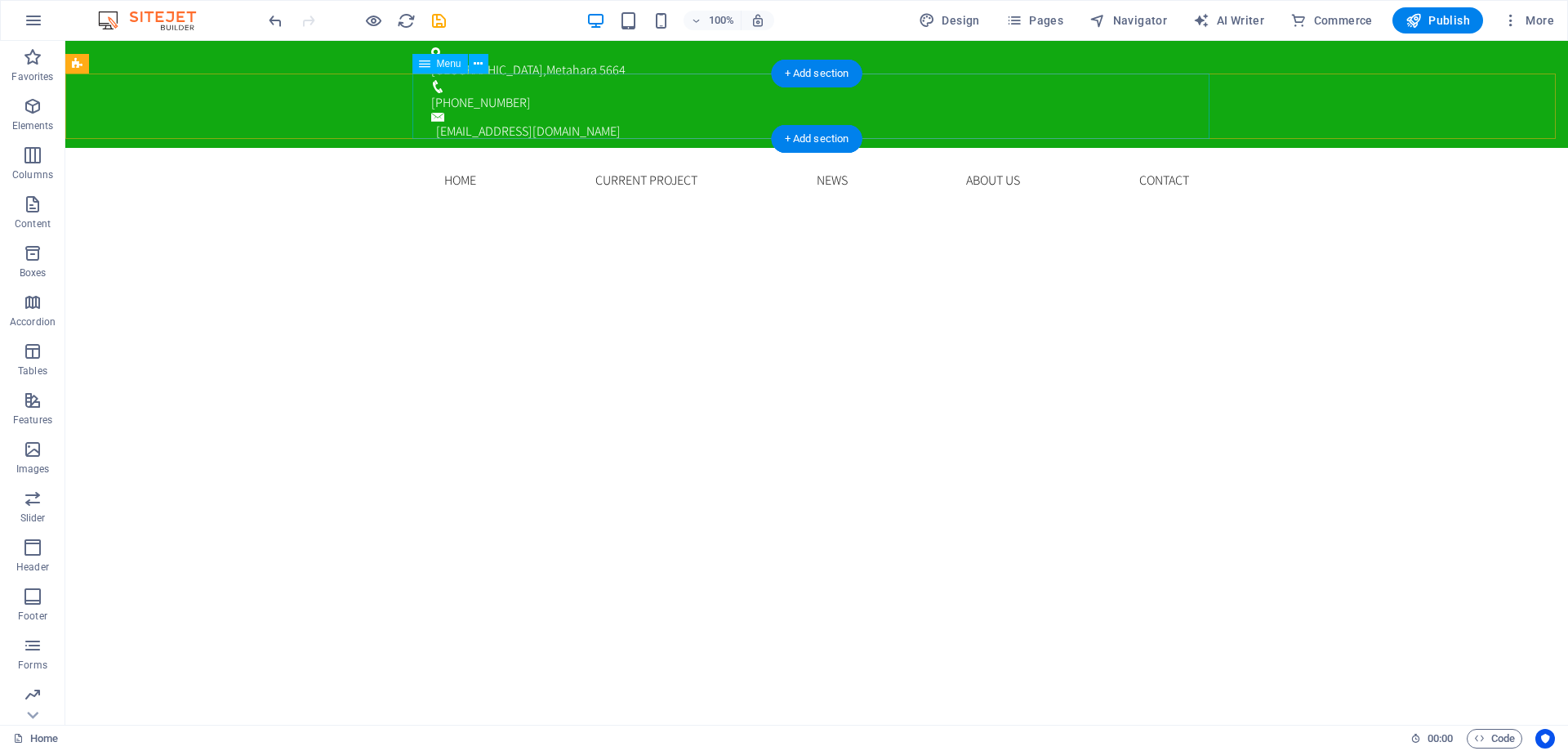
click at [477, 148] on nav "Home Current Project News About us Contact" at bounding box center [817, 181] width 798 height 65
click at [813, 75] on div "+ Add section" at bounding box center [817, 73] width 91 height 28
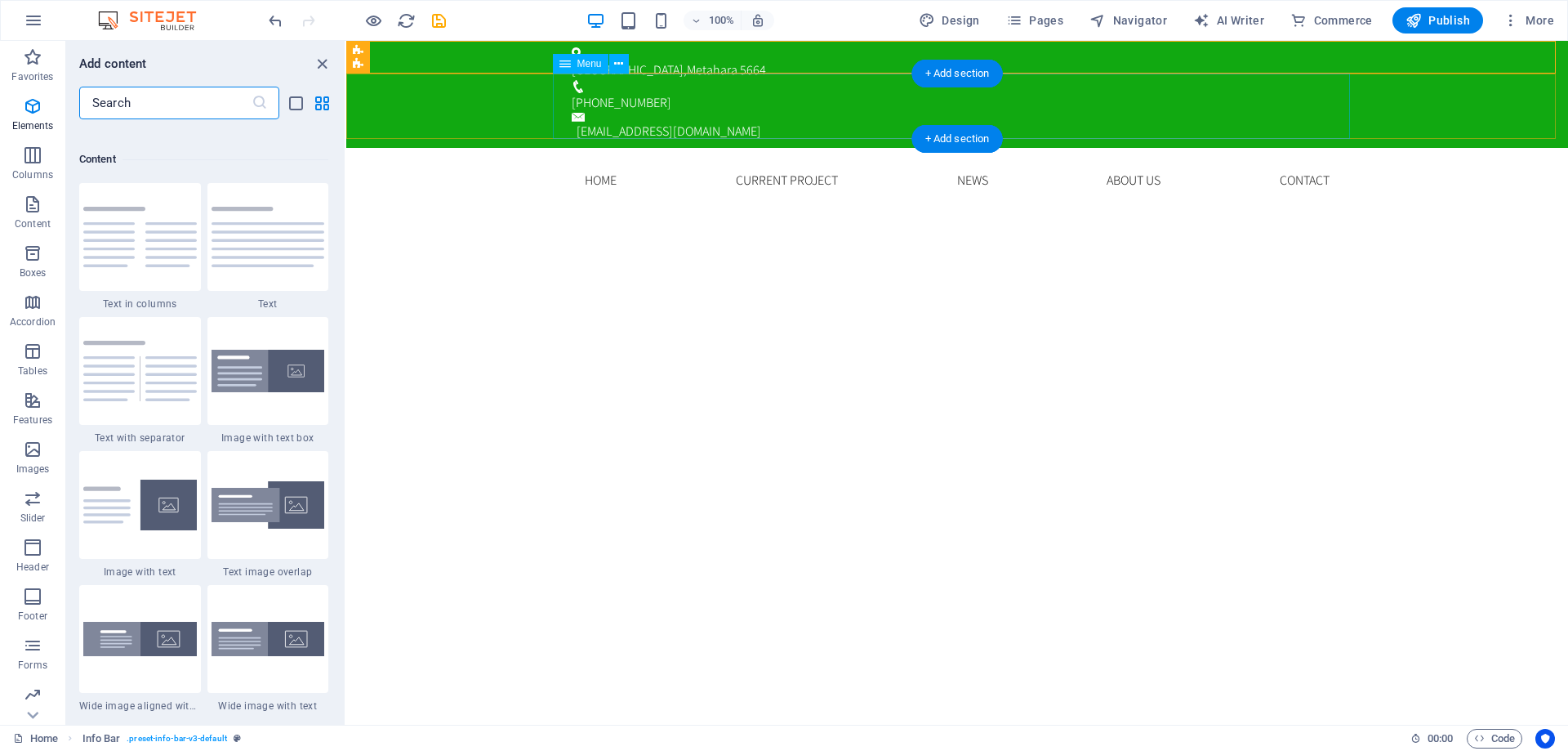
scroll to position [2860, 0]
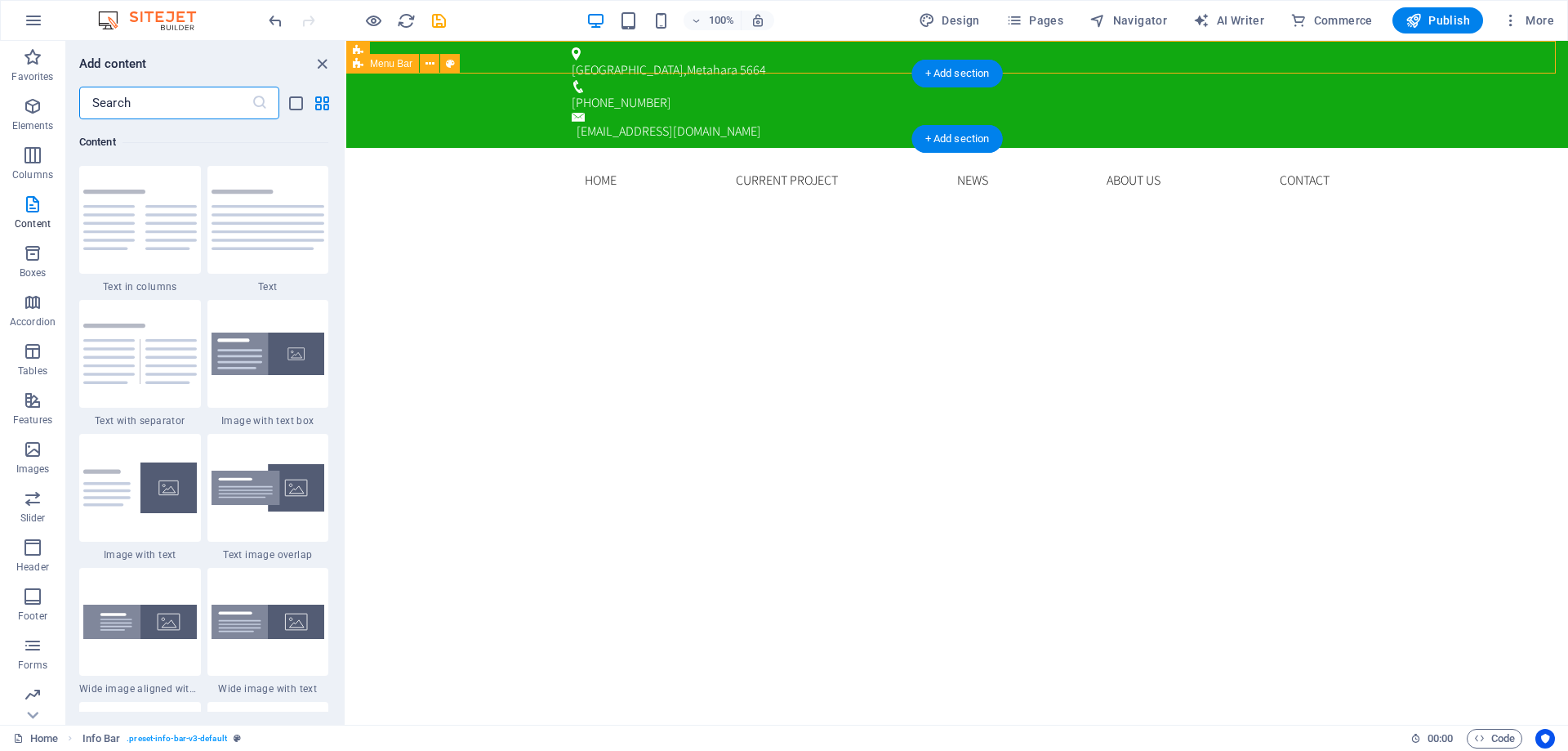
click at [1427, 148] on div "Home Current Project News About us Contact Menu" at bounding box center [957, 181] width 1222 height 65
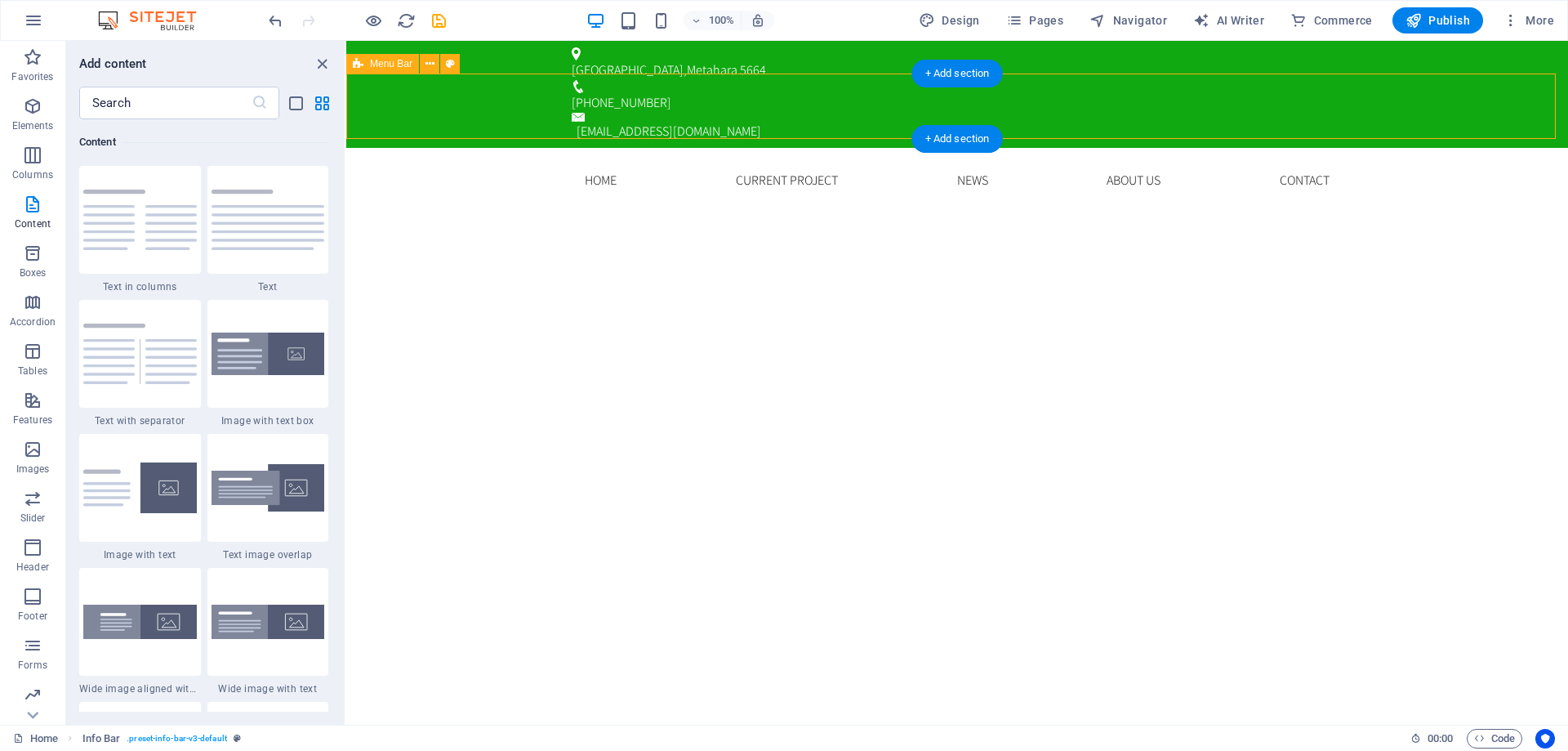
click at [1427, 148] on div "Home Current Project News About us Contact Menu" at bounding box center [957, 181] width 1222 height 65
select select "rem"
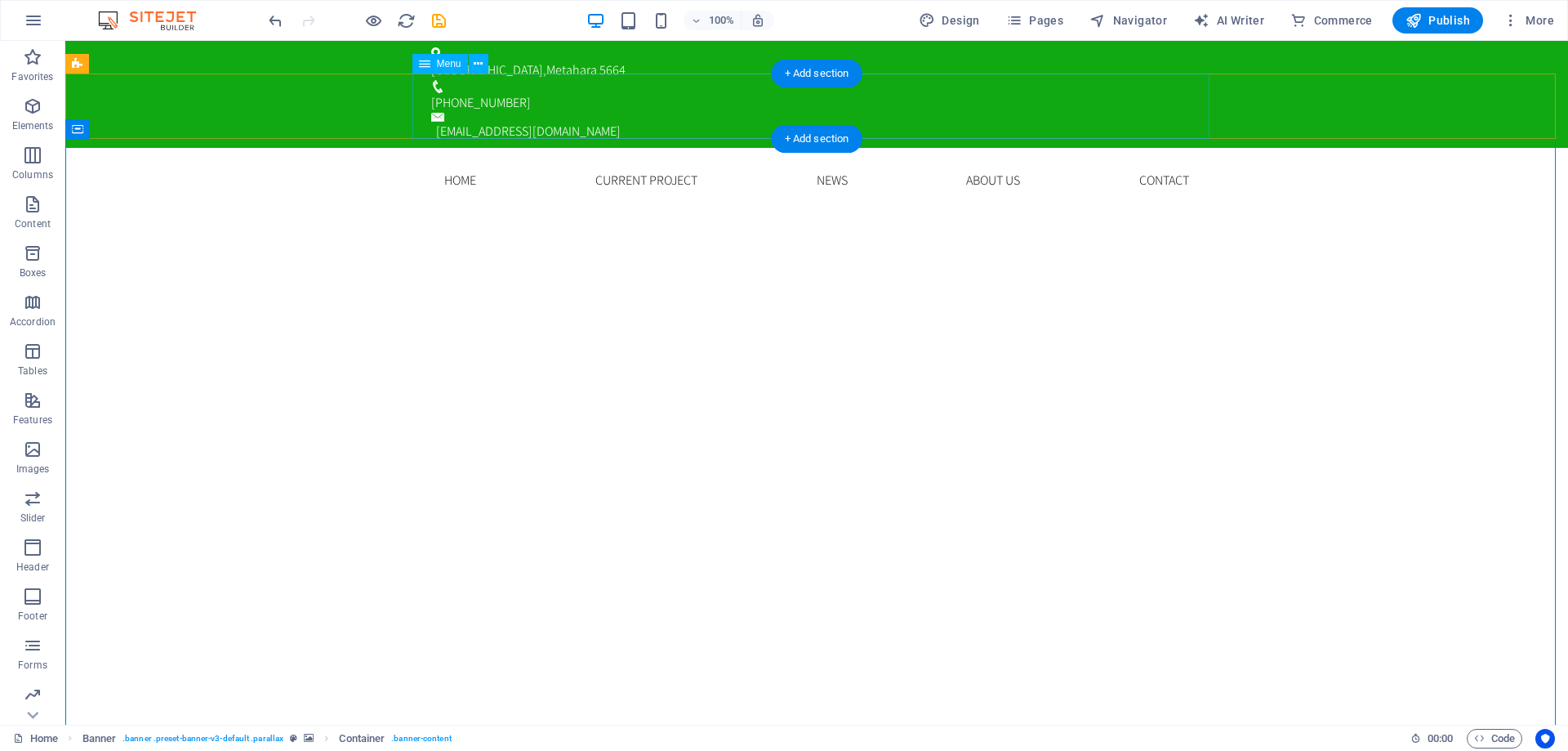
click at [511, 148] on nav "Home Current Project News About us Contact" at bounding box center [817, 181] width 798 height 65
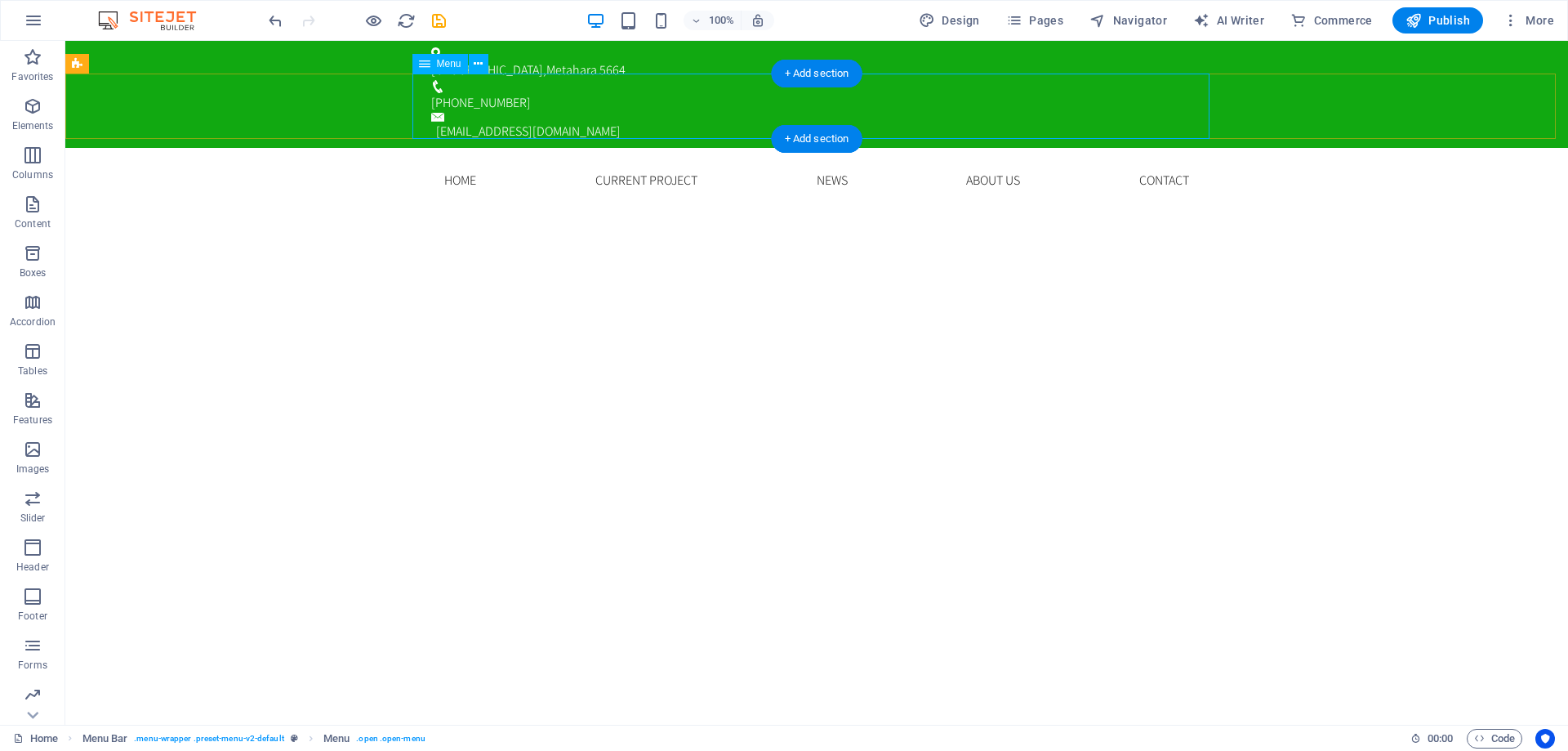
click at [608, 148] on nav "Home Current Project News About us Contact" at bounding box center [817, 181] width 798 height 65
click at [599, 148] on nav "Home Current Project News About us Contact" at bounding box center [817, 181] width 798 height 65
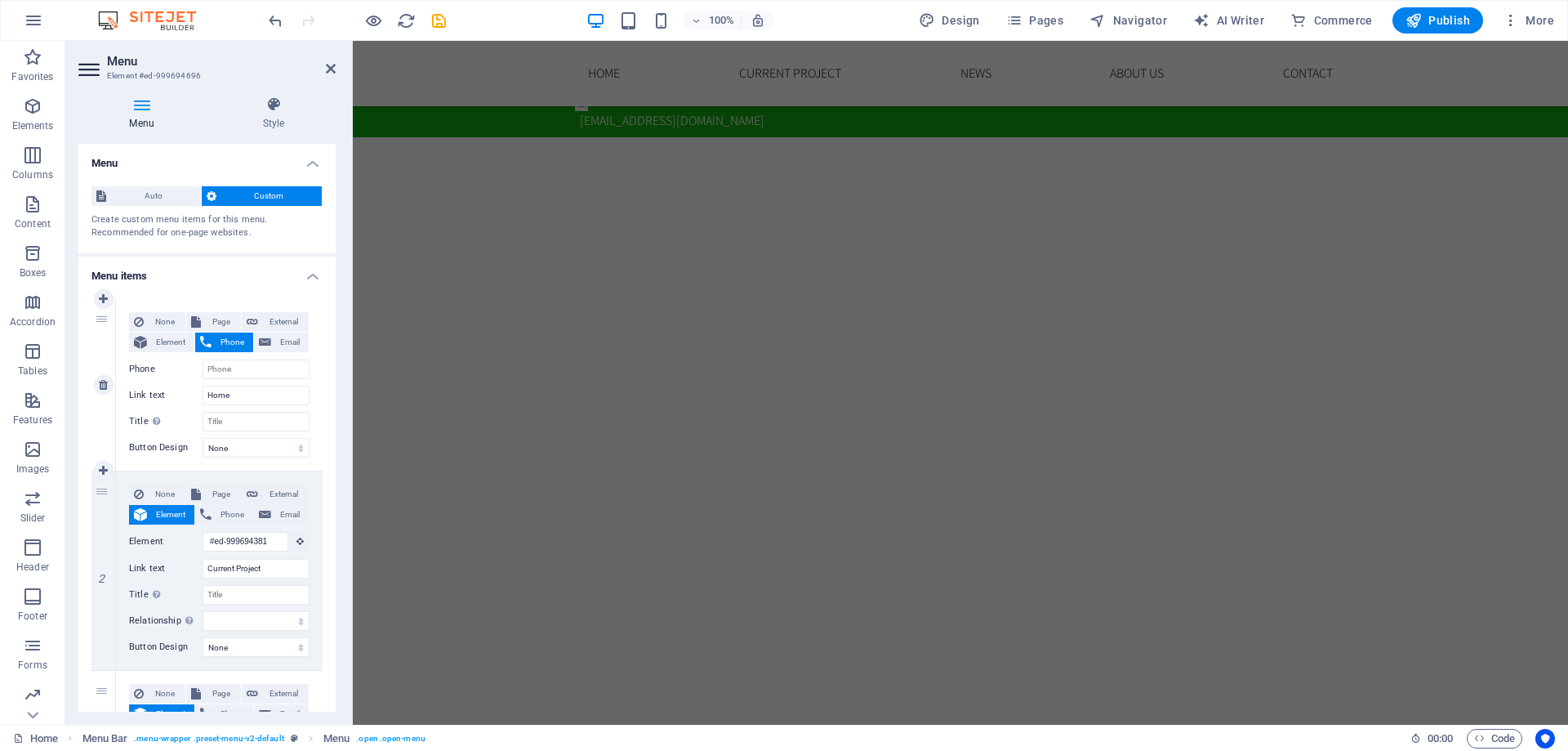
scroll to position [0, 0]
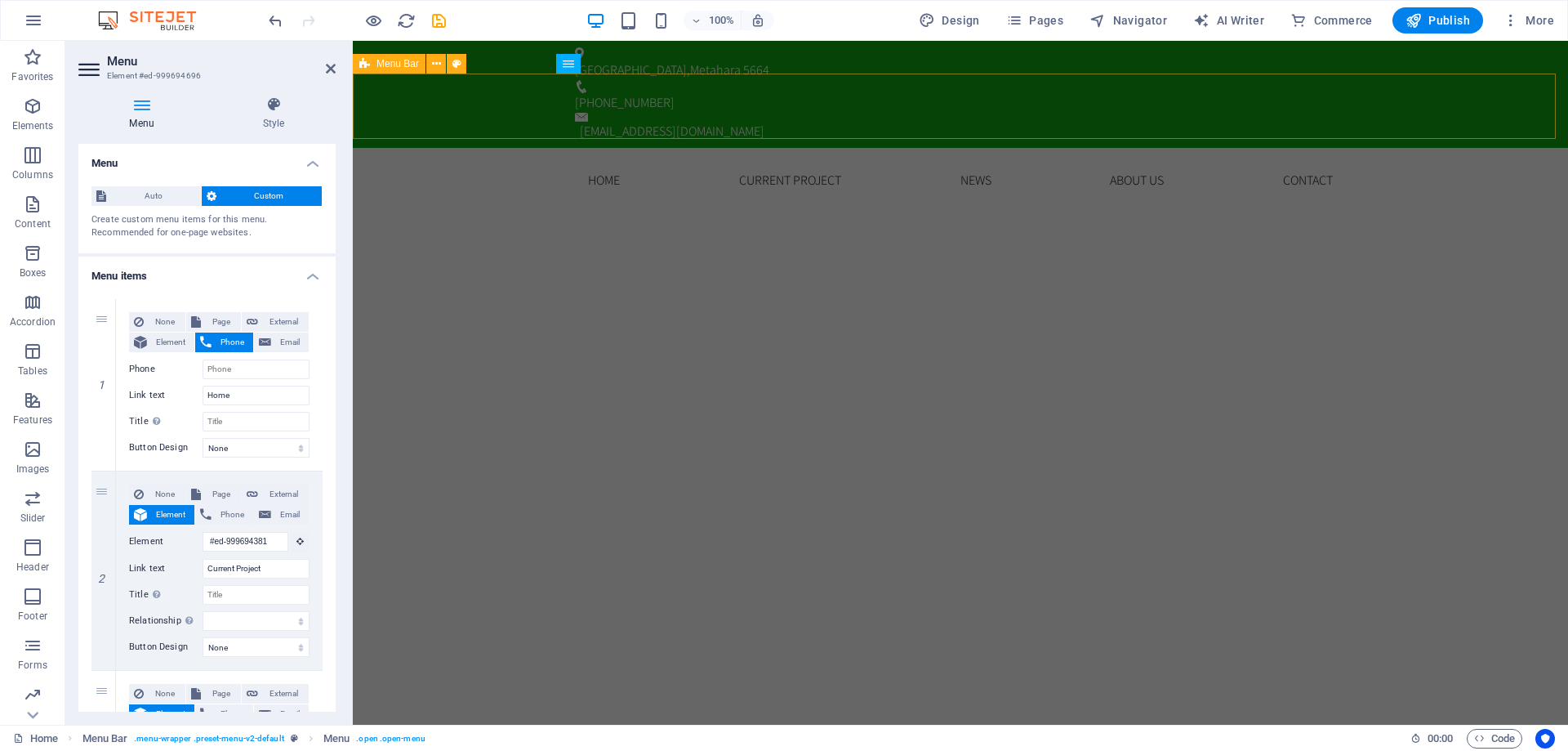
click at [479, 148] on div "Home Current Project News About us Contact Menu" at bounding box center [960, 181] width 1215 height 65
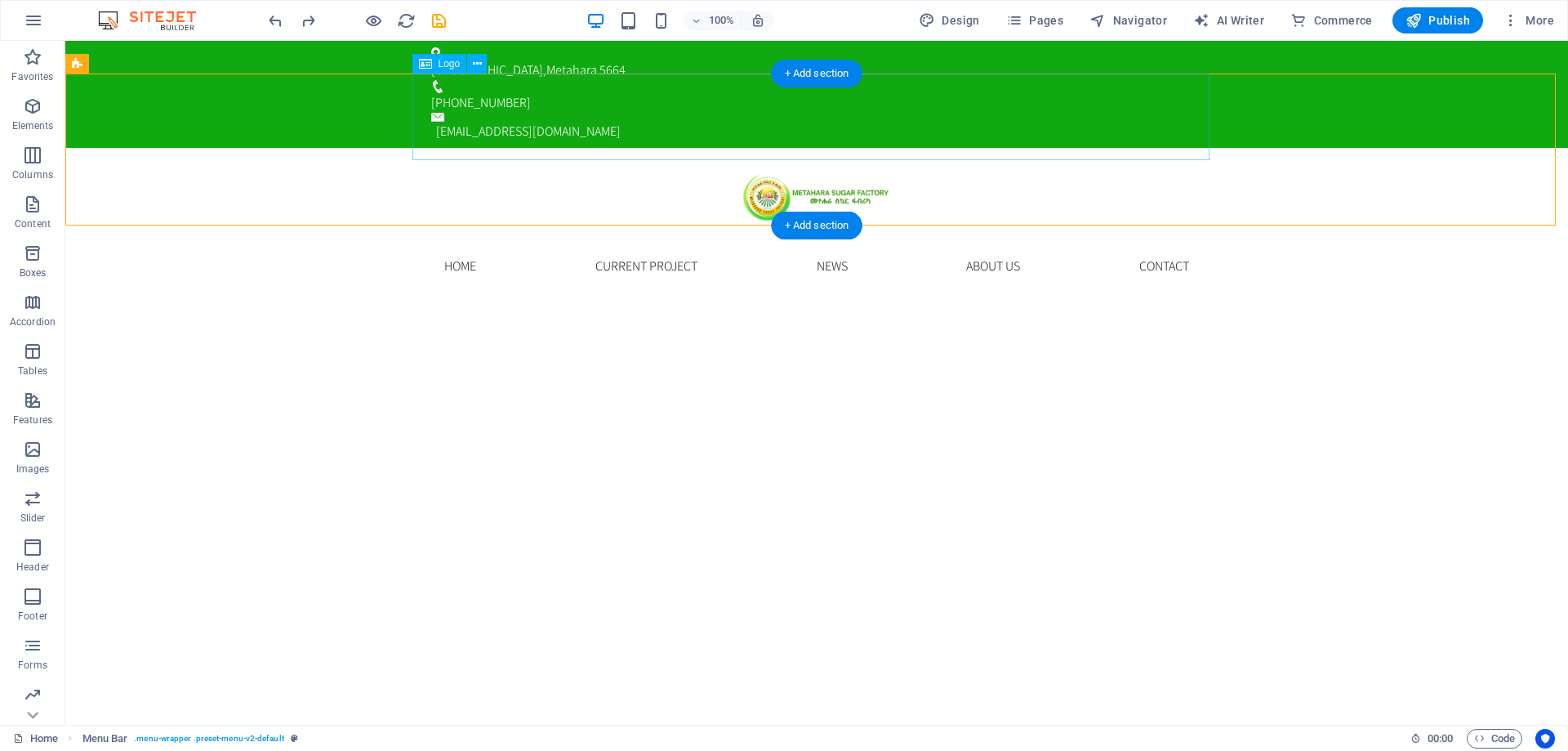
click at [813, 148] on div at bounding box center [817, 191] width 798 height 87
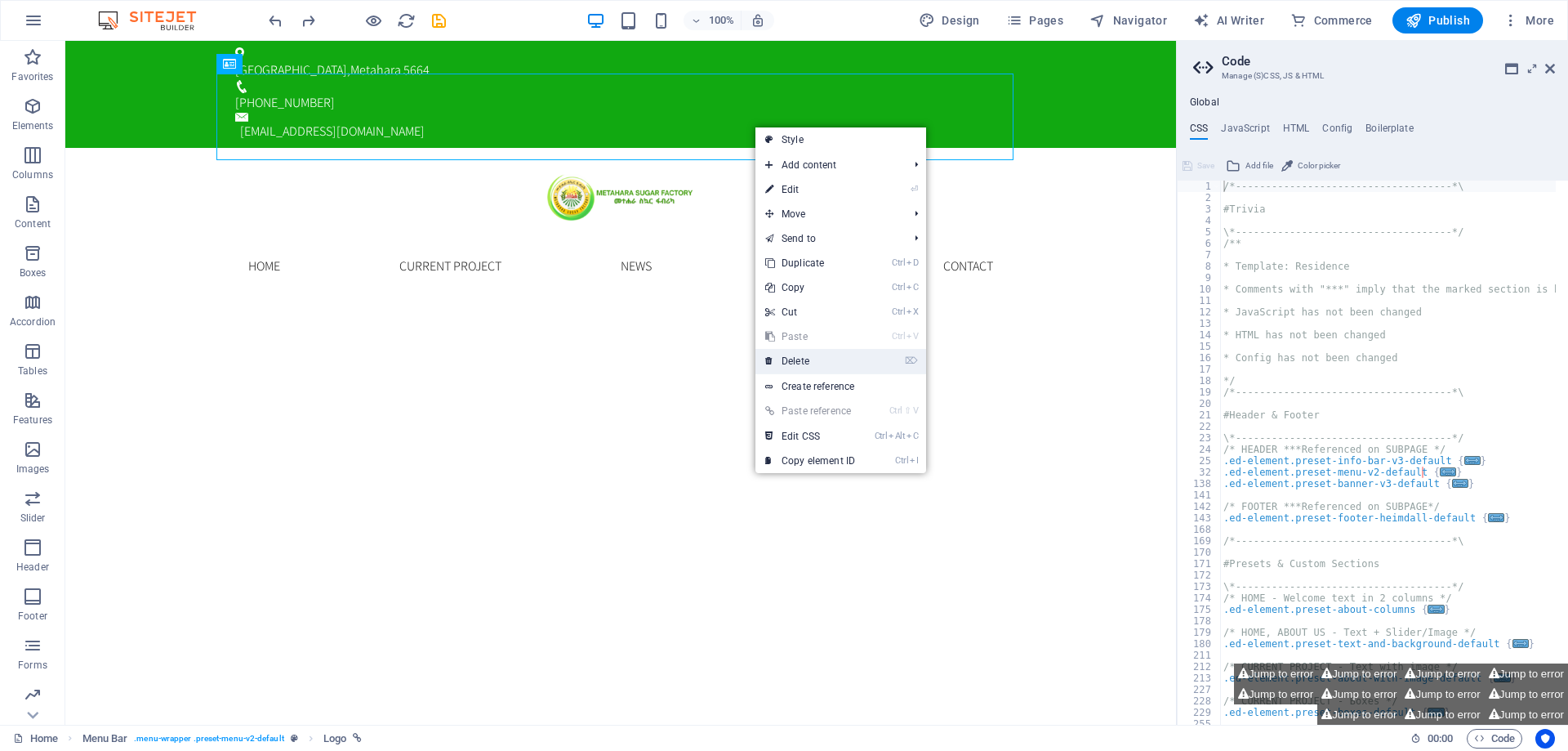
click at [820, 359] on link "⌦ Delete" at bounding box center [810, 361] width 109 height 24
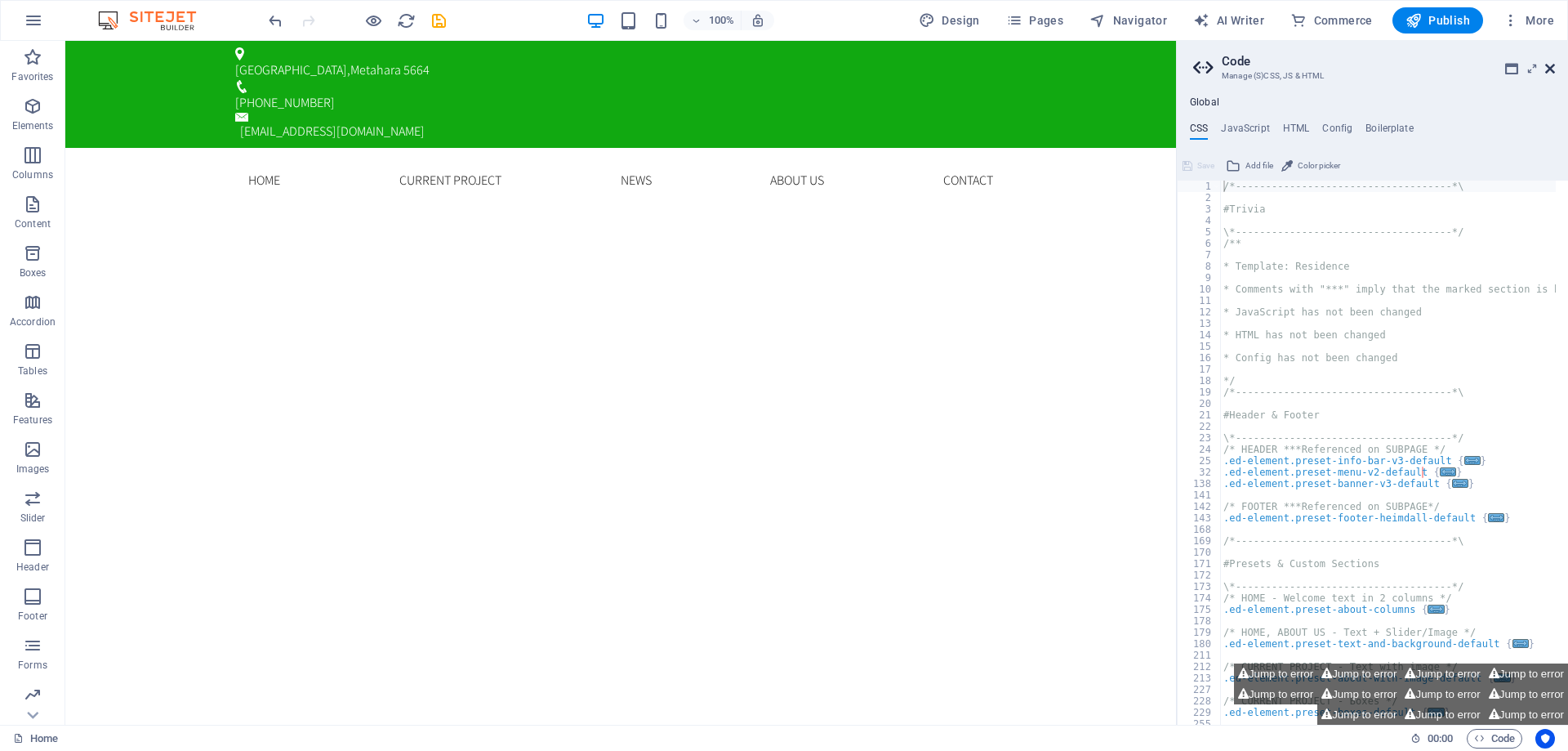
click at [1545, 73] on icon at bounding box center [1550, 69] width 10 height 13
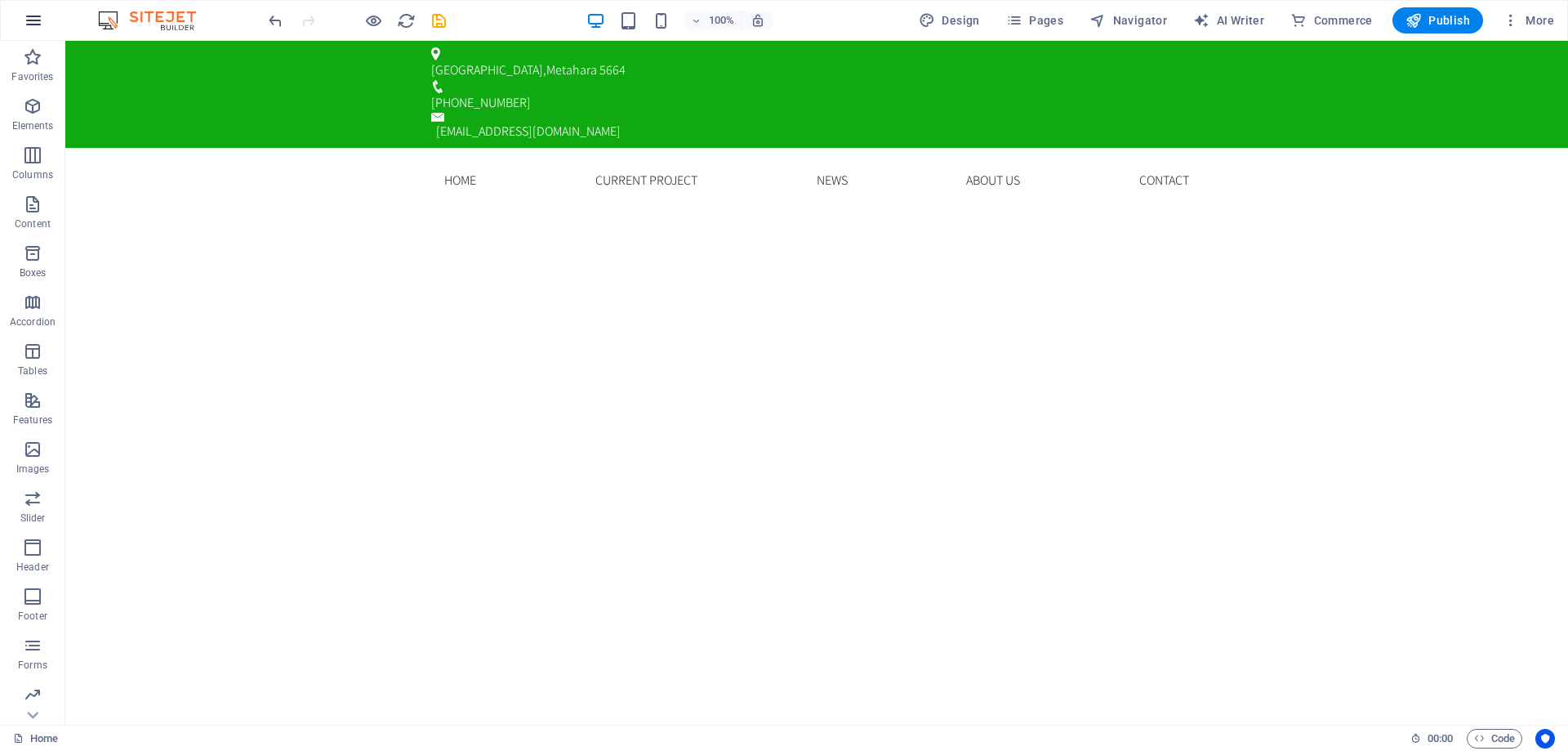
click at [27, 25] on icon "button" at bounding box center [33, 21] width 20 height 20
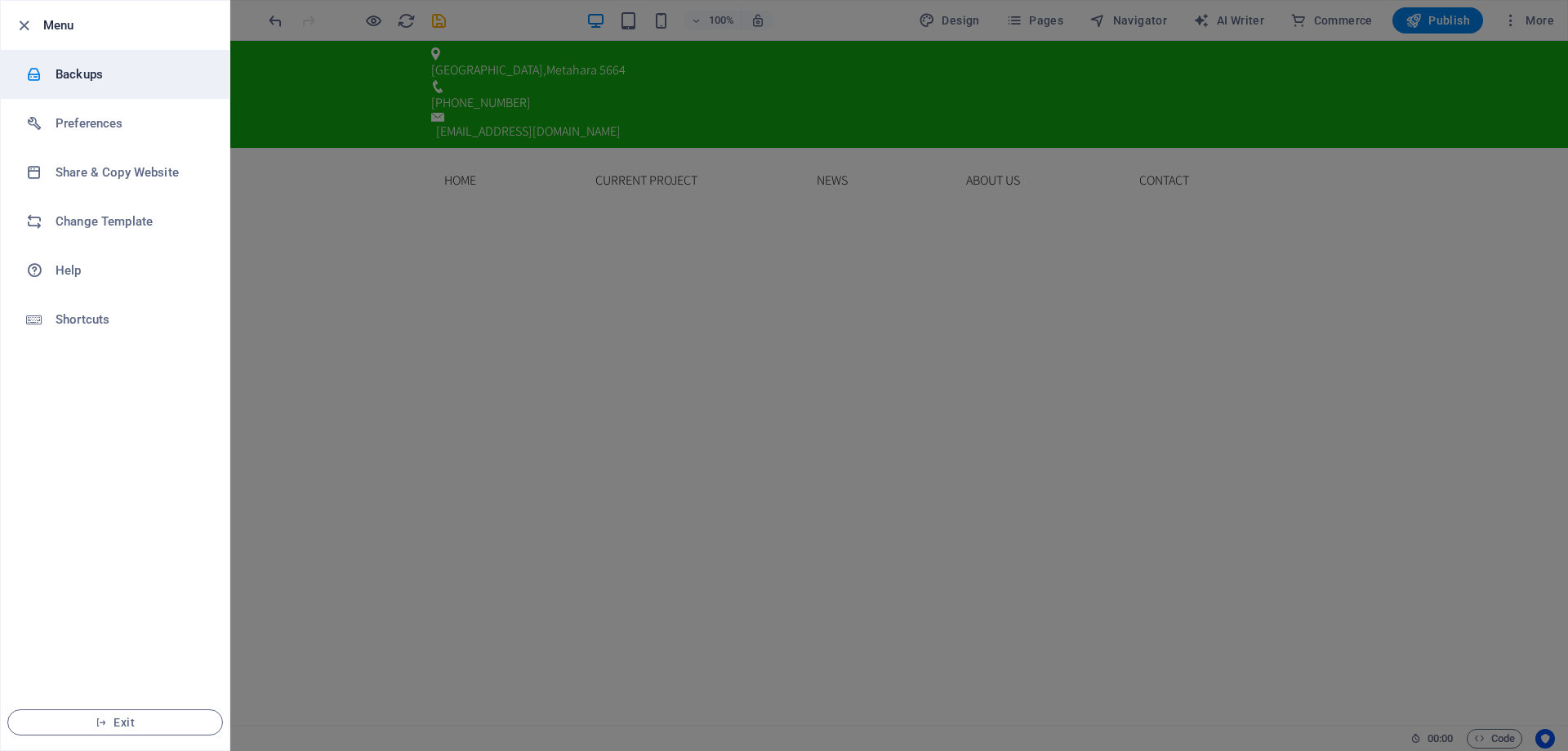
click at [94, 70] on h6 "Backups" at bounding box center [132, 75] width 152 height 20
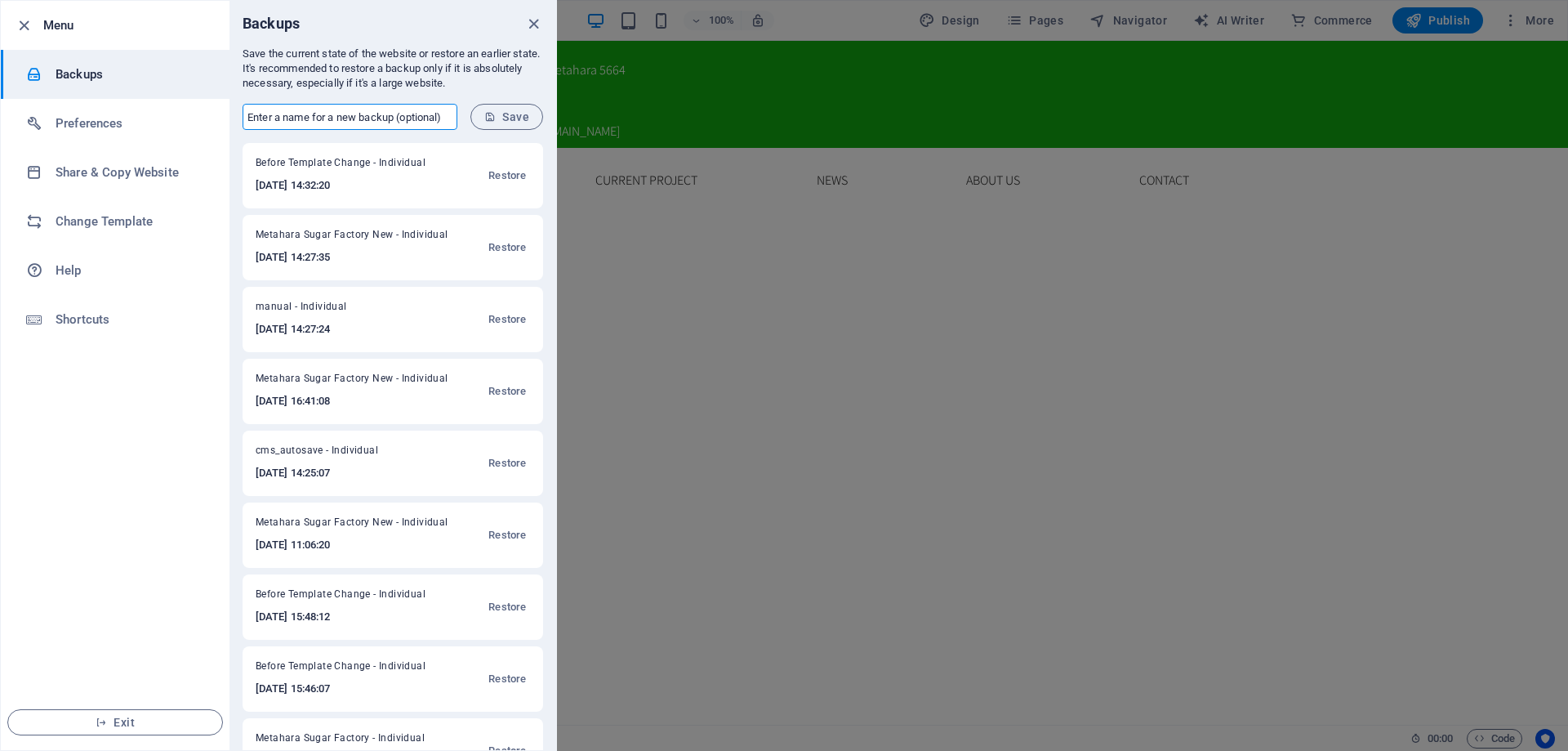
click at [401, 117] on input "text" at bounding box center [350, 116] width 215 height 26
type input "Metahara Sugar Factory New"
click at [512, 116] on span "Save" at bounding box center [507, 116] width 45 height 13
click at [1041, 300] on div at bounding box center [784, 376] width 1568 height 751
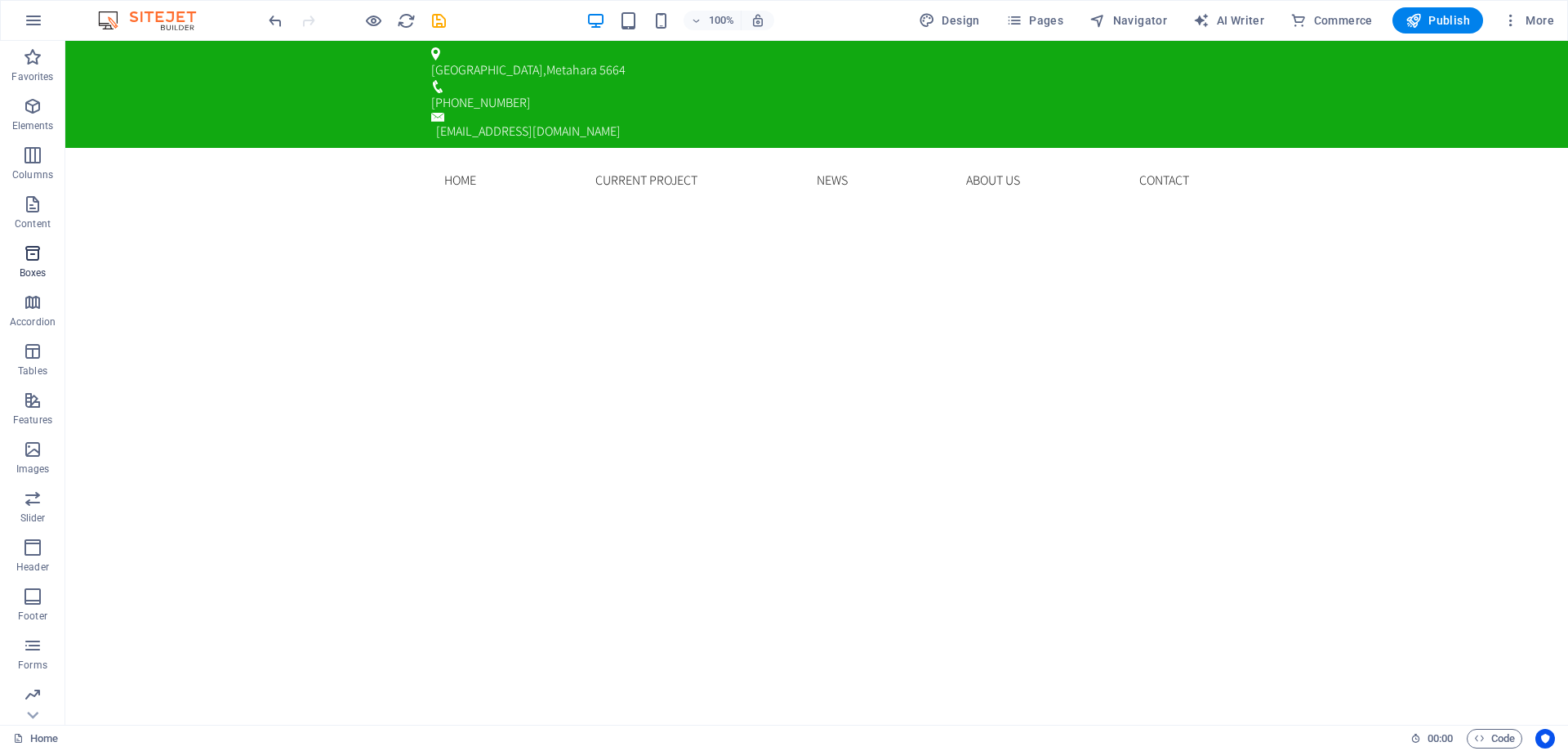
click at [30, 255] on icon "button" at bounding box center [32, 254] width 20 height 20
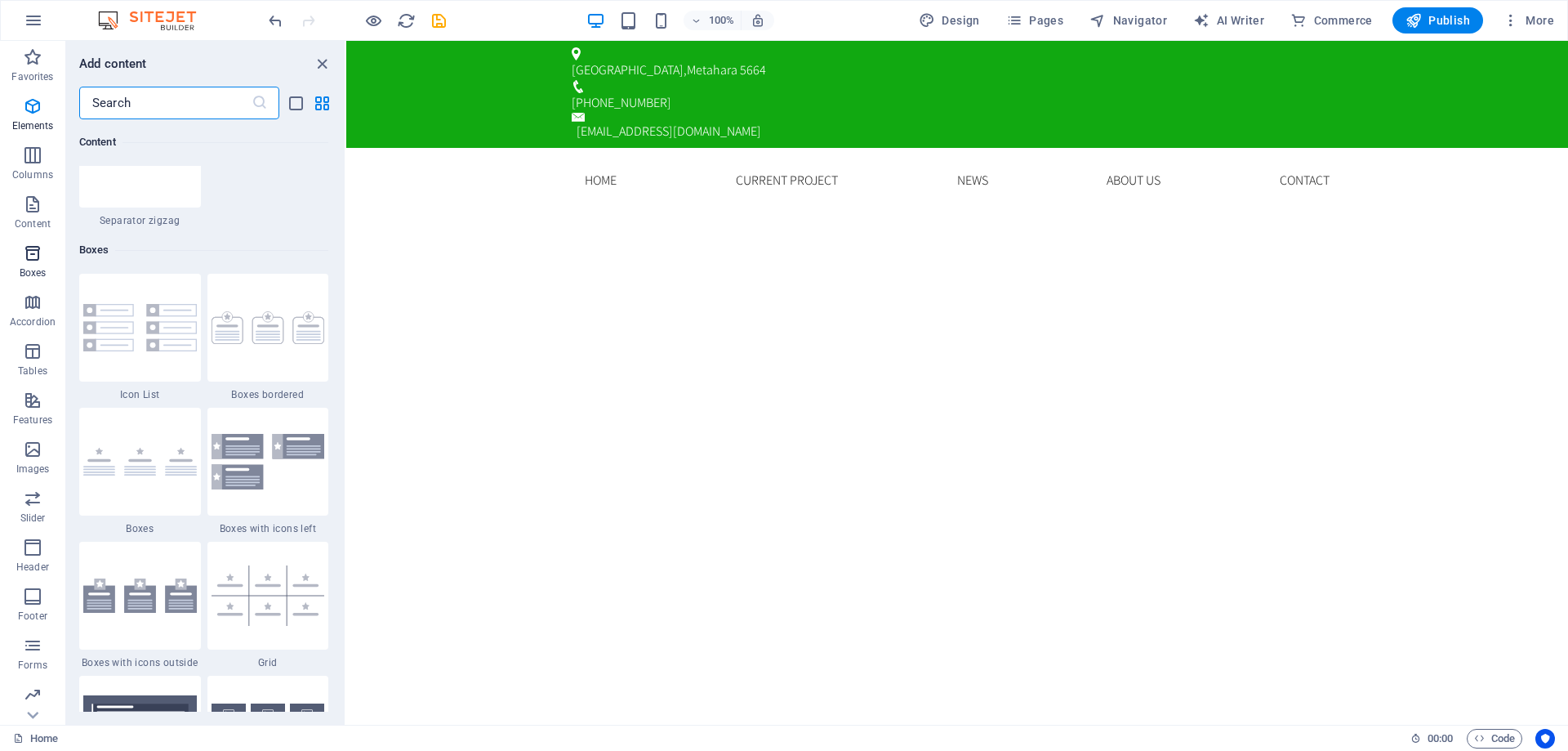
scroll to position [4508, 0]
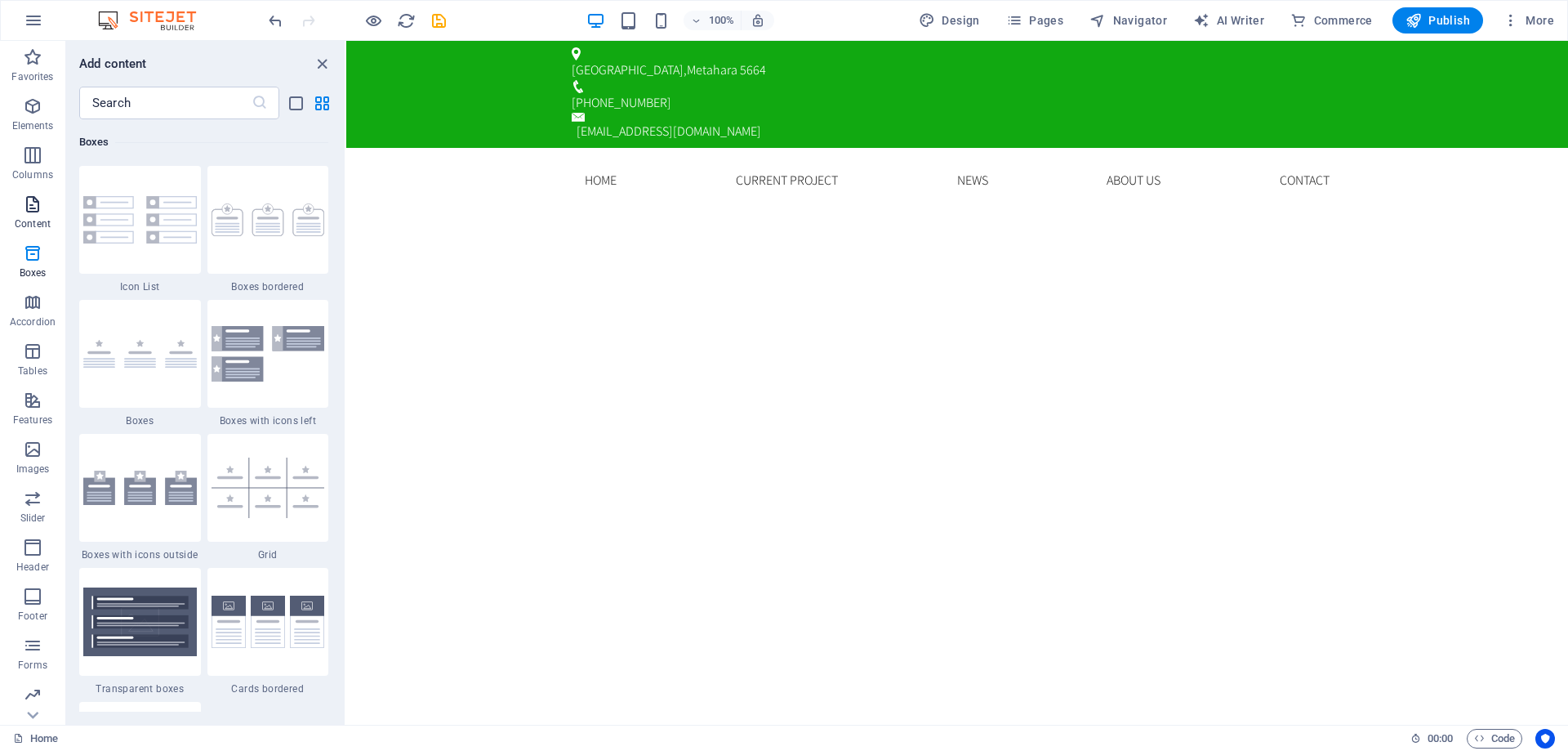
click at [27, 218] on p "Content" at bounding box center [32, 224] width 36 height 13
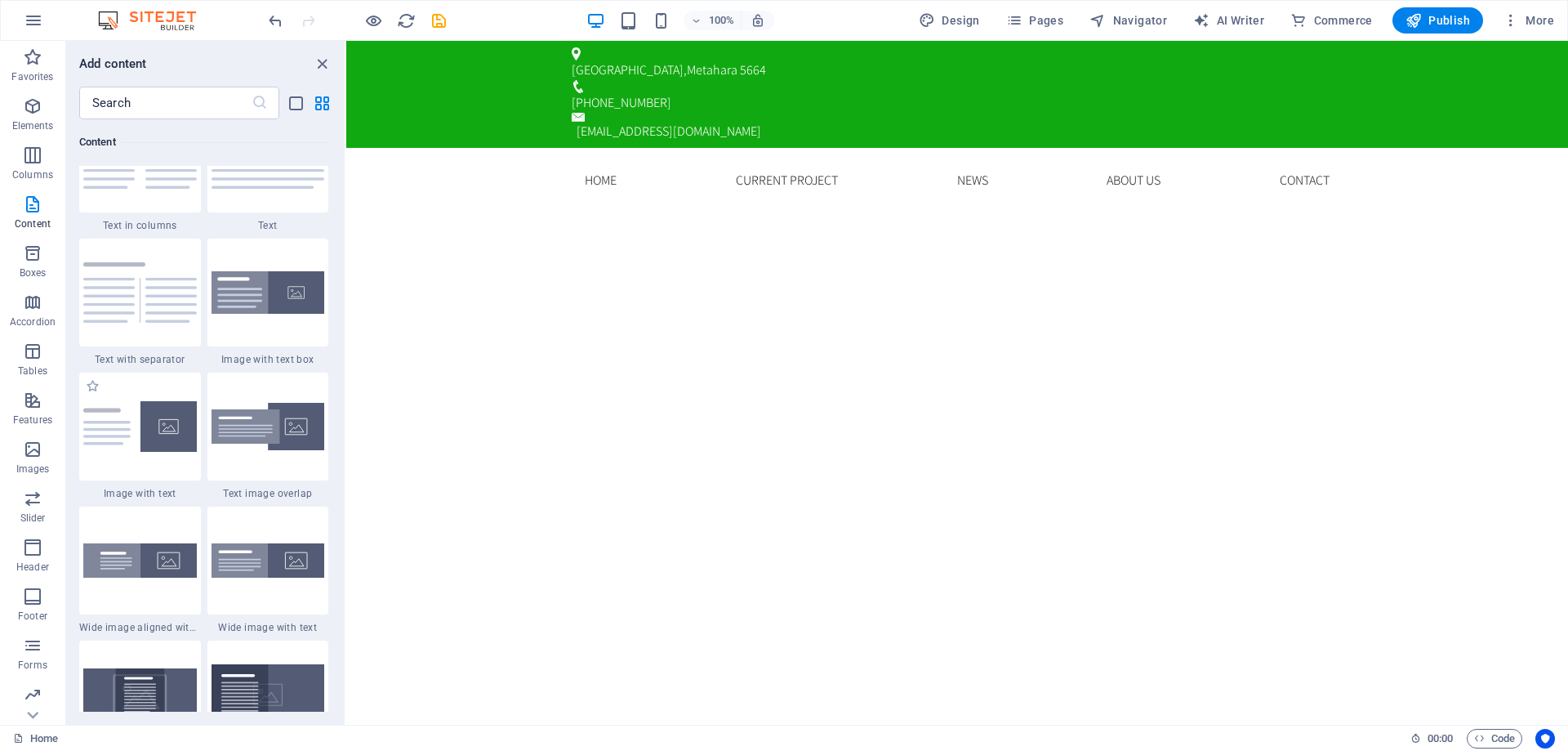
scroll to position [3105, 0]
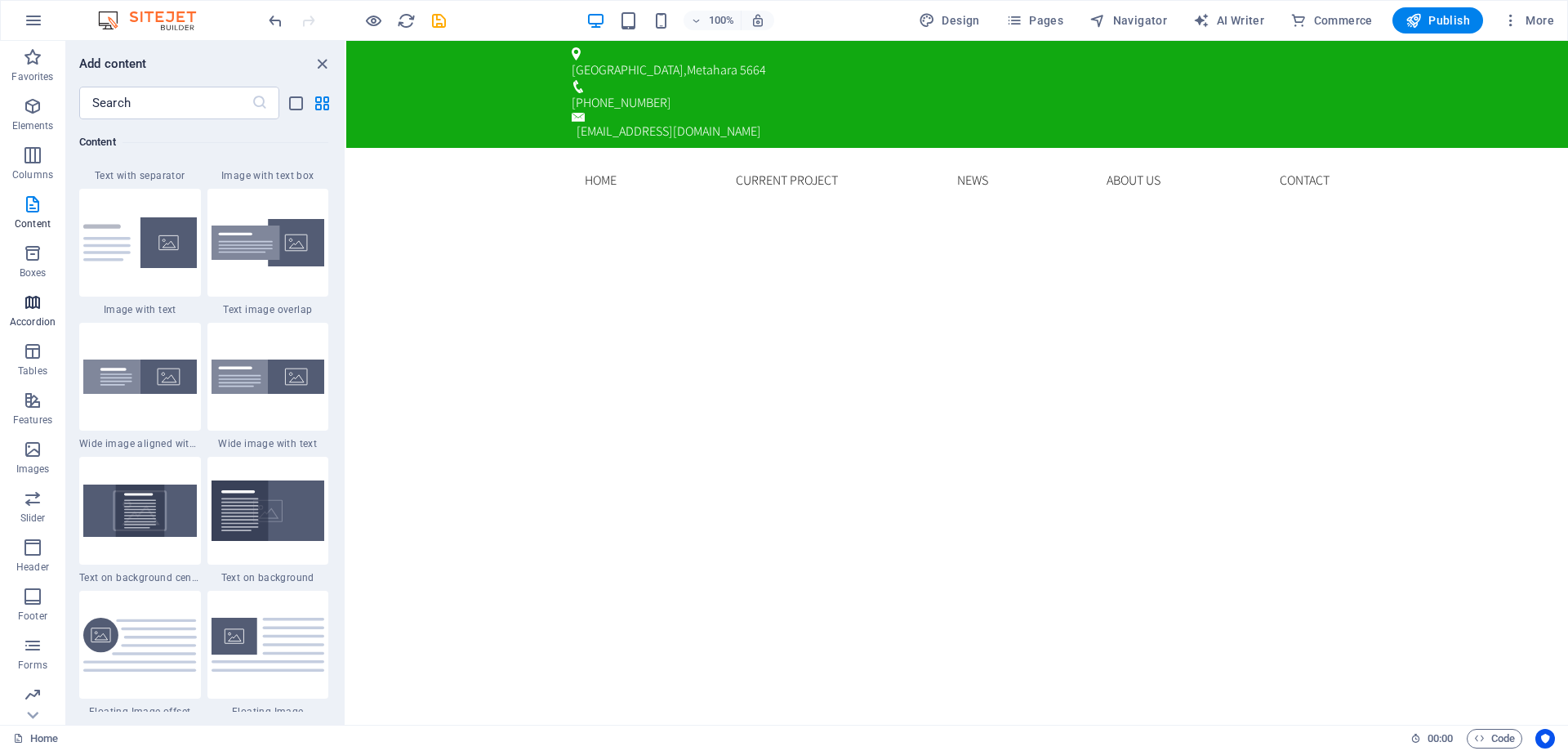
click at [32, 308] on icon "button" at bounding box center [32, 302] width 20 height 20
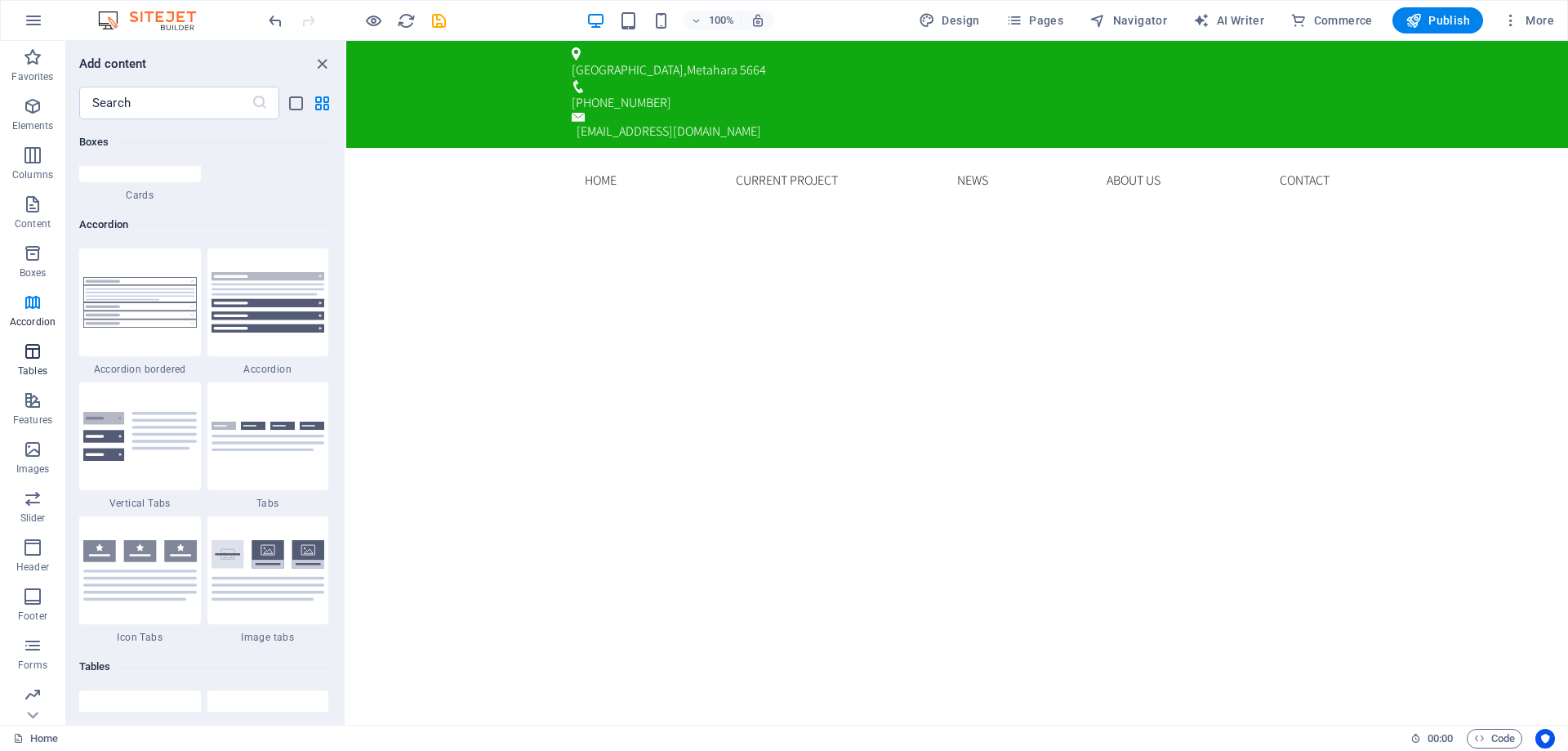
scroll to position [5218, 0]
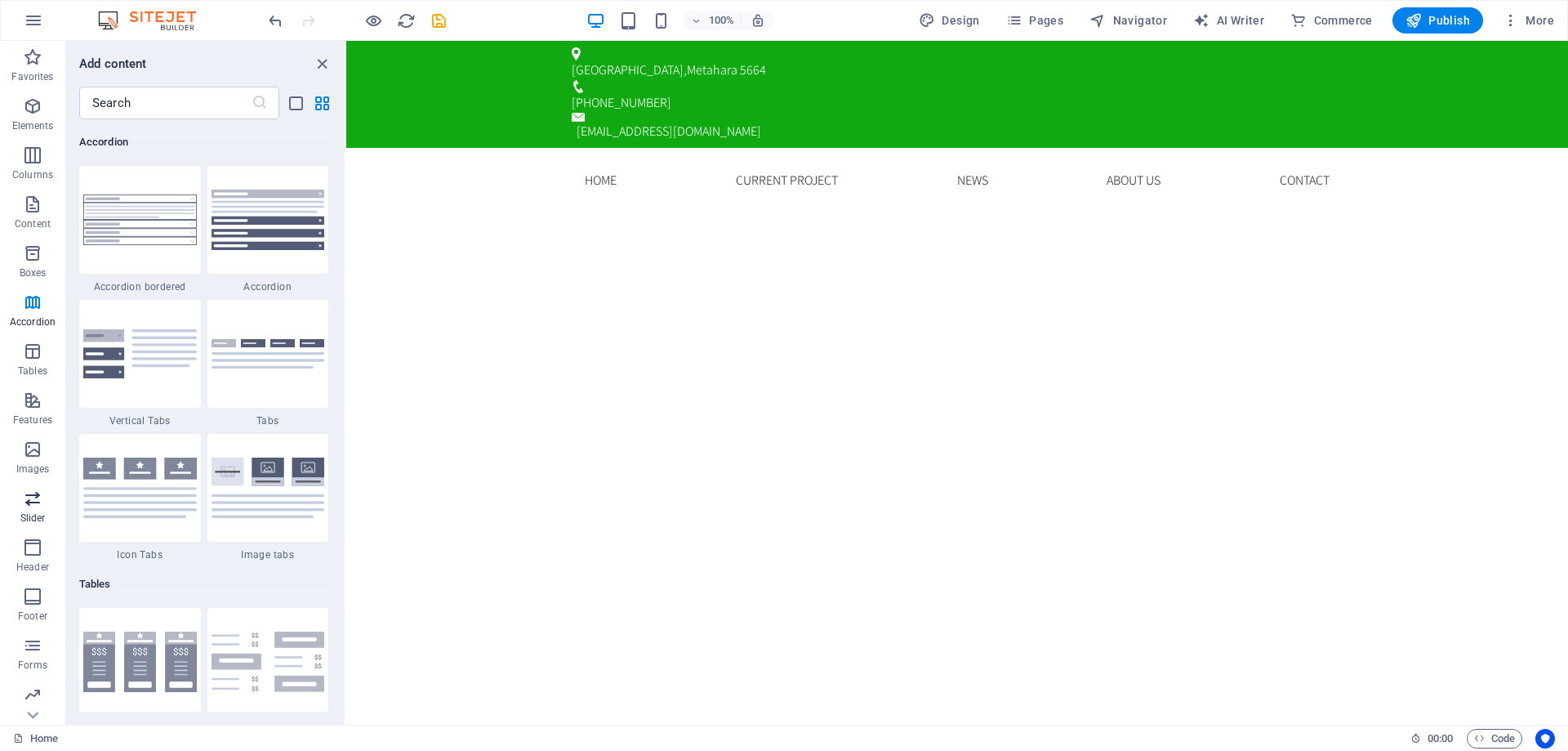
click at [30, 500] on icon "button" at bounding box center [32, 498] width 20 height 20
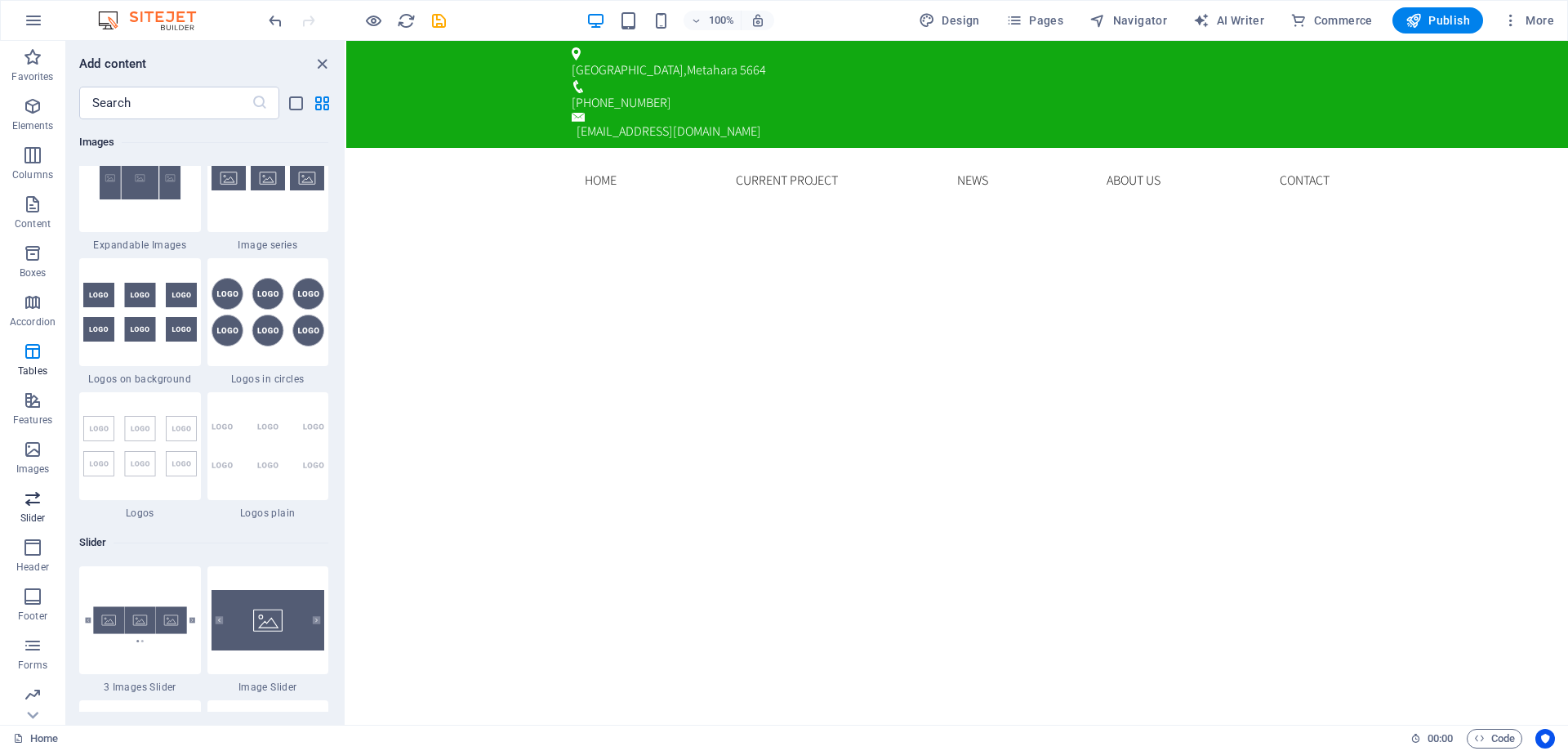
scroll to position [9266, 0]
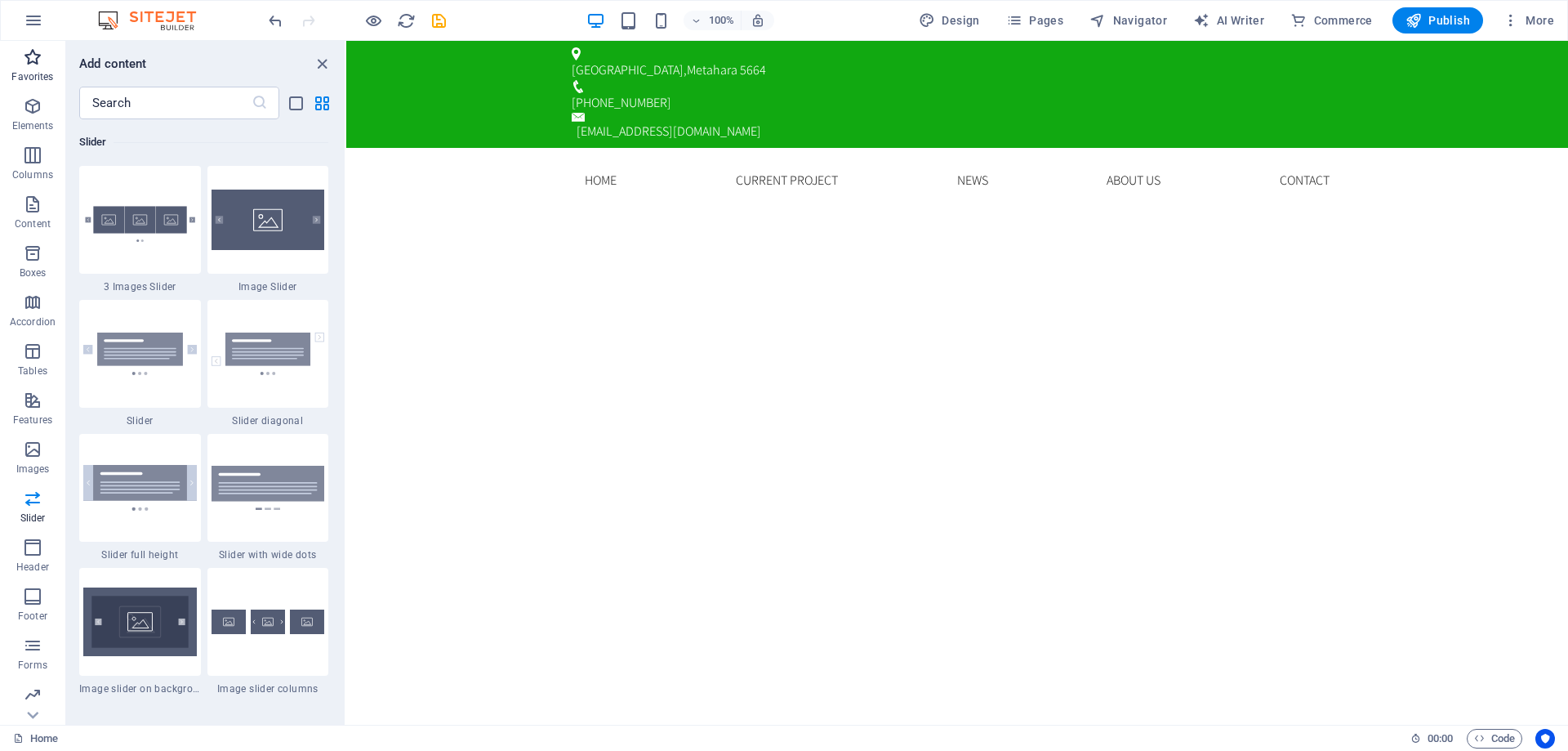
click at [44, 67] on span "Favorites" at bounding box center [32, 67] width 65 height 39
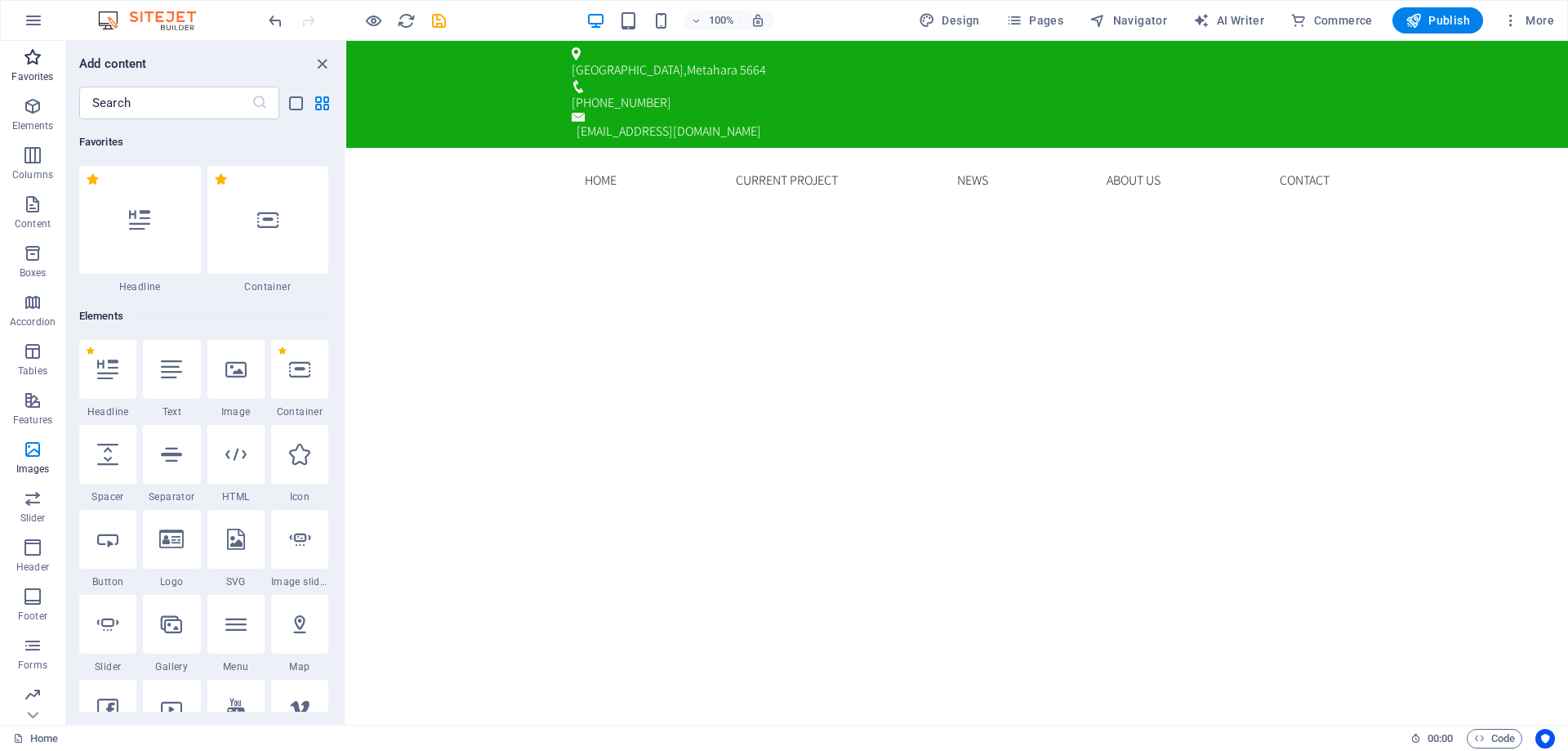
scroll to position [0, 0]
click at [180, 544] on icon at bounding box center [171, 540] width 24 height 22
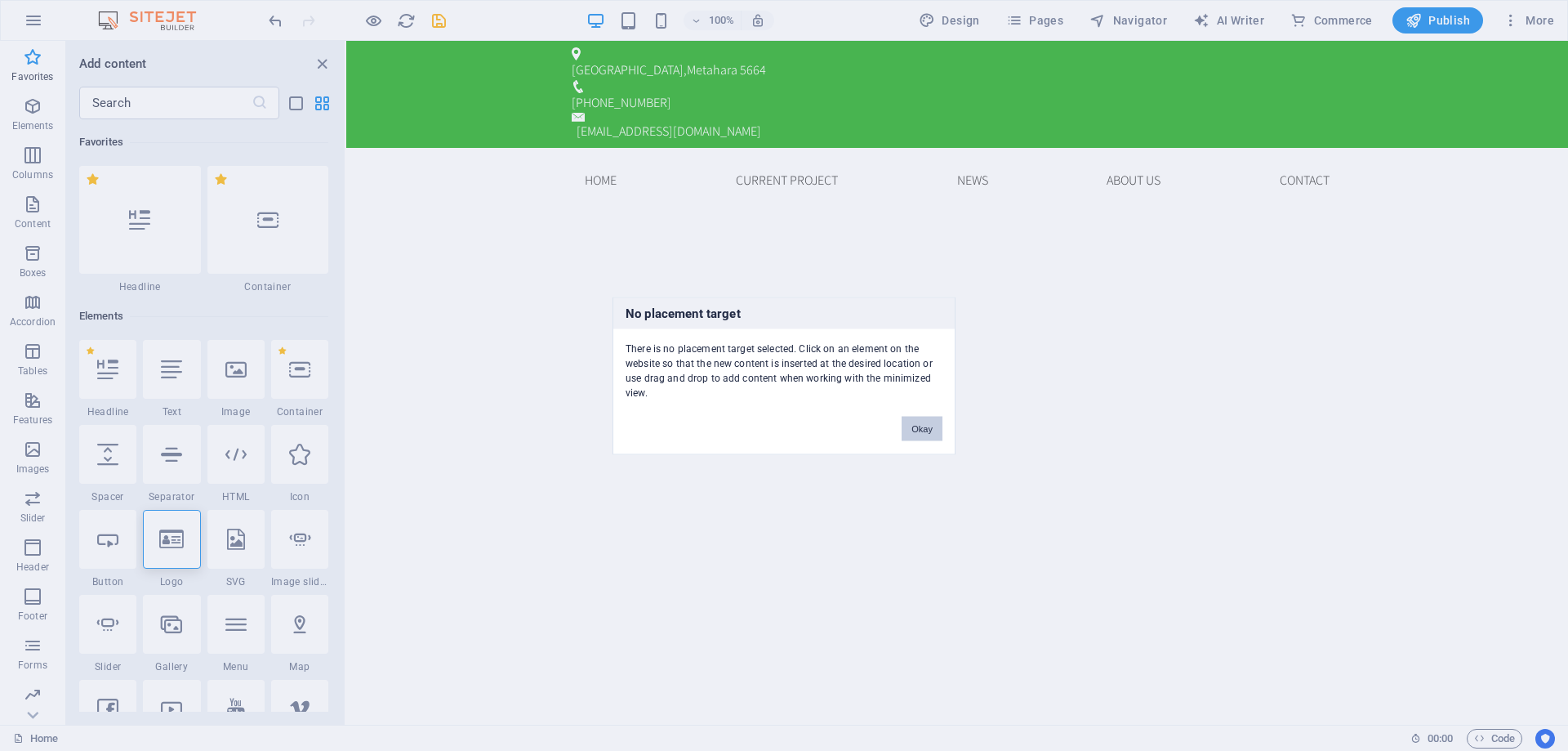
click at [906, 426] on button "Okay" at bounding box center [922, 428] width 41 height 24
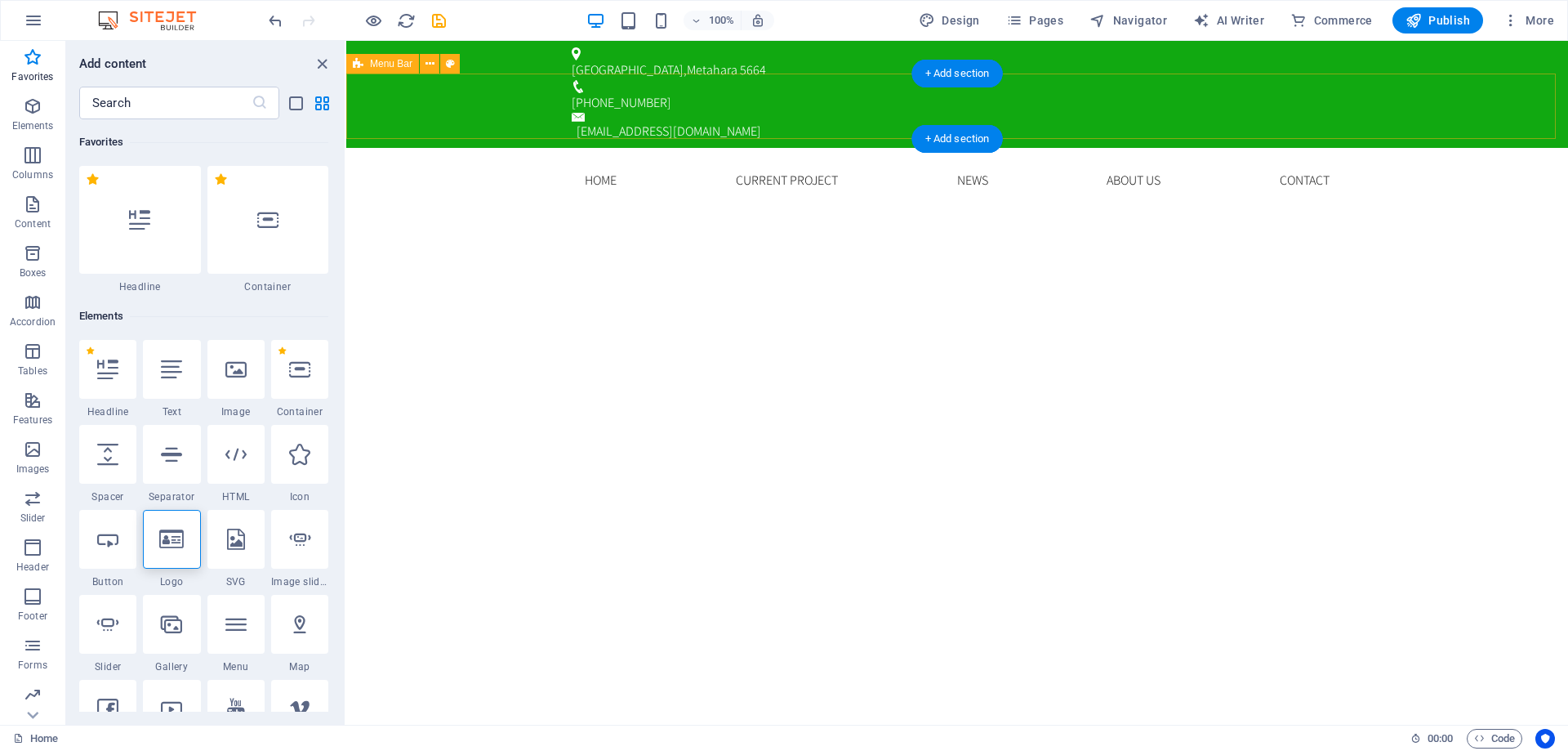
click at [404, 148] on div "Home Current Project News About us Contact Menu" at bounding box center [957, 181] width 1222 height 65
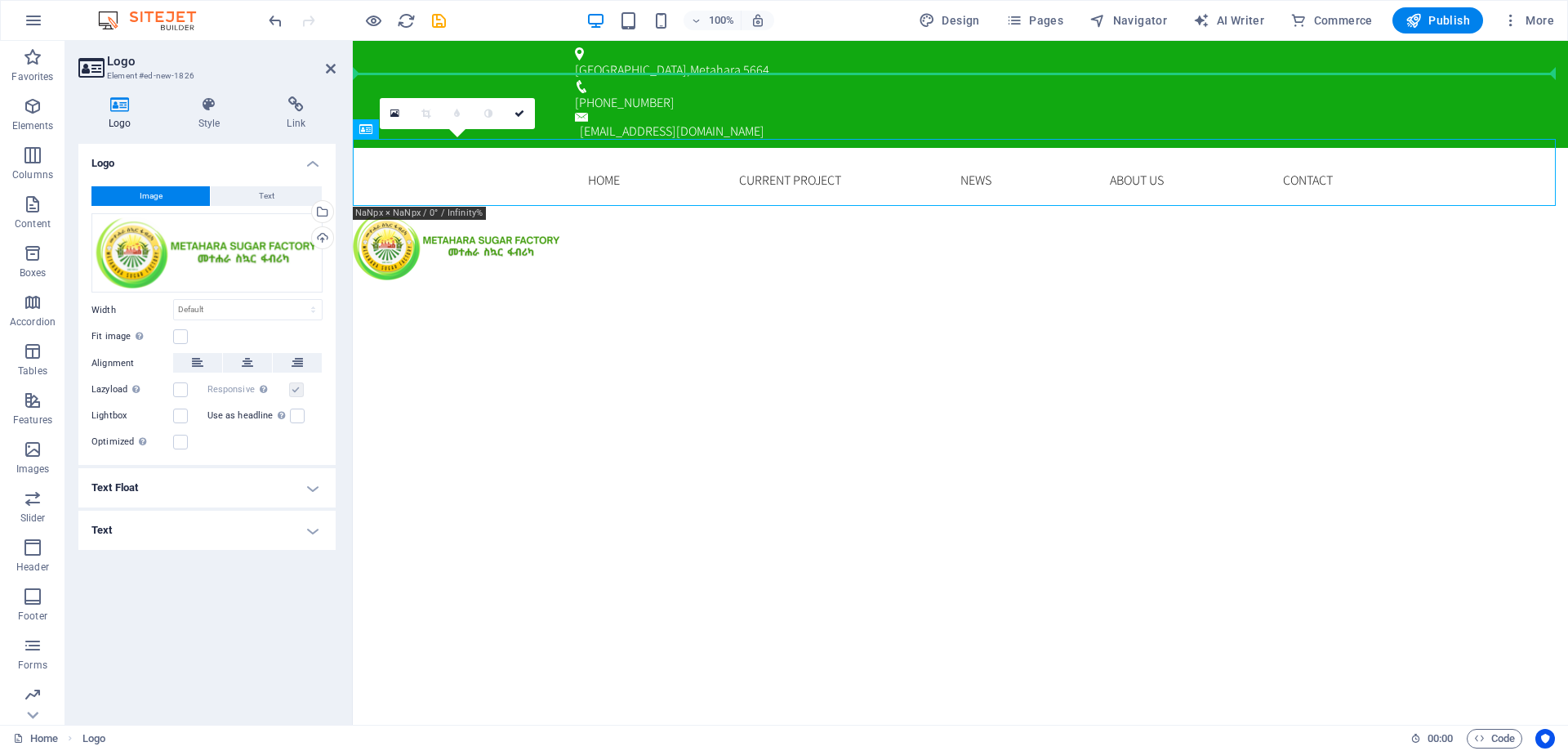
drag, startPoint x: 442, startPoint y: 179, endPoint x: 437, endPoint y: 104, distance: 75.2
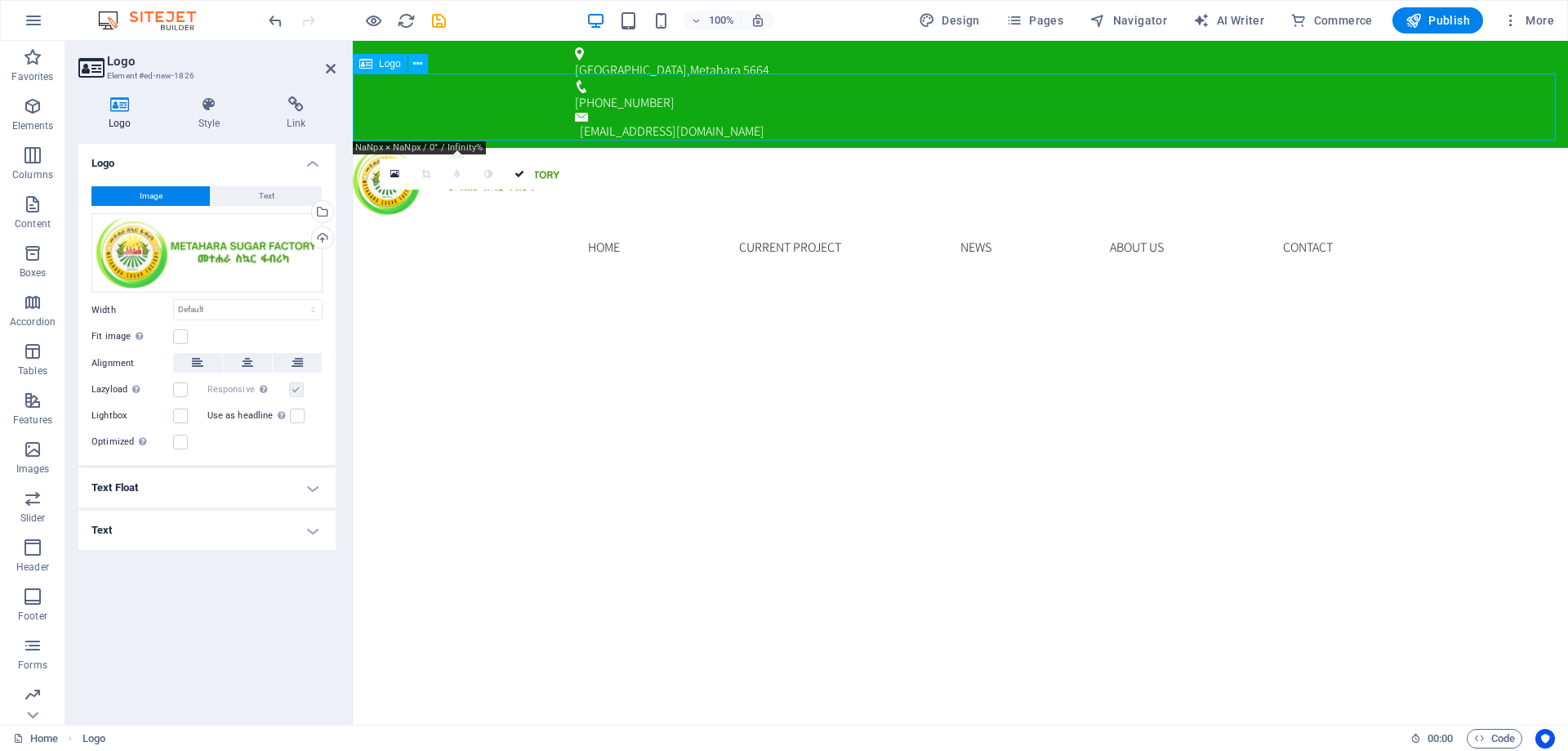
click at [687, 148] on div at bounding box center [960, 181] width 1215 height 67
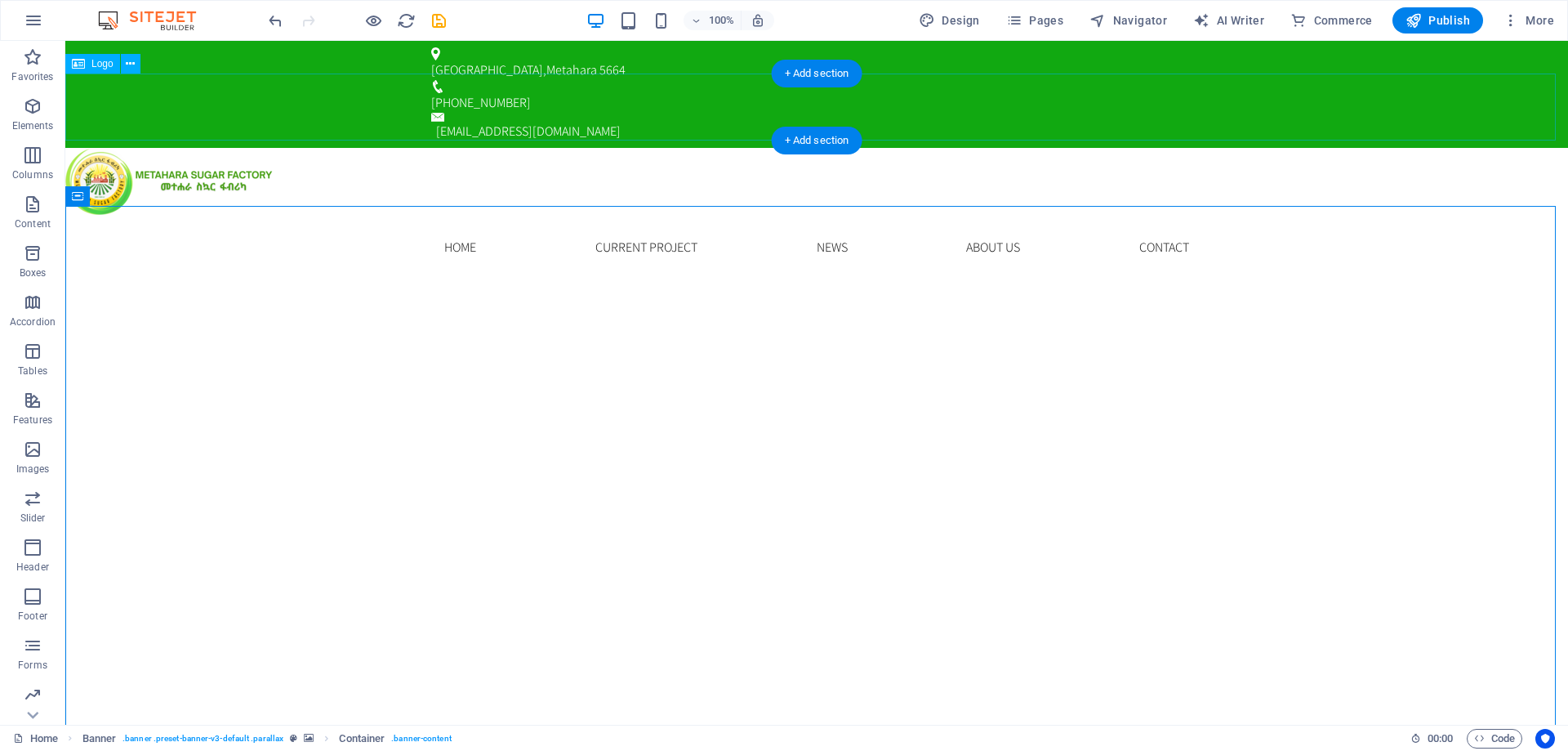
click at [286, 148] on div at bounding box center [816, 181] width 1503 height 67
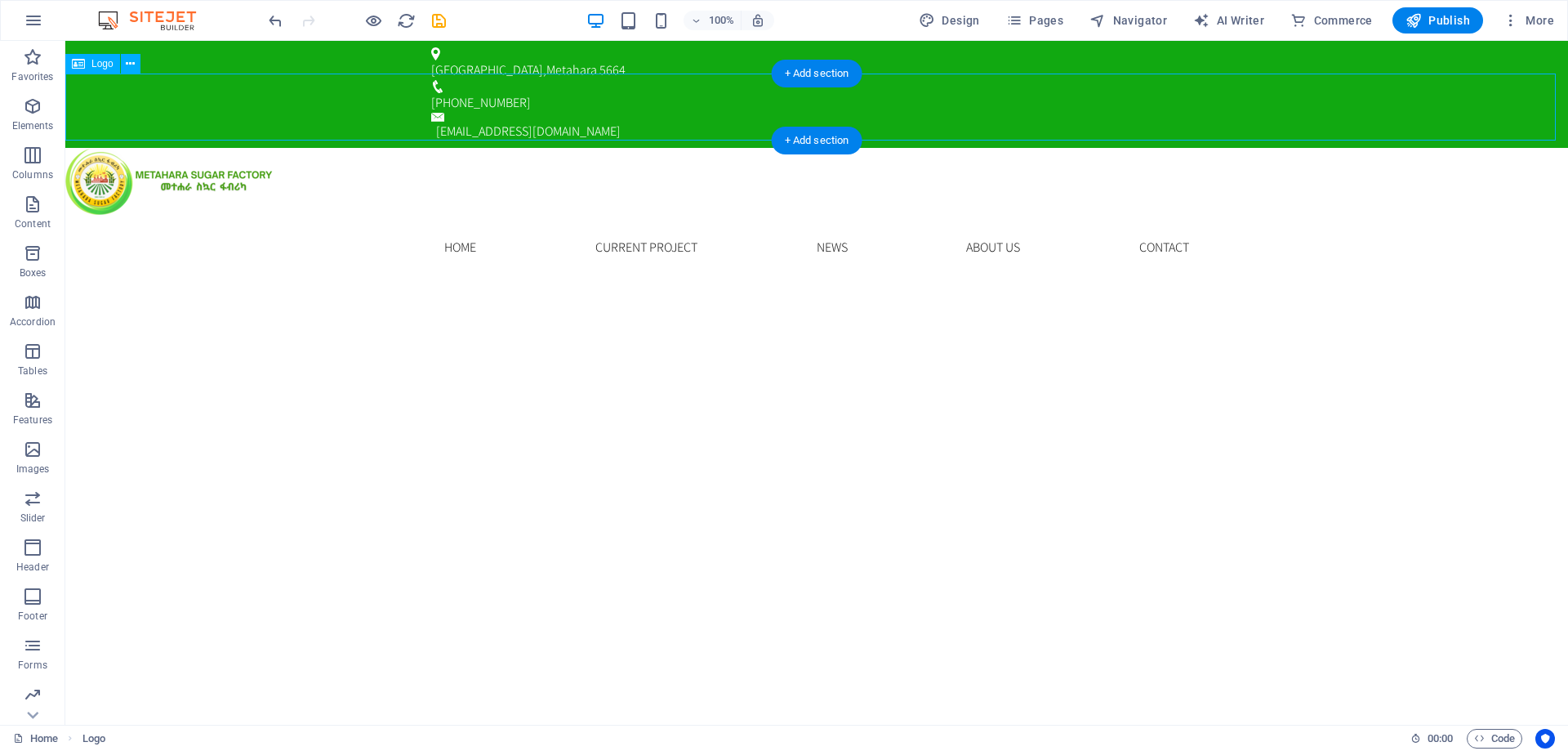
click at [286, 148] on div at bounding box center [816, 181] width 1503 height 67
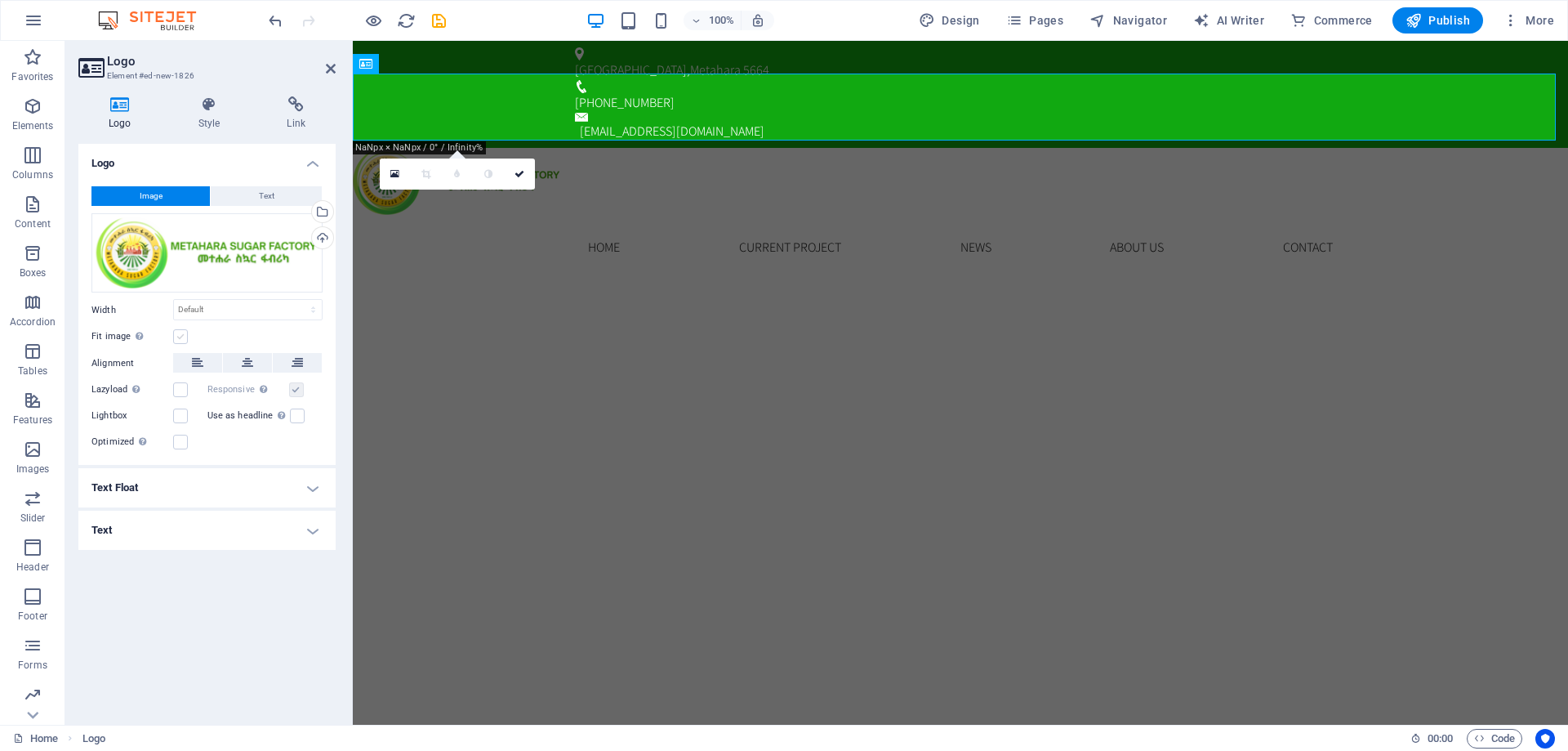
click at [182, 338] on label at bounding box center [180, 337] width 14 height 14
click at [0, 0] on input "Fit image Automatically fit image to a fixed width and height" at bounding box center [0, 0] width 0 height 0
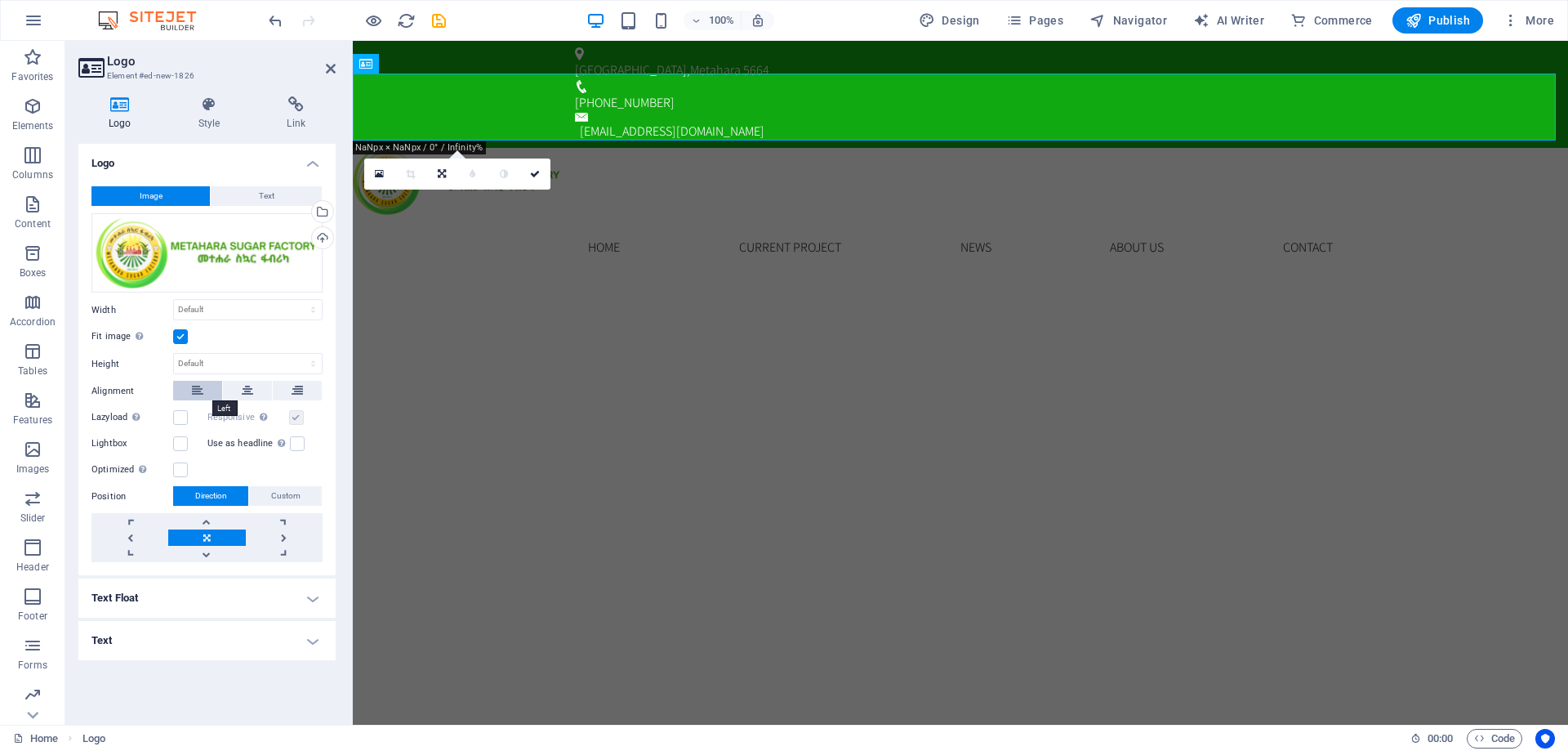
click at [200, 394] on icon at bounding box center [198, 391] width 12 height 20
click at [312, 312] on select "Default auto px rem % em vh vw" at bounding box center [248, 310] width 148 height 20
select select "px"
click at [299, 300] on select "Default auto px rem % em vh vw" at bounding box center [248, 310] width 148 height 20
type input "256"
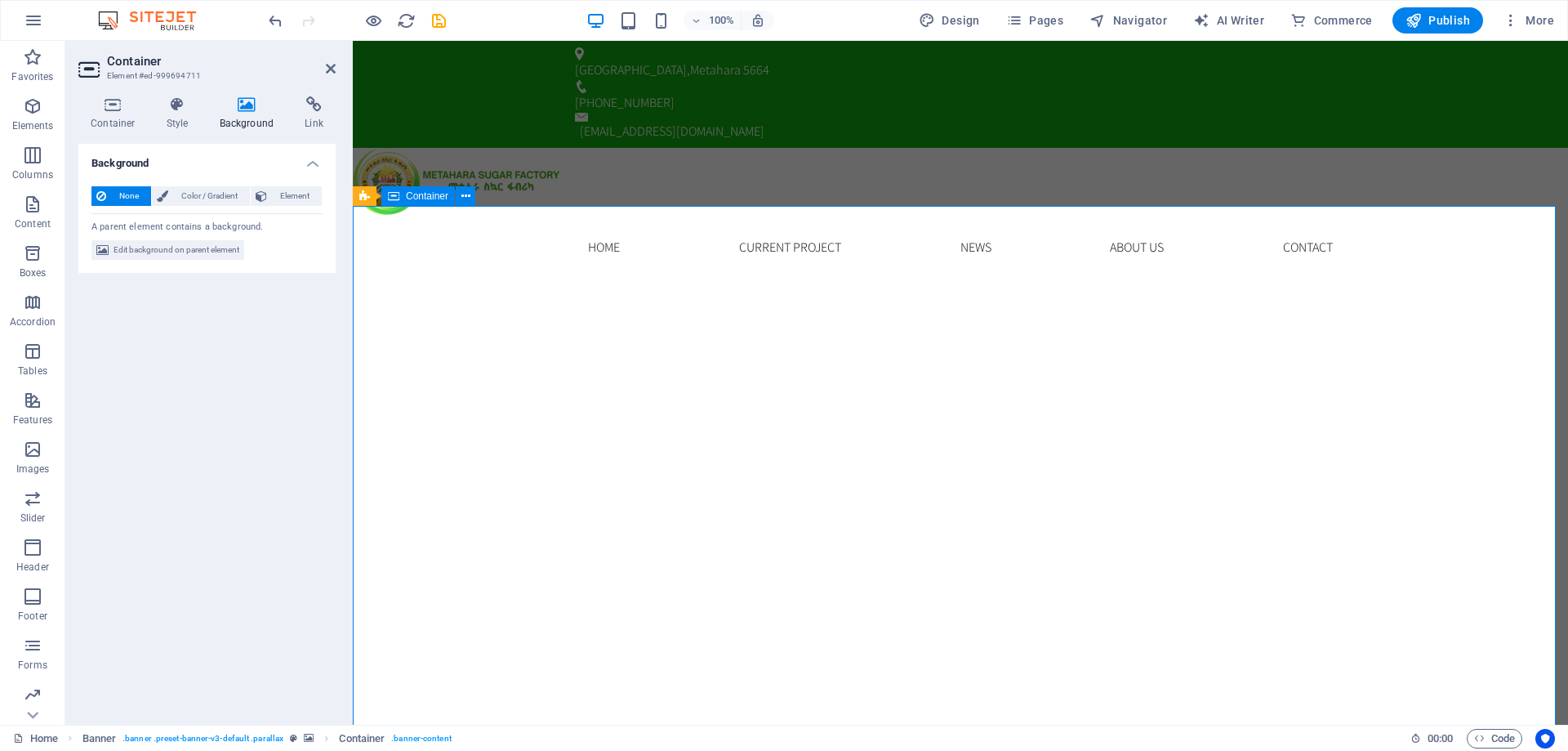
click at [329, 67] on icon at bounding box center [330, 69] width 10 height 13
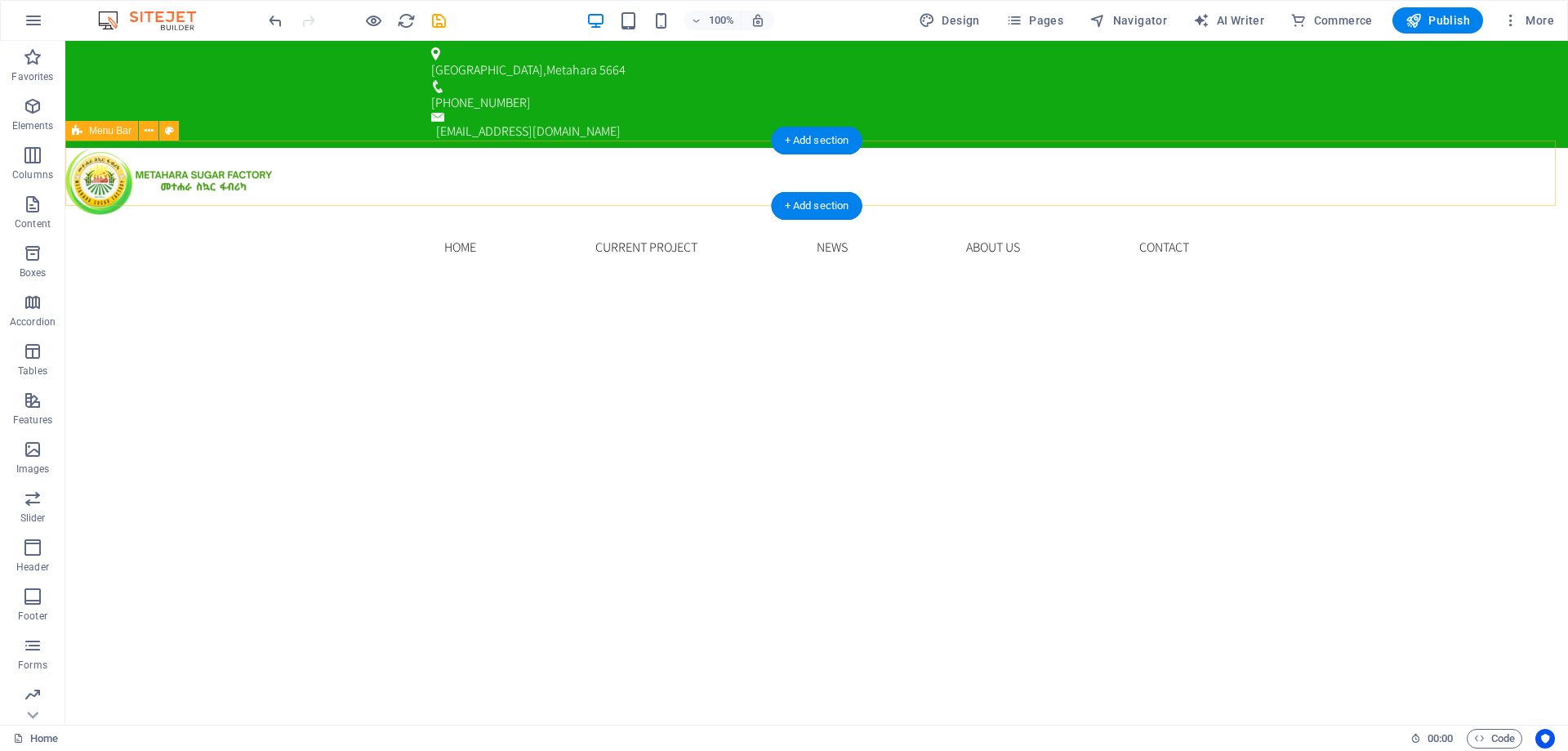
click at [1333, 215] on div "Home Current Project News About us Contact Menu" at bounding box center [816, 247] width 1503 height 65
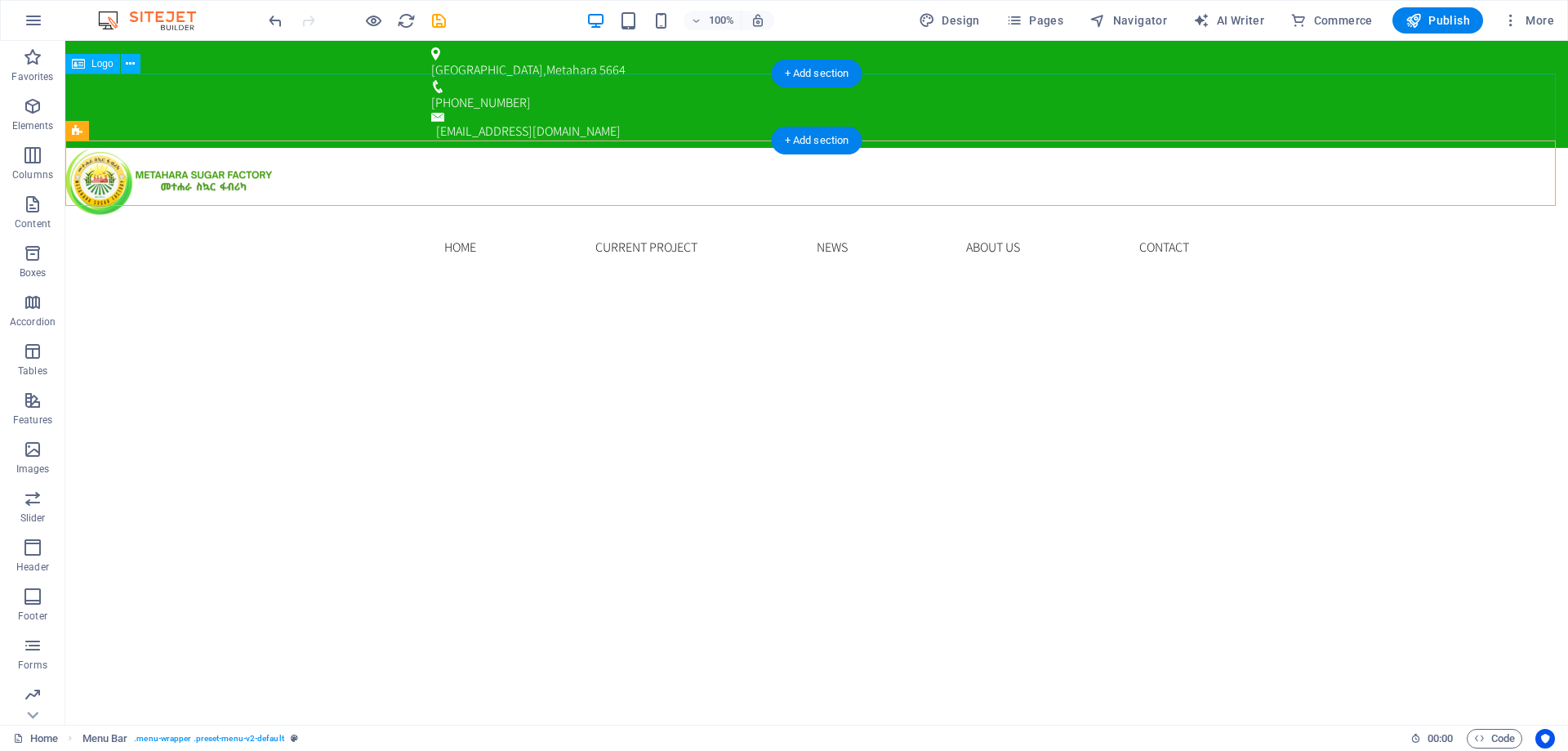
click at [121, 148] on div at bounding box center [816, 181] width 1503 height 67
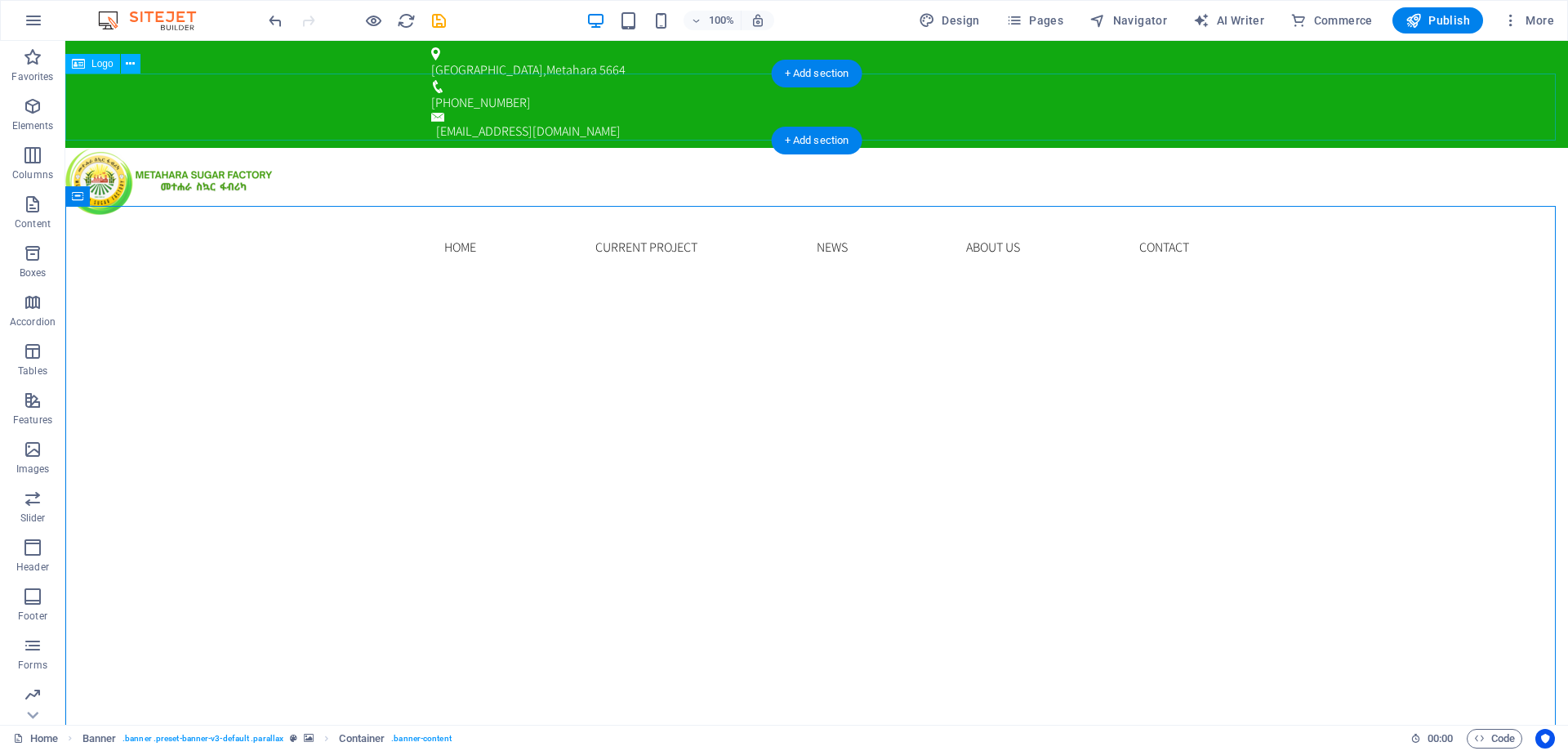
click at [131, 148] on div at bounding box center [816, 181] width 1503 height 67
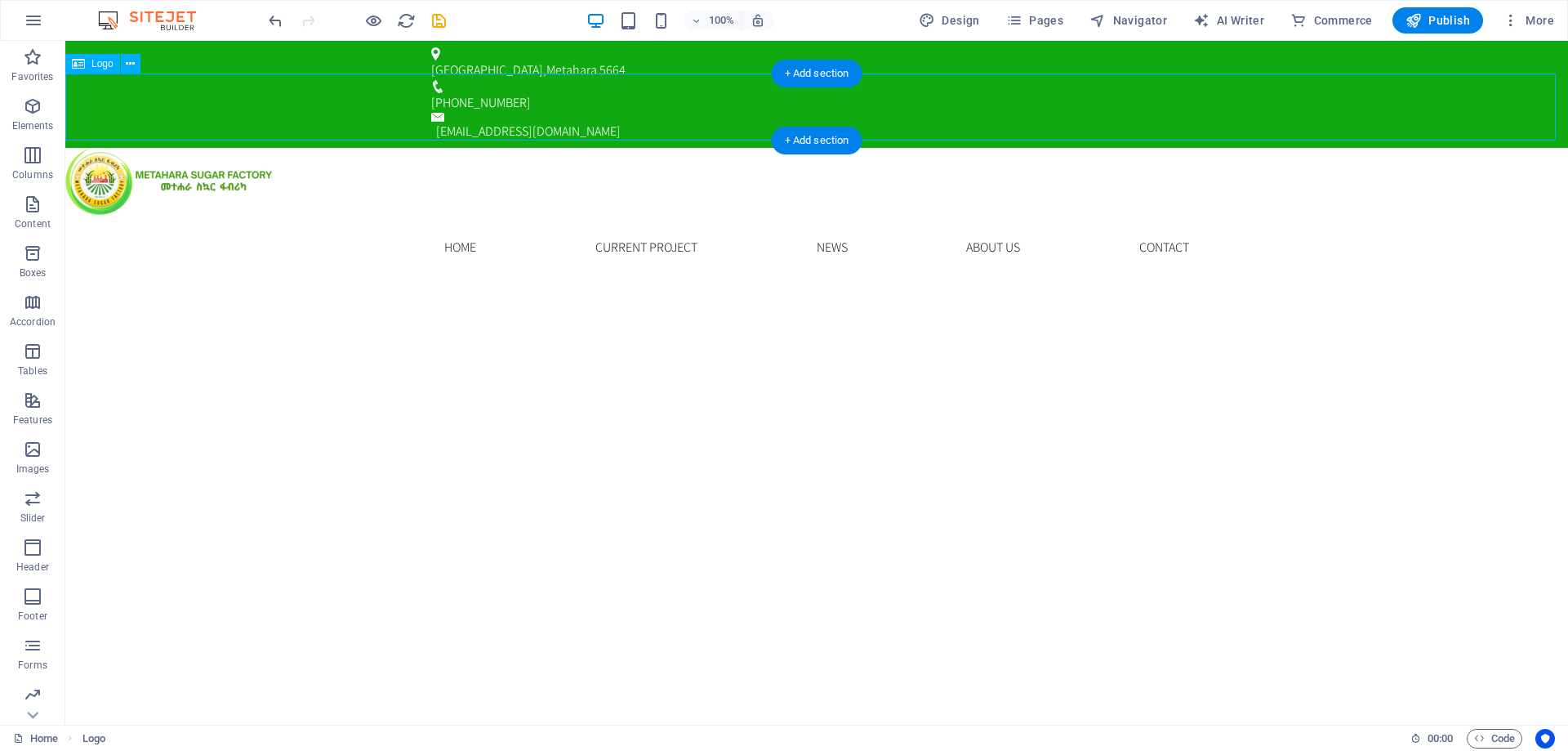
click at [131, 148] on div at bounding box center [816, 181] width 1503 height 67
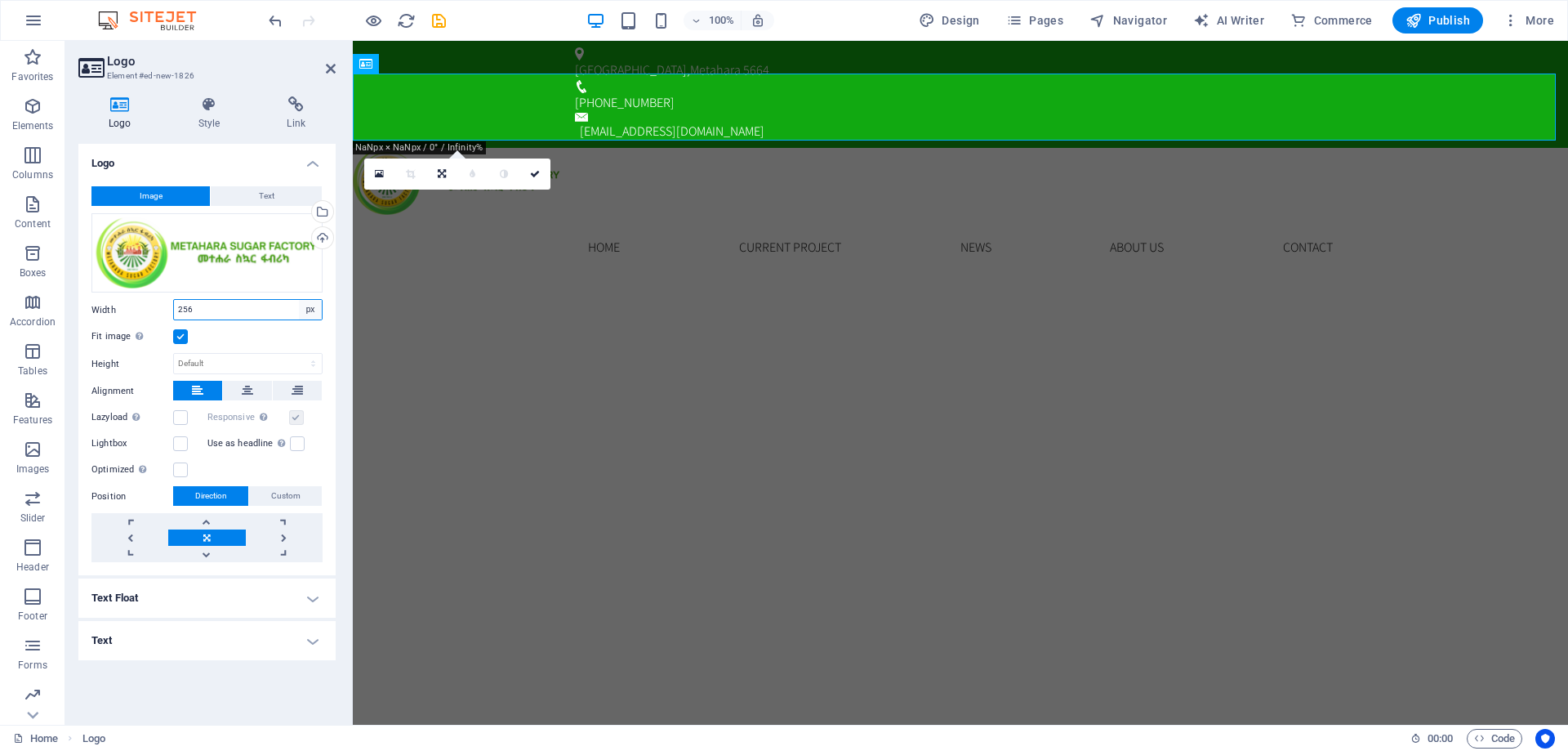
click at [311, 311] on select "Default auto px rem % em vh vw" at bounding box center [309, 310] width 23 height 20
select select "%"
click at [299, 300] on select "Default auto px rem % em vh vw" at bounding box center [309, 310] width 23 height 20
type input "17.4"
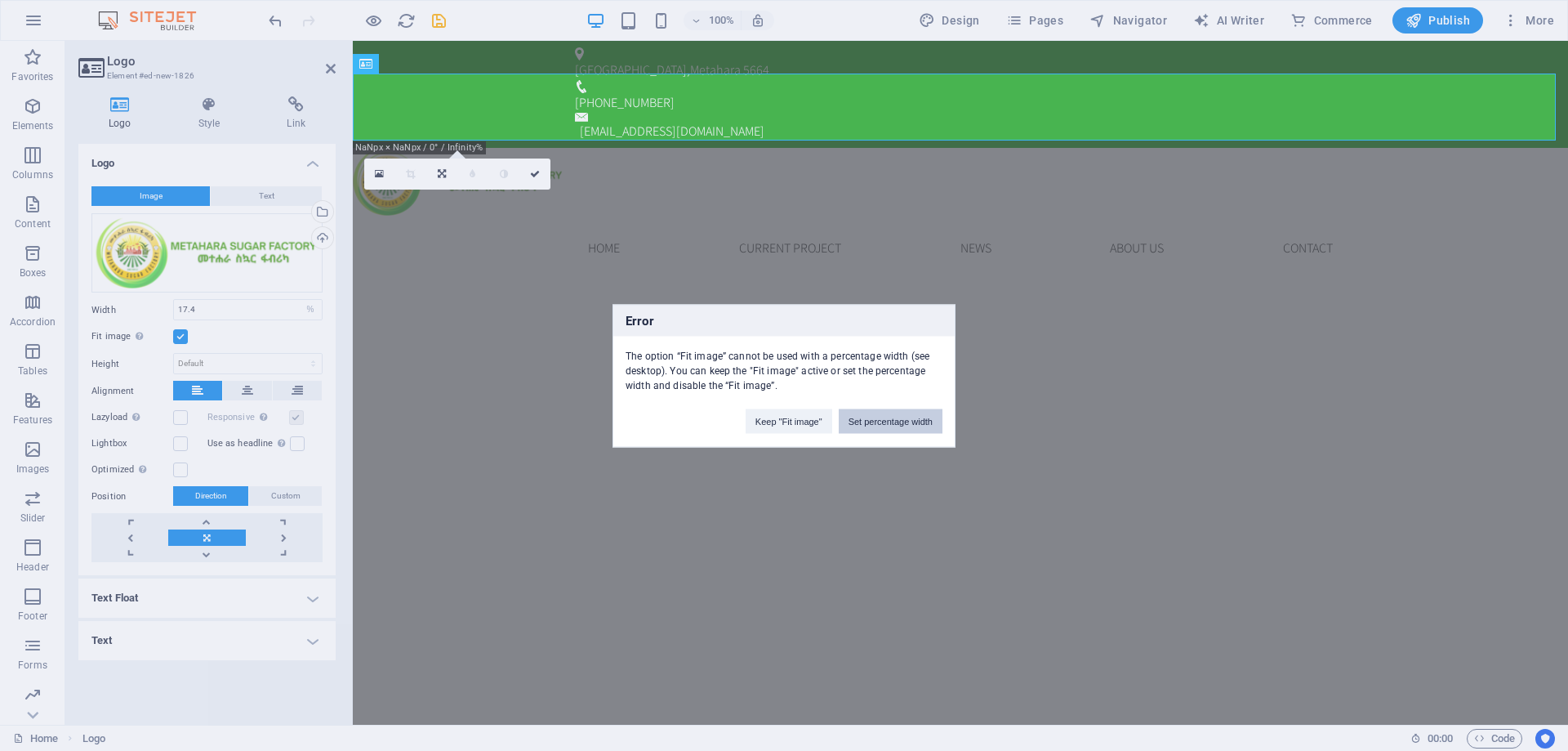
click at [894, 421] on button "Set percentage width" at bounding box center [890, 421] width 104 height 24
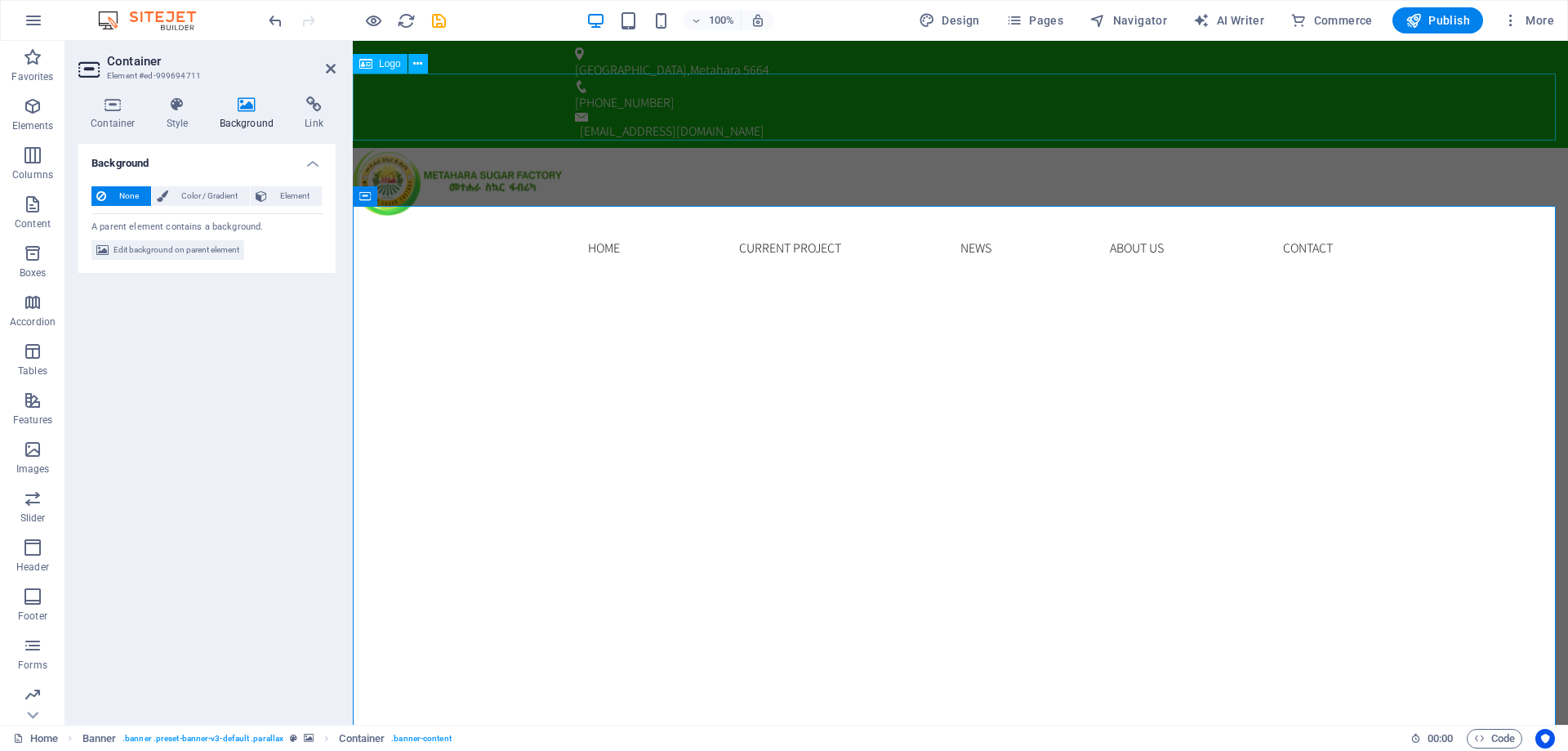
click at [669, 148] on div at bounding box center [960, 181] width 1215 height 68
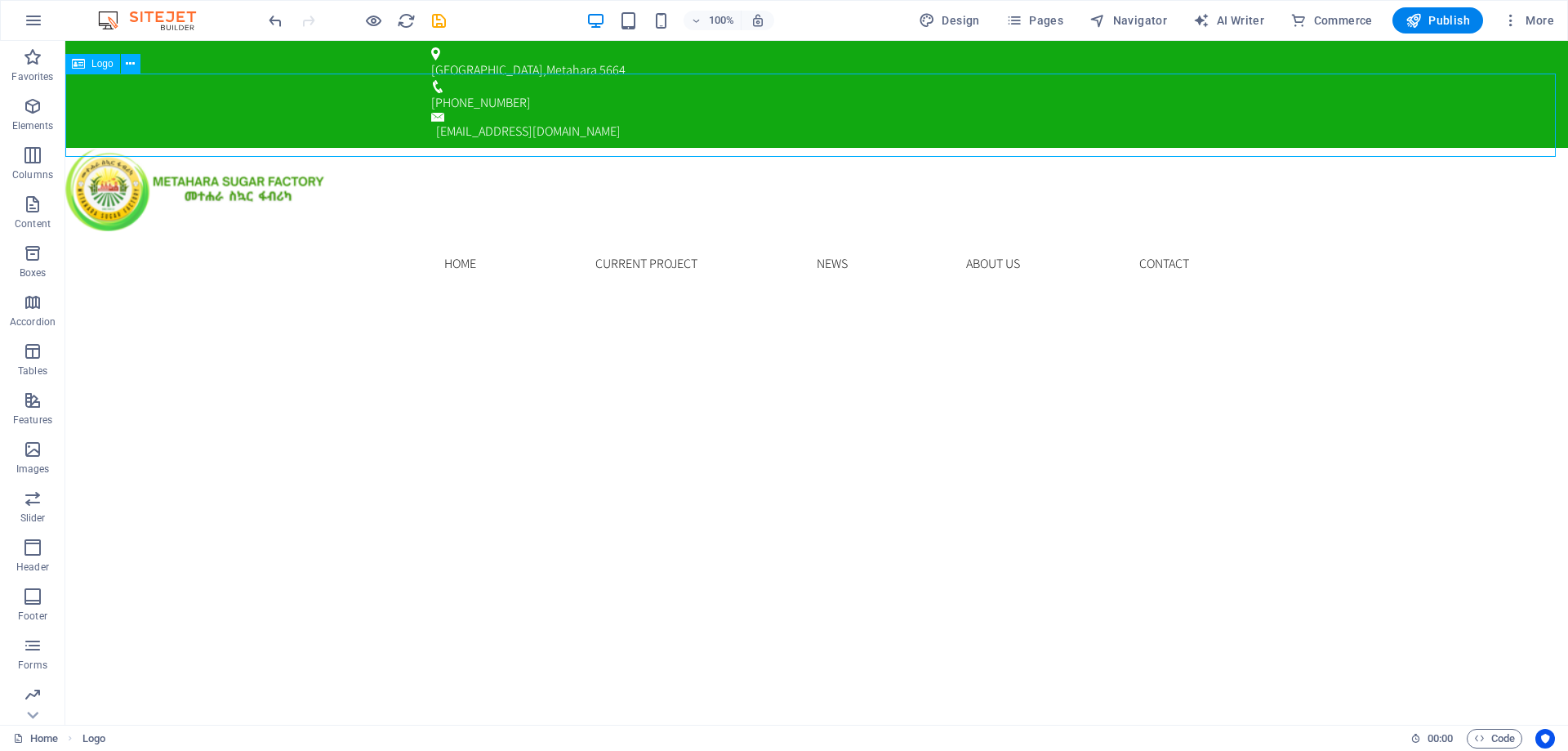
click at [669, 148] on div at bounding box center [816, 190] width 1503 height 84
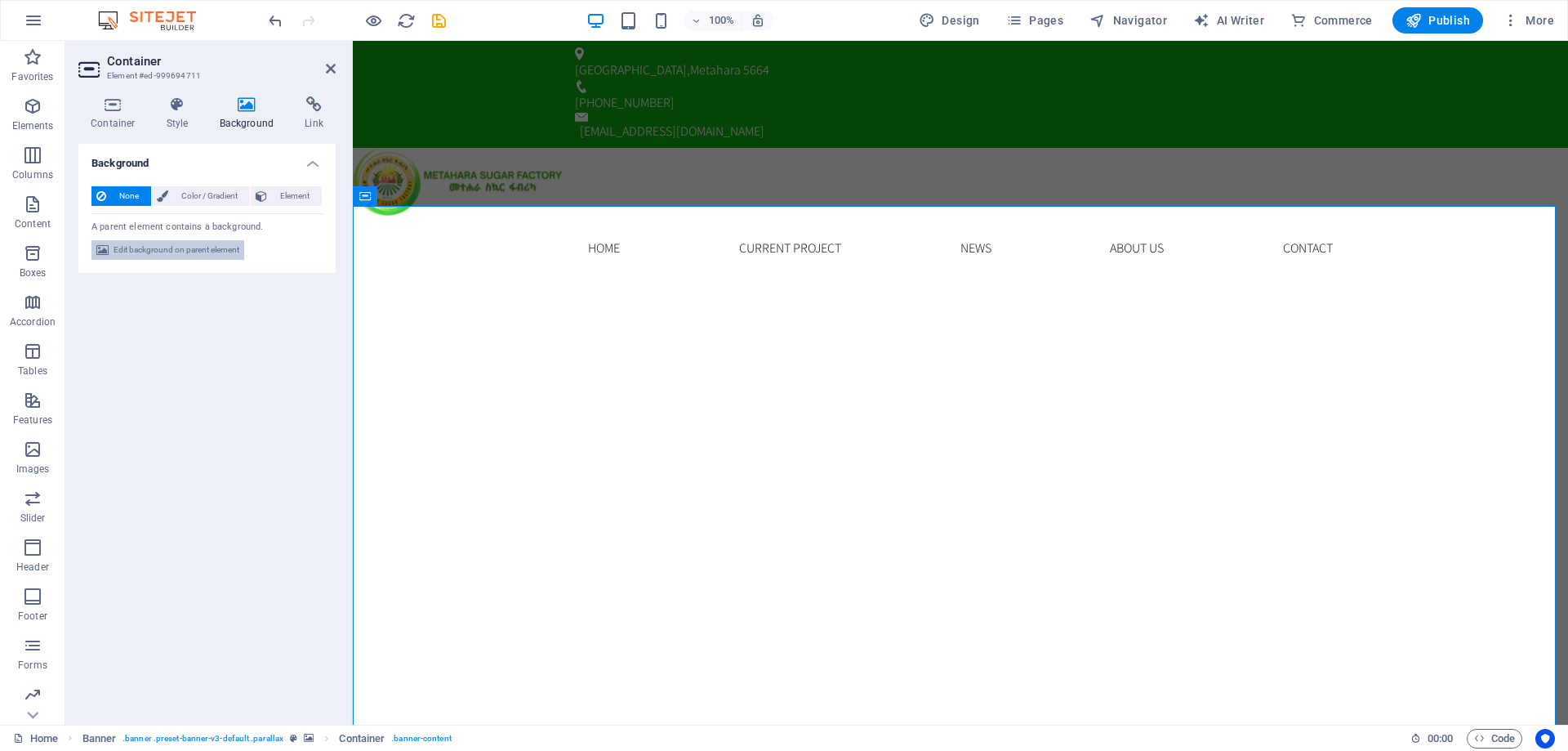
click at [165, 242] on span "Edit background on parent element" at bounding box center [176, 250] width 125 height 20
select select "ms"
select select "s"
select select "progressive"
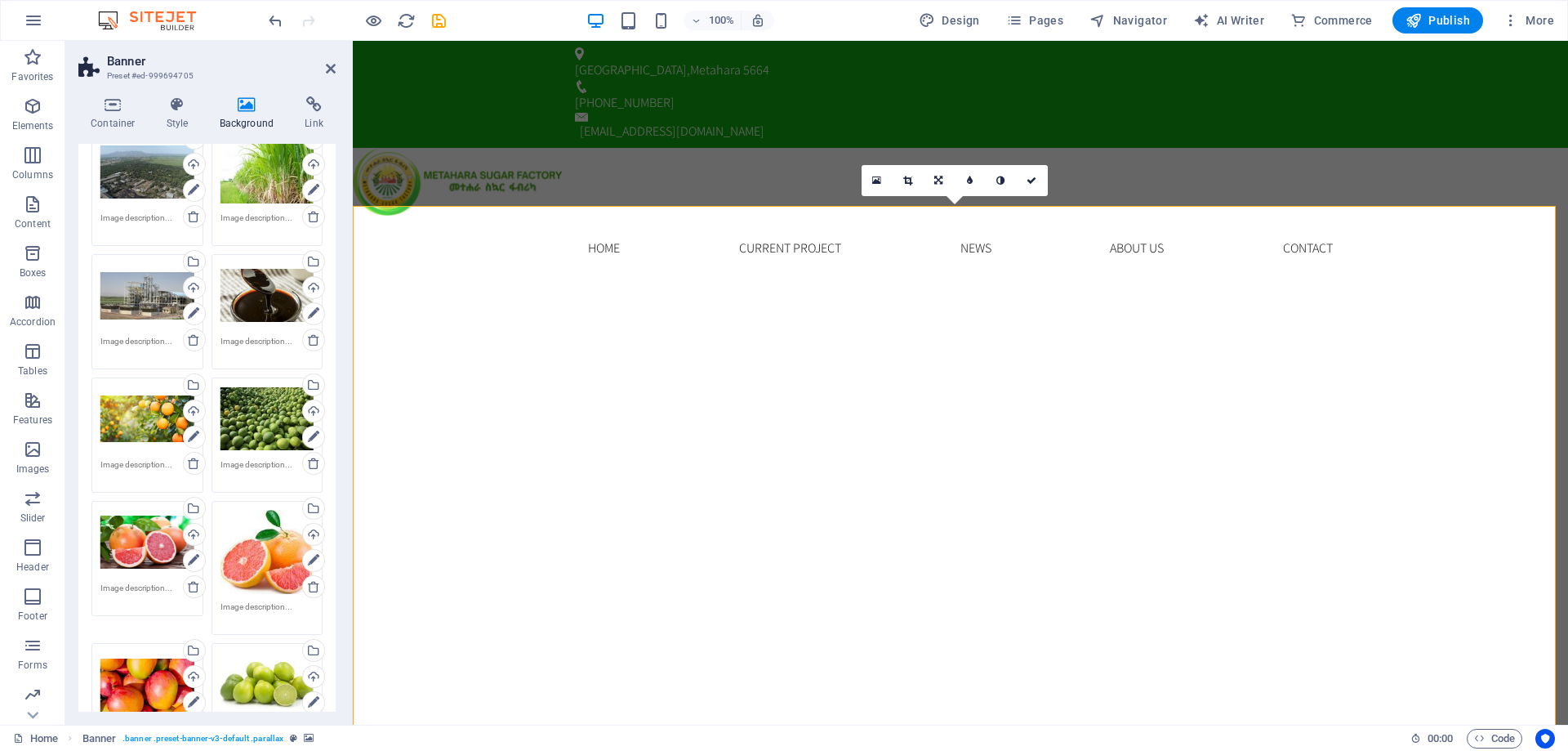
scroll to position [246, 0]
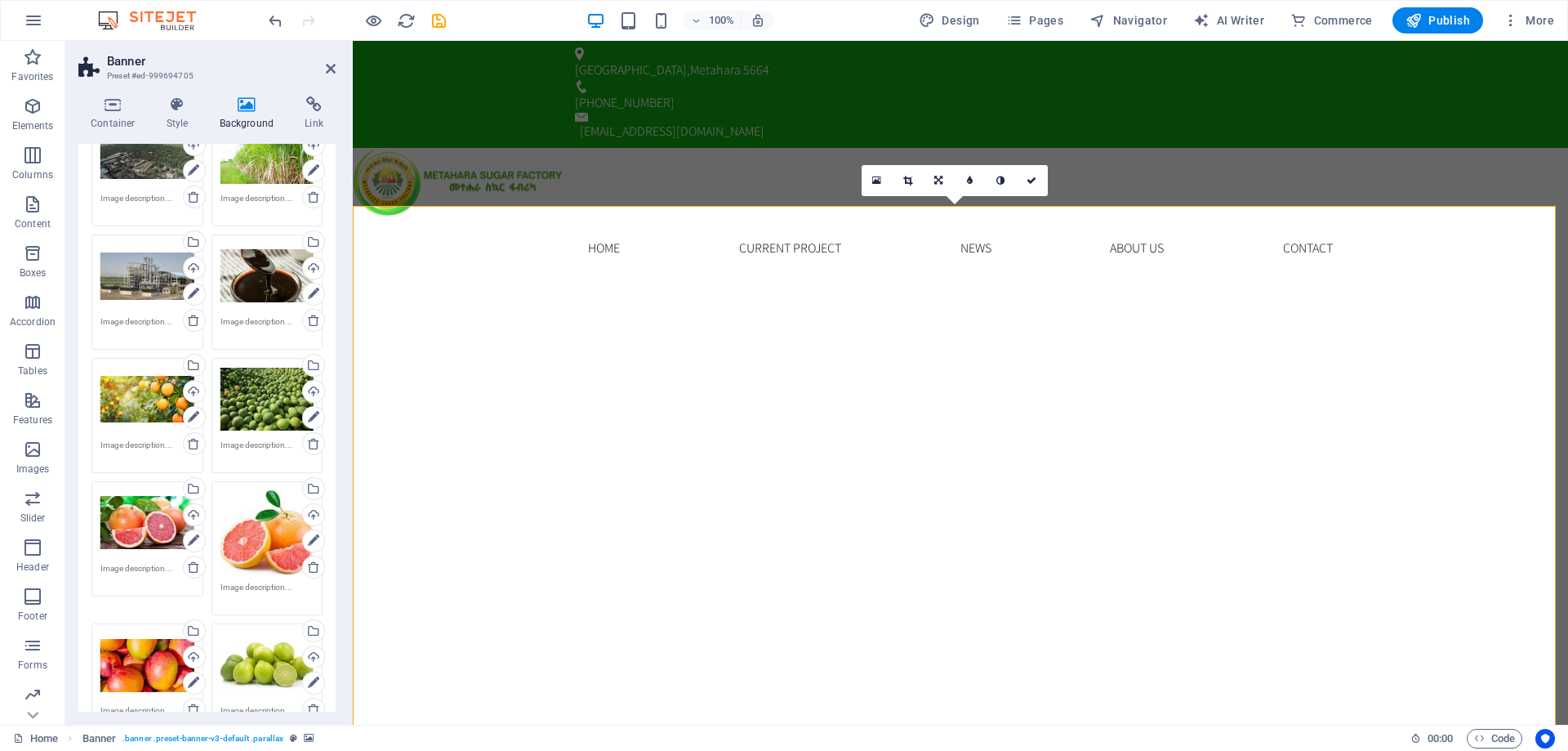
click at [254, 551] on div "Drag files here, click to choose files or select files from Files or our free s…" at bounding box center [267, 533] width 94 height 85
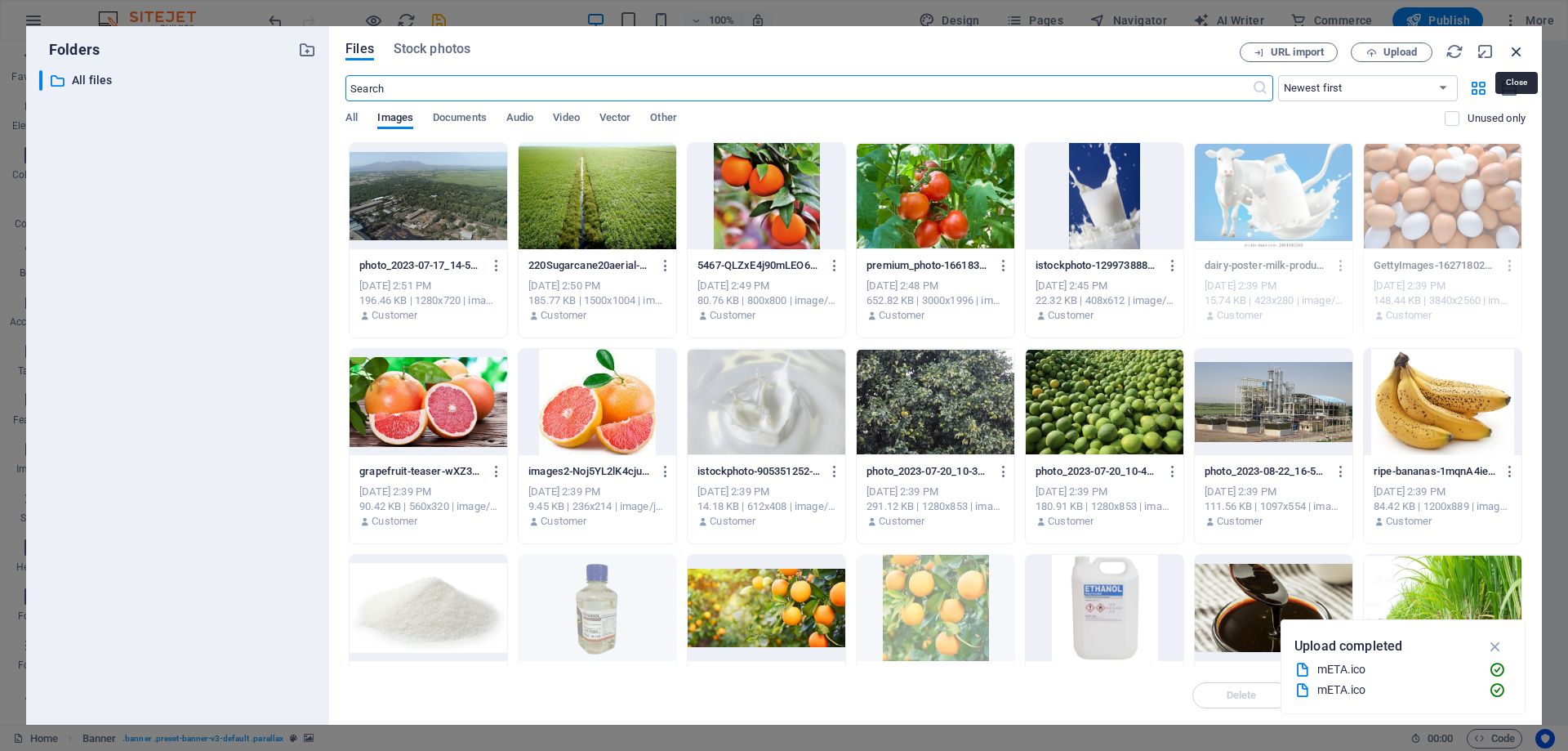
drag, startPoint x: 1516, startPoint y: 56, endPoint x: 1111, endPoint y: 29, distance: 405.9
click at [1516, 56] on icon "button" at bounding box center [1517, 51] width 18 height 18
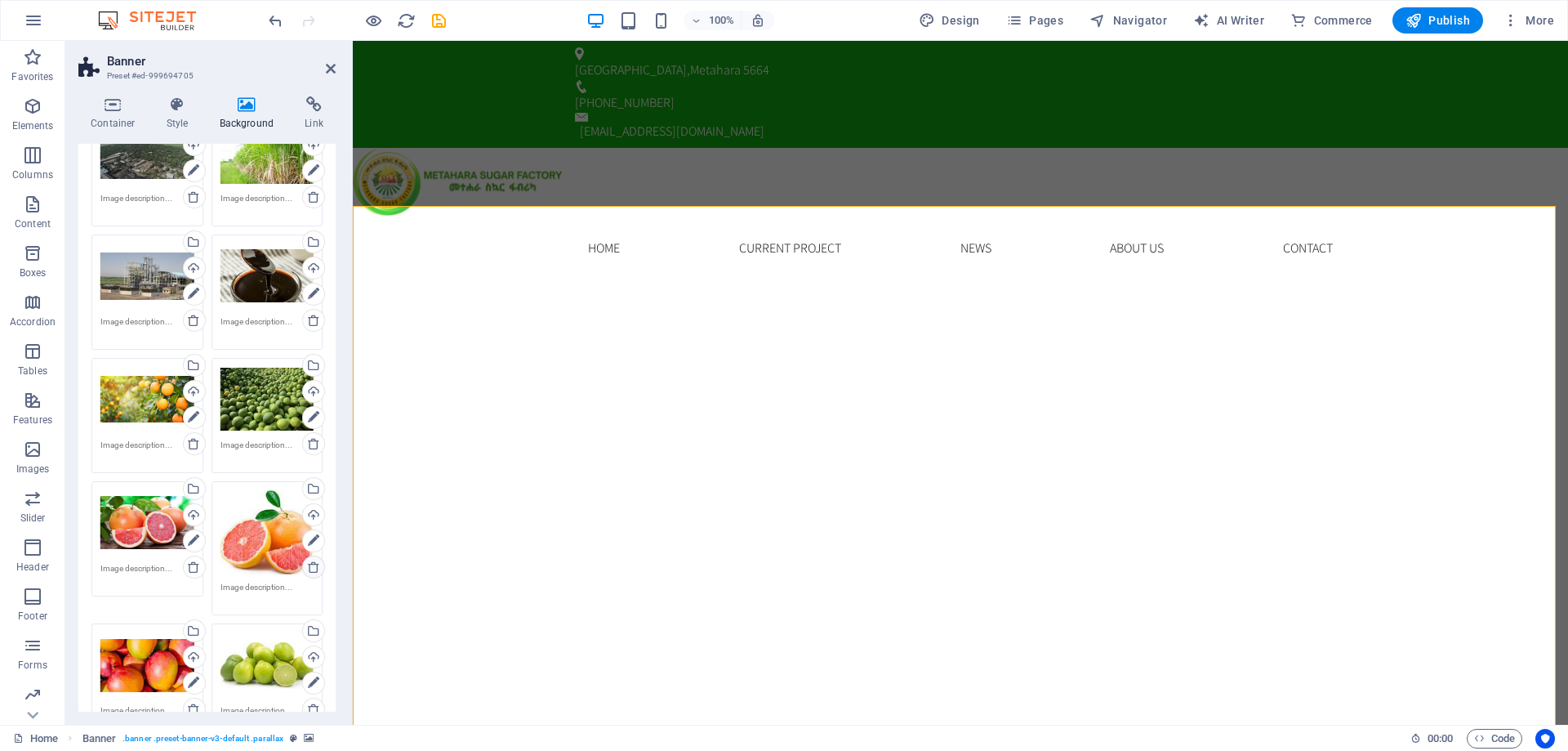
click at [307, 570] on icon at bounding box center [313, 567] width 13 height 13
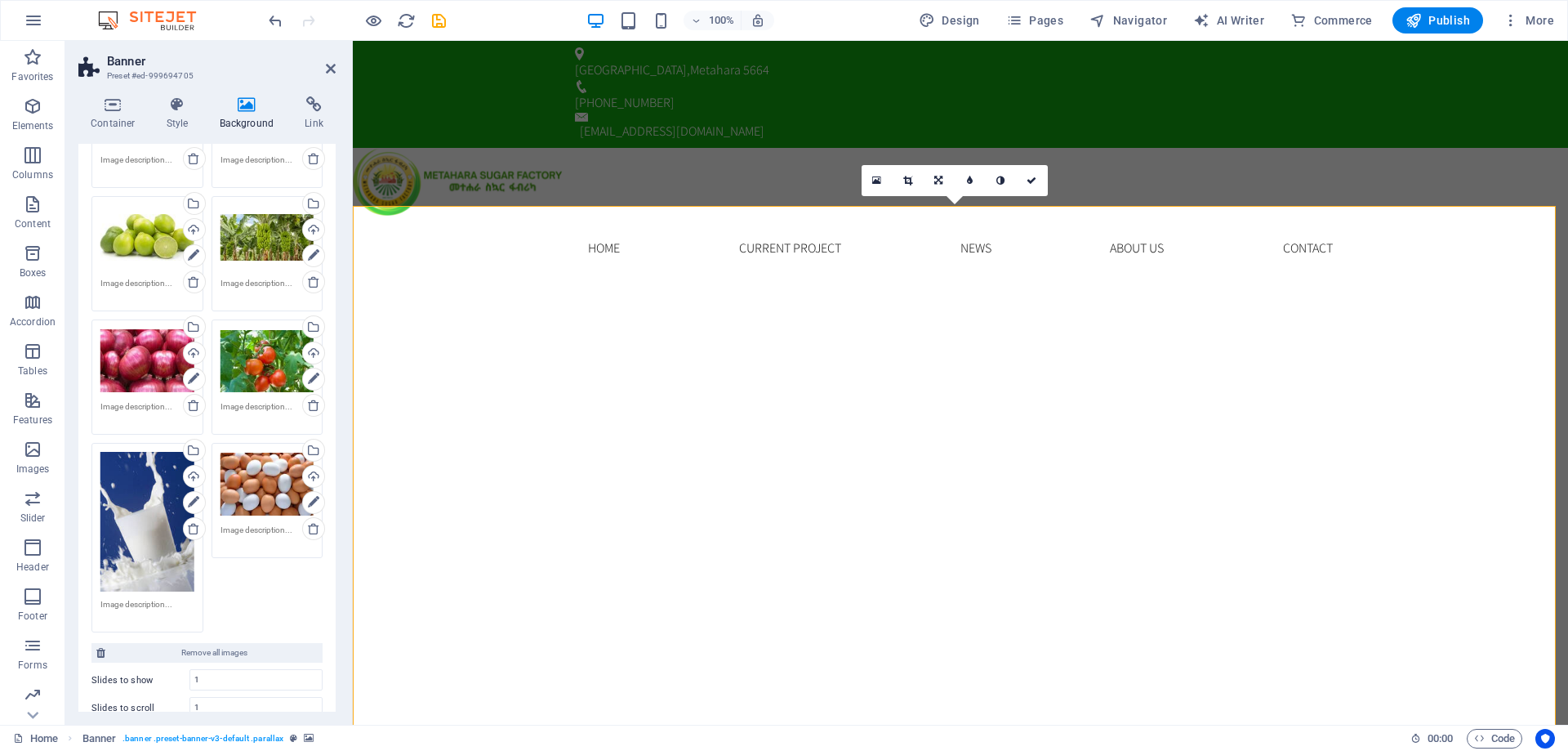
scroll to position [327, 0]
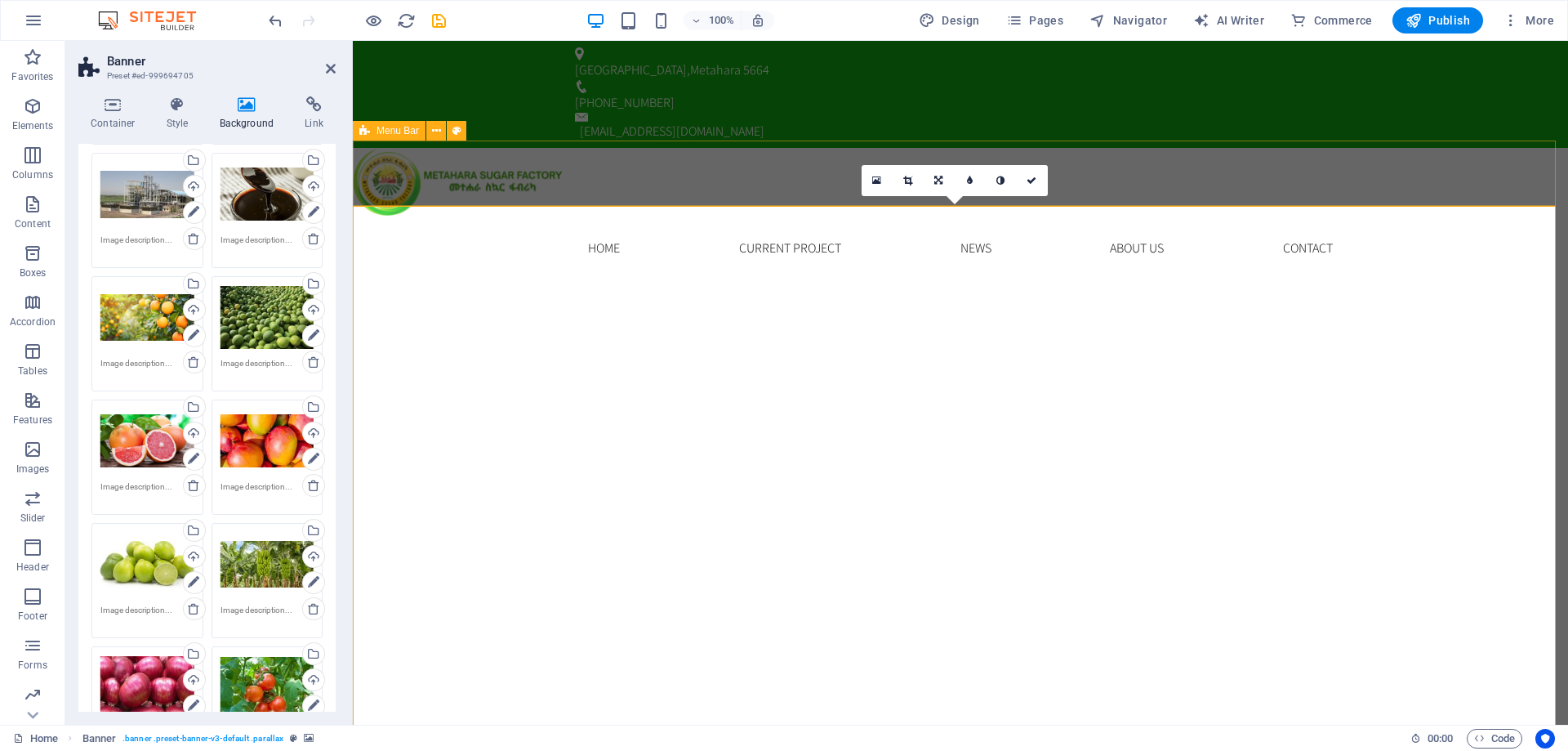
click at [466, 216] on div "Home Current Project News About us Contact Menu" at bounding box center [960, 248] width 1215 height 65
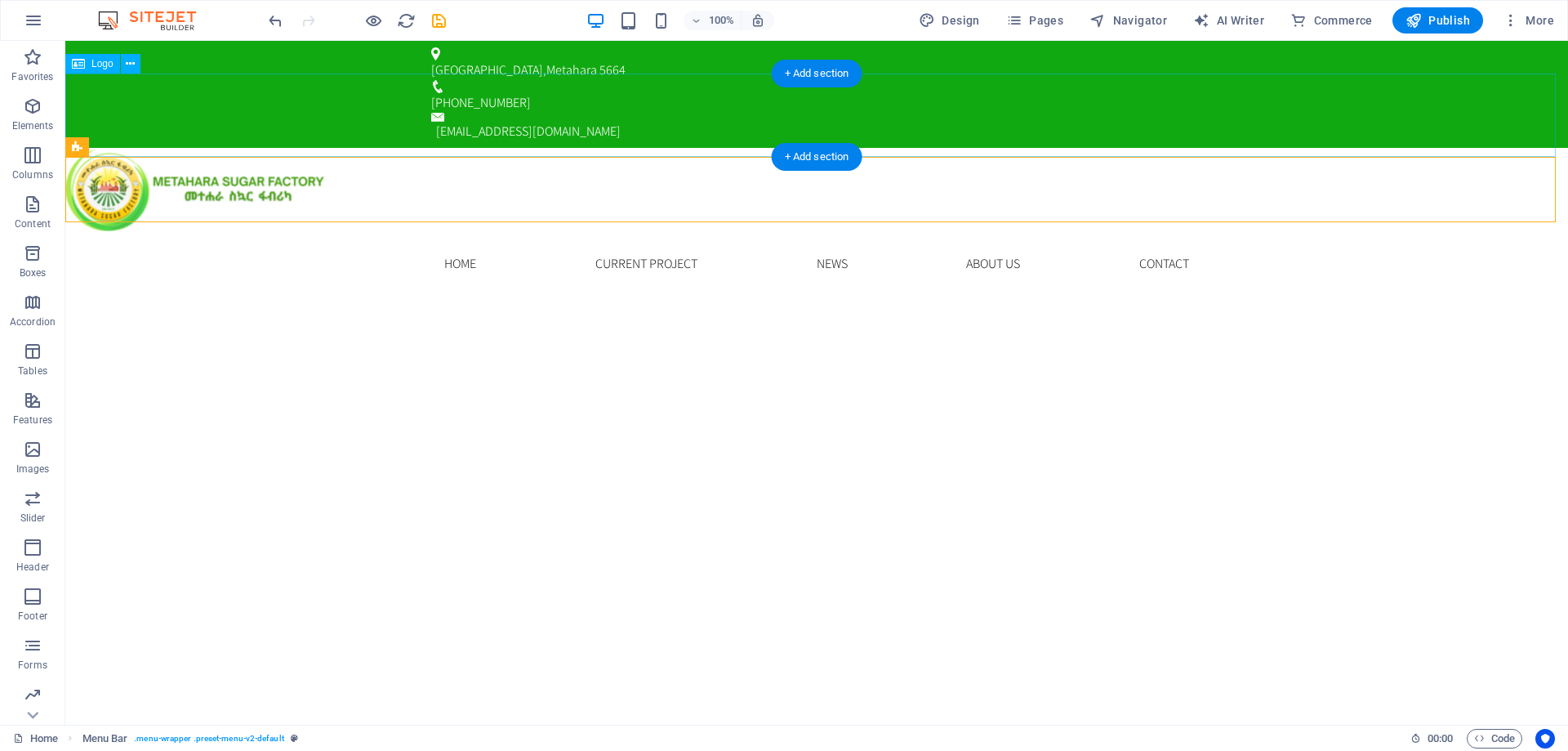
click at [505, 148] on div at bounding box center [816, 190] width 1503 height 84
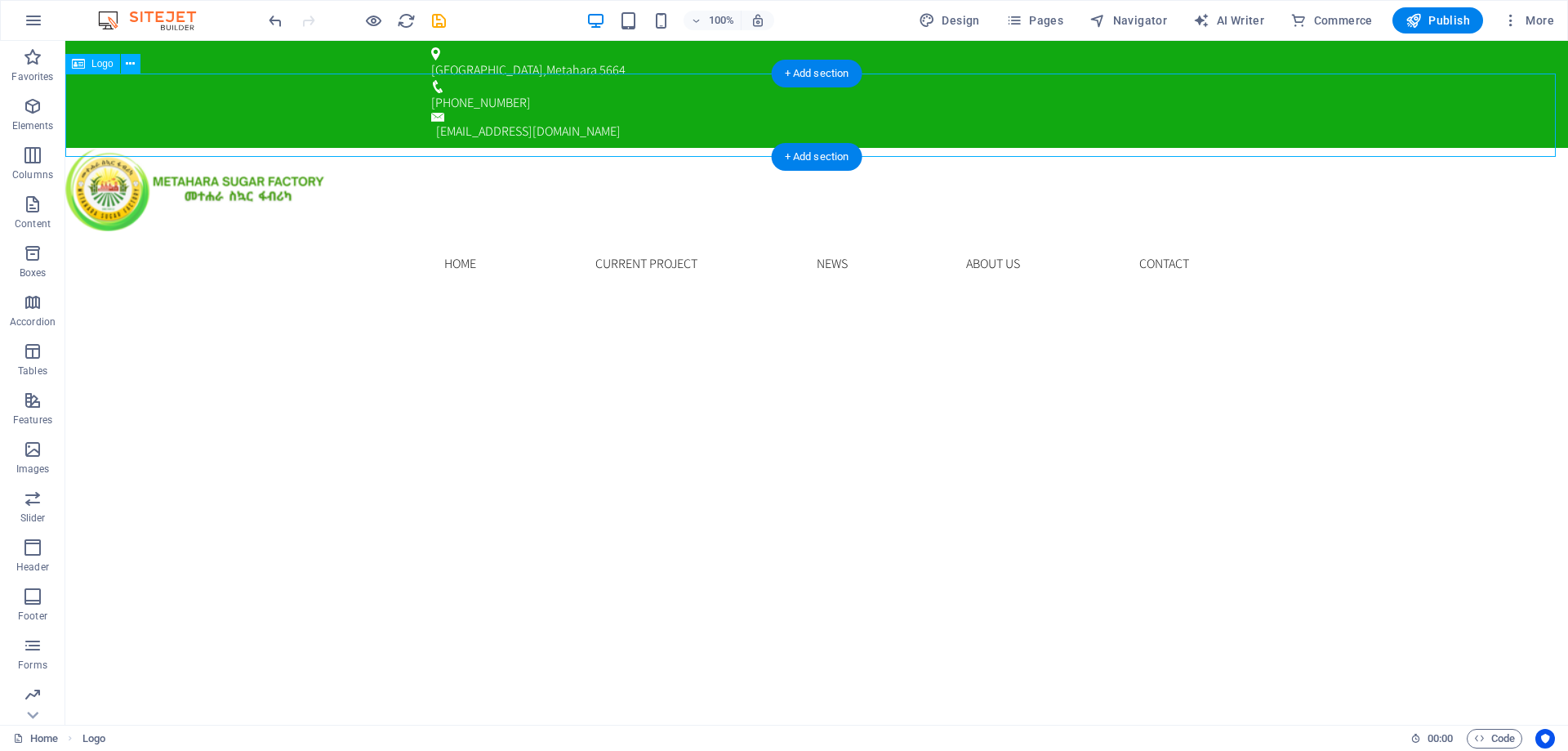
click at [193, 148] on div at bounding box center [816, 190] width 1503 height 84
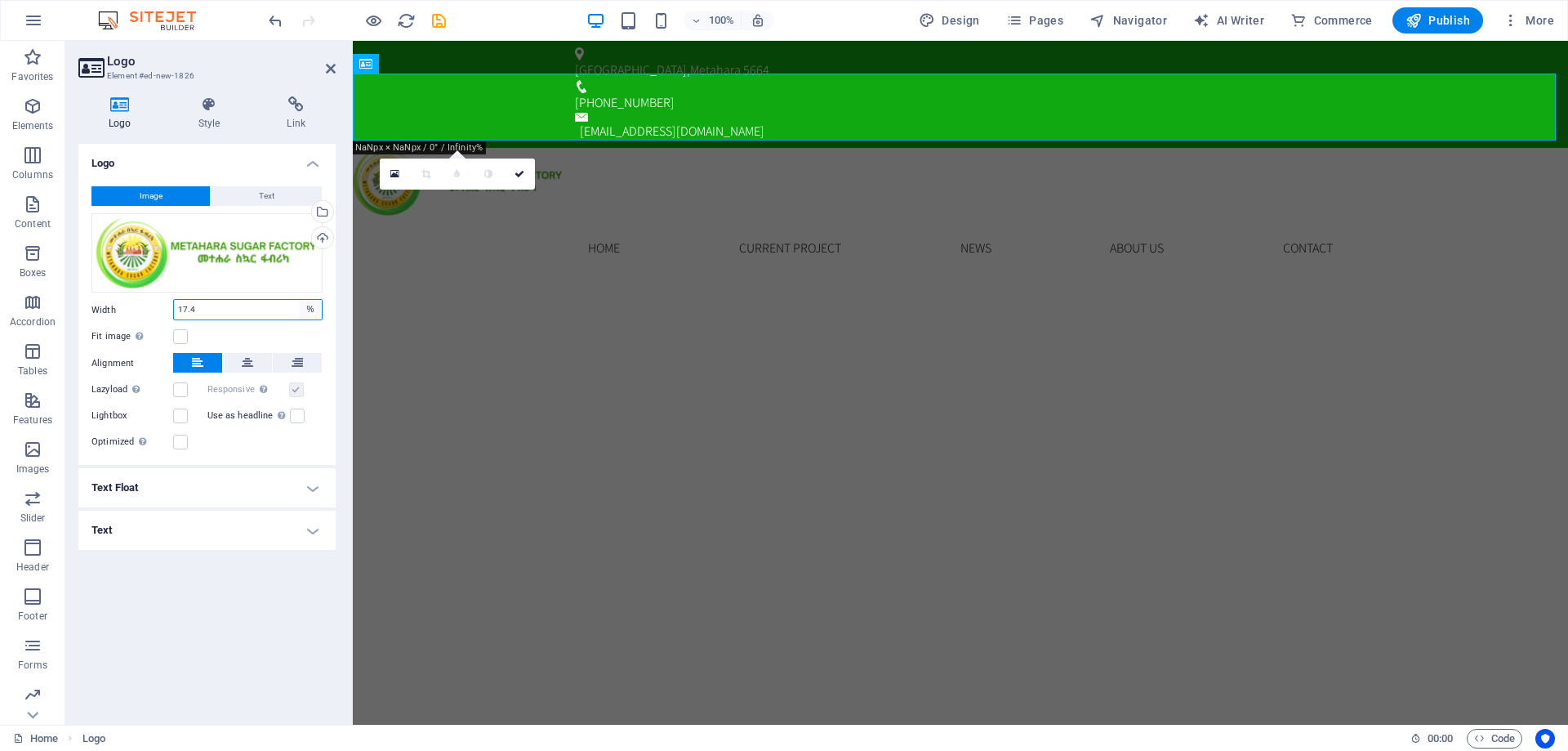
click at [314, 312] on select "Default auto px rem % em vh vw" at bounding box center [309, 310] width 23 height 20
select select "rem"
click at [299, 300] on select "Default auto px rem % em vh vw" at bounding box center [309, 310] width 23 height 20
type input "16"
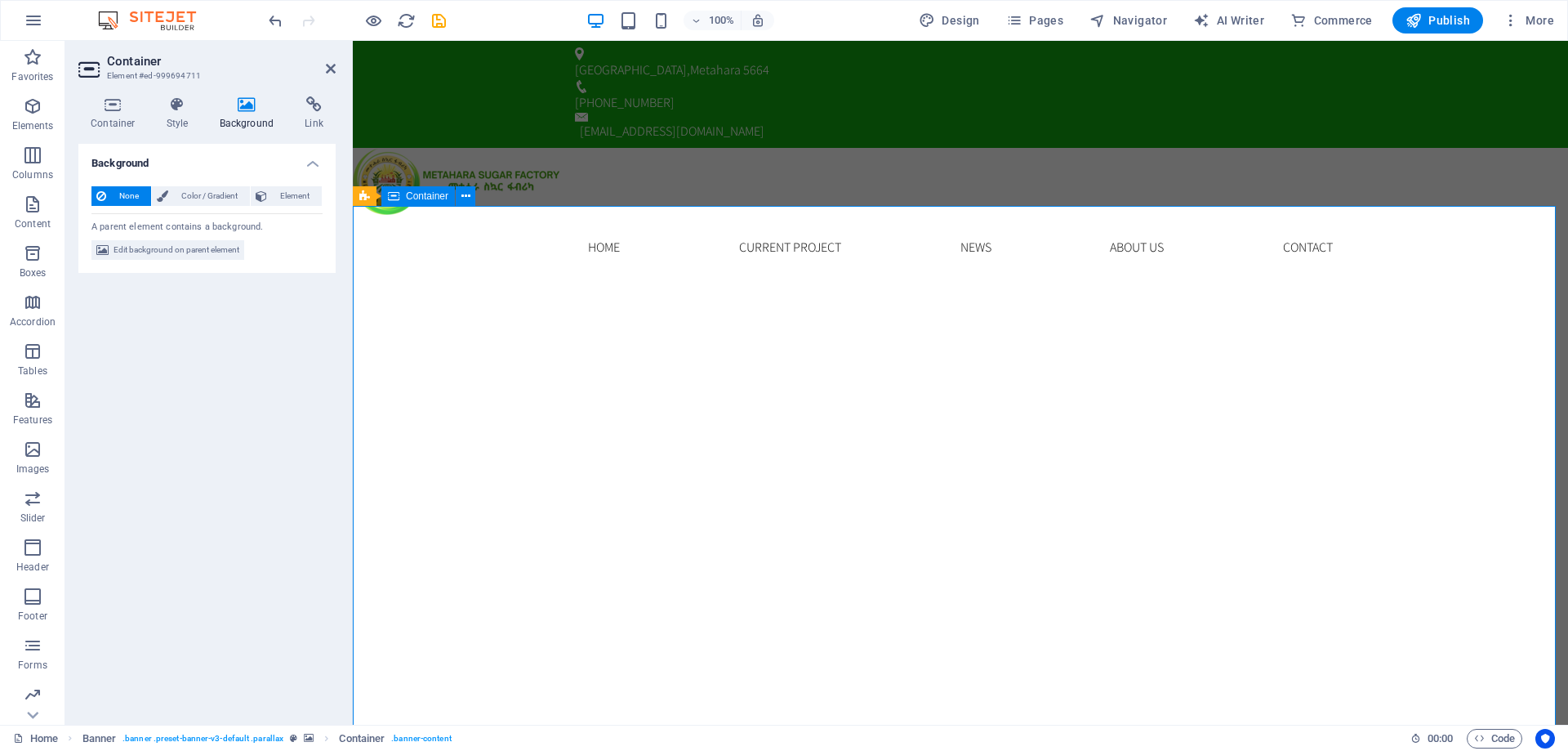
click at [434, 215] on div "Home Current Project News About us Contact Menu" at bounding box center [960, 247] width 1215 height 65
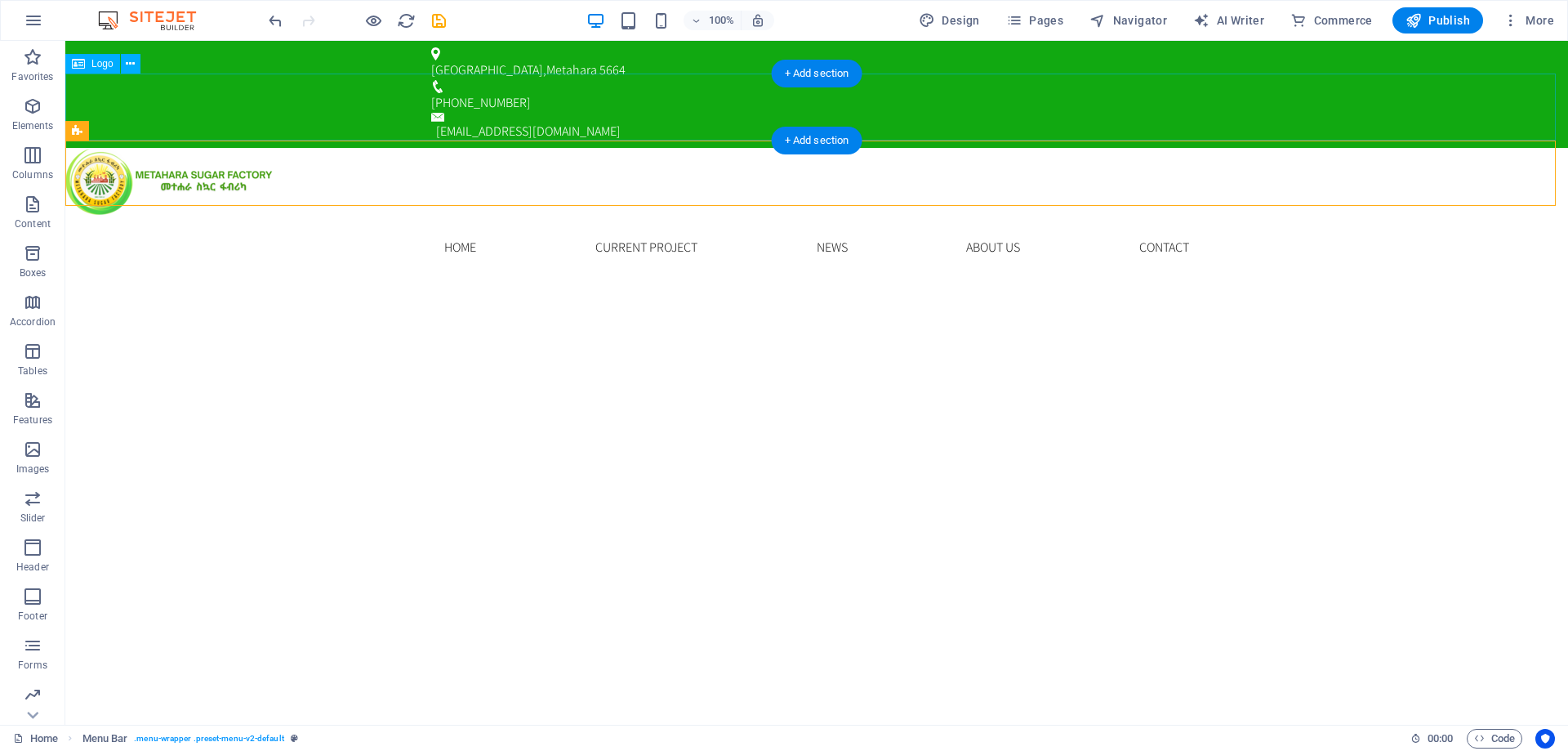
click at [384, 148] on div at bounding box center [816, 181] width 1503 height 67
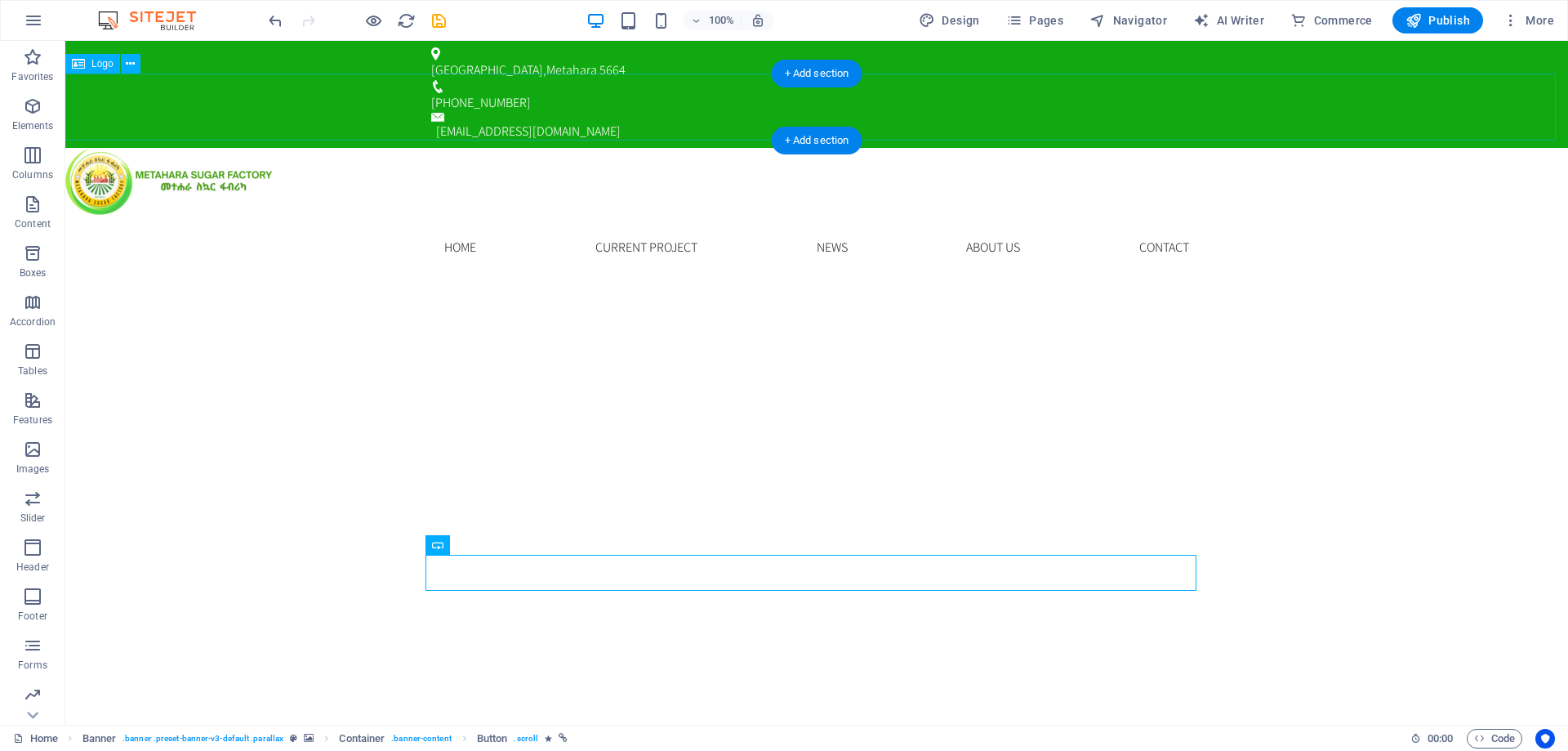
click at [232, 148] on div at bounding box center [816, 181] width 1503 height 67
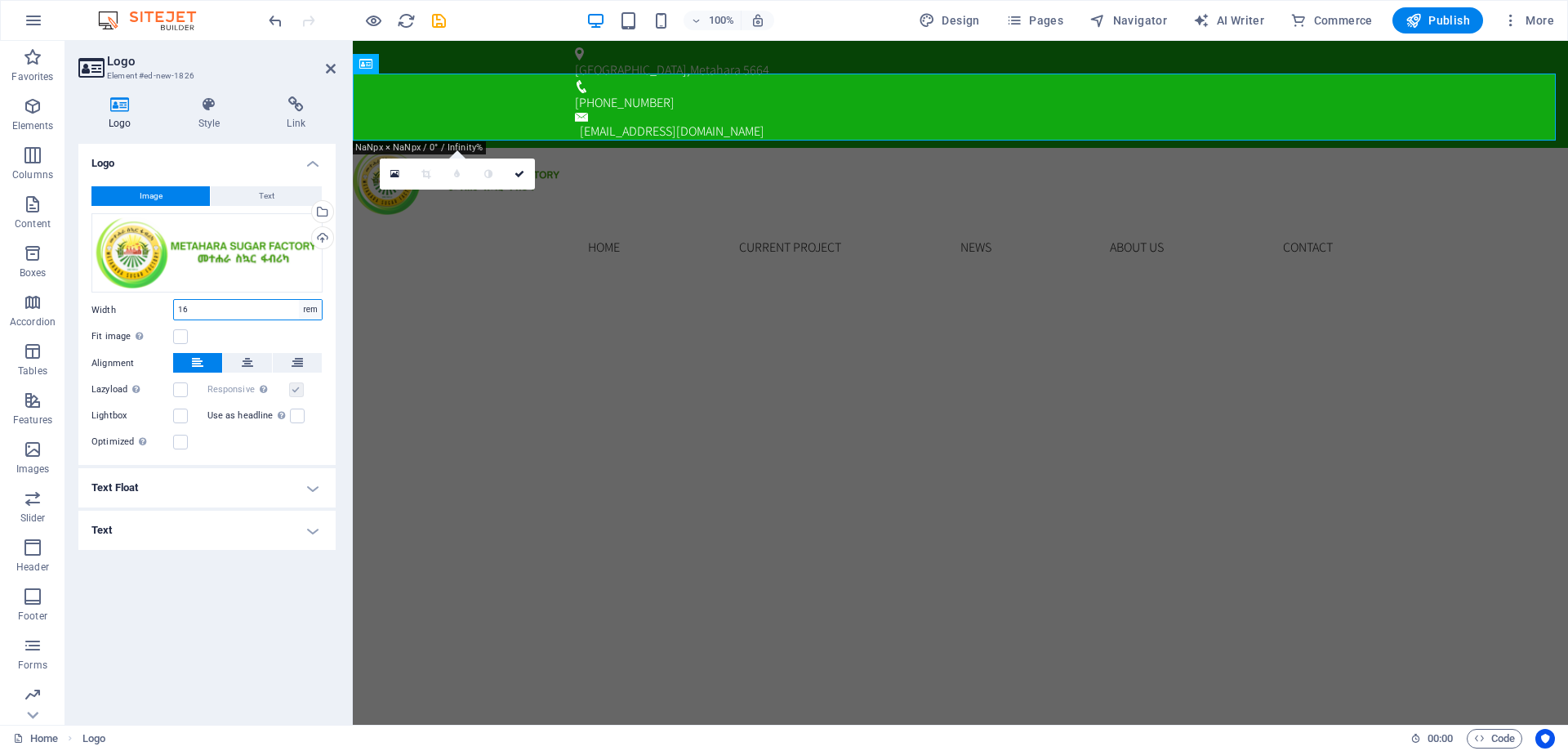
click at [307, 314] on select "Default auto px rem % em vh vw" at bounding box center [309, 310] width 23 height 20
select select "vw"
click at [299, 300] on select "Default auto px rem % em vh vw" at bounding box center [309, 310] width 23 height 20
type input "17.4"
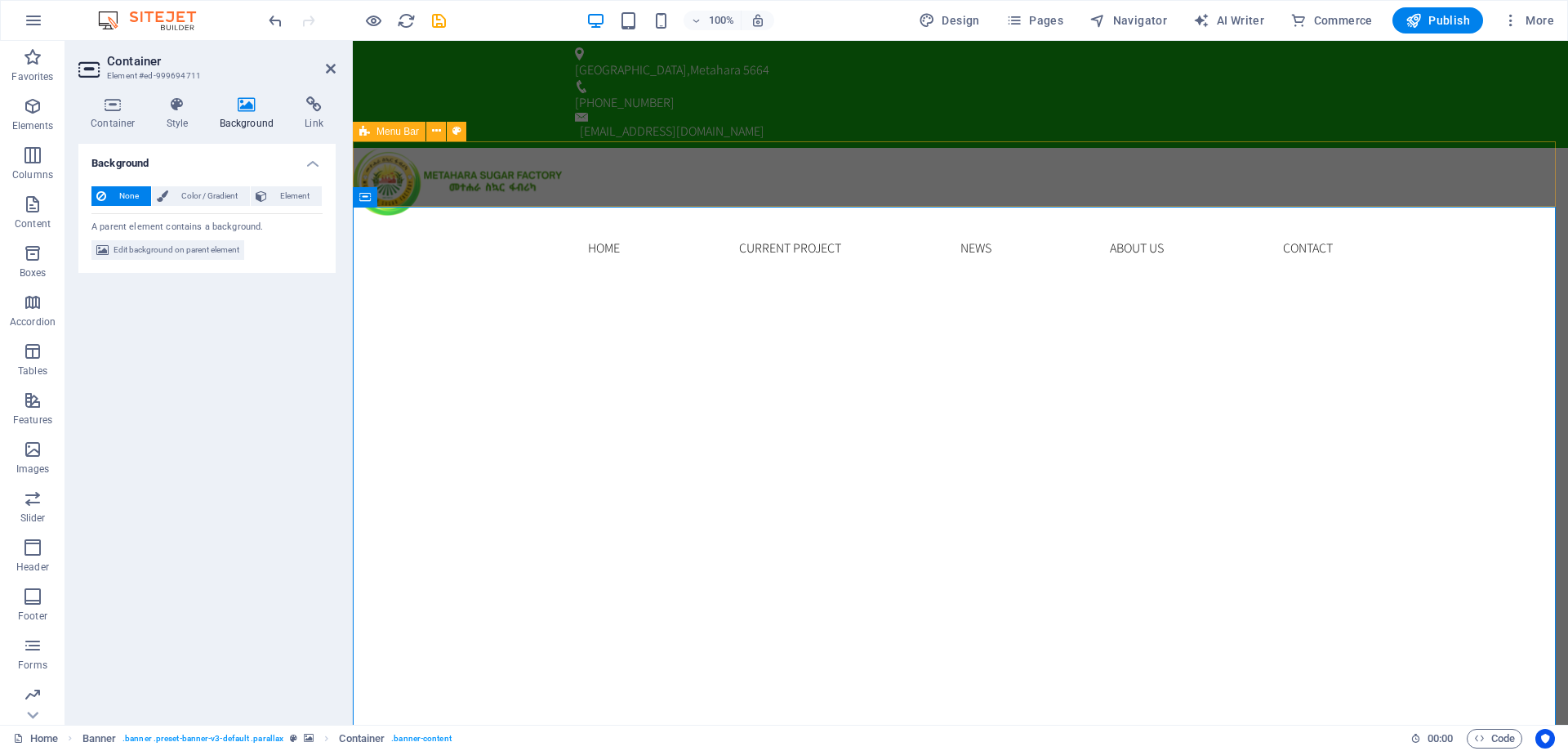
click at [415, 216] on div "Home Current Project News About us Contact Menu" at bounding box center [960, 248] width 1215 height 65
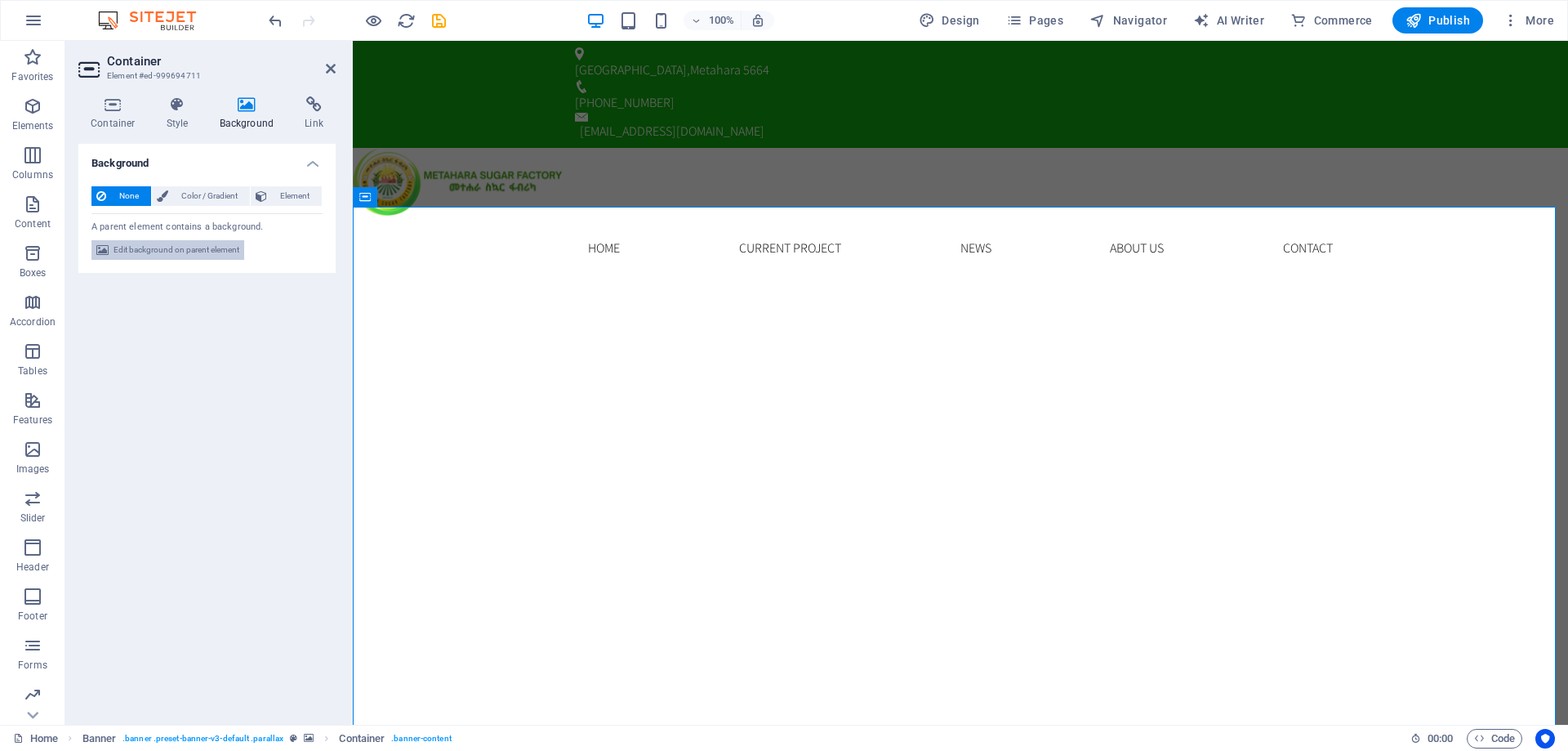
click at [141, 246] on span "Edit background on parent element" at bounding box center [176, 250] width 125 height 20
select select "ms"
select select "s"
select select "progressive"
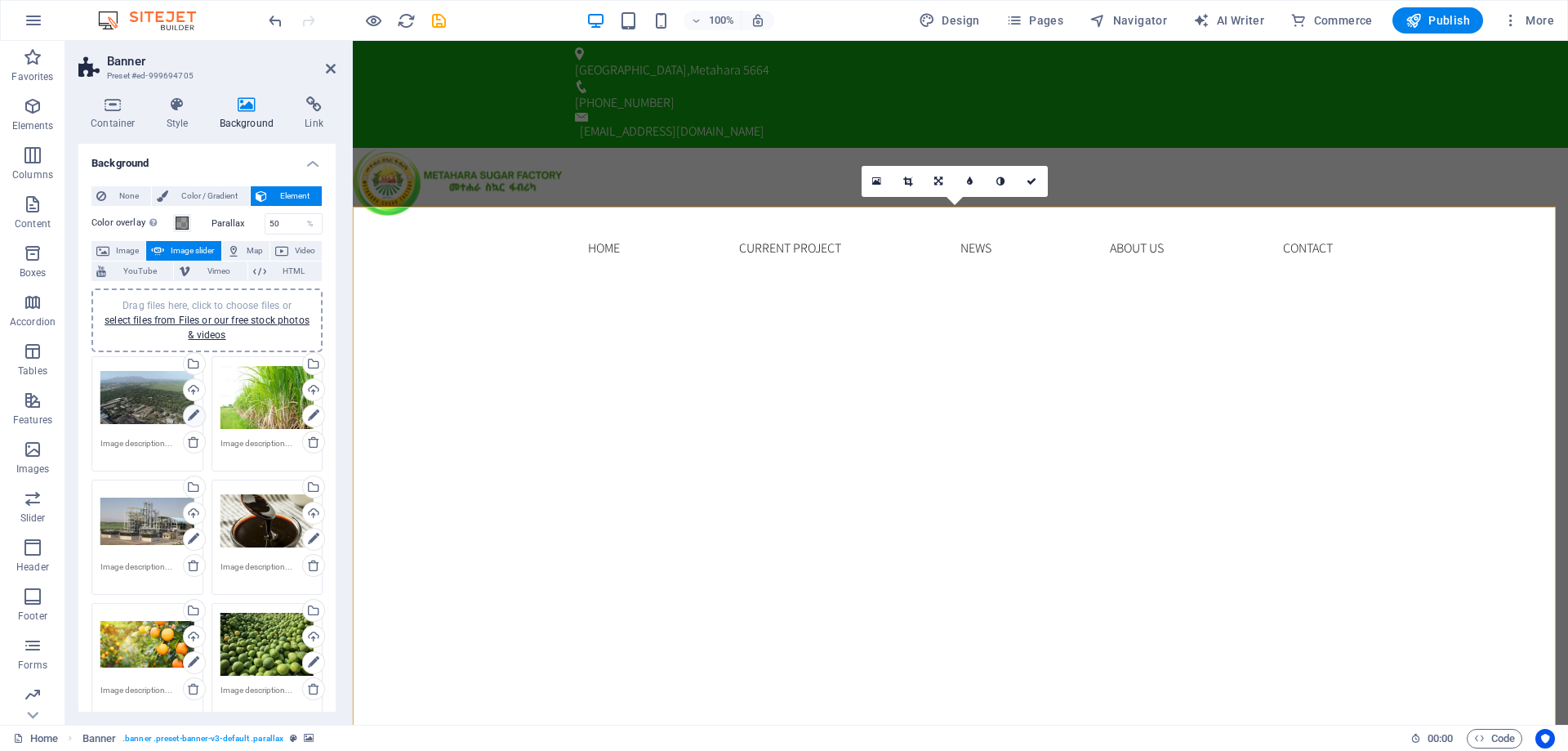
click at [193, 413] on icon at bounding box center [193, 416] width 12 height 20
click at [310, 415] on icon at bounding box center [313, 416] width 12 height 20
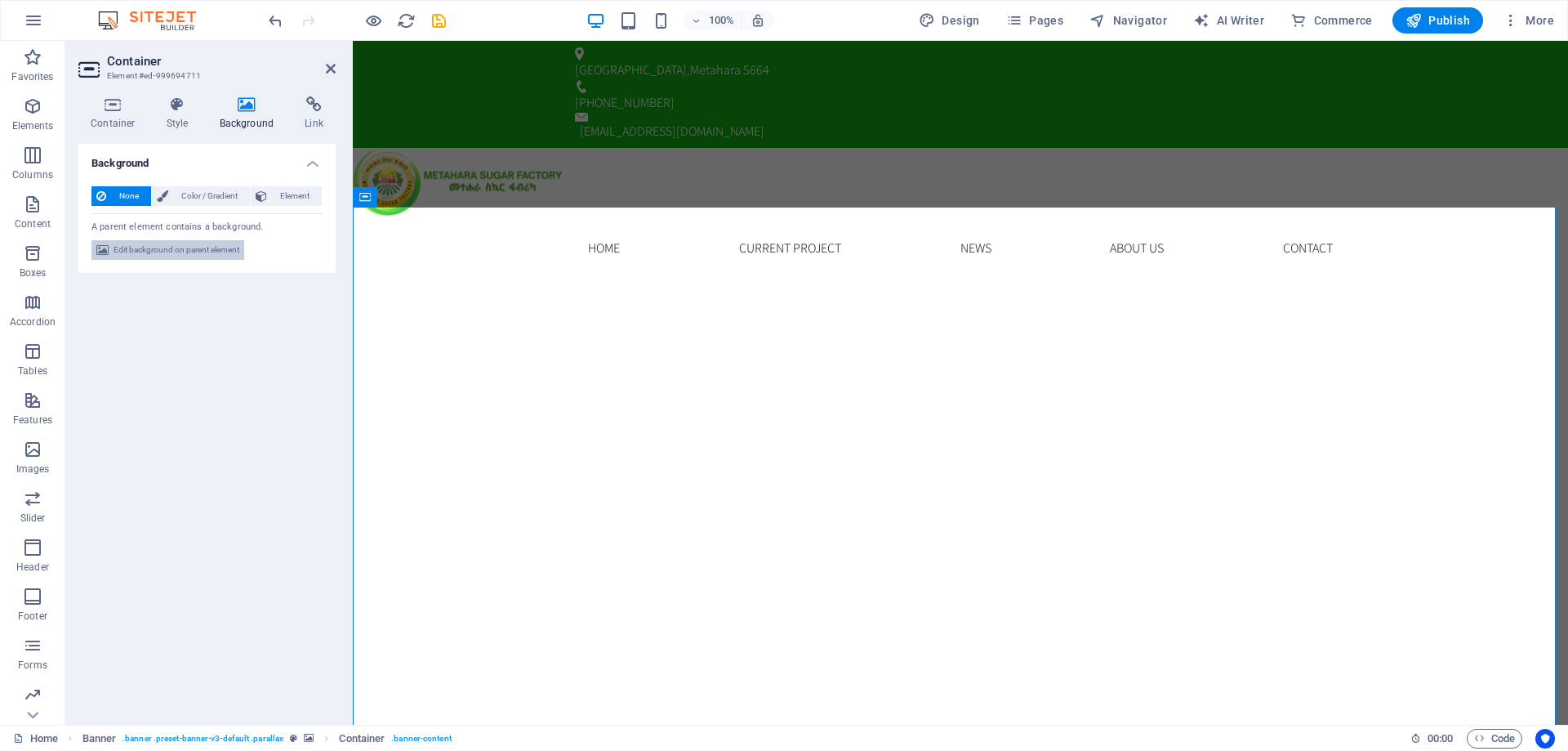
click at [178, 246] on span "Edit background on parent element" at bounding box center [176, 250] width 125 height 20
select select "ms"
select select "s"
select select "progressive"
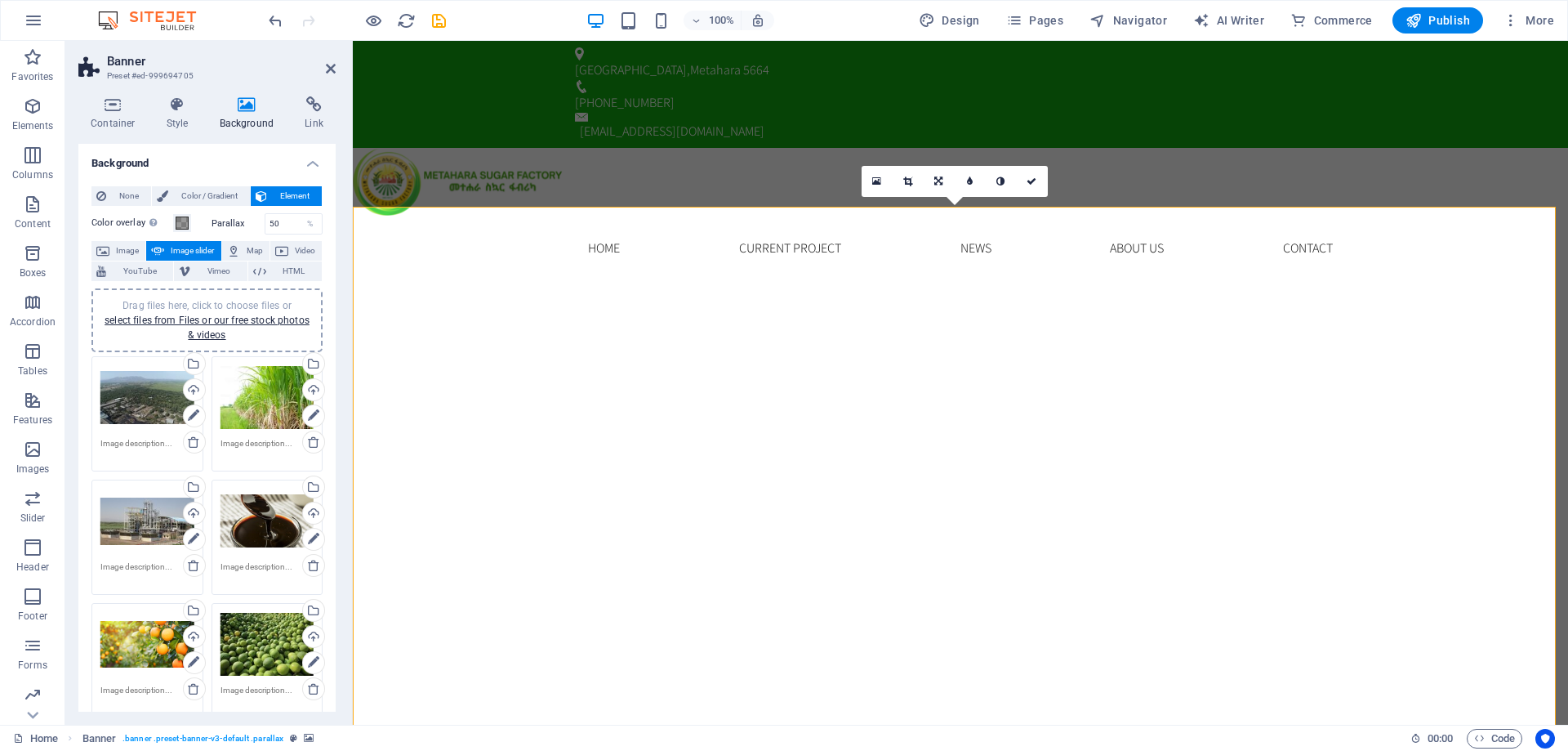
click at [154, 395] on div "Drag files here, click to choose files or select files from Files or our free s…" at bounding box center [147, 398] width 94 height 65
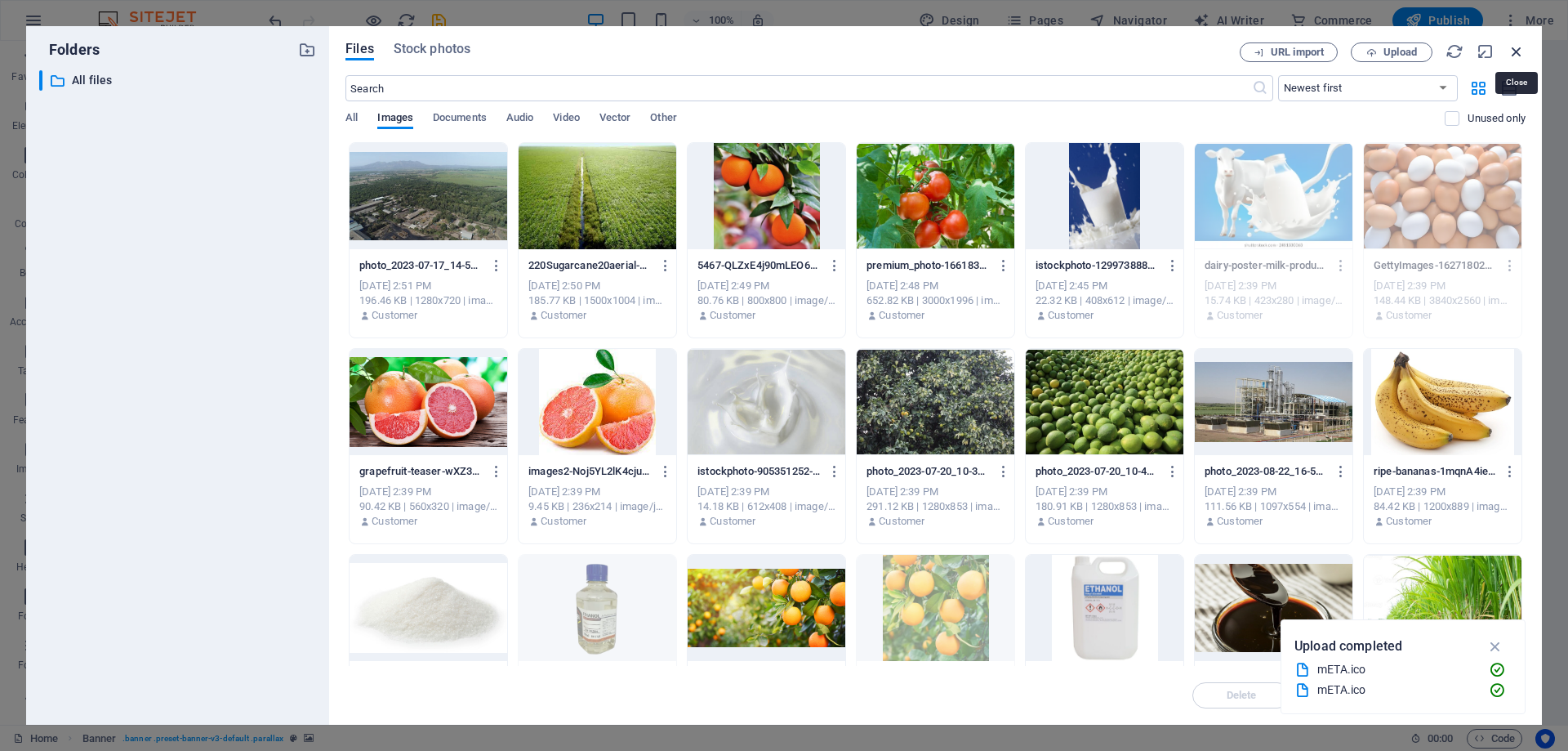
click at [1517, 55] on icon "button" at bounding box center [1517, 51] width 18 height 18
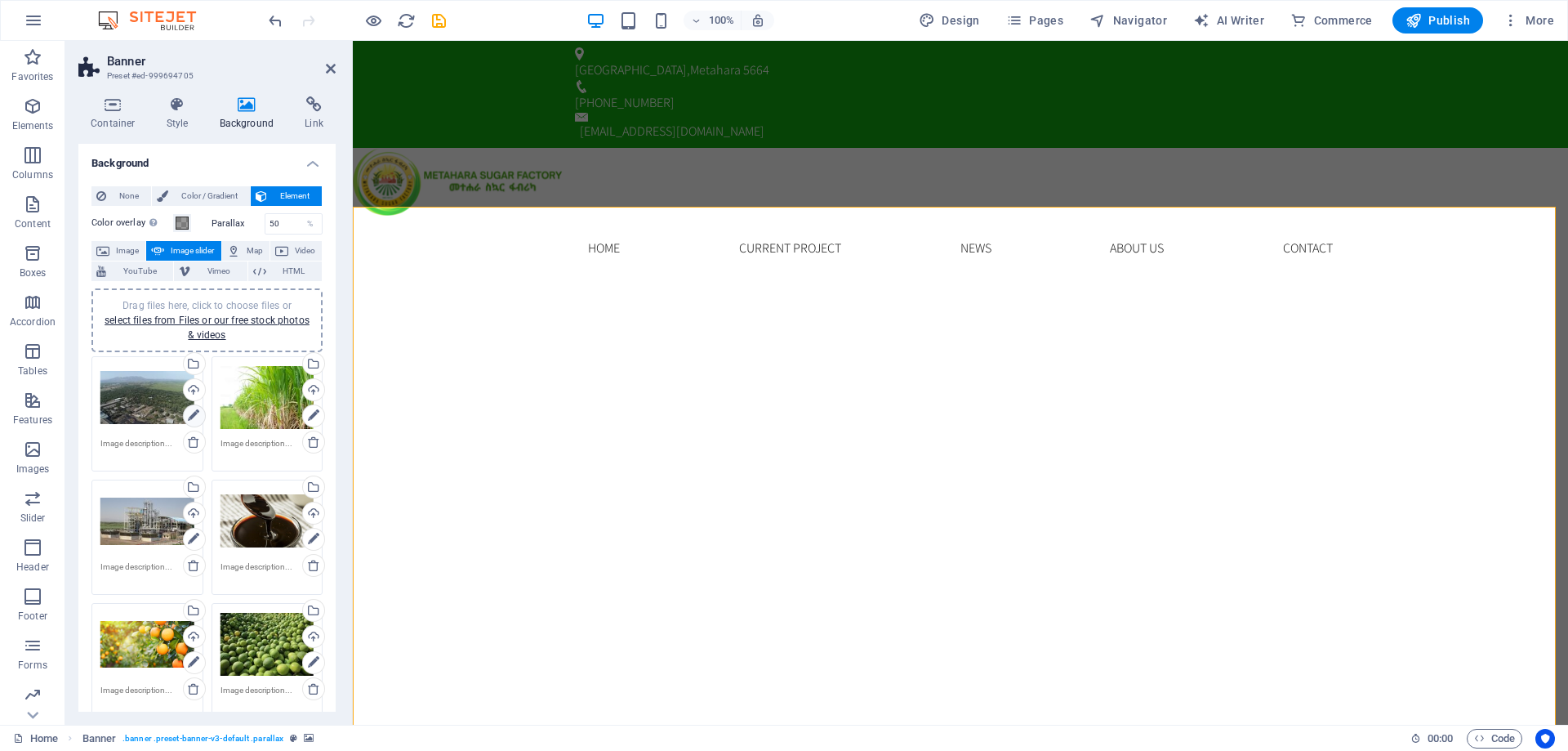
click at [188, 413] on icon at bounding box center [193, 416] width 12 height 20
click at [191, 390] on div "Upload" at bounding box center [192, 391] width 24 height 24
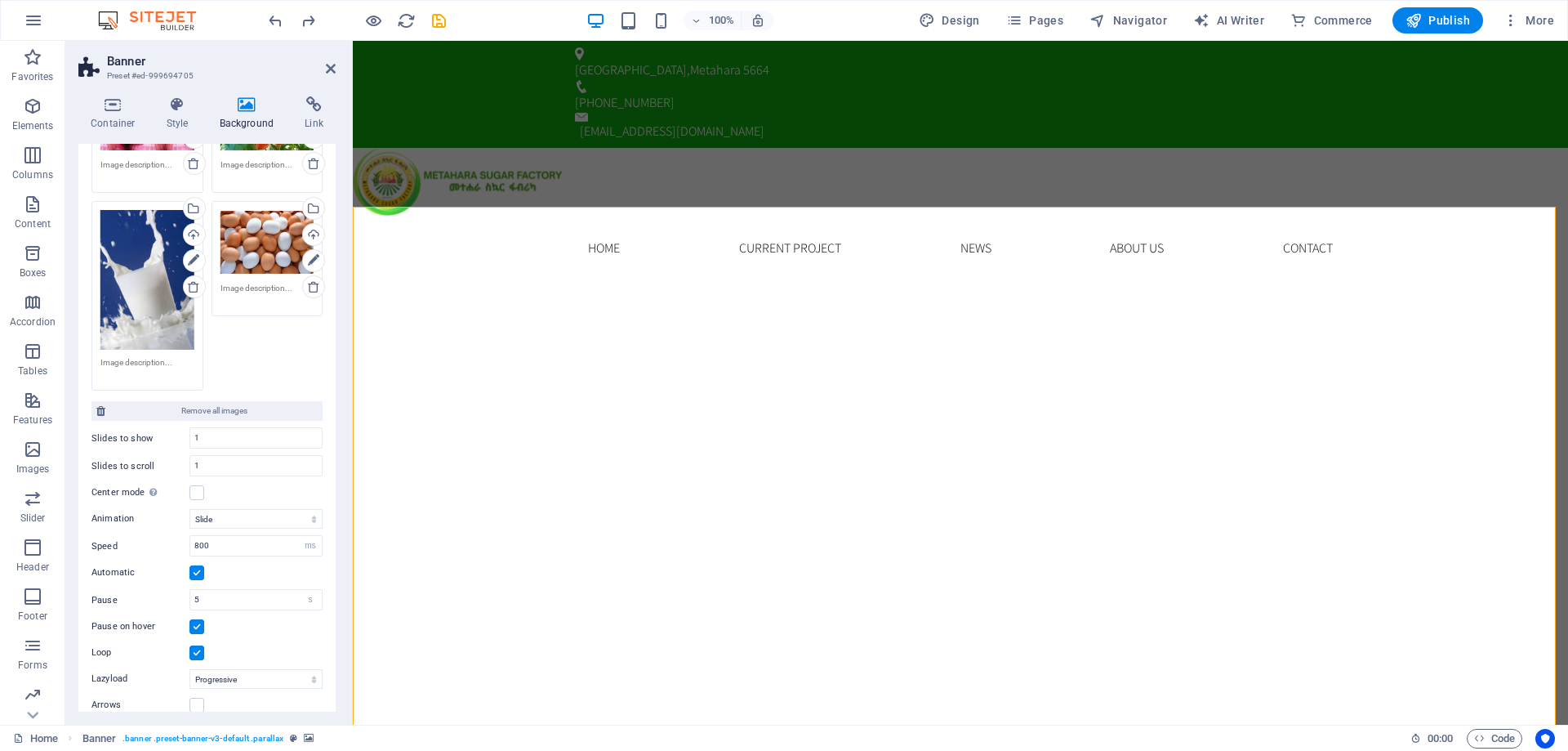
scroll to position [936, 0]
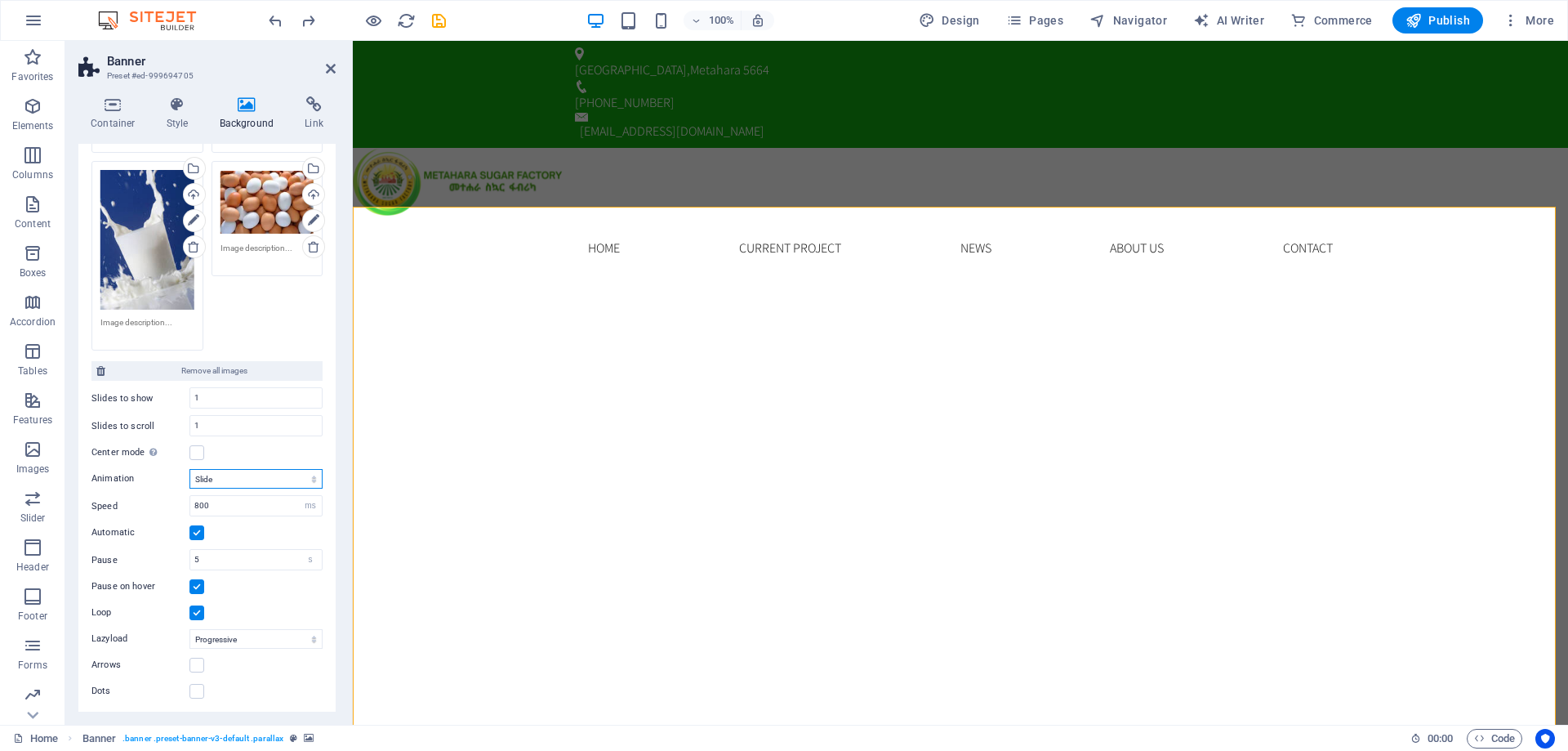
click at [311, 473] on select "Slide Fade" at bounding box center [256, 479] width 134 height 20
click at [302, 635] on select "Off On demand Progressive" at bounding box center [256, 639] width 134 height 20
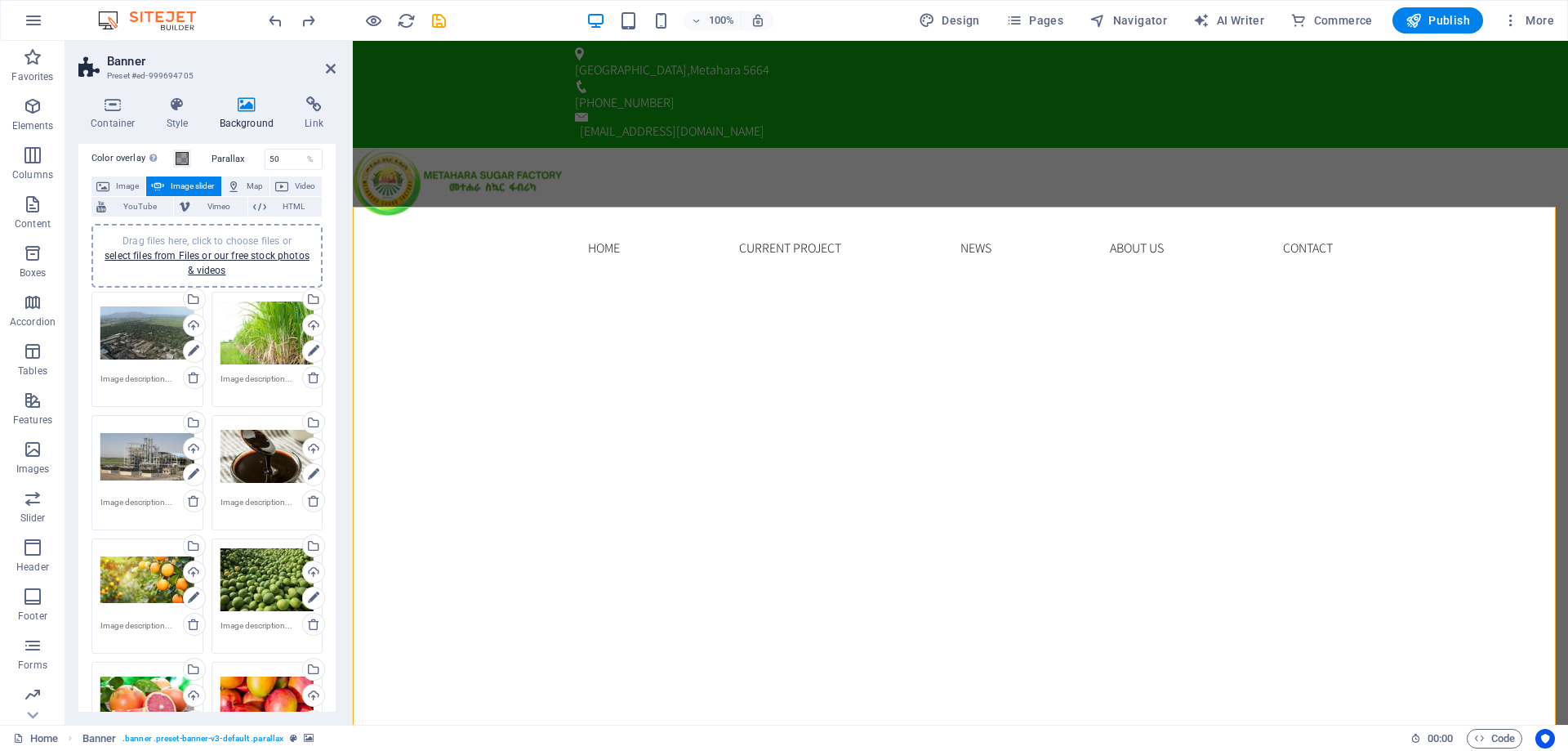
scroll to position [0, 0]
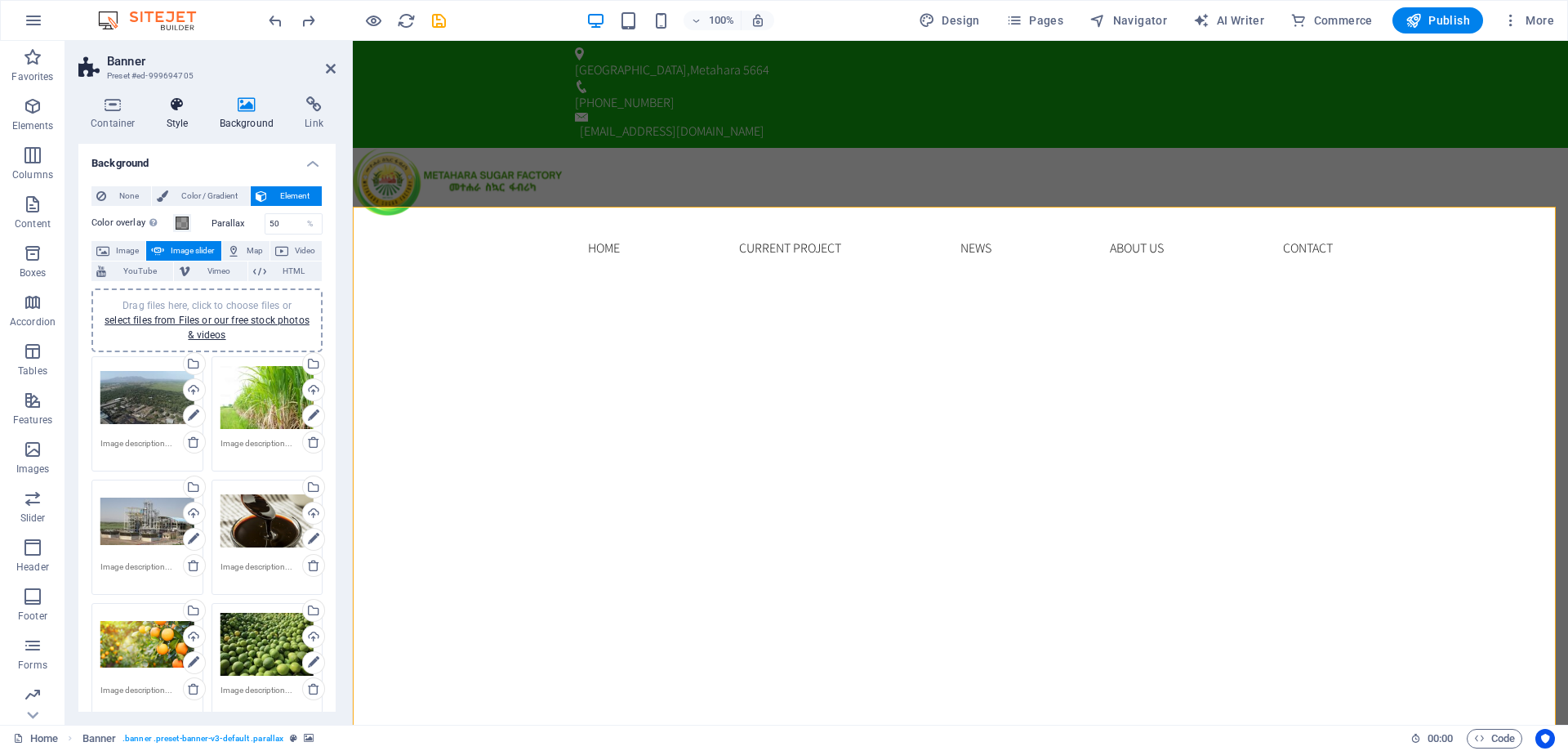
click at [175, 111] on icon at bounding box center [178, 105] width 47 height 16
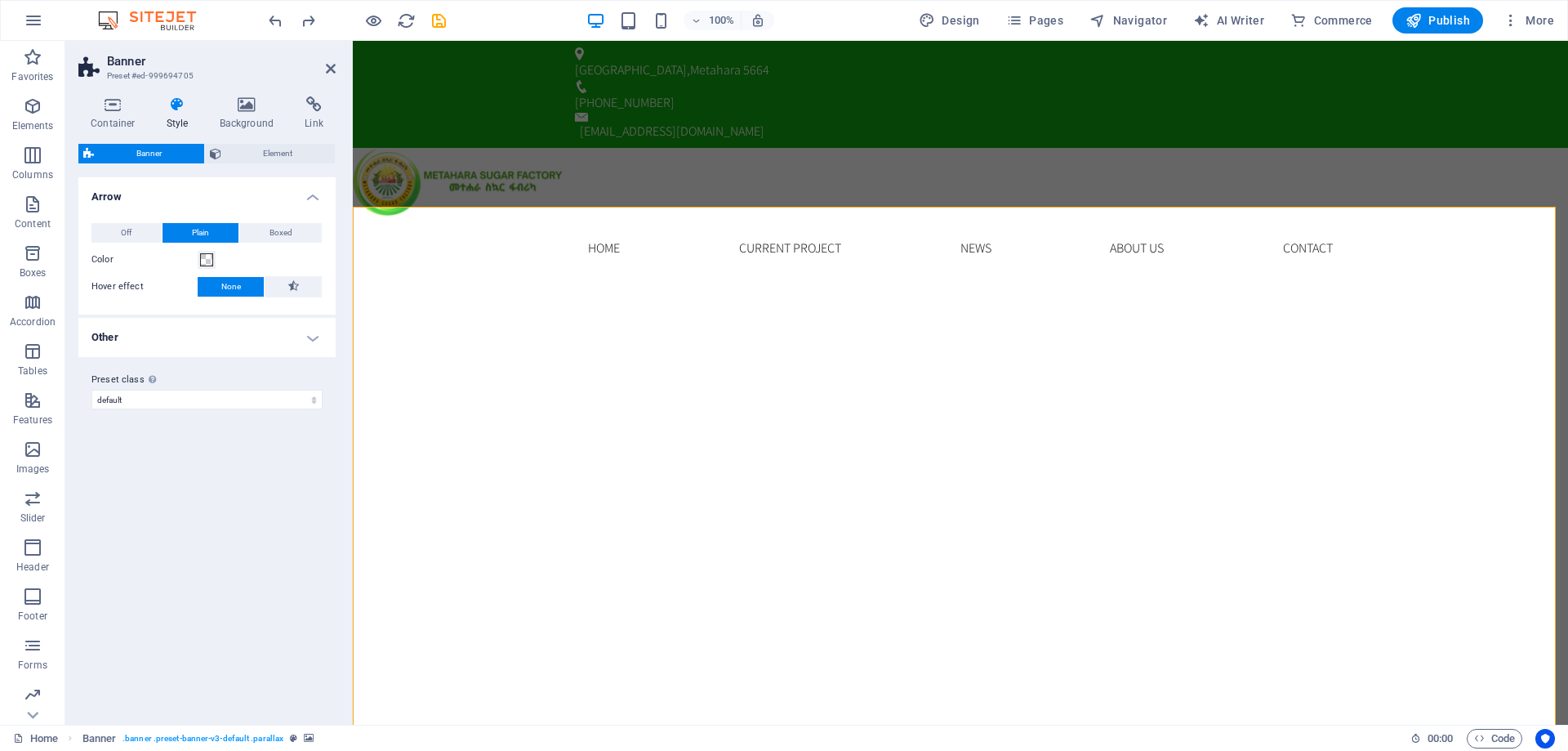
click at [175, 111] on icon at bounding box center [178, 105] width 47 height 16
click at [134, 237] on button "Off" at bounding box center [126, 233] width 70 height 20
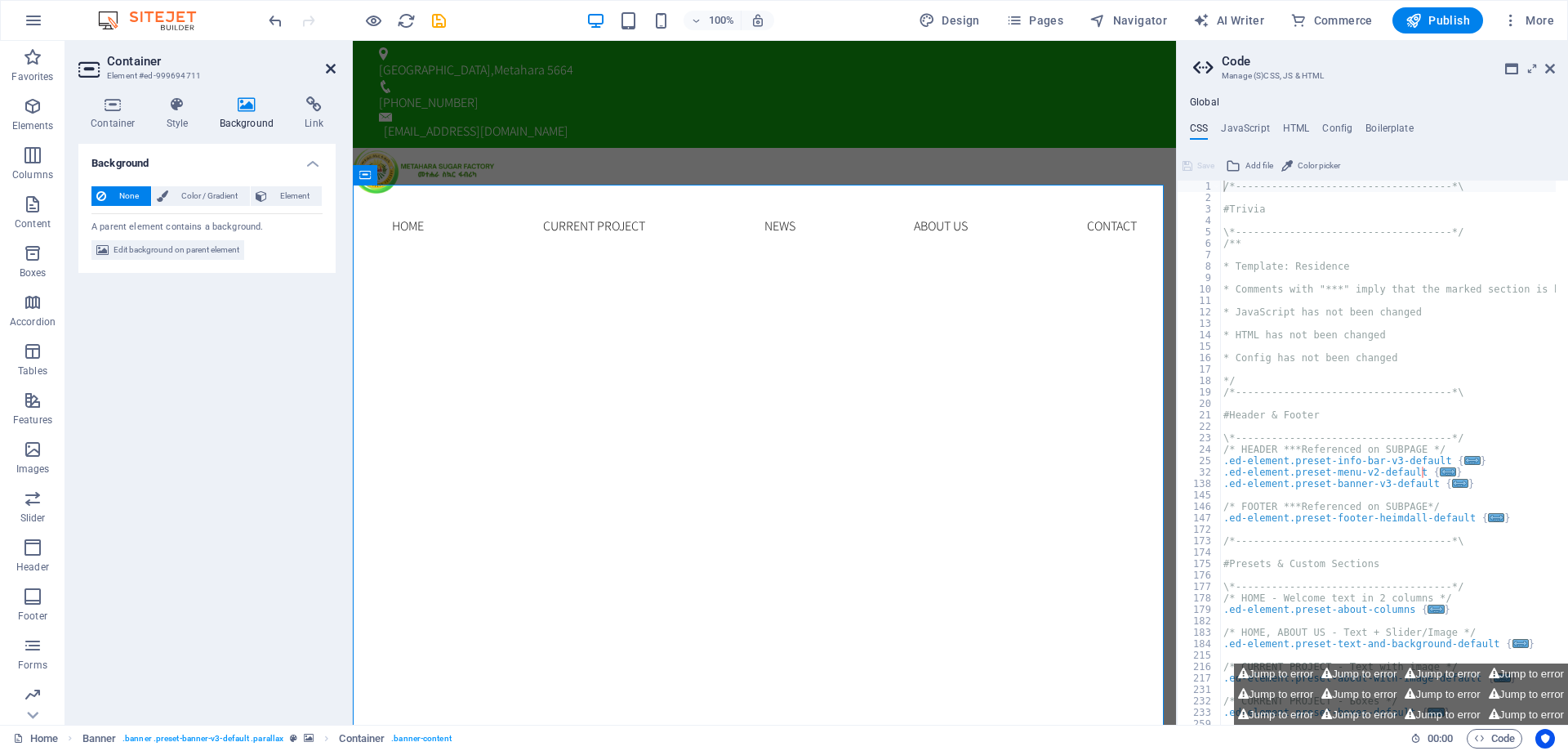
click at [329, 65] on icon at bounding box center [330, 69] width 10 height 13
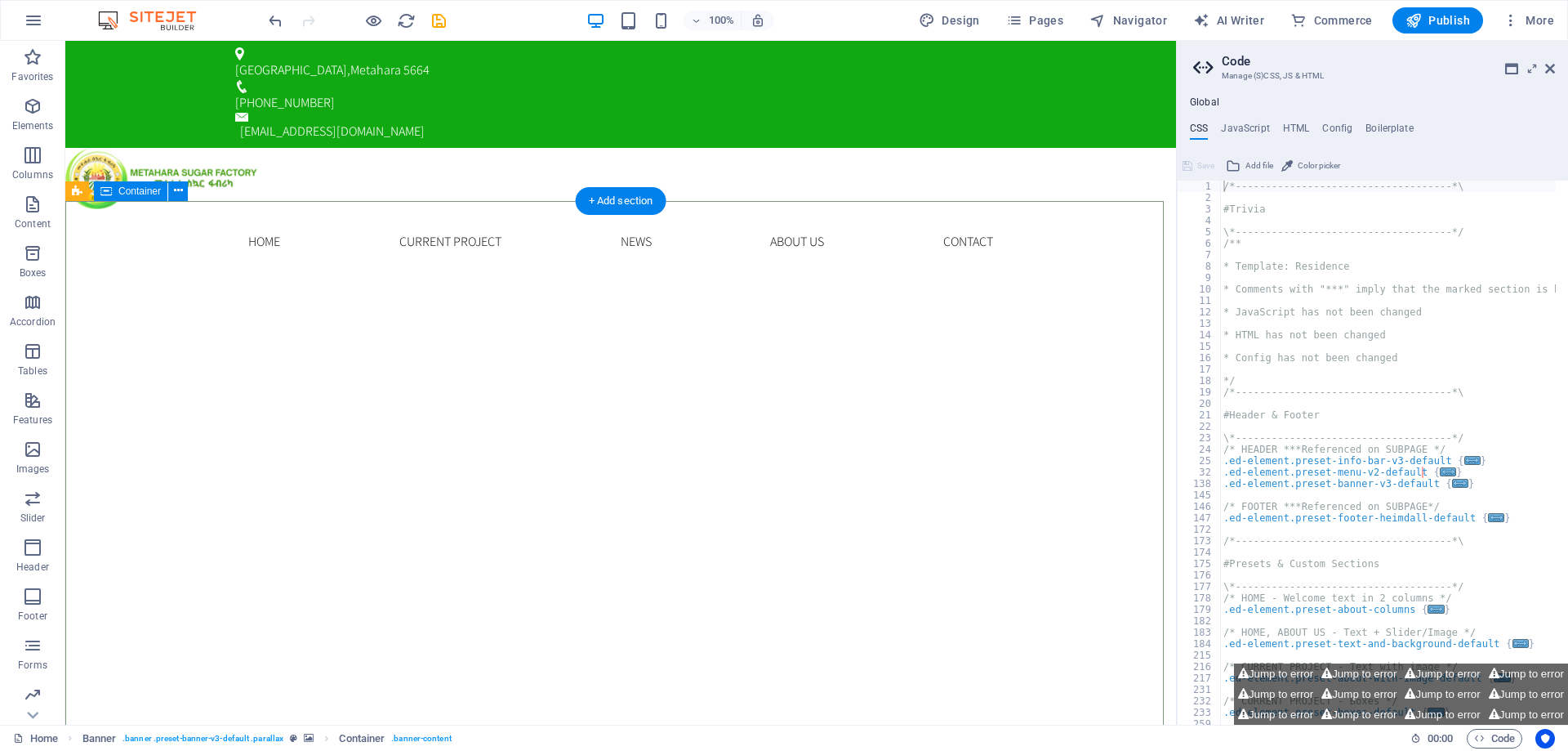
click at [1552, 65] on icon at bounding box center [1550, 69] width 10 height 13
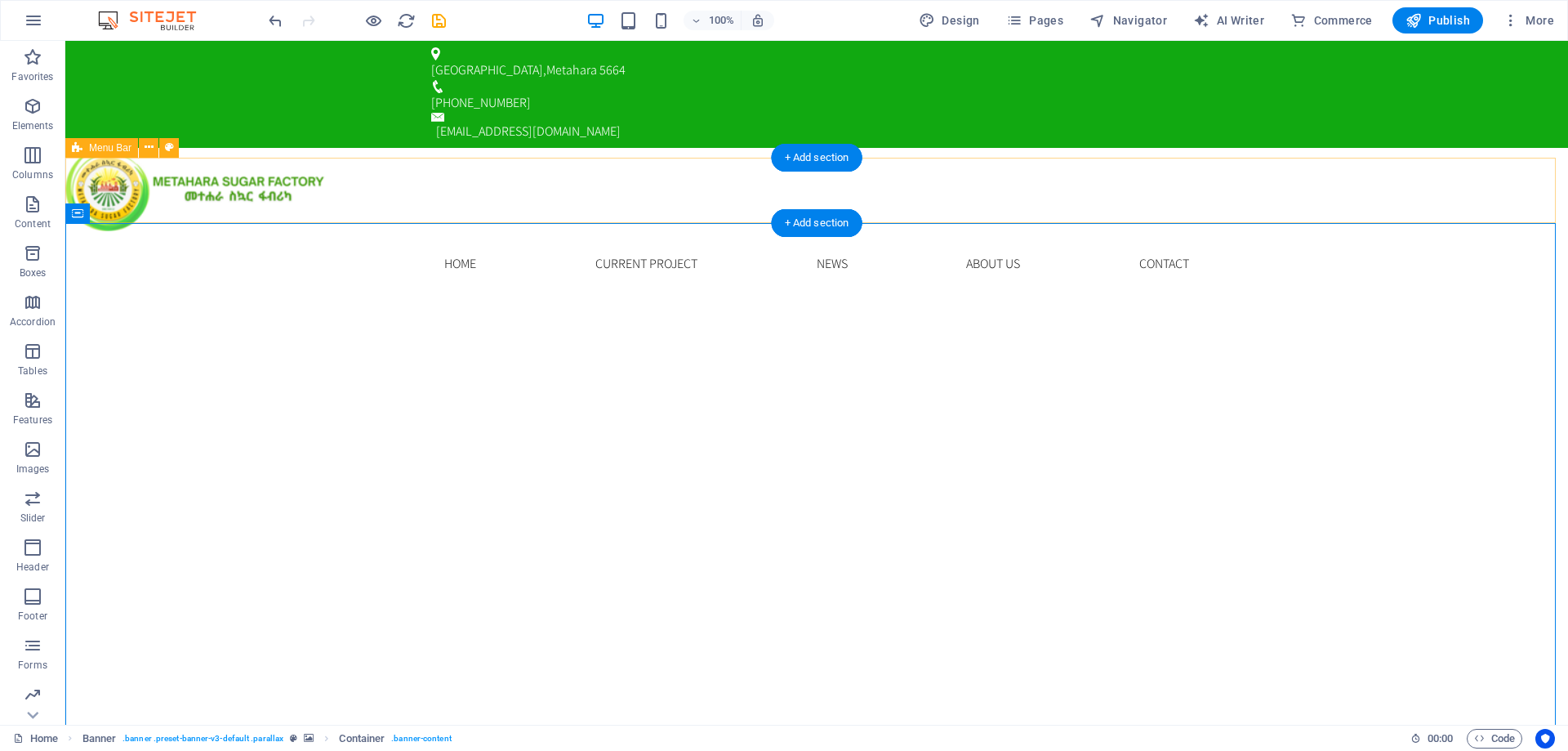
click at [1425, 231] on div "Home Current Project News About us Contact Menu" at bounding box center [816, 264] width 1503 height 65
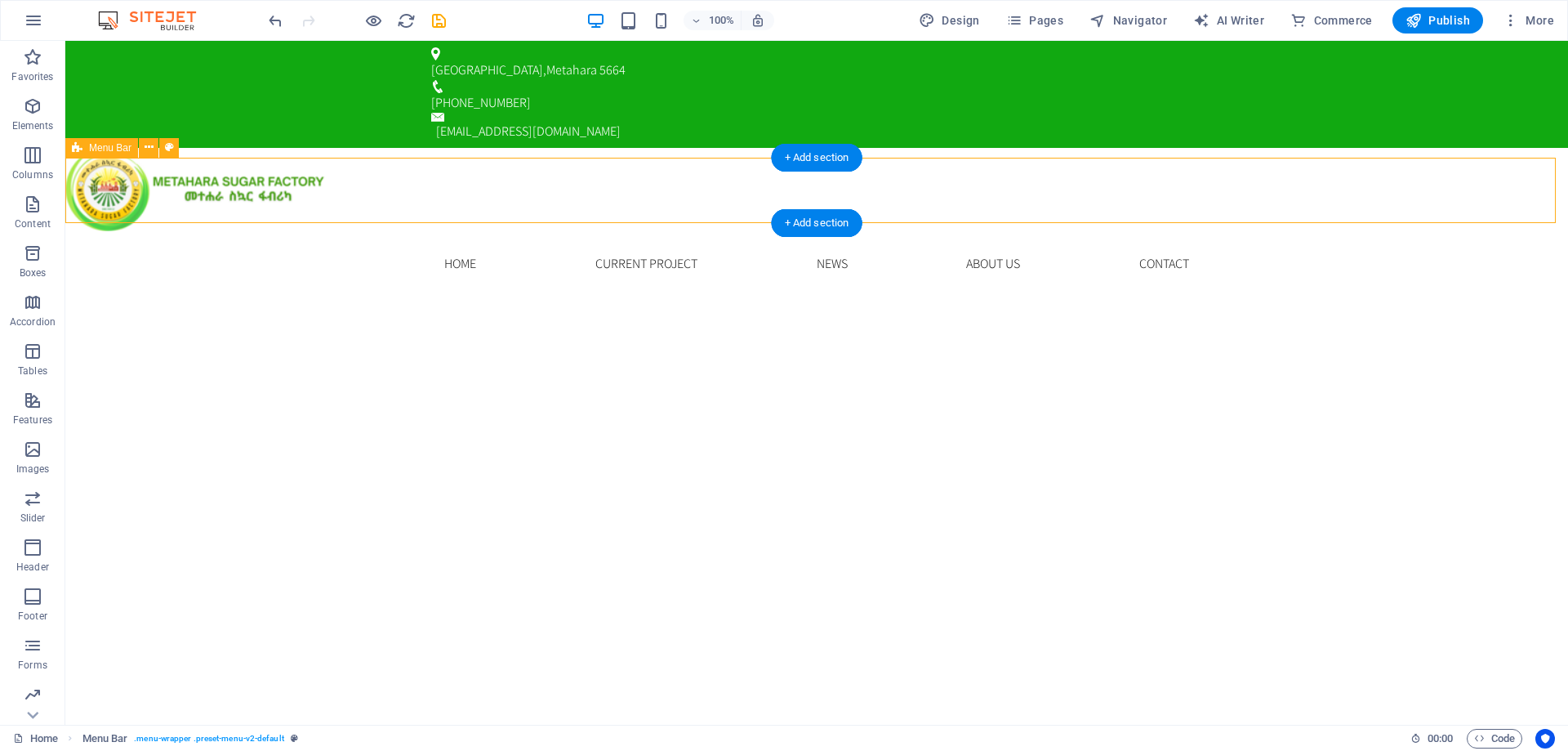
click at [305, 231] on div "Home Current Project News About us Contact Menu" at bounding box center [816, 264] width 1503 height 65
select select "rem"
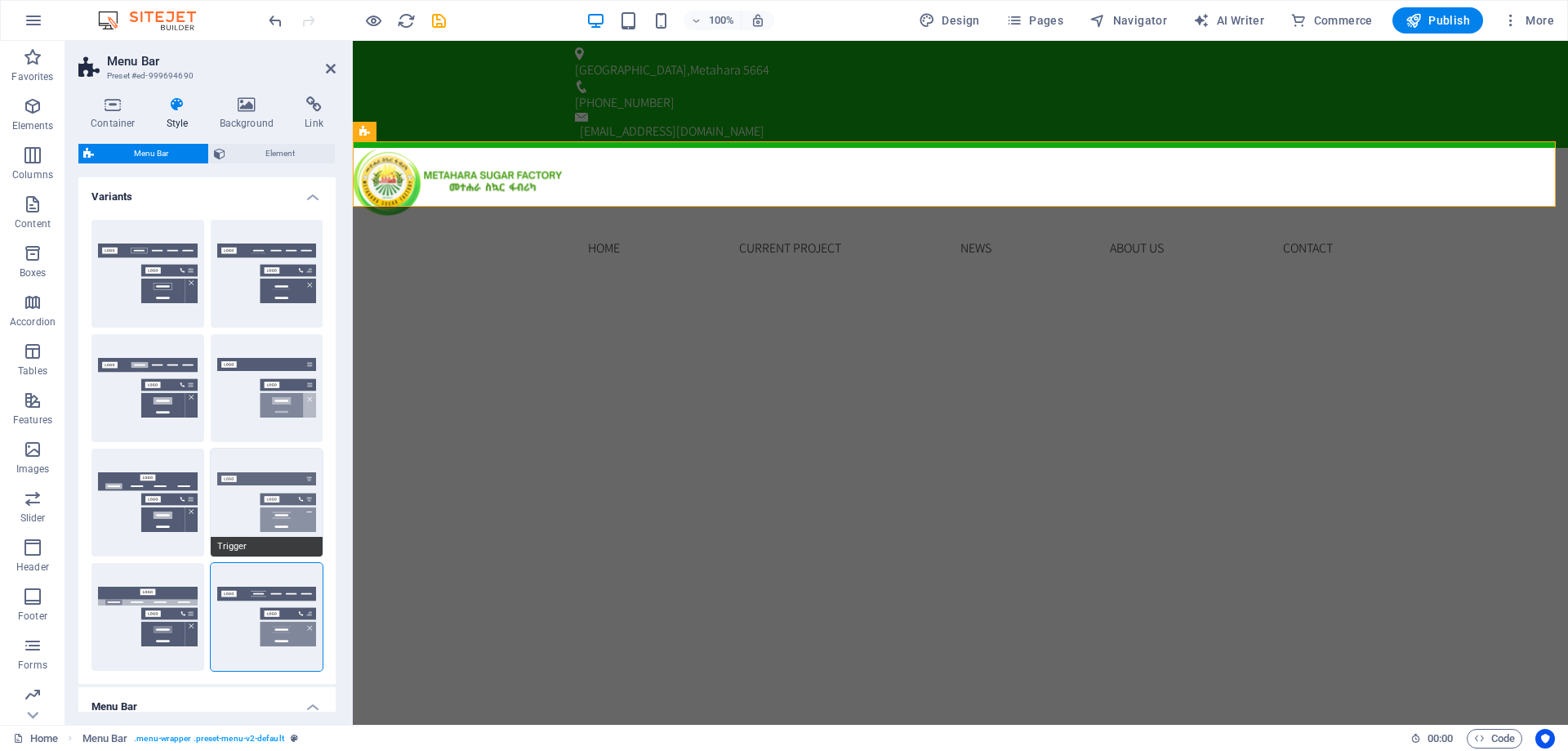
click at [272, 489] on button "Trigger" at bounding box center [267, 503] width 113 height 108
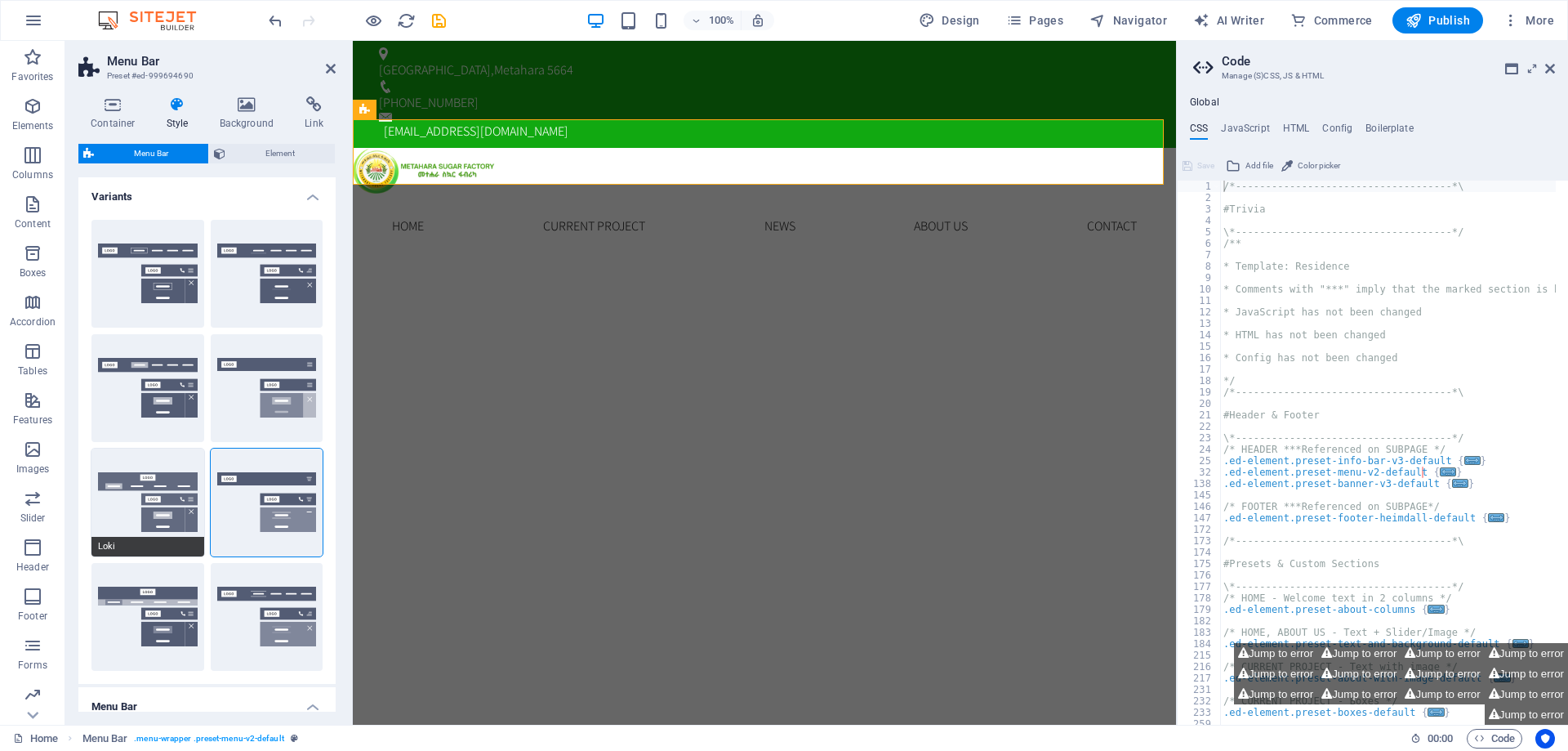
click at [139, 496] on button "Loki" at bounding box center [147, 503] width 113 height 108
select select "DISABLED_OPTION_VALUE"
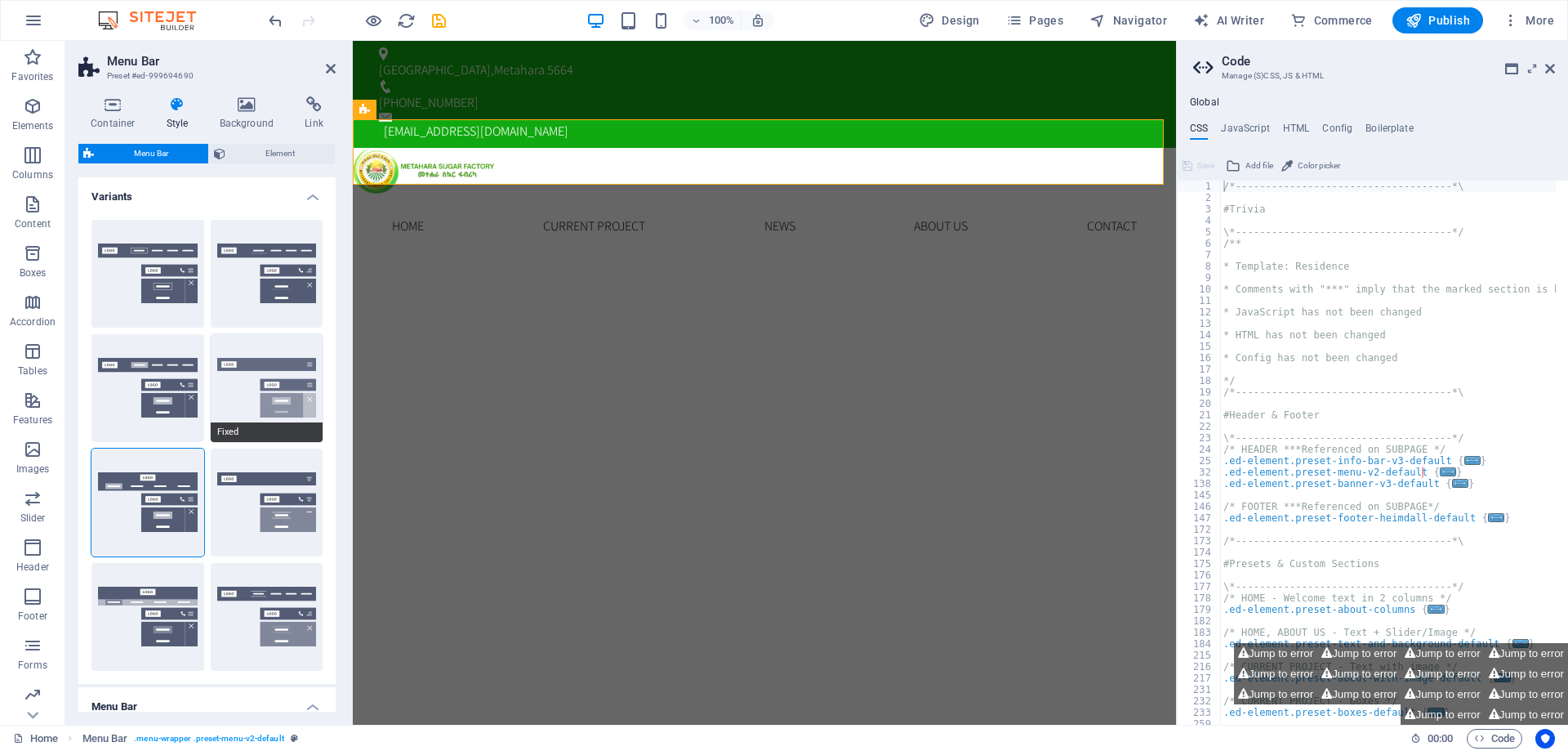
click at [270, 383] on button "Fixed" at bounding box center [267, 388] width 113 height 108
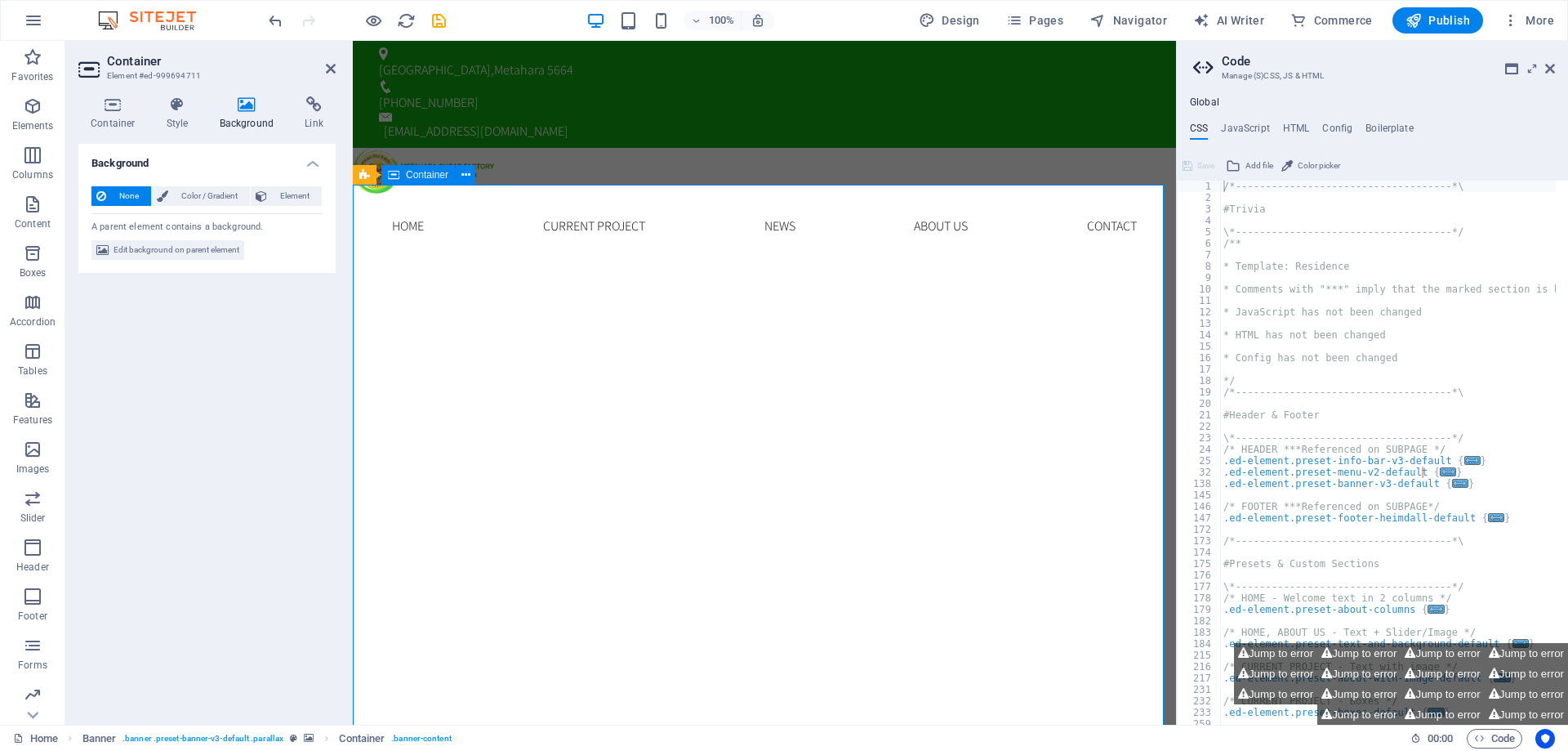
click at [333, 68] on icon at bounding box center [330, 69] width 10 height 13
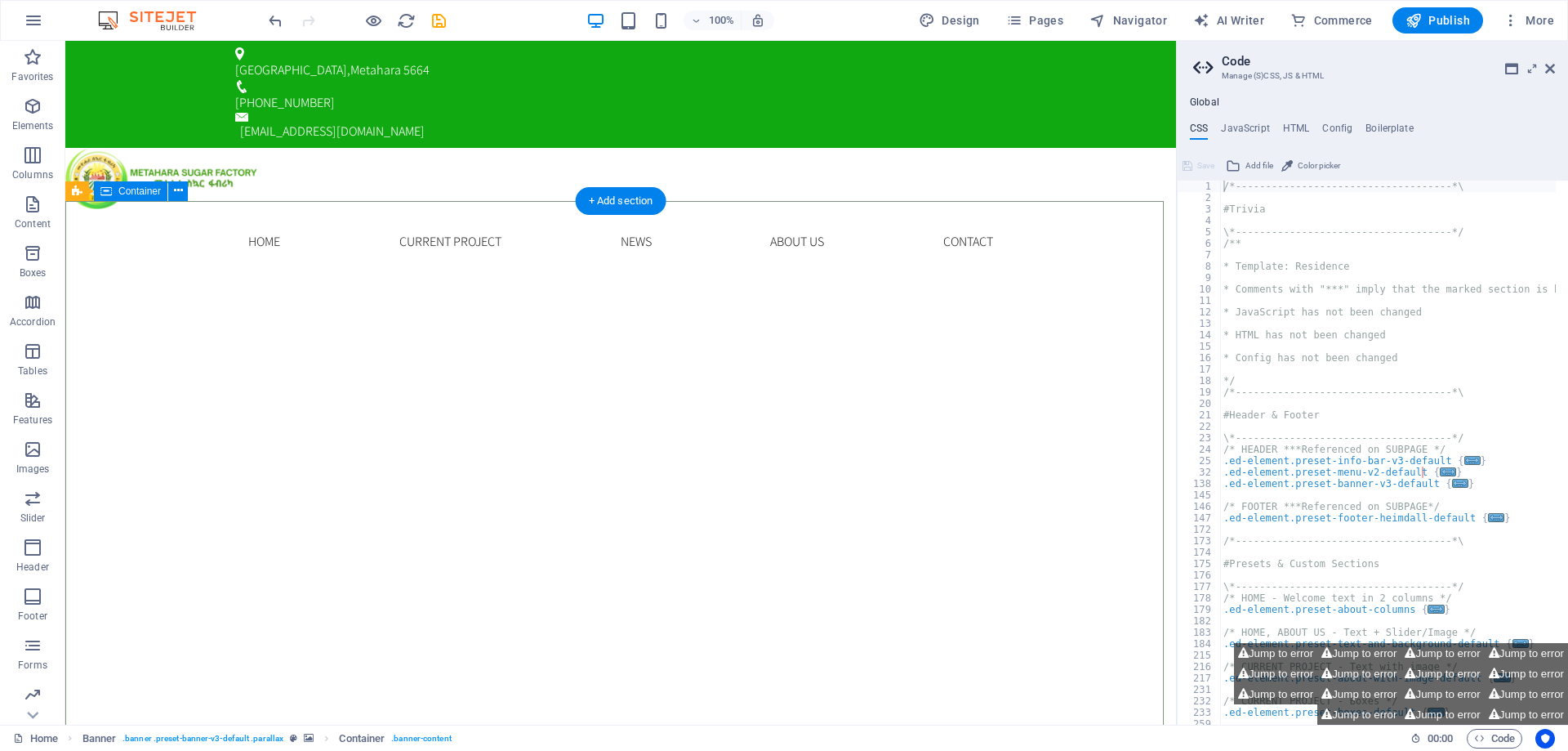
click at [1553, 73] on icon at bounding box center [1550, 69] width 10 height 13
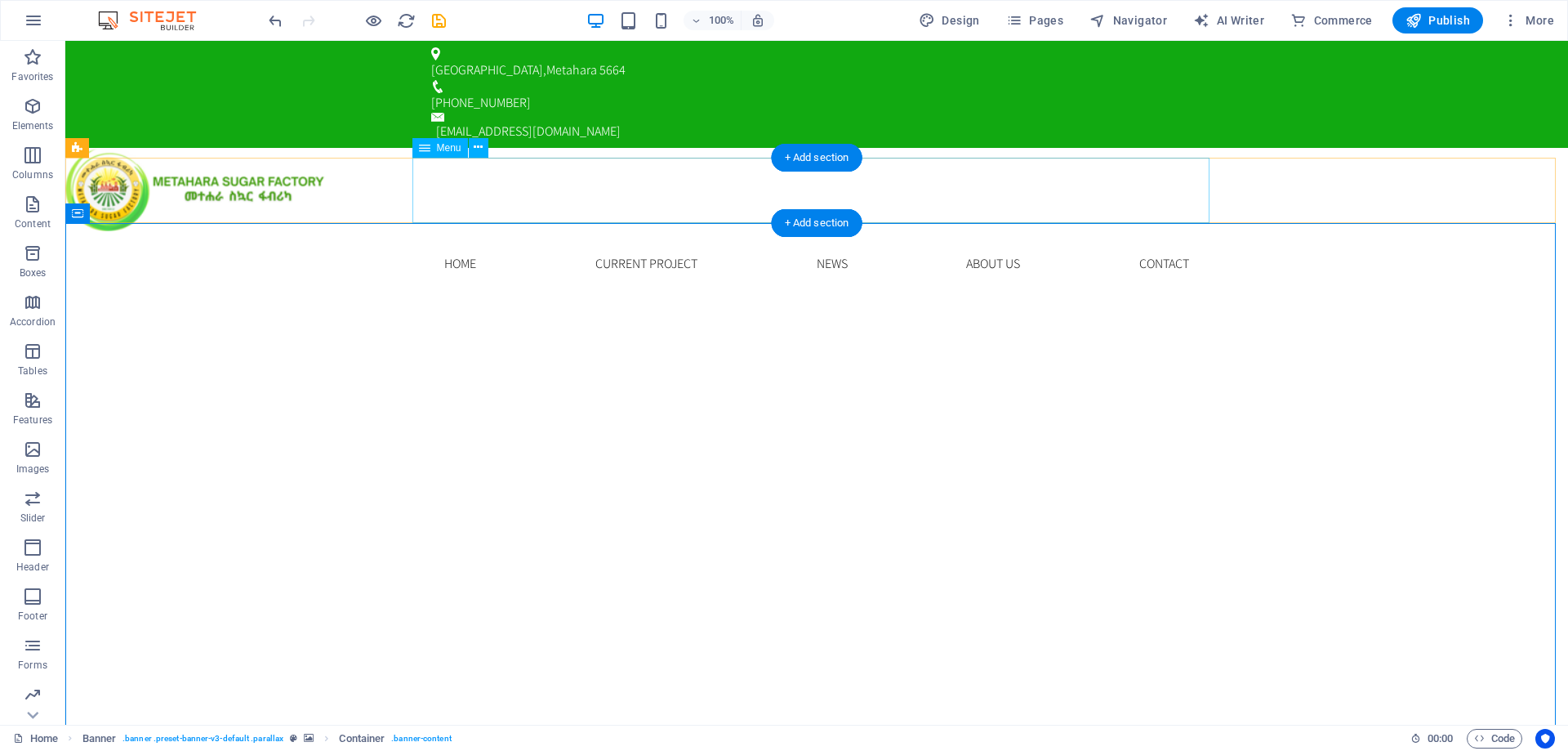
click at [626, 231] on nav "Home Current Project News About us Contact" at bounding box center [817, 264] width 798 height 65
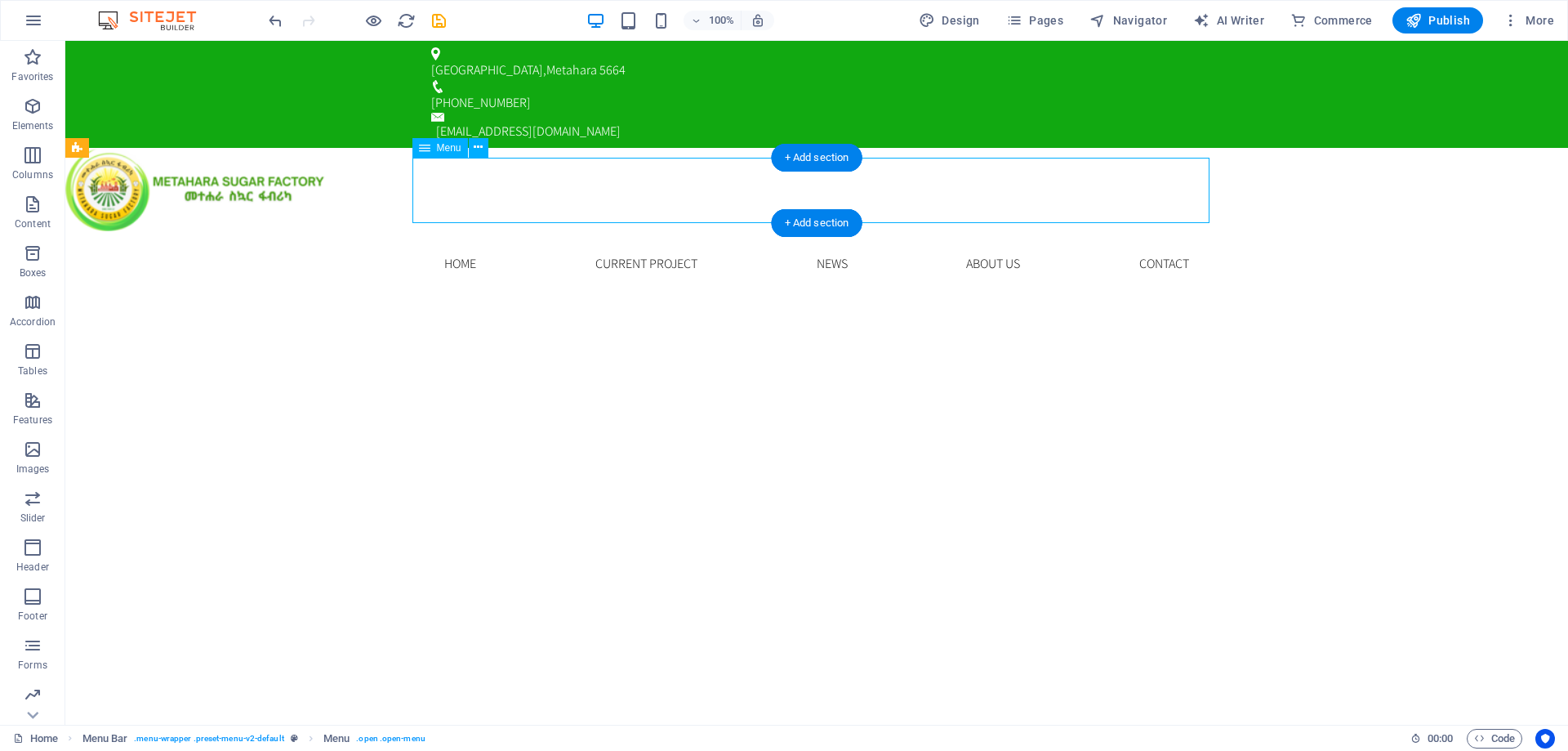
click at [626, 231] on nav "Home Current Project News About us Contact" at bounding box center [817, 264] width 798 height 65
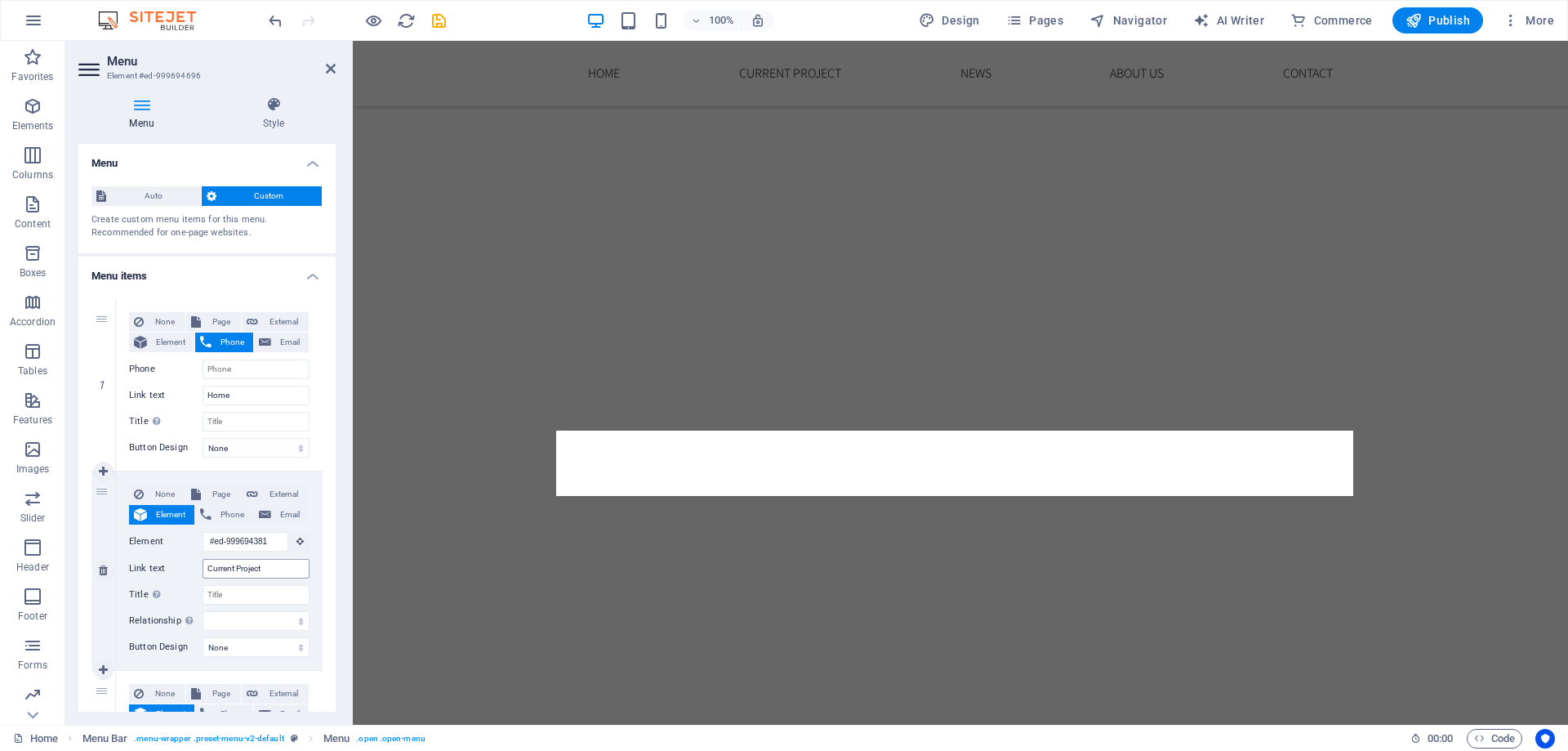
scroll to position [343, 0]
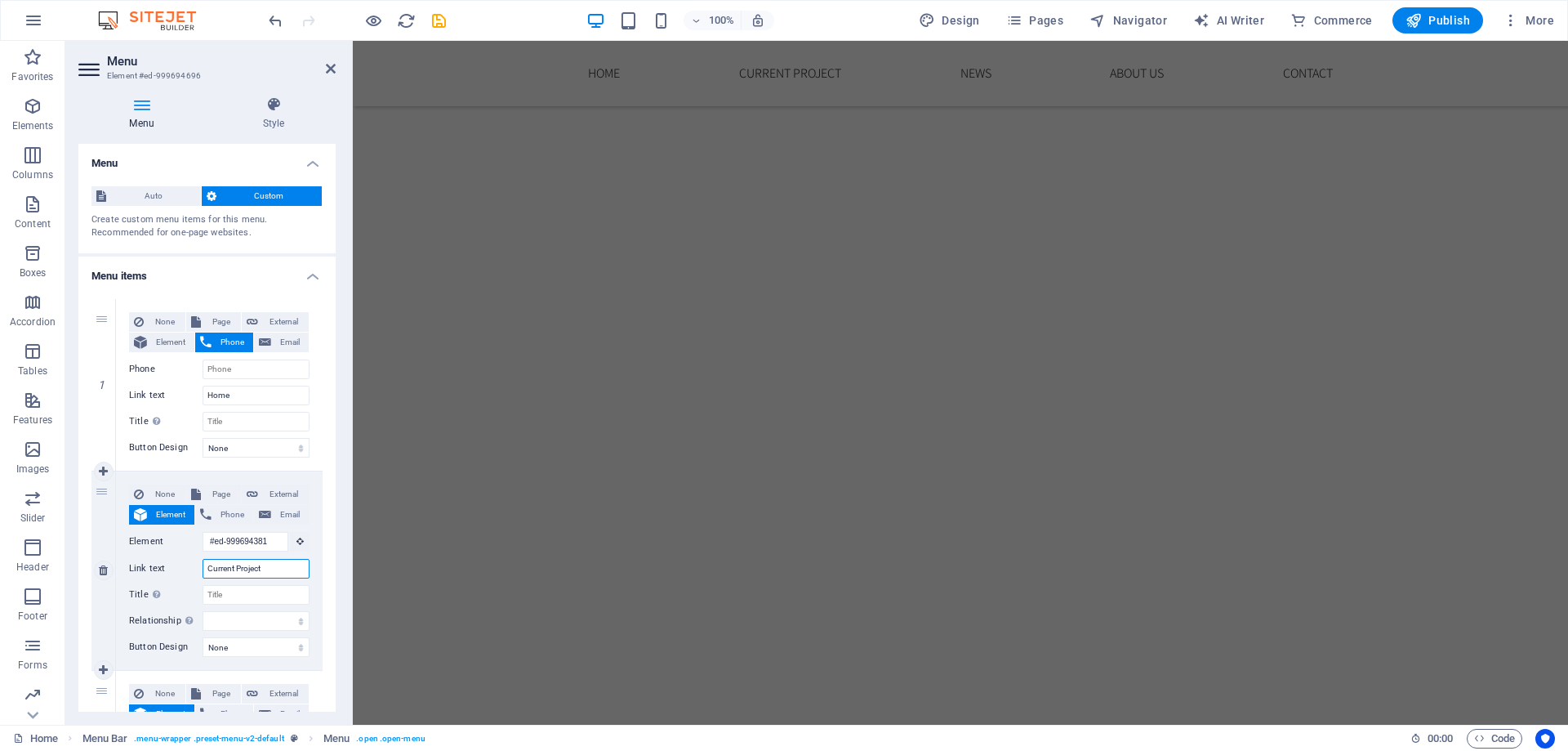
drag, startPoint x: 269, startPoint y: 566, endPoint x: 203, endPoint y: 558, distance: 66.5
click at [203, 559] on input "Current Project" at bounding box center [256, 569] width 107 height 20
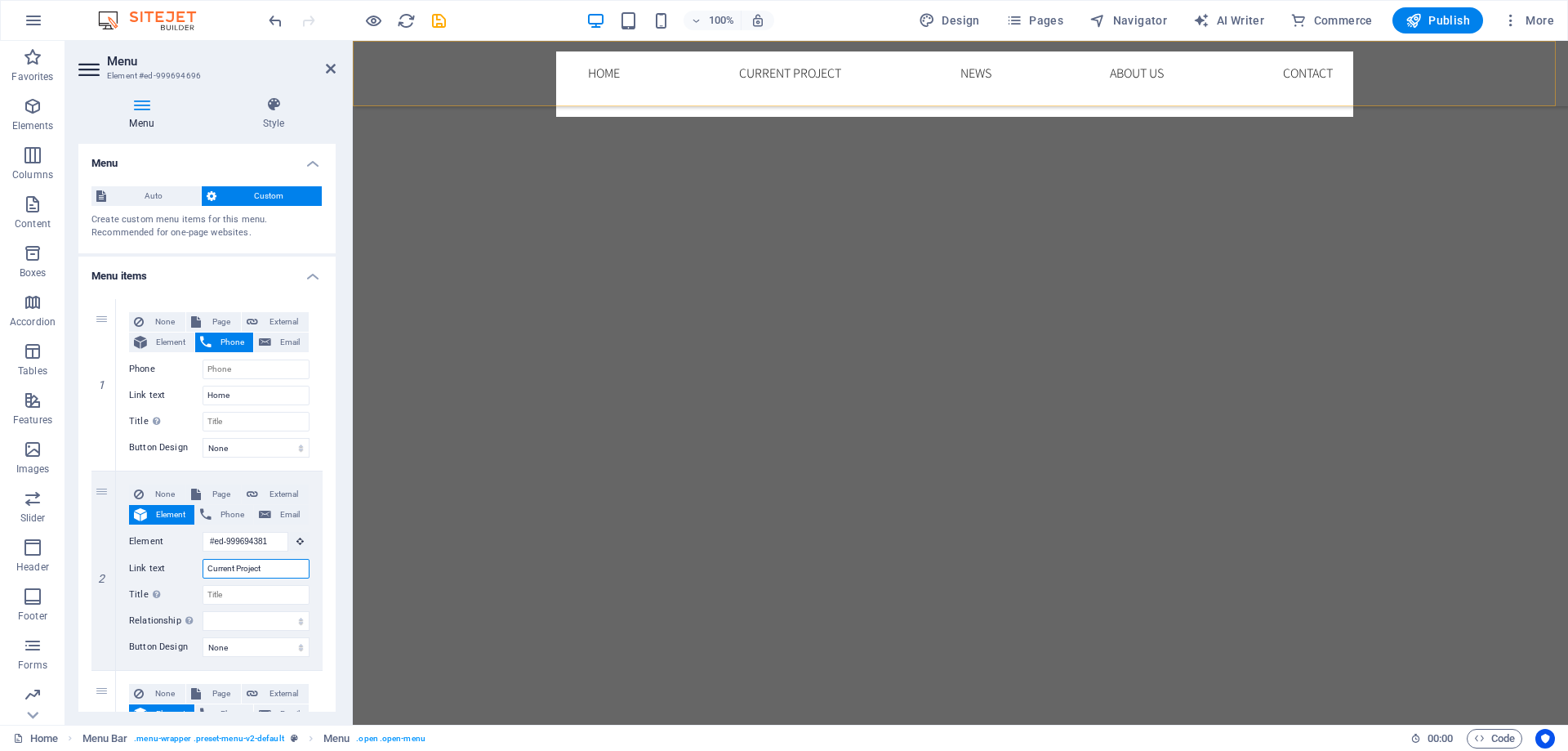
scroll to position [278, 0]
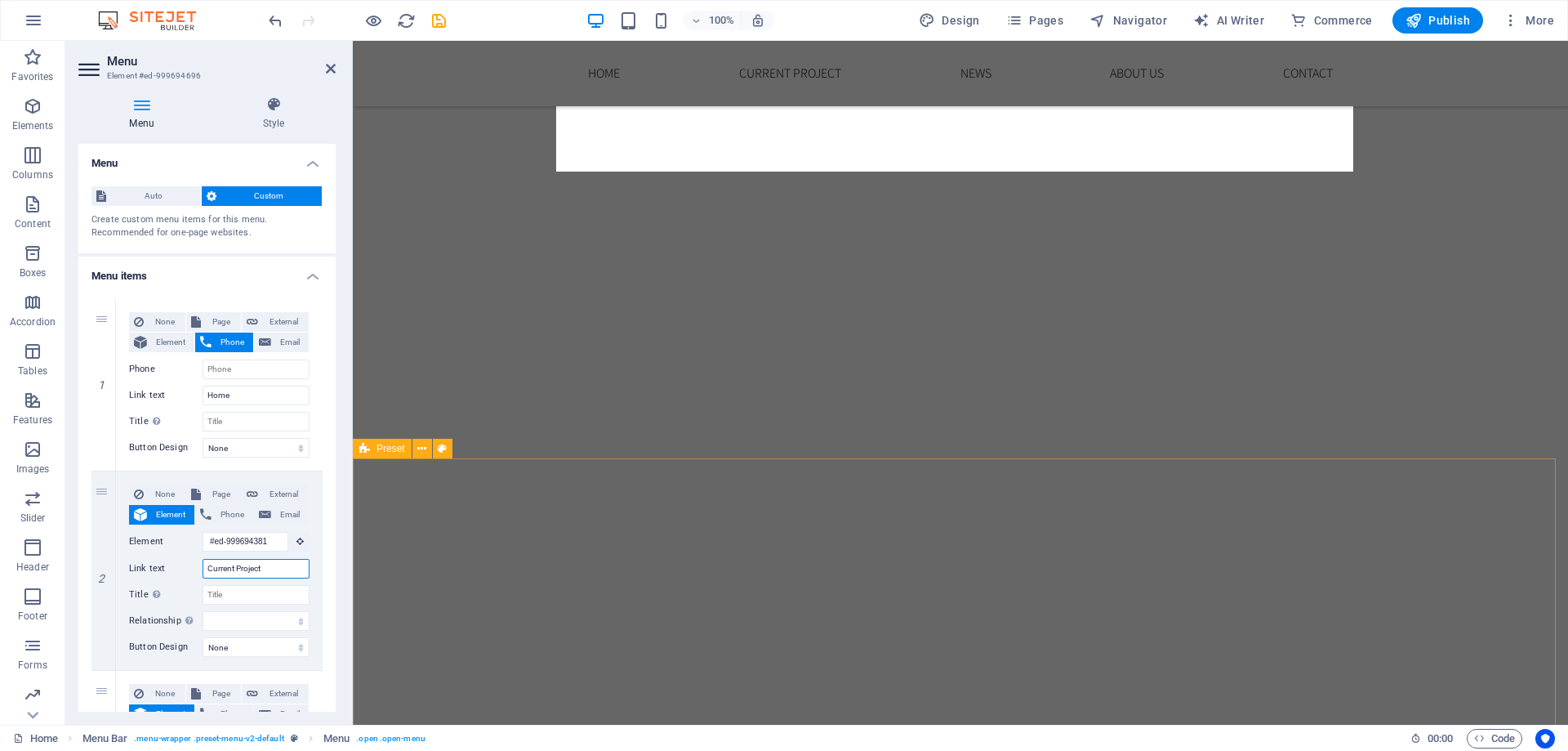
type input "P"
select select
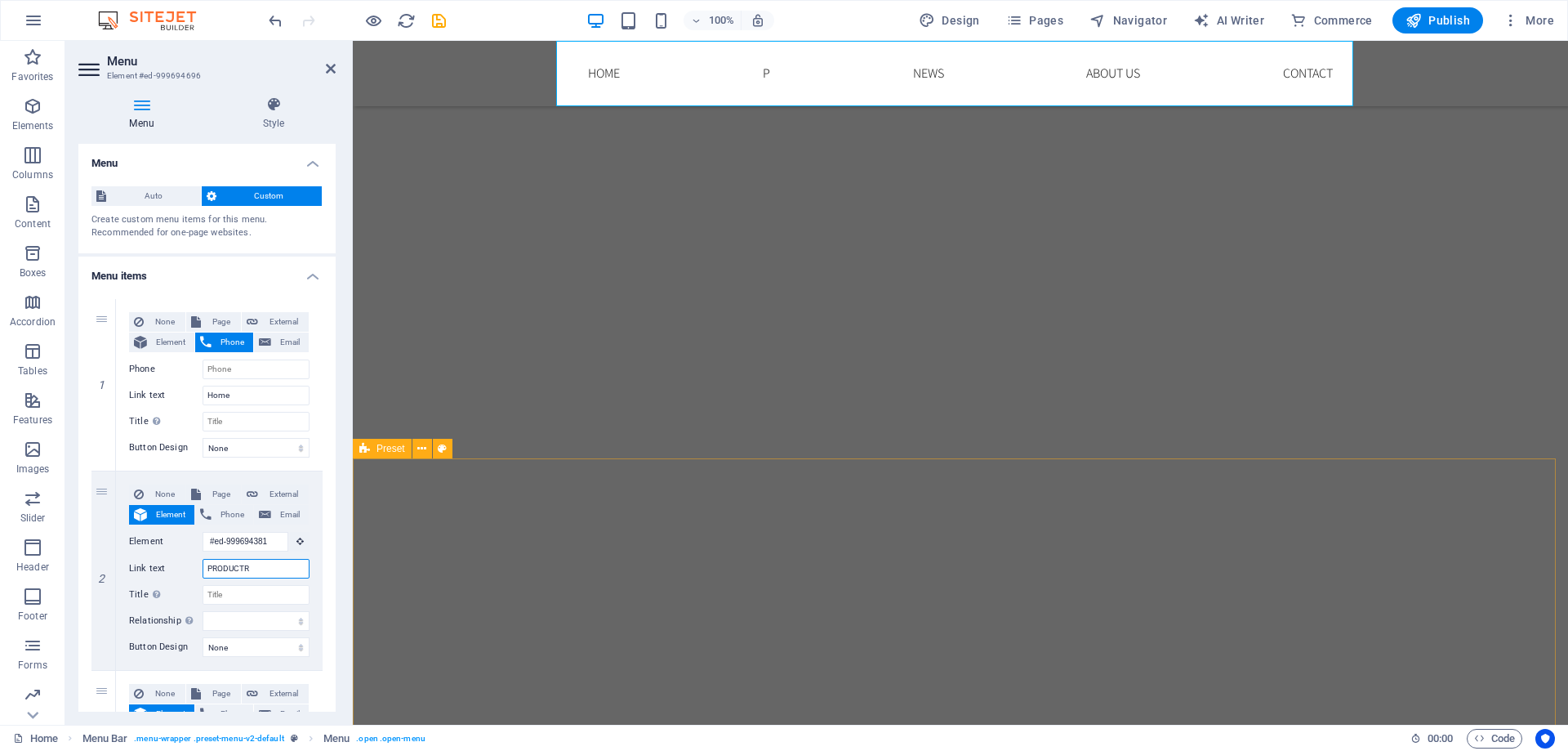
type input "PRODUCTRS"
select select
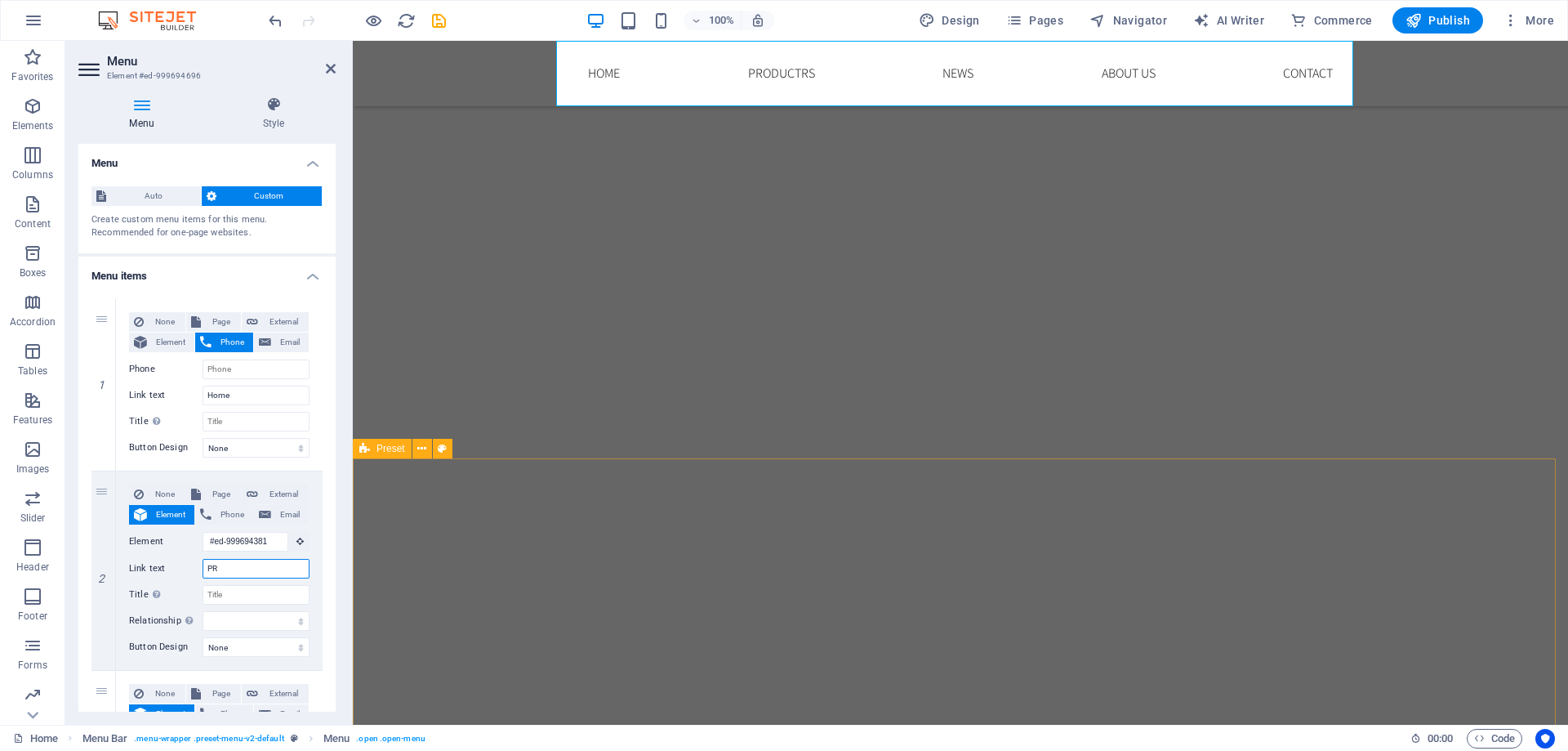
type input "P"
select select
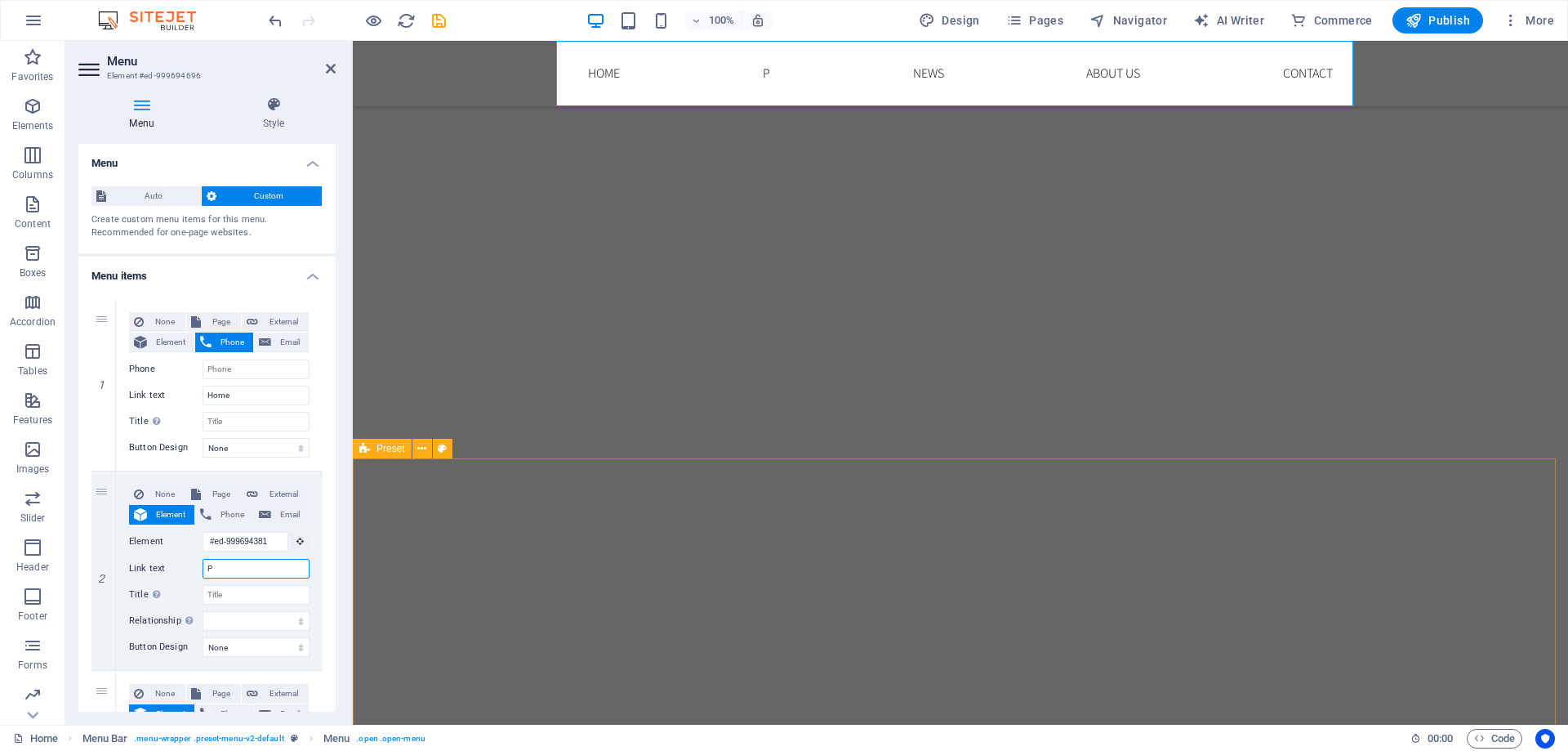
type input "Po"
select select
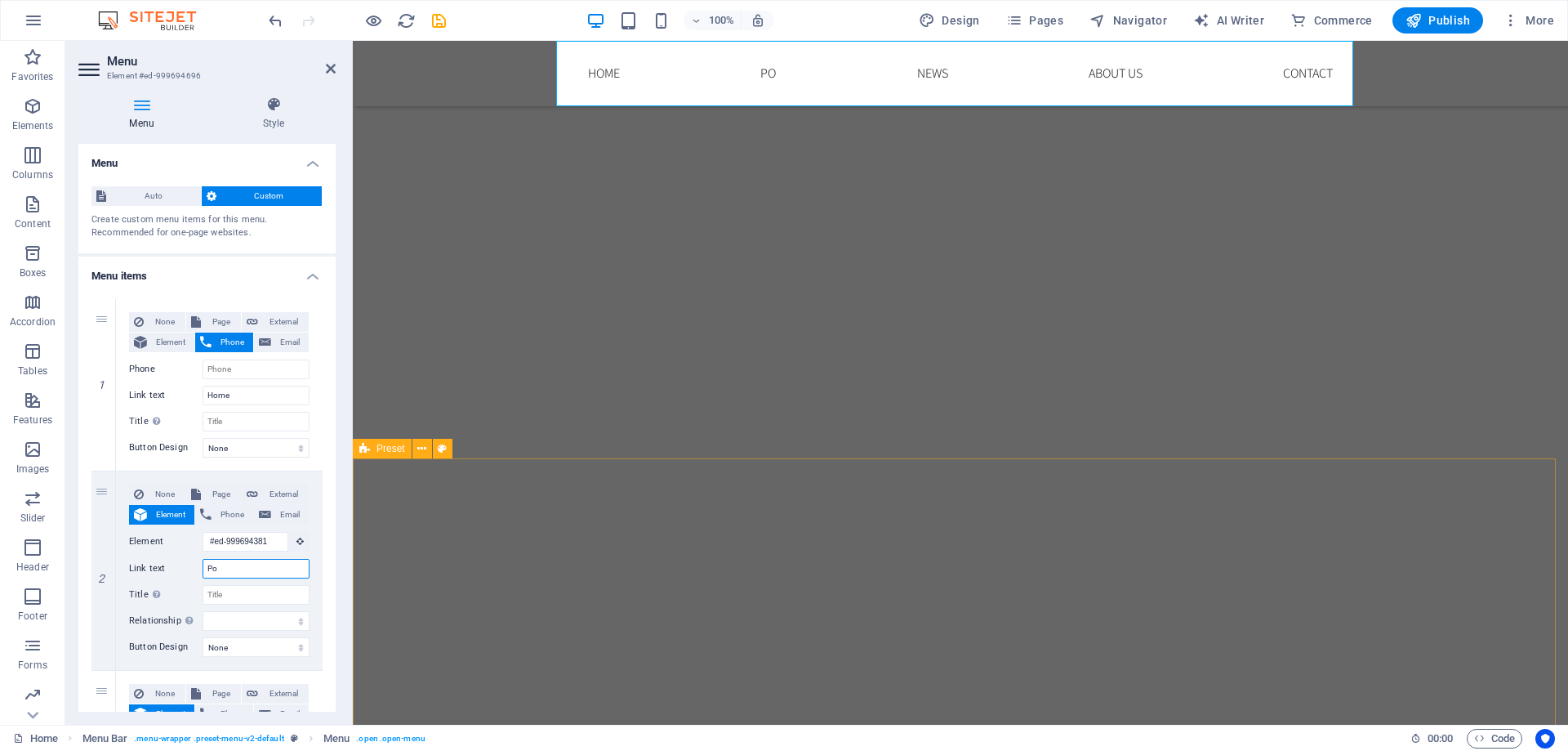
type input "P"
select select
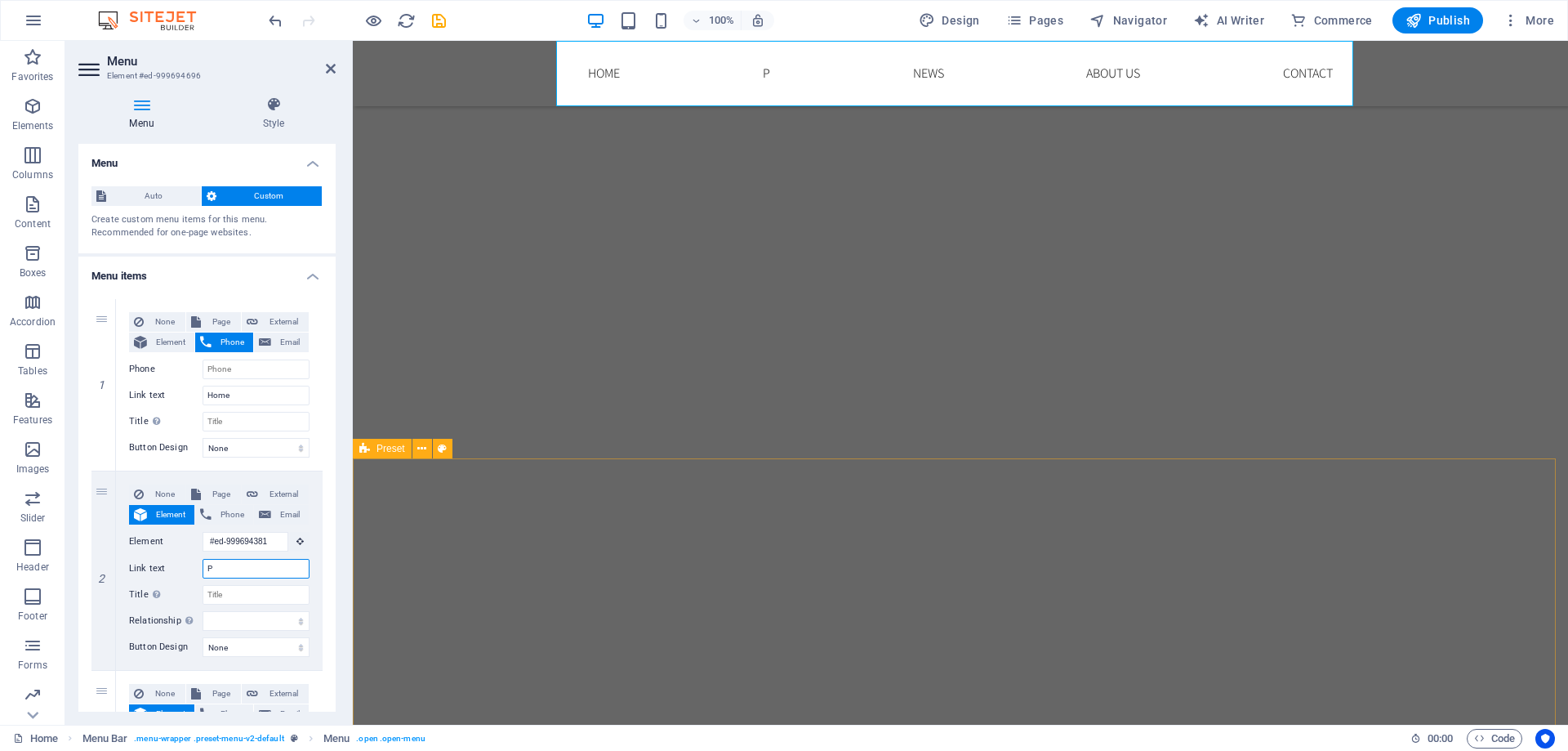
type input "PR"
select select
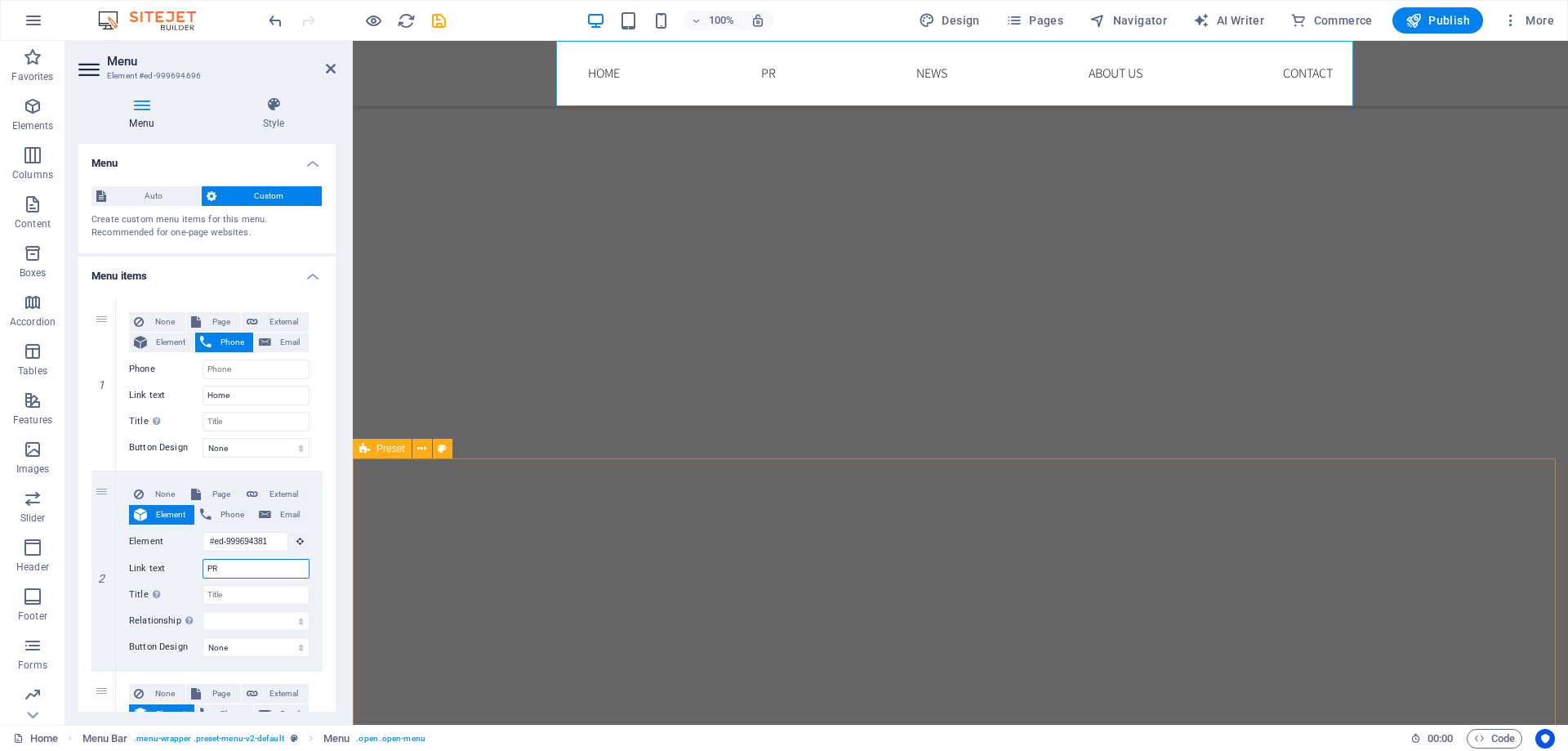
type input "P"
select select
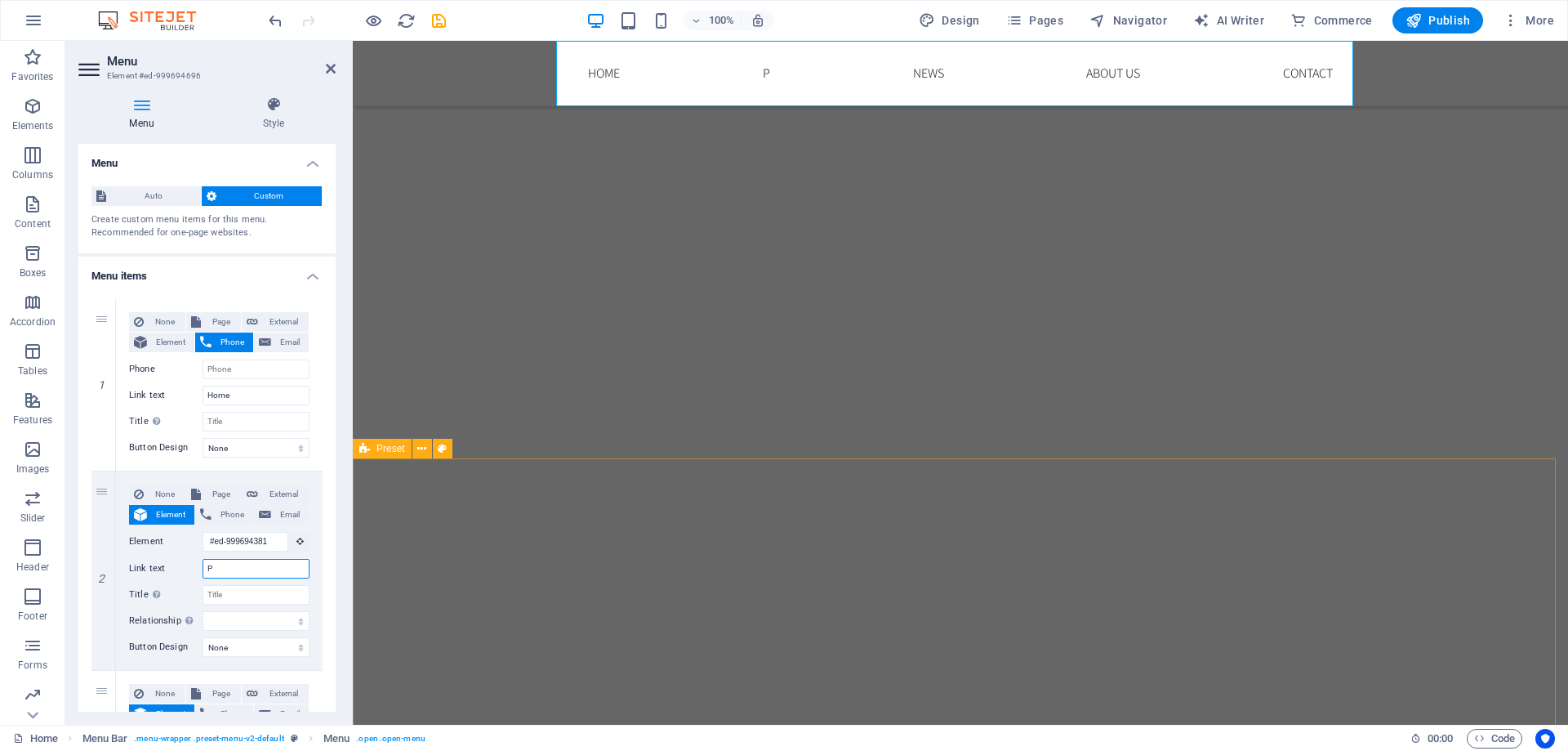
type input "Pr"
select select
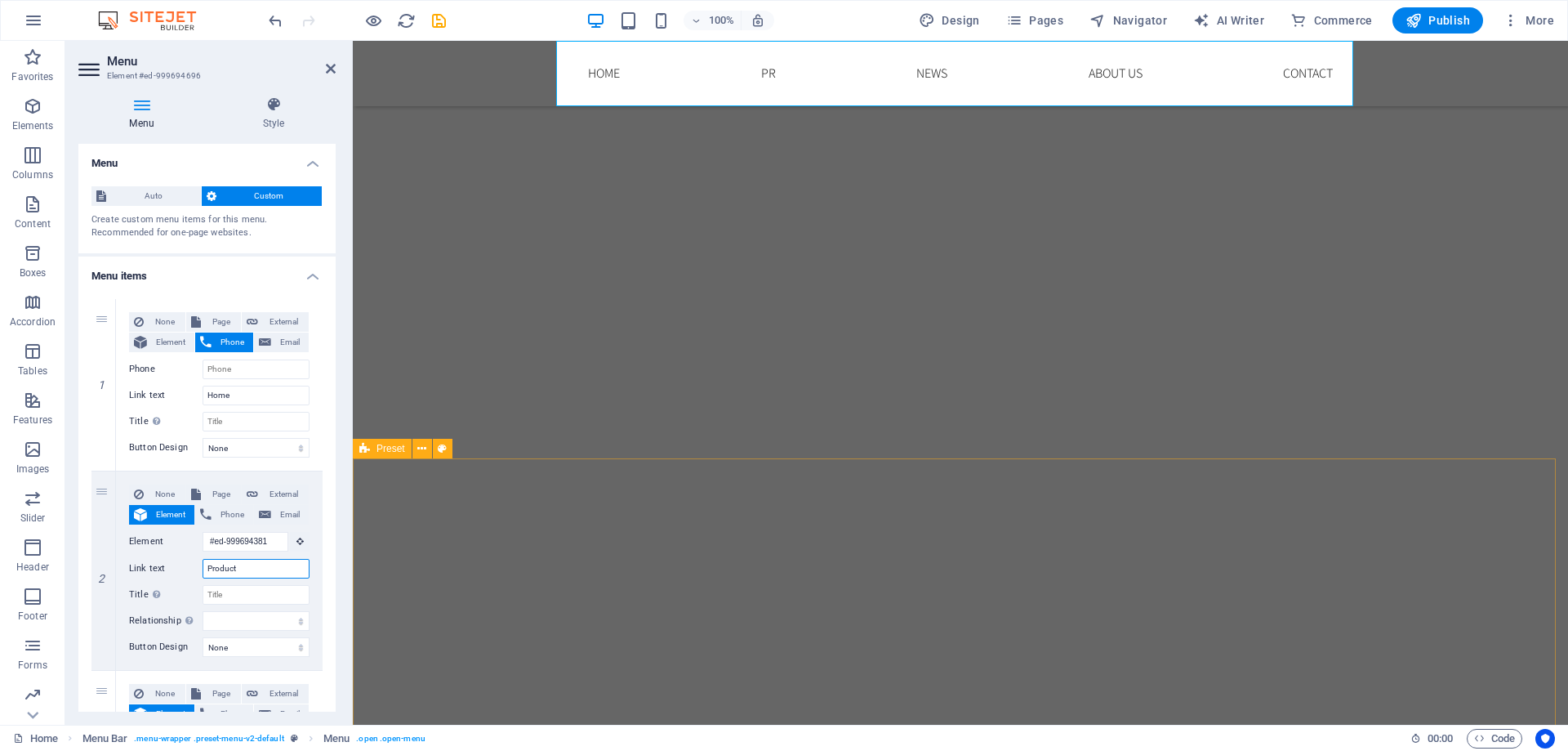
type input "Products"
select select
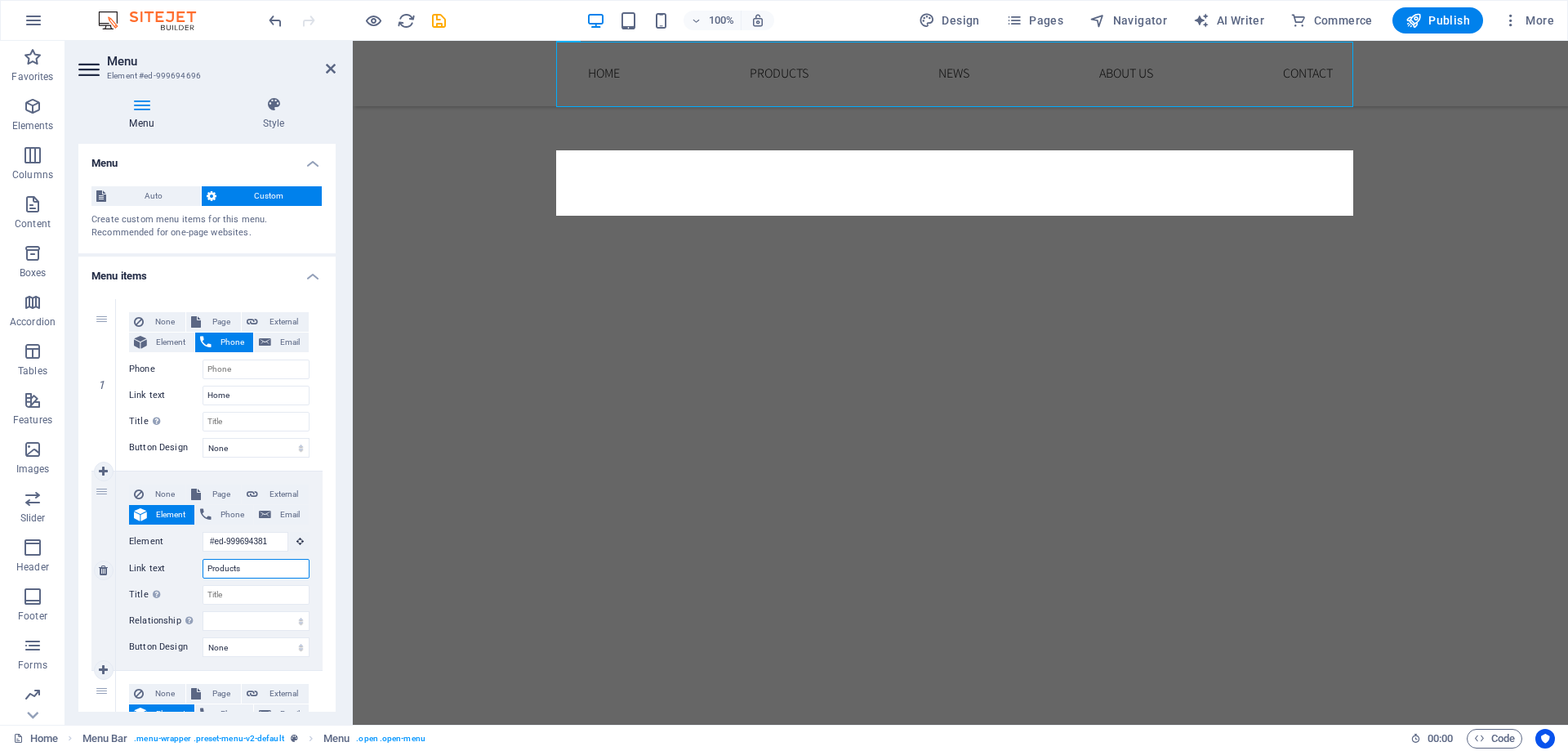
scroll to position [212, 0]
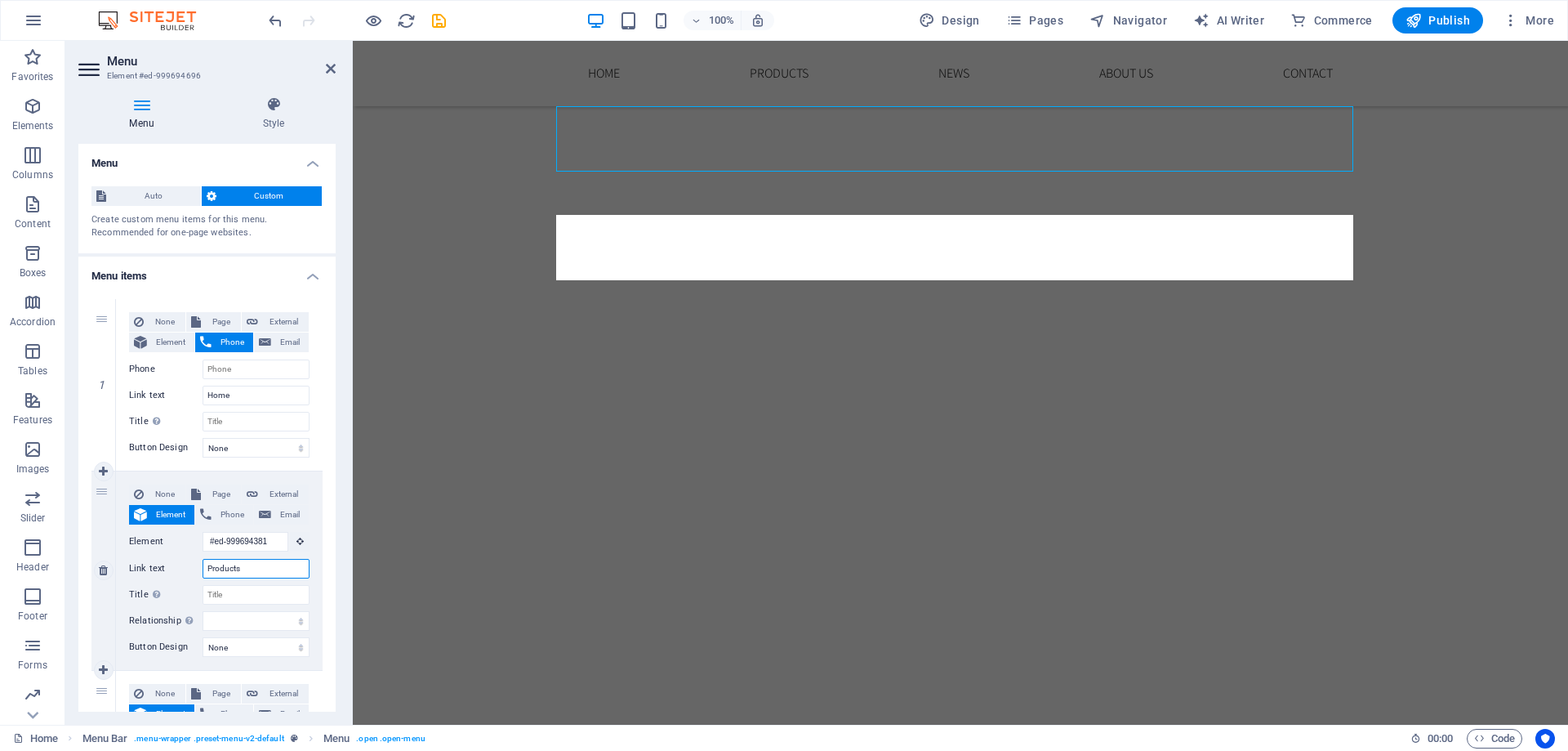
click at [208, 567] on input "Products" at bounding box center [256, 569] width 107 height 20
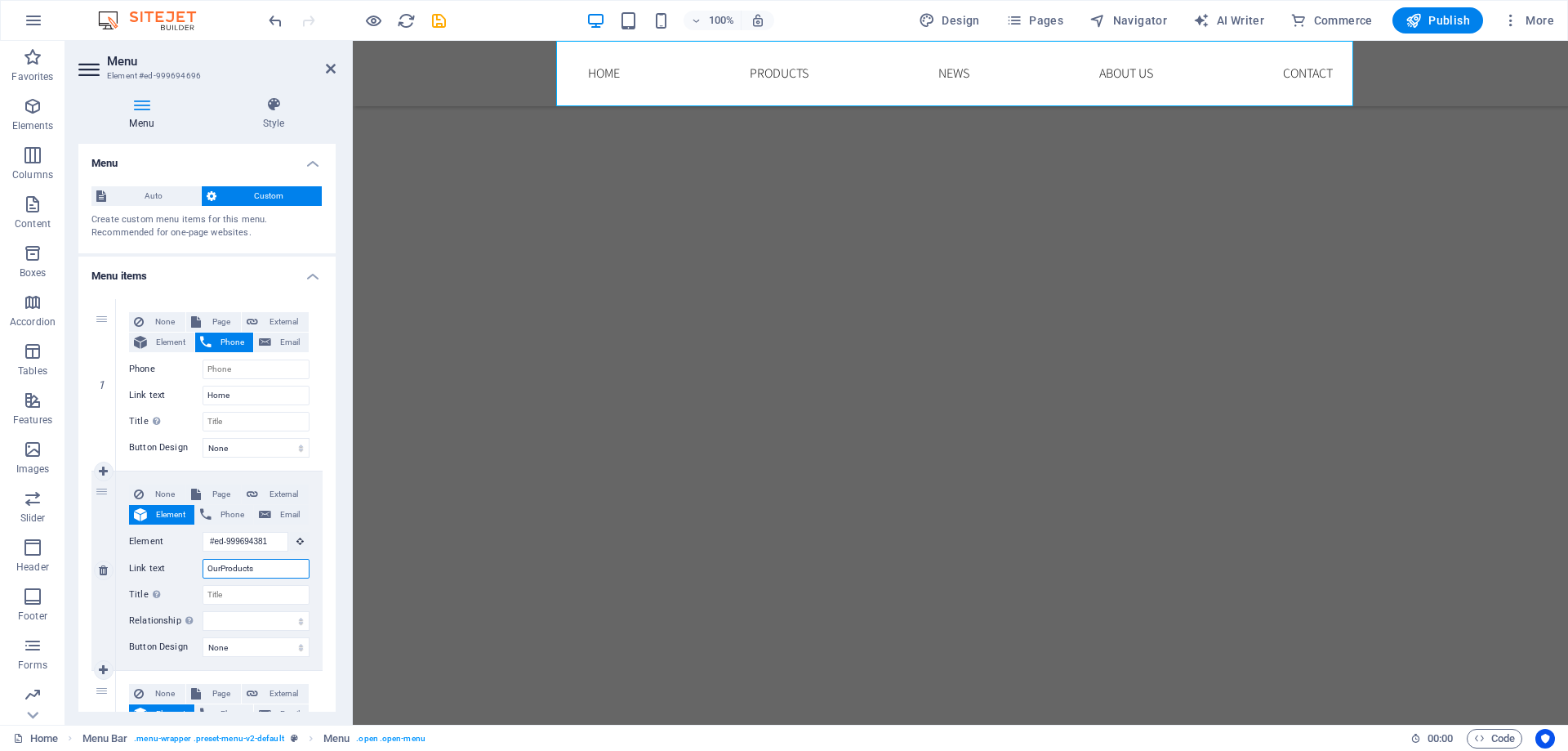
type input "Our Products"
select select
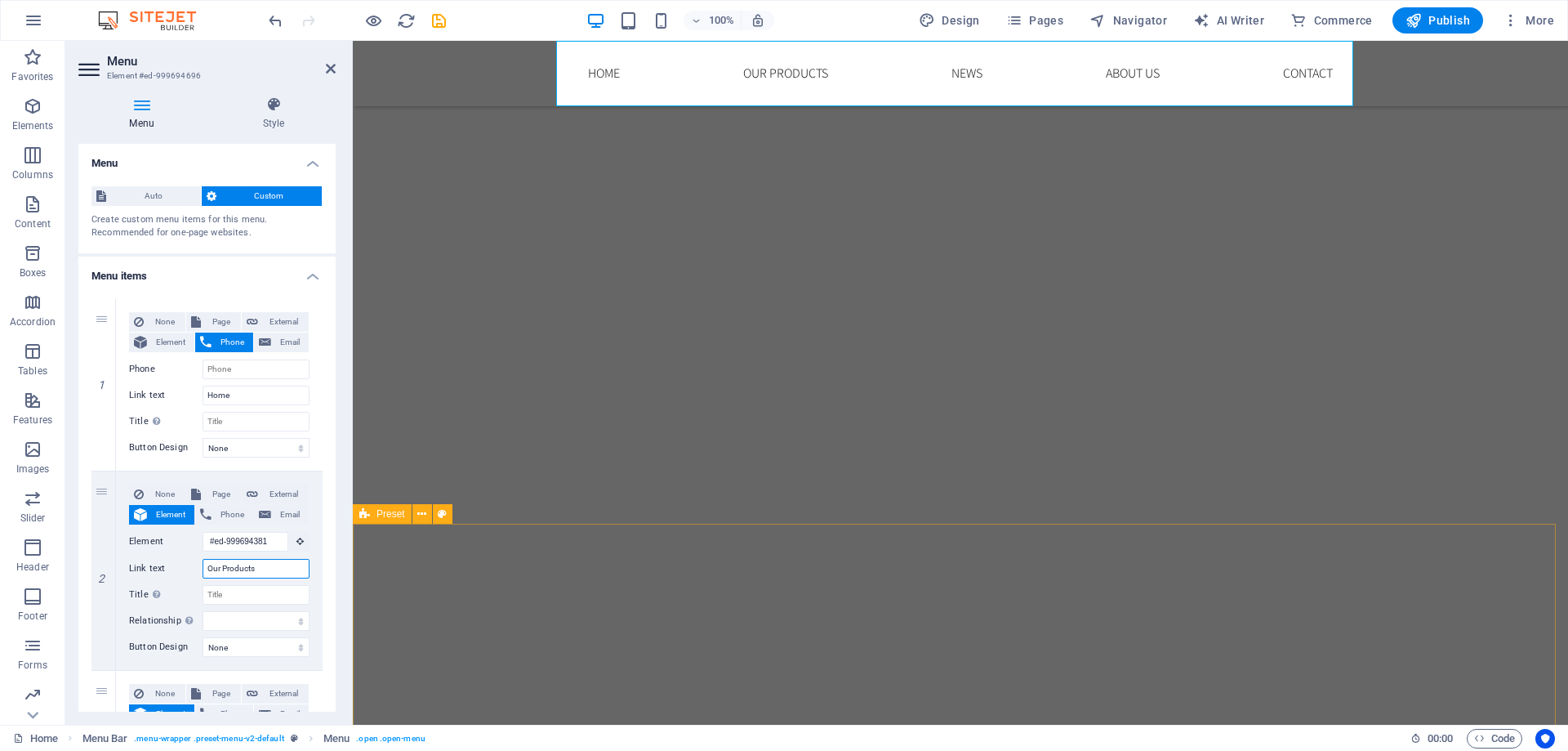
type input "Our Products"
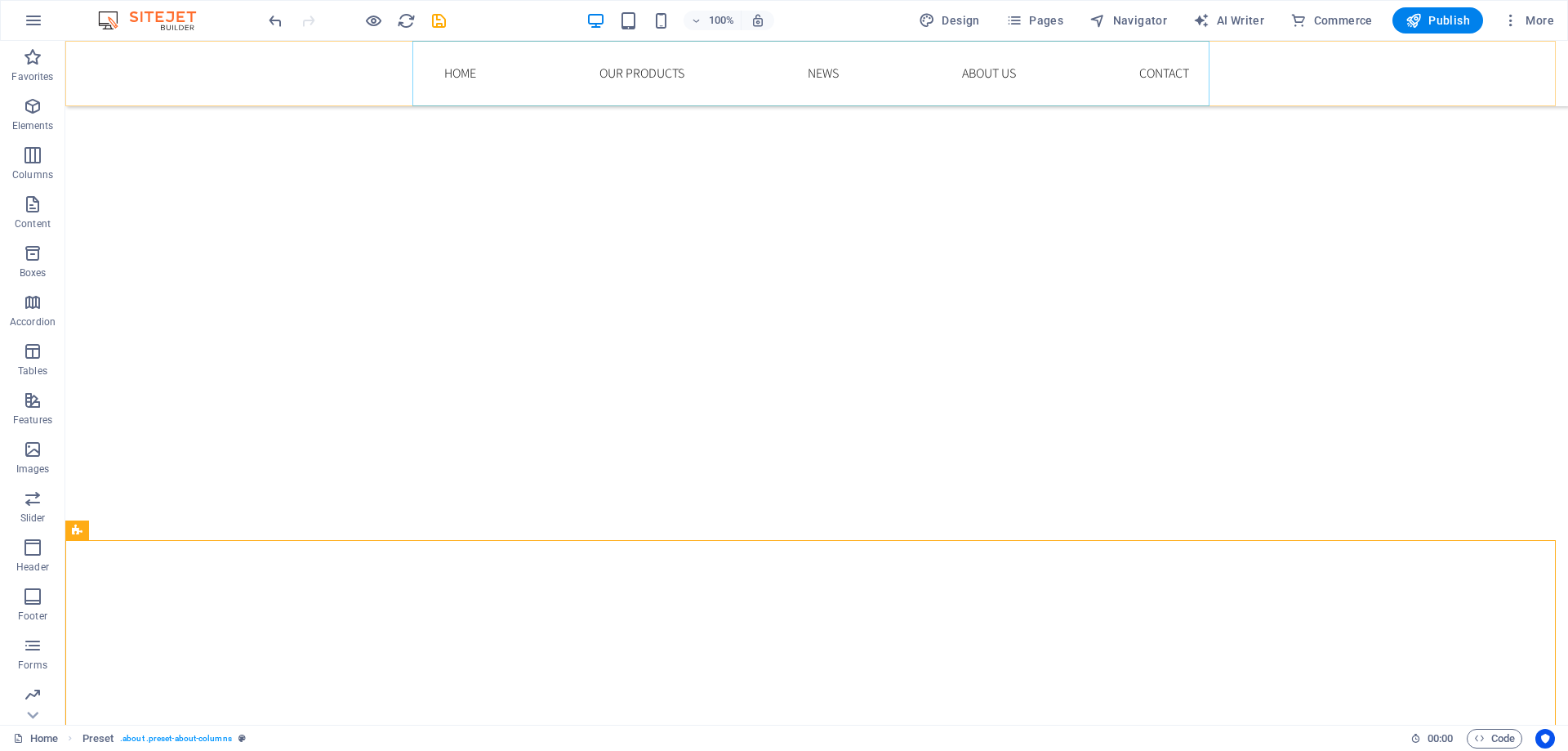
click at [790, 76] on nav "Home Our Products News About us Contact" at bounding box center [817, 73] width 798 height 65
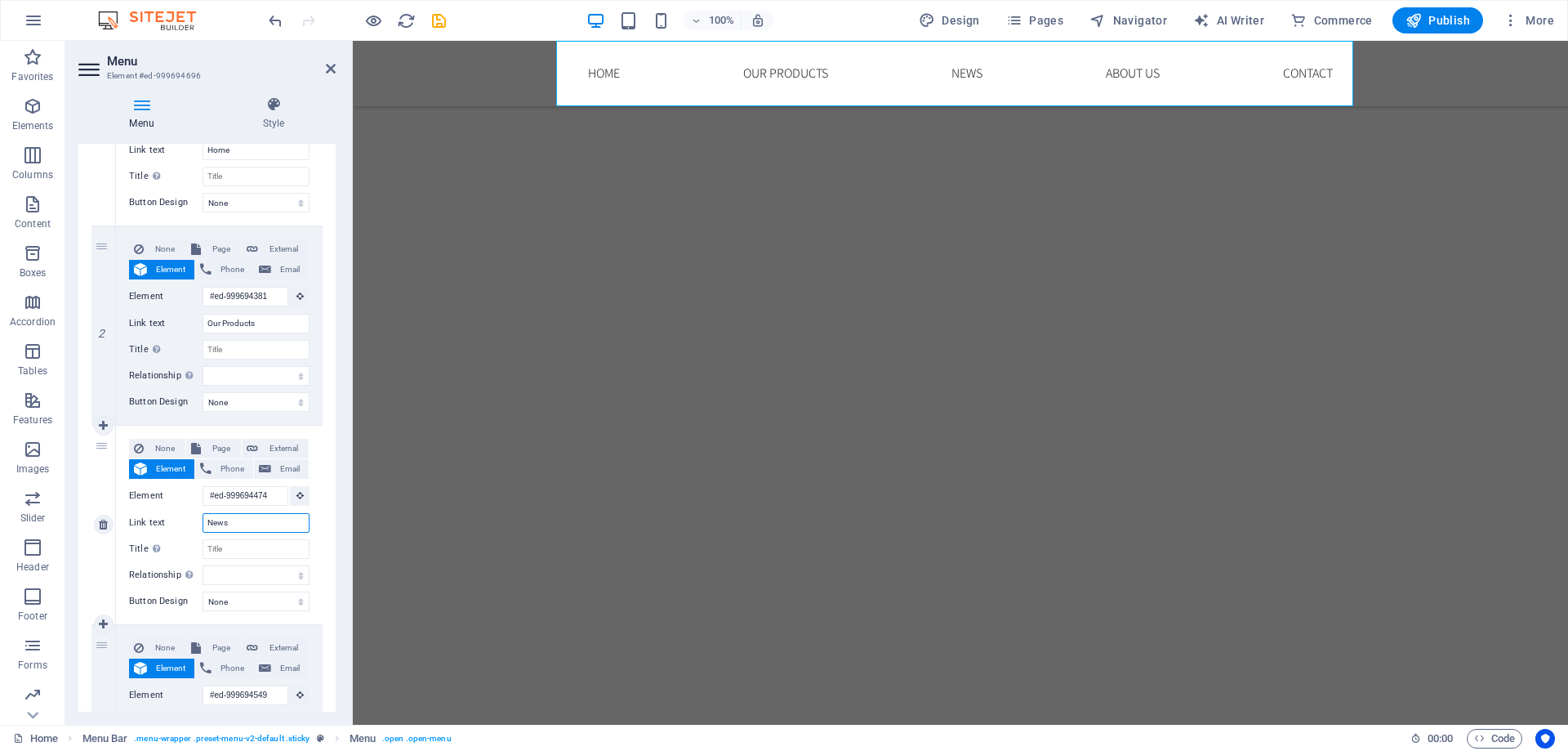
click at [246, 524] on input "News" at bounding box center [256, 524] width 107 height 20
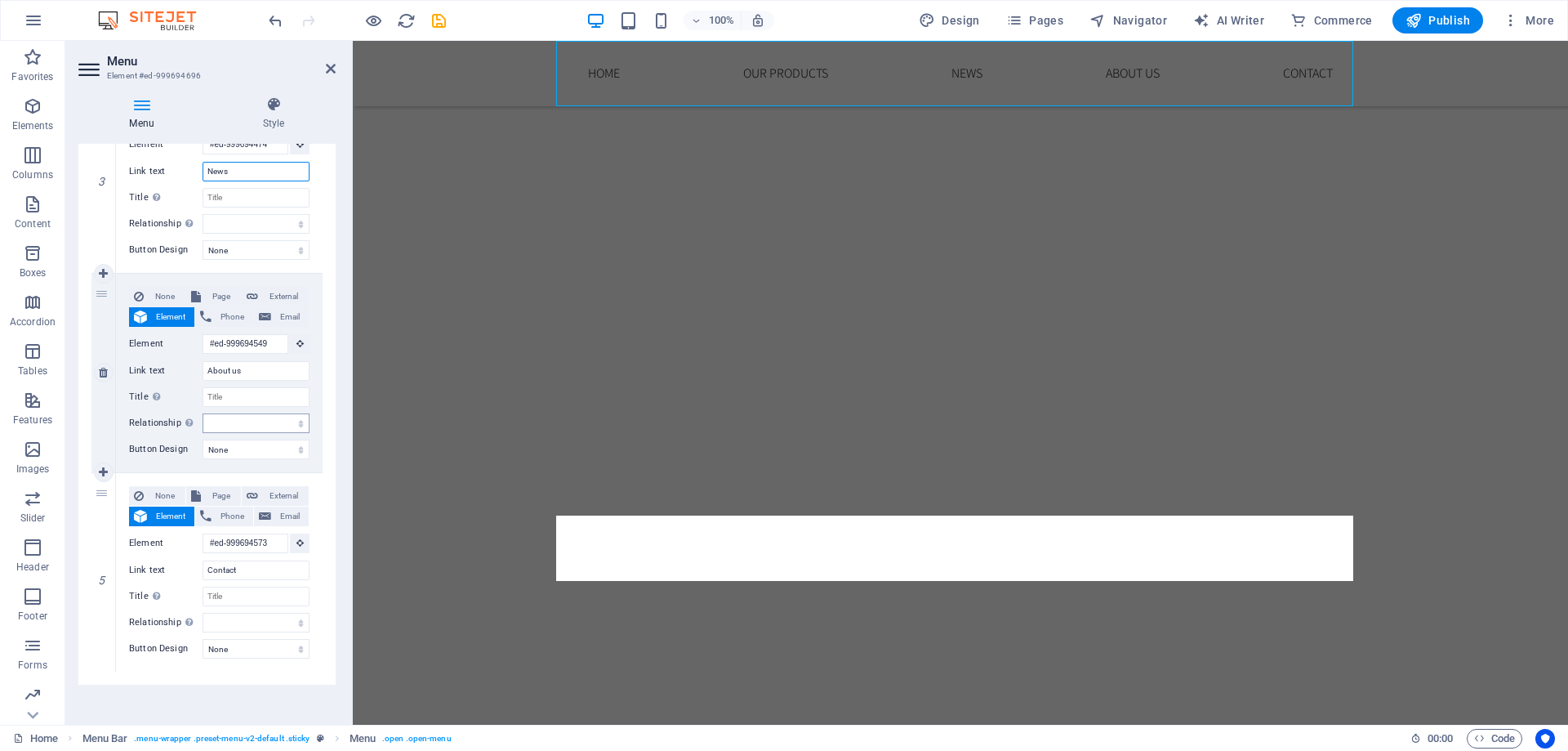
scroll to position [602, 0]
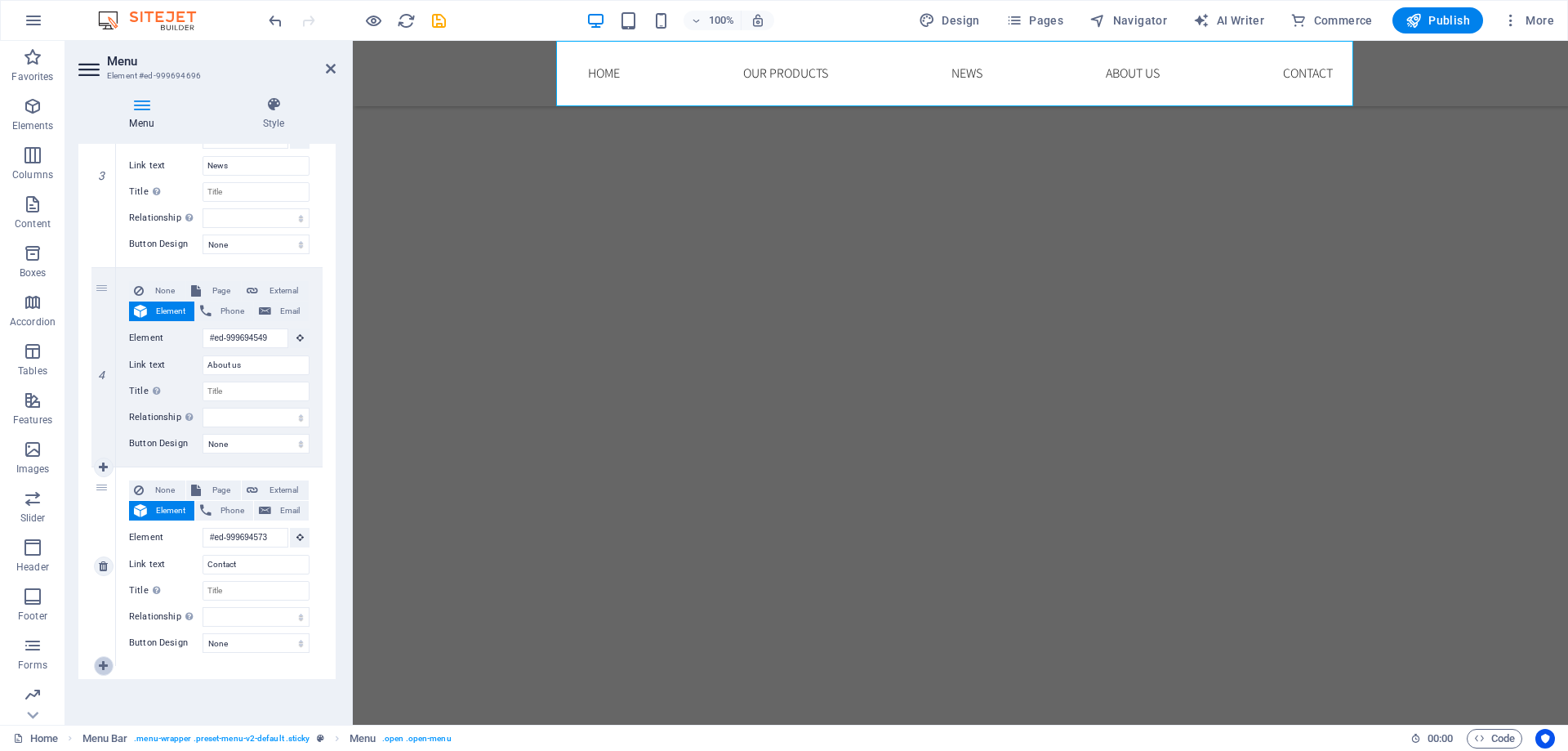
click at [101, 670] on icon at bounding box center [104, 666] width 9 height 12
select select
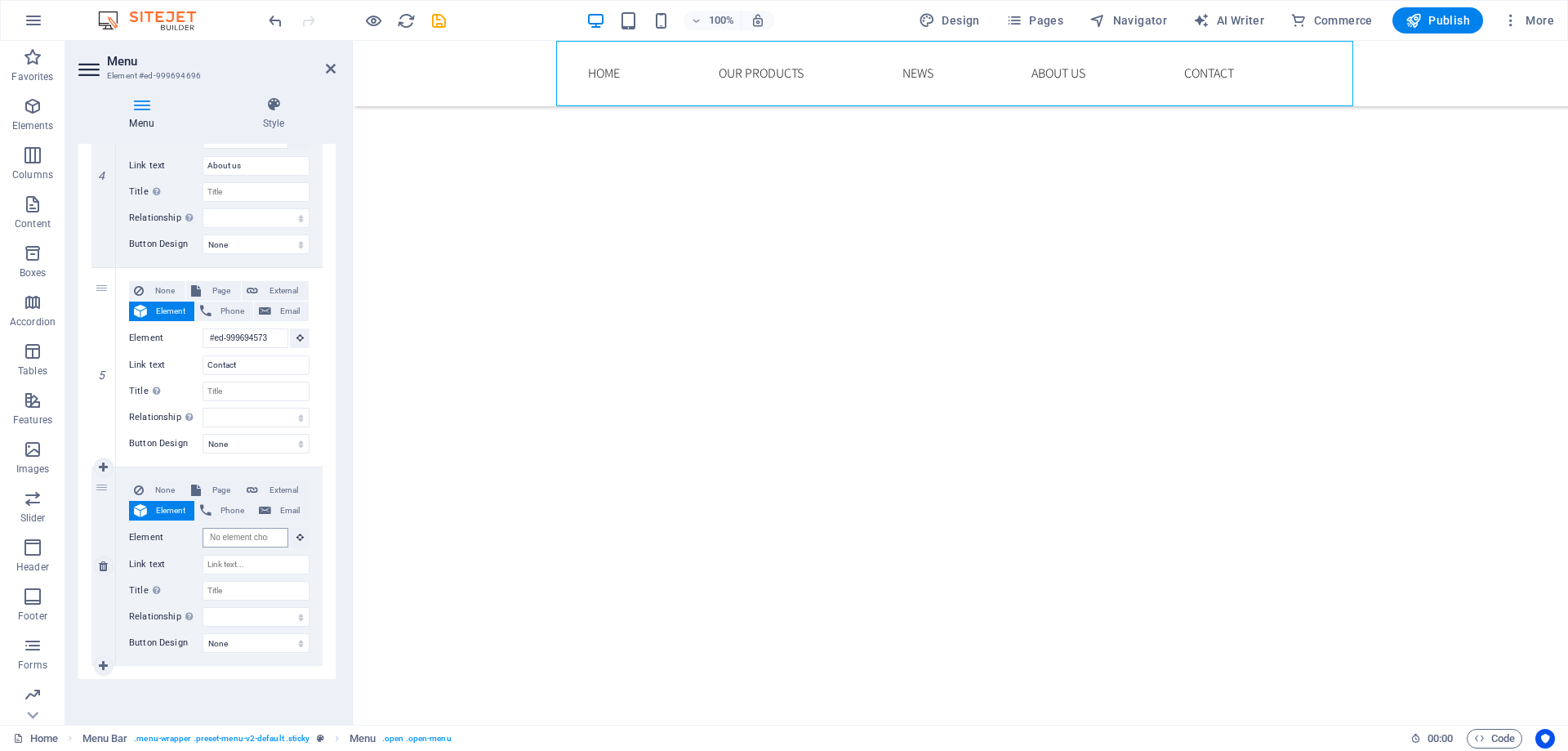
scroll to position [0, 0]
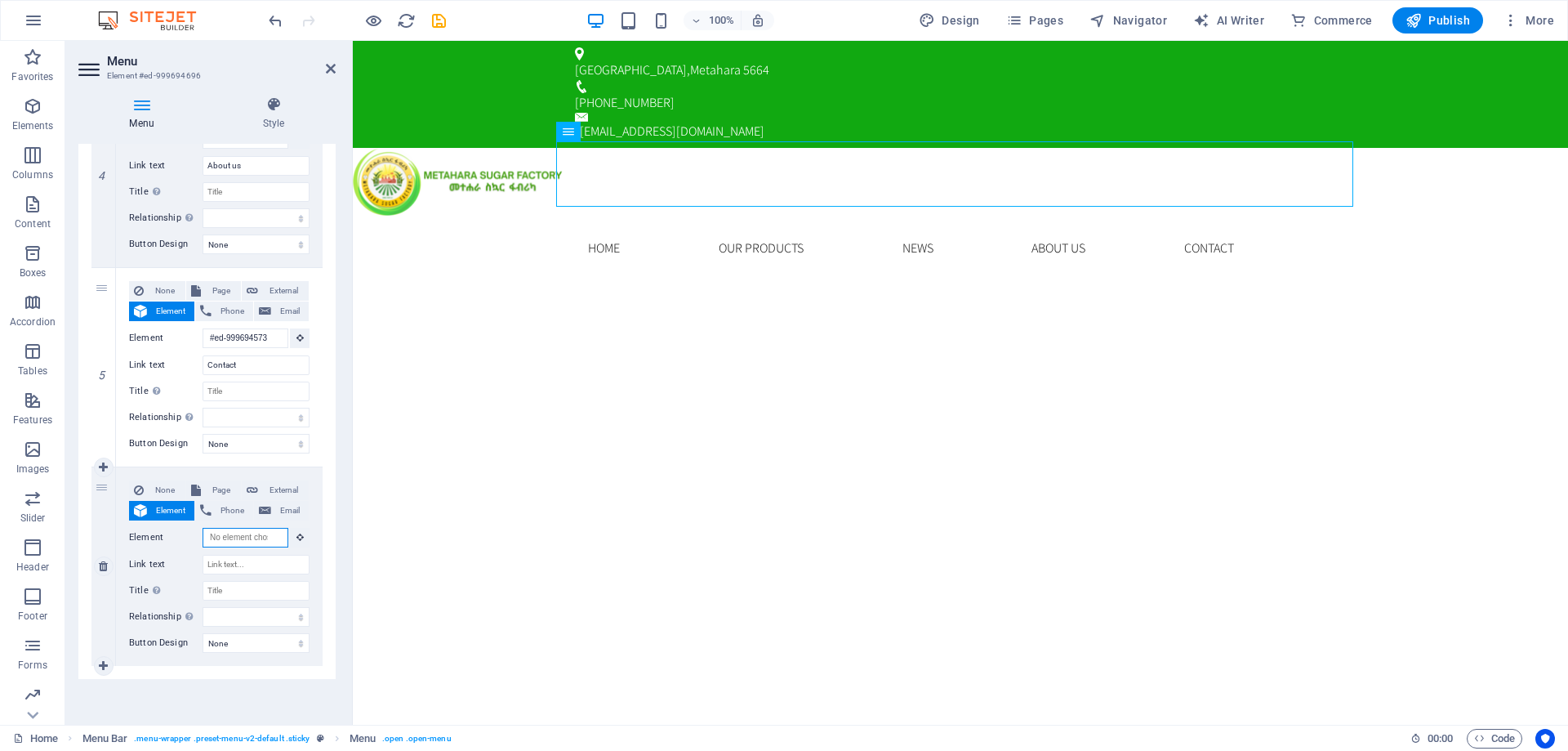
click at [251, 541] on input "Element" at bounding box center [245, 538] width 86 height 20
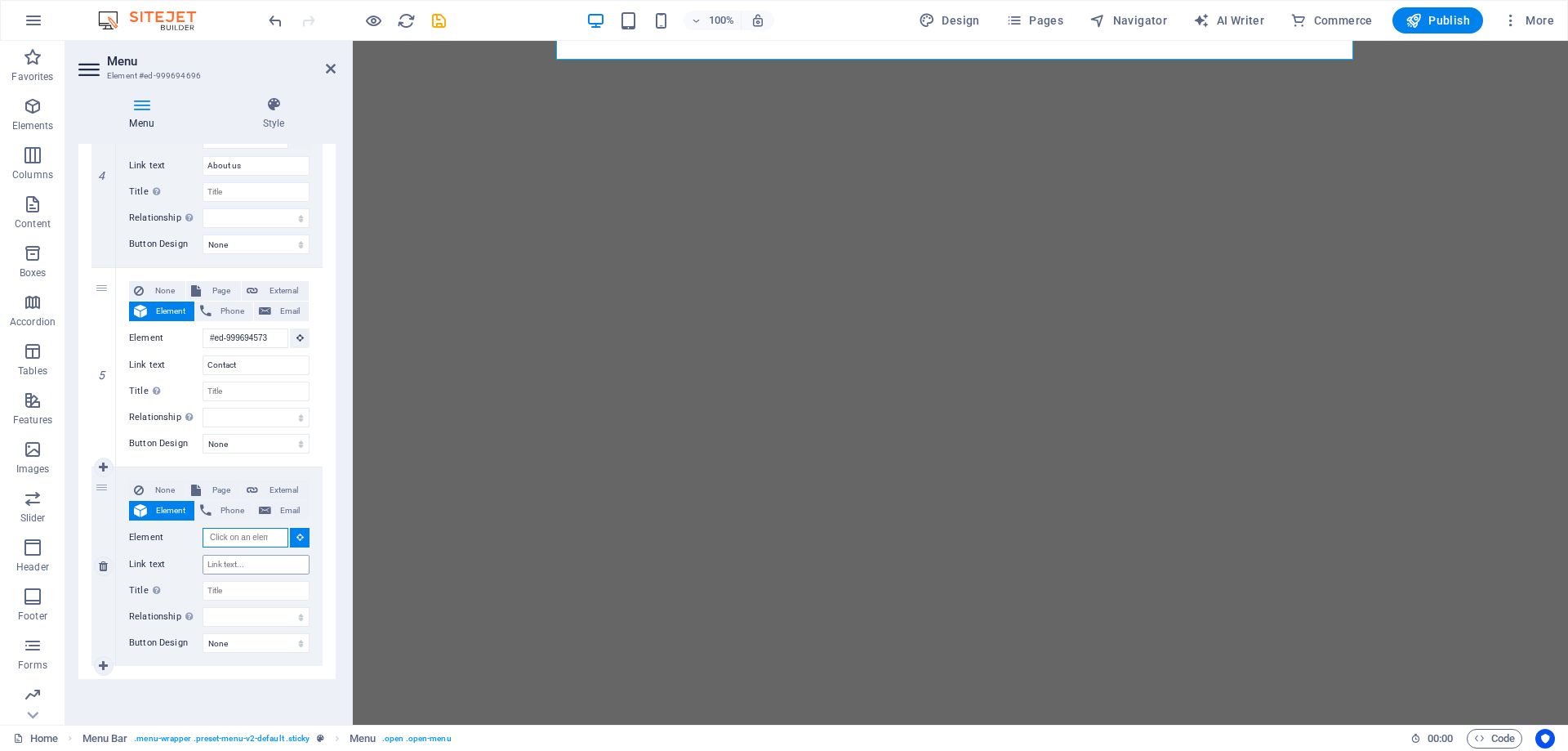
scroll to position [147, 0]
click at [243, 557] on input "Link text" at bounding box center [256, 565] width 107 height 20
type input "S"
select select
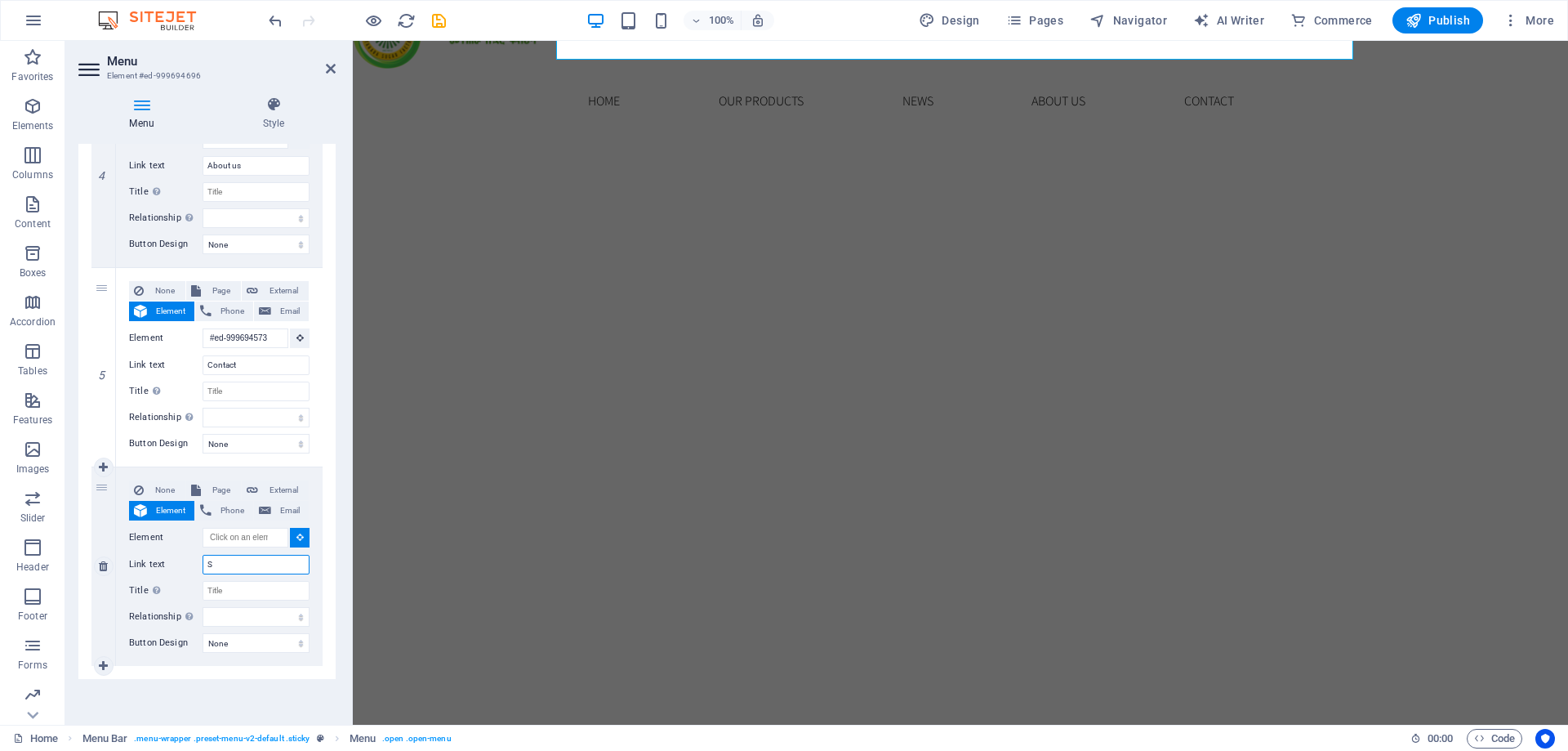
select select
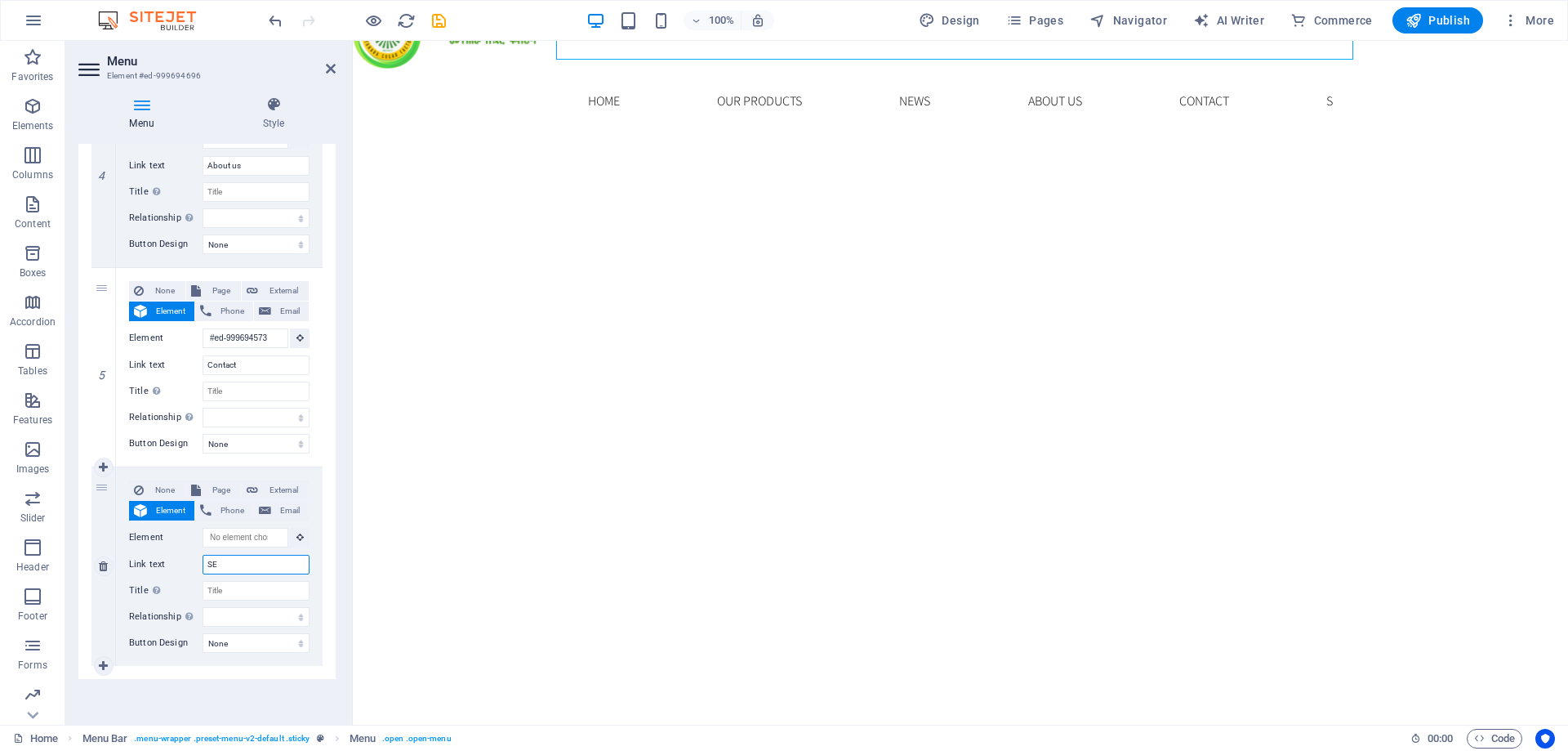
type input "SER"
select select
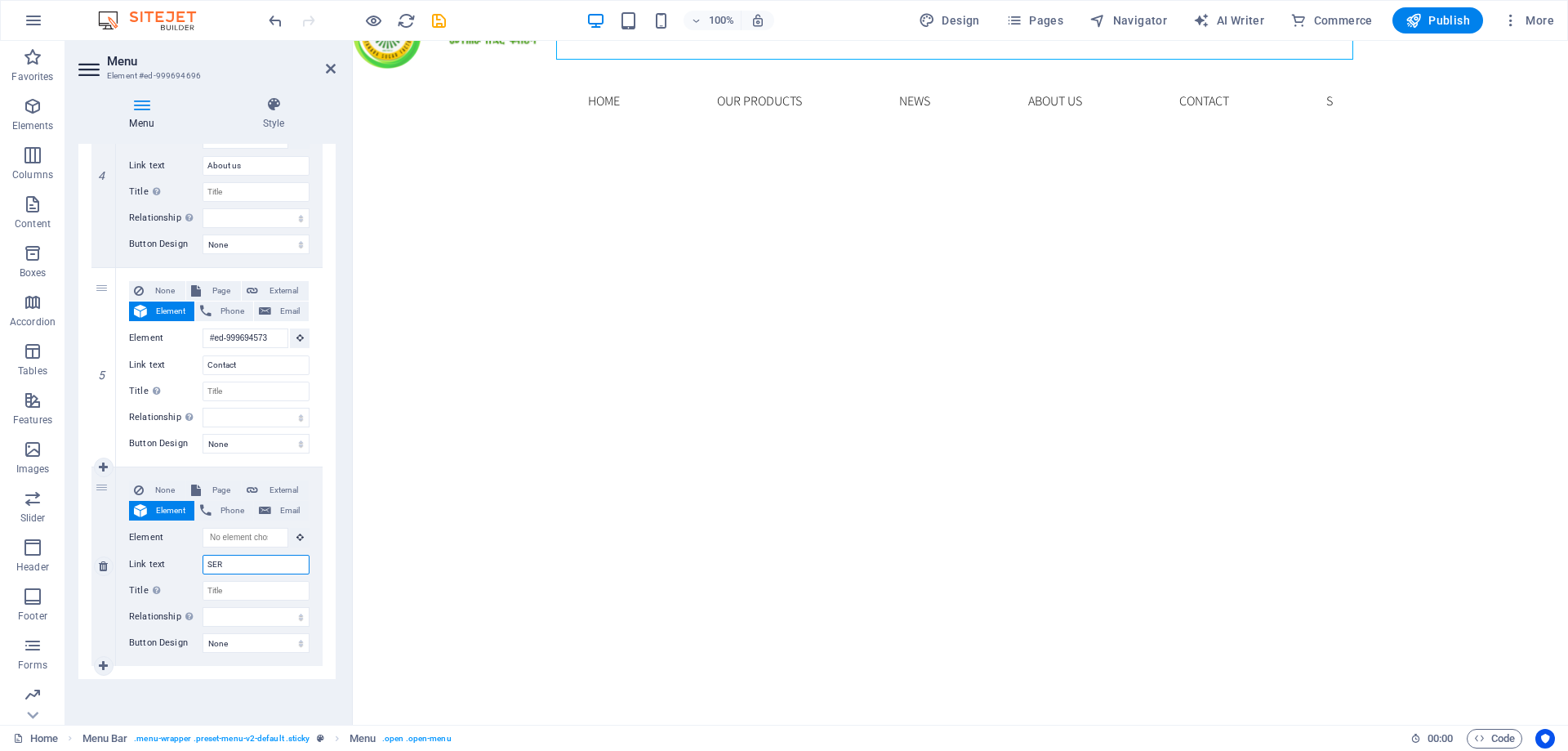
type input "SERV"
select select
type input "SERVICES"
select select
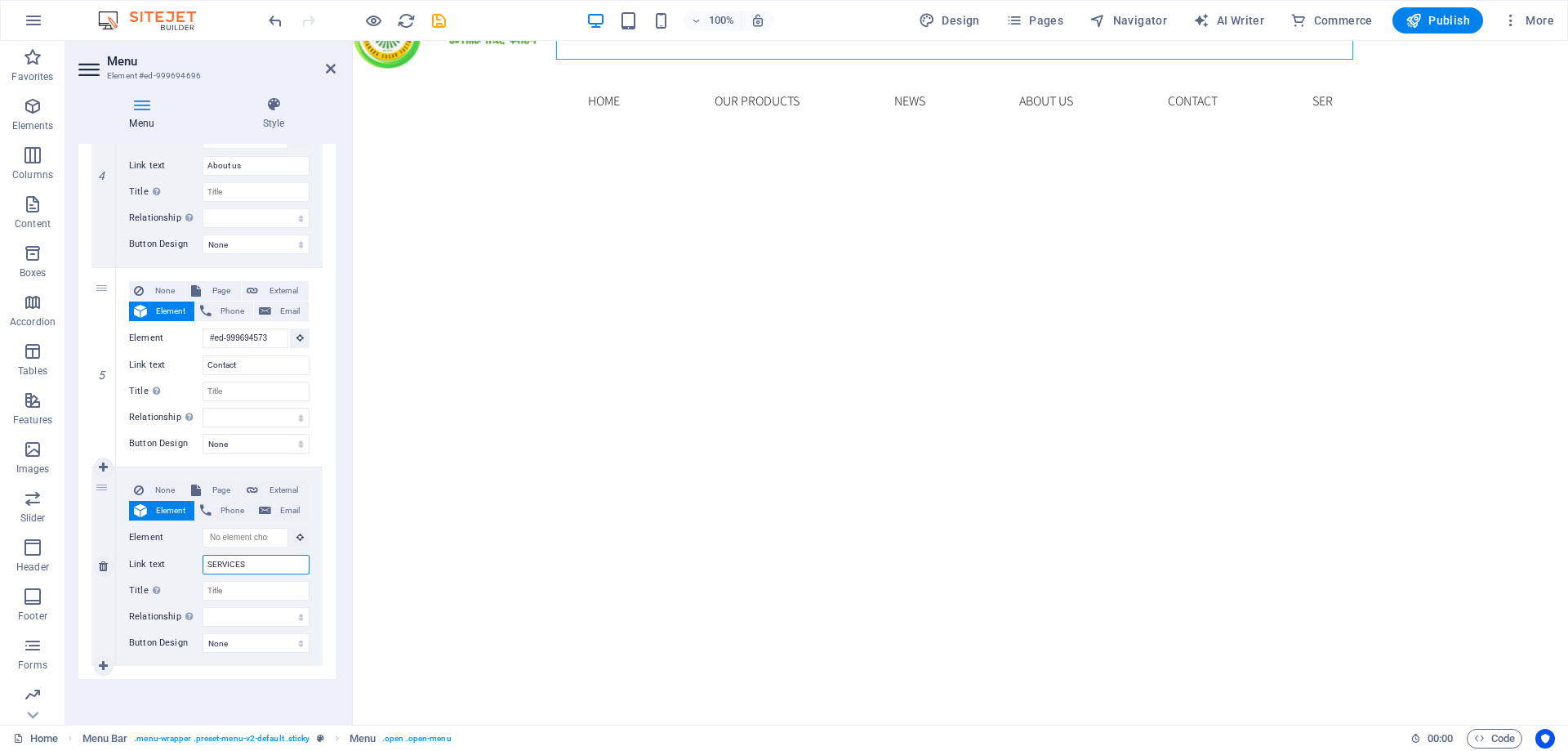
select select
type input "S"
select select
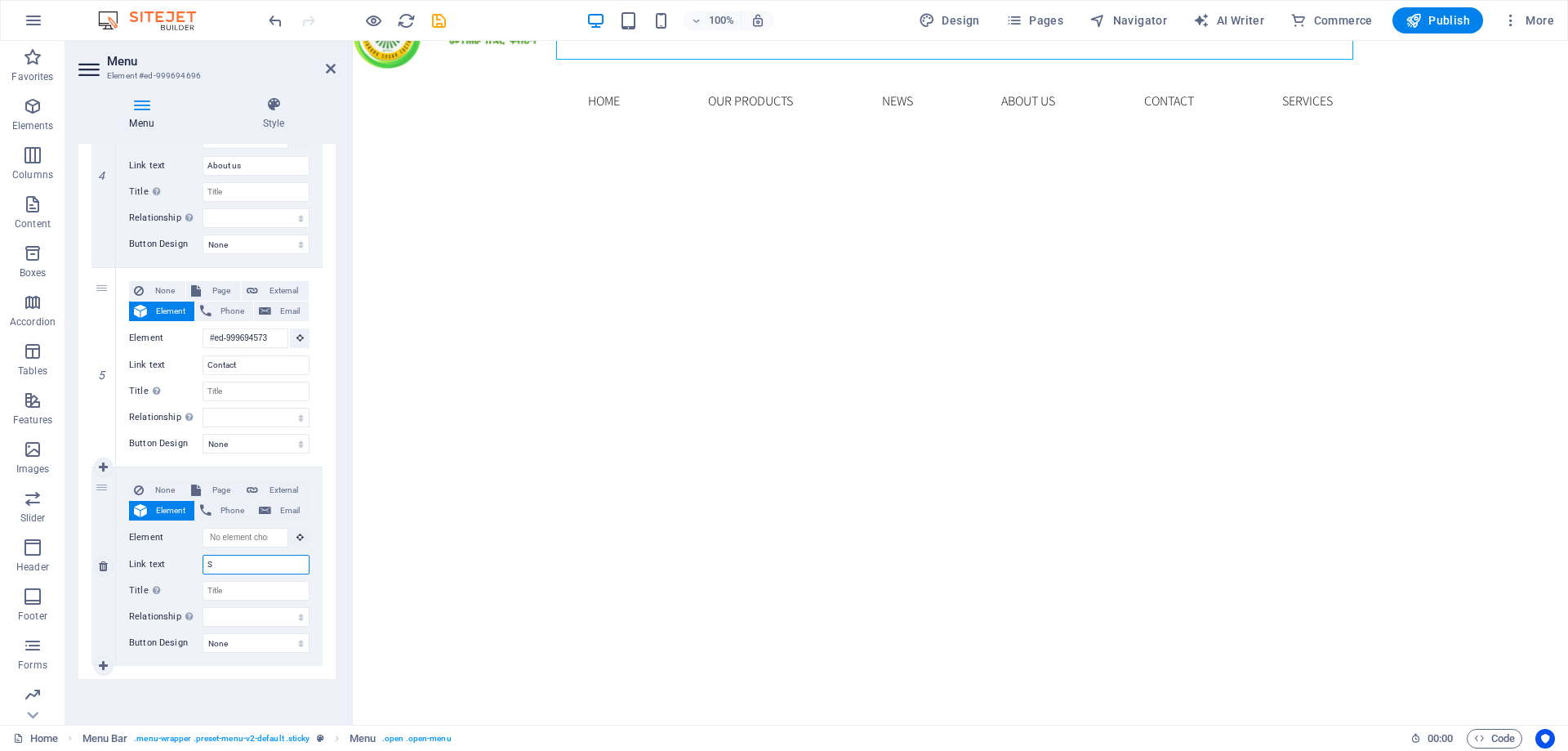
select select
type input "Serv"
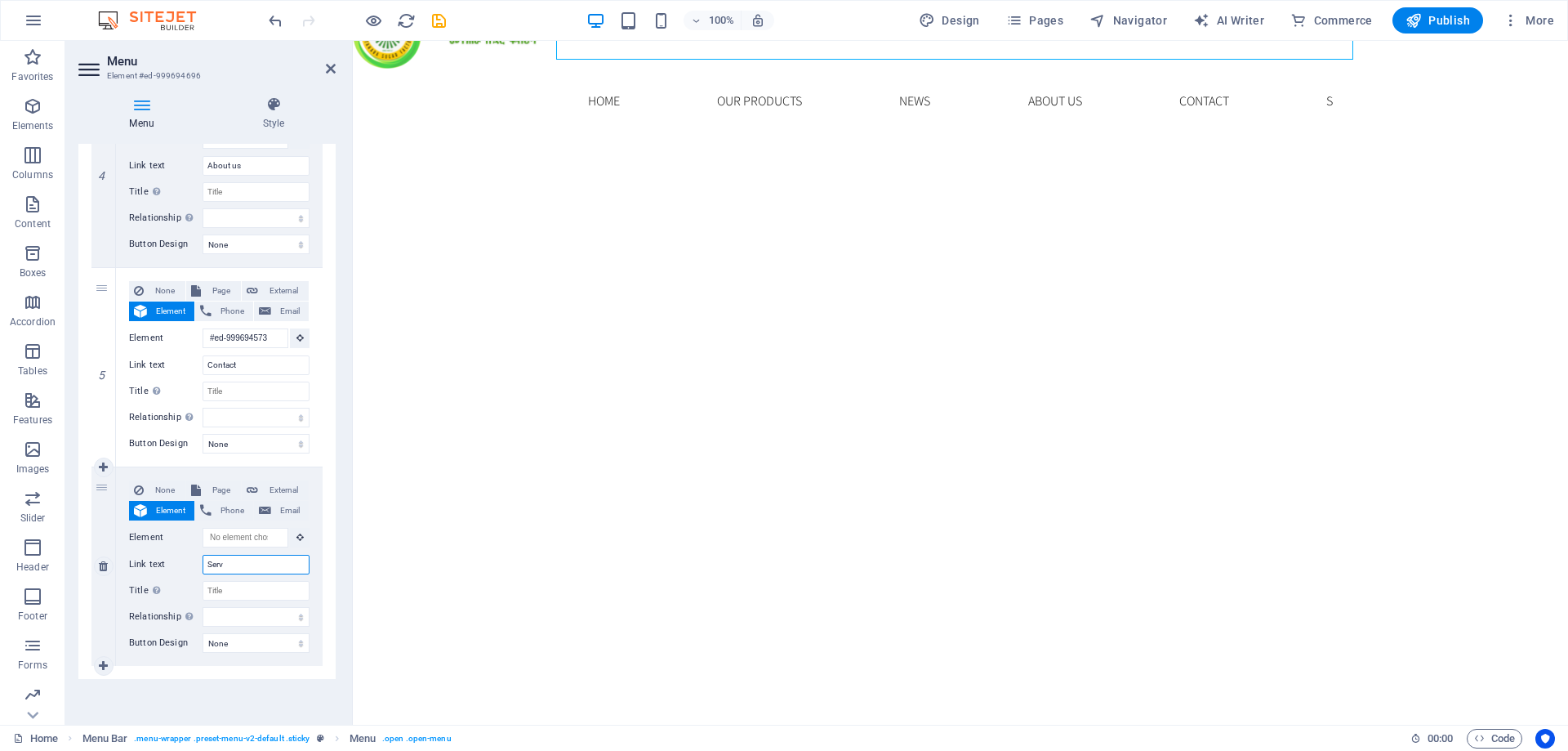
select select
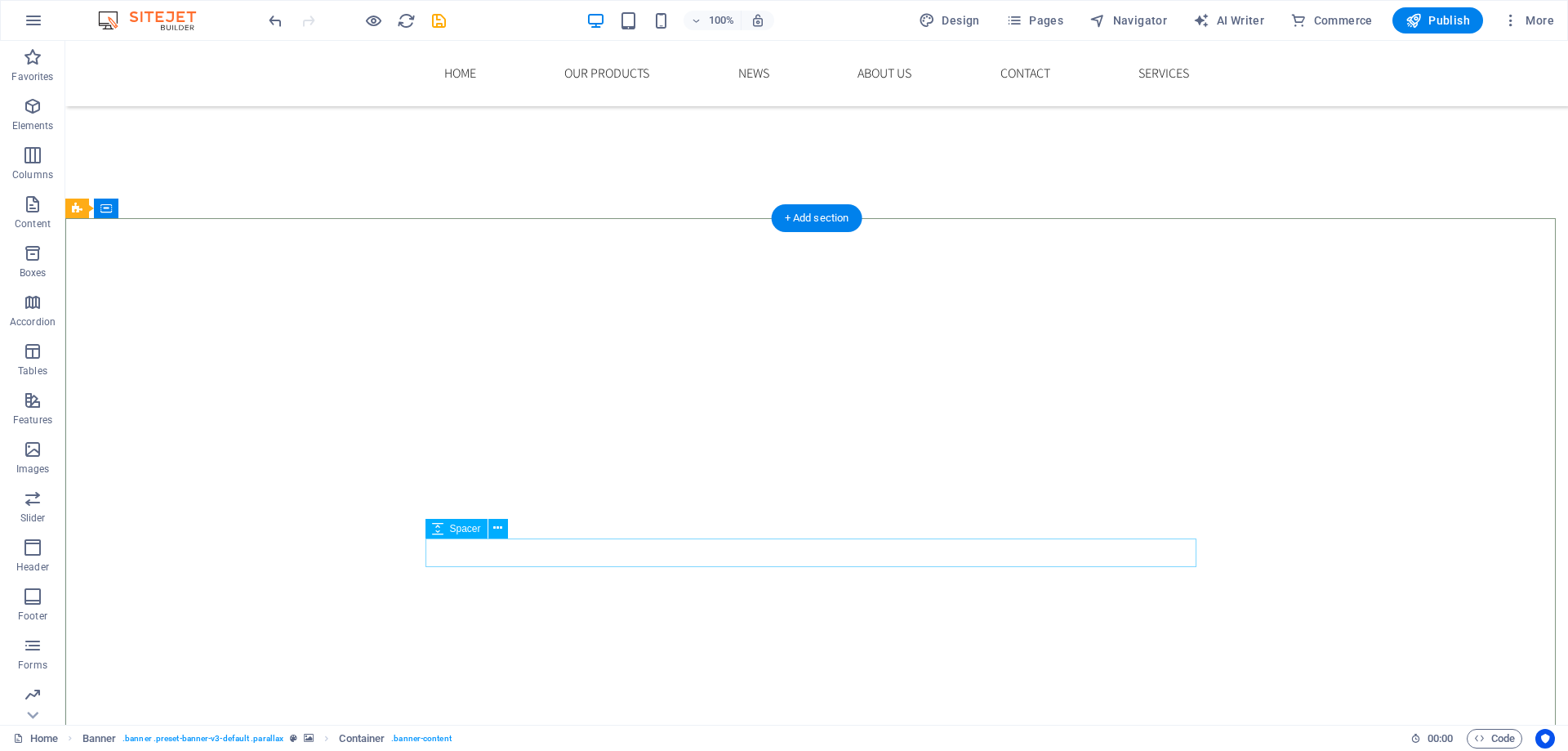
scroll to position [246, 0]
click at [613, 79] on nav "Home Our Products News About us Contact Services" at bounding box center [817, 73] width 798 height 65
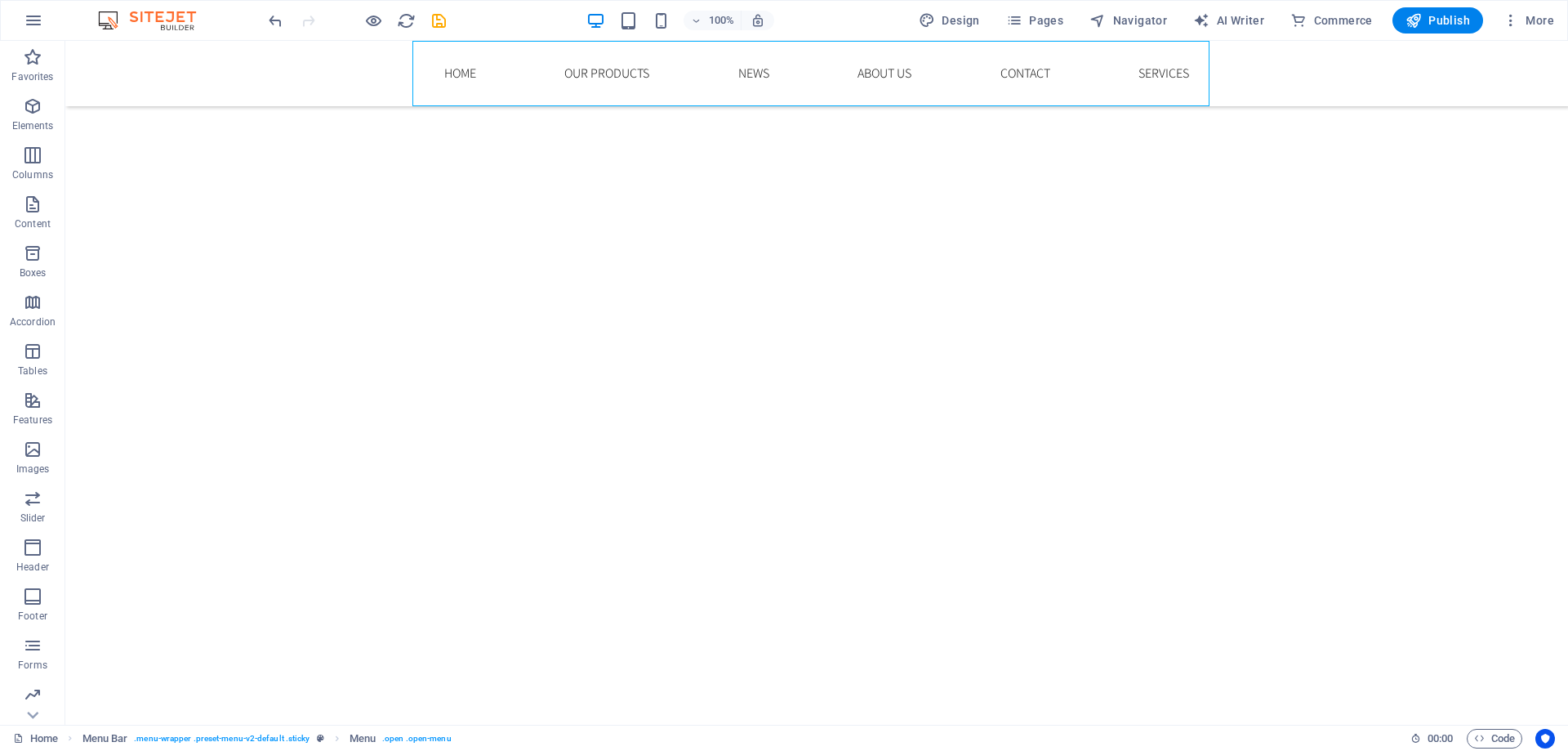
click at [613, 79] on nav "Home Our Products News About us Contact Services" at bounding box center [817, 73] width 798 height 65
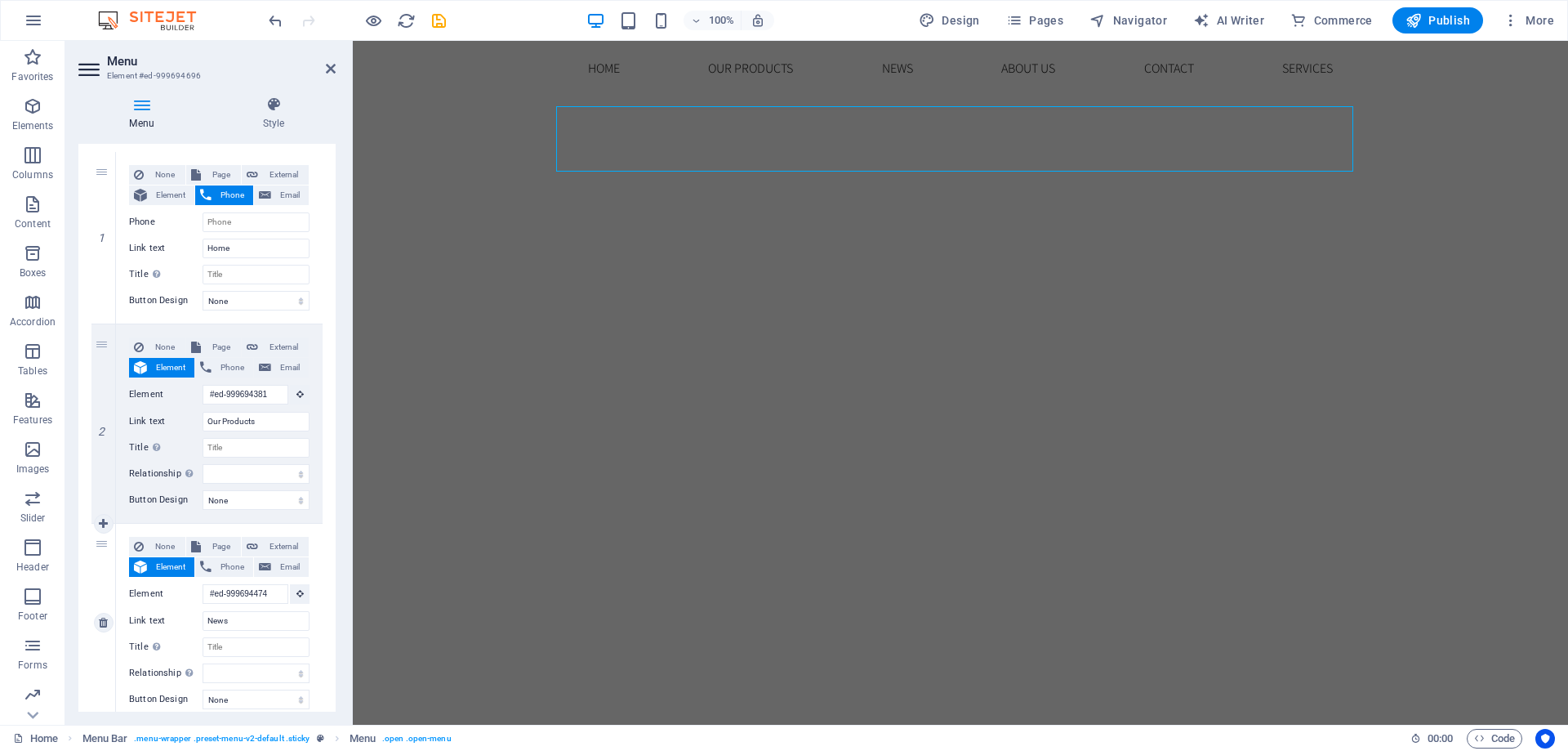
scroll to position [163, 0]
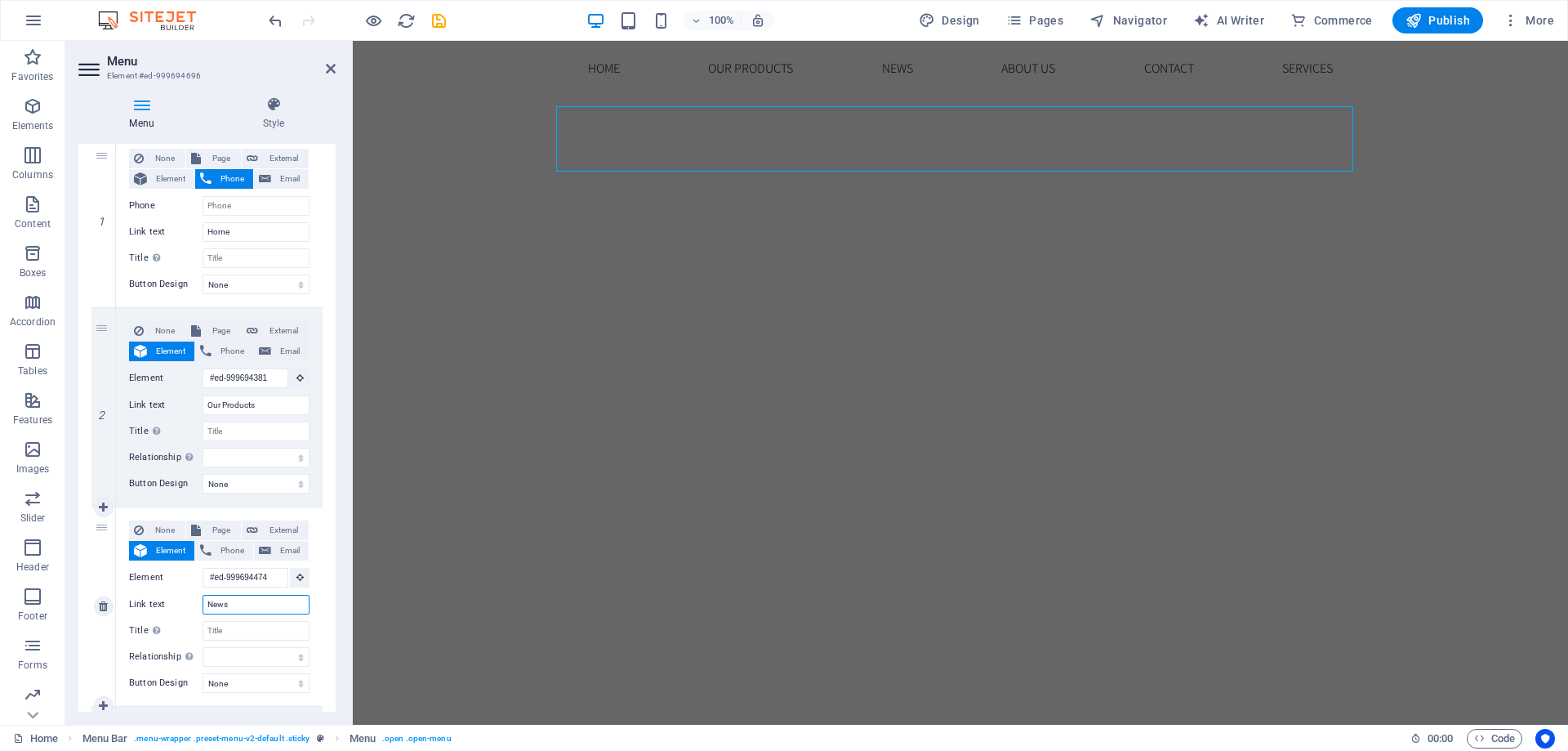
drag, startPoint x: 253, startPoint y: 608, endPoint x: 206, endPoint y: 601, distance: 47.5
click at [206, 601] on input "News" at bounding box center [256, 605] width 107 height 20
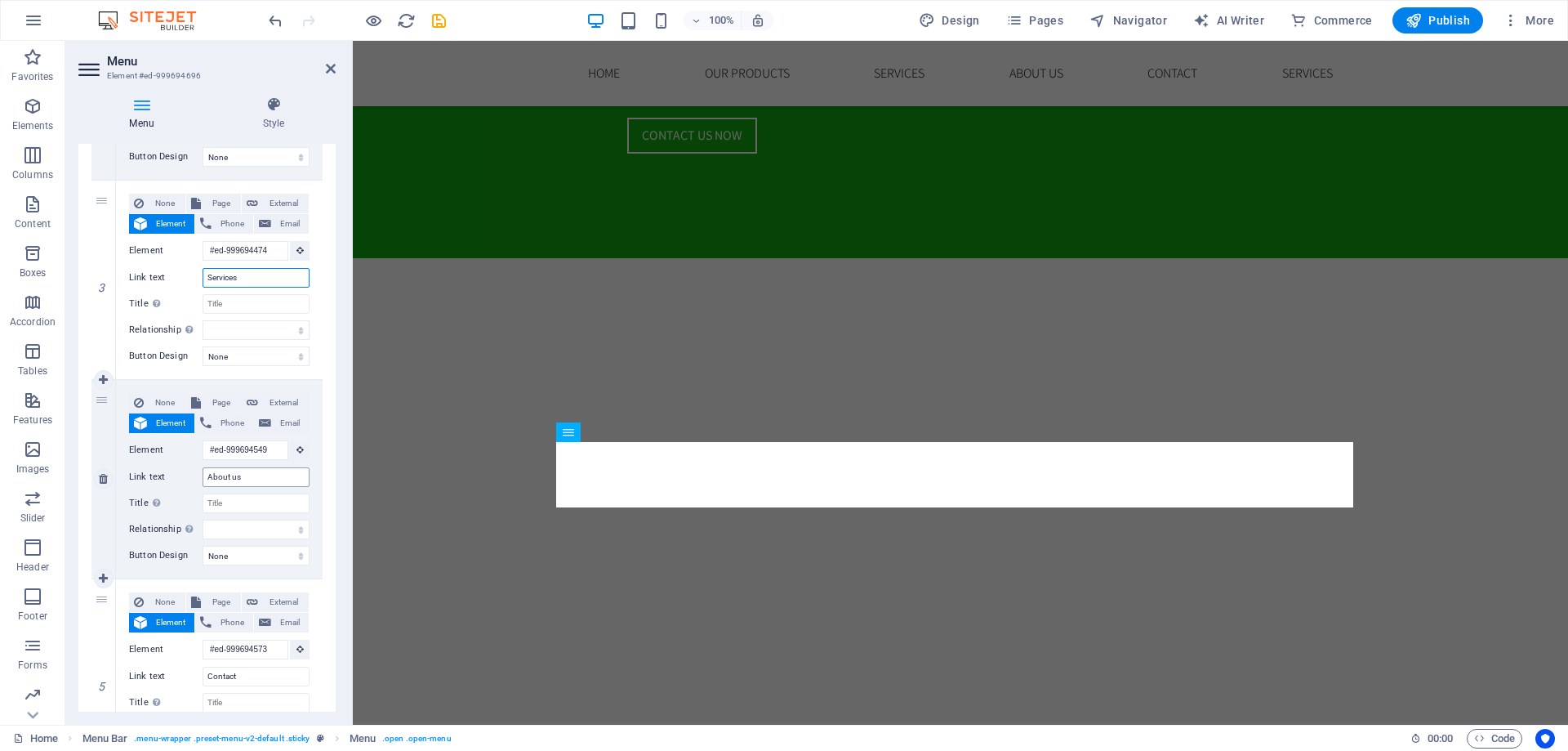
scroll to position [0, 0]
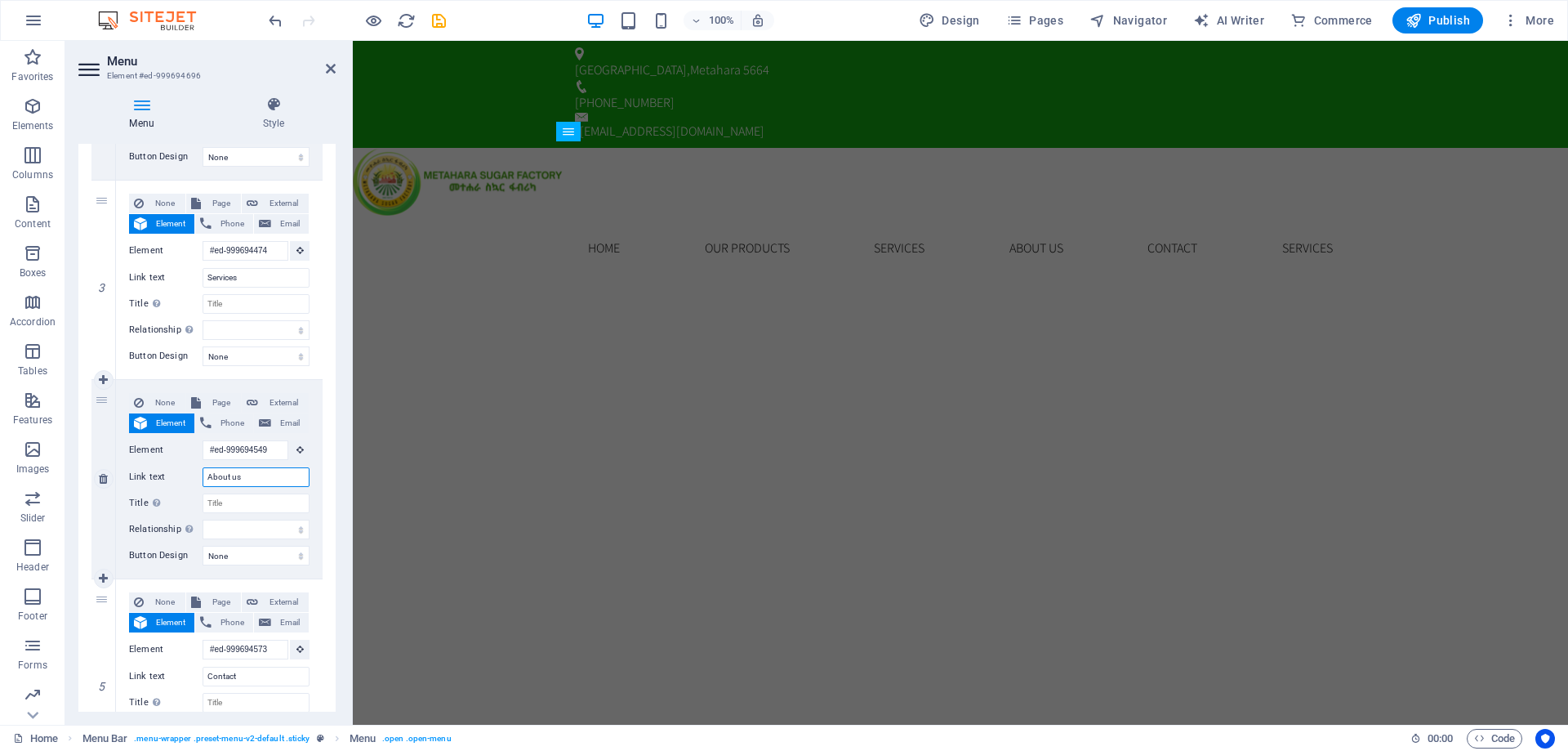
drag, startPoint x: 256, startPoint y: 479, endPoint x: 124, endPoint y: 468, distance: 132.5
click at [124, 468] on div "None Page External Element Phone Email Page Home Subpage Legal Notice Privacy E…" at bounding box center [219, 479] width 207 height 199
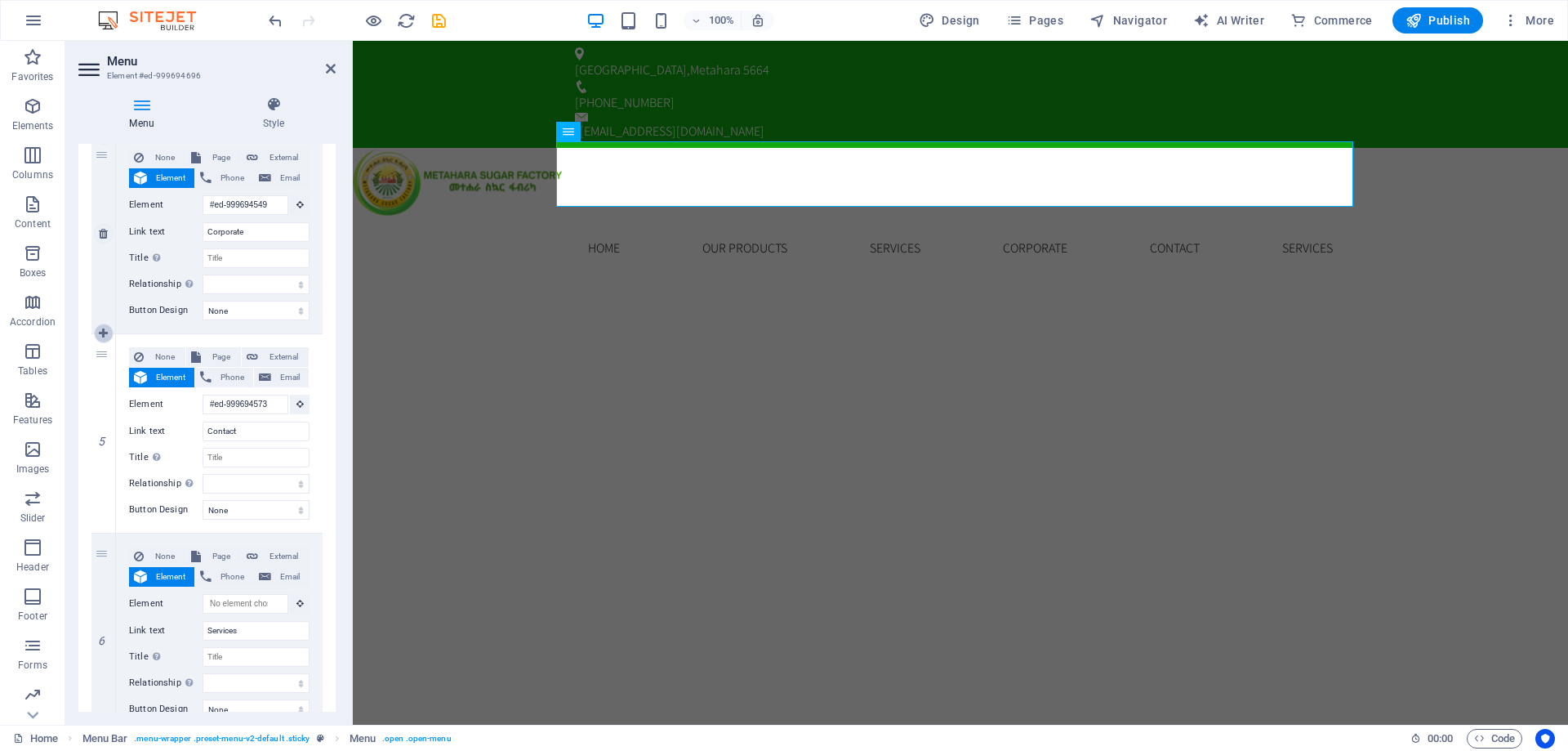
click at [100, 338] on icon at bounding box center [104, 333] width 9 height 12
click at [101, 558] on div "6" at bounding box center [103, 633] width 24 height 199
drag, startPoint x: 101, startPoint y: 558, endPoint x: 102, endPoint y: 414, distance: 144.0
click at [102, 414] on div "1 None Page External Element Phone Email Page Home Subpage Legal Notice Privacy…" at bounding box center [207, 247] width 231 height 1369
drag, startPoint x: 103, startPoint y: 553, endPoint x: 125, endPoint y: 434, distance: 121.0
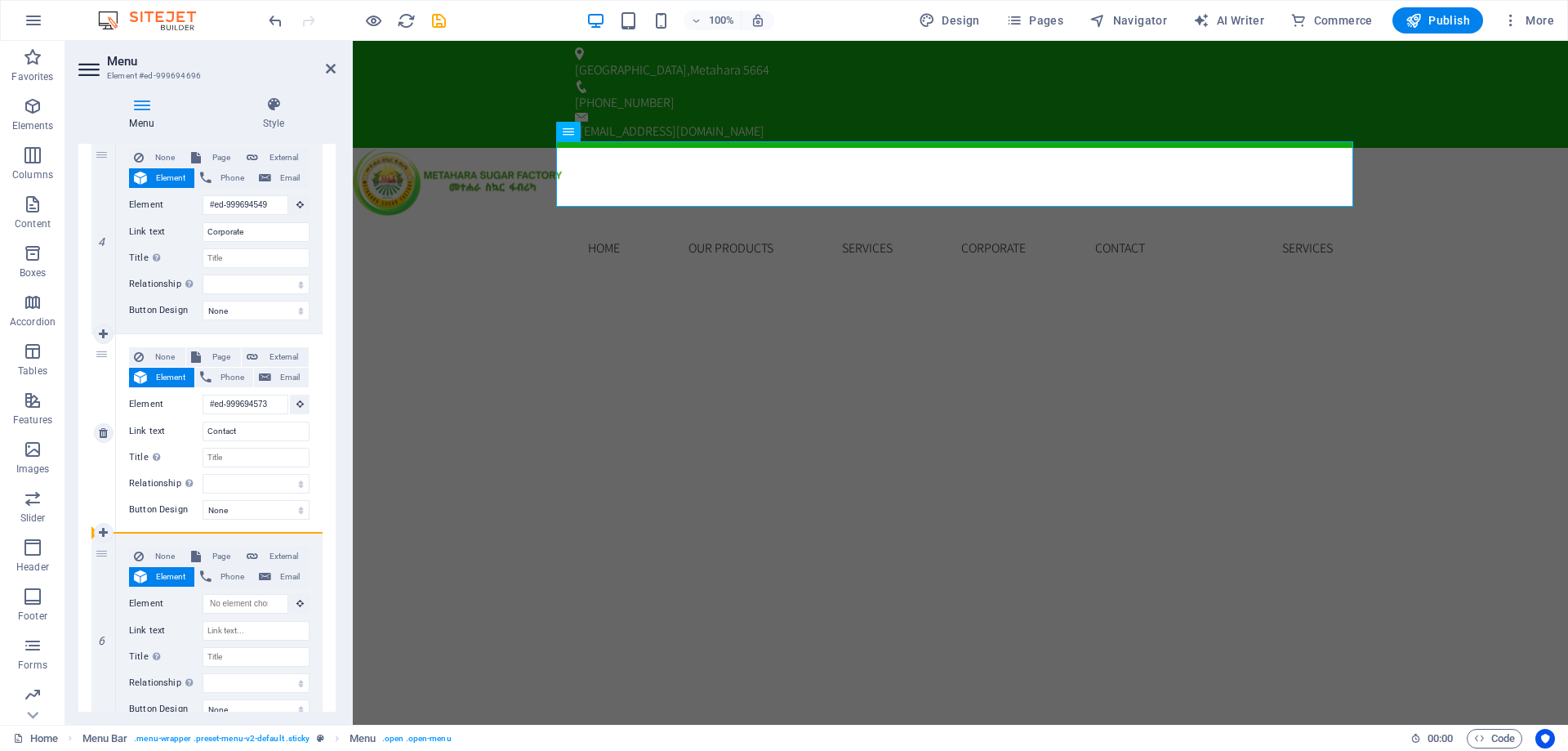
click at [125, 434] on div "1 None Page External Element Phone Email Page Home Subpage Legal Notice Privacy…" at bounding box center [207, 247] width 231 height 1369
drag, startPoint x: 104, startPoint y: 548, endPoint x: 127, endPoint y: 413, distance: 136.9
click at [127, 413] on div "1 None Page External Element Phone Email Page Home Subpage Legal Notice Privacy…" at bounding box center [207, 247] width 231 height 1369
drag, startPoint x: 104, startPoint y: 350, endPoint x: 135, endPoint y: 571, distance: 223.2
click at [135, 571] on div "1 None Page External Element Phone Email Page Home Subpage Legal Notice Privacy…" at bounding box center [207, 247] width 231 height 1369
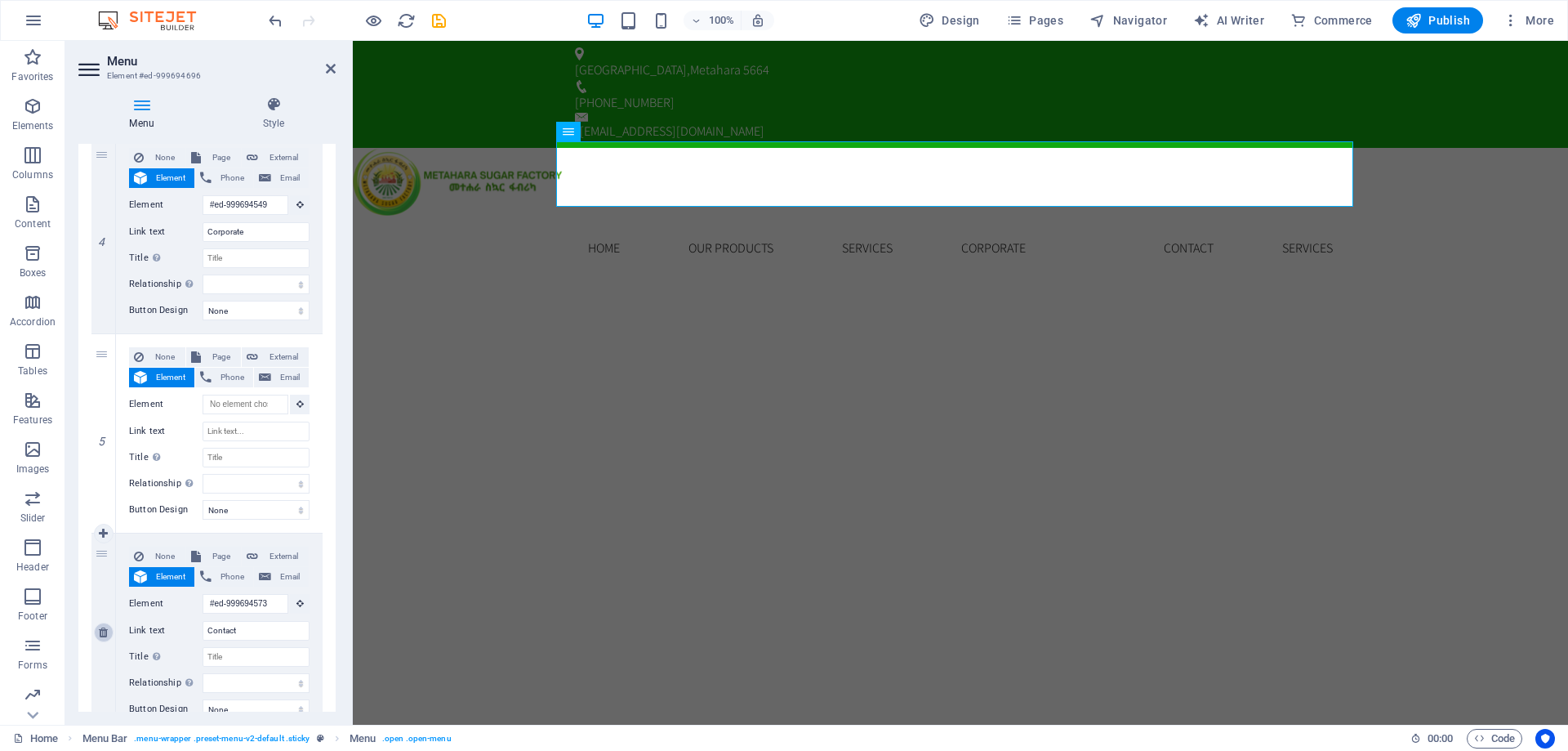
drag, startPoint x: 105, startPoint y: 354, endPoint x: 101, endPoint y: 637, distance: 283.0
click at [101, 637] on div "1 None Page External Element Phone Email Page Home Subpage Legal Notice Privacy…" at bounding box center [207, 247] width 231 height 1369
drag, startPoint x: 99, startPoint y: 376, endPoint x: 158, endPoint y: 692, distance: 321.5
click at [158, 692] on div "1 None Page External Element Phone Email Page Home Subpage Legal Notice Privacy…" at bounding box center [207, 247] width 231 height 1369
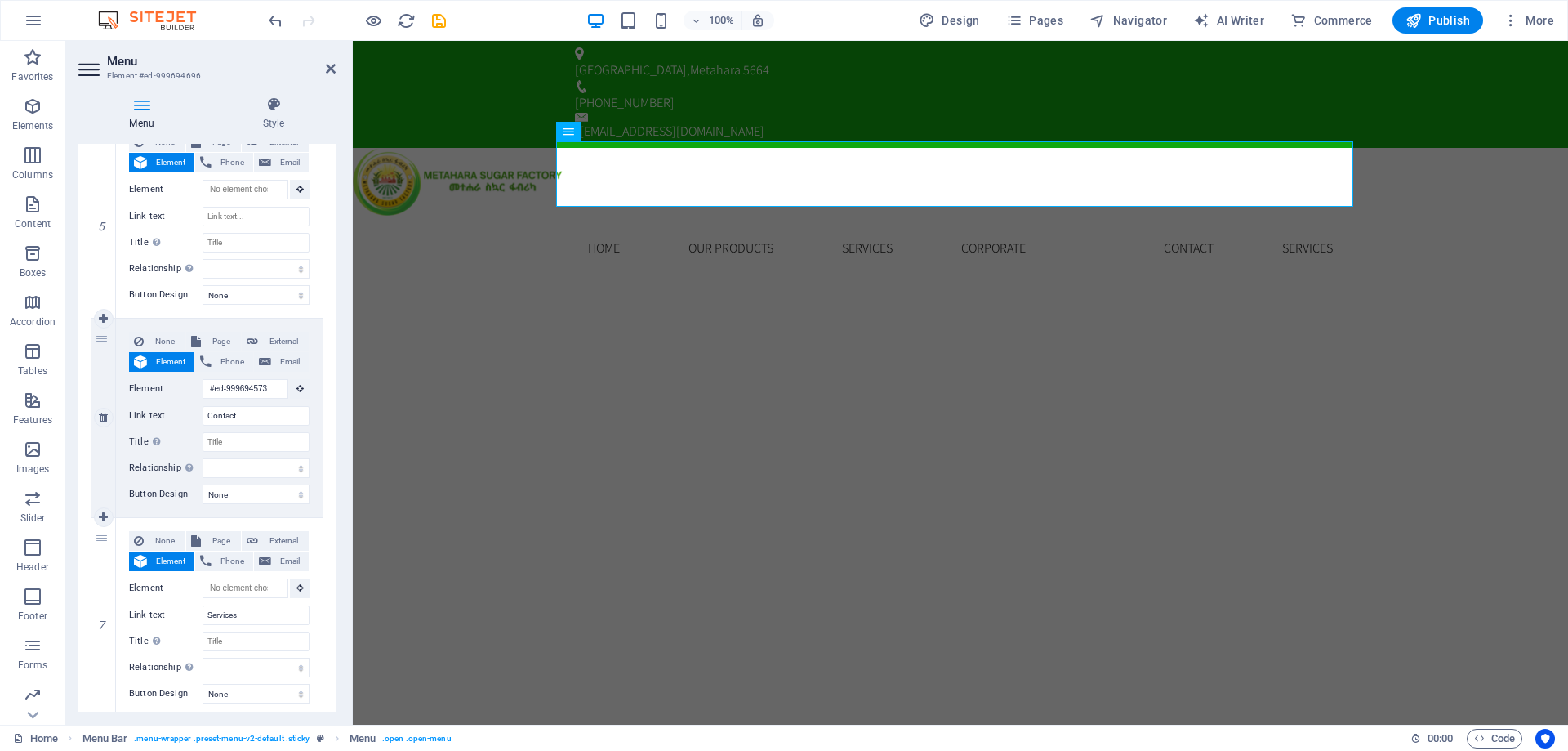
scroll to position [981, 0]
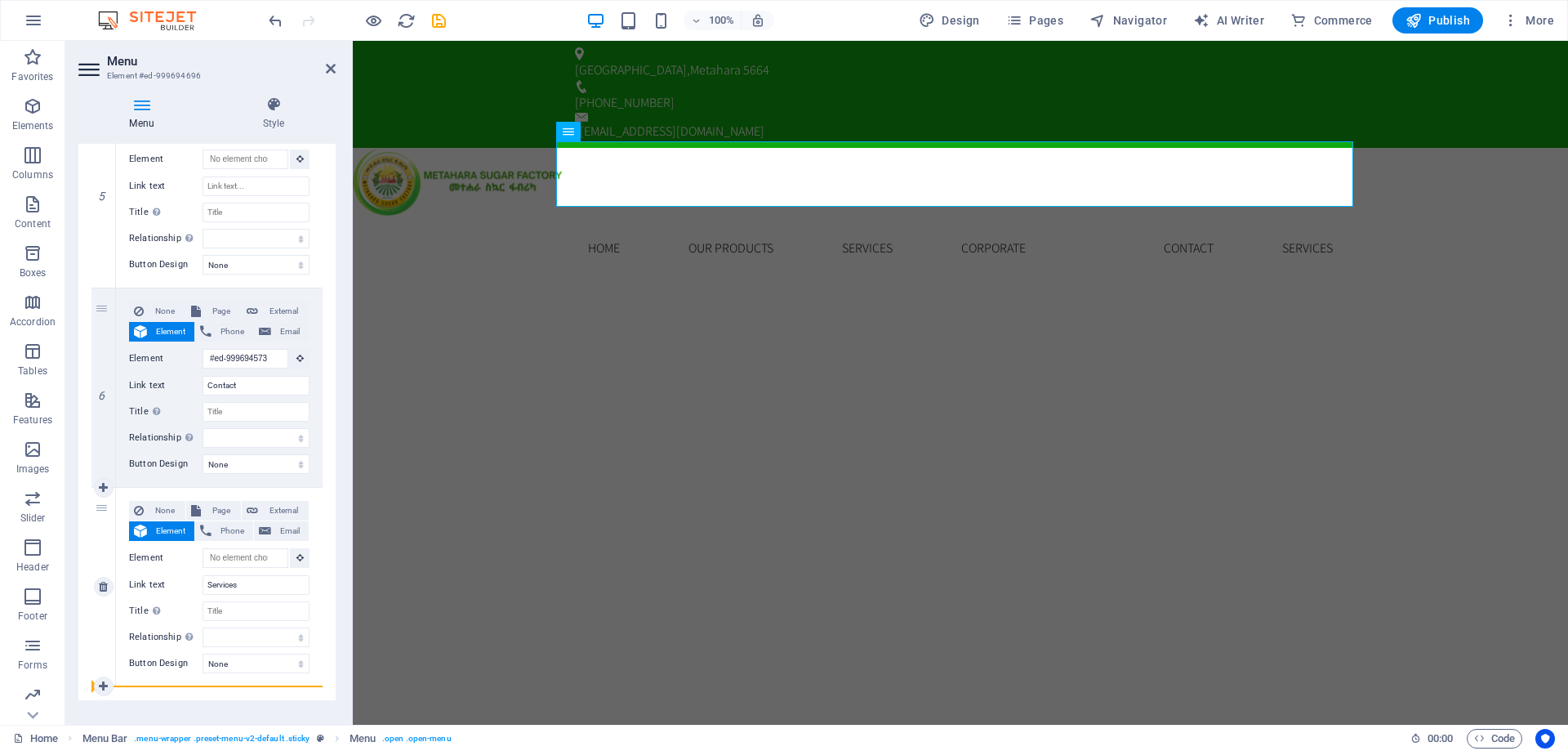
drag, startPoint x: 96, startPoint y: 303, endPoint x: 140, endPoint y: 629, distance: 329.0
click at [140, 629] on div "1 None Page External Element Phone Email Page Home Subpage Legal Notice Privacy…" at bounding box center [207, 3] width 231 height 1369
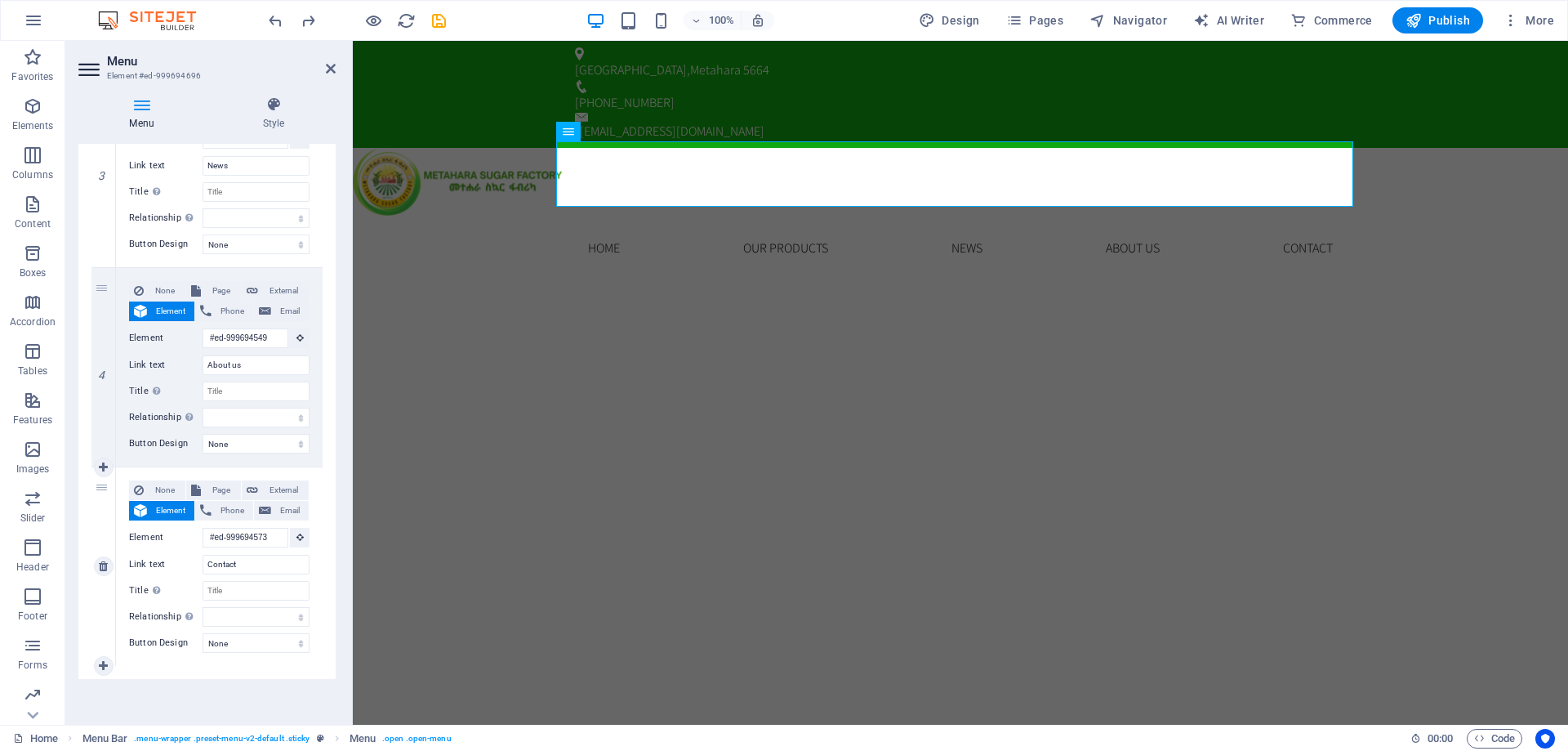
scroll to position [602, 0]
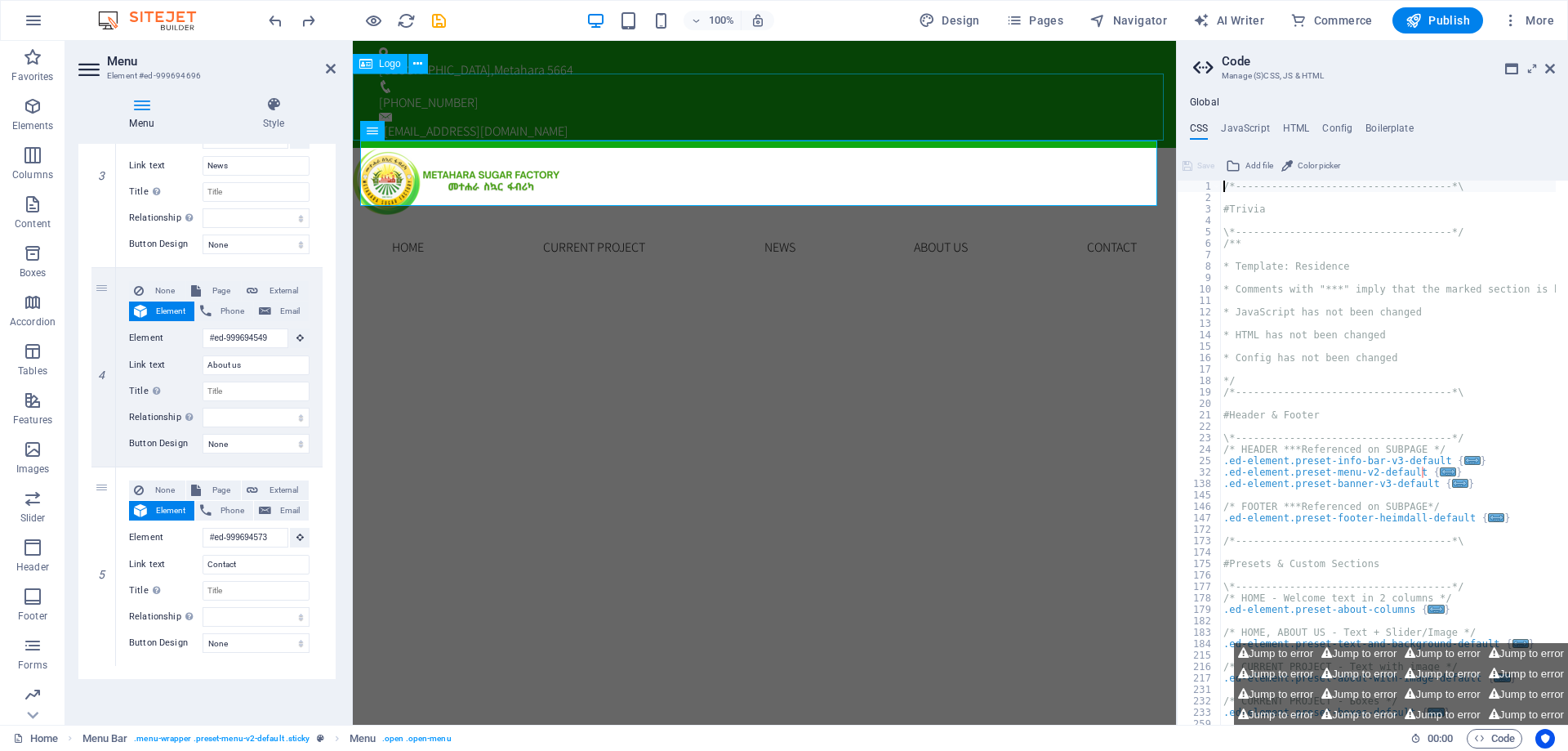
click at [756, 148] on div at bounding box center [764, 181] width 824 height 67
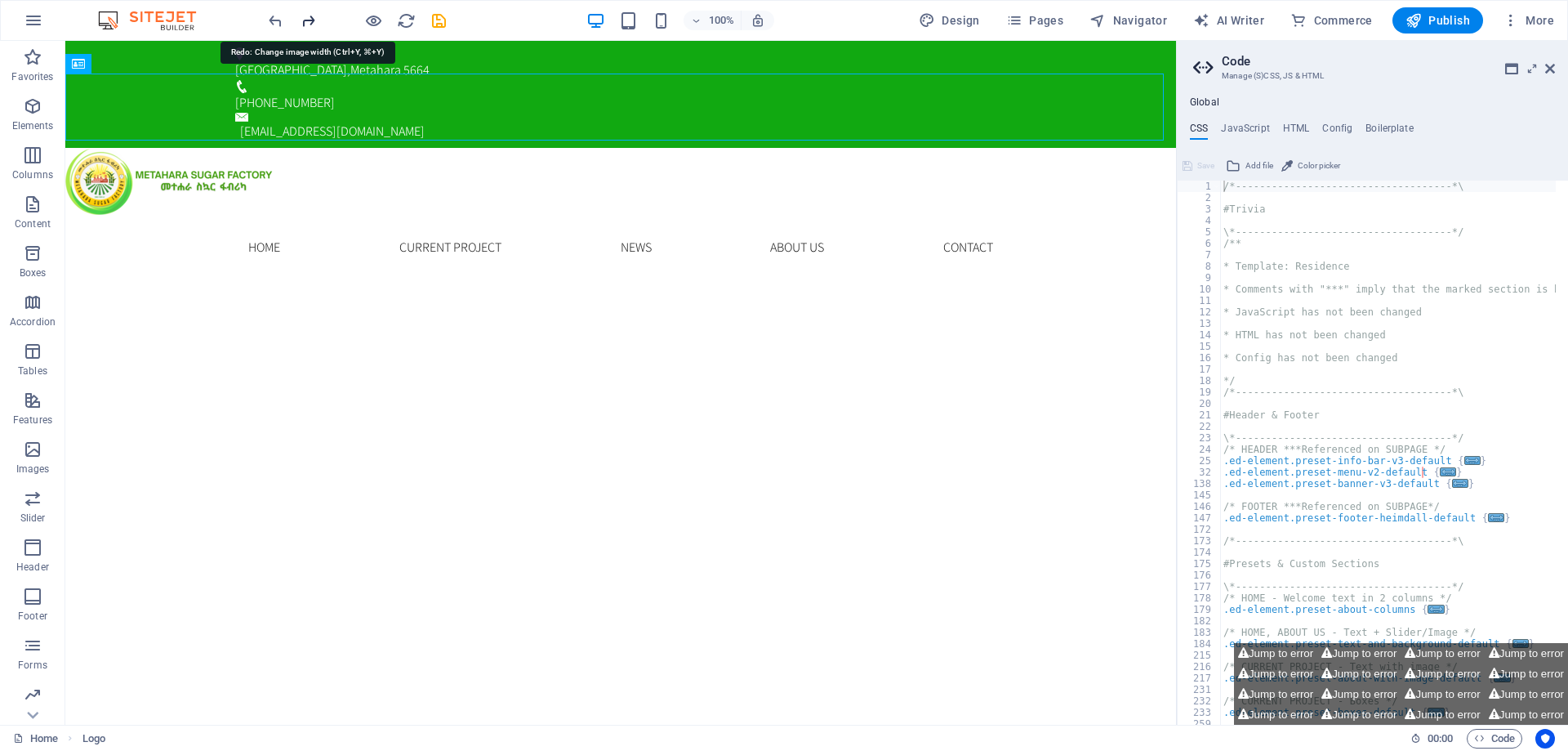
click at [301, 21] on icon "redo" at bounding box center [308, 21] width 19 height 19
click at [305, 21] on icon "redo" at bounding box center [308, 21] width 19 height 19
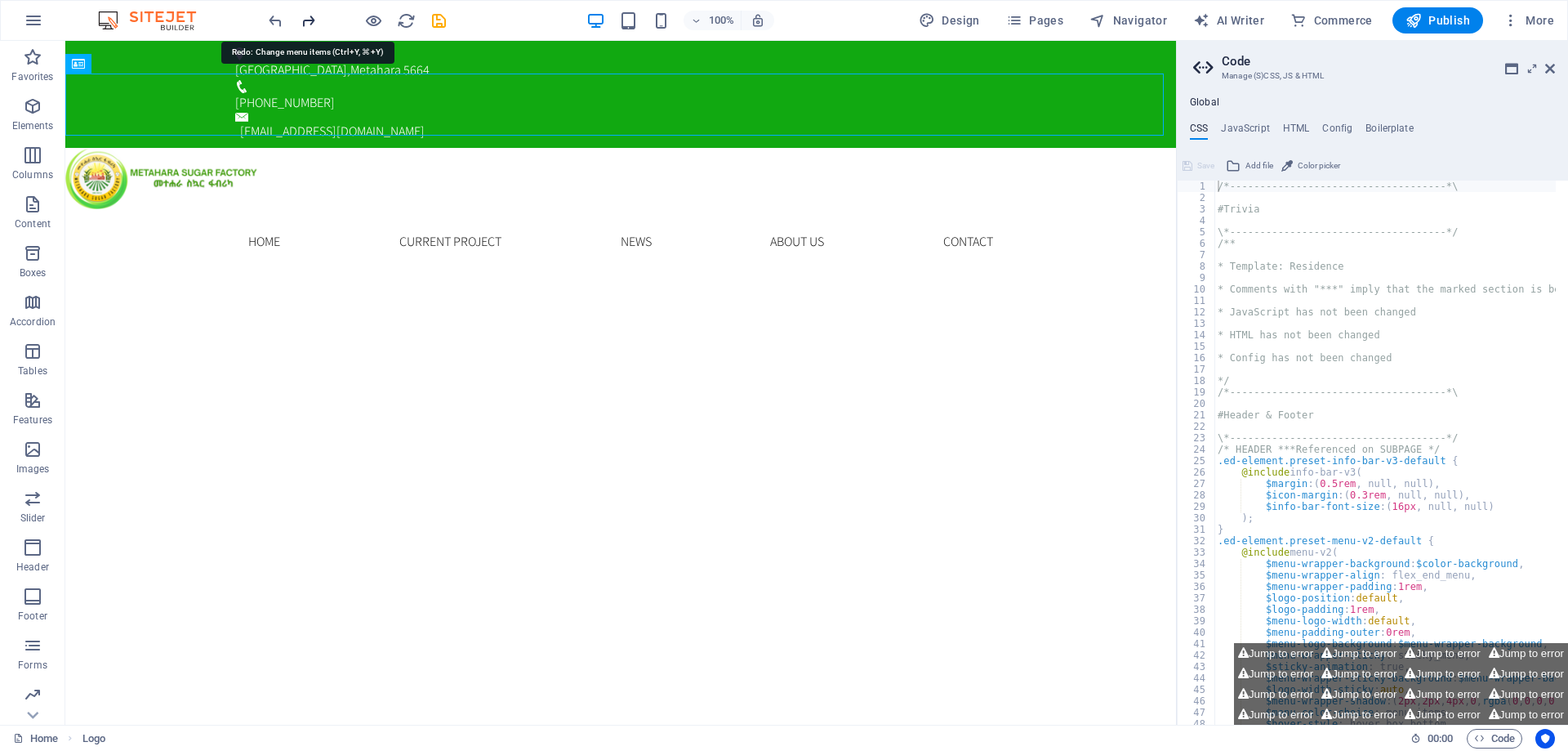
click at [305, 21] on icon "redo" at bounding box center [308, 21] width 19 height 19
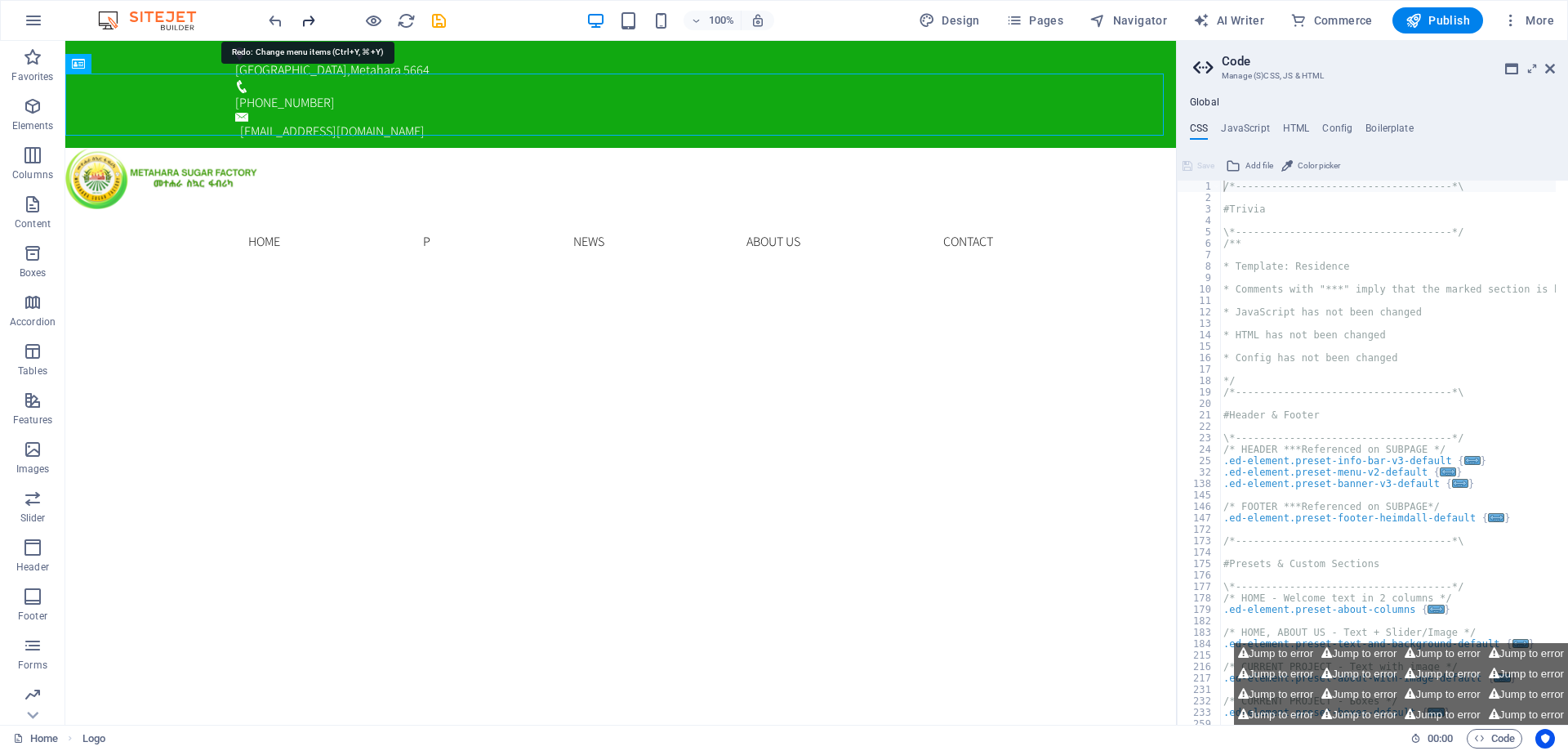
click at [305, 21] on icon "redo" at bounding box center [308, 21] width 19 height 19
click at [266, 20] on icon "undo" at bounding box center [275, 21] width 19 height 19
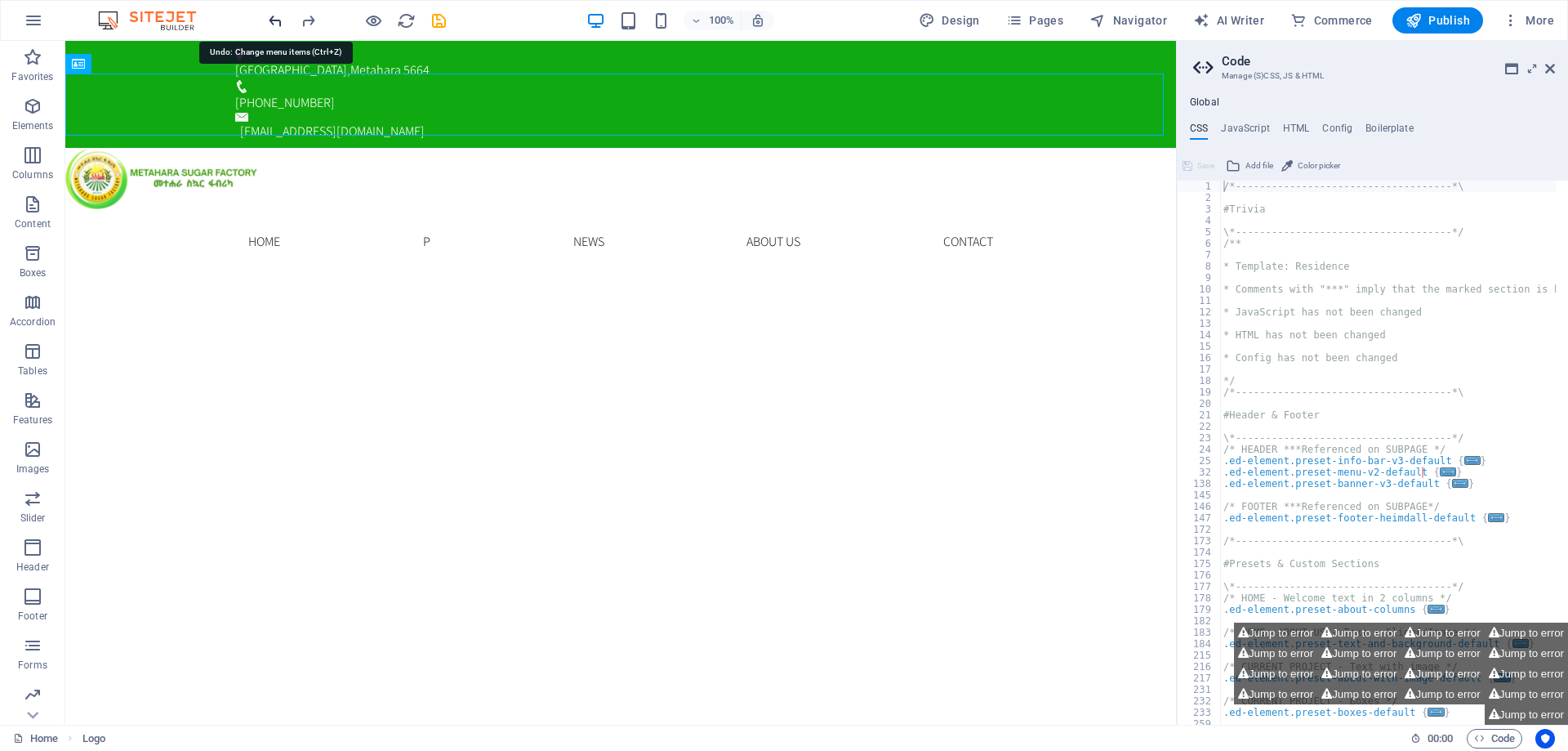
click at [269, 18] on icon "undo" at bounding box center [275, 21] width 19 height 19
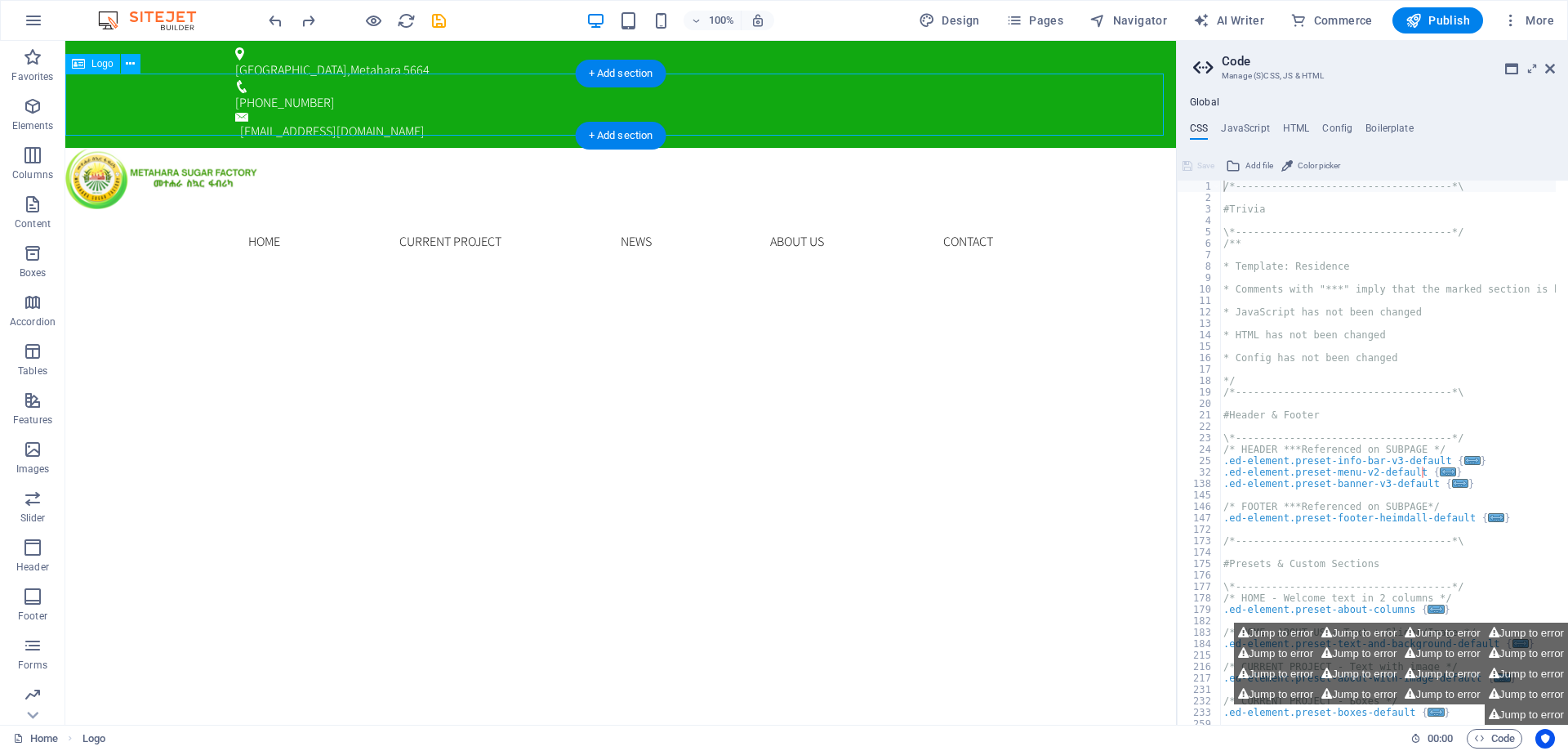
click at [849, 148] on div at bounding box center [620, 179] width 1111 height 62
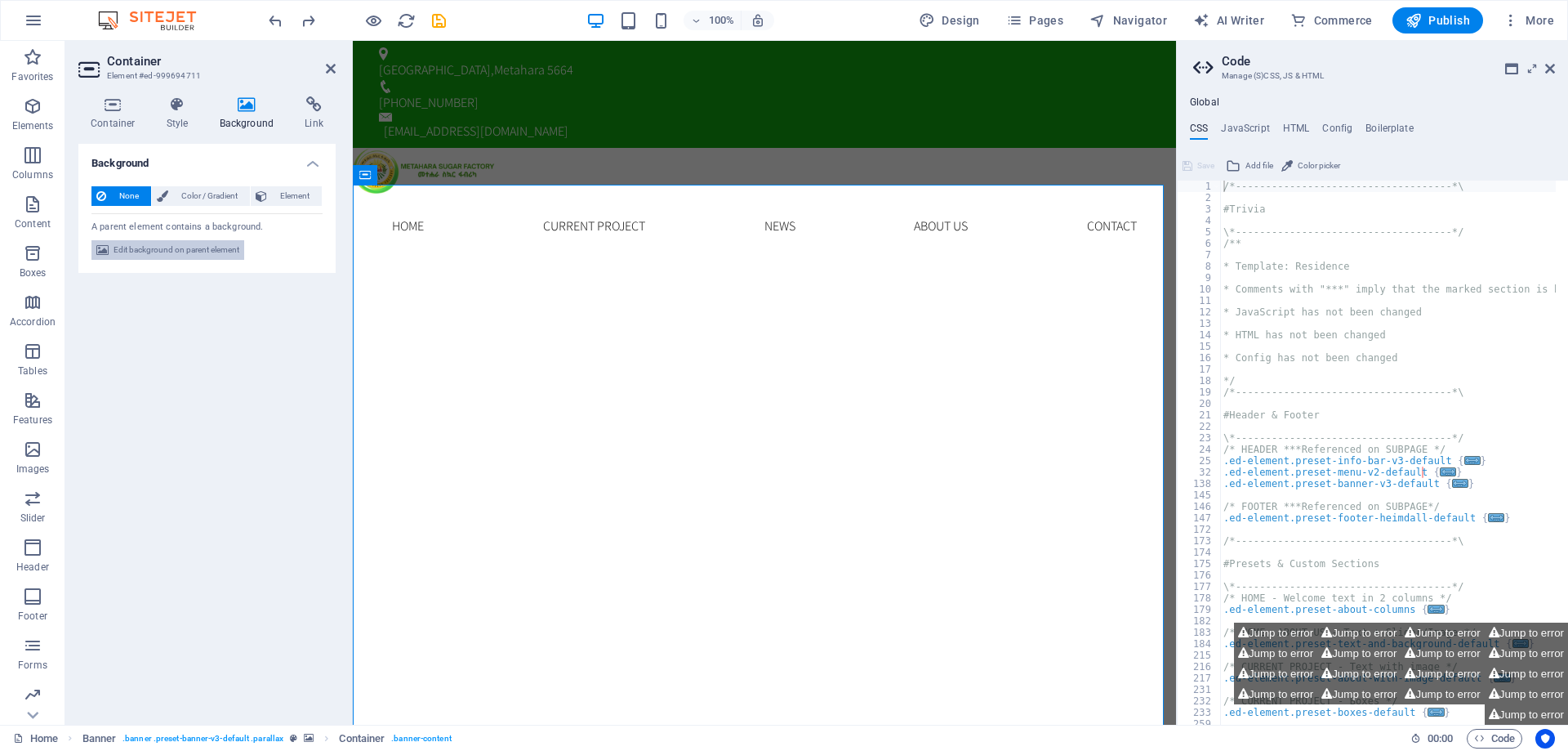
click at [148, 250] on span "Edit background on parent element" at bounding box center [176, 250] width 125 height 20
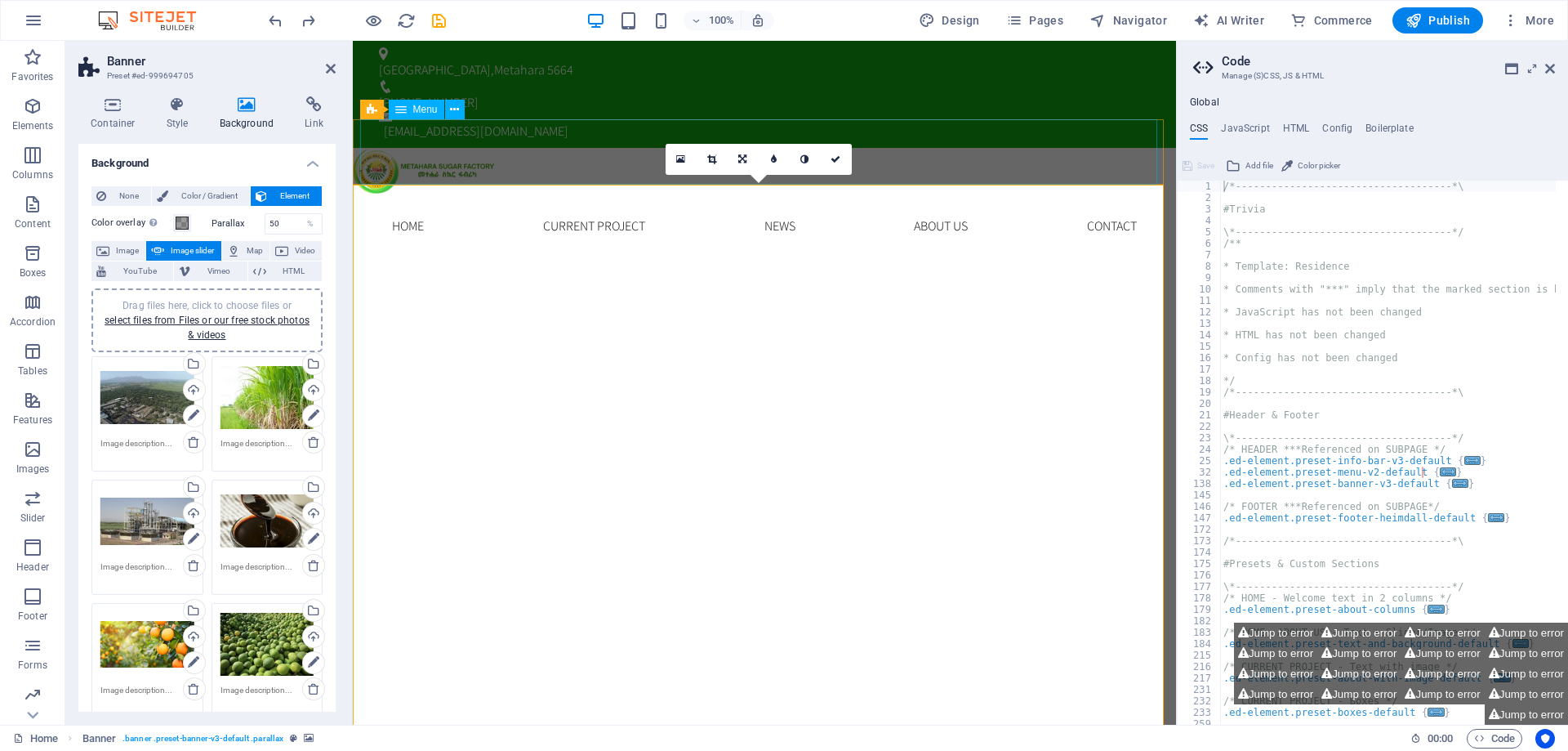
click at [512, 194] on nav "Home Current Project News About us Contact" at bounding box center [765, 227] width 798 height 65
click at [799, 194] on nav "Home Current Project News About us Contact" at bounding box center [765, 227] width 798 height 65
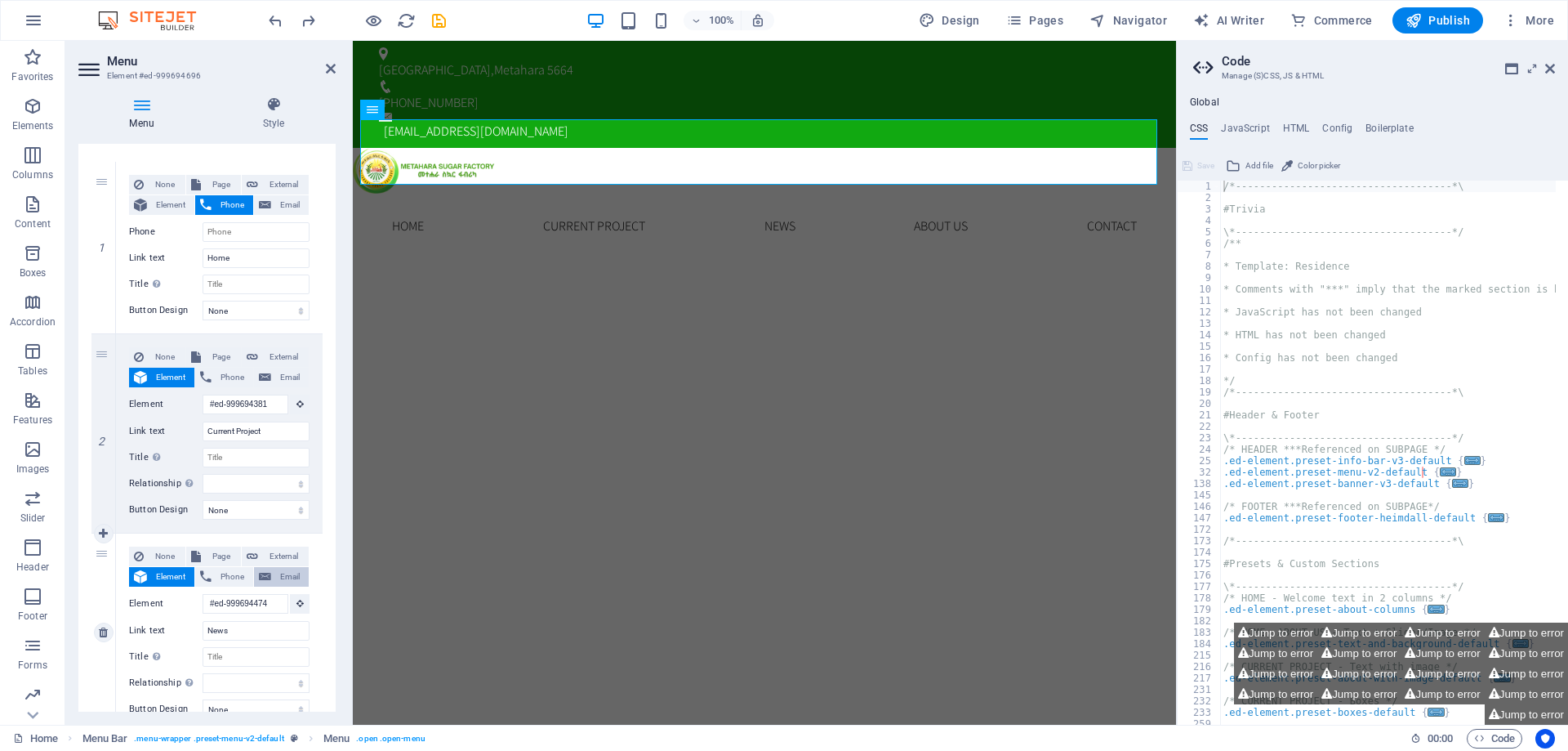
scroll to position [327, 0]
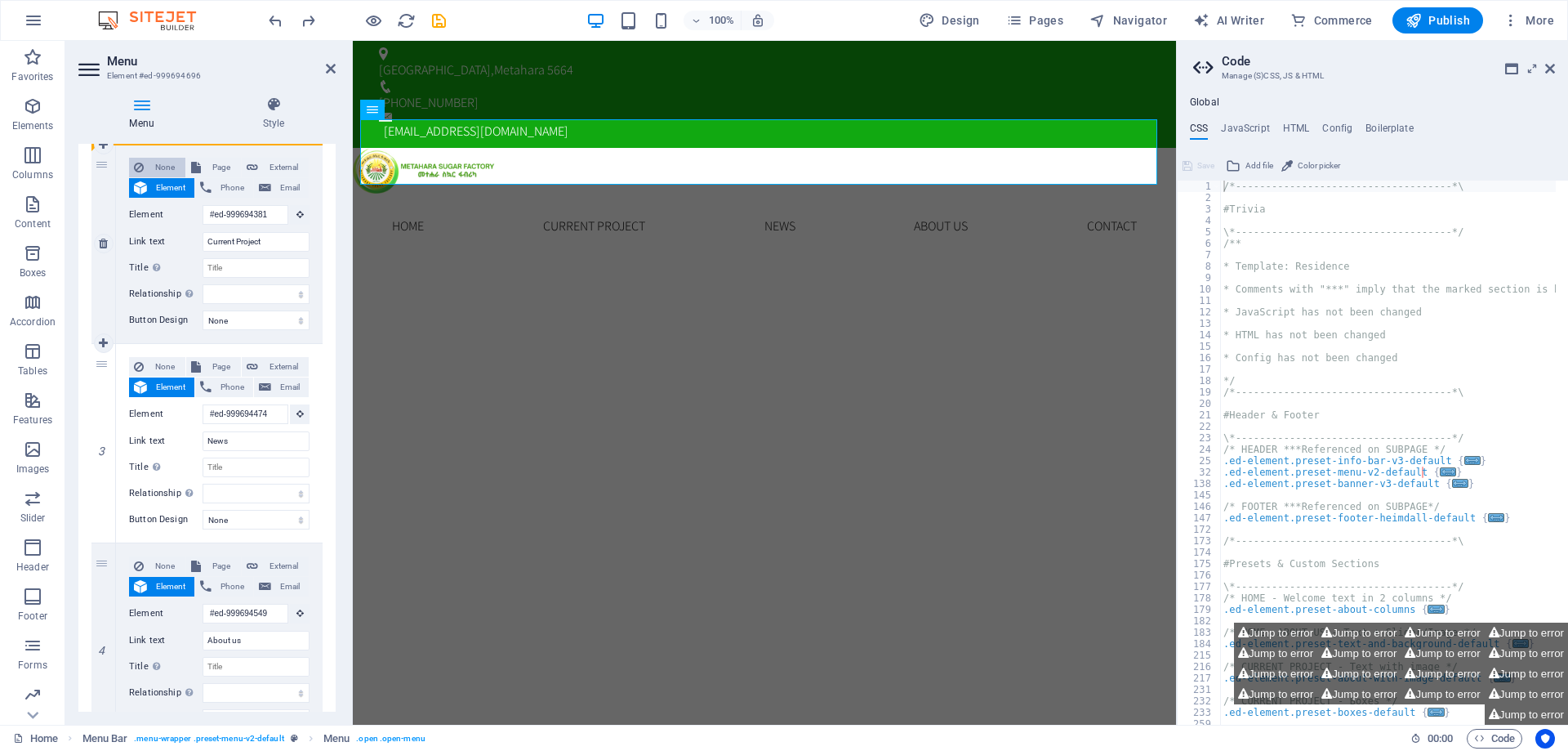
drag, startPoint x: 108, startPoint y: 596, endPoint x: 156, endPoint y: 174, distance: 424.7
click at [156, 174] on div "1 None Page External Element Phone Email Page Home Subpage Legal Notice Privacy…" at bounding box center [207, 457] width 231 height 970
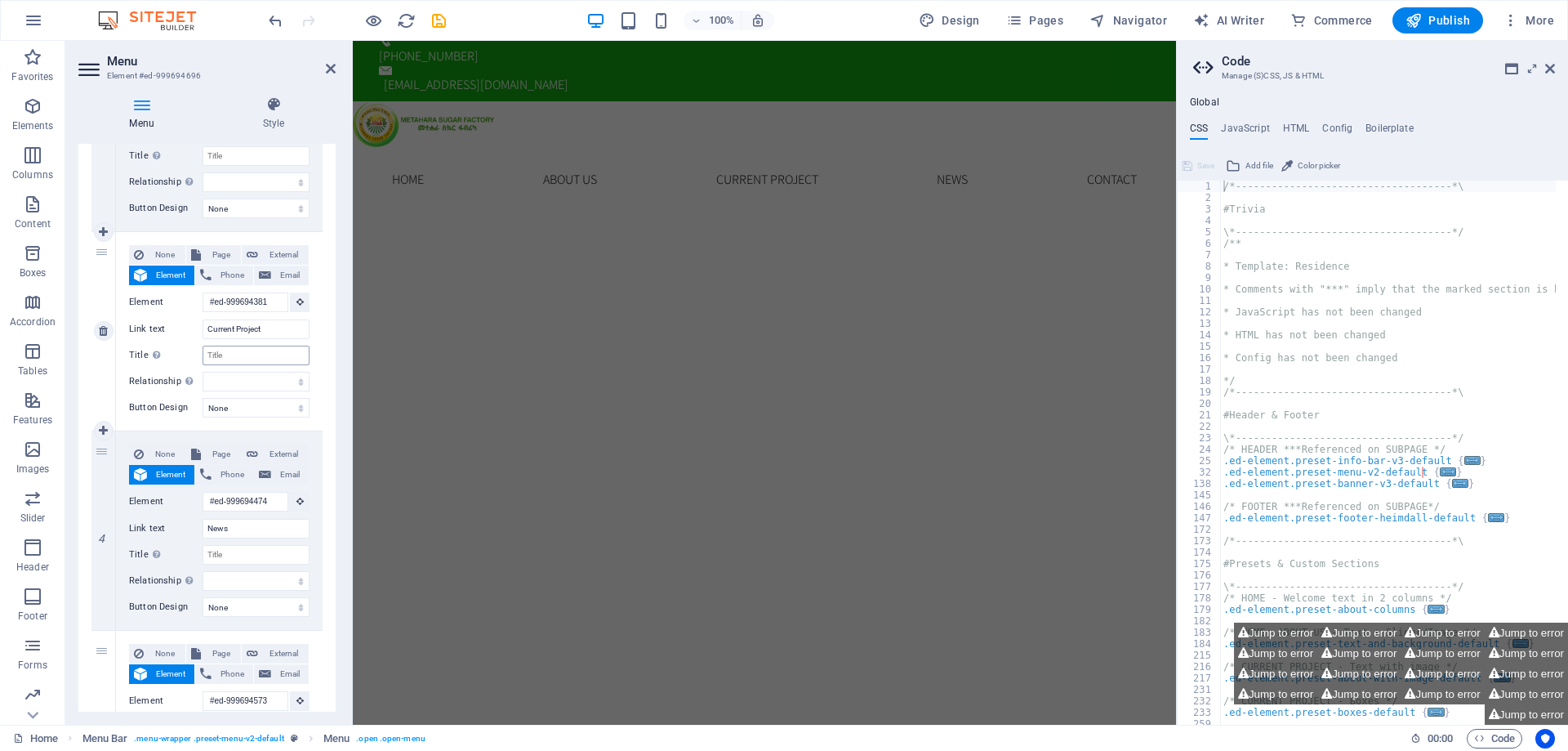
scroll to position [0, 0]
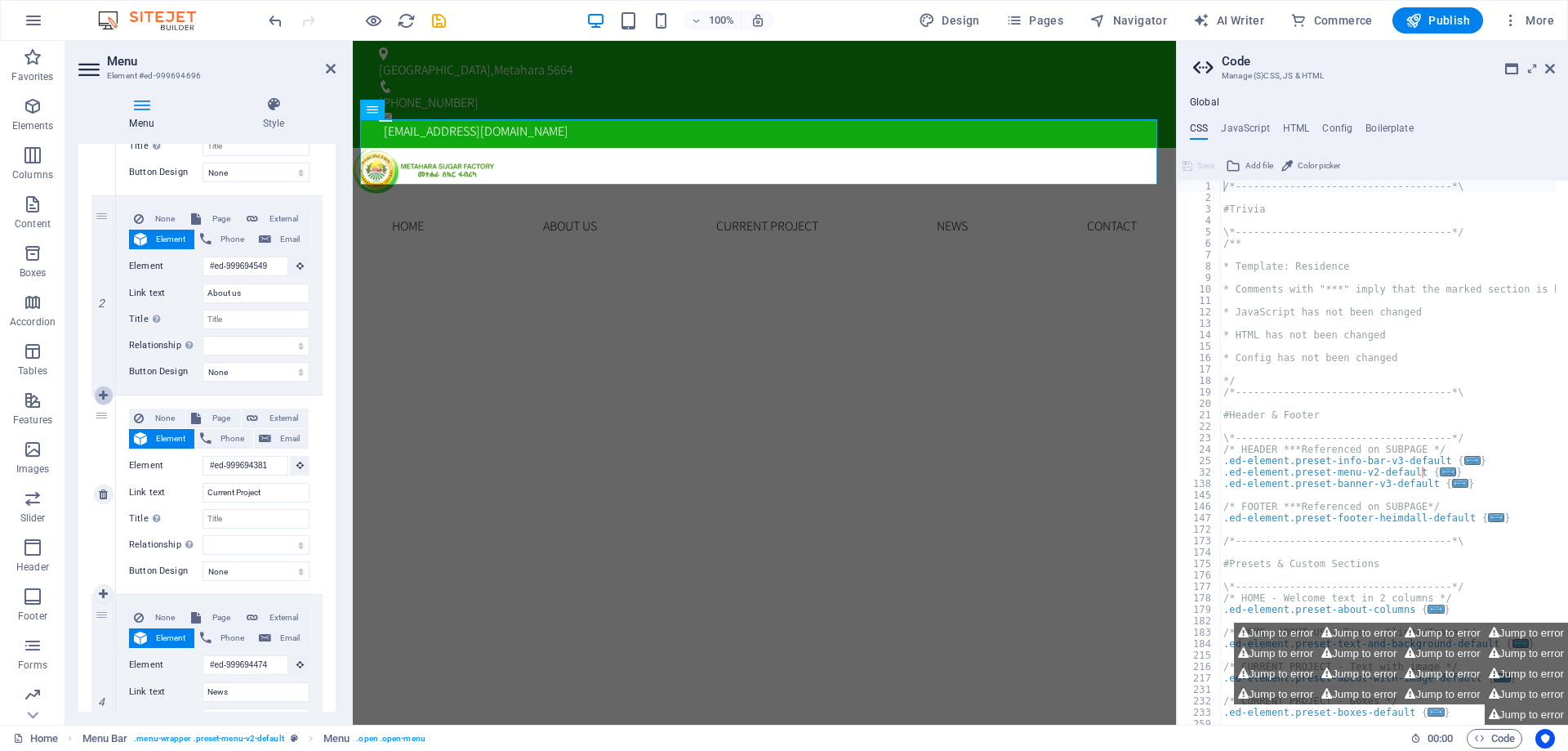
click at [101, 401] on icon at bounding box center [104, 395] width 9 height 12
drag, startPoint x: 262, startPoint y: 489, endPoint x: 167, endPoint y: 471, distance: 96.7
click at [167, 471] on div "None Page External Element Phone Email Page Home Subpage Legal Notice Privacy E…" at bounding box center [219, 482] width 180 height 146
drag, startPoint x: 271, startPoint y: 488, endPoint x: 221, endPoint y: 483, distance: 50.2
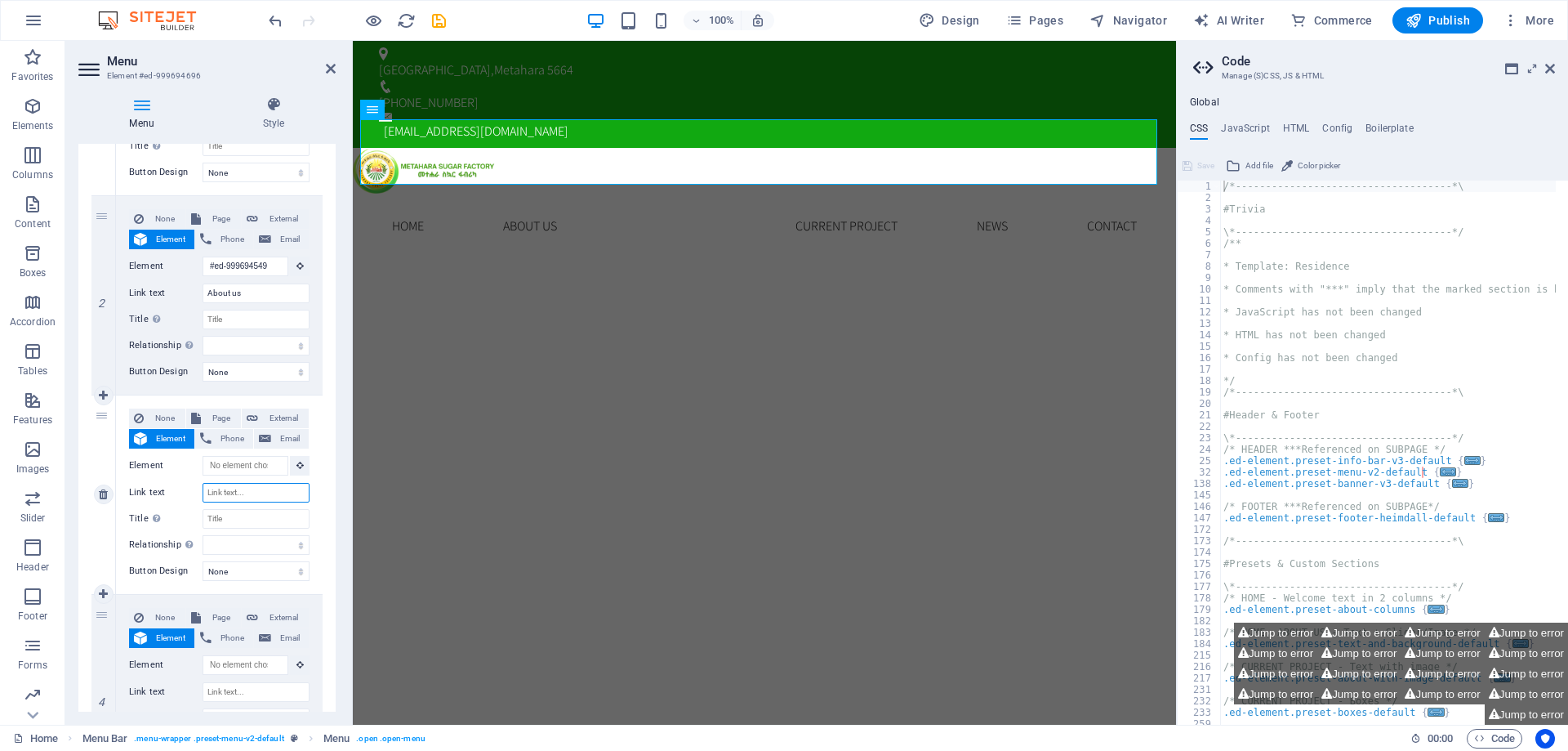
click at [221, 483] on input "Link text" at bounding box center [256, 493] width 107 height 20
click at [225, 694] on input "Link text" at bounding box center [256, 692] width 107 height 20
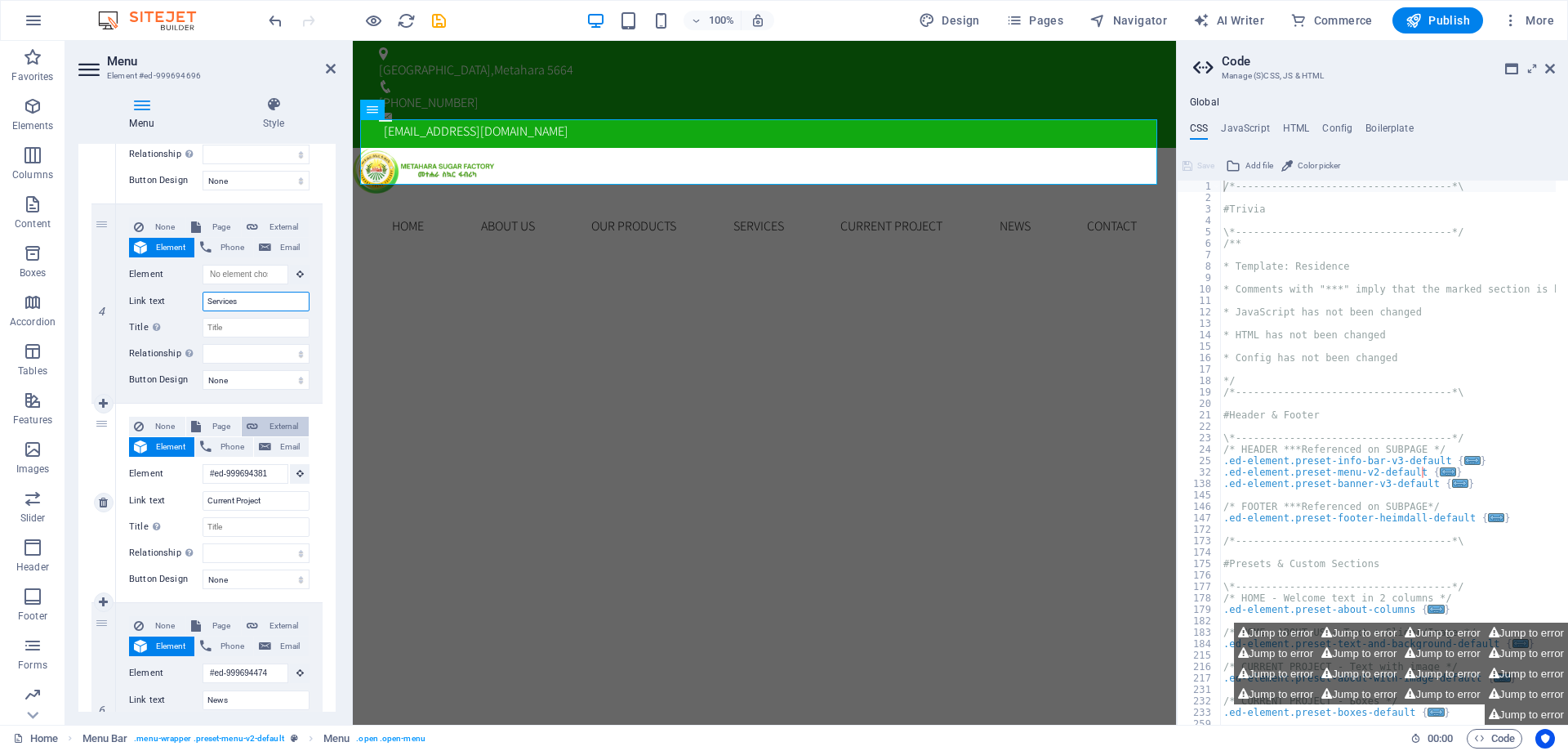
scroll to position [684, 0]
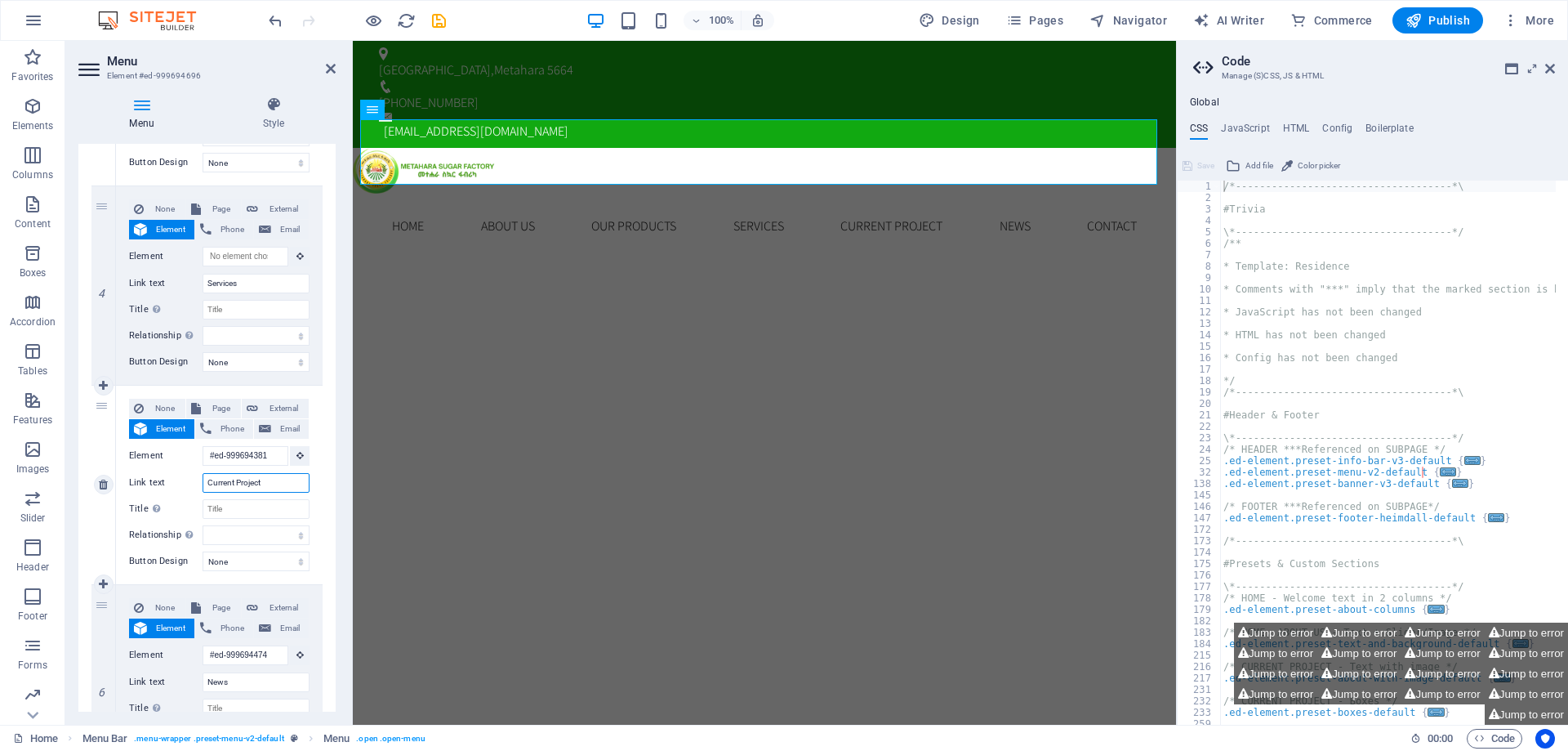
drag, startPoint x: 267, startPoint y: 482, endPoint x: 199, endPoint y: 482, distance: 68.0
click at [199, 482] on div "Link text Current Project" at bounding box center [219, 483] width 180 height 20
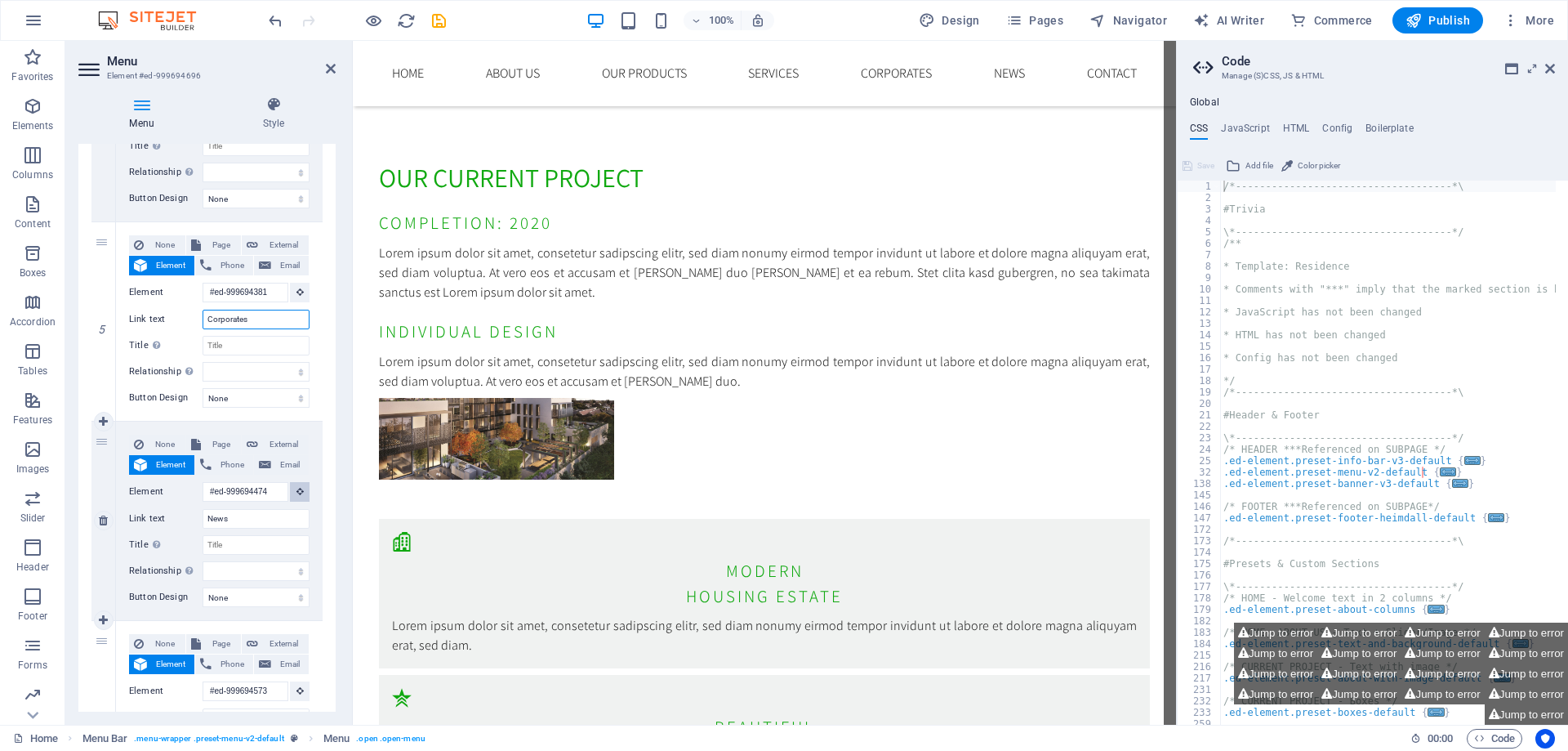
scroll to position [0, 0]
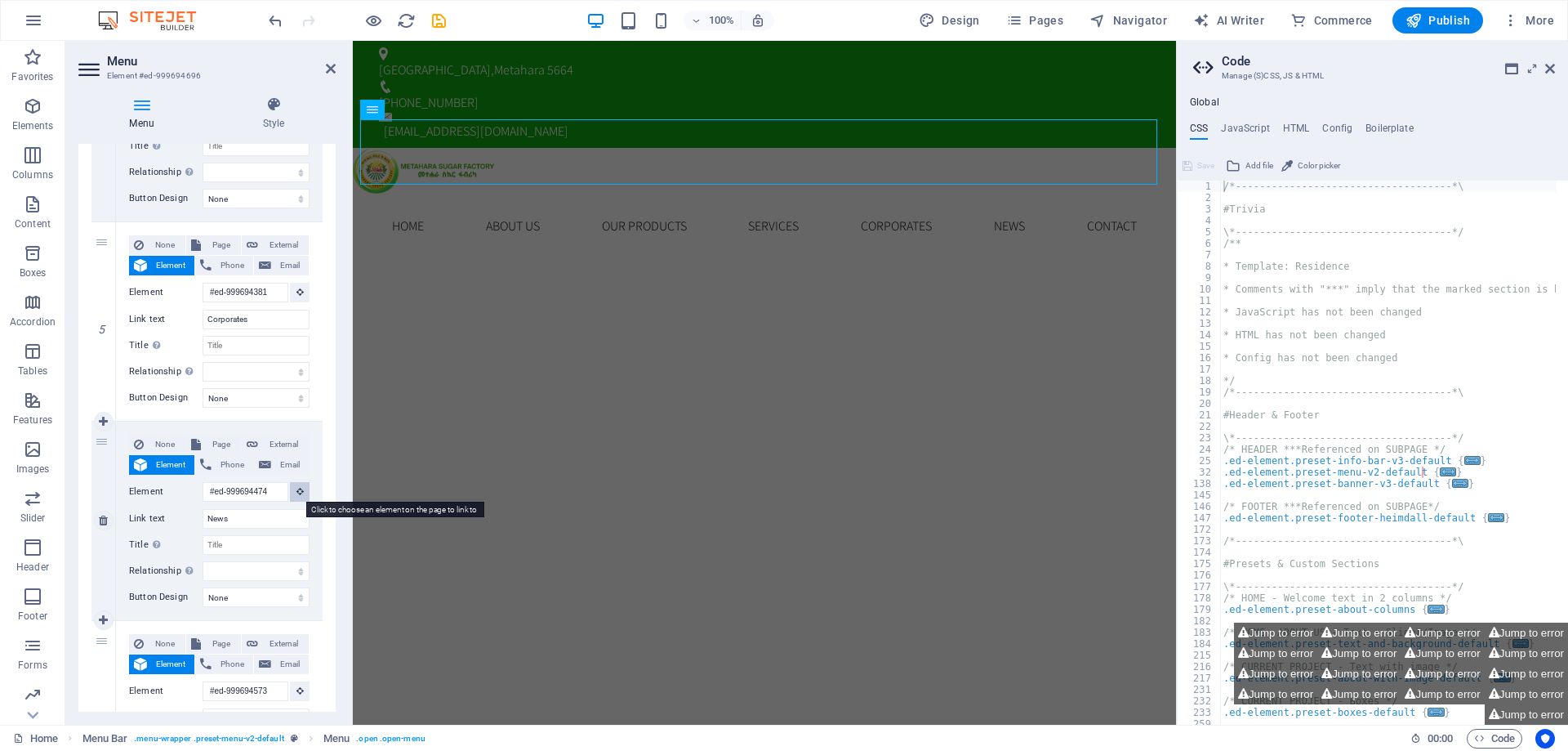
click at [298, 493] on icon at bounding box center [300, 491] width 7 height 8
click at [298, 482] on div "Element #ed-999694474" at bounding box center [219, 492] width 180 height 21
click at [298, 494] on icon at bounding box center [300, 491] width 7 height 8
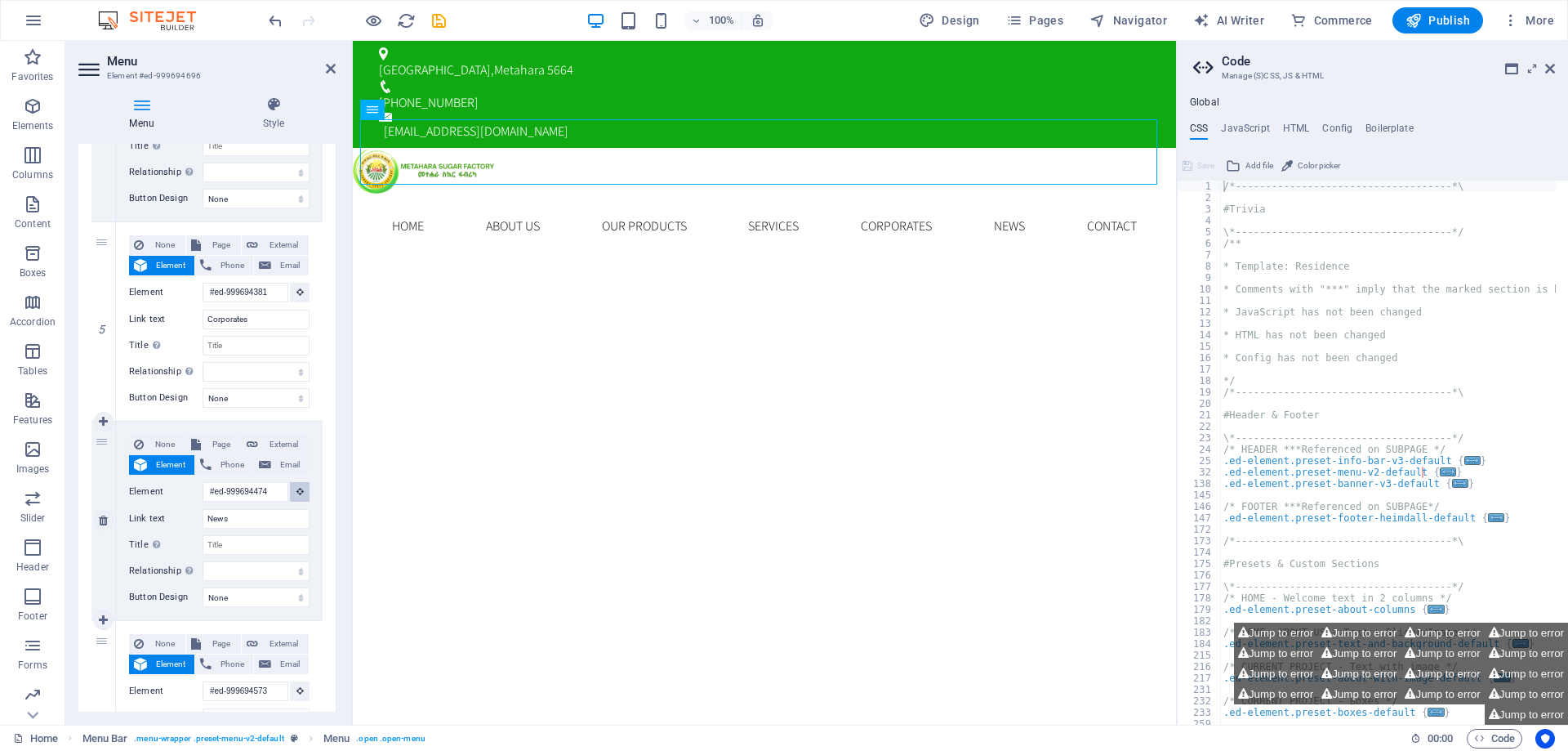
click at [298, 489] on icon at bounding box center [300, 491] width 7 height 8
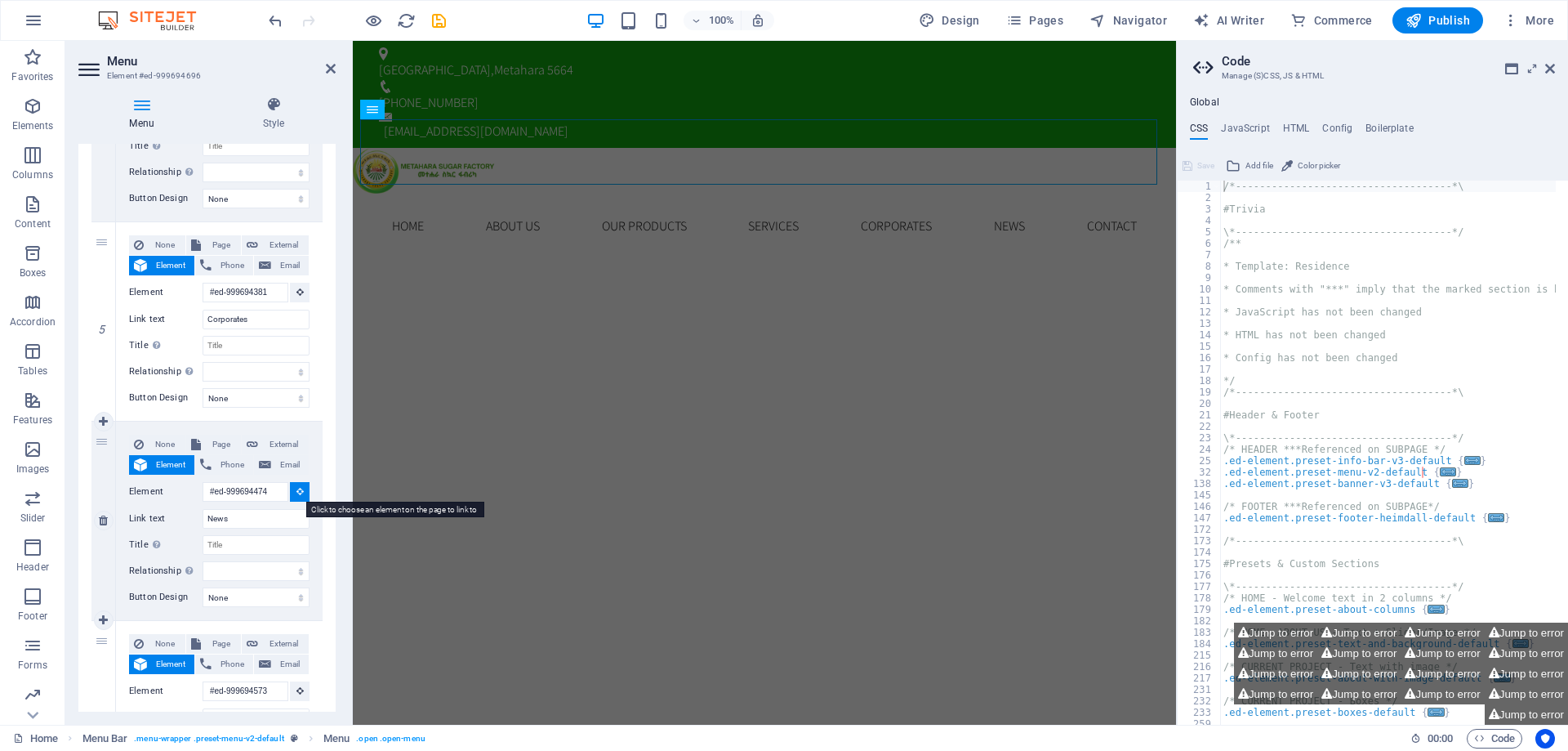
click at [298, 489] on icon at bounding box center [300, 491] width 7 height 8
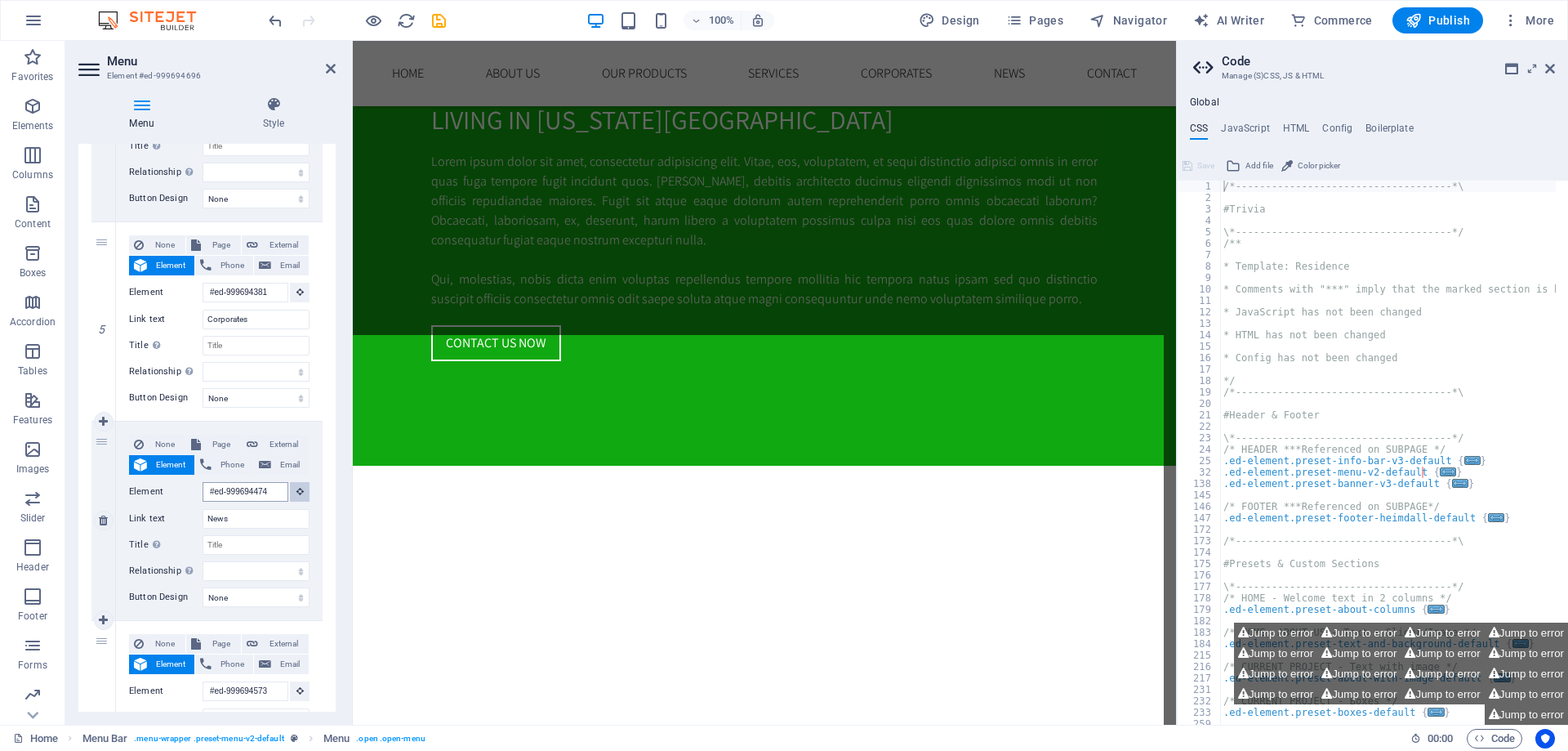
scroll to position [3107, 0]
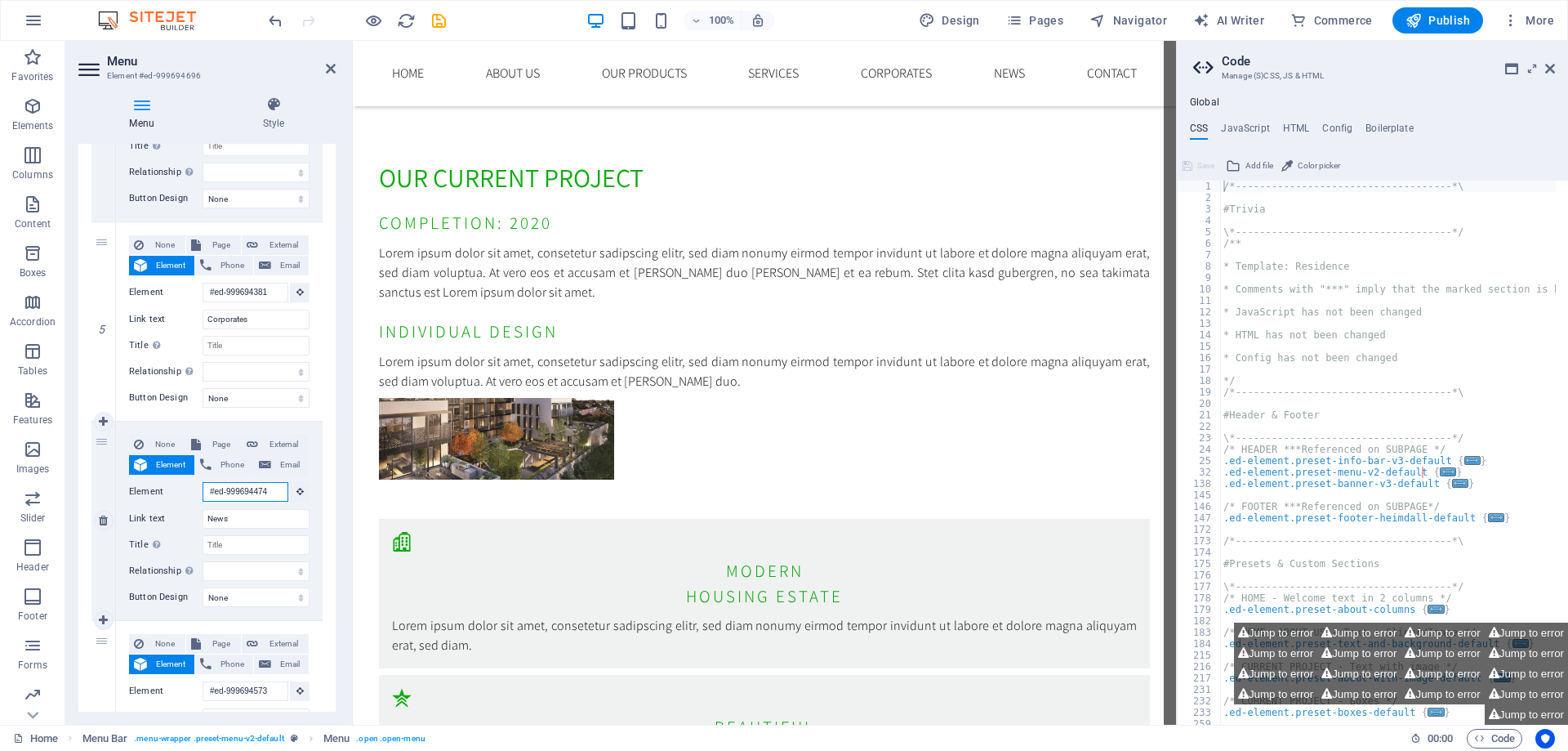
click at [281, 488] on input "#ed-999694474" at bounding box center [245, 492] width 86 height 20
click at [274, 493] on input "#ed-999694474" at bounding box center [245, 492] width 86 height 20
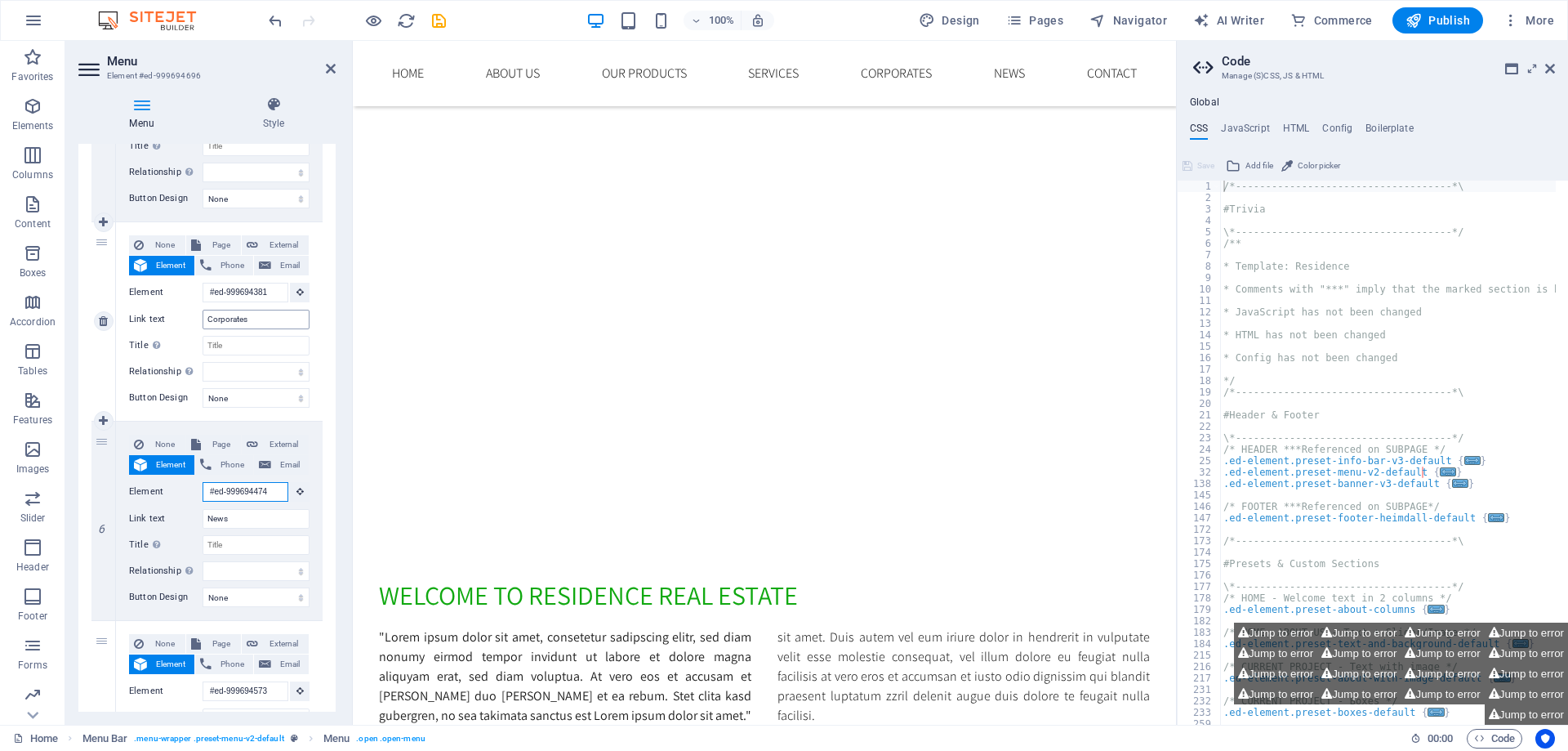
scroll to position [0, 0]
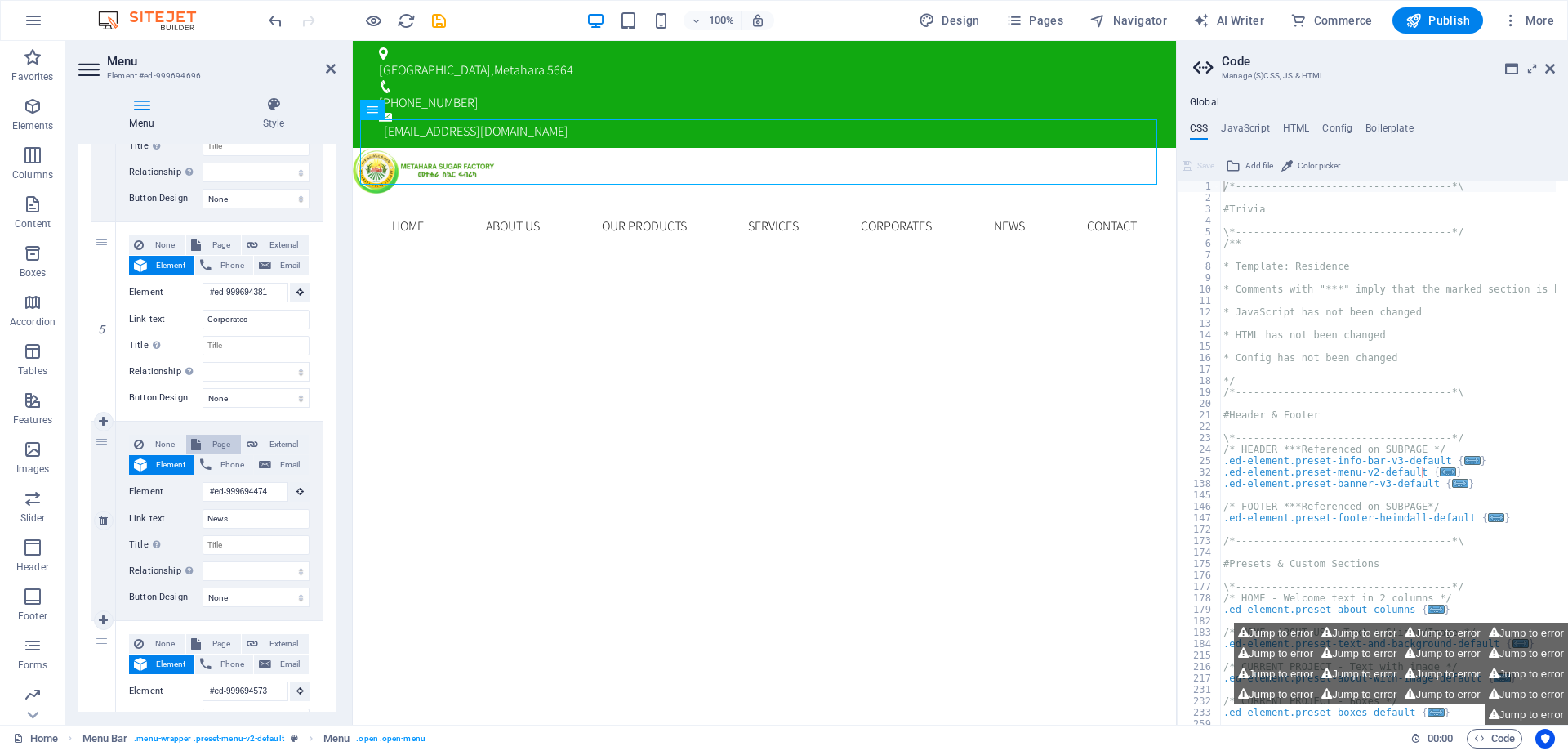
click at [222, 441] on span "Page" at bounding box center [221, 445] width 31 height 20
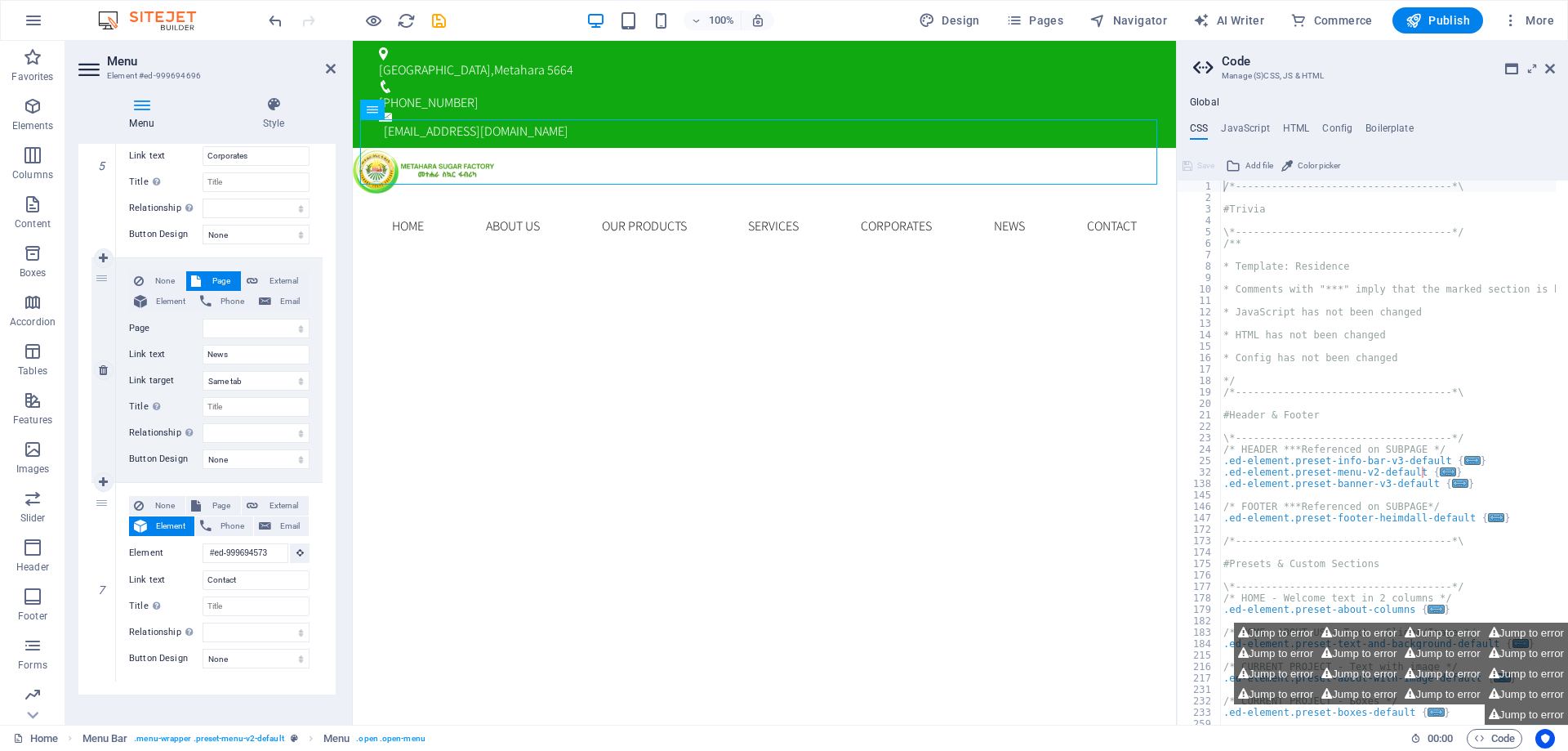
click at [208, 281] on span "Page" at bounding box center [221, 282] width 31 height 20
click at [105, 372] on icon at bounding box center [104, 370] width 9 height 12
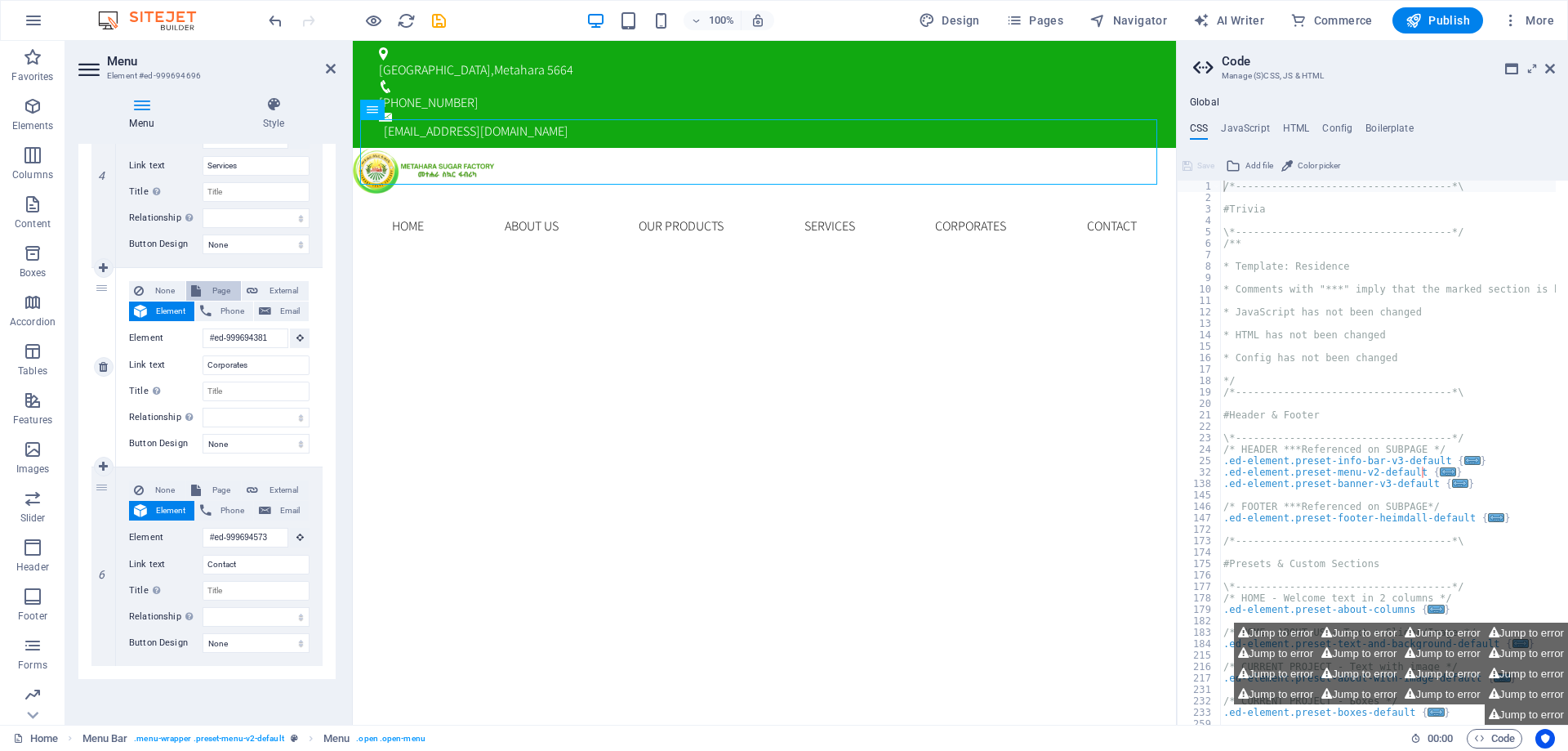
click at [218, 284] on span "Page" at bounding box center [221, 291] width 31 height 20
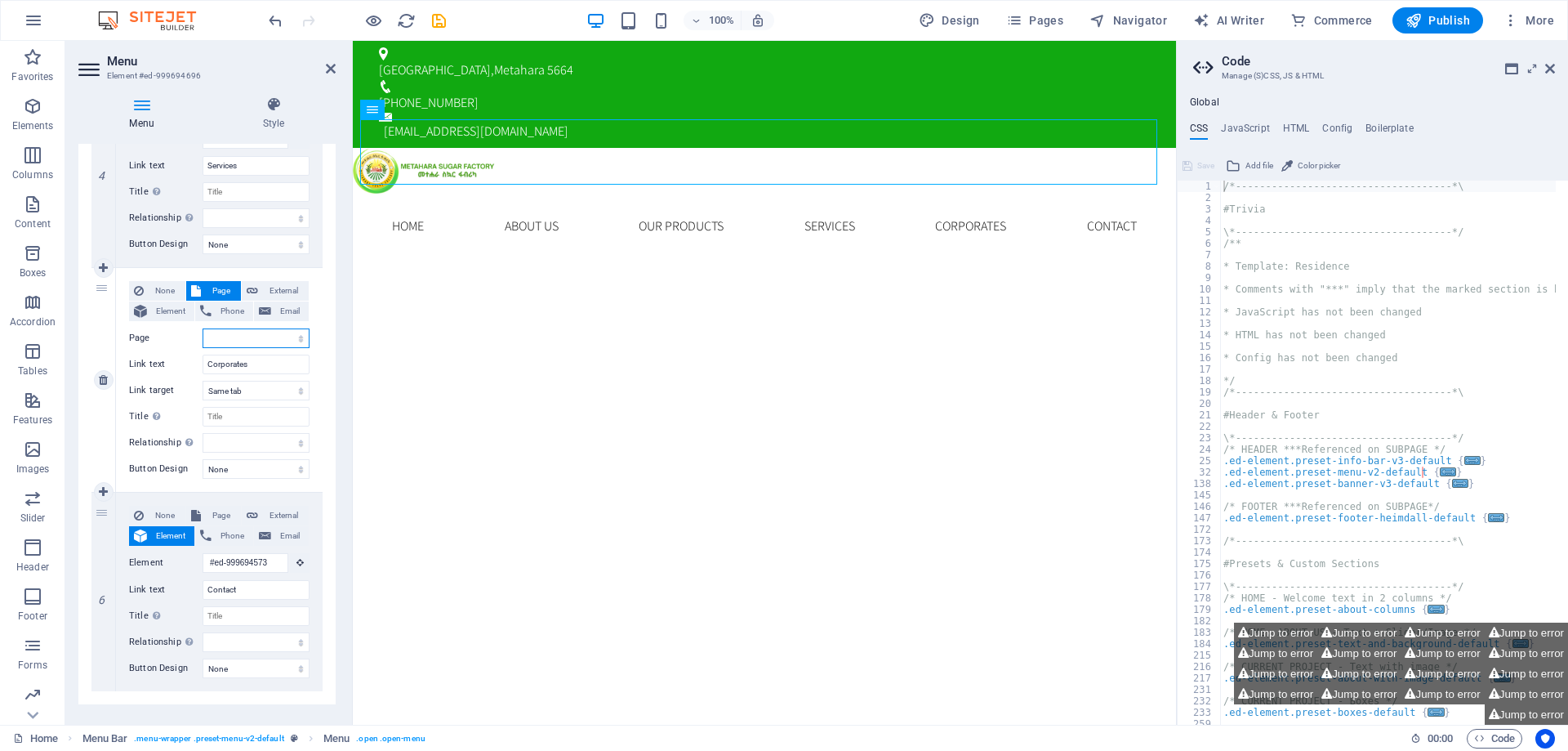
click at [295, 338] on select "Home Subpage Legal Notice Privacy" at bounding box center [256, 338] width 107 height 20
click at [203, 329] on select "Home Subpage Legal Notice Privacy" at bounding box center [256, 338] width 107 height 20
click at [246, 416] on input "Title Additional link description, should not be the same as the link text. The…" at bounding box center [256, 417] width 107 height 20
click at [229, 443] on select "alternate author bookmark external help license next nofollow noreferrer noopen…" at bounding box center [256, 443] width 107 height 20
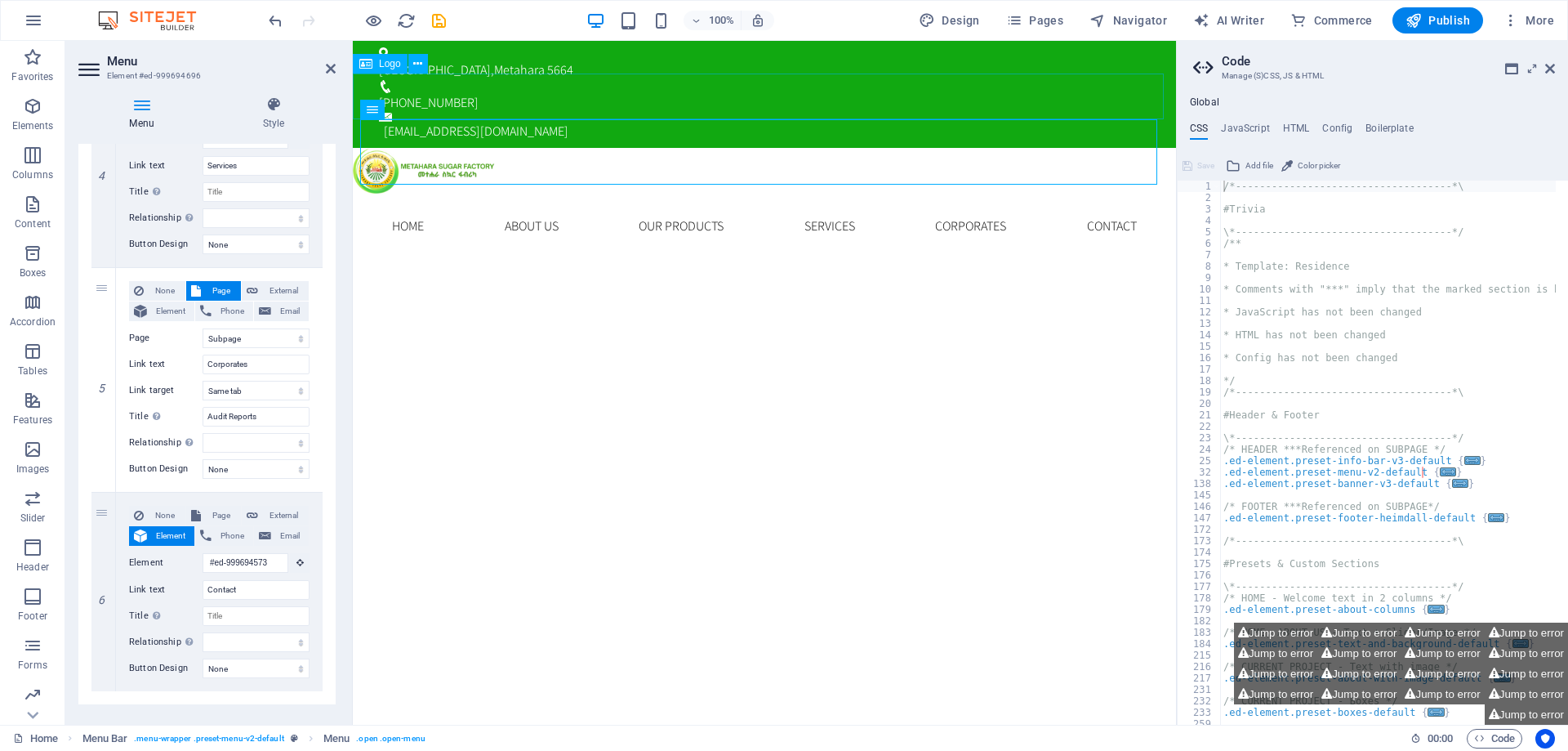
click at [943, 148] on div at bounding box center [764, 171] width 824 height 46
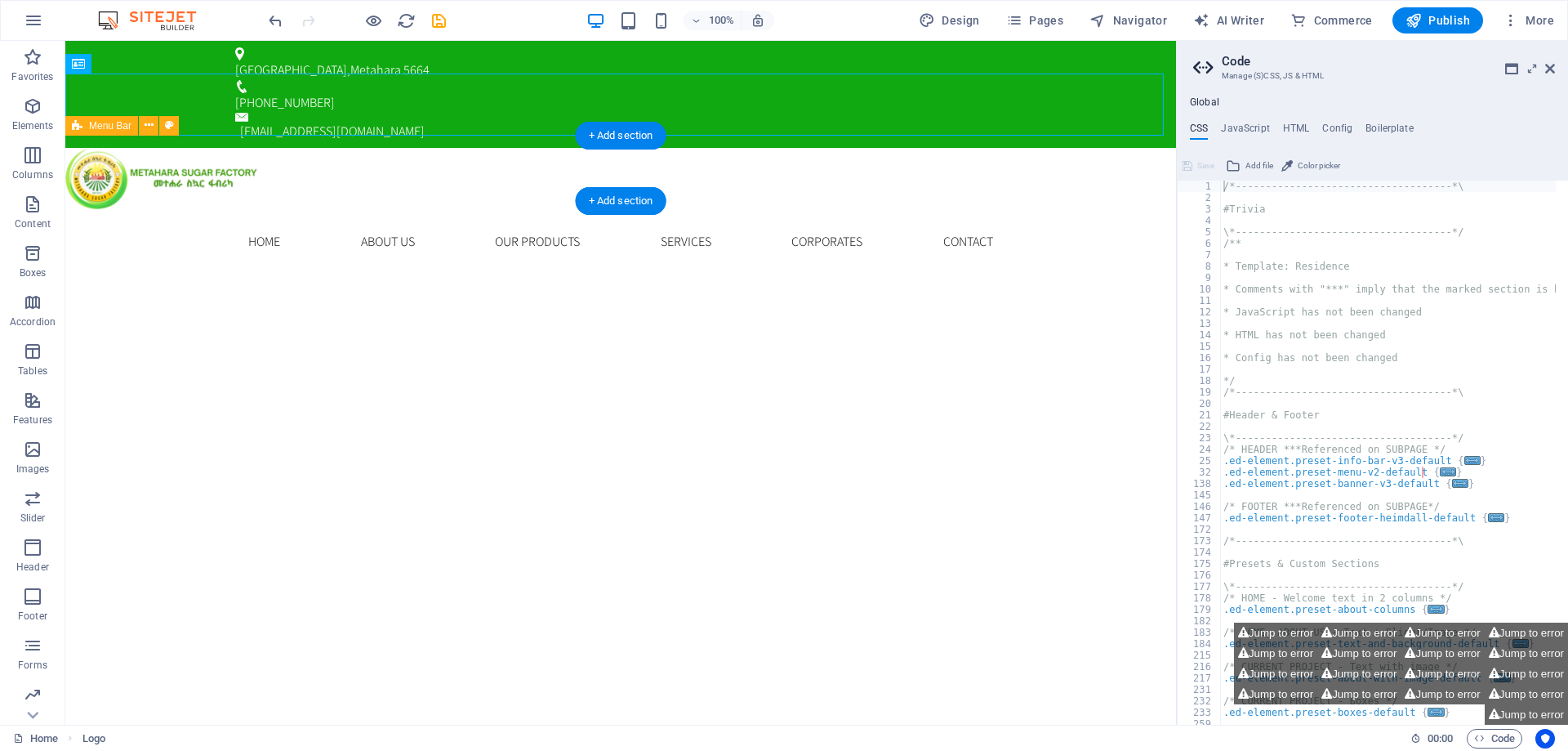
click at [117, 209] on div "Home About us Our Products Services Corporates Contact Menu" at bounding box center [620, 242] width 1111 height 65
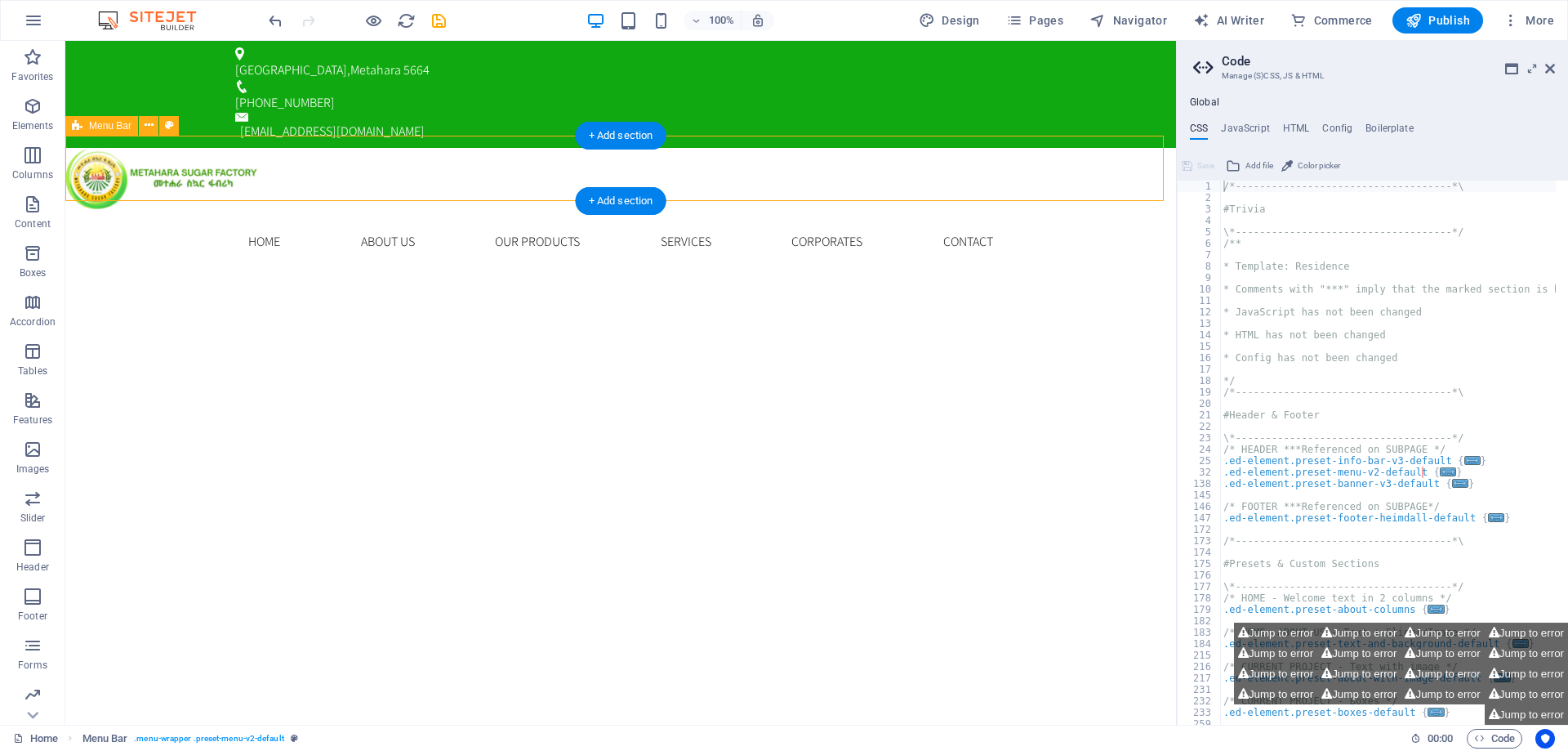
click at [117, 209] on div "Home About us Our Products Services Corporates Contact Menu" at bounding box center [620, 242] width 1111 height 65
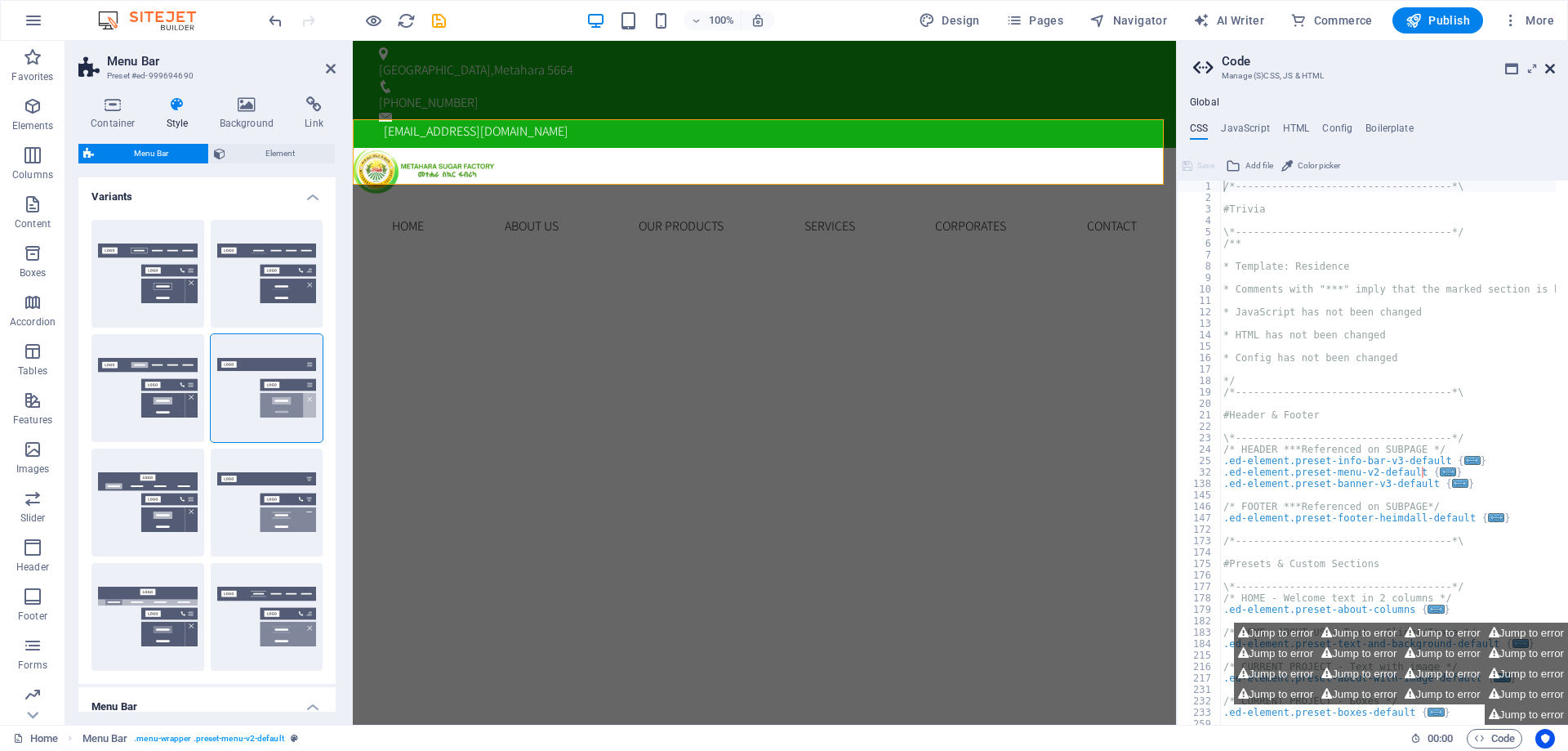
click at [1545, 72] on icon at bounding box center [1550, 69] width 10 height 13
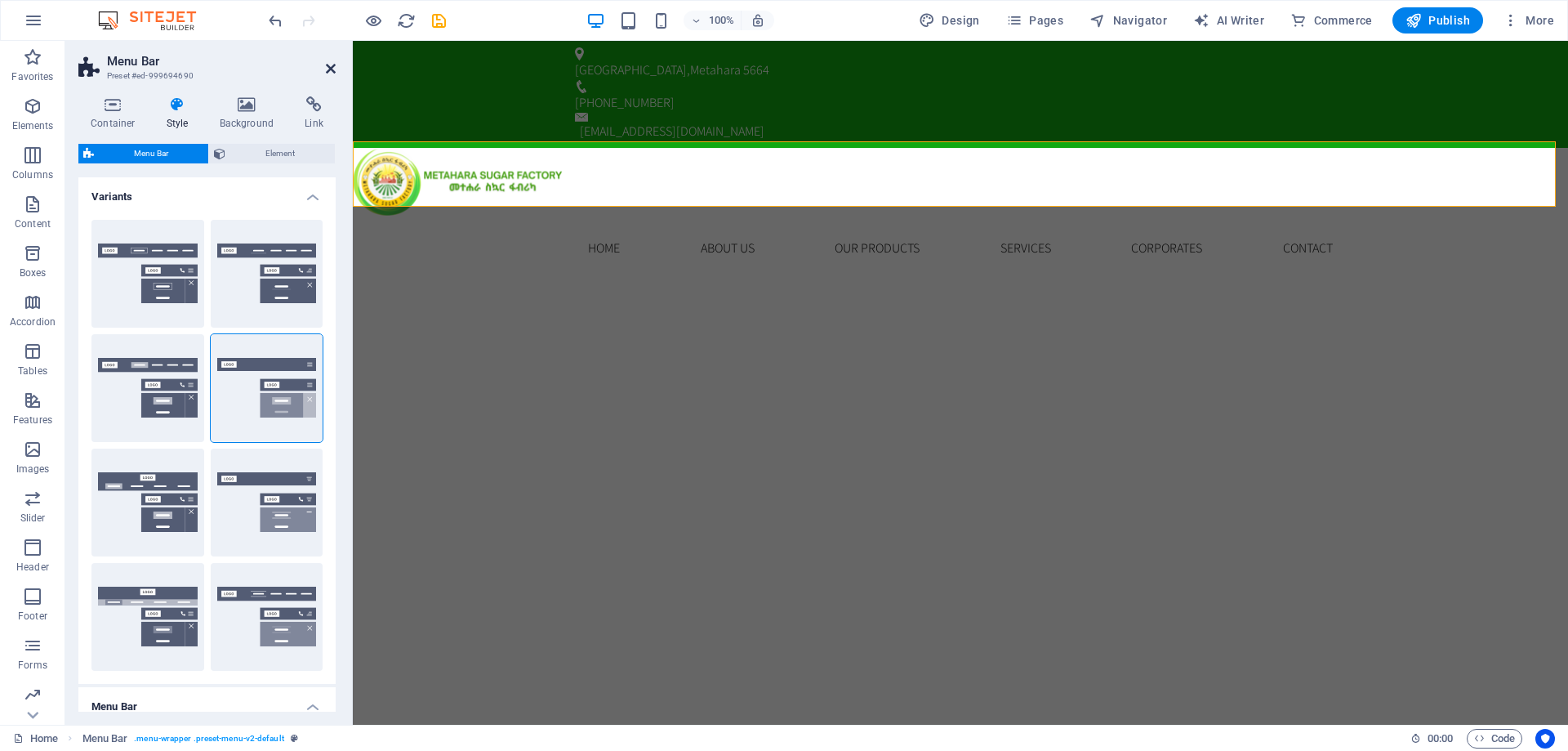
drag, startPoint x: 328, startPoint y: 66, endPoint x: 302, endPoint y: 31, distance: 43.6
click at [328, 66] on icon at bounding box center [330, 69] width 10 height 13
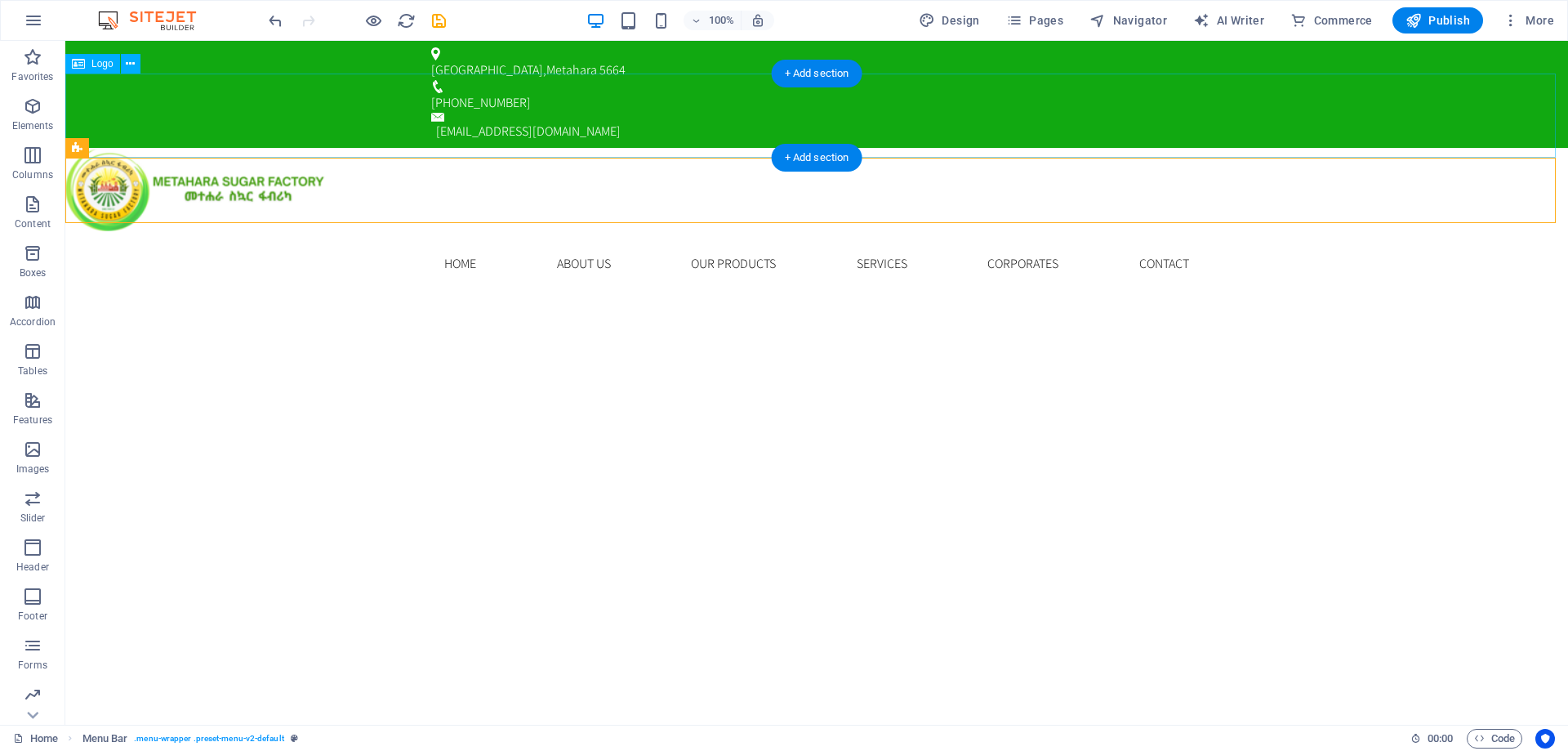
click at [1371, 148] on div at bounding box center [816, 190] width 1503 height 84
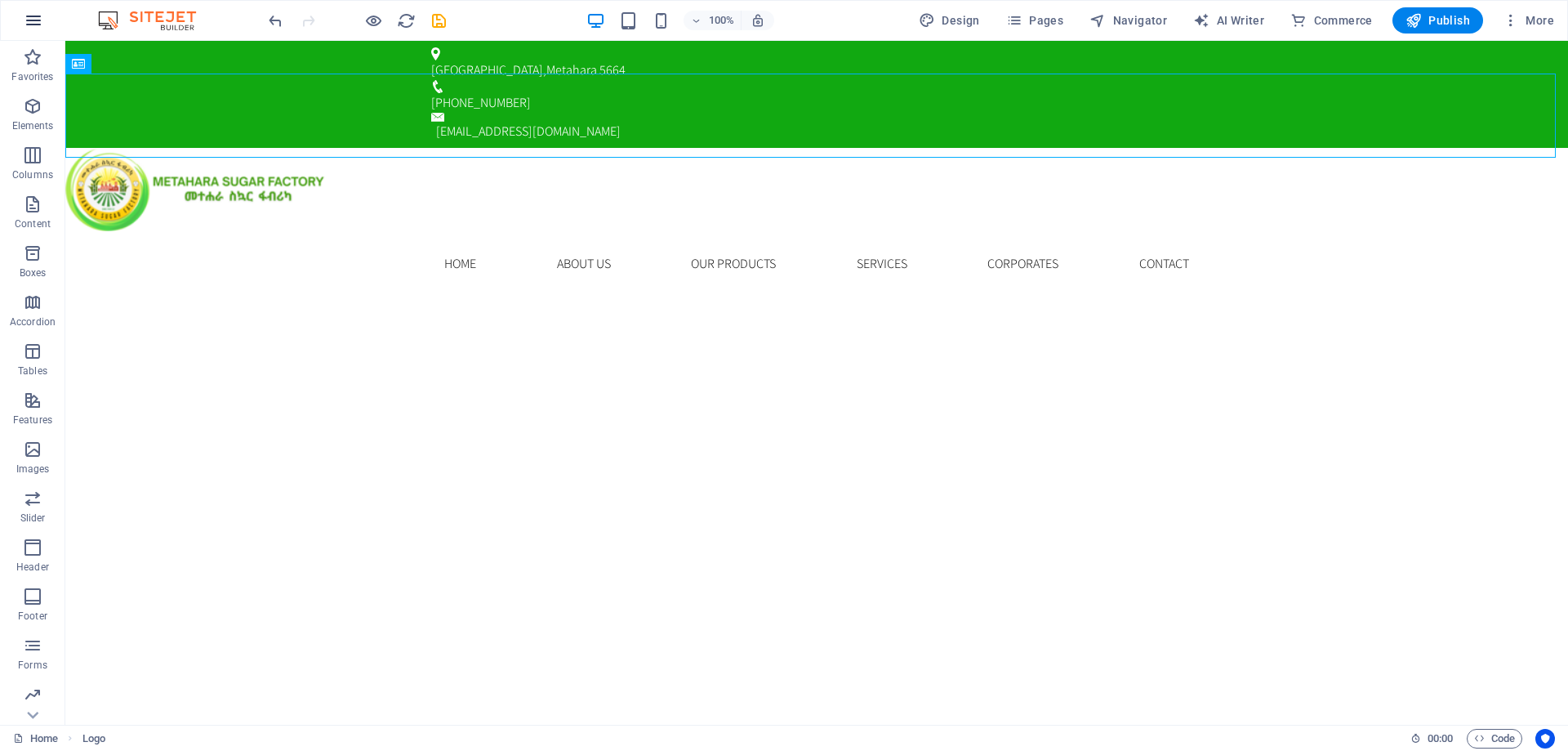
click at [33, 30] on icon "button" at bounding box center [33, 21] width 20 height 20
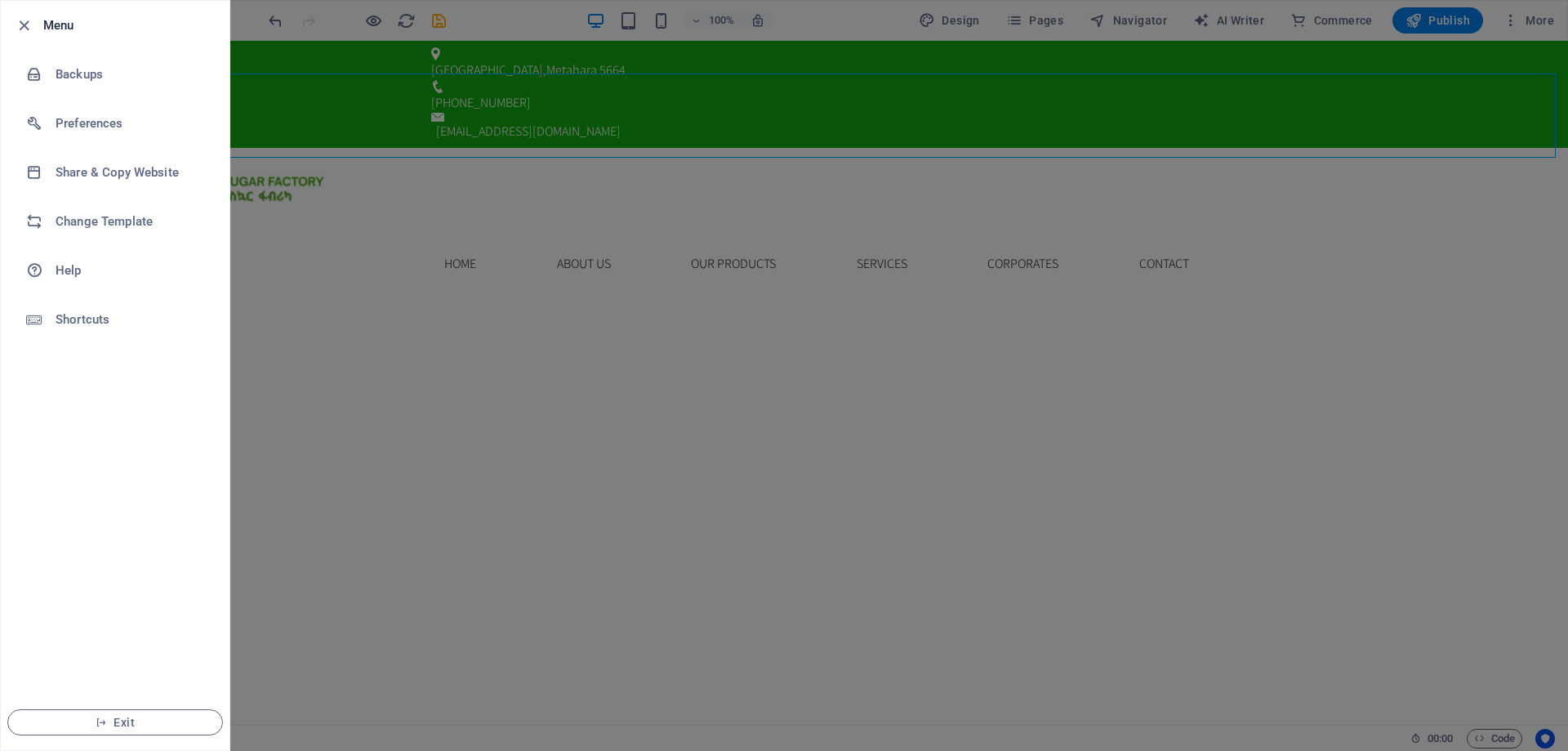
click at [1240, 119] on div at bounding box center [784, 376] width 1568 height 751
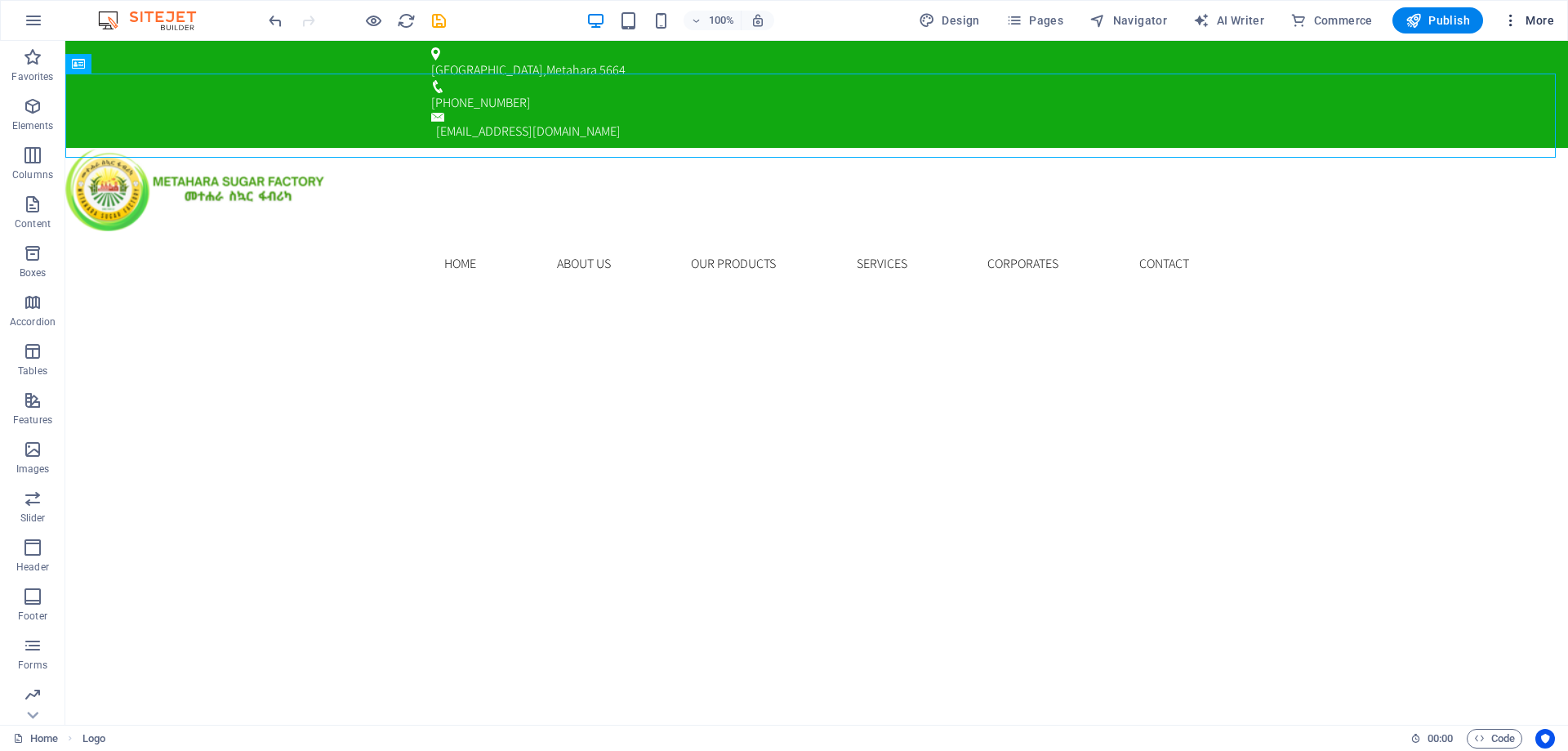
click at [1512, 27] on icon "button" at bounding box center [1511, 21] width 16 height 16
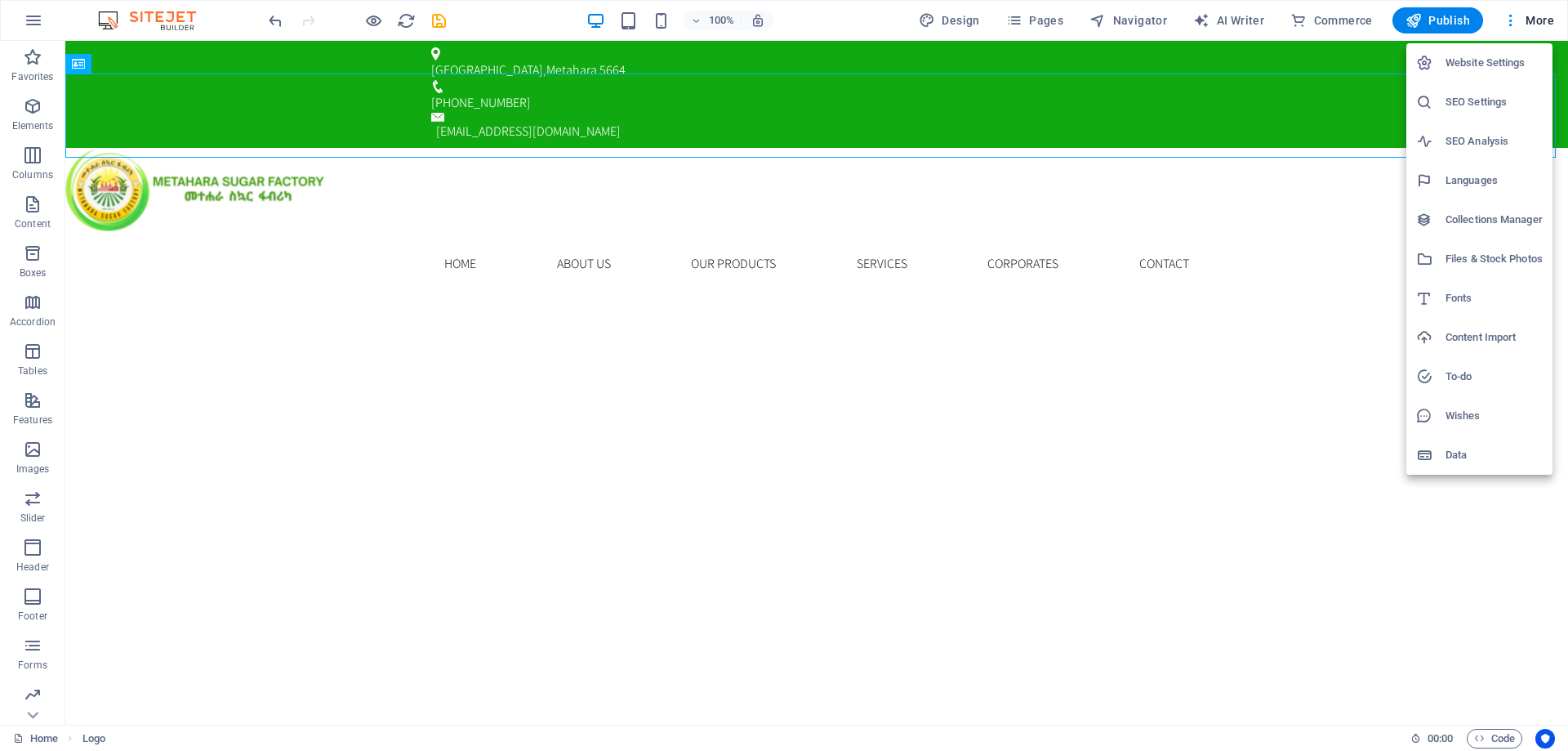
click at [1022, 23] on div at bounding box center [784, 376] width 1568 height 751
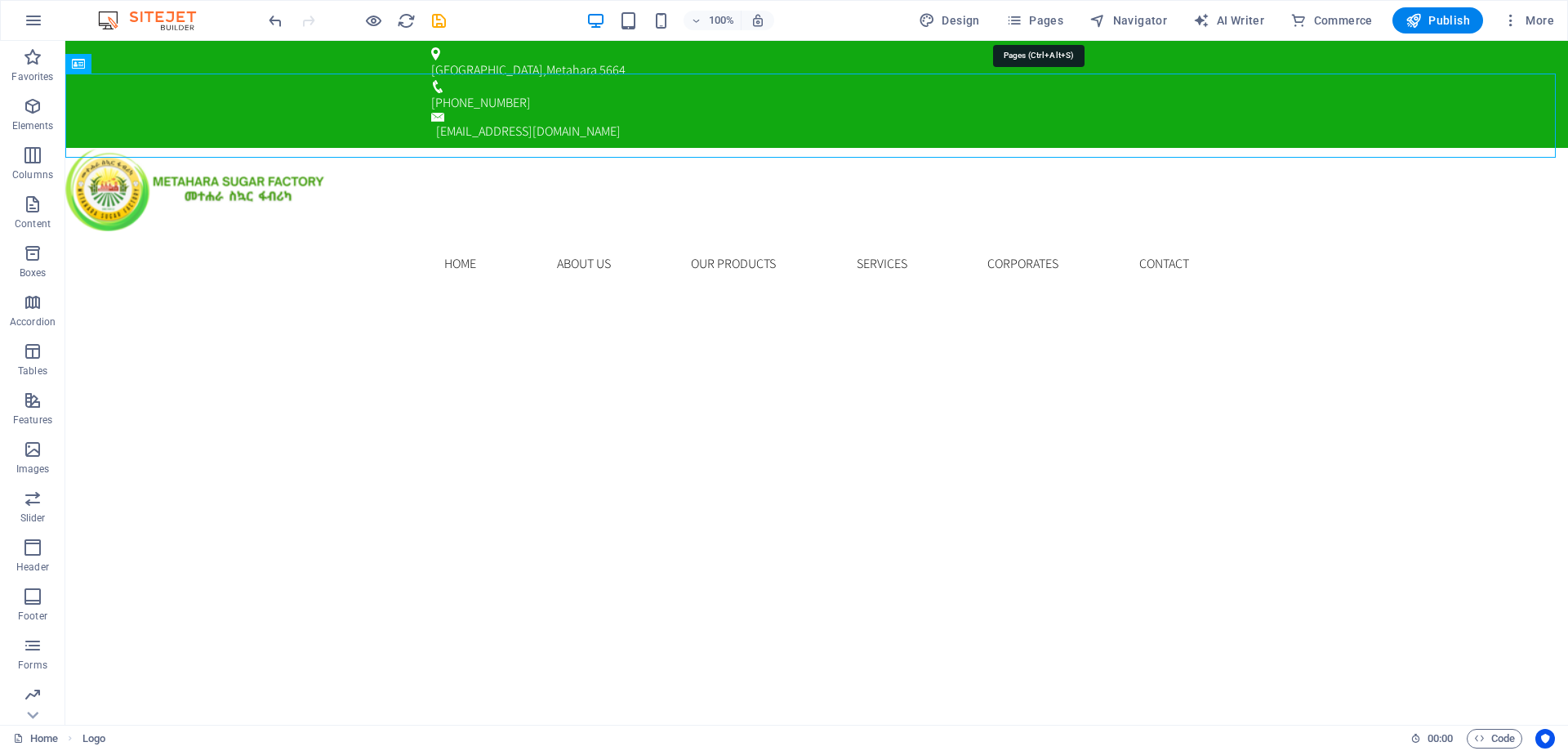
click at [1022, 23] on icon "button" at bounding box center [1014, 21] width 16 height 16
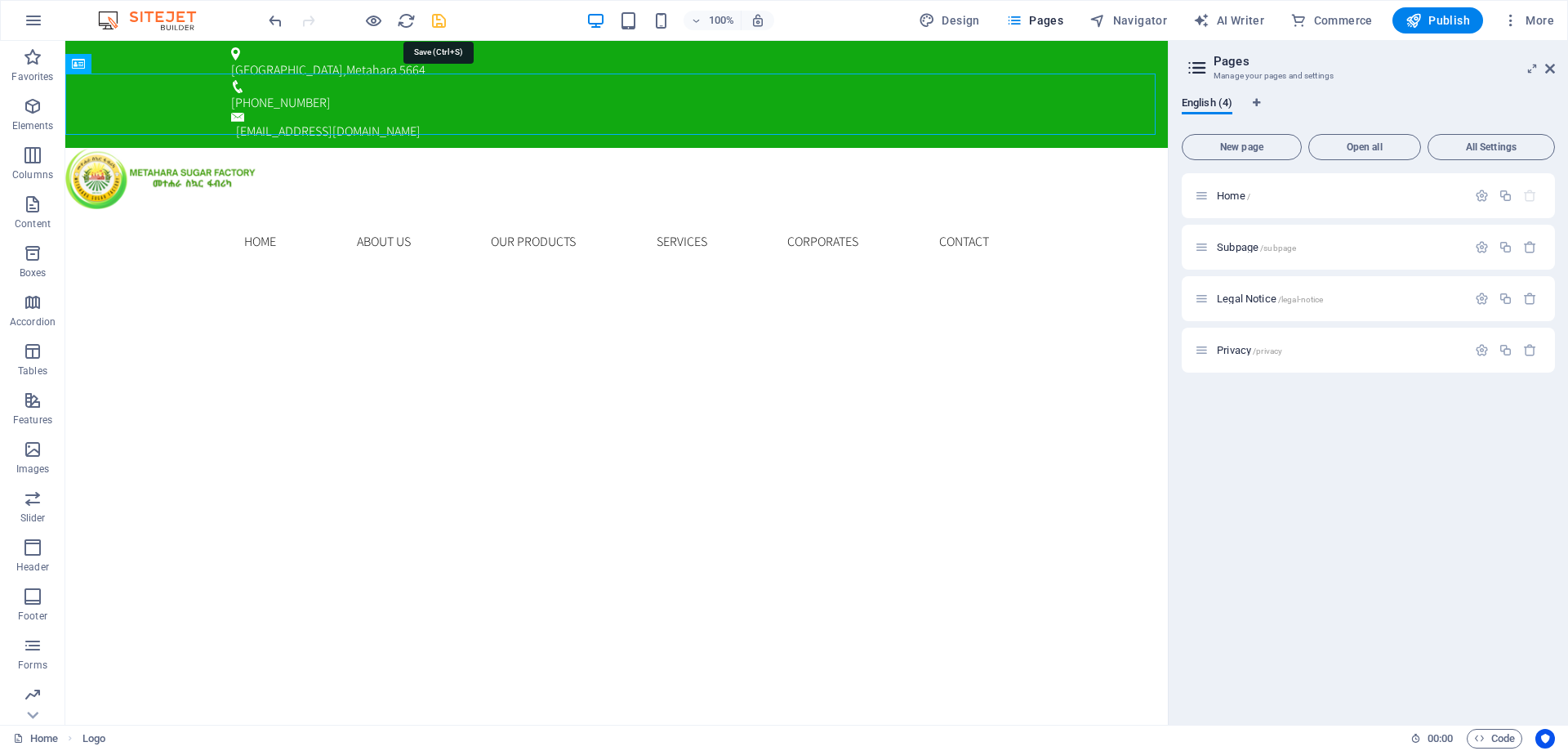
click at [436, 17] on icon "save" at bounding box center [438, 21] width 19 height 19
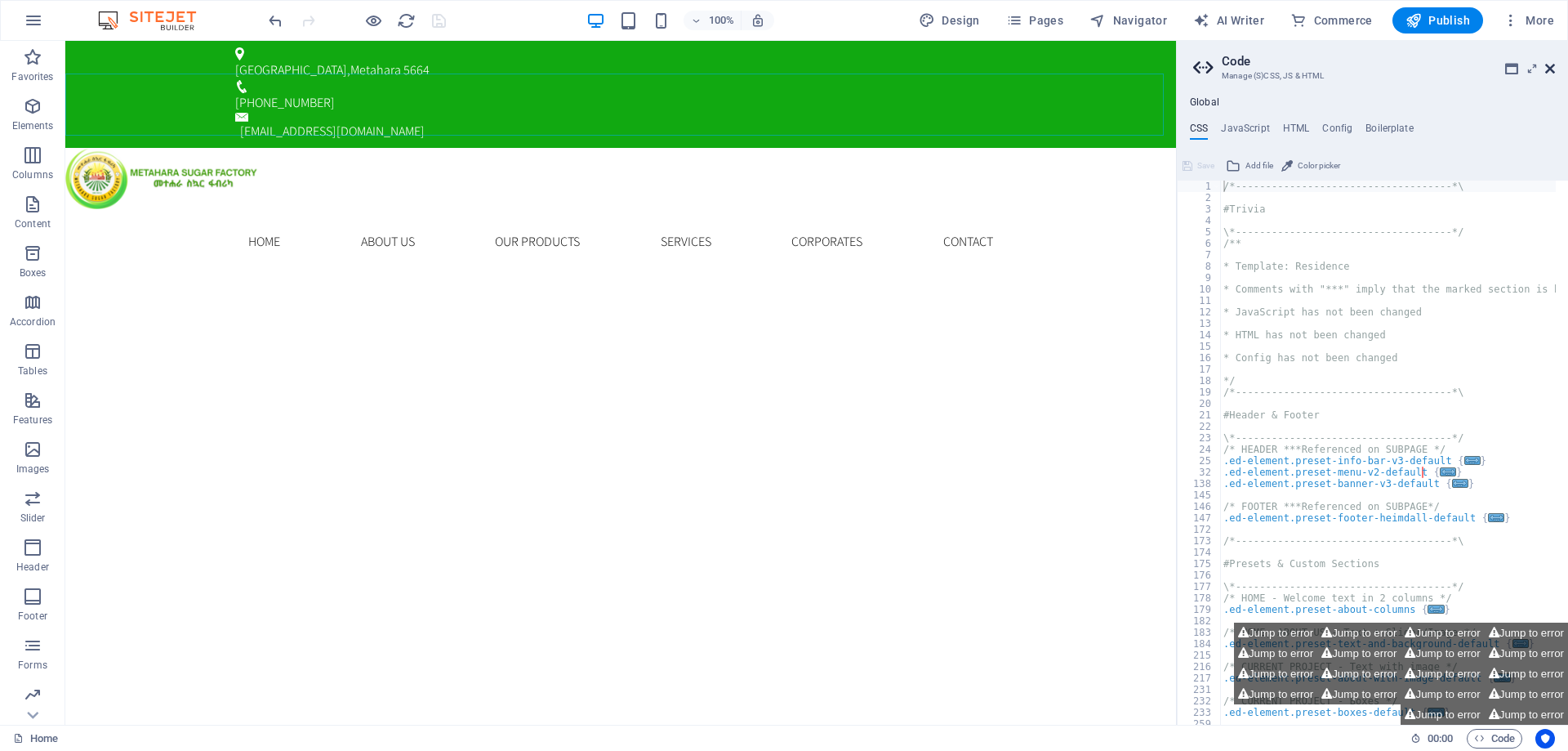
drag, startPoint x: 1551, startPoint y: 65, endPoint x: 1478, endPoint y: 28, distance: 81.8
click at [1551, 65] on icon at bounding box center [1550, 69] width 10 height 13
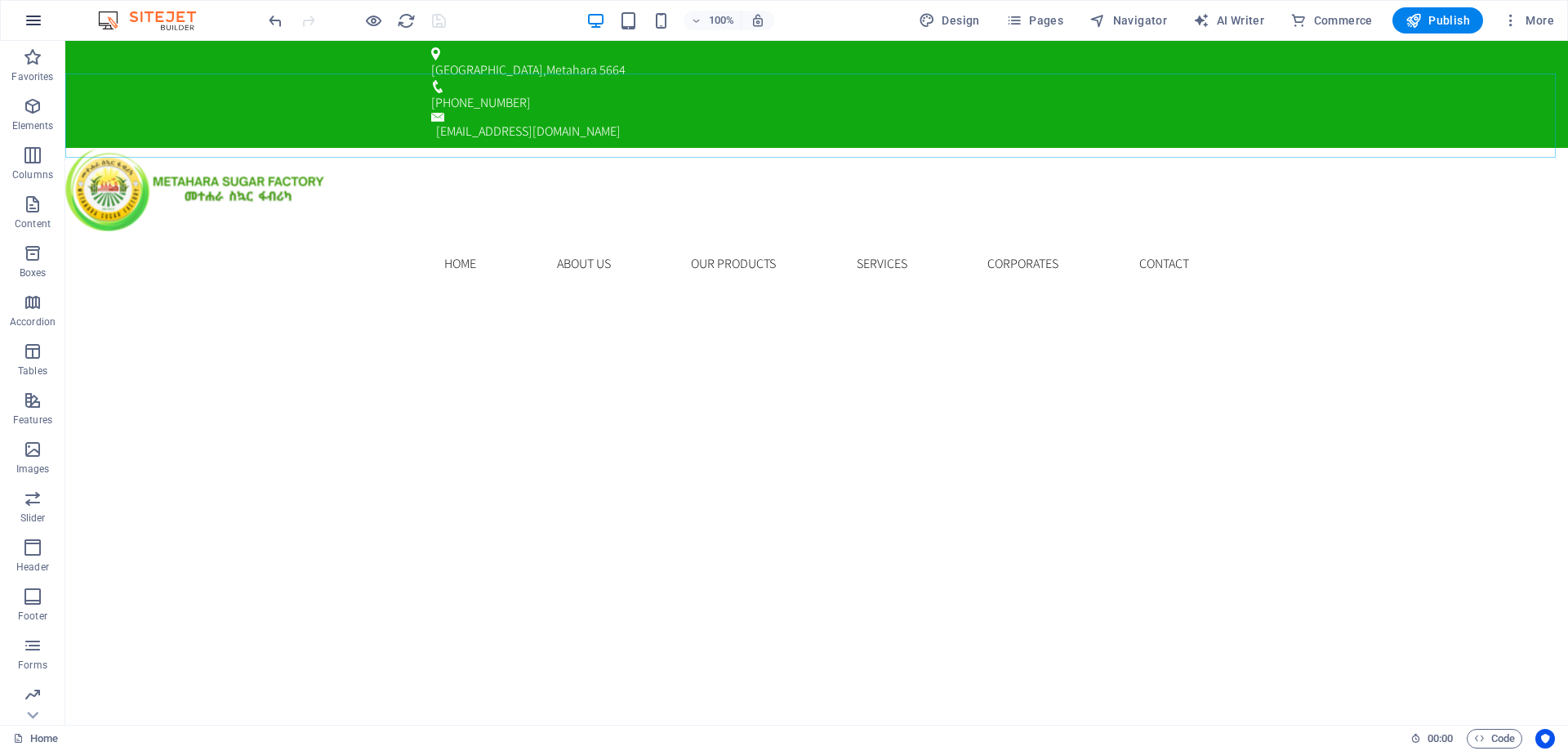
click at [30, 19] on icon "button" at bounding box center [33, 21] width 20 height 20
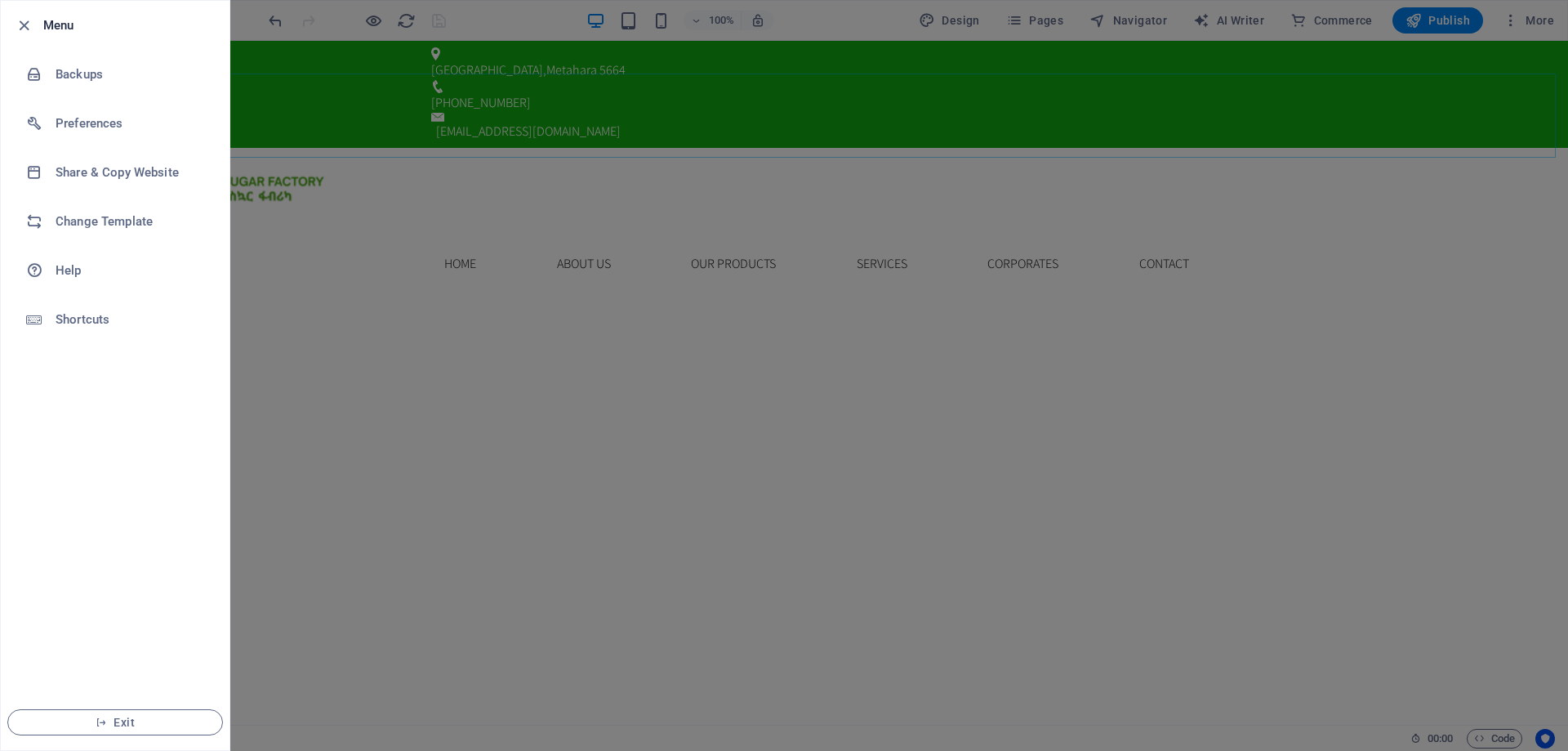
click at [446, 134] on div at bounding box center [784, 376] width 1568 height 751
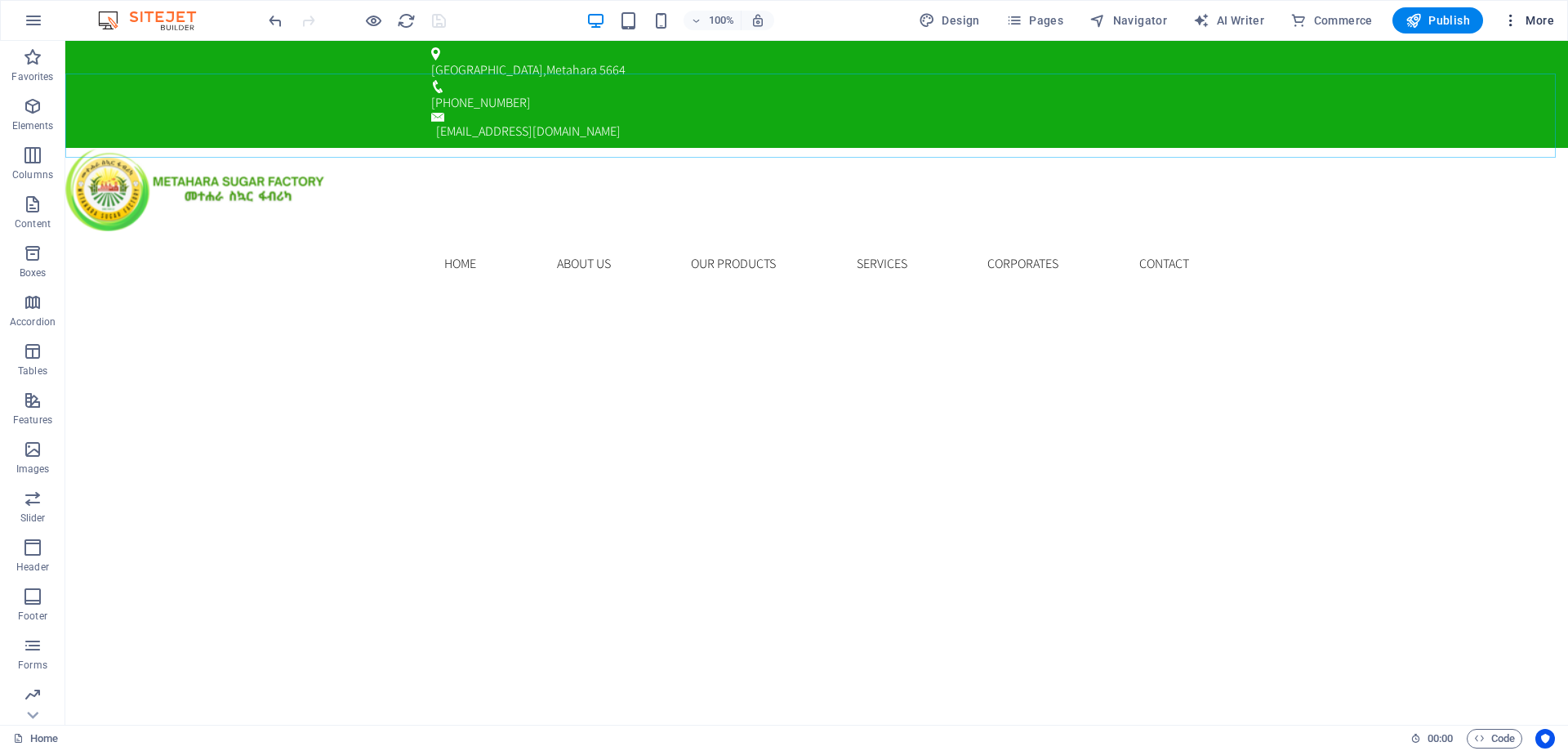
click at [1511, 24] on icon "button" at bounding box center [1511, 21] width 16 height 16
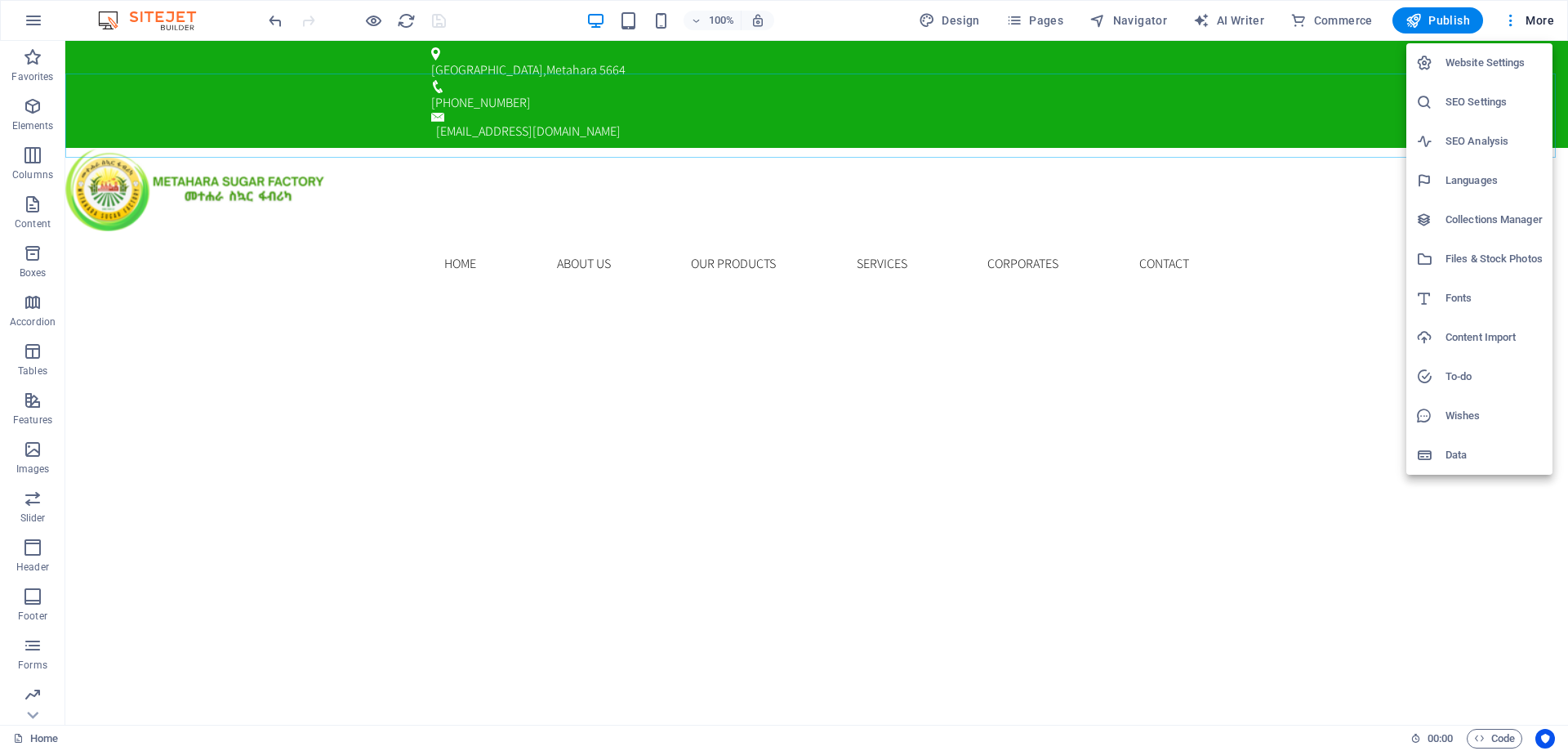
click at [244, 209] on div at bounding box center [784, 376] width 1568 height 751
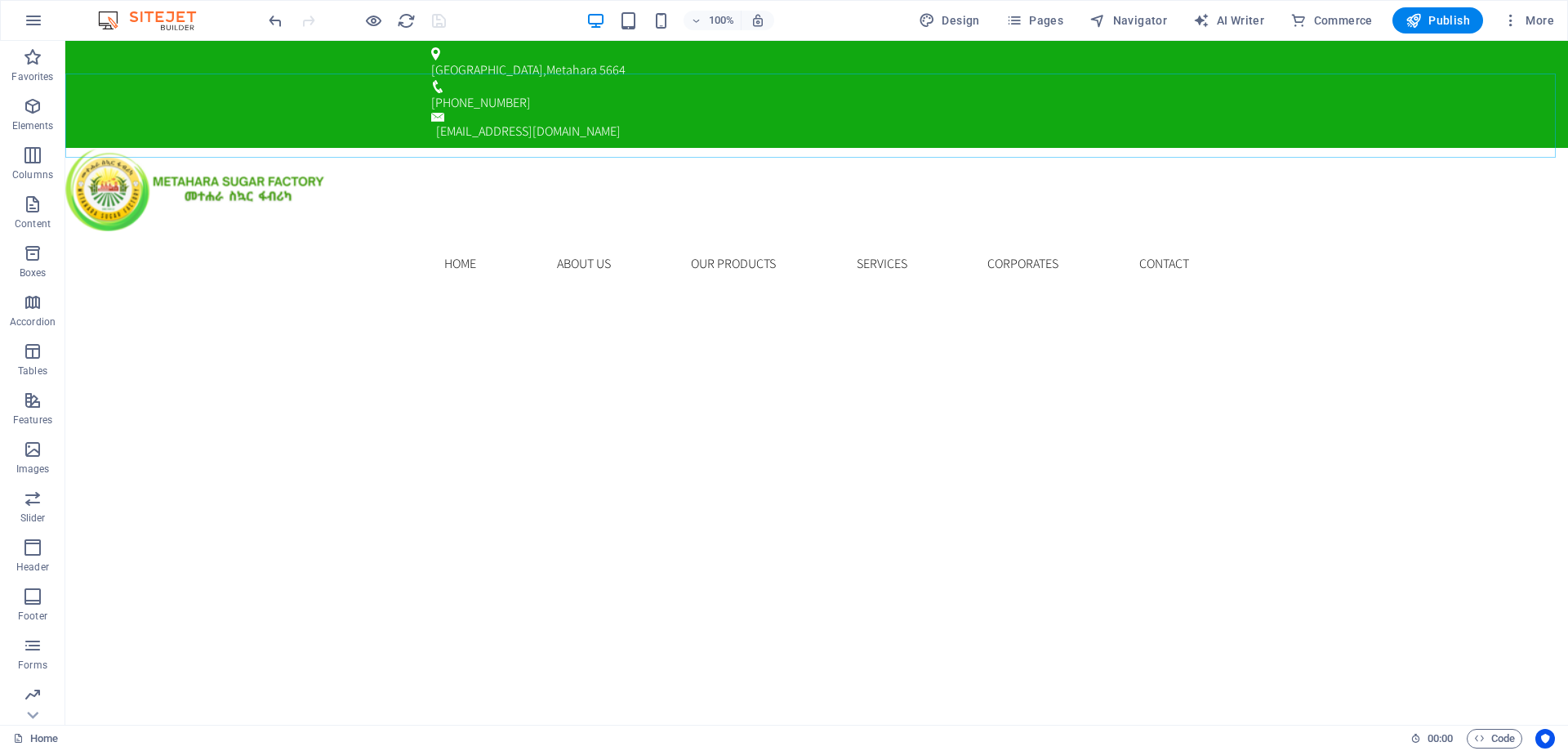
click at [180, 29] on img at bounding box center [155, 21] width 123 height 20
click at [157, 20] on img at bounding box center [155, 21] width 123 height 20
click at [1008, 231] on nav "Home About us Our Products Services Corporates Contact" at bounding box center [817, 264] width 798 height 65
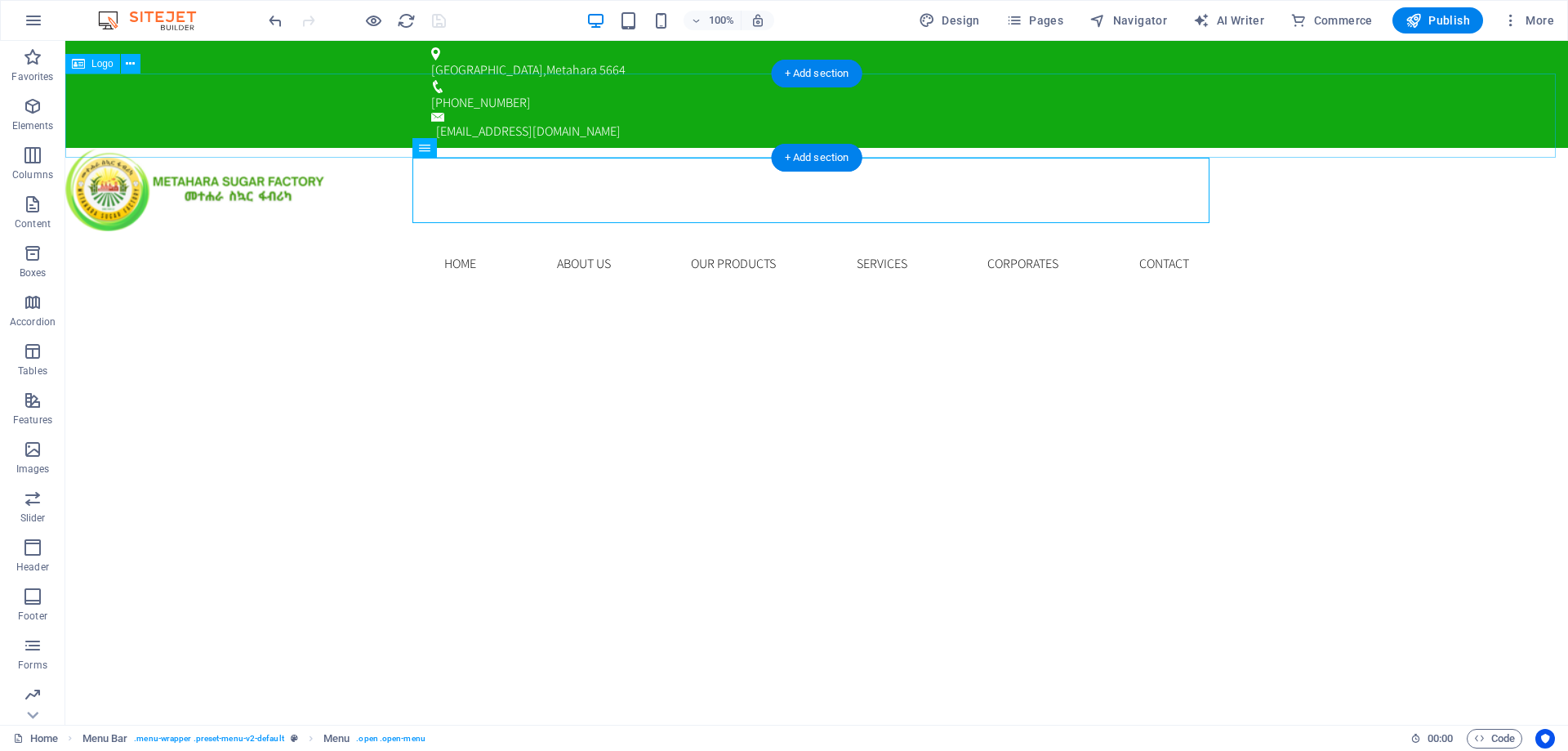
click at [1033, 148] on div at bounding box center [816, 190] width 1503 height 84
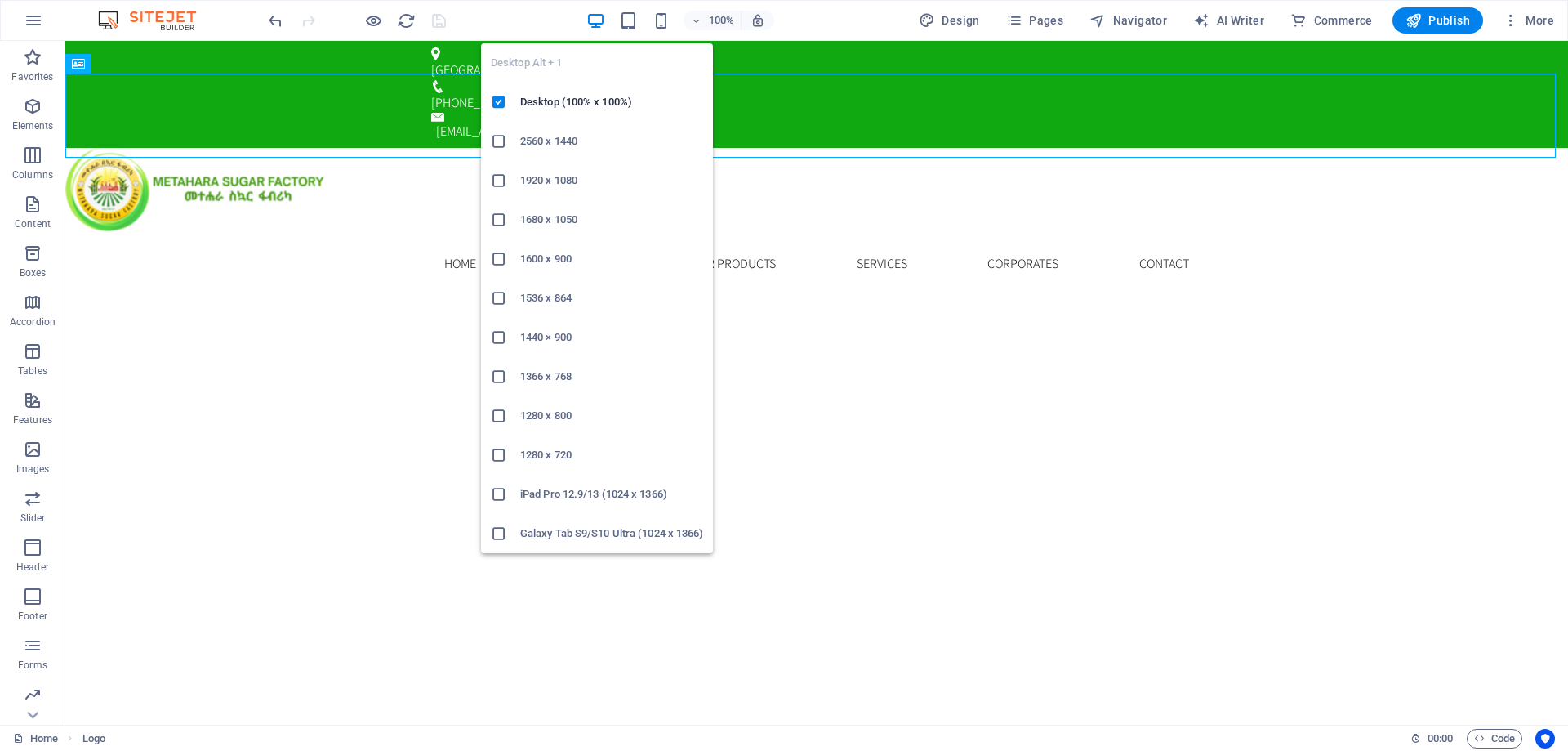
click at [592, 14] on icon "button" at bounding box center [595, 21] width 19 height 19
click at [597, 15] on icon "button" at bounding box center [595, 21] width 19 height 19
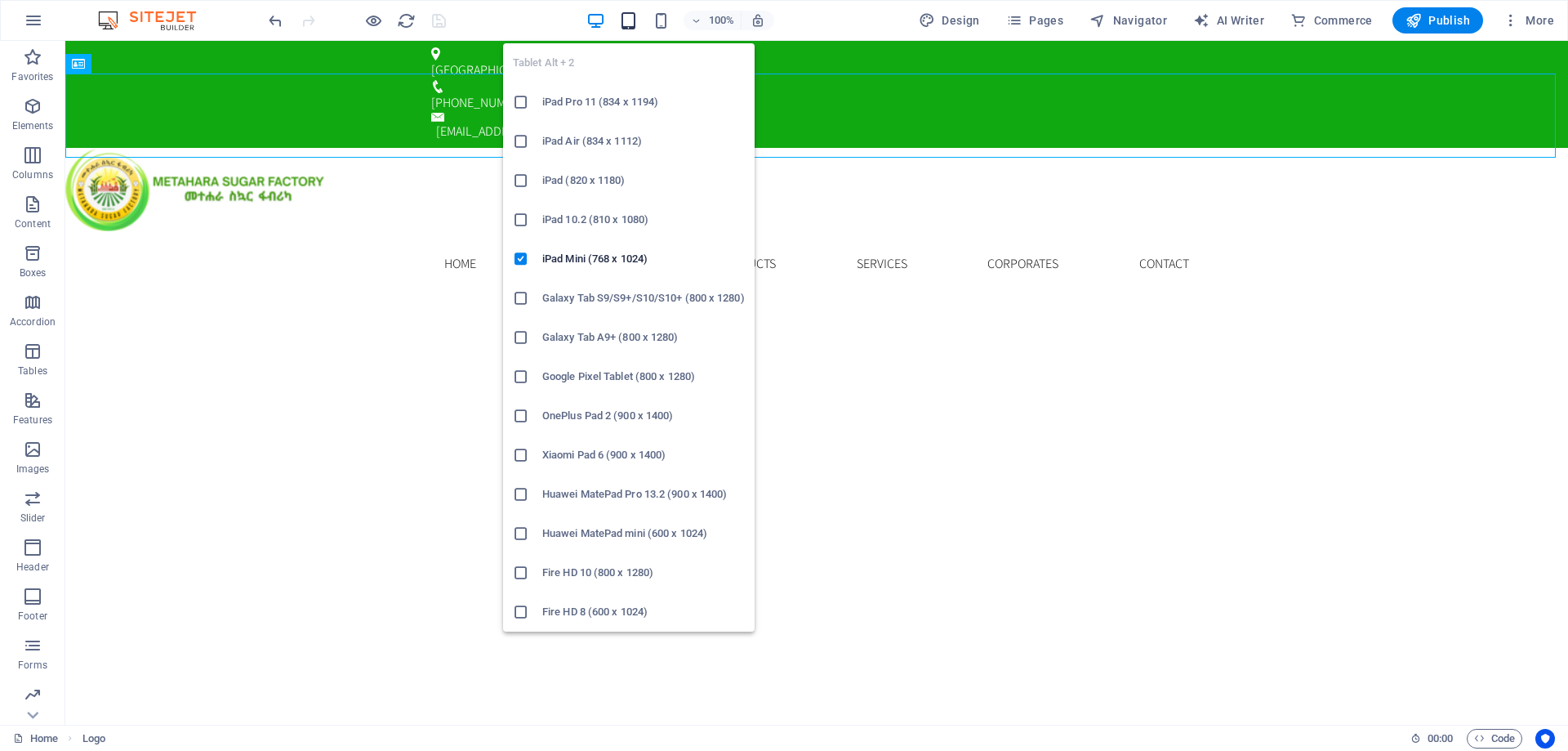
click at [635, 26] on icon "button" at bounding box center [628, 21] width 19 height 19
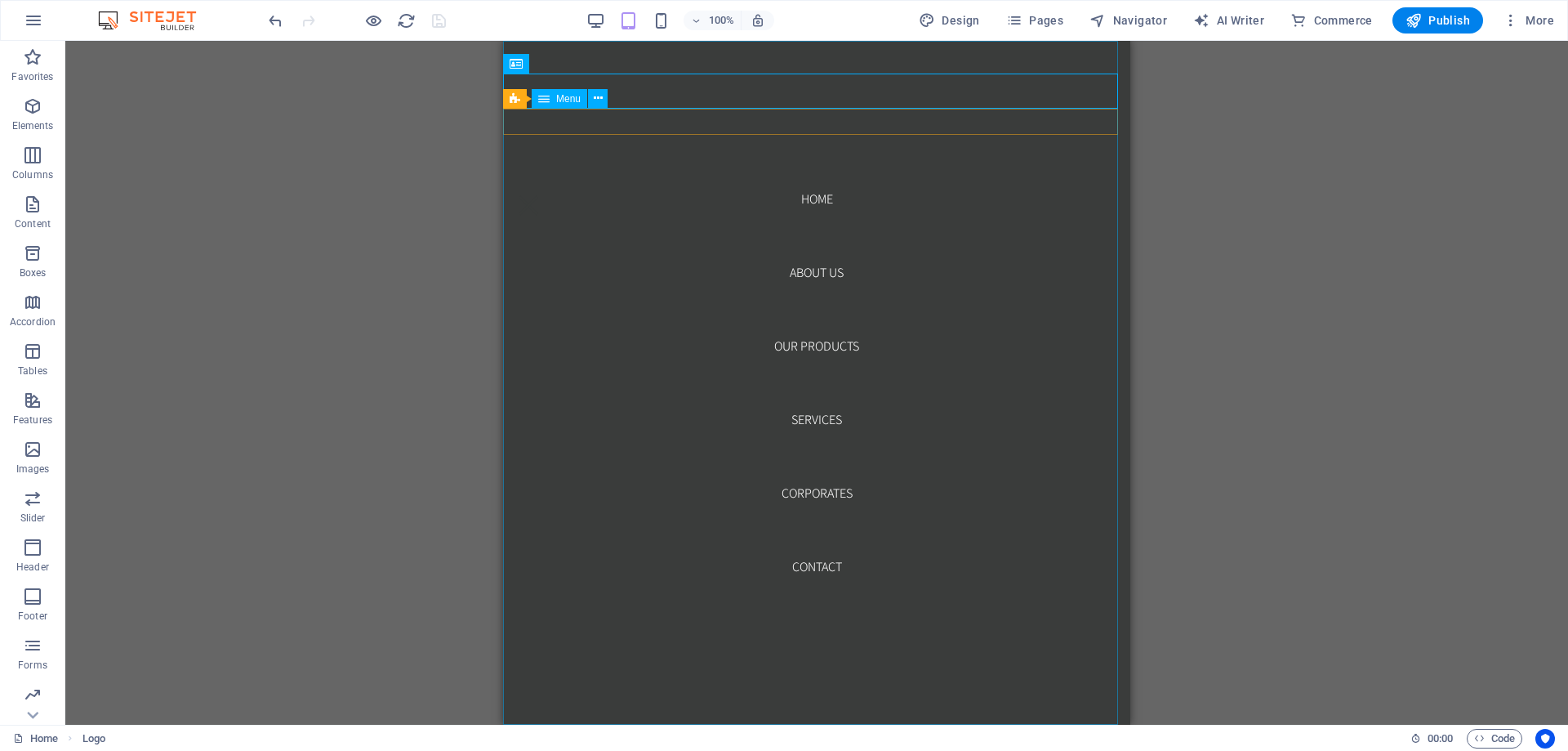
click at [826, 497] on nav "Home About us Our Products Services Corporates Contact" at bounding box center [816, 383] width 627 height 684
click at [826, 493] on nav "Home About us Our Products Services Corporates Contact" at bounding box center [816, 383] width 627 height 684
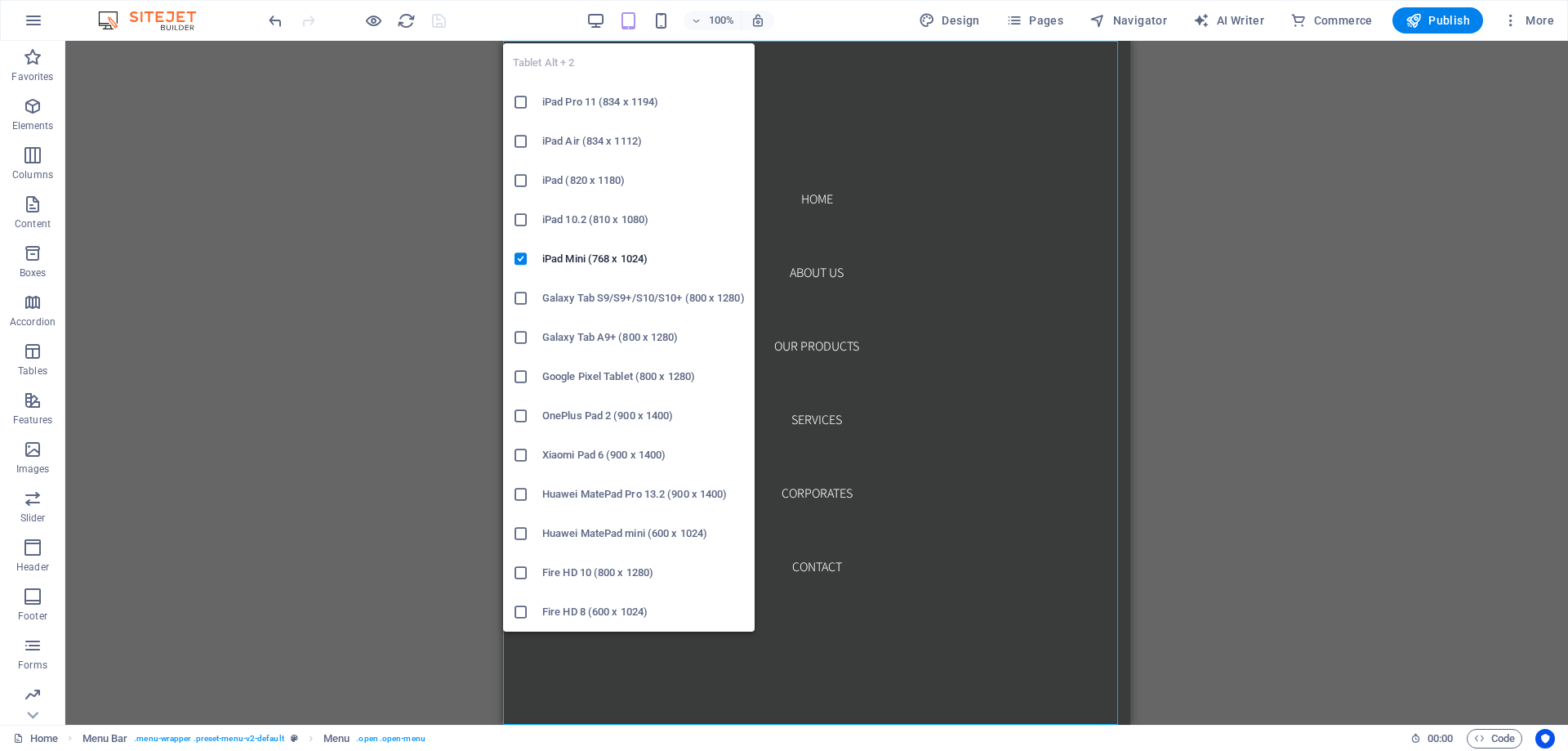
click at [633, 12] on icon "button" at bounding box center [628, 21] width 19 height 19
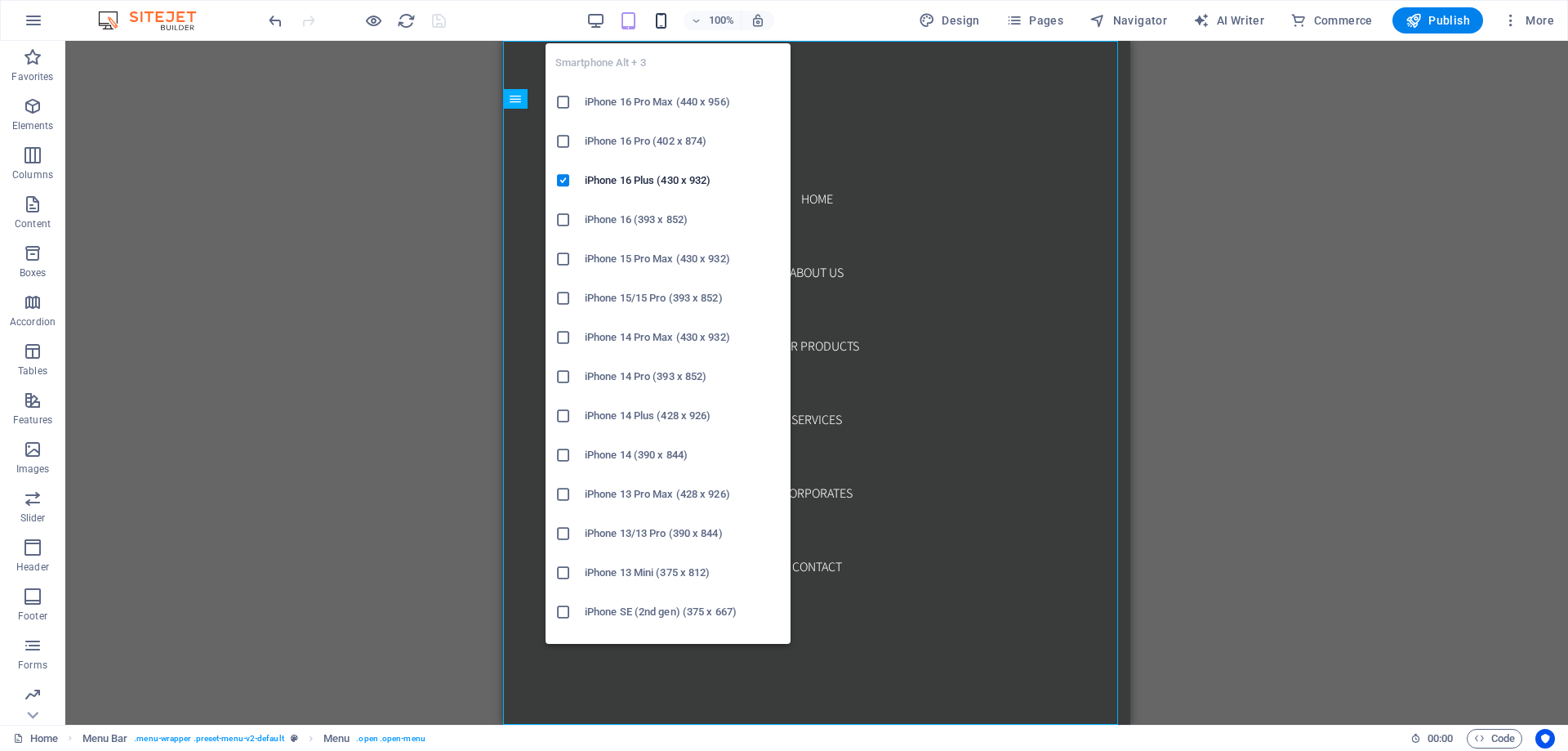
click at [666, 26] on icon "button" at bounding box center [661, 21] width 19 height 19
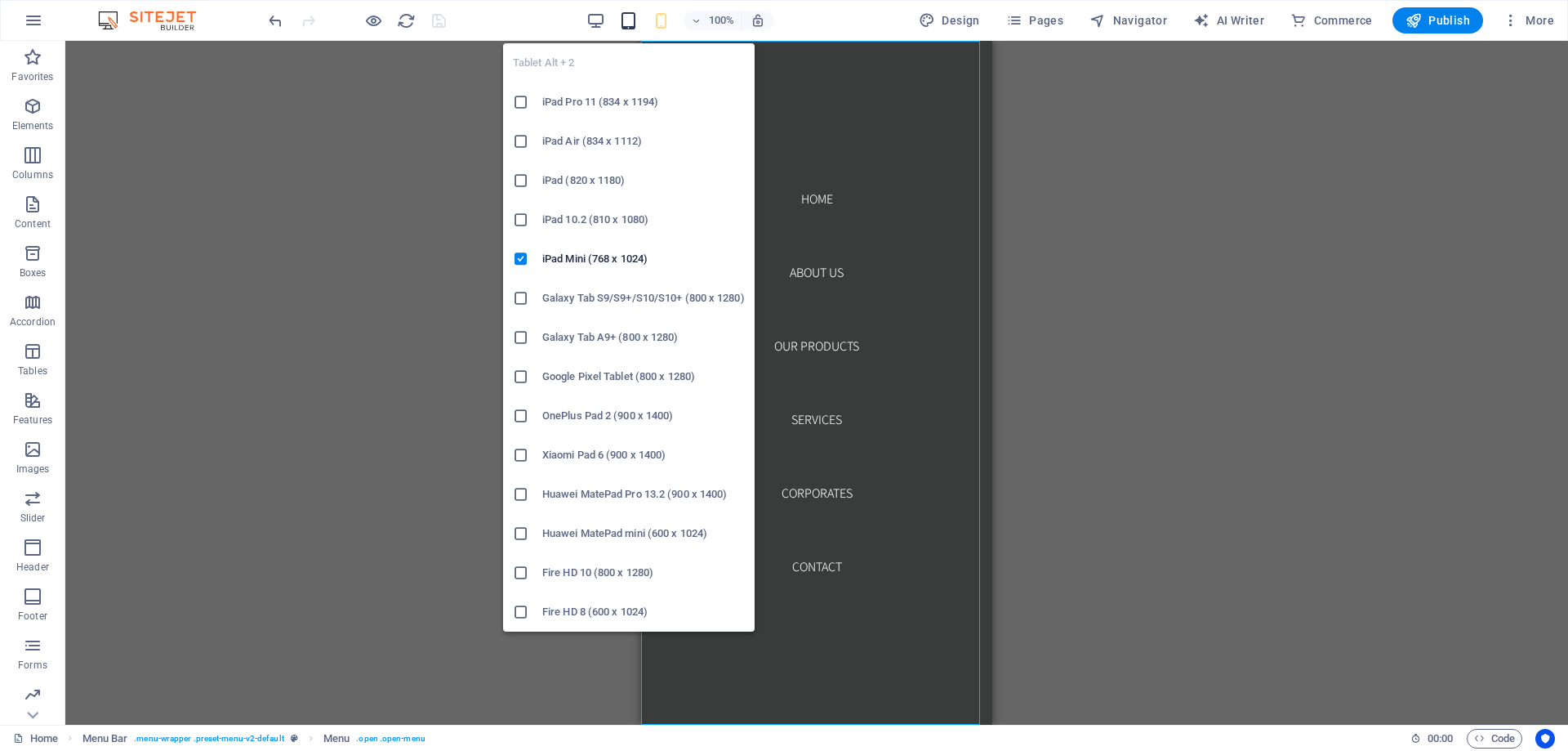
click at [635, 22] on icon "button" at bounding box center [628, 21] width 19 height 19
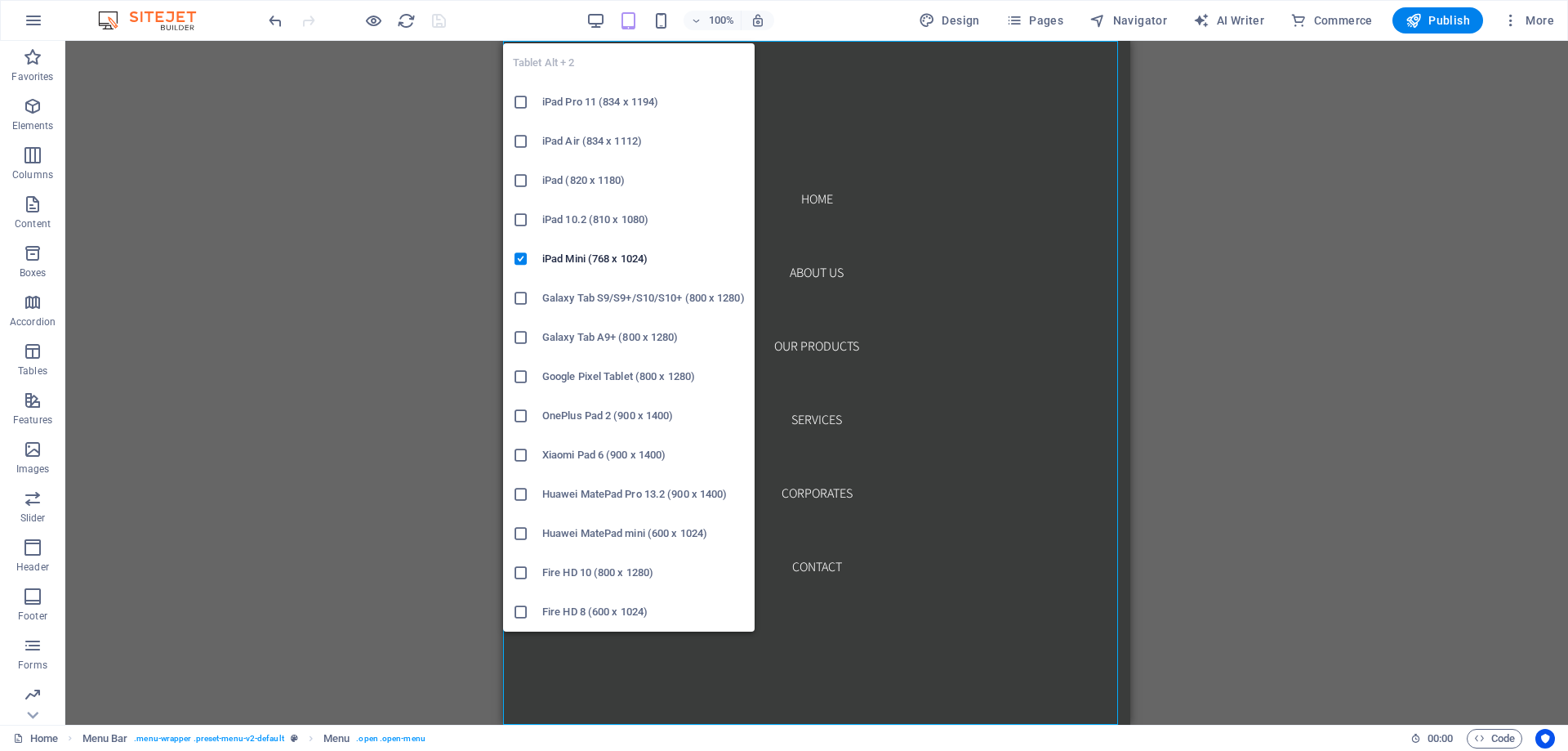
click at [629, 14] on icon "button" at bounding box center [628, 21] width 19 height 19
click at [525, 219] on icon at bounding box center [521, 220] width 16 height 16
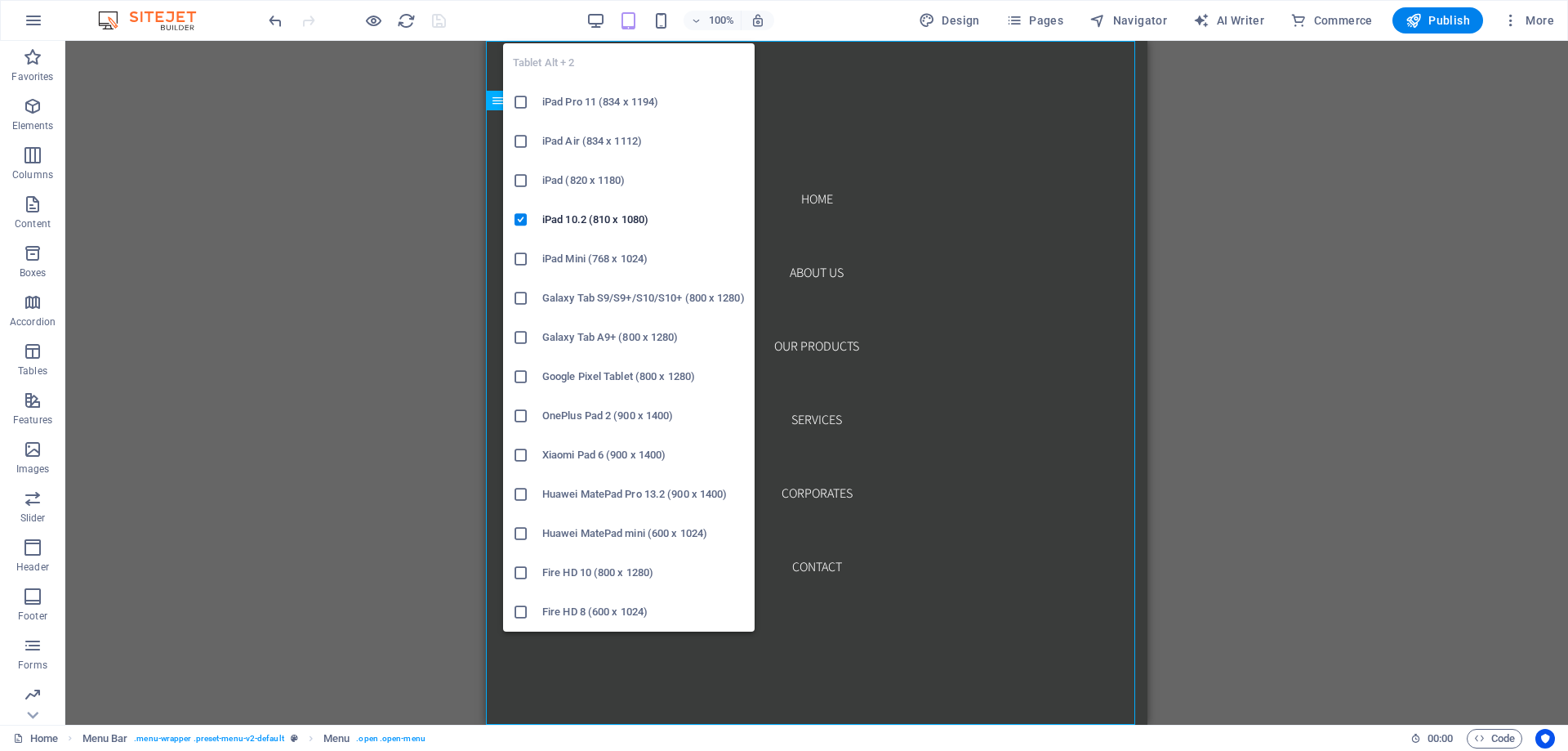
click at [634, 19] on icon "button" at bounding box center [628, 21] width 19 height 19
click at [522, 258] on icon at bounding box center [521, 259] width 16 height 16
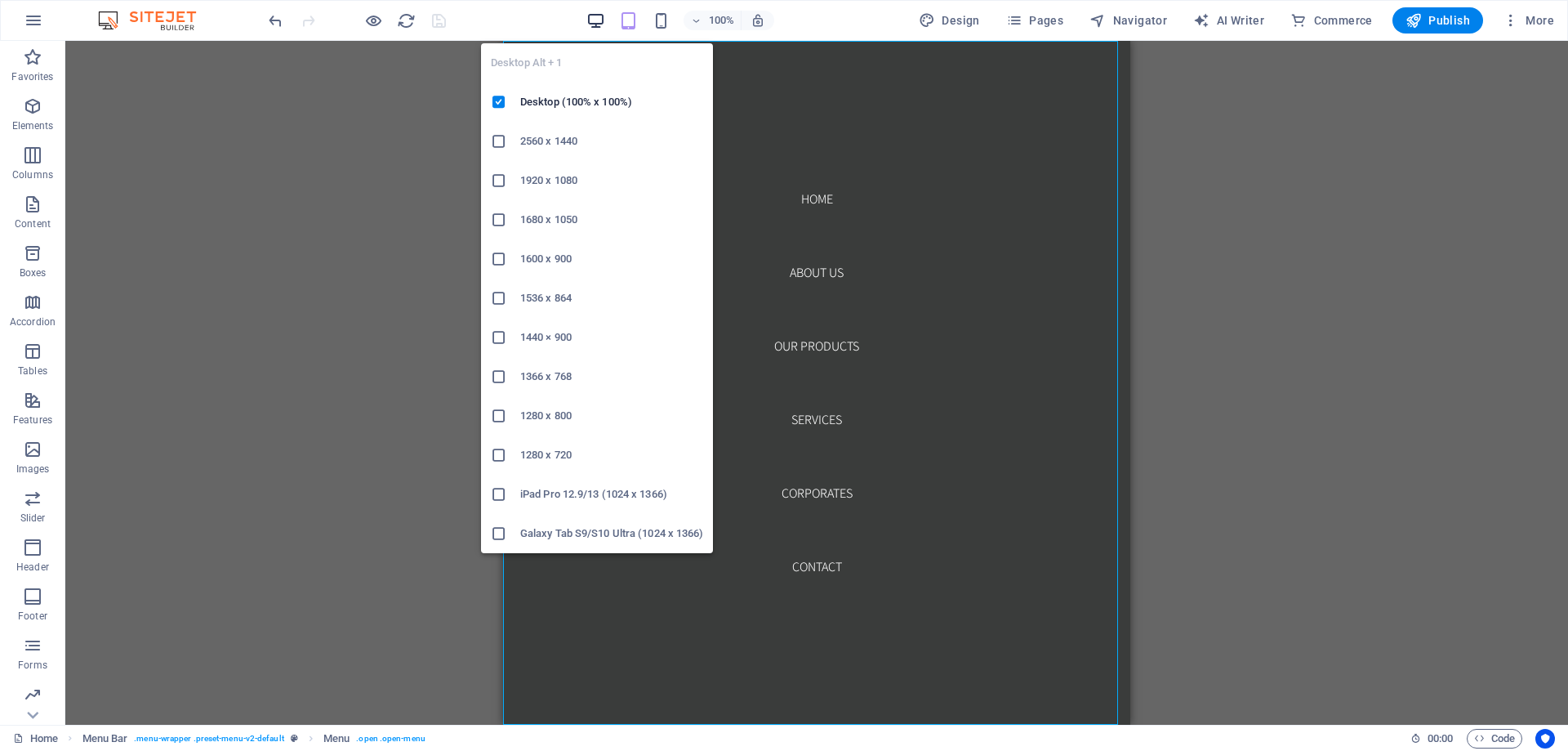
click at [597, 20] on icon "button" at bounding box center [595, 21] width 19 height 19
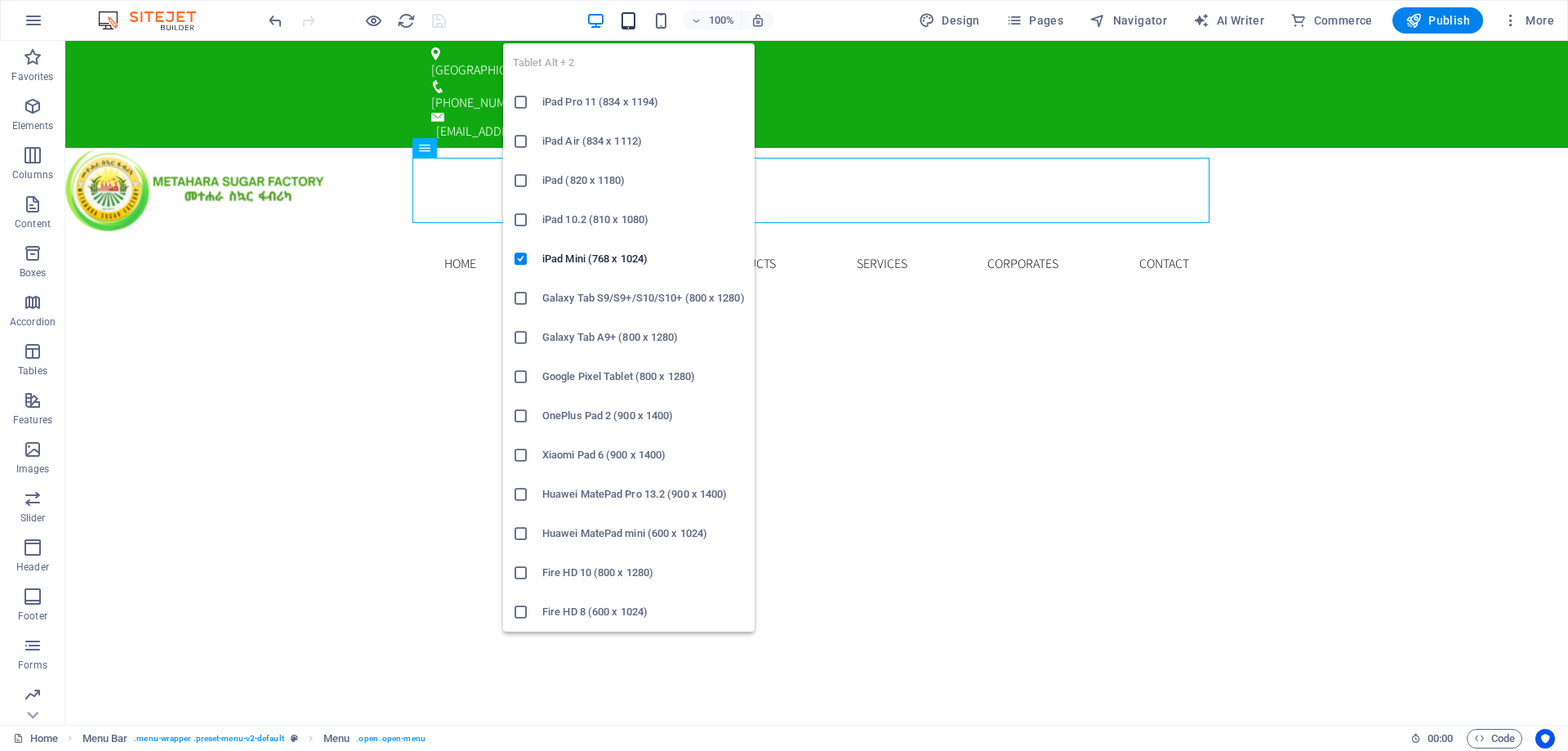
click at [637, 19] on icon "button" at bounding box center [628, 21] width 19 height 19
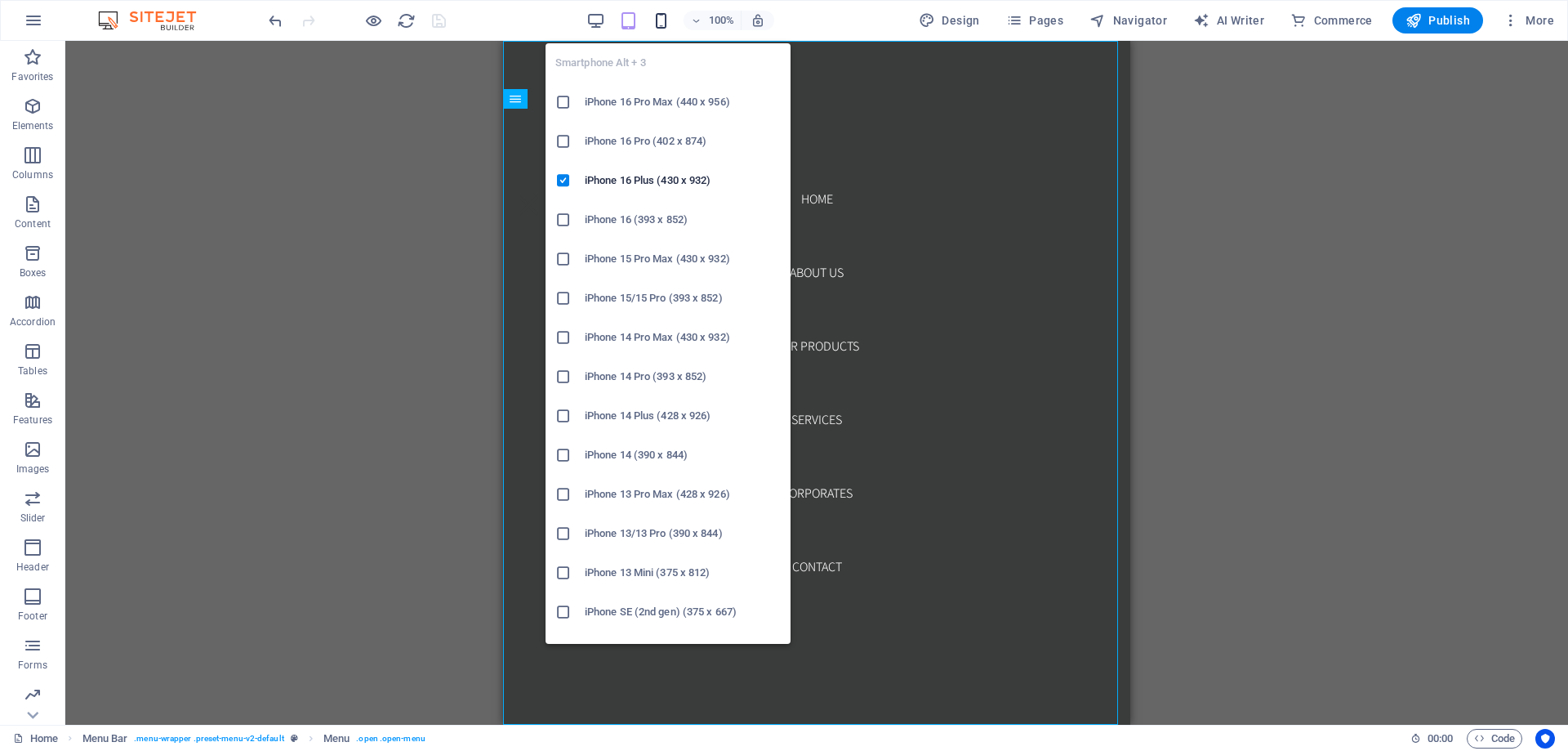
click at [662, 18] on icon "button" at bounding box center [661, 21] width 19 height 19
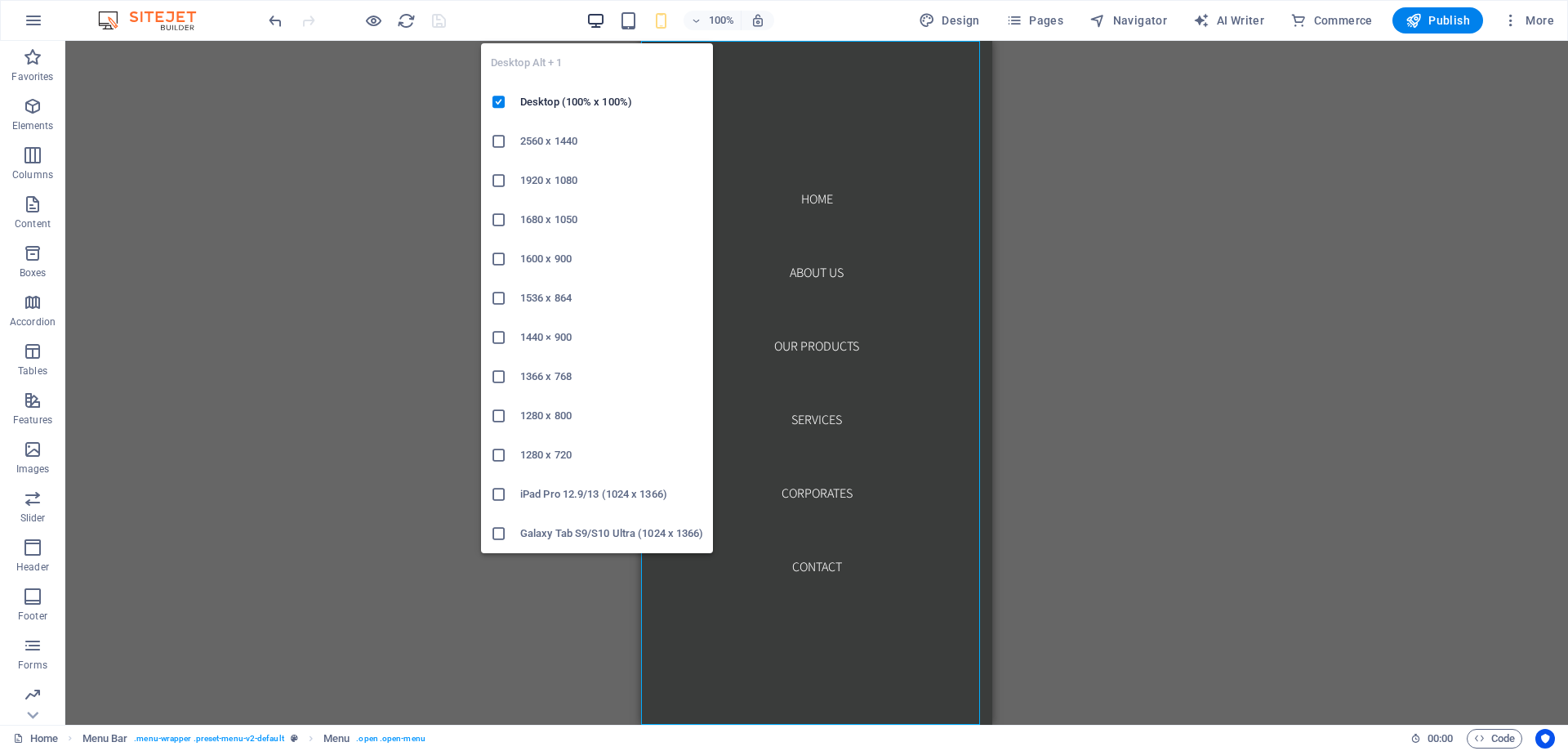
click at [605, 18] on icon "button" at bounding box center [595, 21] width 19 height 19
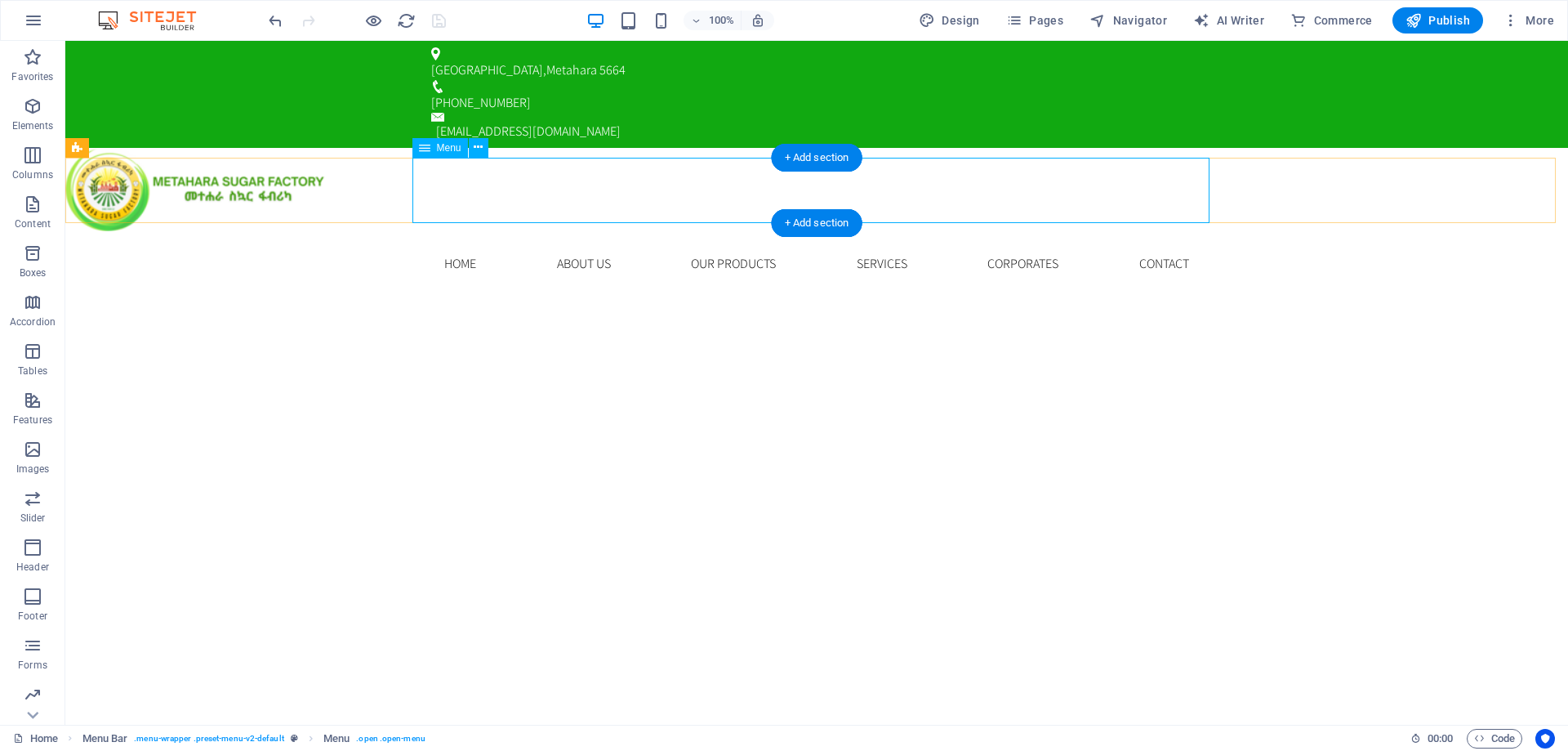
click at [462, 231] on nav "Home About us Our Products Services Corporates Contact" at bounding box center [817, 264] width 798 height 65
click at [503, 231] on nav "Home About us Our Products Services Corporates Contact" at bounding box center [817, 264] width 798 height 65
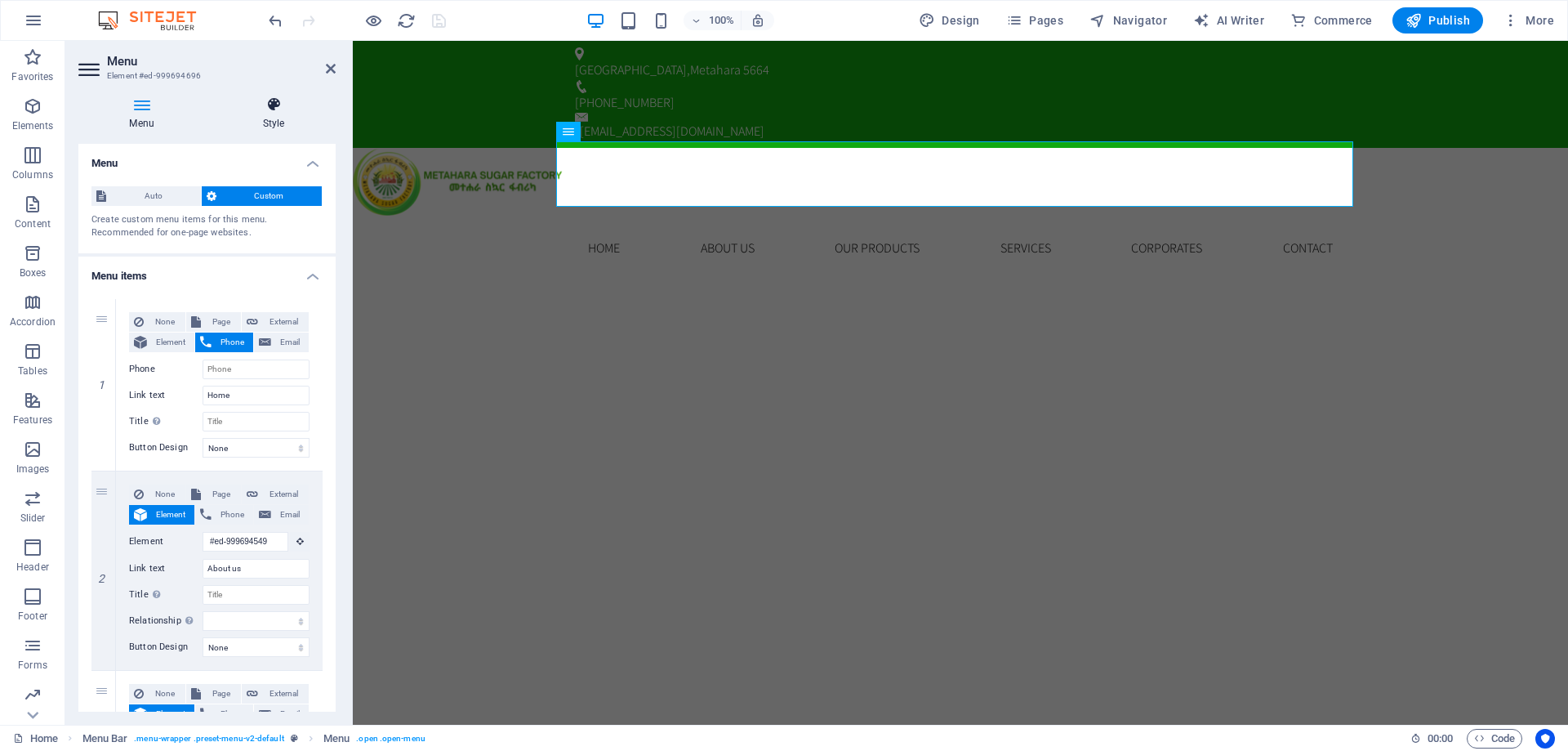
click at [257, 115] on h4 "Style" at bounding box center [274, 114] width 125 height 34
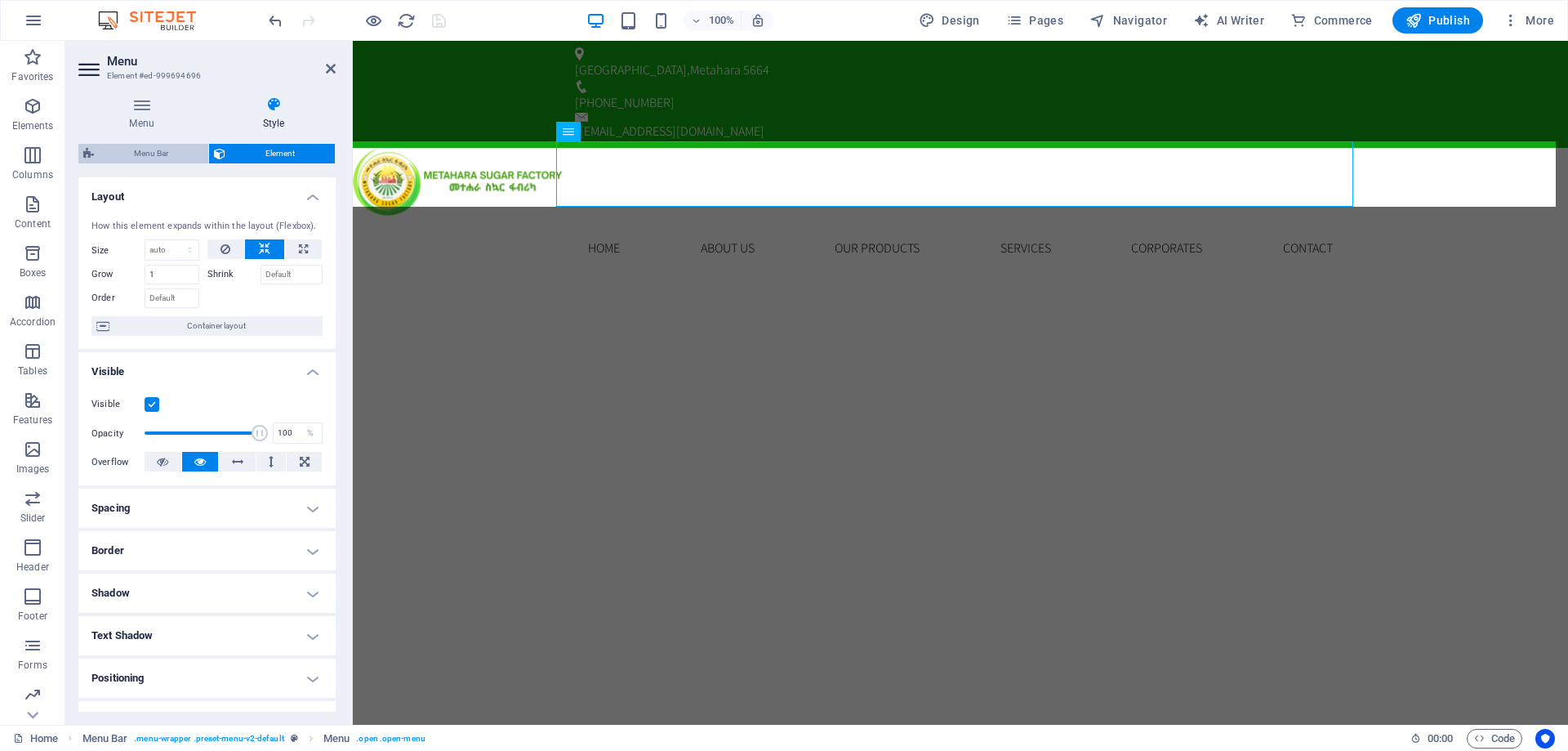
click at [178, 156] on span "Menu Bar" at bounding box center [152, 153] width 105 height 20
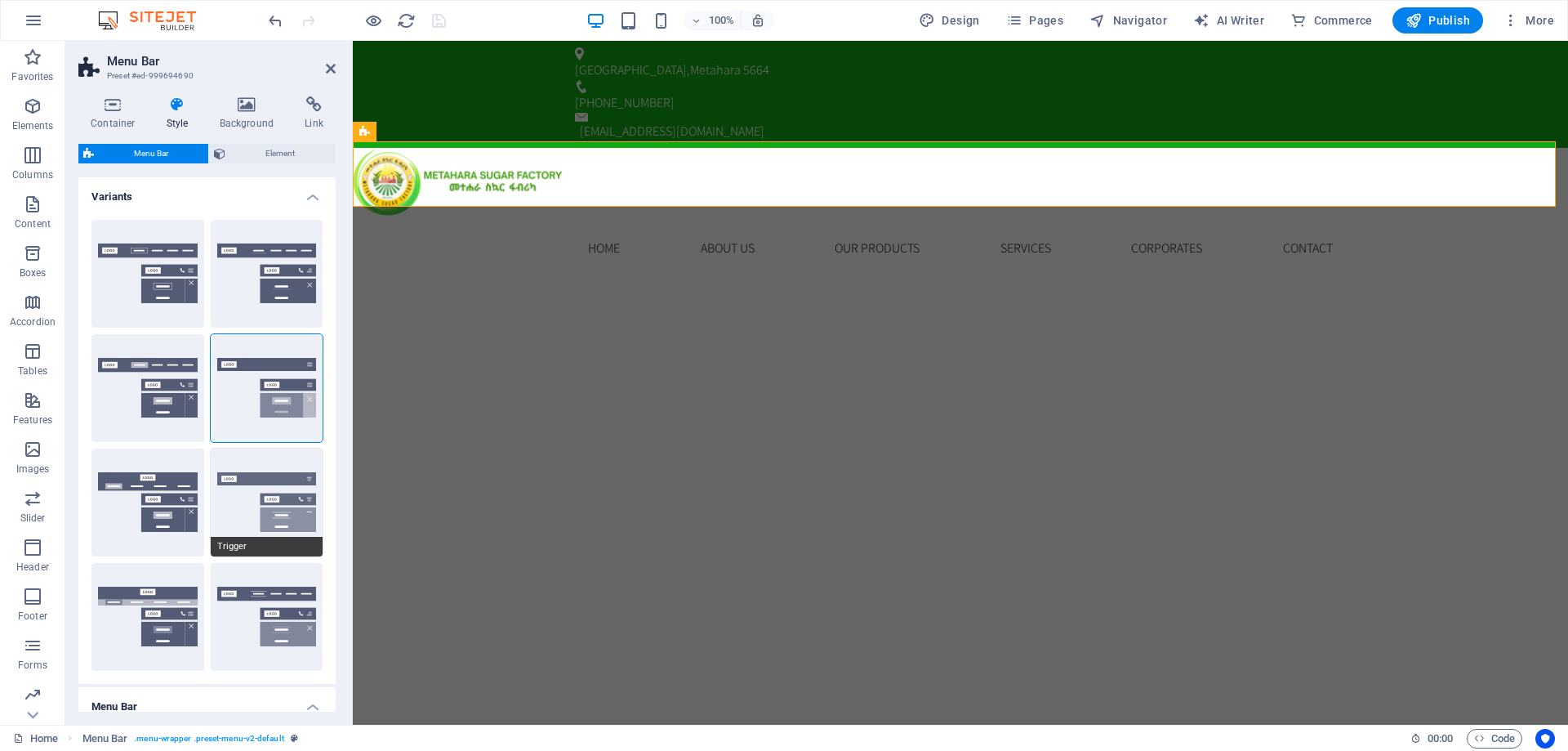
click at [302, 553] on span "Trigger" at bounding box center [267, 547] width 113 height 20
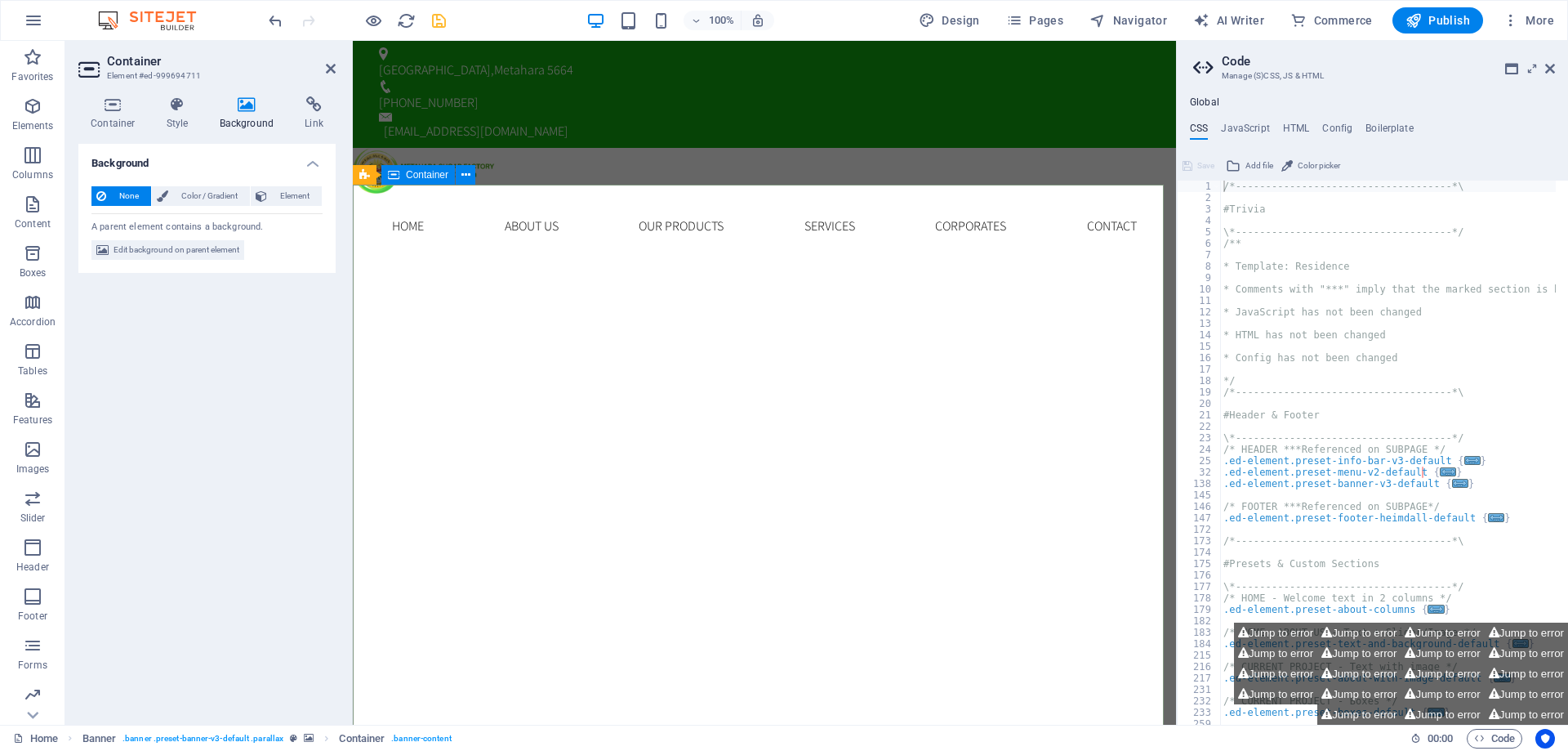
drag, startPoint x: 334, startPoint y: 70, endPoint x: 284, endPoint y: 32, distance: 62.8
click at [334, 70] on icon at bounding box center [330, 69] width 10 height 13
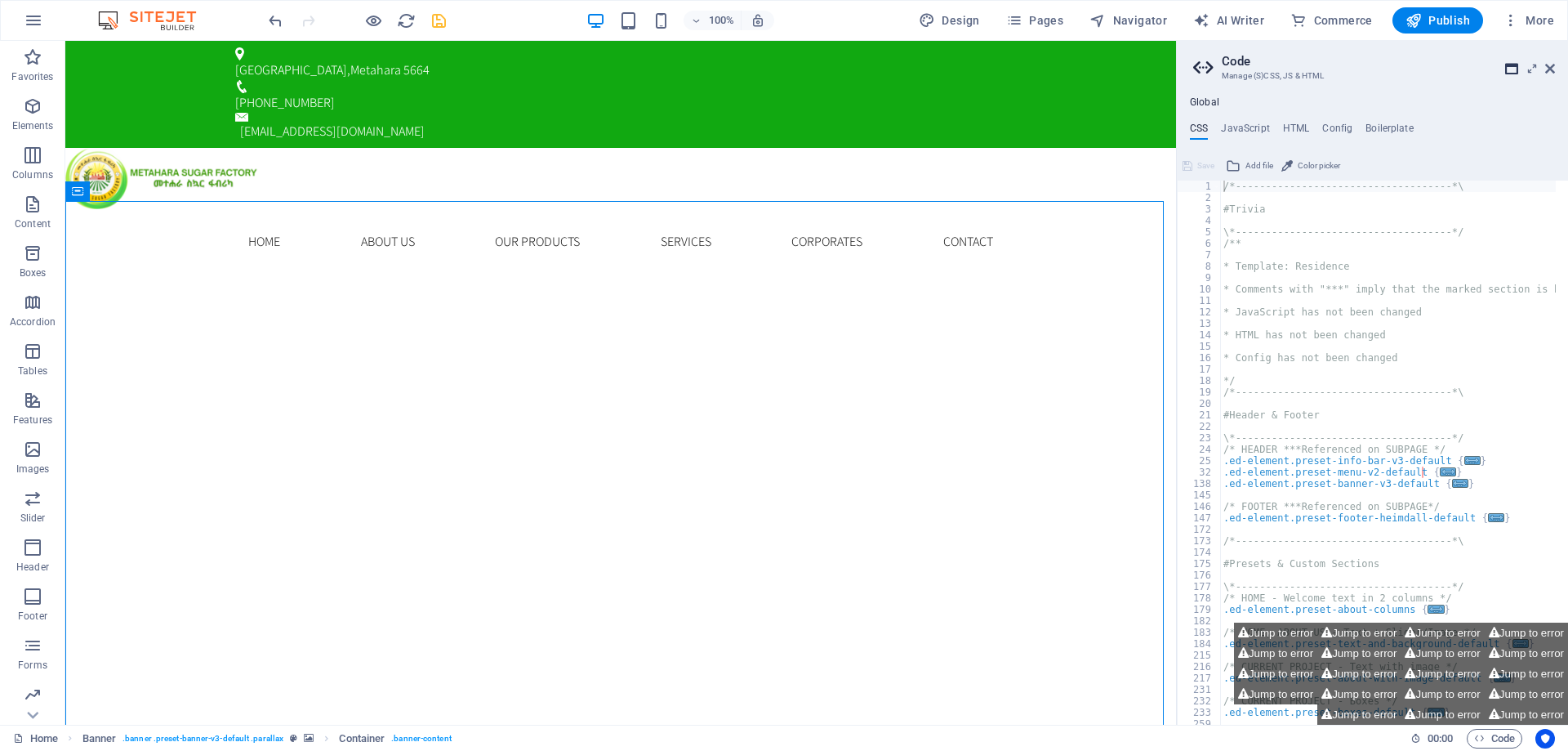
click at [1508, 63] on icon at bounding box center [1512, 69] width 13 height 13
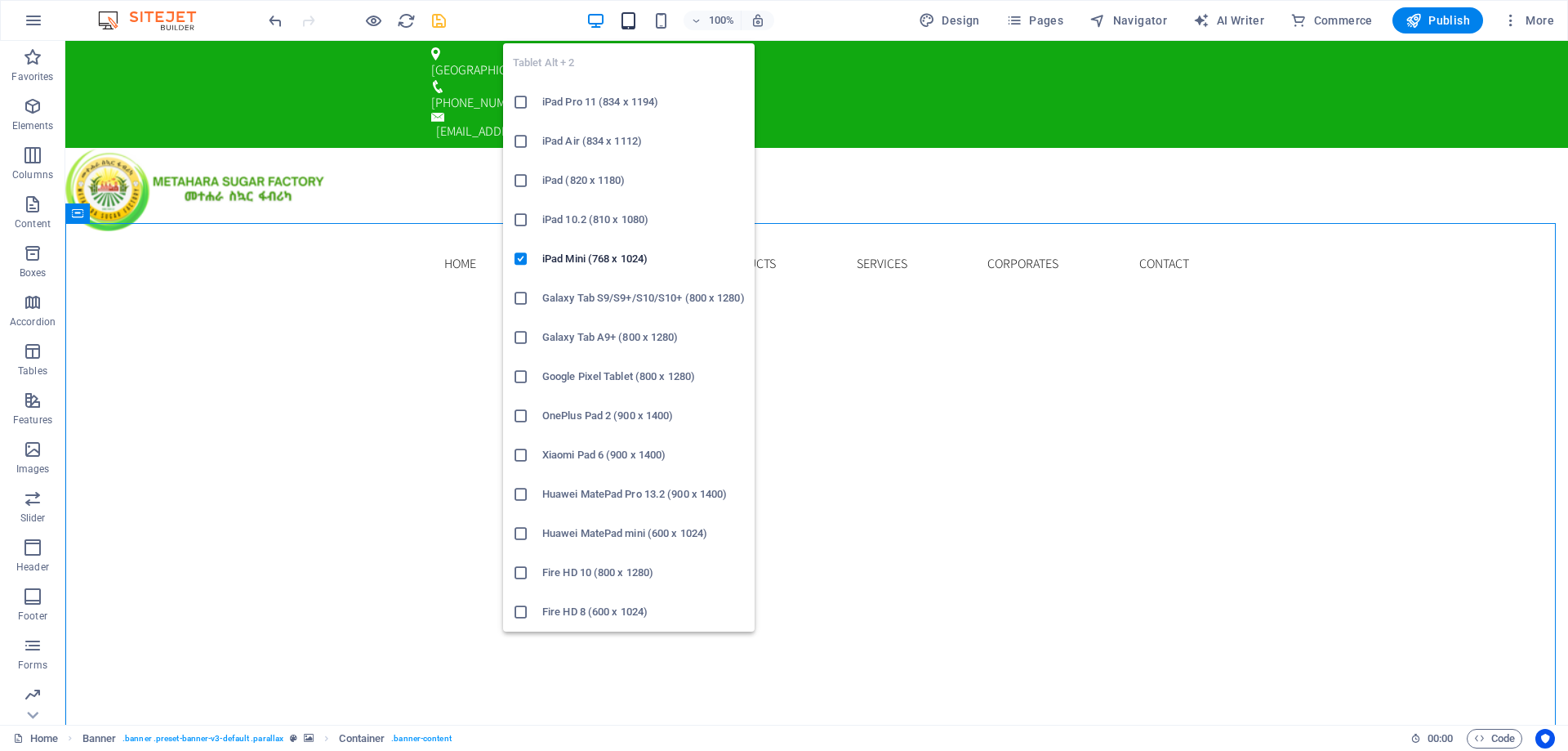
click at [627, 19] on icon "button" at bounding box center [628, 21] width 19 height 19
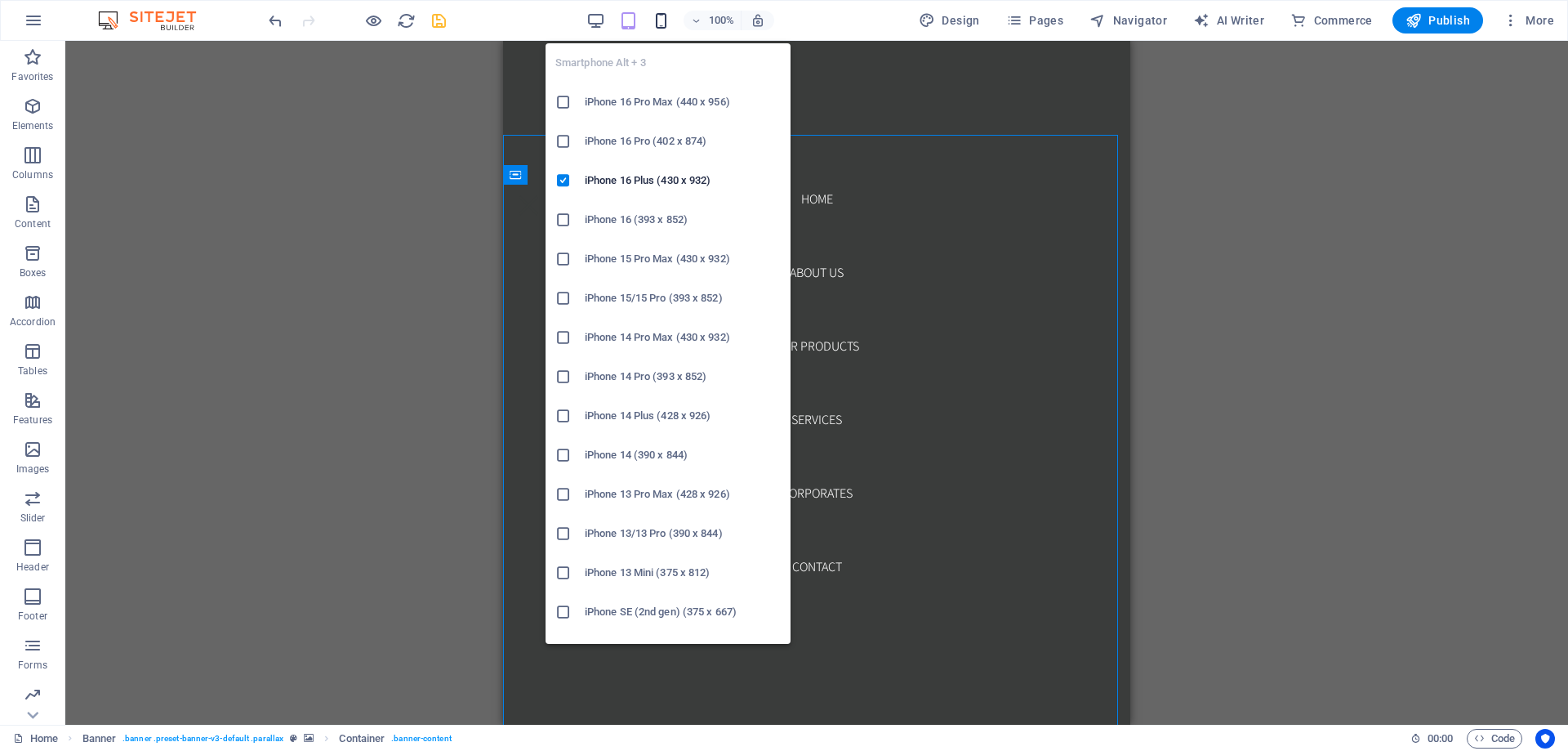
click at [659, 19] on icon "button" at bounding box center [661, 21] width 19 height 19
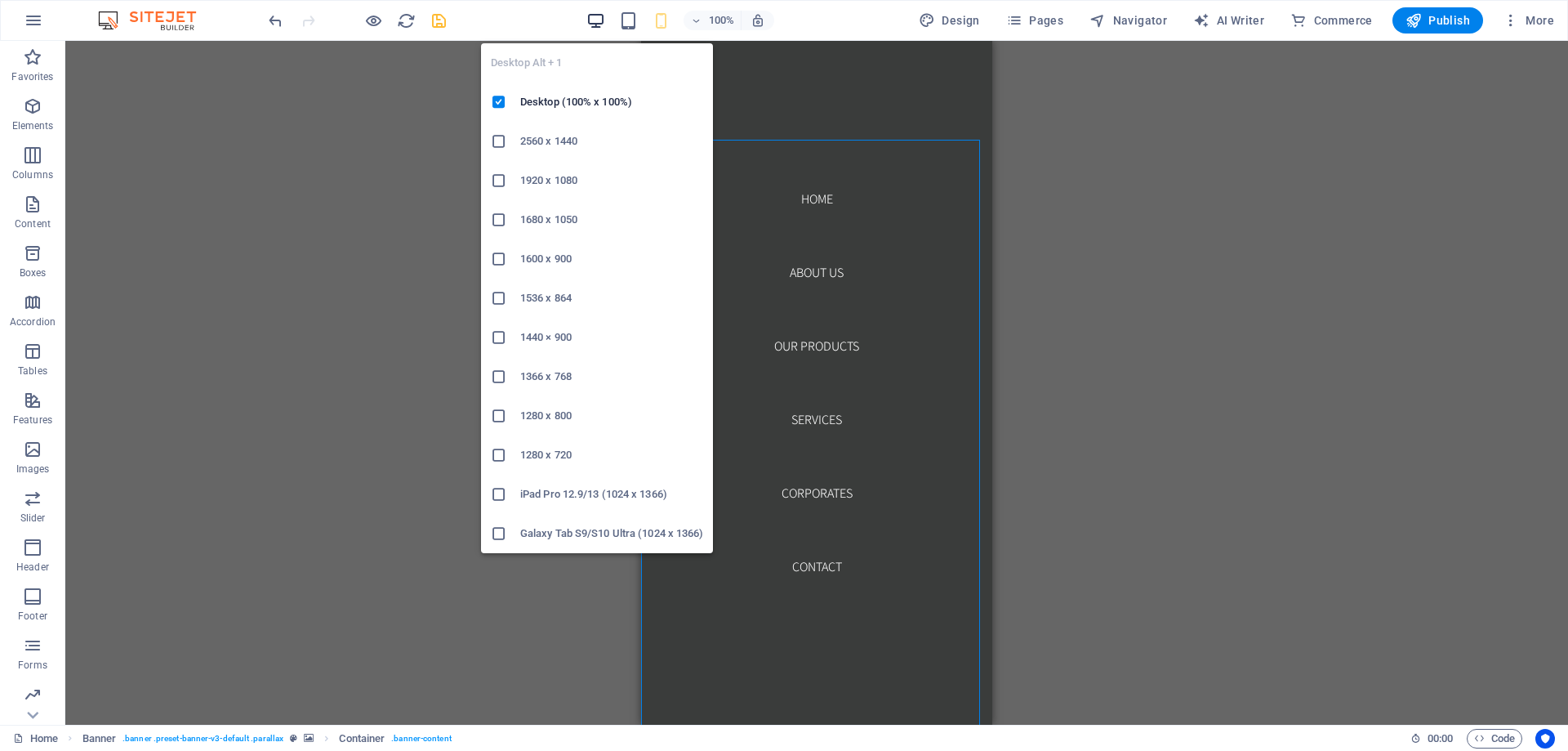
click at [601, 12] on icon "button" at bounding box center [595, 21] width 19 height 19
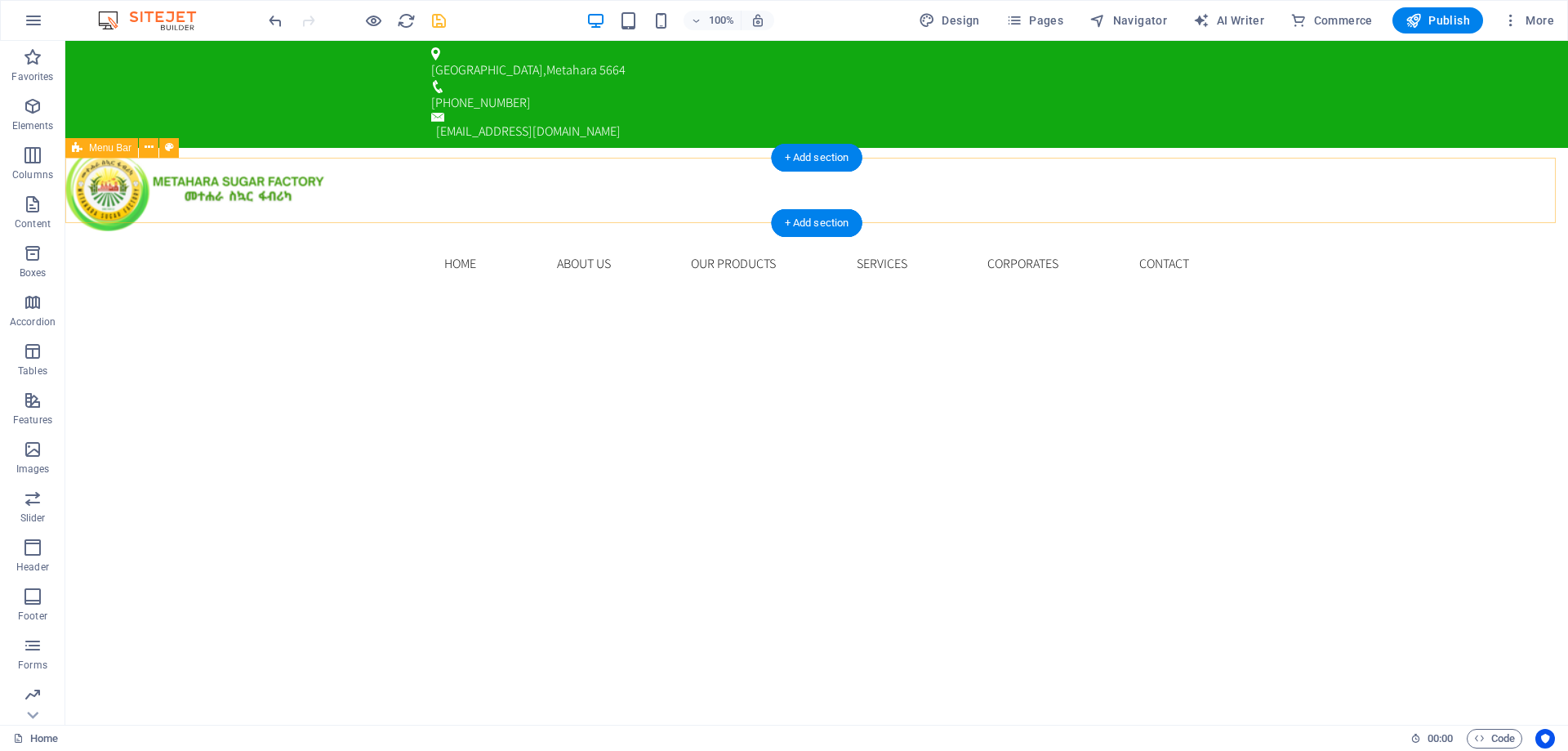
click at [350, 231] on div "Home About us Our Products Services Corporates Contact Menu" at bounding box center [816, 264] width 1503 height 65
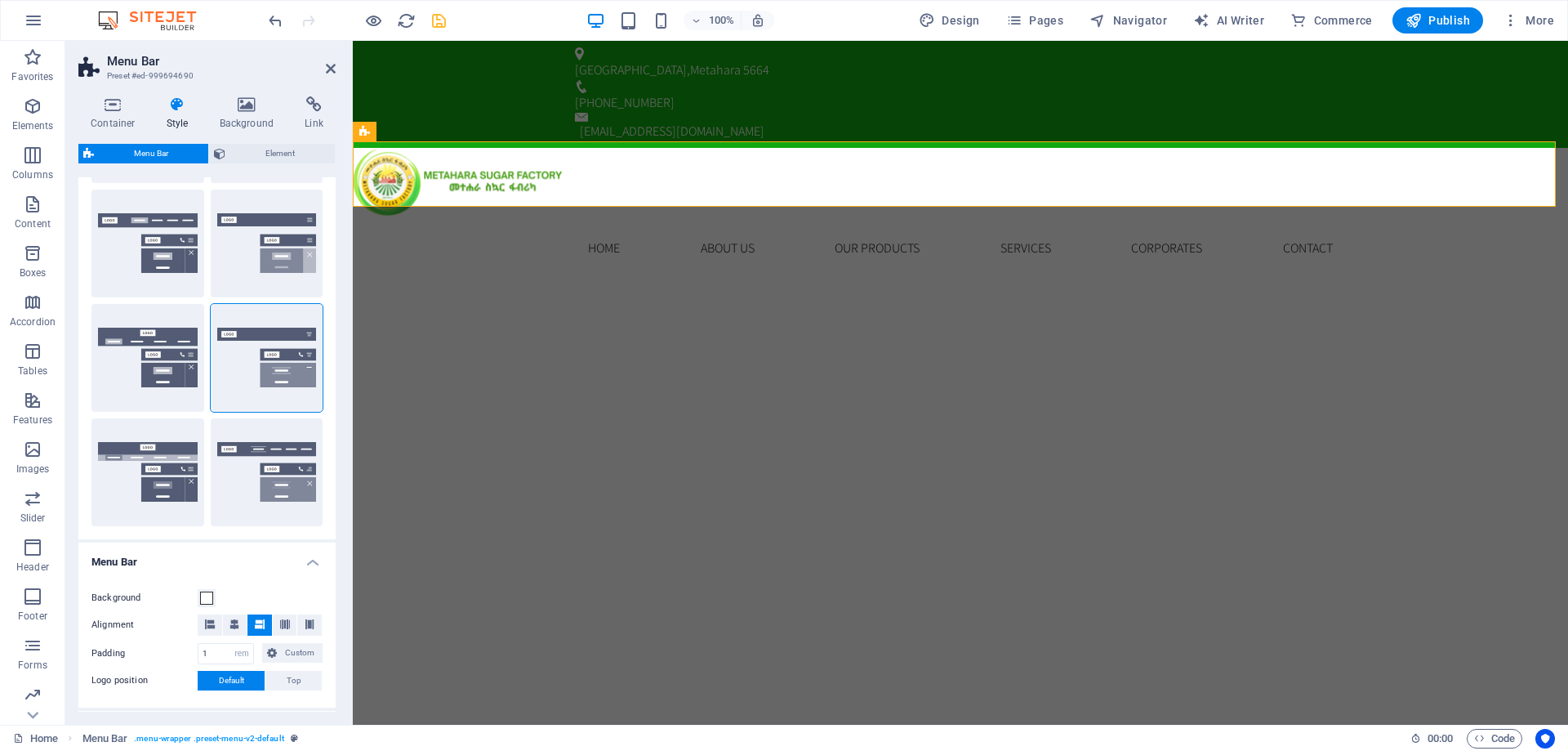
scroll to position [246, 0]
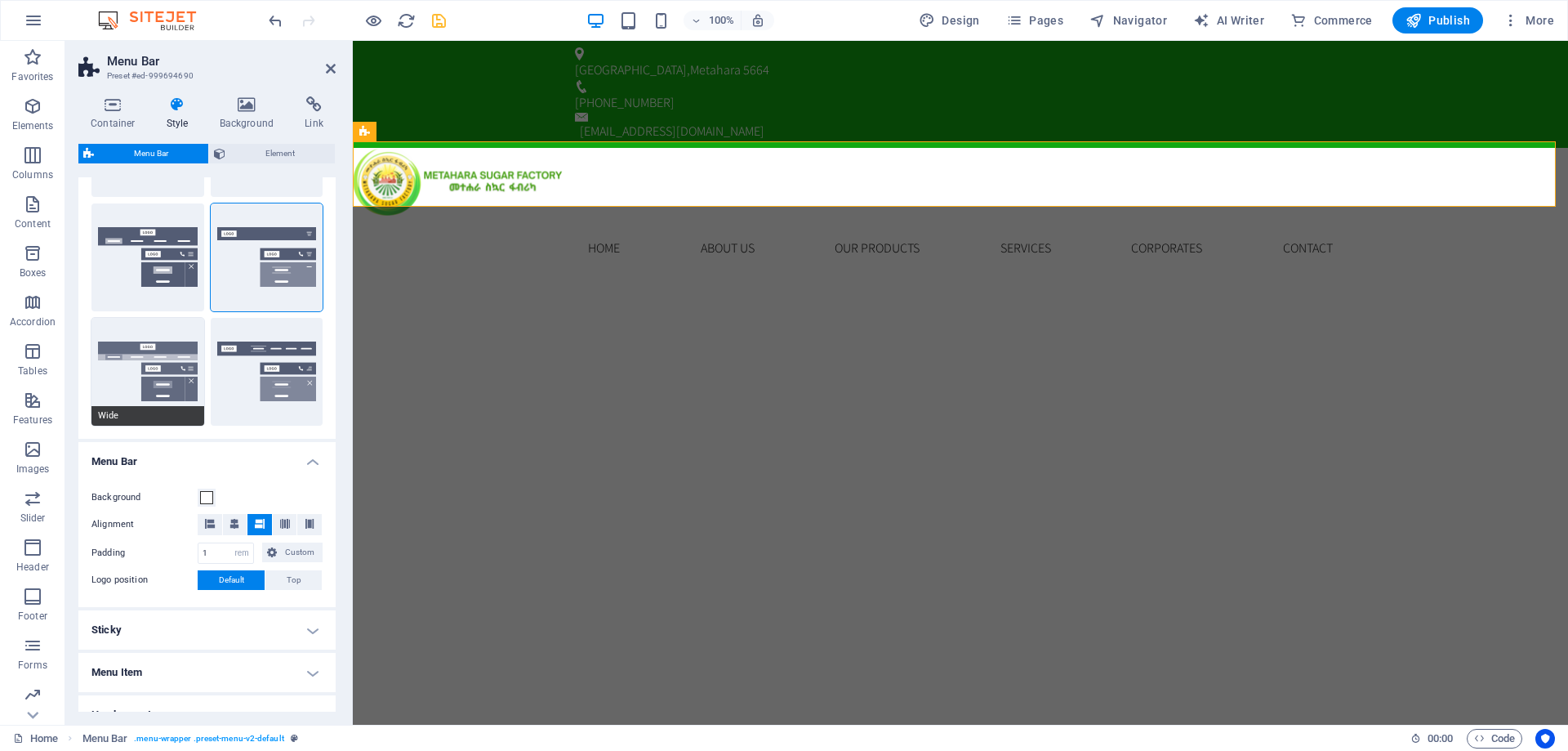
click at [143, 378] on button "Wide" at bounding box center [147, 372] width 113 height 108
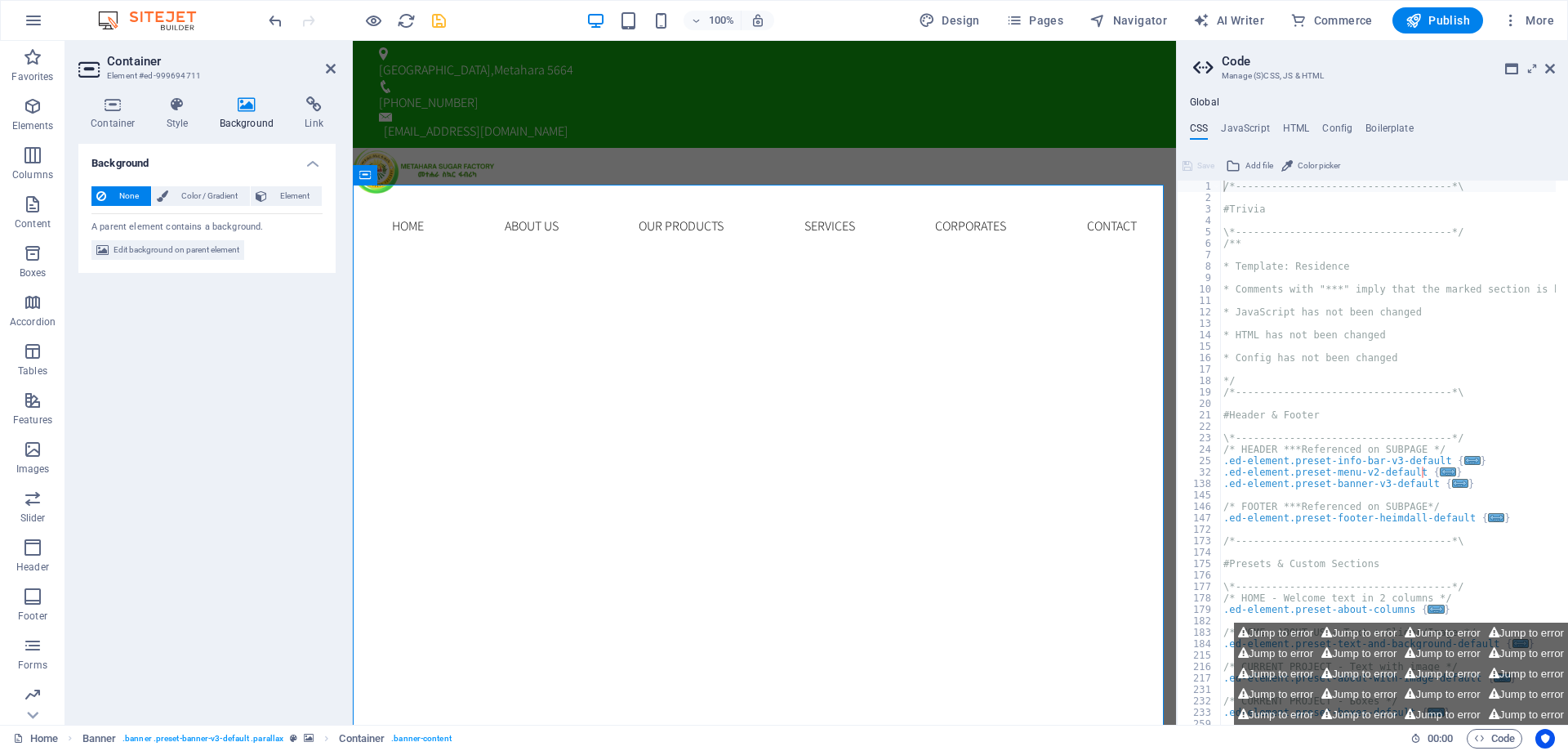
click at [324, 65] on h2 "Container" at bounding box center [222, 61] width 229 height 14
click at [334, 71] on icon at bounding box center [330, 69] width 10 height 13
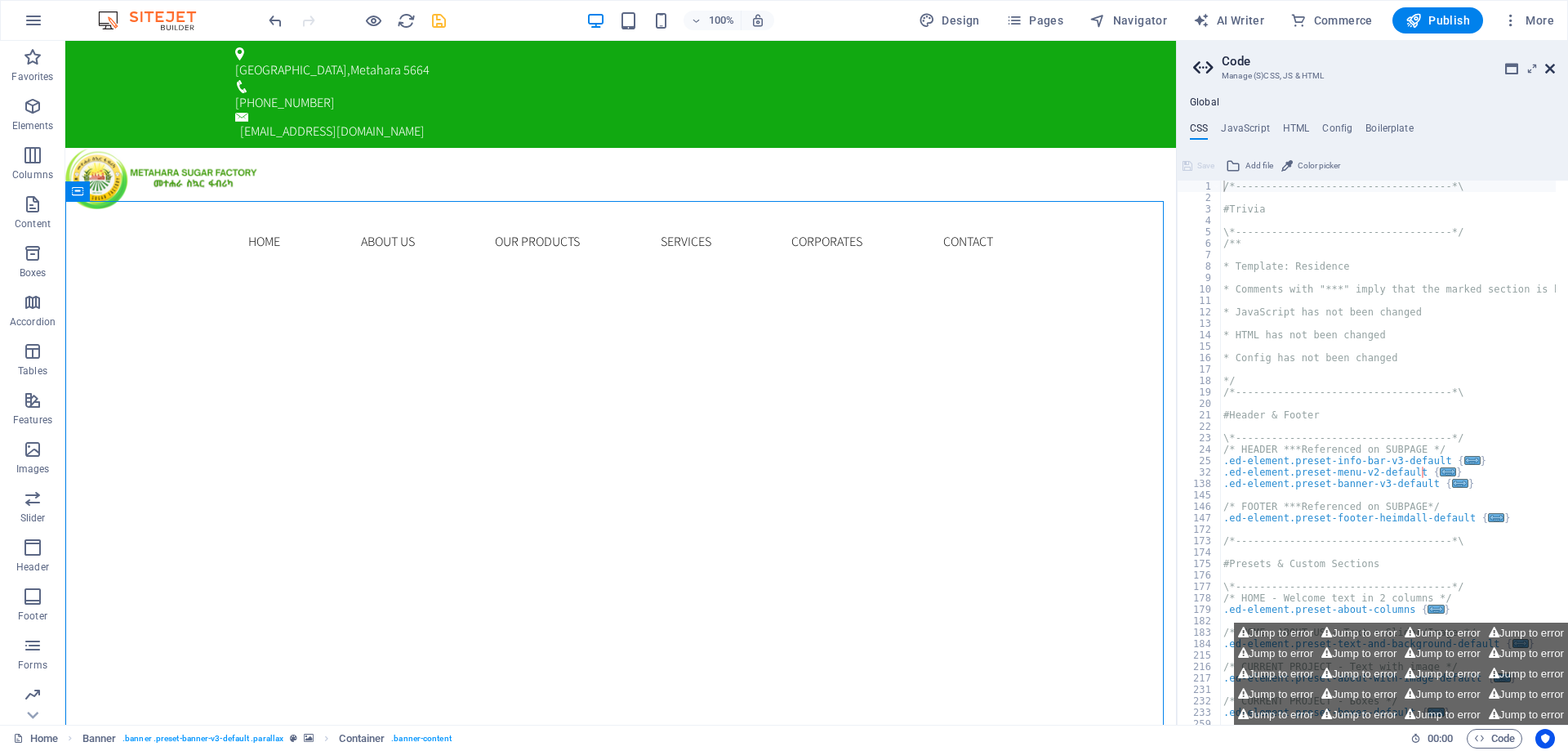
drag, startPoint x: 1551, startPoint y: 70, endPoint x: 1476, endPoint y: 30, distance: 85.0
click at [1551, 70] on icon at bounding box center [1550, 69] width 10 height 13
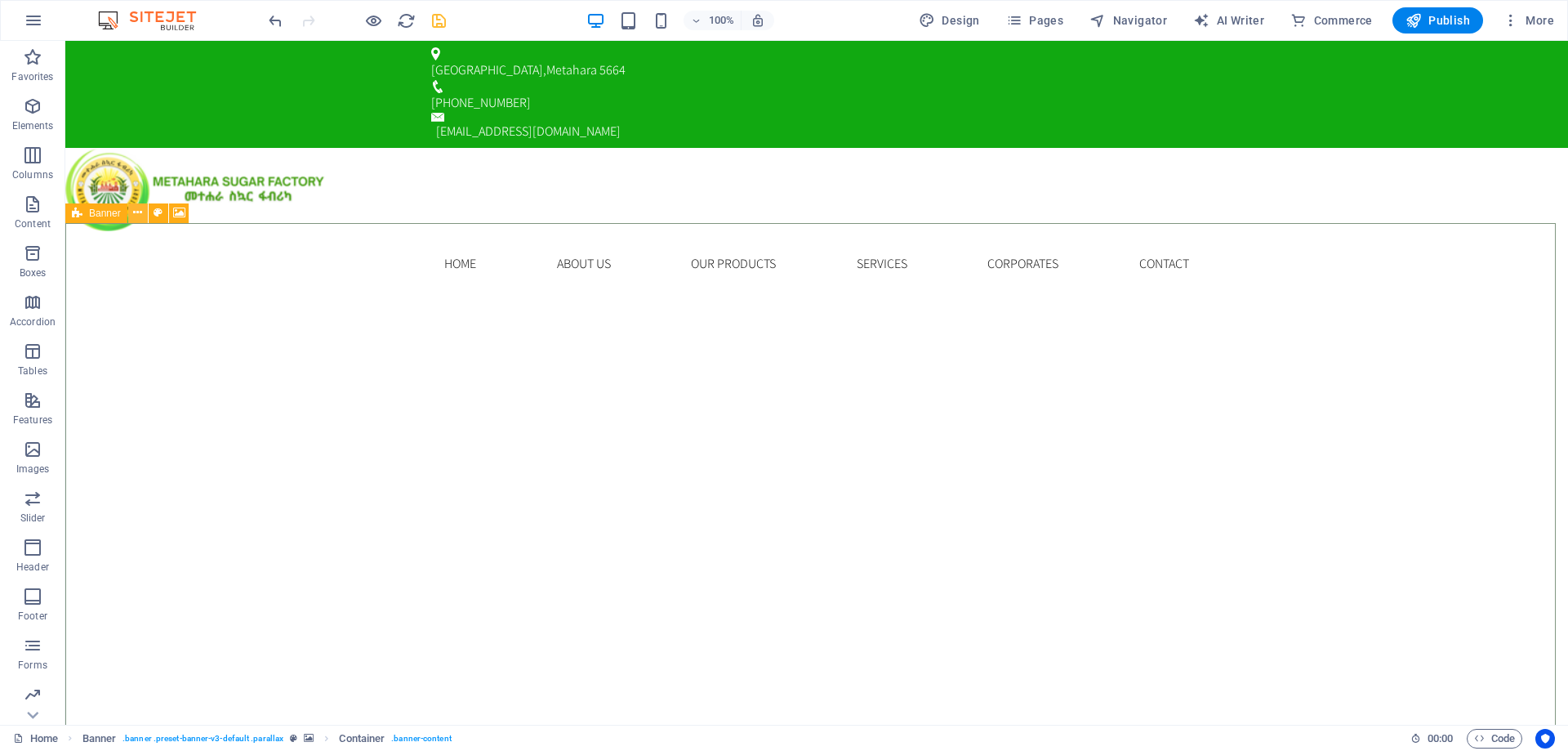
click at [138, 220] on icon at bounding box center [138, 212] width 9 height 17
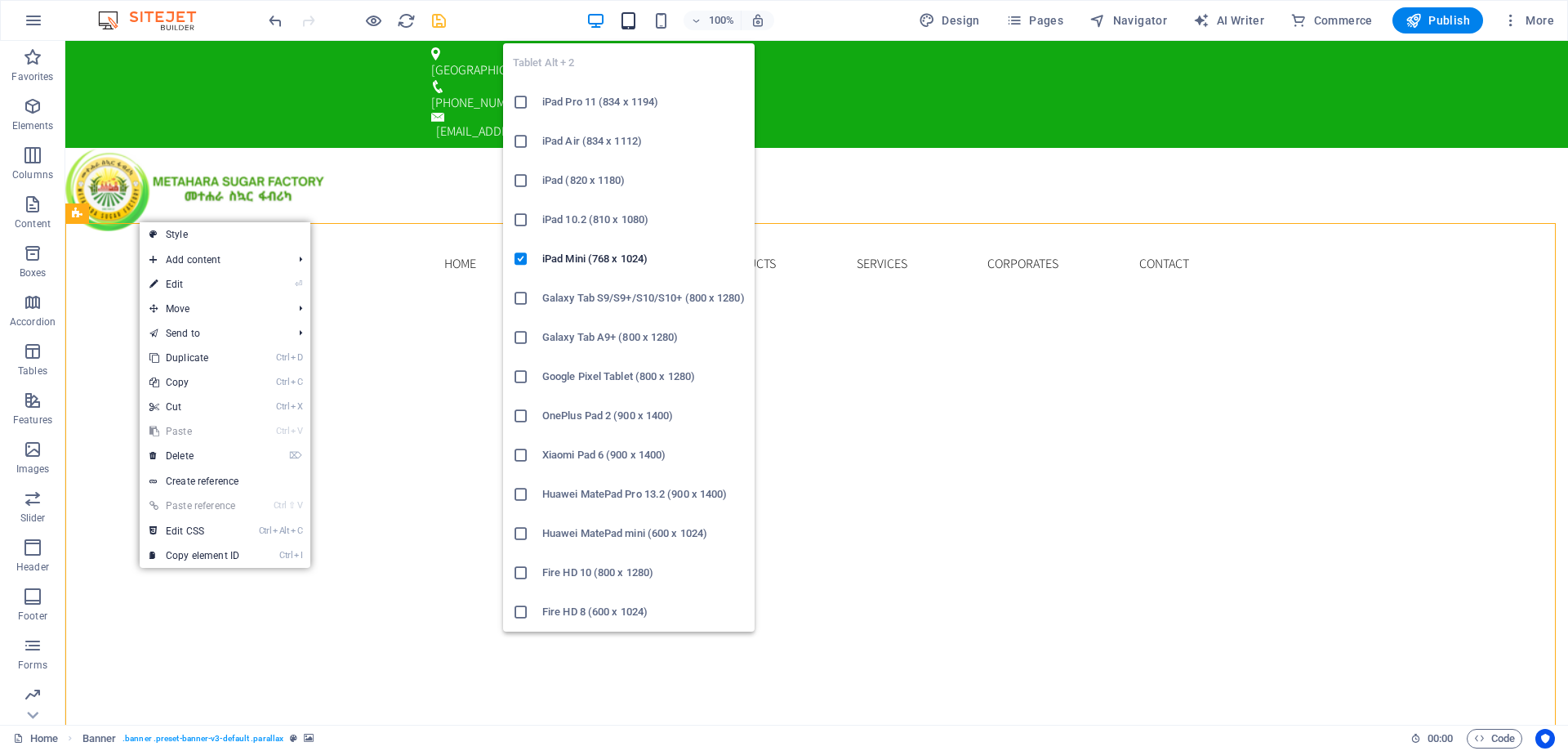
click at [632, 14] on icon "button" at bounding box center [628, 21] width 19 height 19
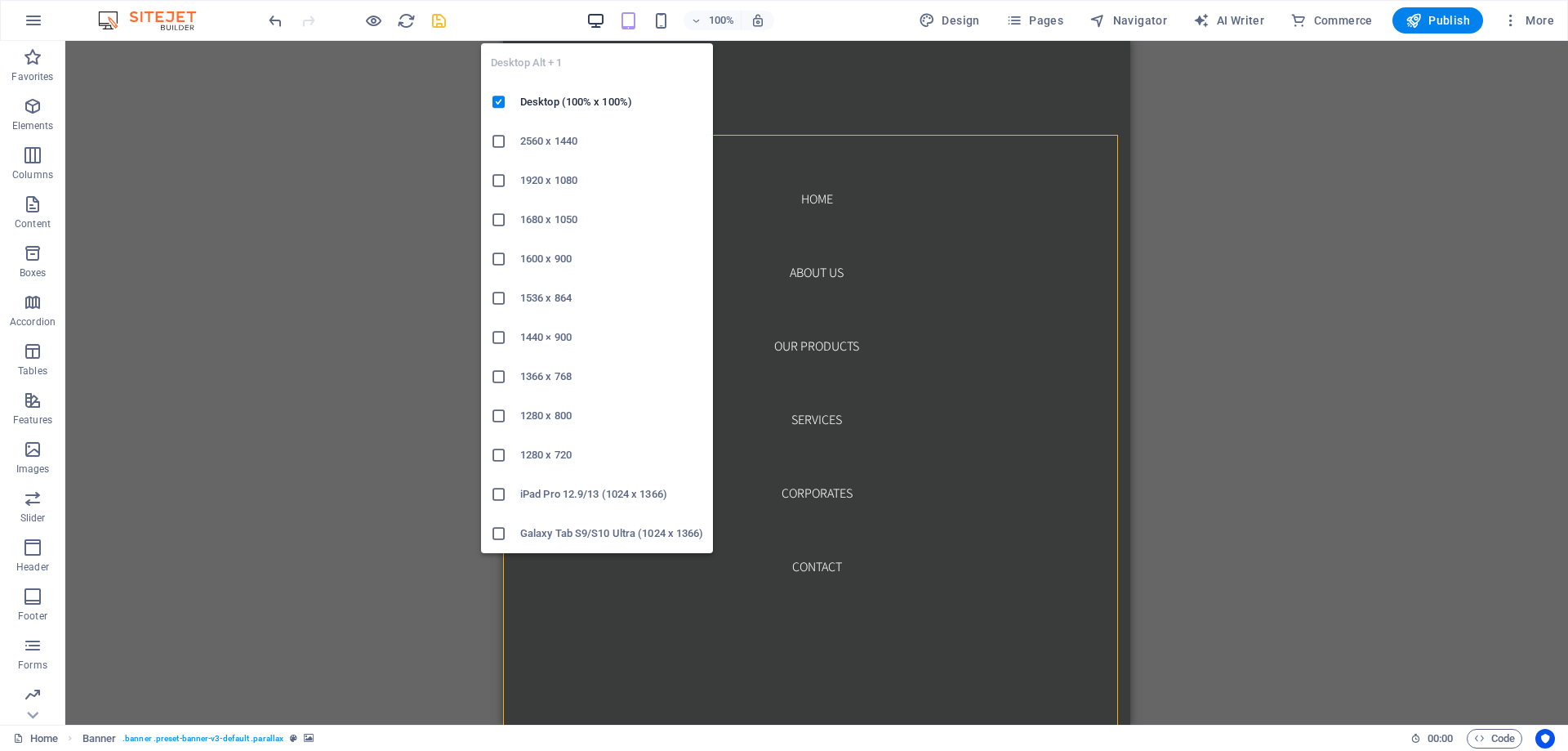
click at [601, 23] on icon "button" at bounding box center [595, 21] width 19 height 19
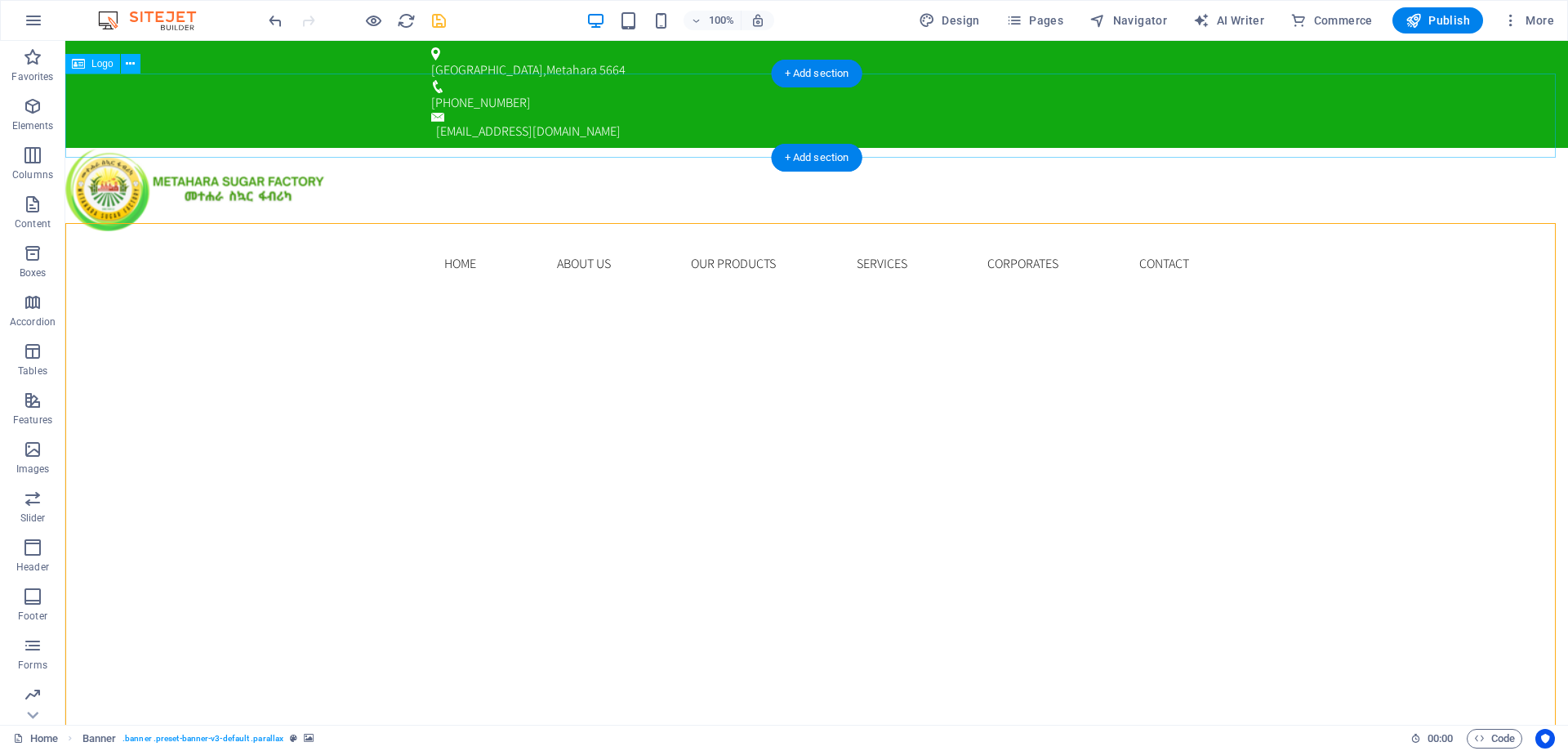
click at [422, 148] on div at bounding box center [816, 190] width 1503 height 84
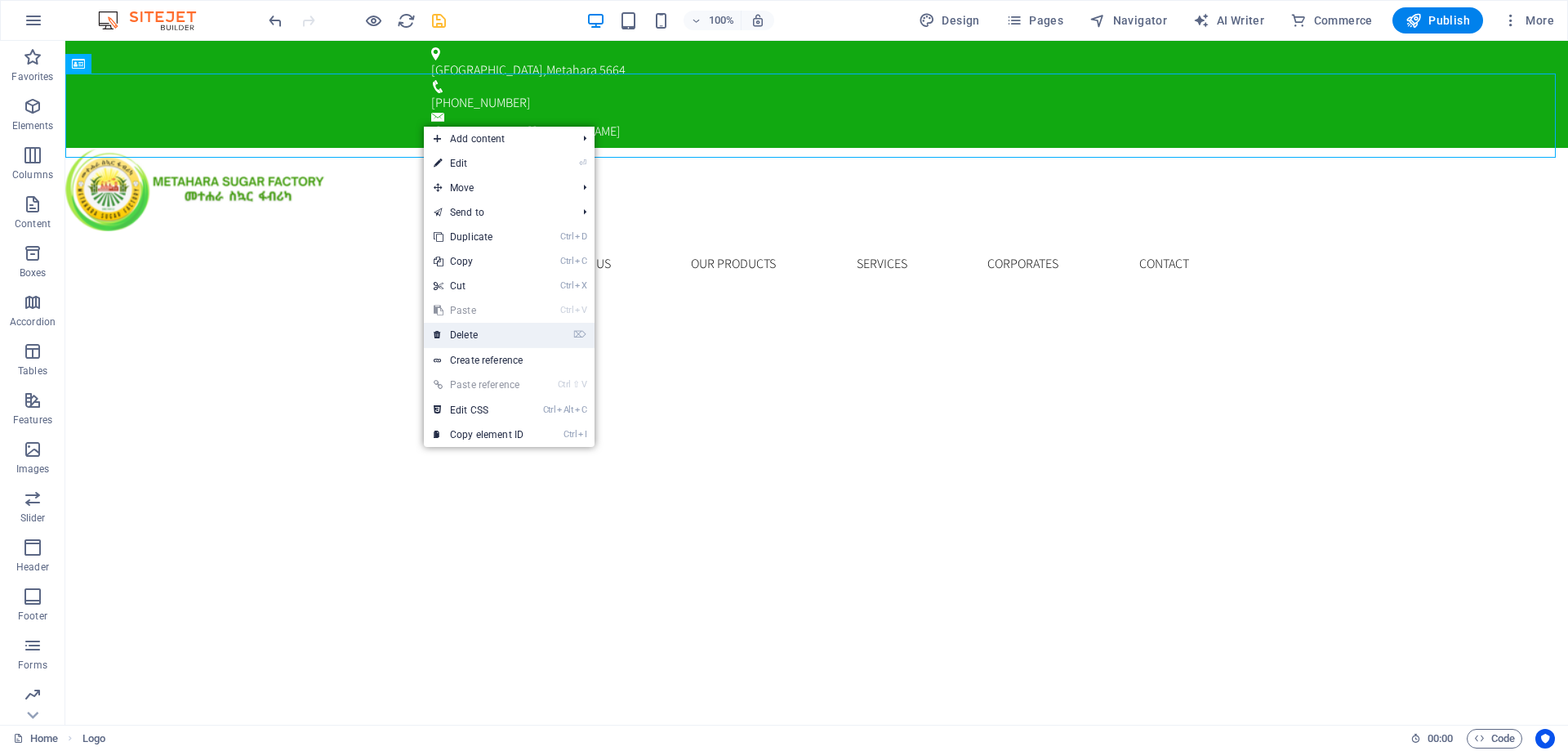
click at [471, 336] on link "⌦ Delete" at bounding box center [478, 335] width 109 height 24
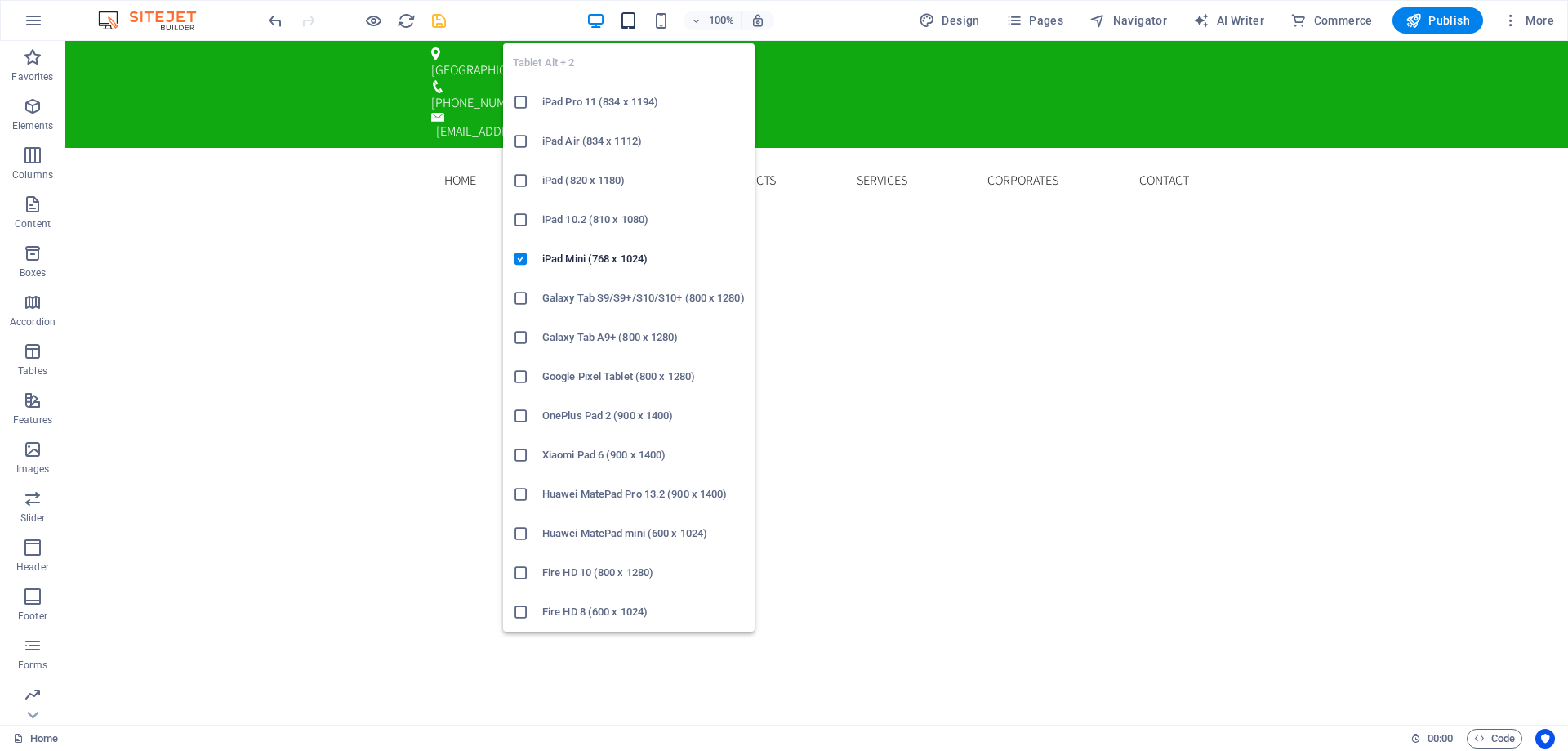
click at [633, 29] on icon "button" at bounding box center [628, 21] width 19 height 19
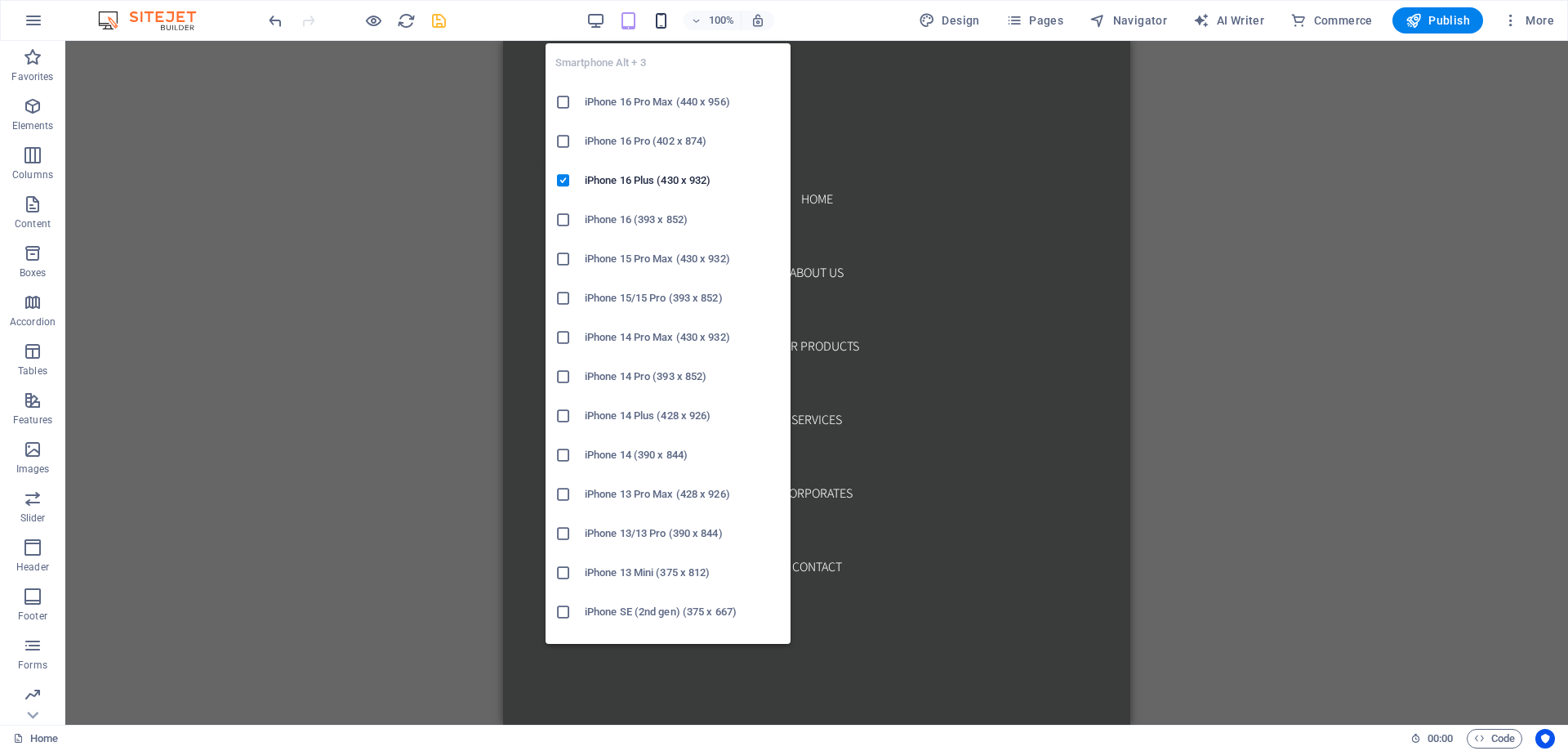
click at [664, 15] on icon "button" at bounding box center [661, 21] width 19 height 19
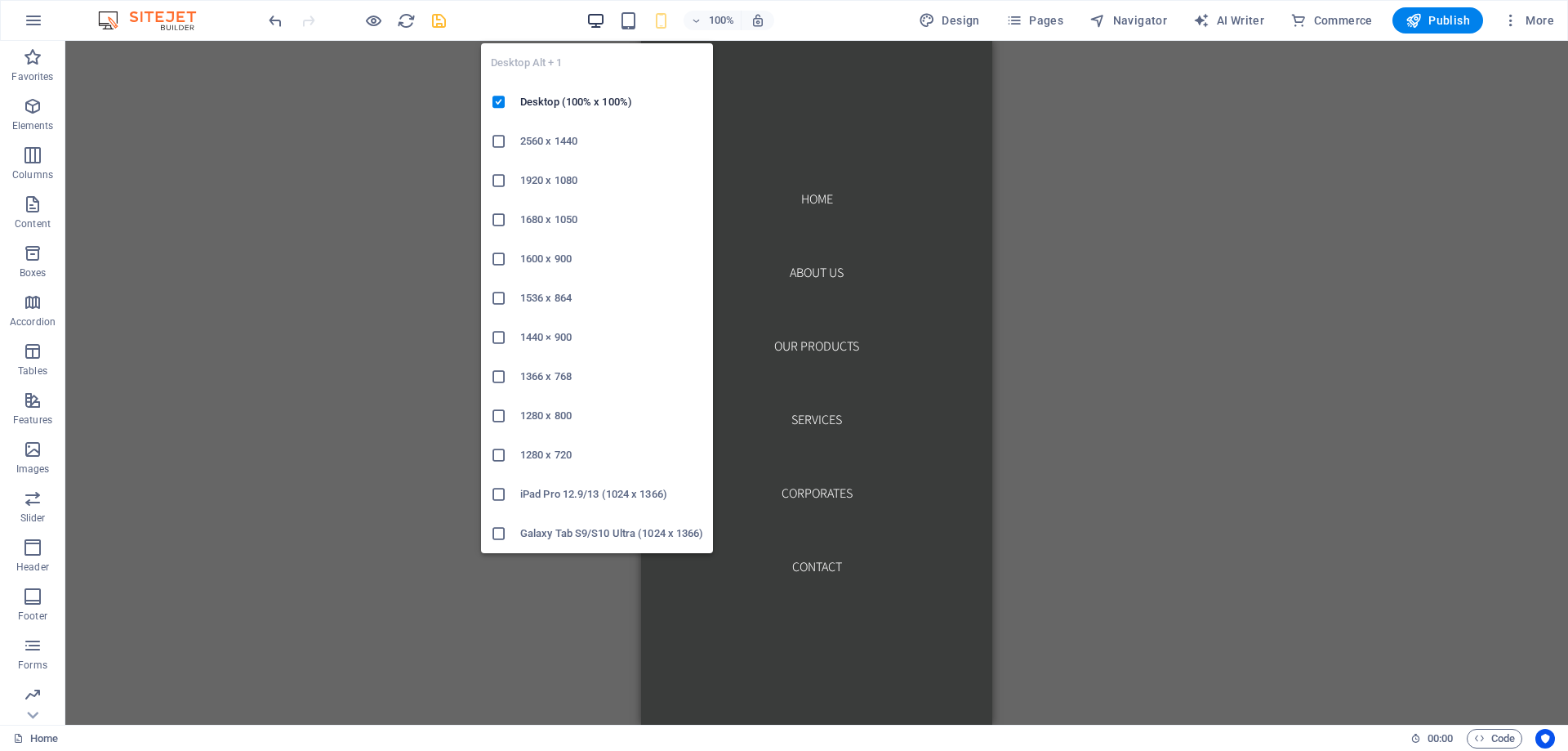
click at [593, 13] on icon "button" at bounding box center [595, 21] width 19 height 19
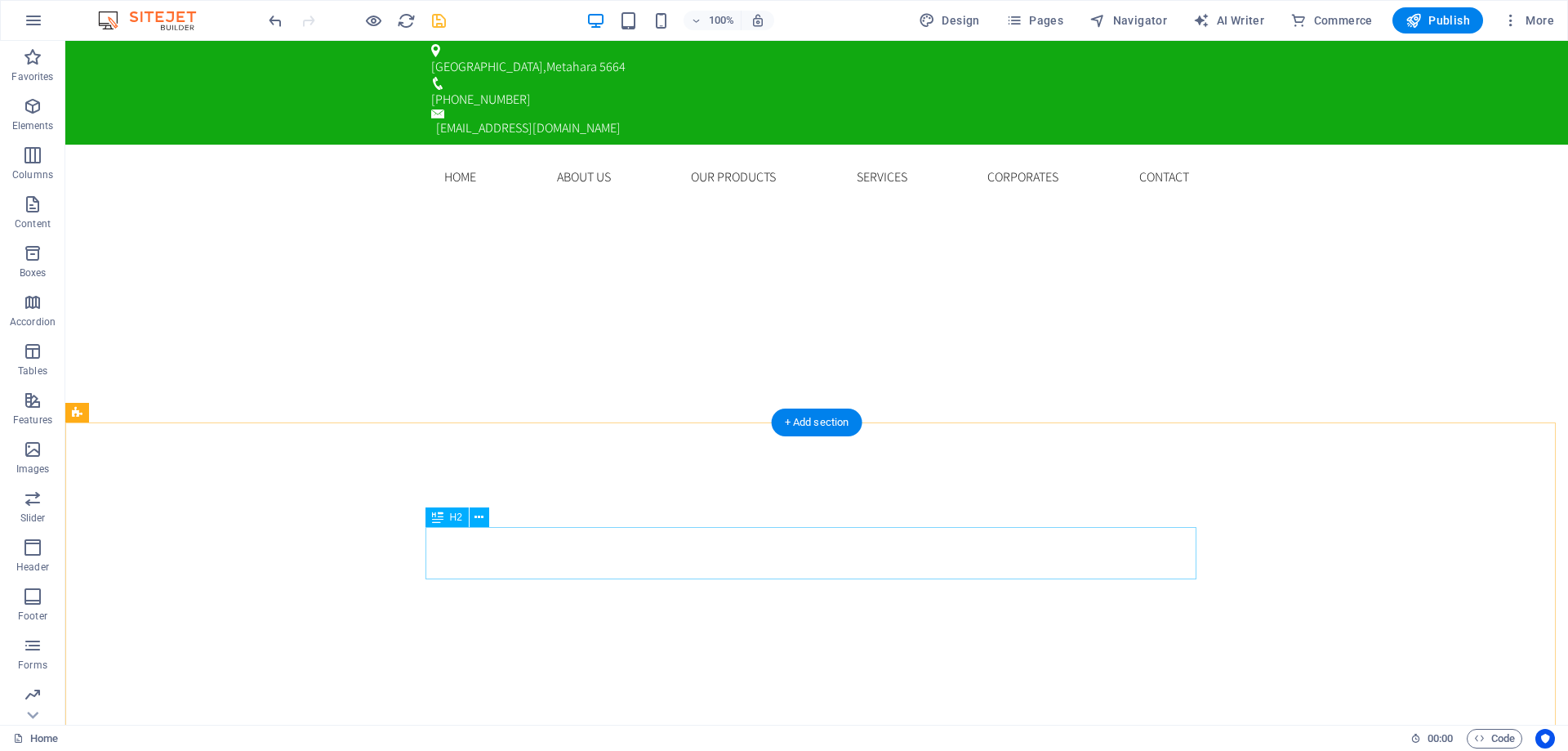
scroll to position [0, 0]
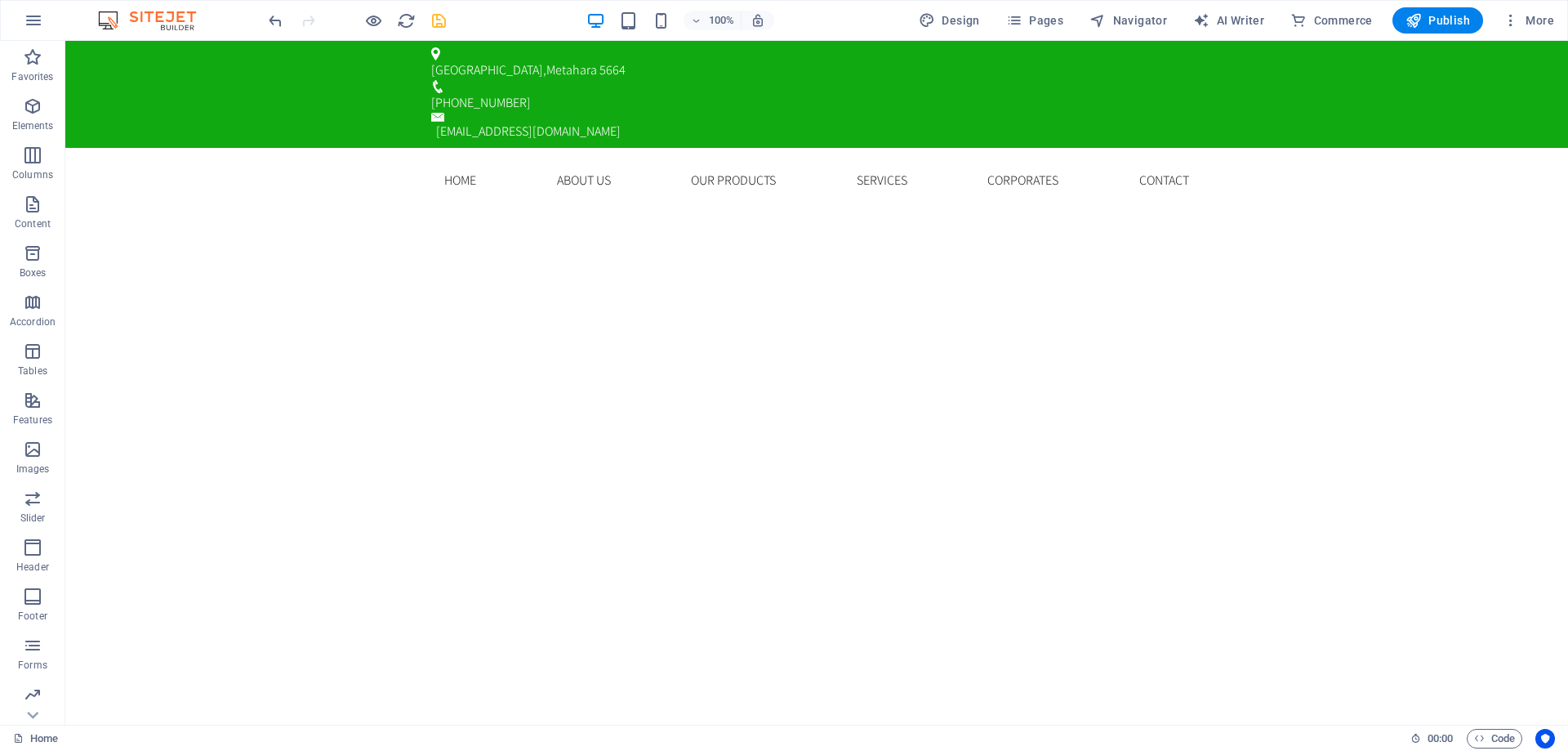
click at [106, 14] on img at bounding box center [155, 21] width 123 height 20
click at [39, 23] on icon "button" at bounding box center [33, 21] width 20 height 20
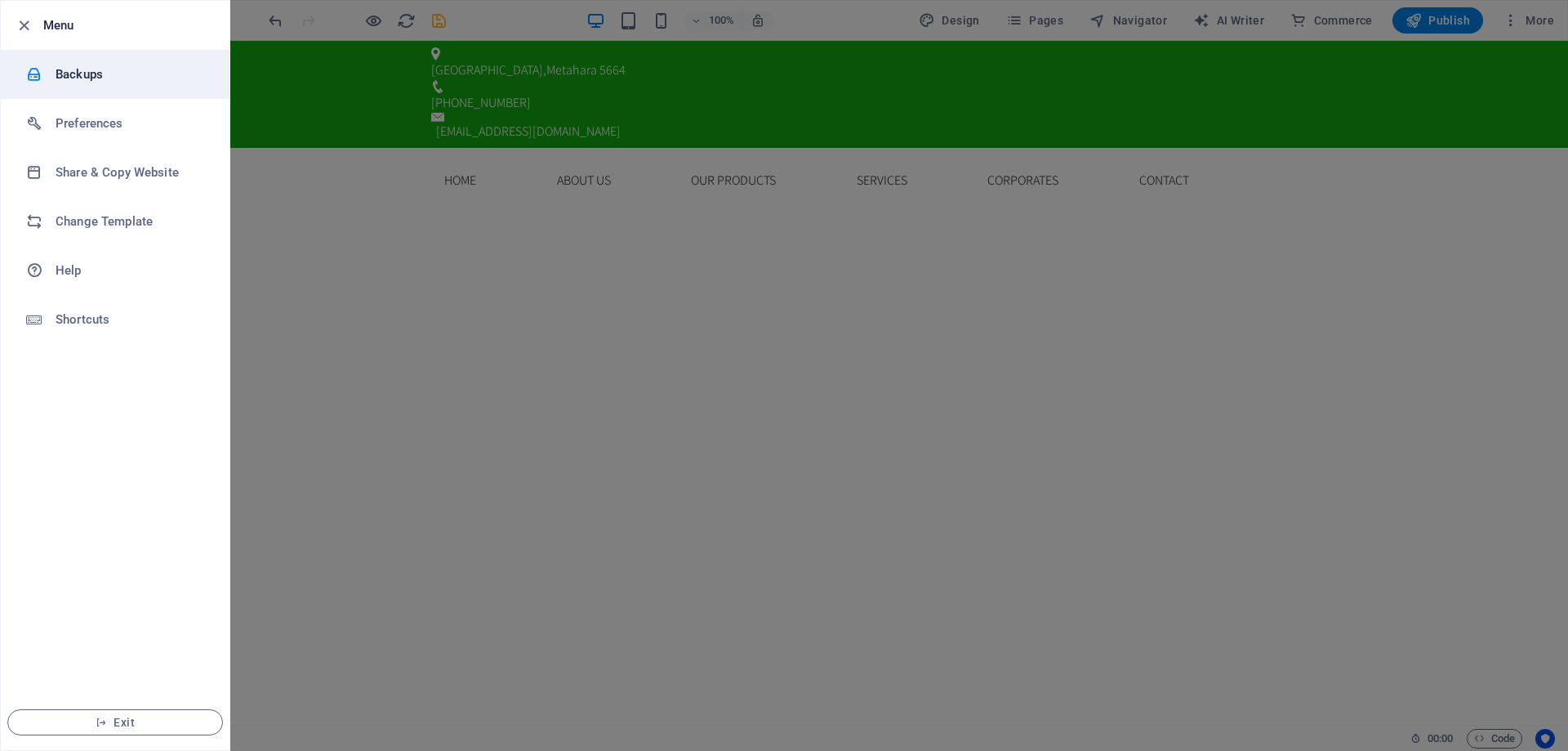
click at [91, 67] on h6 "Backups" at bounding box center [132, 75] width 152 height 20
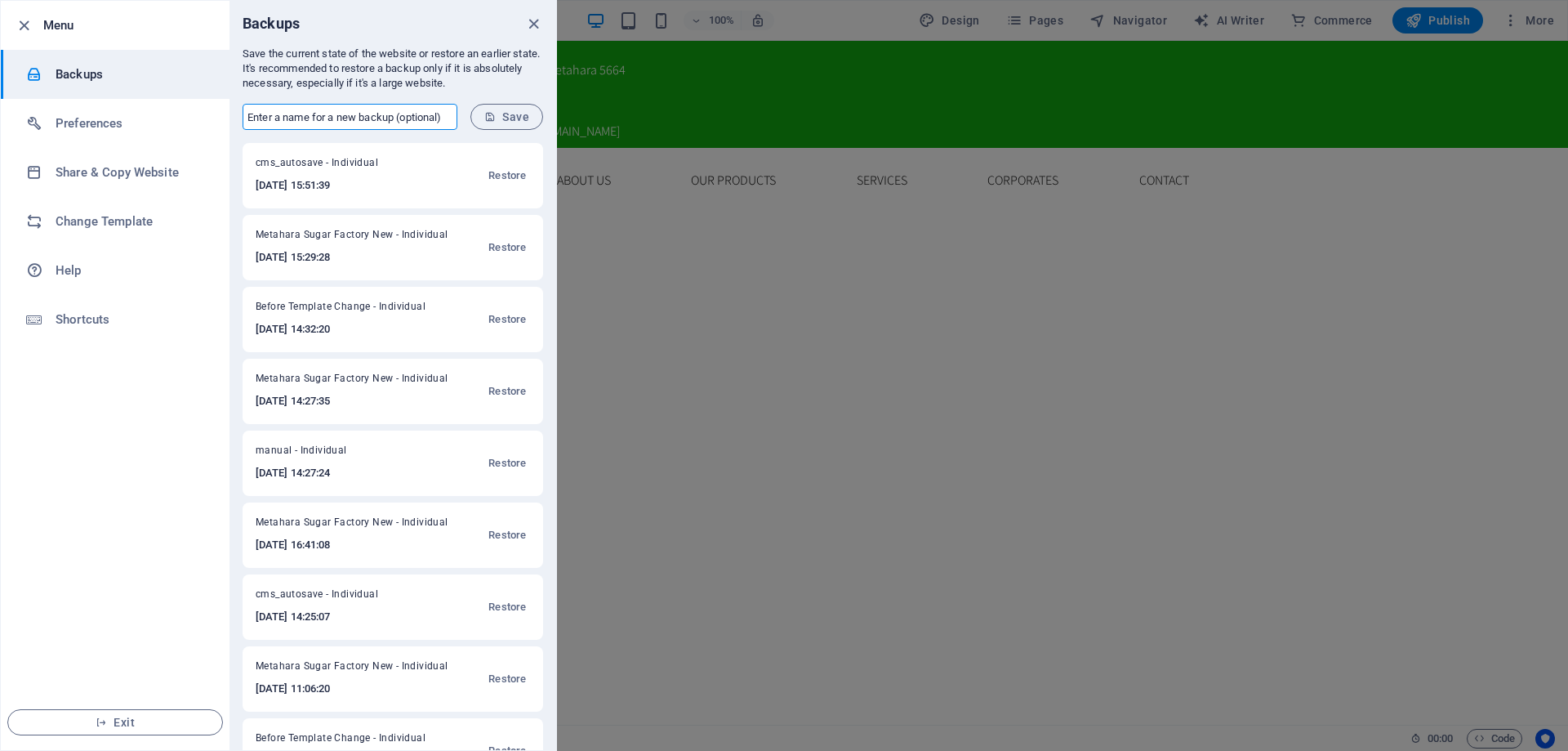
click at [329, 116] on input "text" at bounding box center [350, 116] width 215 height 26
click at [494, 123] on span "Save" at bounding box center [507, 116] width 45 height 13
click at [800, 218] on div at bounding box center [784, 376] width 1568 height 751
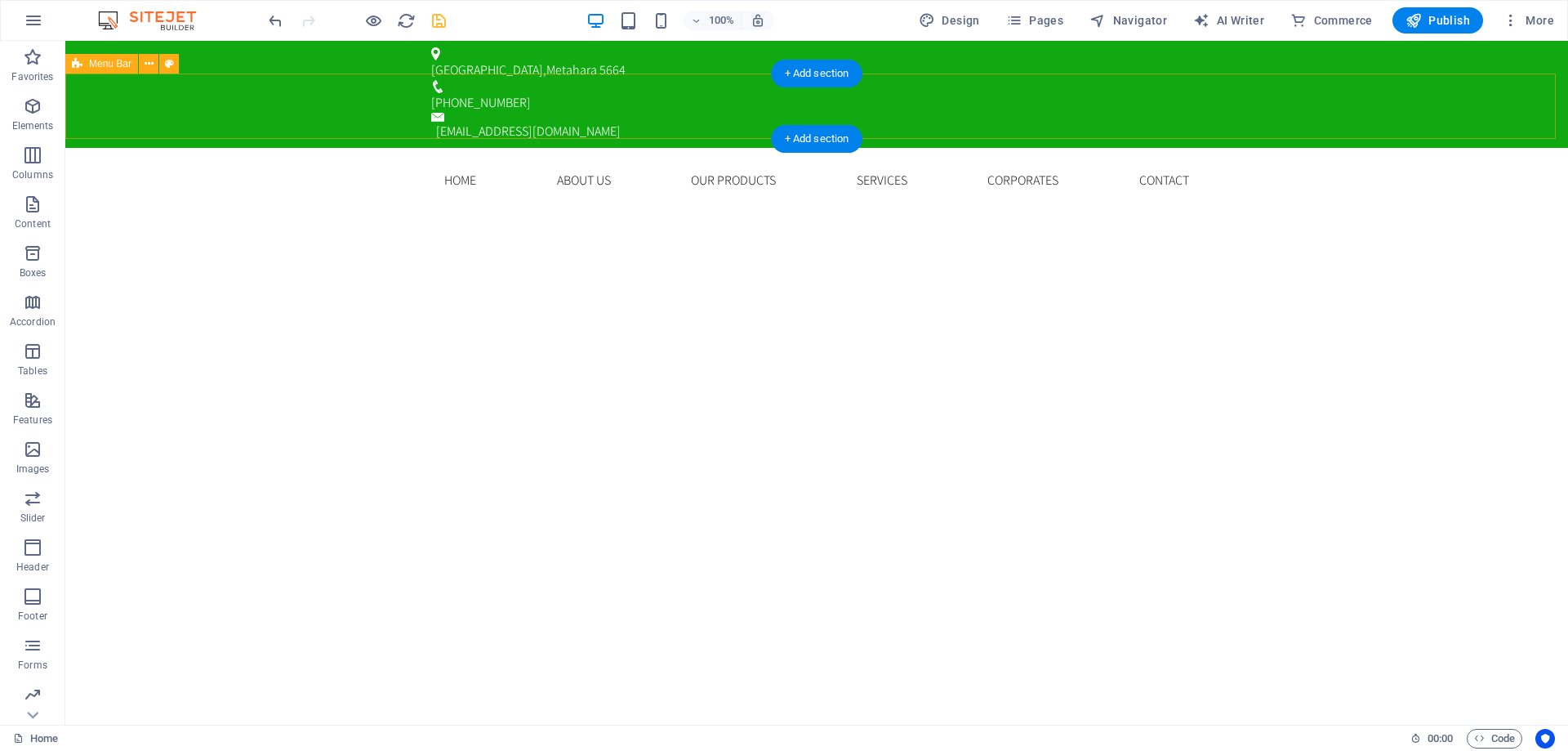
click at [263, 148] on div "Home About us Our Products Services Corporates Contact Menu" at bounding box center [816, 181] width 1503 height 65
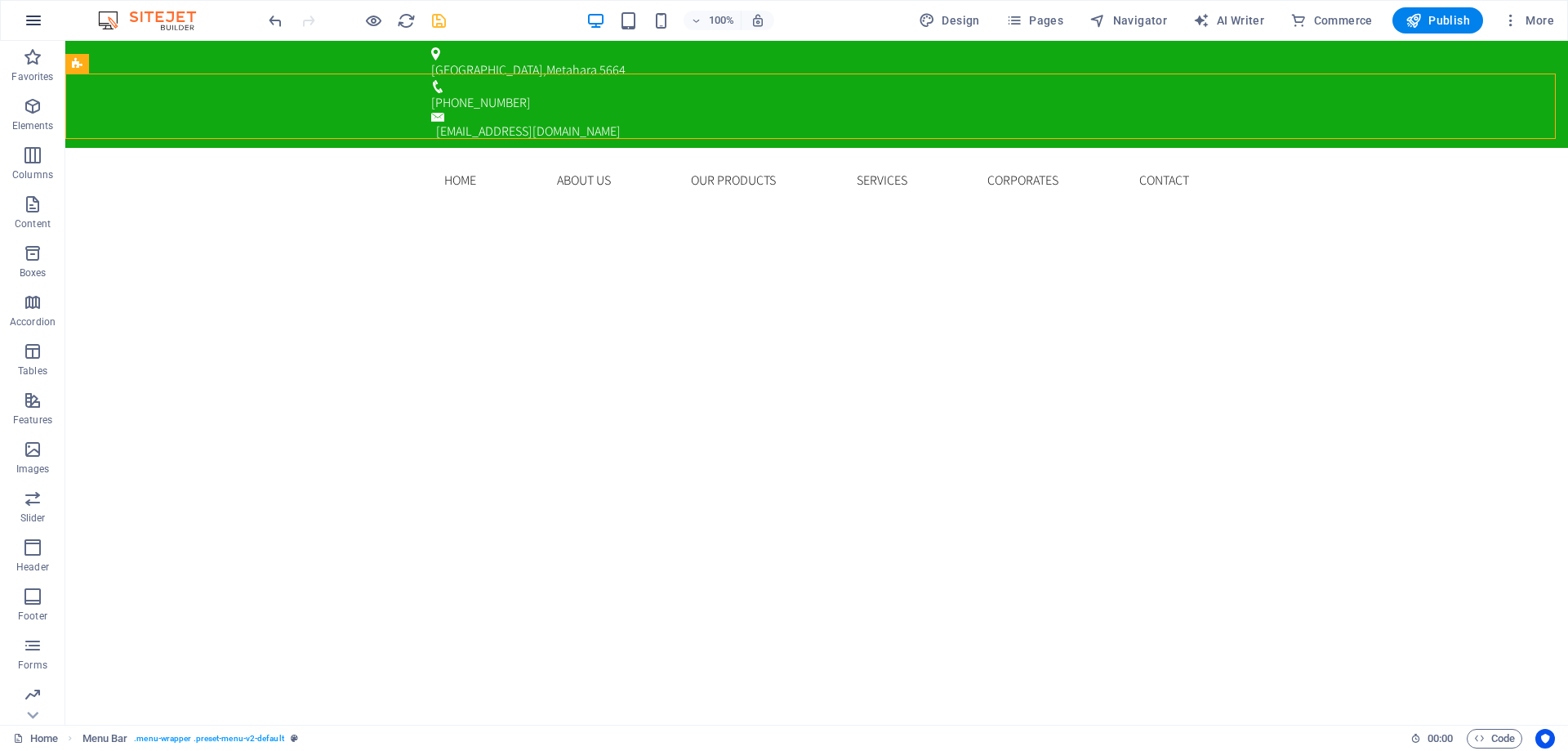
click at [28, 22] on icon "button" at bounding box center [33, 21] width 20 height 20
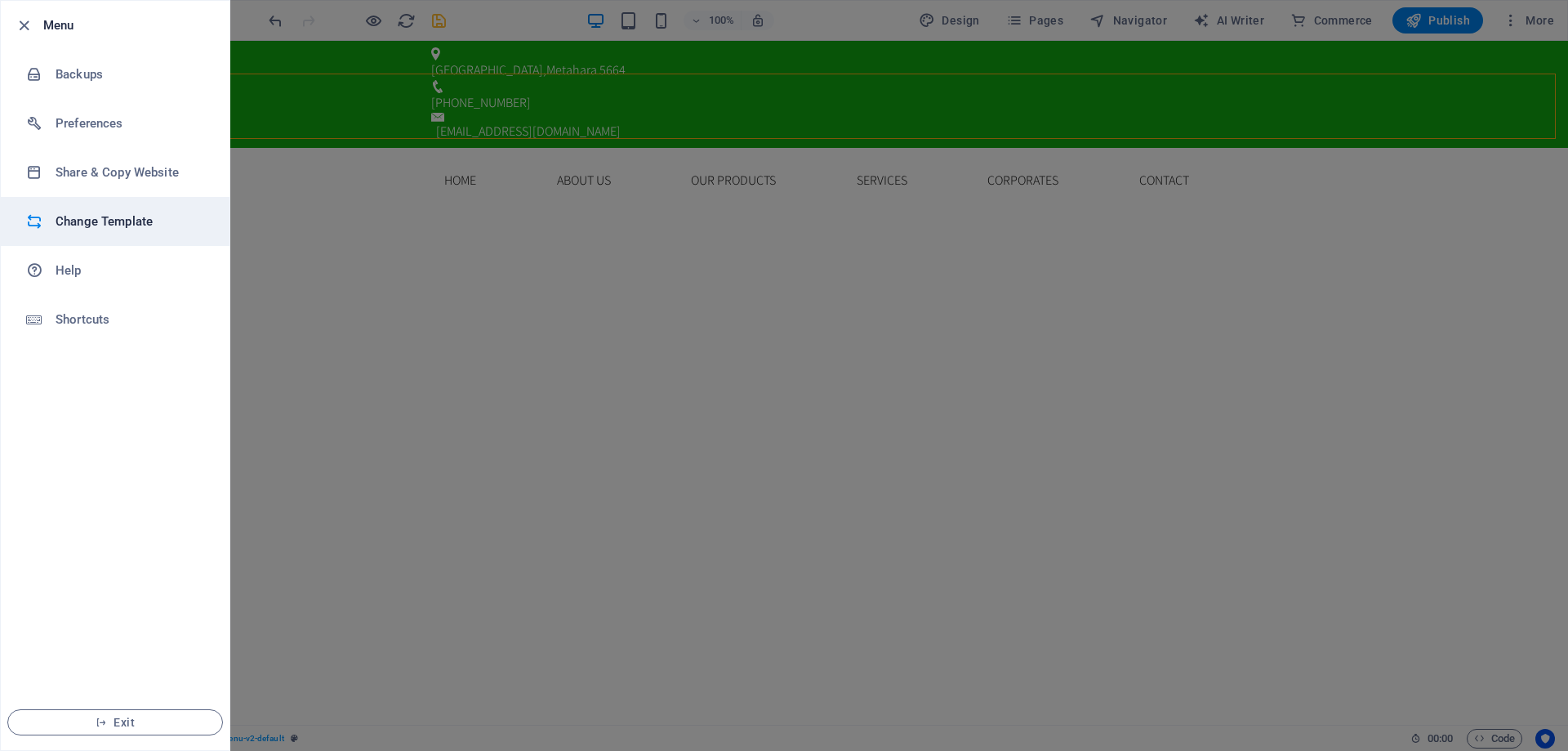
click at [153, 219] on h6 "Change Template" at bounding box center [132, 222] width 152 height 20
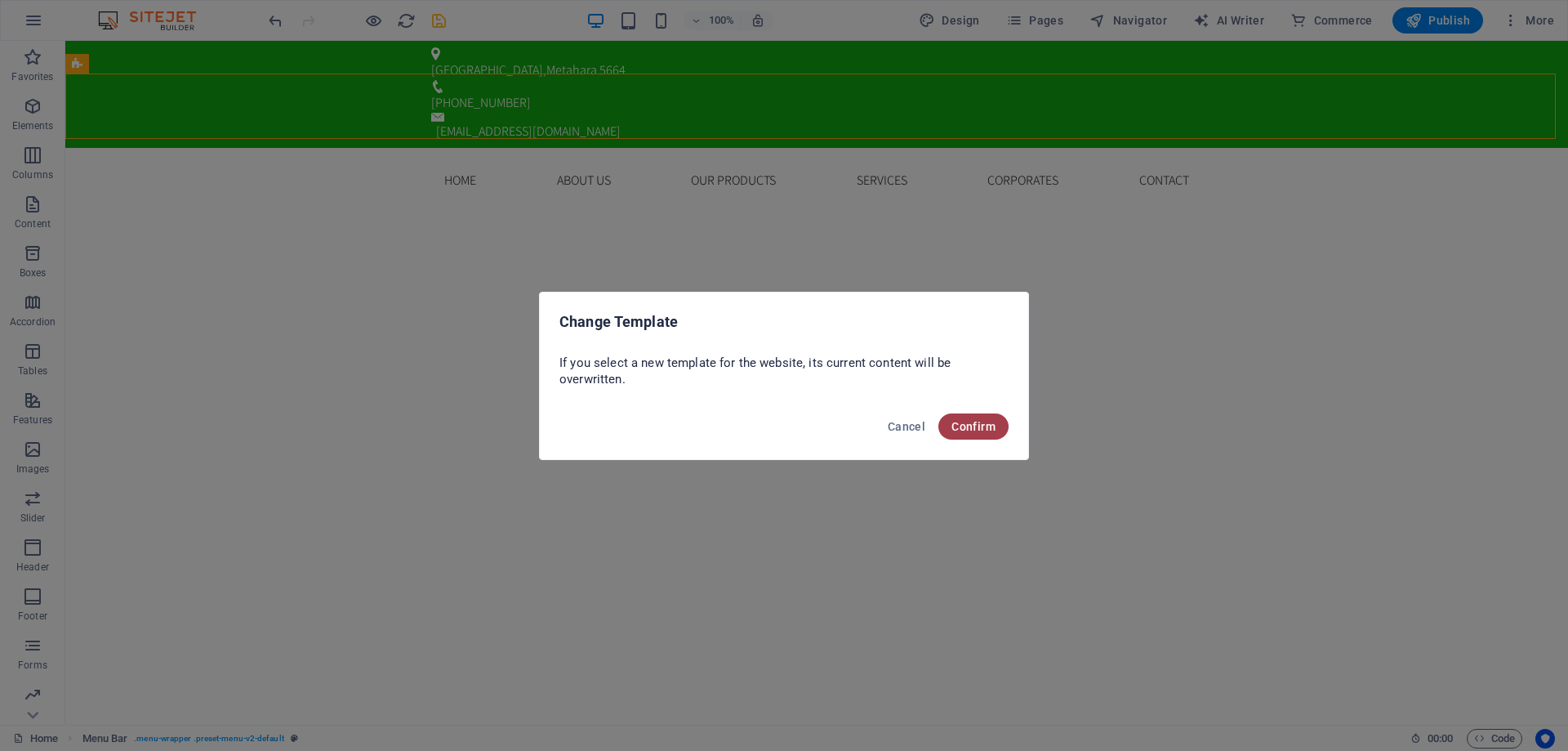
click at [973, 431] on span "Confirm" at bounding box center [973, 426] width 44 height 13
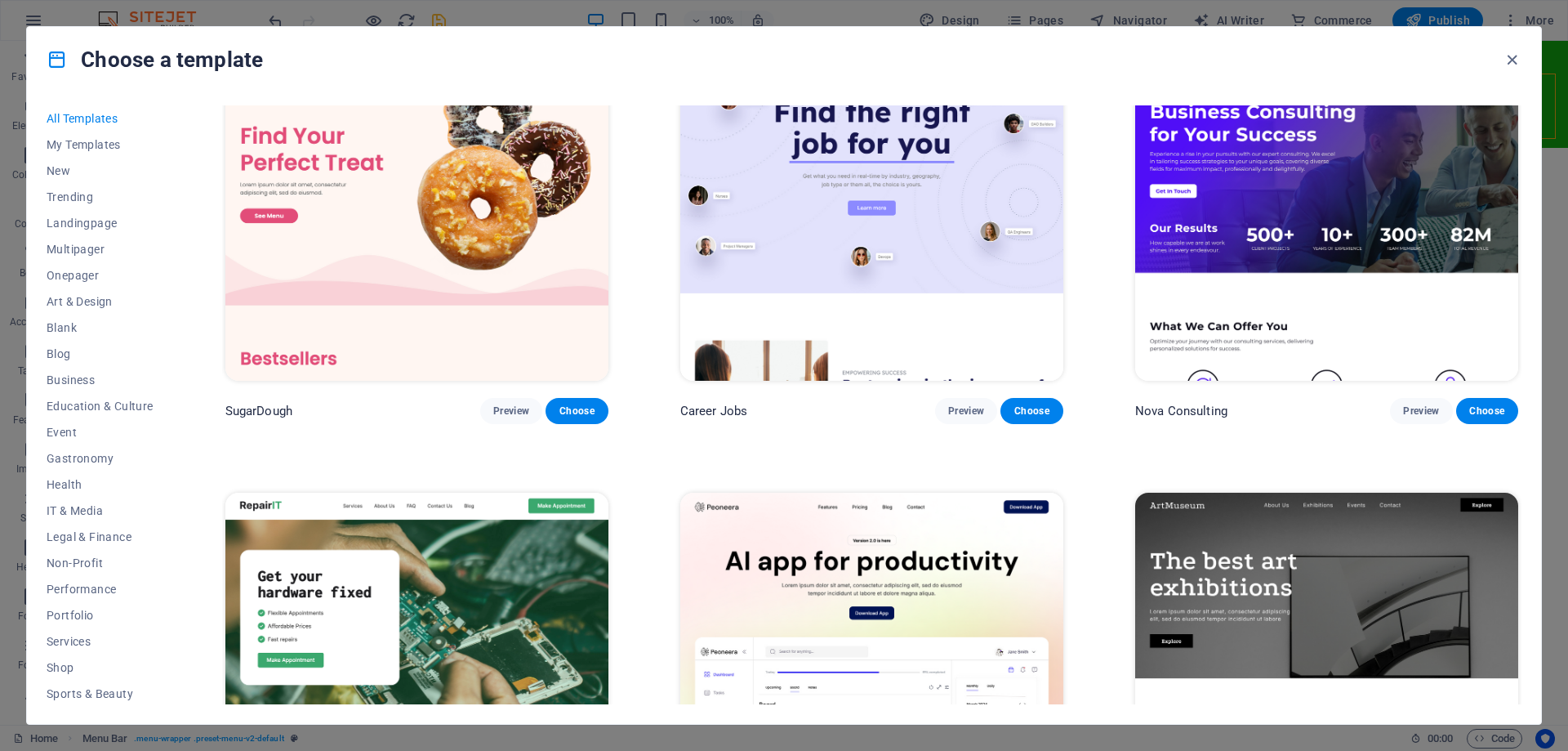
scroll to position [163, 0]
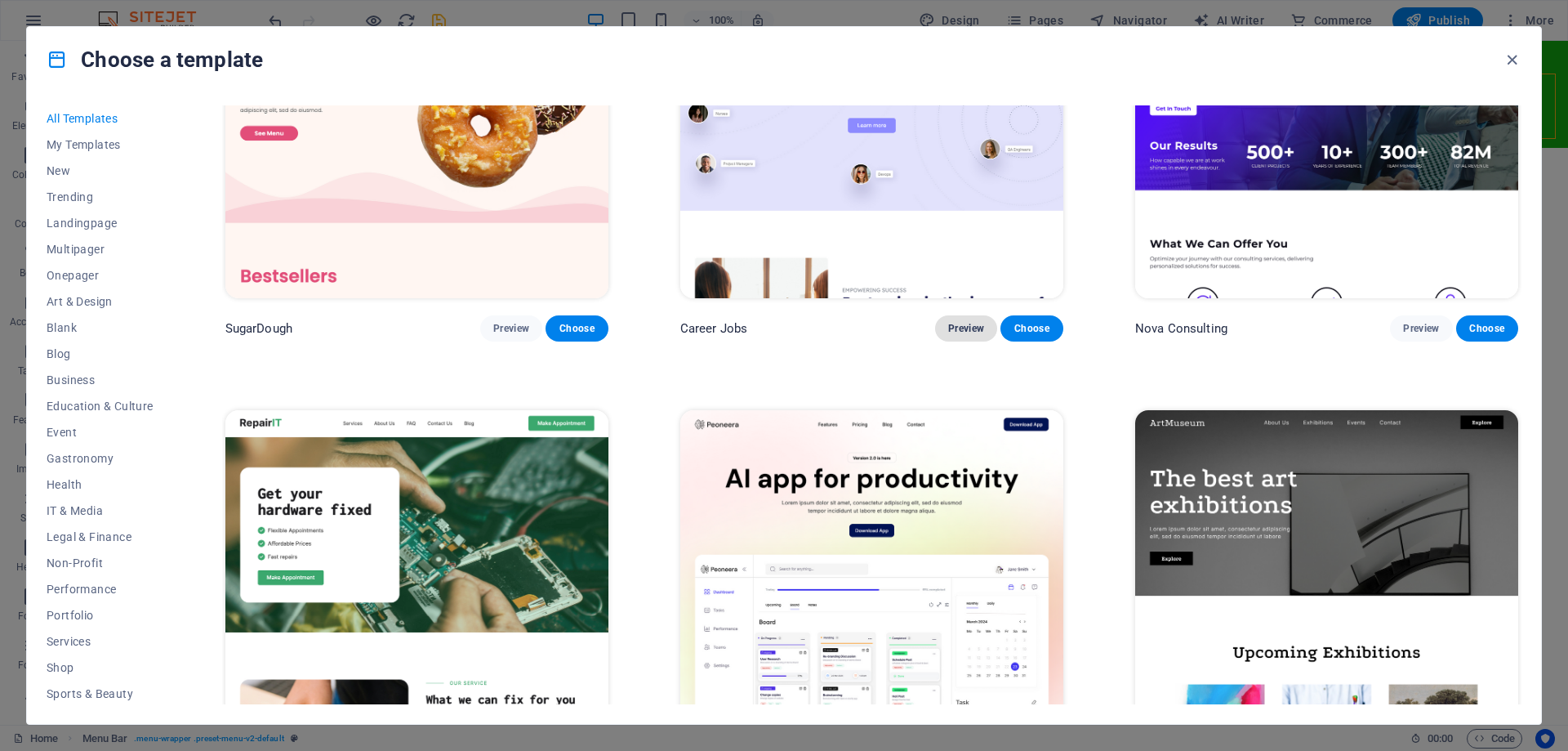
click at [979, 324] on span "Preview" at bounding box center [966, 329] width 36 height 13
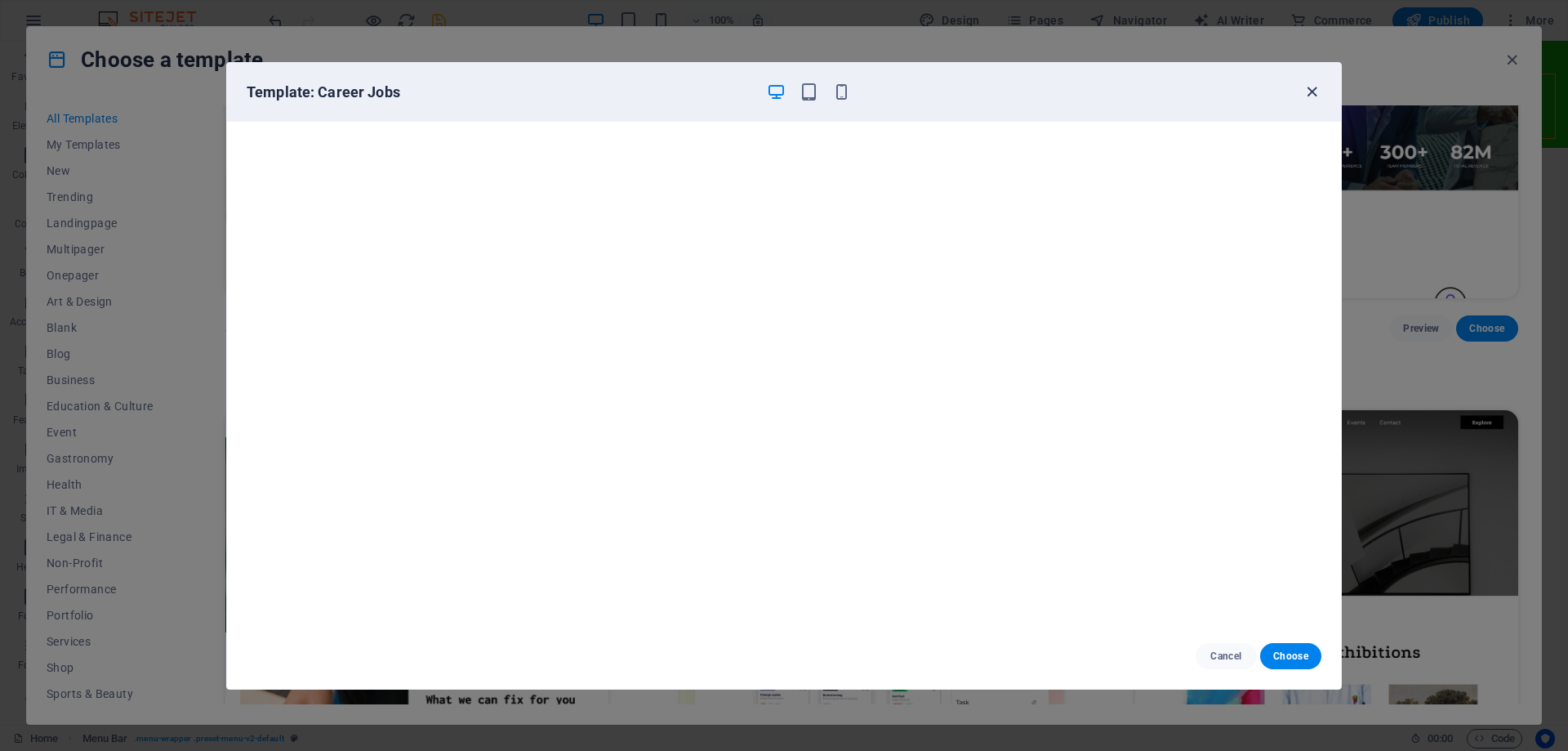
click at [1305, 93] on icon "button" at bounding box center [1312, 91] width 19 height 19
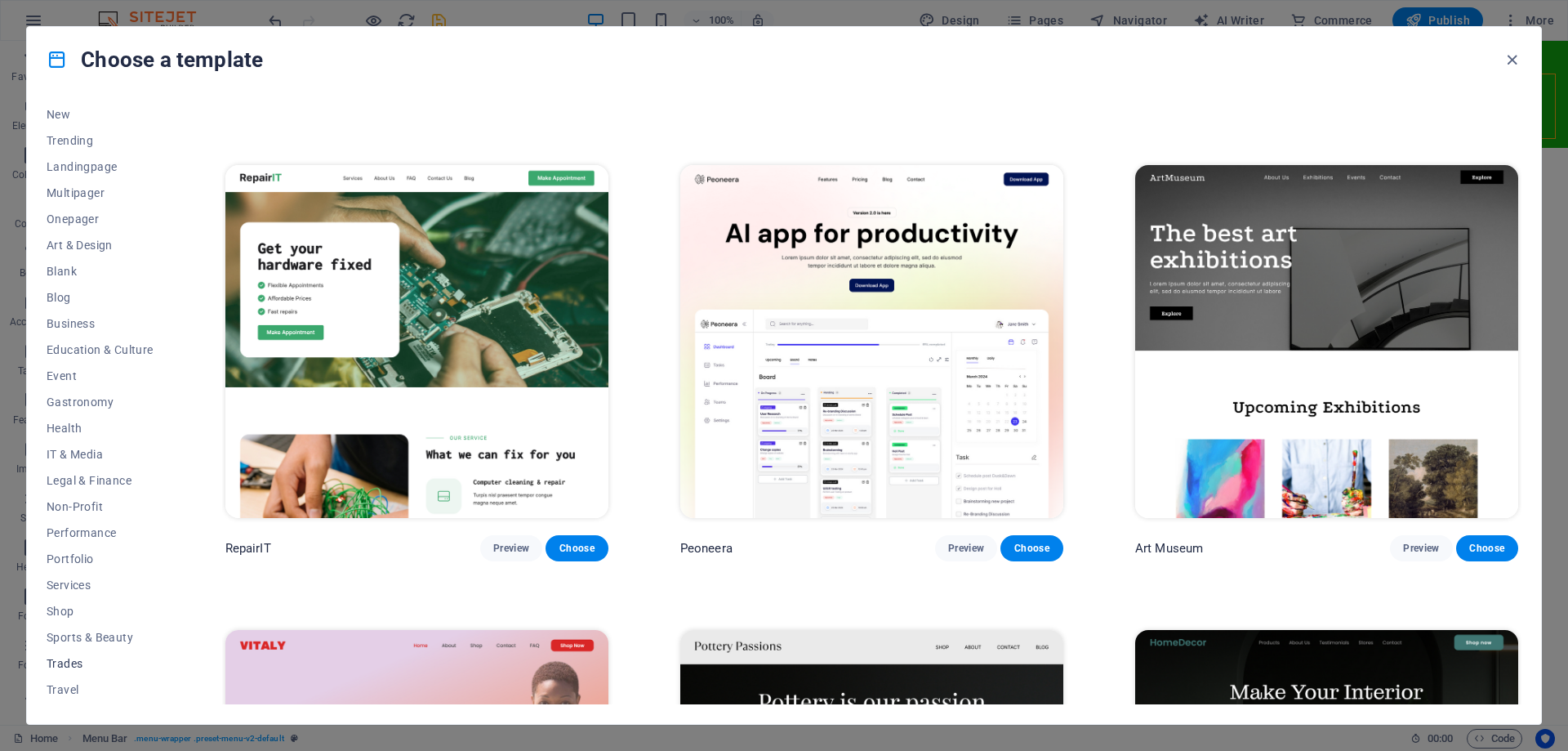
scroll to position [81, 0]
click at [77, 559] on span "Services" at bounding box center [100, 561] width 107 height 13
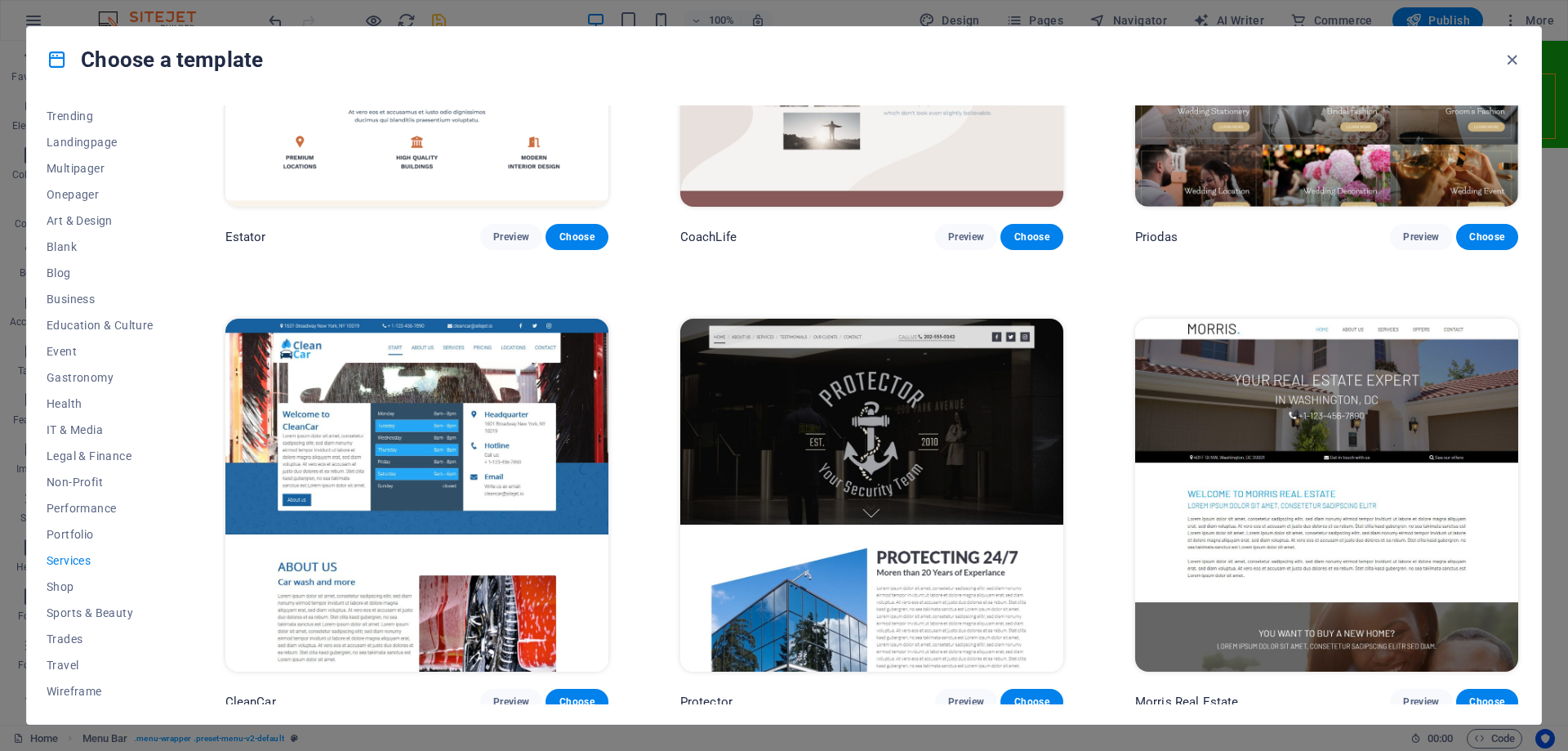
scroll to position [1716, 0]
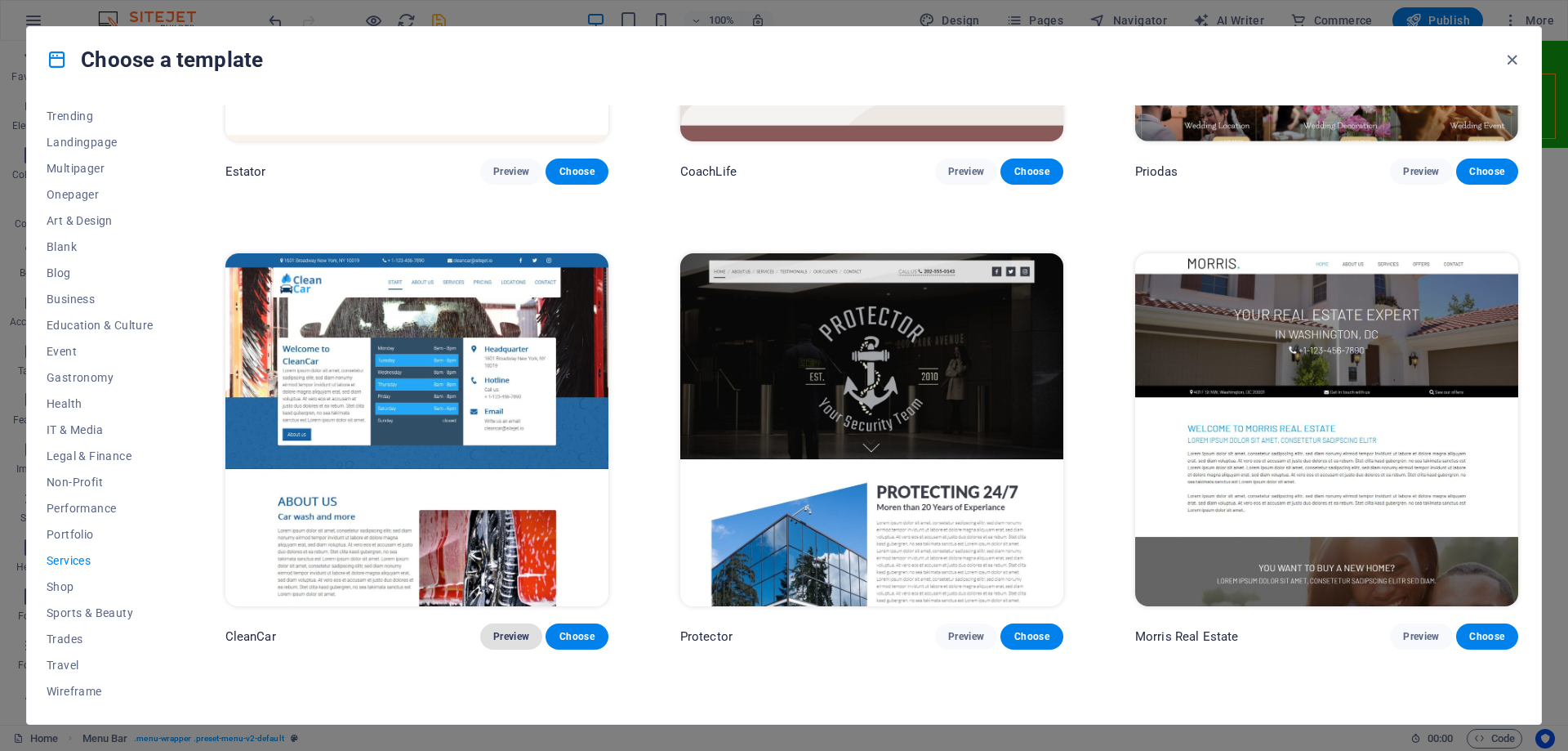
click at [509, 630] on span "Preview" at bounding box center [512, 636] width 36 height 13
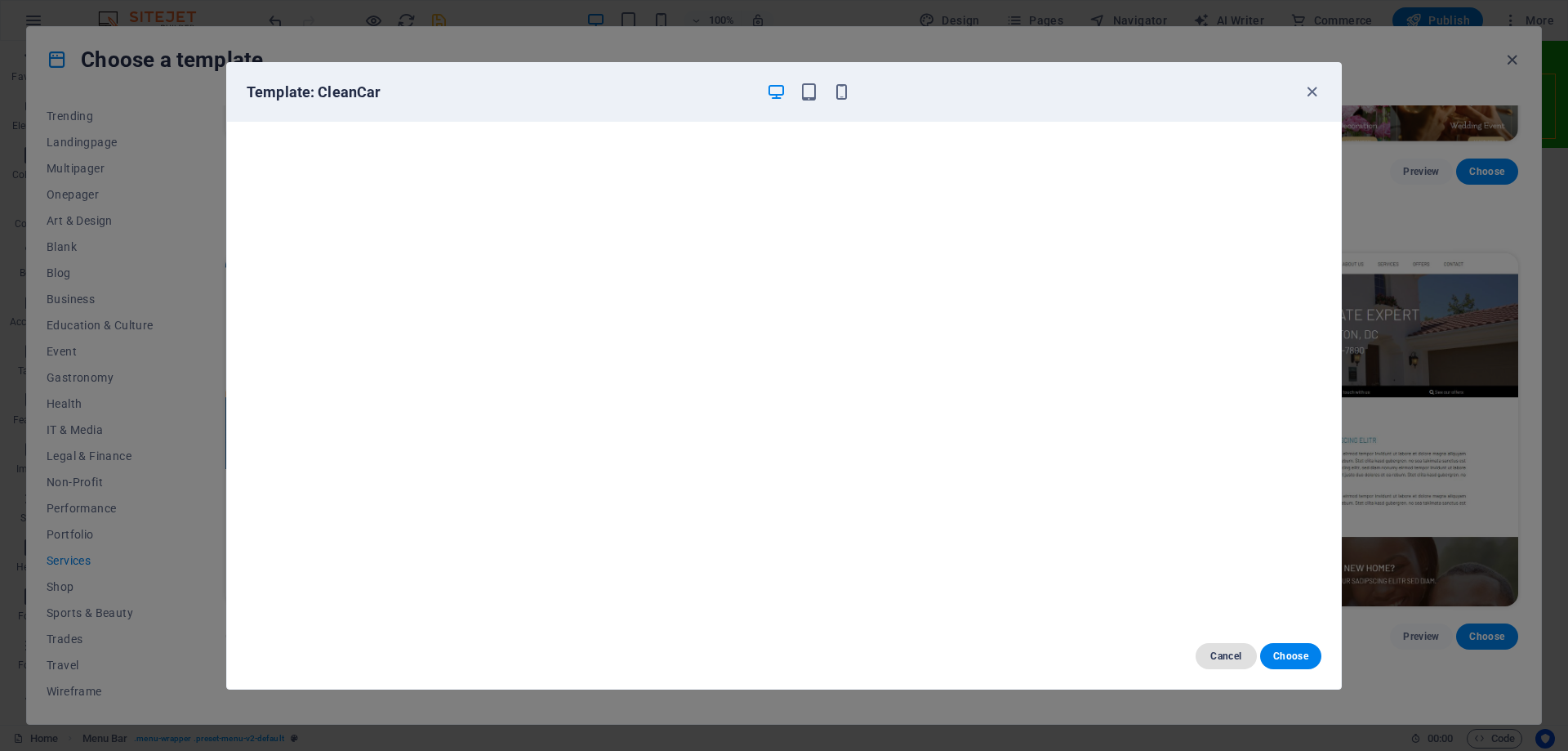
click at [1233, 651] on span "Cancel" at bounding box center [1226, 656] width 35 height 13
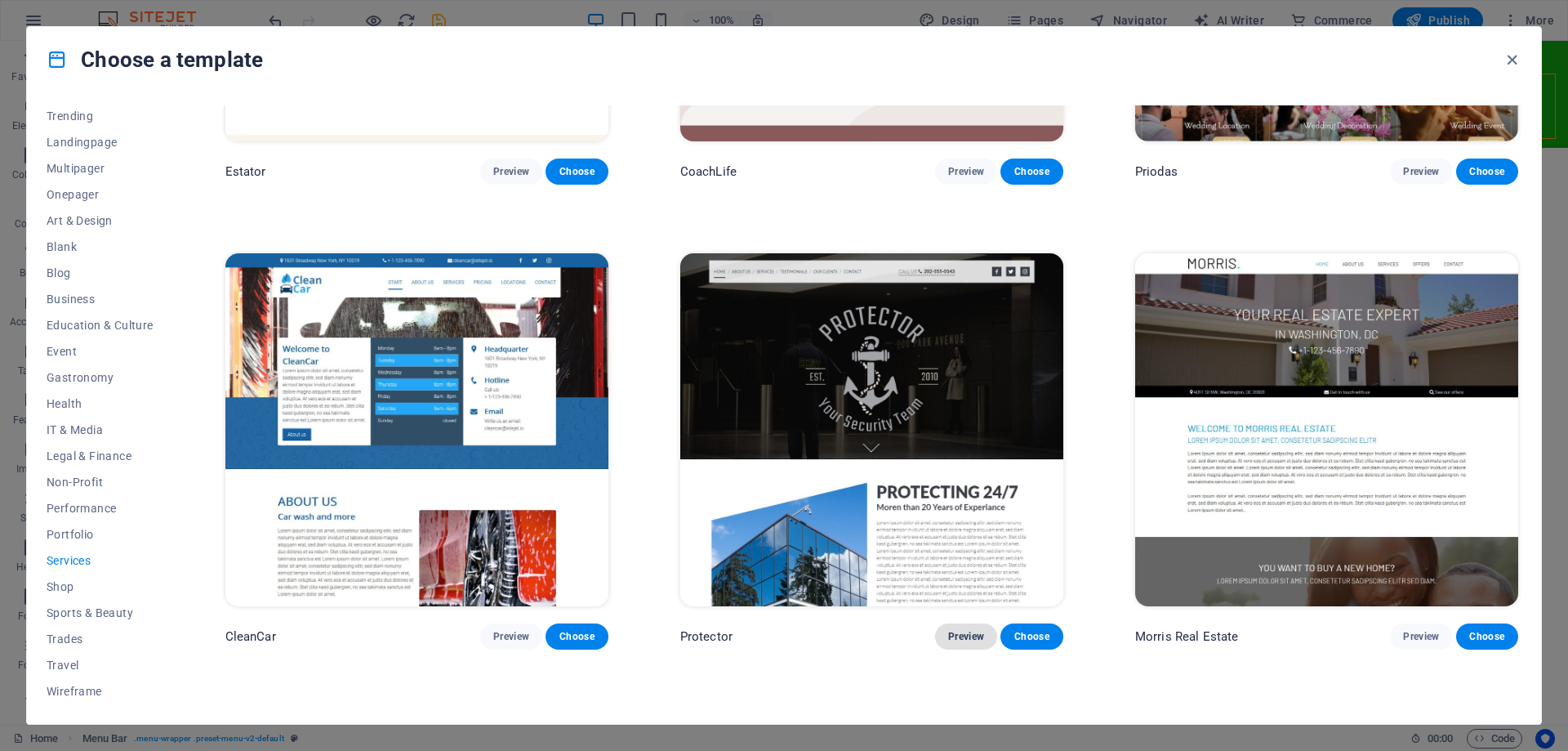
click at [949, 630] on span "Preview" at bounding box center [966, 636] width 36 height 13
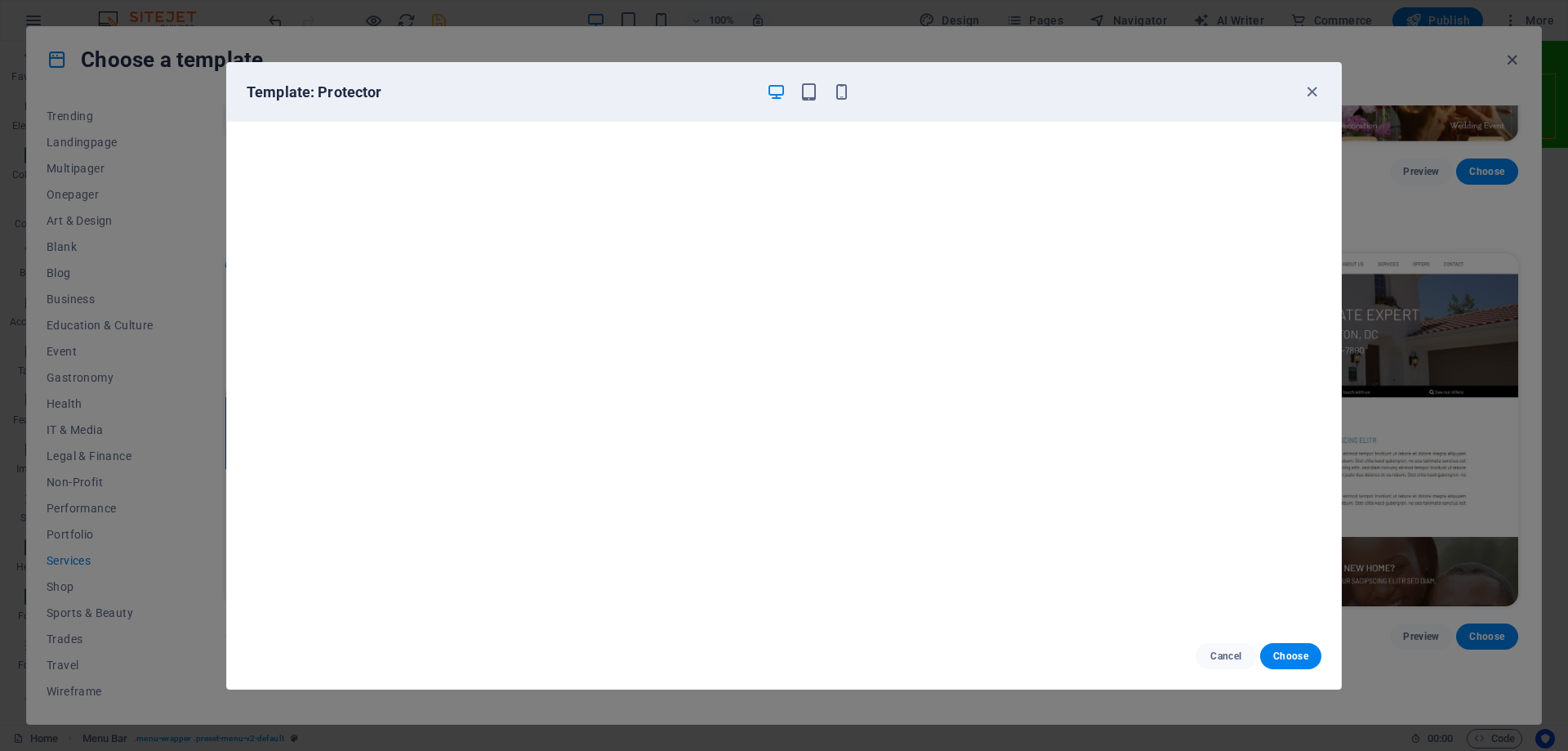
scroll to position [0, 0]
click at [1314, 91] on icon "button" at bounding box center [1312, 91] width 19 height 19
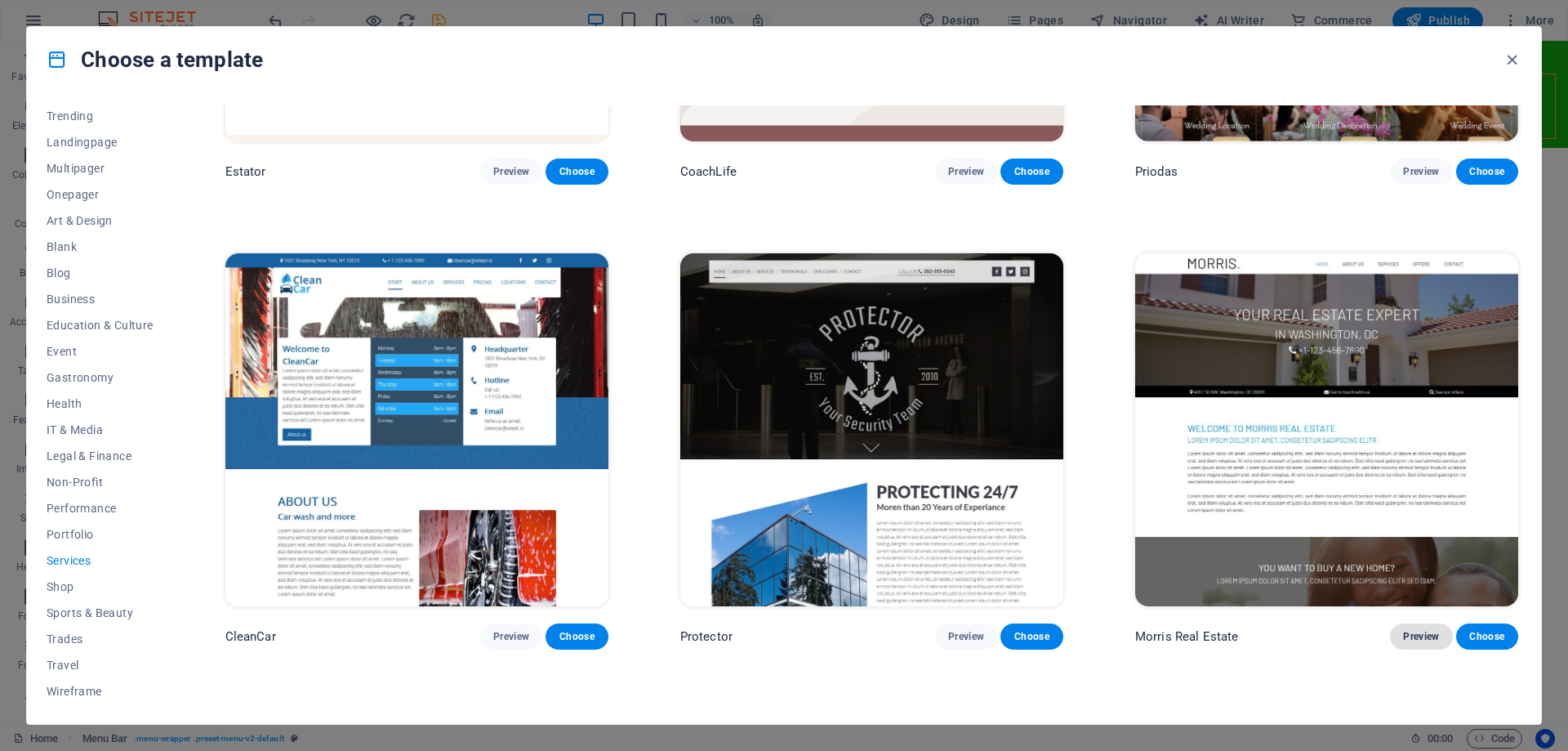
click at [1412, 630] on span "Preview" at bounding box center [1422, 636] width 36 height 13
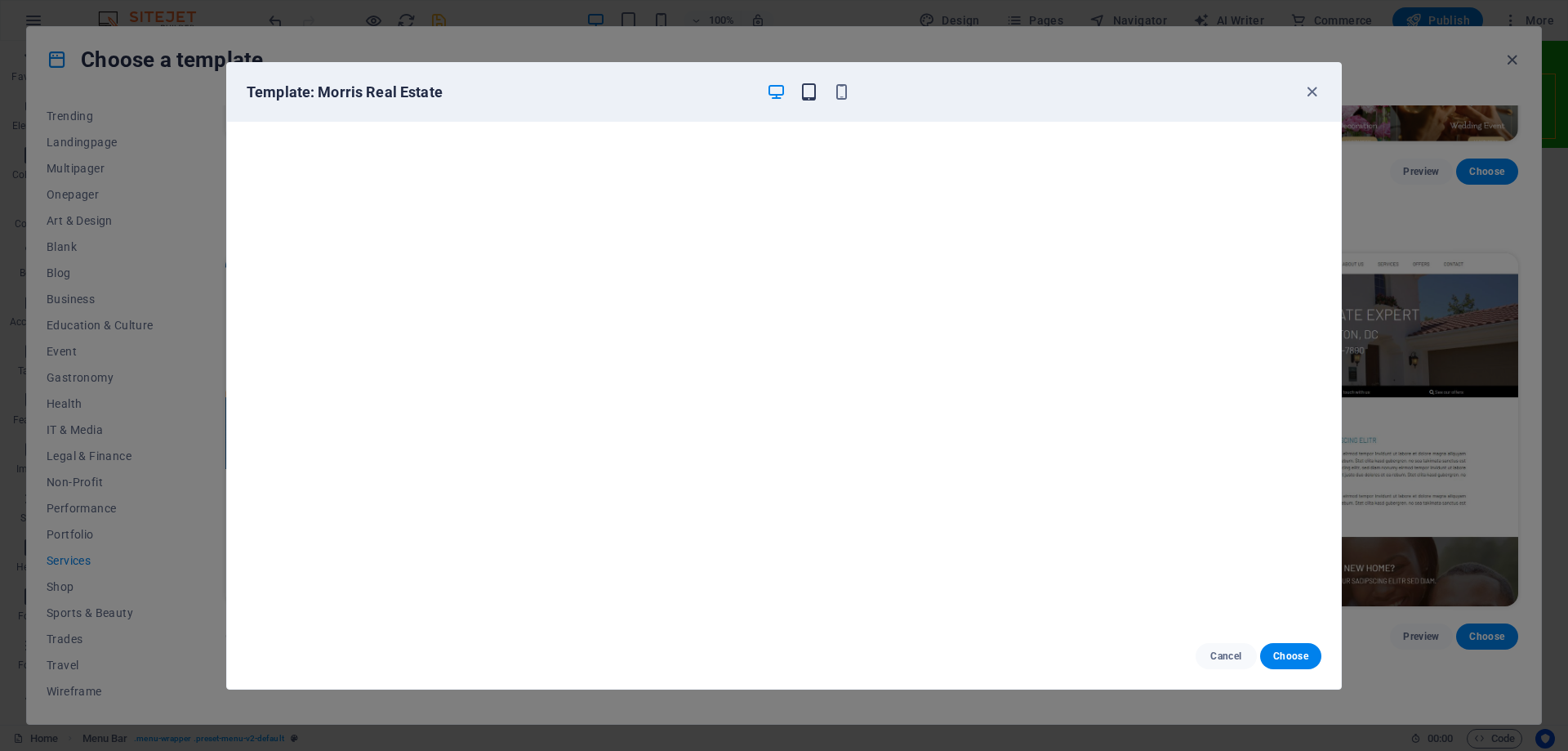
click at [807, 99] on icon "button" at bounding box center [808, 91] width 19 height 19
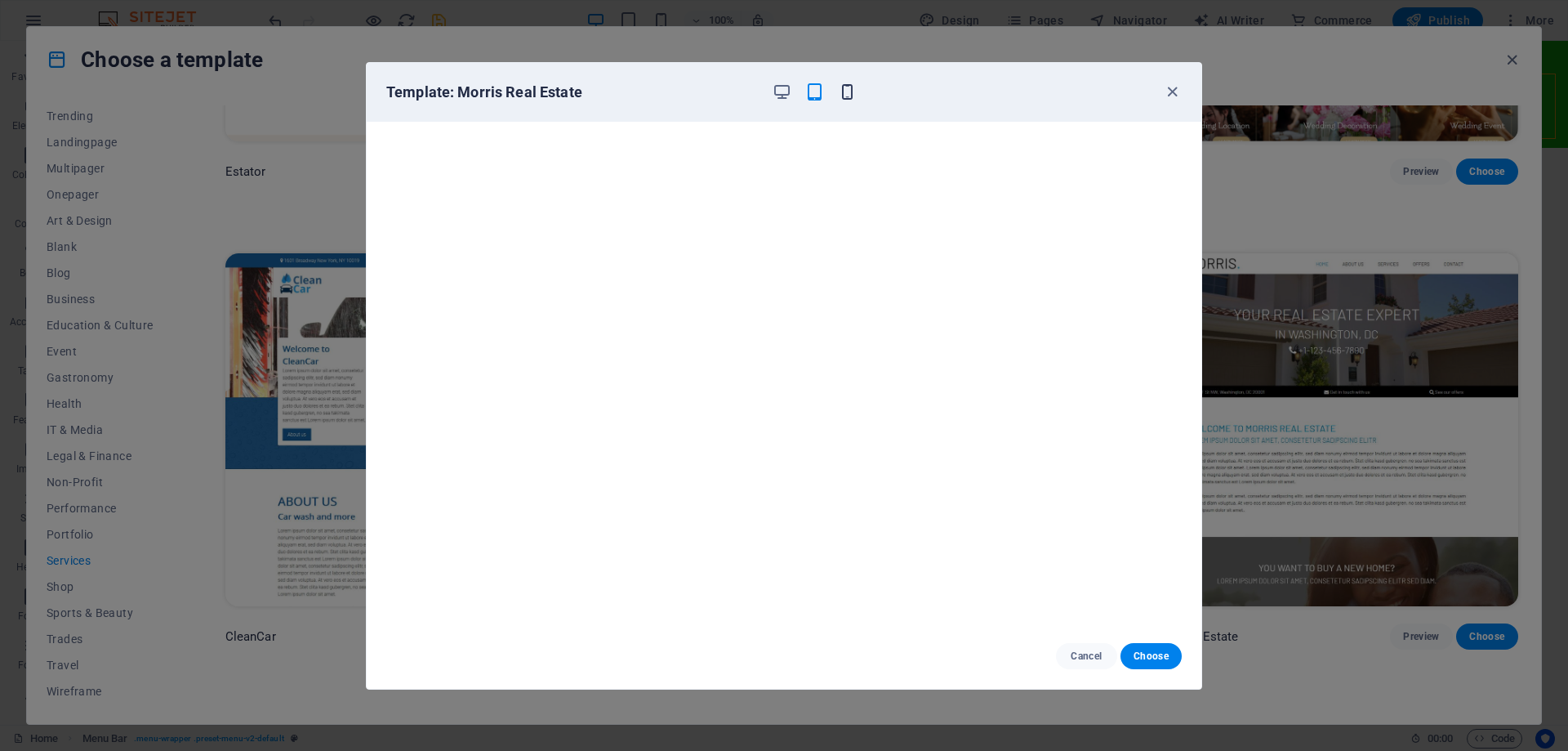
click at [847, 91] on icon "button" at bounding box center [847, 91] width 19 height 19
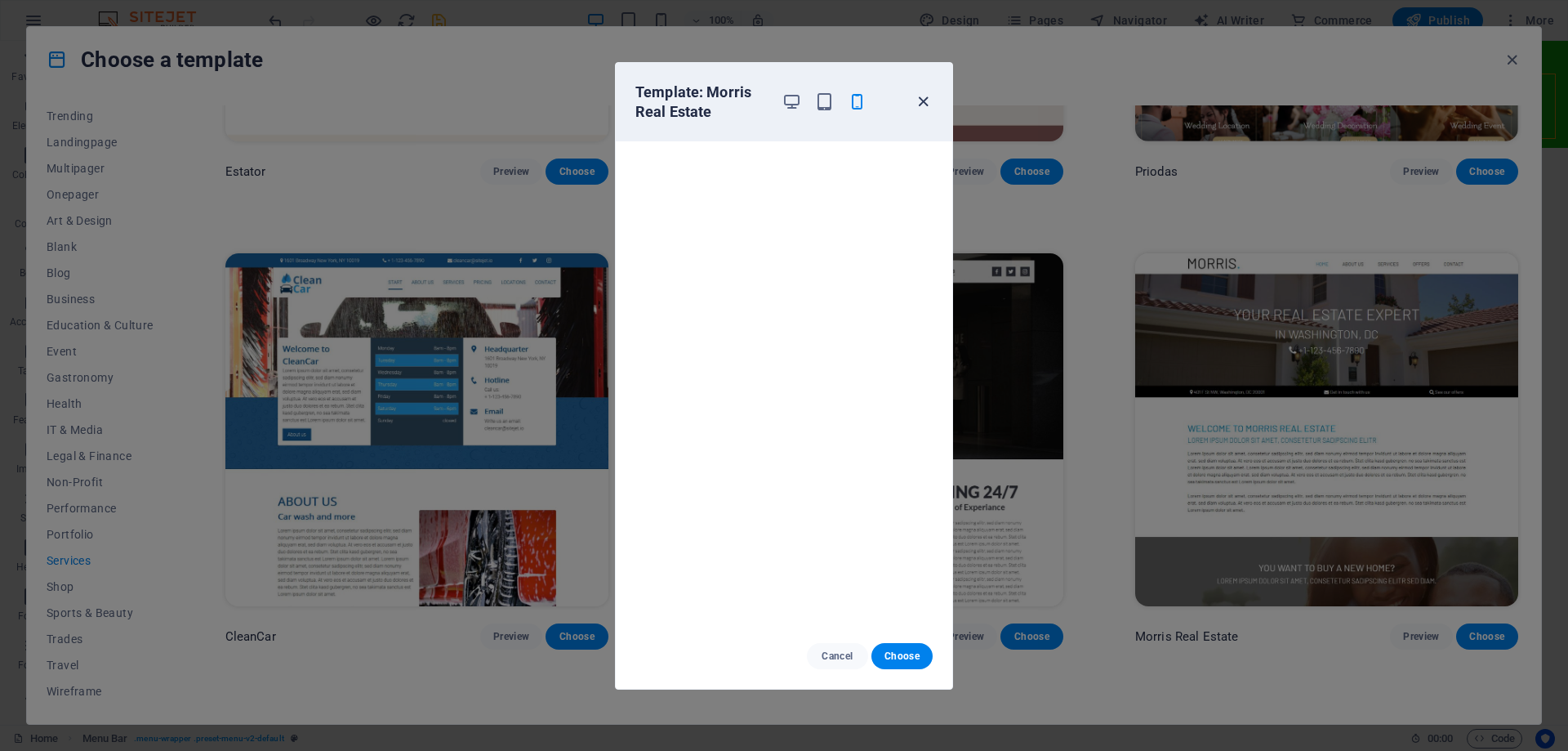
click at [928, 107] on icon "button" at bounding box center [923, 101] width 19 height 19
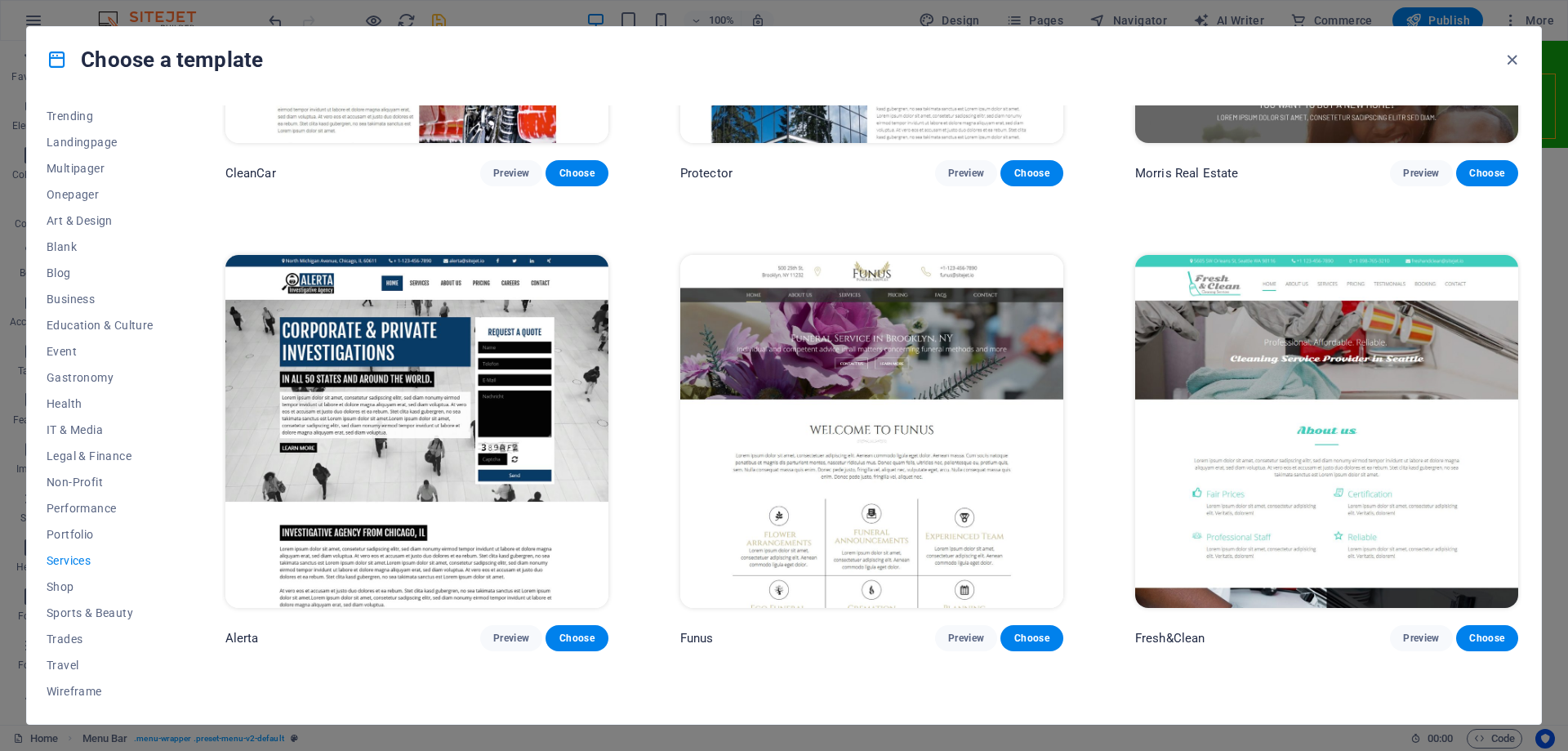
scroll to position [2207, 0]
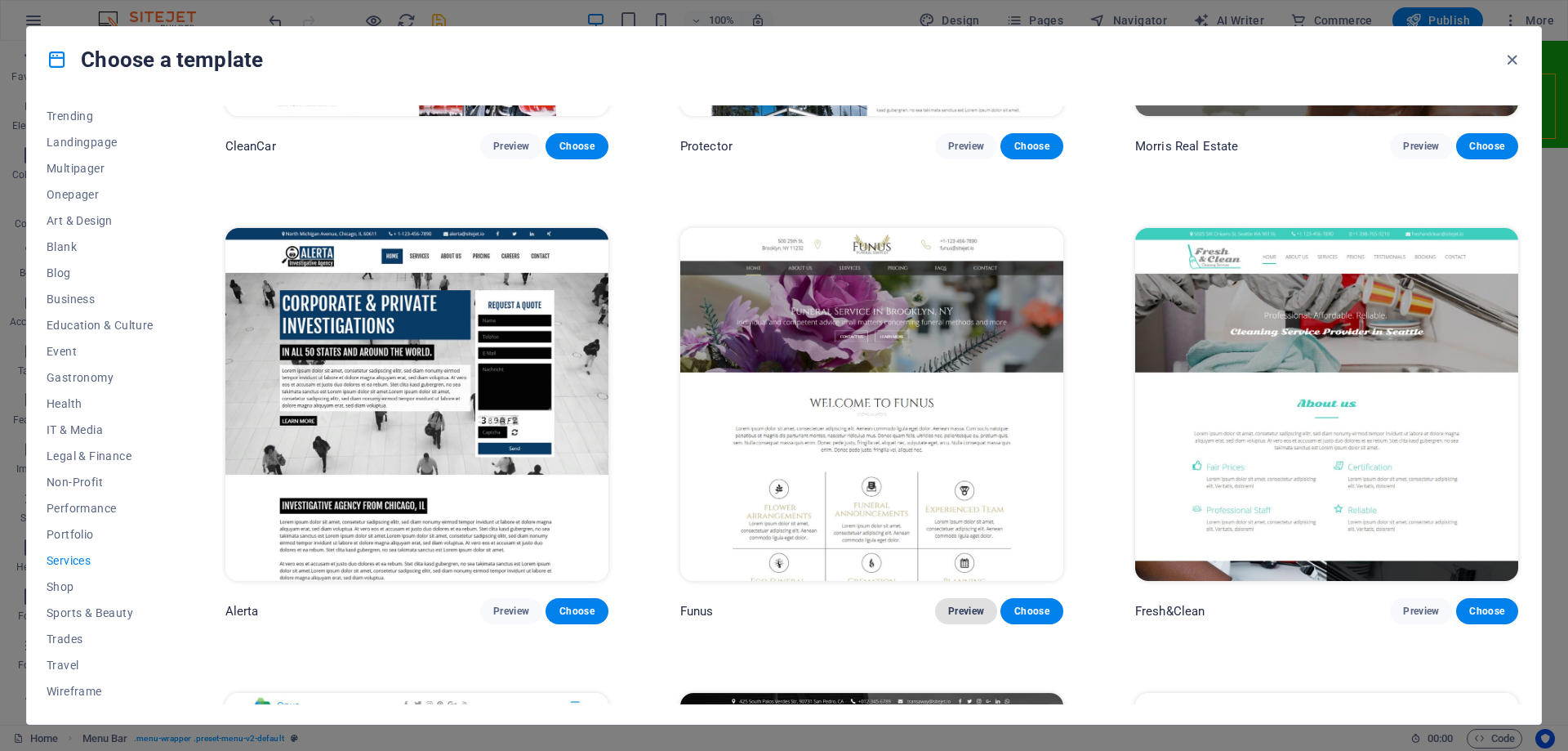
click at [966, 605] on span "Preview" at bounding box center [966, 611] width 36 height 13
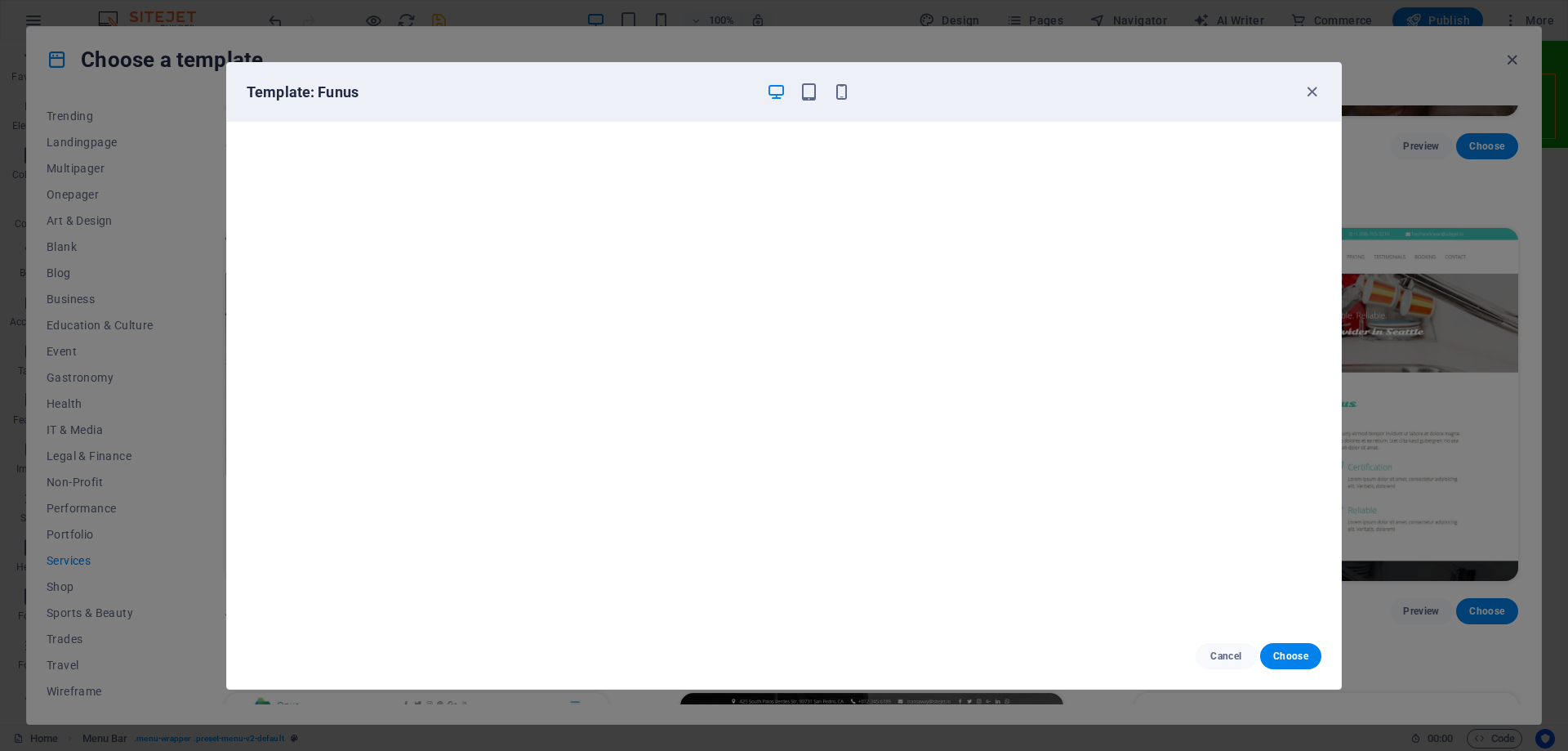
scroll to position [5, 0]
click at [1312, 93] on icon "button" at bounding box center [1312, 91] width 19 height 19
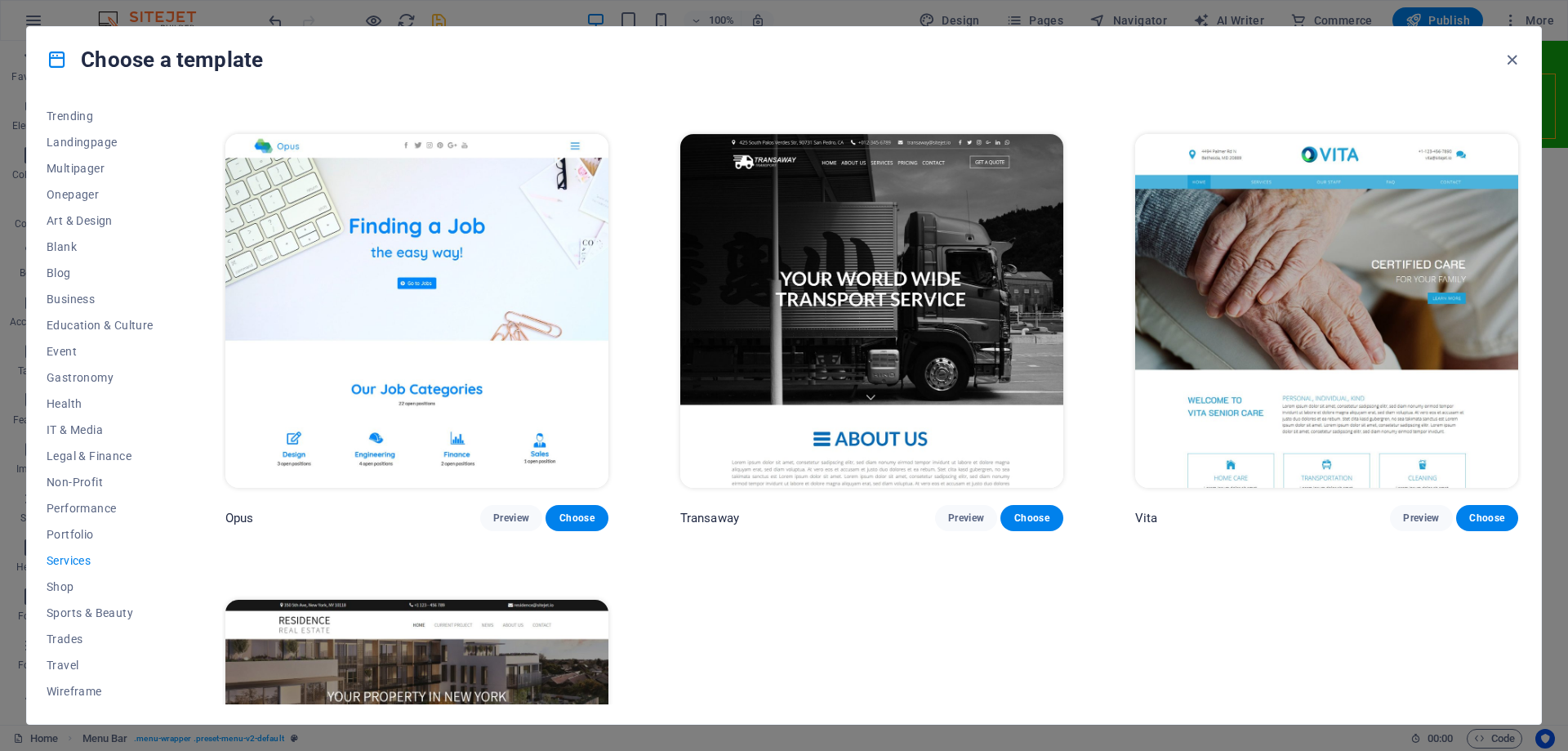
scroll to position [2778, 0]
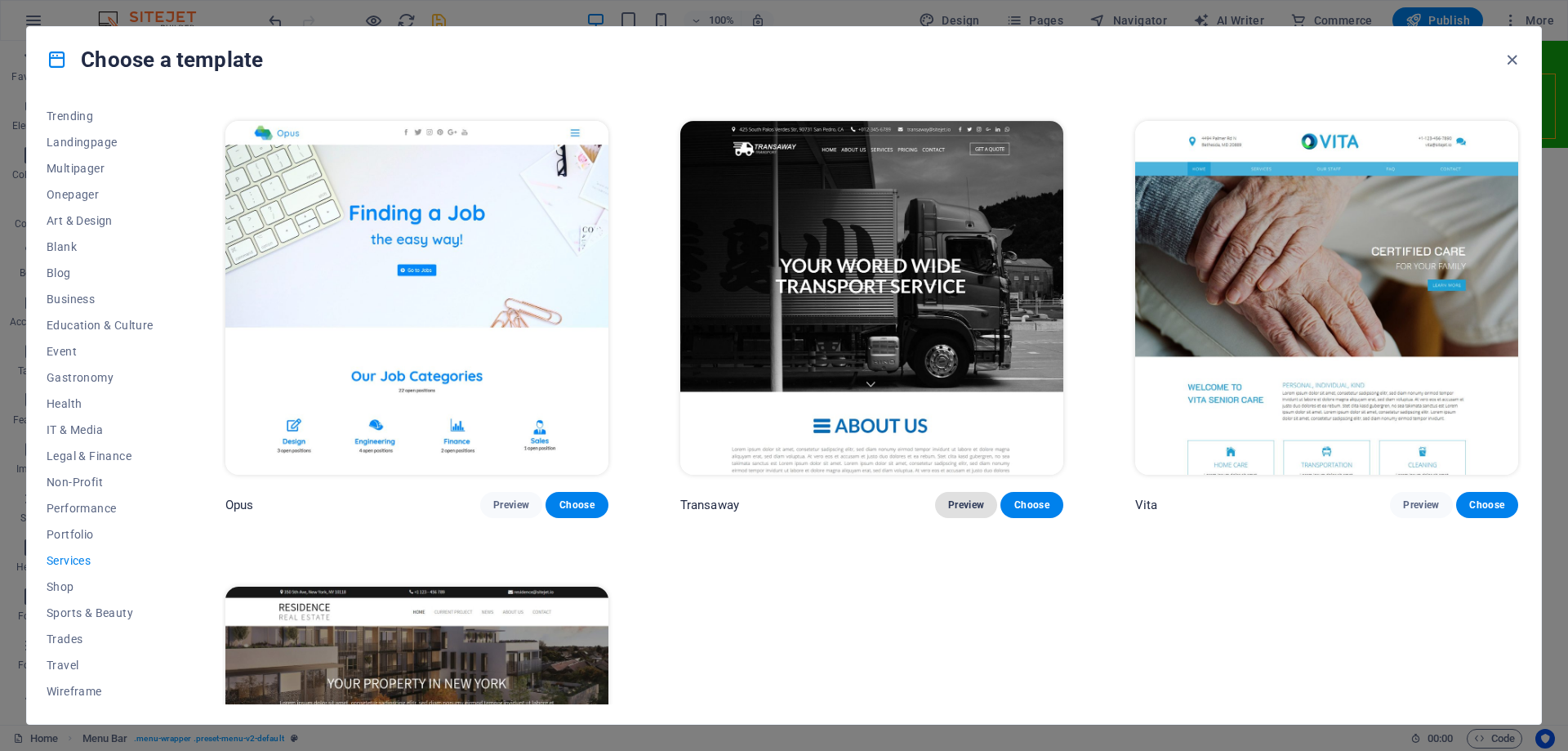
click at [980, 501] on button "Preview" at bounding box center [966, 505] width 62 height 26
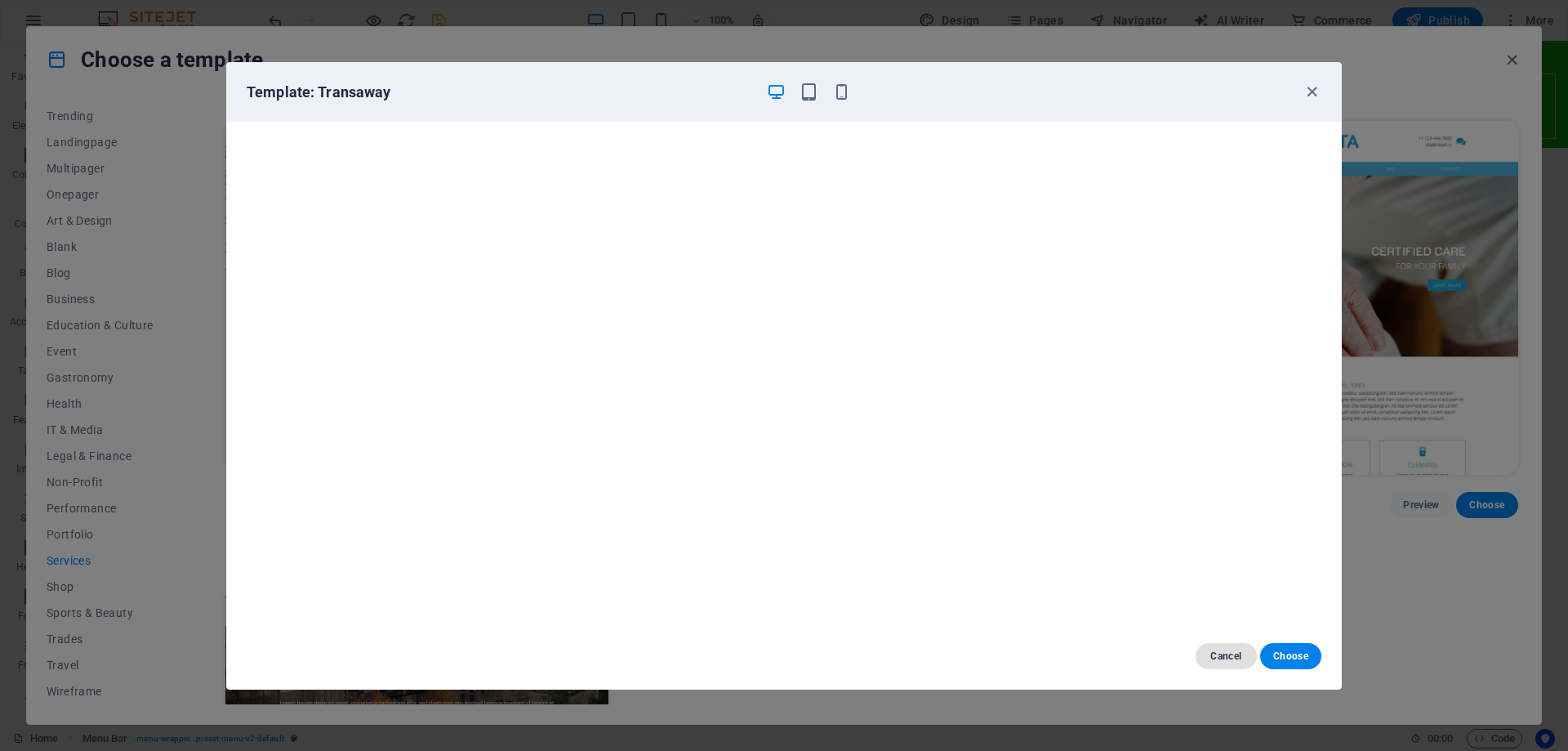
click at [1229, 654] on span "Cancel" at bounding box center [1226, 656] width 35 height 13
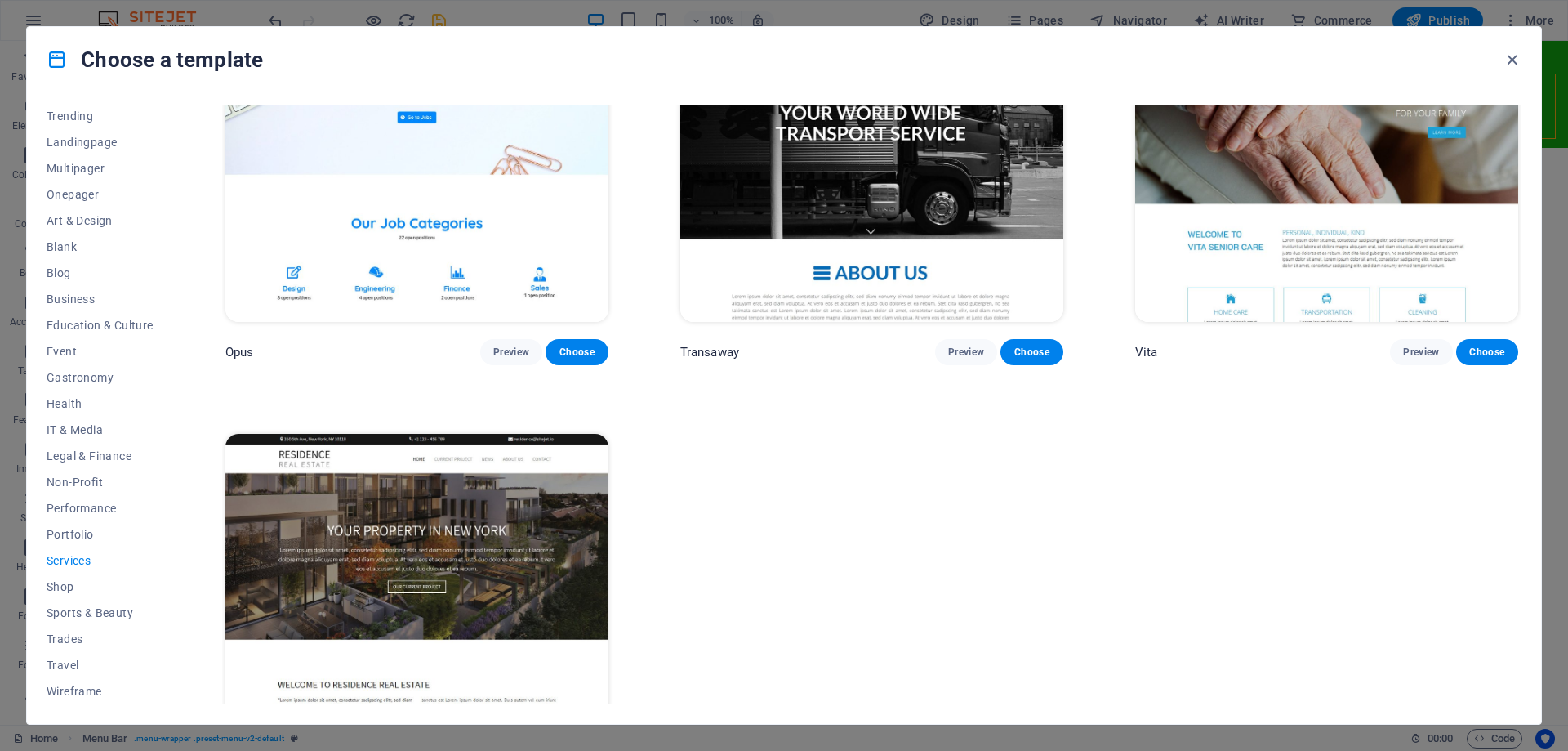
scroll to position [3043, 0]
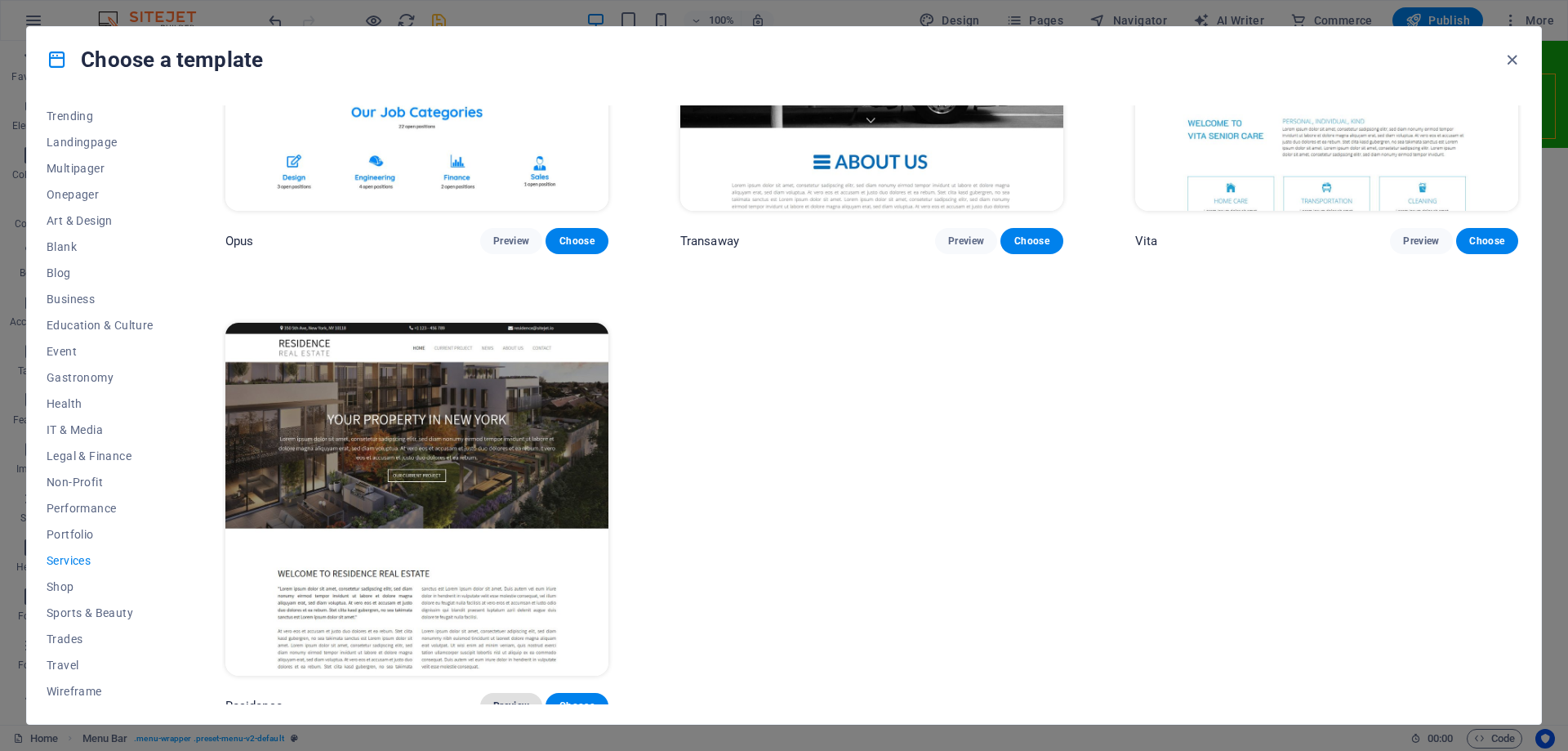
click at [518, 699] on button "Preview" at bounding box center [511, 706] width 62 height 26
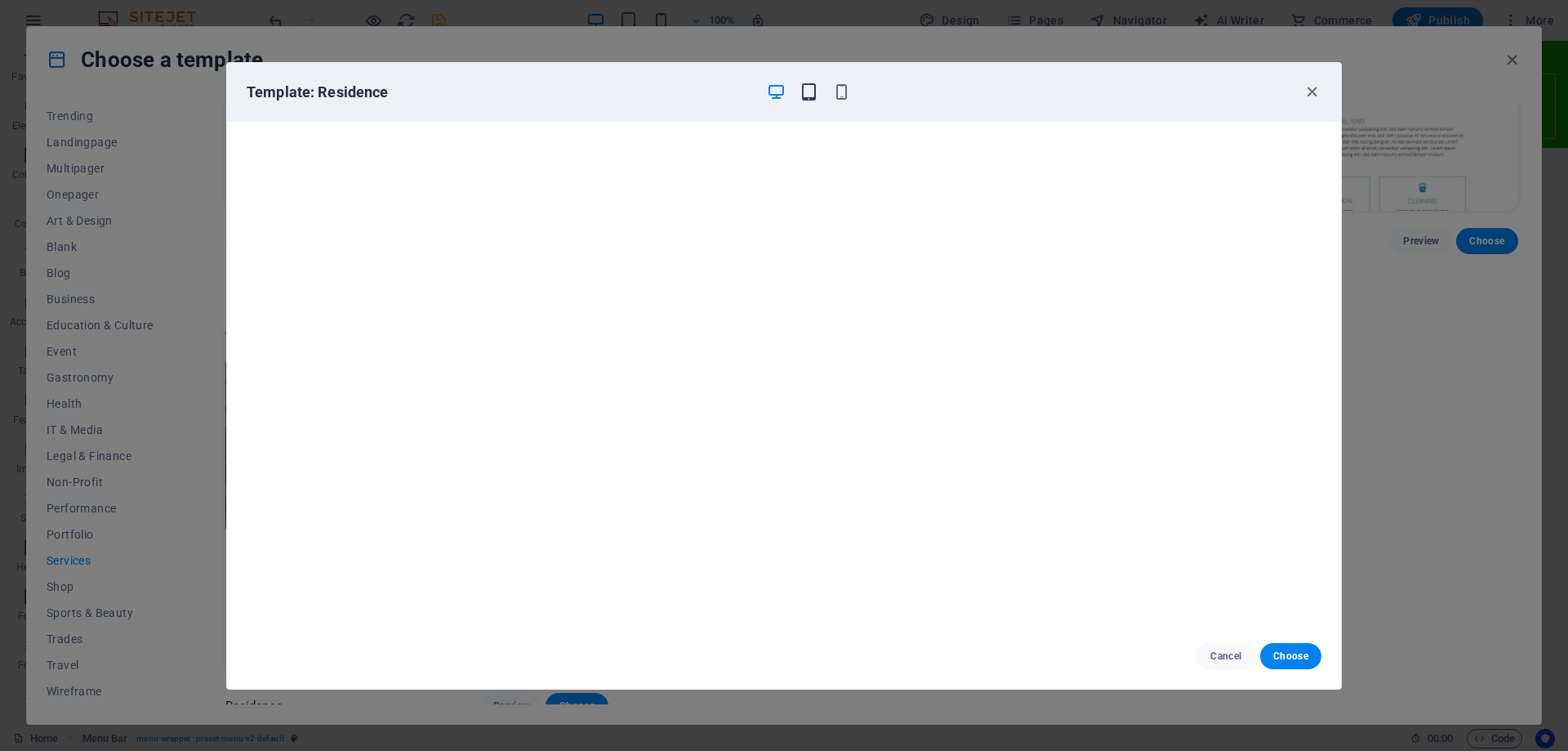
click at [806, 91] on icon "button" at bounding box center [808, 91] width 19 height 19
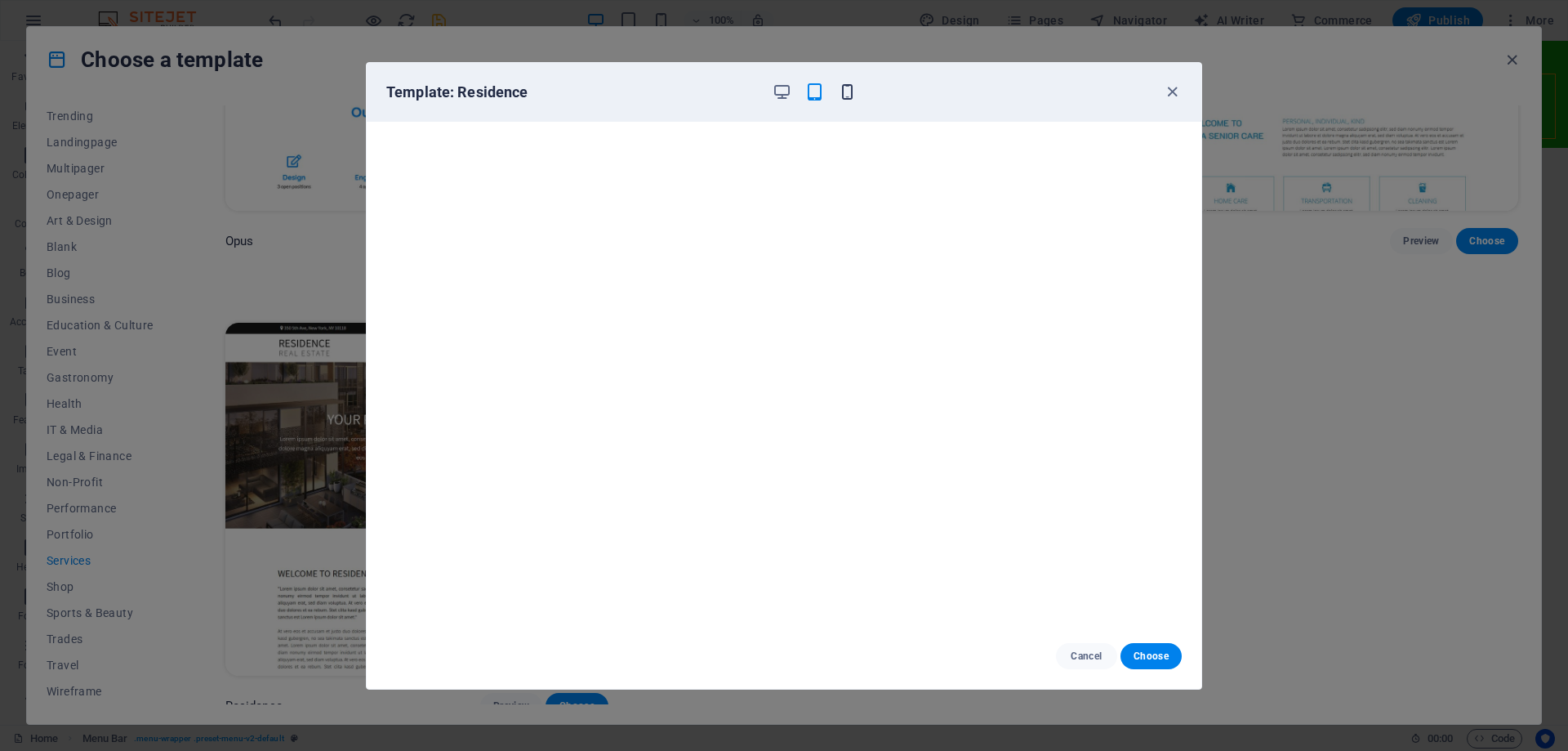
click at [848, 89] on icon "button" at bounding box center [847, 91] width 19 height 19
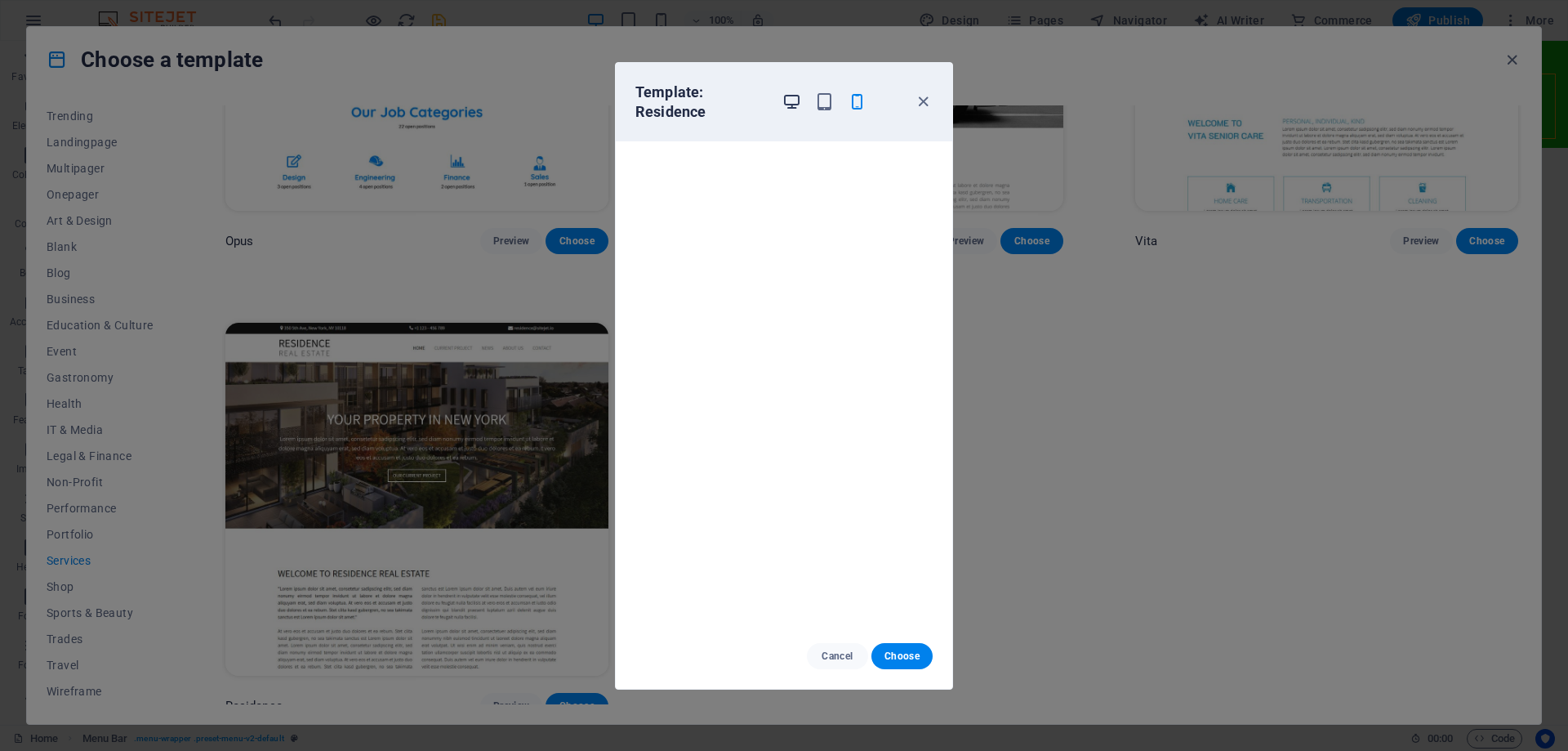
drag, startPoint x: 842, startPoint y: 662, endPoint x: 784, endPoint y: 97, distance: 568.0
click at [785, 116] on div "Template: Residence Cancel Choose" at bounding box center [784, 376] width 338 height 627
click at [784, 97] on icon "button" at bounding box center [791, 101] width 19 height 19
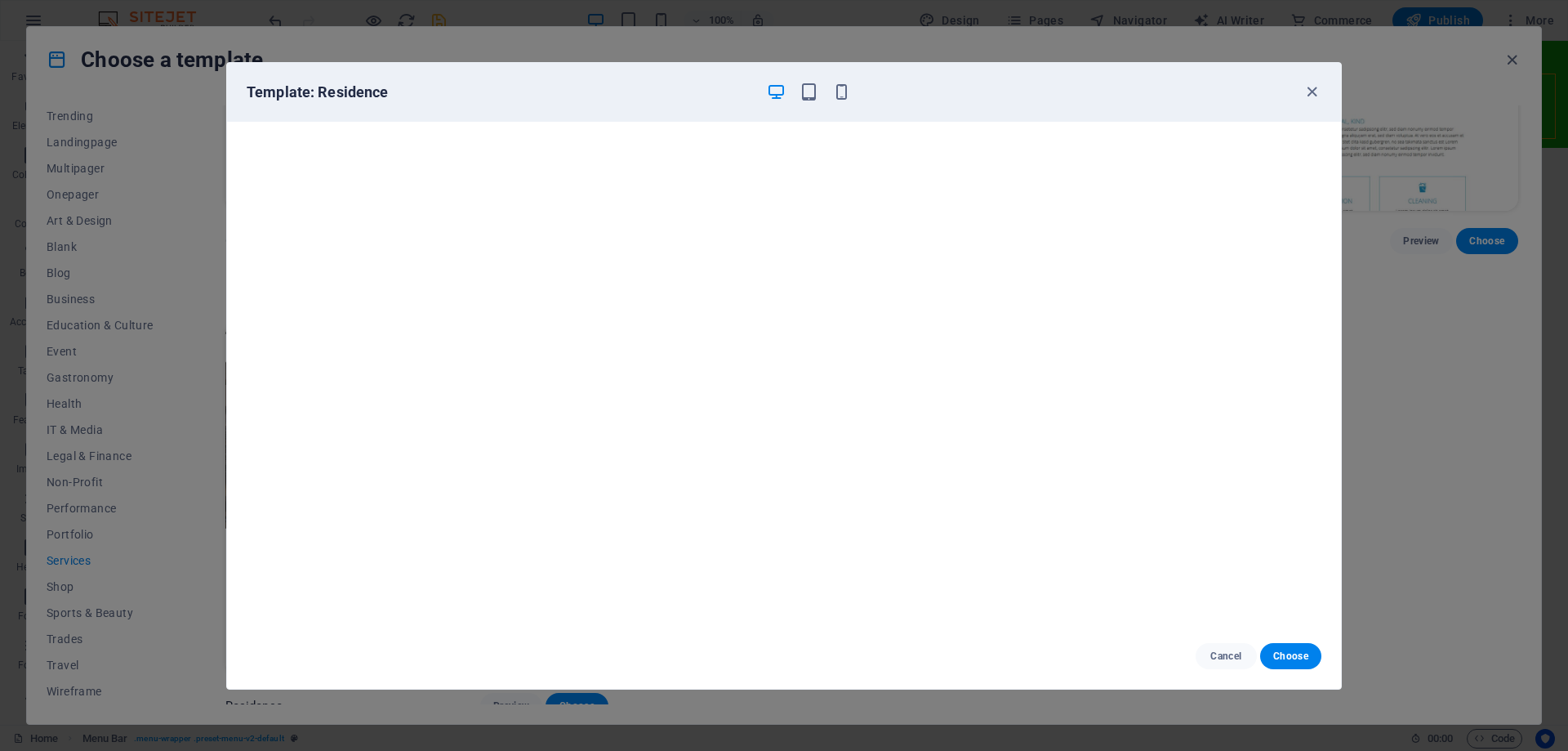
scroll to position [5, 0]
click at [1217, 653] on span "Cancel" at bounding box center [1226, 656] width 35 height 13
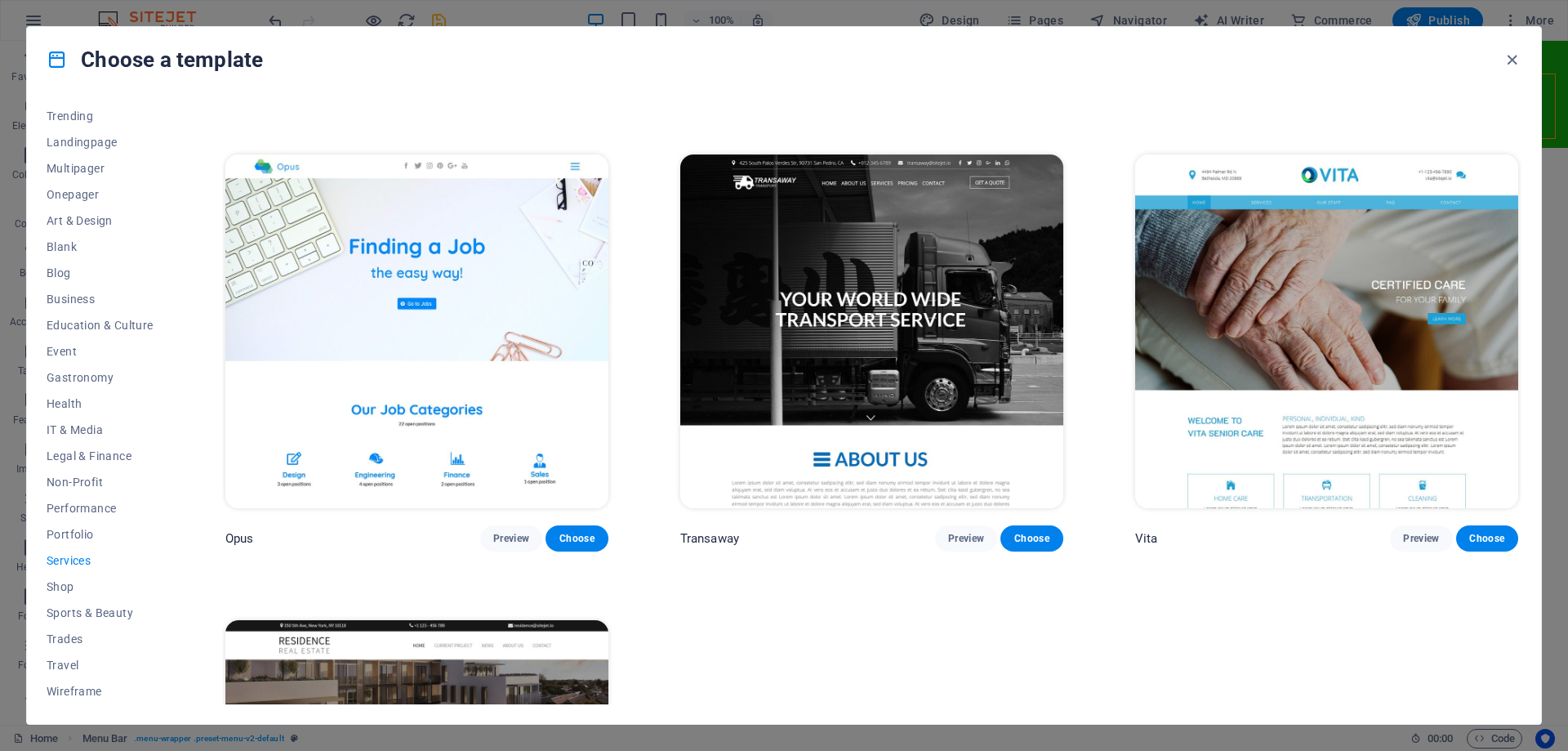
scroll to position [2716, 0]
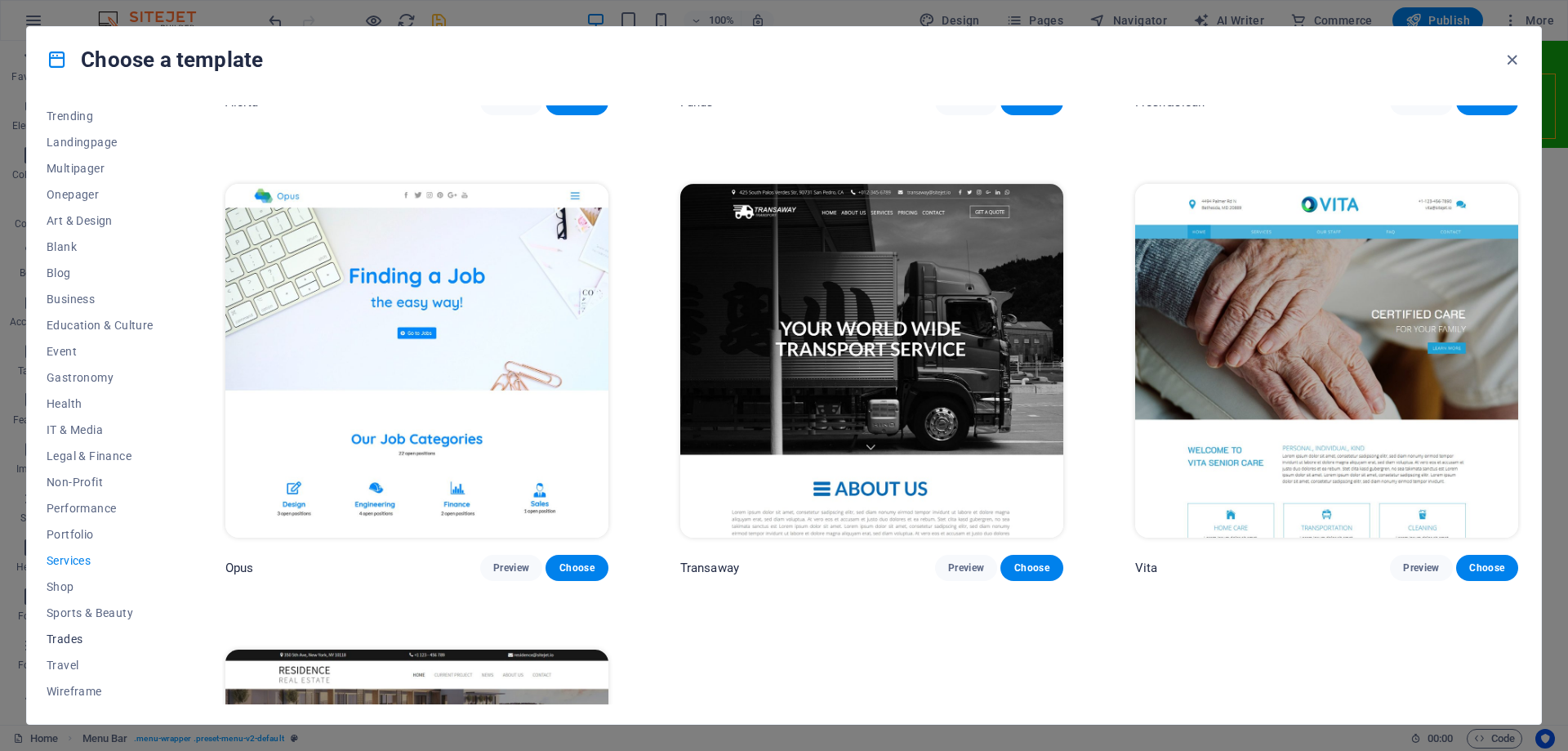
click at [59, 635] on span "Trades" at bounding box center [100, 639] width 107 height 13
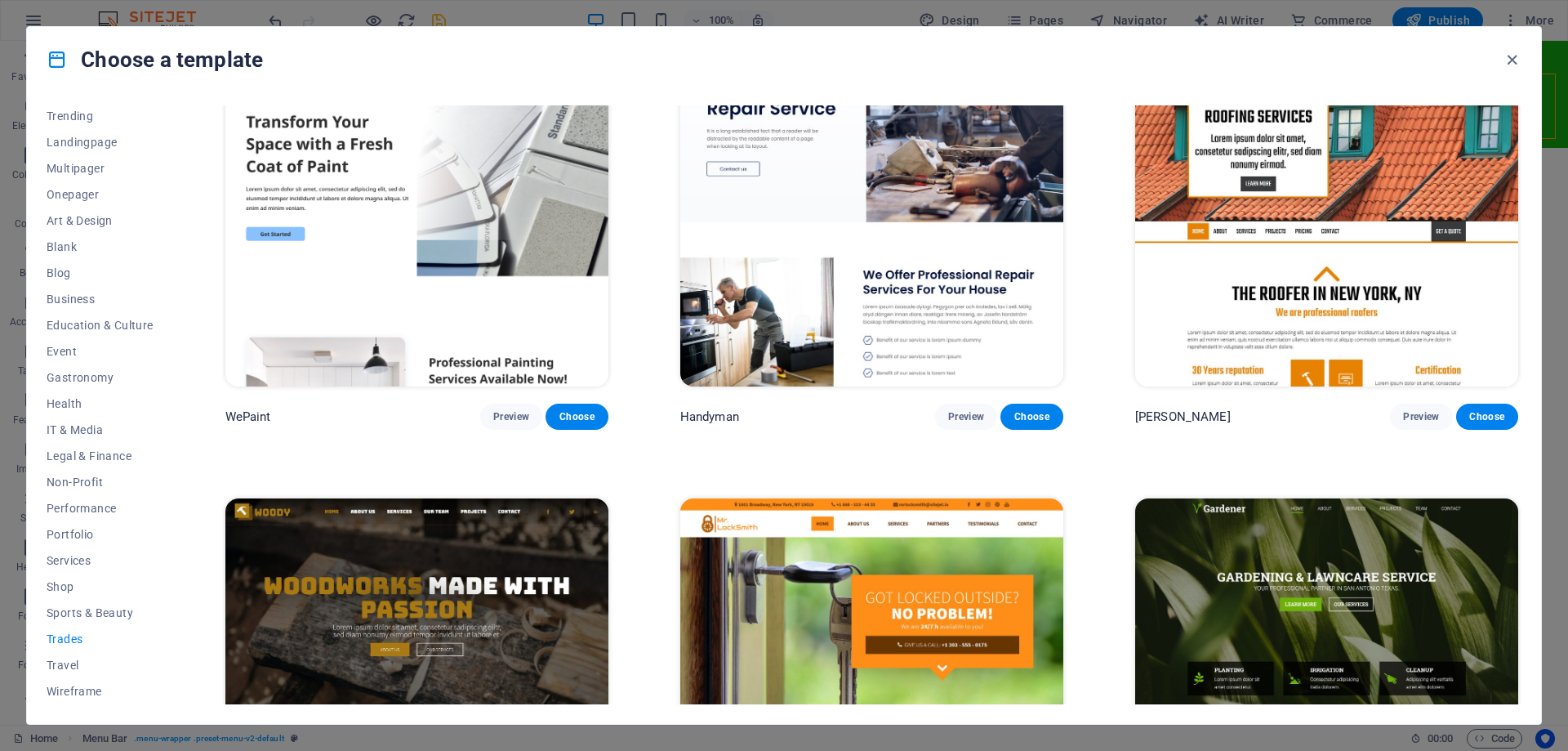
scroll to position [327, 0]
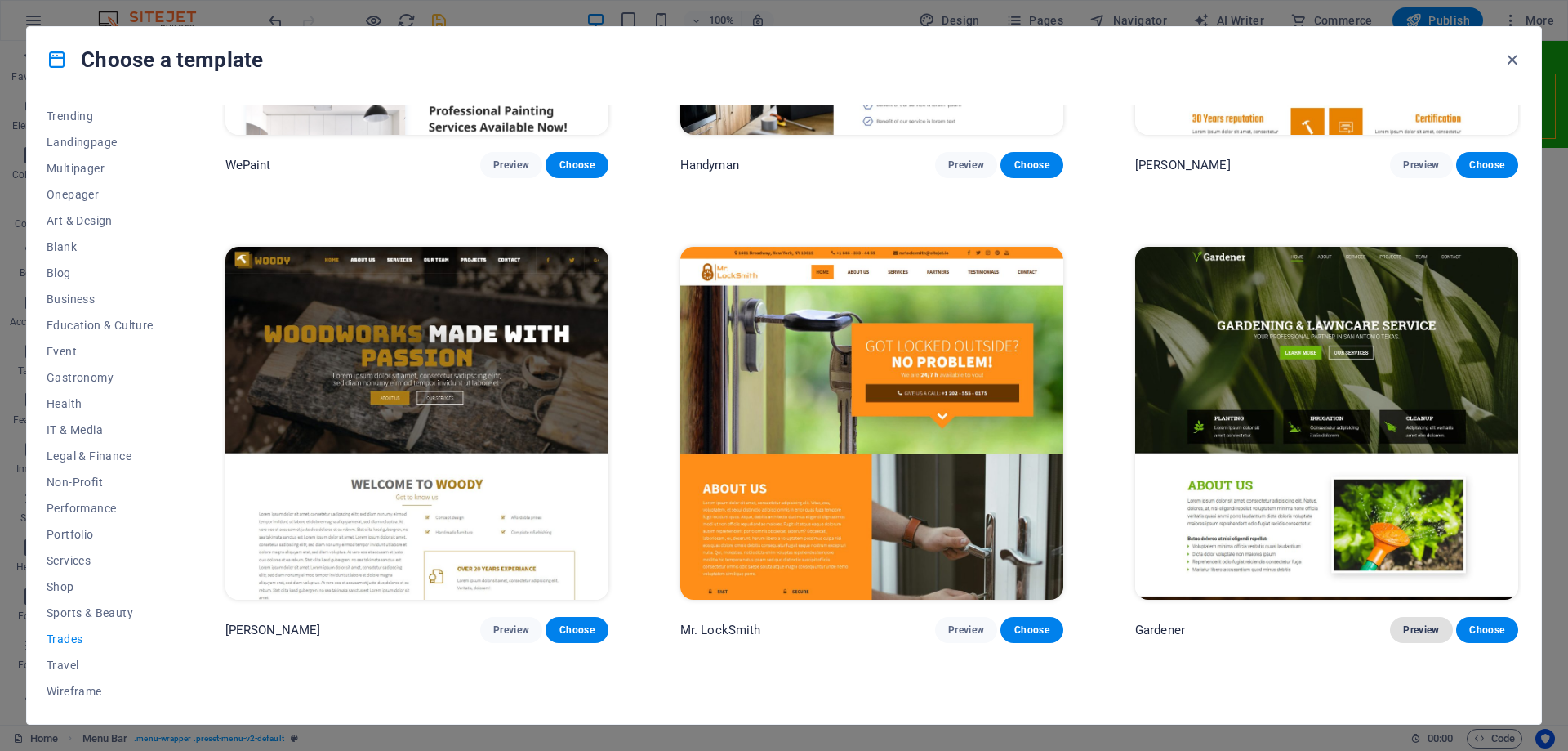
click at [1412, 626] on span "Preview" at bounding box center [1422, 630] width 36 height 13
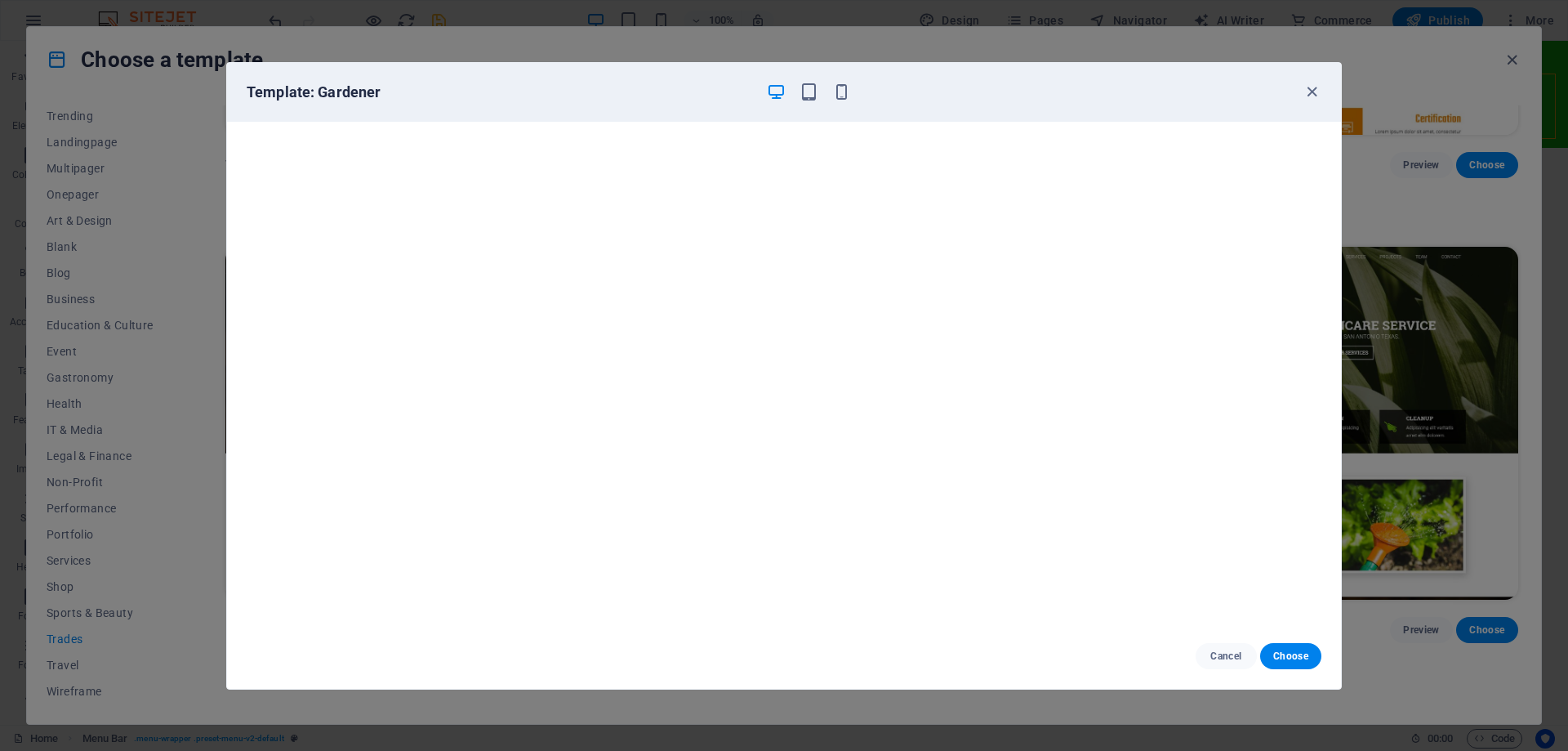
scroll to position [5, 0]
click at [804, 90] on icon "button" at bounding box center [808, 91] width 19 height 19
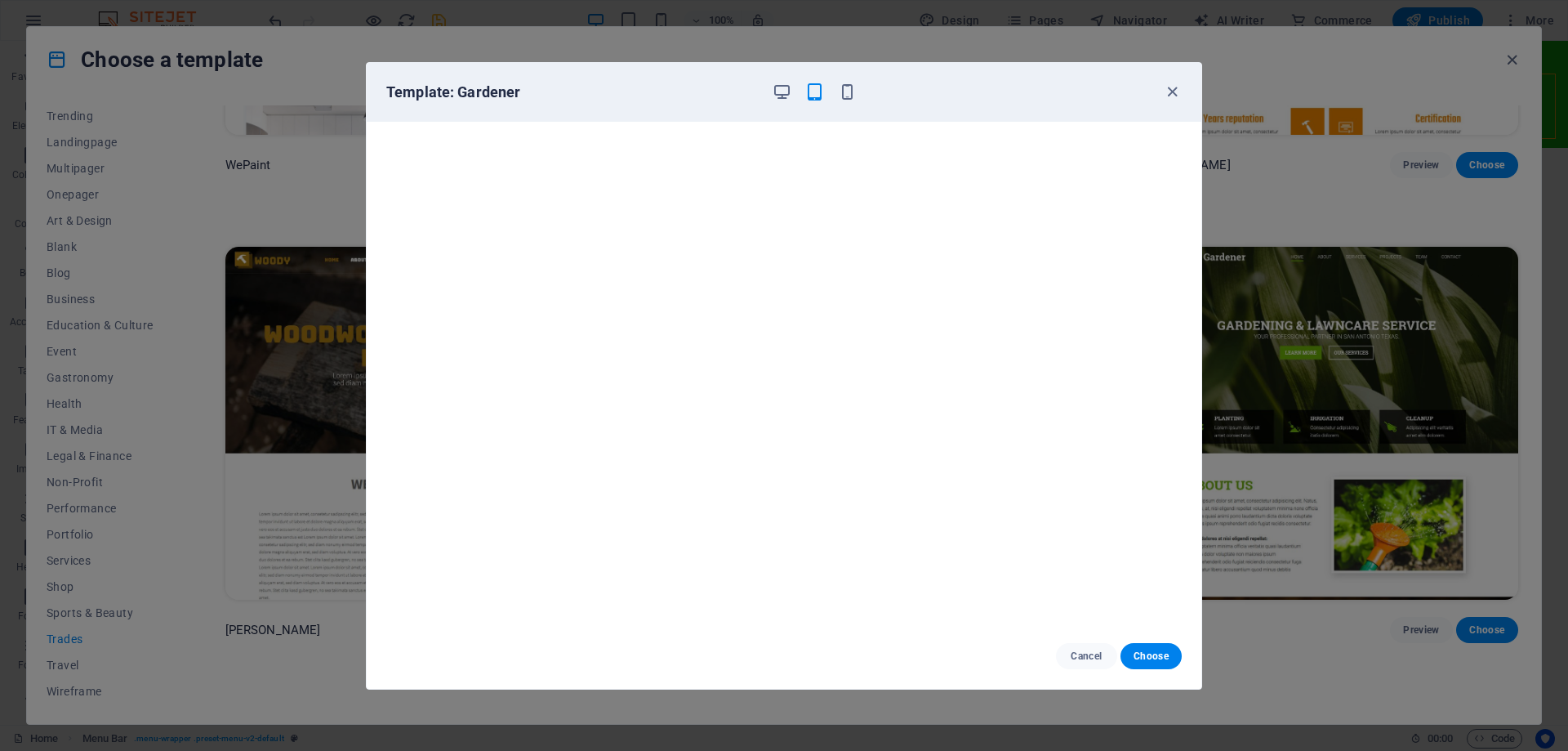
click at [791, 96] on div at bounding box center [815, 92] width 85 height 20
click at [790, 86] on icon "button" at bounding box center [782, 91] width 19 height 19
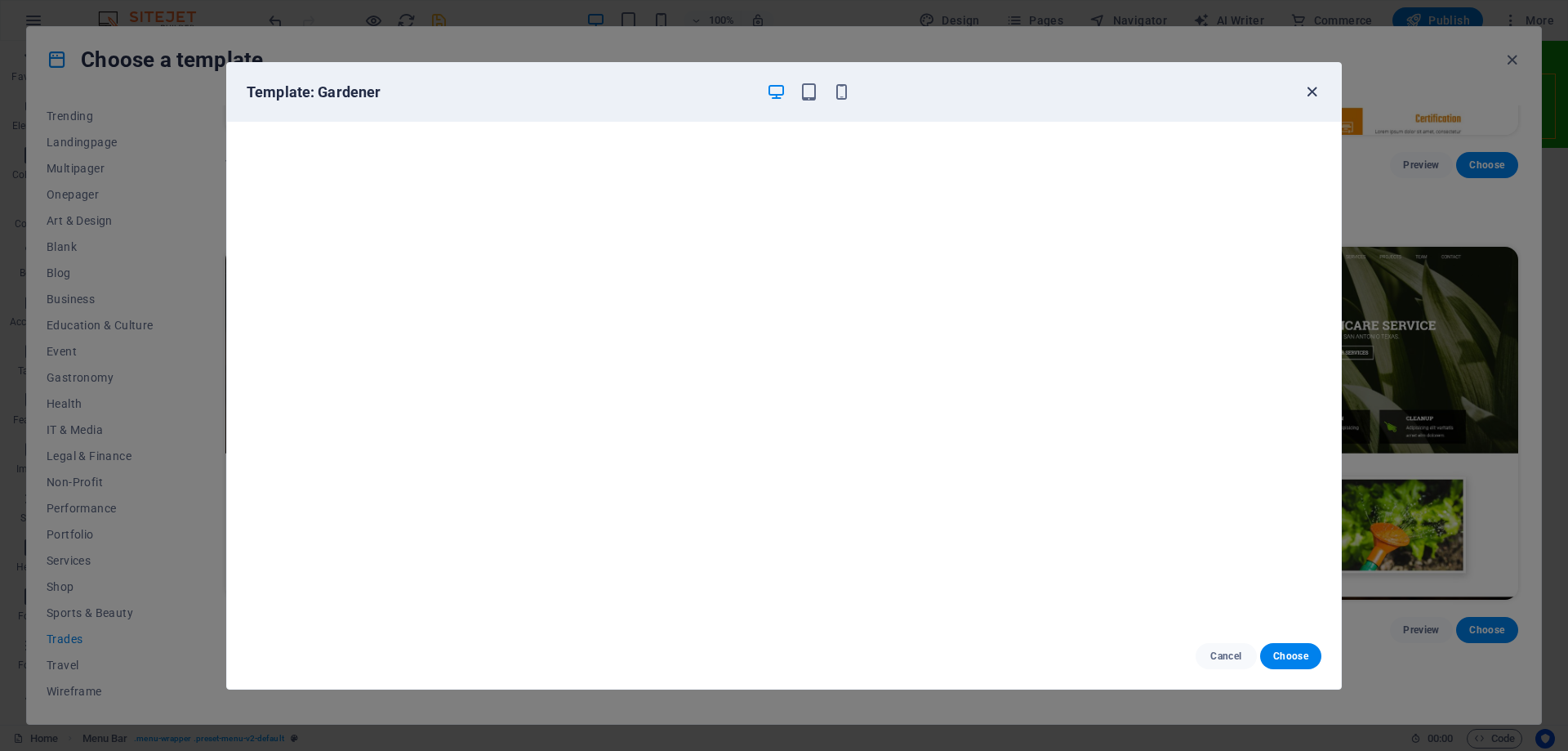
click at [1314, 98] on icon "button" at bounding box center [1312, 91] width 19 height 19
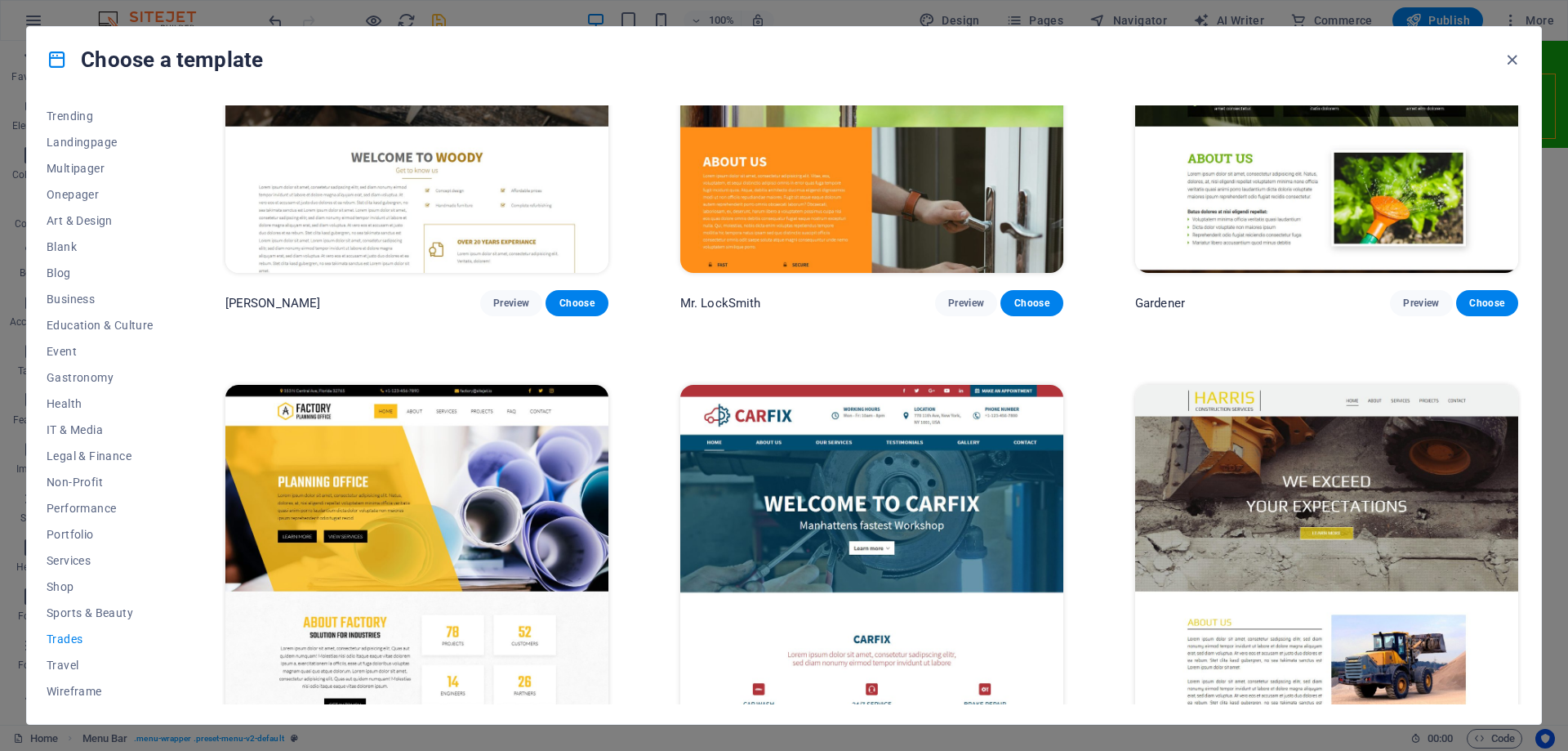
scroll to position [726, 0]
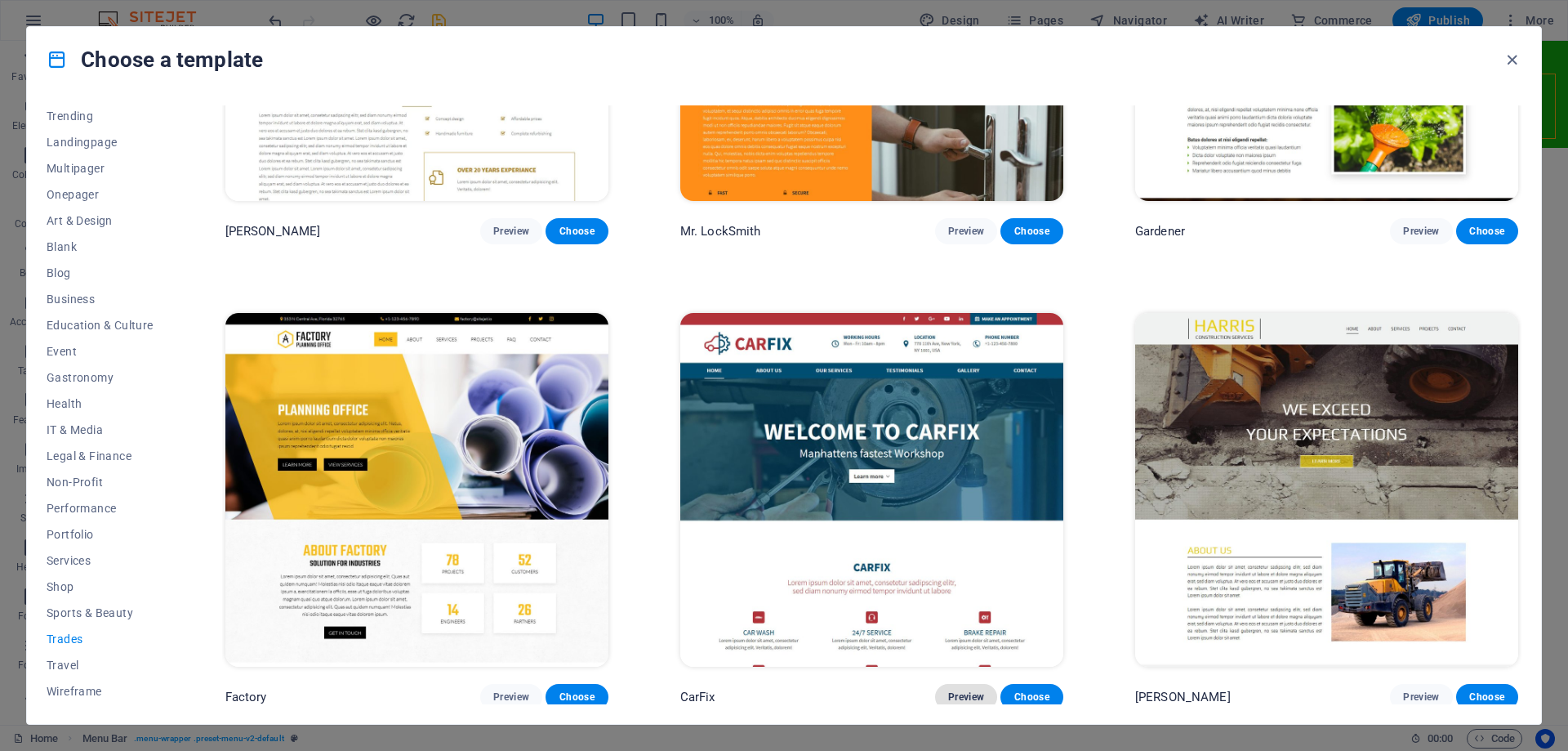
click at [964, 700] on button "Preview" at bounding box center [966, 697] width 62 height 26
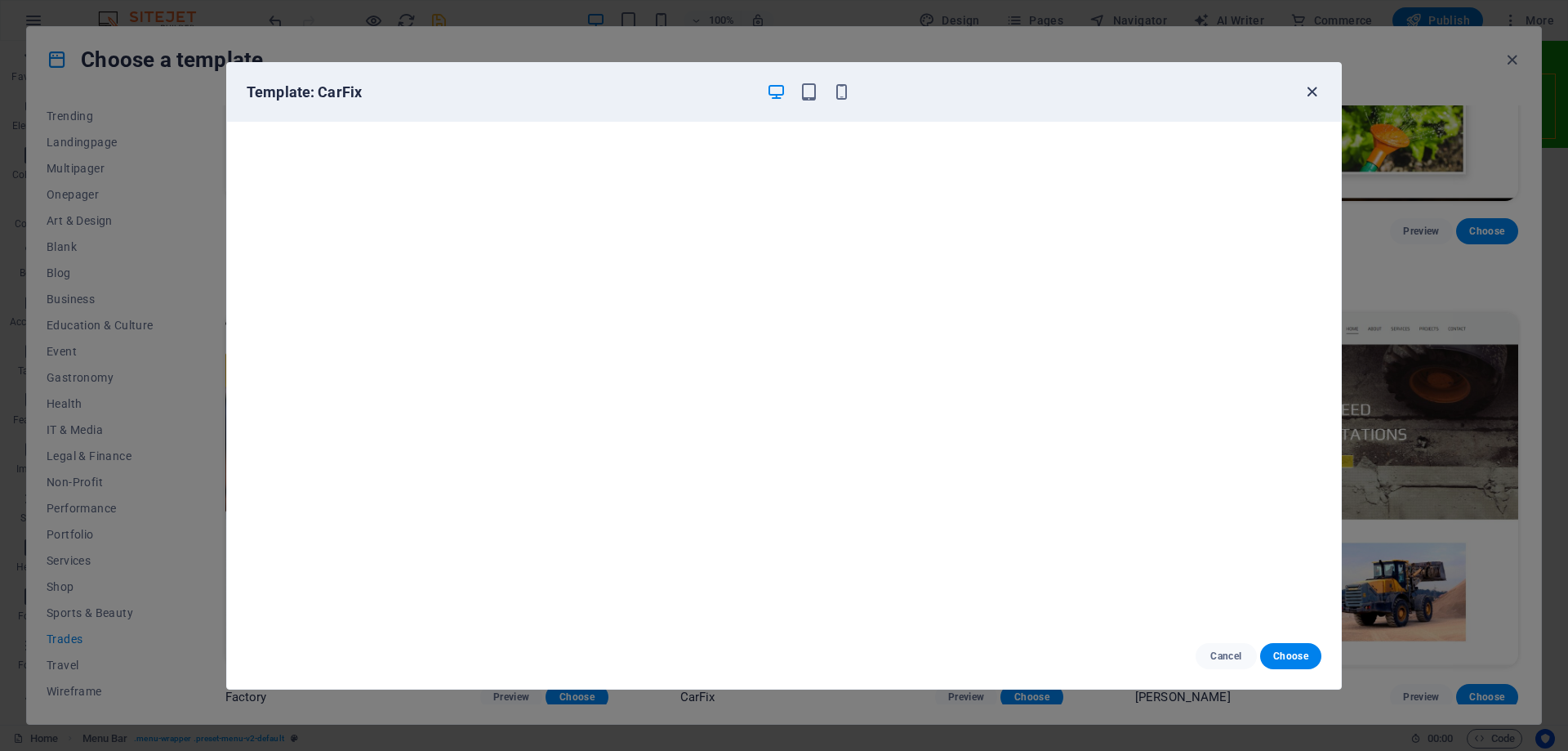
click at [1303, 88] on icon "button" at bounding box center [1312, 91] width 19 height 19
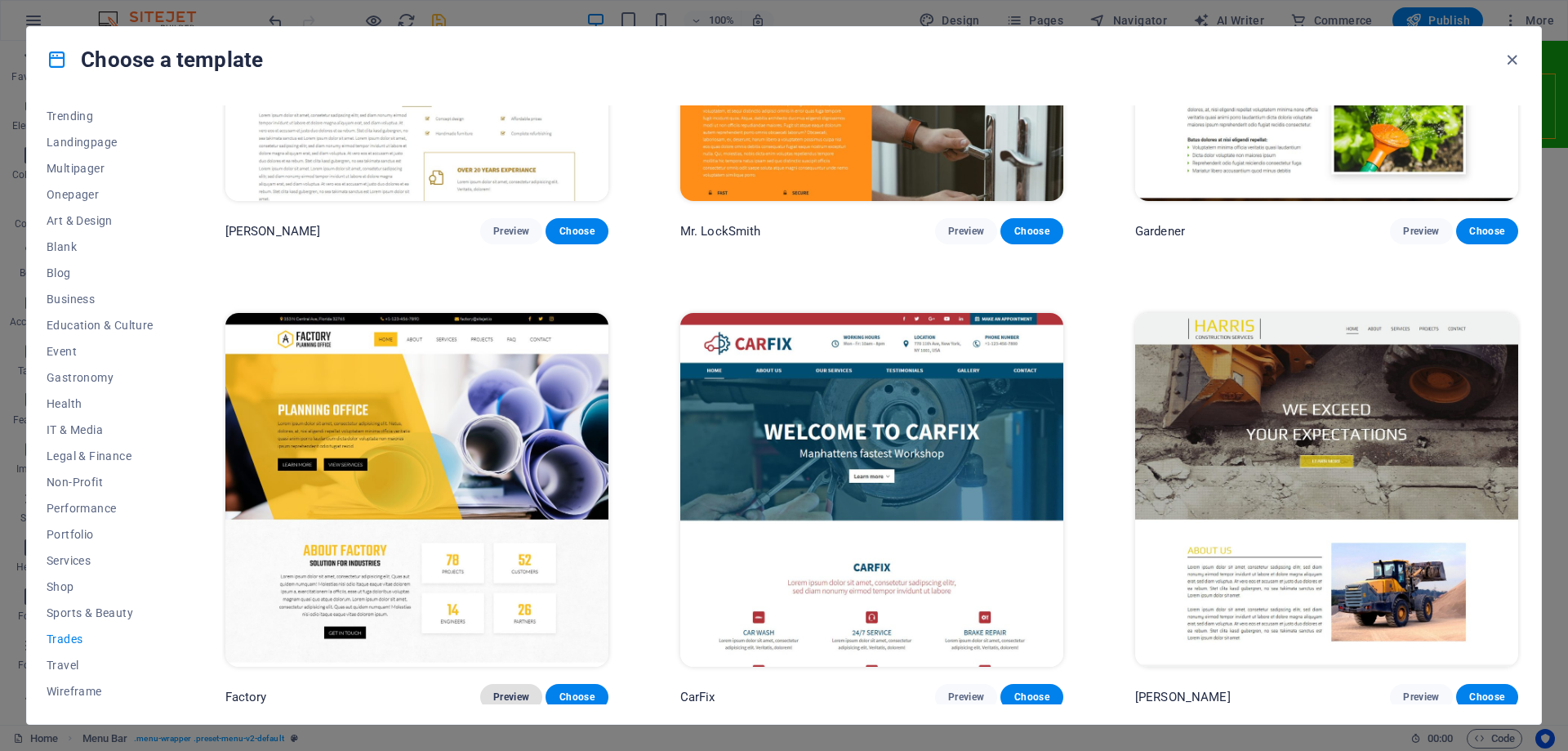
click at [495, 693] on span "Preview" at bounding box center [512, 697] width 36 height 13
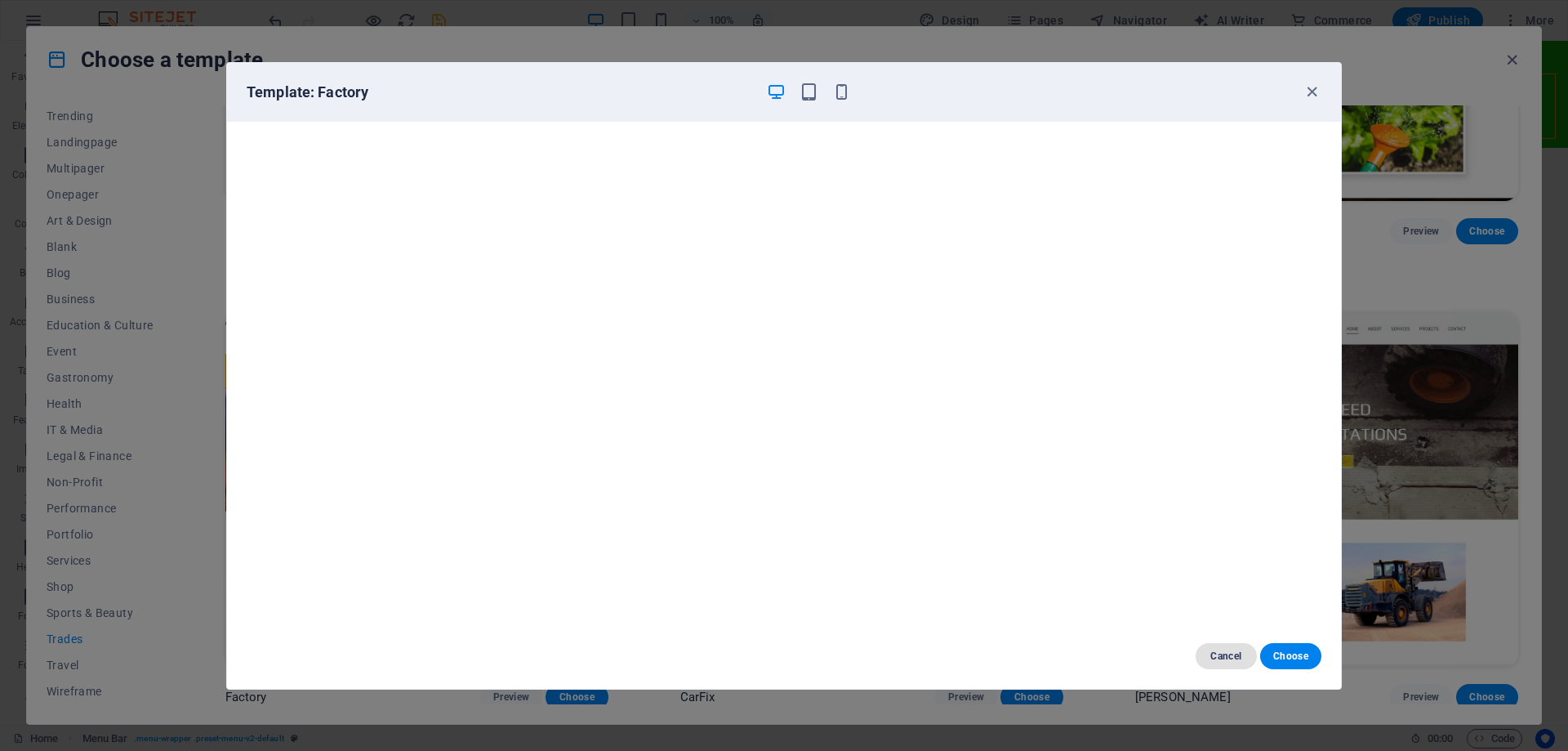
click at [1238, 654] on span "Cancel" at bounding box center [1226, 656] width 35 height 13
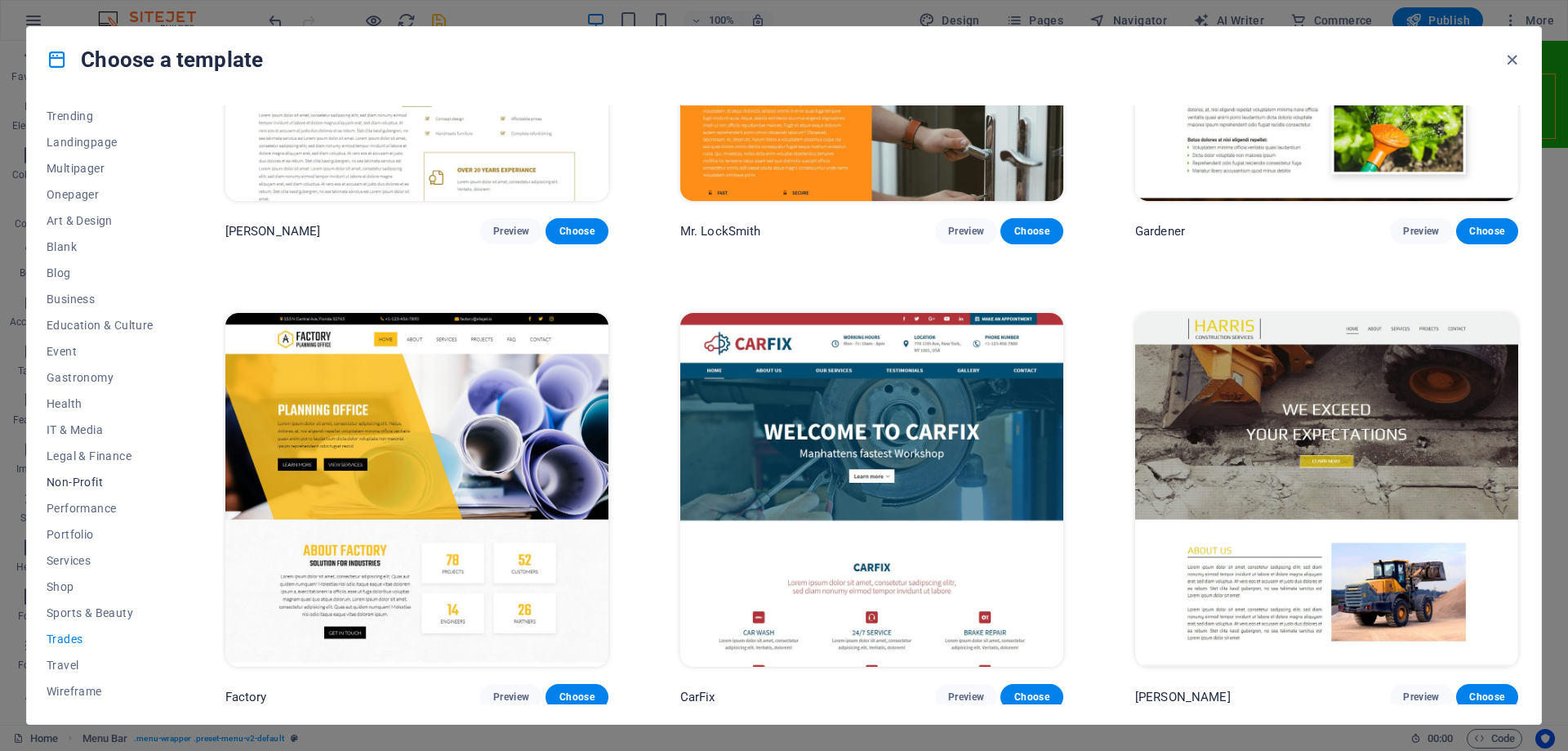
click at [82, 485] on span "Non-Profit" at bounding box center [100, 482] width 107 height 13
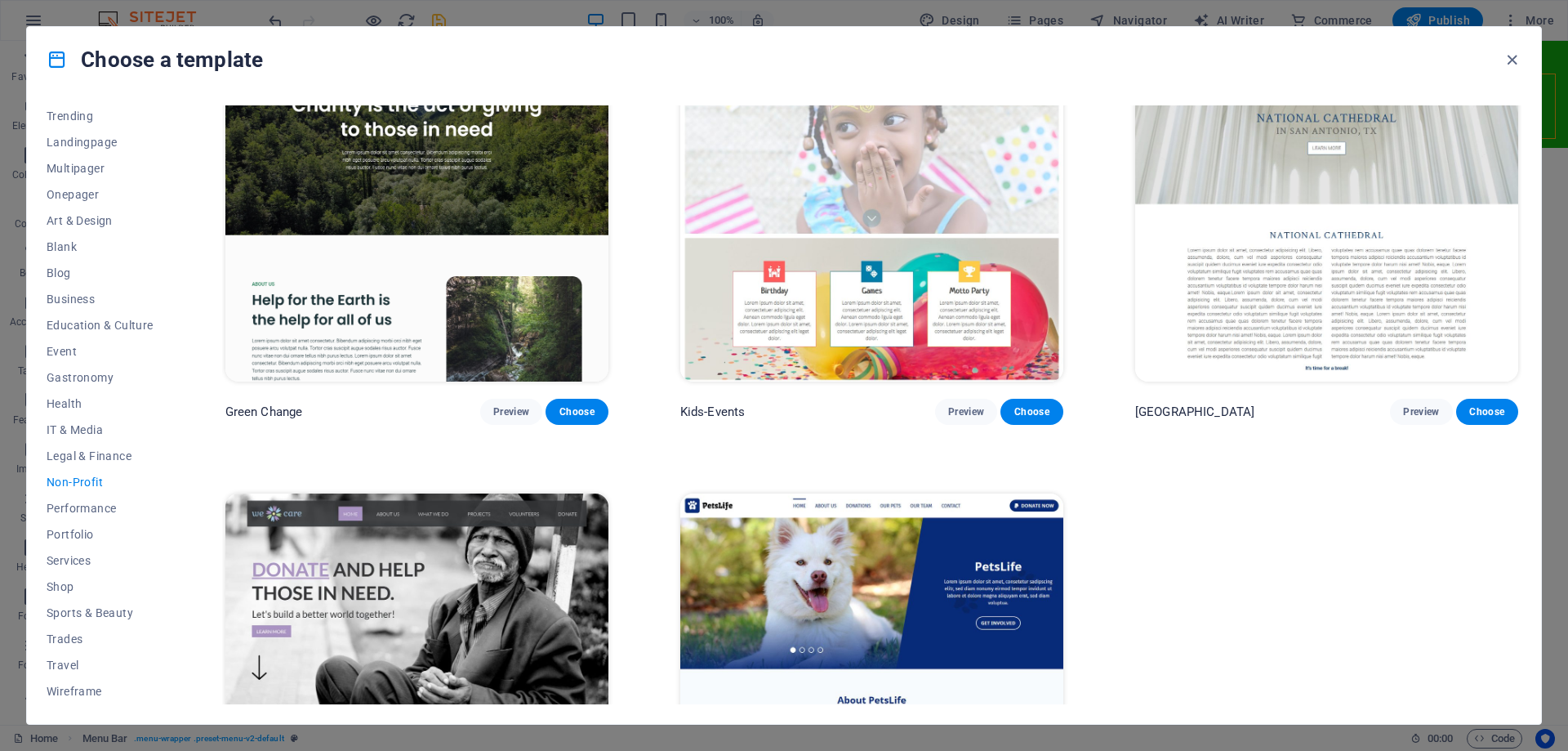
scroll to position [0, 0]
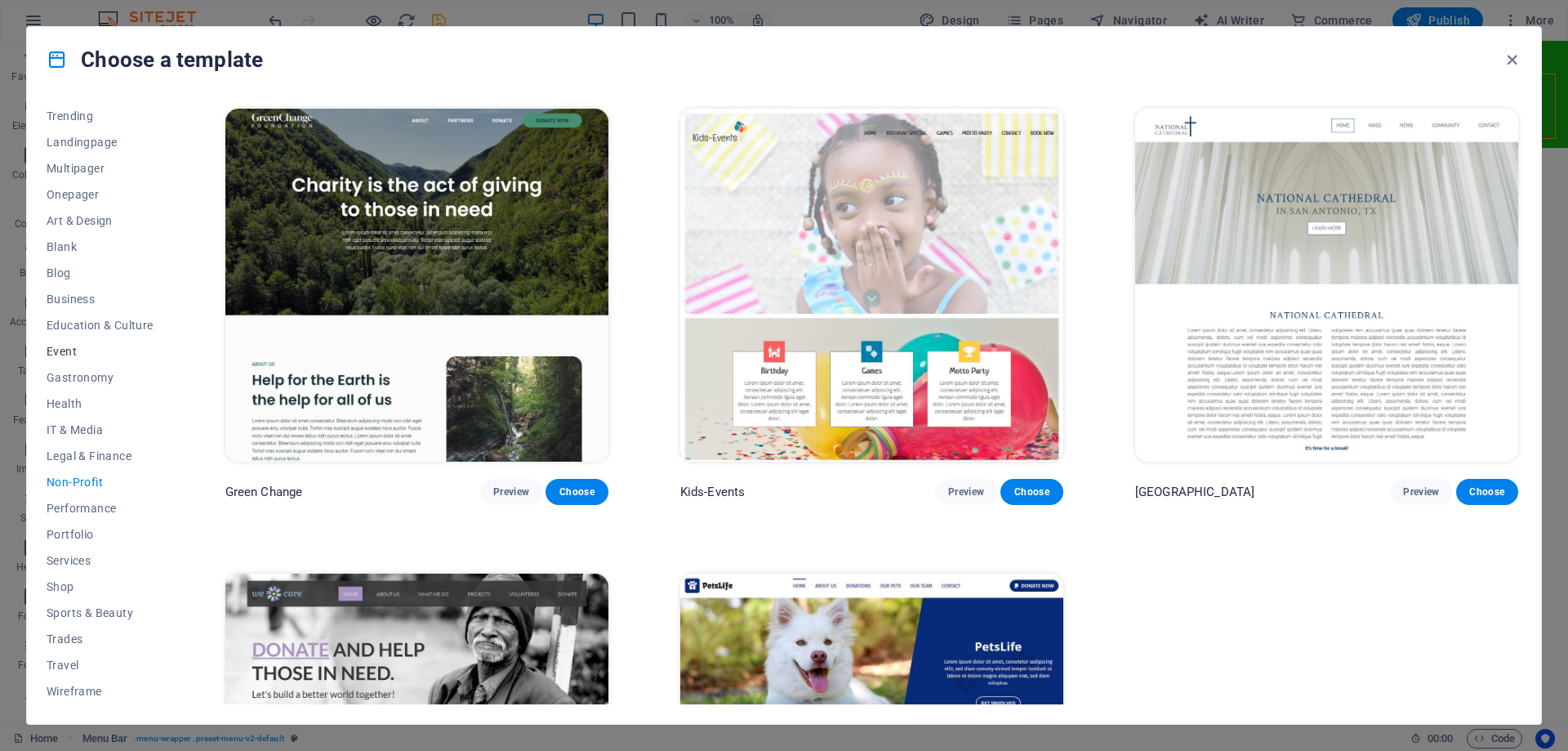
click at [62, 349] on span "Event" at bounding box center [100, 351] width 107 height 13
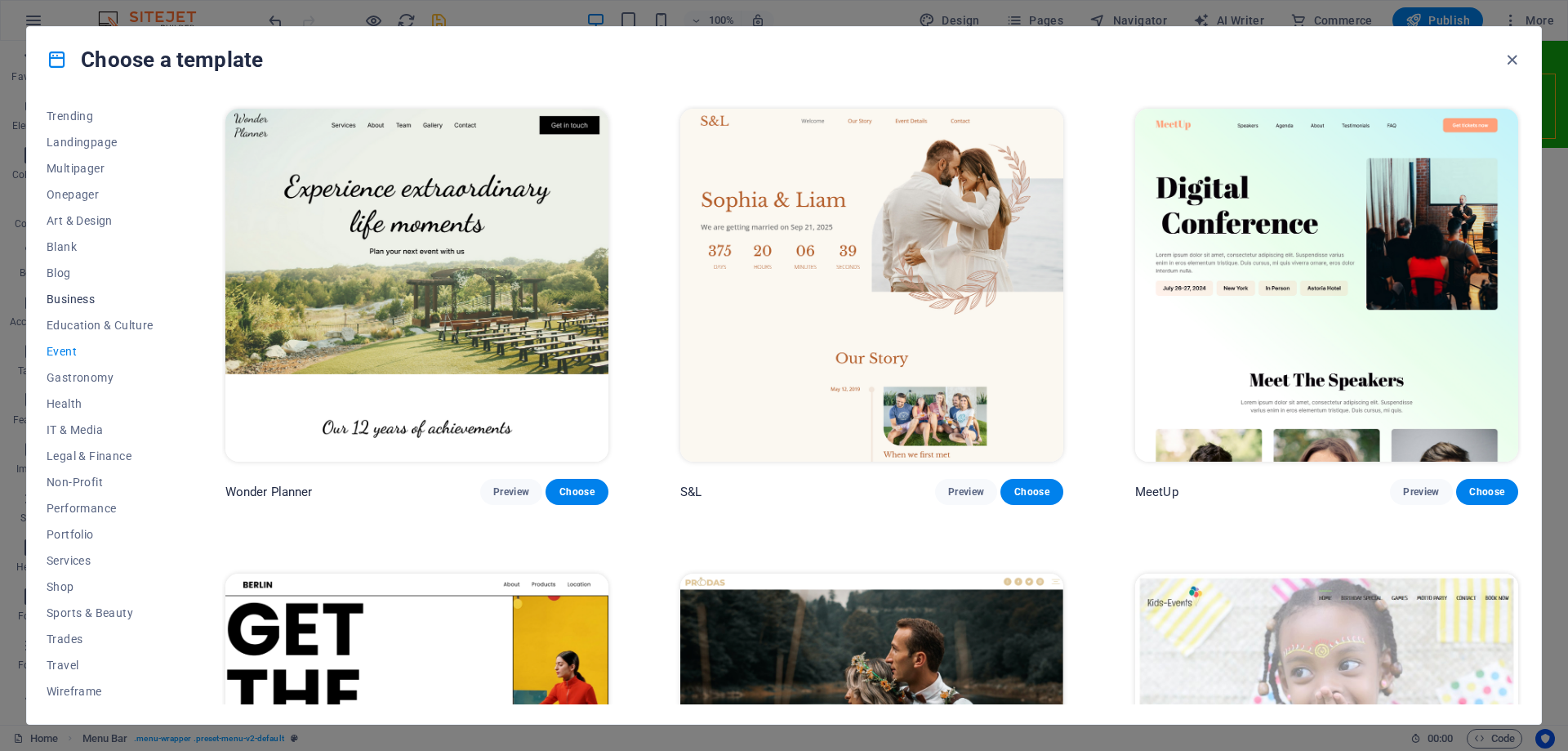
click at [62, 304] on span "Business" at bounding box center [100, 299] width 107 height 13
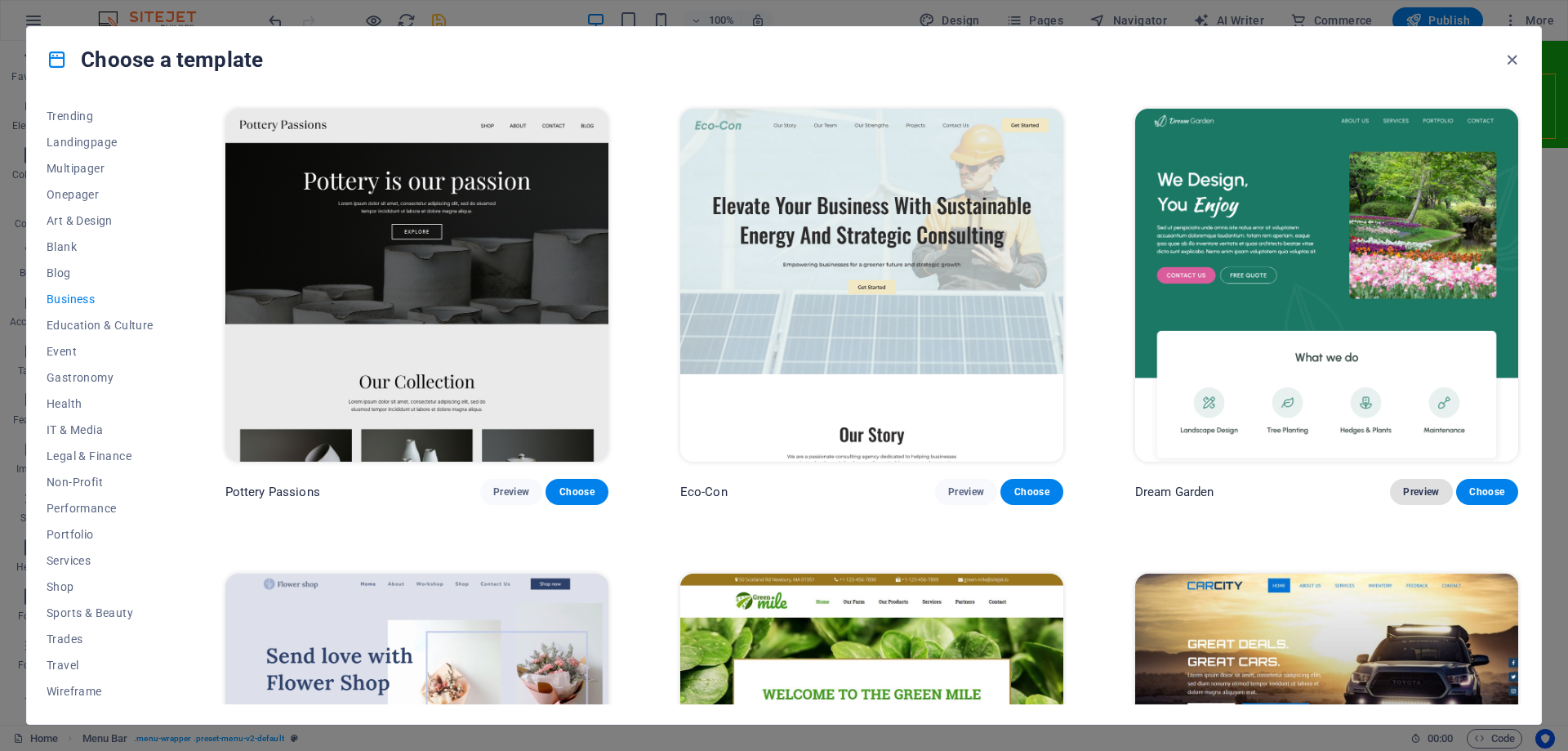
click at [1414, 486] on span "Preview" at bounding box center [1422, 492] width 36 height 13
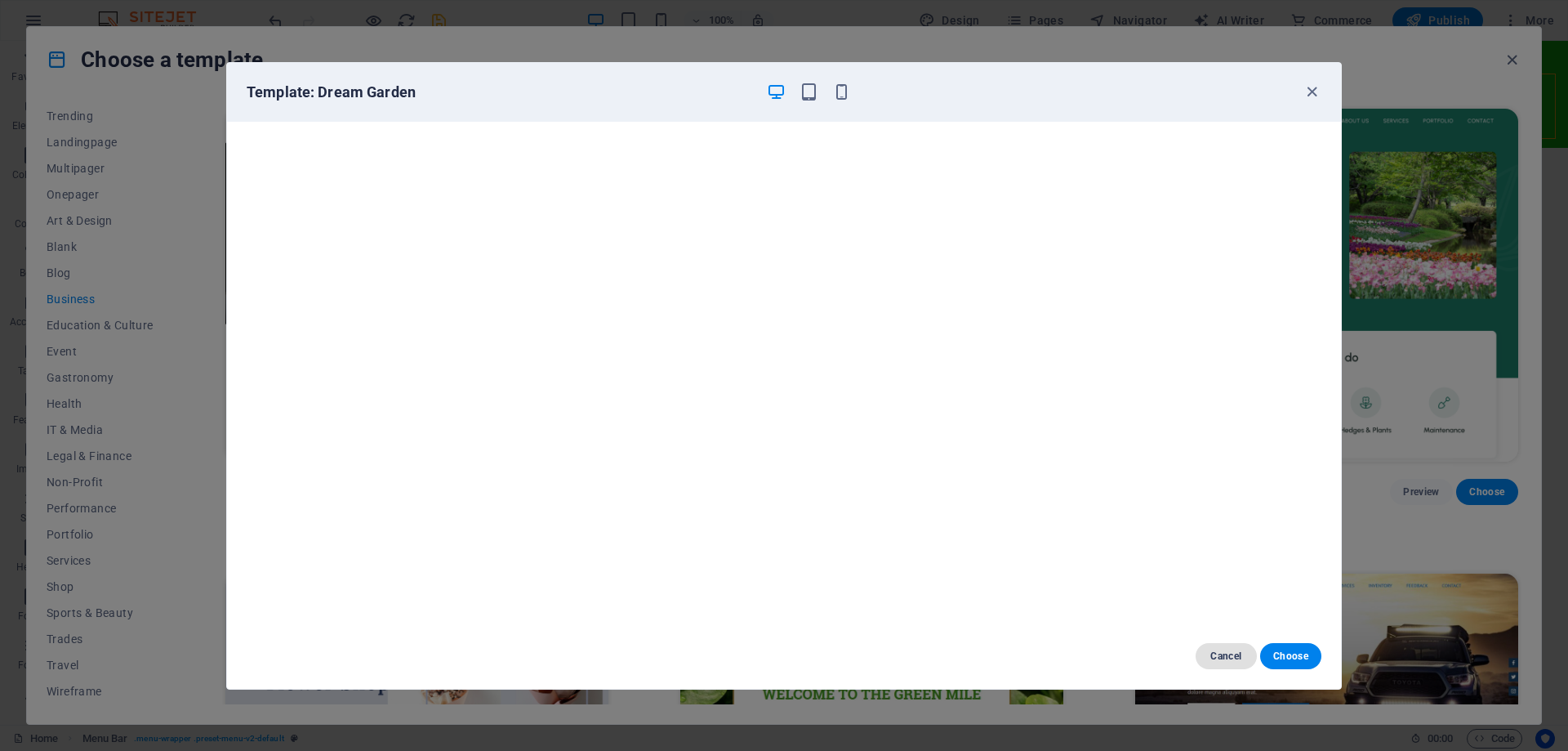
click at [1217, 657] on span "Cancel" at bounding box center [1226, 656] width 35 height 13
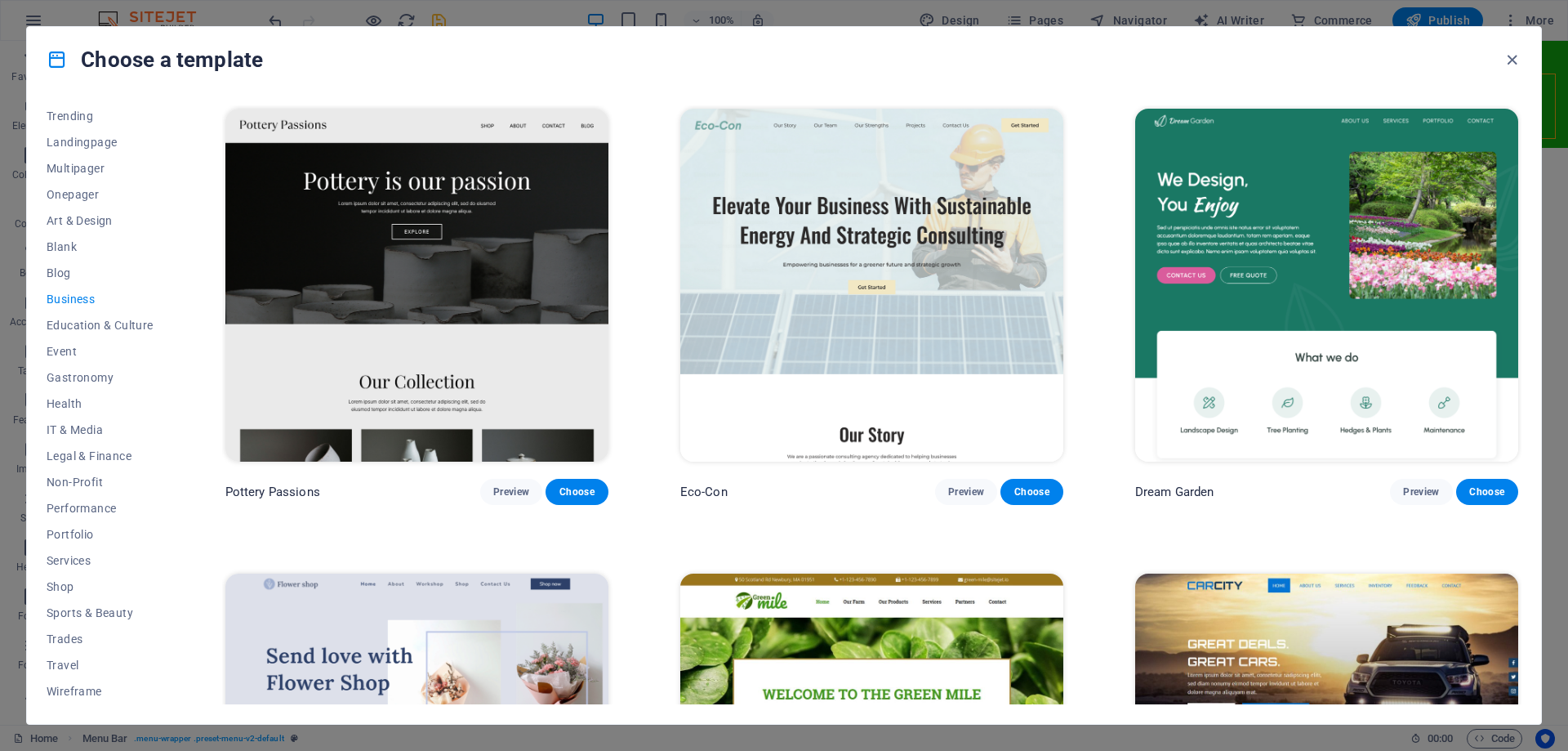
scroll to position [327, 0]
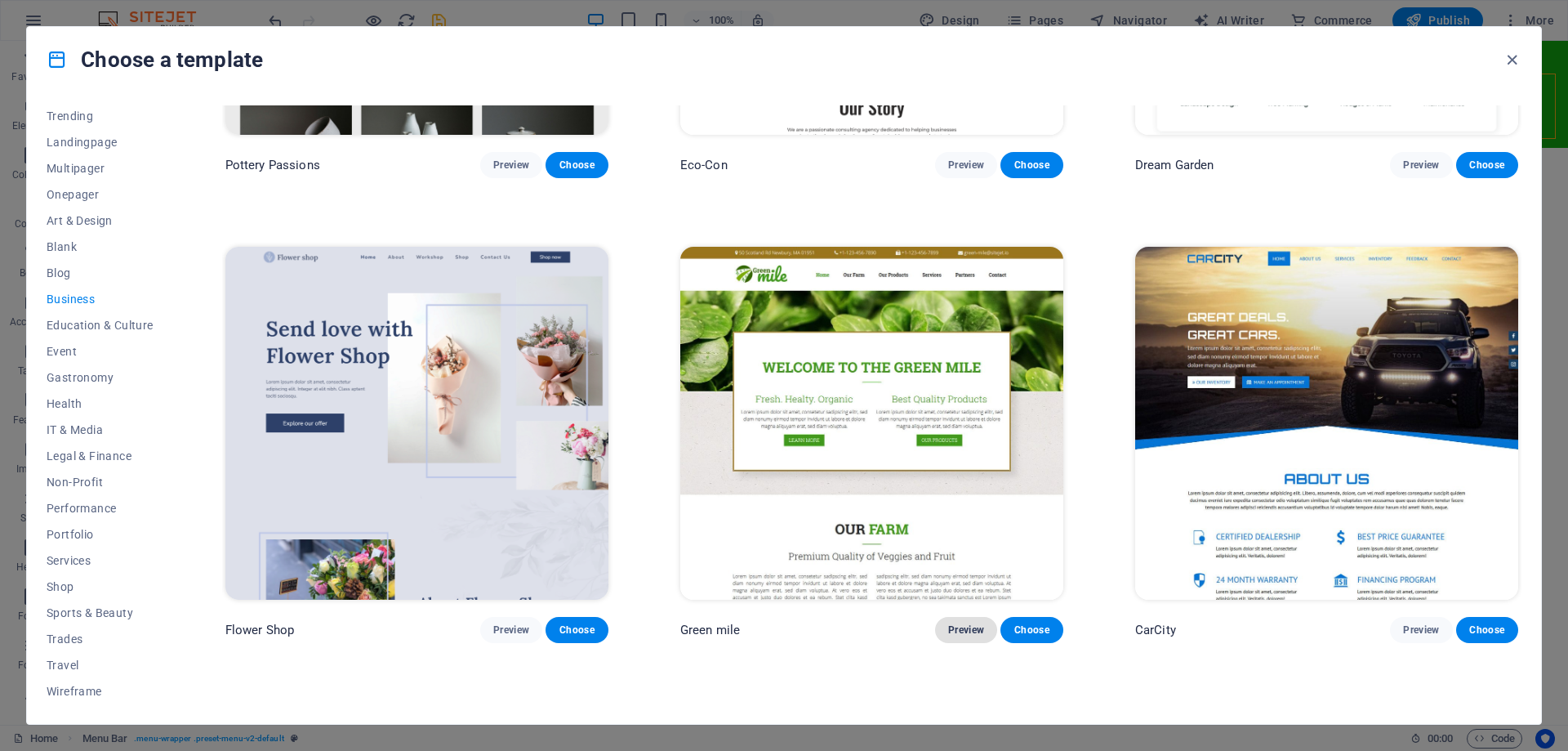
click at [962, 624] on span "Preview" at bounding box center [966, 630] width 36 height 13
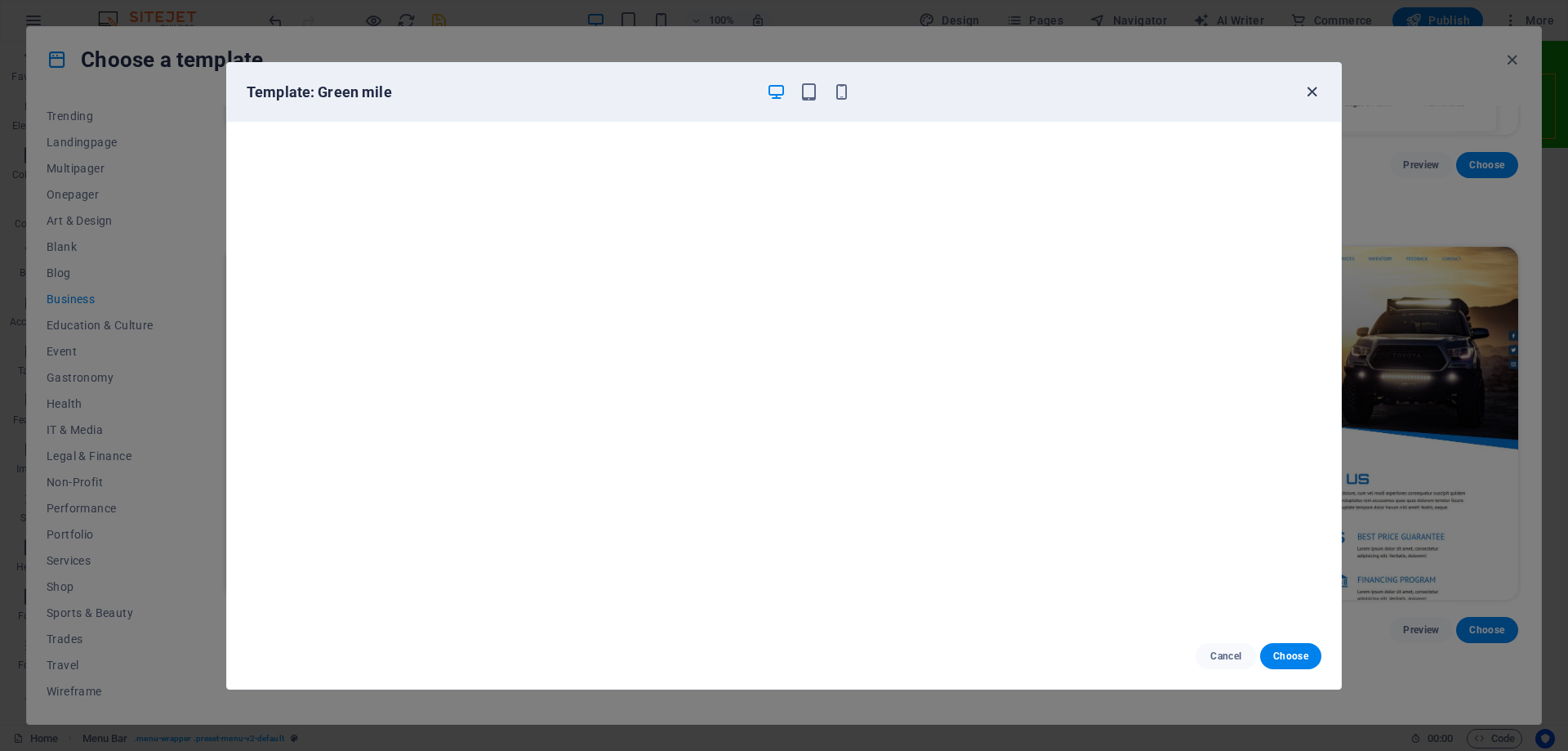
click at [1309, 92] on icon "button" at bounding box center [1312, 91] width 19 height 19
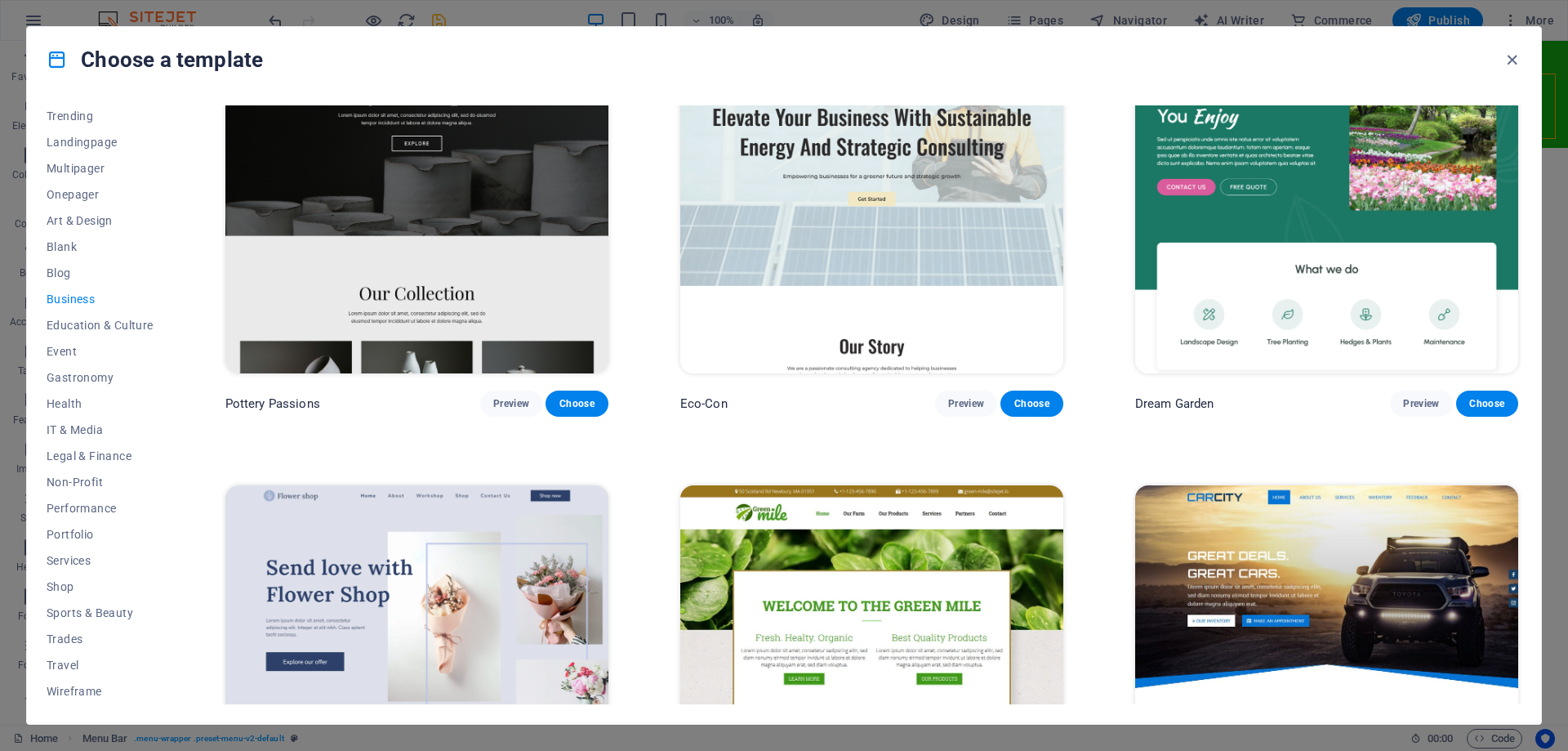
scroll to position [0, 0]
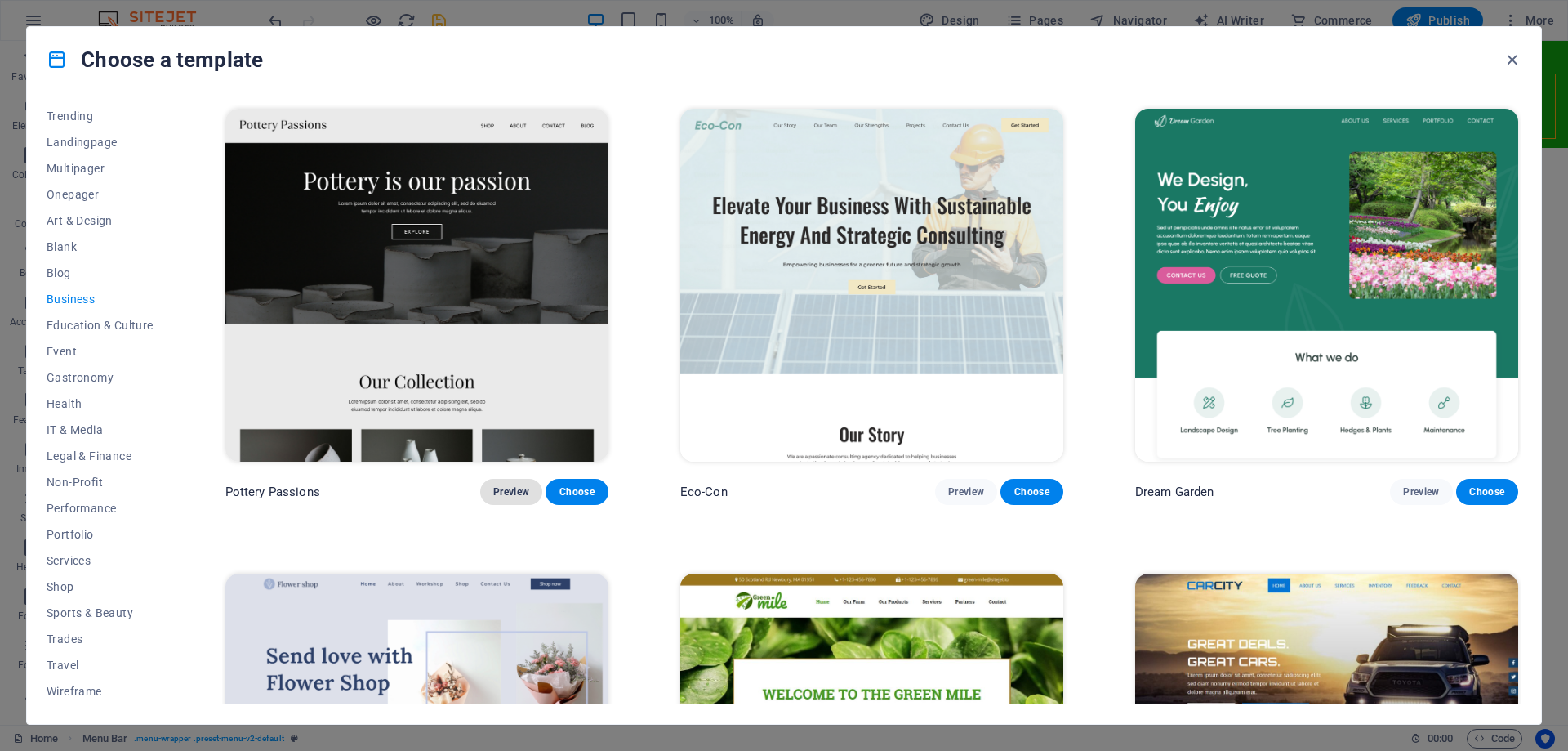
click at [511, 491] on span "Preview" at bounding box center [512, 492] width 36 height 13
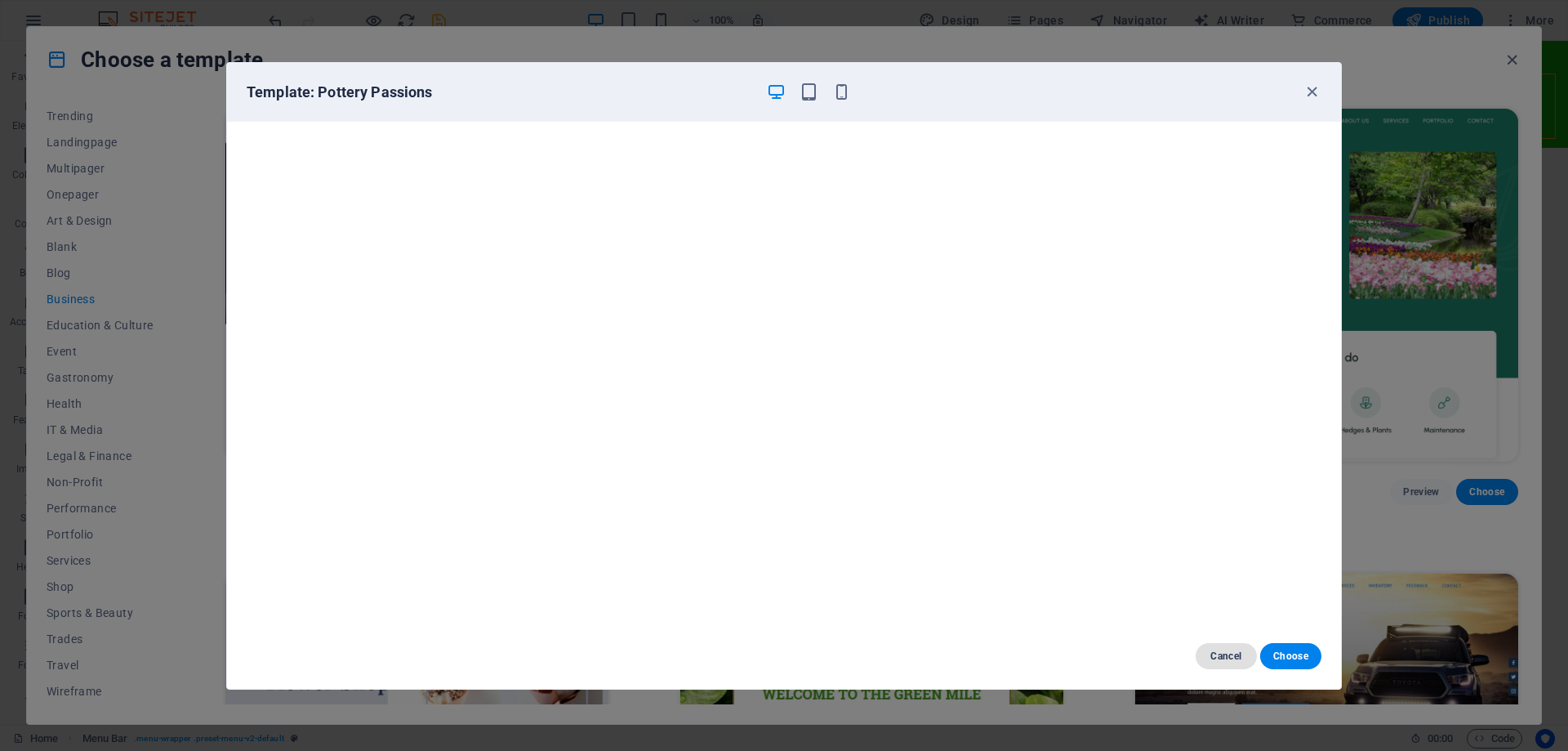
click at [1216, 661] on span "Cancel" at bounding box center [1226, 656] width 35 height 13
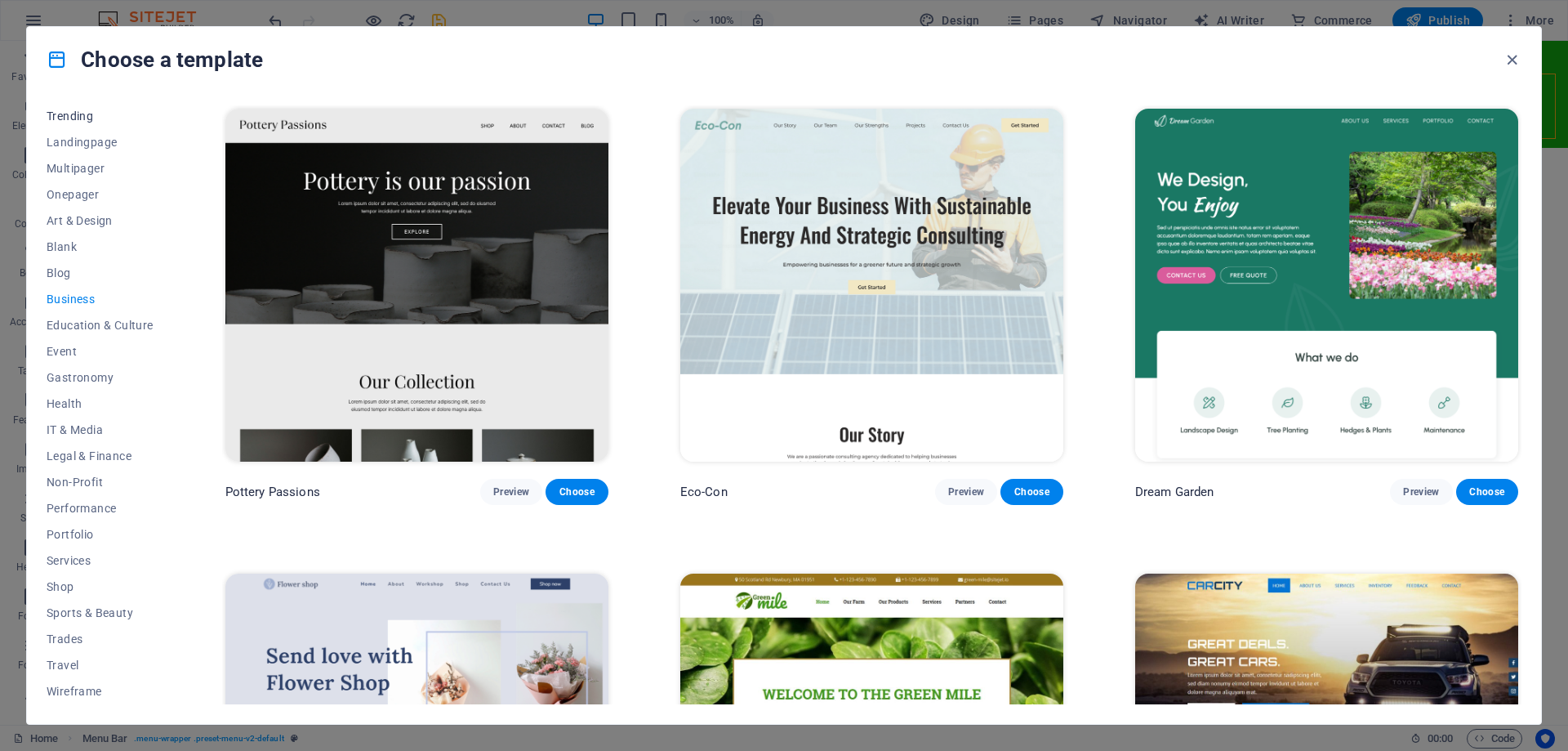
click at [69, 114] on span "Trending" at bounding box center [100, 116] width 107 height 13
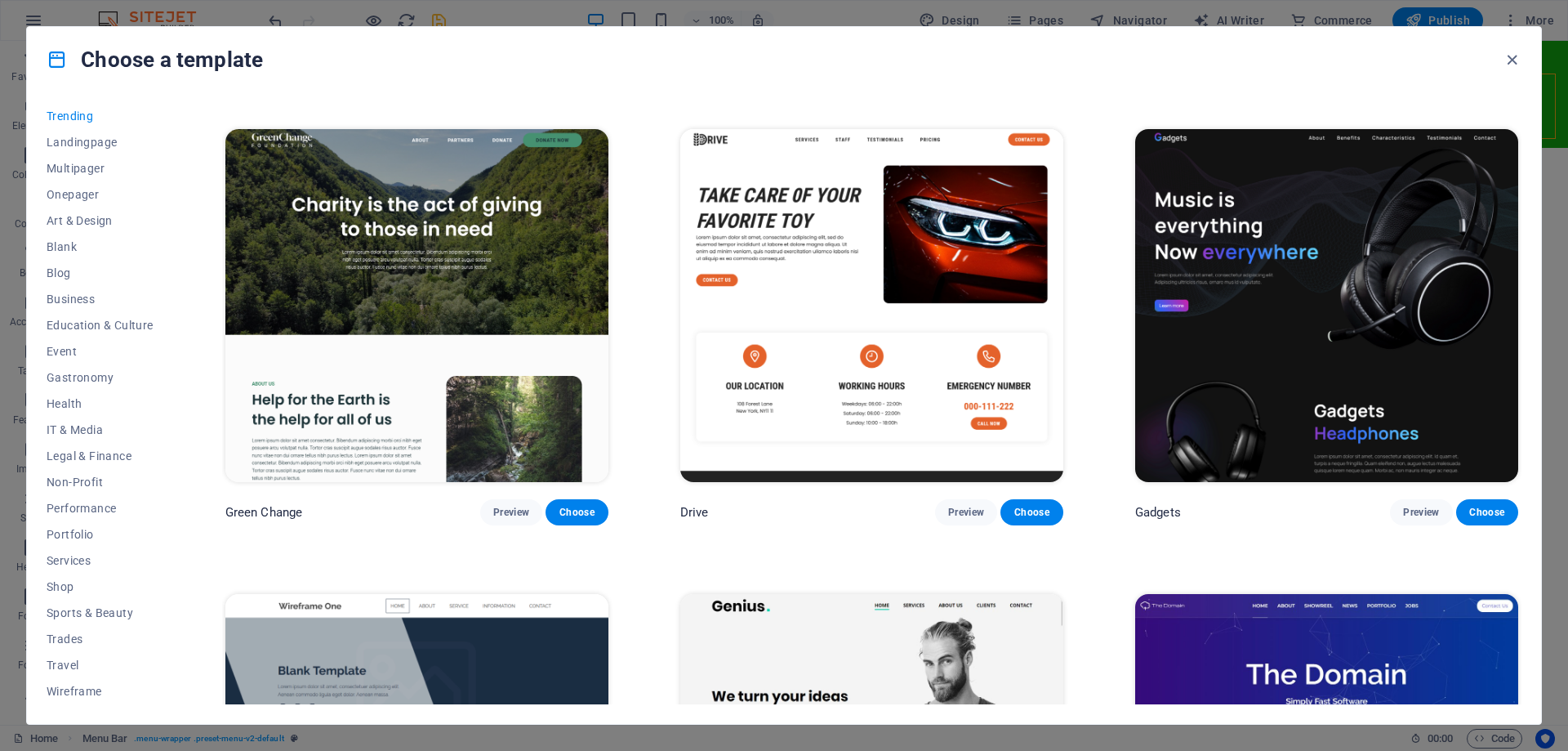
scroll to position [1389, 0]
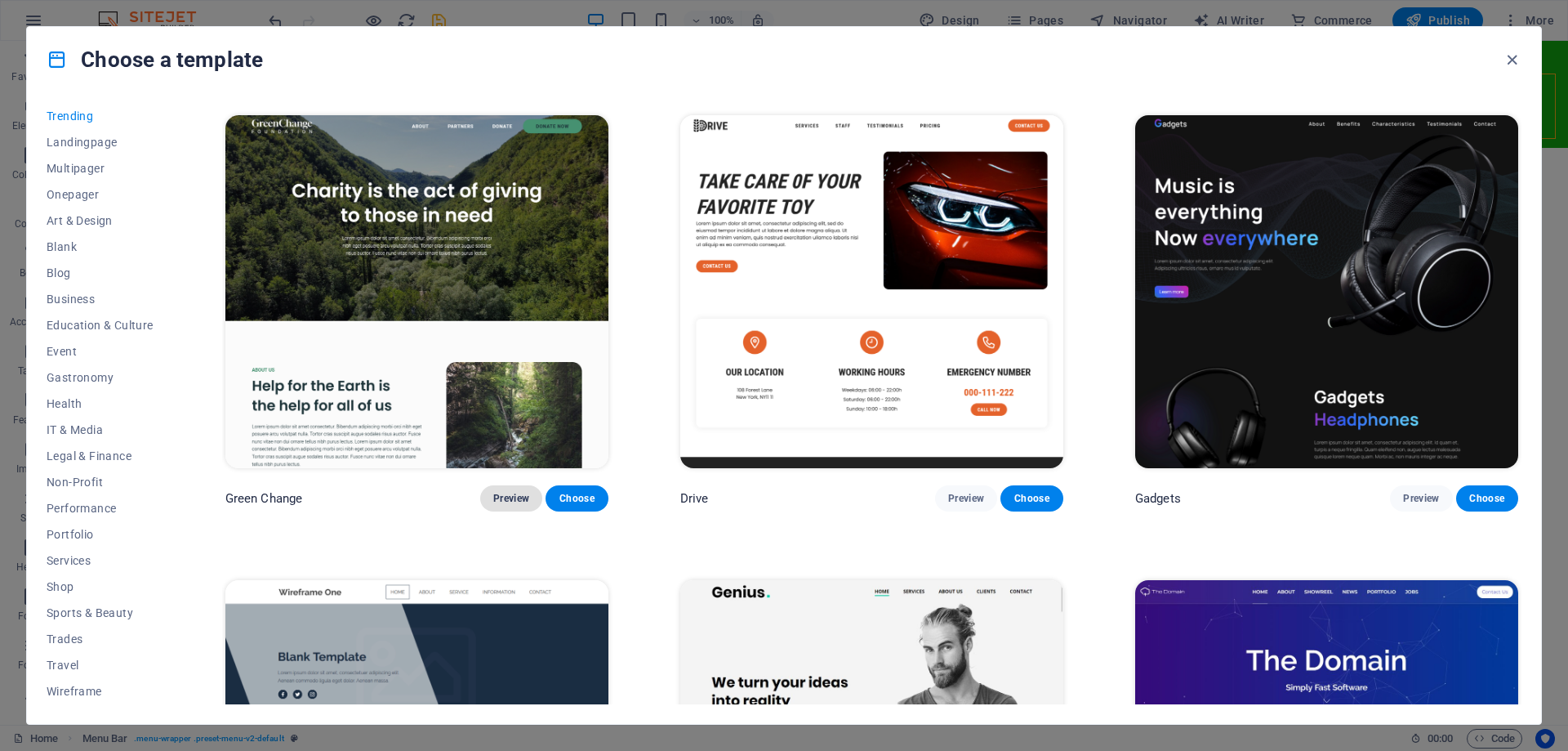
click at [501, 492] on span "Preview" at bounding box center [512, 498] width 36 height 13
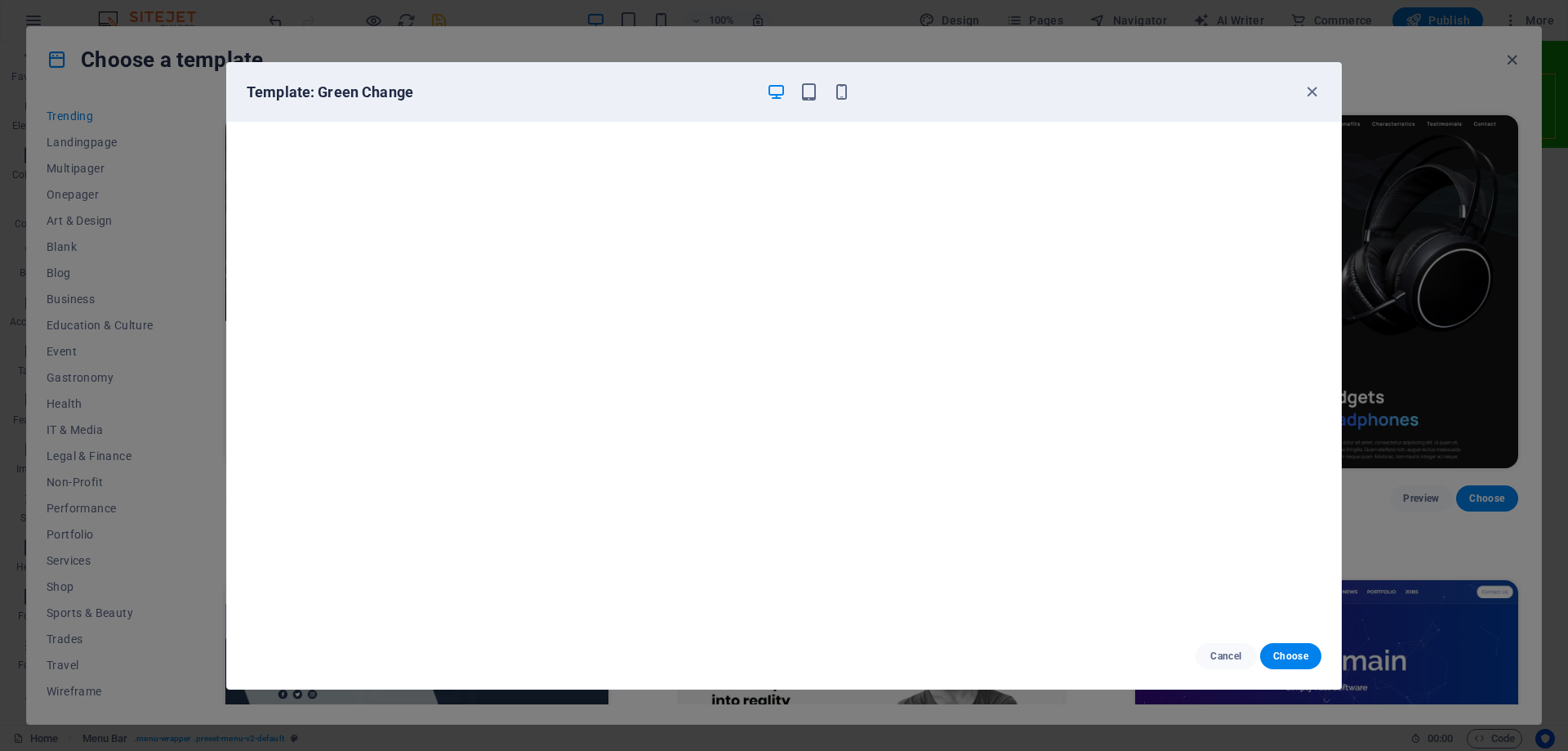
click at [792, 646] on div "Cancel Choose" at bounding box center [784, 656] width 1114 height 65
click at [1311, 97] on icon "button" at bounding box center [1312, 91] width 19 height 19
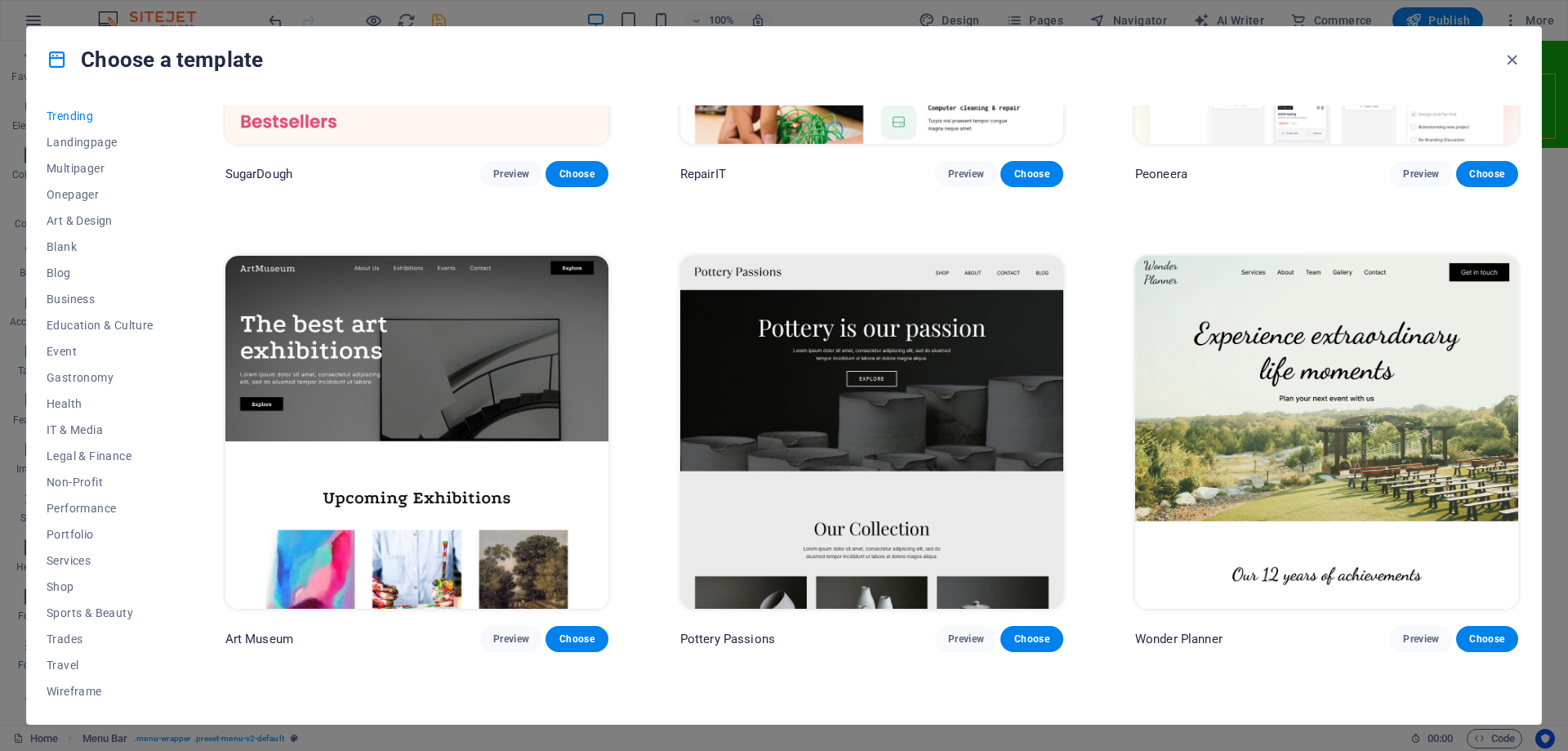
scroll to position [0, 0]
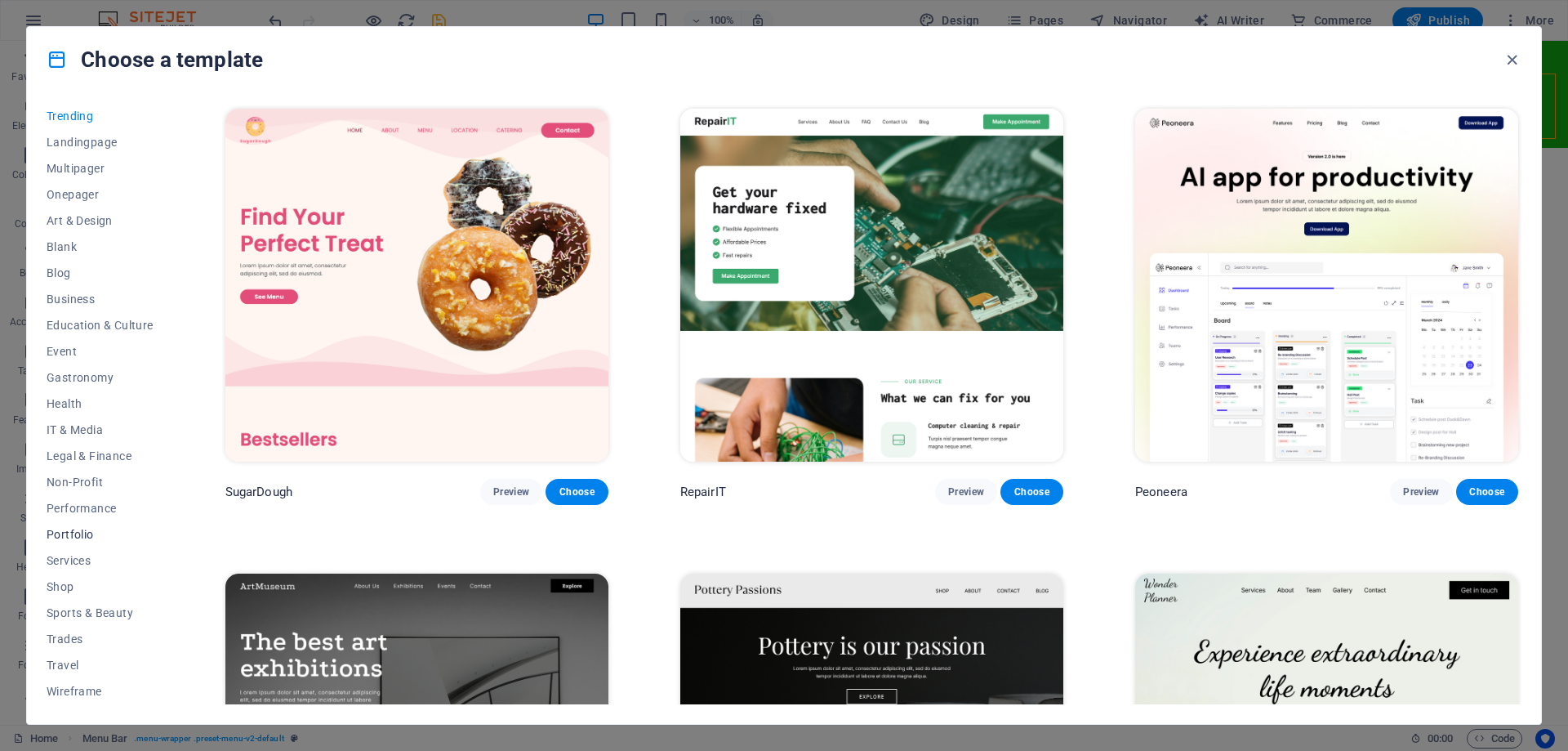
click at [77, 536] on span "Portfolio" at bounding box center [100, 534] width 107 height 13
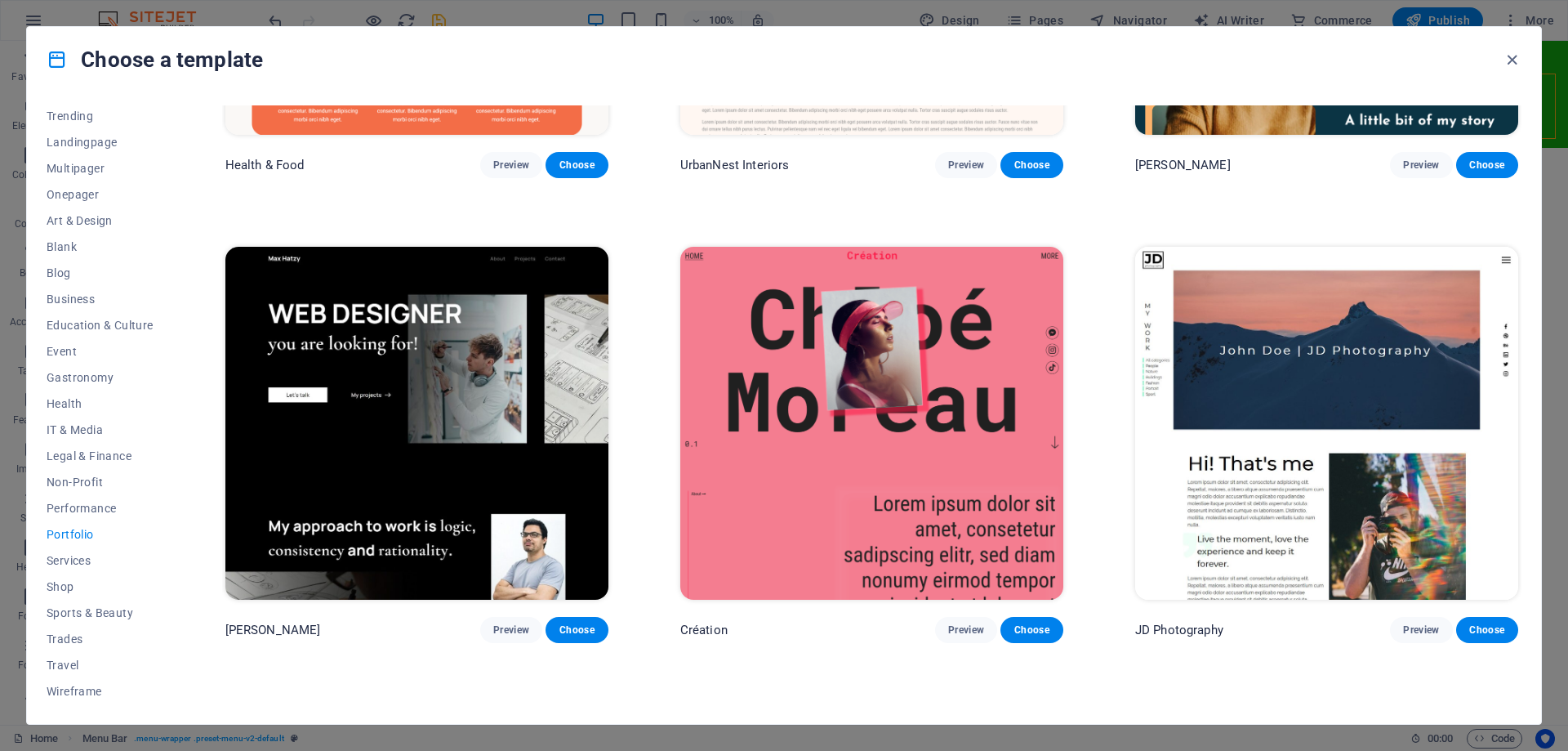
scroll to position [726, 0]
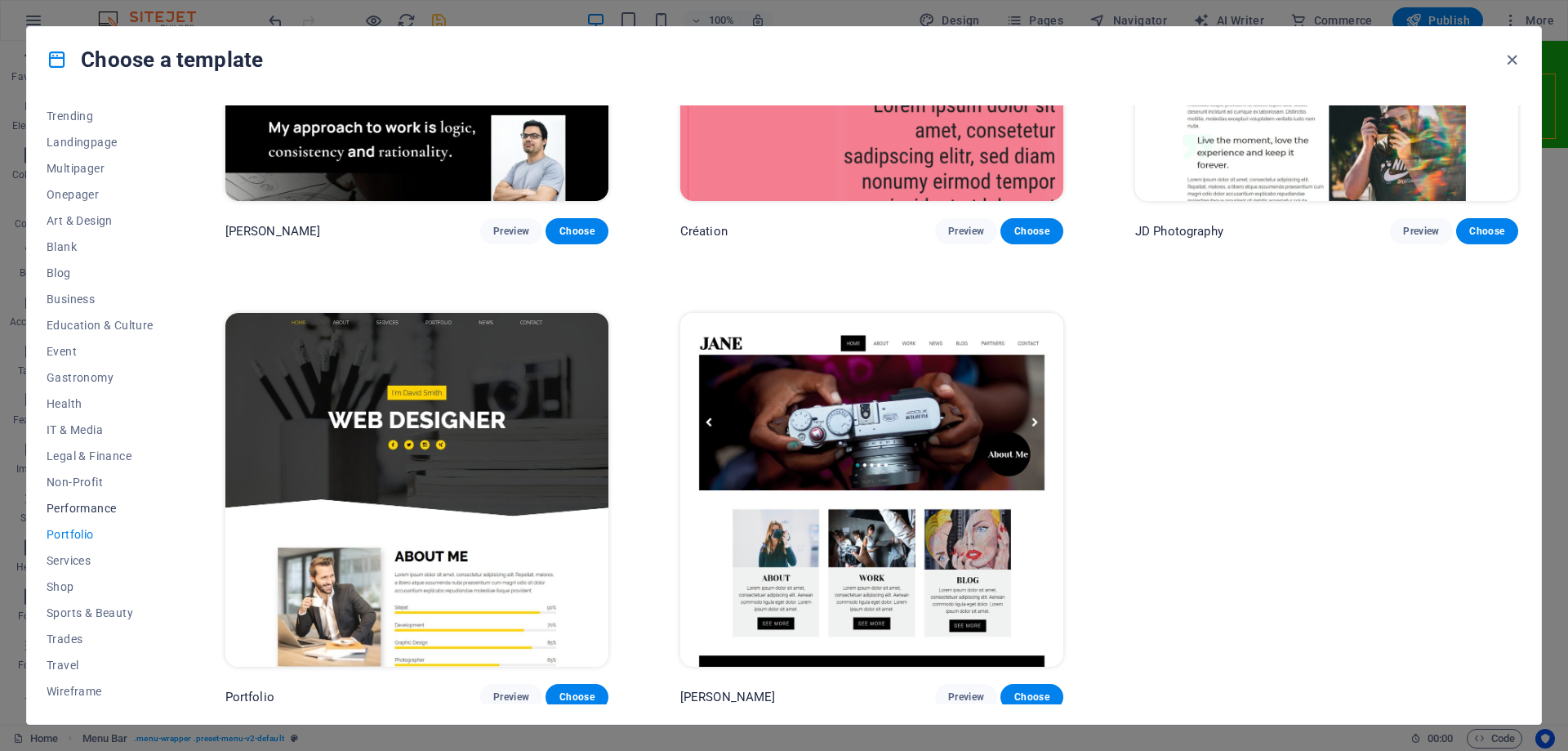
click at [52, 514] on span "Performance" at bounding box center [100, 508] width 107 height 13
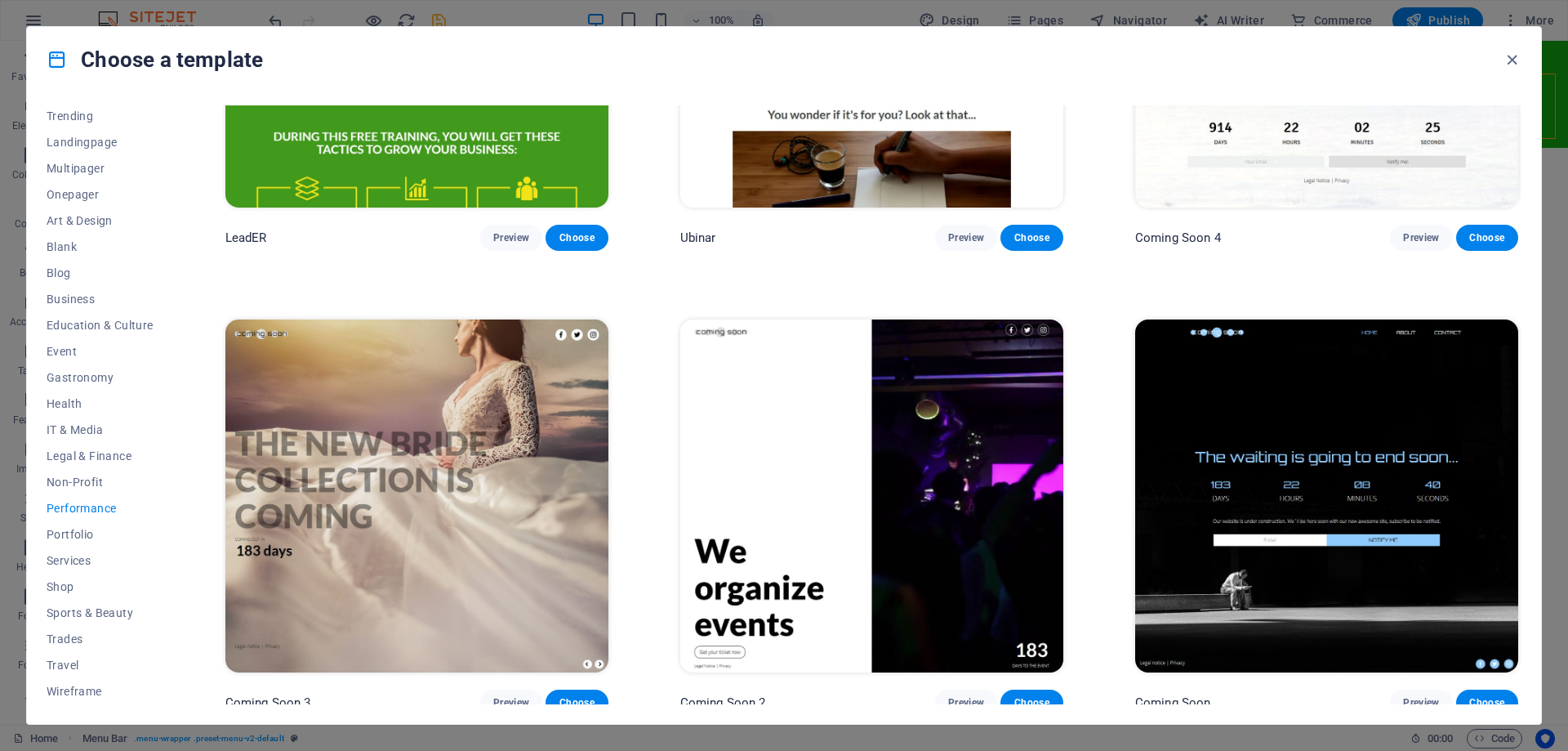
scroll to position [2116, 0]
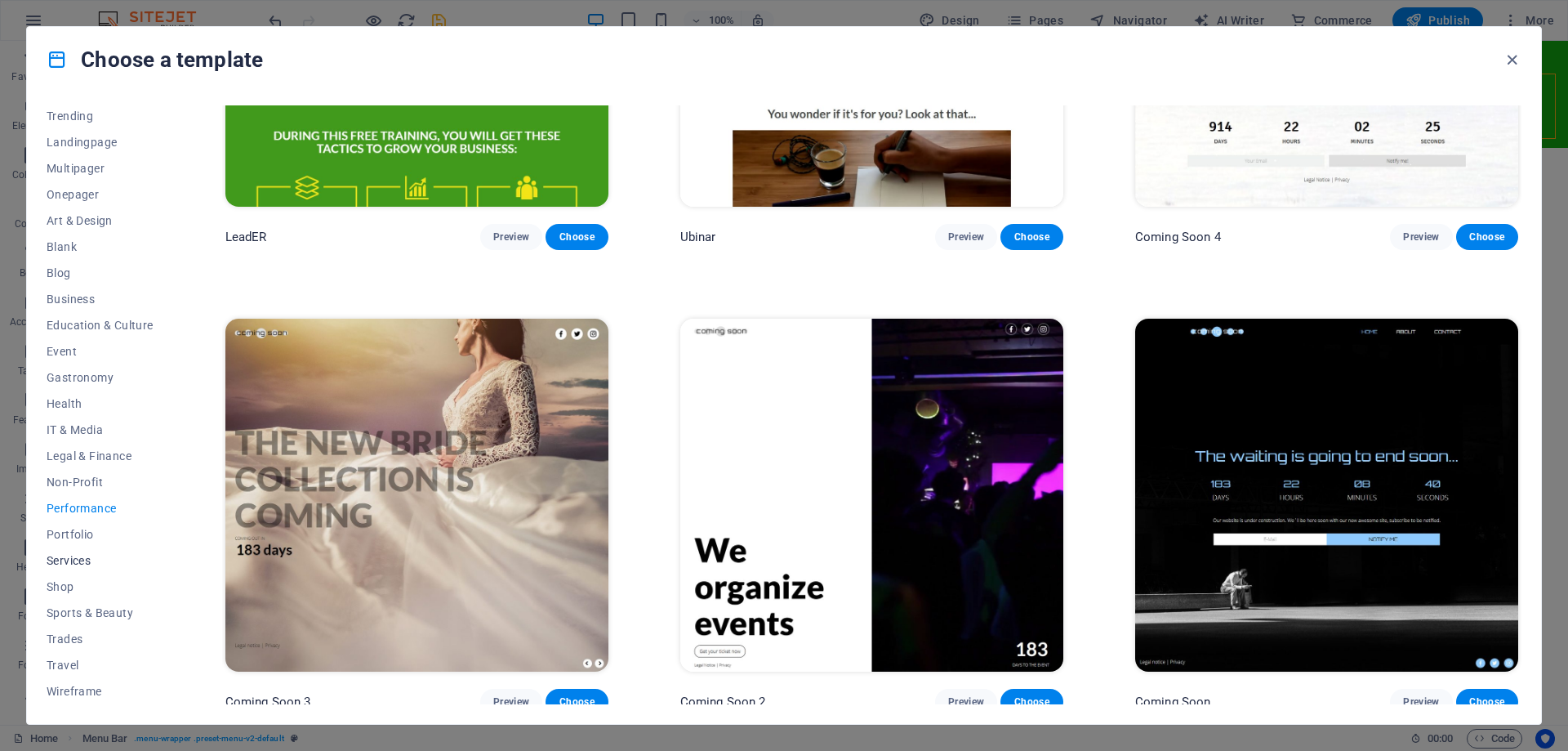
click at [75, 560] on span "Services" at bounding box center [100, 561] width 107 height 13
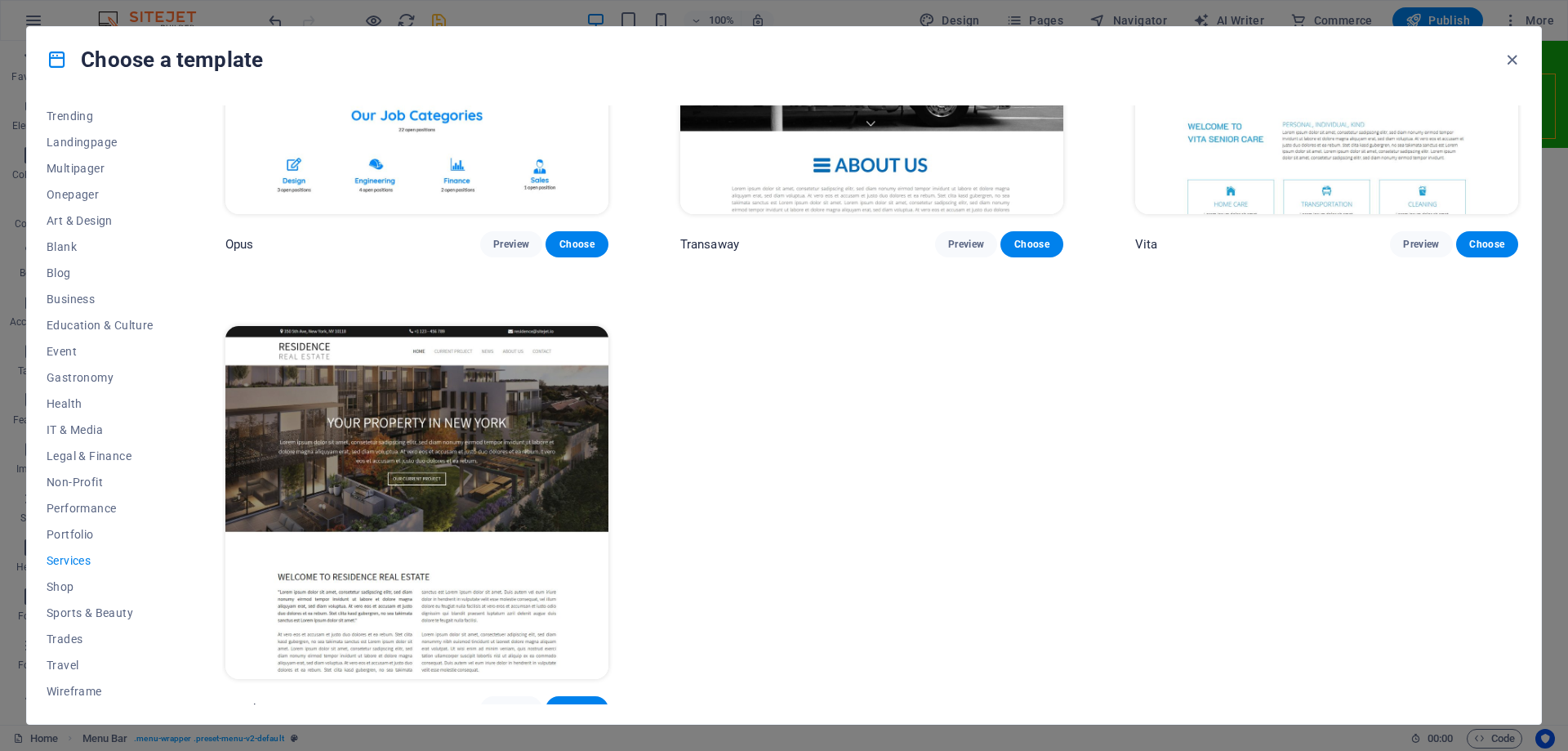
scroll to position [3043, 0]
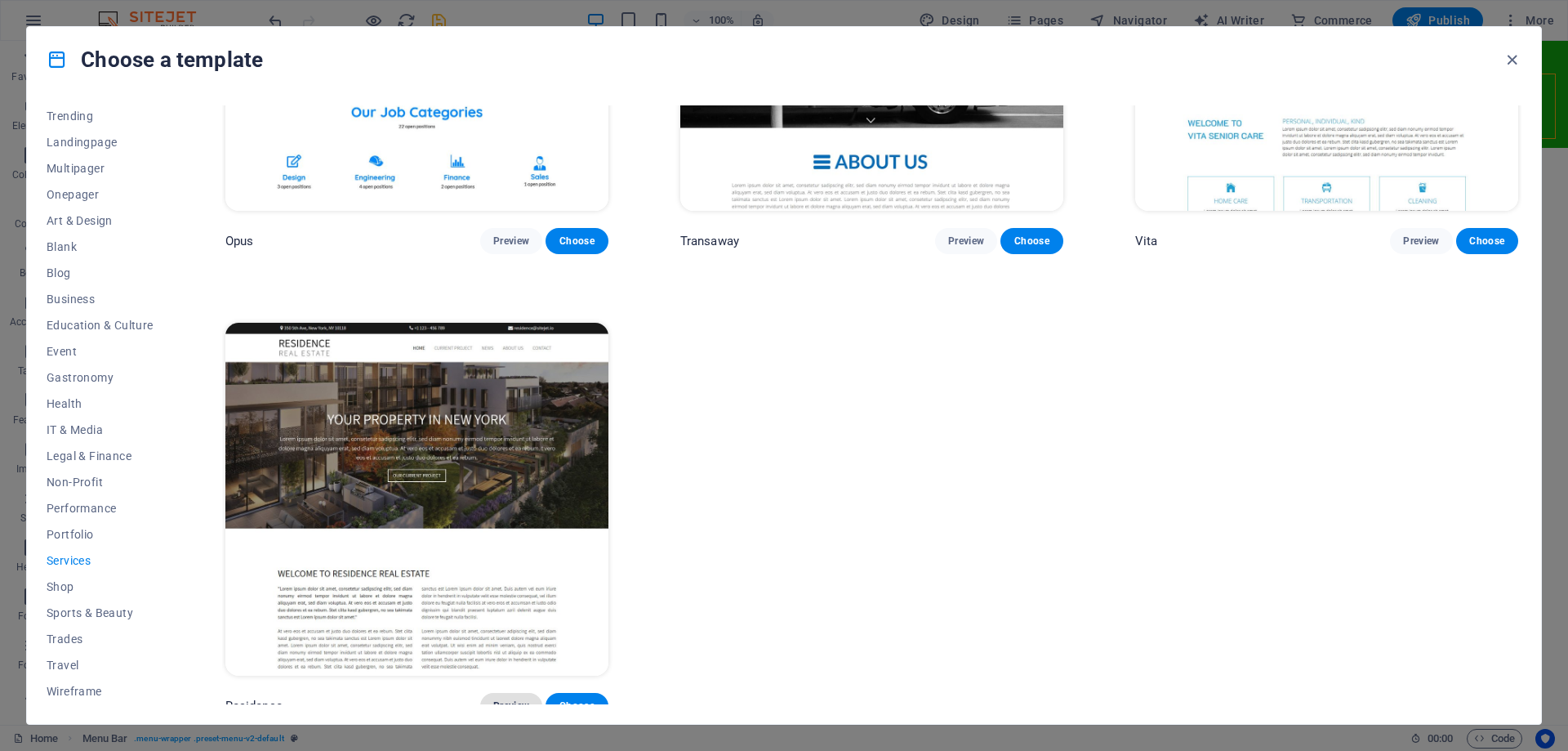
click at [511, 700] on span "Preview" at bounding box center [512, 706] width 36 height 13
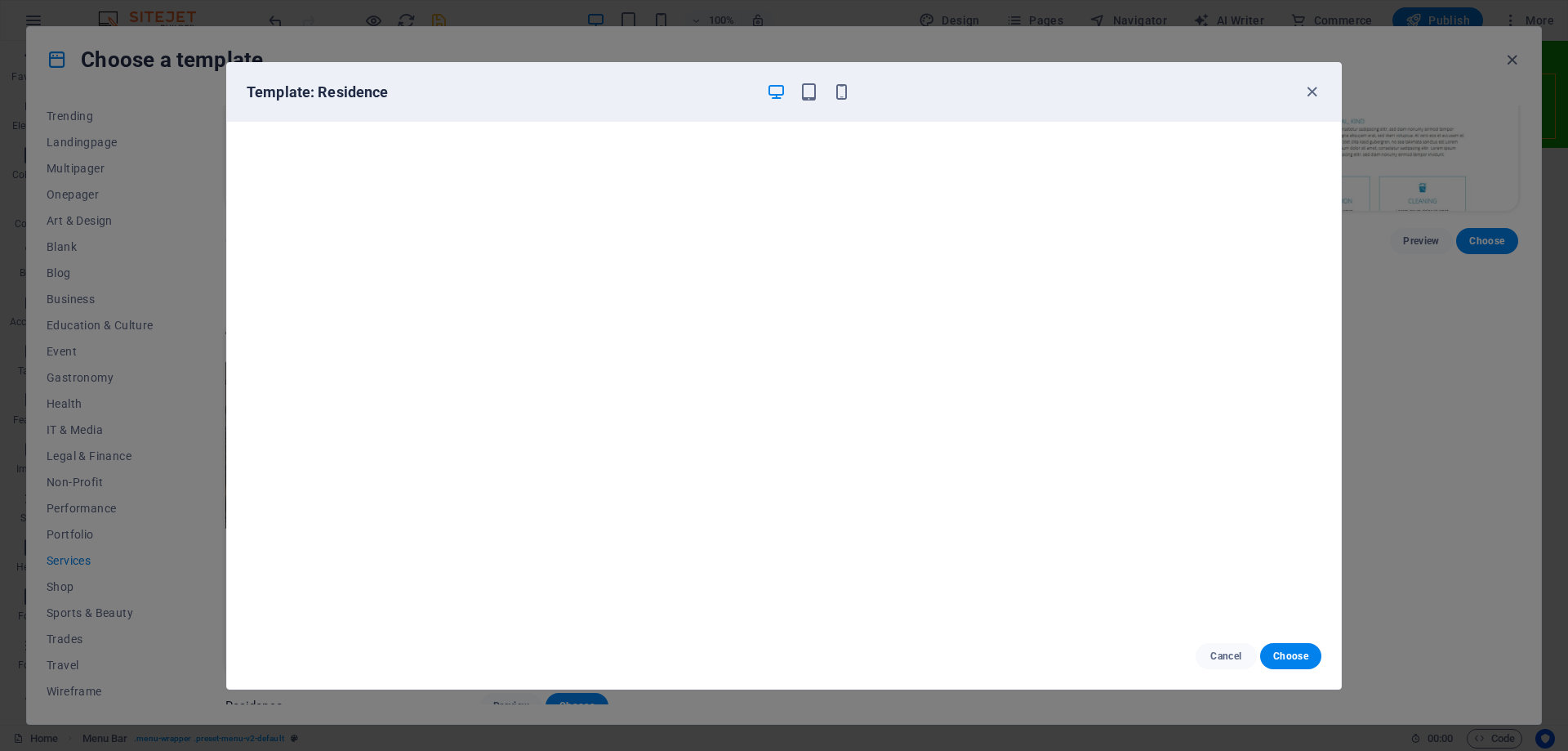
scroll to position [5, 0]
click at [1309, 92] on icon "button" at bounding box center [1312, 91] width 19 height 19
